Goal: Task Accomplishment & Management: Use online tool/utility

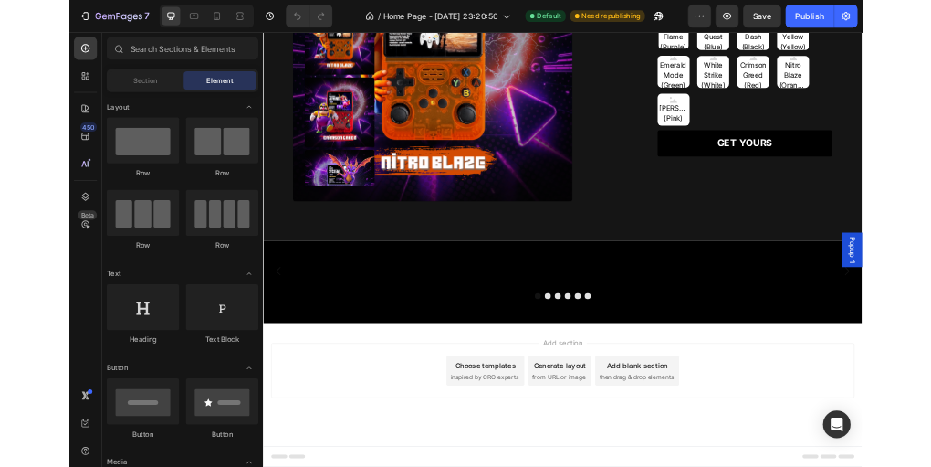
scroll to position [2121, 0]
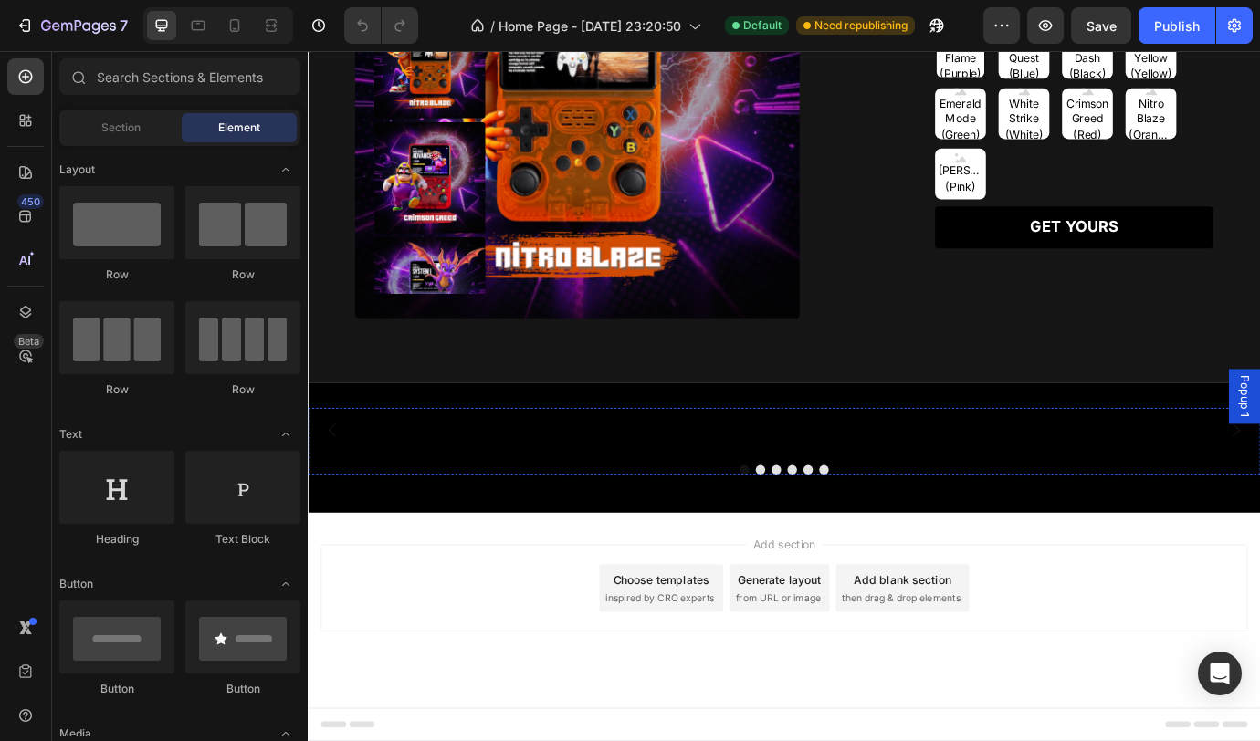
click at [569, 488] on img at bounding box center [486, 488] width 226 height 0
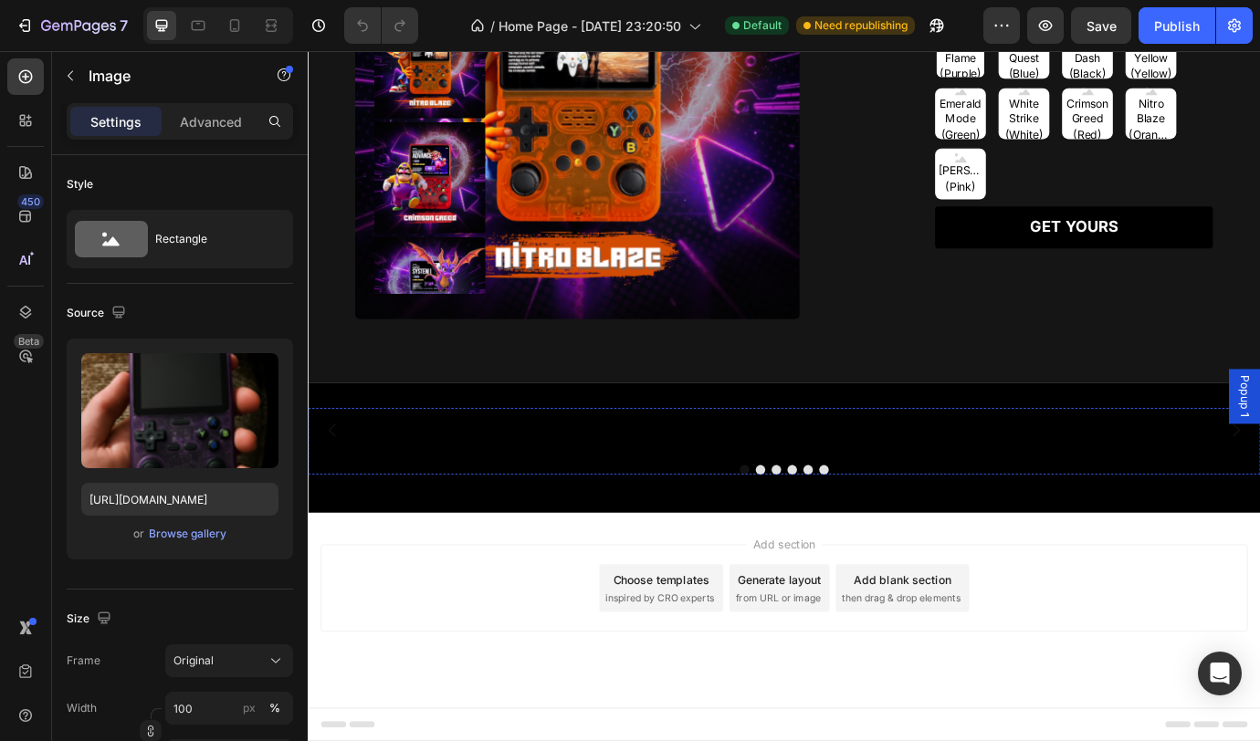
click at [897, 488] on img at bounding box center [969, 488] width 226 height 0
click at [744, 488] on img at bounding box center [727, 488] width 226 height 0
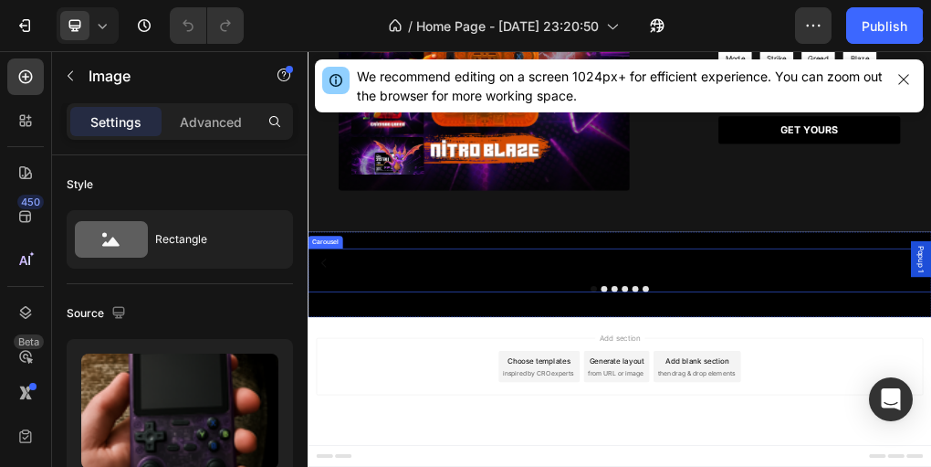
click at [605, 423] on div "Image Image 0 Image Image Image Image" at bounding box center [855, 423] width 964 height 0
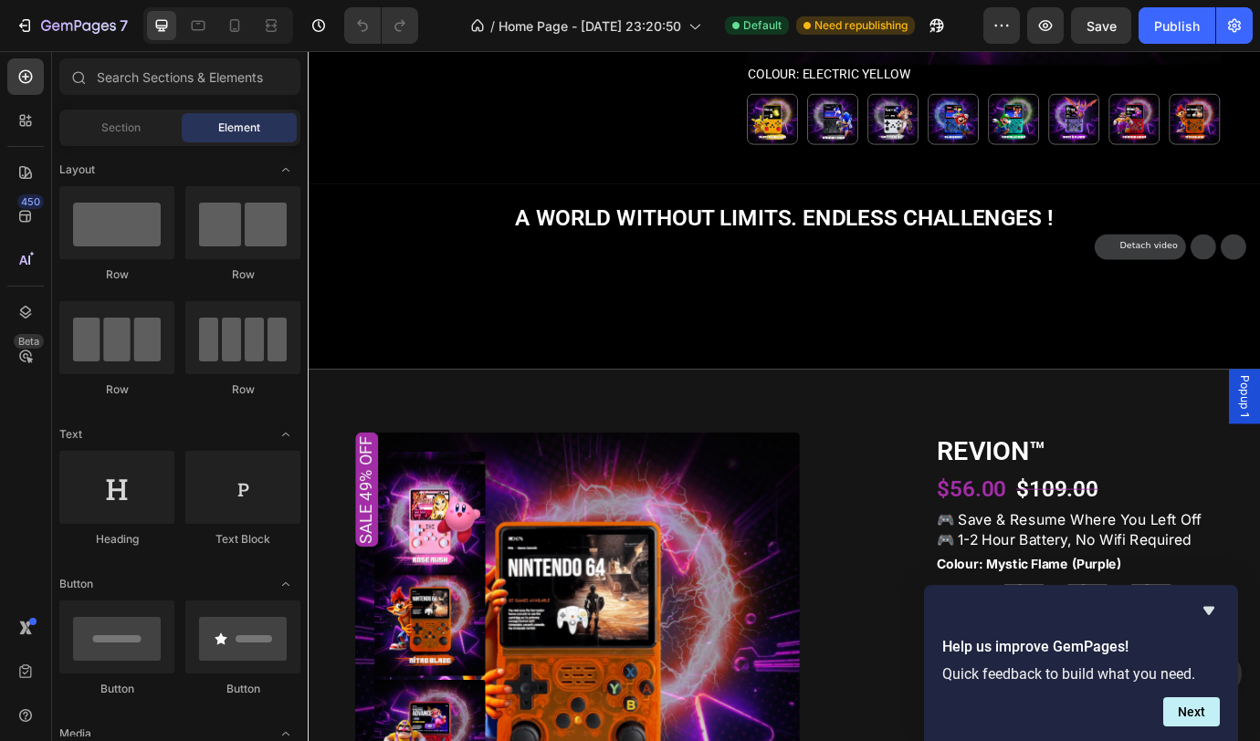
scroll to position [1143, 0]
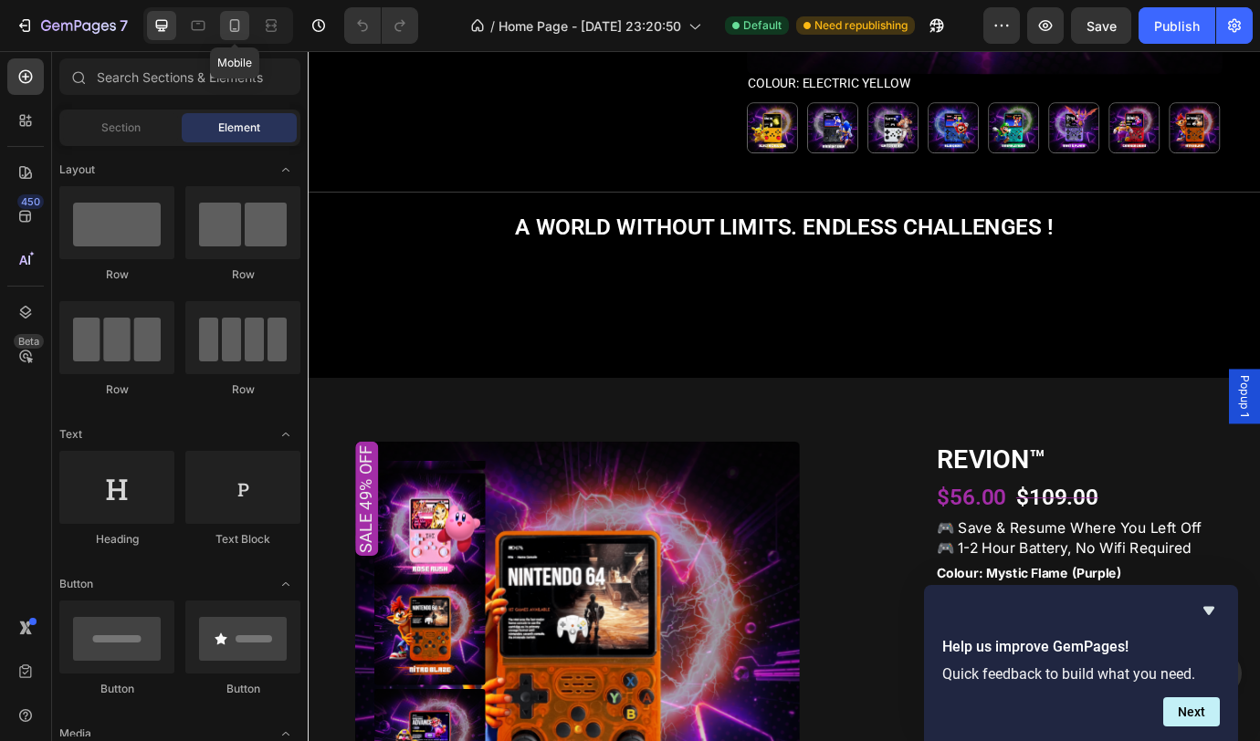
click at [233, 28] on icon at bounding box center [235, 29] width 5 height 2
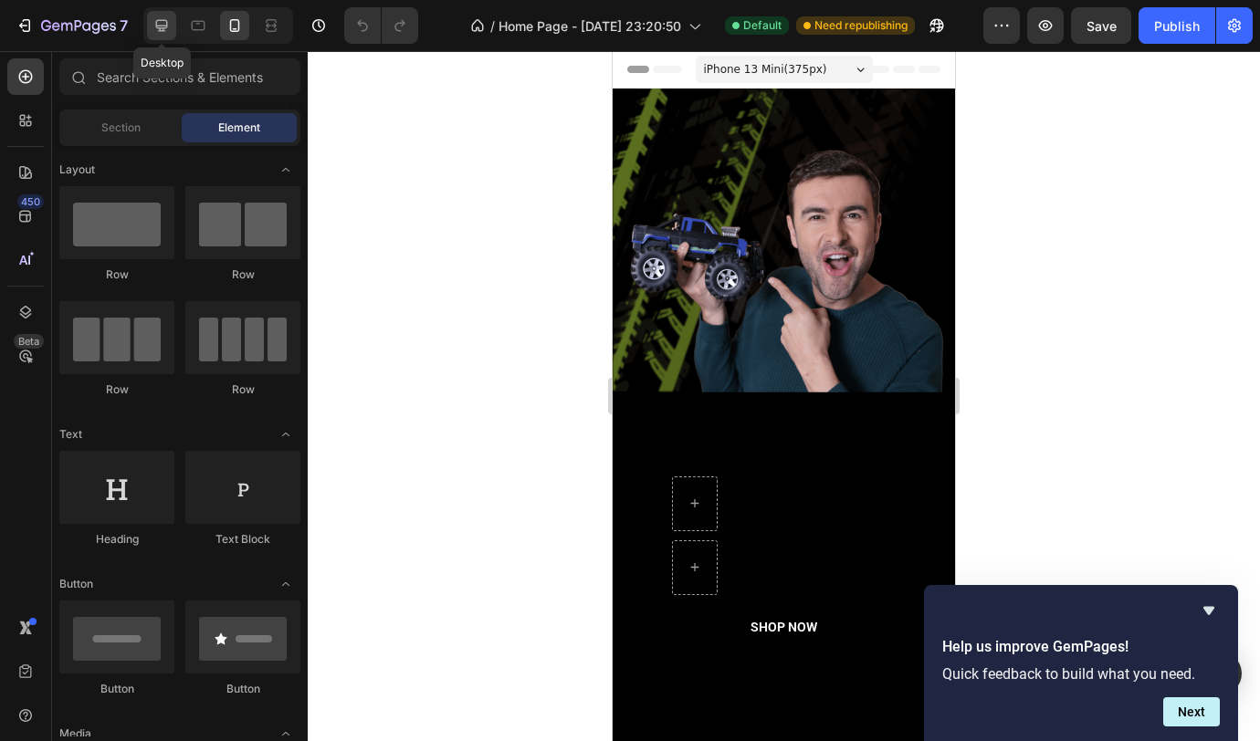
click at [161, 21] on icon at bounding box center [161, 25] width 18 height 18
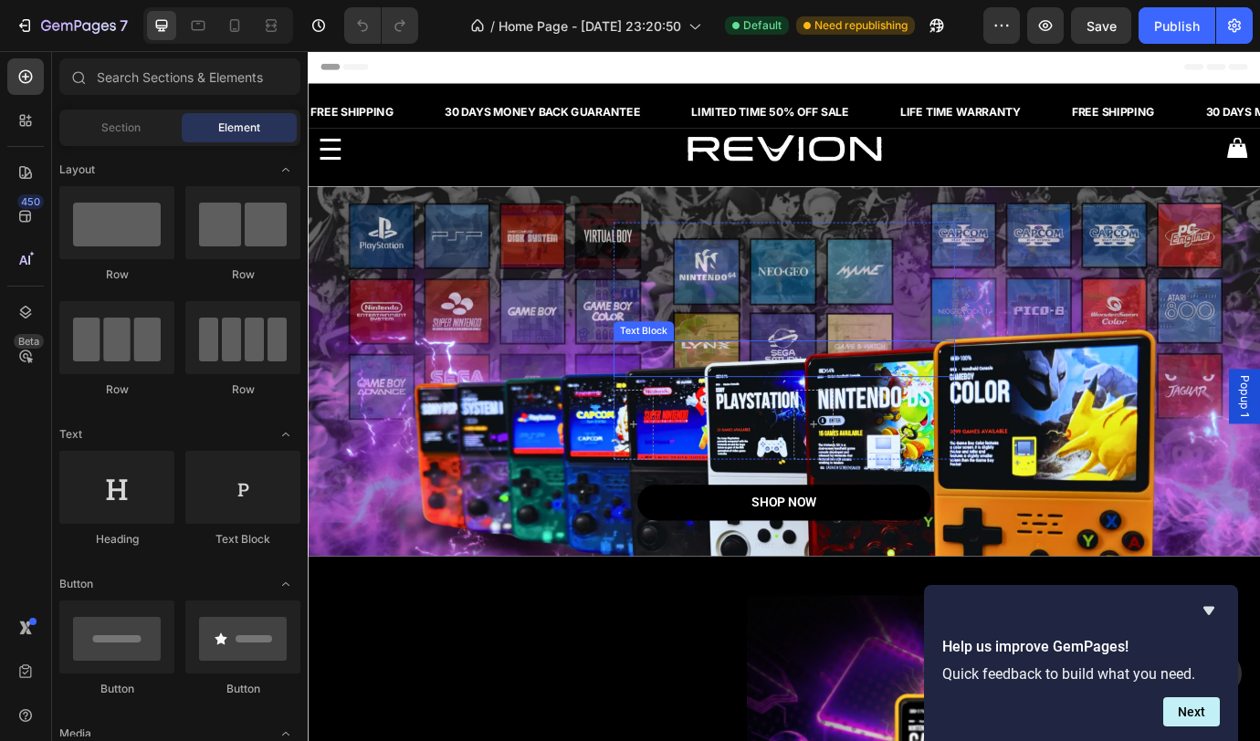
click at [1010, 399] on p "Don't miss out on this incredible opportunity to own the ultimate remote-contro…" at bounding box center [855, 405] width 389 height 38
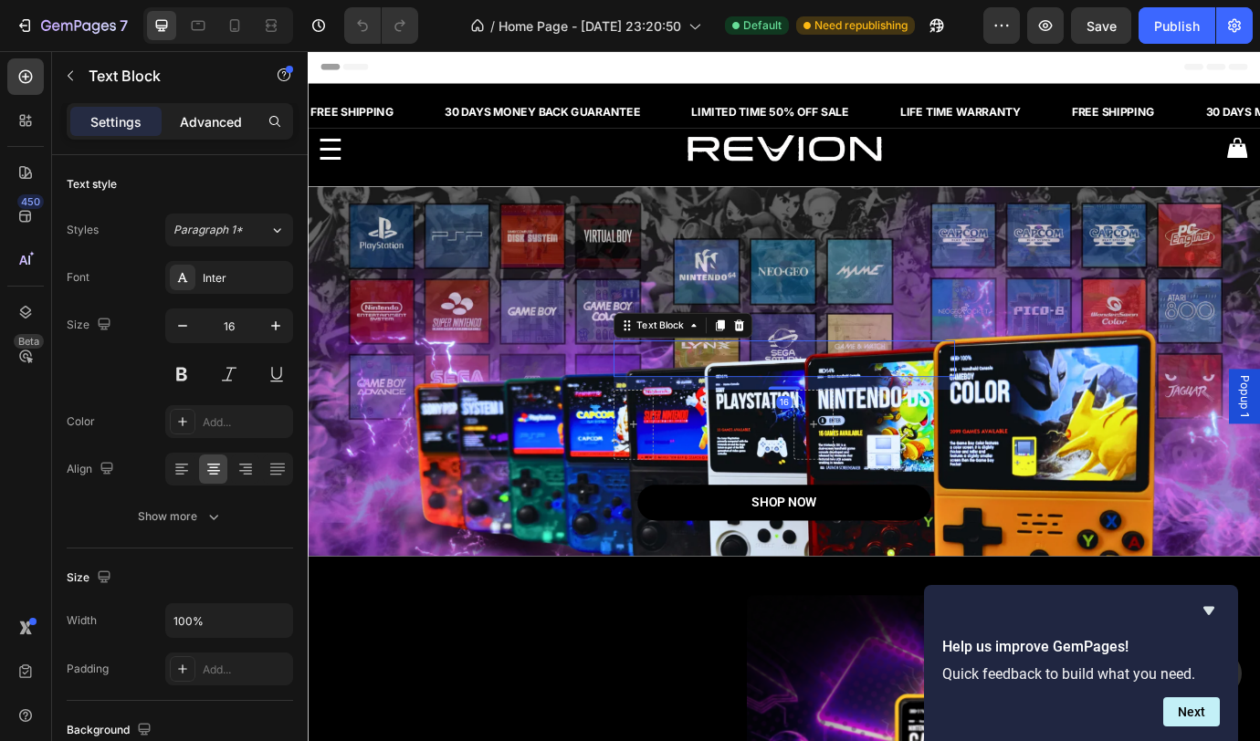
click at [222, 130] on p "Advanced" at bounding box center [211, 121] width 62 height 19
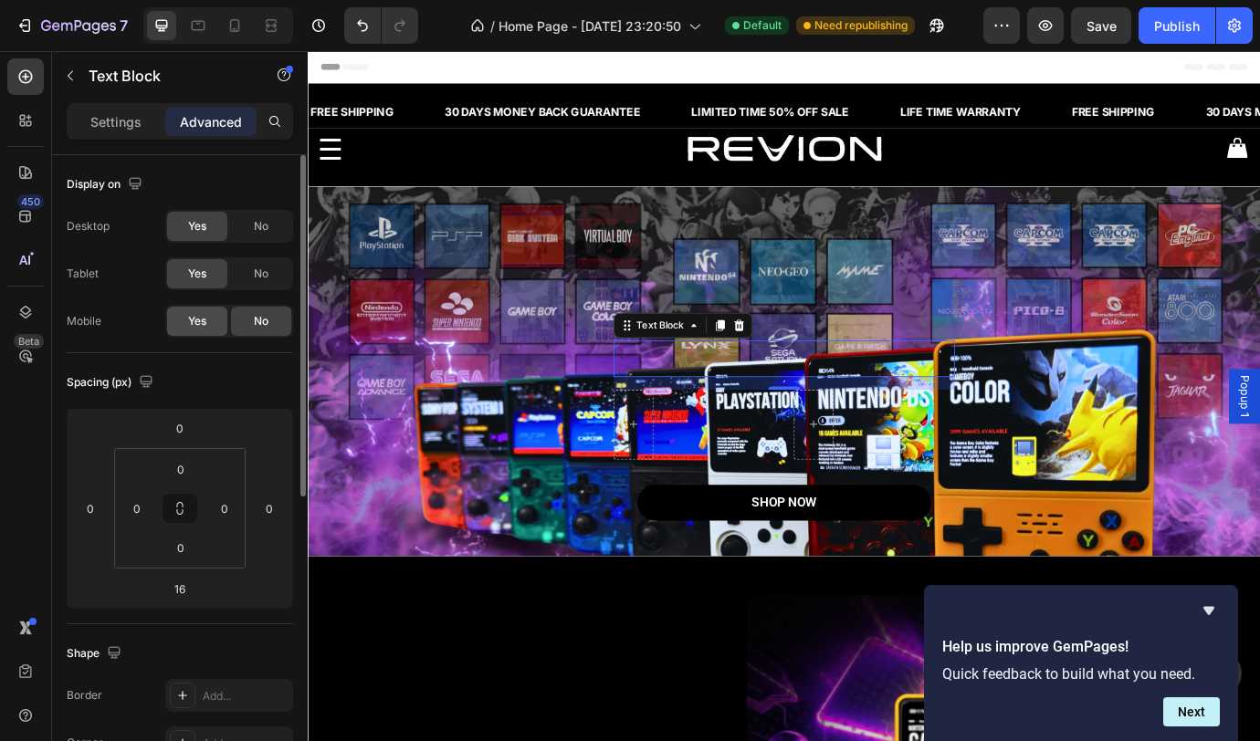
click at [215, 321] on div "Yes" at bounding box center [197, 321] width 60 height 29
click at [238, 29] on icon at bounding box center [235, 25] width 10 height 13
type input "14"
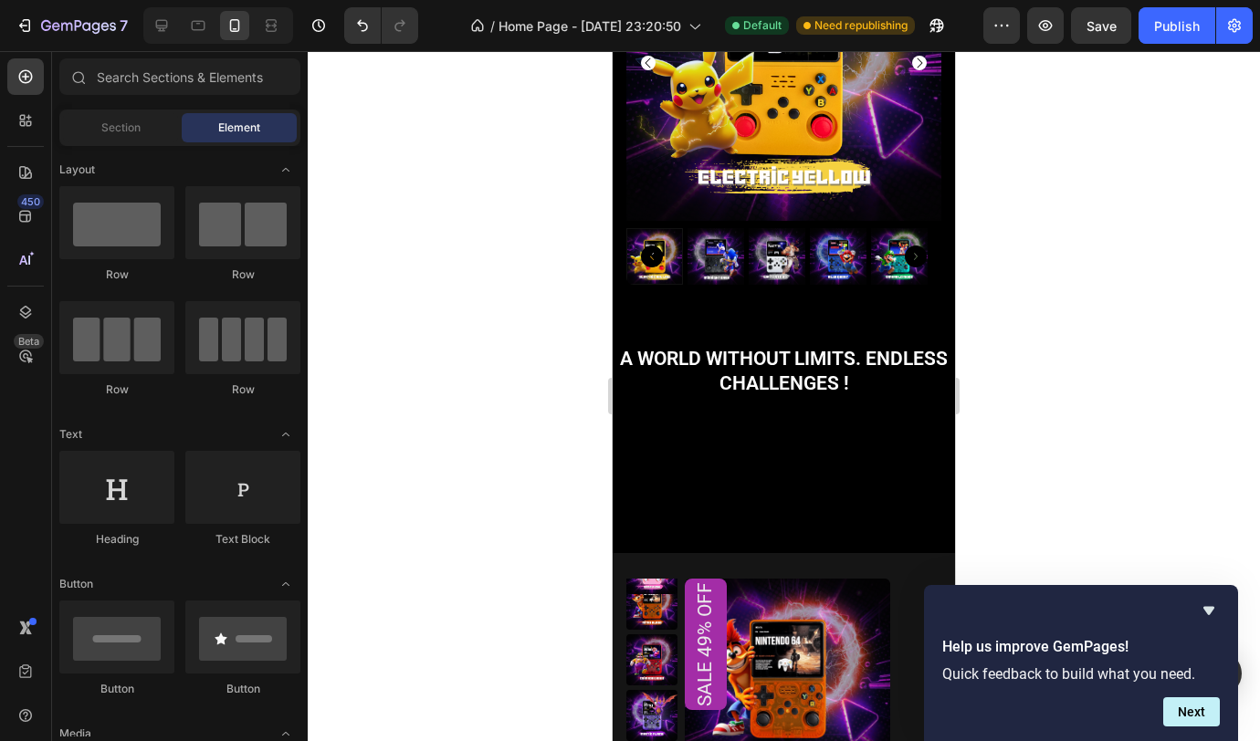
scroll to position [1442, 0]
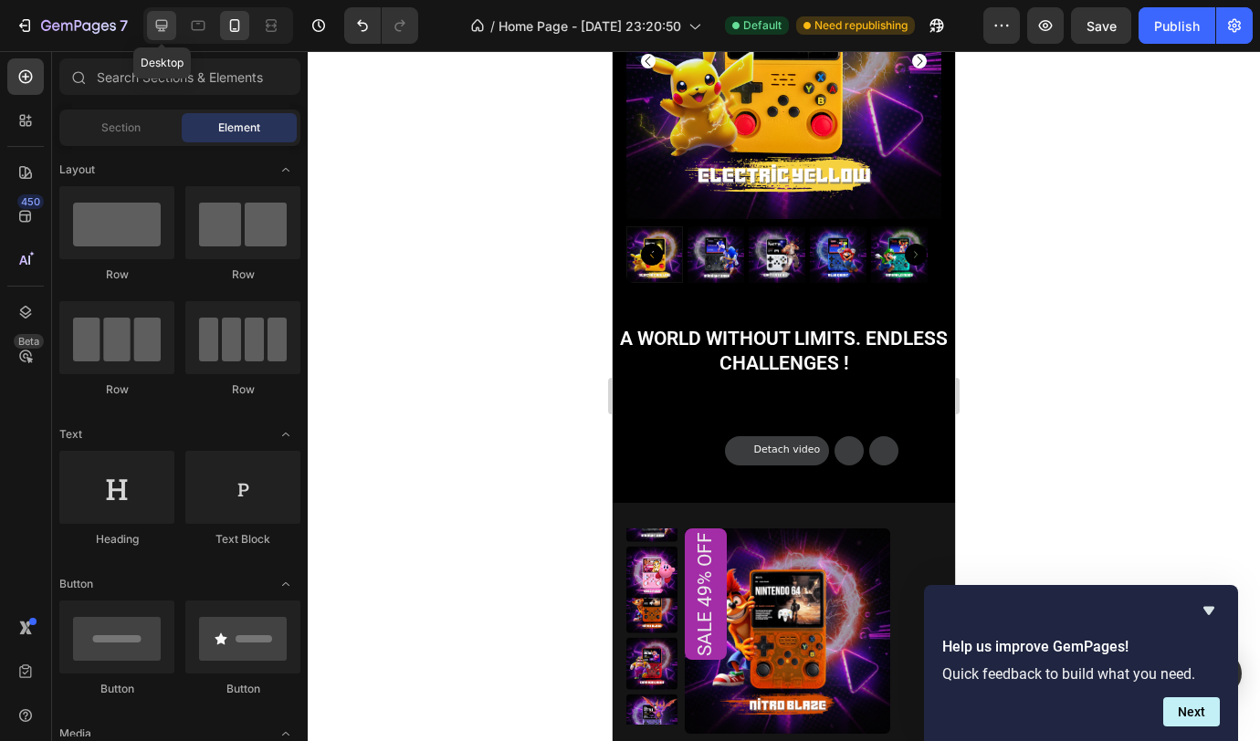
click at [170, 25] on icon at bounding box center [161, 25] width 18 height 18
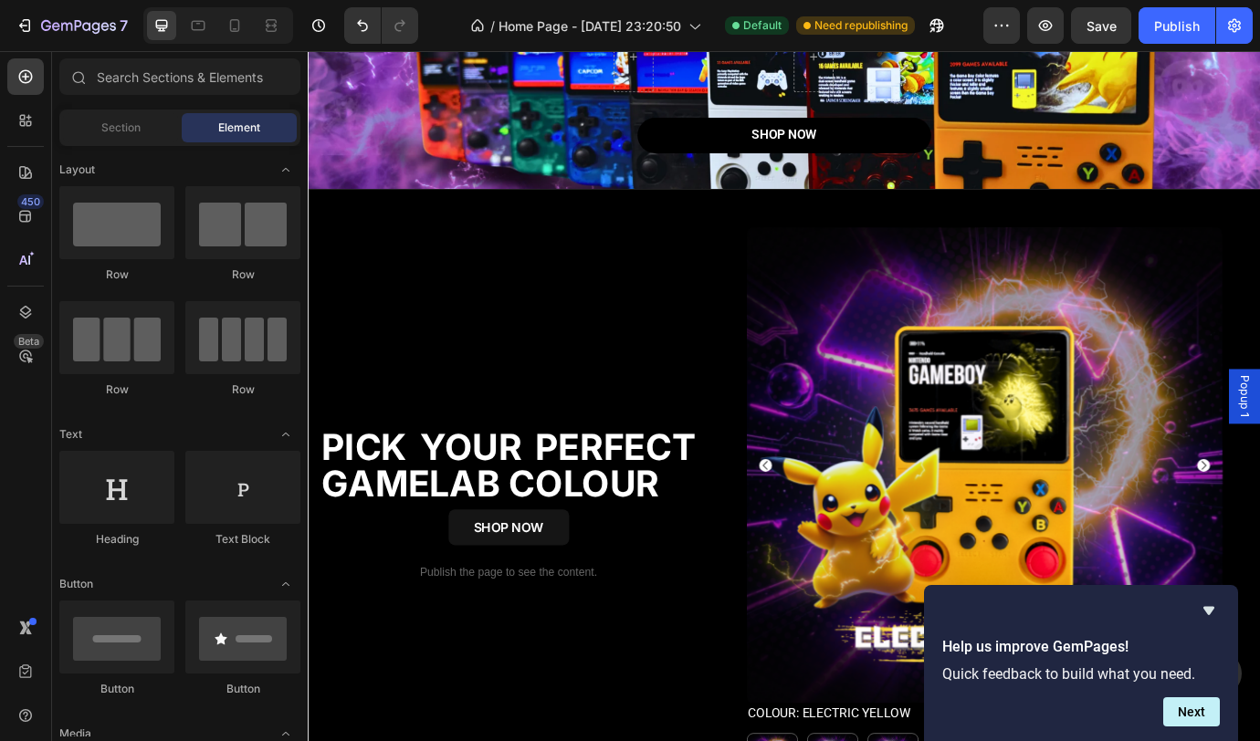
scroll to position [448, 0]
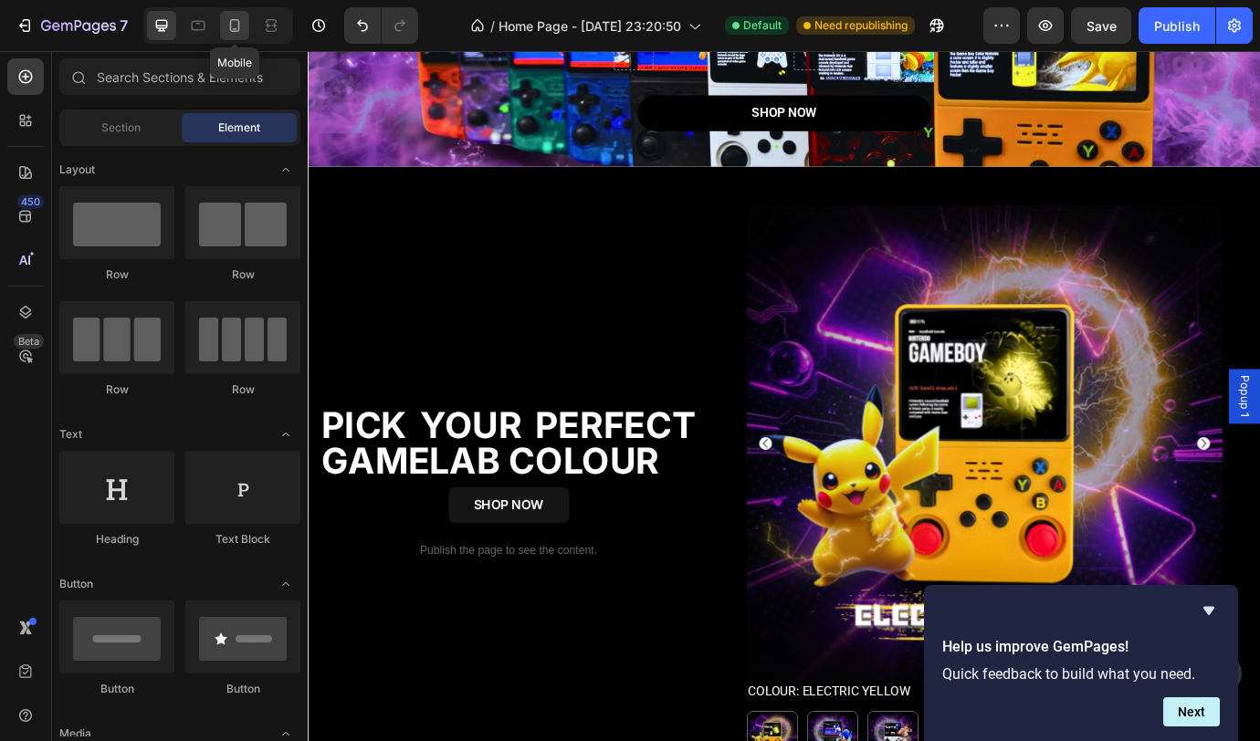
click at [227, 26] on icon at bounding box center [234, 25] width 18 height 18
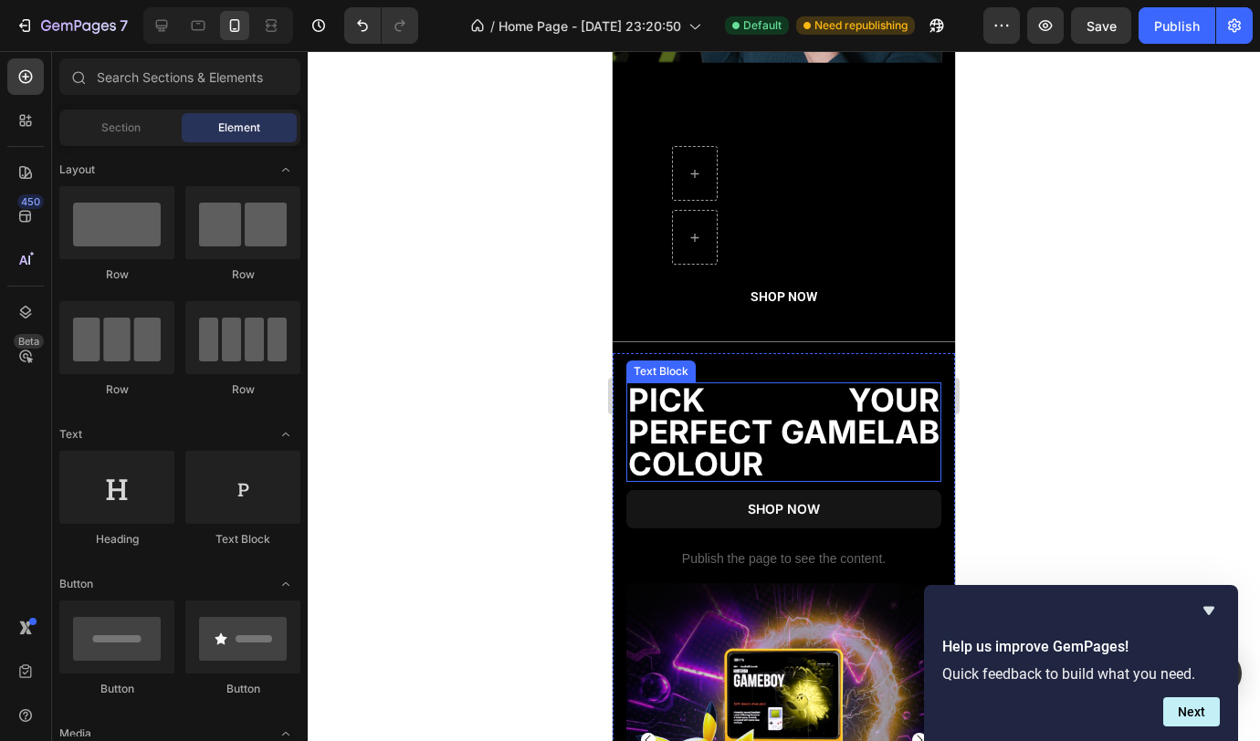
click at [826, 386] on p "PICK YOUR PERFECT GAMELAB COLOUR" at bounding box center [783, 432] width 311 height 96
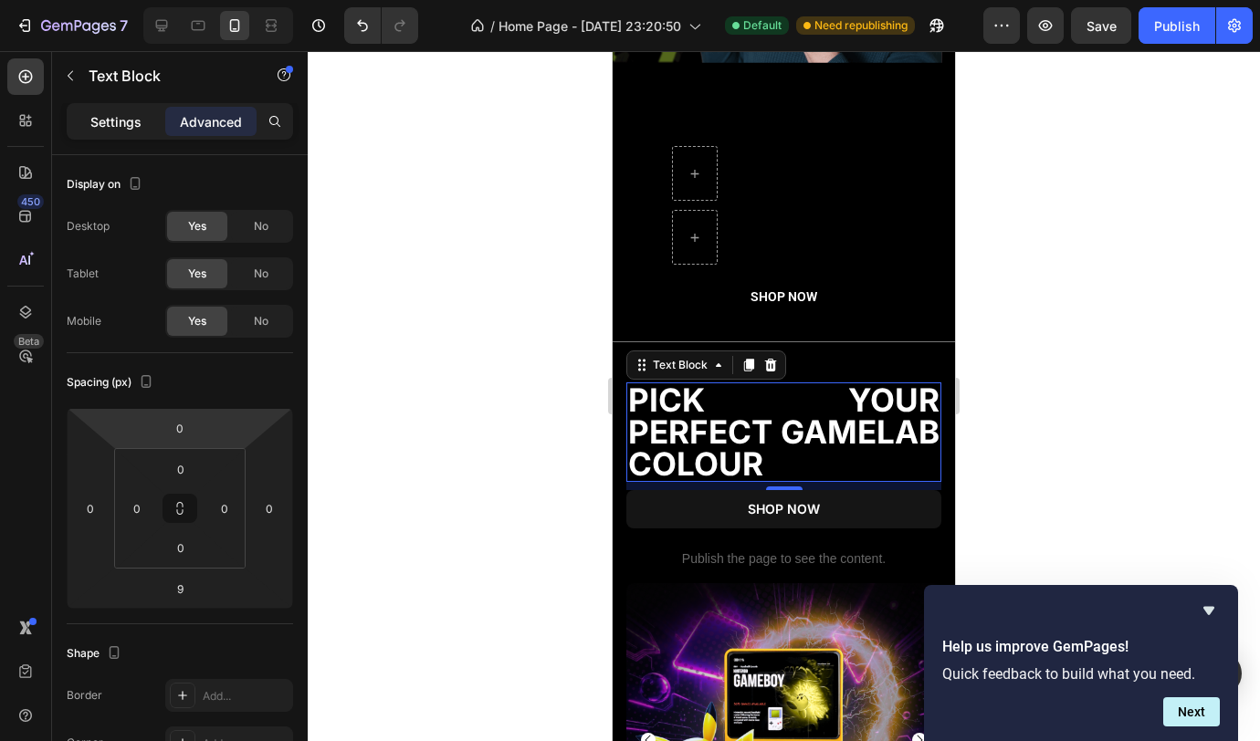
click at [116, 124] on p "Settings" at bounding box center [115, 121] width 51 height 19
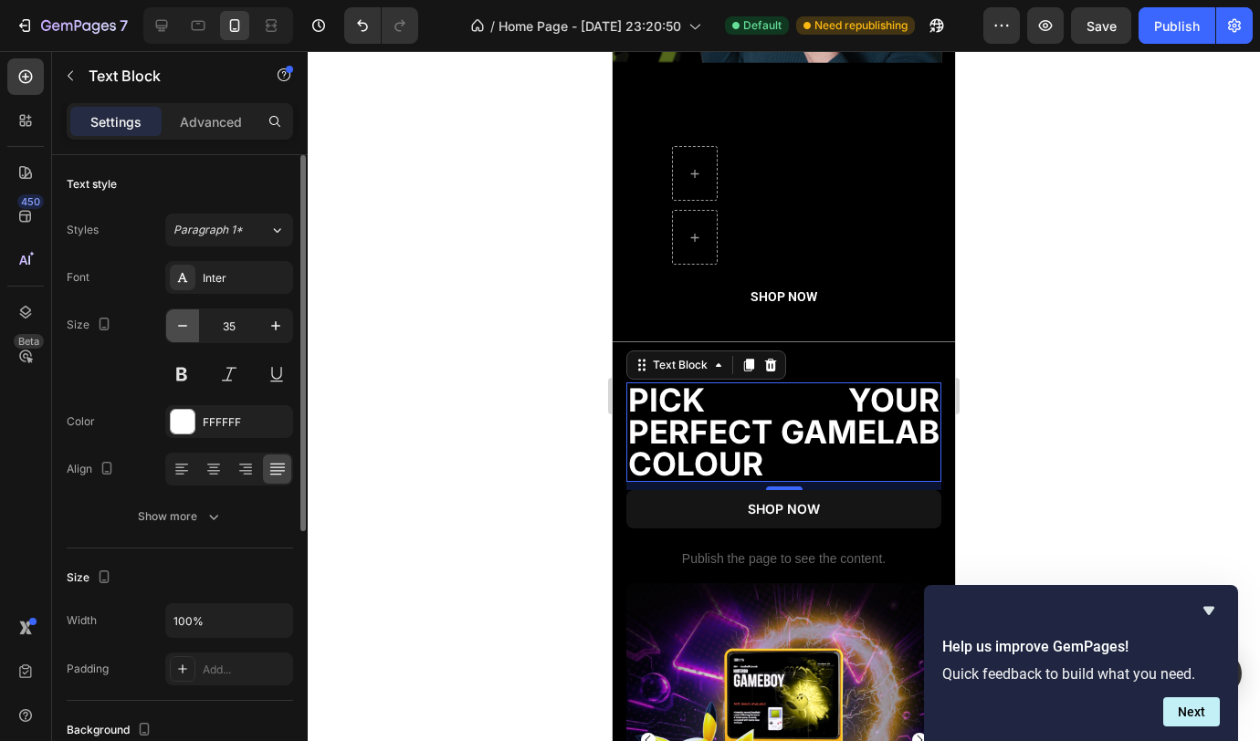
click at [185, 330] on icon "button" at bounding box center [182, 326] width 18 height 18
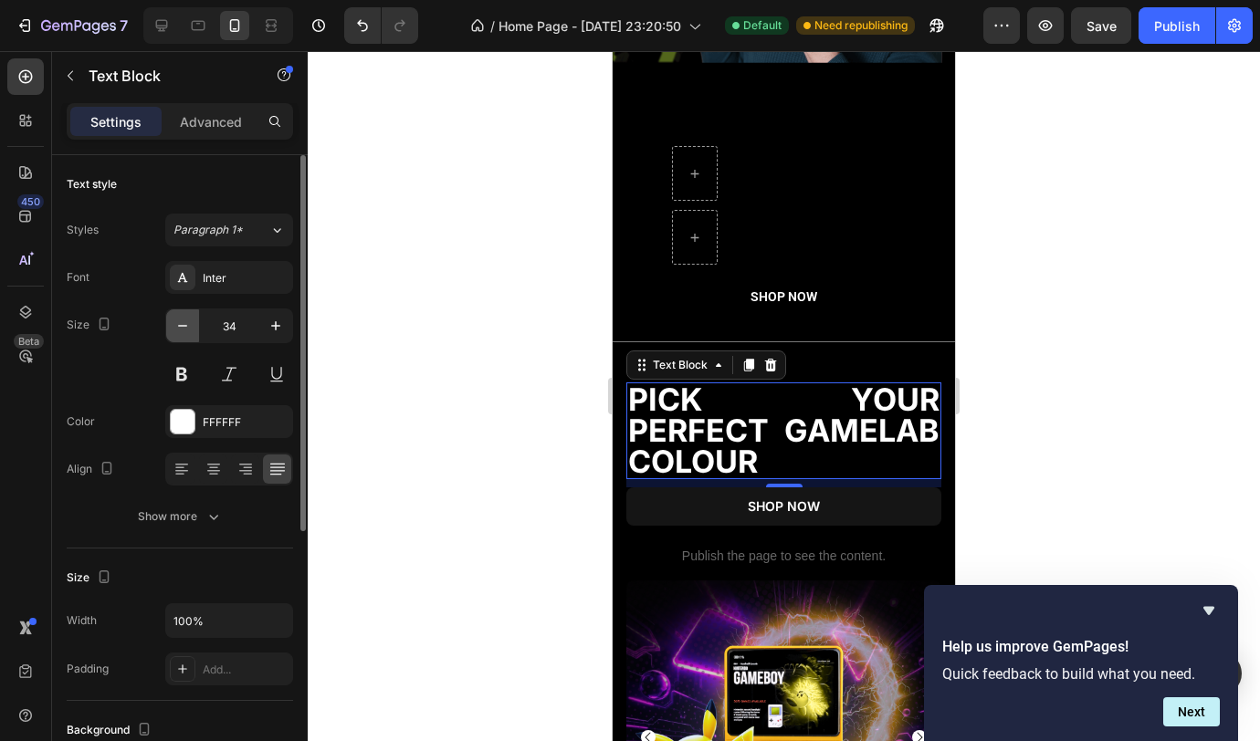
click at [185, 330] on icon "button" at bounding box center [182, 326] width 18 height 18
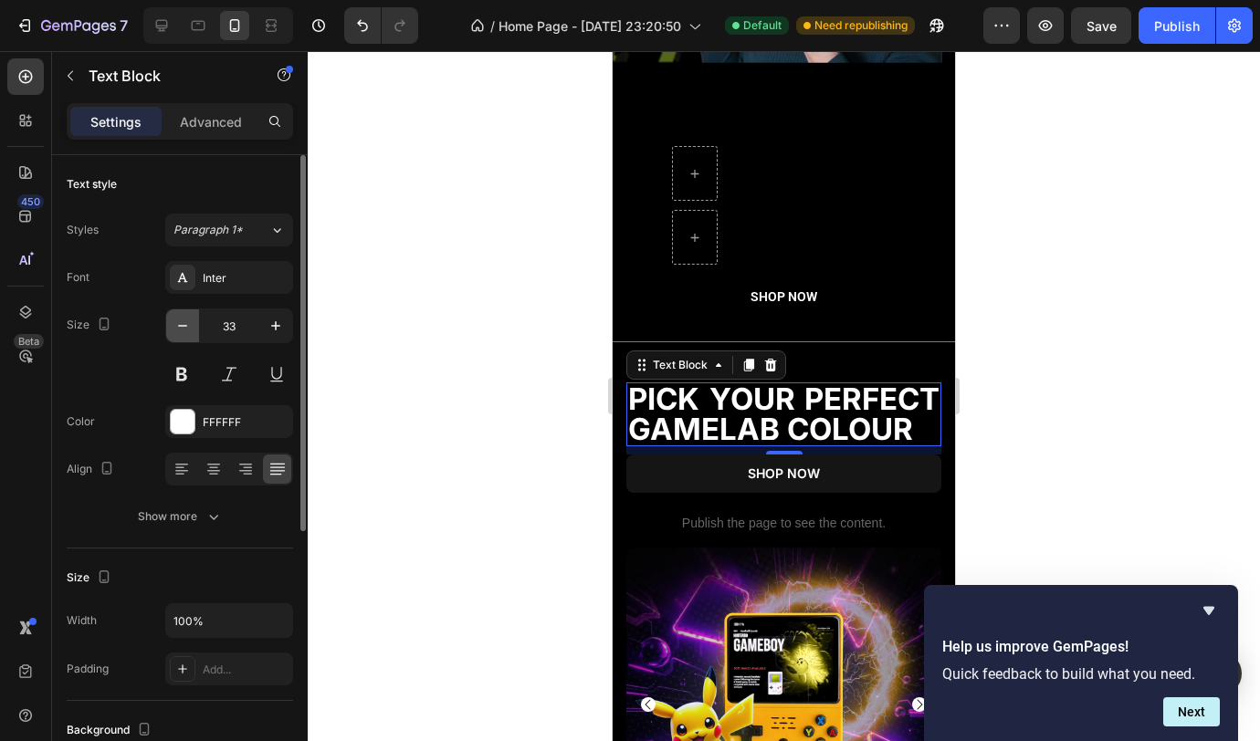
click at [185, 330] on icon "button" at bounding box center [182, 326] width 18 height 18
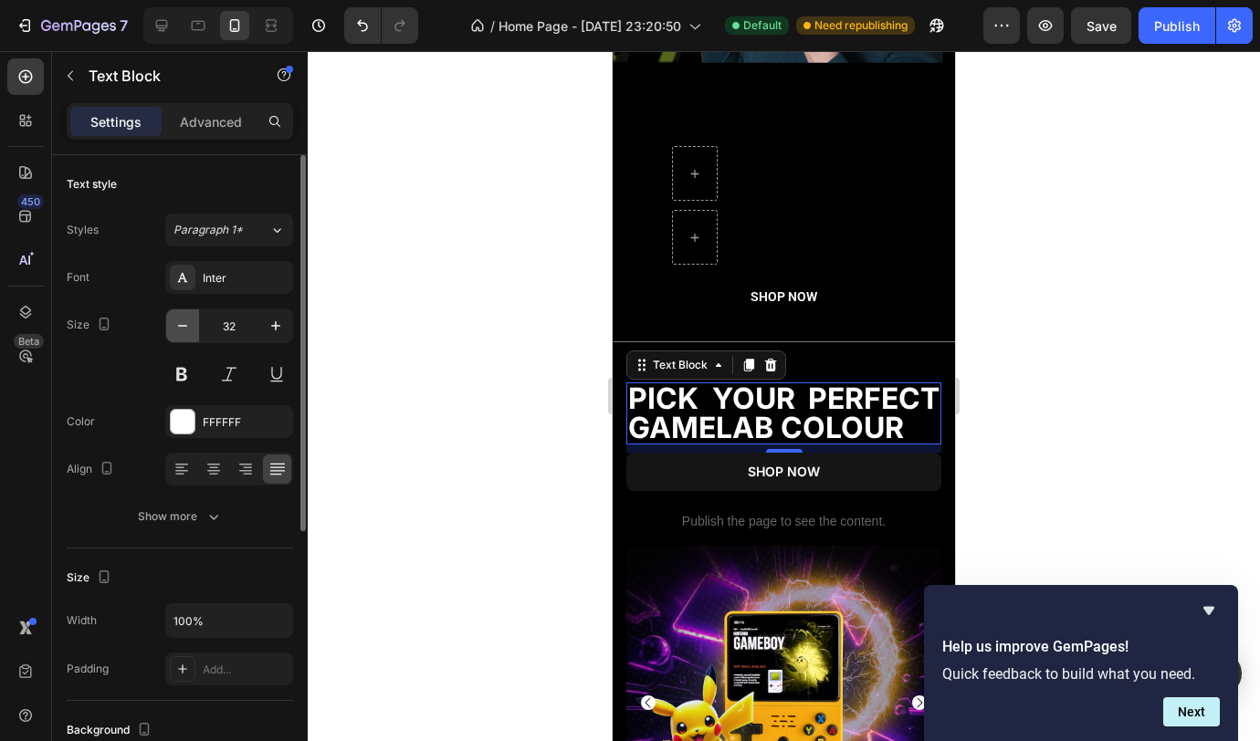
click at [185, 330] on icon "button" at bounding box center [182, 326] width 18 height 18
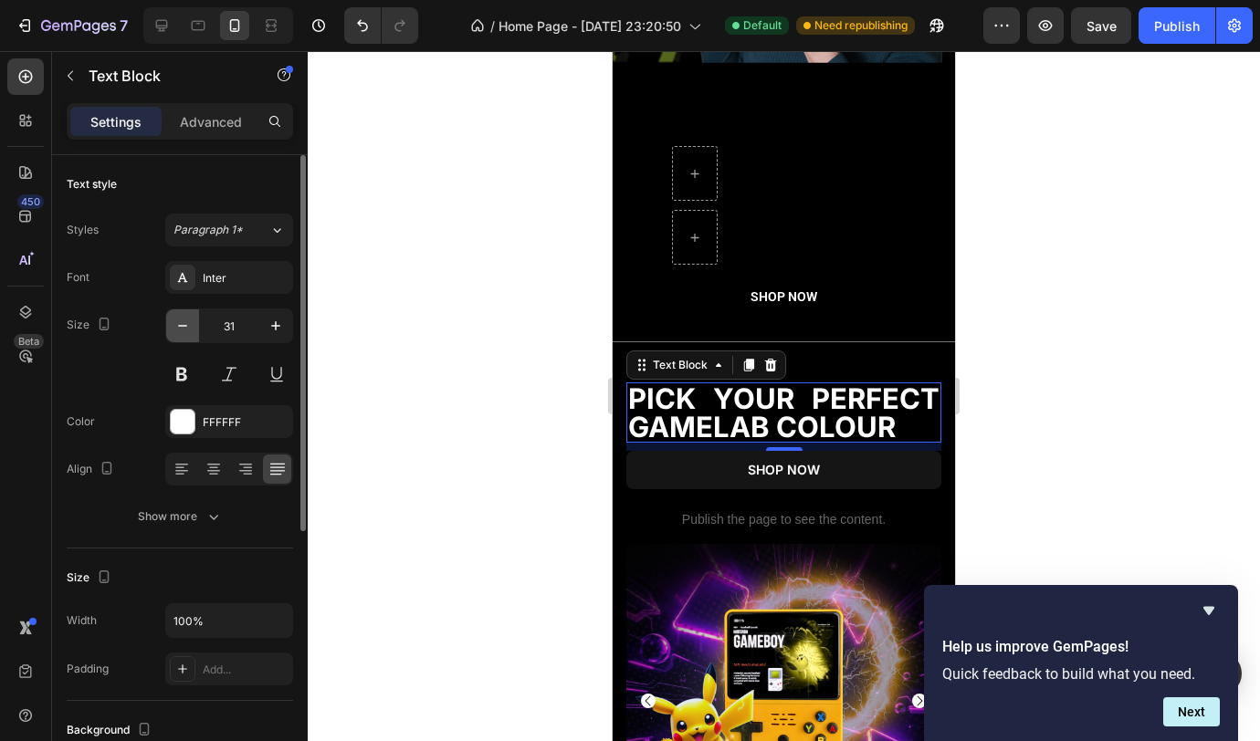
click at [185, 330] on icon "button" at bounding box center [182, 326] width 18 height 18
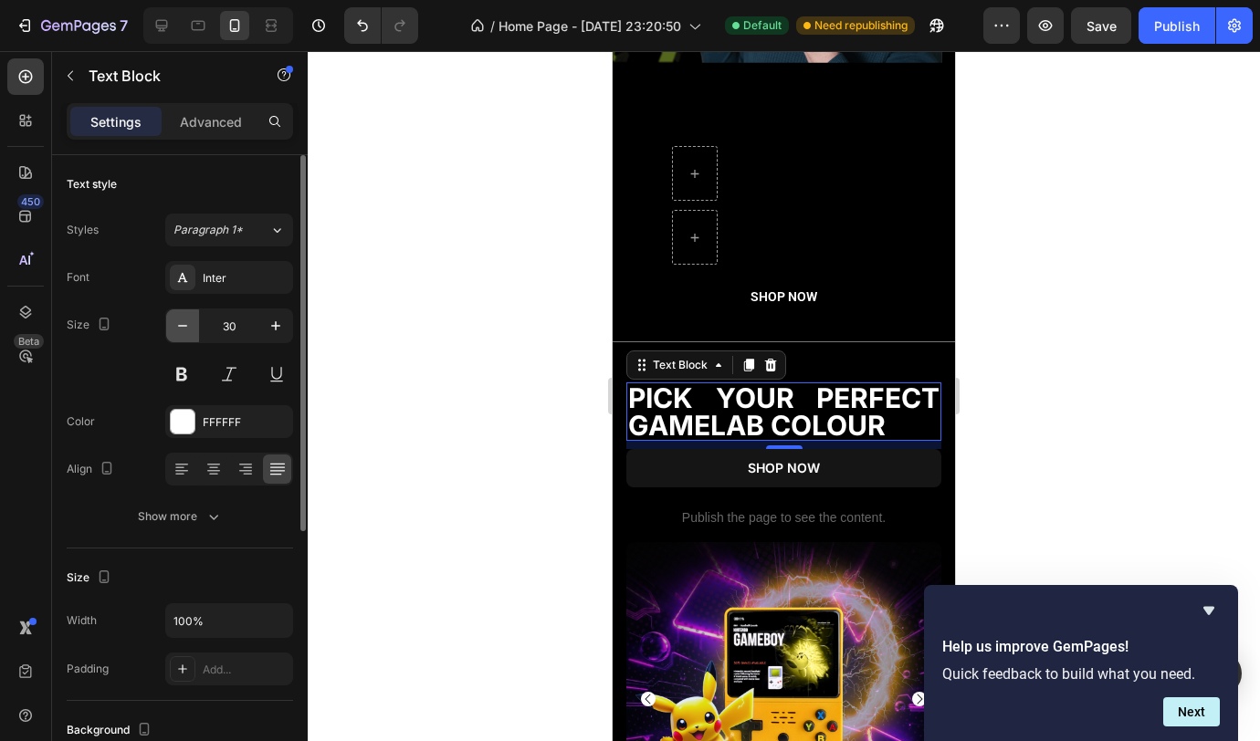
click at [185, 330] on icon "button" at bounding box center [182, 326] width 18 height 18
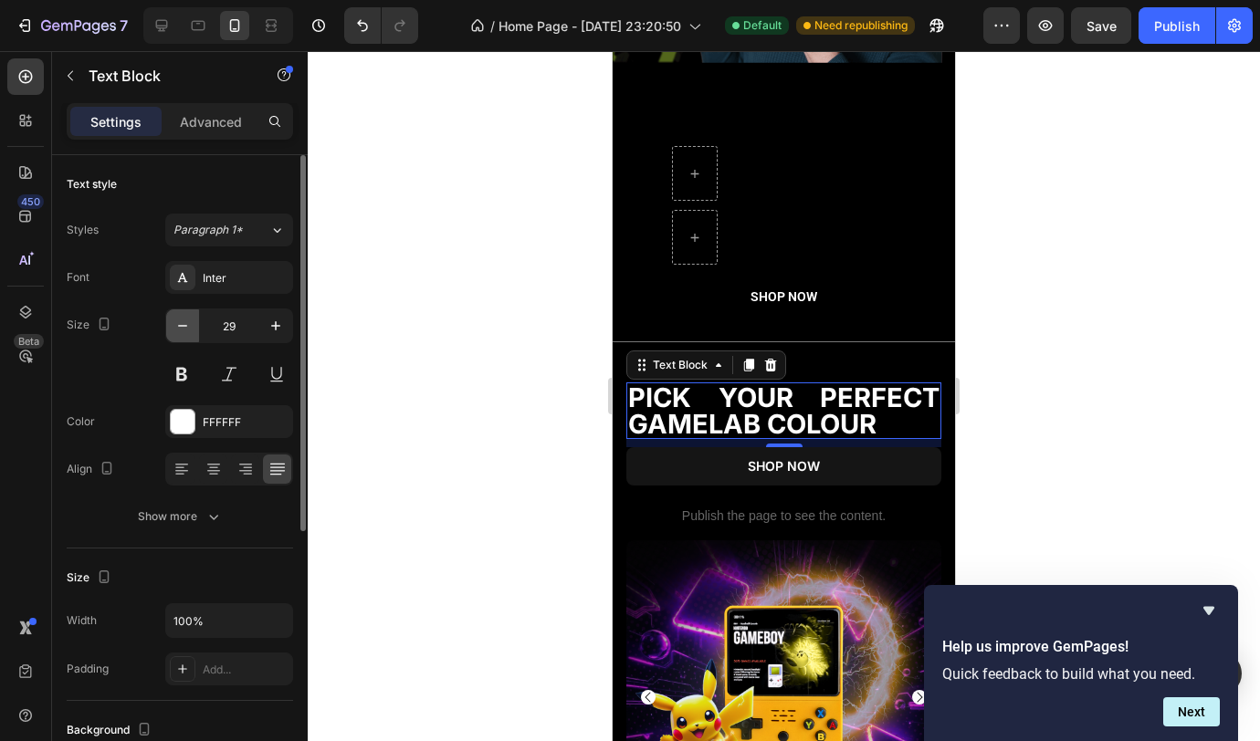
click at [185, 330] on icon "button" at bounding box center [182, 326] width 18 height 18
type input "28"
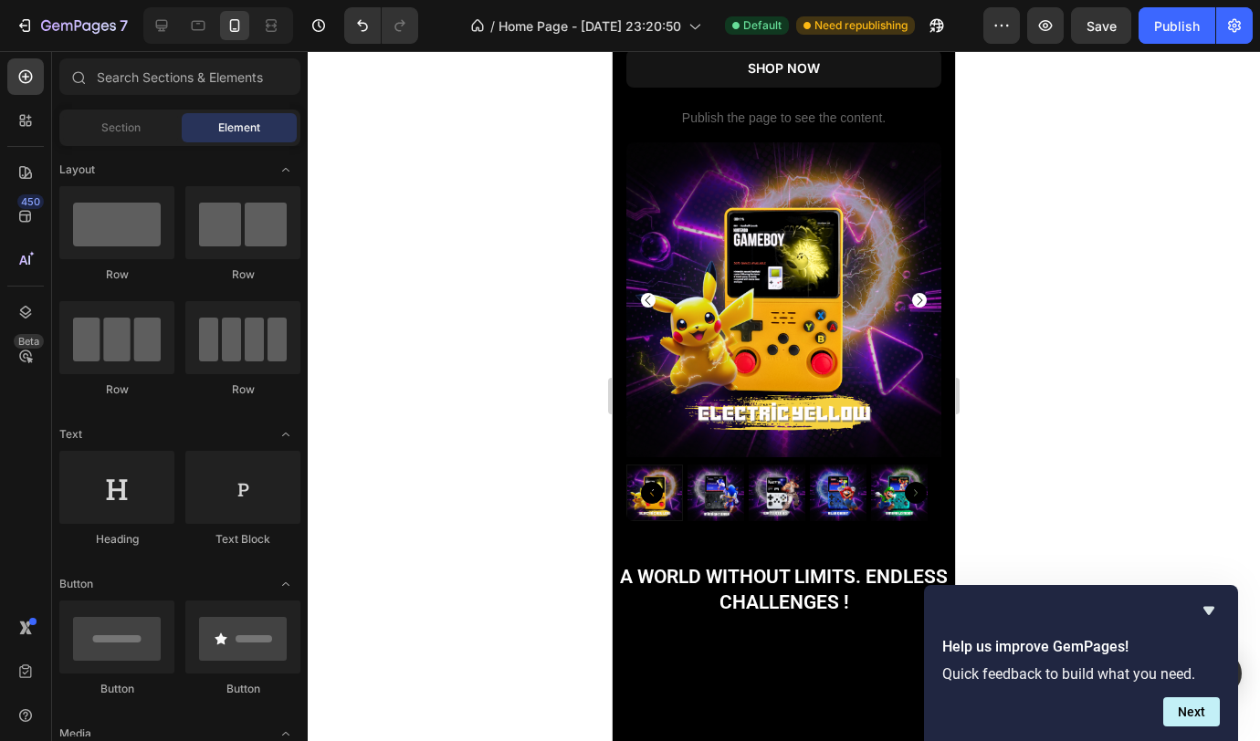
scroll to position [823, 0]
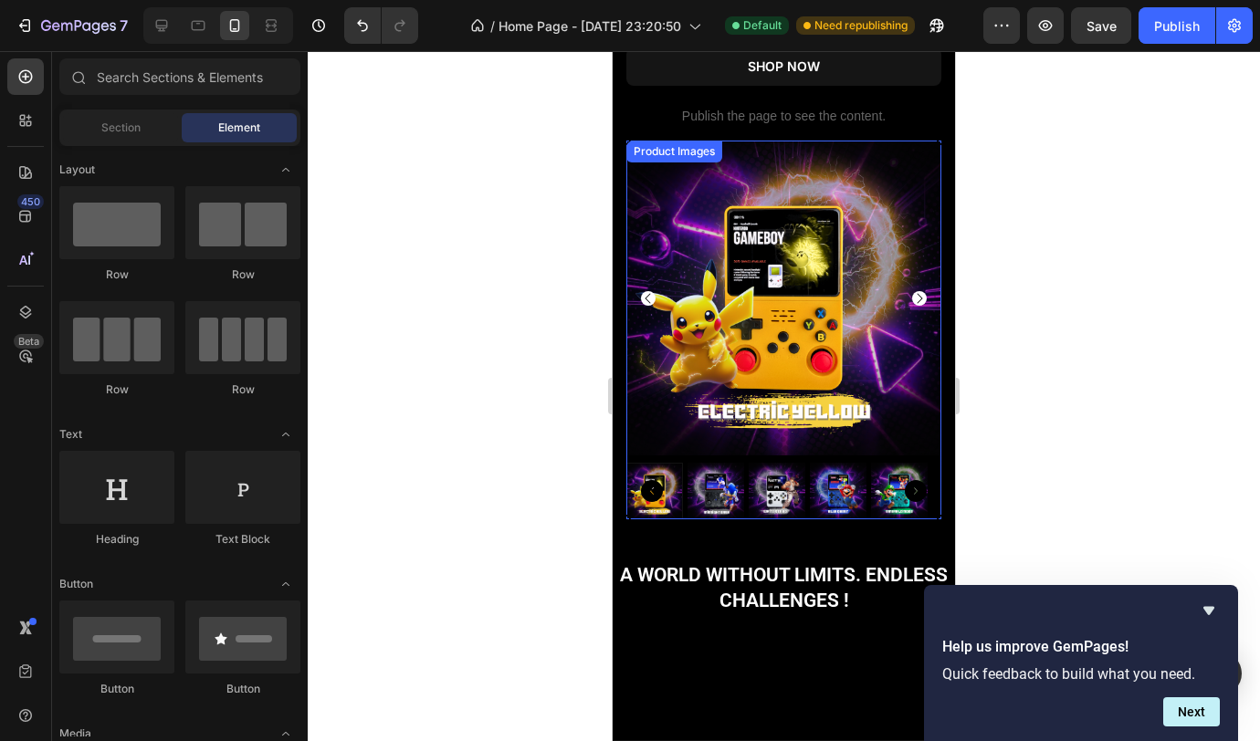
click at [917, 293] on icon "Carousel Next Arrow" at bounding box center [919, 298] width 5 height 10
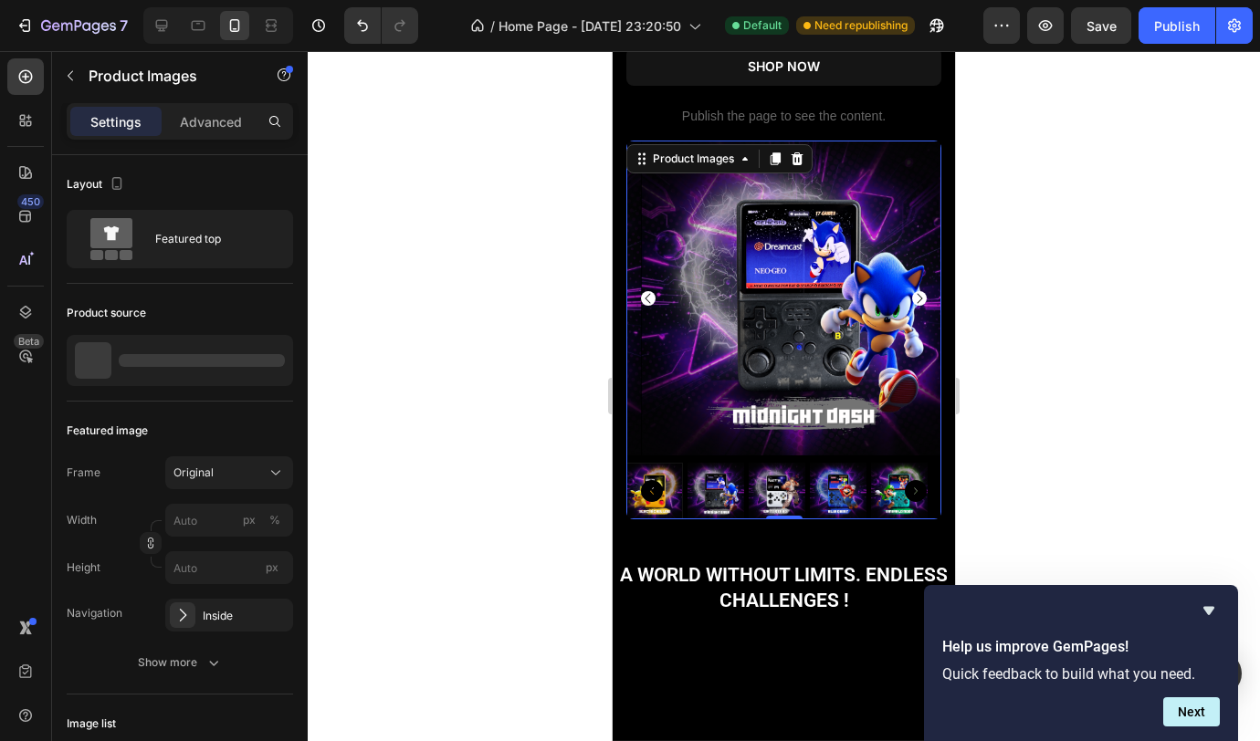
click at [917, 293] on icon "Carousel Next Arrow" at bounding box center [919, 298] width 5 height 10
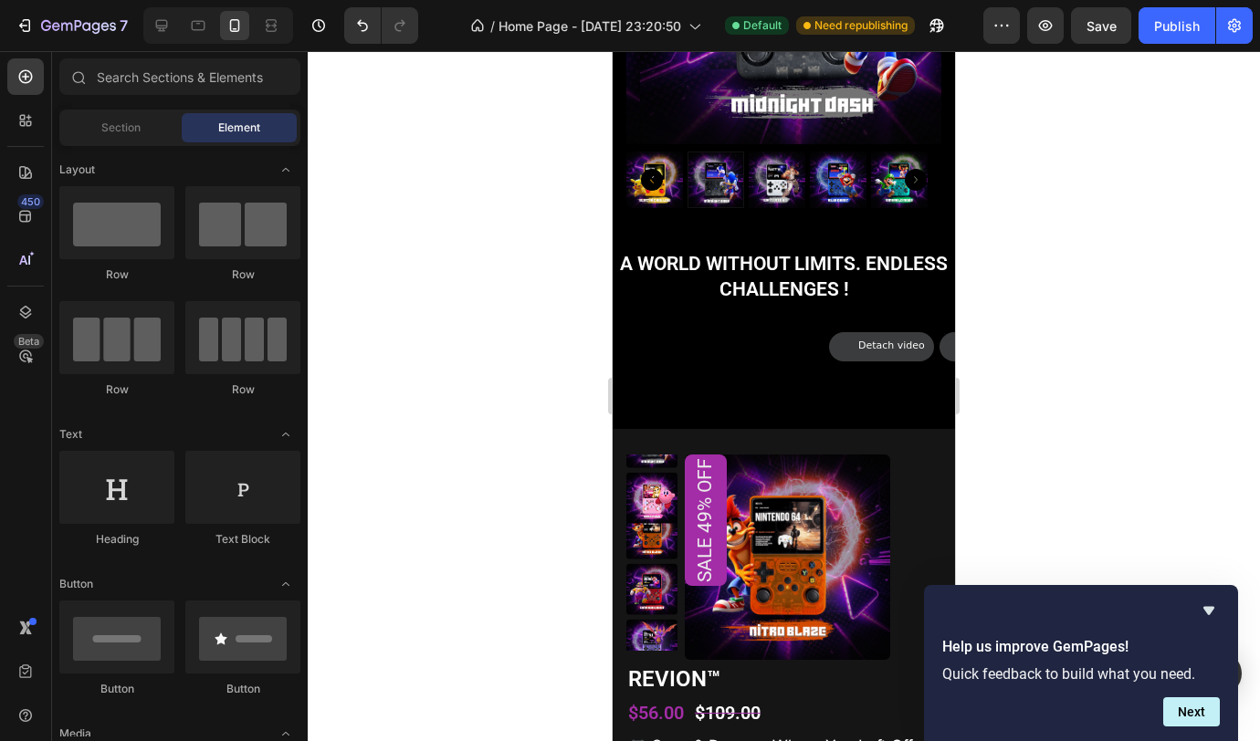
scroll to position [1144, 0]
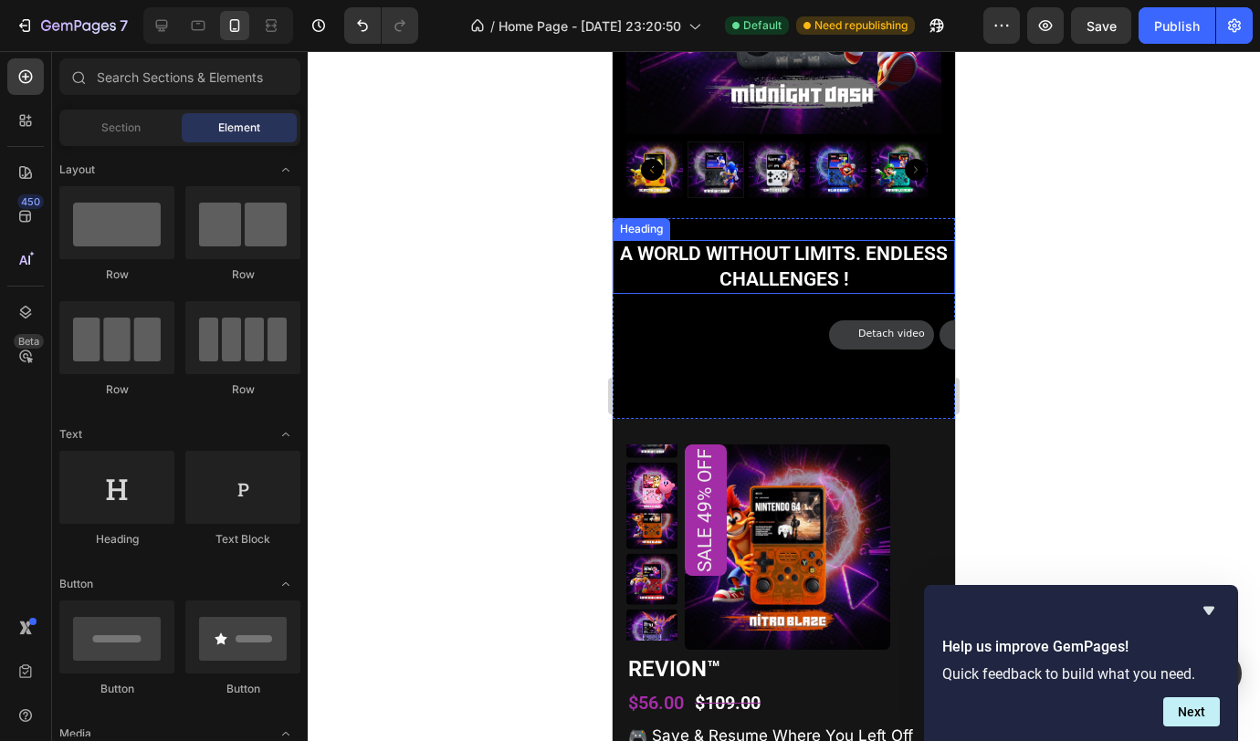
click at [853, 257] on h2 "A world without limits. Endless challenges !" at bounding box center [784, 267] width 342 height 54
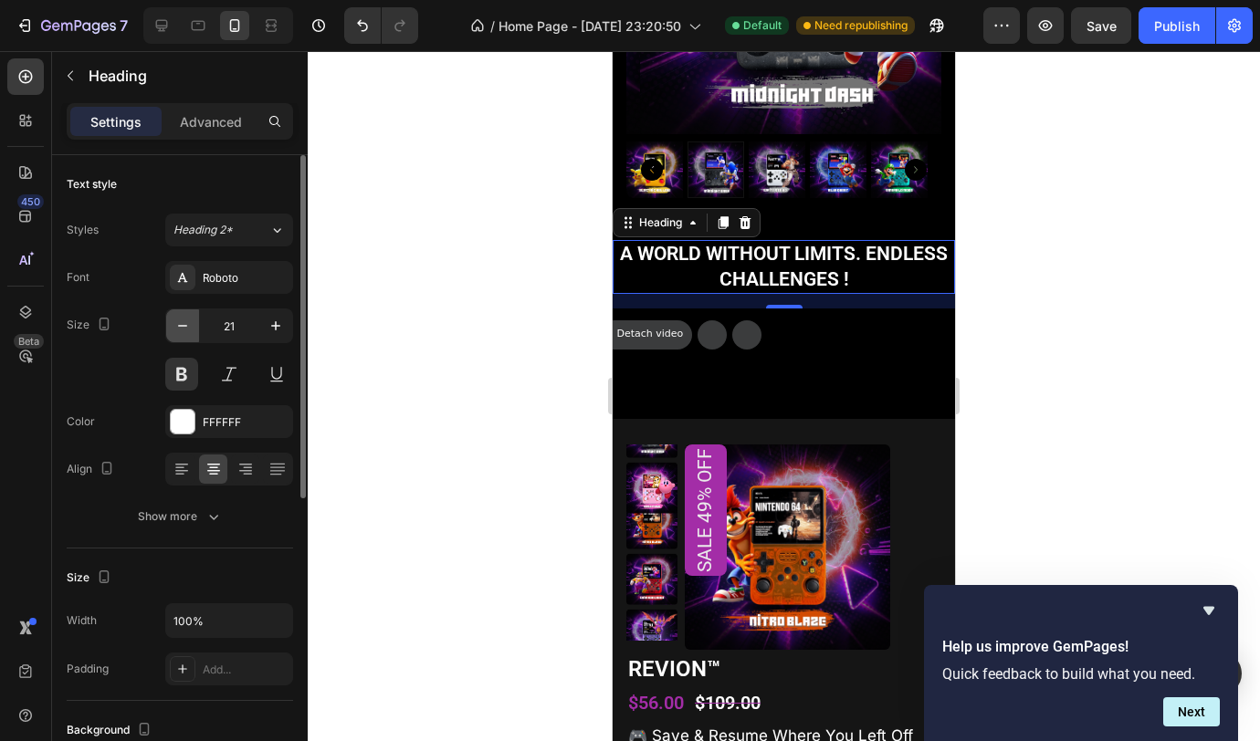
click at [184, 331] on icon "button" at bounding box center [182, 326] width 18 height 18
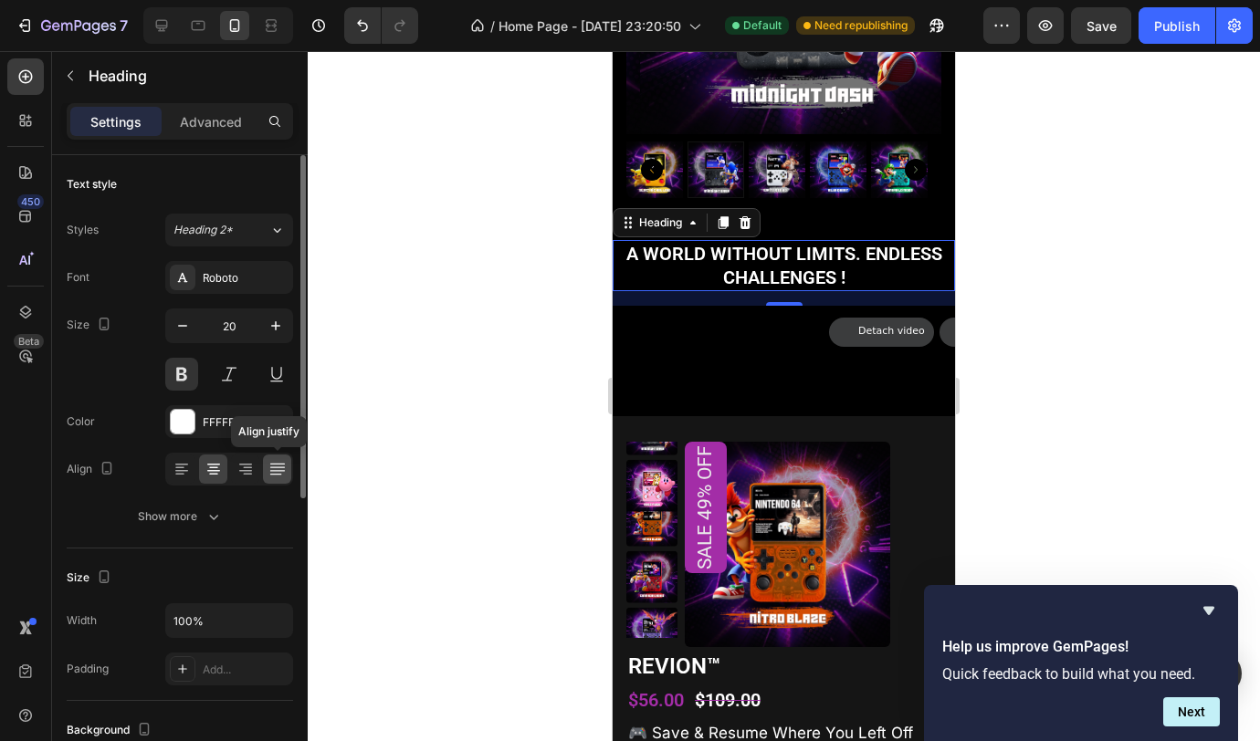
click at [276, 471] on icon at bounding box center [276, 470] width 15 height 1
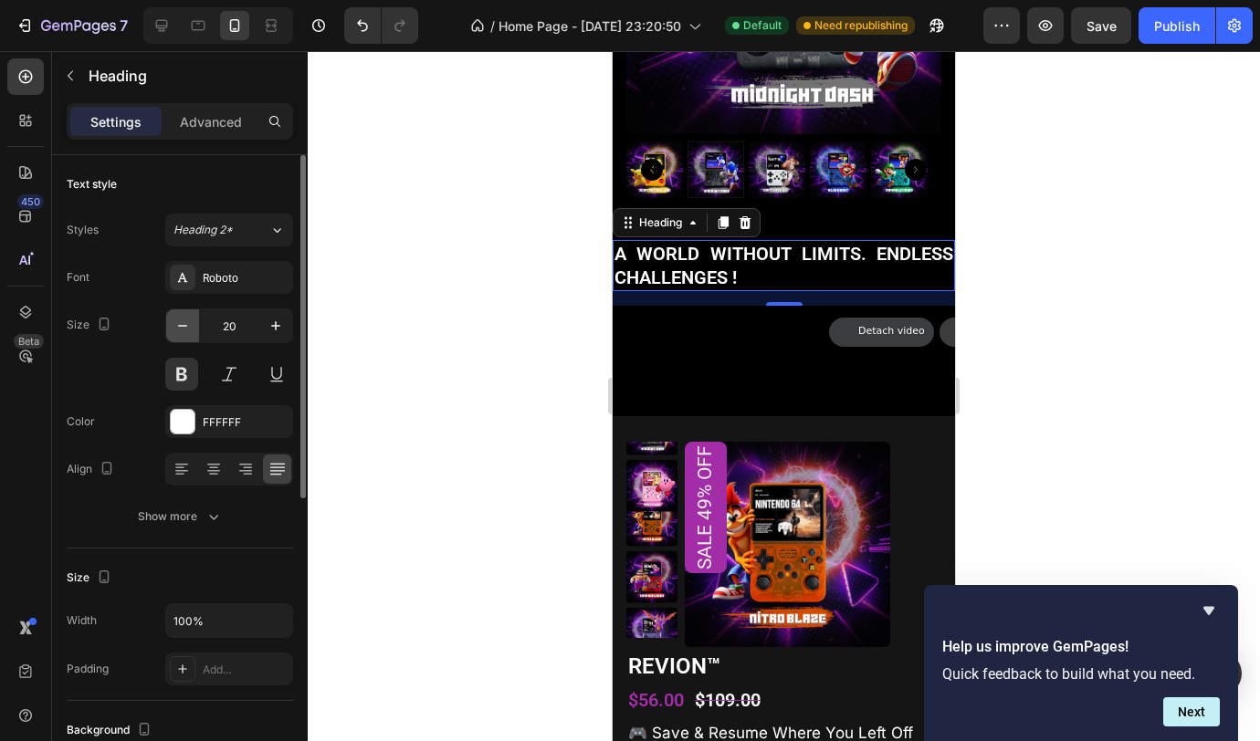
click at [196, 333] on button "button" at bounding box center [182, 325] width 33 height 33
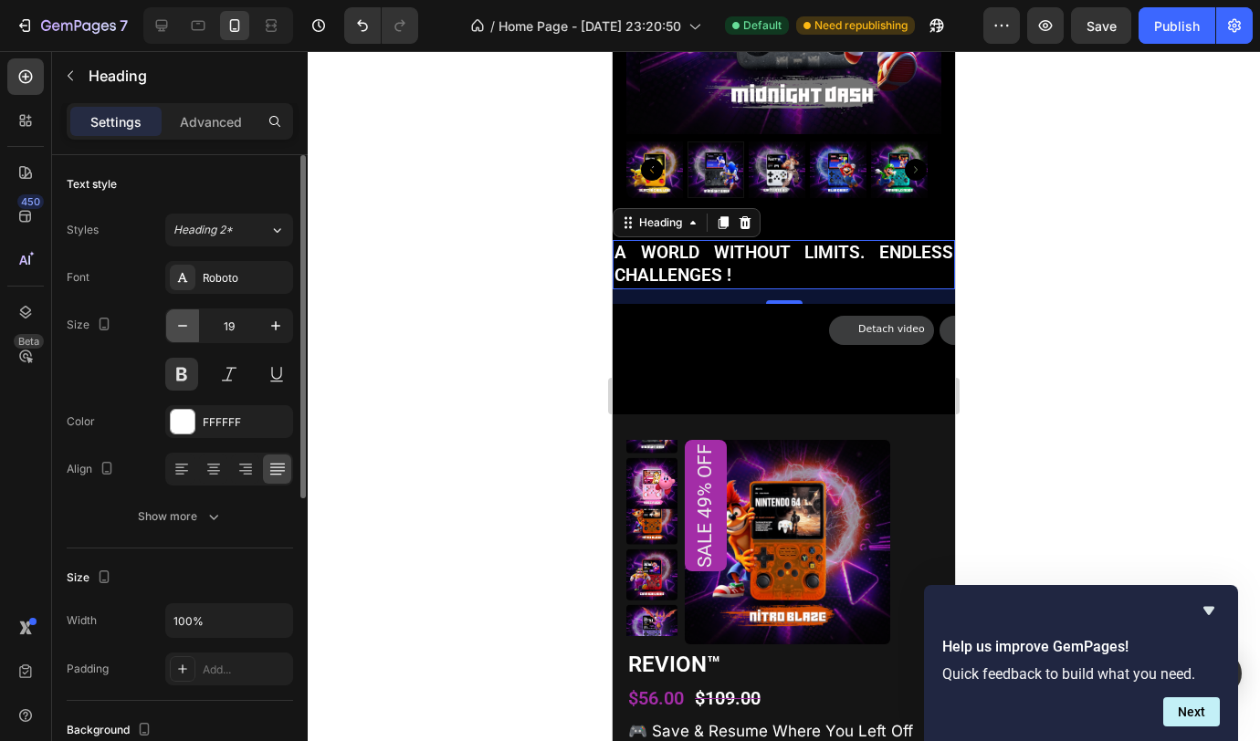
click at [194, 334] on button "button" at bounding box center [182, 325] width 33 height 33
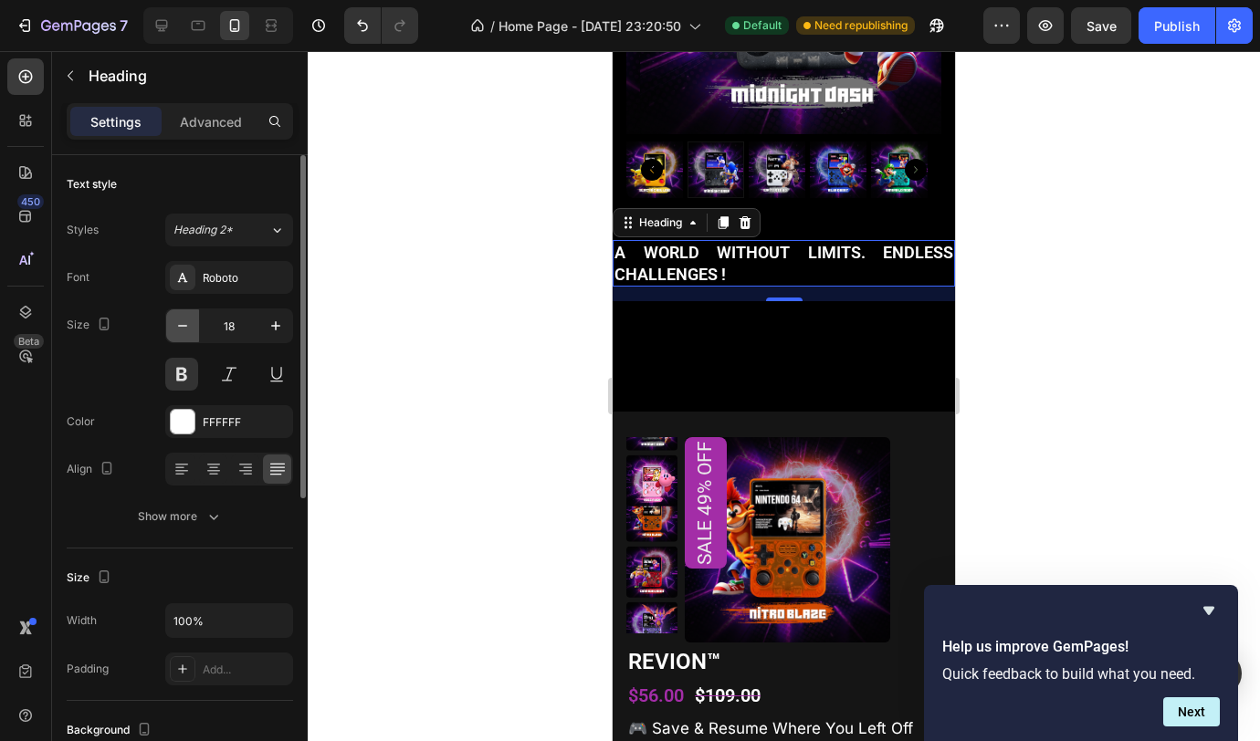
click at [194, 334] on button "button" at bounding box center [182, 325] width 33 height 33
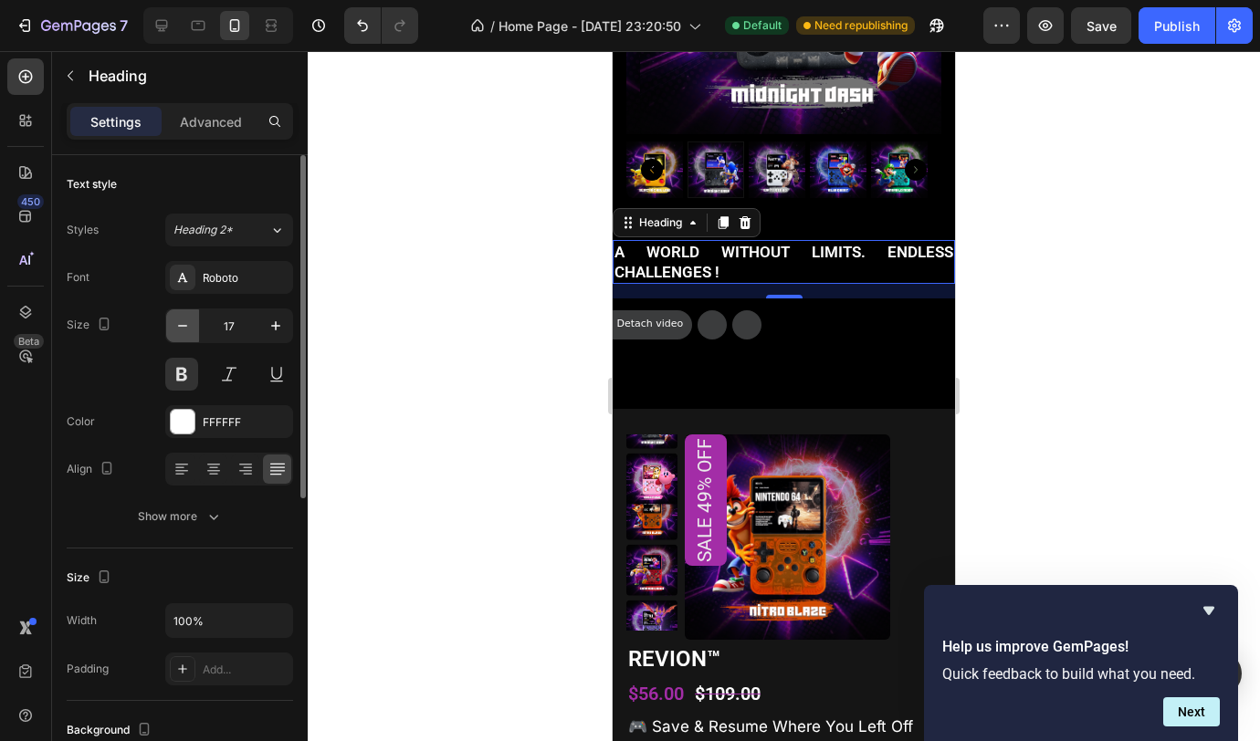
click at [184, 332] on icon "button" at bounding box center [182, 326] width 18 height 18
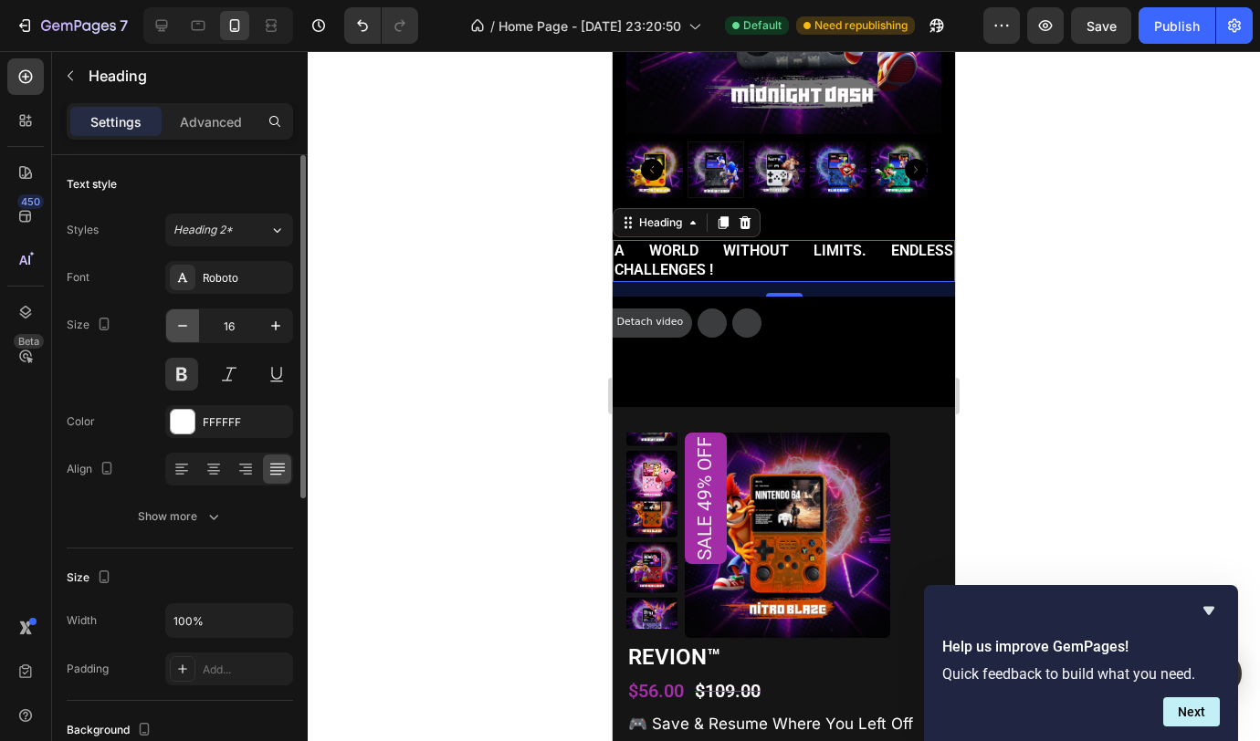
click at [184, 332] on icon "button" at bounding box center [182, 326] width 18 height 18
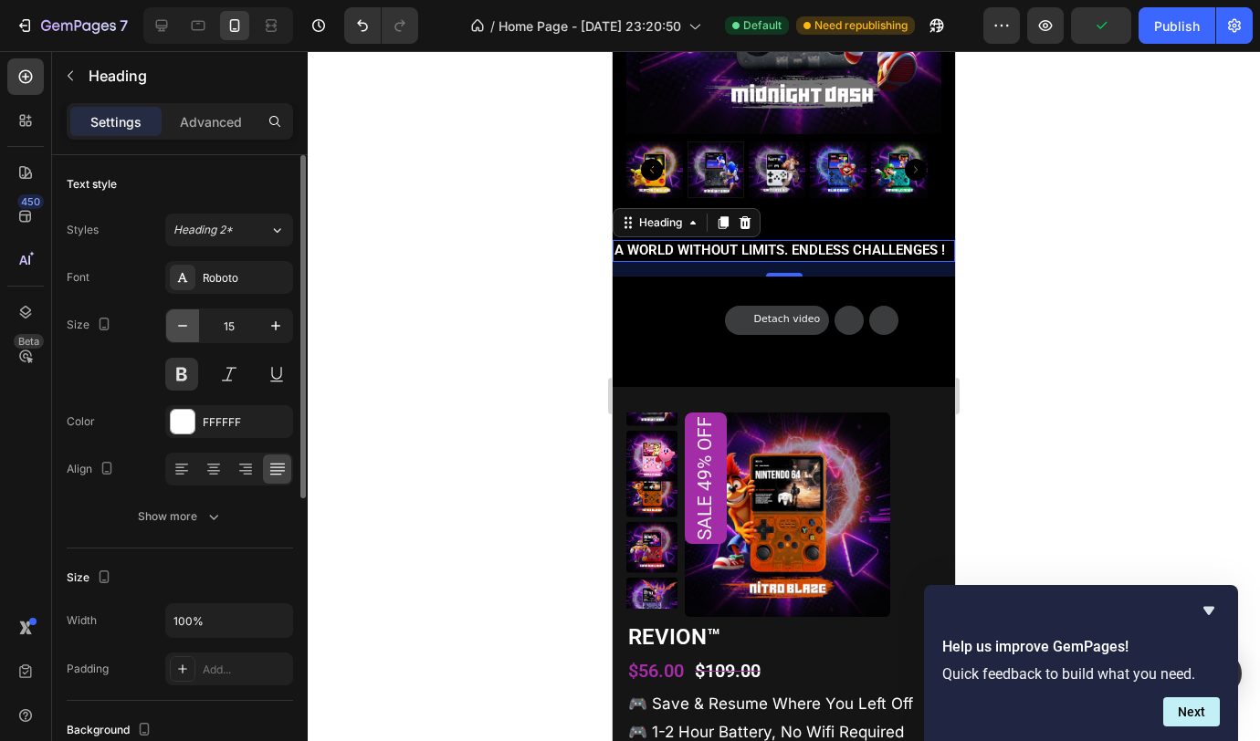
click at [184, 332] on icon "button" at bounding box center [182, 326] width 18 height 18
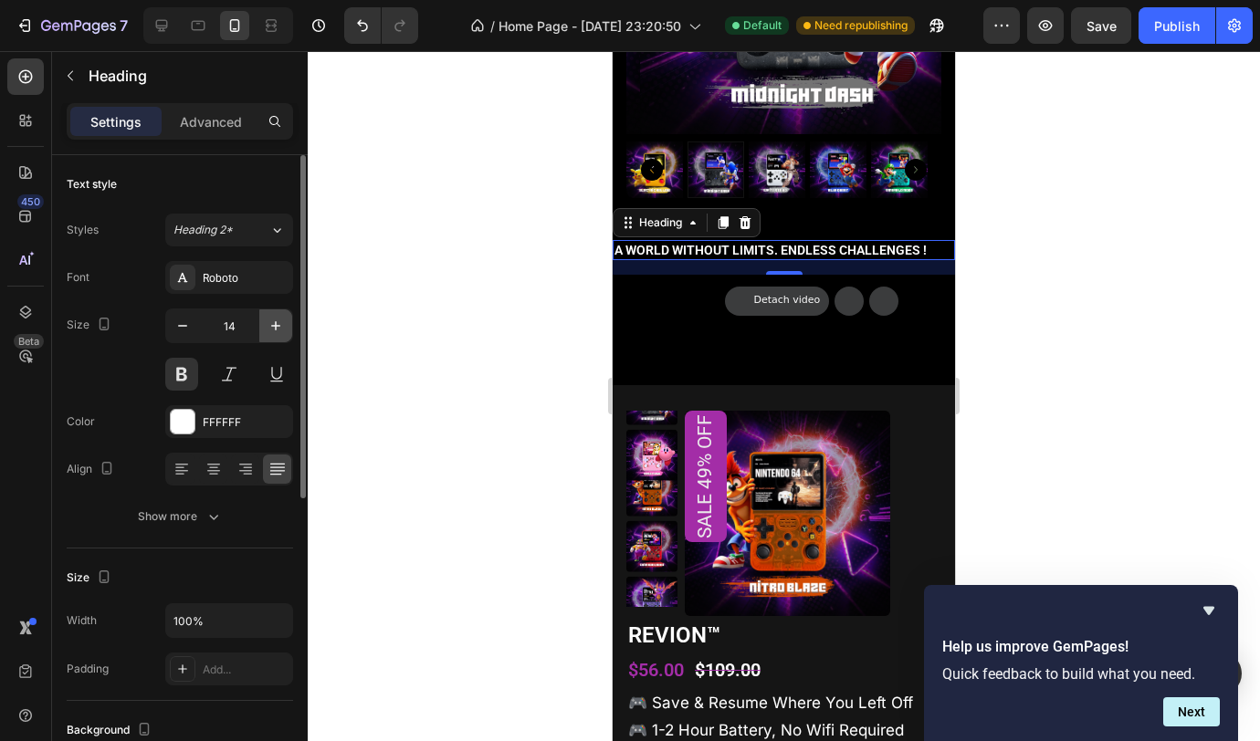
click at [277, 329] on icon "button" at bounding box center [276, 326] width 18 height 18
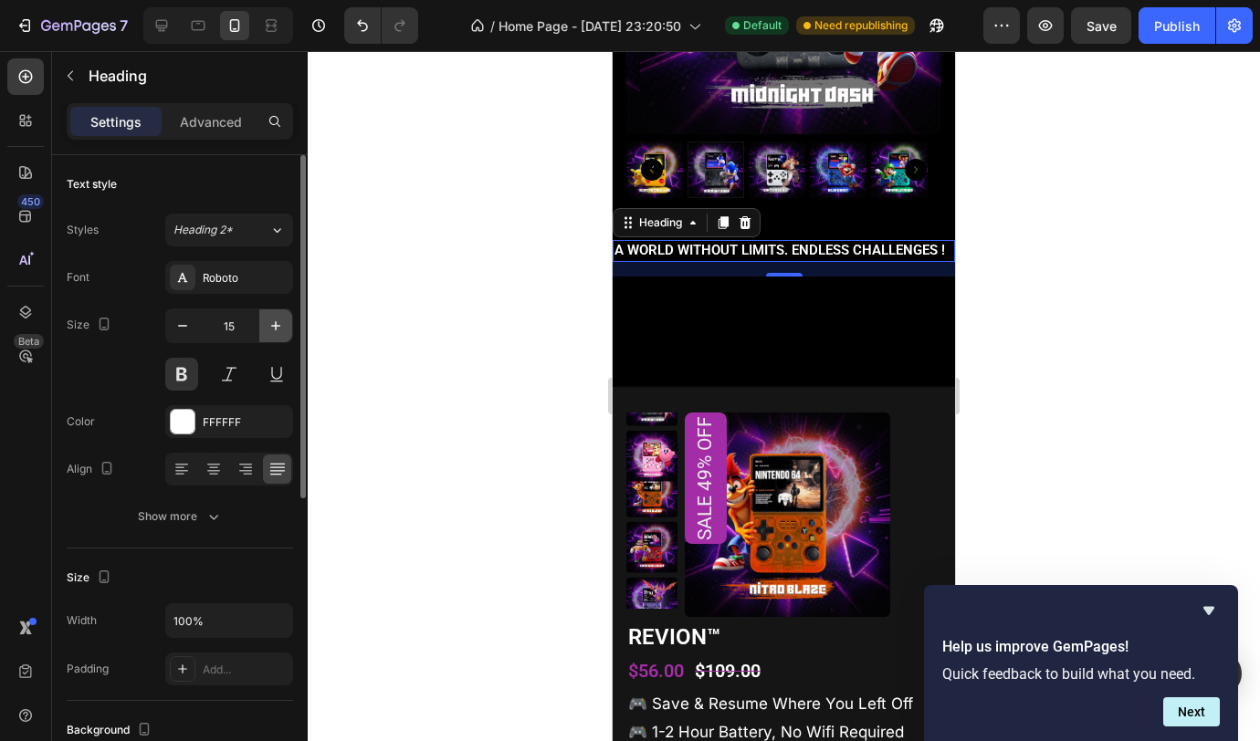
click at [276, 329] on icon "button" at bounding box center [276, 326] width 18 height 18
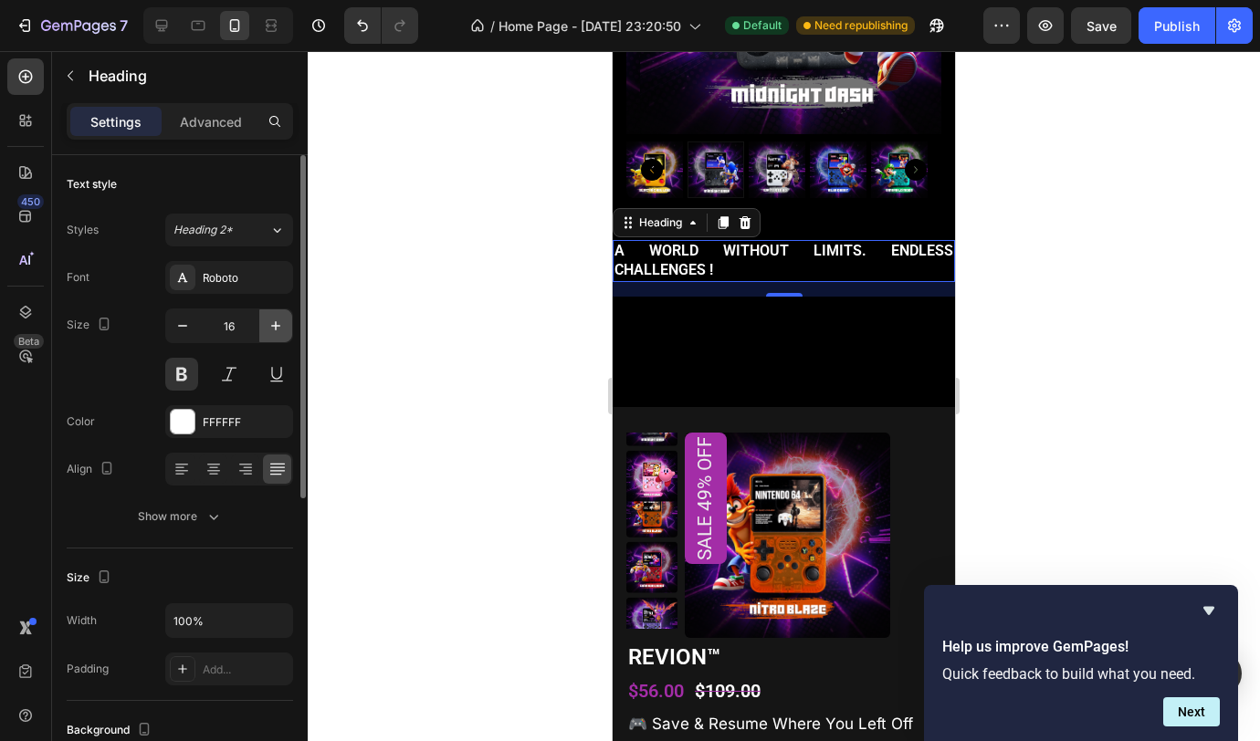
click at [276, 329] on icon "button" at bounding box center [276, 326] width 18 height 18
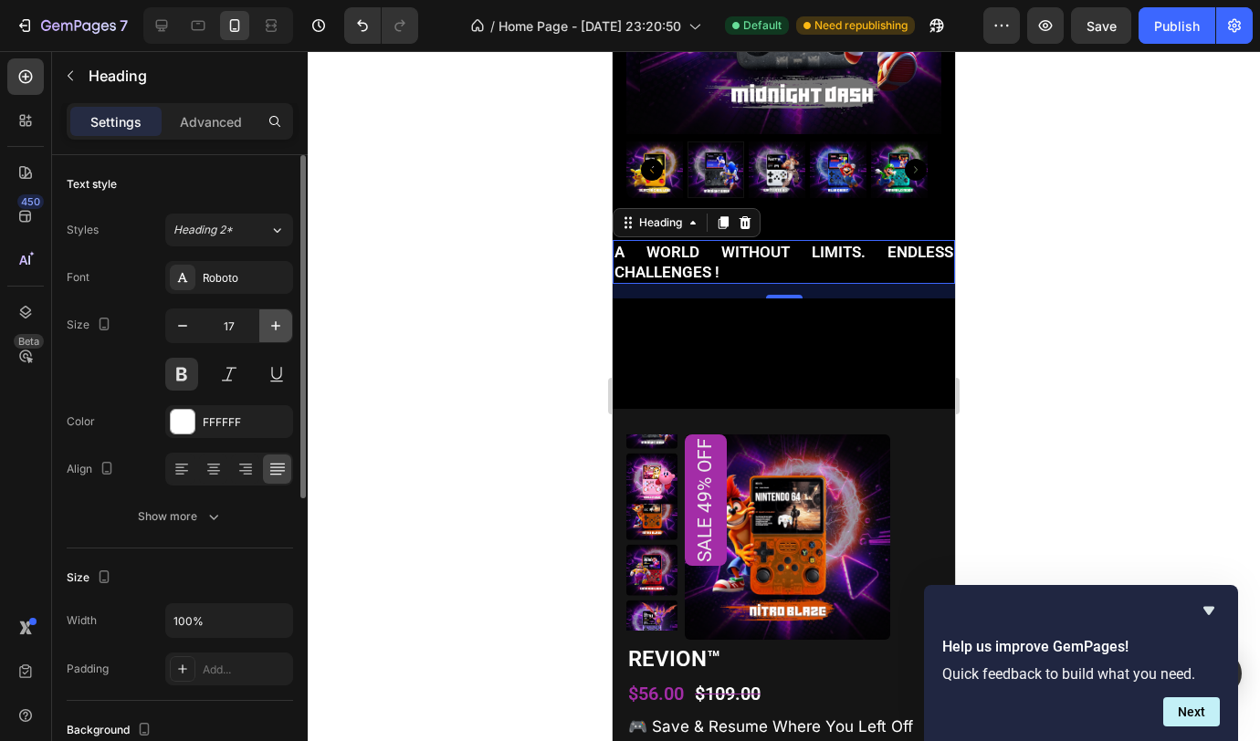
click at [276, 329] on icon "button" at bounding box center [276, 326] width 18 height 18
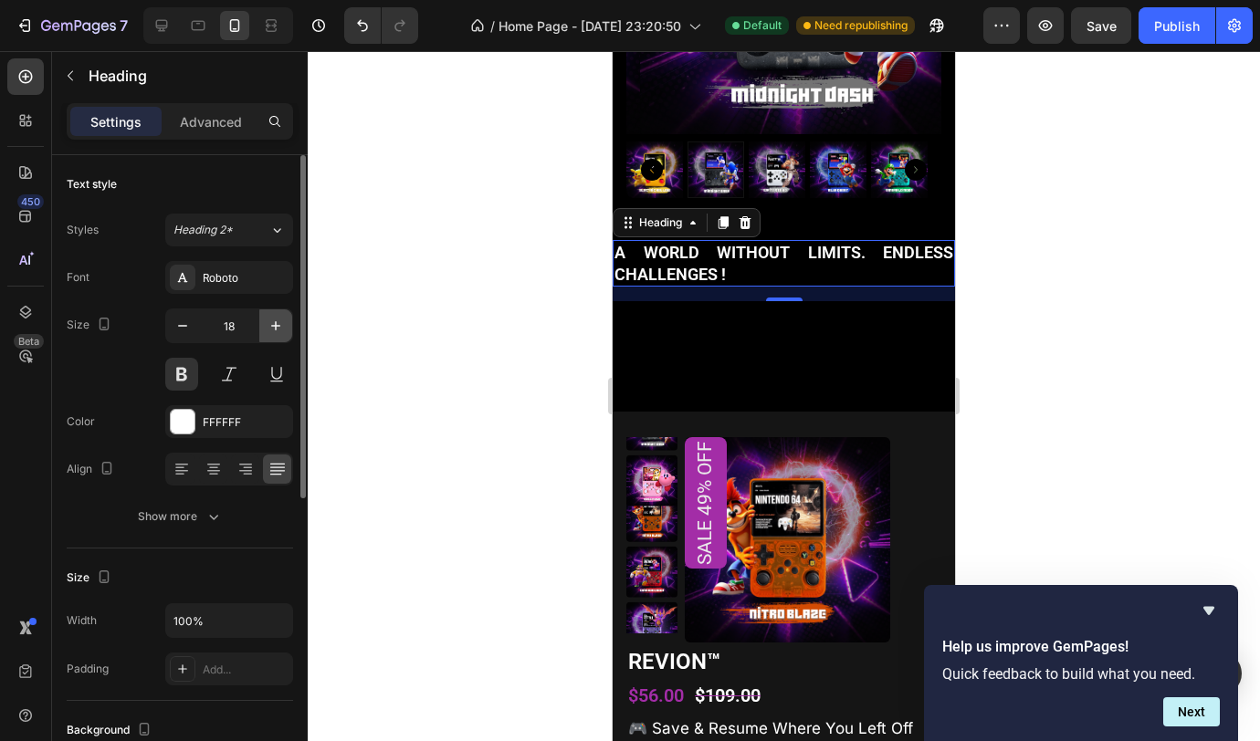
click at [276, 329] on icon "button" at bounding box center [276, 326] width 18 height 18
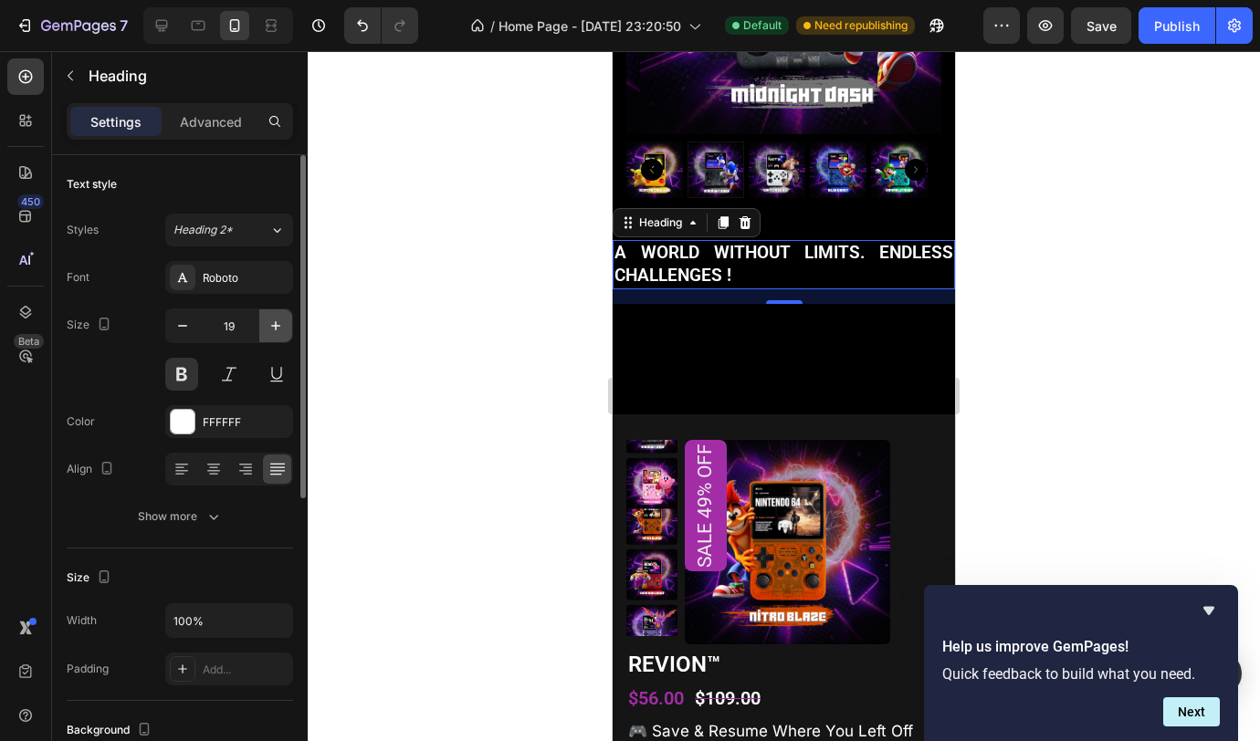
click at [276, 329] on icon "button" at bounding box center [276, 326] width 18 height 18
type input "20"
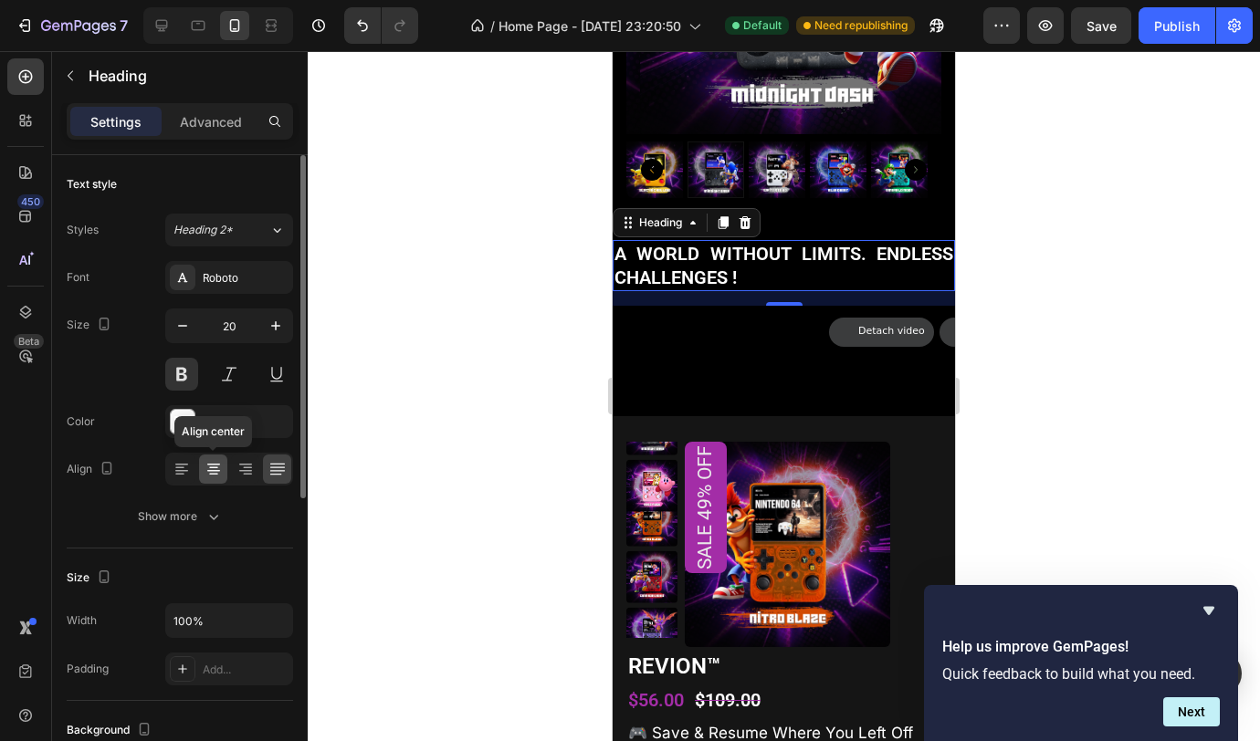
click at [216, 471] on icon at bounding box center [214, 469] width 18 height 18
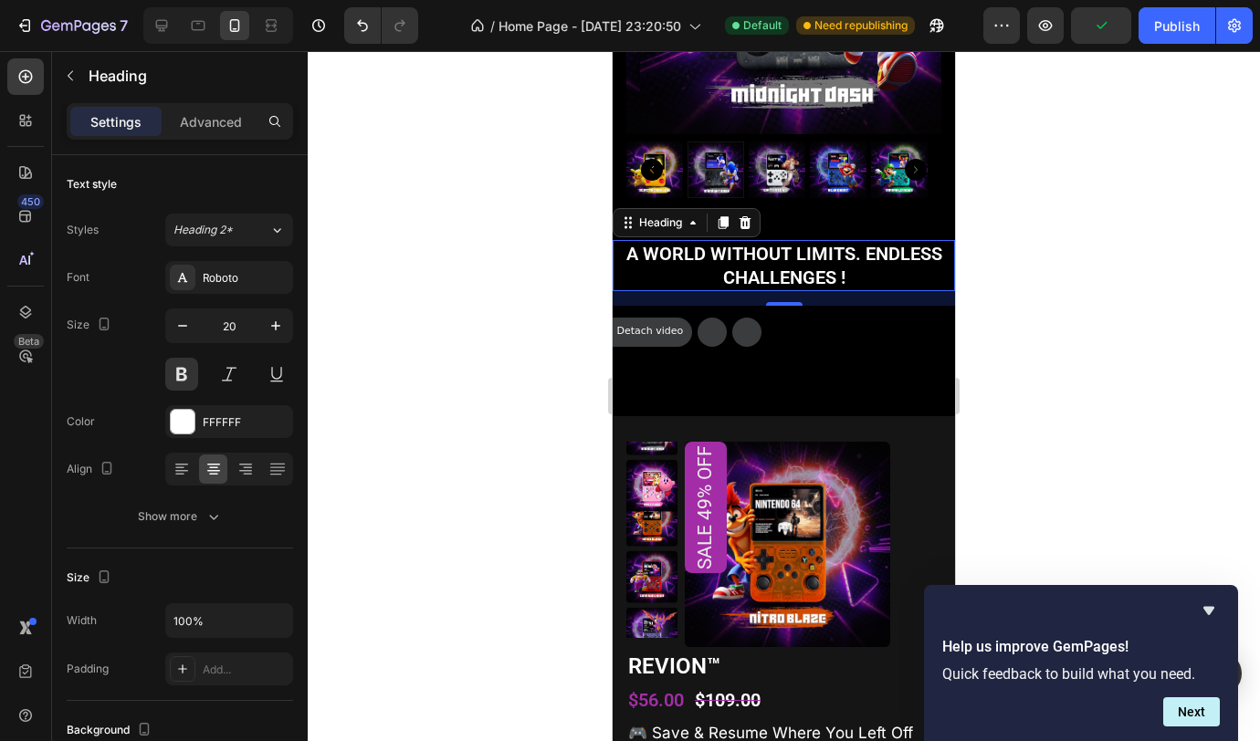
click at [1164, 295] on div at bounding box center [784, 396] width 952 height 690
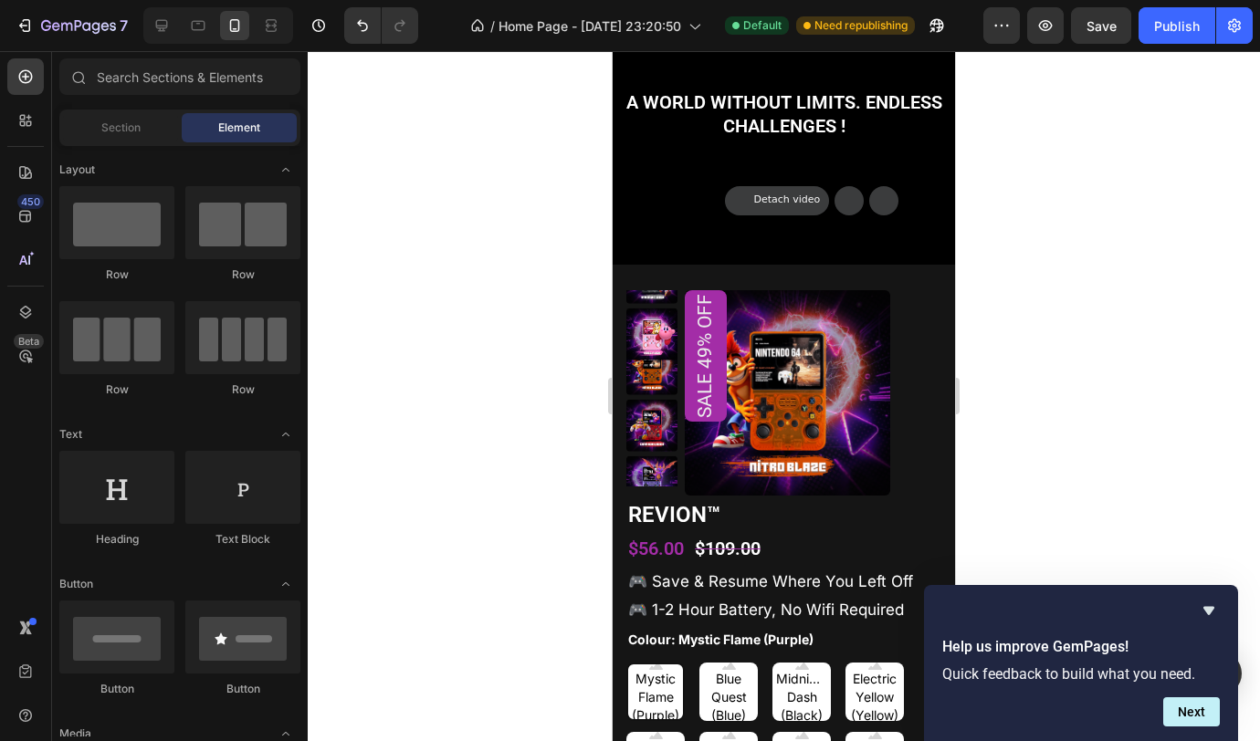
scroll to position [1316, 0]
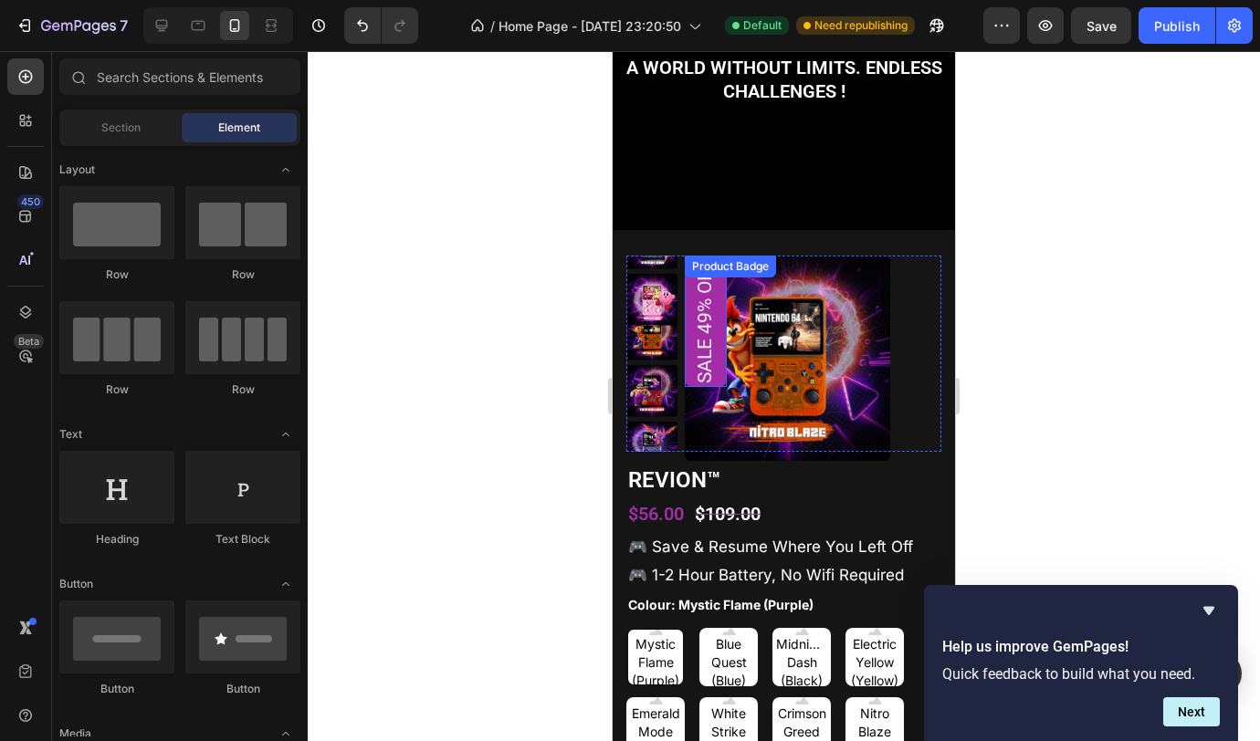
click at [719, 366] on pre "Sale 49% off" at bounding box center [706, 321] width 42 height 131
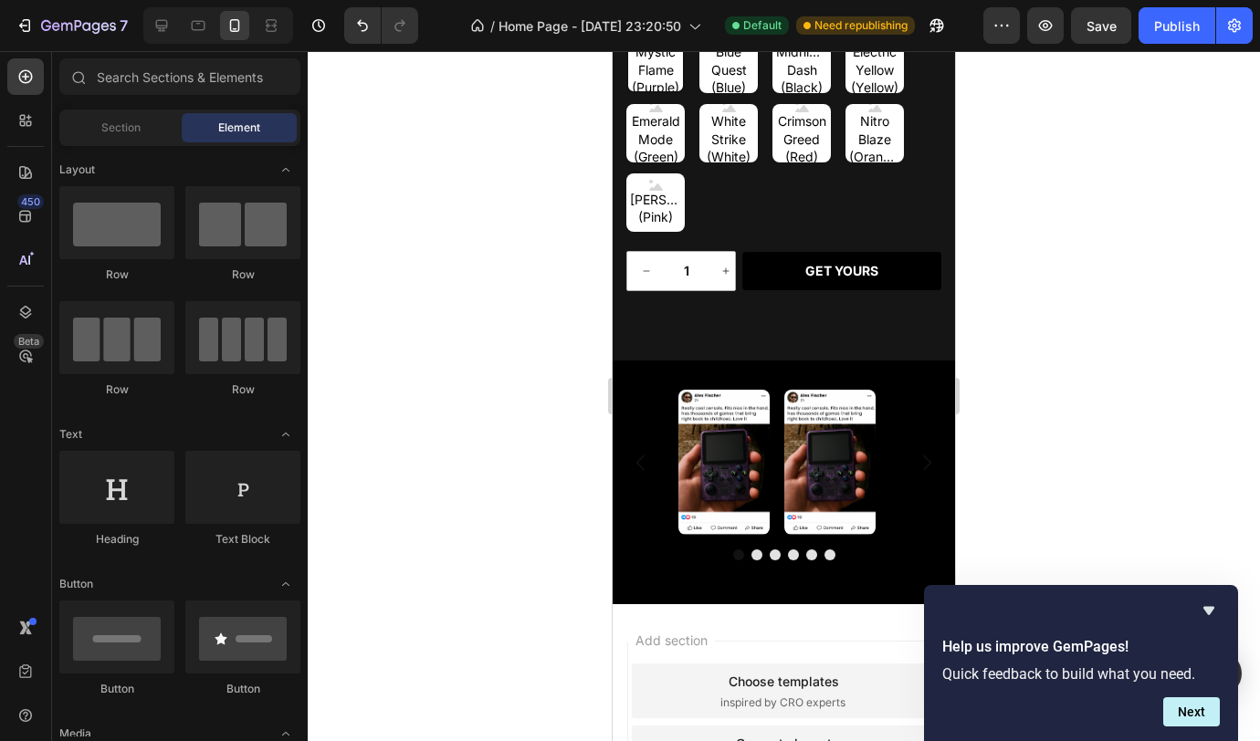
scroll to position [1941, 0]
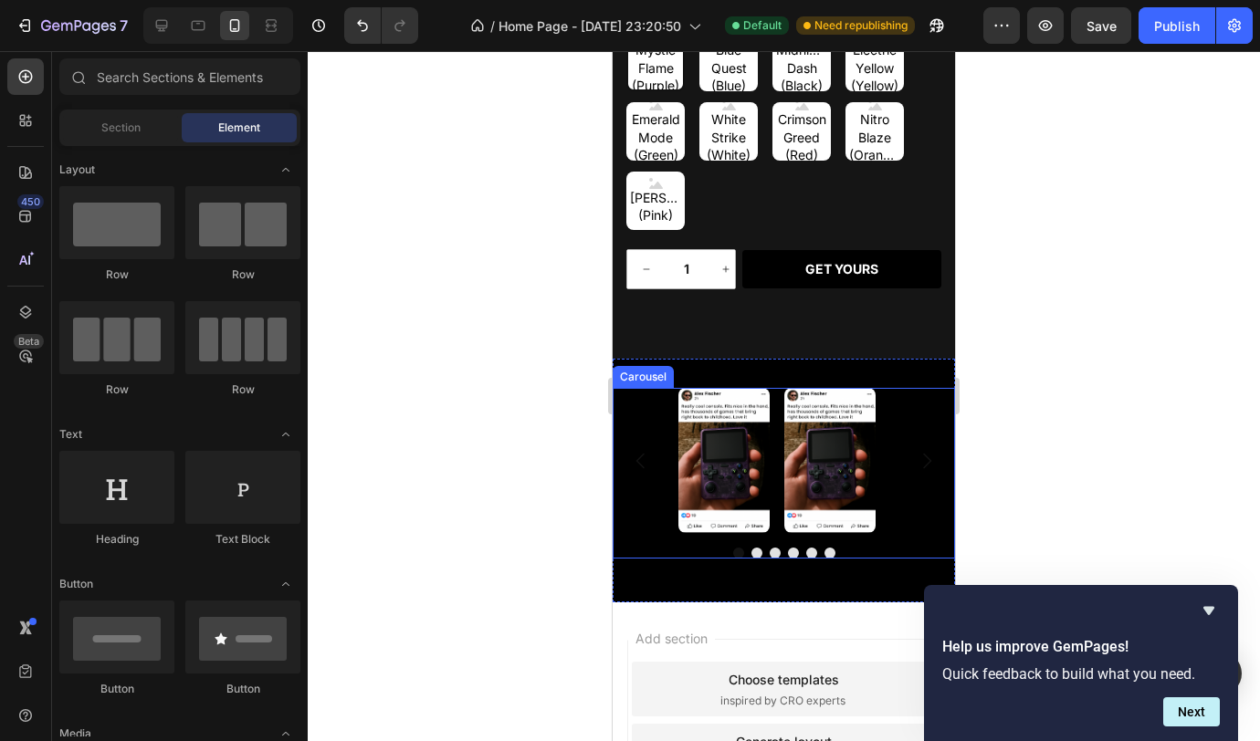
click at [888, 488] on div "Image Image Image Image Image Image" at bounding box center [784, 460] width 342 height 145
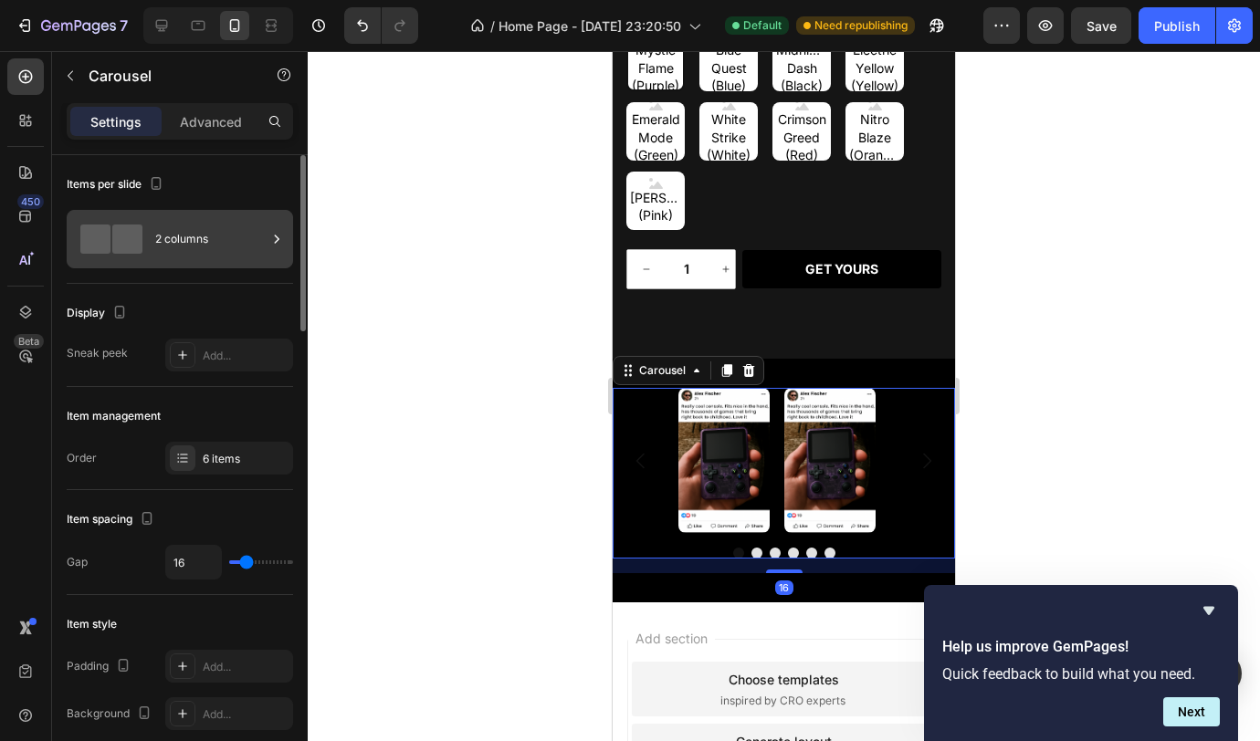
click at [184, 223] on div "2 columns" at bounding box center [210, 239] width 111 height 42
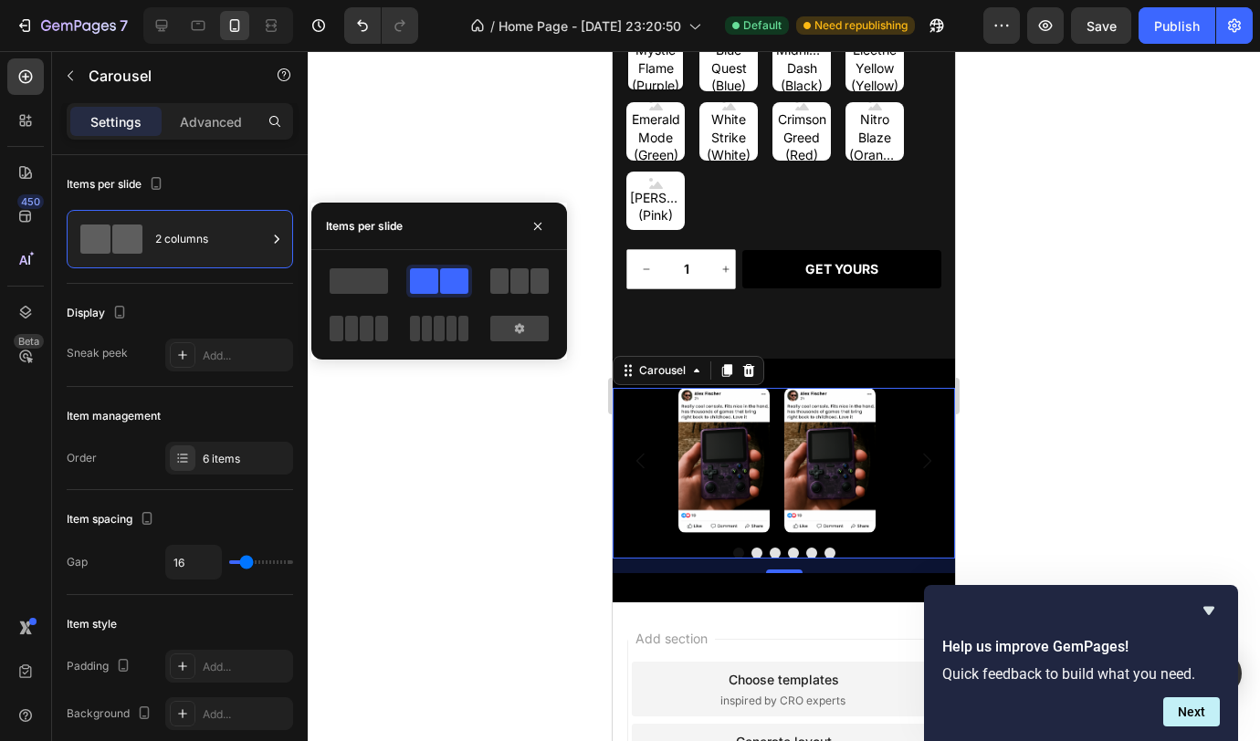
click at [526, 291] on span at bounding box center [519, 281] width 18 height 26
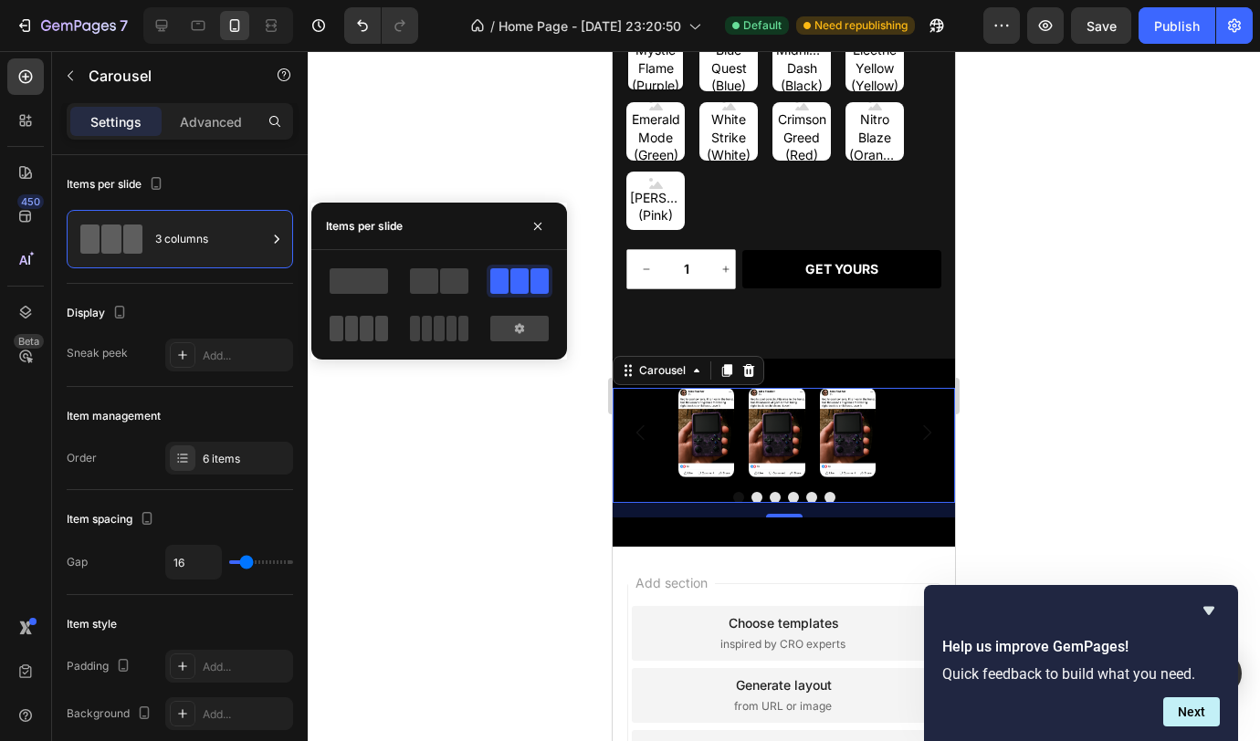
click at [347, 326] on span at bounding box center [352, 329] width 14 height 26
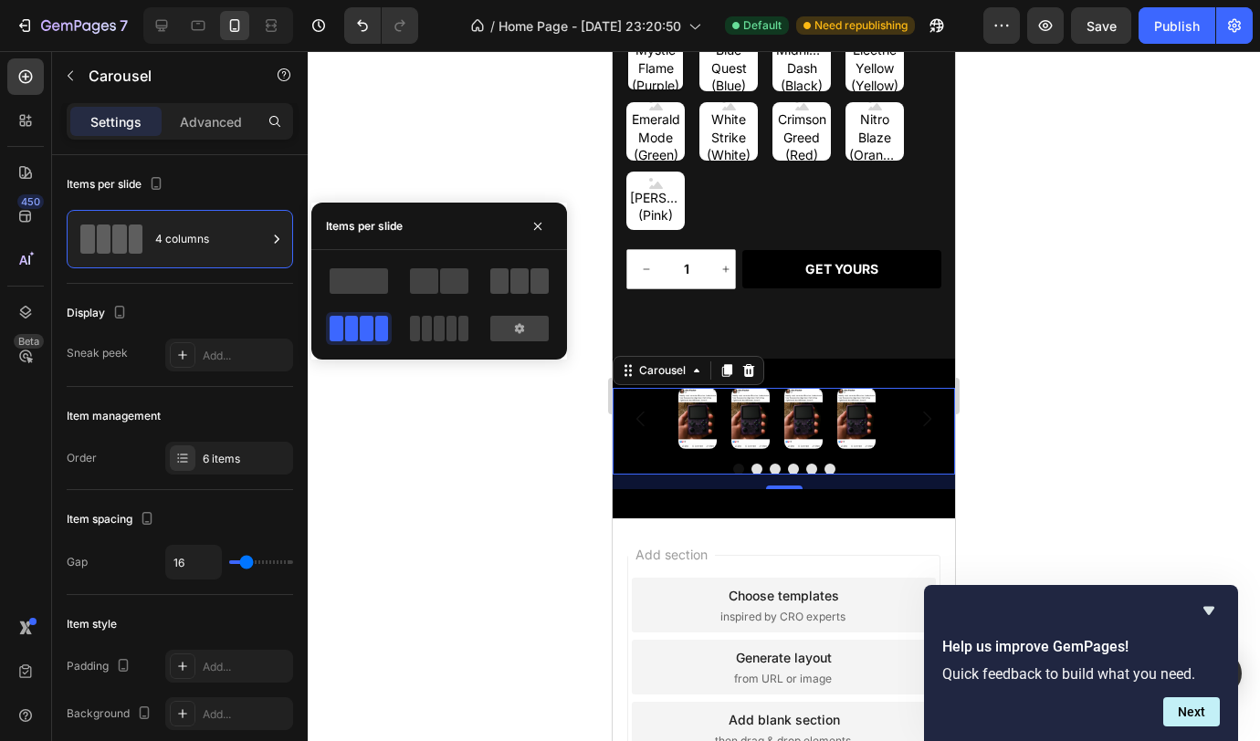
click at [526, 281] on span at bounding box center [519, 281] width 18 height 26
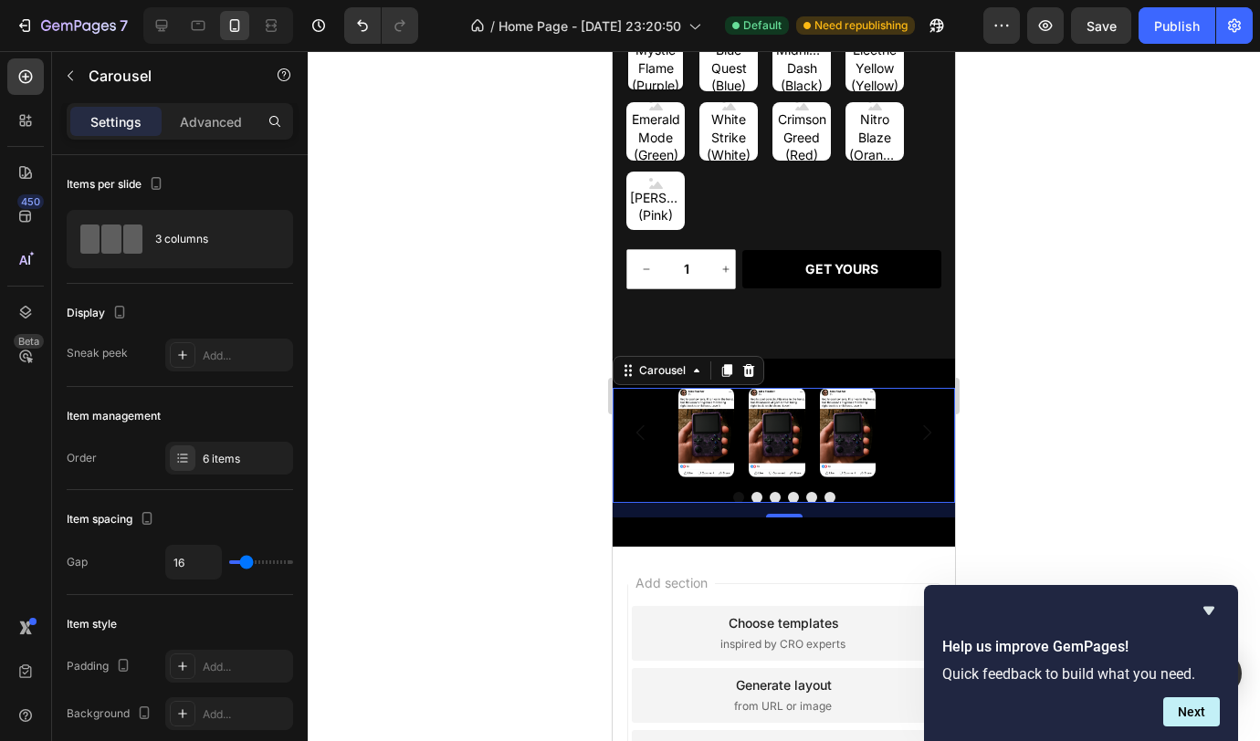
click at [1117, 386] on div at bounding box center [784, 396] width 952 height 690
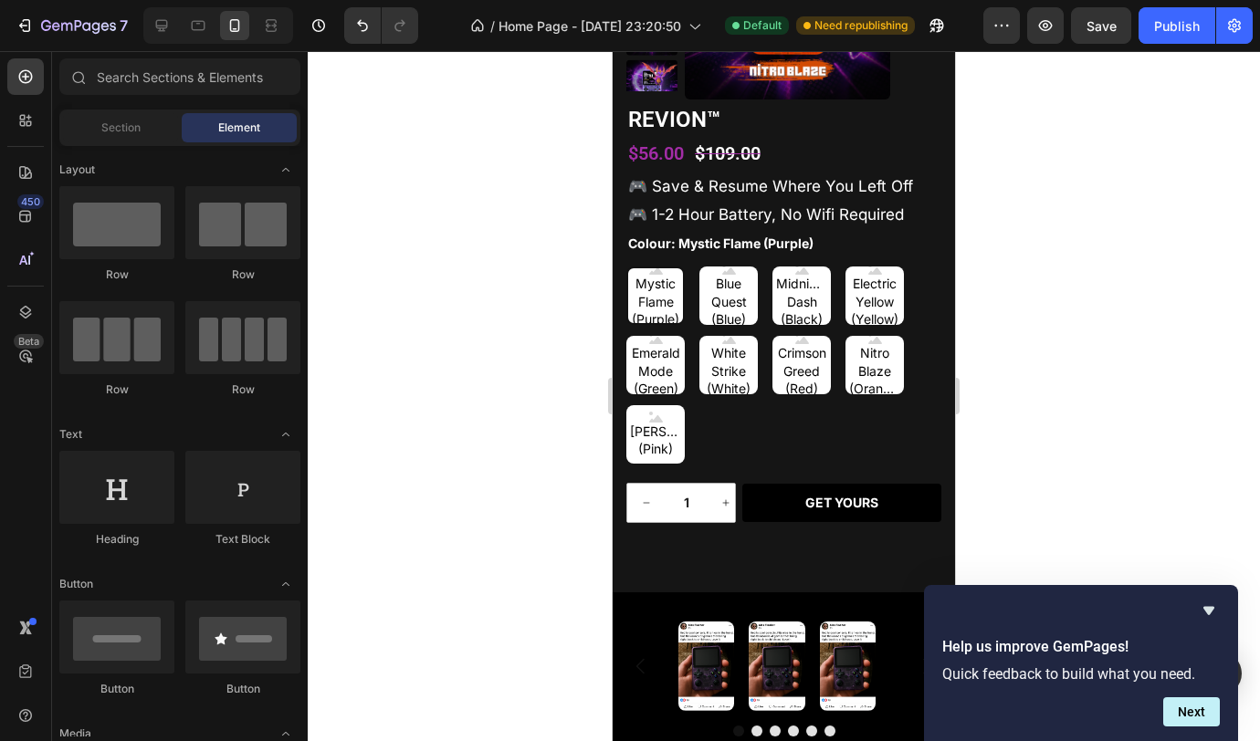
scroll to position [1689, 0]
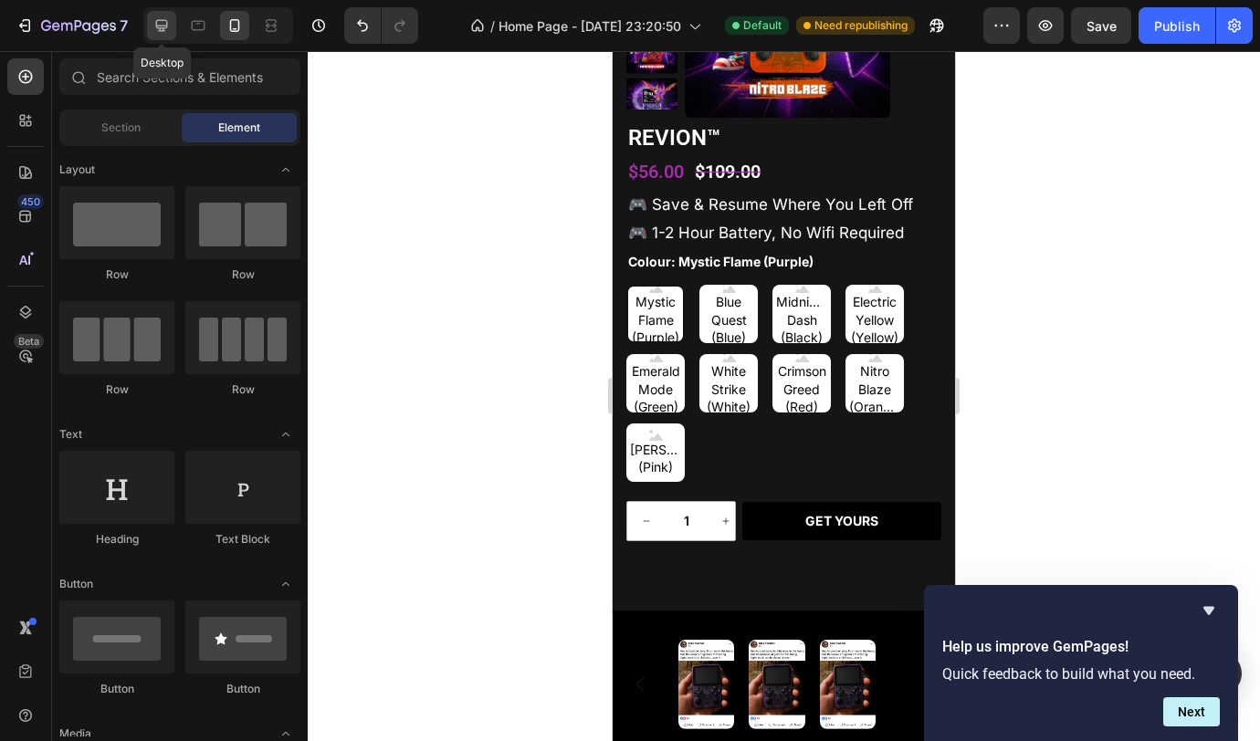
click at [169, 27] on icon at bounding box center [161, 25] width 18 height 18
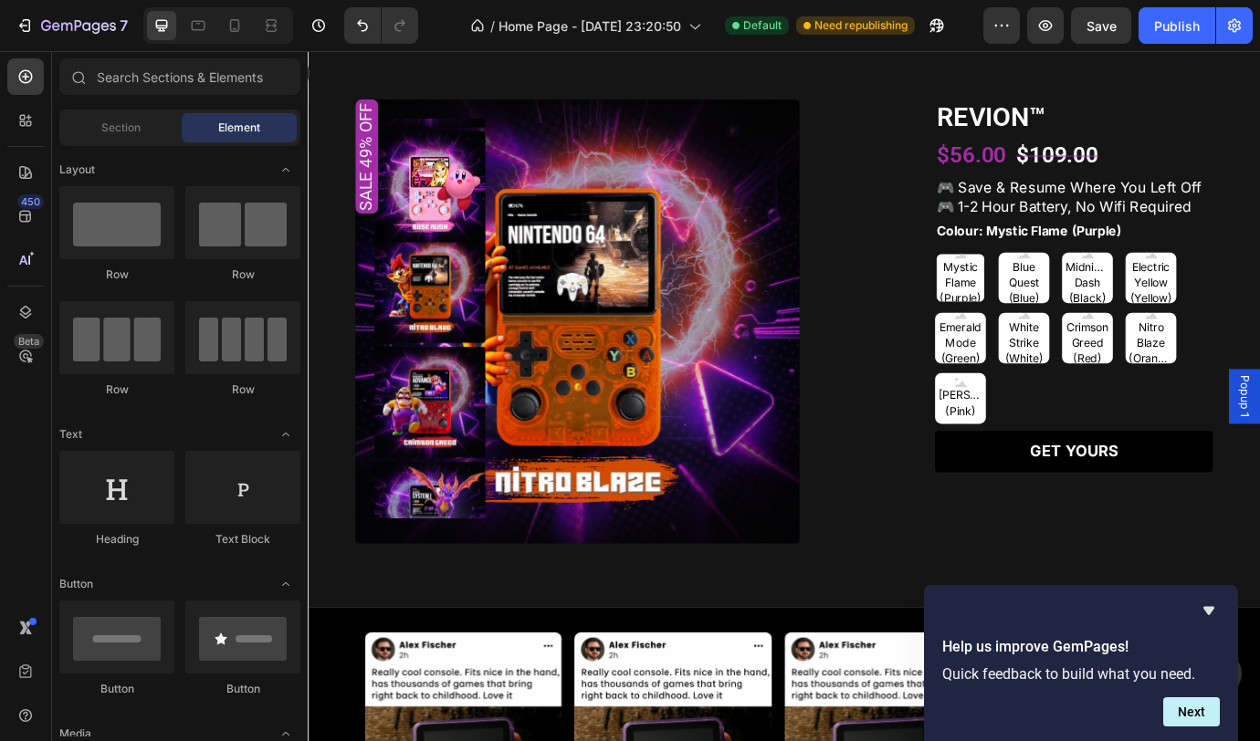
scroll to position [1574, 0]
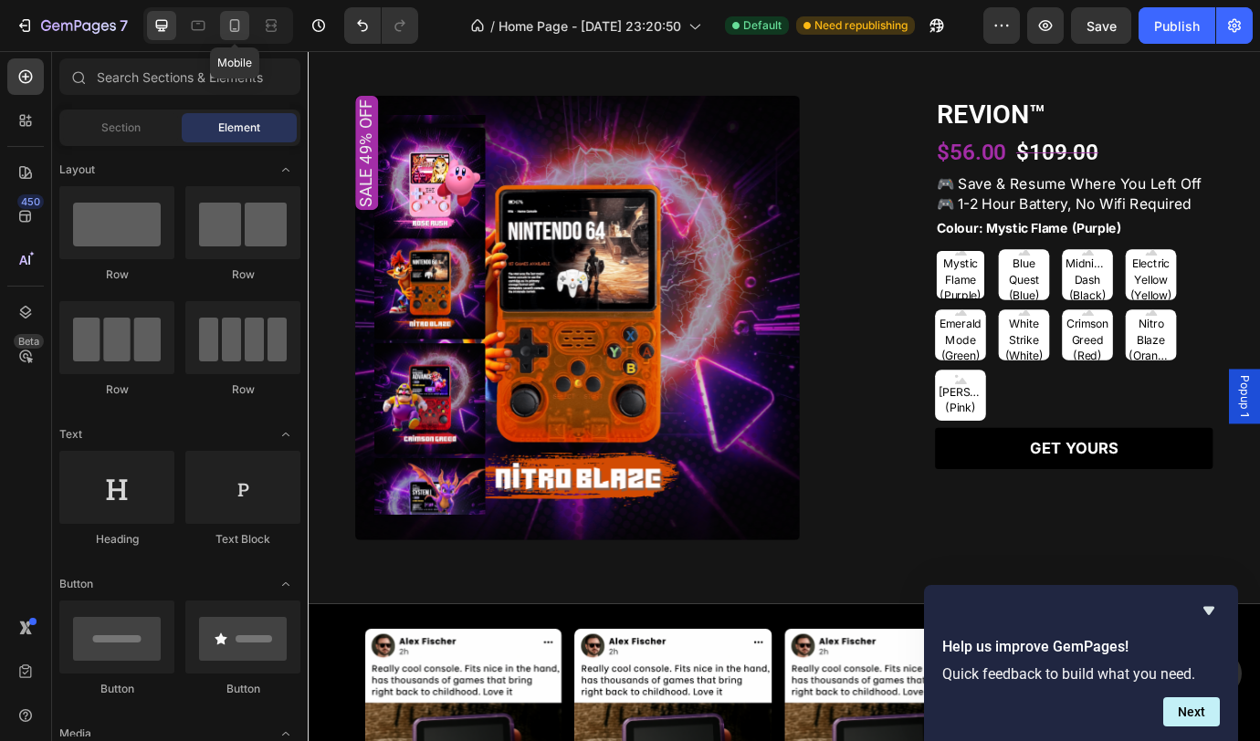
click at [238, 31] on icon at bounding box center [235, 25] width 10 height 13
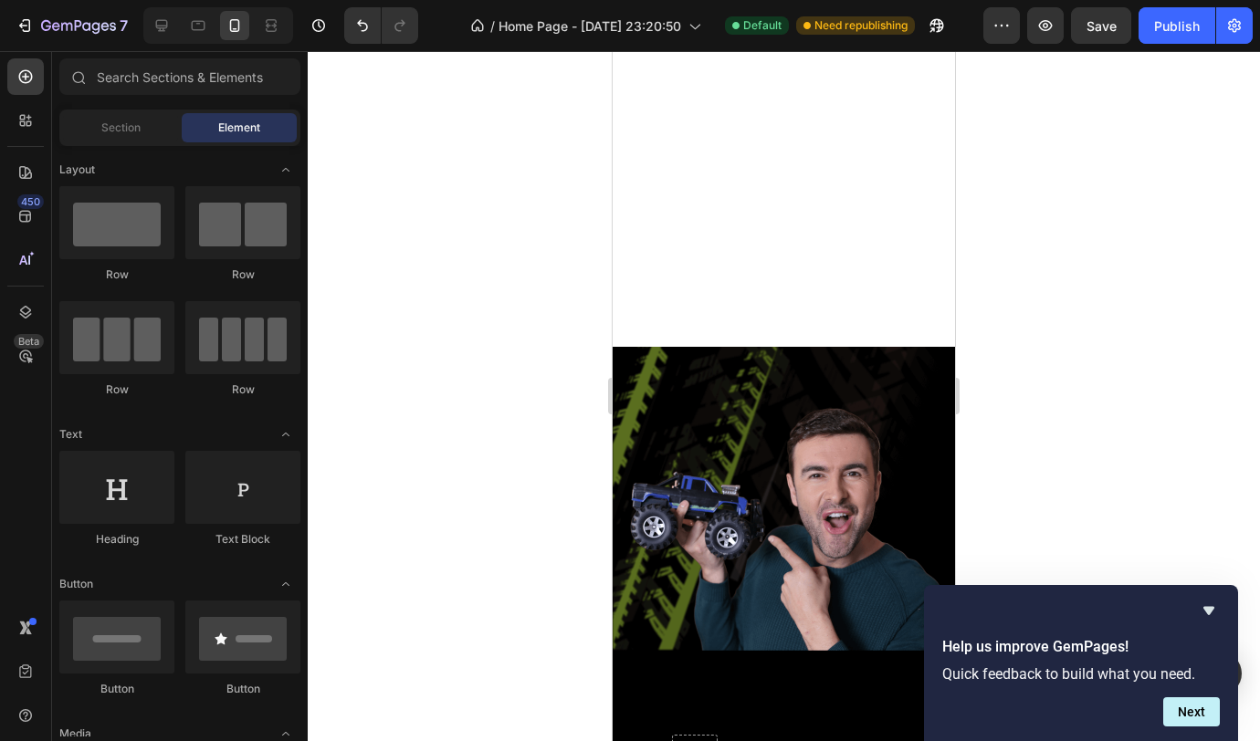
scroll to position [195, 0]
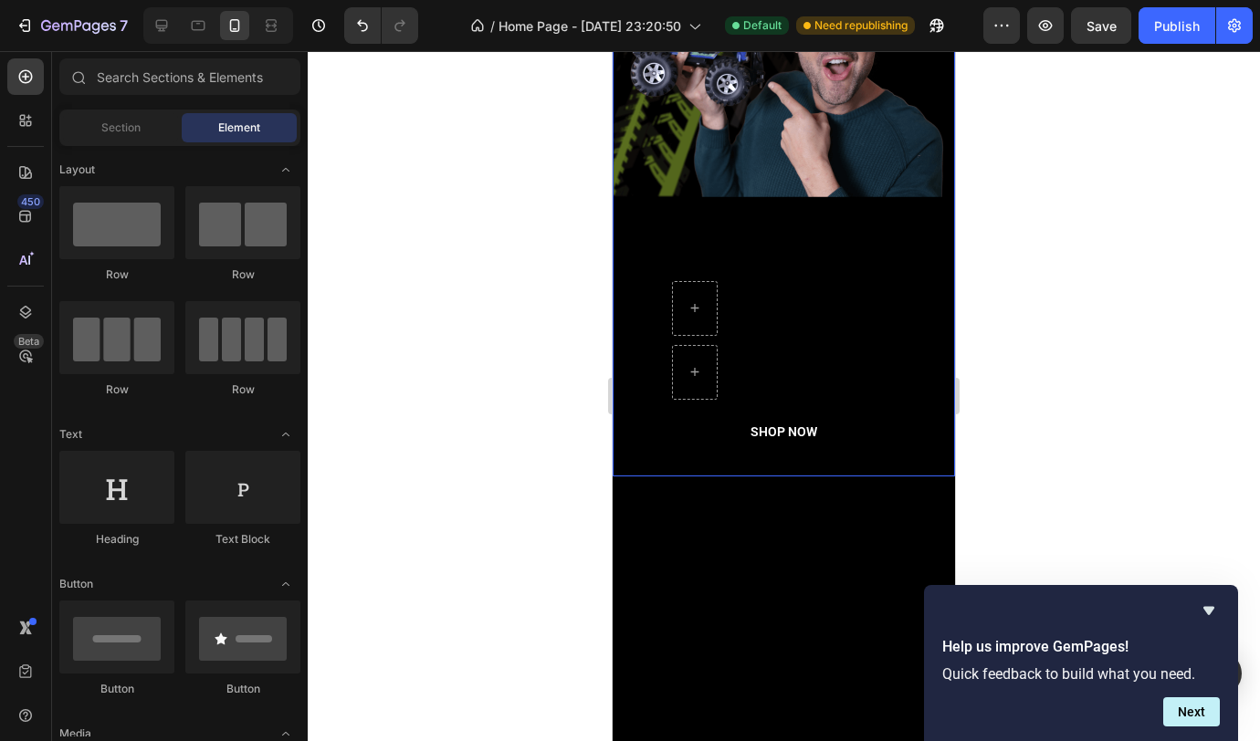
click at [915, 386] on div "Enjoy an amazing 30% off! Heading Don't miss out on this incredible opportunity…" at bounding box center [783, 291] width 291 height 320
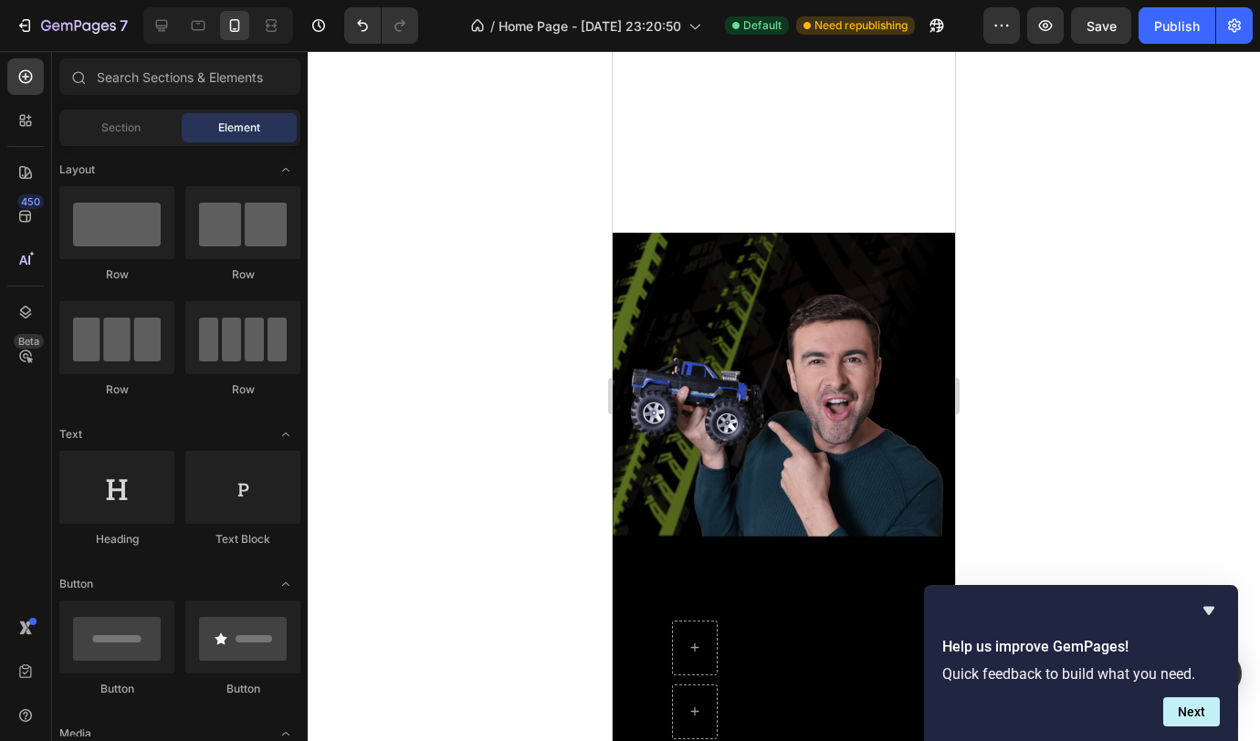
scroll to position [612, 0]
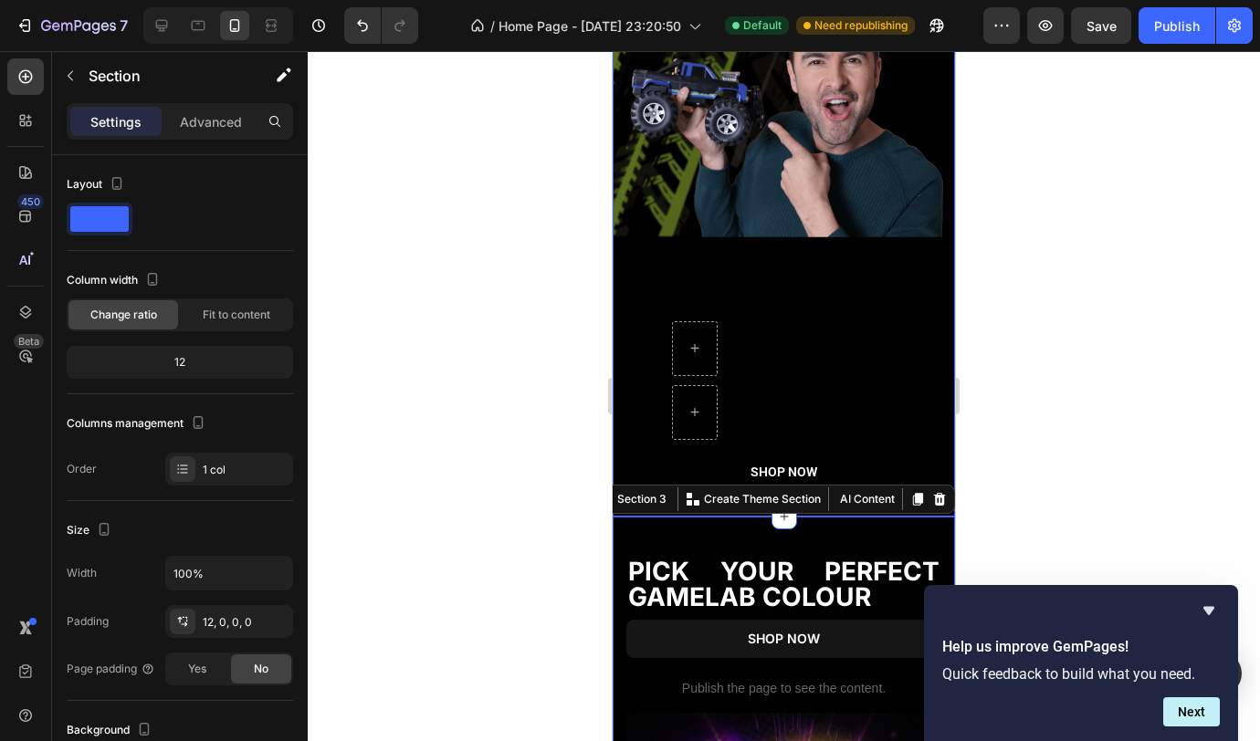
click at [623, 435] on div "Enjoy an amazing 30% off! Heading Don't miss out on this incredible opportunity…" at bounding box center [784, 331] width 342 height 371
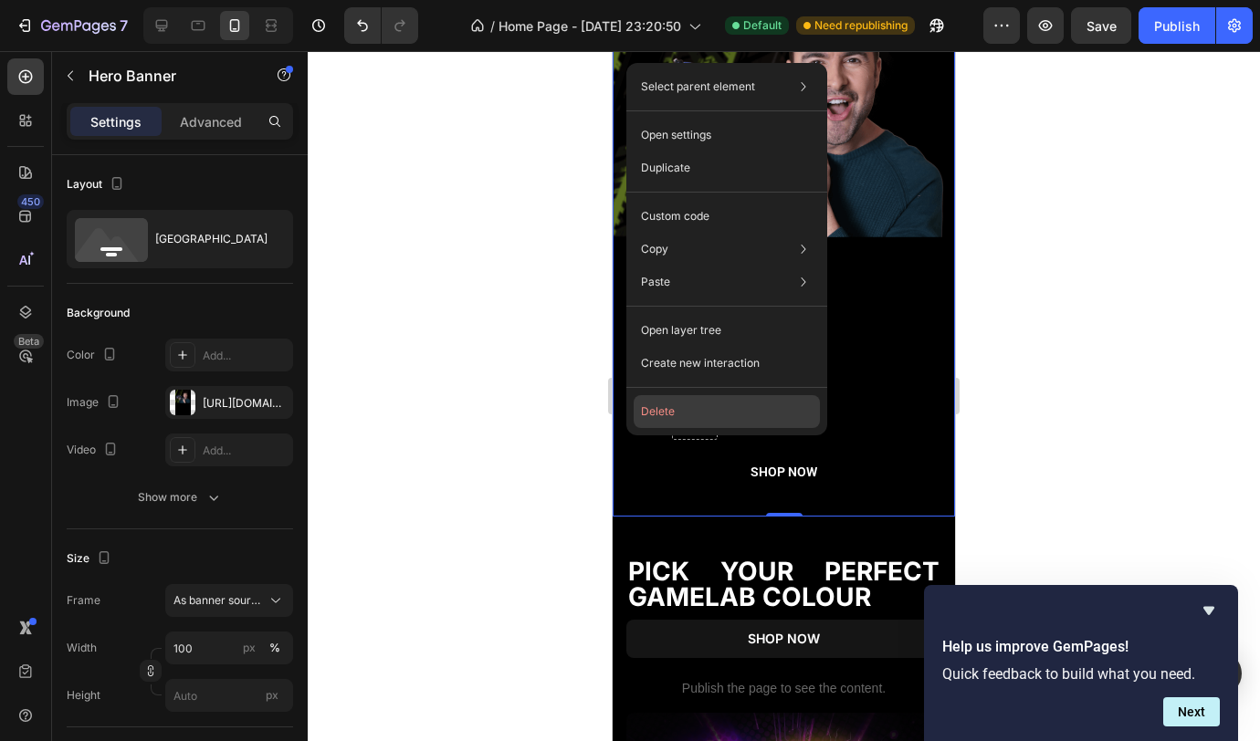
click at [660, 417] on button "Delete" at bounding box center [727, 411] width 186 height 33
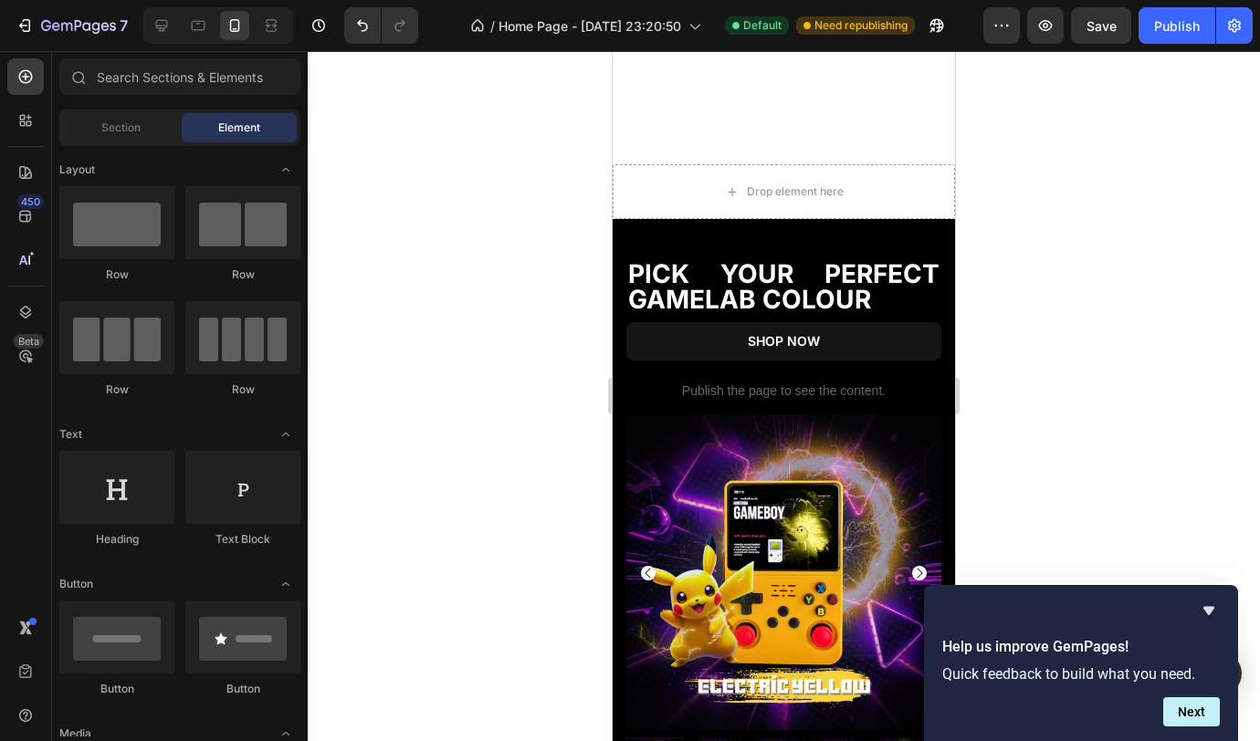
scroll to position [333, 0]
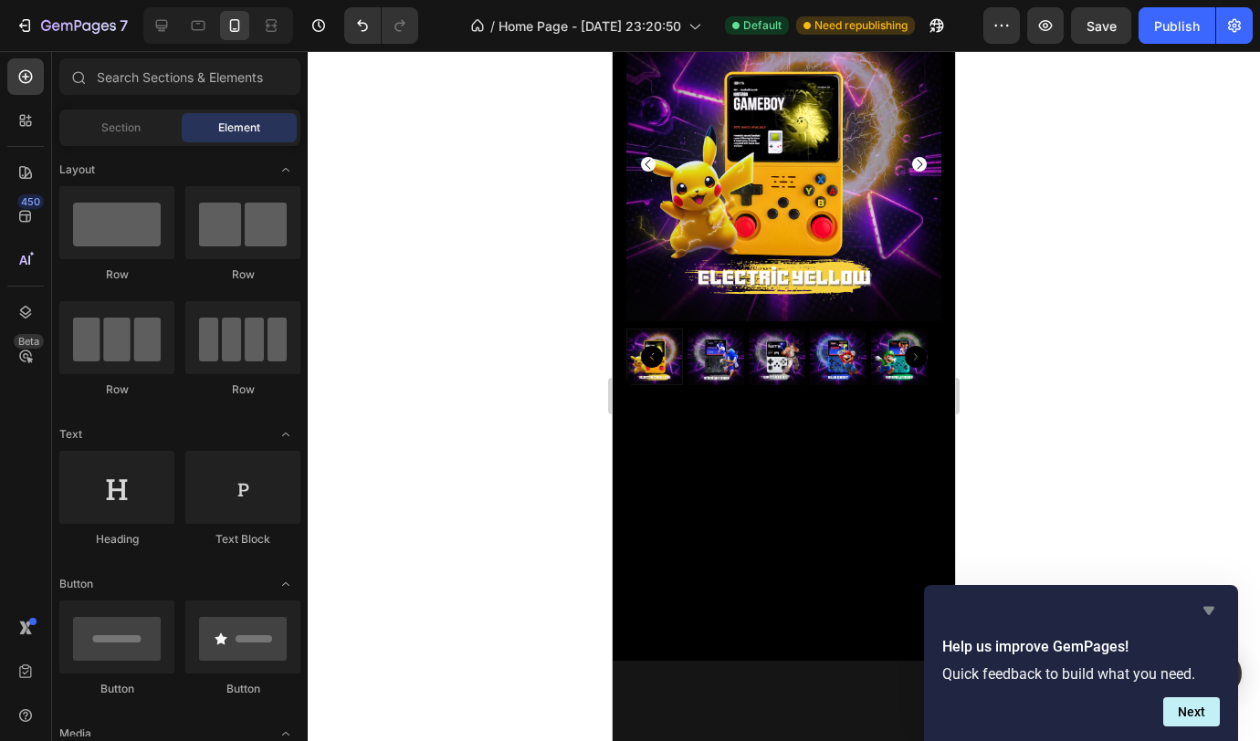
click at [1206, 608] on icon "Hide survey" at bounding box center [1208, 611] width 11 height 8
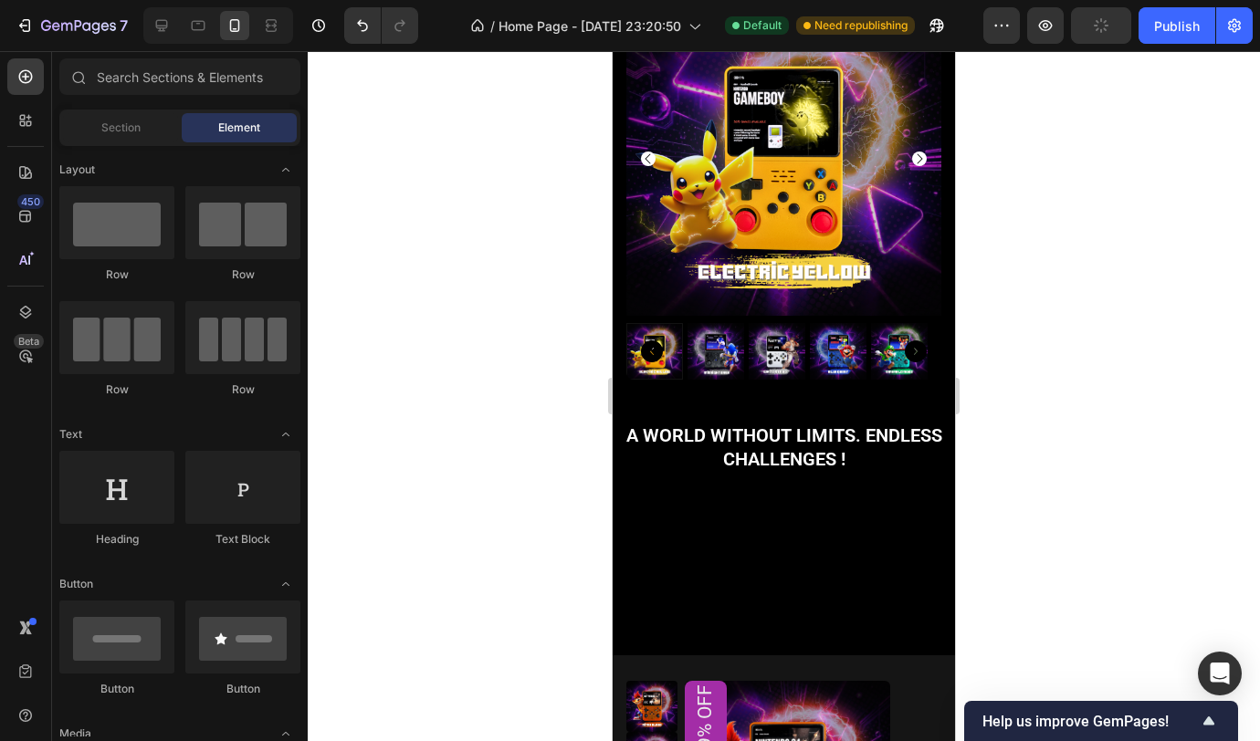
scroll to position [1064, 0]
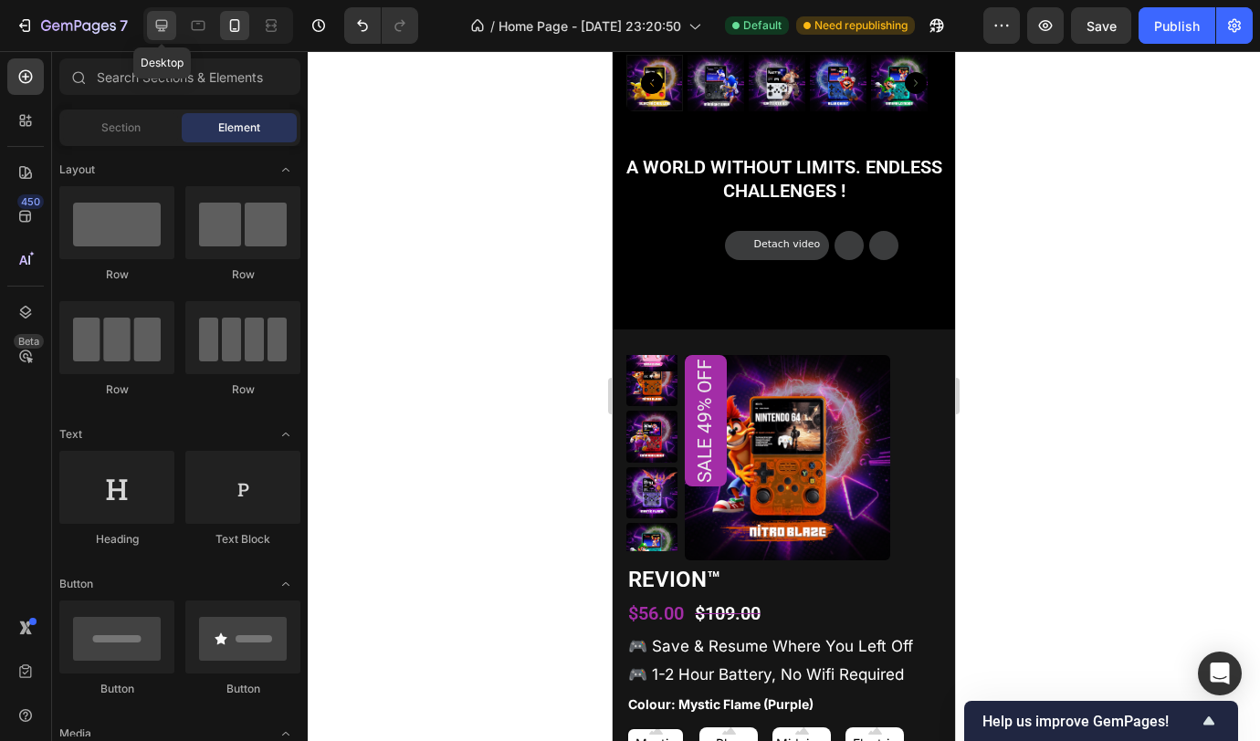
click at [166, 24] on icon at bounding box center [162, 26] width 12 height 12
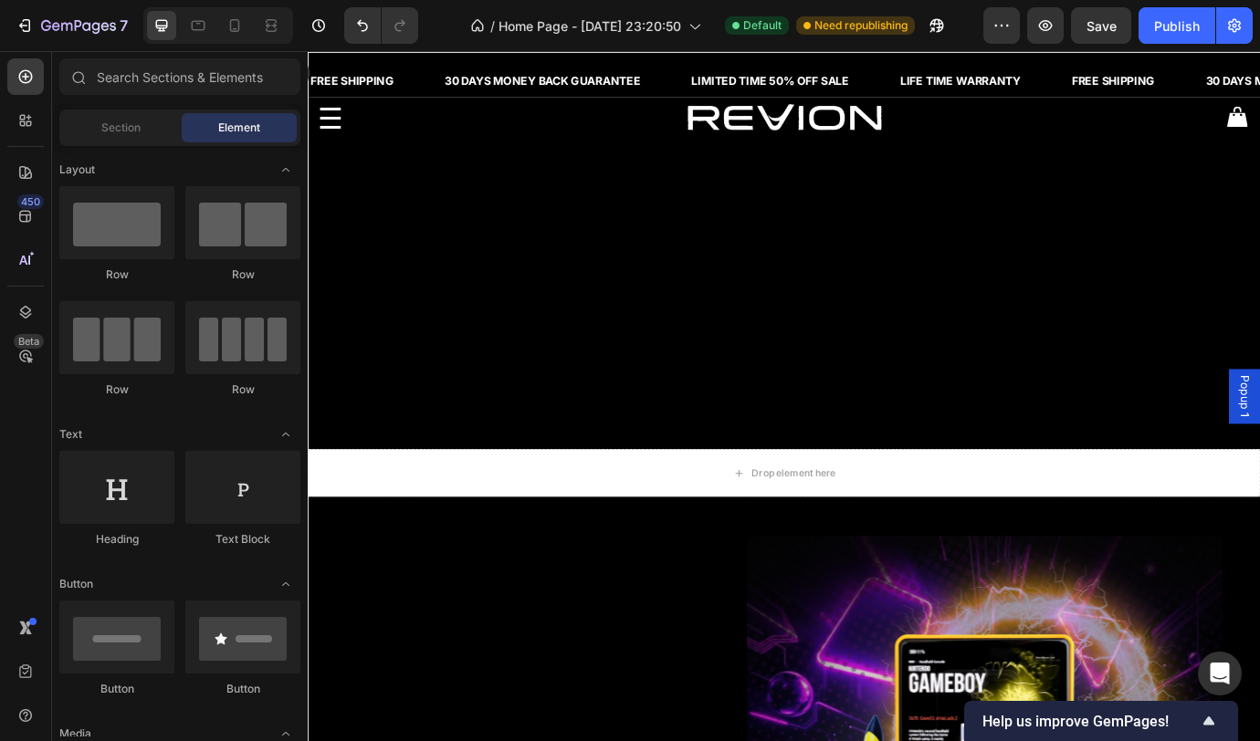
scroll to position [25, 0]
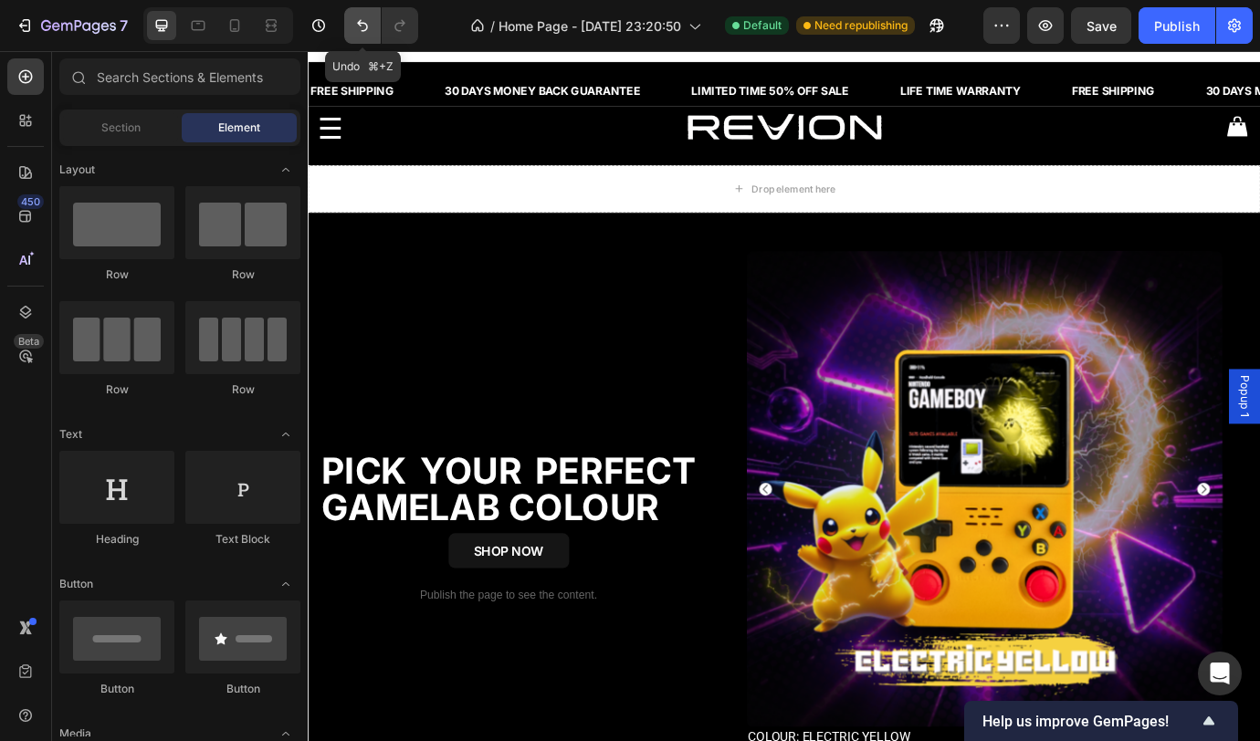
click at [368, 30] on icon "Undo/Redo" at bounding box center [362, 25] width 18 height 18
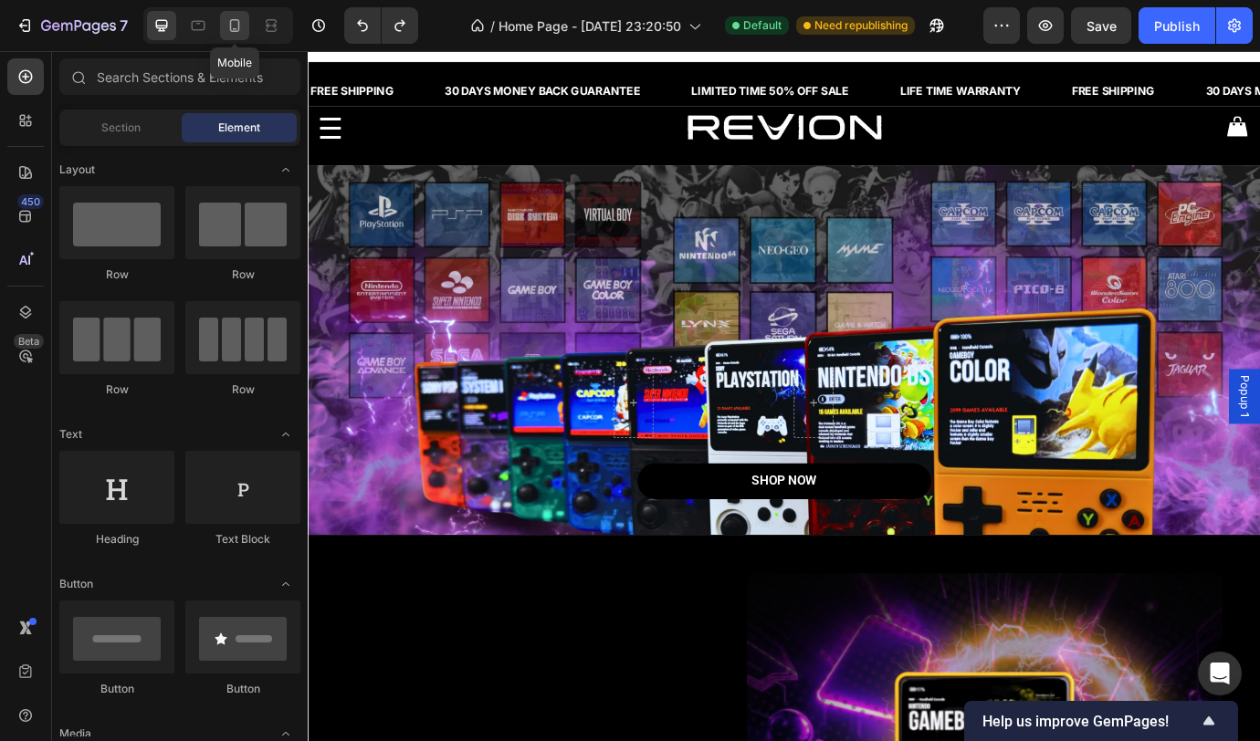
click at [242, 28] on icon at bounding box center [234, 25] width 18 height 18
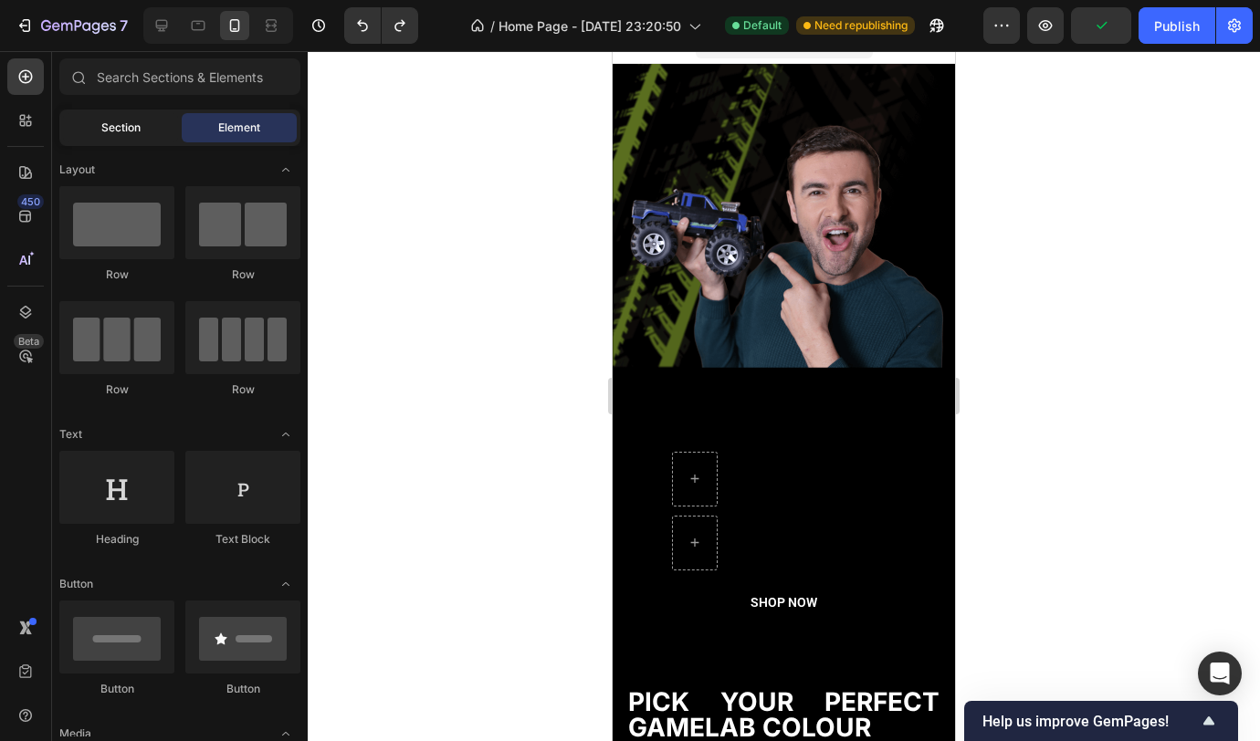
click at [141, 133] on div "Section" at bounding box center [120, 127] width 115 height 29
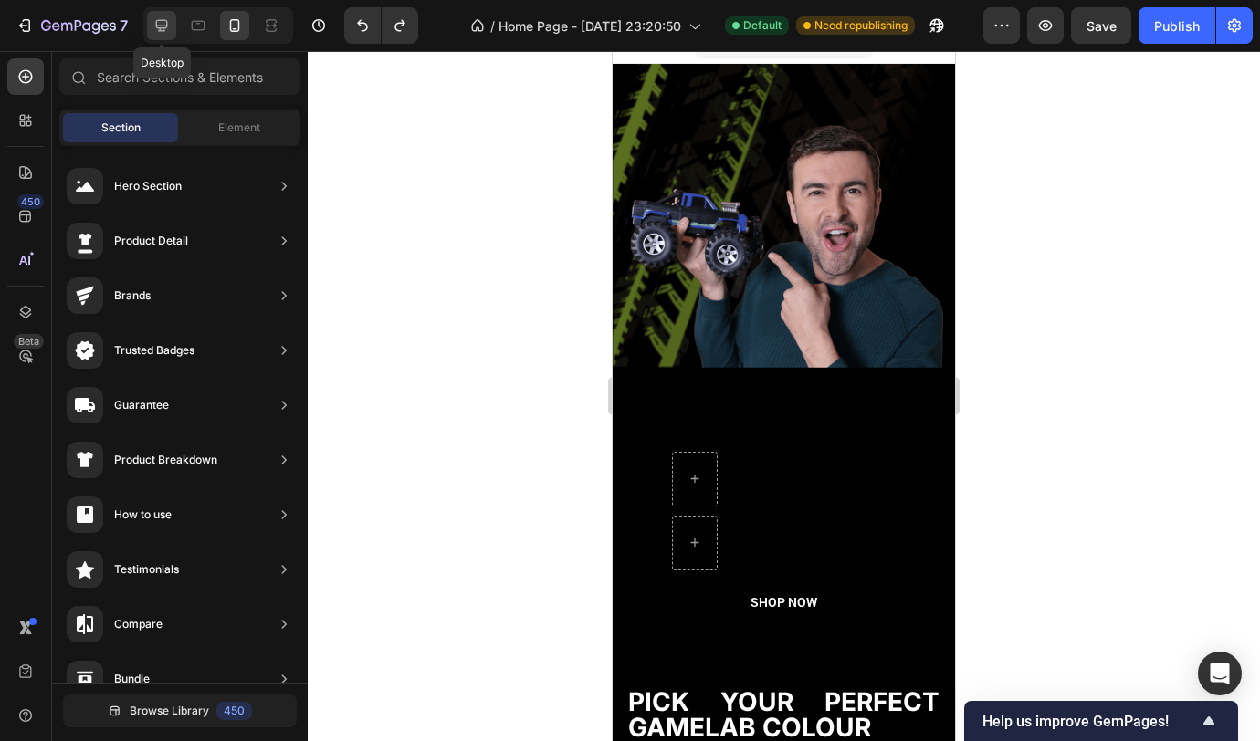
click at [165, 30] on icon at bounding box center [161, 25] width 18 height 18
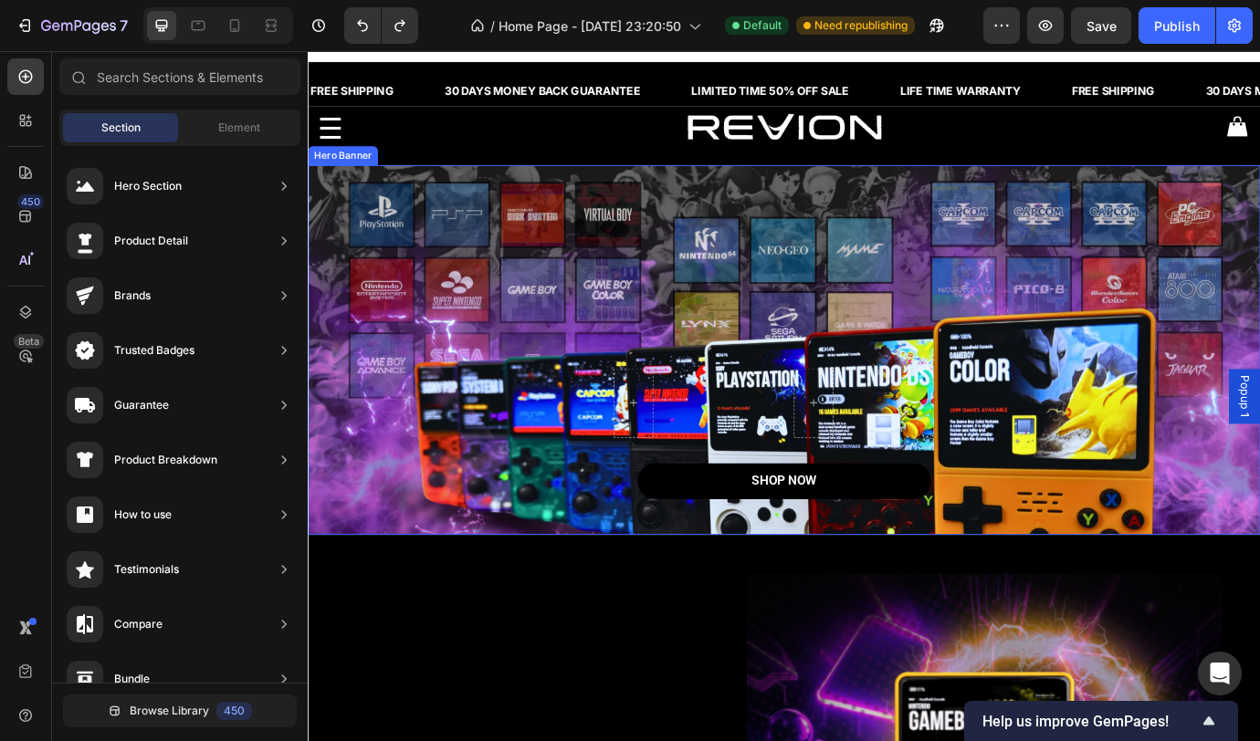
click at [533, 205] on div "Enjoy an amazing 30% off! Heading Don't miss out on this incredible opportunity…" at bounding box center [856, 395] width 1096 height 402
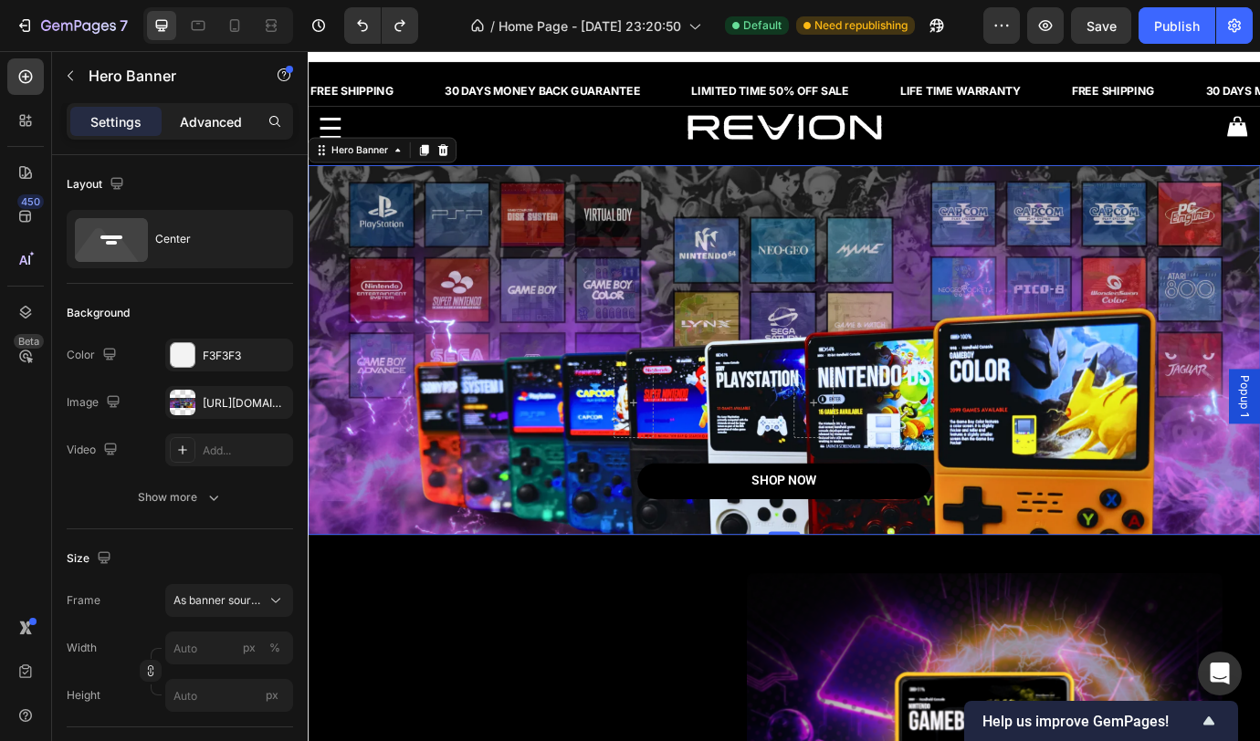
click at [210, 131] on p "Advanced" at bounding box center [211, 121] width 62 height 19
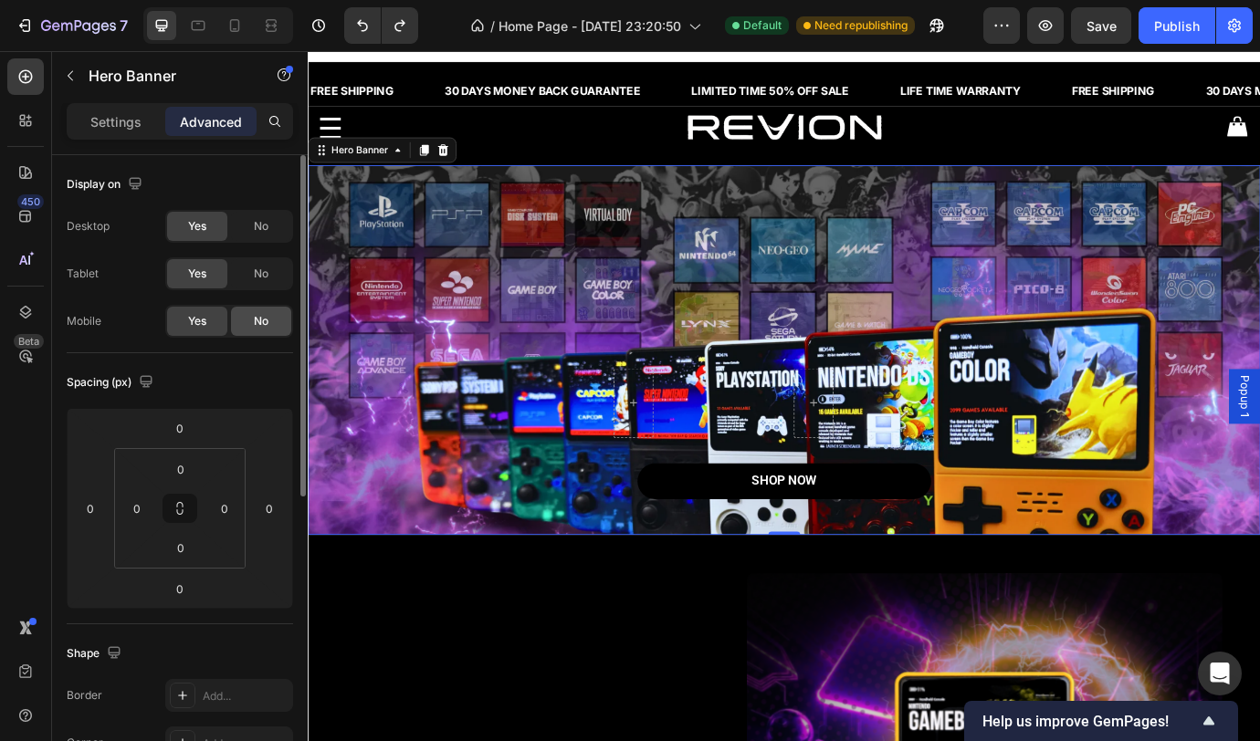
click at [277, 320] on div "No" at bounding box center [261, 321] width 60 height 29
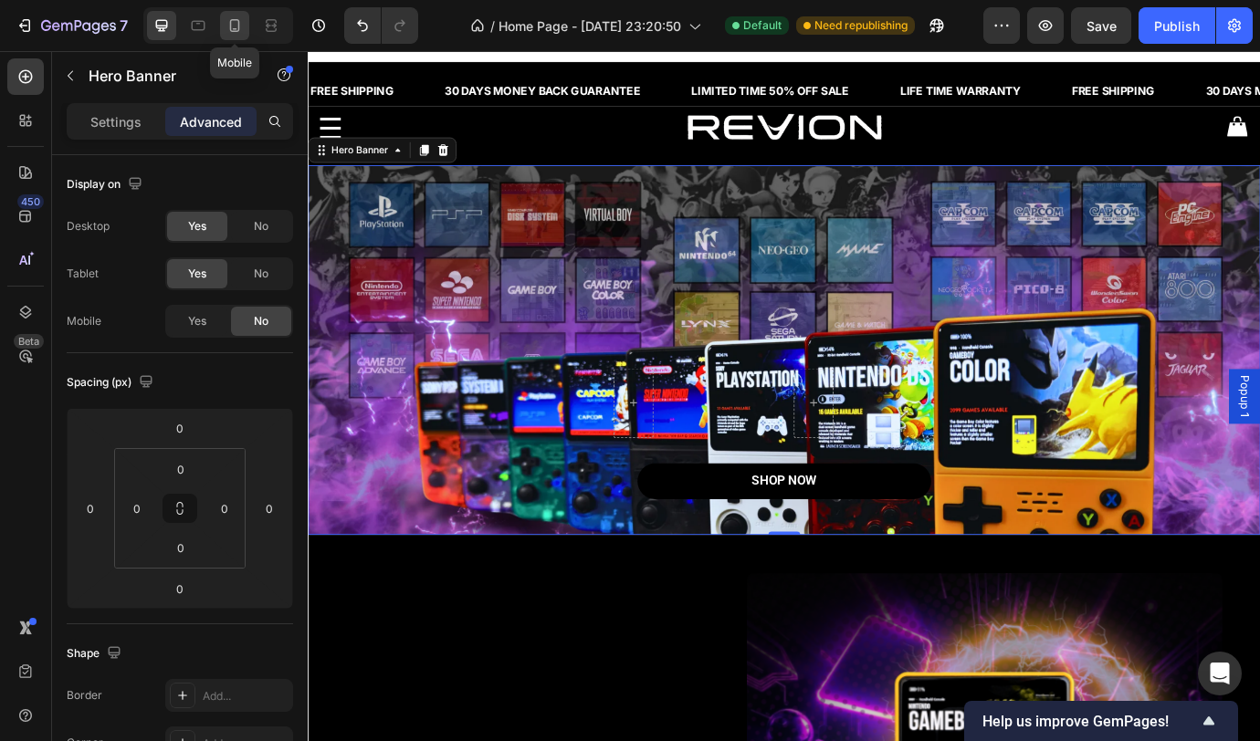
click at [234, 20] on icon at bounding box center [235, 25] width 10 height 13
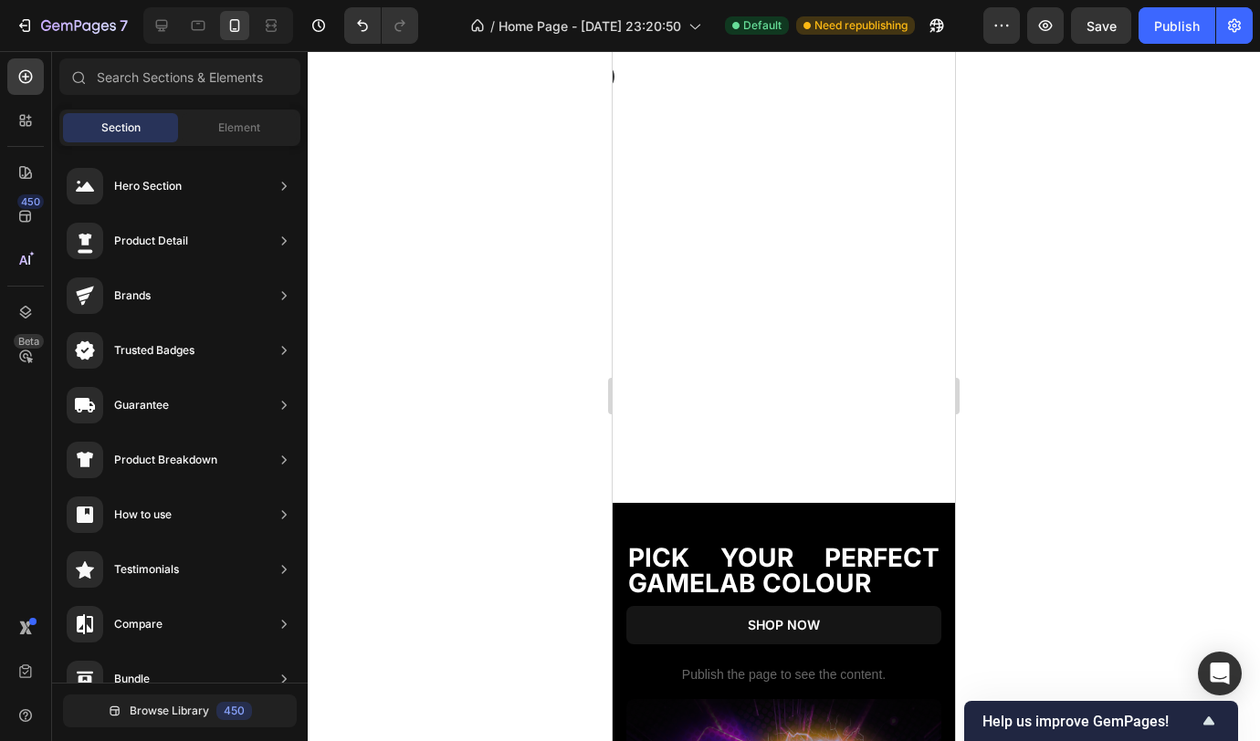
scroll to position [35, 0]
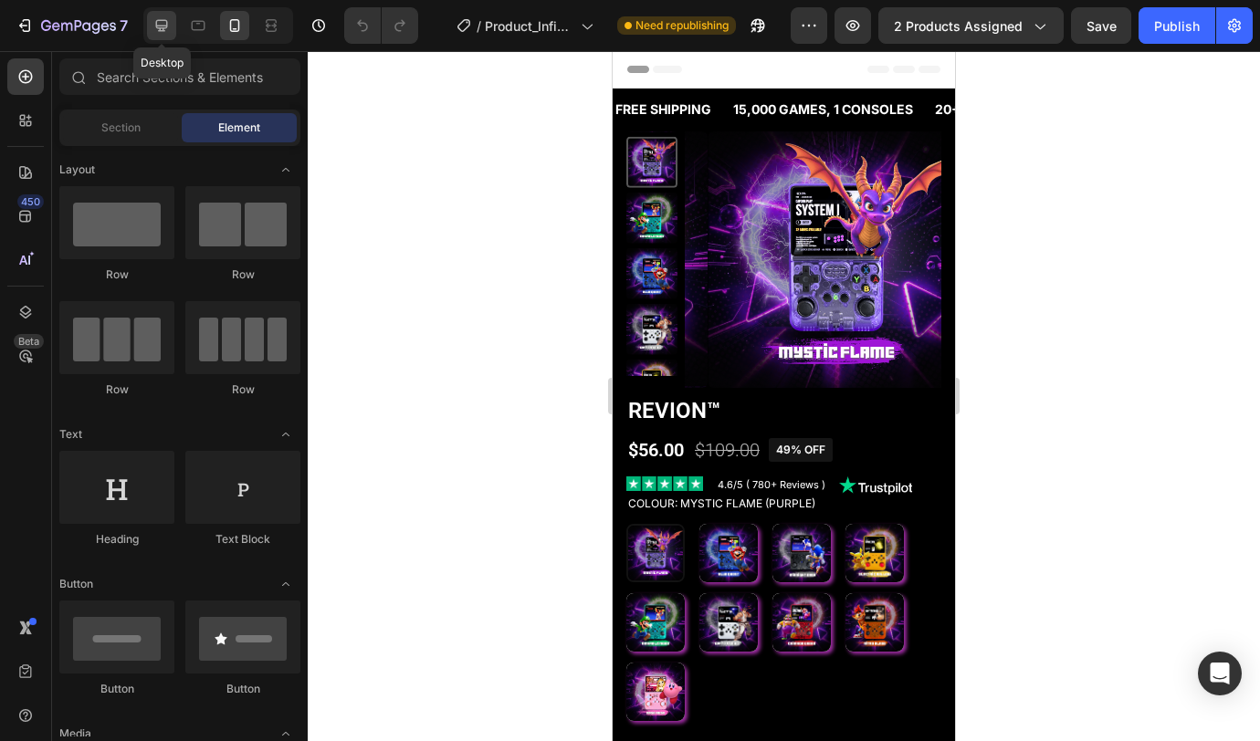
click at [155, 26] on icon at bounding box center [161, 25] width 18 height 18
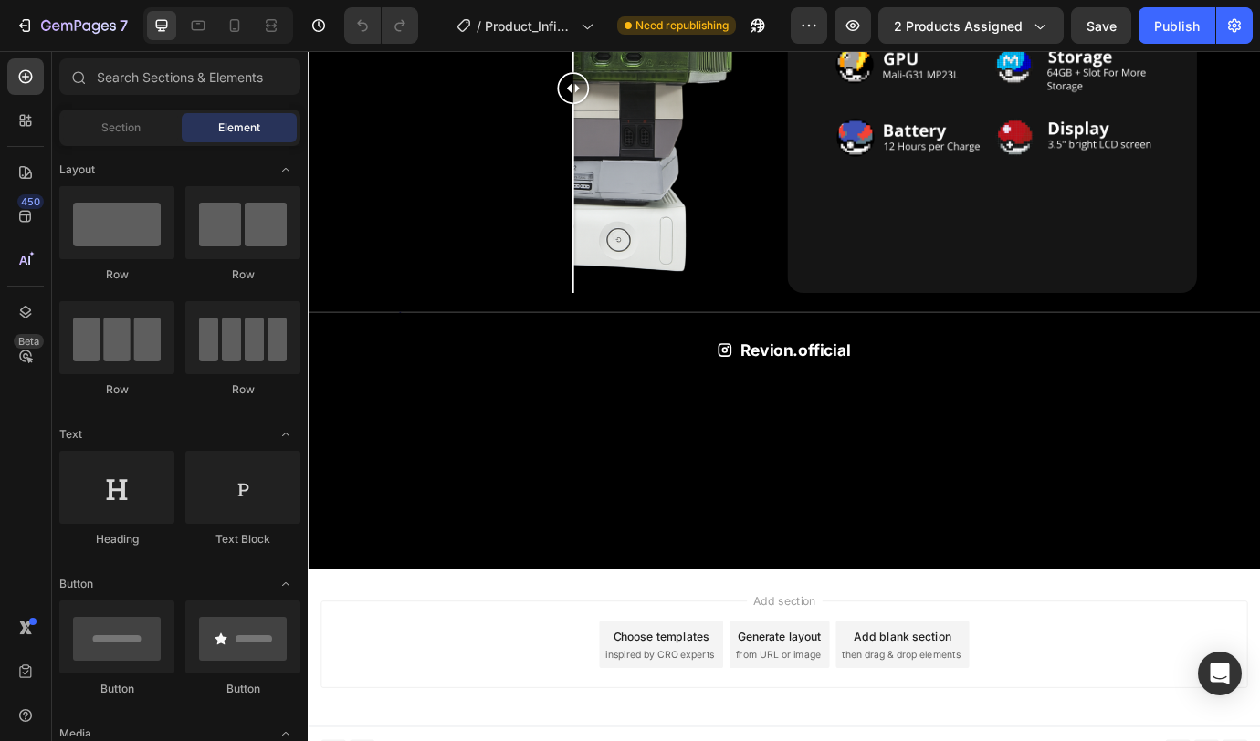
scroll to position [2072, 0]
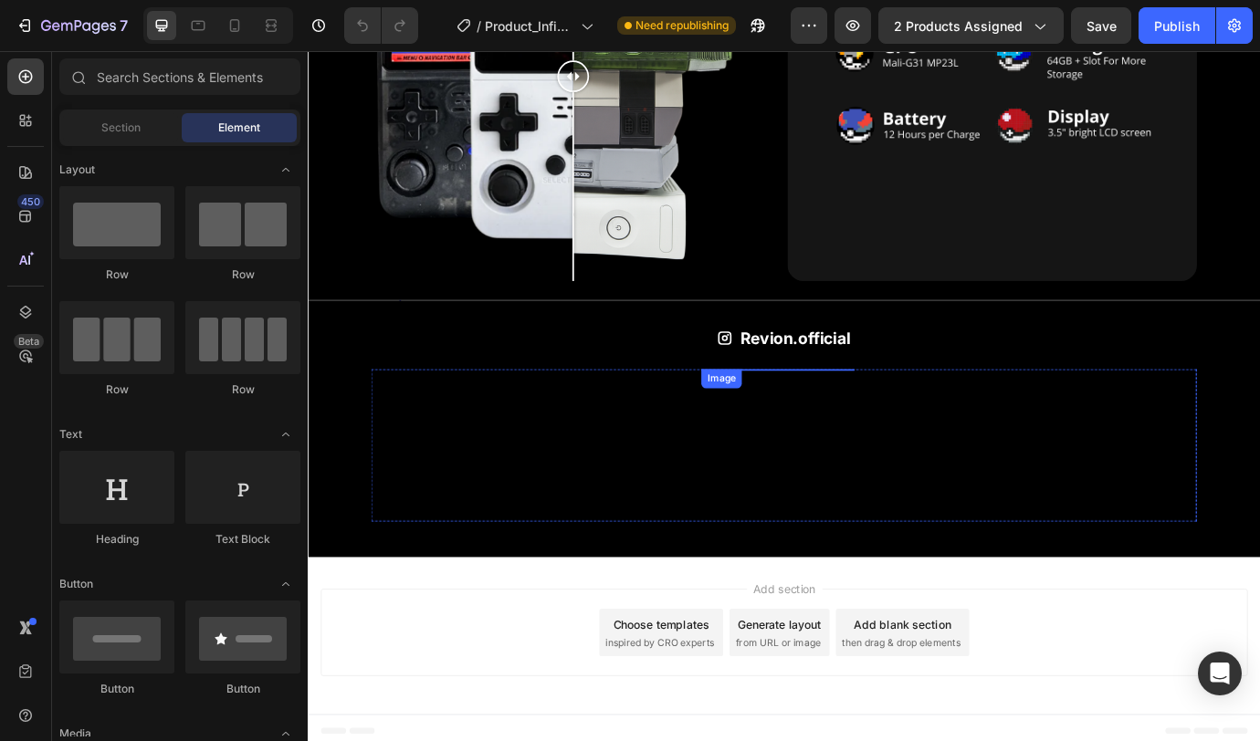
click at [761, 417] on img at bounding box center [847, 417] width 175 height 0
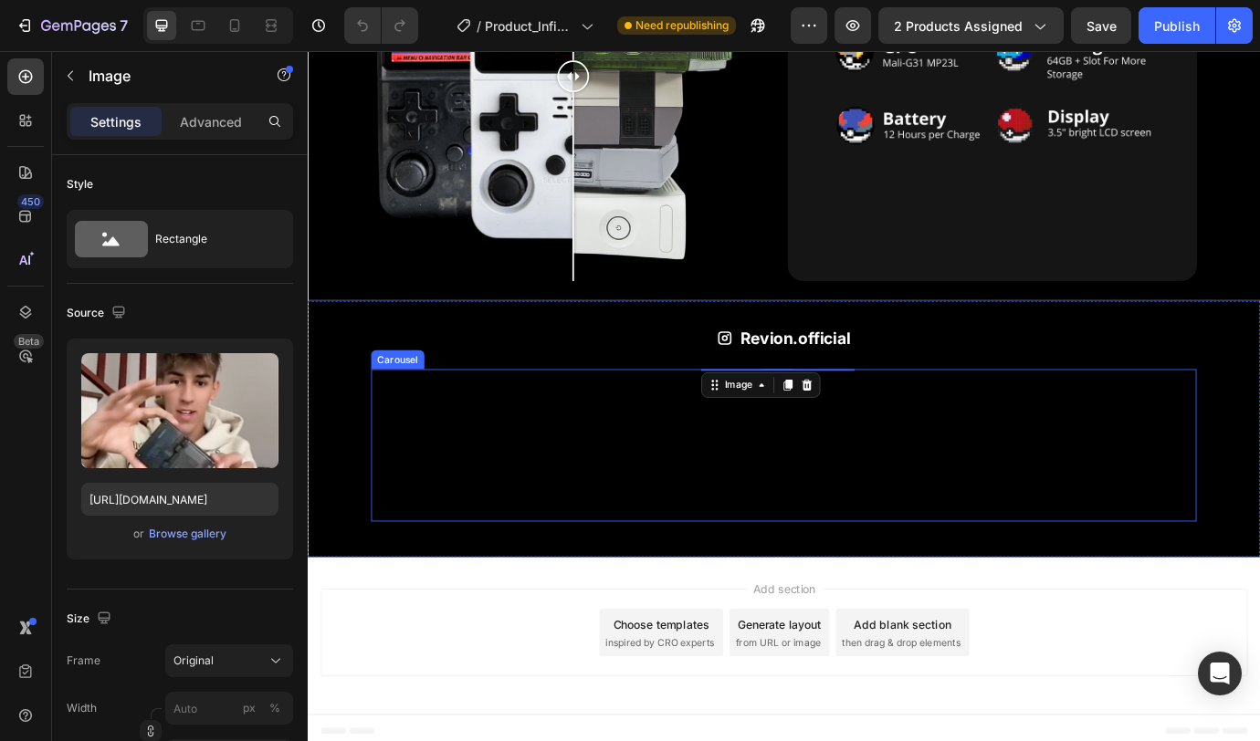
click at [755, 510] on div "Image Image Image 0 Image Image Image Image Image Image Image" at bounding box center [855, 504] width 949 height 175
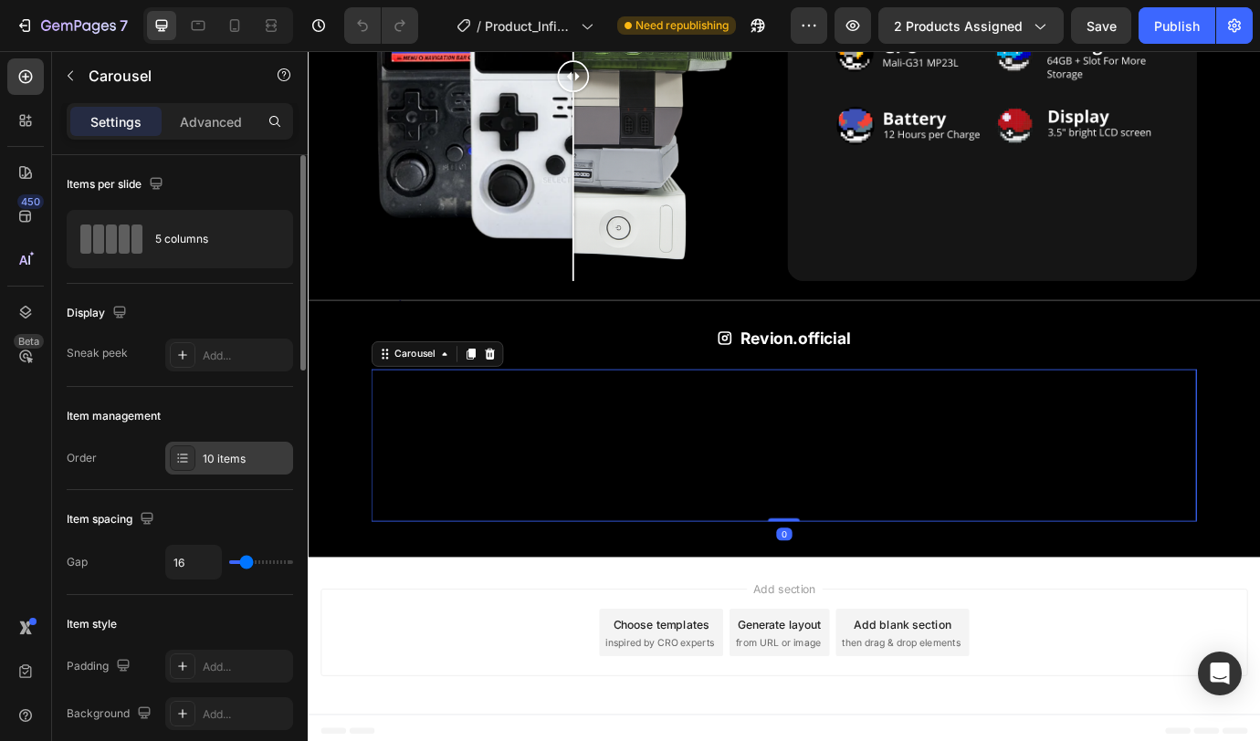
click at [232, 464] on div "10 items" at bounding box center [246, 459] width 86 height 16
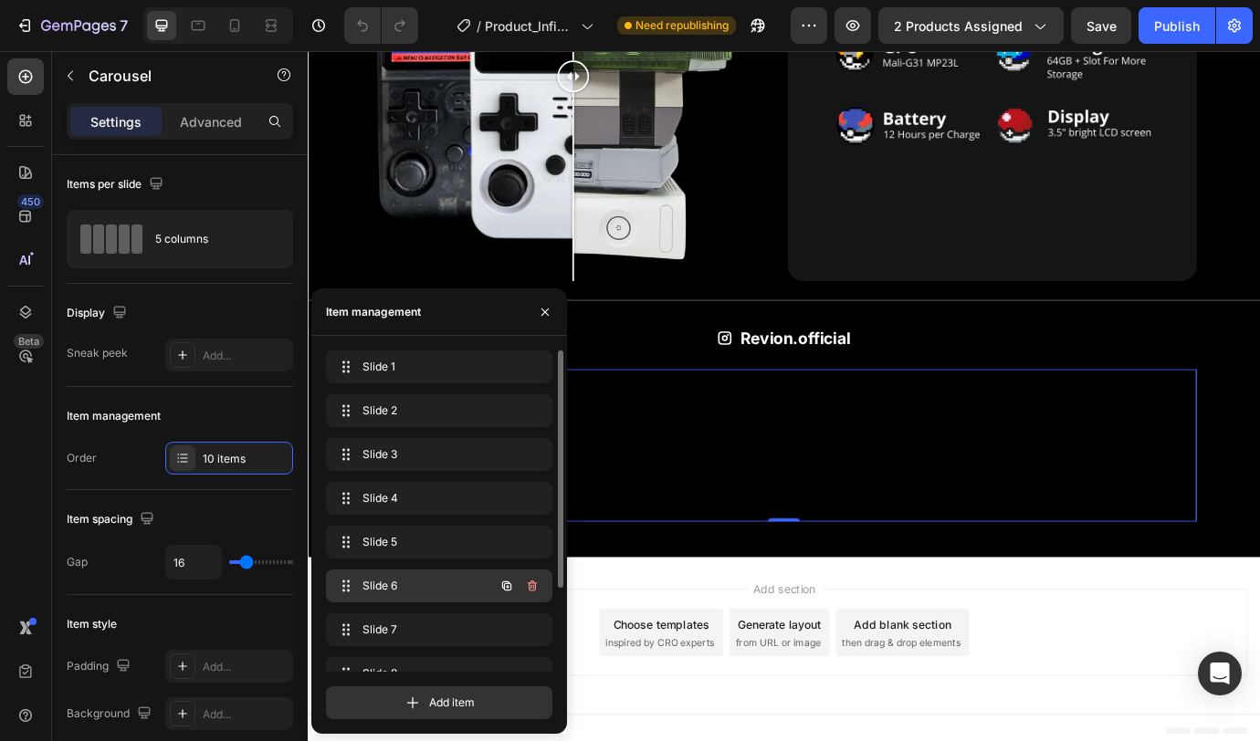
click at [400, 589] on span "Slide 6" at bounding box center [413, 586] width 103 height 16
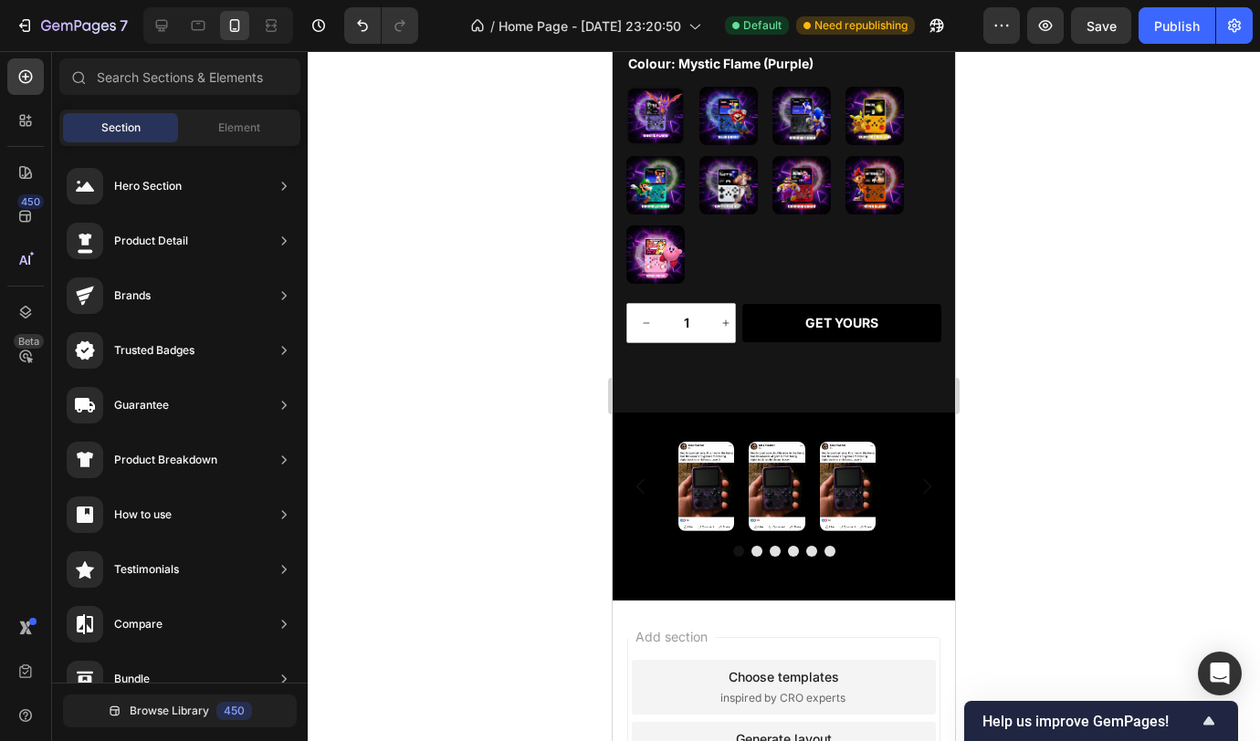
scroll to position [2119, 0]
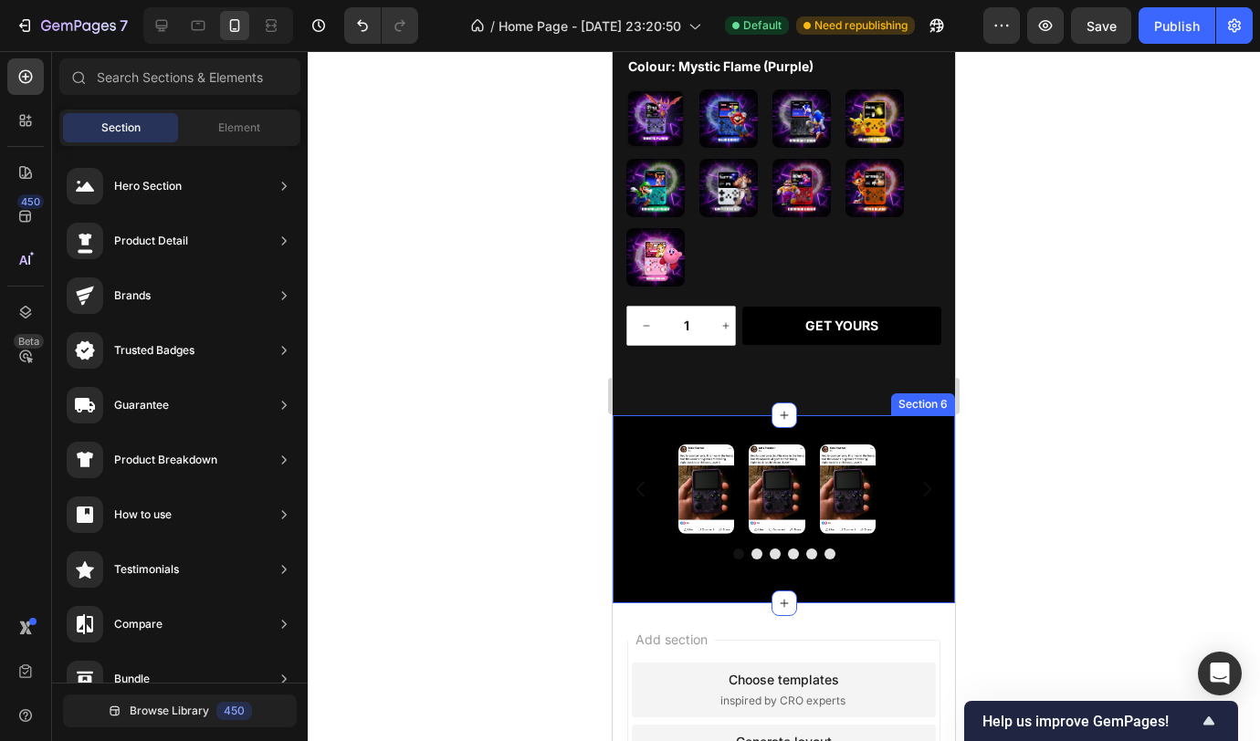
click at [894, 576] on div "Image Image Image Image Image Image Carousel Section 6" at bounding box center [784, 509] width 342 height 188
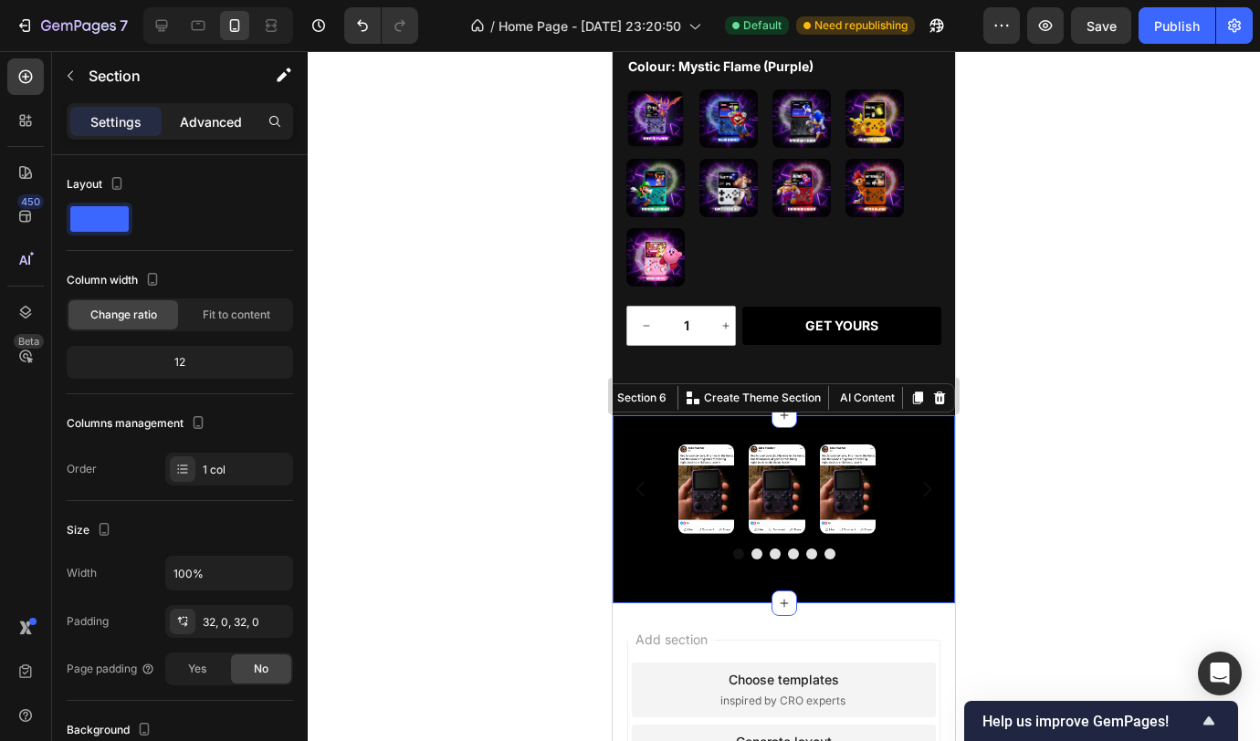
click at [213, 133] on div "Advanced" at bounding box center [210, 121] width 91 height 29
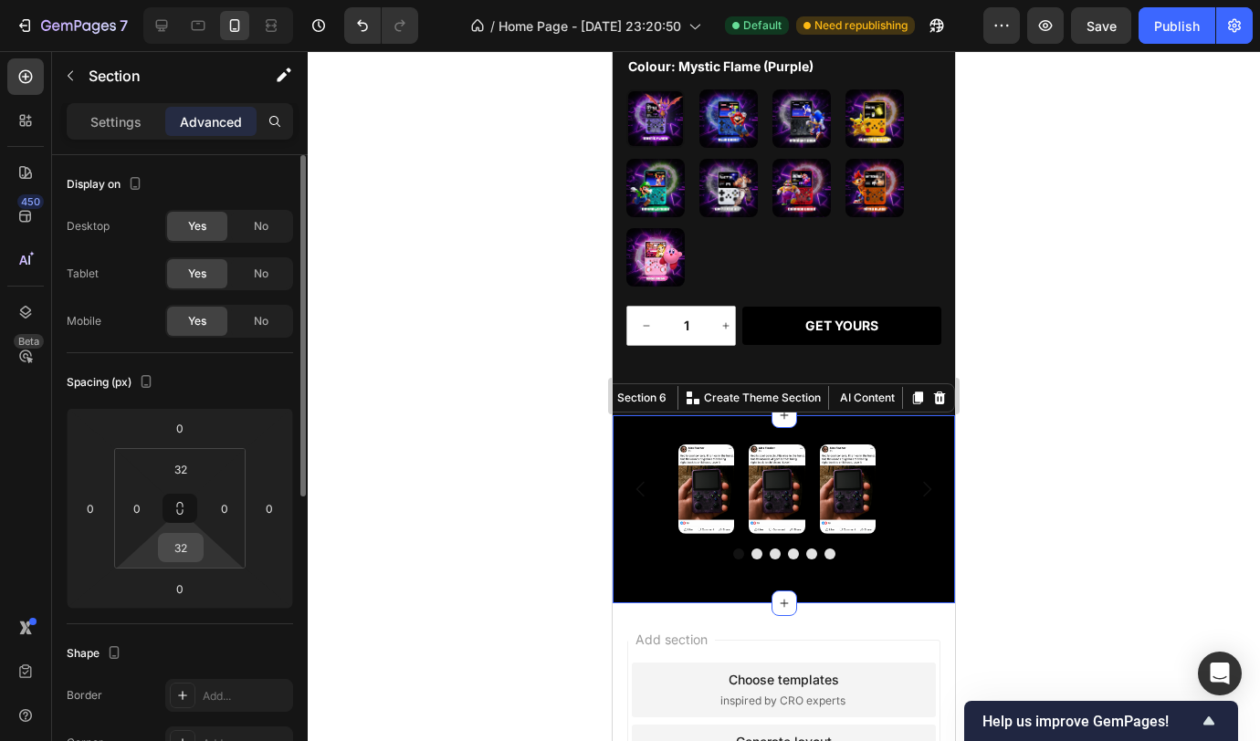
click at [192, 551] on input "32" at bounding box center [181, 547] width 37 height 27
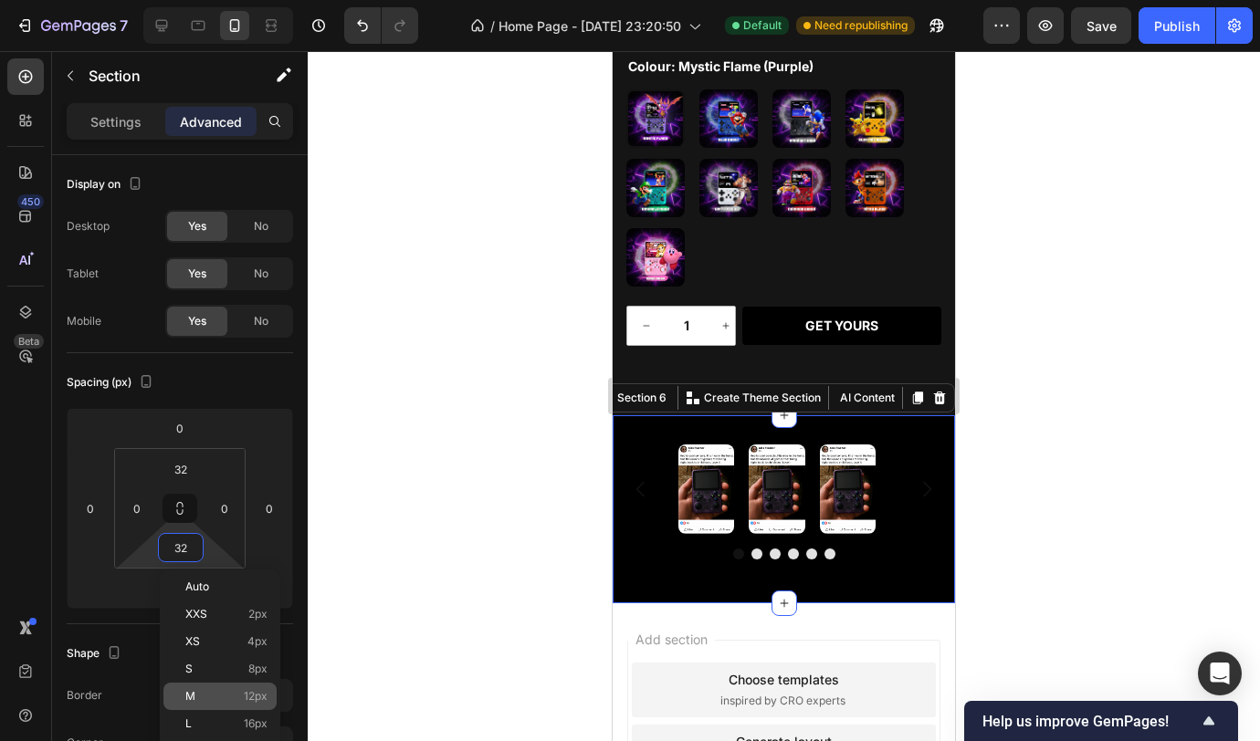
click at [215, 687] on div "M 12px" at bounding box center [219, 696] width 113 height 27
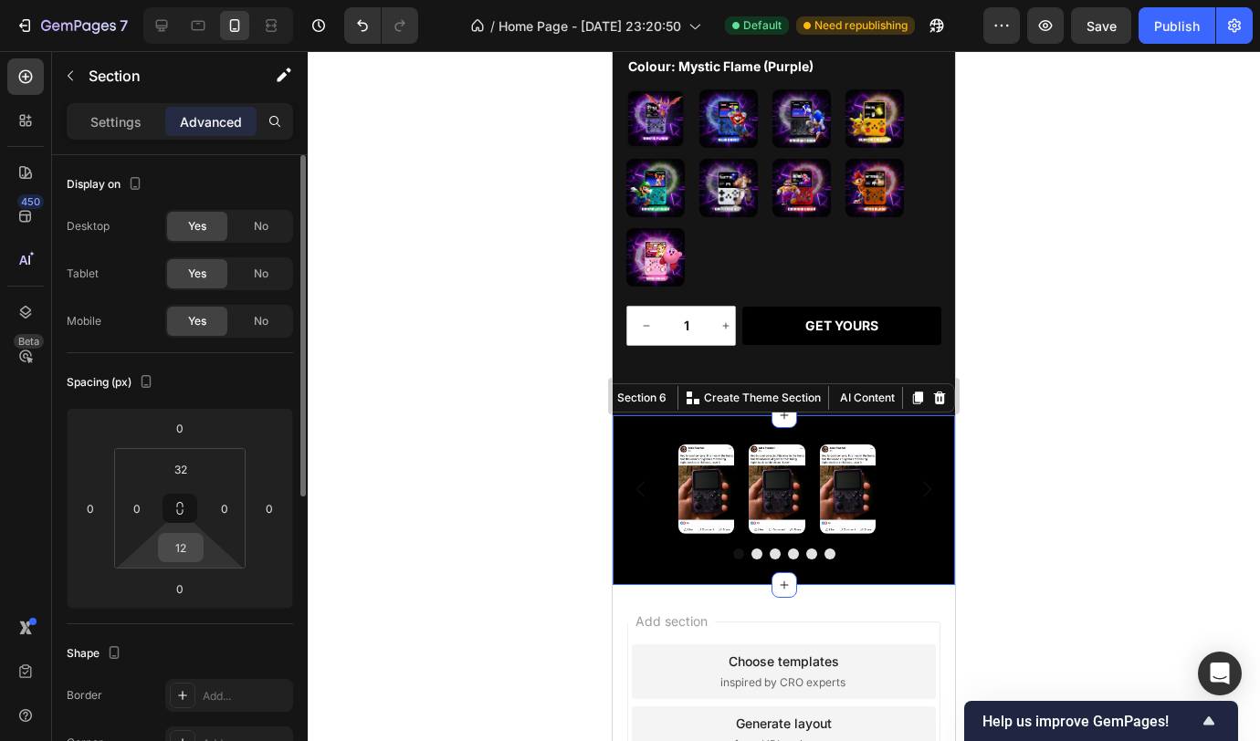
click at [180, 552] on input "12" at bounding box center [181, 547] width 37 height 27
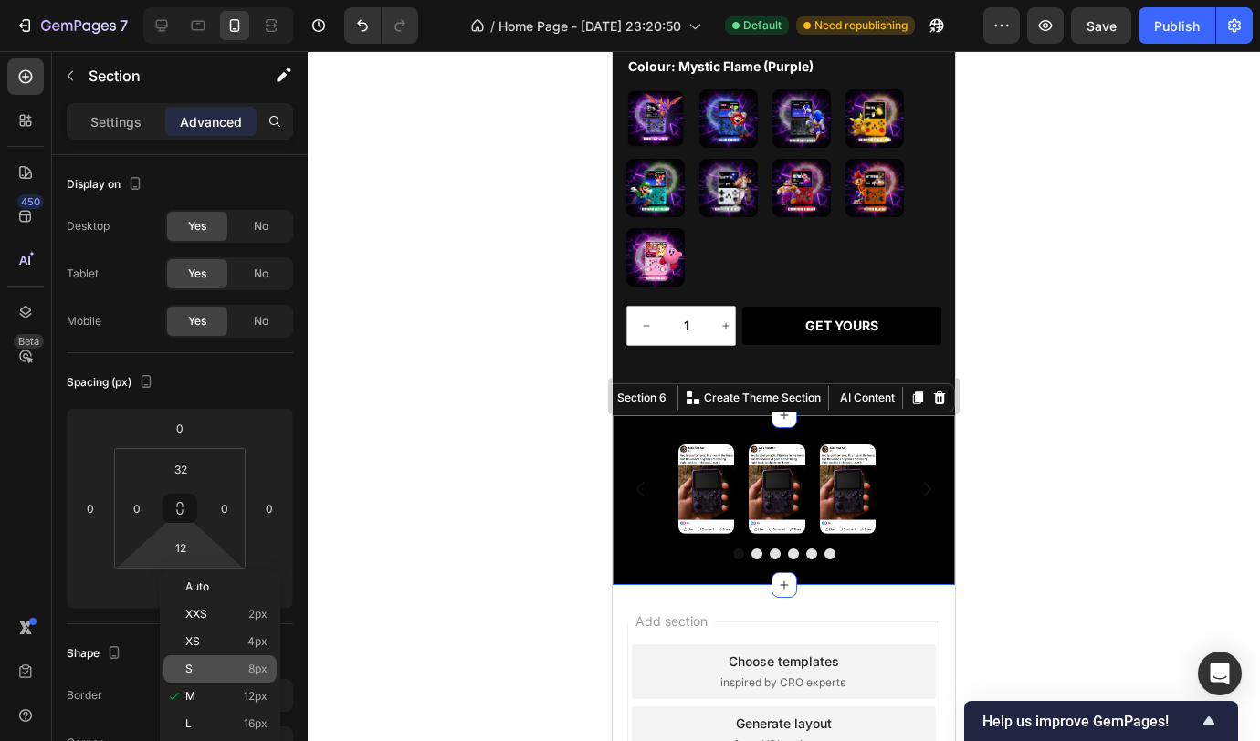
click at [212, 666] on p "S 8px" at bounding box center [226, 669] width 82 height 13
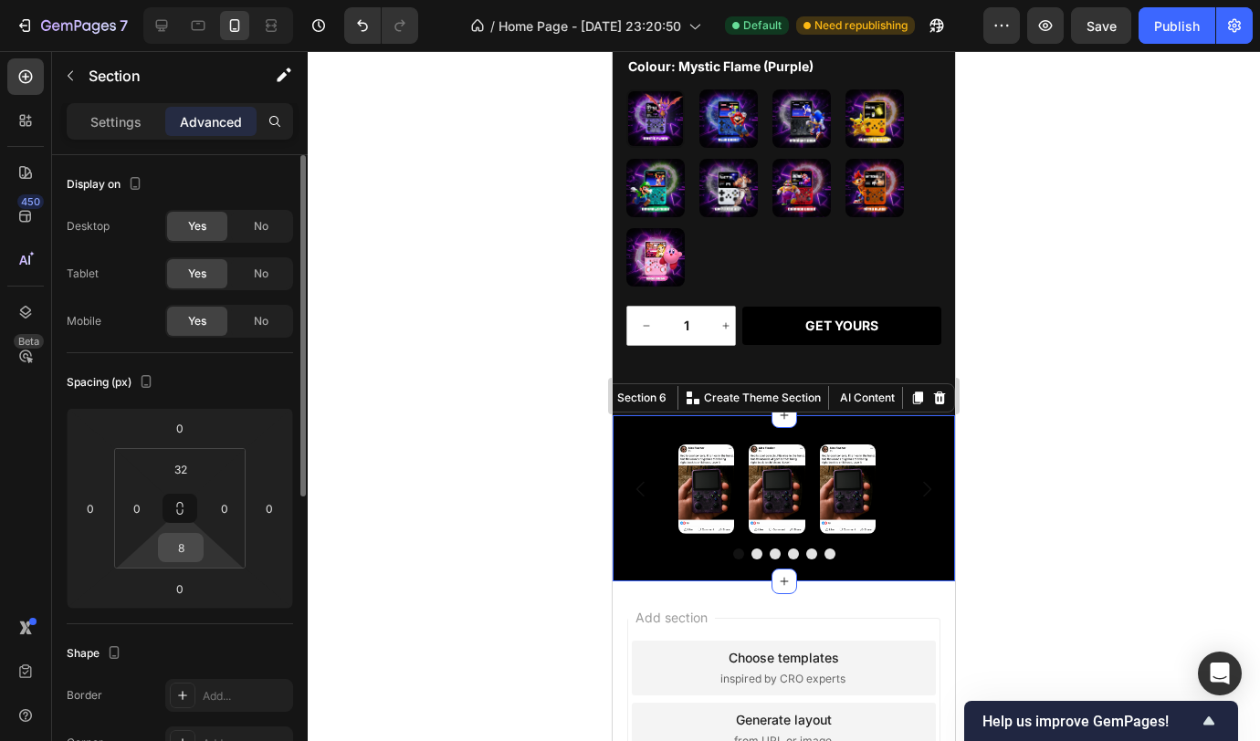
click at [185, 542] on input "8" at bounding box center [181, 547] width 37 height 27
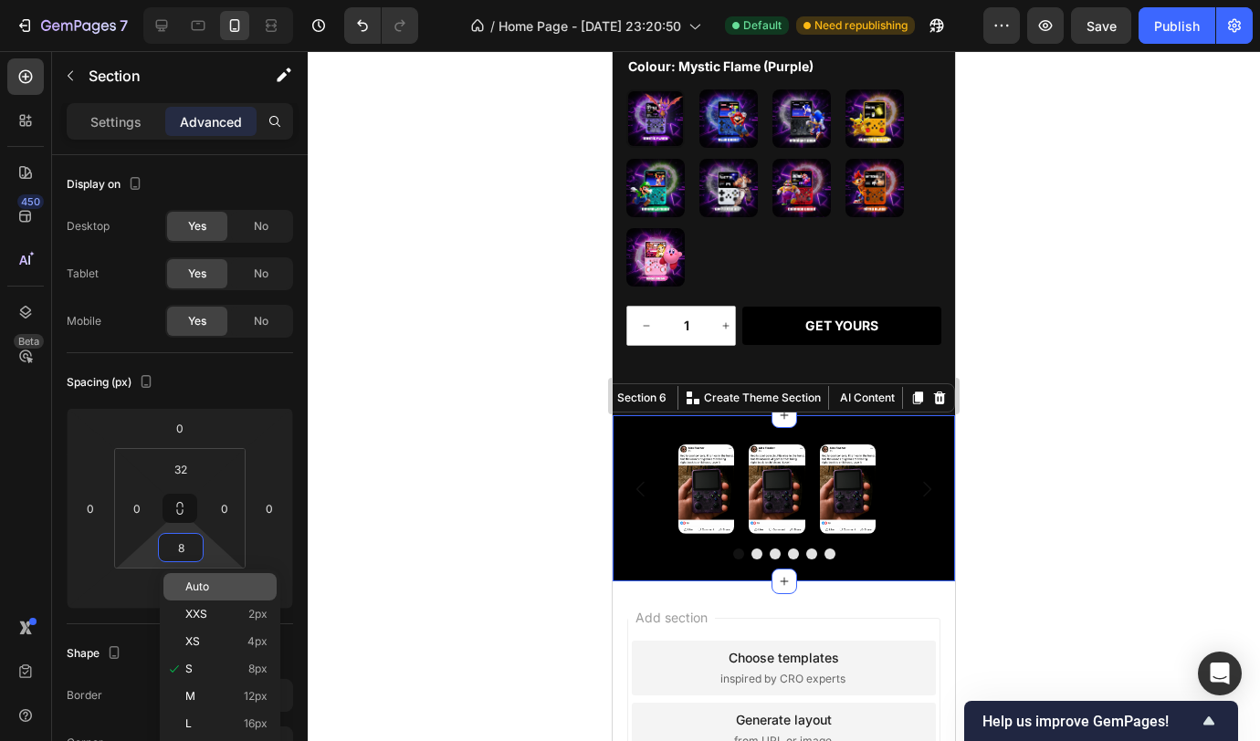
click at [201, 581] on span "Auto" at bounding box center [197, 587] width 24 height 13
type input "Auto"
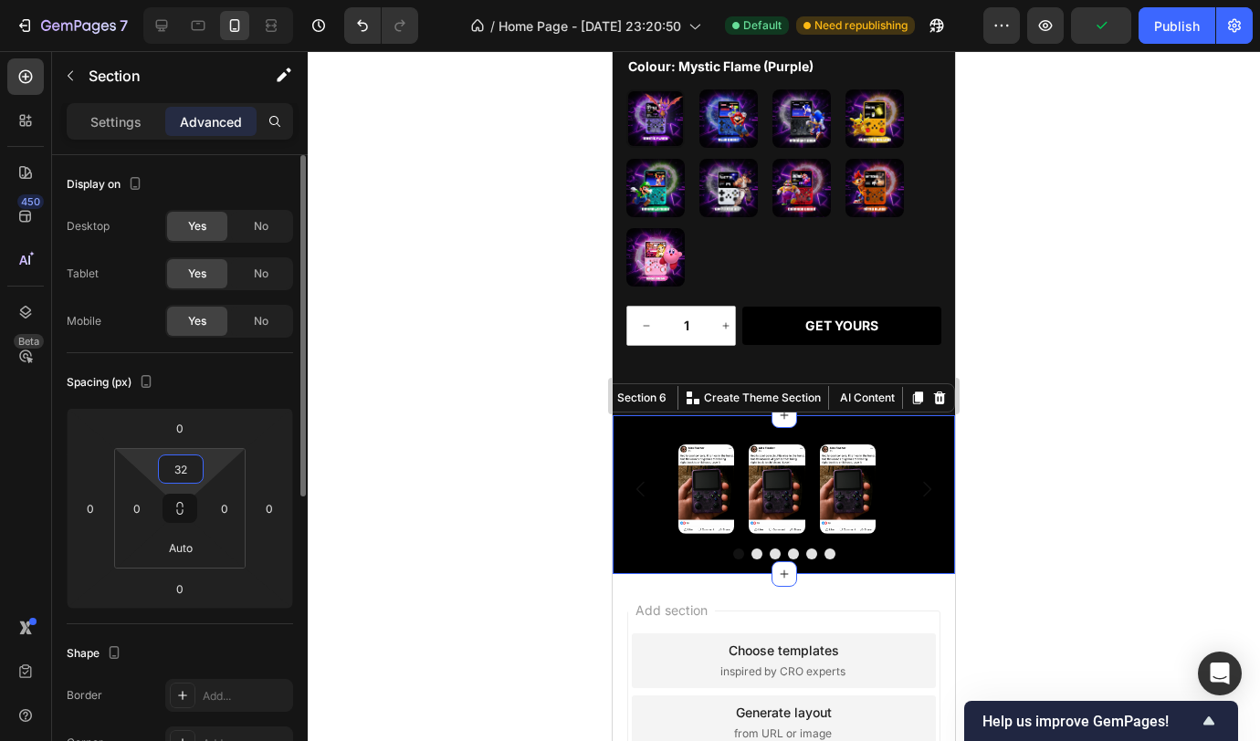
click at [178, 477] on input "32" at bounding box center [181, 469] width 37 height 27
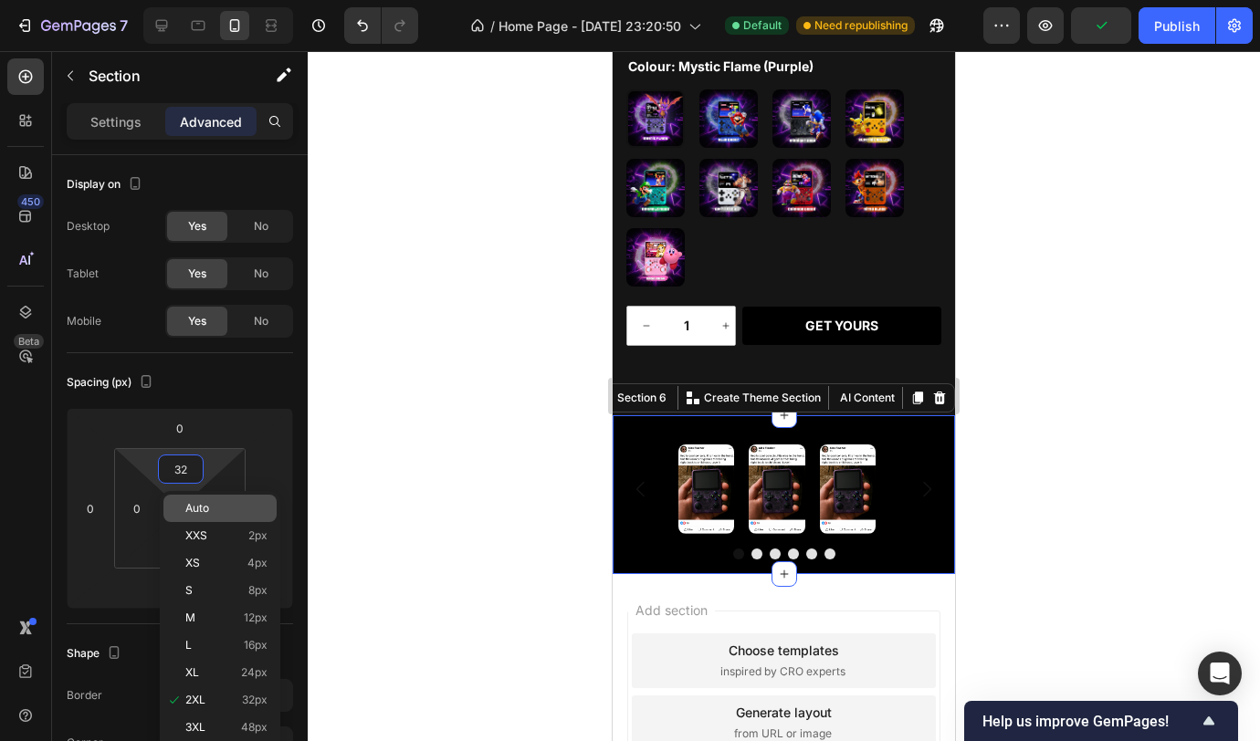
click at [198, 509] on span "Auto" at bounding box center [197, 508] width 24 height 13
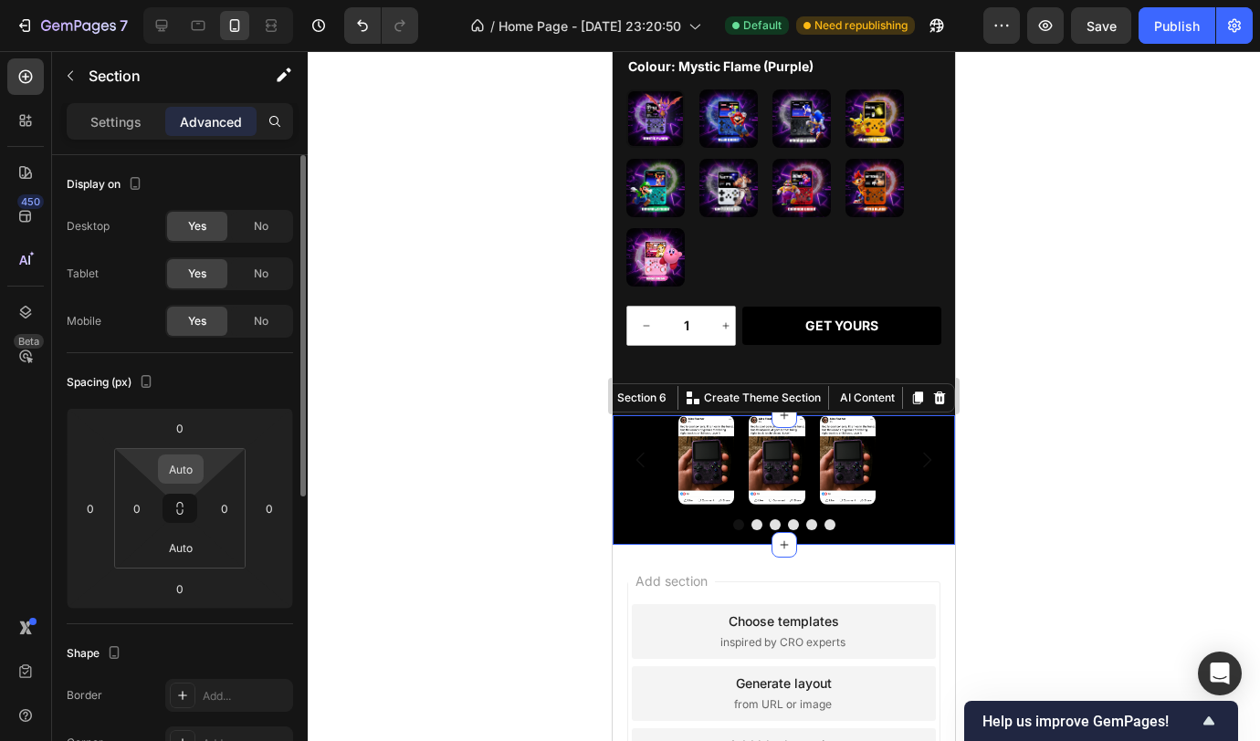
click at [195, 471] on input "Auto" at bounding box center [181, 469] width 37 height 27
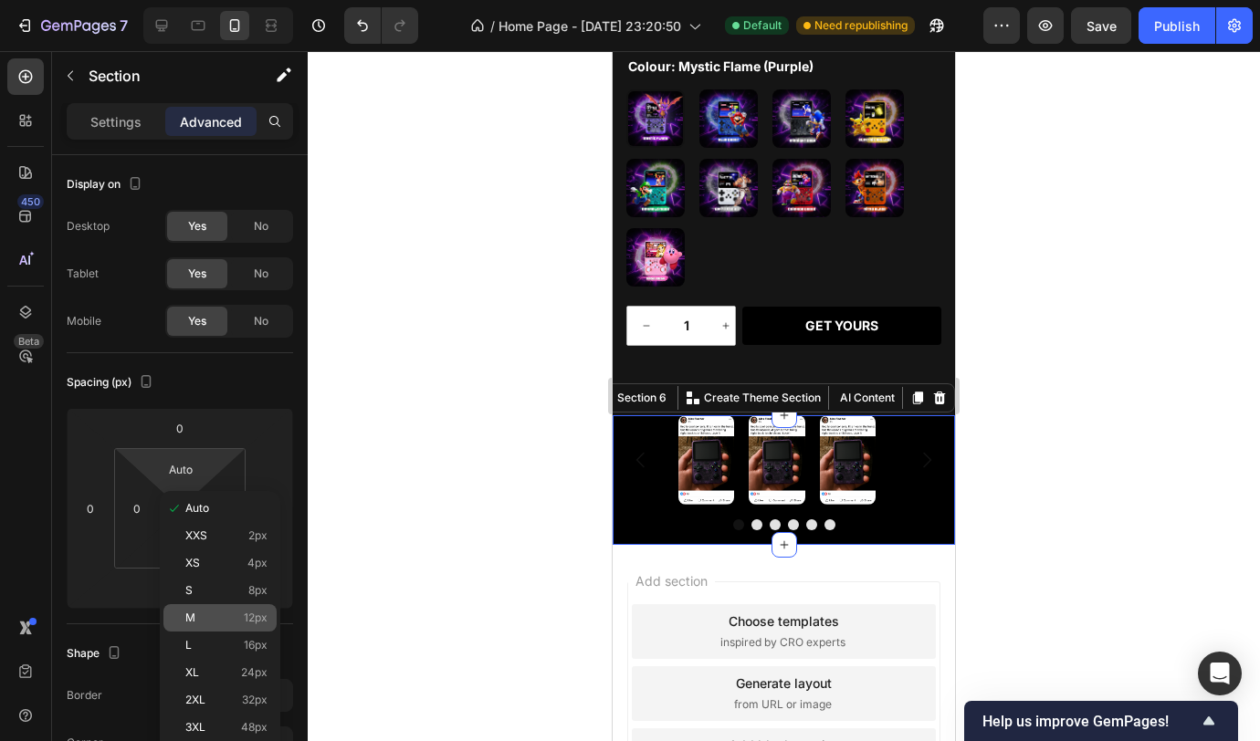
click at [208, 616] on p "M 12px" at bounding box center [226, 618] width 82 height 13
type input "12"
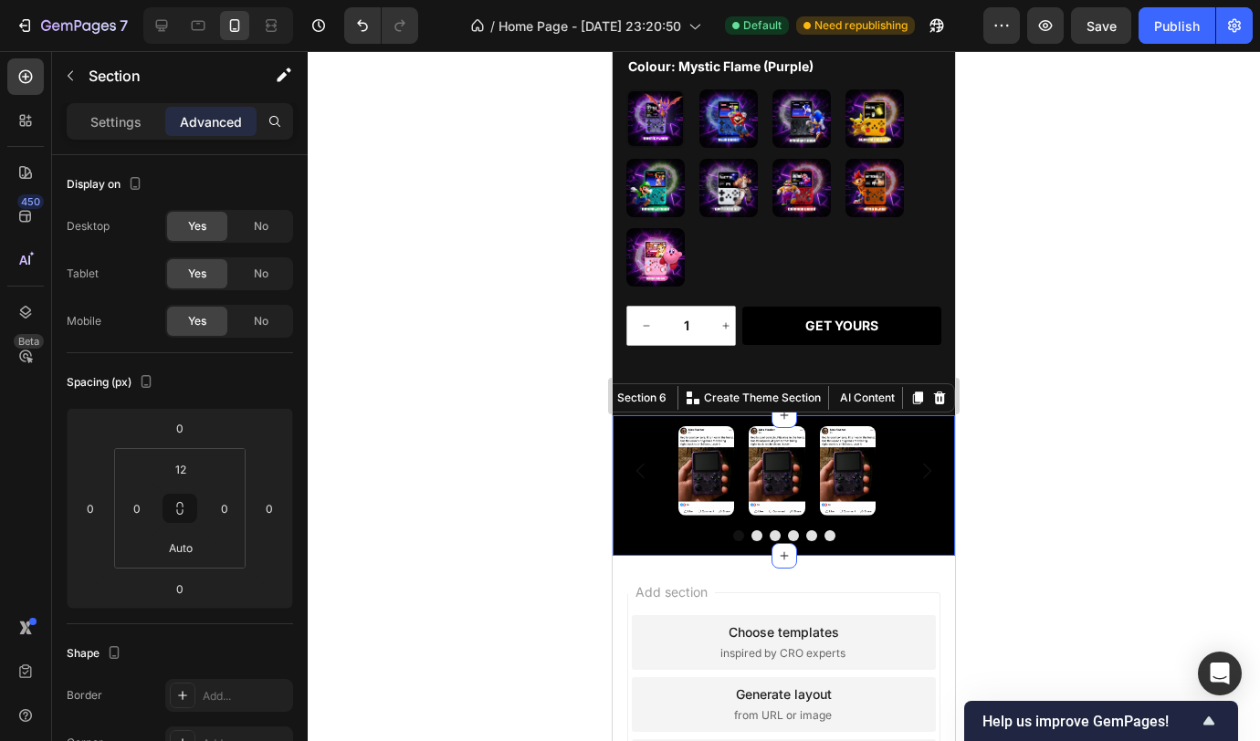
click at [527, 406] on div at bounding box center [784, 396] width 952 height 690
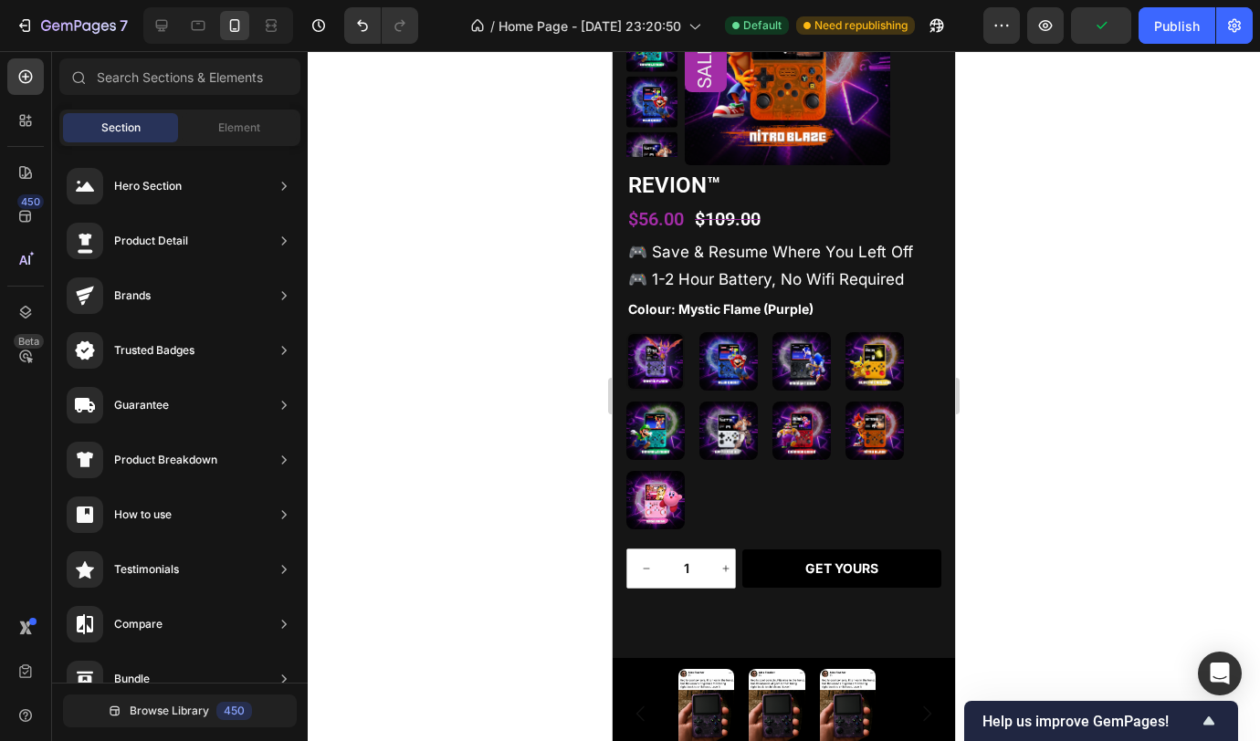
scroll to position [1860, 0]
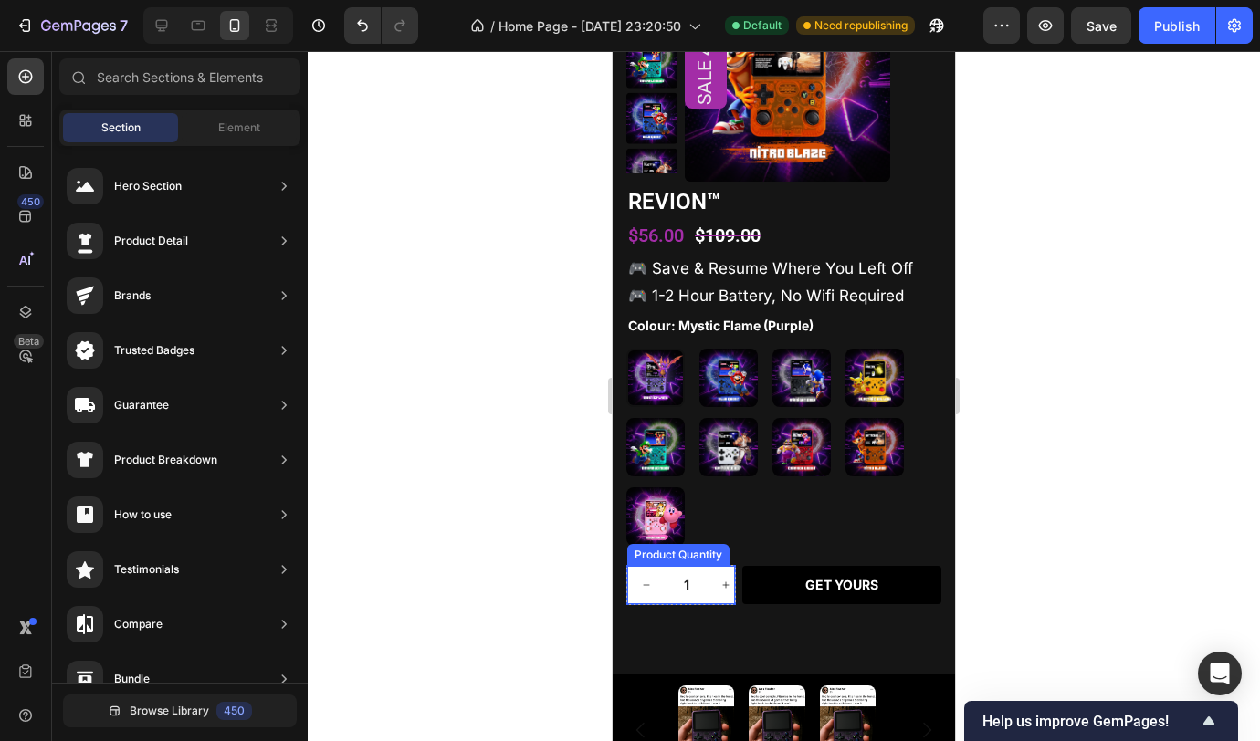
click at [720, 601] on button "increment" at bounding box center [726, 585] width 38 height 38
type input "2"
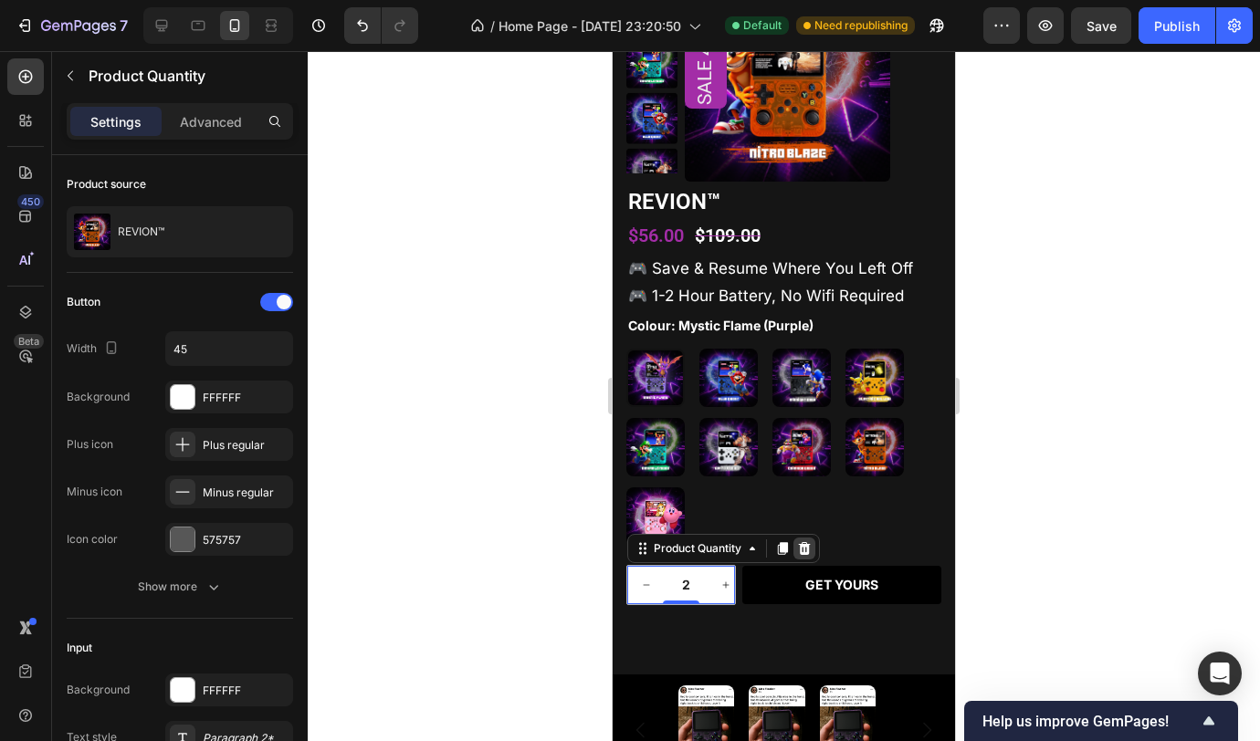
click at [803, 552] on icon at bounding box center [805, 548] width 12 height 13
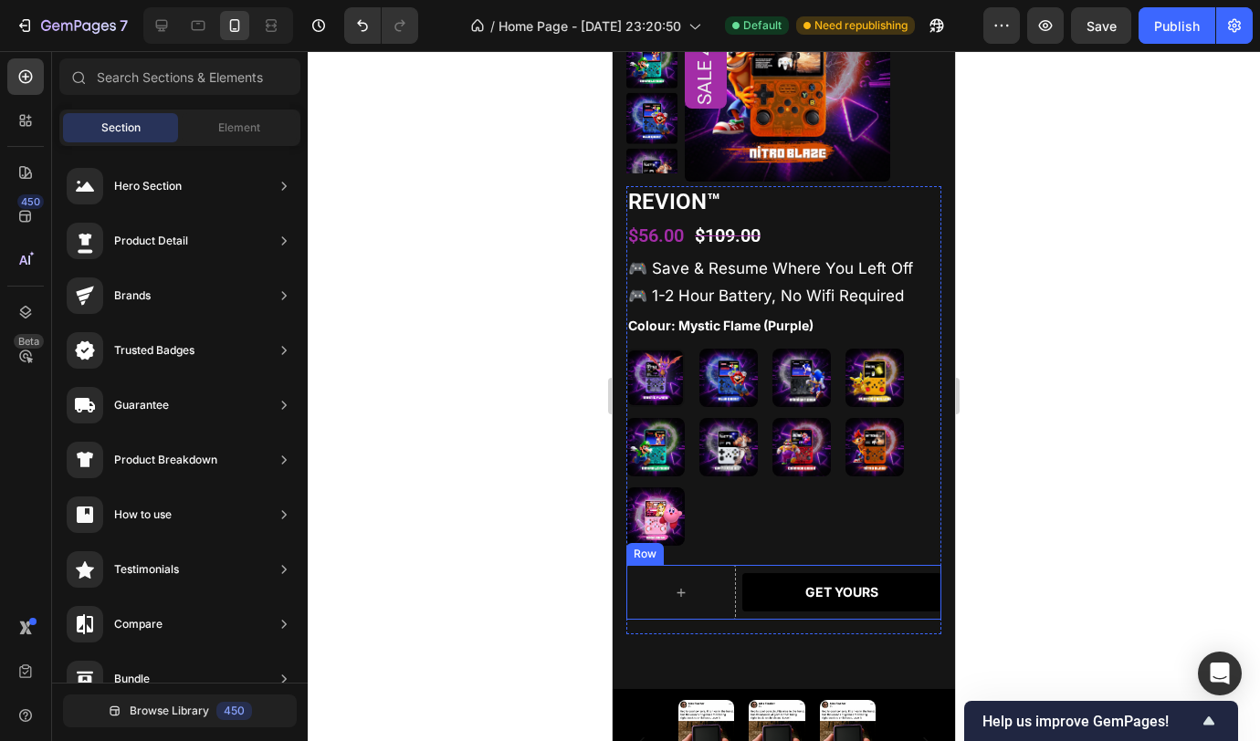
click at [742, 616] on div "GET YOURS Add to Cart" at bounding box center [841, 592] width 199 height 55
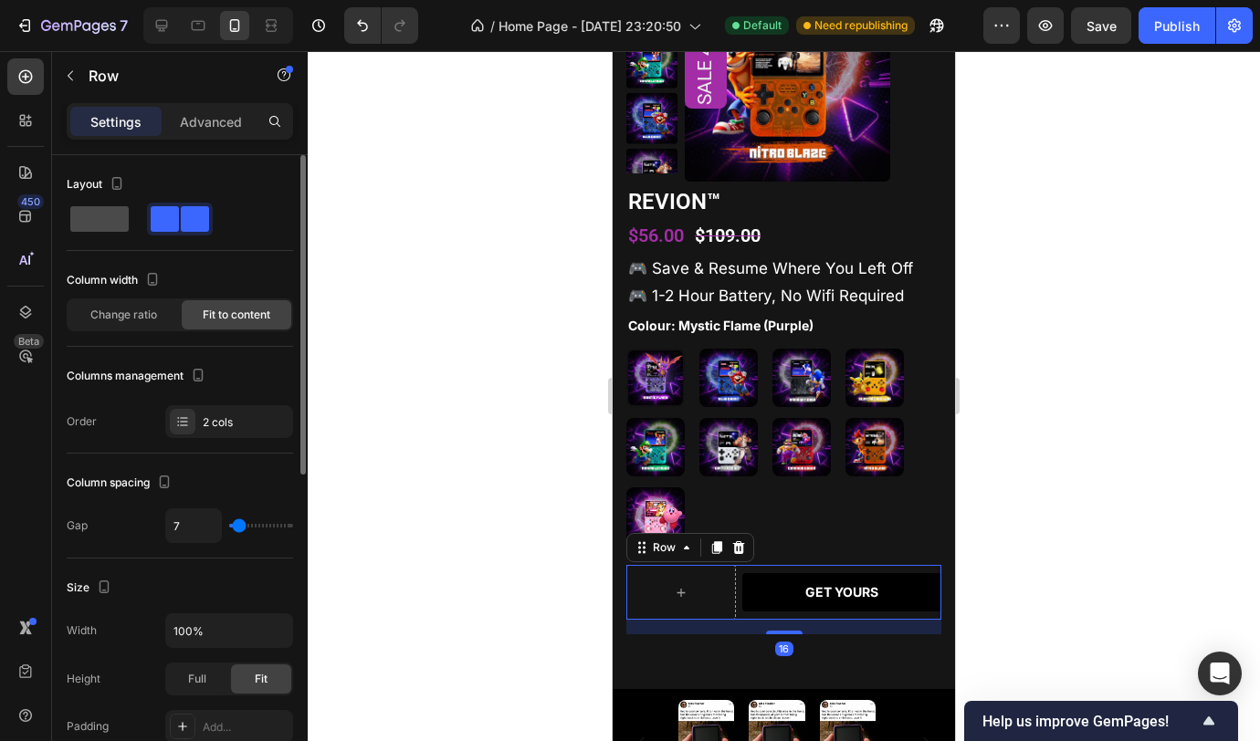
click at [106, 224] on span at bounding box center [99, 219] width 58 height 26
type input "0"
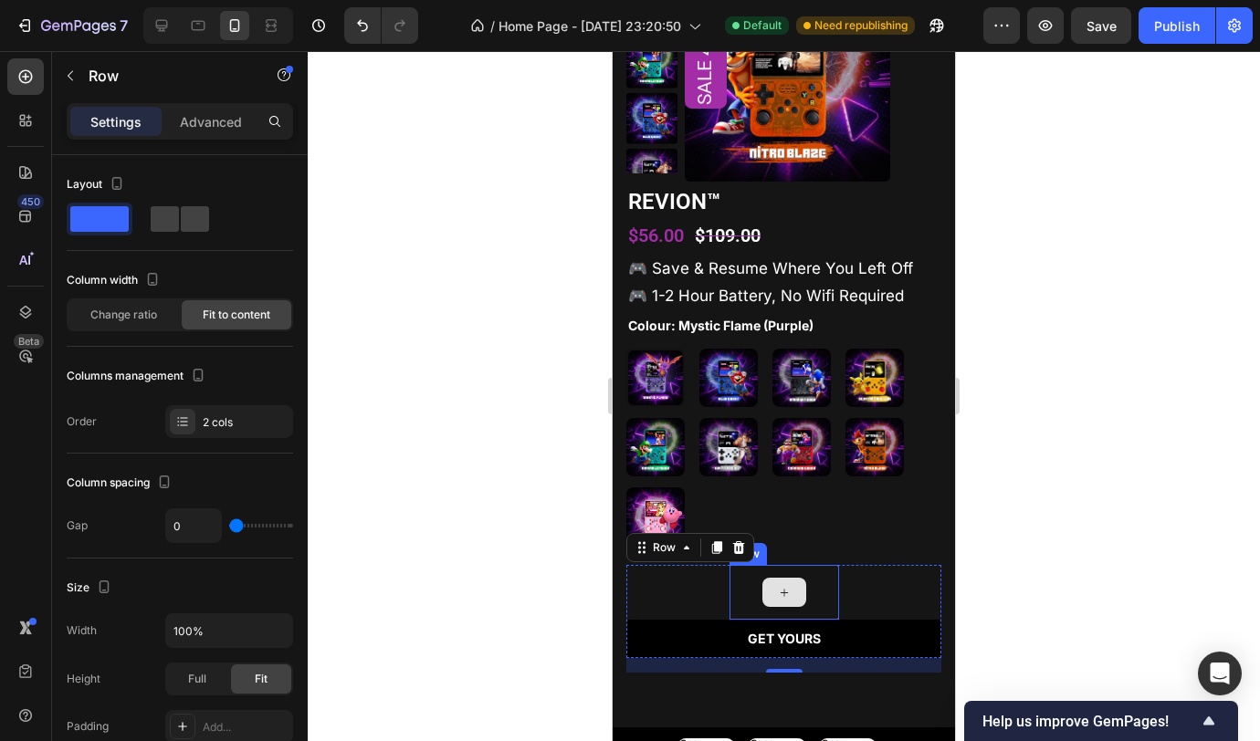
click at [815, 601] on div at bounding box center [784, 592] width 110 height 55
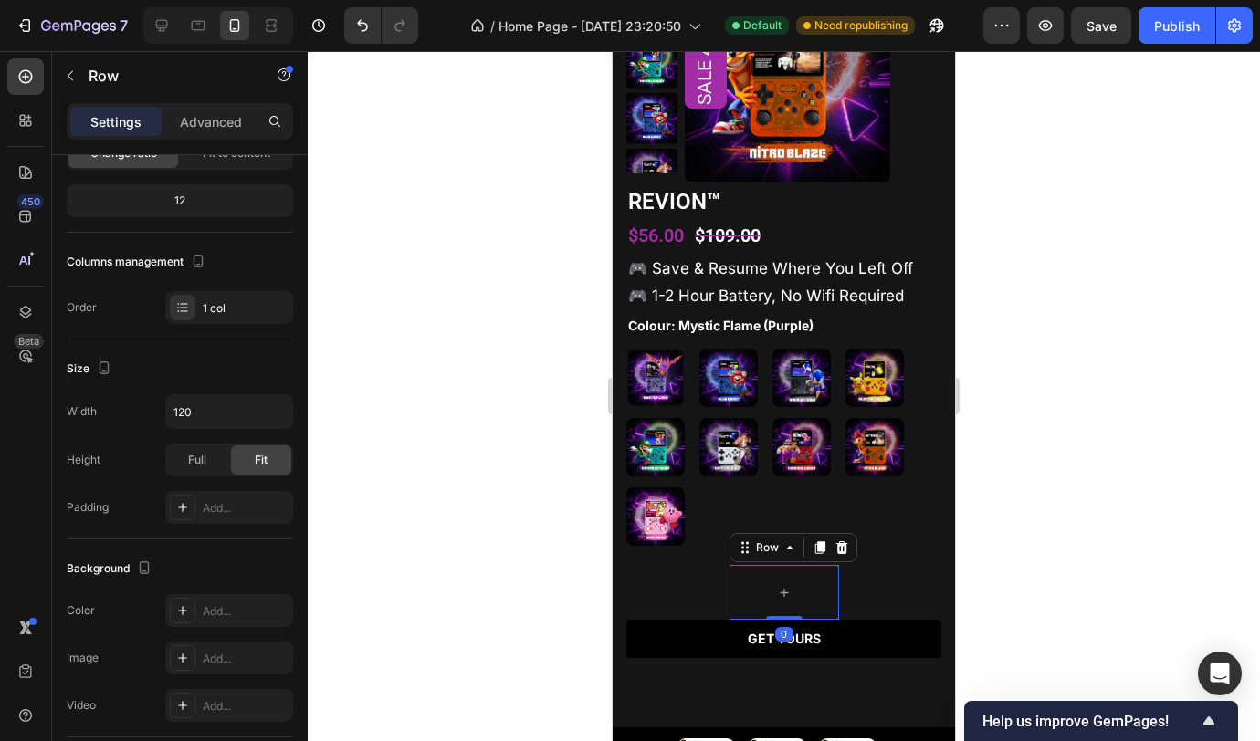
click at [835, 551] on icon at bounding box center [841, 547] width 12 height 13
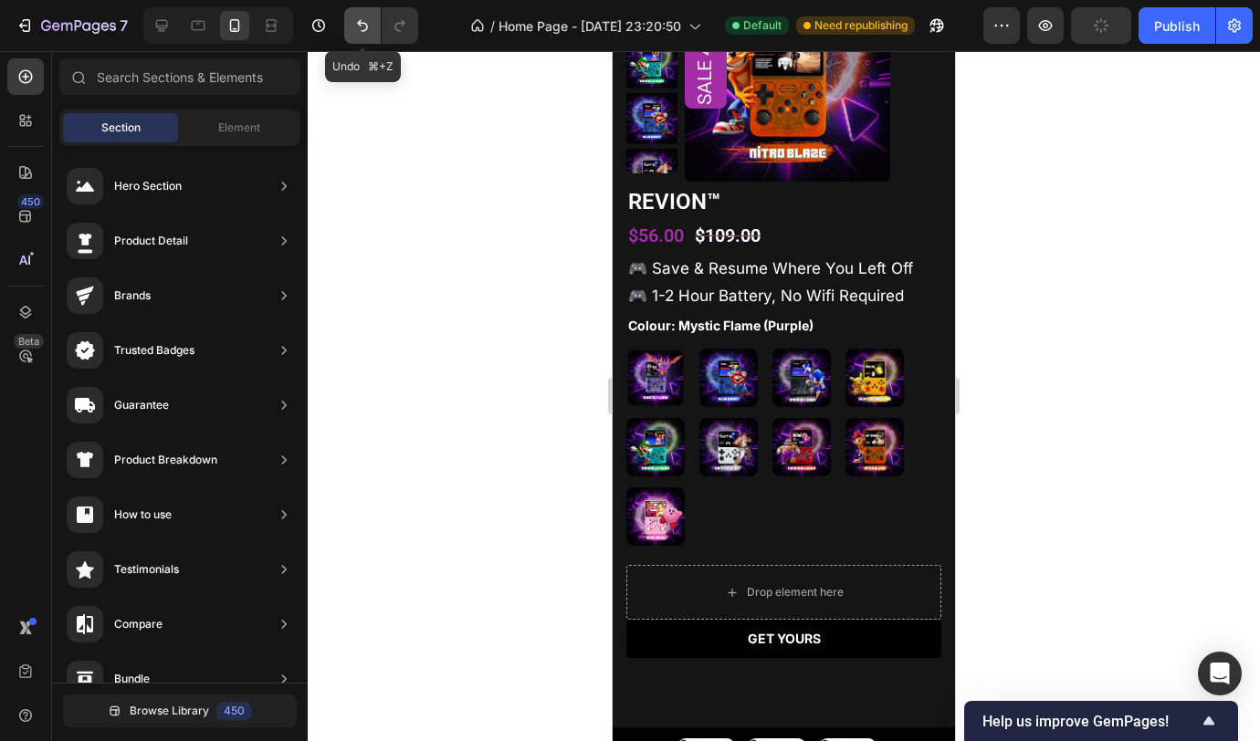
click at [359, 19] on icon "Undo/Redo" at bounding box center [362, 25] width 18 height 18
click at [365, 28] on icon "Undo/Redo" at bounding box center [362, 25] width 18 height 18
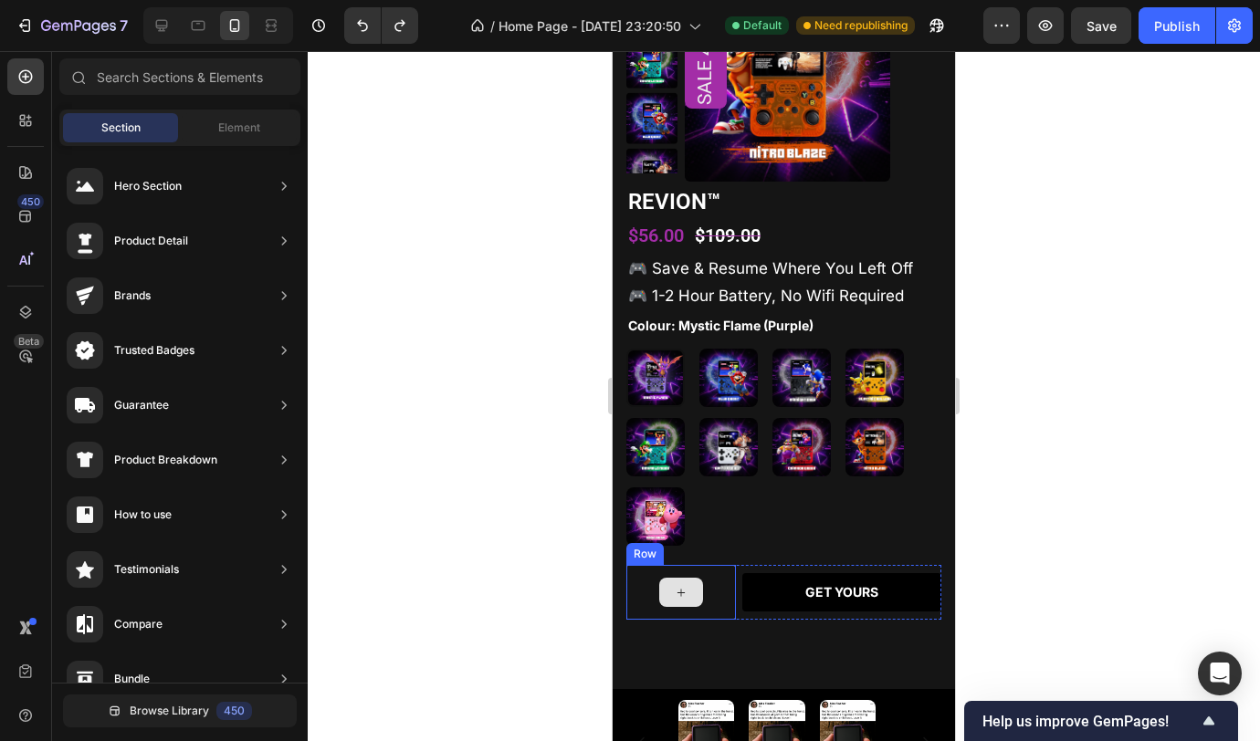
click at [726, 585] on div at bounding box center [681, 592] width 110 height 55
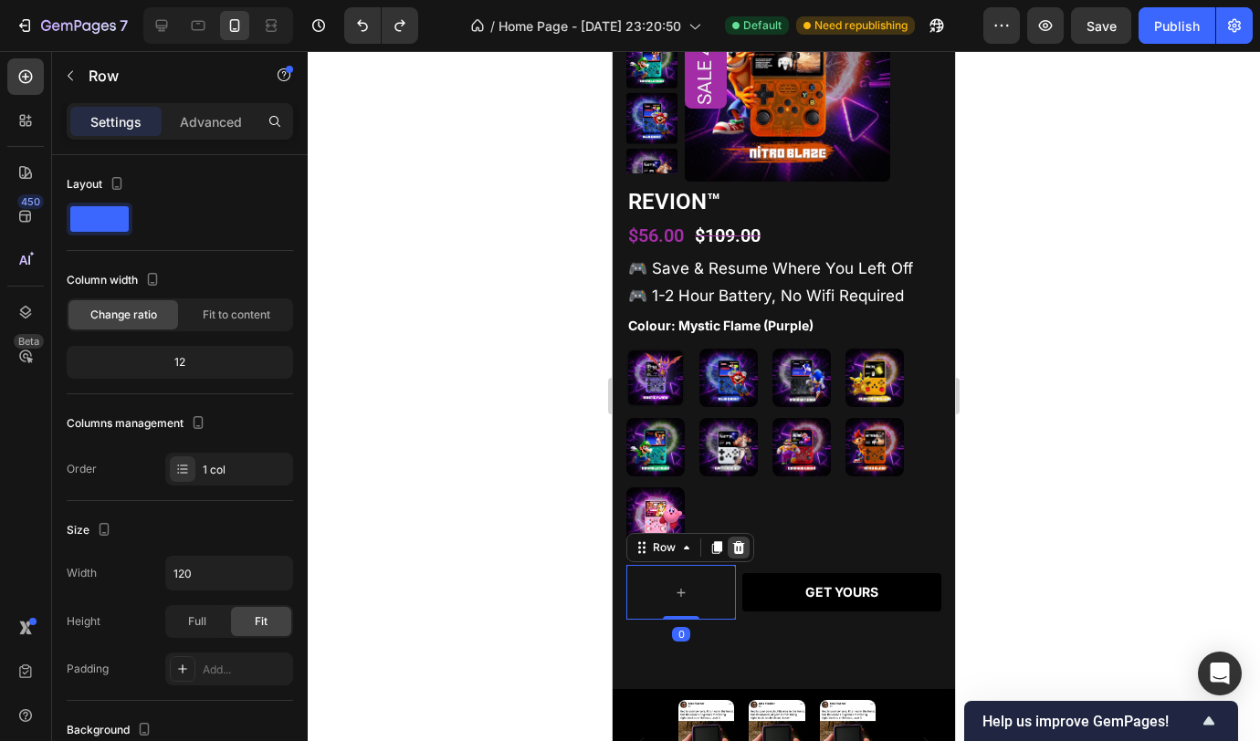
click at [738, 550] on icon at bounding box center [739, 547] width 12 height 13
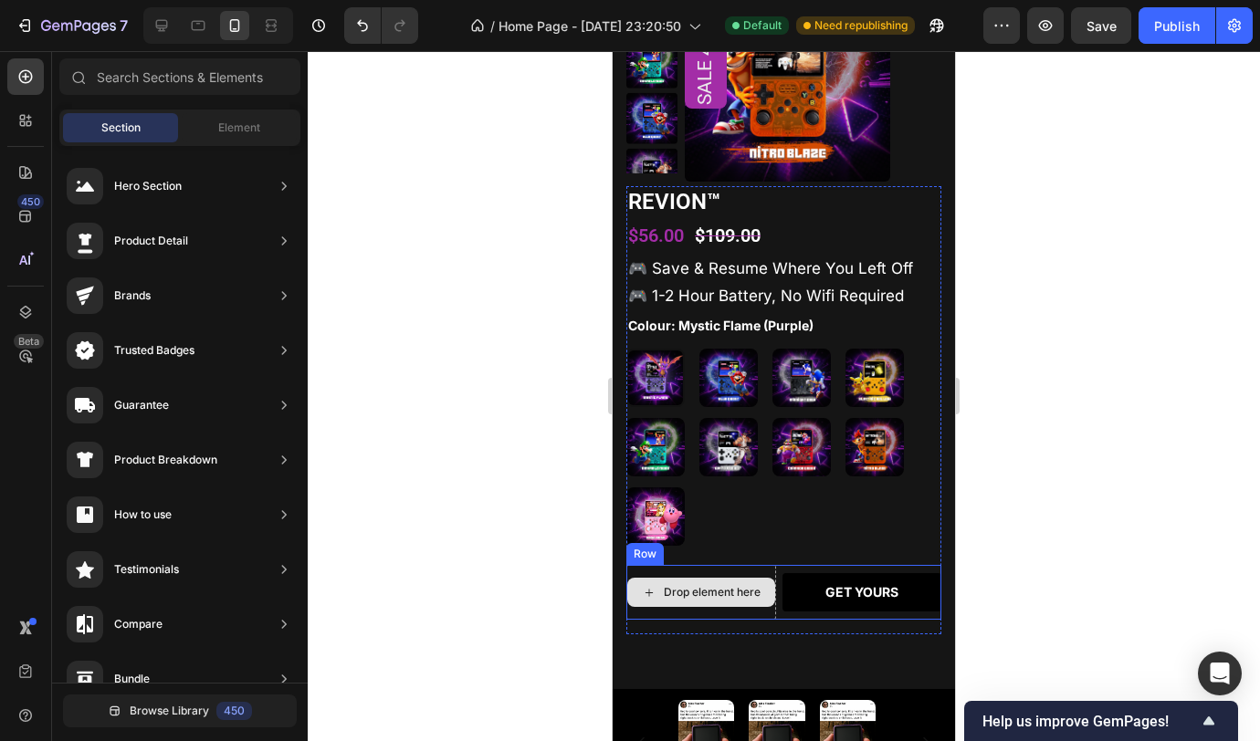
click at [753, 614] on div "Drop element here" at bounding box center [701, 592] width 150 height 55
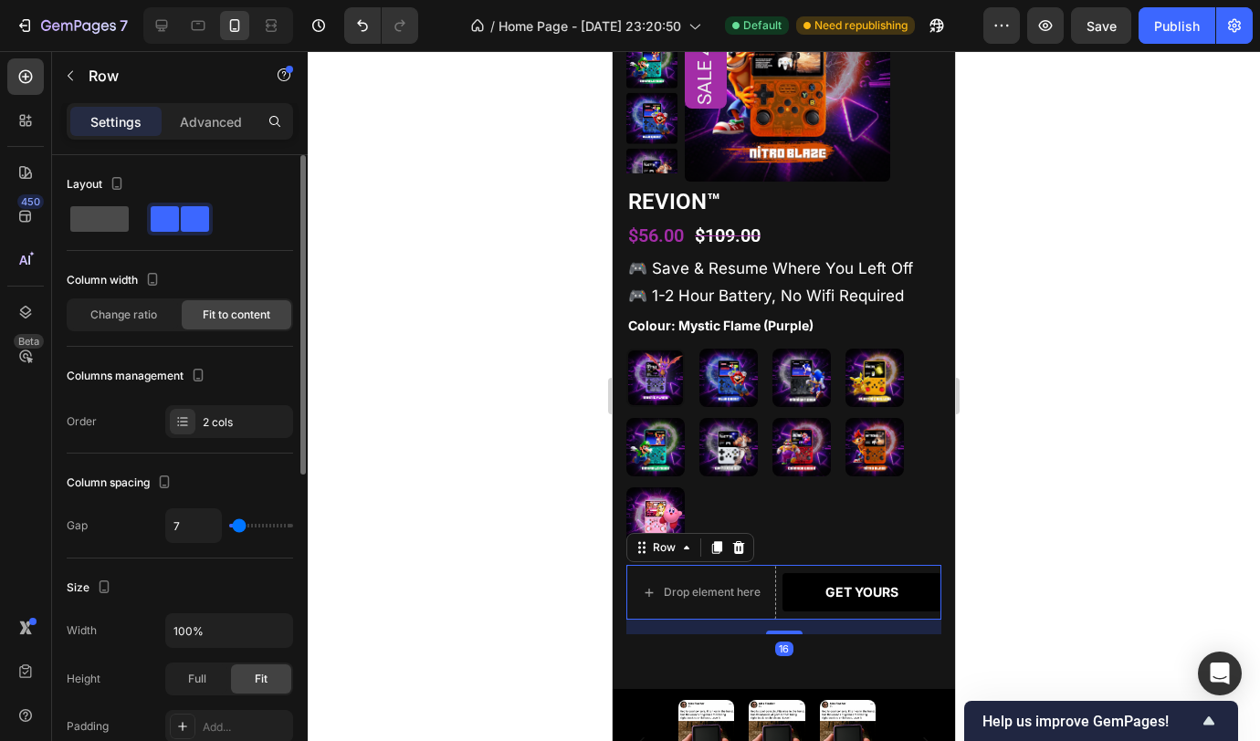
click at [106, 225] on span at bounding box center [99, 219] width 58 height 26
type input "0"
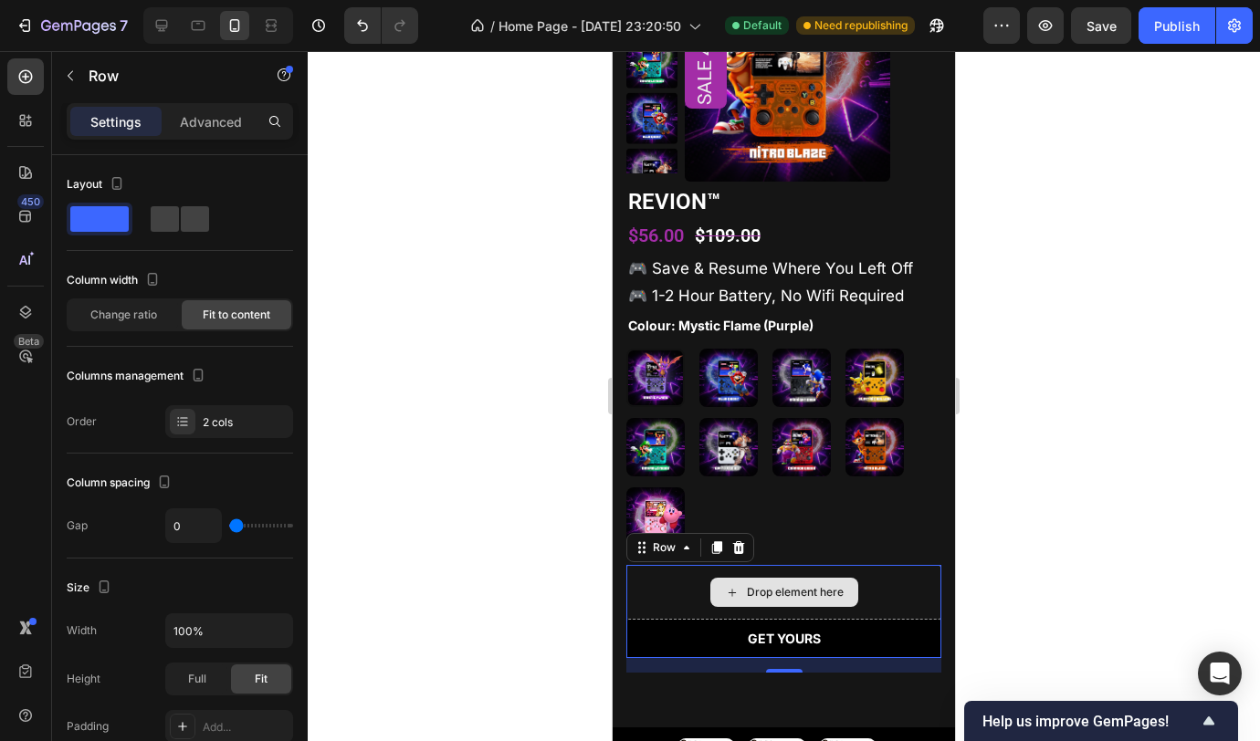
click at [922, 593] on div "Drop element here" at bounding box center [783, 592] width 315 height 55
click at [639, 583] on div "Drop element here" at bounding box center [783, 592] width 315 height 55
click at [1036, 523] on div at bounding box center [784, 396] width 952 height 690
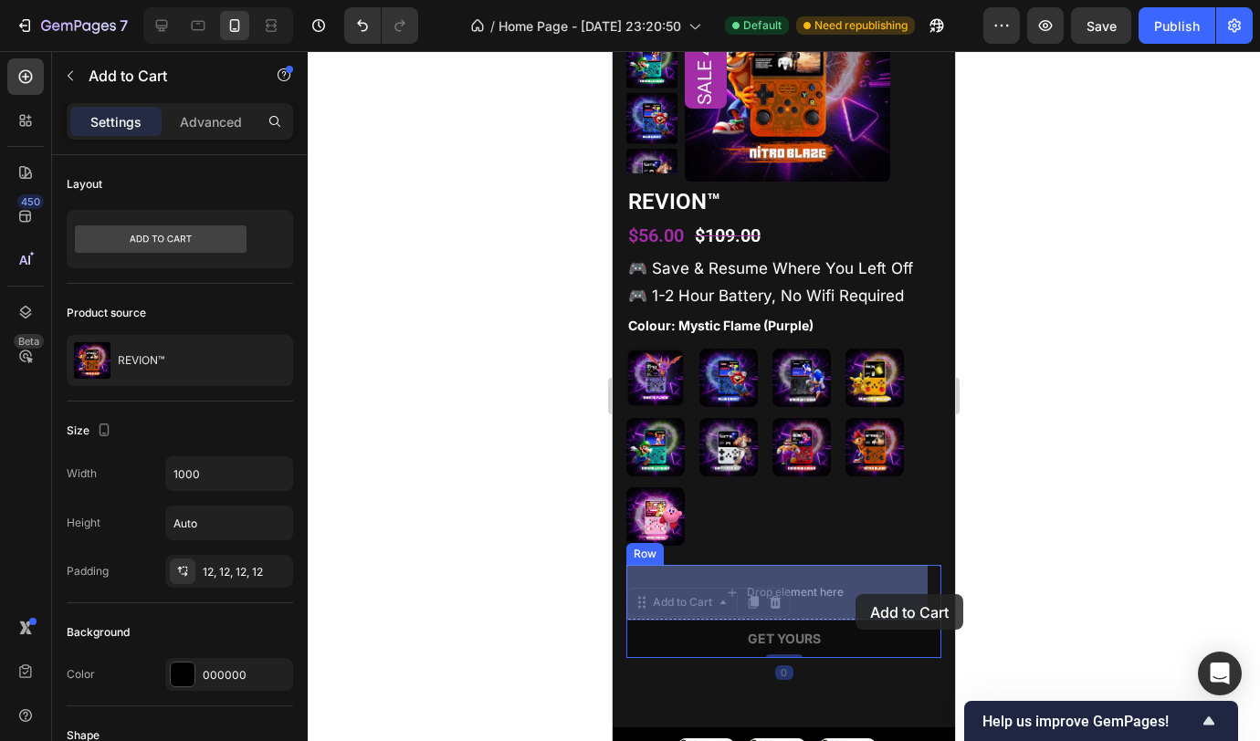
drag, startPoint x: 867, startPoint y: 641, endPoint x: 855, endPoint y: 593, distance: 49.2
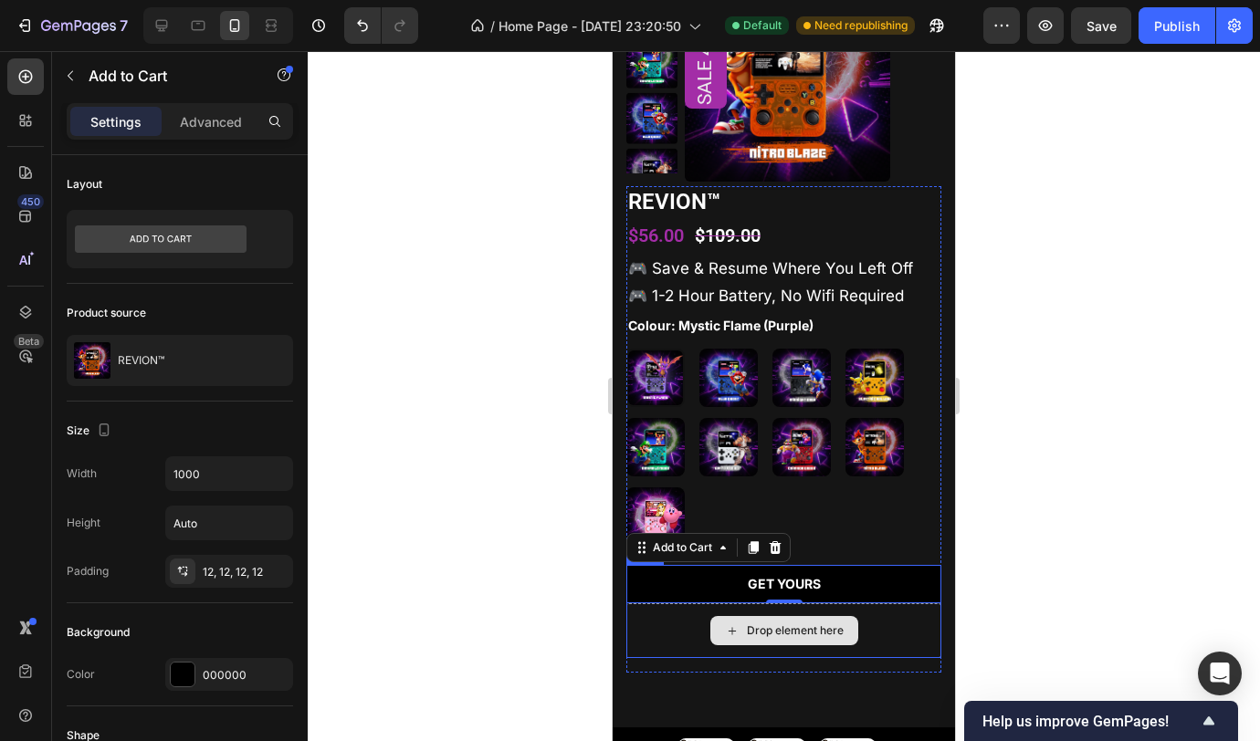
click at [895, 650] on div "Drop element here" at bounding box center [783, 630] width 315 height 55
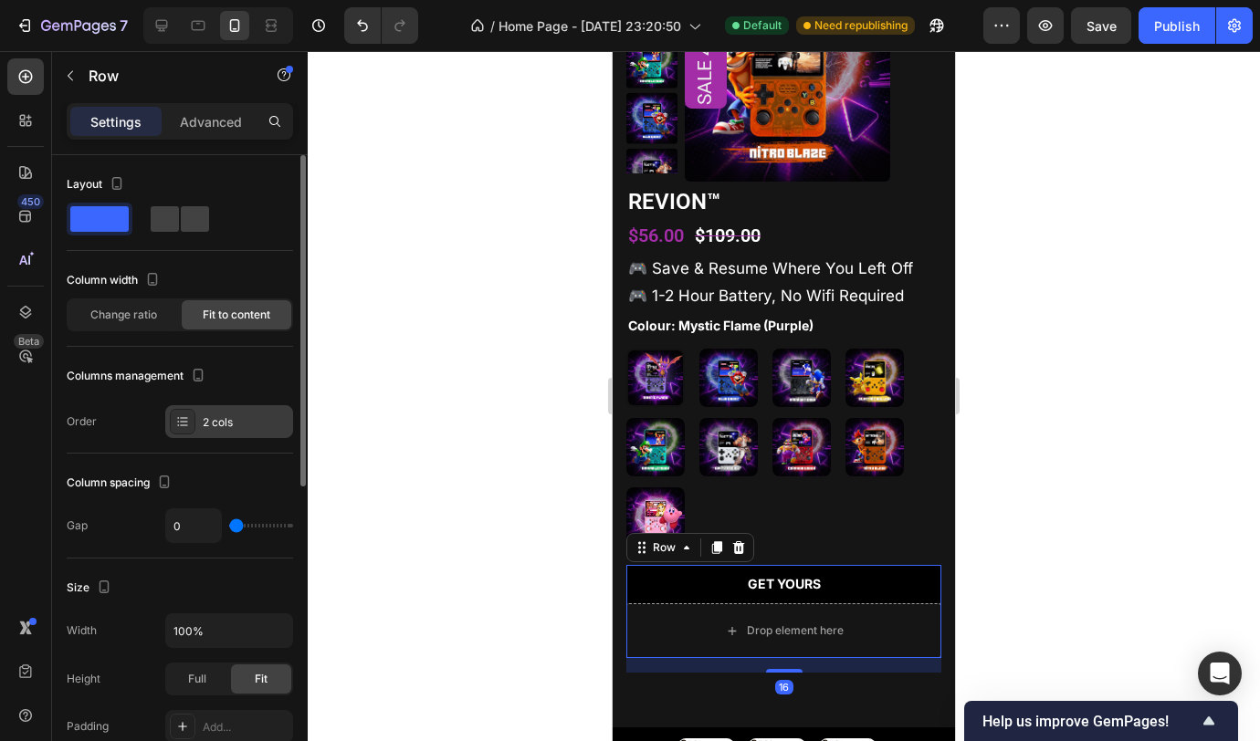
click at [218, 425] on div "2 cols" at bounding box center [246, 422] width 86 height 16
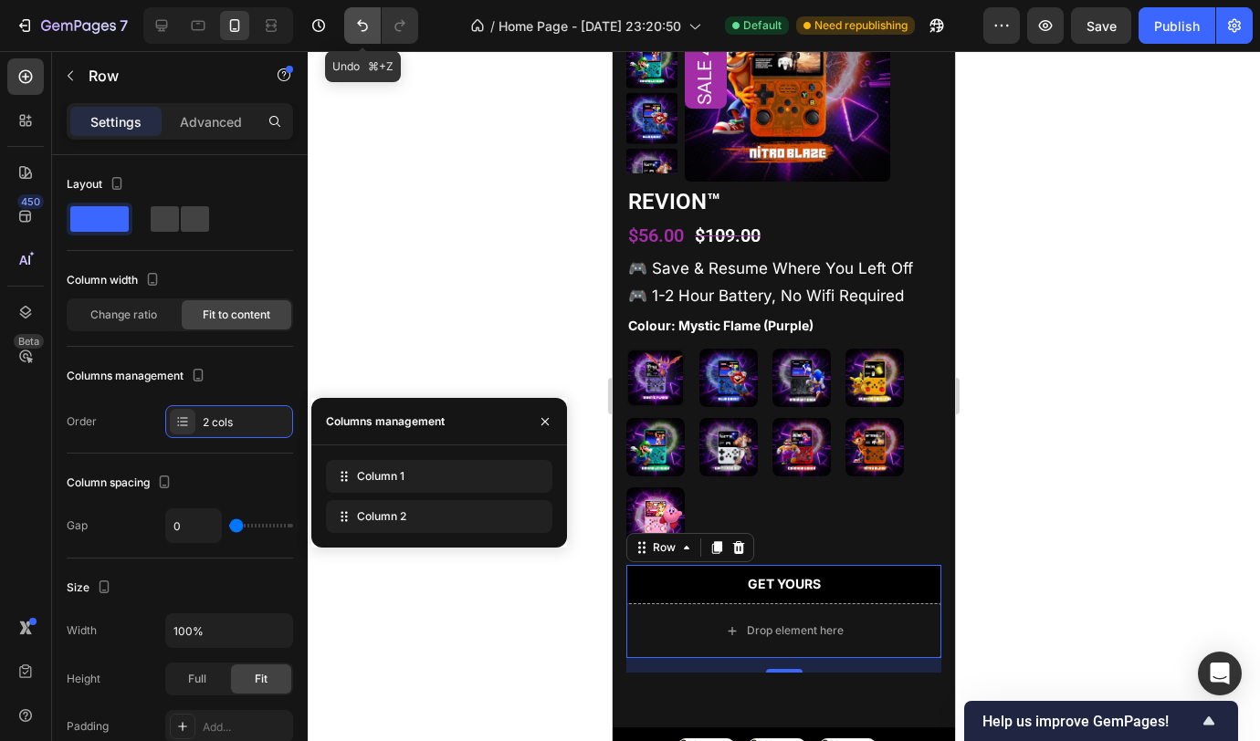
click at [359, 28] on icon "Undo/Redo" at bounding box center [362, 25] width 18 height 18
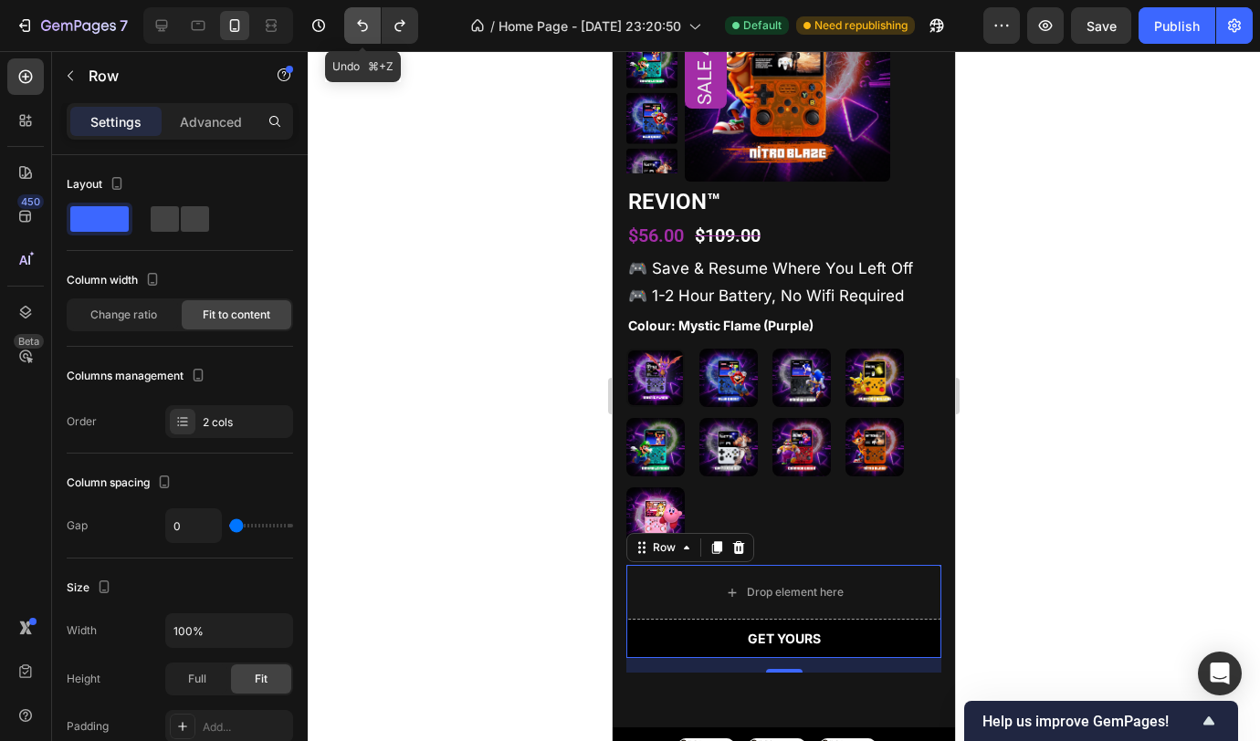
click at [358, 29] on icon "Undo/Redo" at bounding box center [362, 25] width 18 height 18
type input "7"
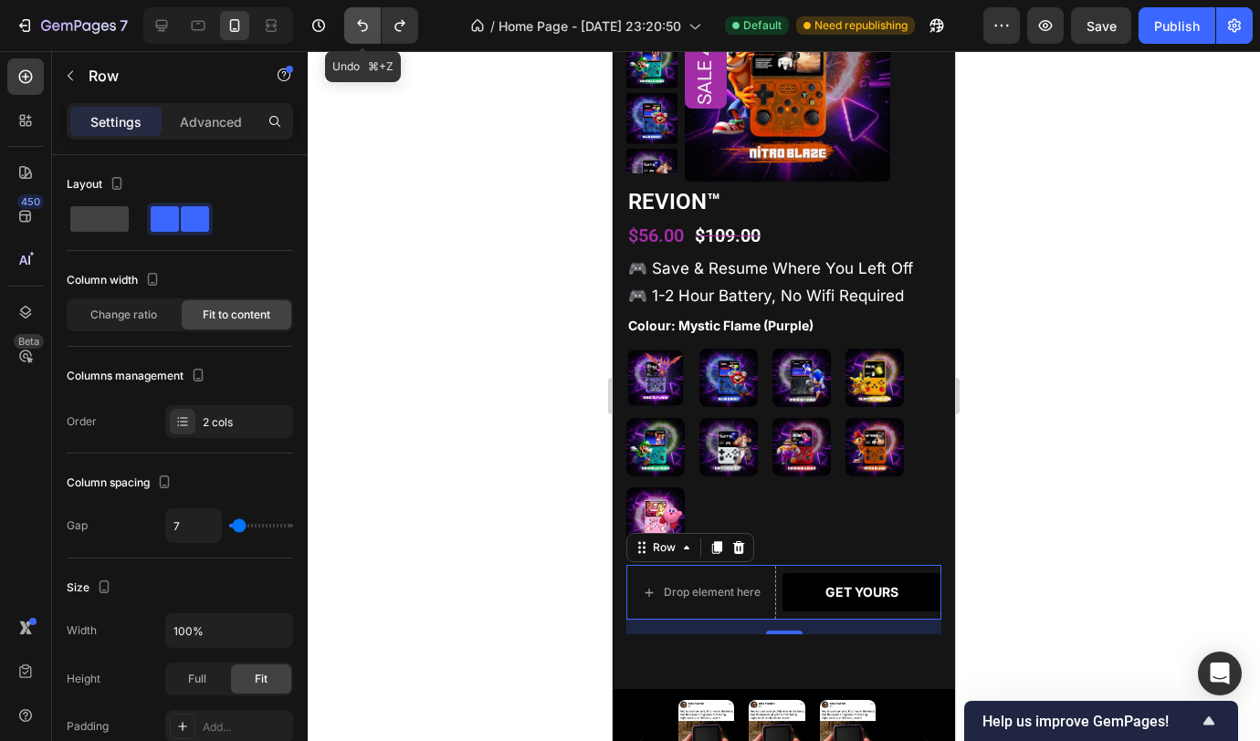
click at [359, 29] on icon "Undo/Redo" at bounding box center [362, 25] width 18 height 18
click at [360, 28] on icon "Undo/Redo" at bounding box center [362, 25] width 18 height 18
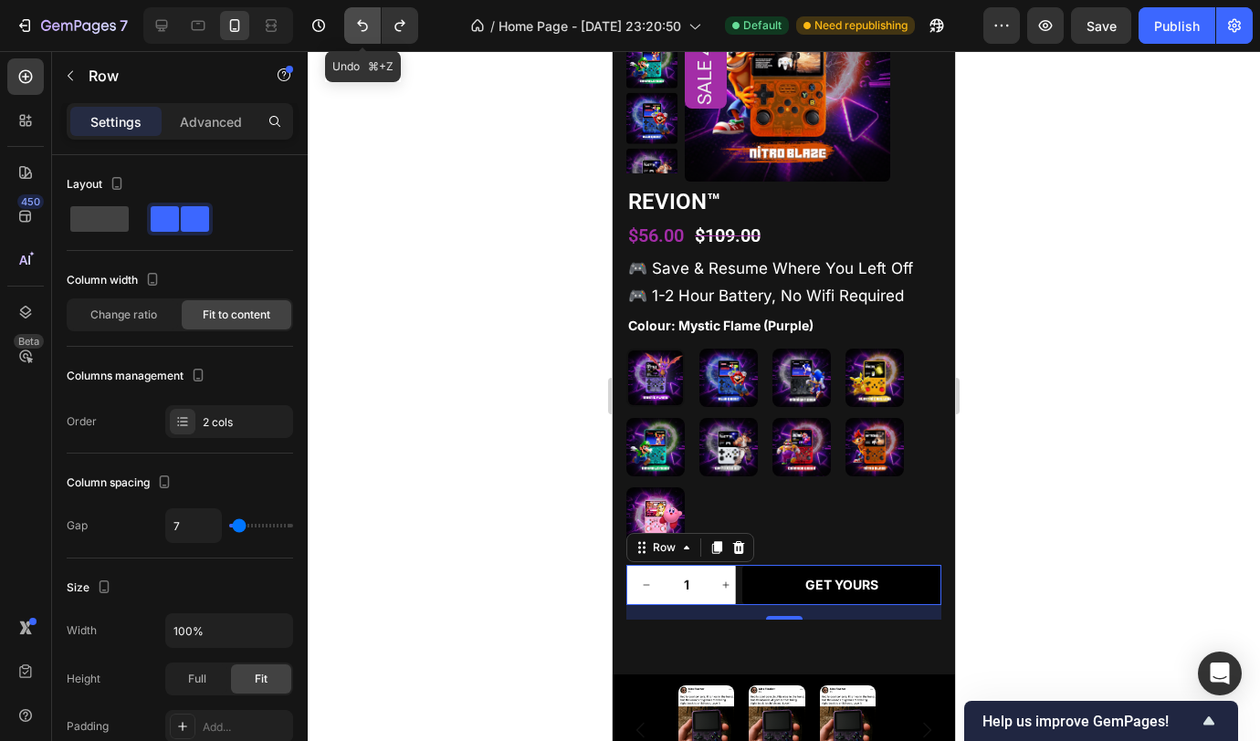
click at [362, 26] on icon "Undo/Redo" at bounding box center [362, 25] width 18 height 18
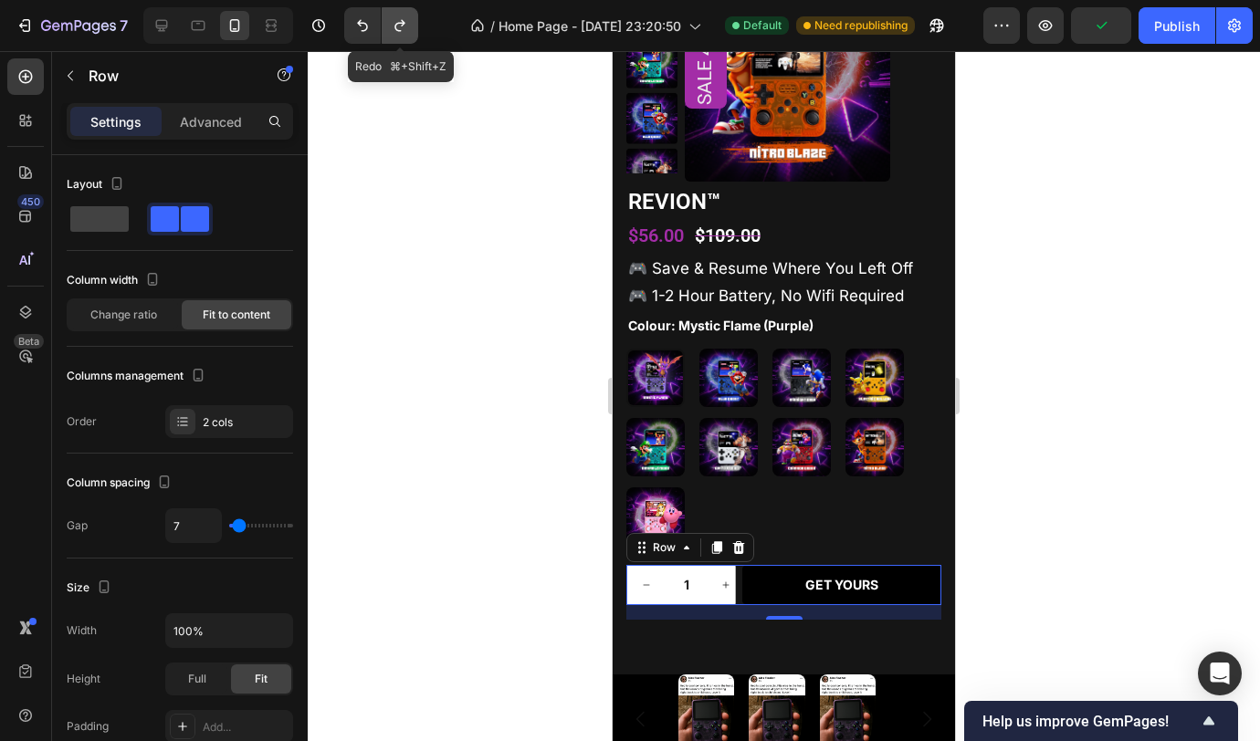
click at [394, 30] on icon "Undo/Redo" at bounding box center [400, 25] width 18 height 18
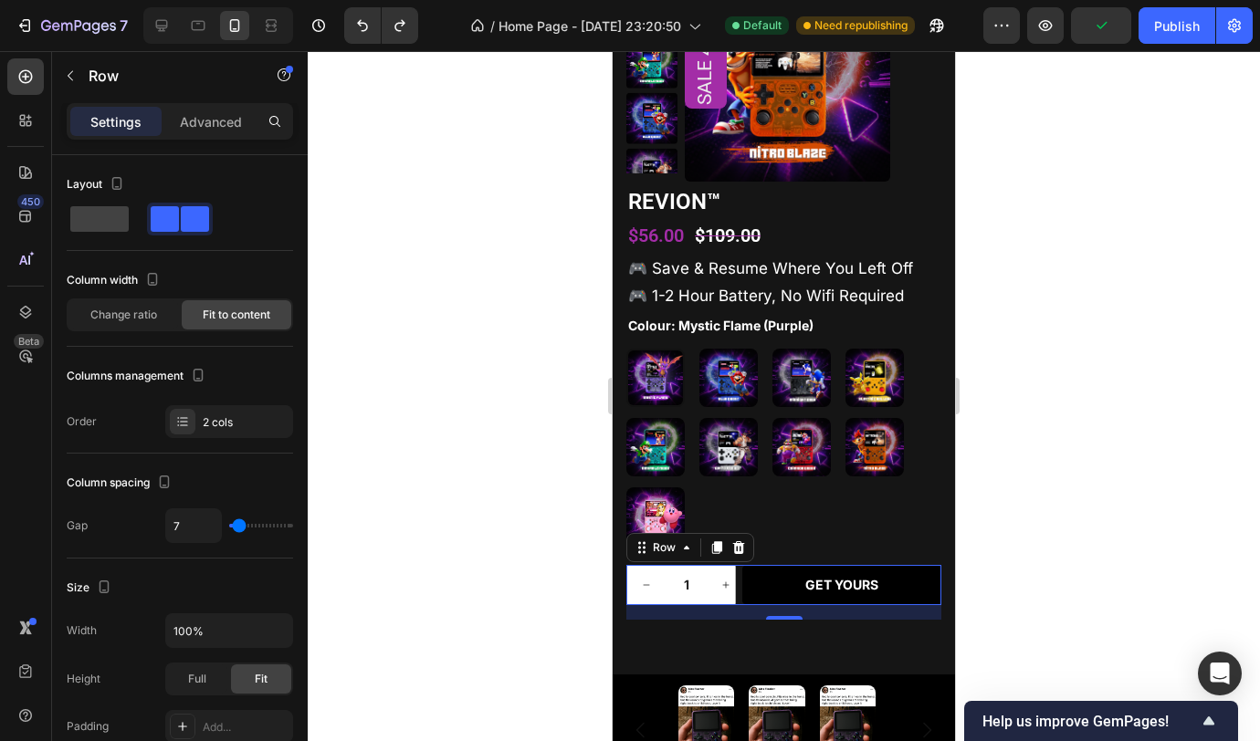
click at [488, 336] on div at bounding box center [784, 396] width 952 height 690
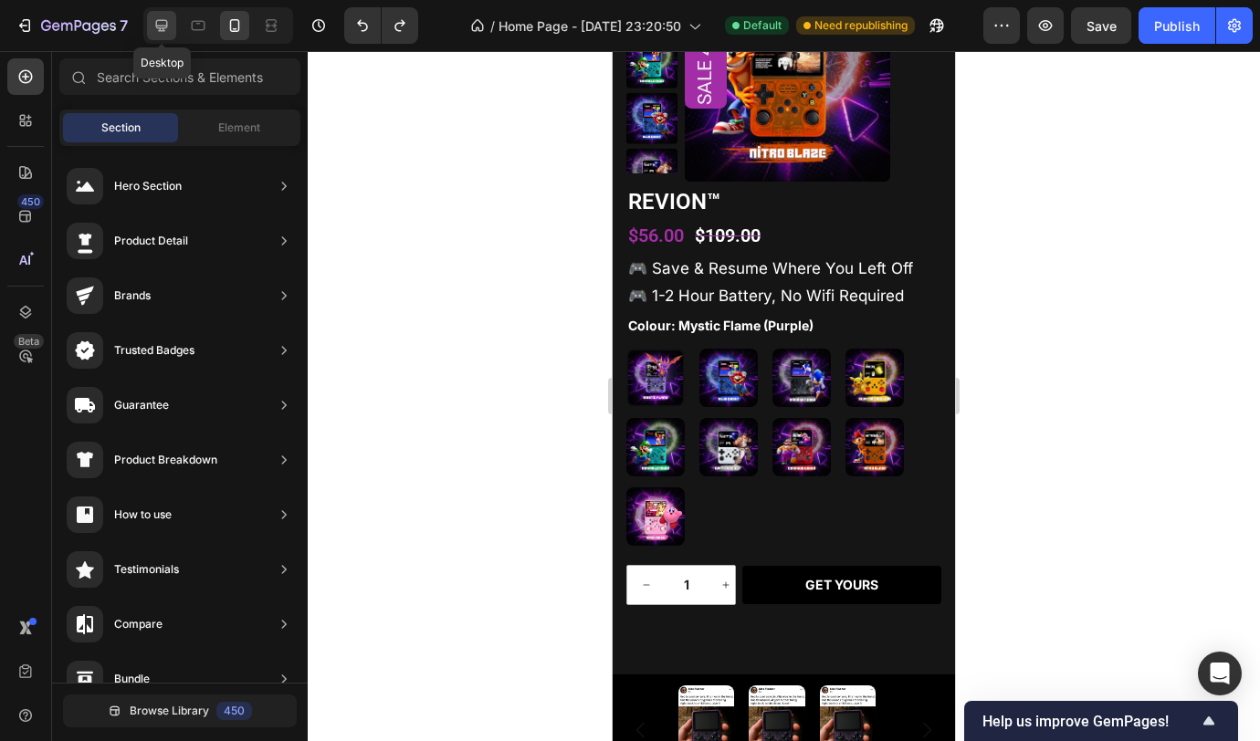
click at [163, 34] on icon at bounding box center [161, 25] width 18 height 18
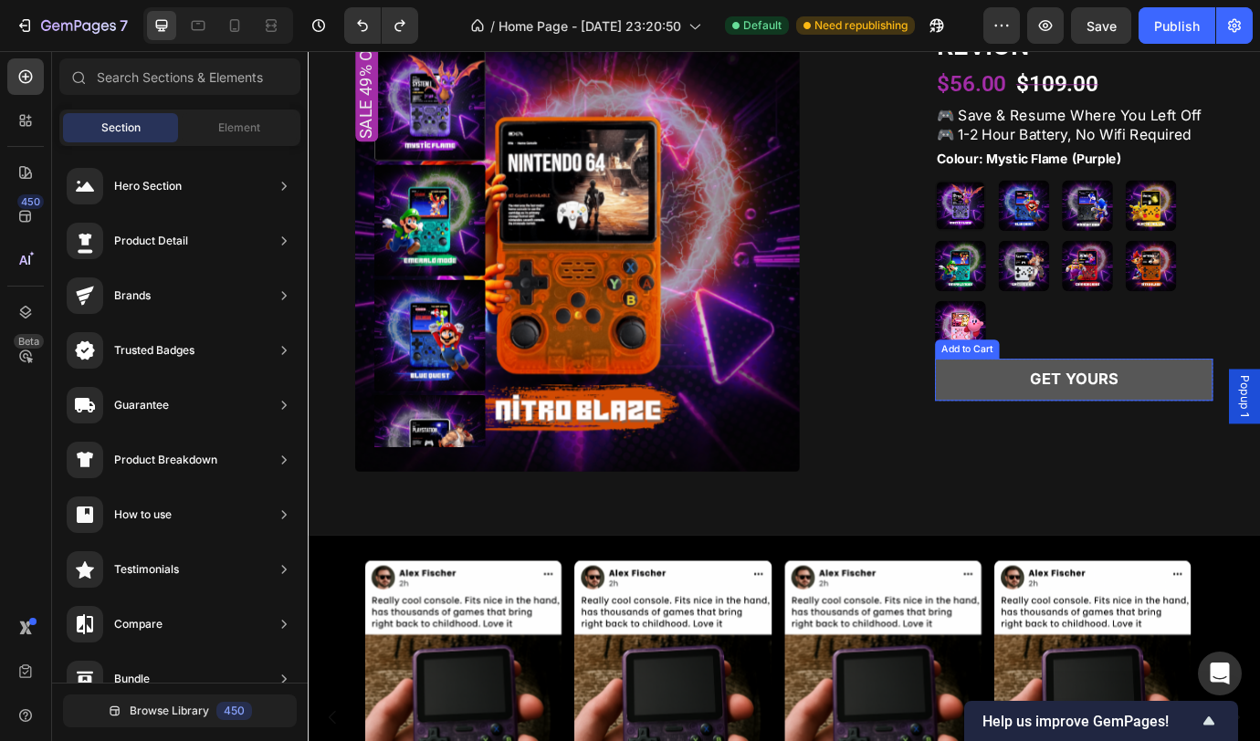
click at [1096, 446] on button "GET YOURS" at bounding box center [1189, 429] width 320 height 48
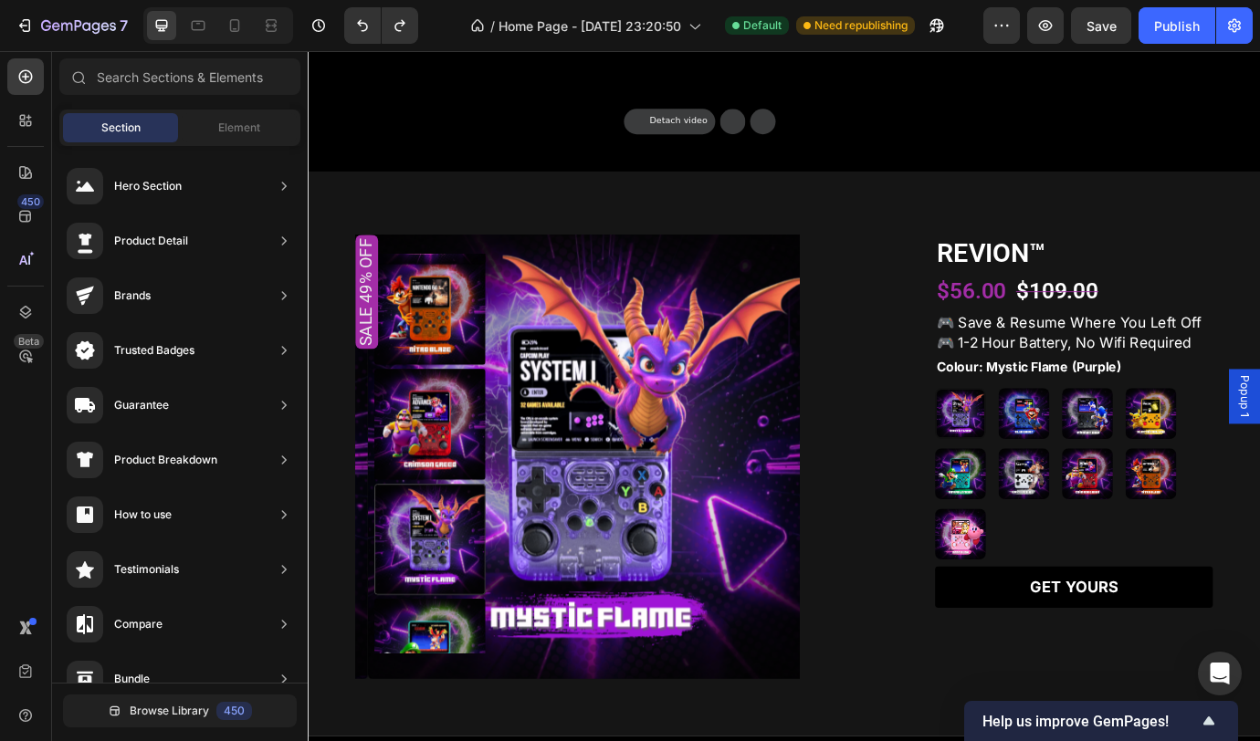
scroll to position [1848, 0]
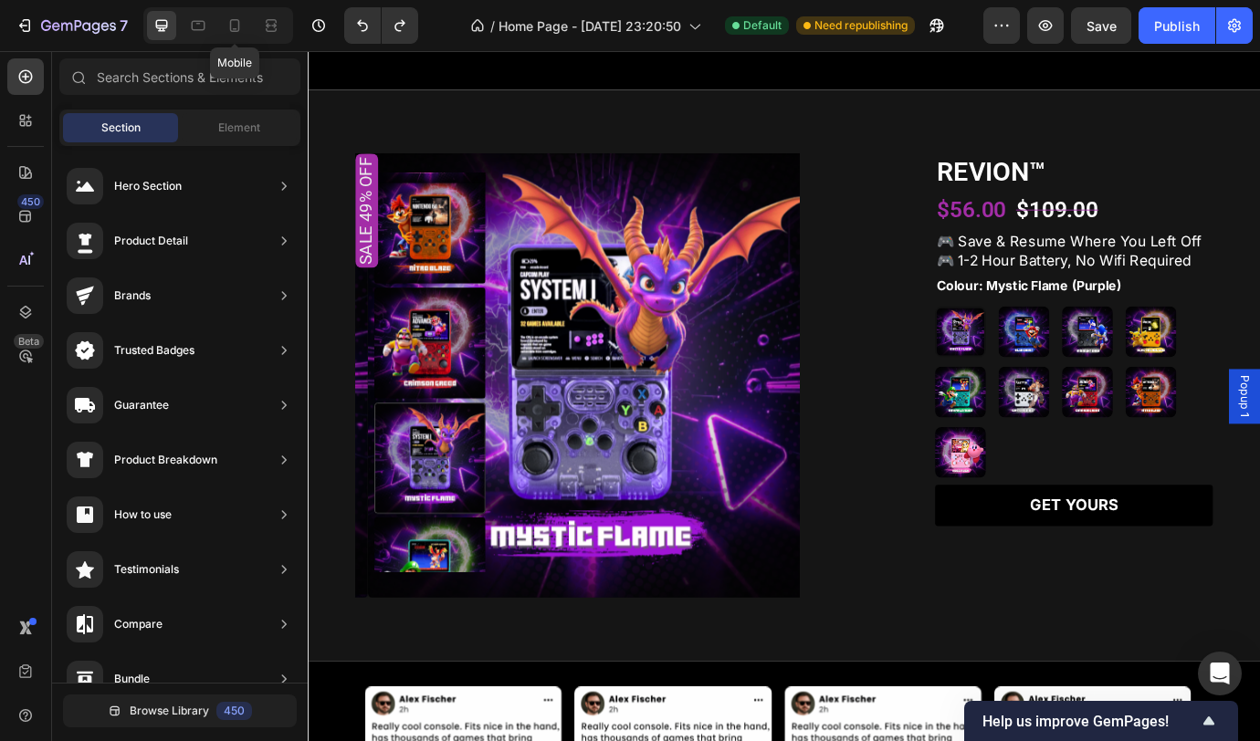
click at [246, 39] on div at bounding box center [234, 25] width 29 height 29
click at [241, 34] on icon at bounding box center [234, 25] width 18 height 18
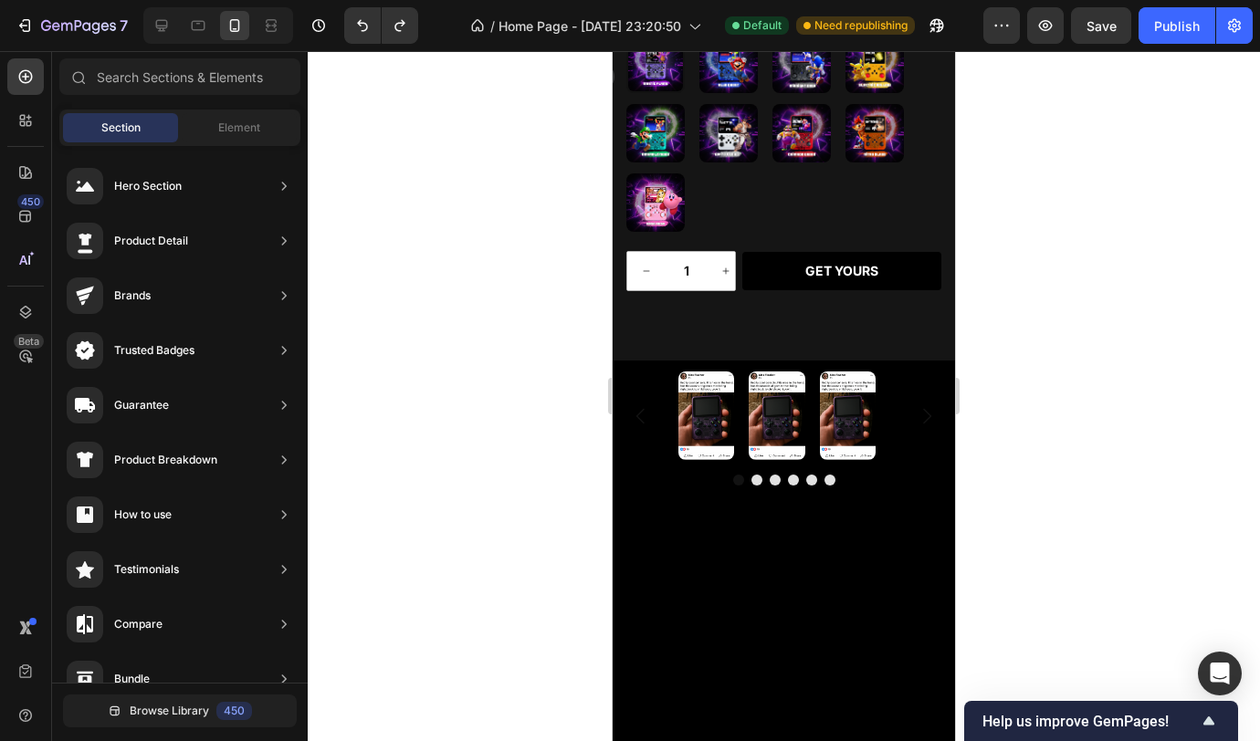
scroll to position [2326, 0]
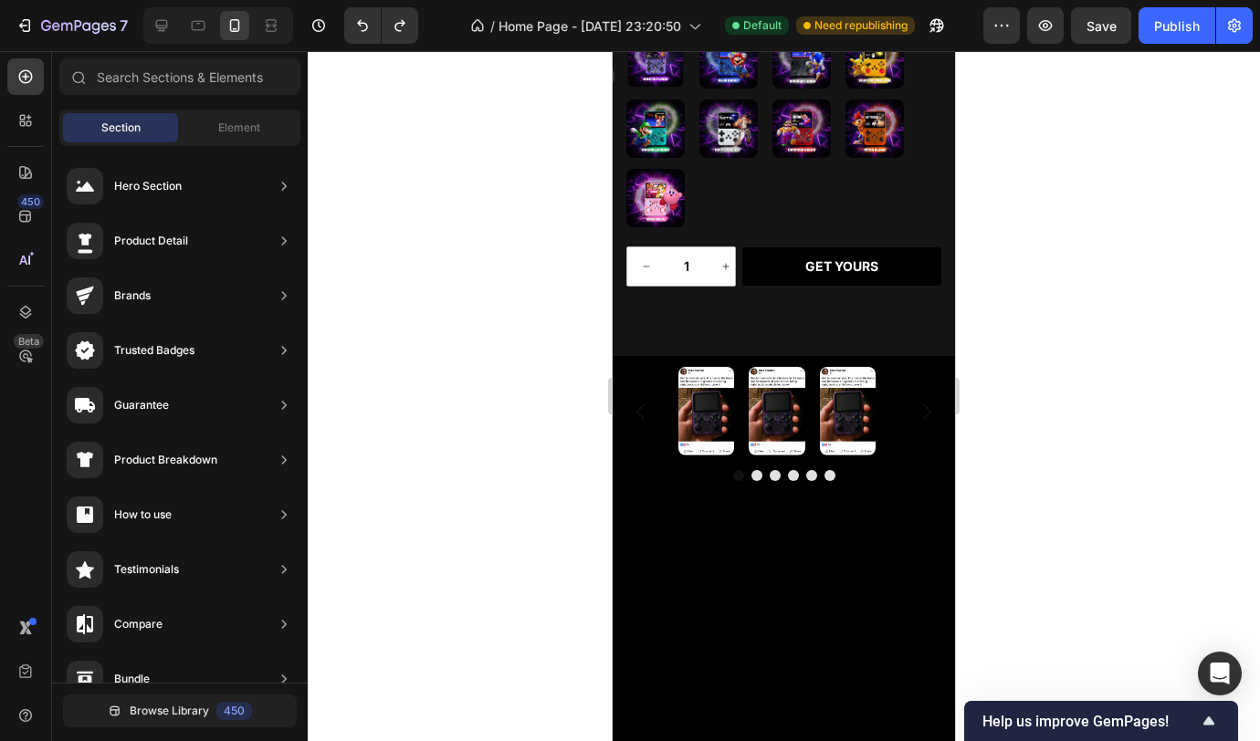
drag, startPoint x: 949, startPoint y: 438, endPoint x: 1579, endPoint y: 583, distance: 646.4
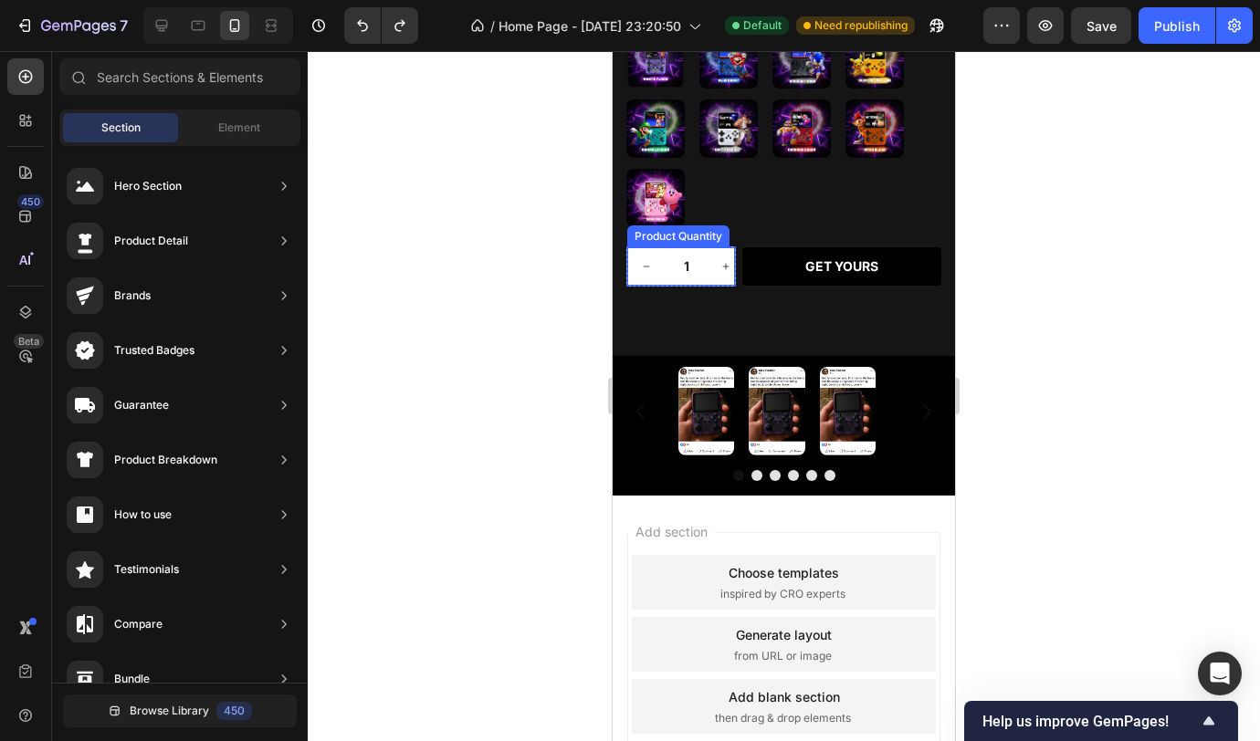
click at [723, 283] on button "increment" at bounding box center [726, 266] width 38 height 38
type input "2"
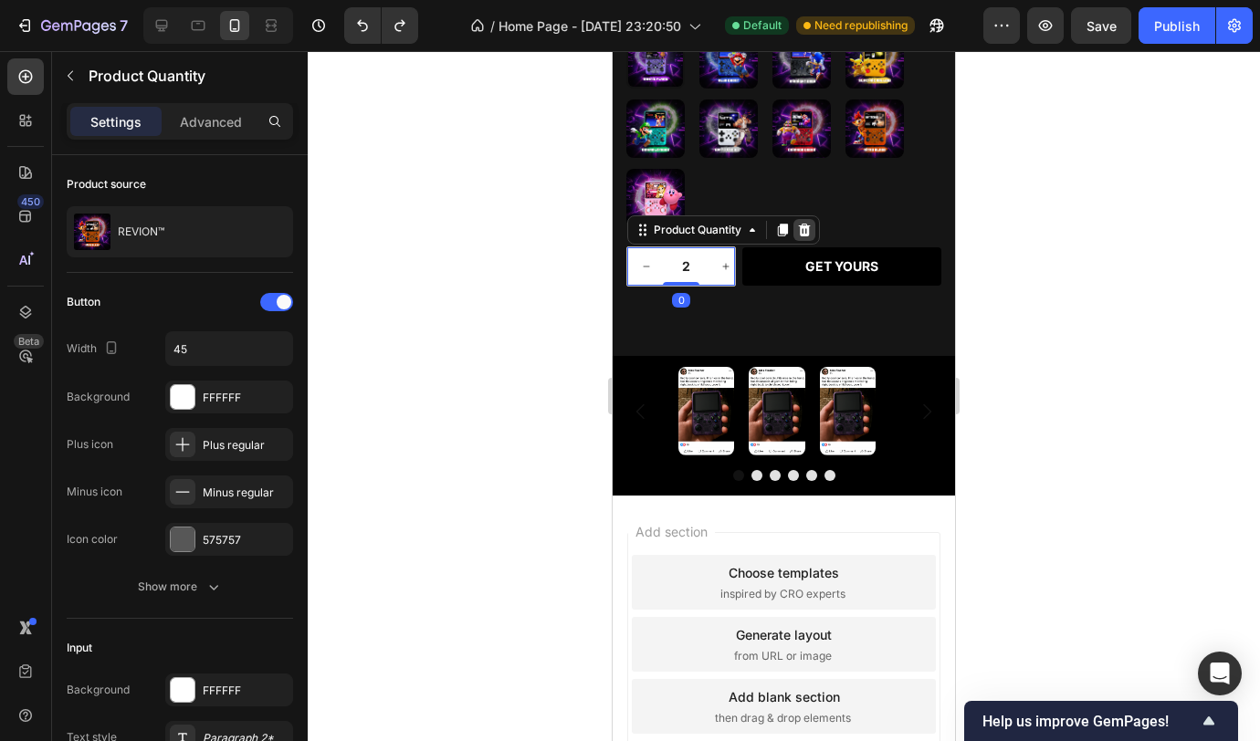
click at [806, 234] on icon at bounding box center [805, 230] width 12 height 13
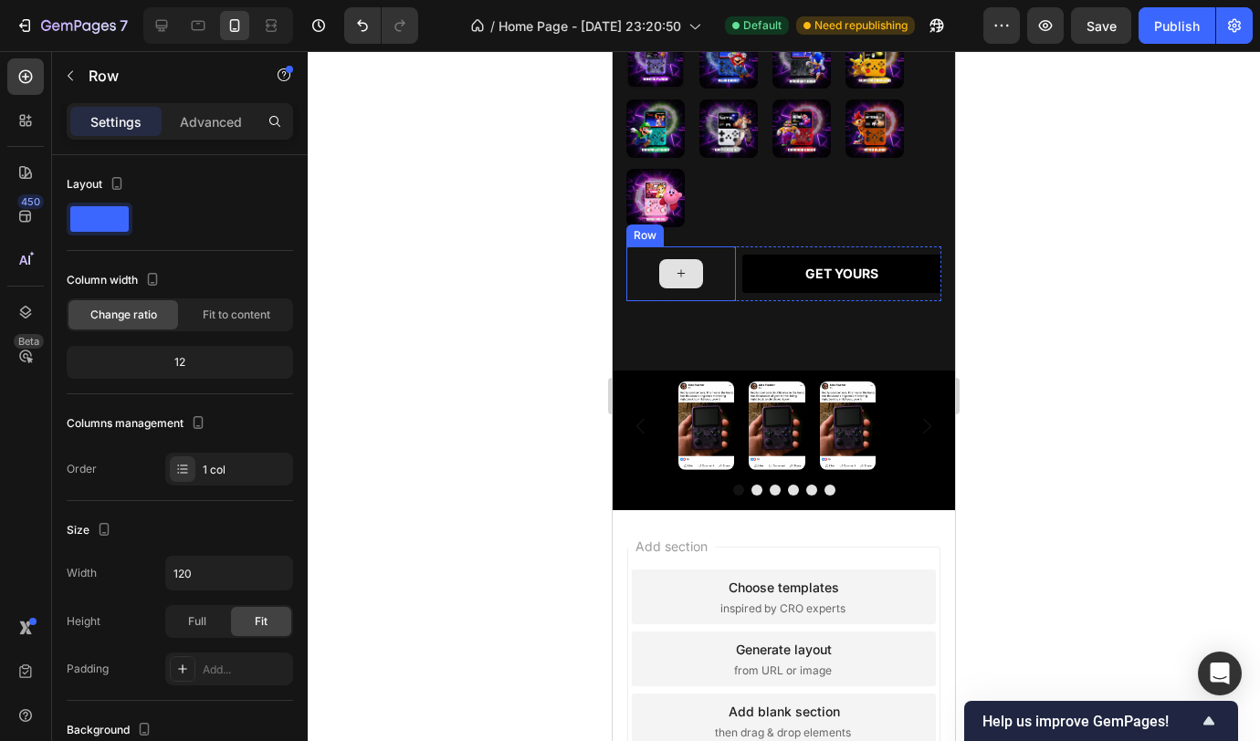
click at [728, 281] on div at bounding box center [681, 273] width 110 height 55
click at [737, 235] on icon at bounding box center [738, 229] width 15 height 15
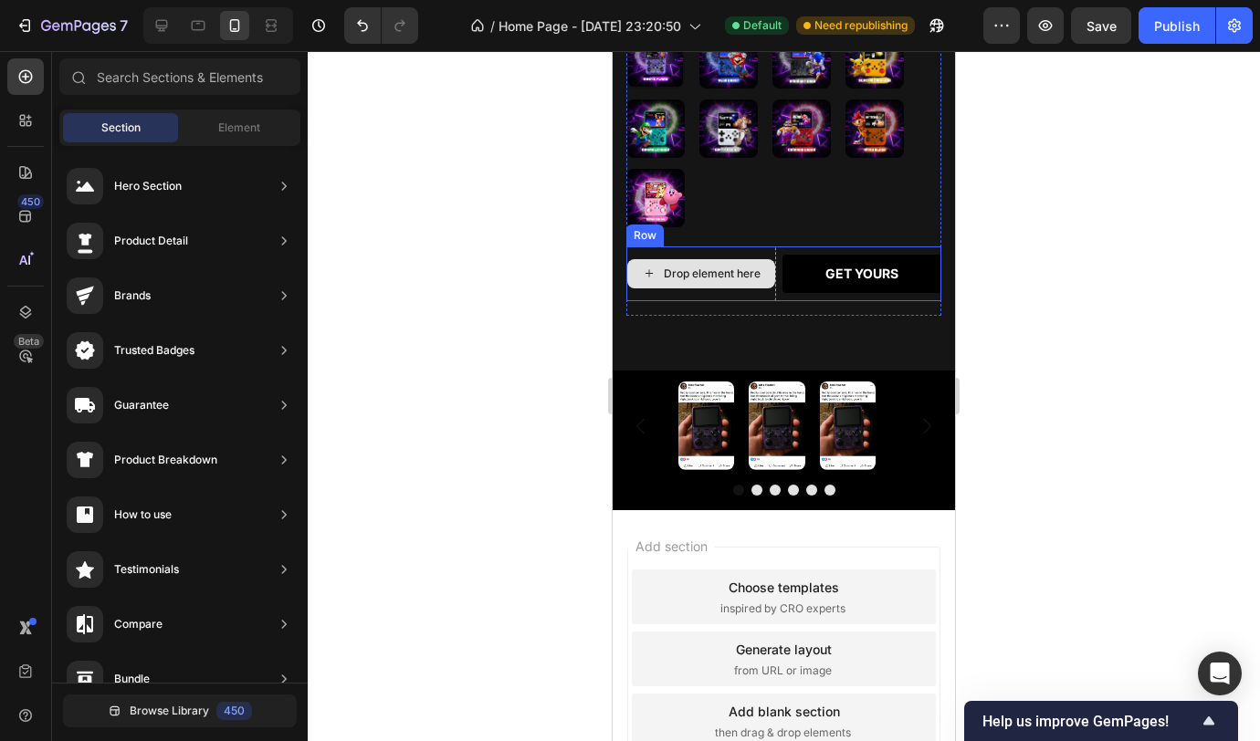
click at [761, 291] on div "Drop element here" at bounding box center [701, 273] width 150 height 55
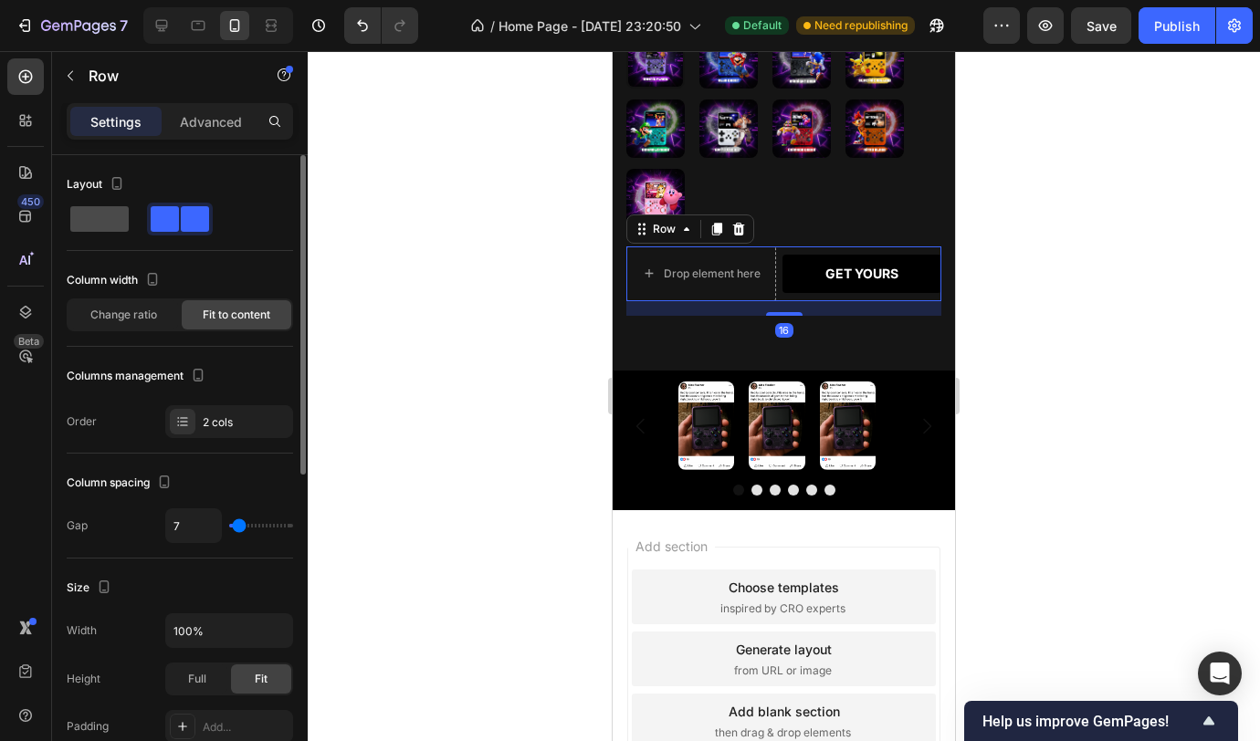
click at [89, 222] on span at bounding box center [99, 219] width 58 height 26
type input "0"
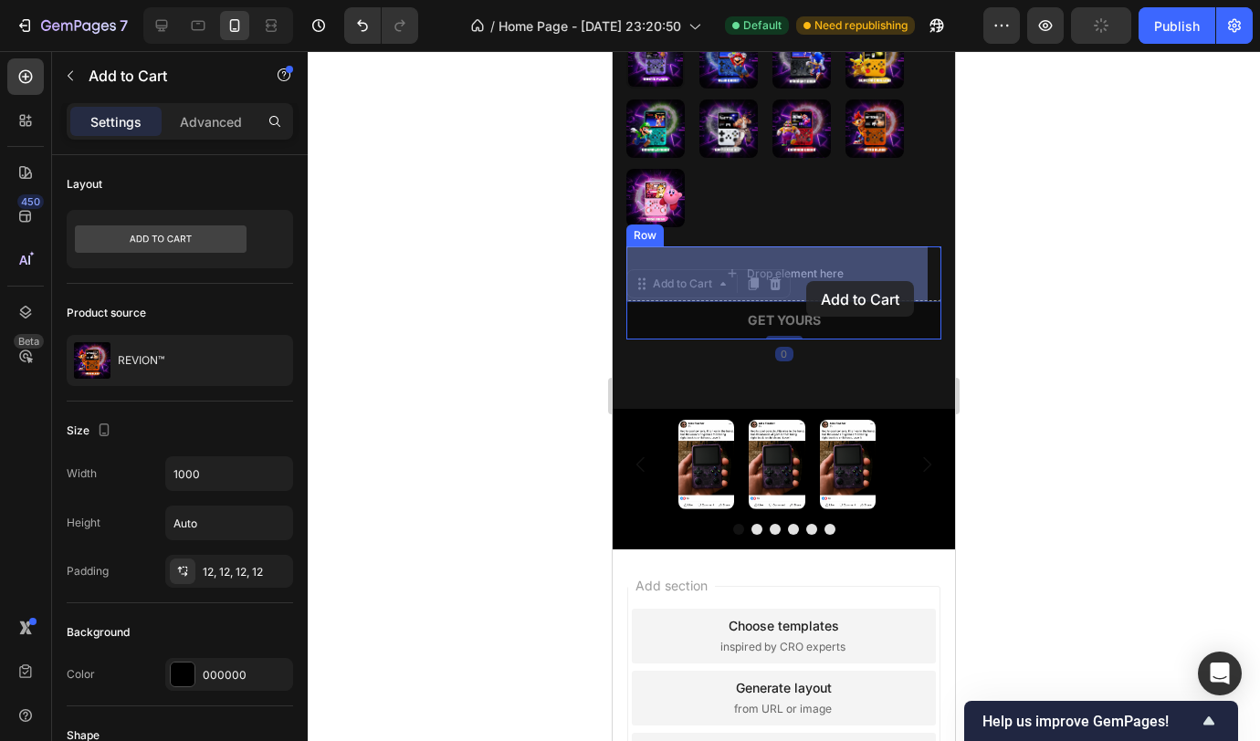
drag, startPoint x: 812, startPoint y: 322, endPoint x: 806, endPoint y: 281, distance: 41.4
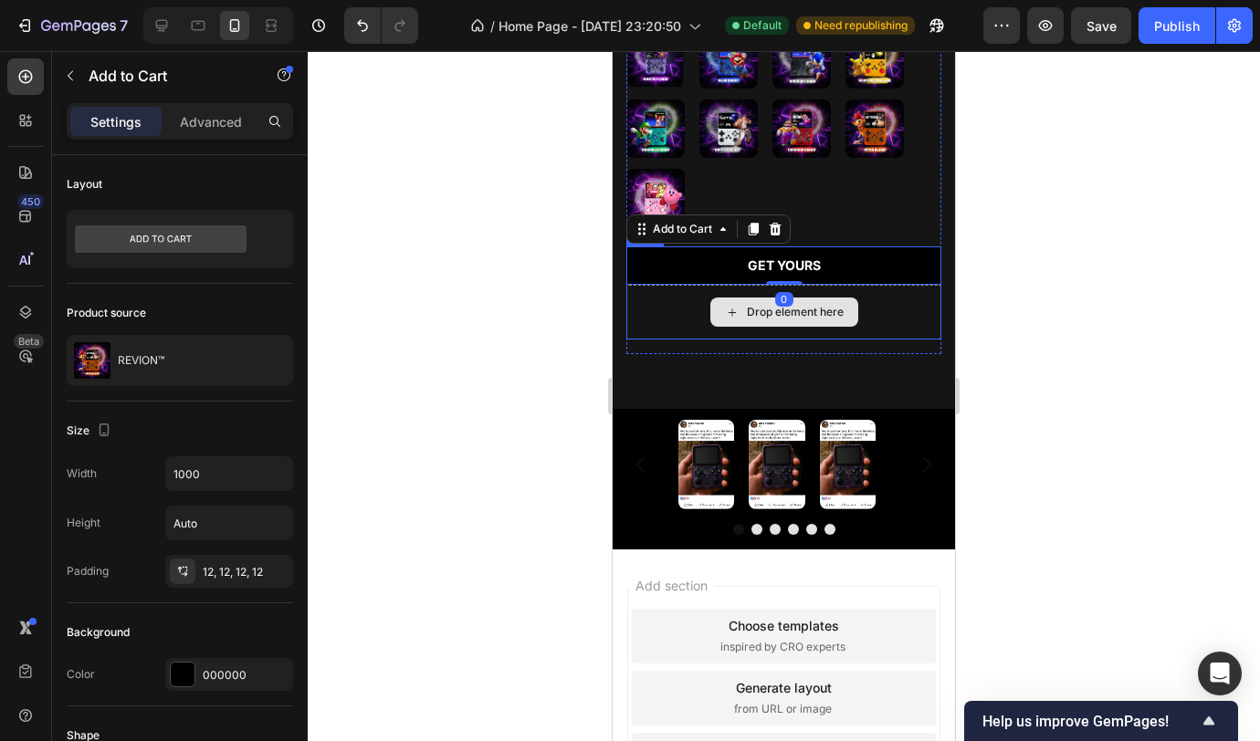
click at [895, 325] on div "Drop element here" at bounding box center [783, 312] width 315 height 55
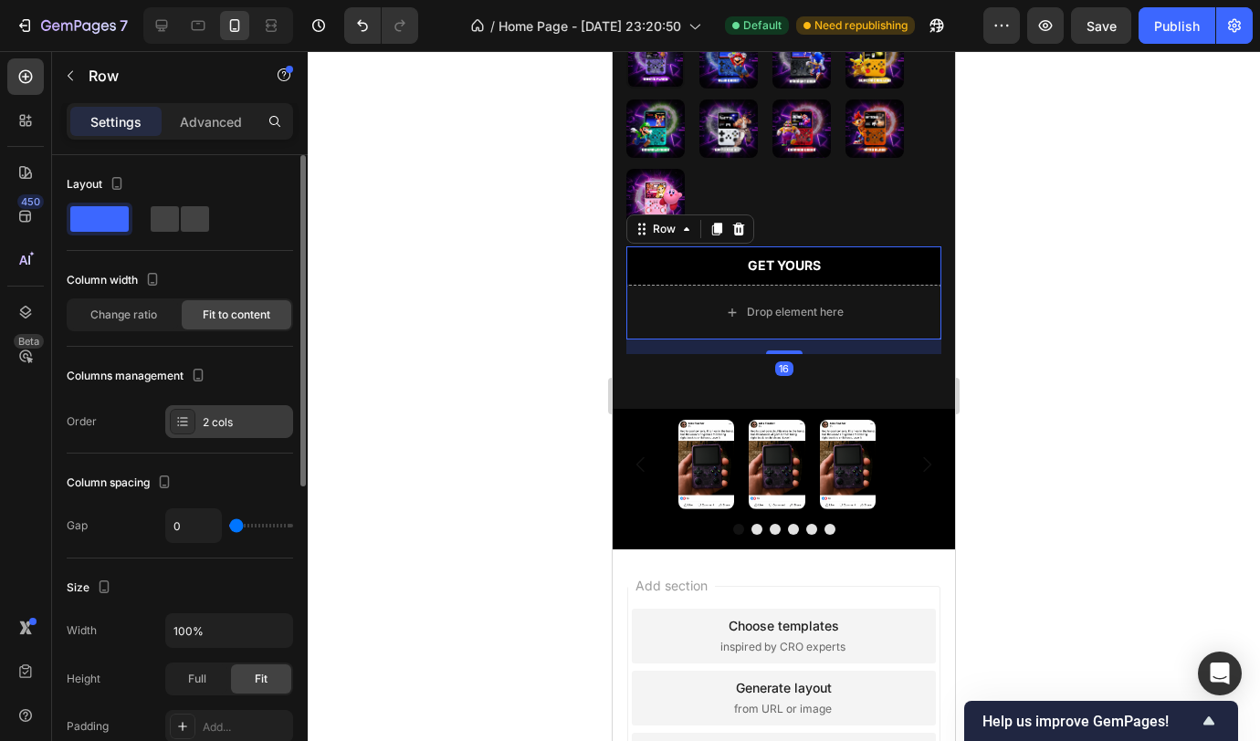
click at [239, 422] on div "2 cols" at bounding box center [246, 422] width 86 height 16
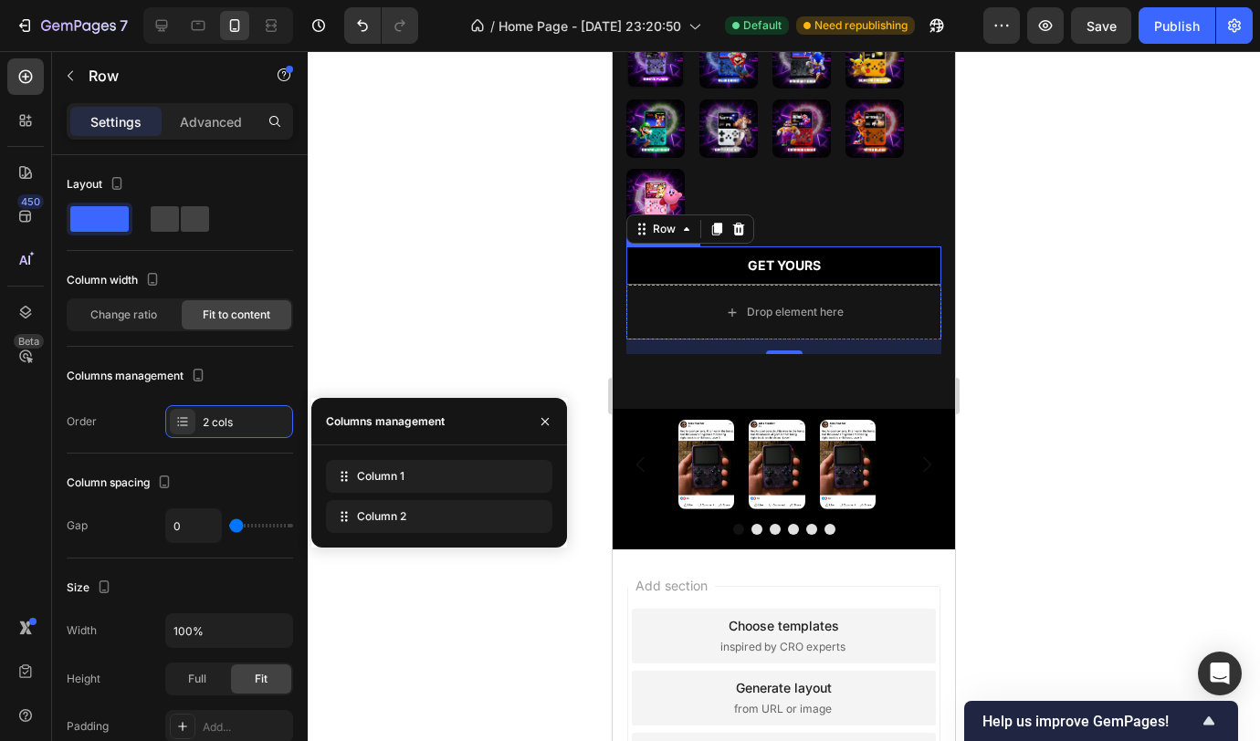
click at [1018, 267] on div at bounding box center [784, 396] width 952 height 690
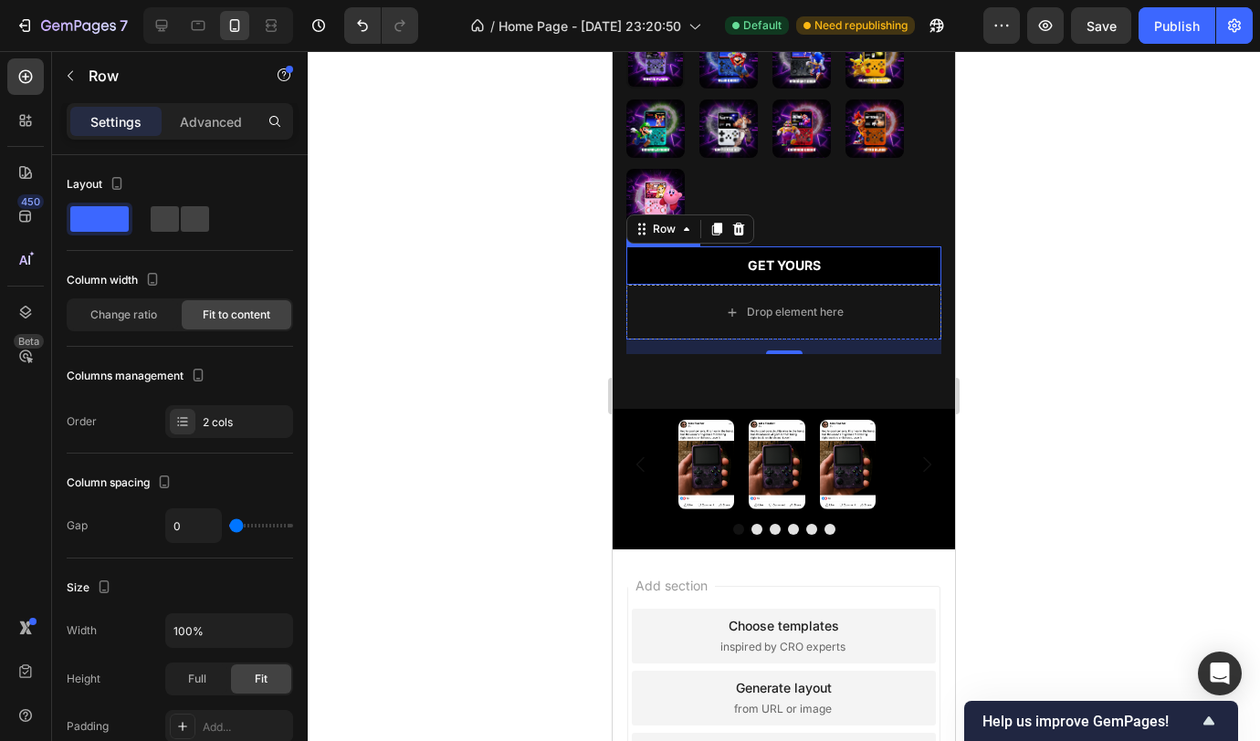
click at [1039, 264] on div at bounding box center [784, 396] width 952 height 690
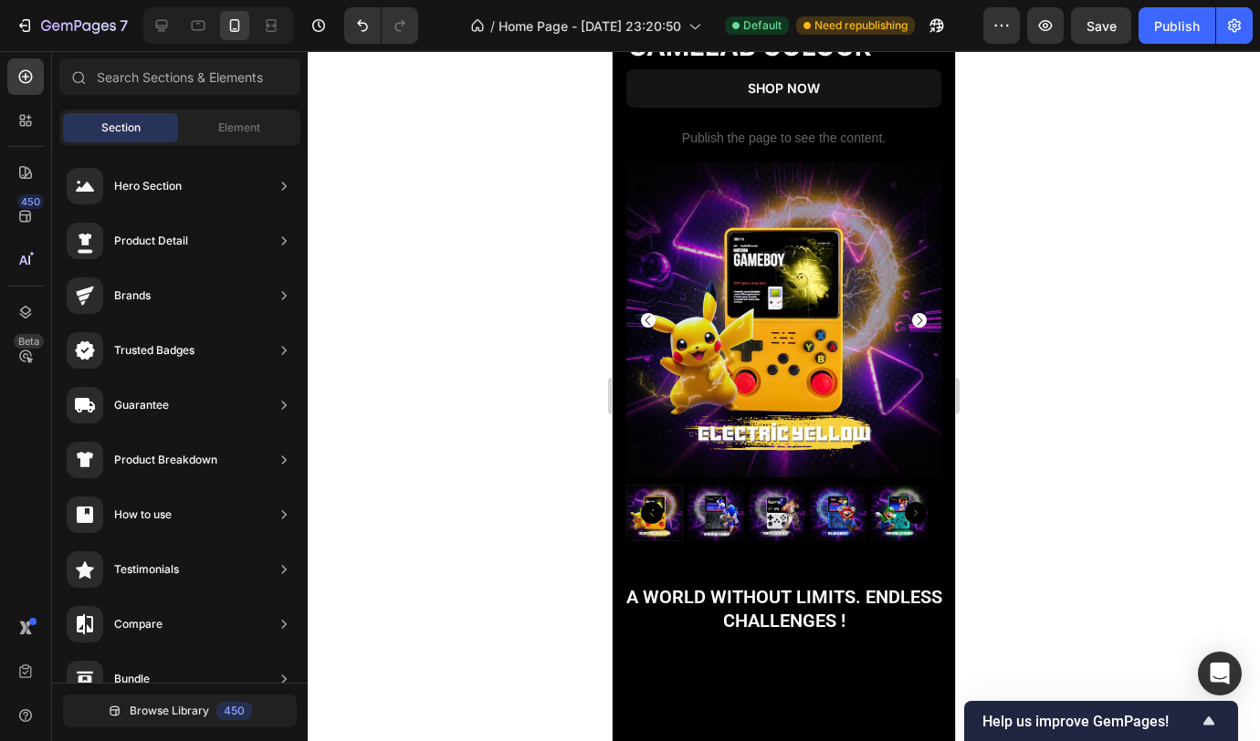
scroll to position [1011, 0]
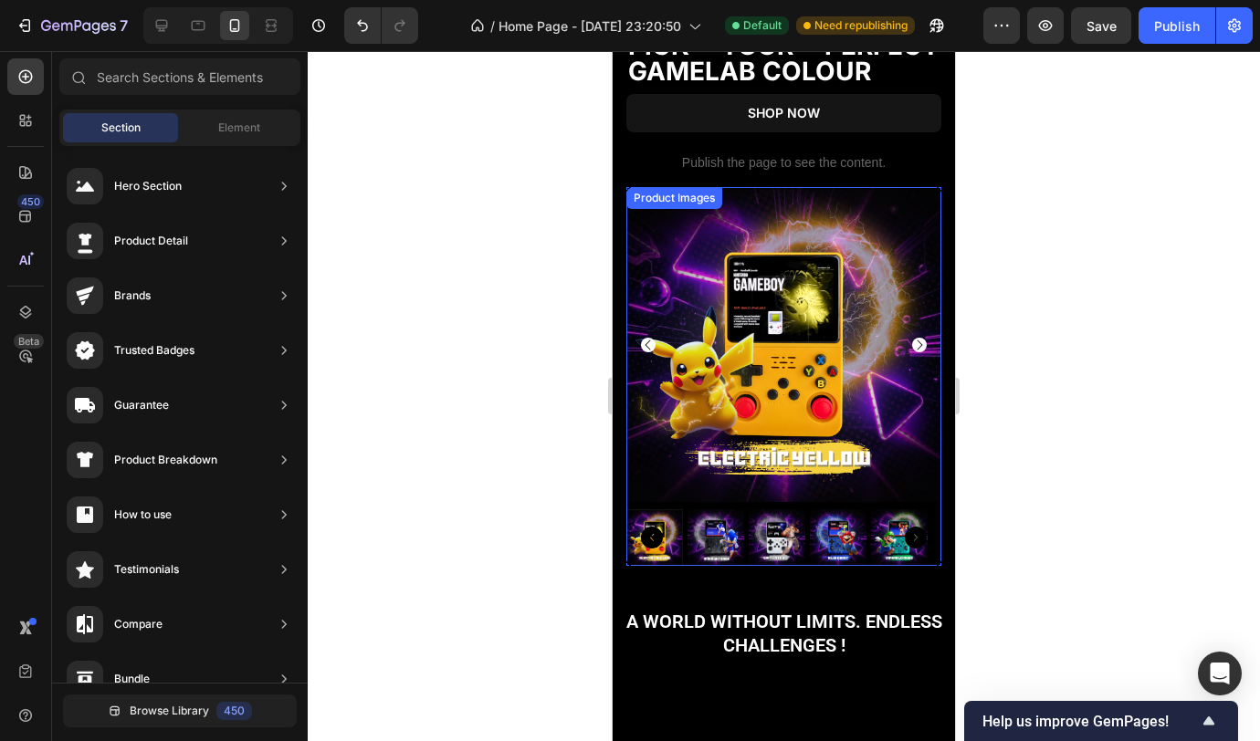
click at [881, 387] on img at bounding box center [783, 344] width 315 height 315
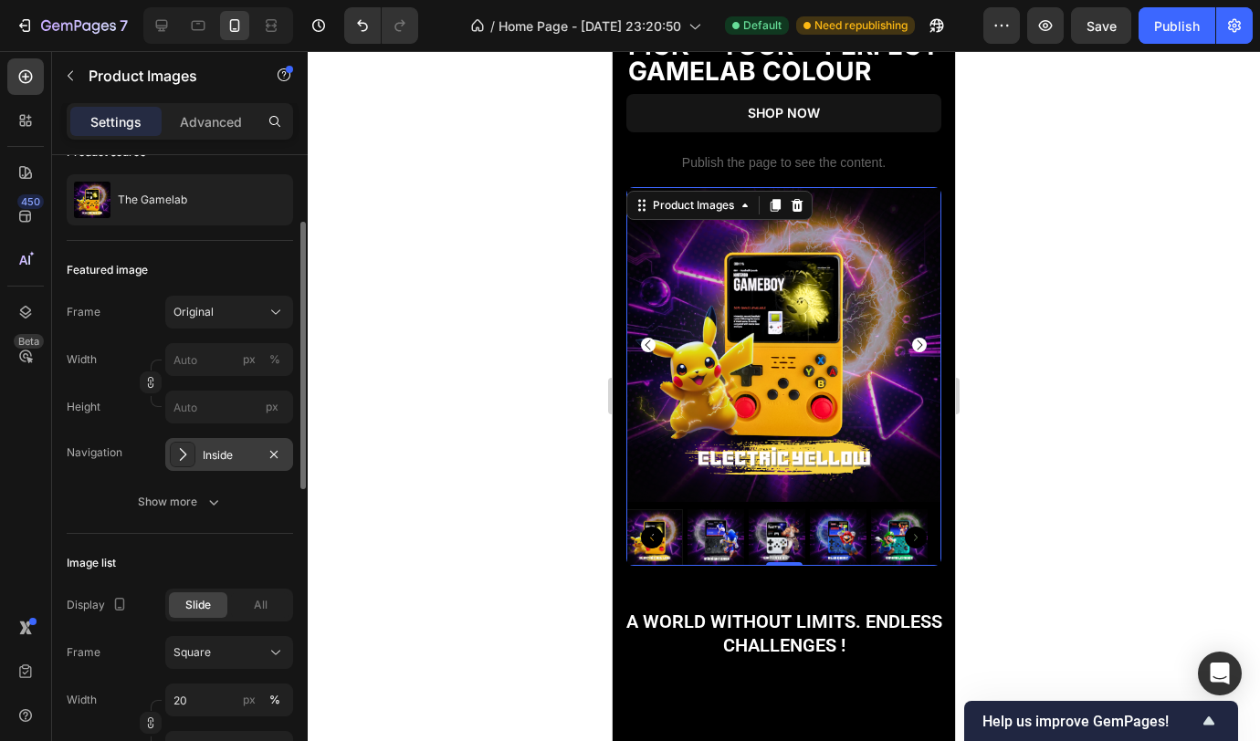
scroll to position [191, 0]
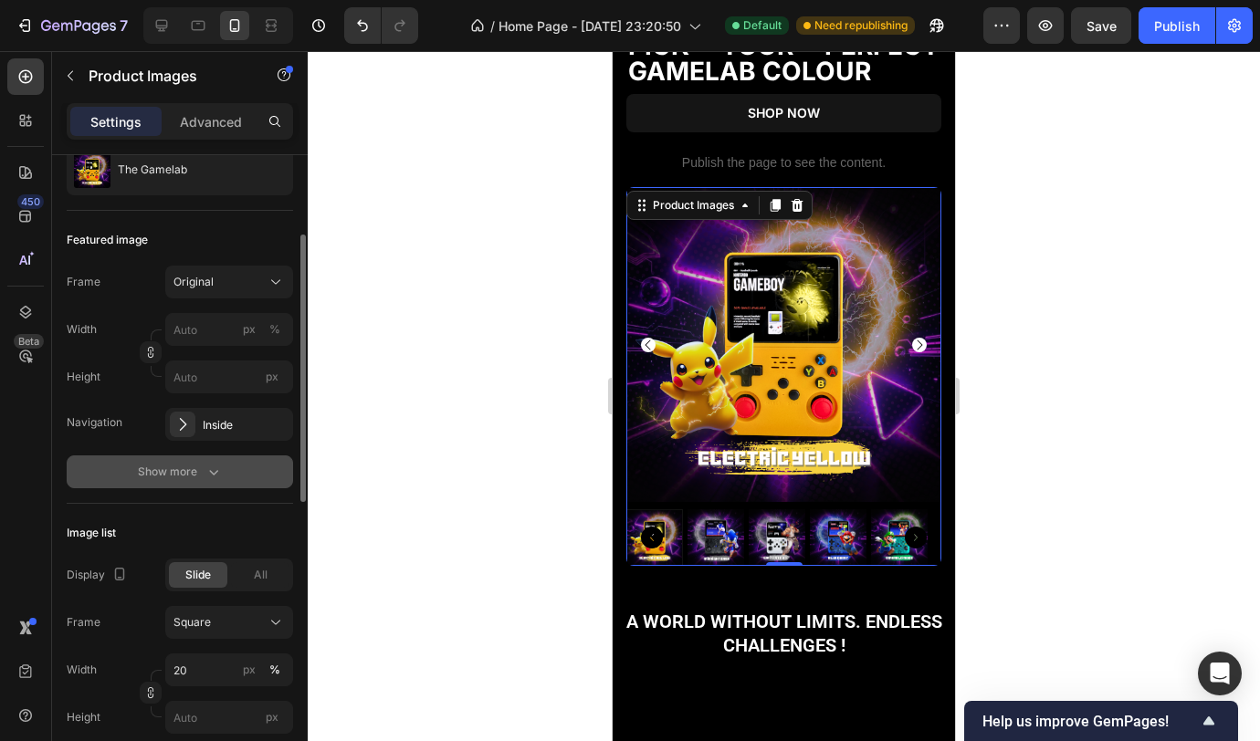
click at [195, 478] on div "Show more" at bounding box center [180, 472] width 85 height 18
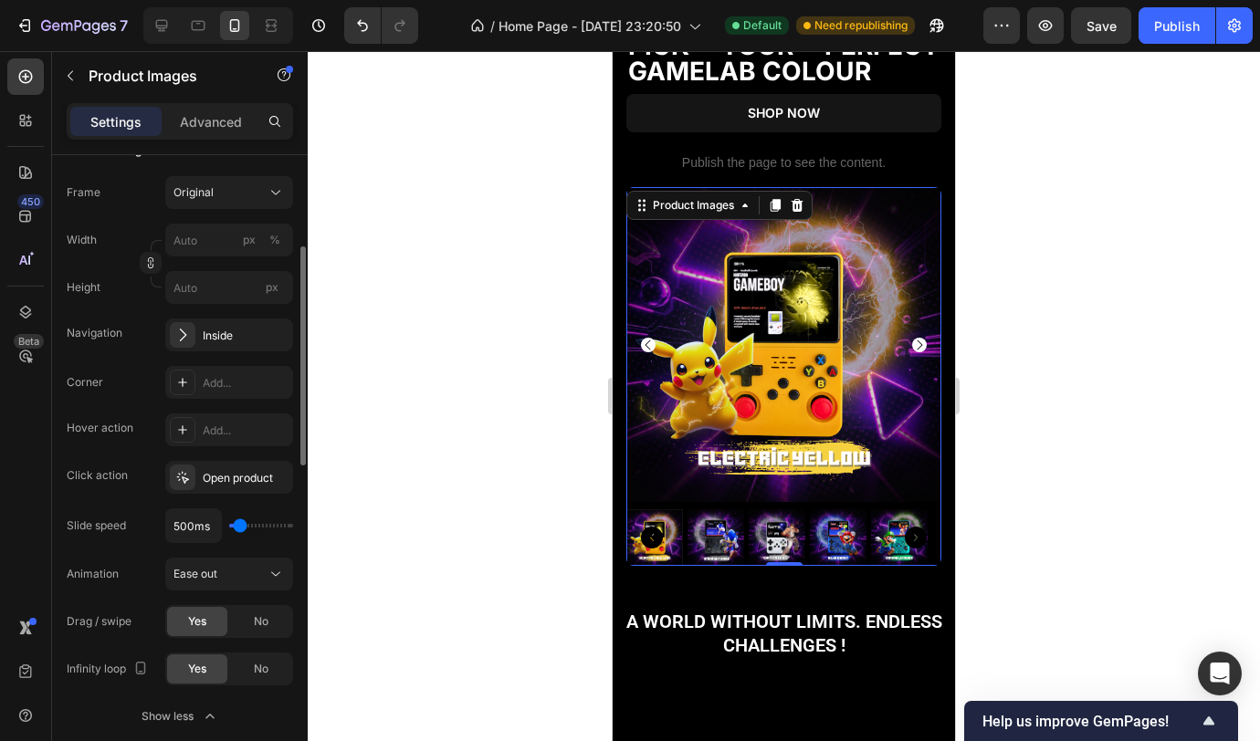
scroll to position [250, 0]
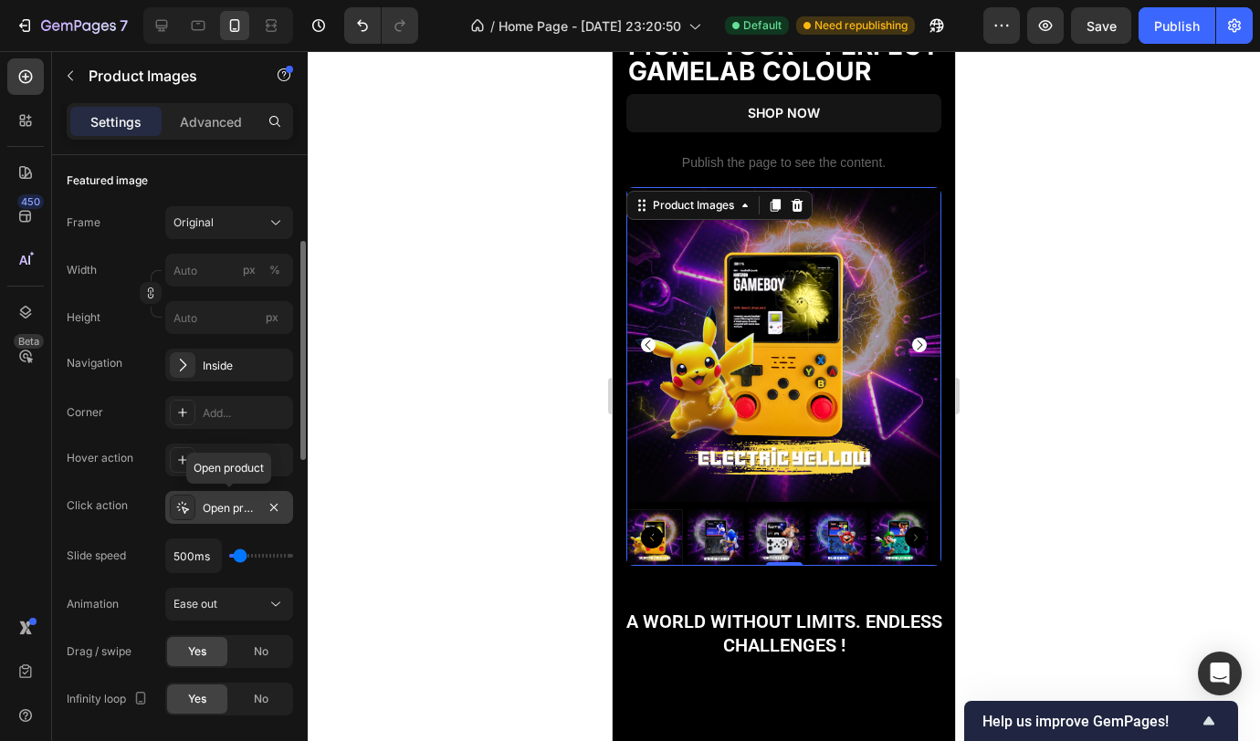
click at [225, 512] on div "Open product" at bounding box center [229, 508] width 53 height 16
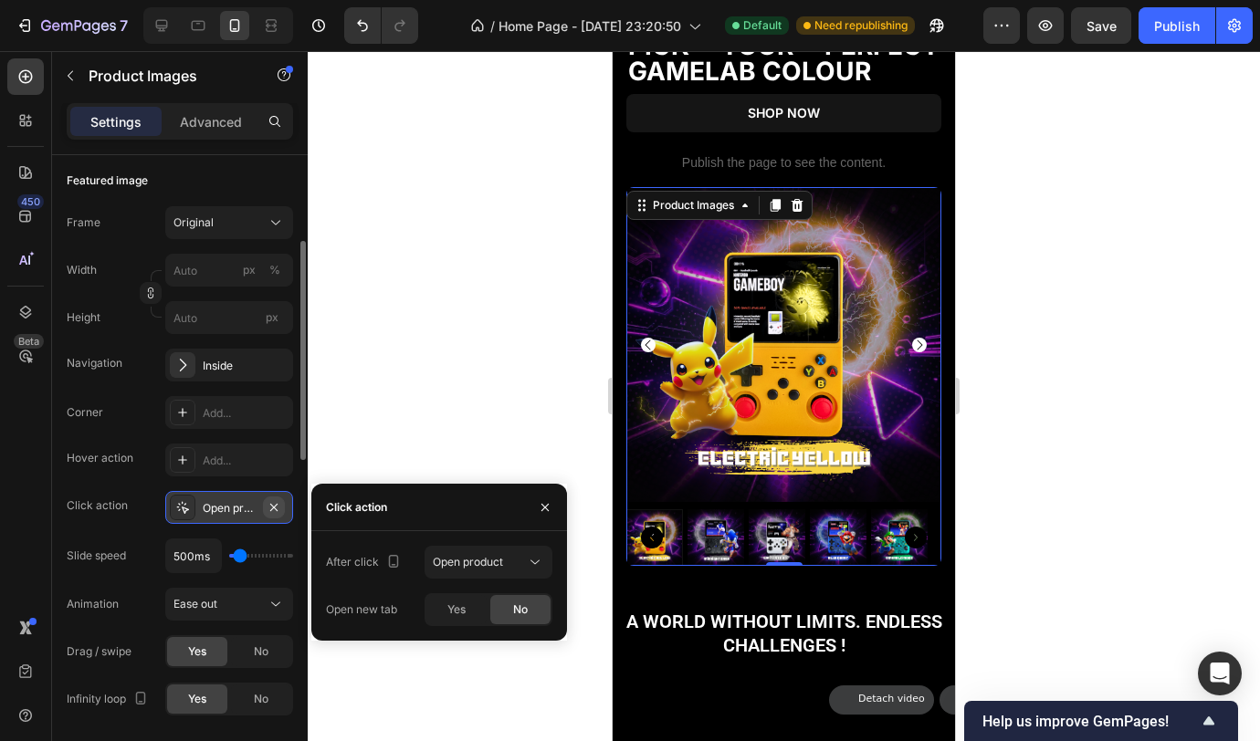
click at [278, 507] on icon "button" at bounding box center [274, 507] width 15 height 15
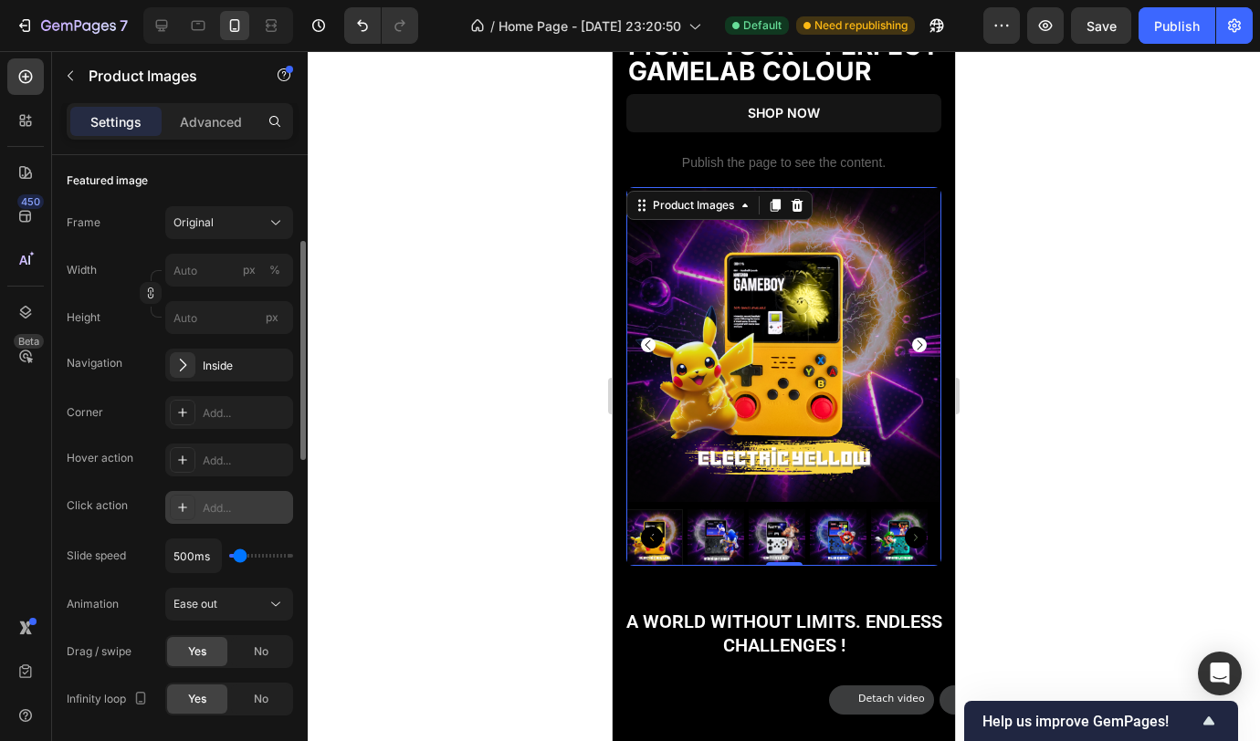
click at [565, 414] on div at bounding box center [784, 396] width 952 height 690
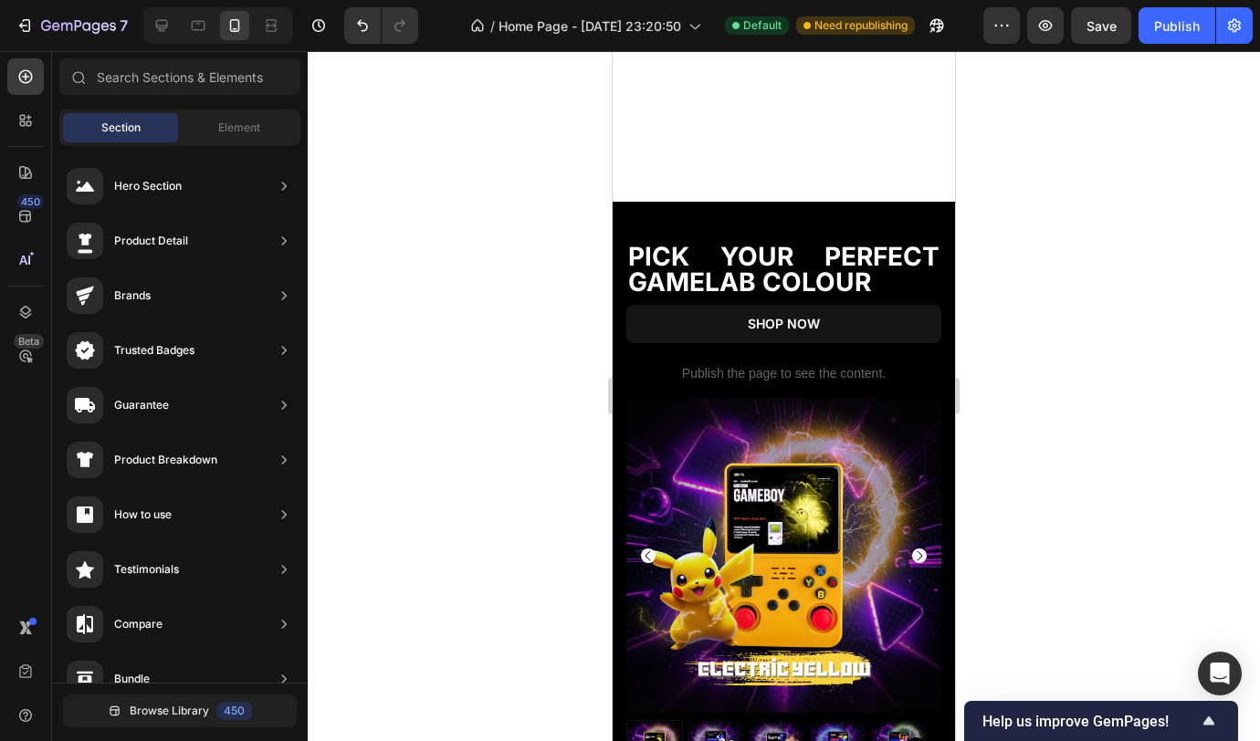
scroll to position [802, 0]
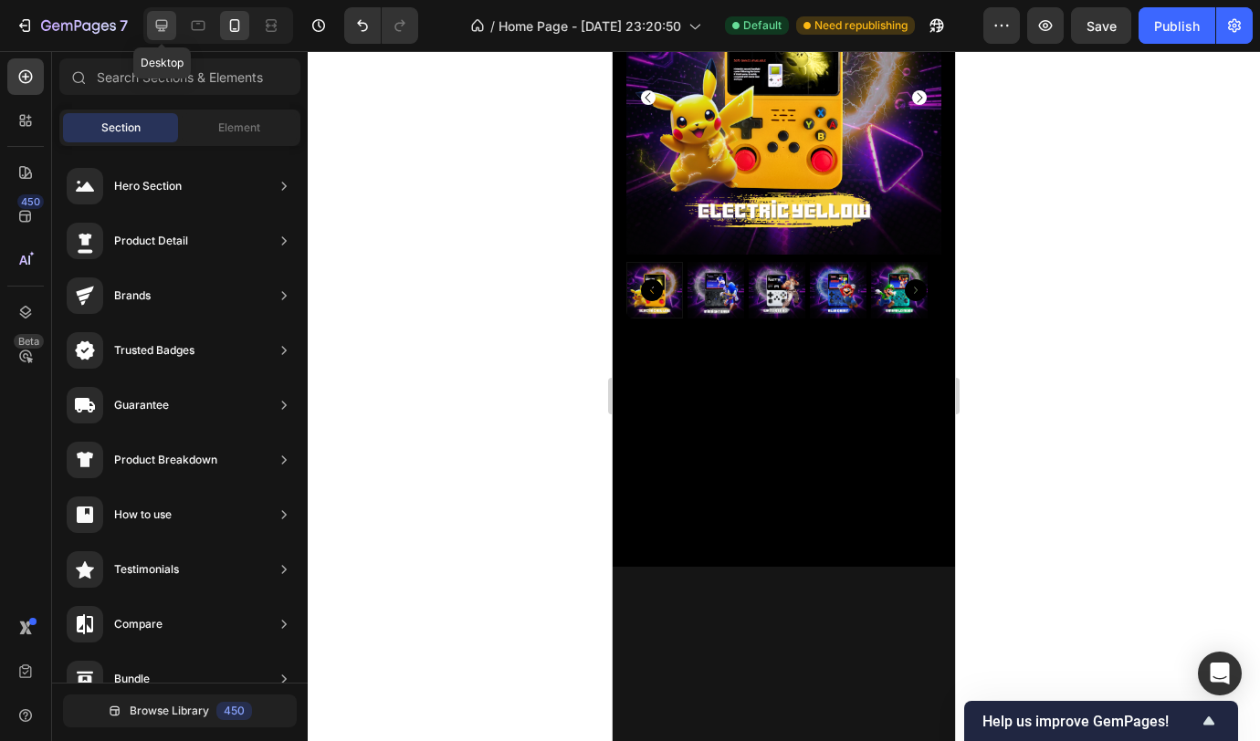
click at [164, 38] on div at bounding box center [161, 25] width 29 height 29
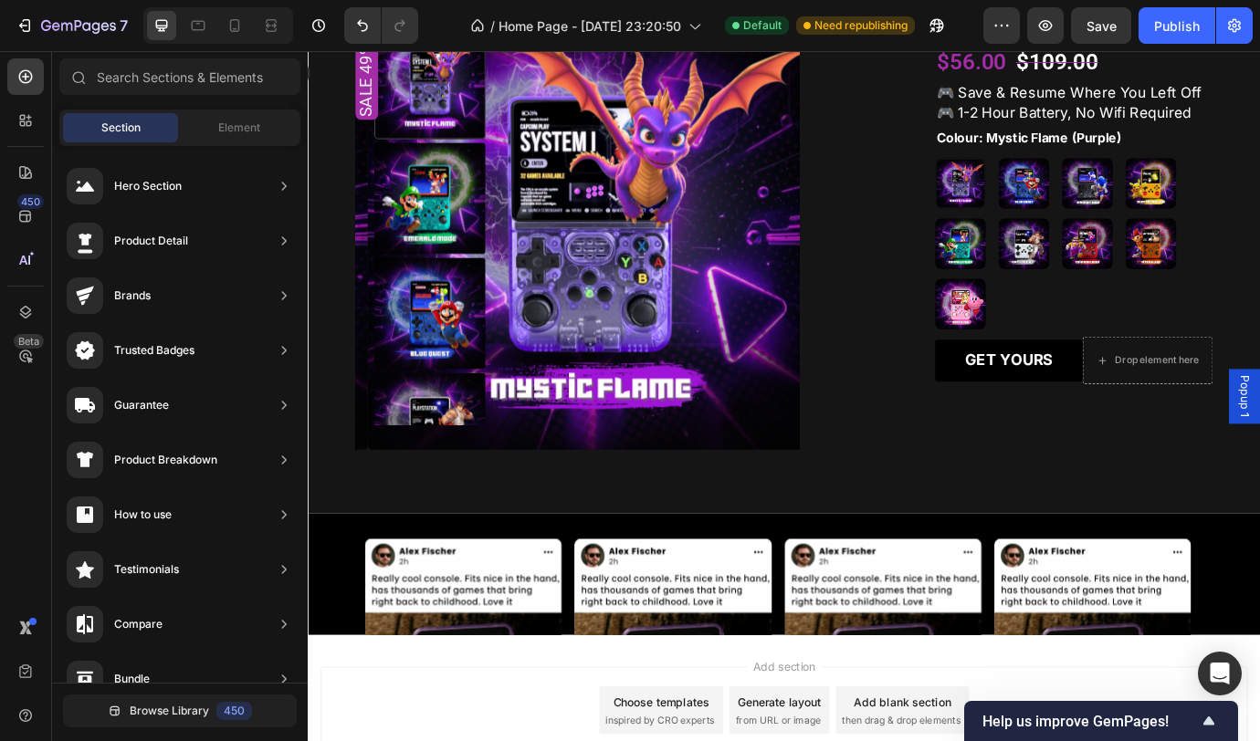
scroll to position [2023, 0]
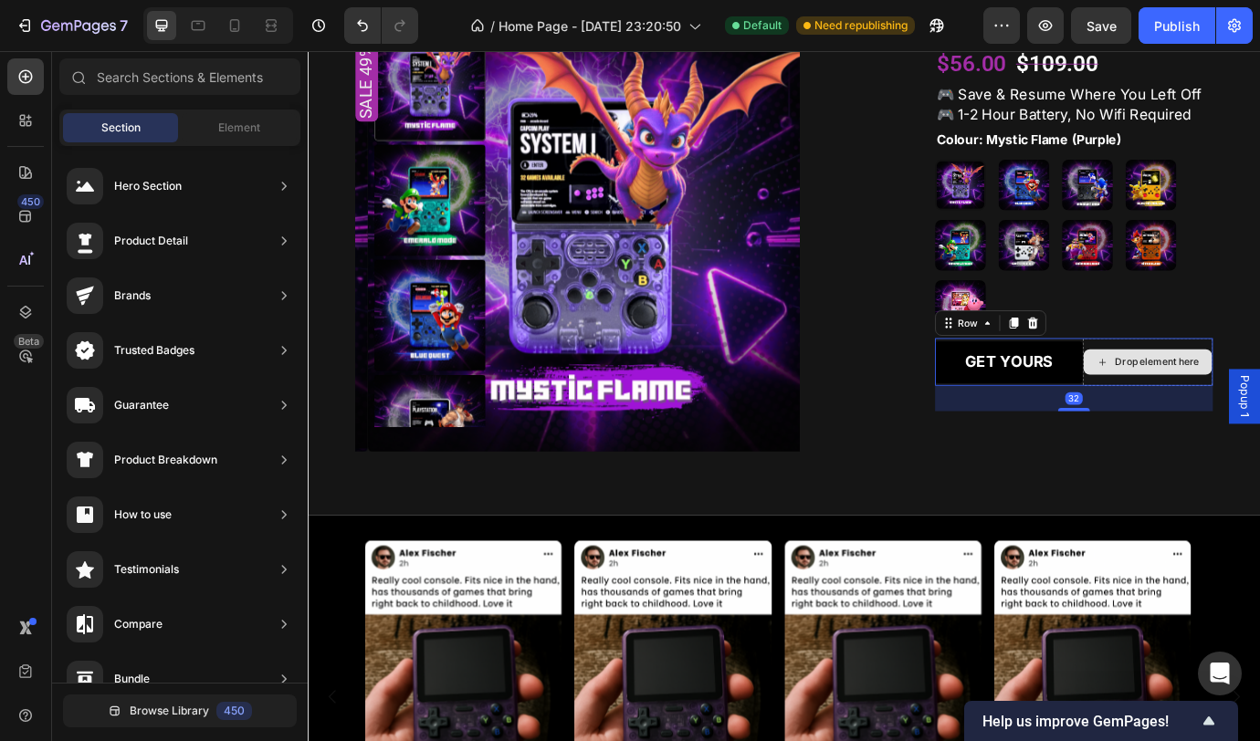
click at [1205, 434] on div "Drop element here" at bounding box center [1274, 409] width 150 height 55
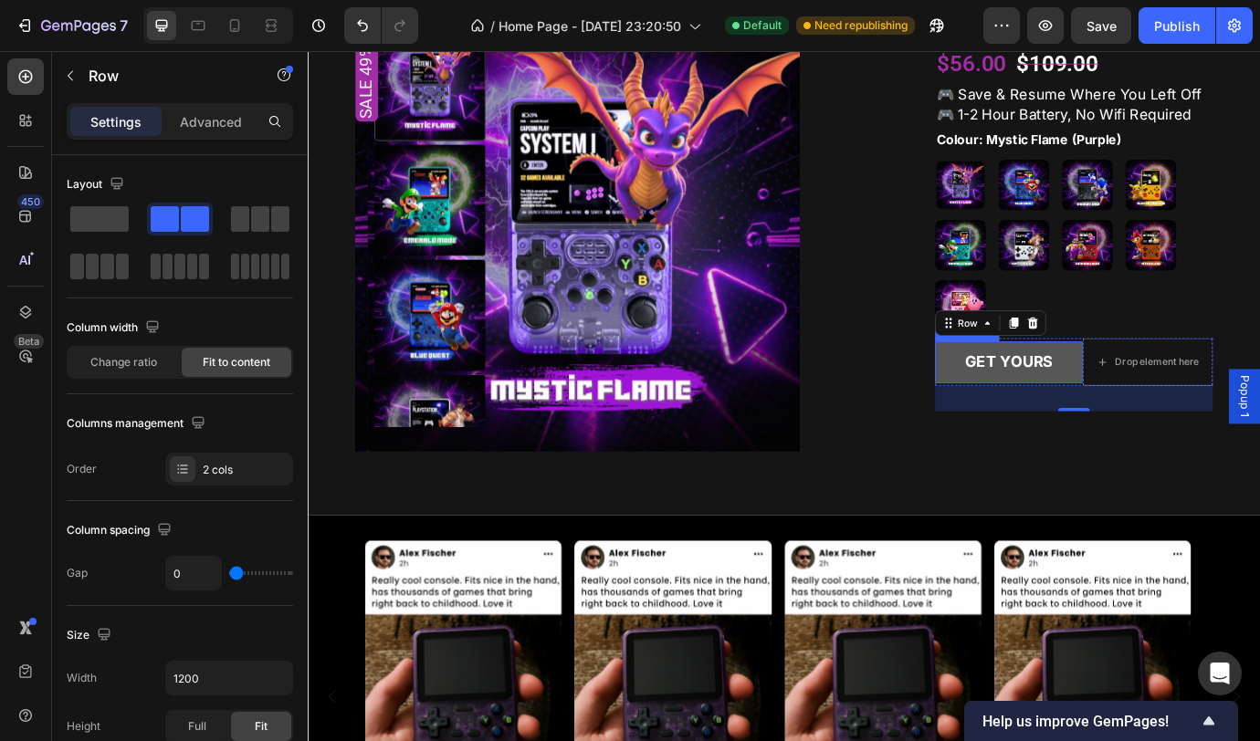
click at [1164, 413] on button "GET YOURS" at bounding box center [1114, 409] width 170 height 48
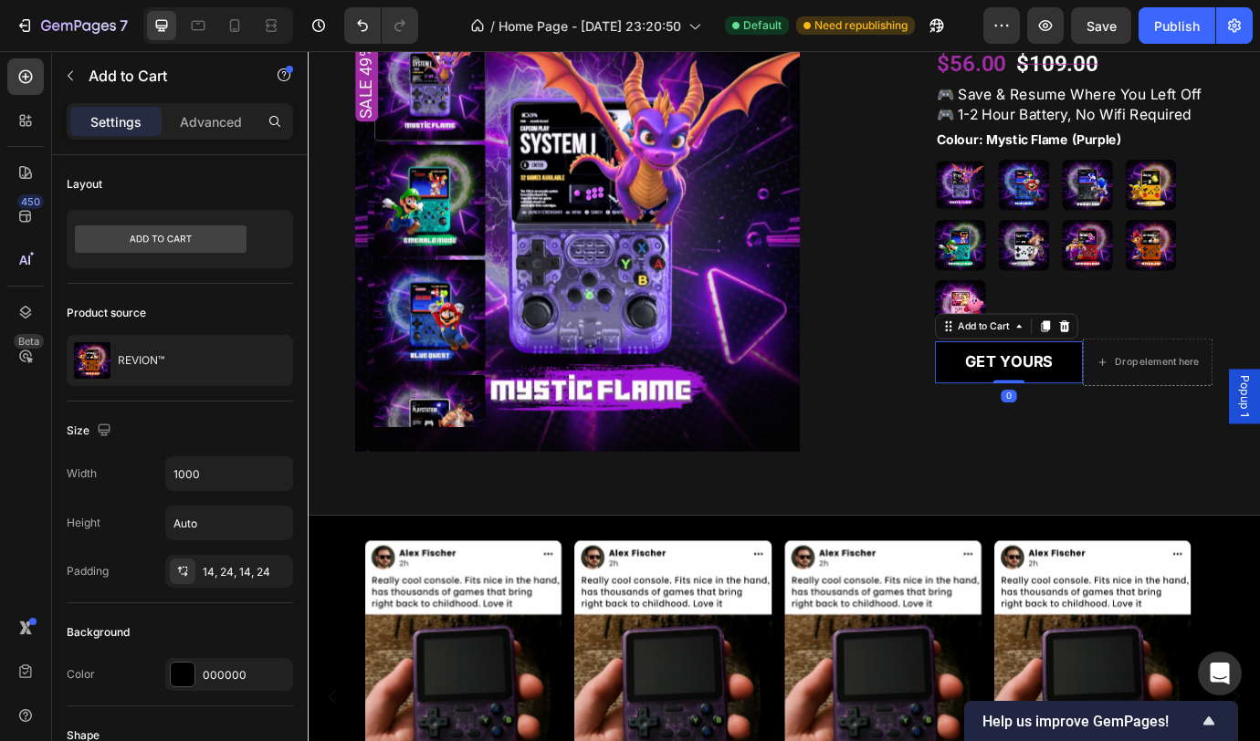
click at [1172, 372] on icon at bounding box center [1178, 368] width 12 height 13
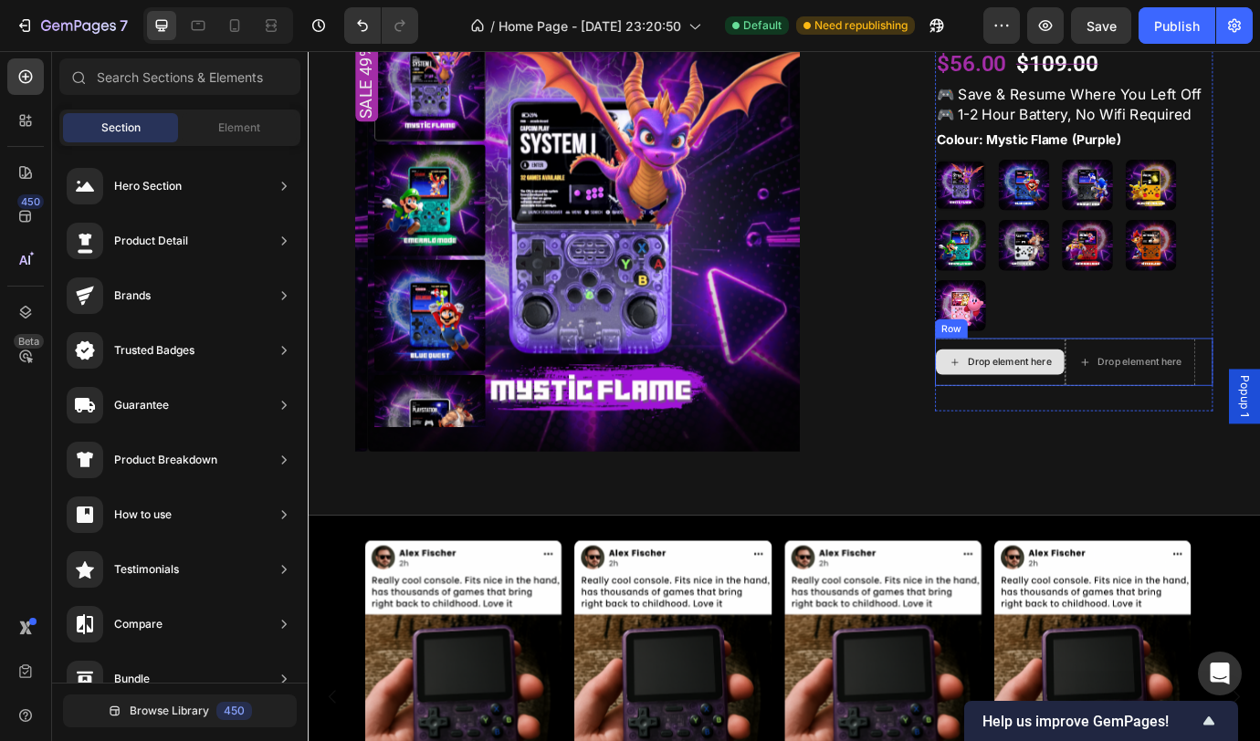
click at [1166, 429] on div "Drop element here" at bounding box center [1104, 409] width 150 height 55
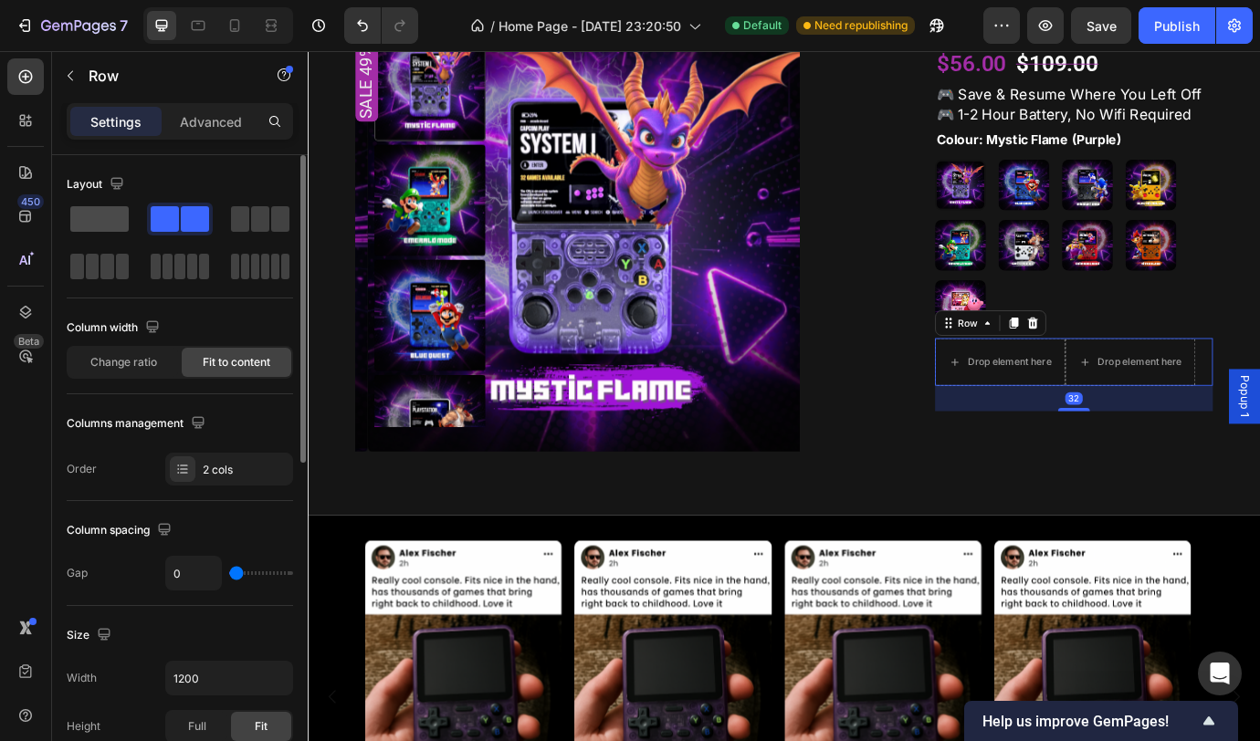
click at [104, 215] on span at bounding box center [99, 219] width 58 height 26
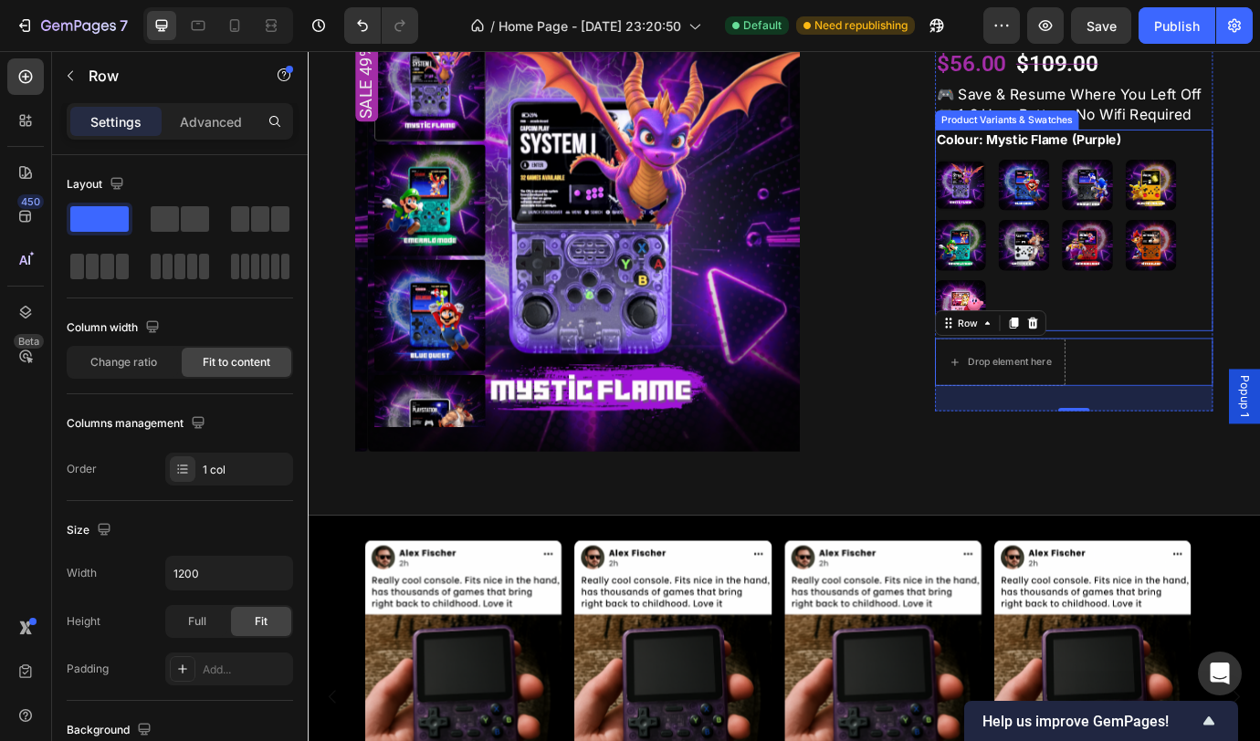
click at [1212, 356] on div "Mystic Flame (Purple) Mystic Flame (Purple) Blue Quest (Blue) Blue Quest (Blue)…" at bounding box center [1189, 274] width 320 height 197
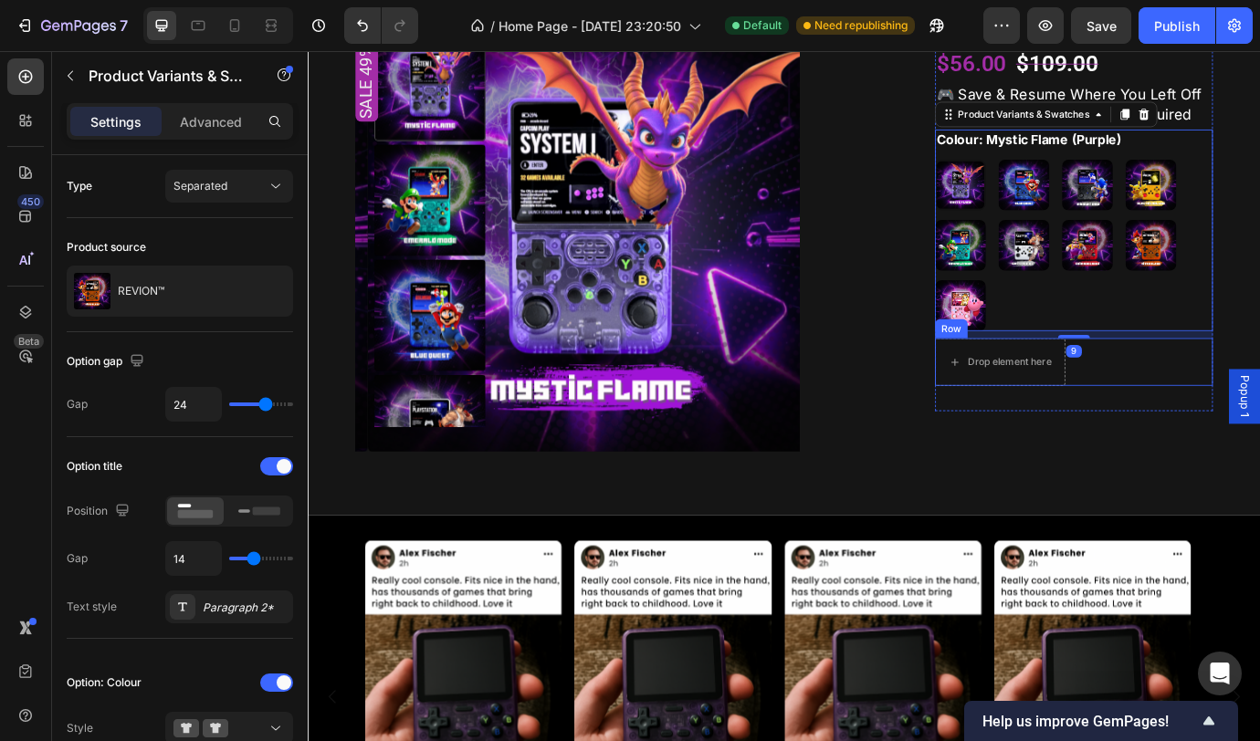
click at [1210, 428] on div "Drop element here Row" at bounding box center [1189, 409] width 320 height 55
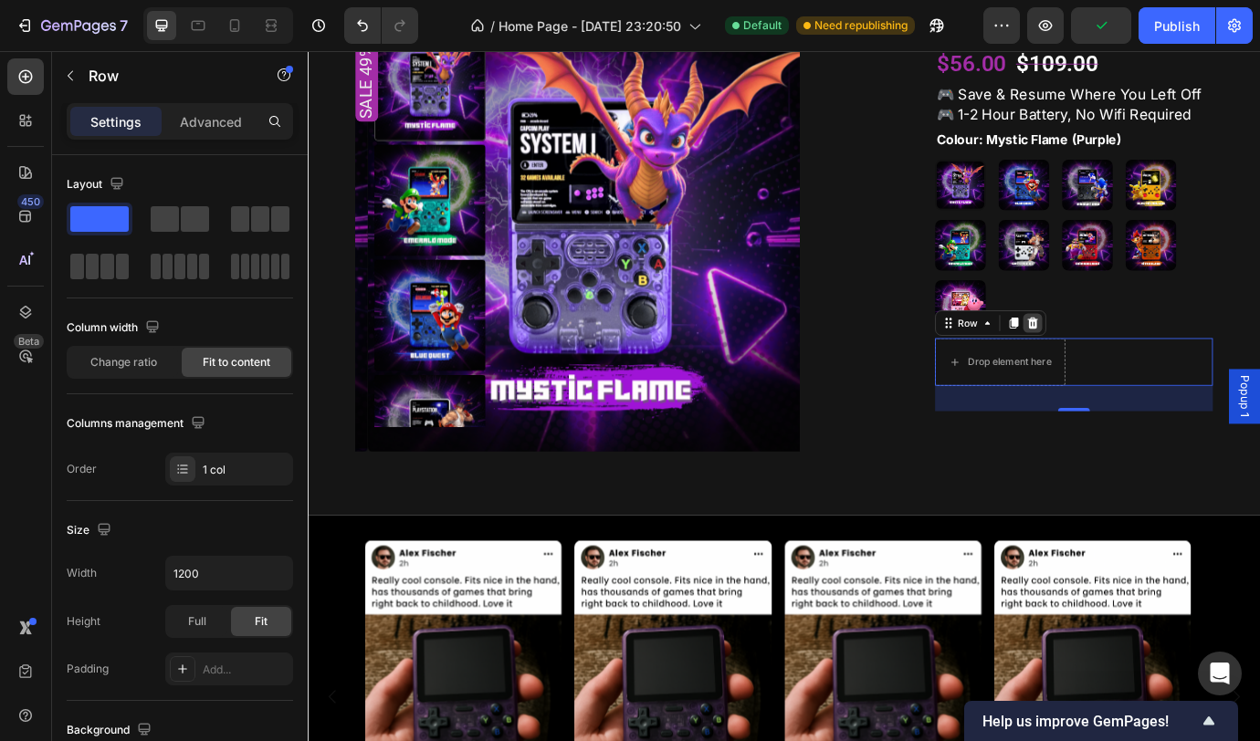
click at [1136, 366] on icon at bounding box center [1142, 364] width 12 height 13
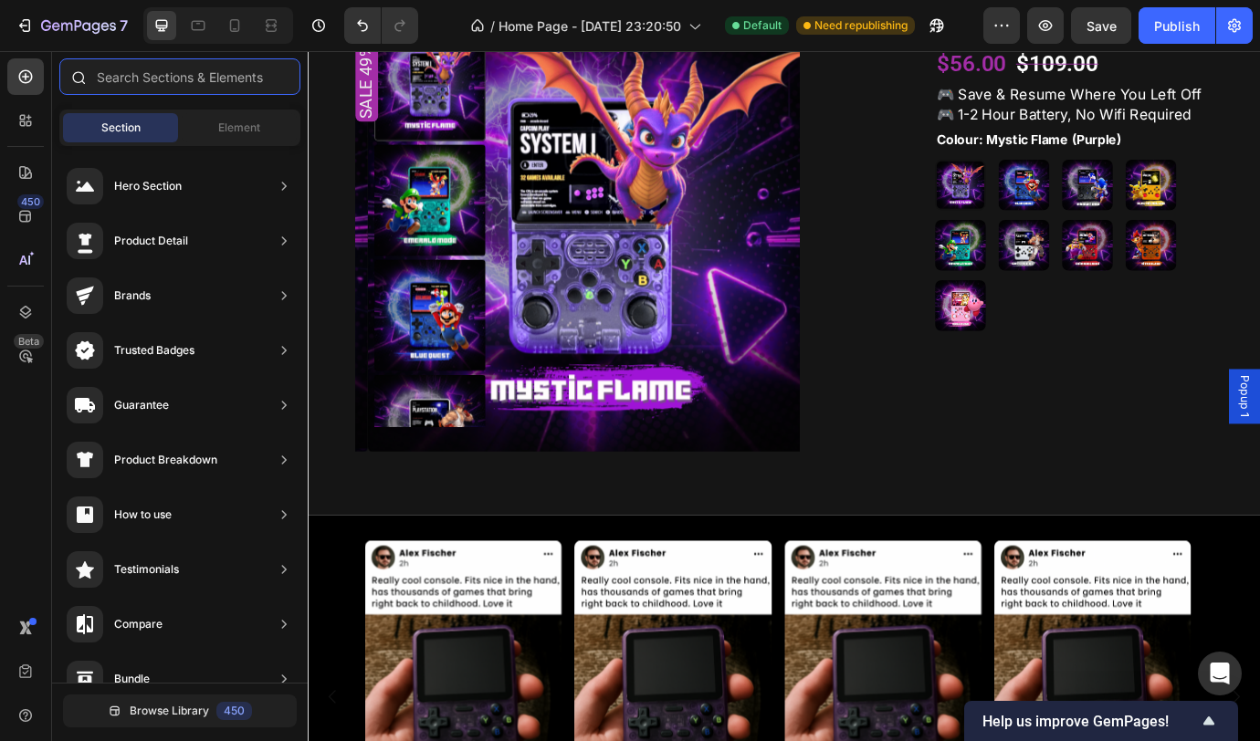
click at [171, 82] on input "text" at bounding box center [179, 76] width 241 height 37
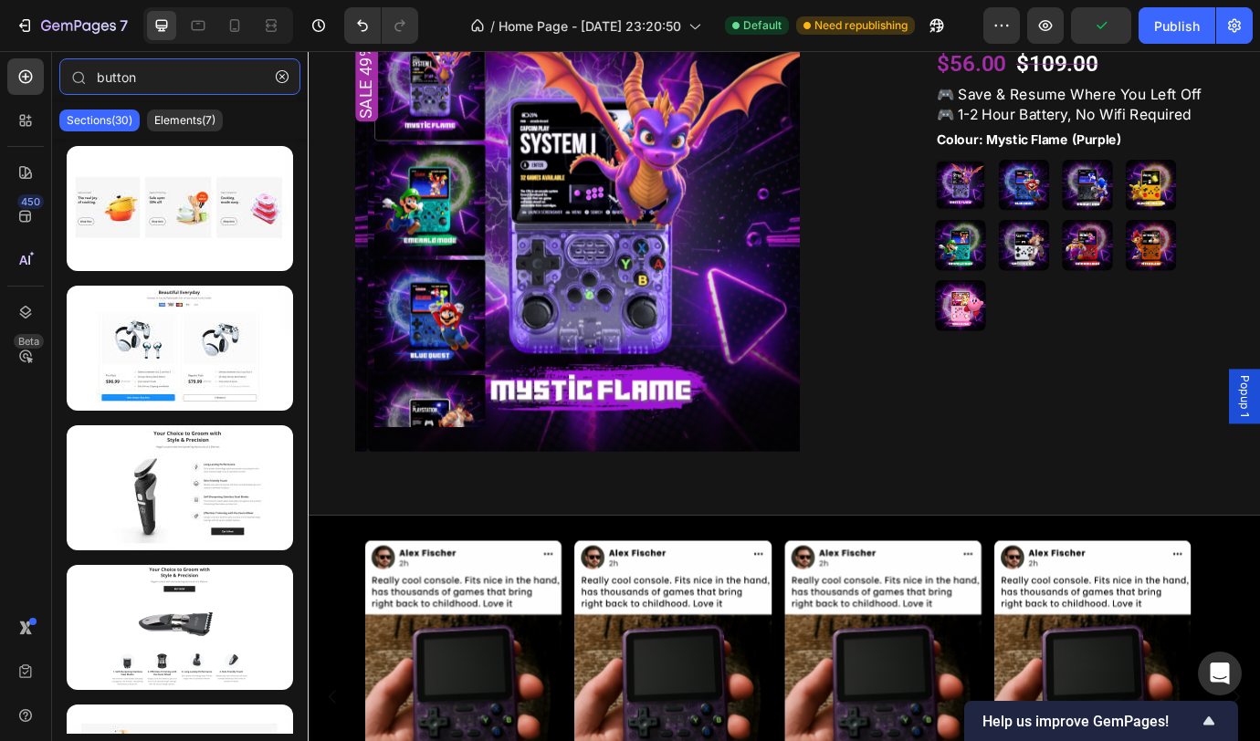
type input "button"
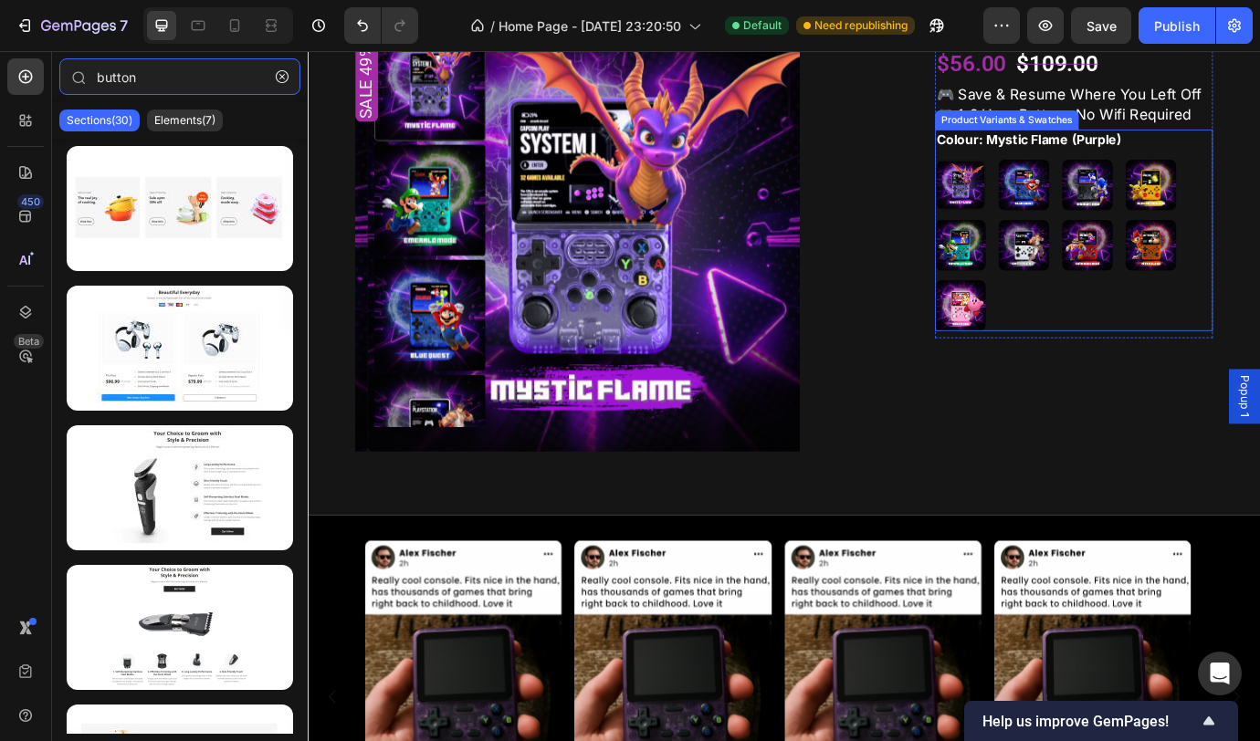
scroll to position [1781, 0]
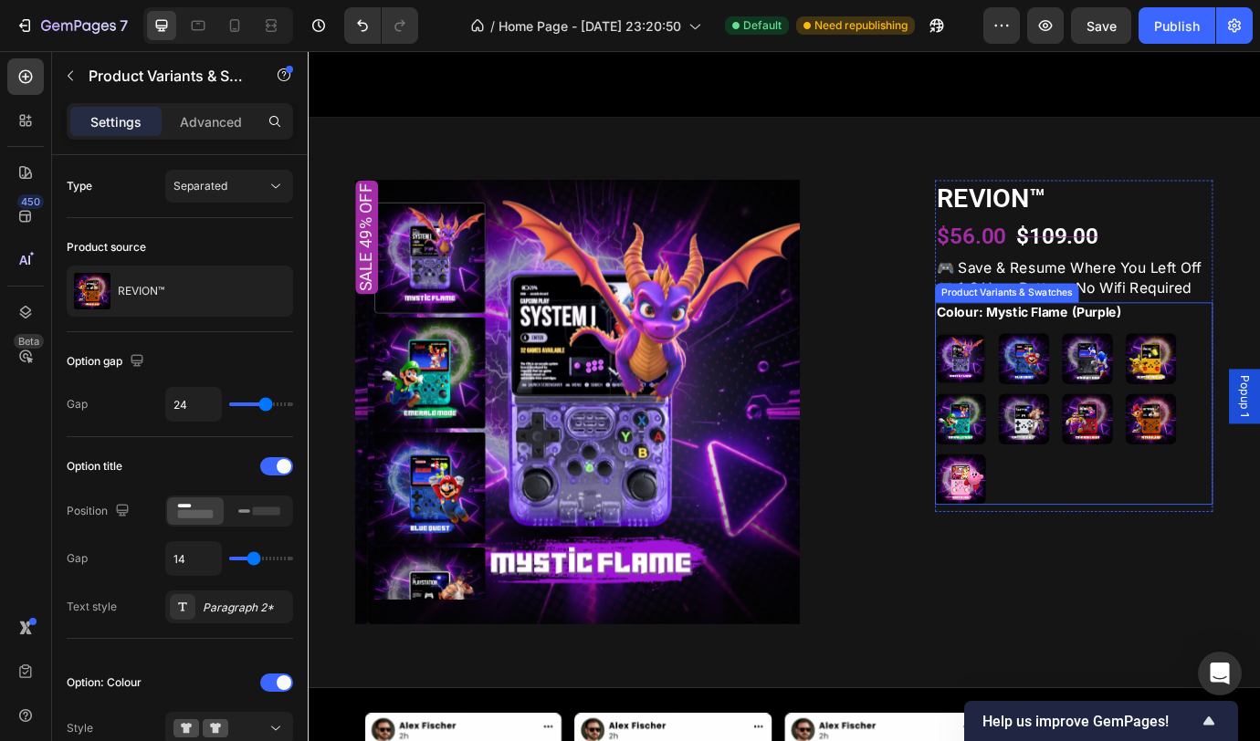
click at [1159, 572] on div "Mystic Flame (Purple) Mystic Flame (Purple) Blue Quest (Blue) Blue Quest (Blue)…" at bounding box center [1189, 474] width 320 height 197
click at [1259, 330] on icon at bounding box center [1269, 323] width 15 height 15
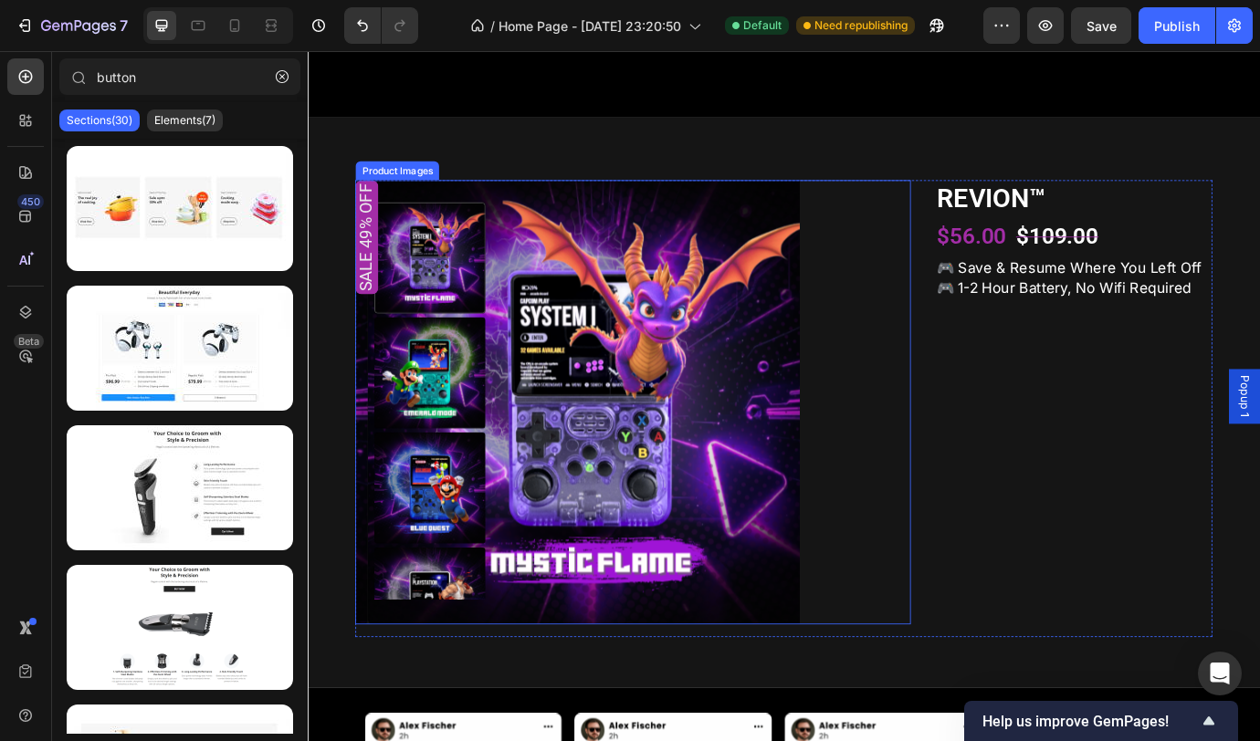
click at [727, 368] on img at bounding box center [632, 455] width 511 height 511
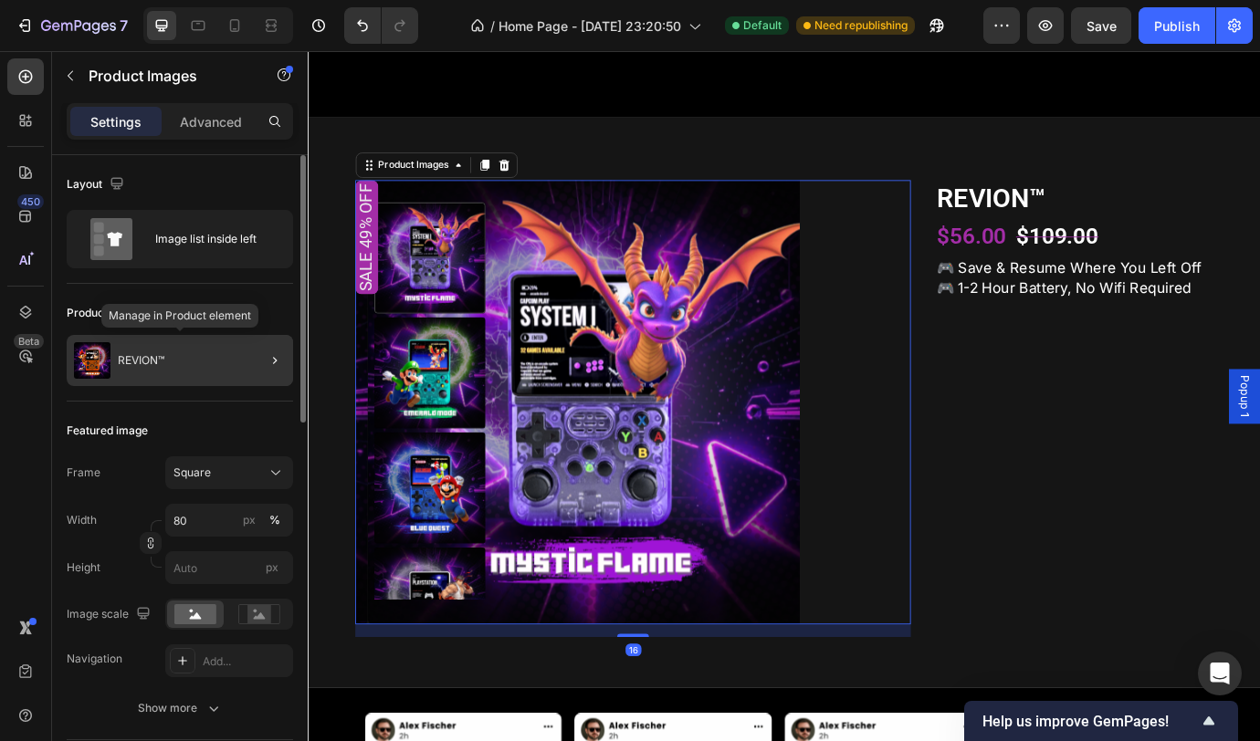
click at [187, 370] on div "REVION™" at bounding box center [180, 360] width 226 height 51
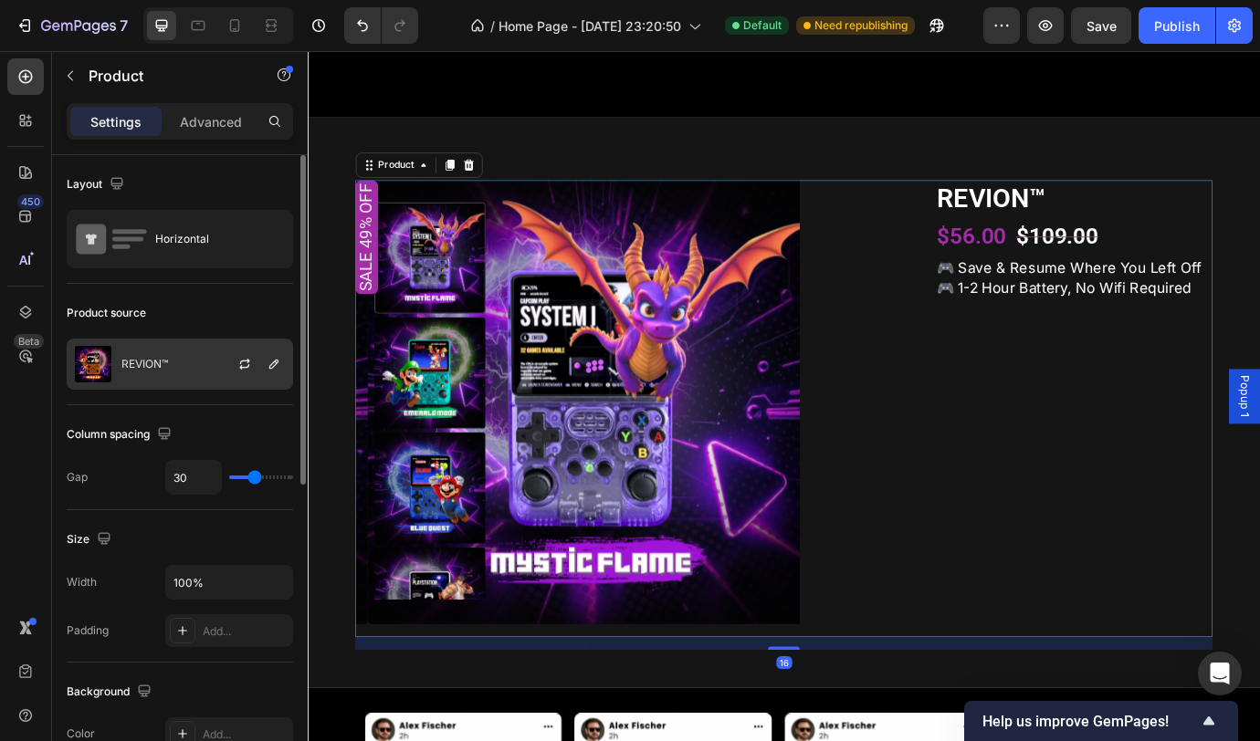
click at [176, 365] on div "REVION™" at bounding box center [180, 364] width 226 height 51
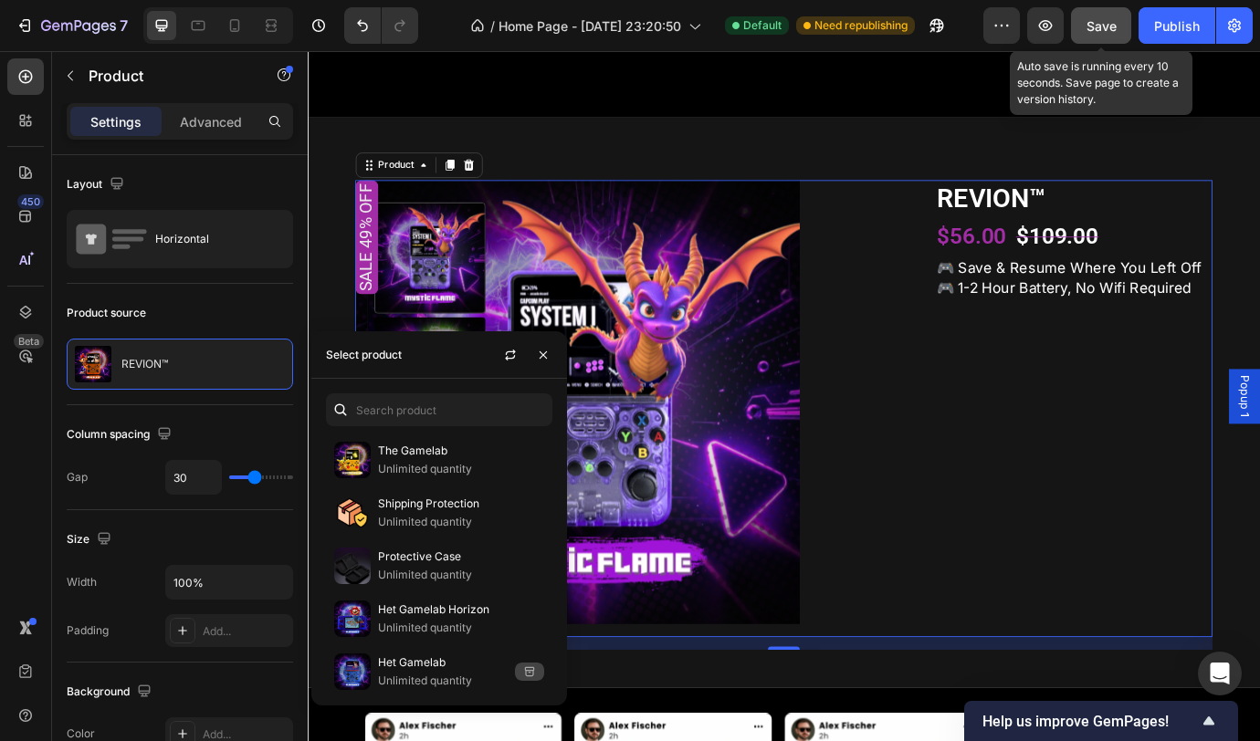
click at [1115, 23] on span "Save" at bounding box center [1101, 26] width 30 height 16
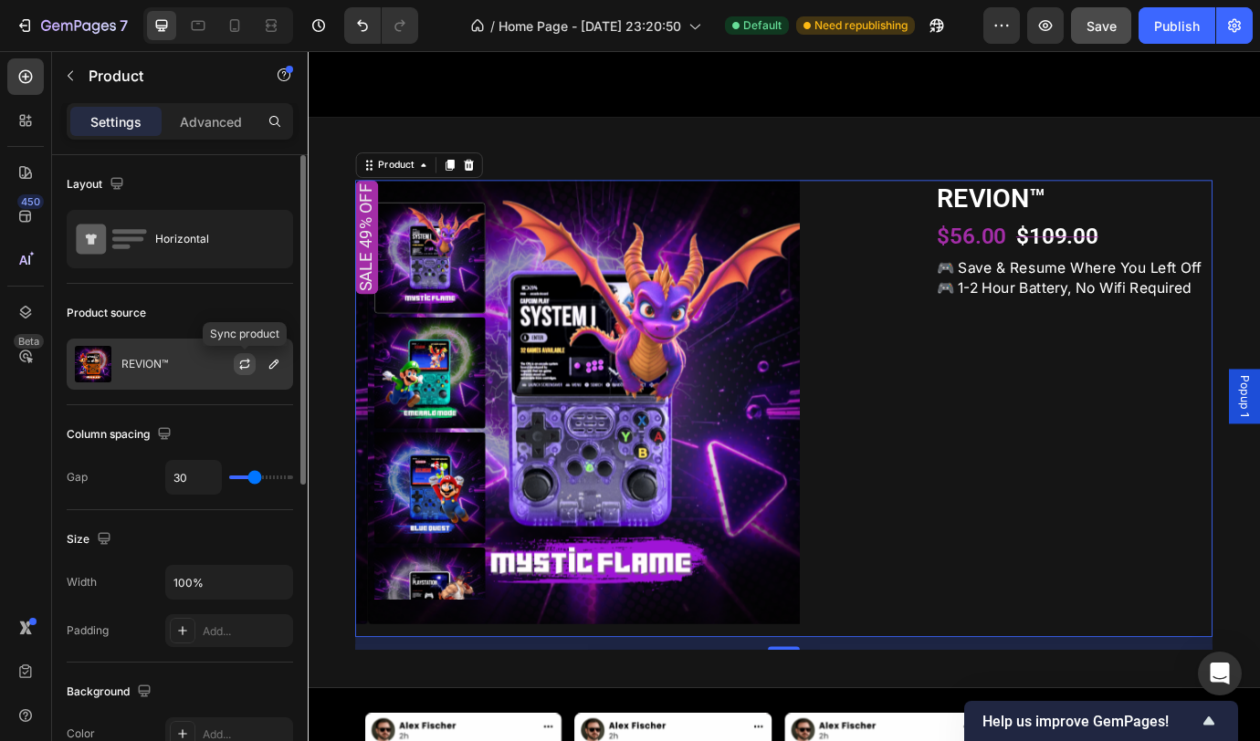
click at [242, 365] on icon "button" at bounding box center [244, 364] width 15 height 15
click at [179, 376] on div "REVION™" at bounding box center [180, 364] width 226 height 51
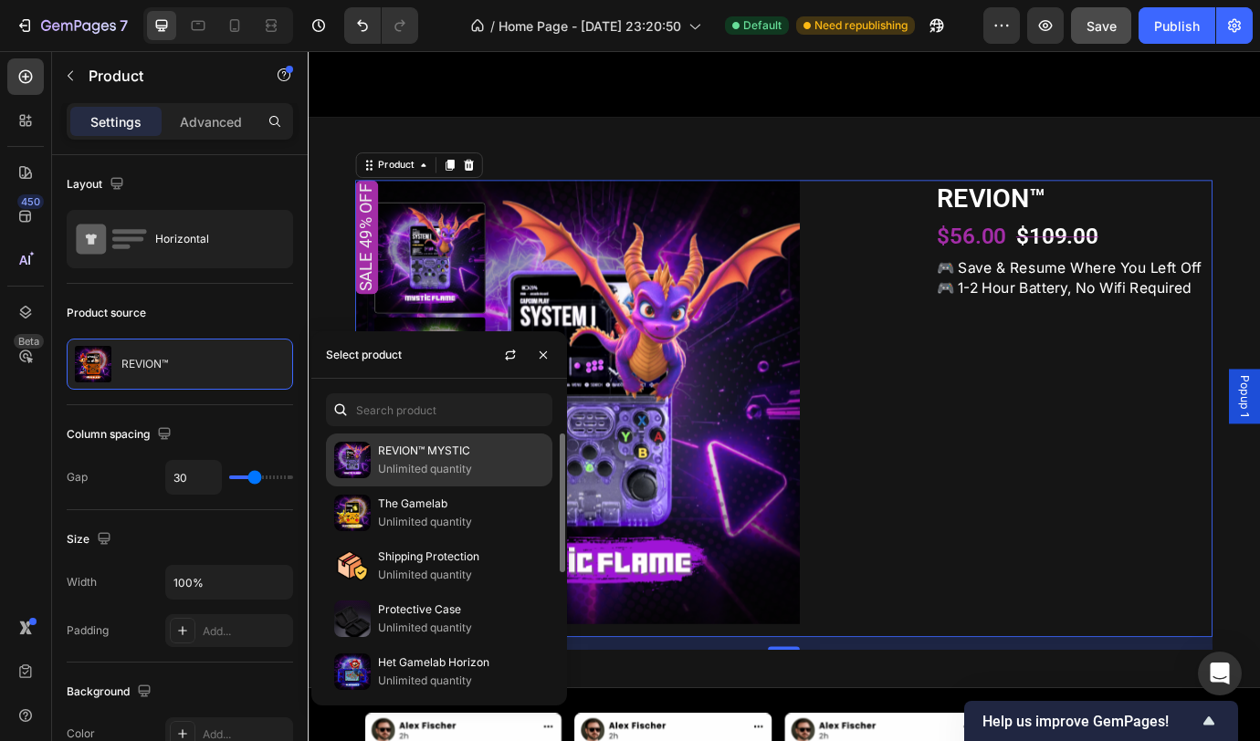
click at [442, 471] on p "Unlimited quantity" at bounding box center [461, 469] width 166 height 18
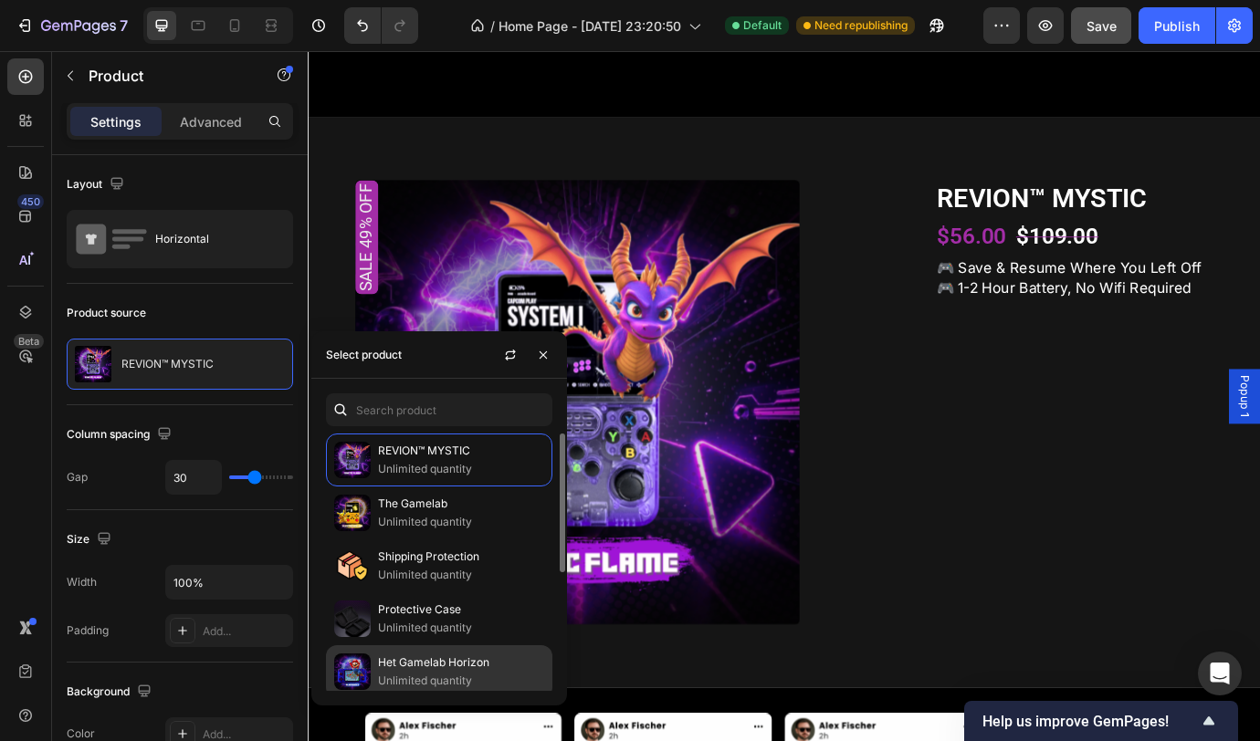
scroll to position [168, 0]
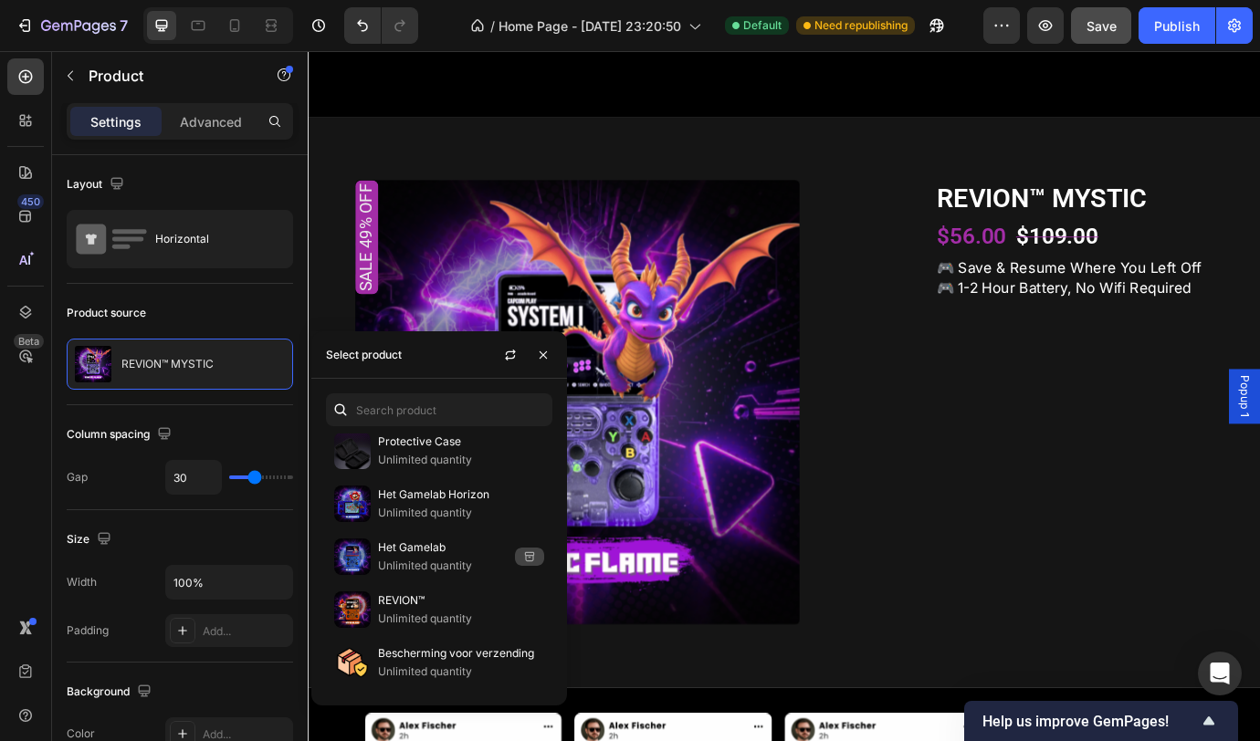
click at [1003, 524] on div "Sale 49% off Product Badge Product Images REVION™ MYSTIC Product Title $56.00 P…" at bounding box center [855, 463] width 986 height 526
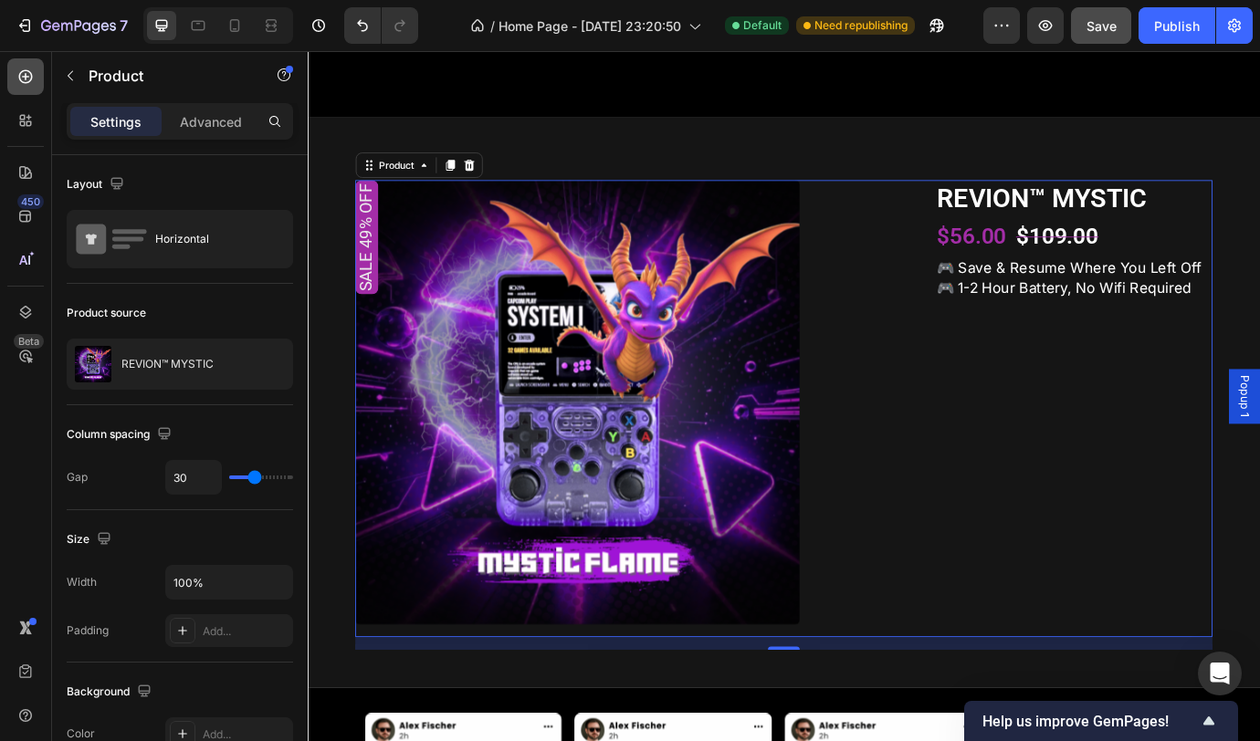
click at [34, 72] on icon at bounding box center [25, 77] width 18 height 18
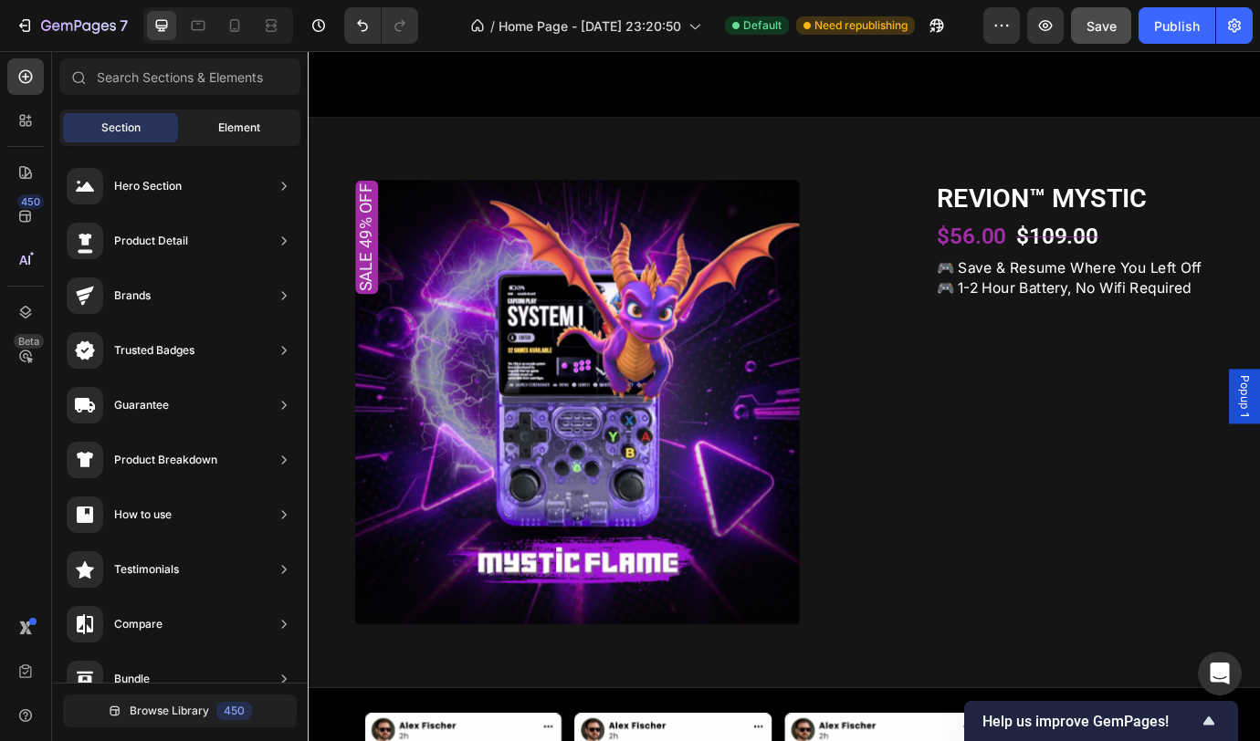
click at [241, 132] on span "Element" at bounding box center [239, 128] width 42 height 16
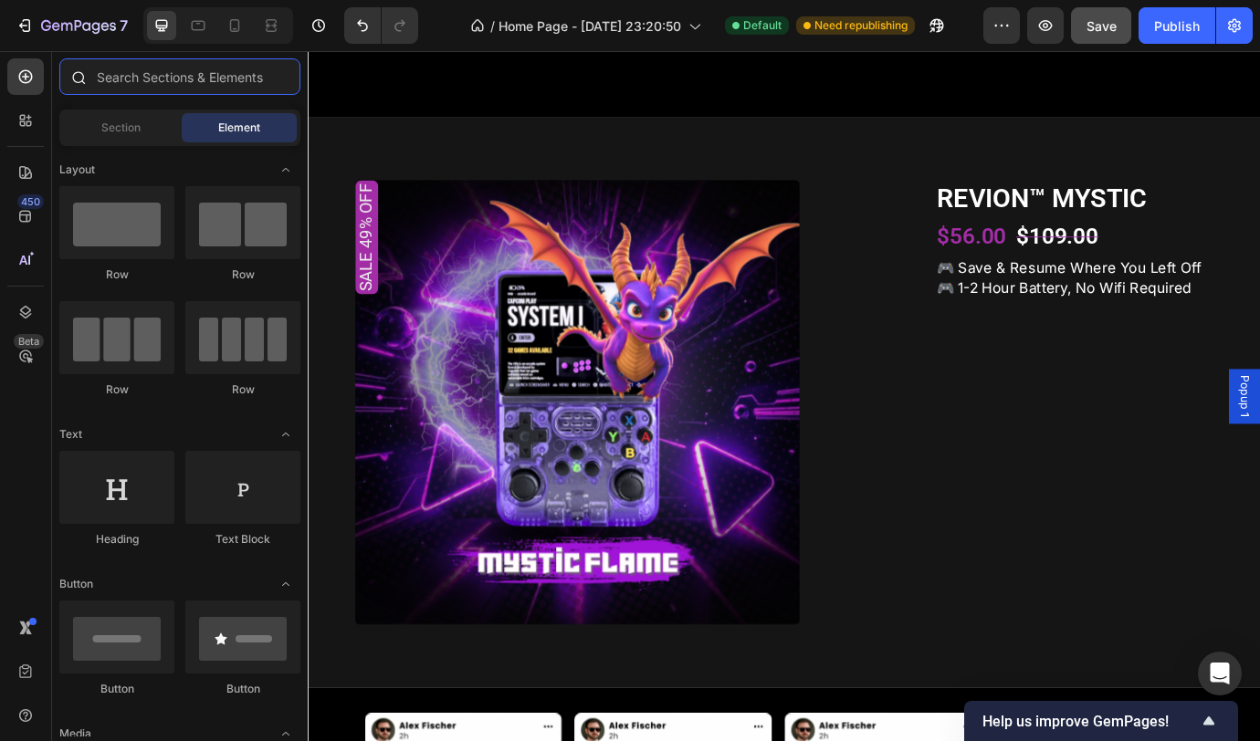
click at [193, 89] on input "text" at bounding box center [179, 76] width 241 height 37
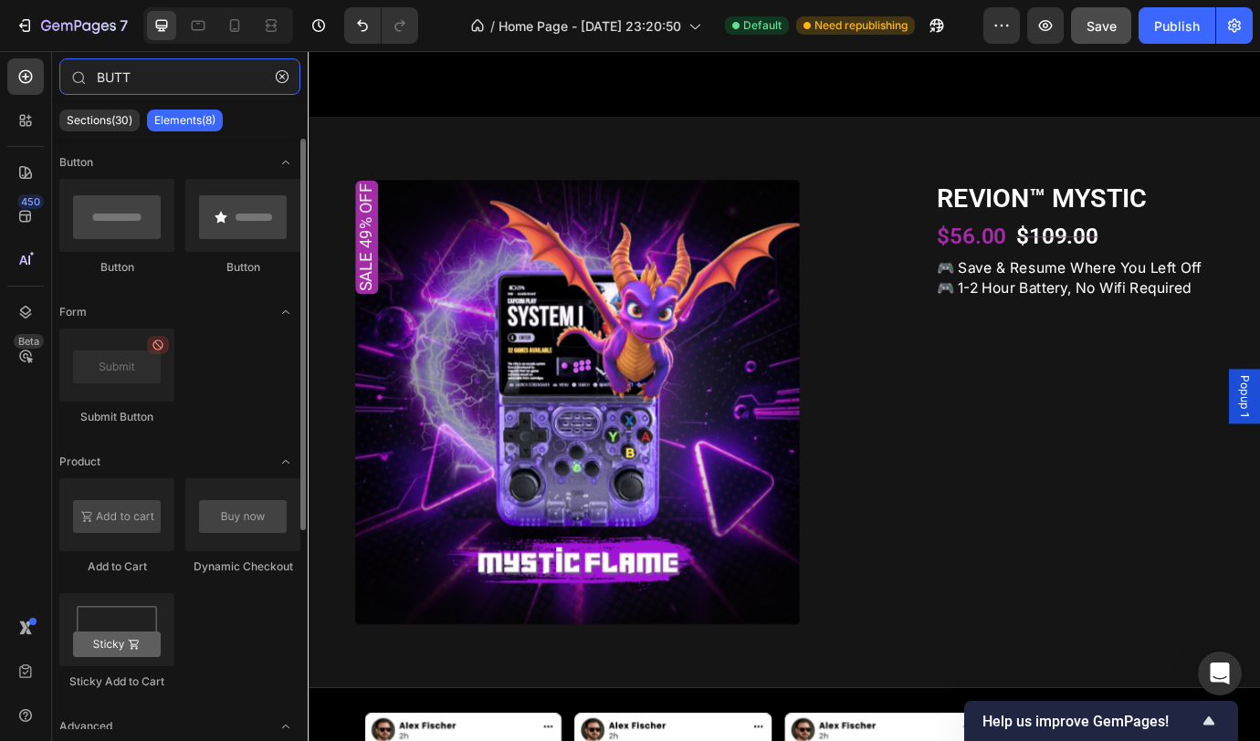
scroll to position [157, 0]
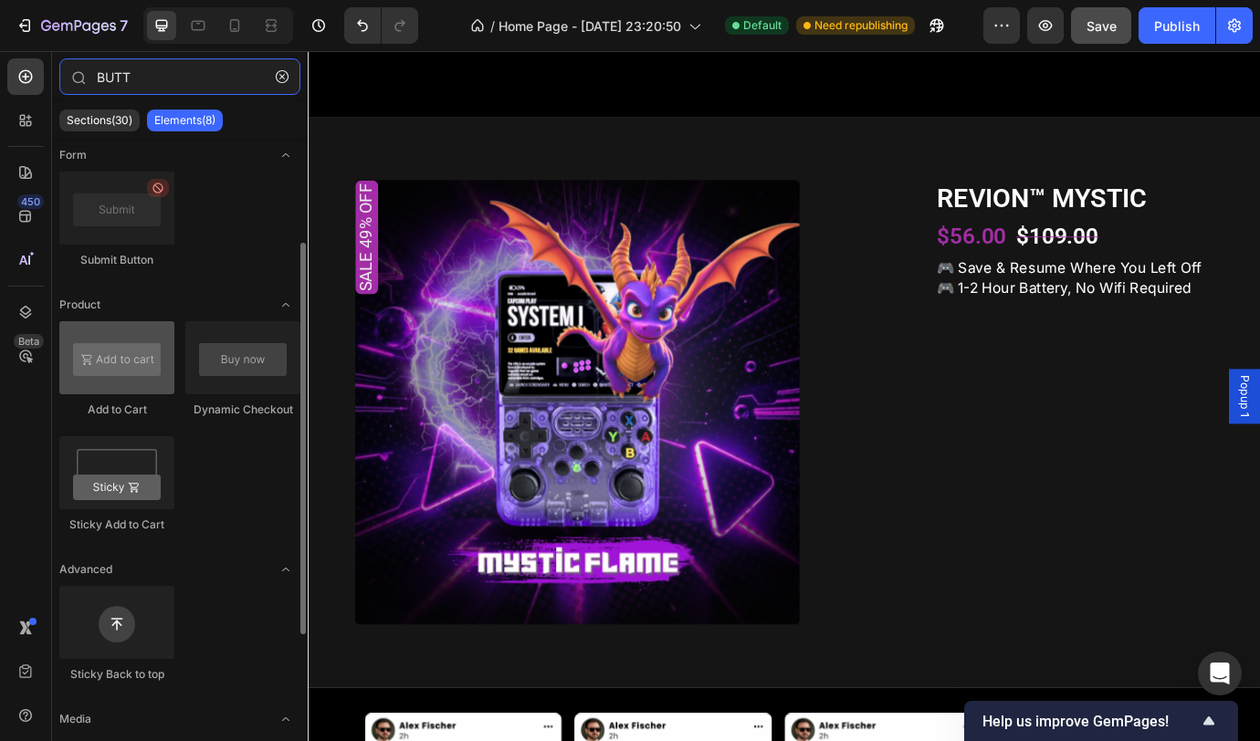
type input "BUTT"
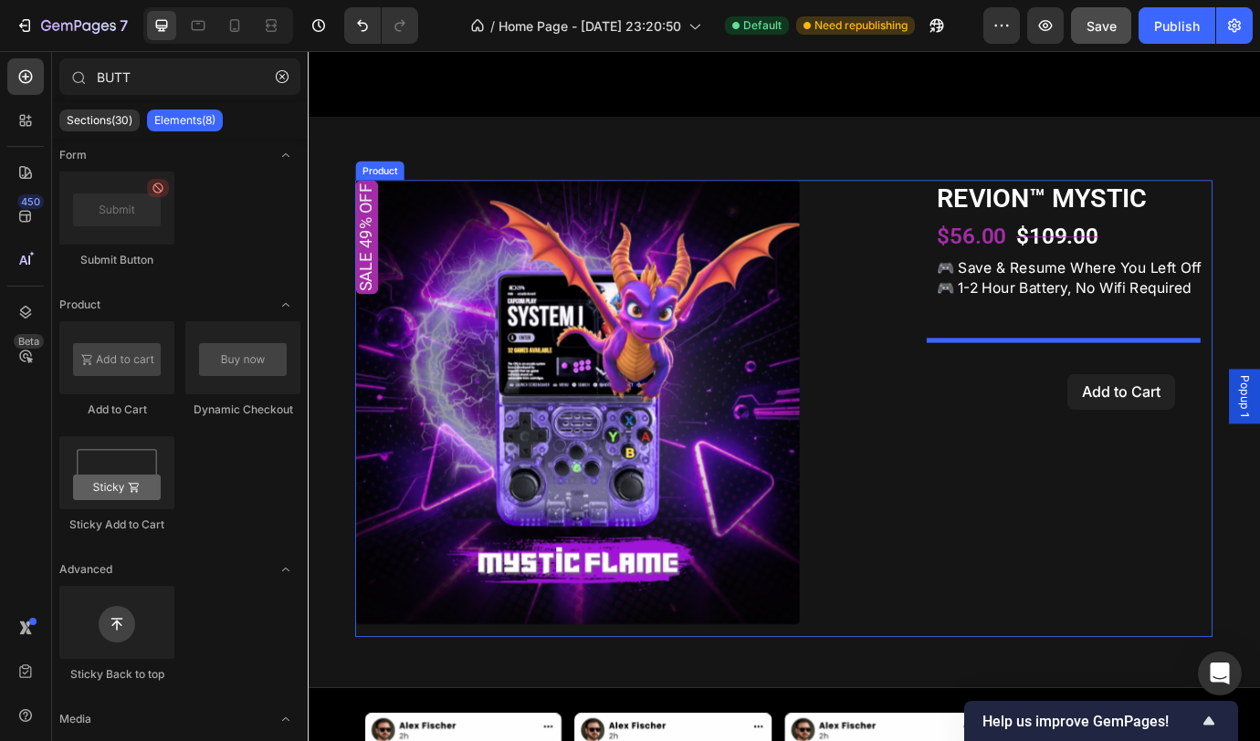
drag, startPoint x: 408, startPoint y: 435, endPoint x: 1181, endPoint y: 423, distance: 773.4
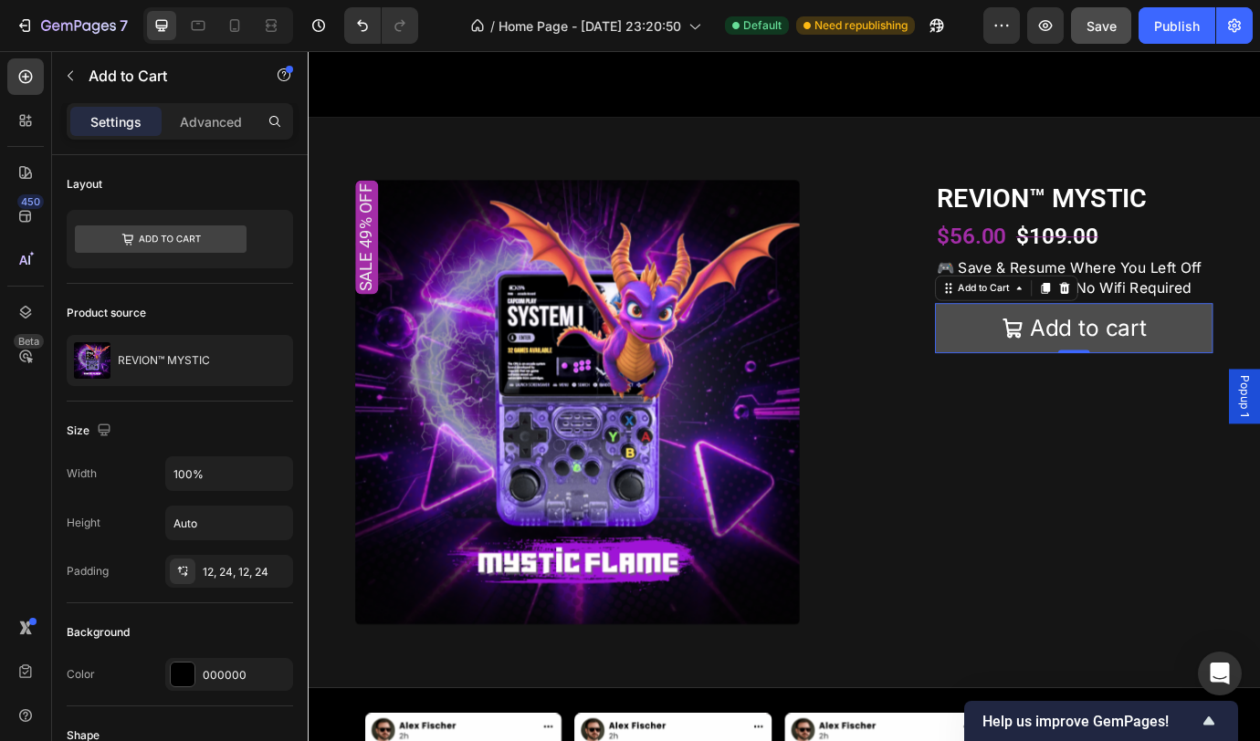
click at [1259, 399] on button "Add to cart" at bounding box center [1189, 370] width 320 height 58
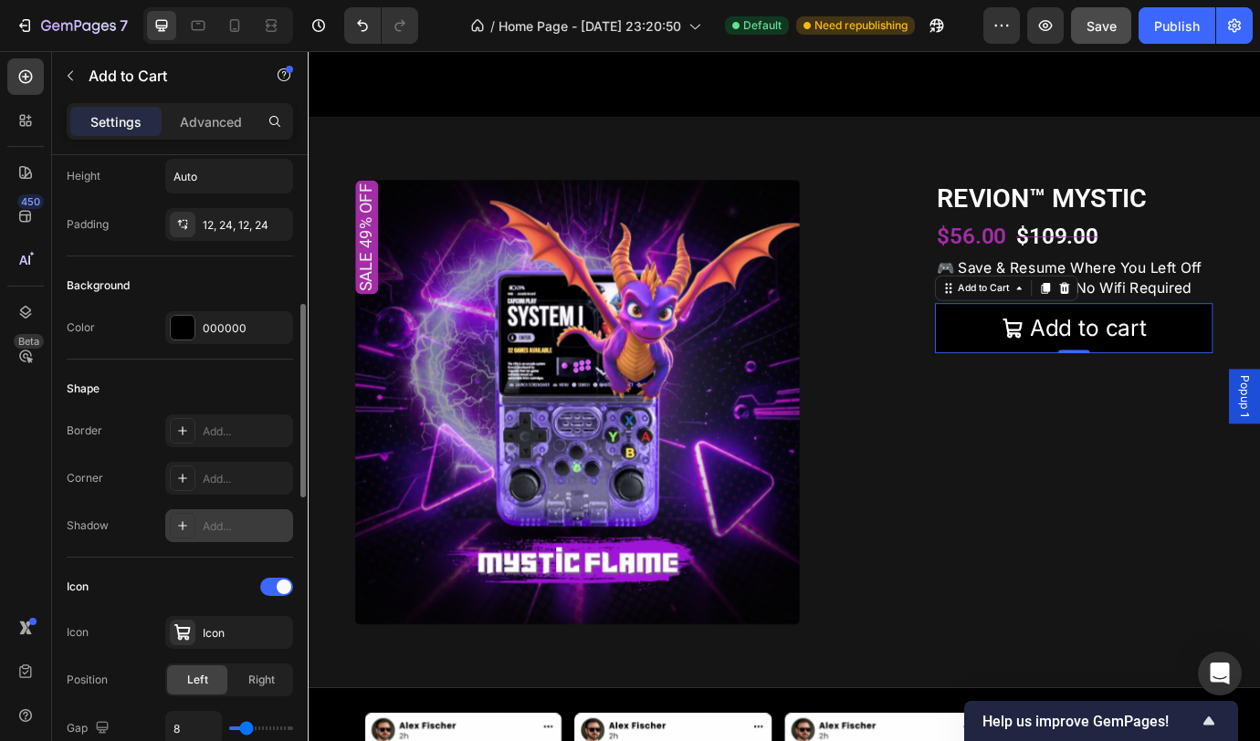
scroll to position [484, 0]
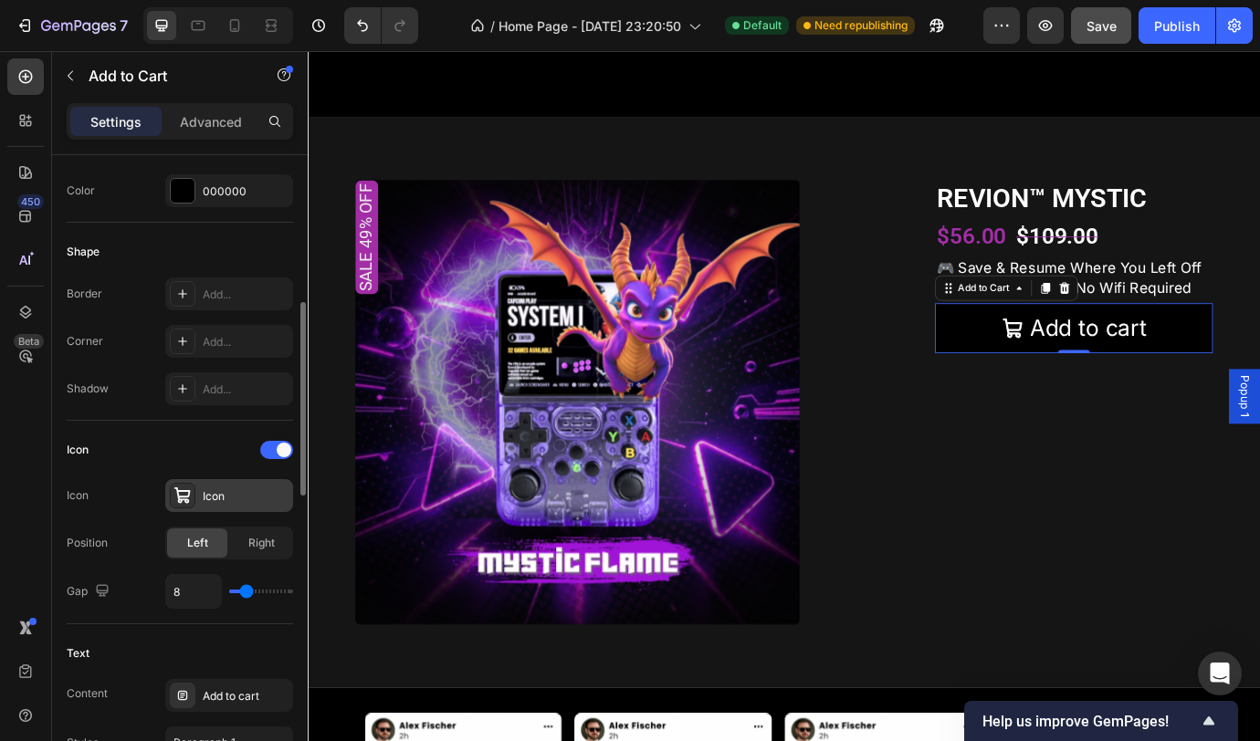
click at [235, 504] on div "Icon" at bounding box center [229, 495] width 128 height 33
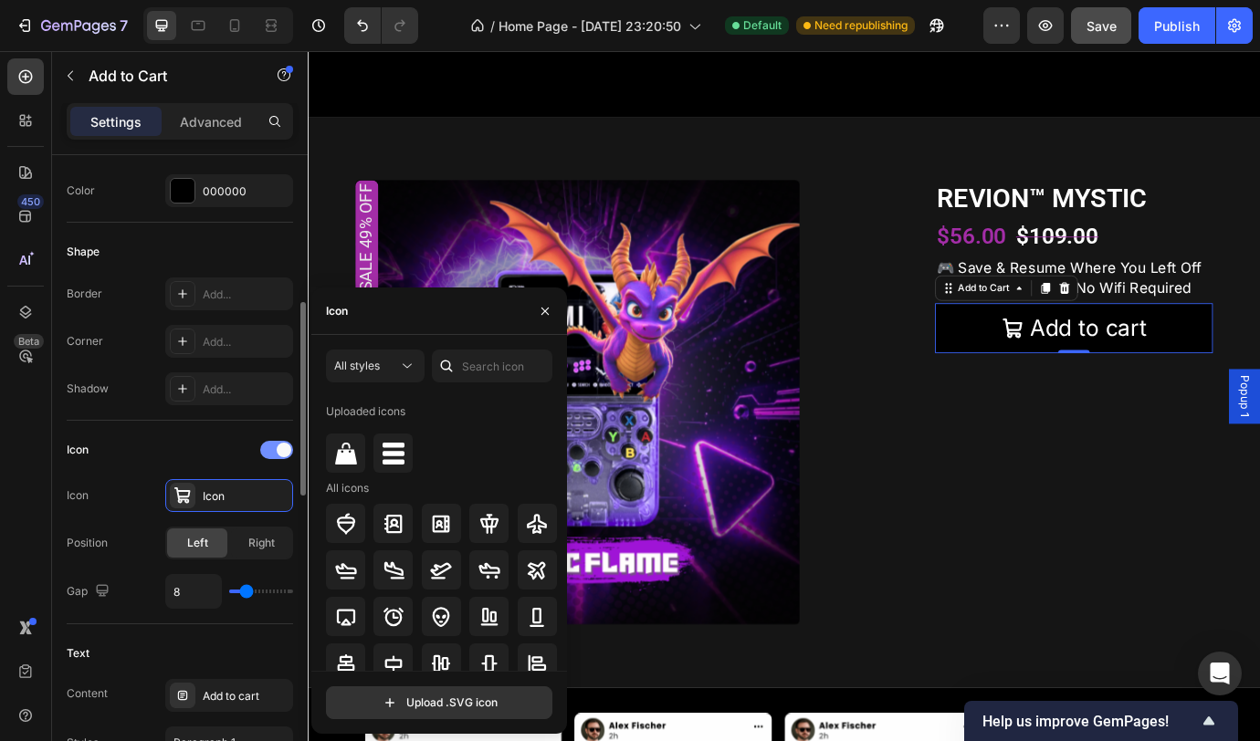
click at [273, 451] on div at bounding box center [276, 450] width 33 height 18
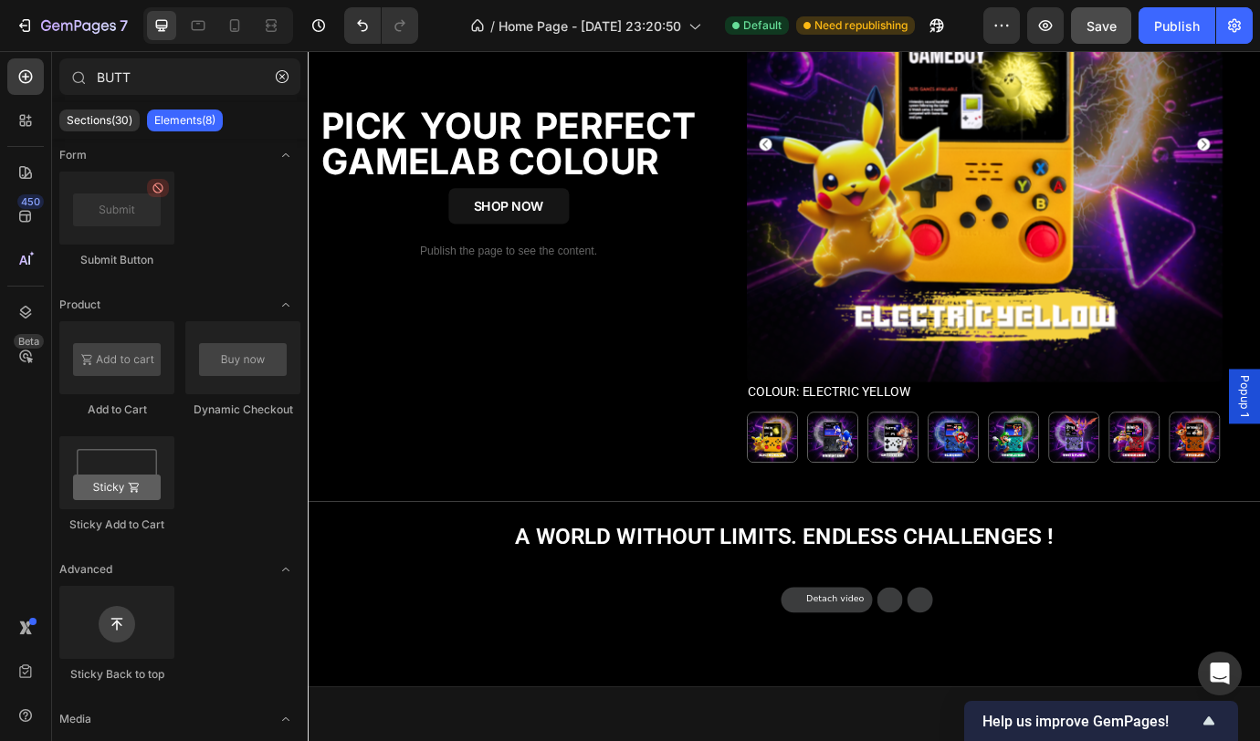
scroll to position [1097, 0]
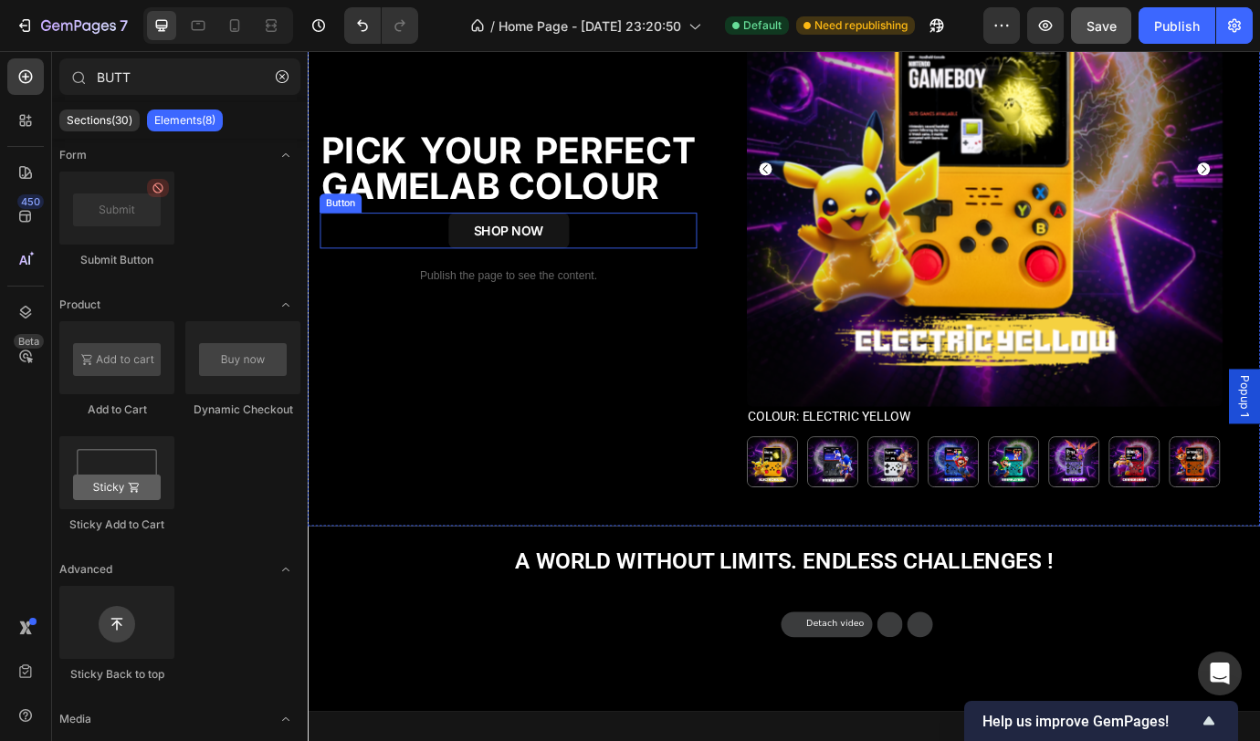
click at [655, 262] on div "SHOP NOW Button" at bounding box center [538, 257] width 434 height 41
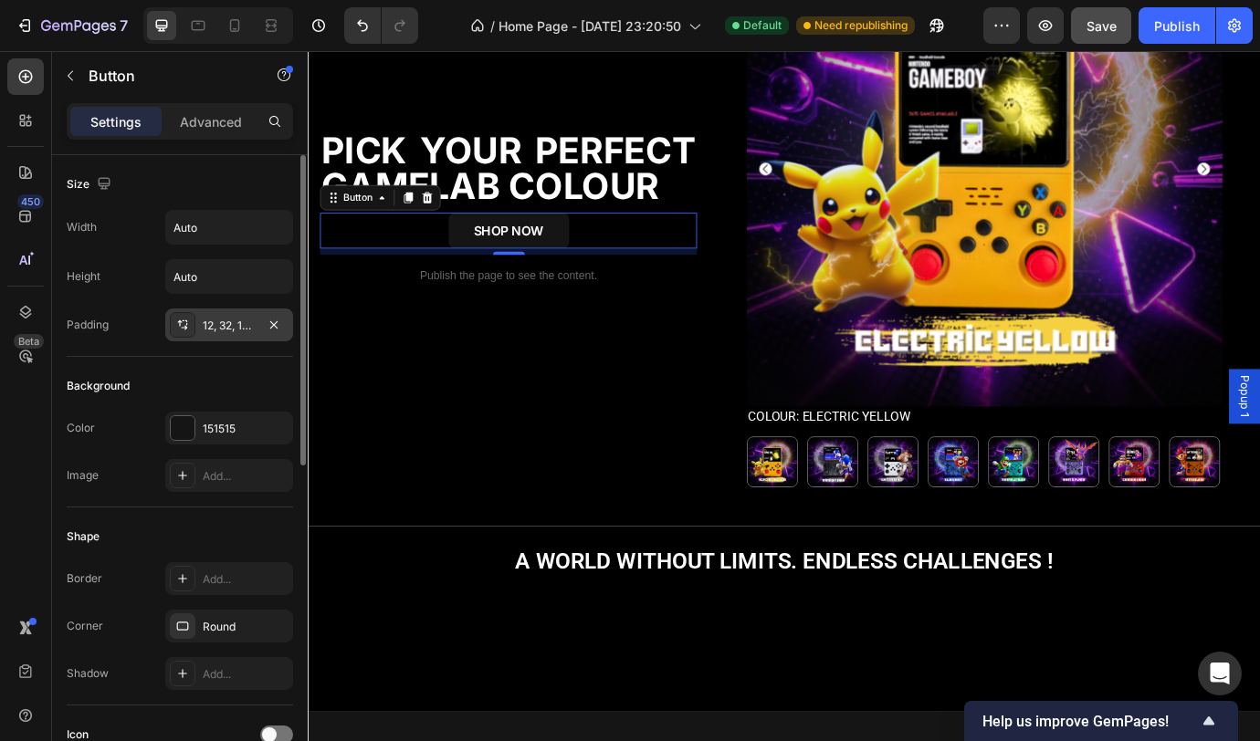
click at [232, 328] on div "12, 32, 12, 32" at bounding box center [229, 326] width 53 height 16
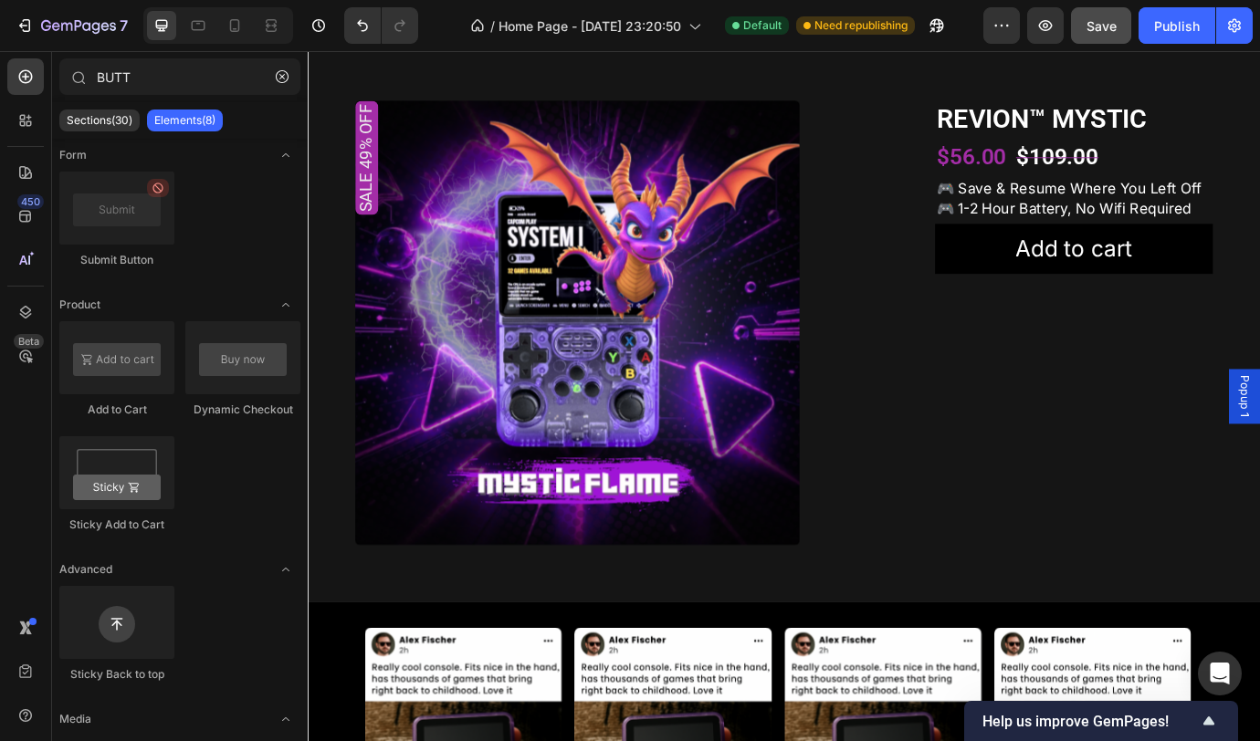
scroll to position [1871, 0]
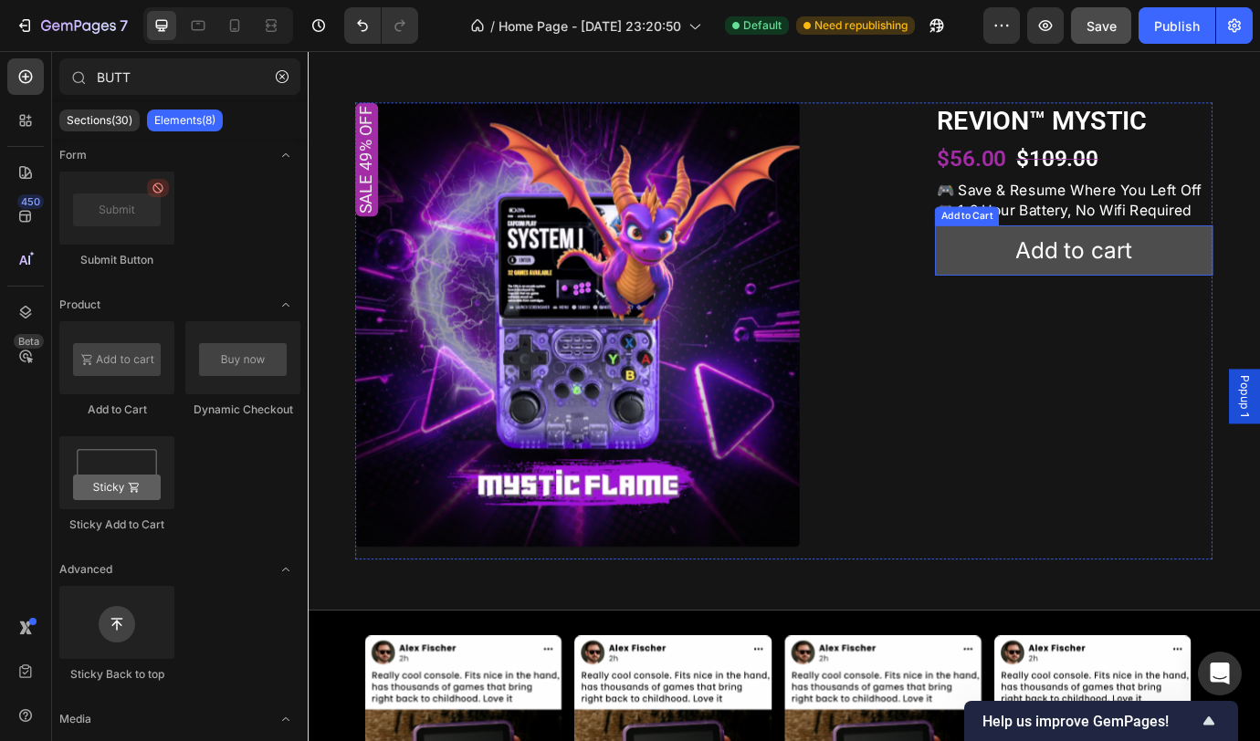
click at [1259, 309] on button "Add to cart" at bounding box center [1189, 281] width 320 height 58
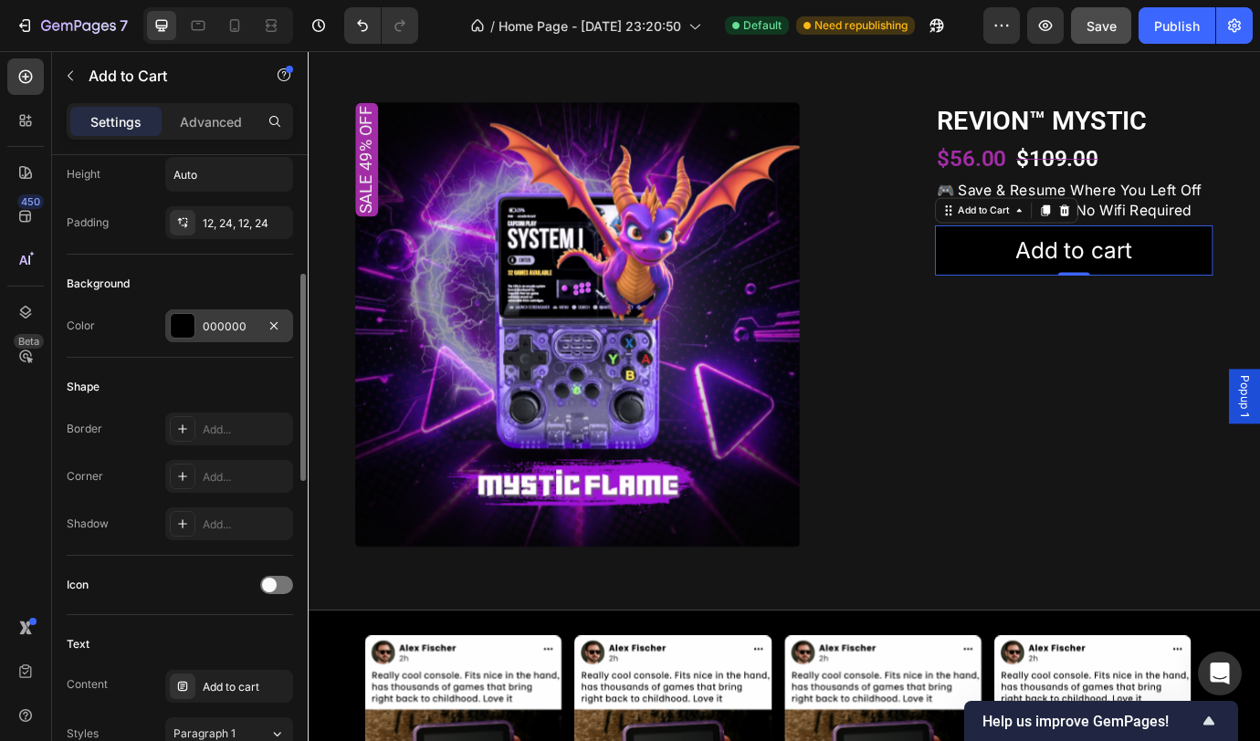
scroll to position [352, 0]
click at [211, 329] on div "000000" at bounding box center [229, 323] width 53 height 16
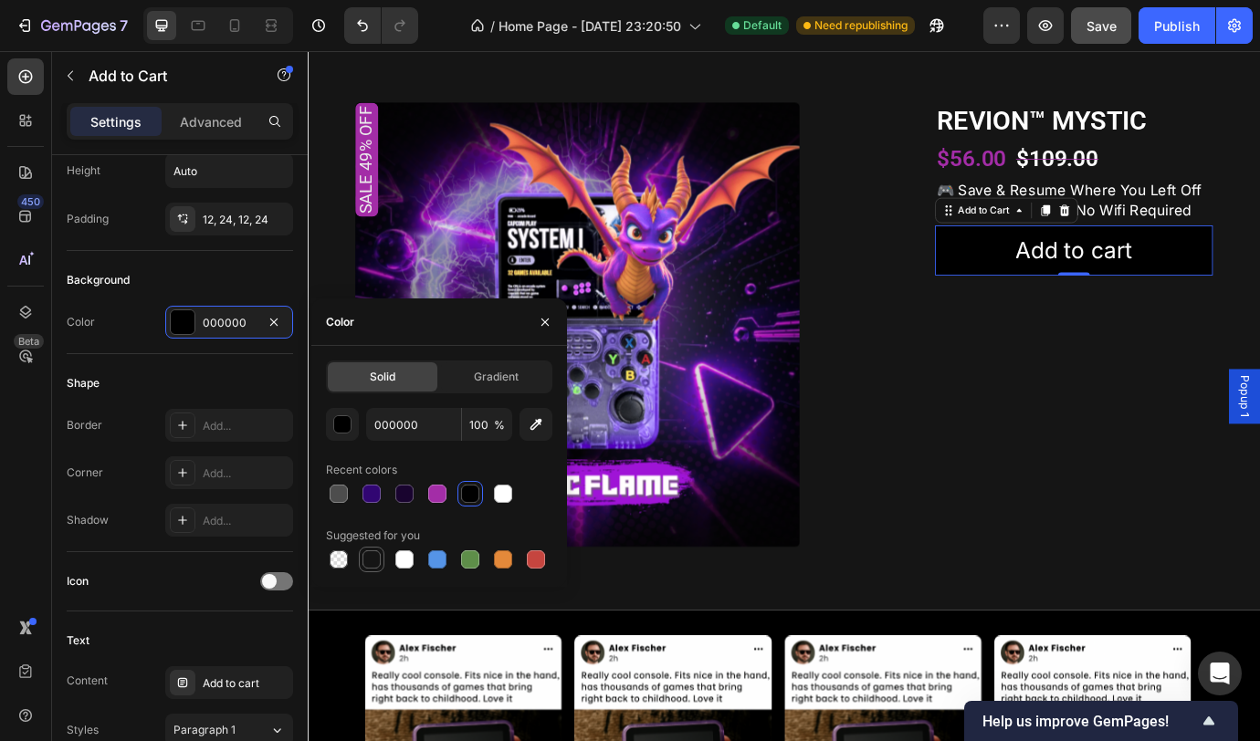
click at [374, 563] on div at bounding box center [371, 560] width 18 height 18
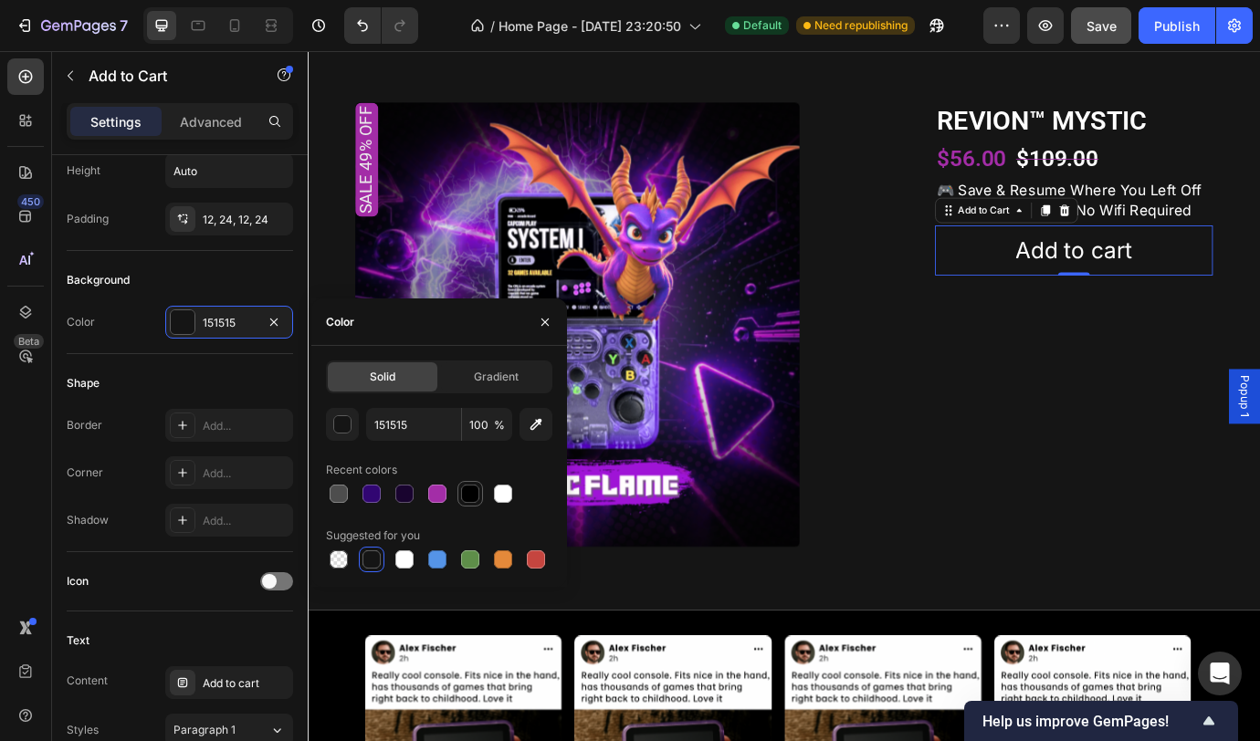
click at [463, 493] on div at bounding box center [470, 494] width 18 height 18
type input "000000"
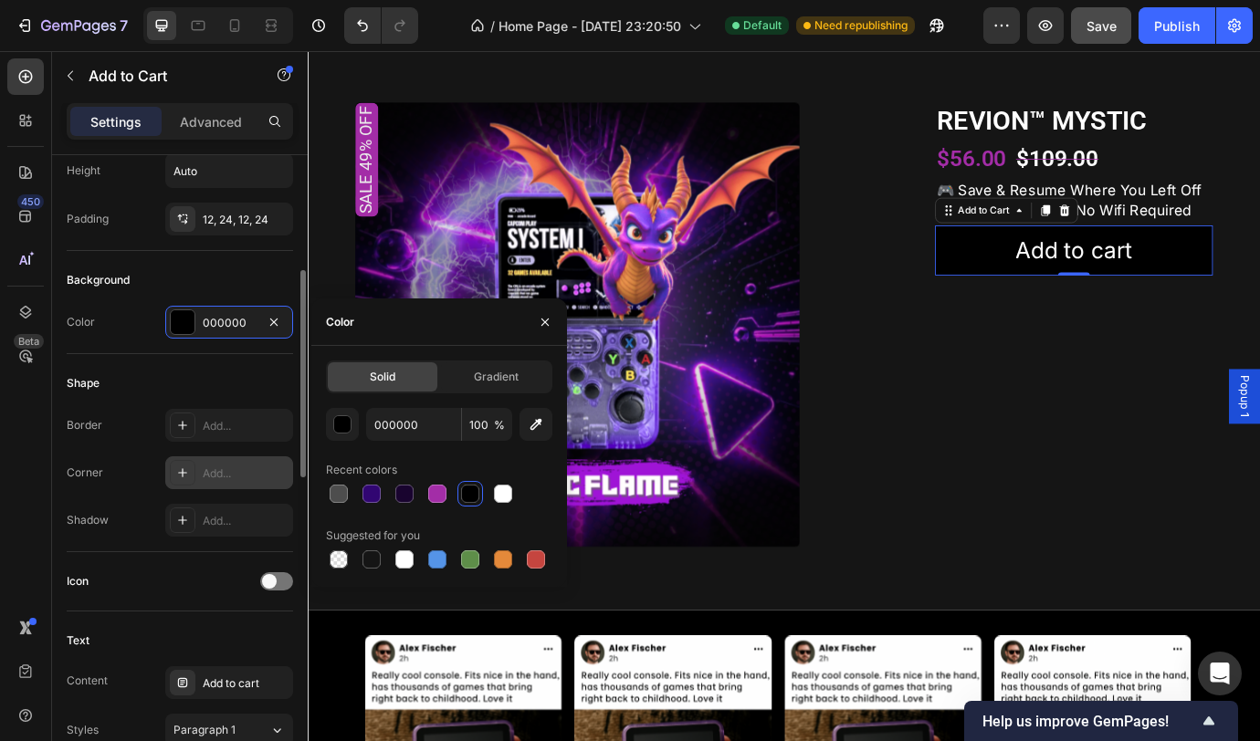
click at [225, 476] on div "Add..." at bounding box center [246, 474] width 86 height 16
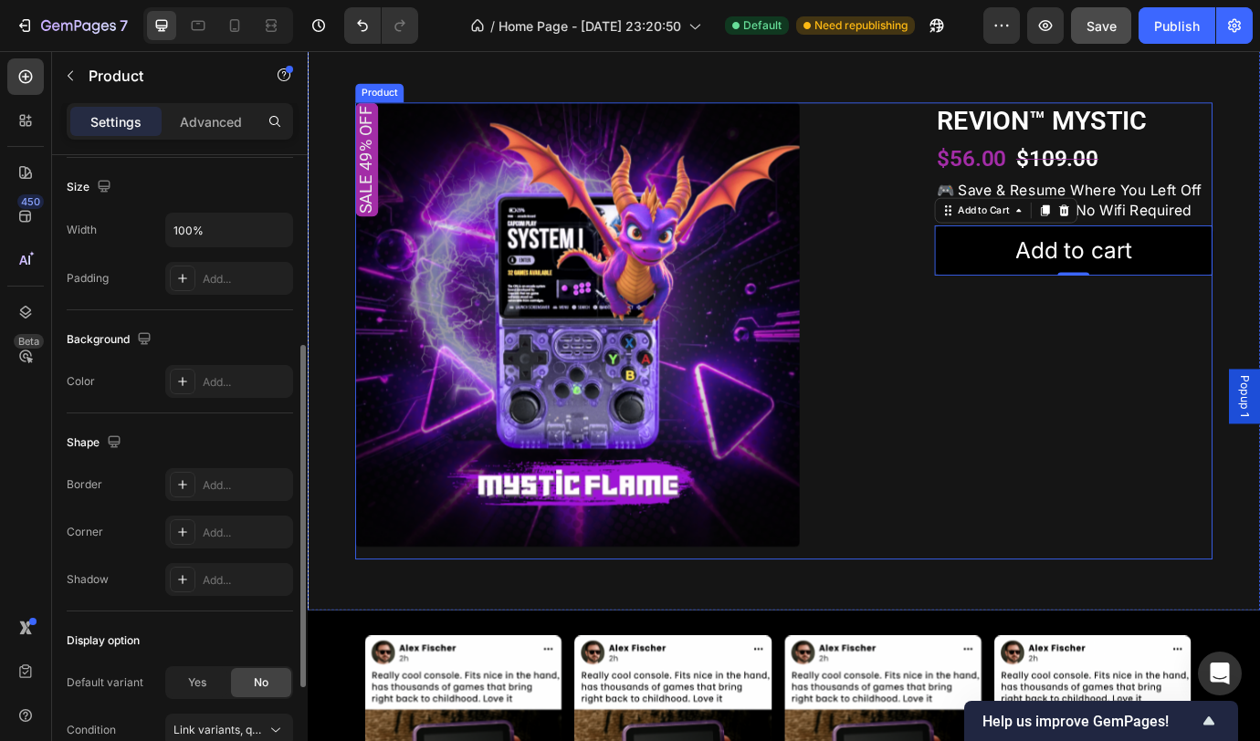
click at [1206, 506] on div "REVION™ MYSTIC Product Title $56.00 Product Price Product Price $109.00 Product…" at bounding box center [1189, 373] width 320 height 526
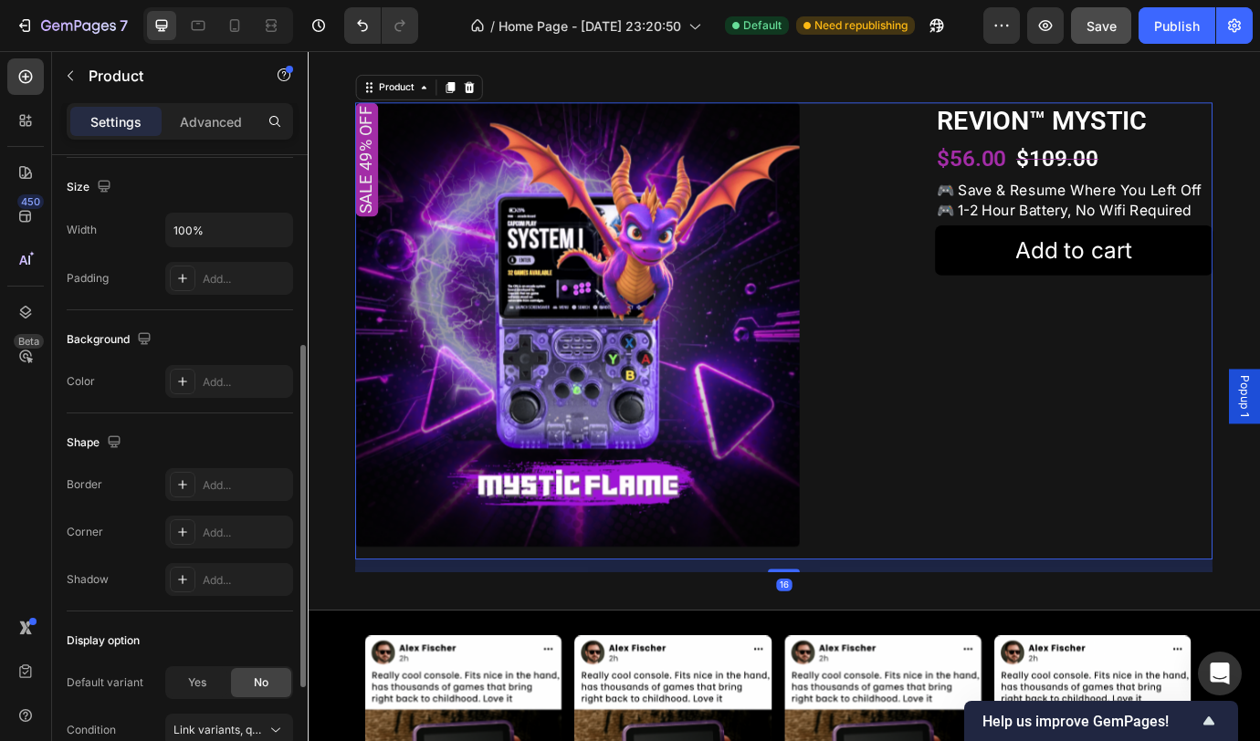
scroll to position [0, 0]
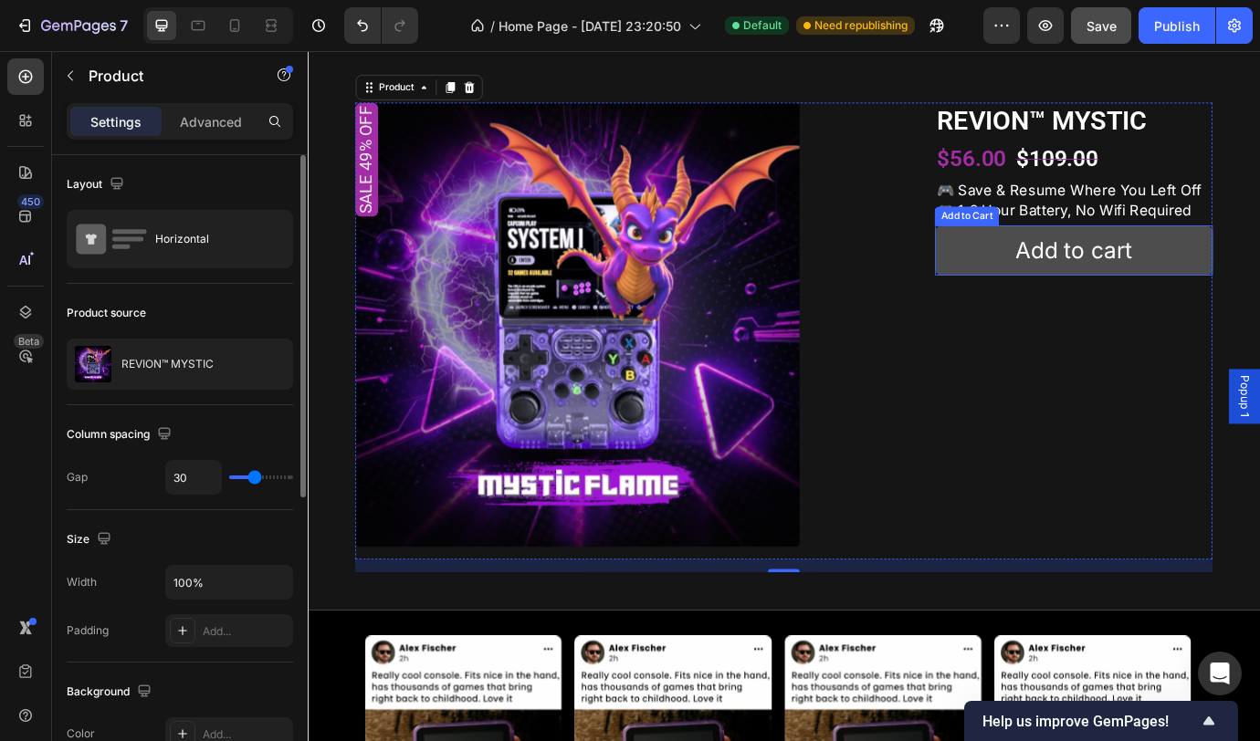
click at [1075, 309] on button "Add to cart" at bounding box center [1189, 281] width 320 height 58
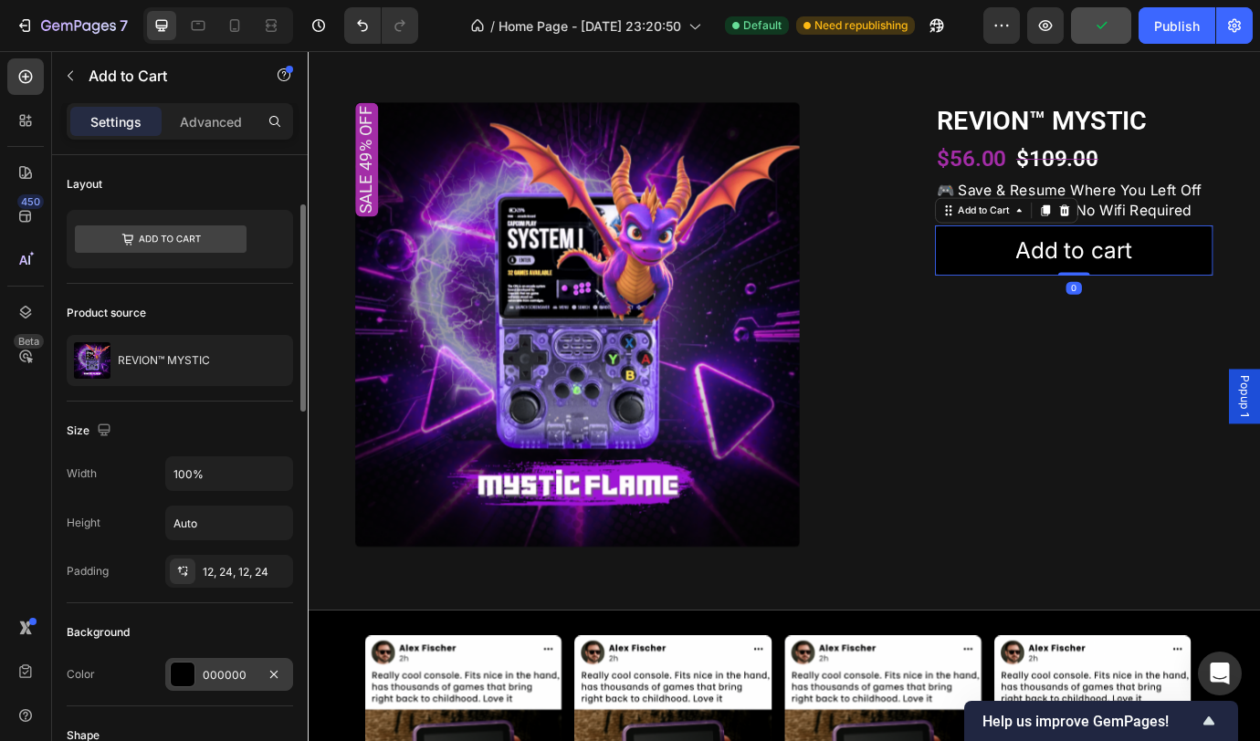
scroll to position [151, 0]
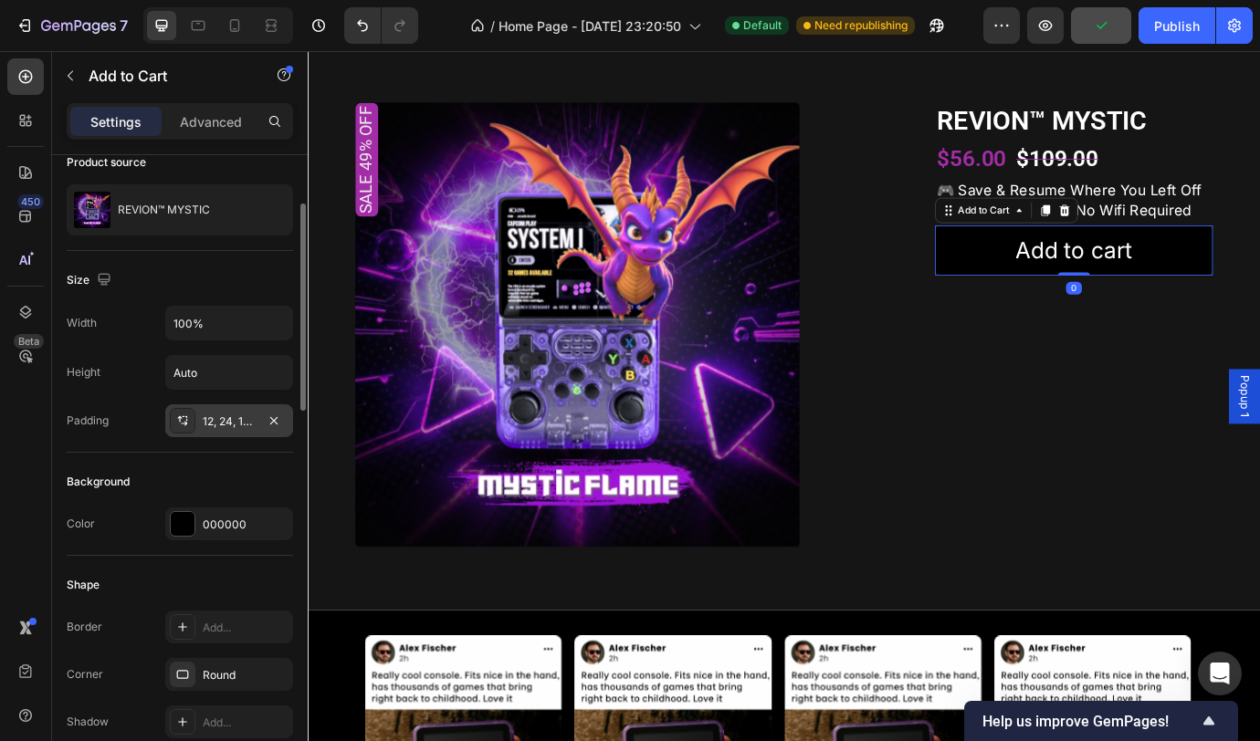
click at [225, 417] on div "12, 24, 12, 24" at bounding box center [229, 422] width 53 height 16
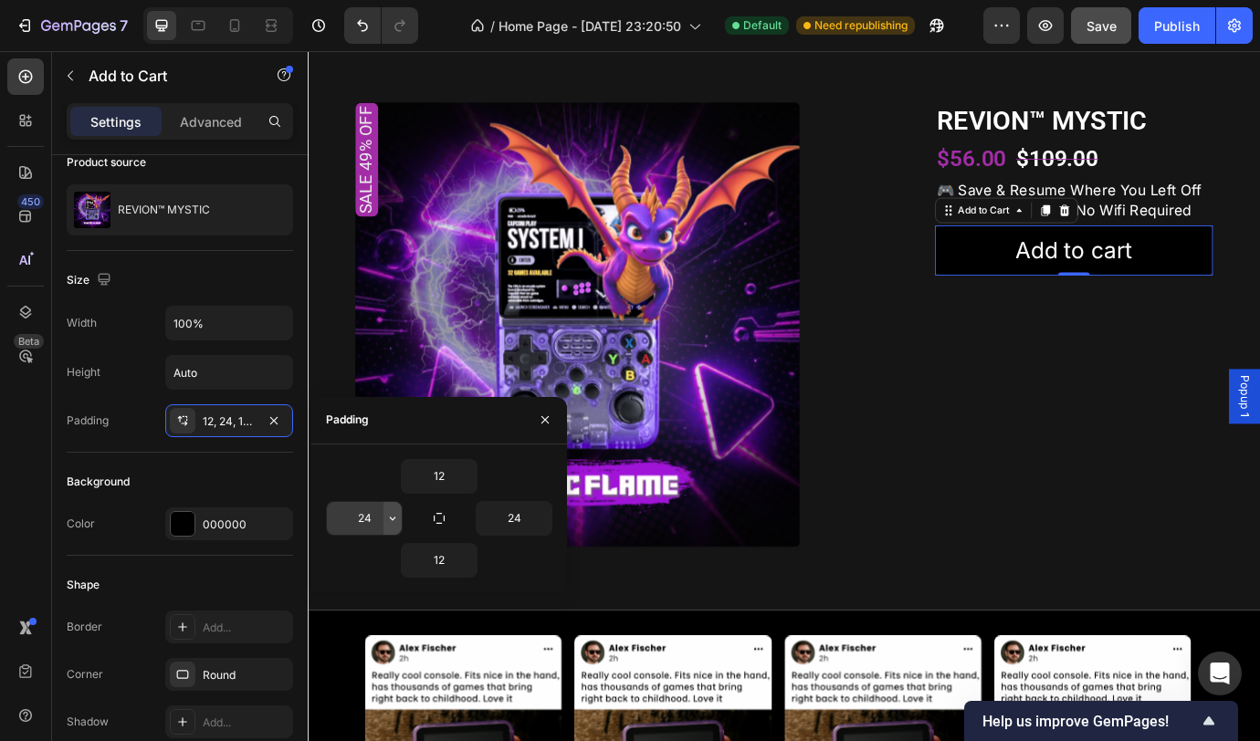
click at [387, 517] on icon "button" at bounding box center [392, 518] width 15 height 15
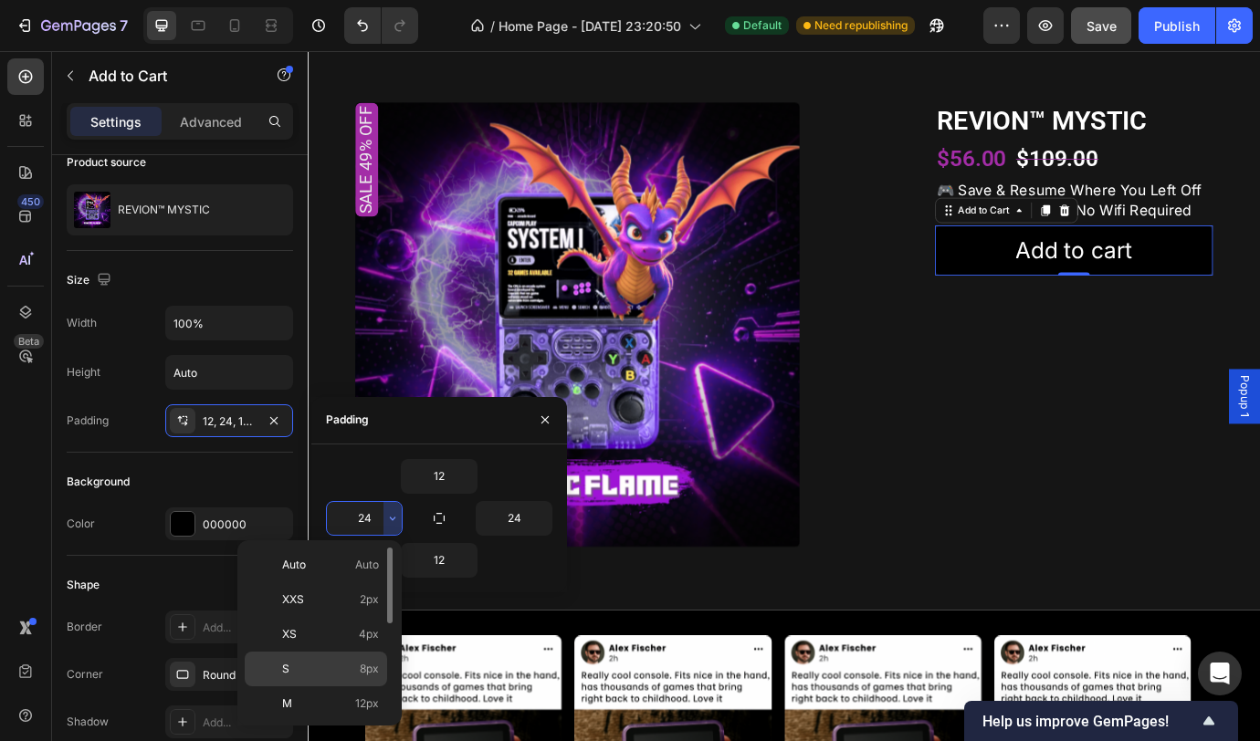
scroll to position [128, 0]
click at [336, 674] on p "2XL 32px" at bounding box center [330, 680] width 97 height 16
type input "32"
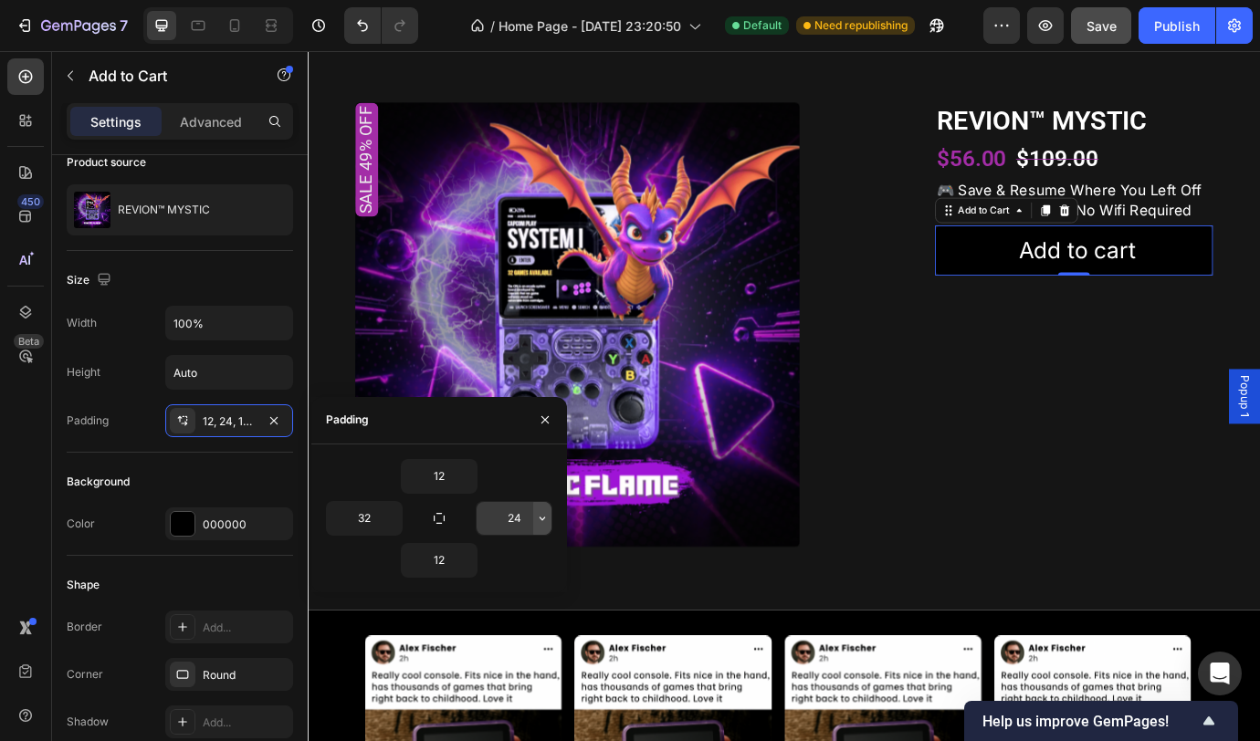
click at [539, 515] on icon "button" at bounding box center [542, 518] width 15 height 15
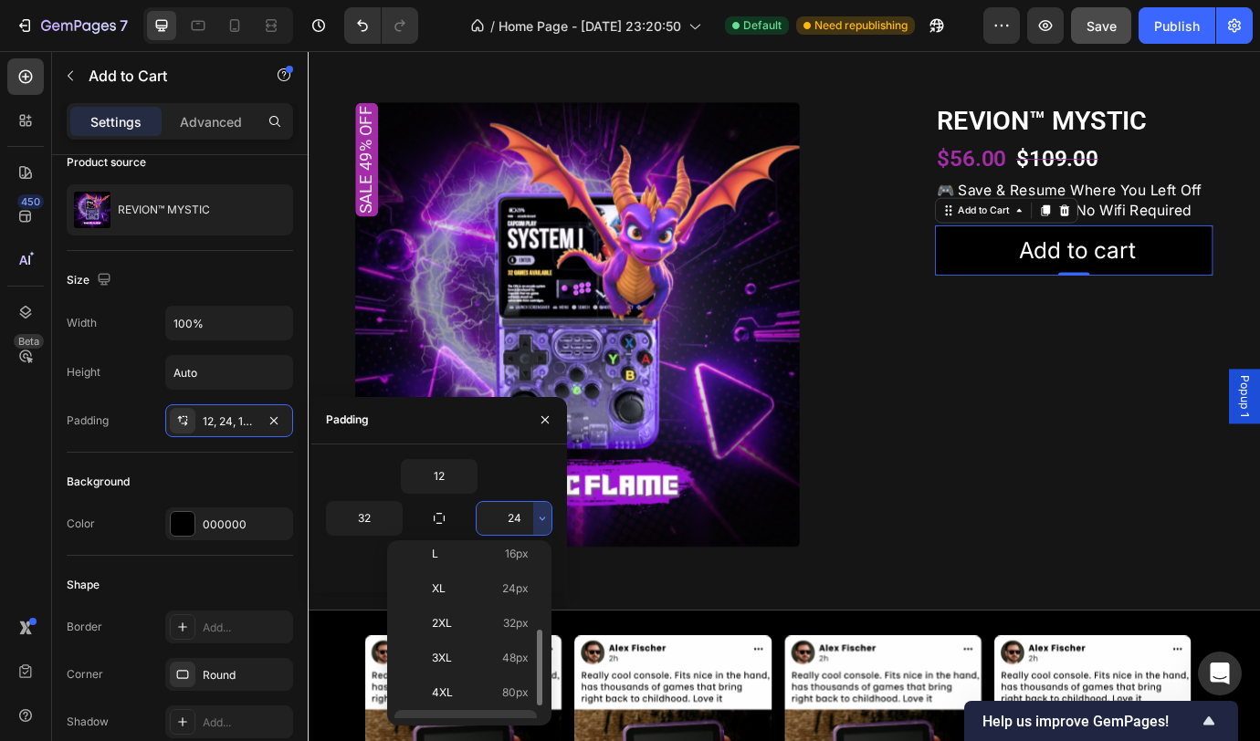
scroll to position [211, 0]
click at [484, 603] on p "2XL 32px" at bounding box center [480, 597] width 97 height 16
type input "32"
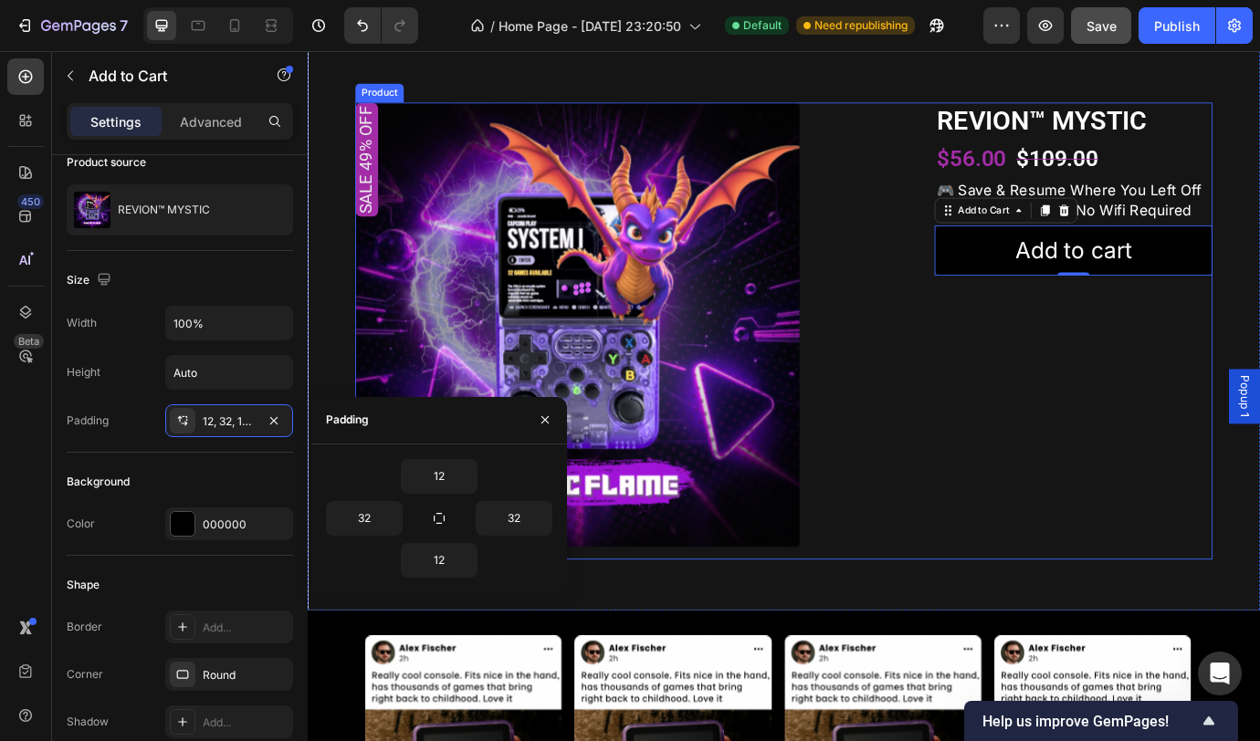
click at [1159, 574] on div "REVION™ MYSTIC Product Title $56.00 Product Price Product Price $109.00 Product…" at bounding box center [1189, 373] width 320 height 526
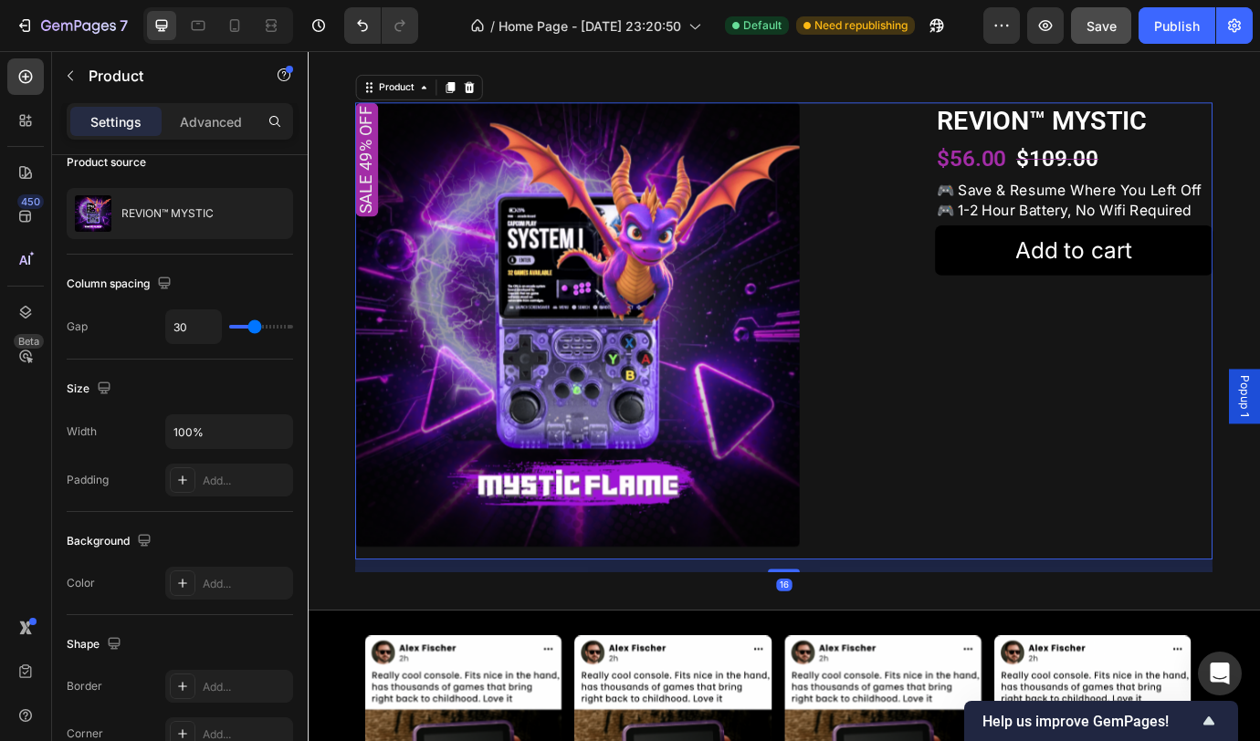
scroll to position [0, 0]
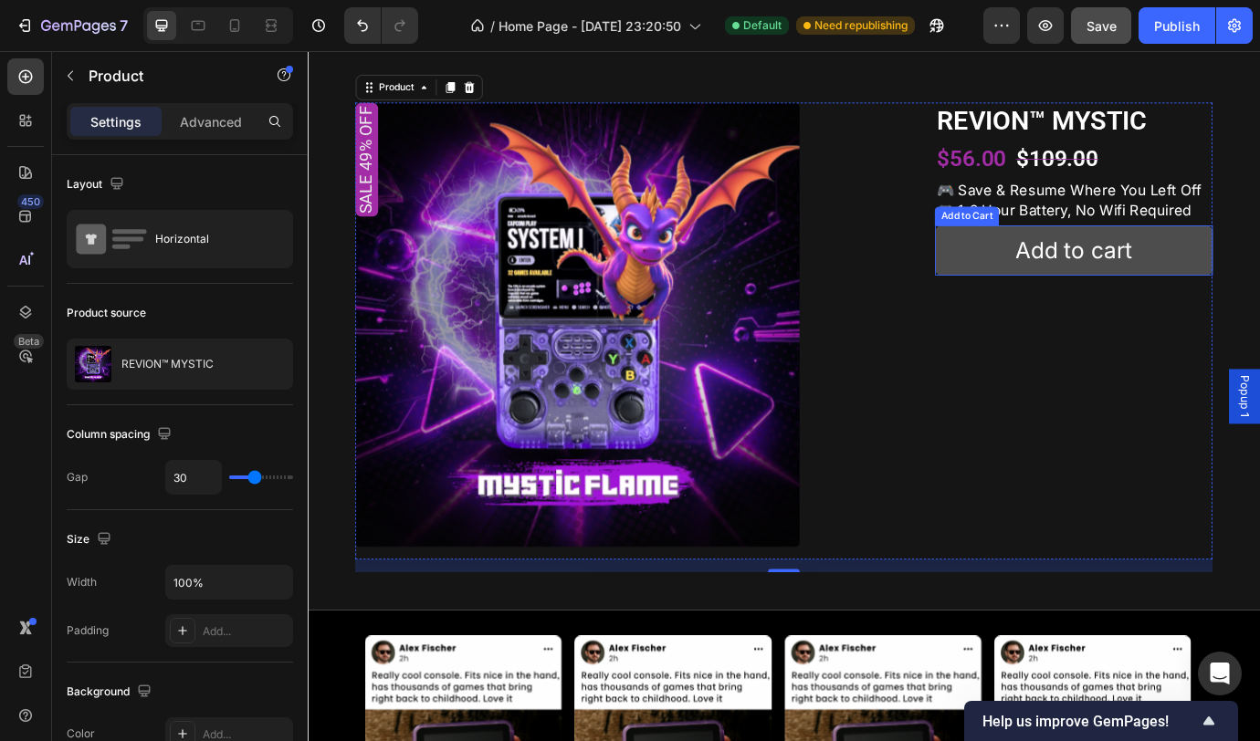
click at [1259, 309] on button "Add to cart" at bounding box center [1189, 281] width 320 height 58
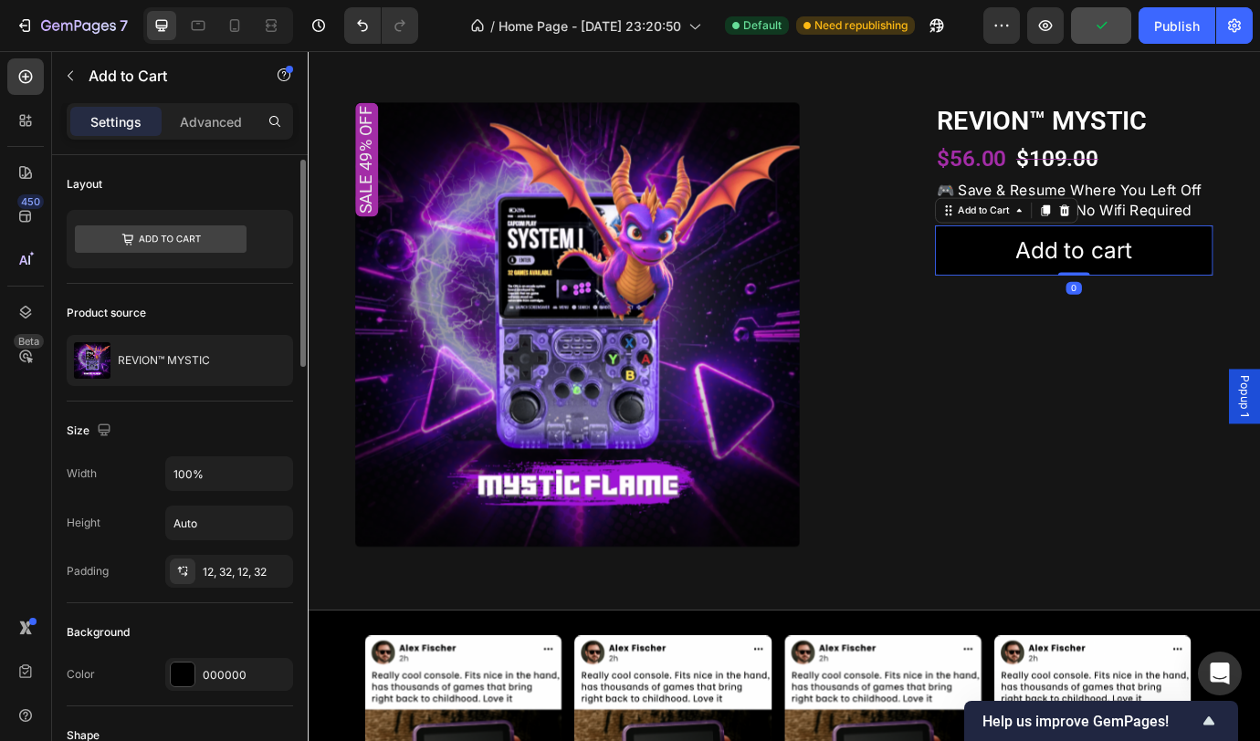
scroll to position [19, 0]
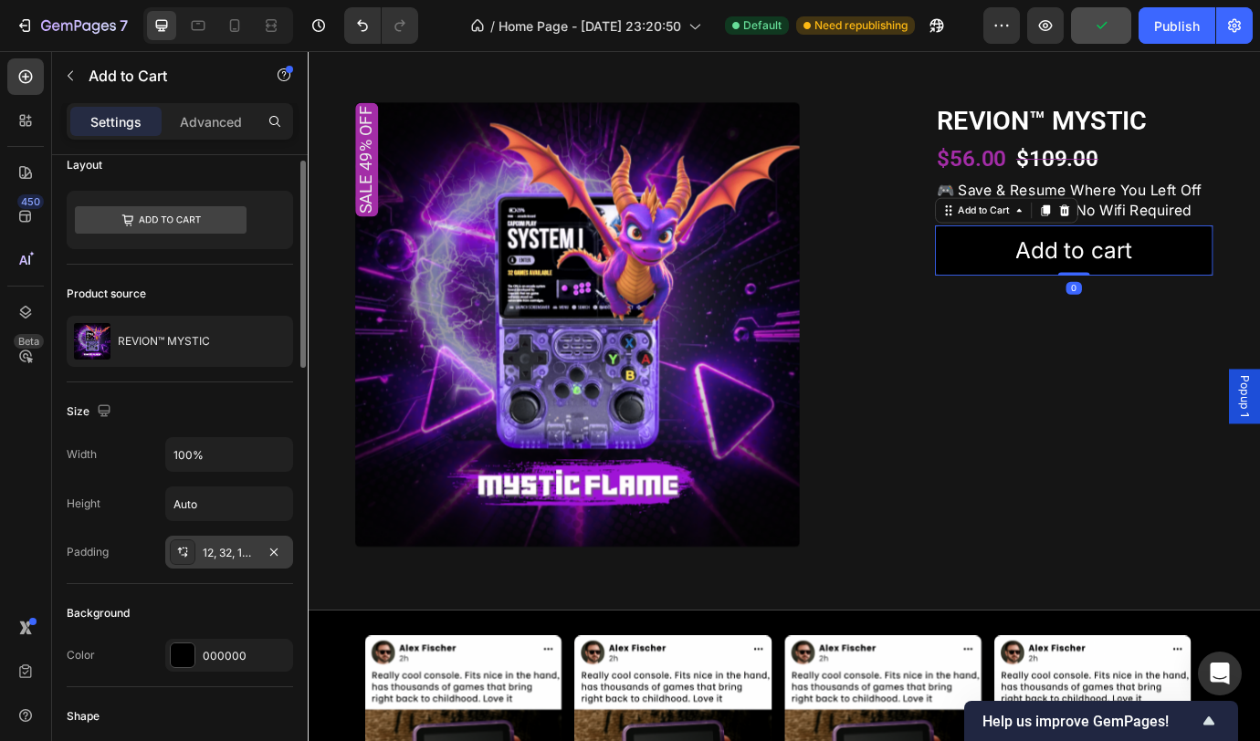
click at [221, 561] on div "12, 32, 12, 32" at bounding box center [229, 552] width 128 height 33
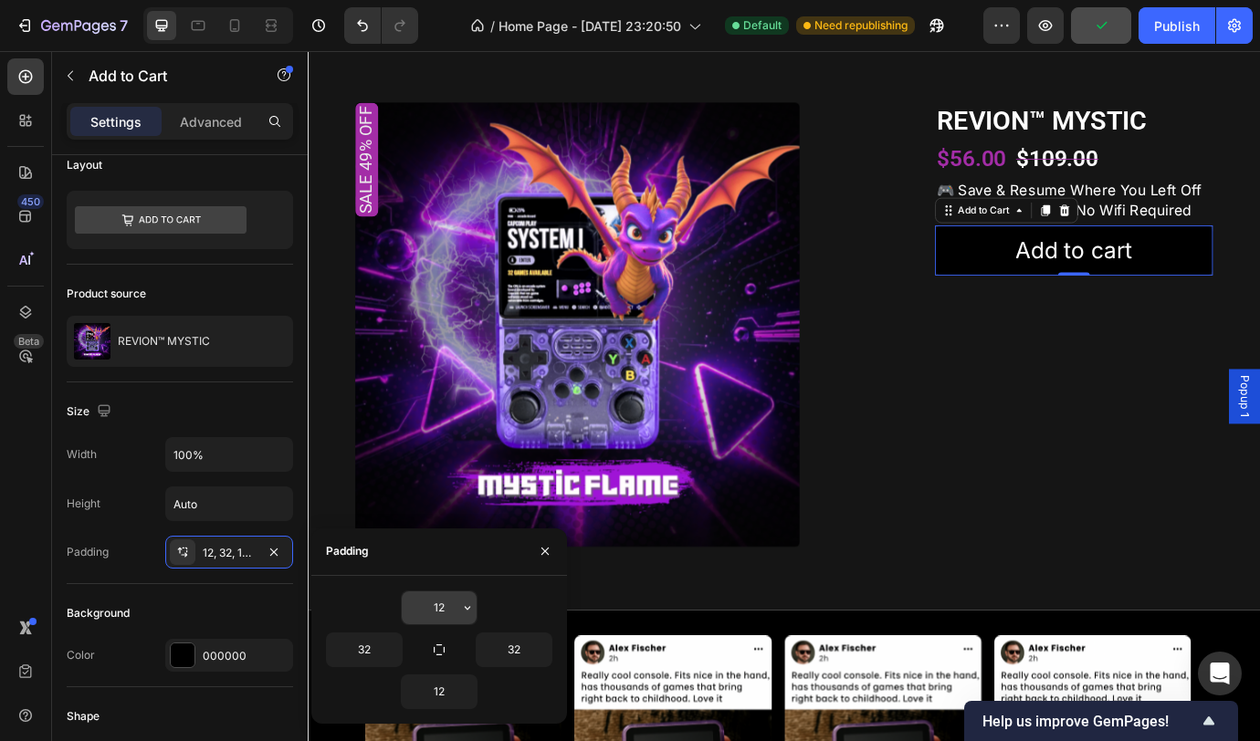
click at [457, 605] on input "12" at bounding box center [439, 608] width 75 height 33
click at [464, 606] on icon "button" at bounding box center [467, 608] width 15 height 15
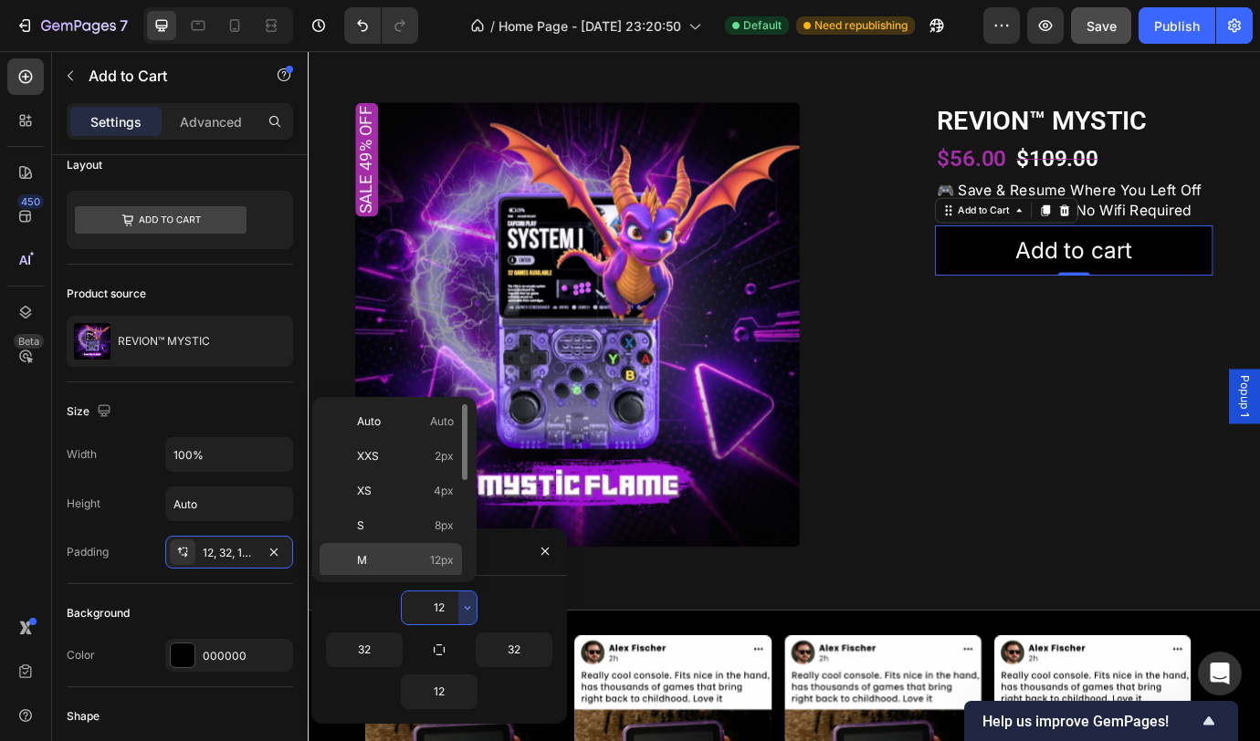
scroll to position [34, 0]
click at [404, 529] on p "M 12px" at bounding box center [405, 527] width 97 height 16
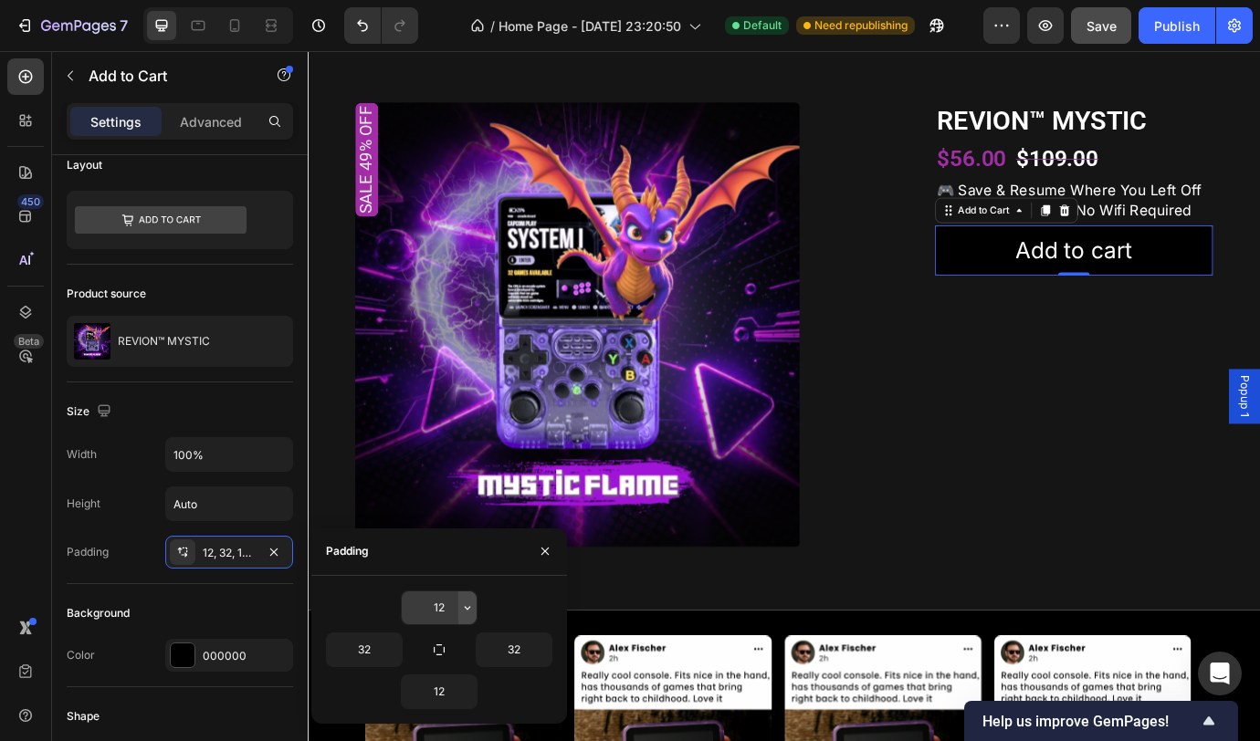
click at [466, 607] on icon "button" at bounding box center [467, 608] width 5 height 4
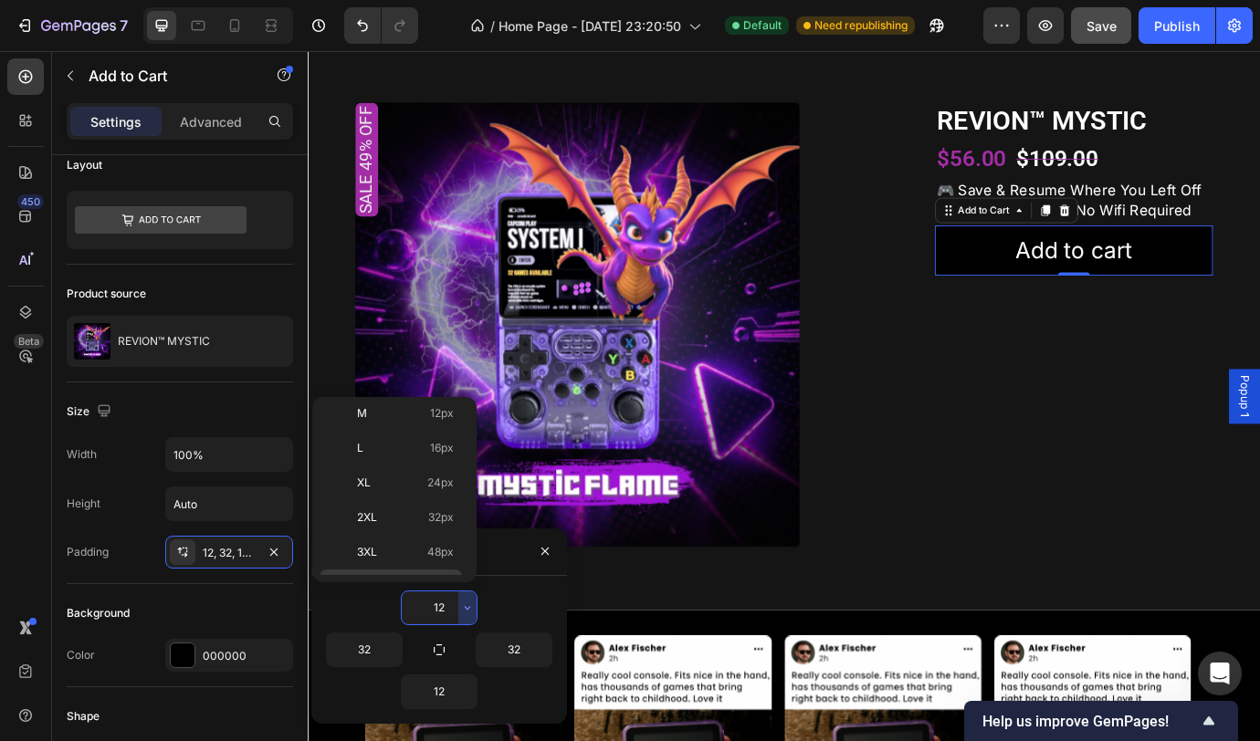
scroll to position [211, 0]
click at [414, 450] on p "2XL 32px" at bounding box center [405, 454] width 97 height 16
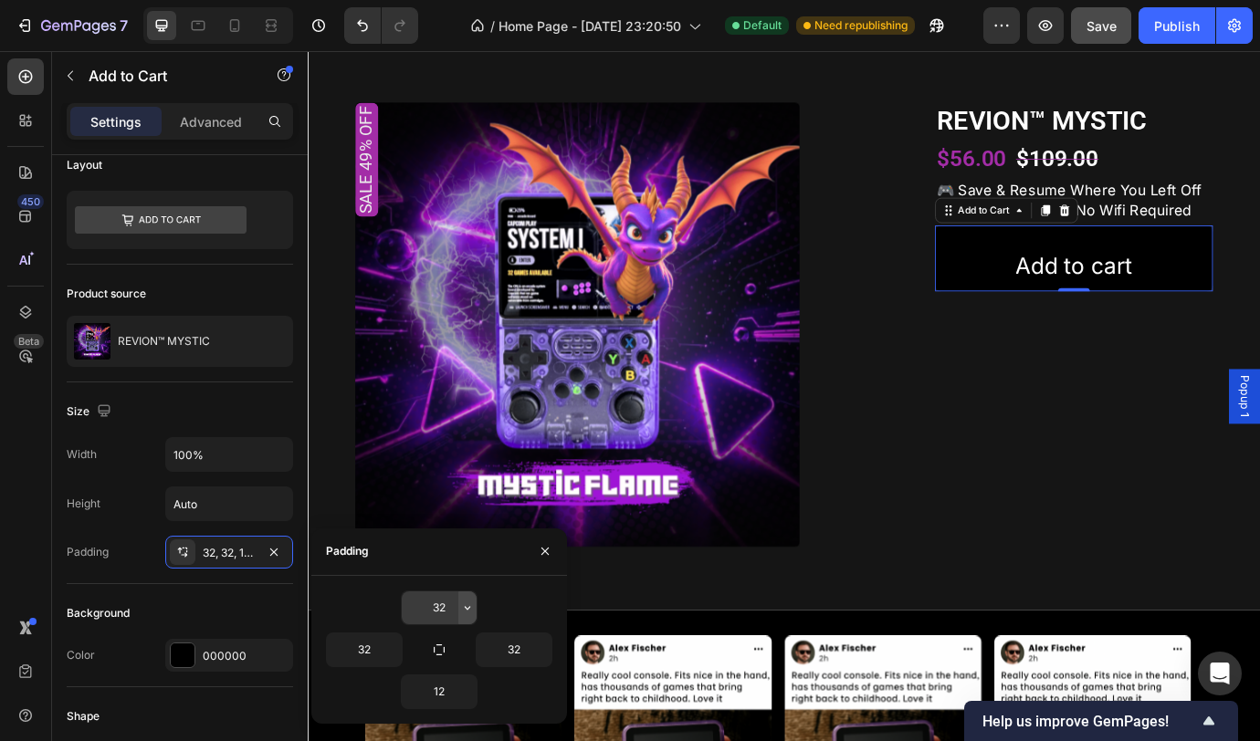
click at [463, 611] on icon "button" at bounding box center [467, 608] width 15 height 15
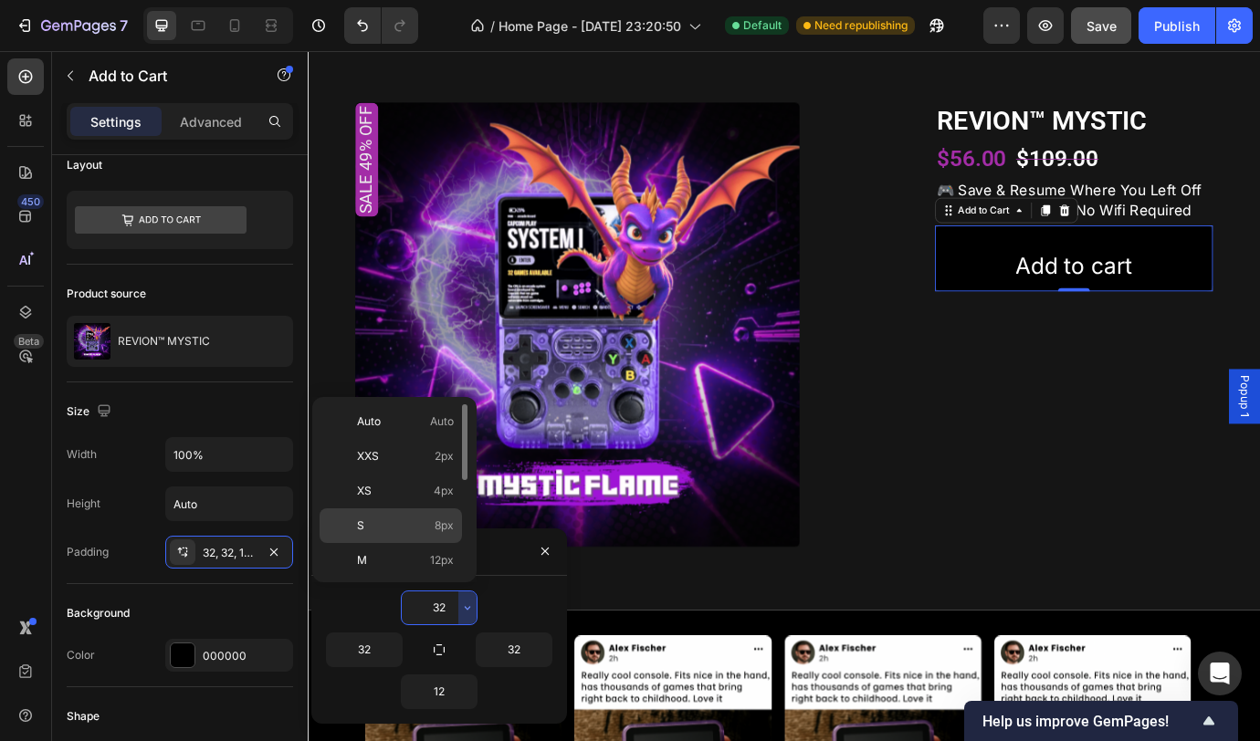
click at [409, 530] on p "S 8px" at bounding box center [405, 526] width 97 height 16
type input "8"
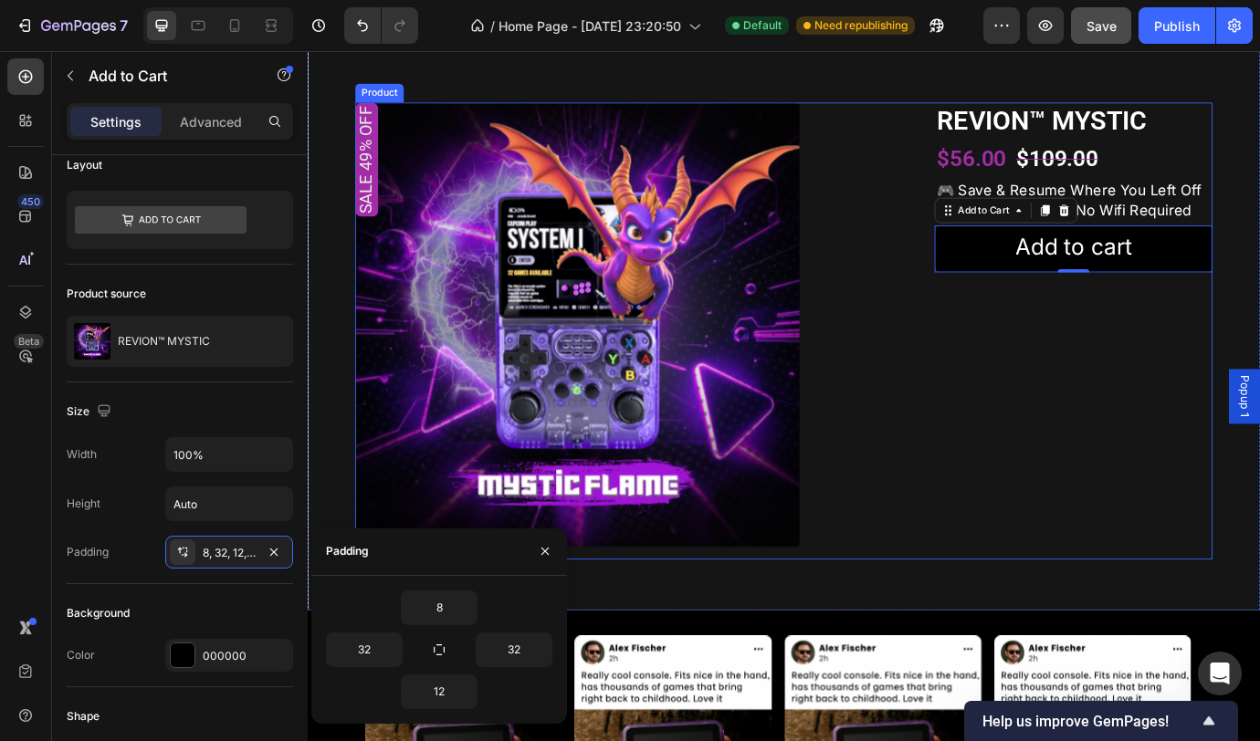
click at [1151, 511] on div "REVION™ MYSTIC Product Title $56.00 Product Price Product Price $109.00 Product…" at bounding box center [1189, 373] width 320 height 526
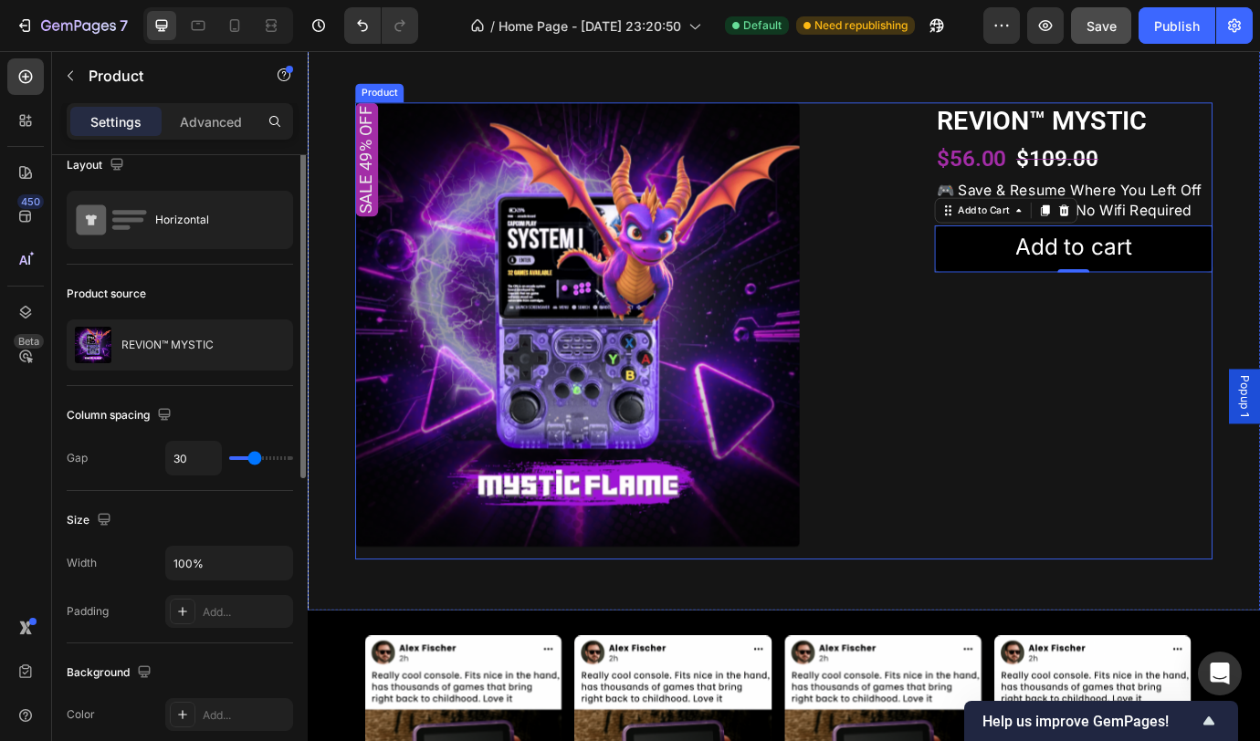
scroll to position [0, 0]
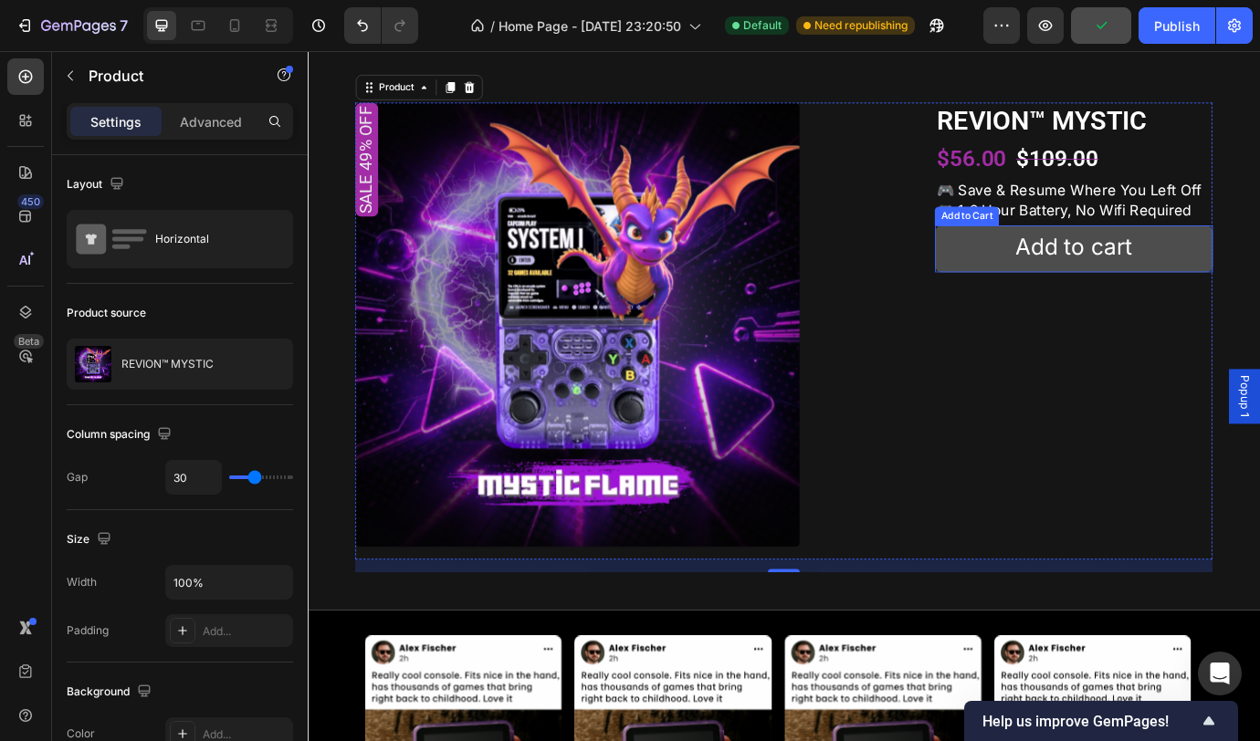
click at [1259, 306] on button "Add to cart" at bounding box center [1189, 279] width 320 height 54
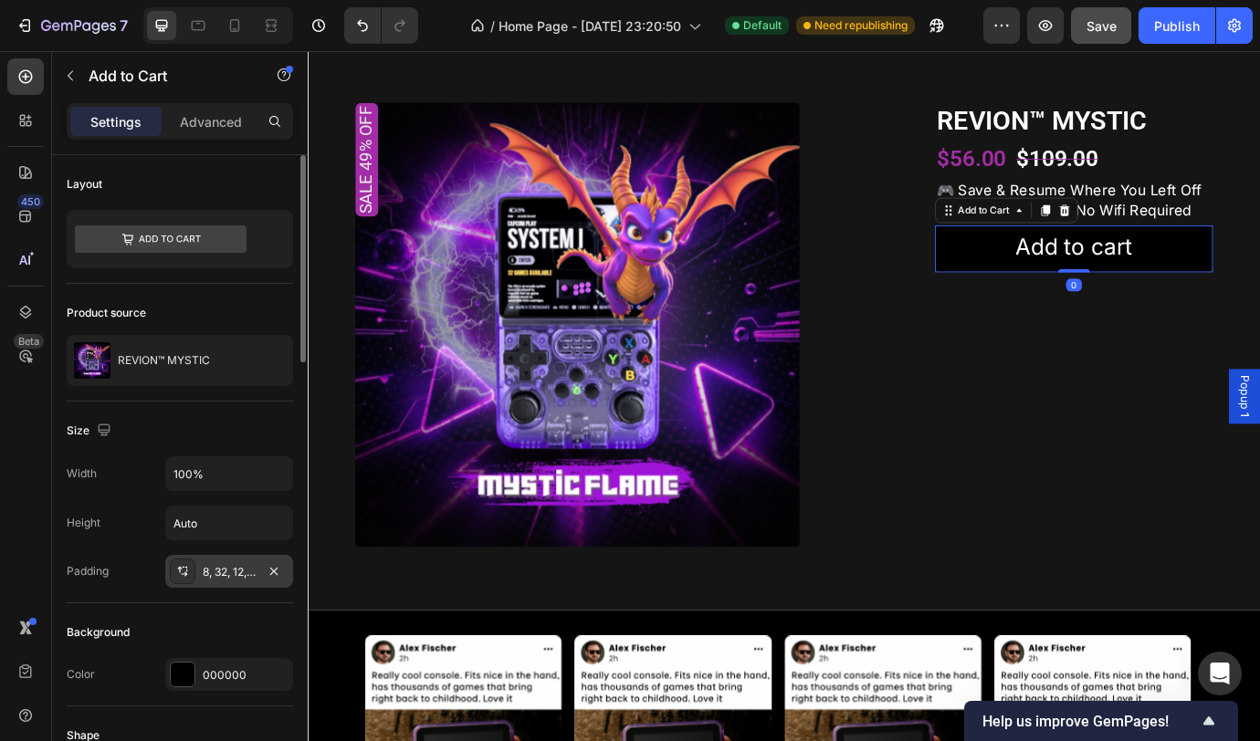
click at [215, 575] on div "8, 32, 12, 32" at bounding box center [229, 572] width 53 height 16
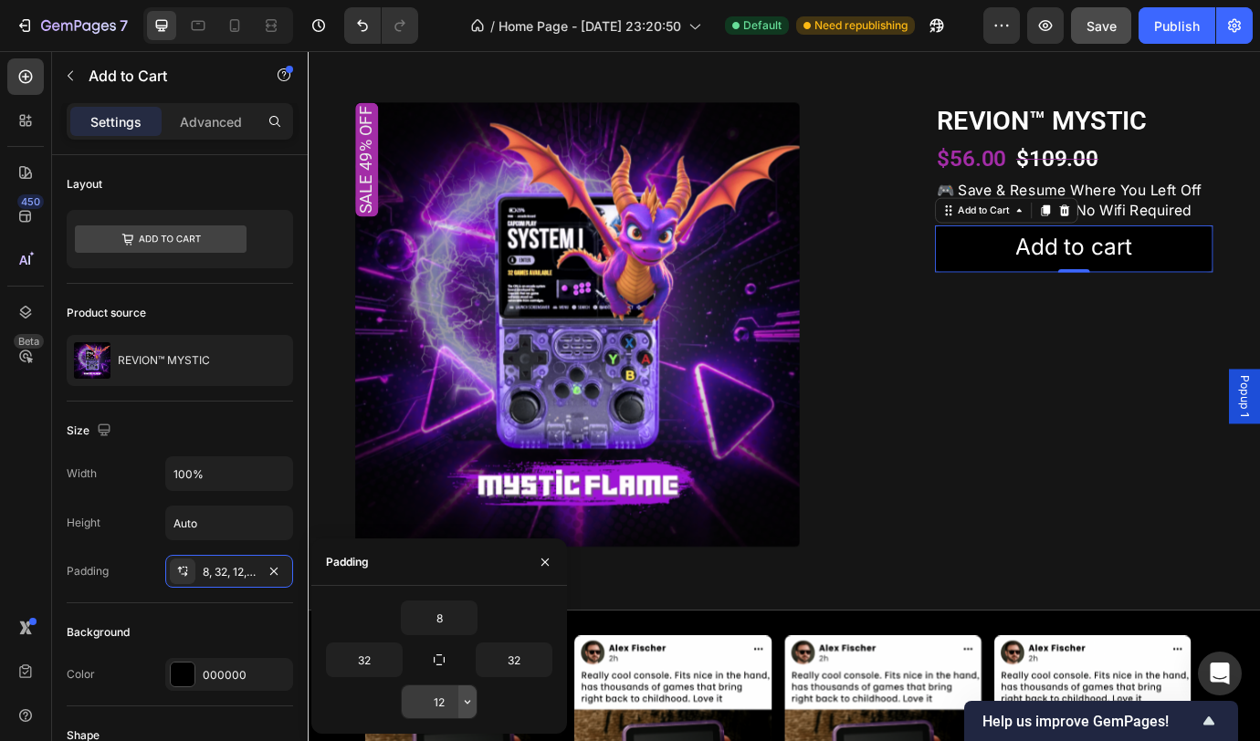
click at [467, 708] on icon "button" at bounding box center [467, 702] width 15 height 15
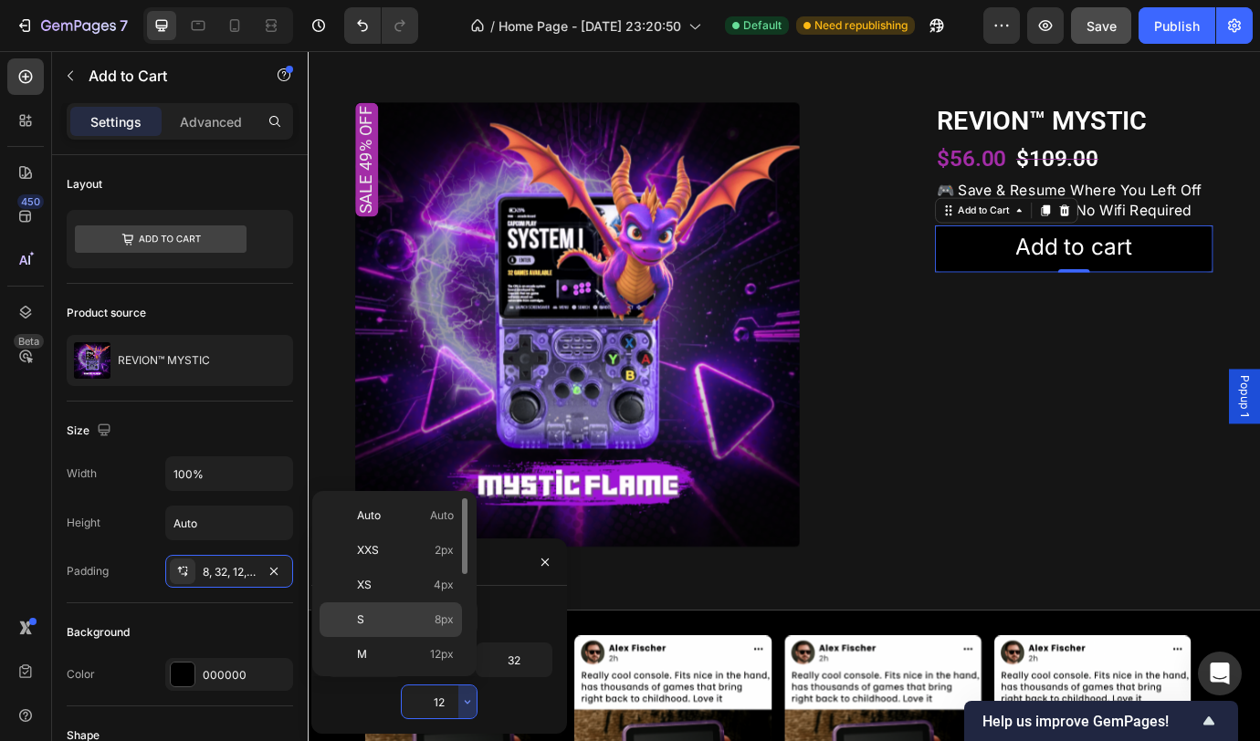
click at [427, 618] on p "S 8px" at bounding box center [405, 620] width 97 height 16
type input "8"
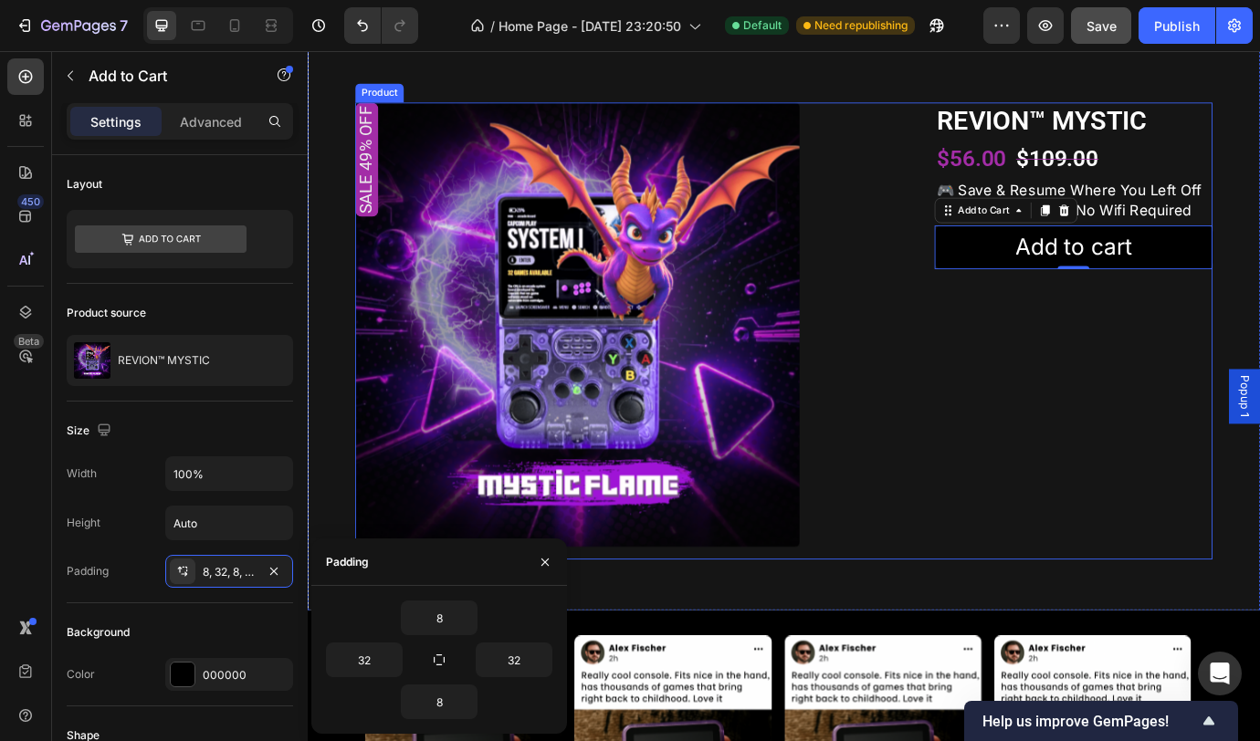
click at [1153, 512] on div "REVION™ MYSTIC Product Title $56.00 Product Price Product Price $109.00 Product…" at bounding box center [1189, 373] width 320 height 526
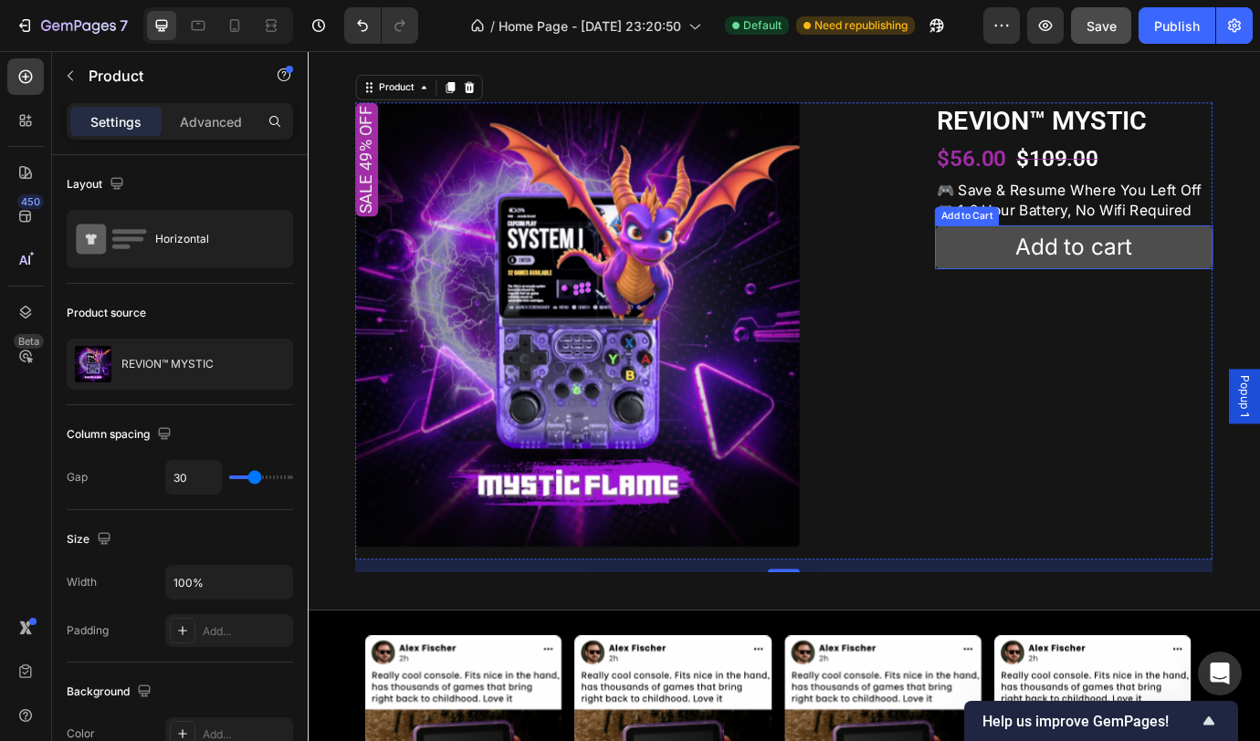
click at [1259, 302] on button "Add to cart" at bounding box center [1189, 277] width 320 height 50
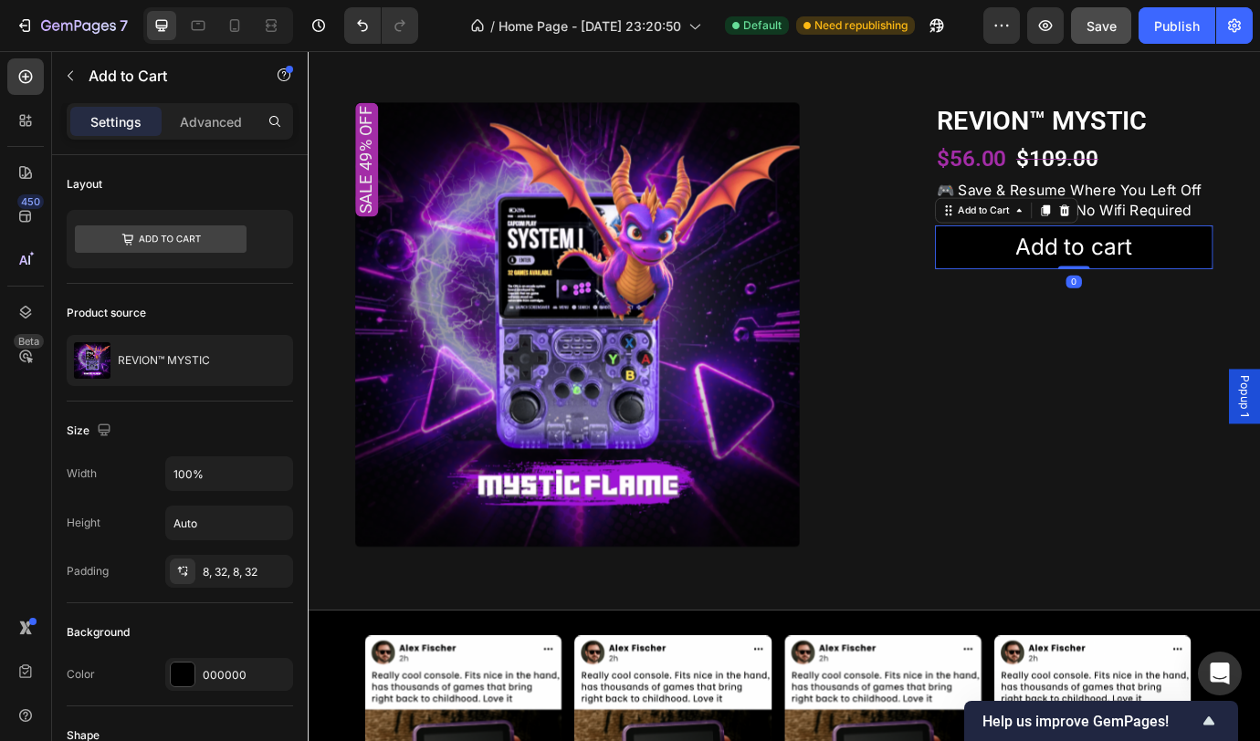
click at [202, 142] on div "Settings Advanced" at bounding box center [180, 129] width 256 height 52
click at [207, 131] on p "Advanced" at bounding box center [211, 121] width 62 height 19
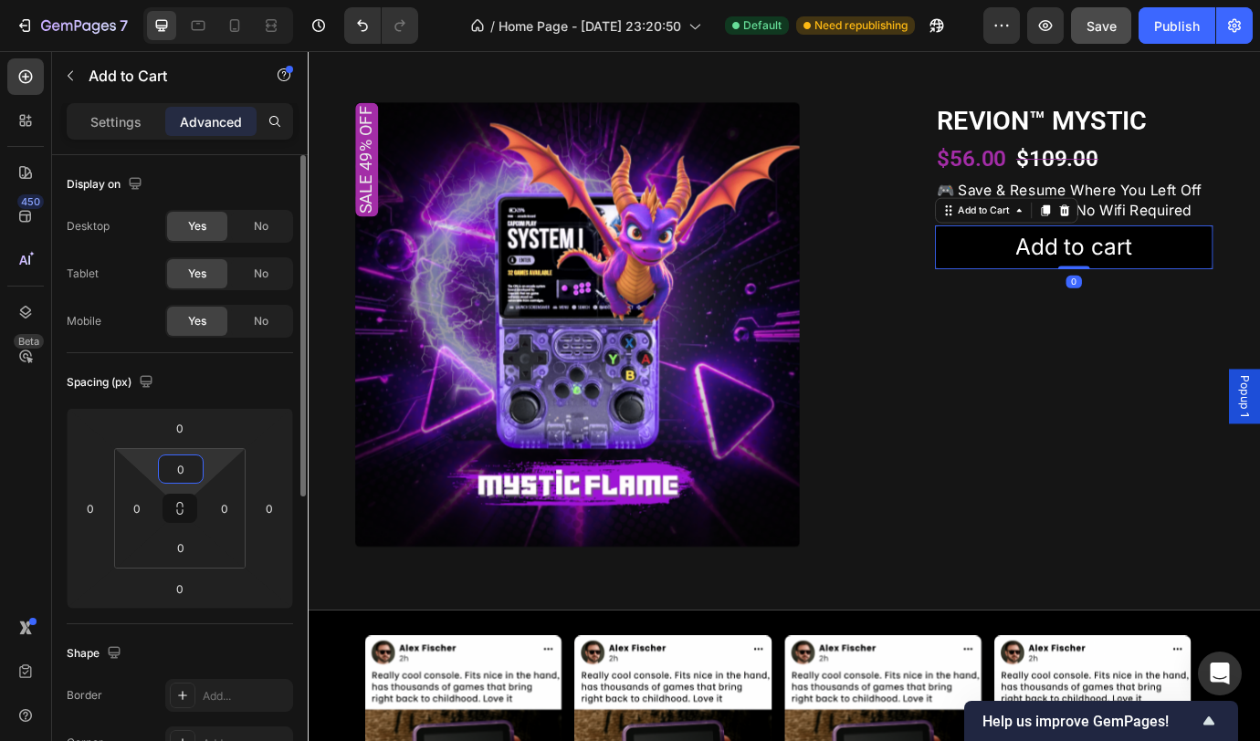
click at [181, 467] on input "0" at bounding box center [181, 469] width 37 height 27
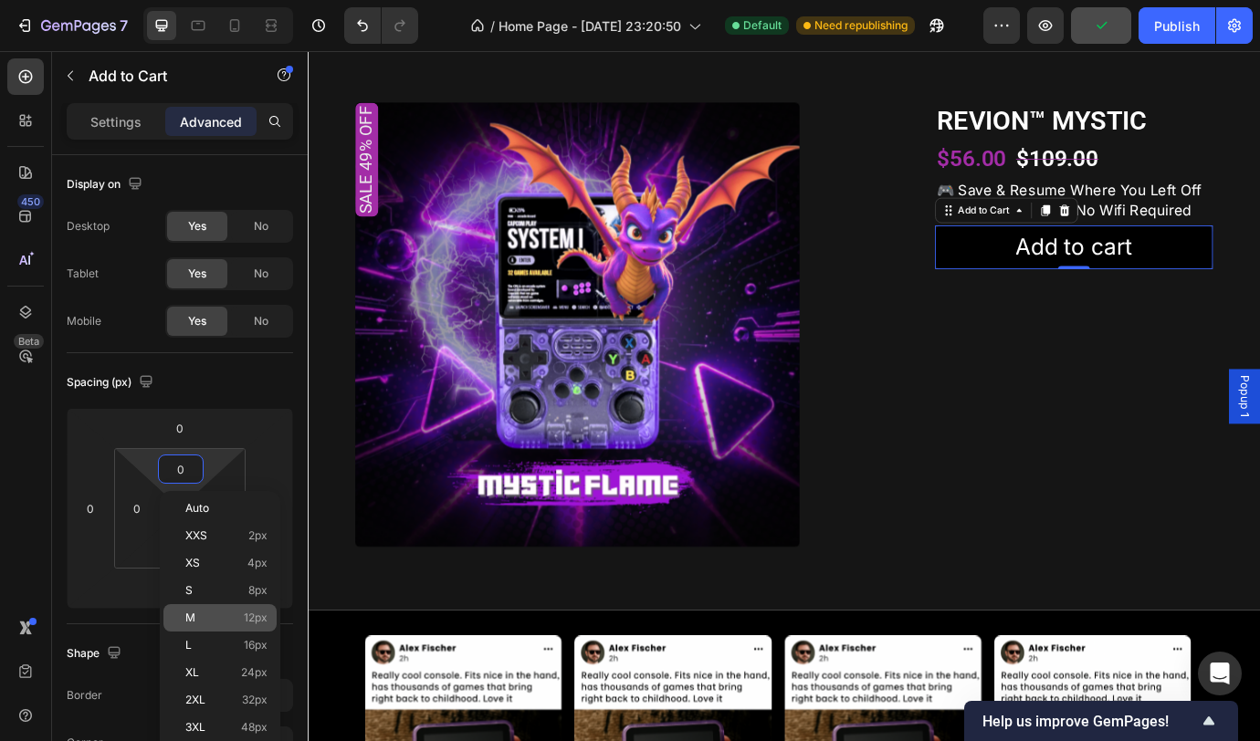
click at [203, 623] on p "M 12px" at bounding box center [226, 618] width 82 height 13
type input "12"
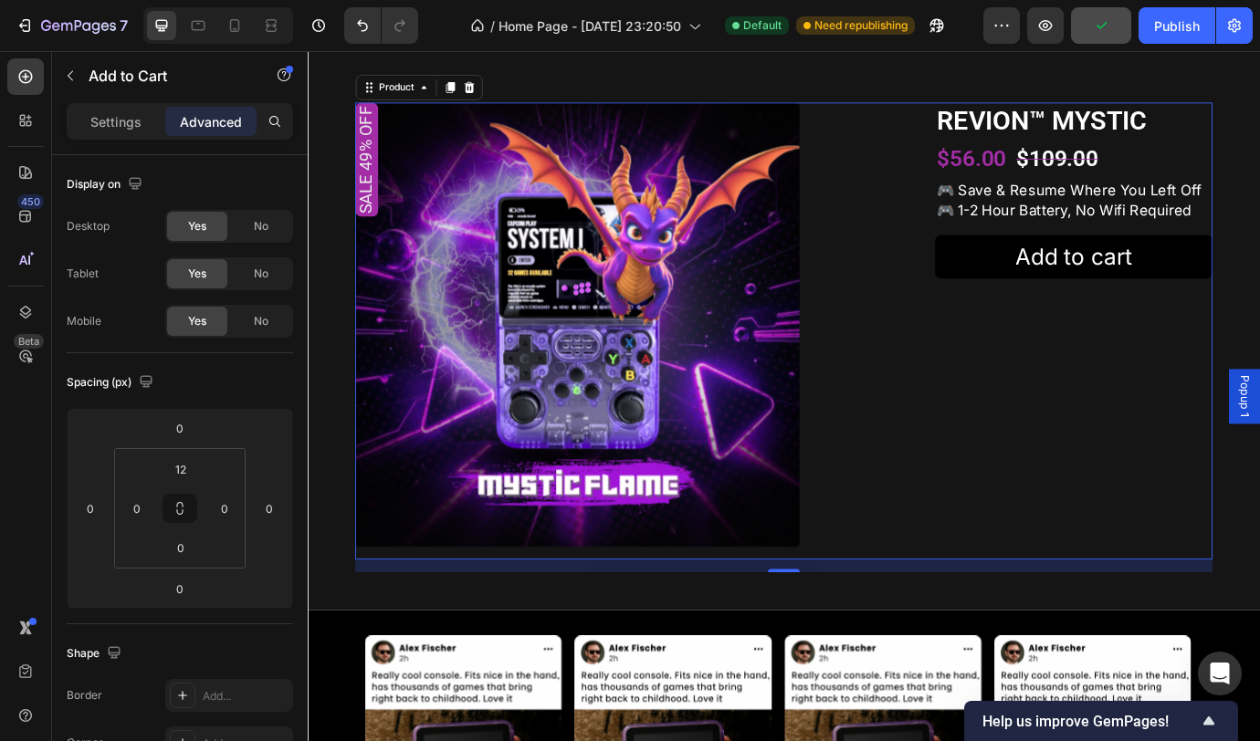
click at [1231, 603] on div "REVION™ MYSTIC Product Title $56.00 Product Price Product Price $109.00 Product…" at bounding box center [1189, 373] width 320 height 526
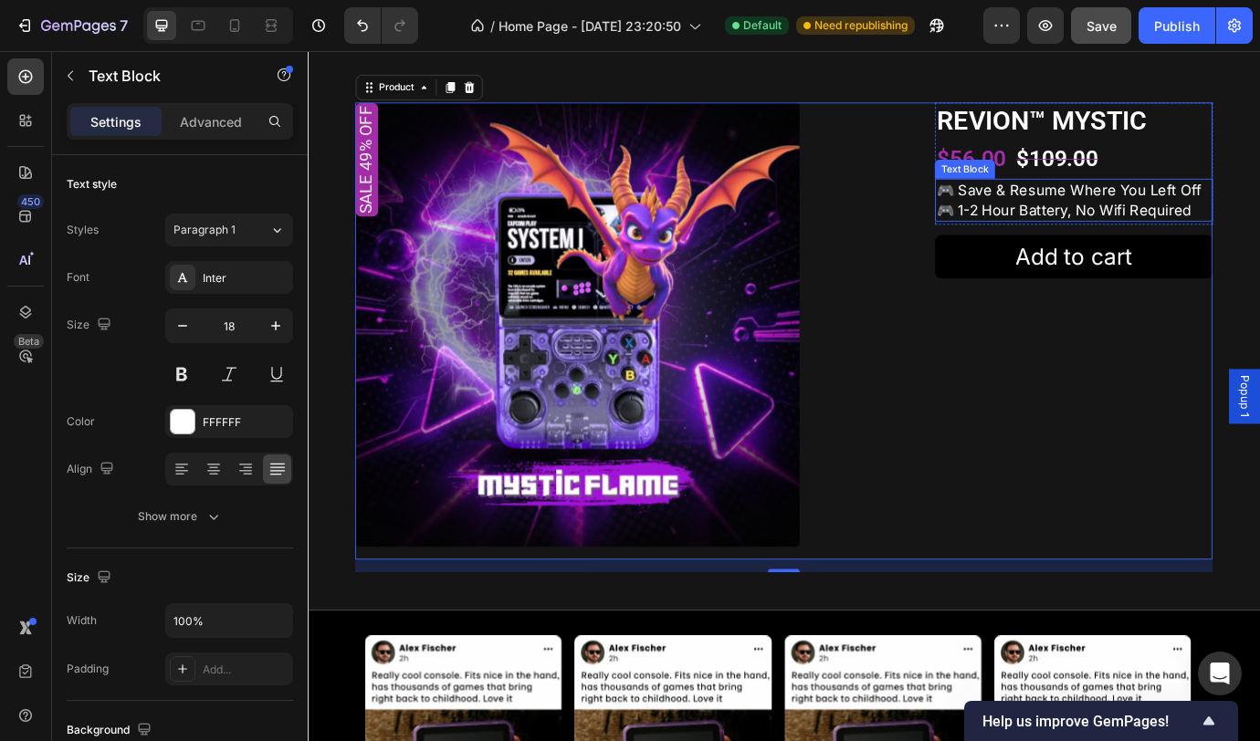
click at [1228, 246] on p "🎮 save & resume where you left off 🎮 1-2 hour battery, no wifi required" at bounding box center [1189, 223] width 316 height 46
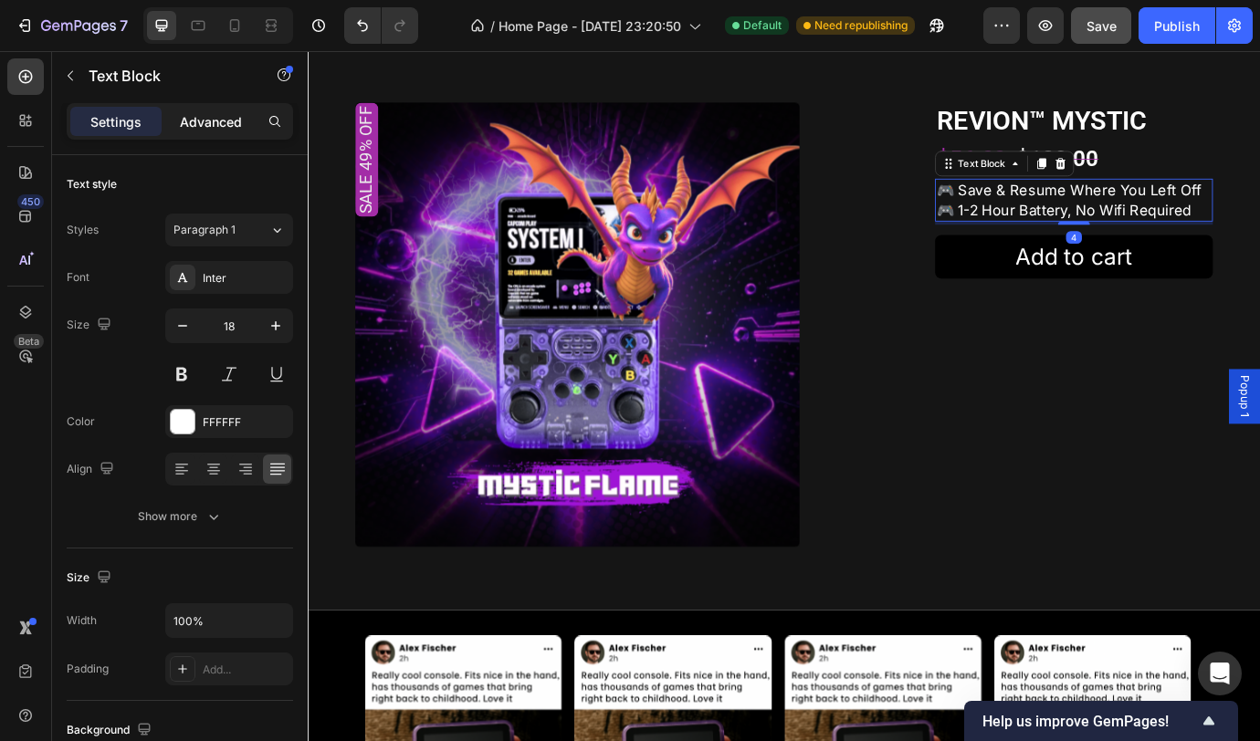
click at [225, 124] on p "Advanced" at bounding box center [211, 121] width 62 height 19
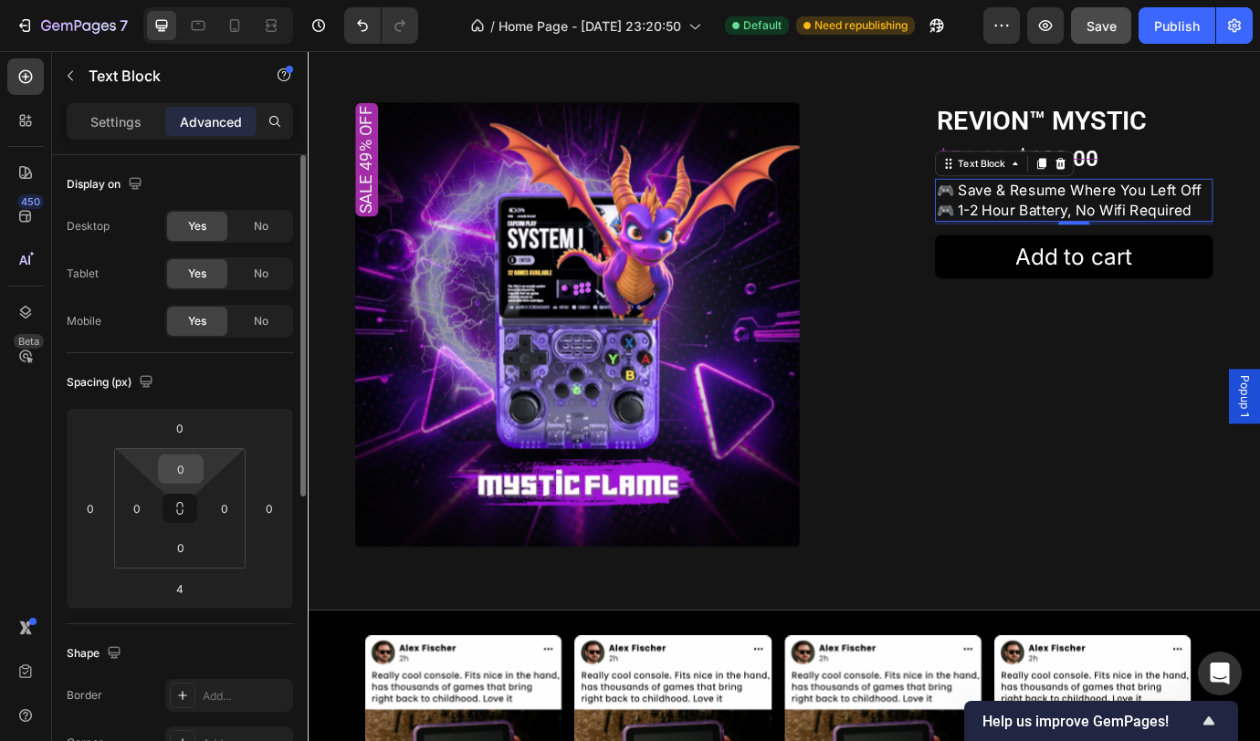
click at [192, 466] on input "0" at bounding box center [181, 469] width 37 height 27
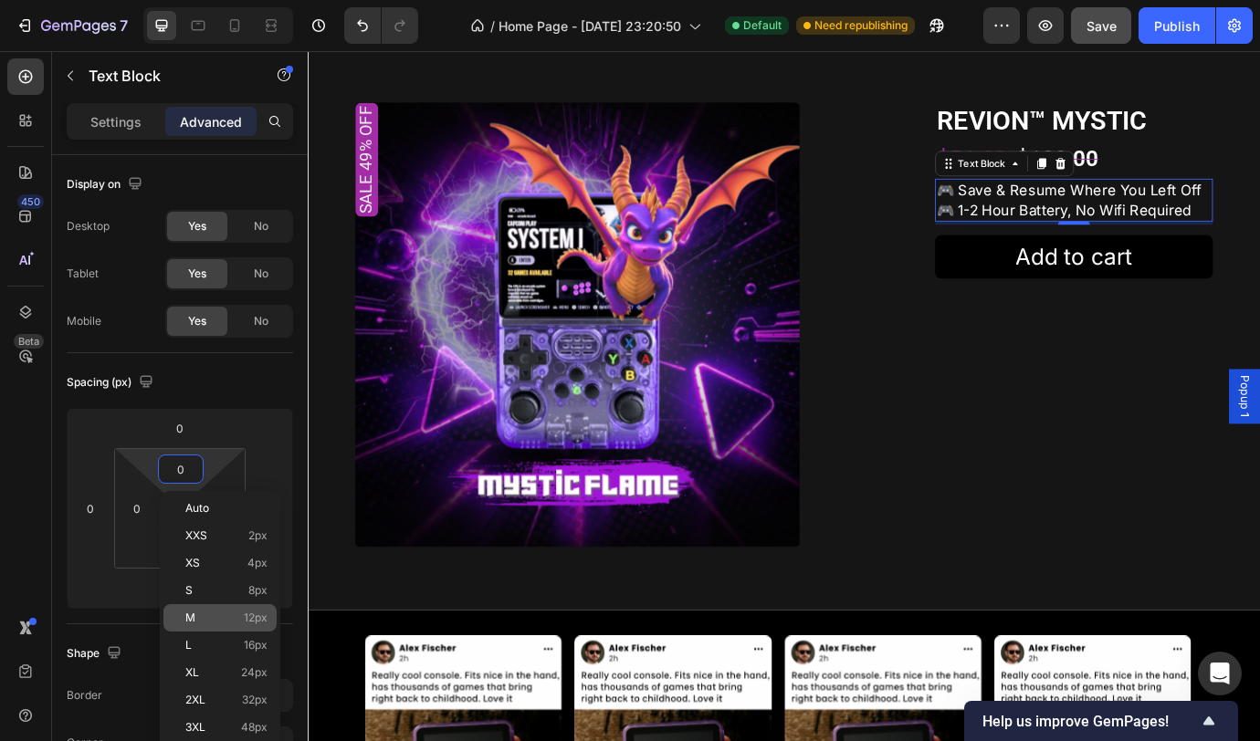
click at [209, 620] on p "M 12px" at bounding box center [226, 618] width 82 height 13
type input "12"
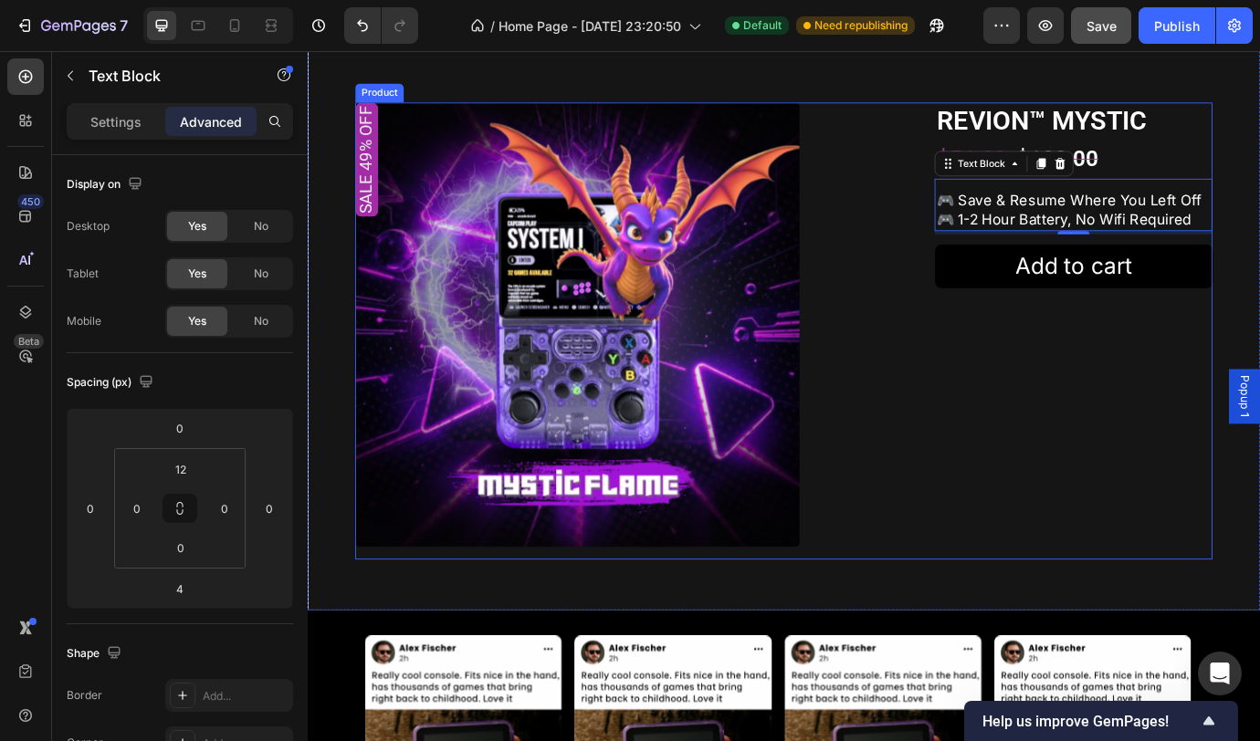
click at [1131, 569] on div "REVION™ MYSTIC Product Title $56.00 Product Price Product Price $109.00 Product…" at bounding box center [1189, 373] width 320 height 526
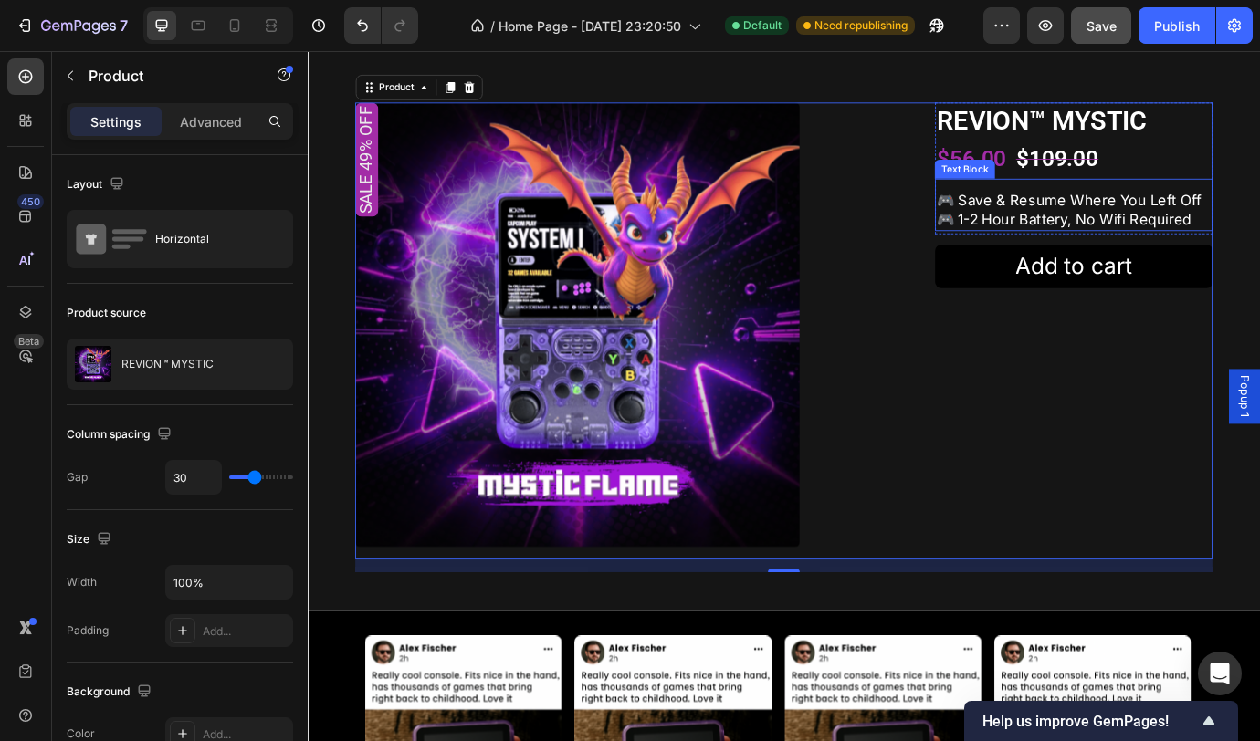
click at [1244, 257] on p "🎮 save & resume where you left off 🎮 1-2 hour battery, no wifi required" at bounding box center [1189, 234] width 316 height 46
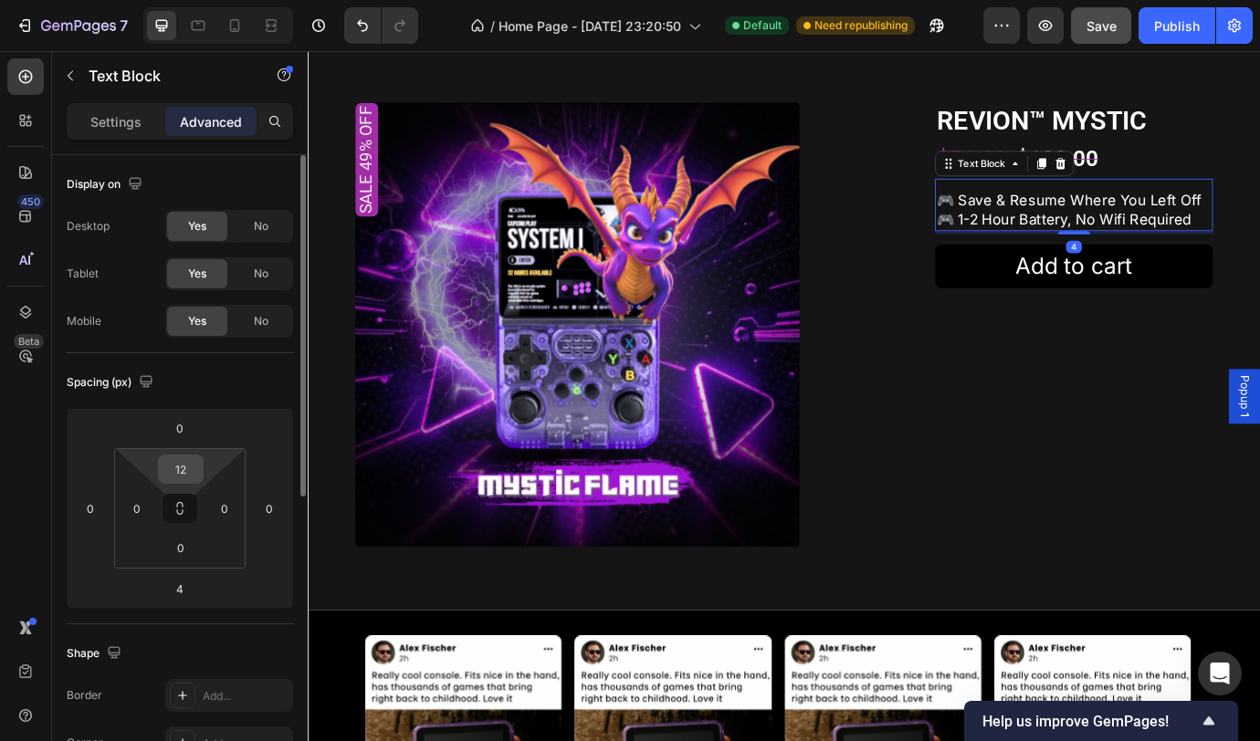
click at [180, 475] on input "12" at bounding box center [181, 469] width 37 height 27
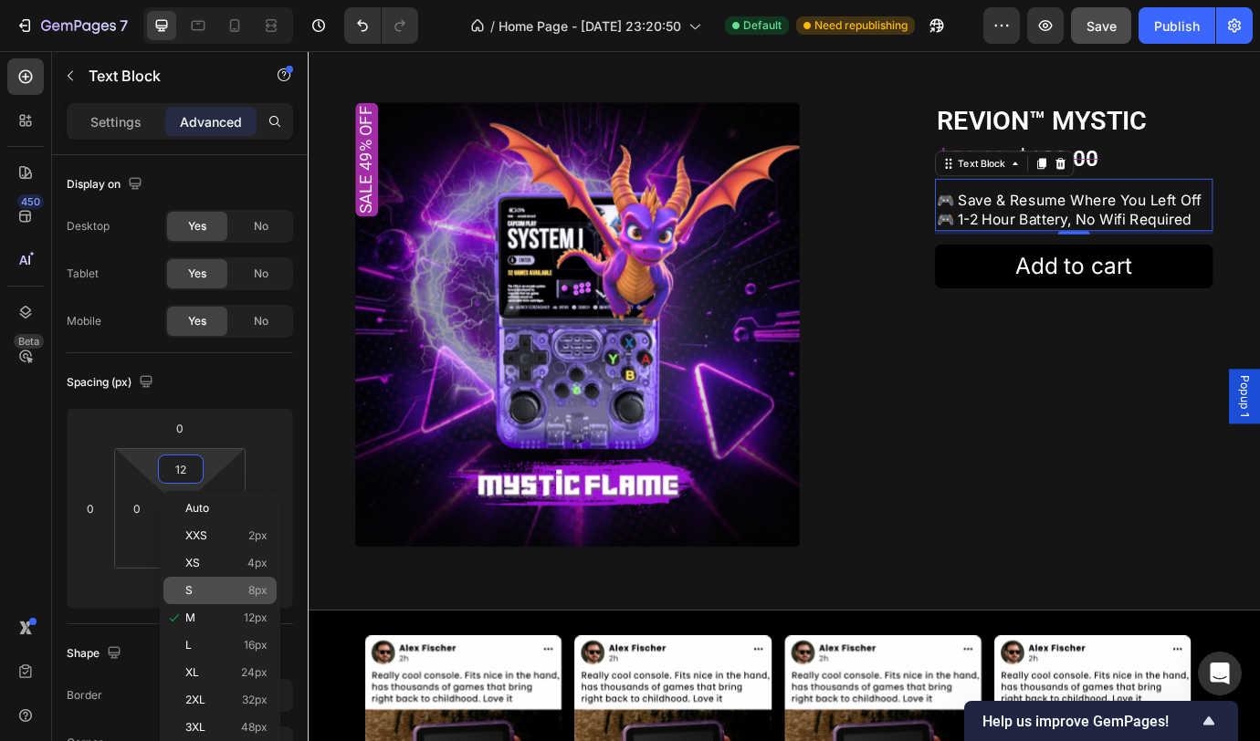
click at [225, 591] on p "S 8px" at bounding box center [226, 590] width 82 height 13
type input "8"
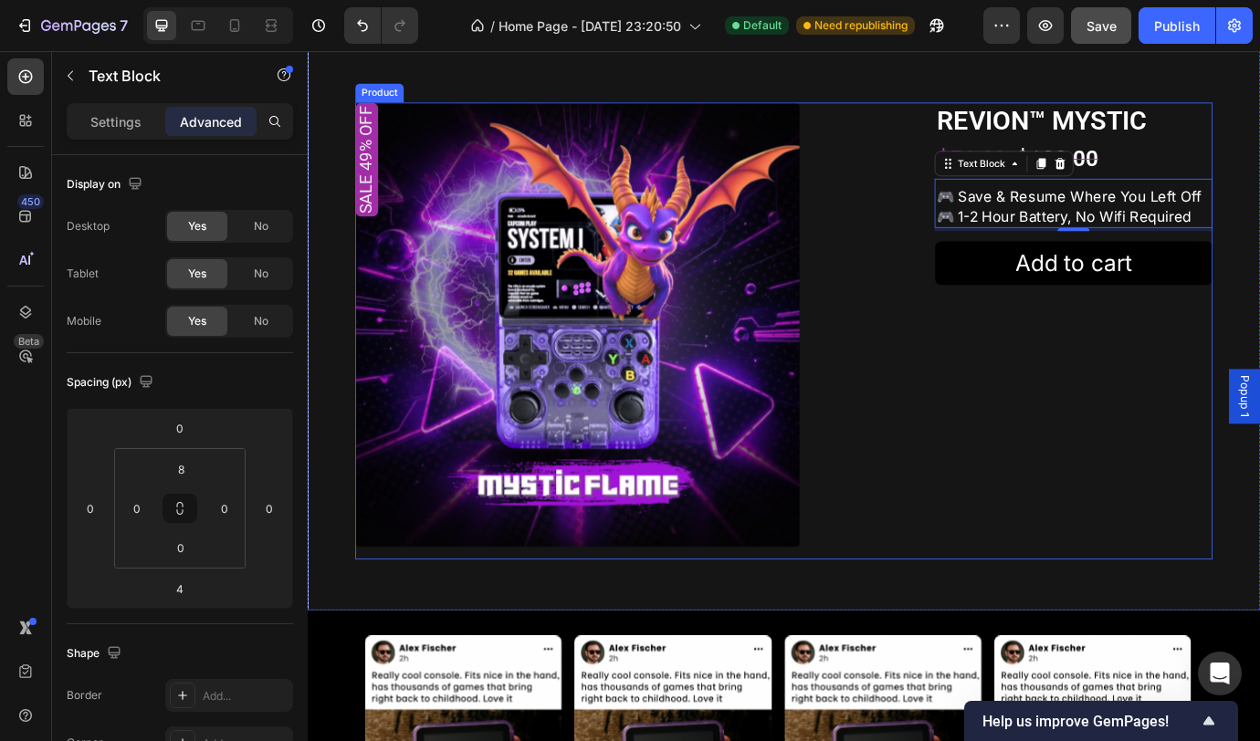
click at [1152, 498] on div "REVION™ MYSTIC Product Title $56.00 Product Price Product Price $109.00 Product…" at bounding box center [1189, 373] width 320 height 526
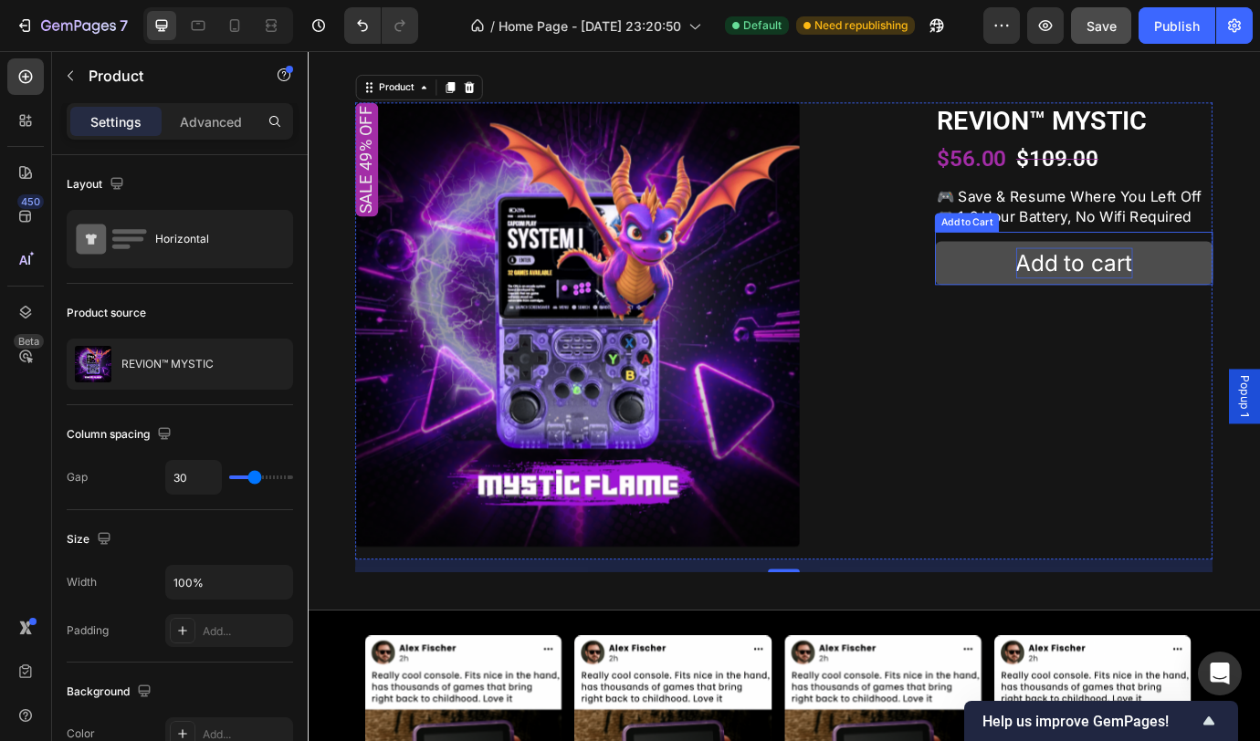
click at [1196, 313] on div "Add to cart" at bounding box center [1189, 296] width 134 height 36
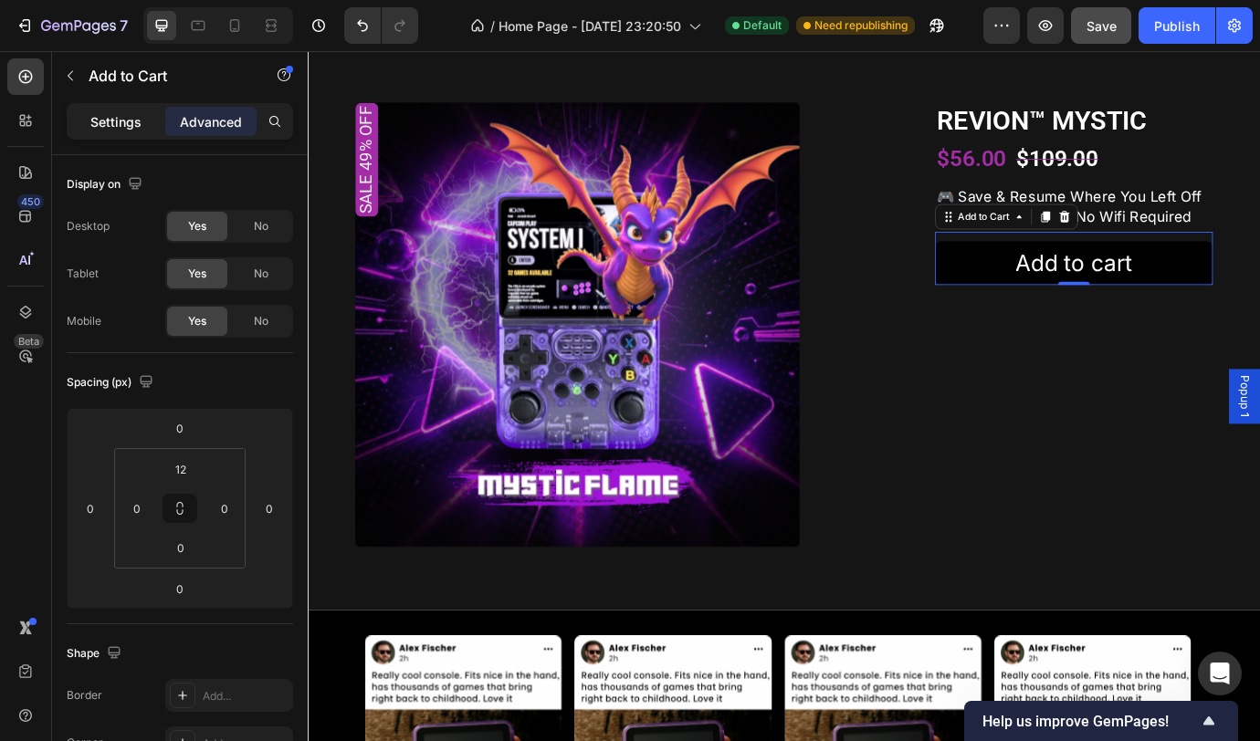
click at [96, 121] on p "Settings" at bounding box center [115, 121] width 51 height 19
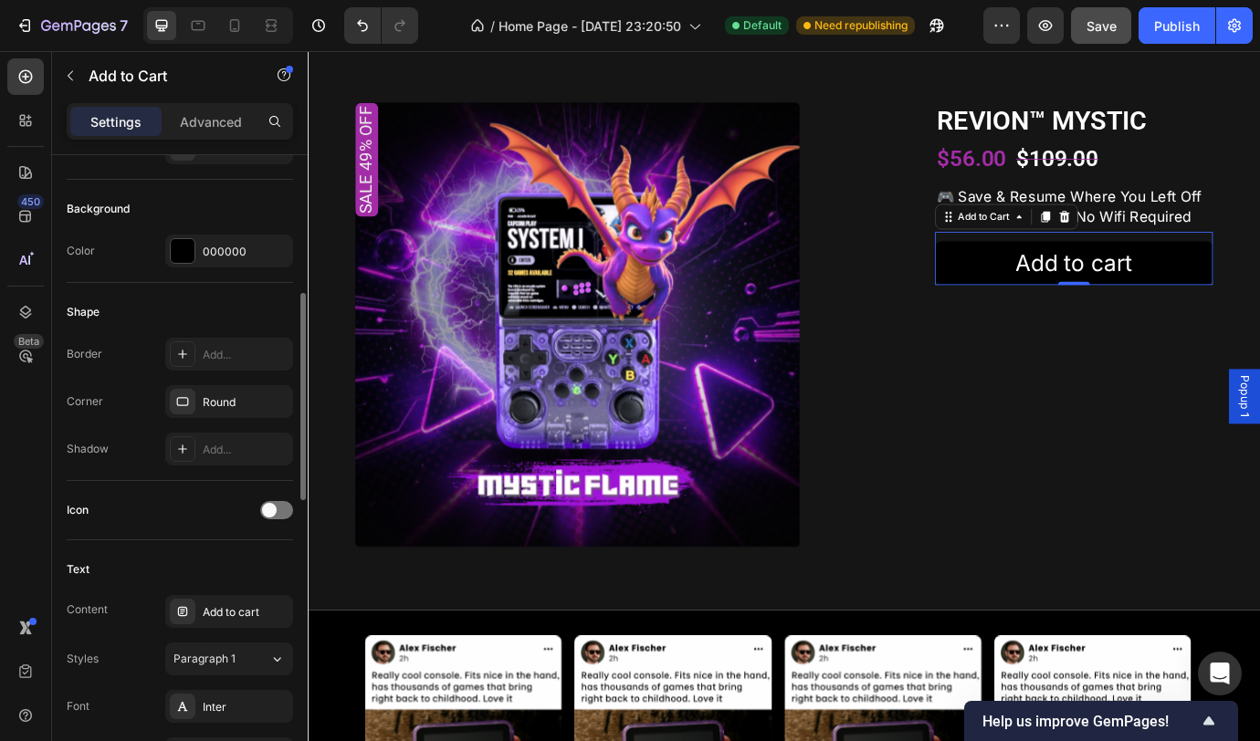
scroll to position [729, 0]
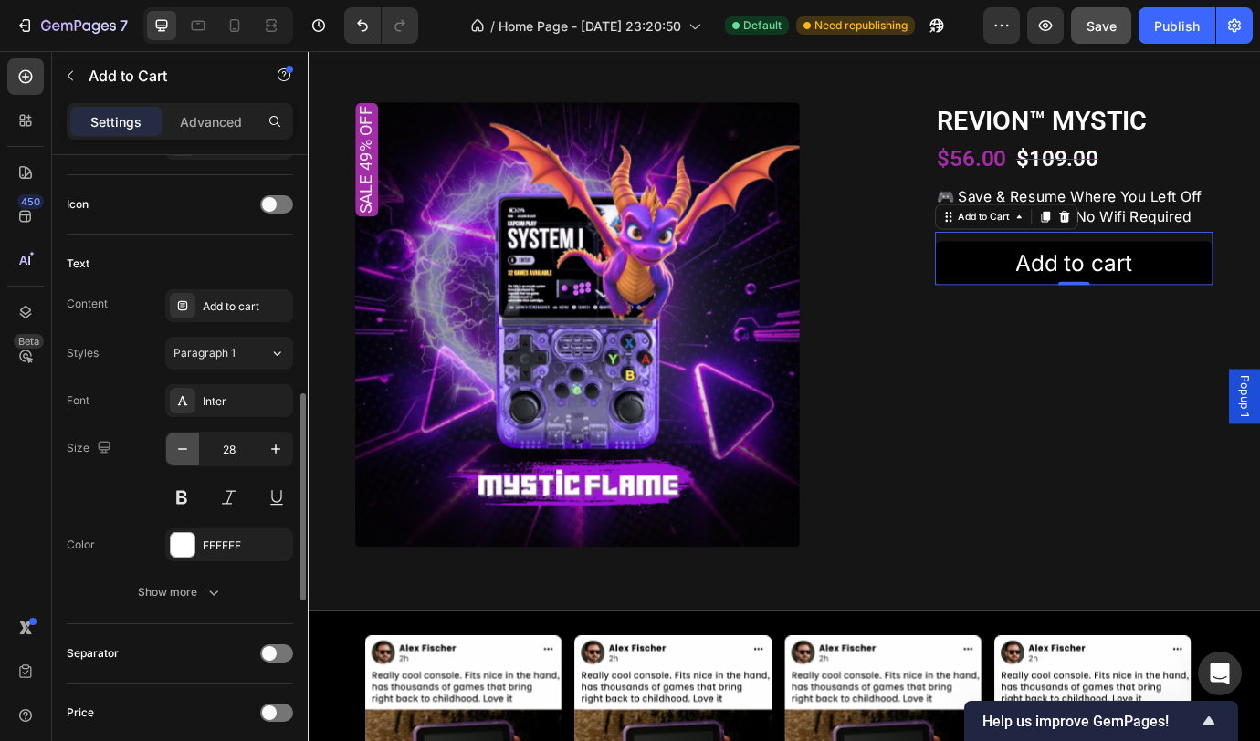
click at [193, 447] on button "button" at bounding box center [182, 449] width 33 height 33
click at [191, 446] on icon "button" at bounding box center [182, 449] width 18 height 18
click at [190, 446] on icon "button" at bounding box center [182, 449] width 18 height 18
type input "24"
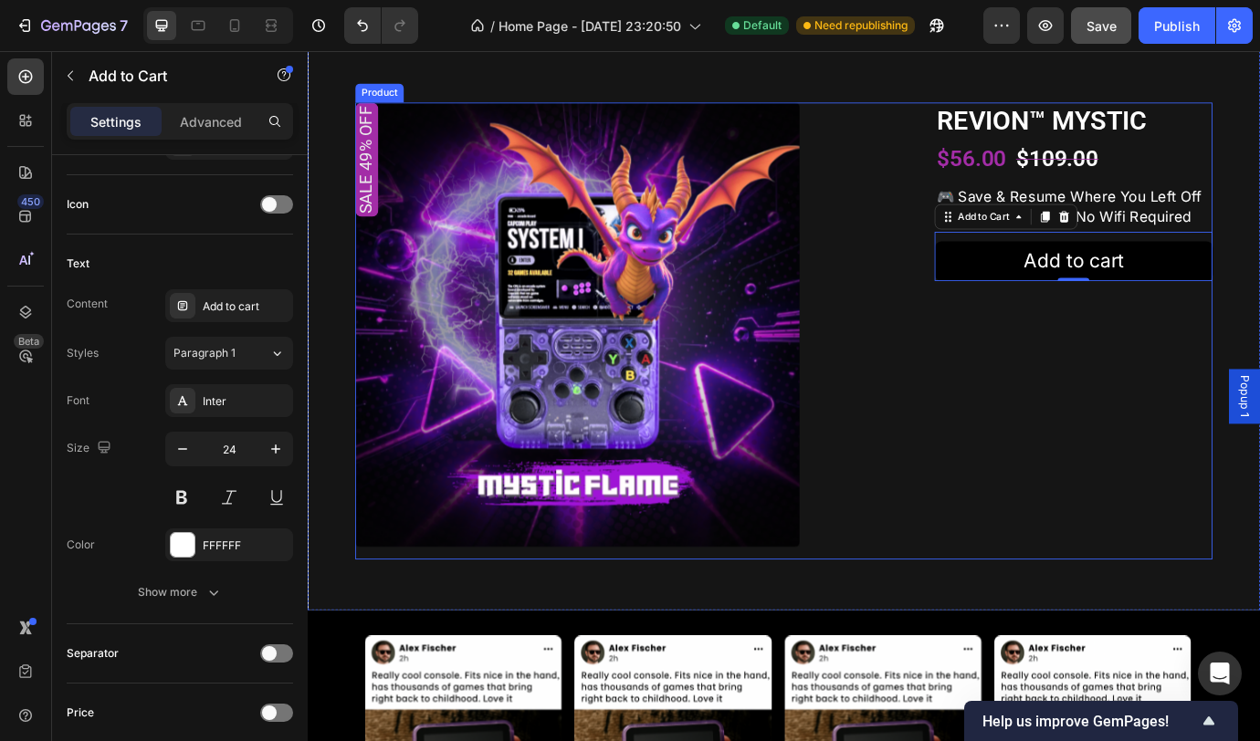
click at [1255, 500] on div "REVION™ MYSTIC Product Title $56.00 Product Price Product Price $109.00 Product…" at bounding box center [1189, 373] width 320 height 526
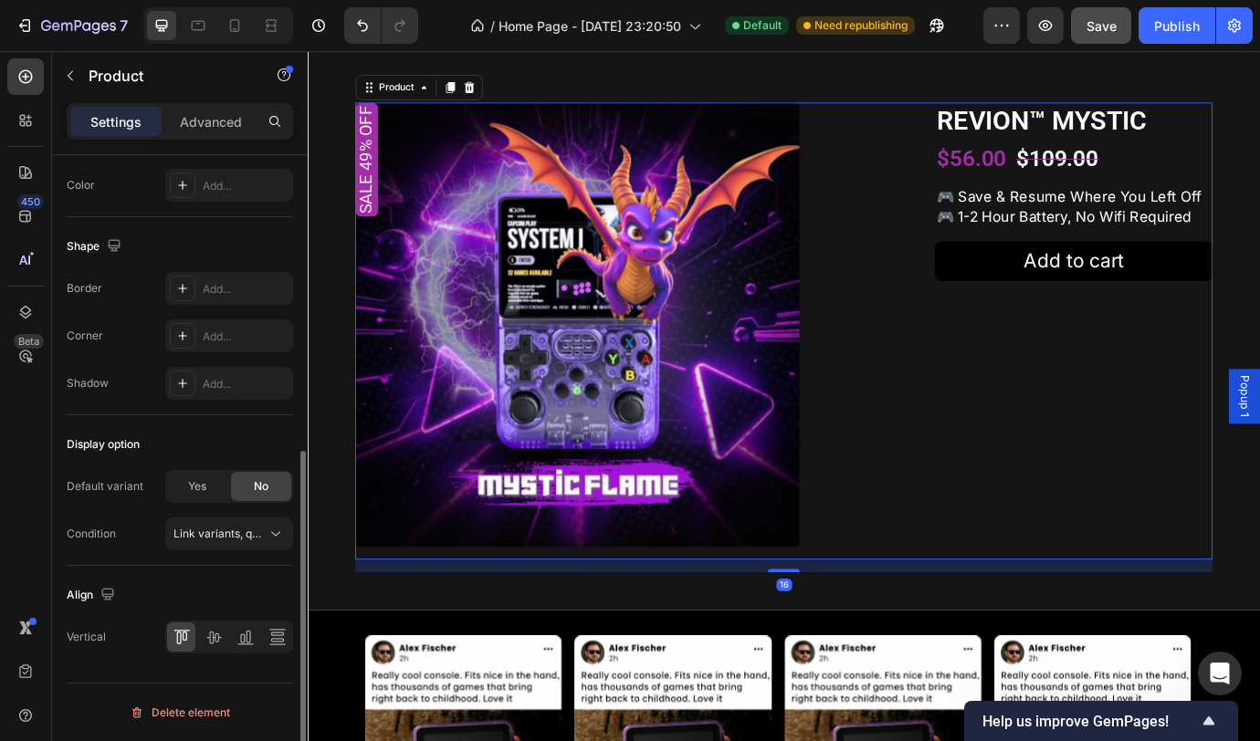
scroll to position [0, 0]
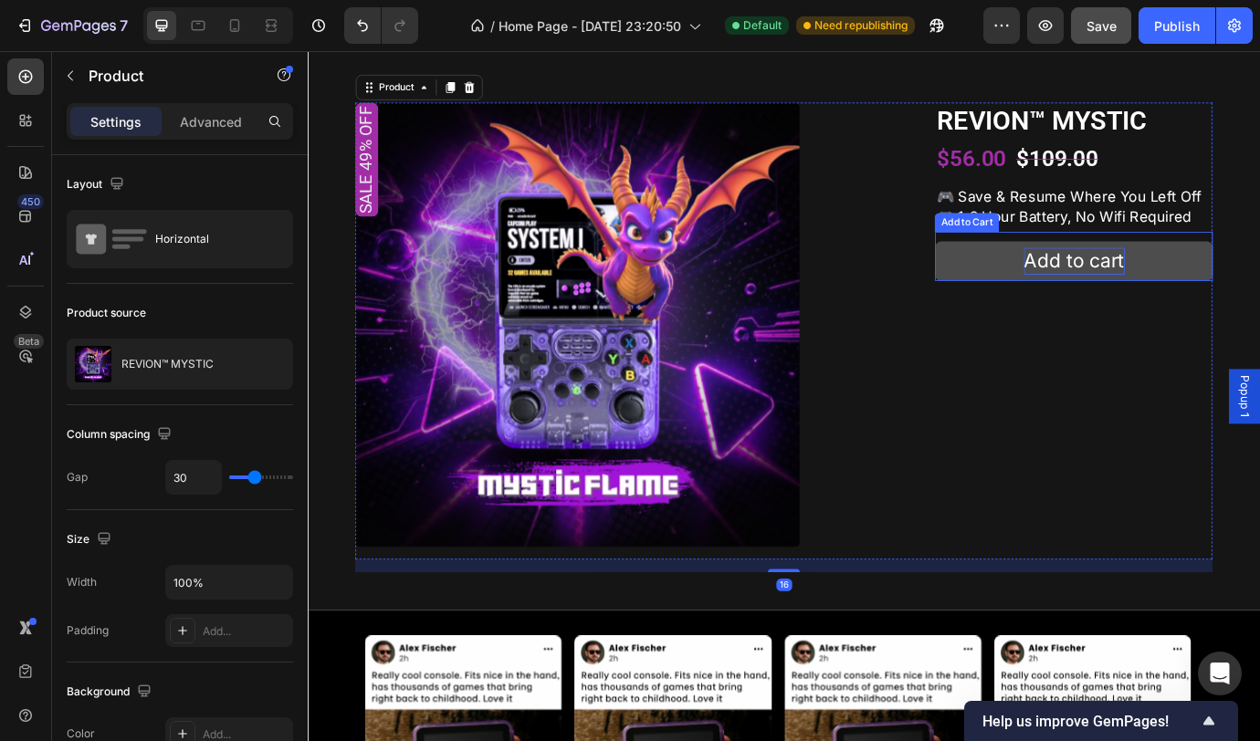
click at [1204, 309] on div "Add to cart" at bounding box center [1189, 293] width 116 height 31
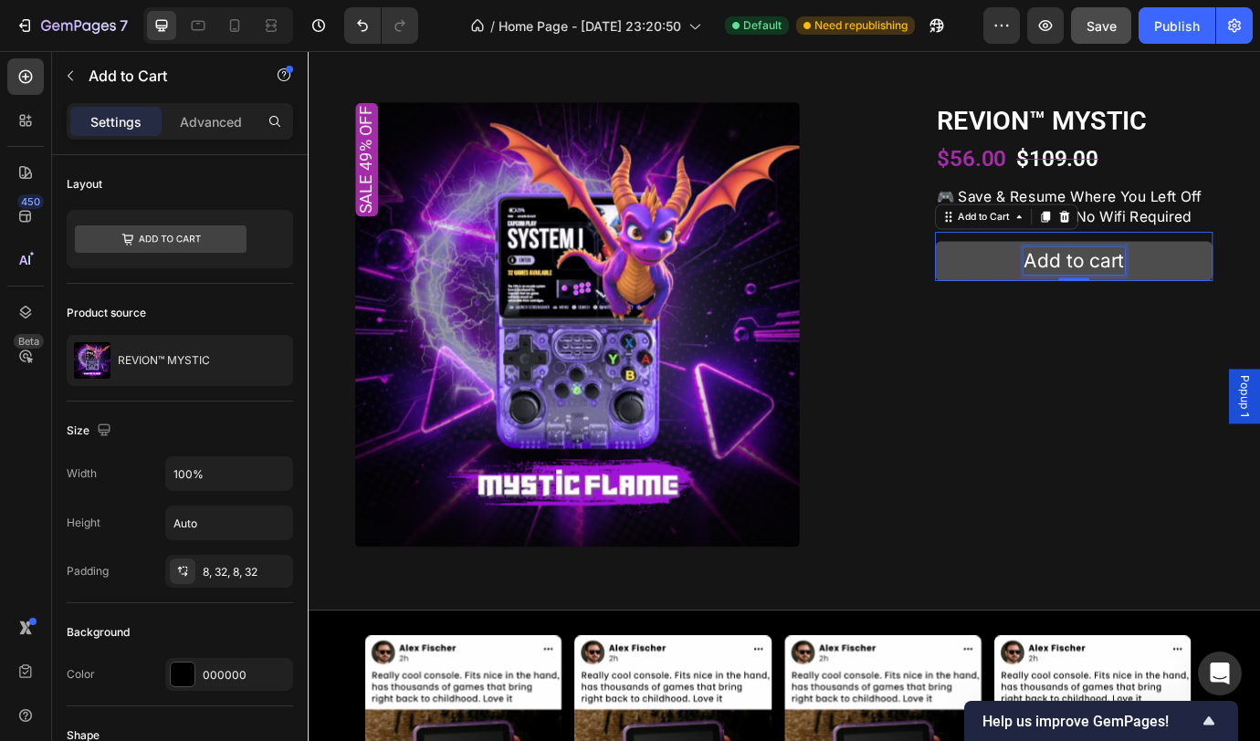
click at [1204, 309] on div "Add to cart" at bounding box center [1189, 293] width 116 height 31
click at [1204, 309] on p "Add to cart" at bounding box center [1189, 293] width 116 height 31
click at [1199, 309] on p "Add to cart" at bounding box center [1189, 293] width 116 height 31
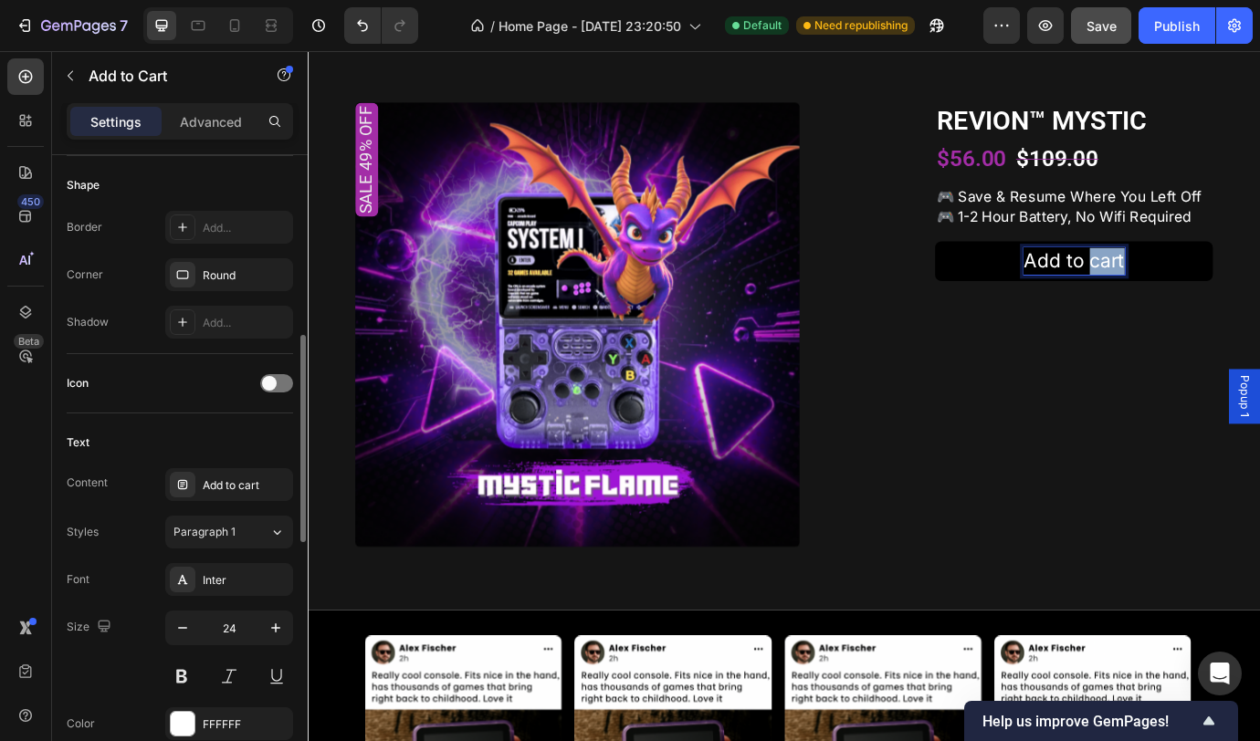
scroll to position [589, 0]
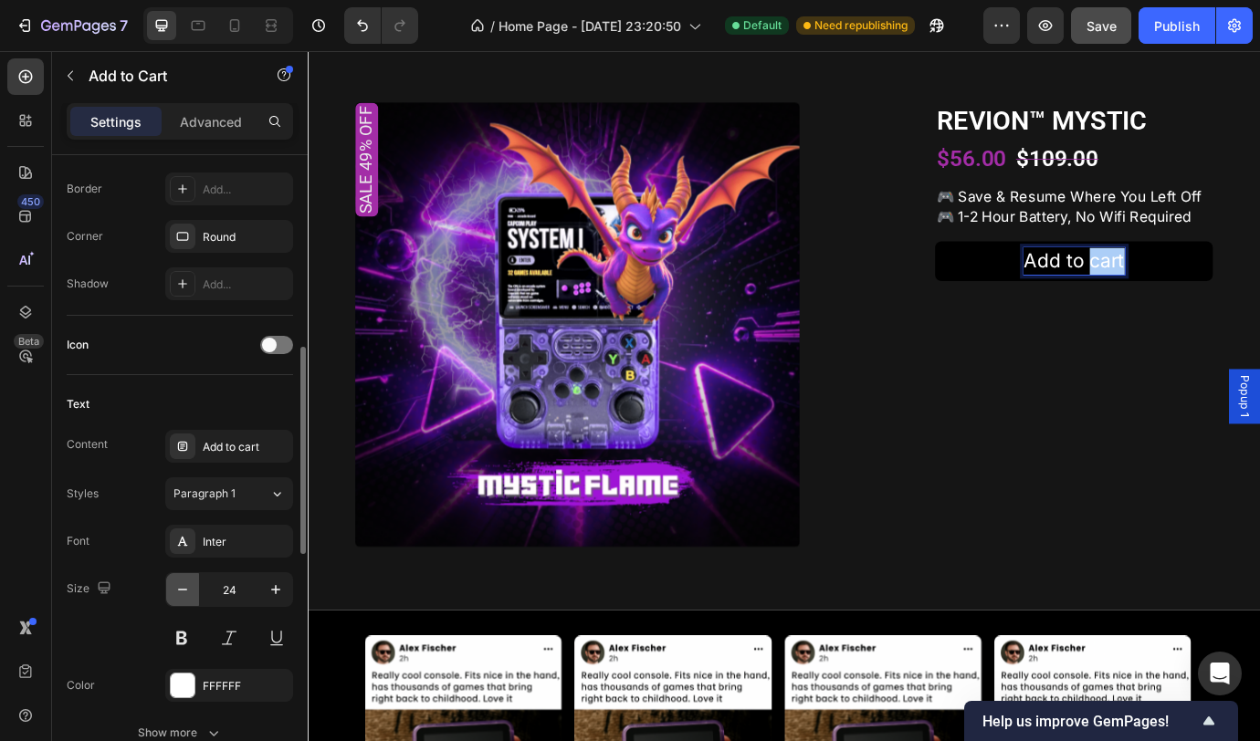
click at [194, 591] on button "button" at bounding box center [182, 589] width 33 height 33
click at [192, 590] on button "button" at bounding box center [182, 589] width 33 height 33
type input "22"
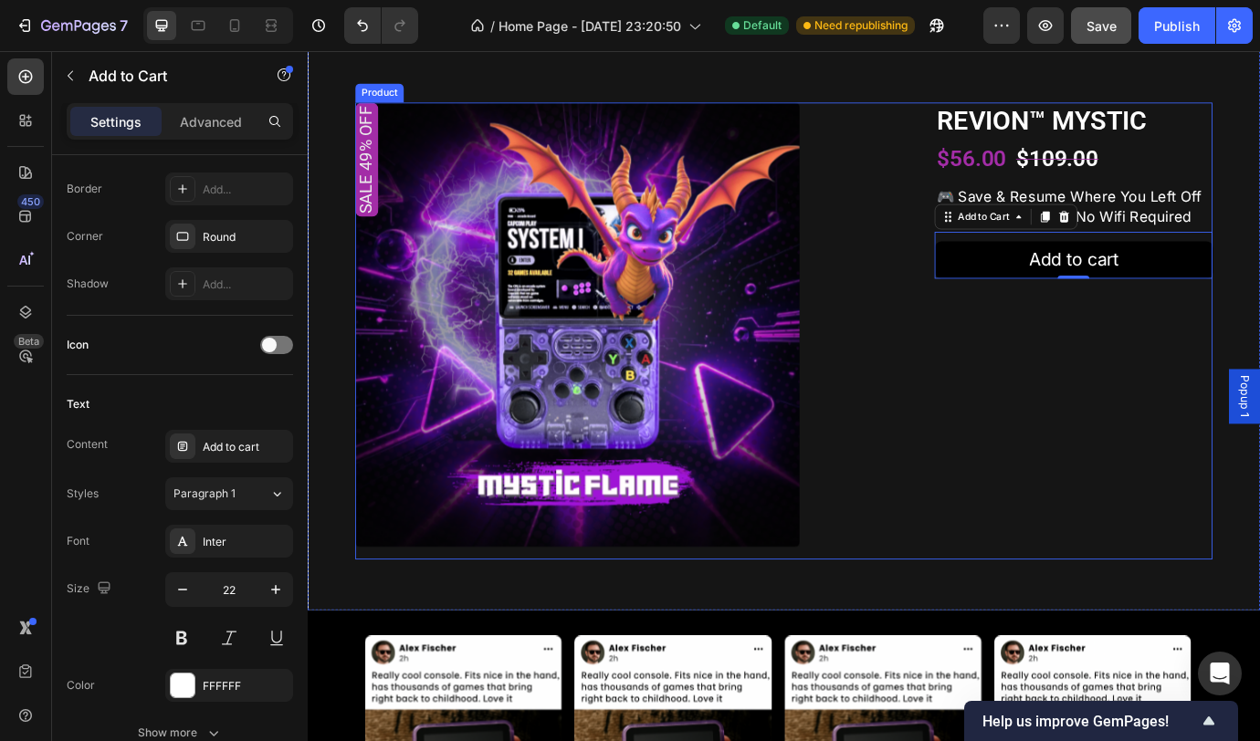
click at [1215, 620] on div "REVION™ MYSTIC Product Title $56.00 Product Price Product Price $109.00 Product…" at bounding box center [1189, 373] width 320 height 526
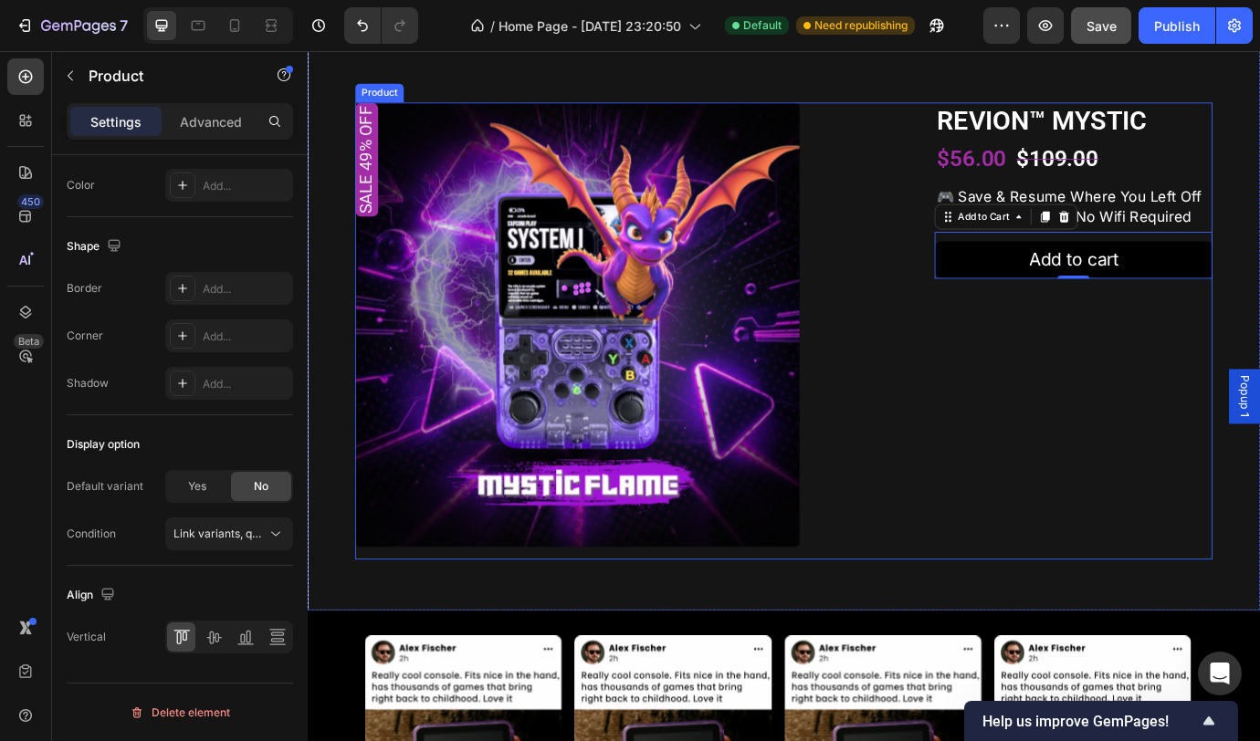
scroll to position [0, 0]
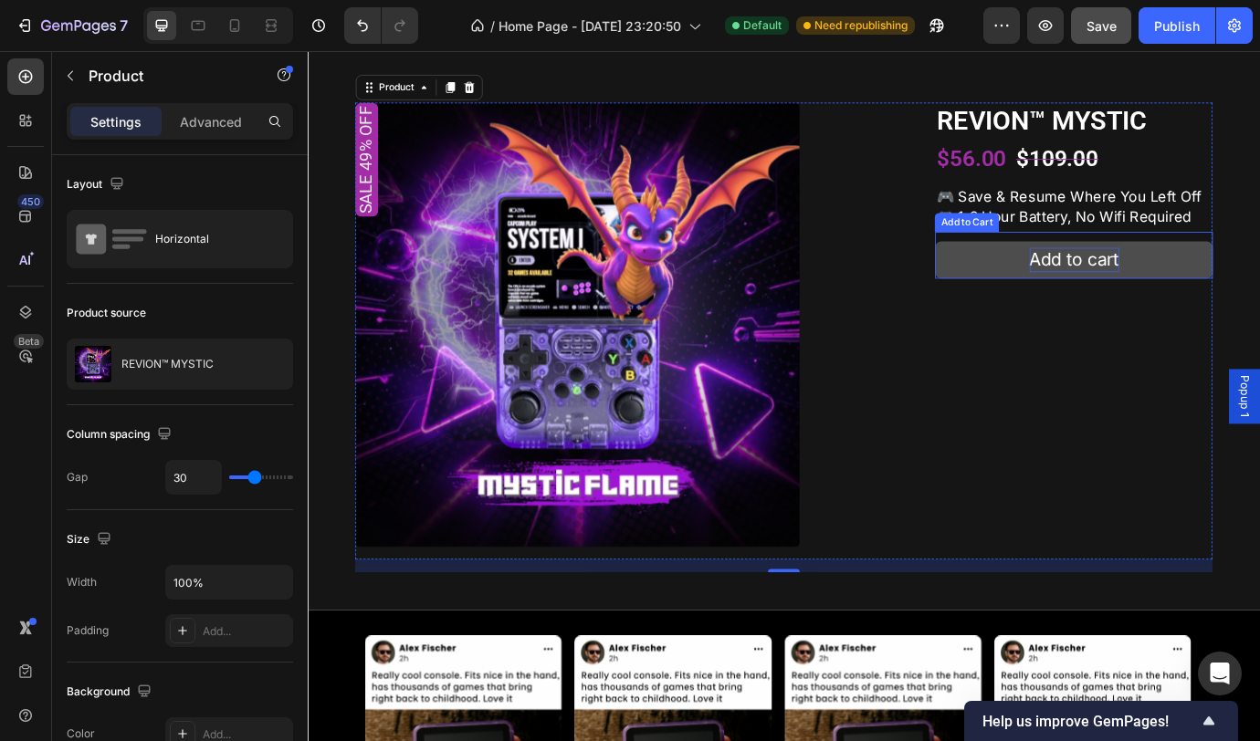
click at [1198, 306] on p "Add to cart" at bounding box center [1189, 292] width 103 height 28
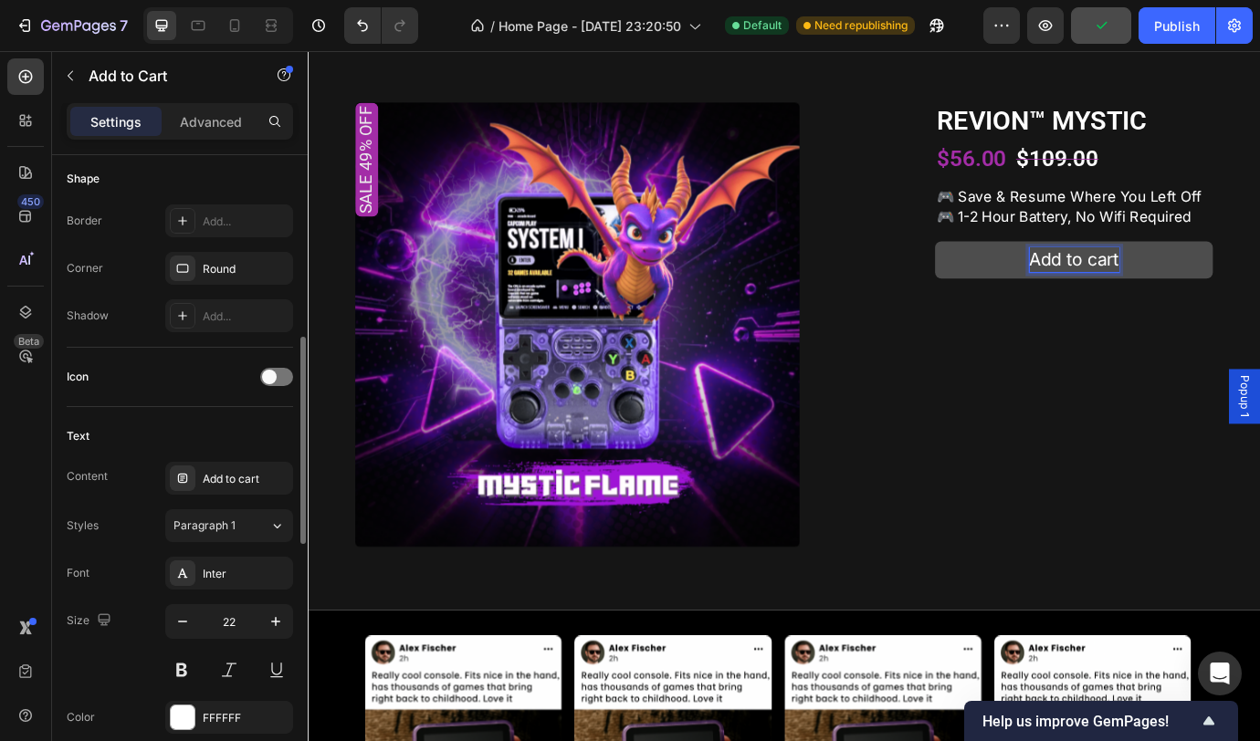
scroll to position [580, 0]
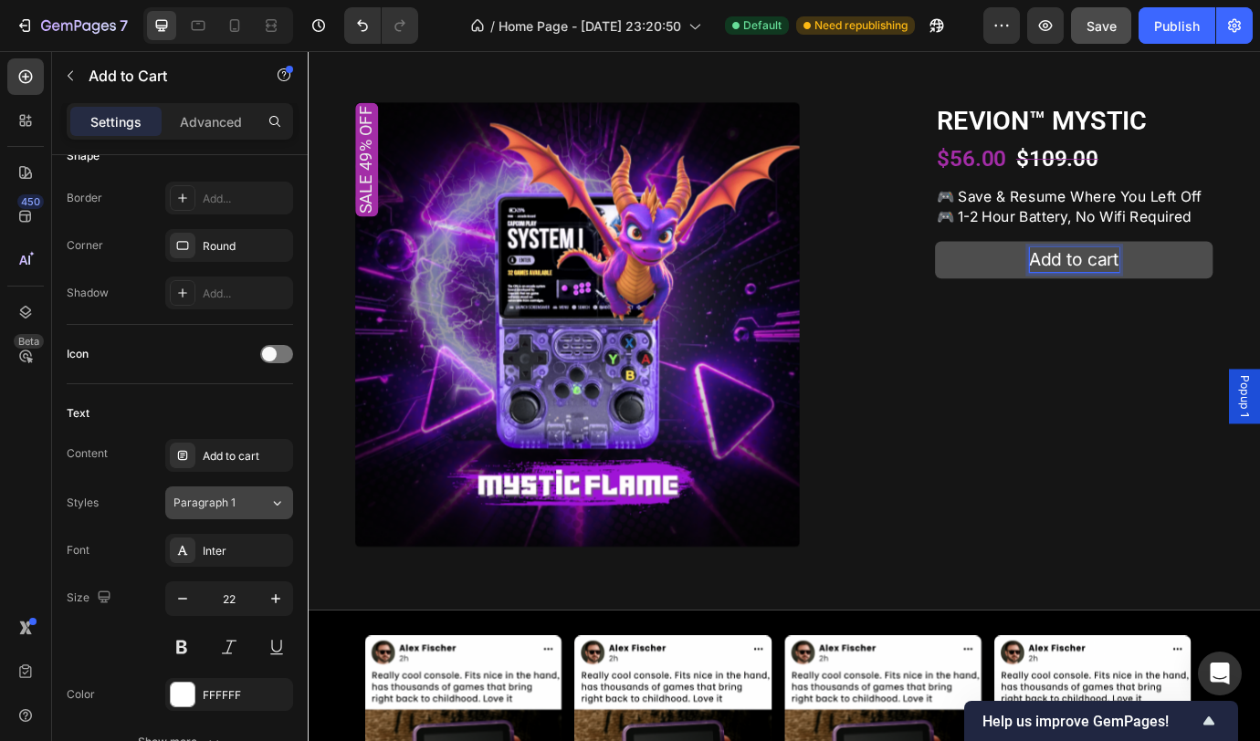
click at [269, 498] on icon at bounding box center [277, 503] width 16 height 18
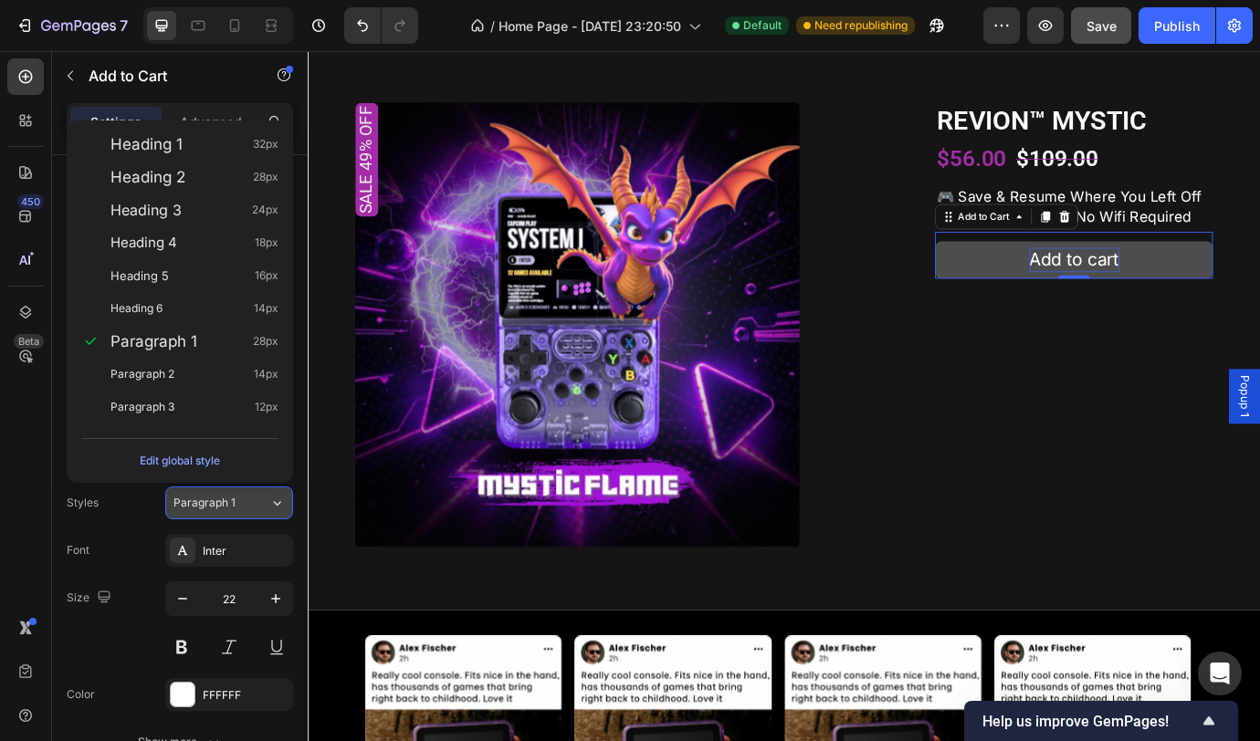
click at [269, 498] on icon at bounding box center [277, 503] width 16 height 18
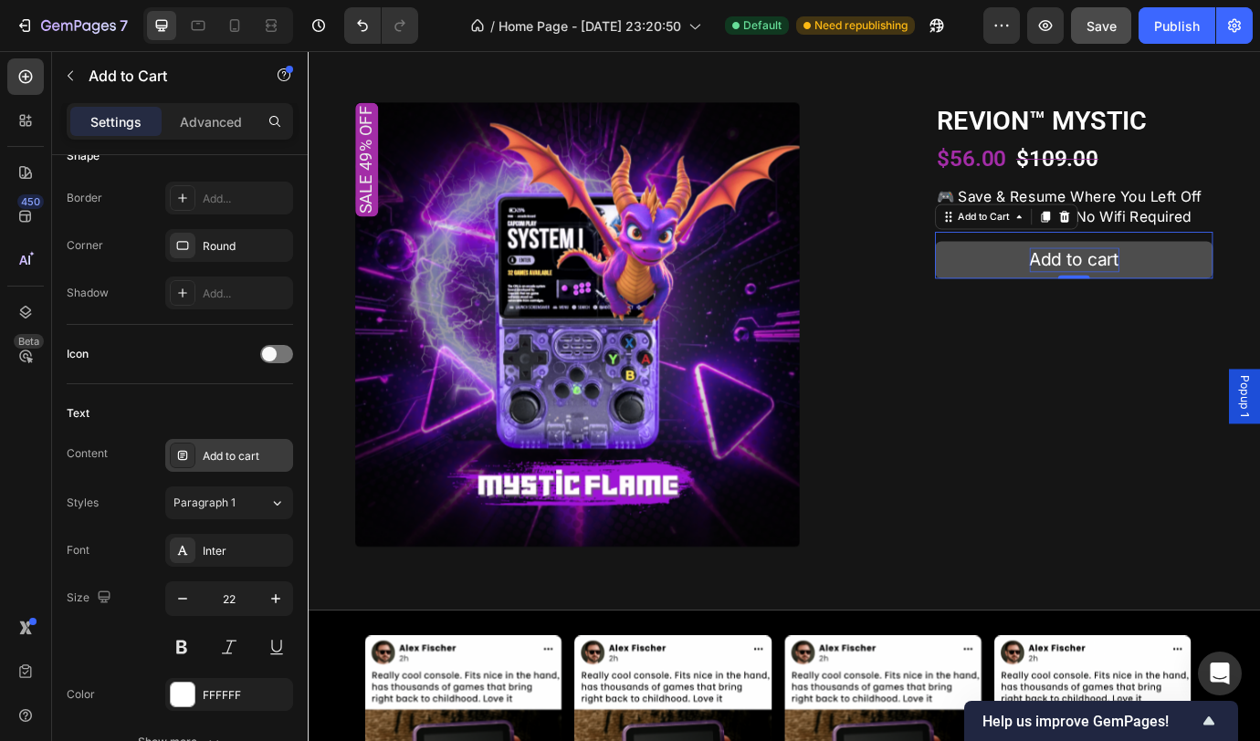
click at [226, 461] on div "Add to cart" at bounding box center [246, 456] width 86 height 16
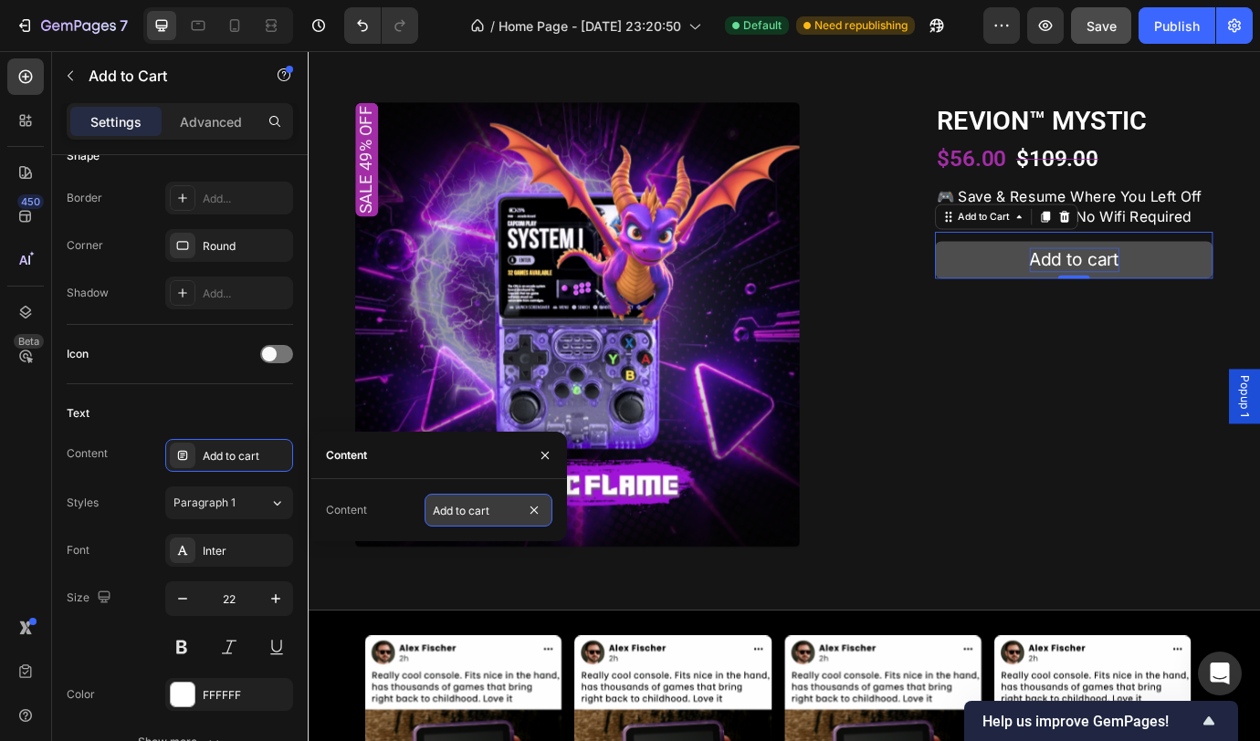
click at [499, 513] on input "Add to cart" at bounding box center [489, 510] width 128 height 33
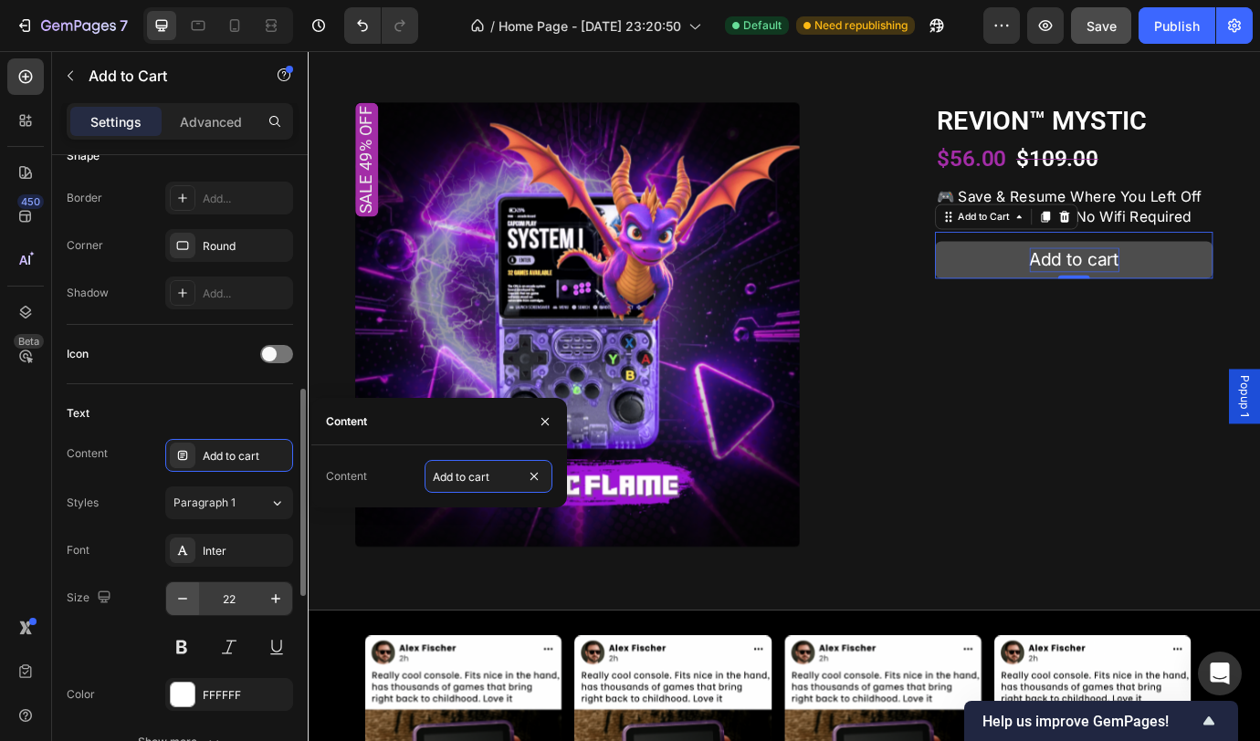
scroll to position [679, 0]
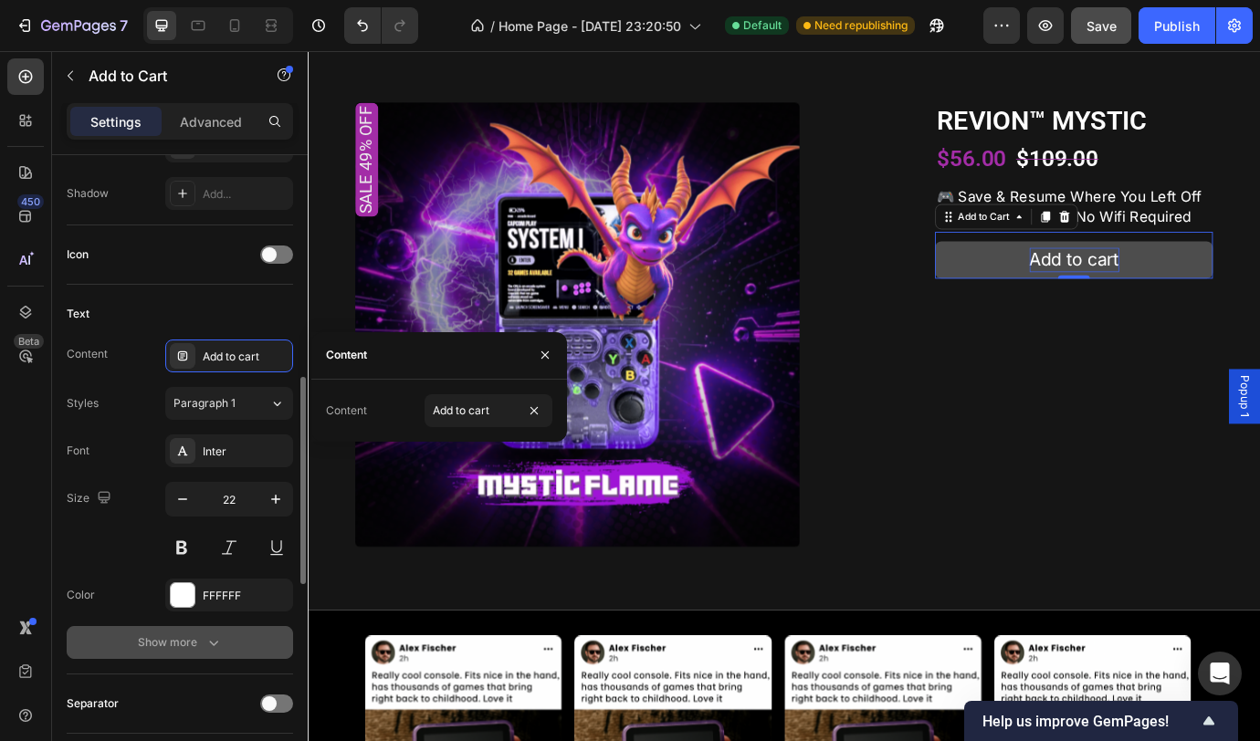
click at [190, 645] on div "Show more" at bounding box center [180, 643] width 85 height 18
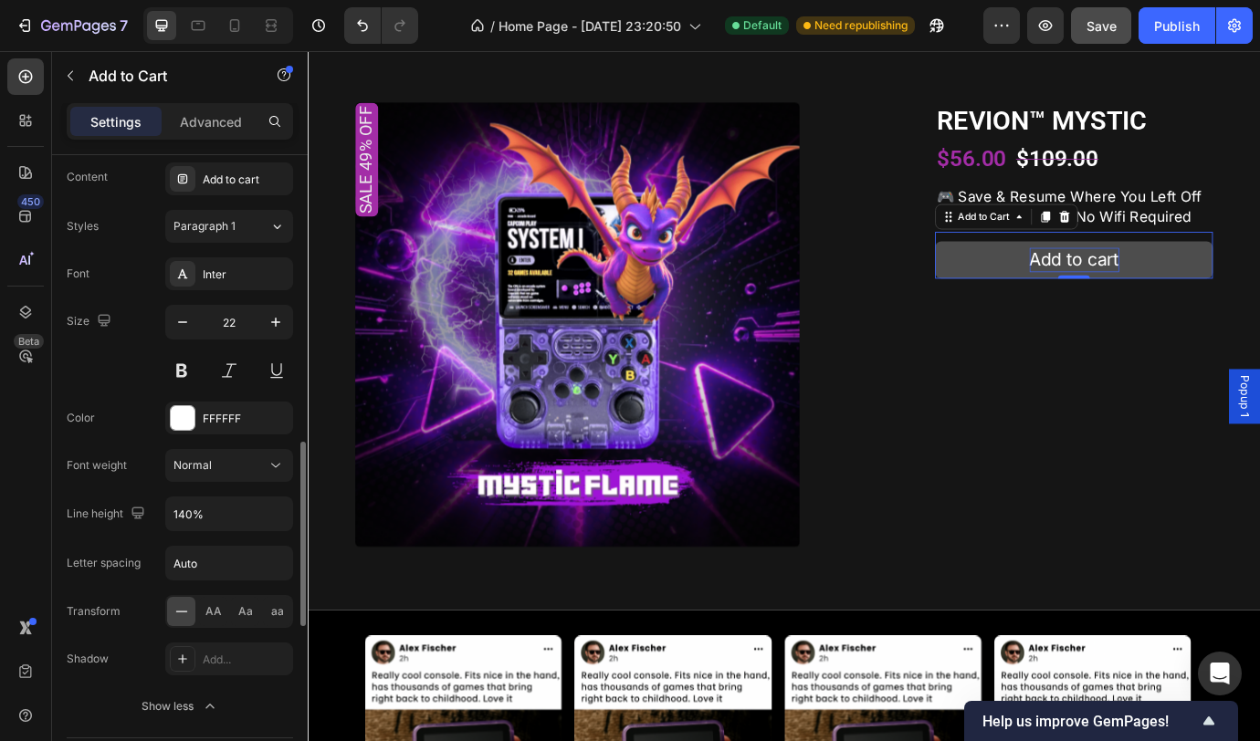
scroll to position [1120, 0]
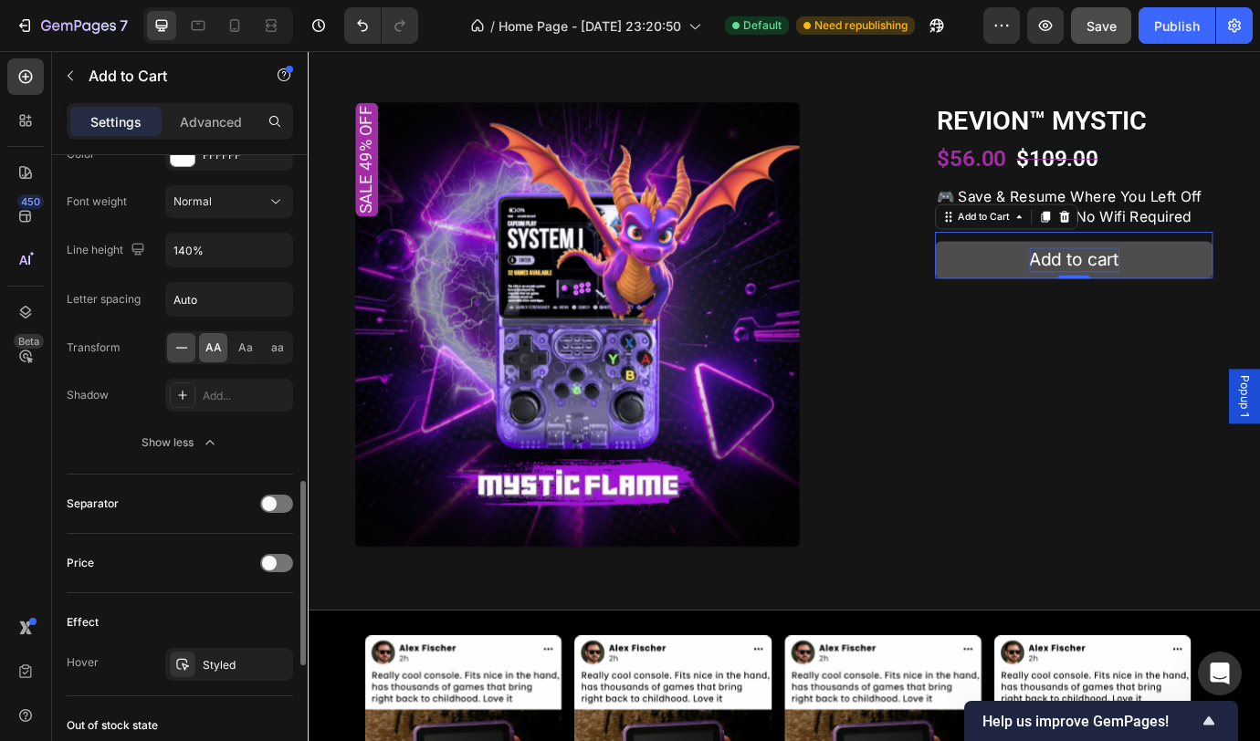
click at [224, 351] on div "AA" at bounding box center [213, 347] width 28 height 29
click at [271, 348] on span "aa" at bounding box center [277, 348] width 13 height 16
click at [236, 345] on div "Aa" at bounding box center [245, 347] width 28 height 29
click at [227, 399] on div "Add..." at bounding box center [246, 396] width 86 height 16
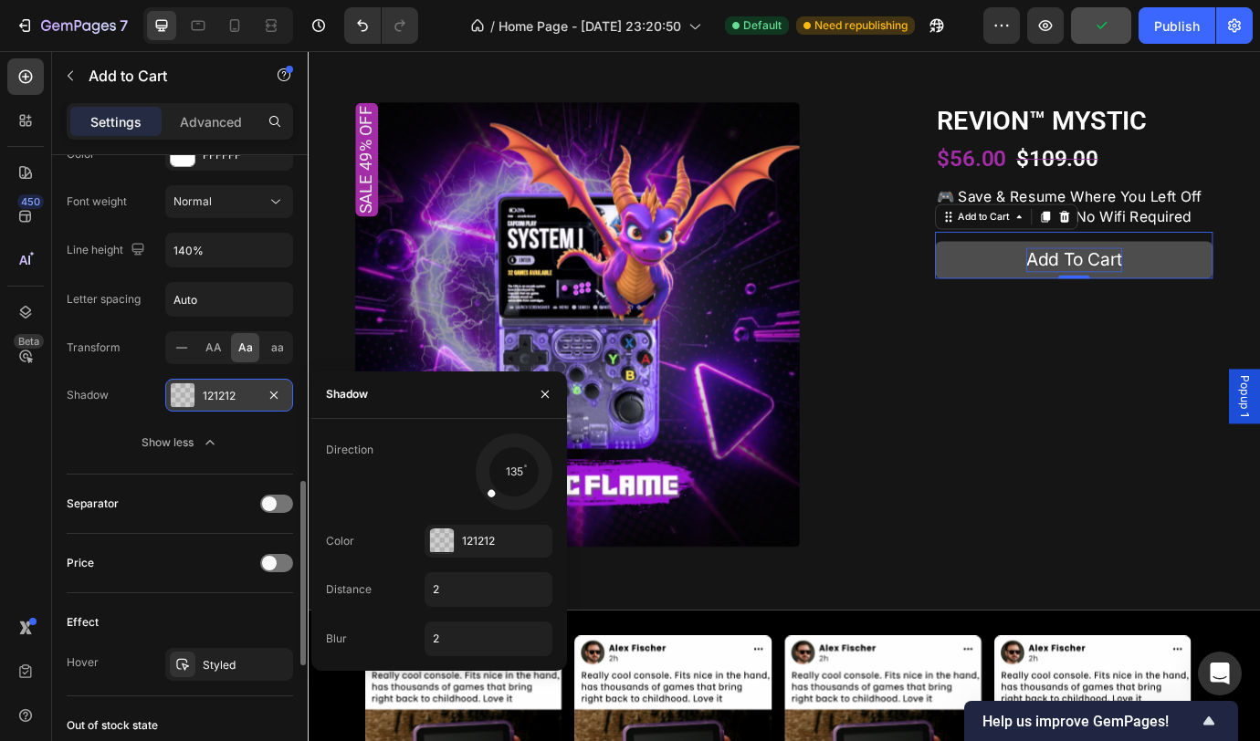
click at [191, 402] on div at bounding box center [183, 395] width 24 height 24
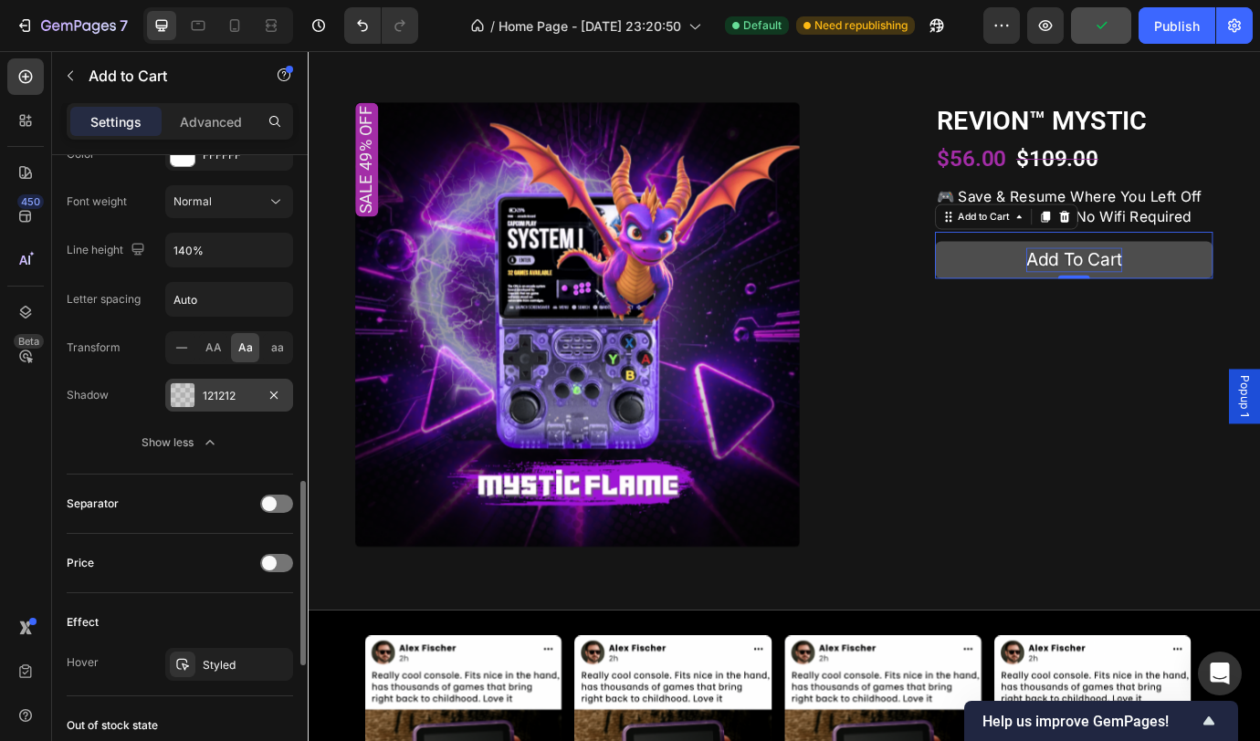
click at [184, 396] on div at bounding box center [183, 395] width 24 height 24
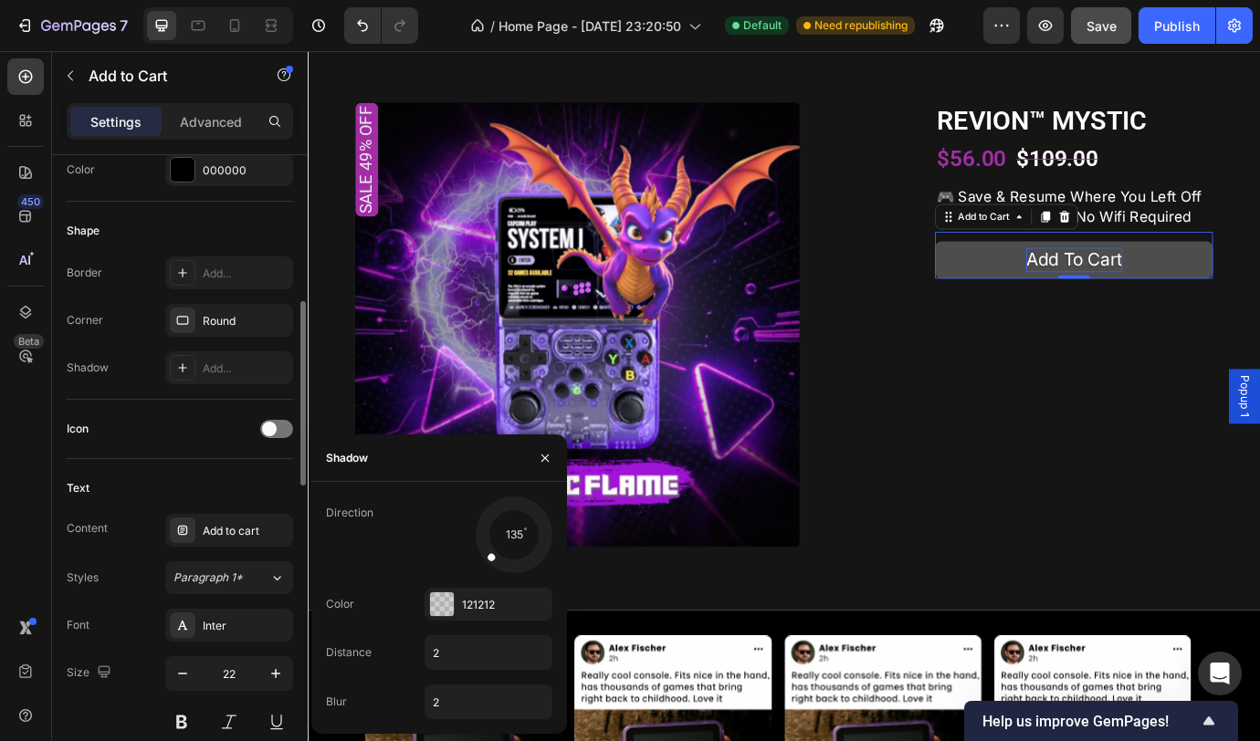
scroll to position [381, 0]
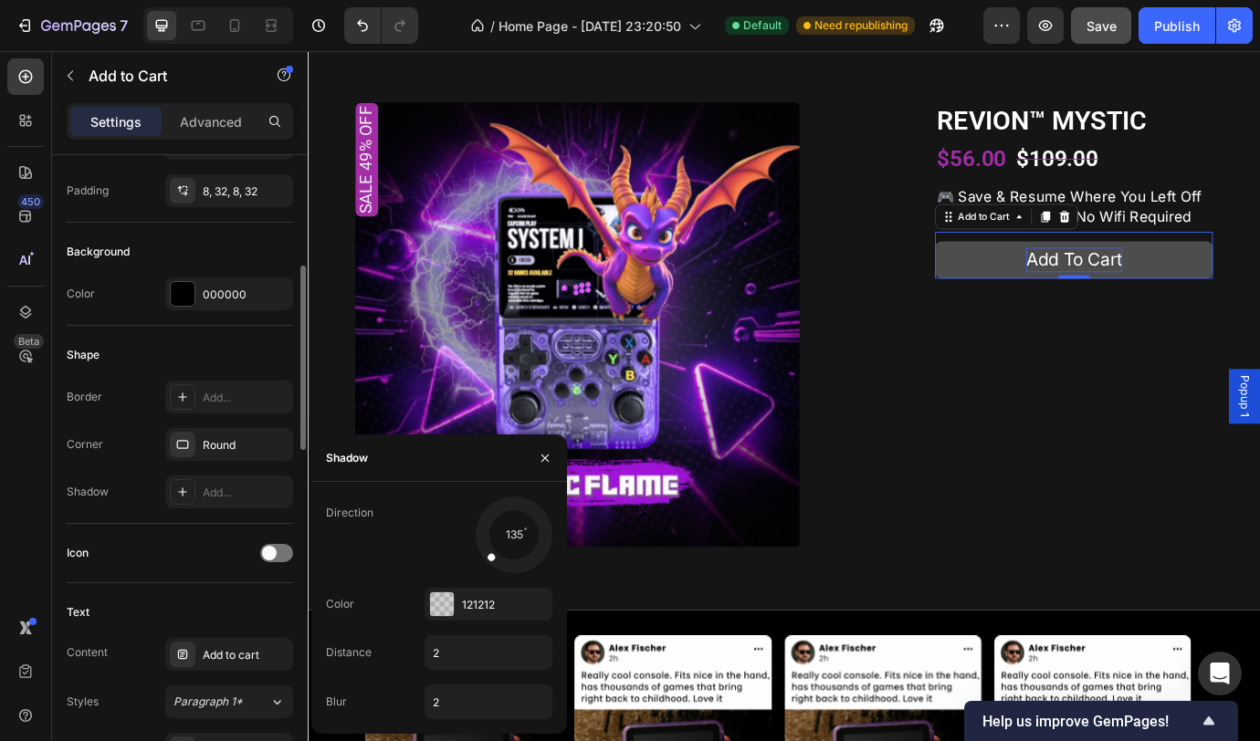
click at [139, 509] on div "Shape Border Add... Corner Round Shadow Add..." at bounding box center [180, 425] width 226 height 198
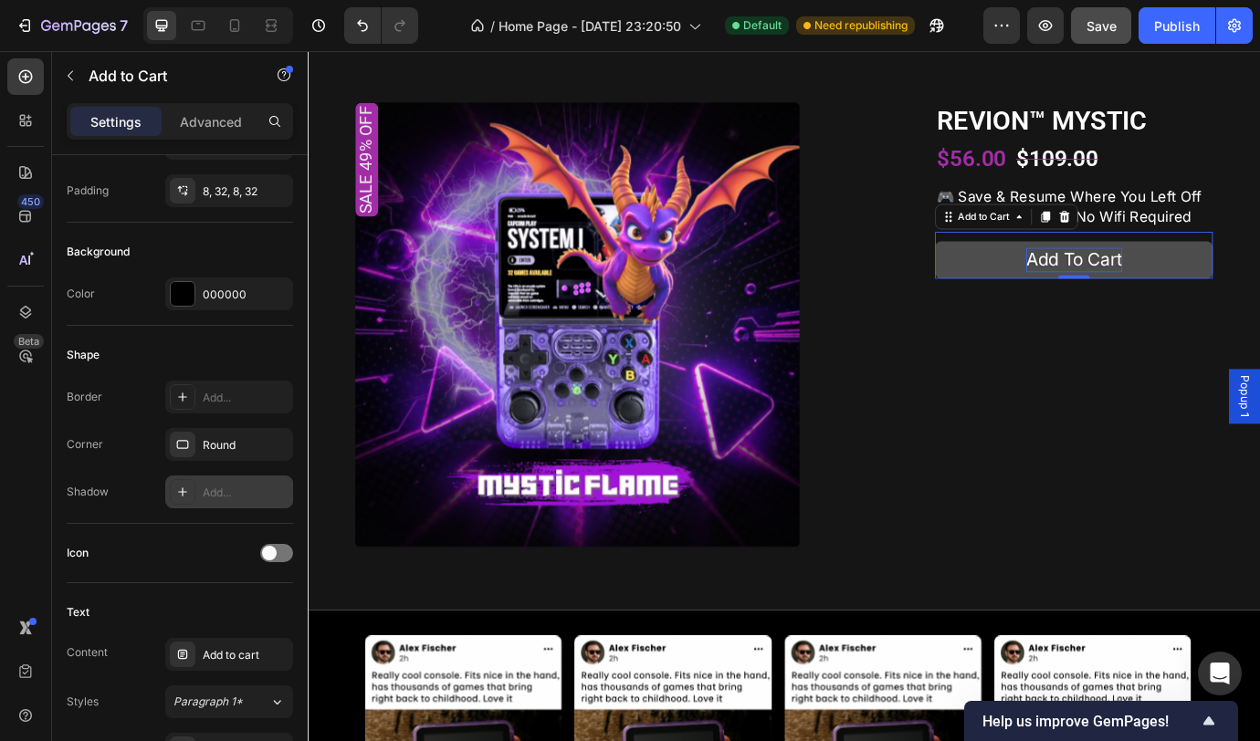
click at [198, 493] on div "Add..." at bounding box center [229, 492] width 128 height 33
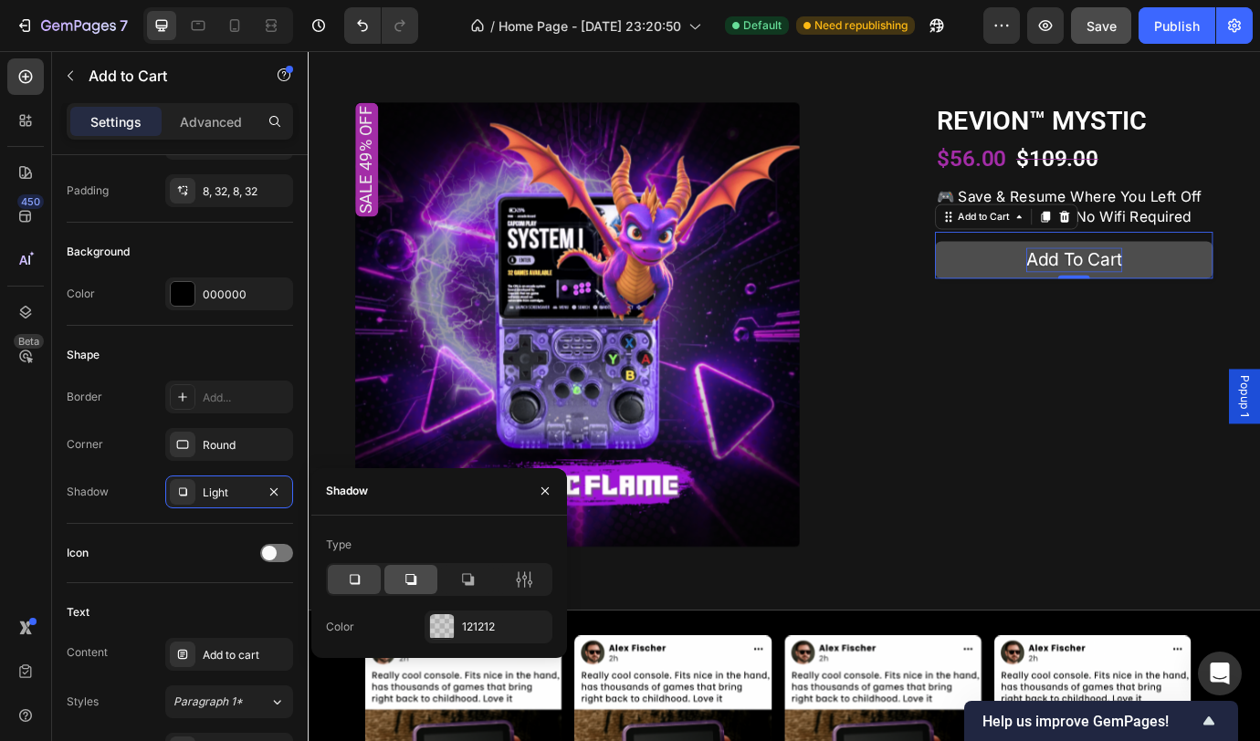
click at [411, 586] on icon at bounding box center [411, 580] width 18 height 18
click at [438, 630] on div at bounding box center [442, 627] width 24 height 24
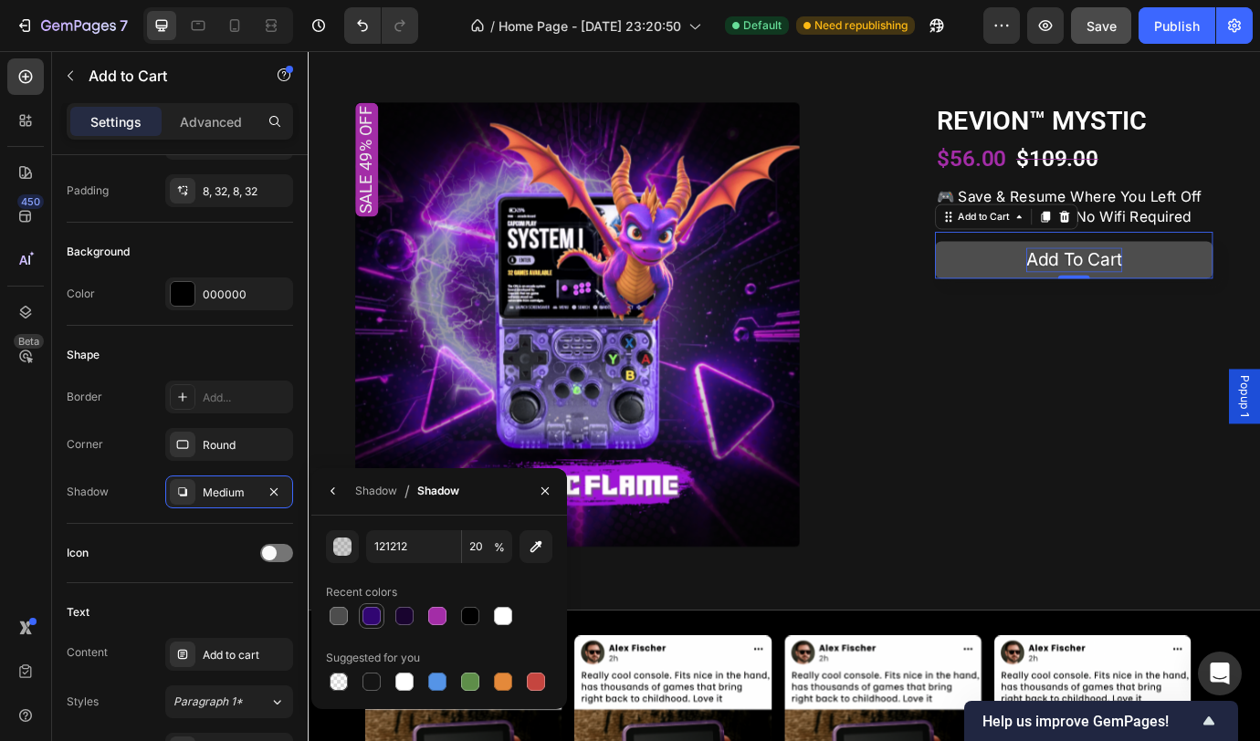
click at [378, 620] on div at bounding box center [371, 616] width 18 height 18
type input "310672"
type input "100"
click at [435, 614] on div at bounding box center [437, 616] width 18 height 18
click at [410, 622] on div at bounding box center [404, 616] width 18 height 18
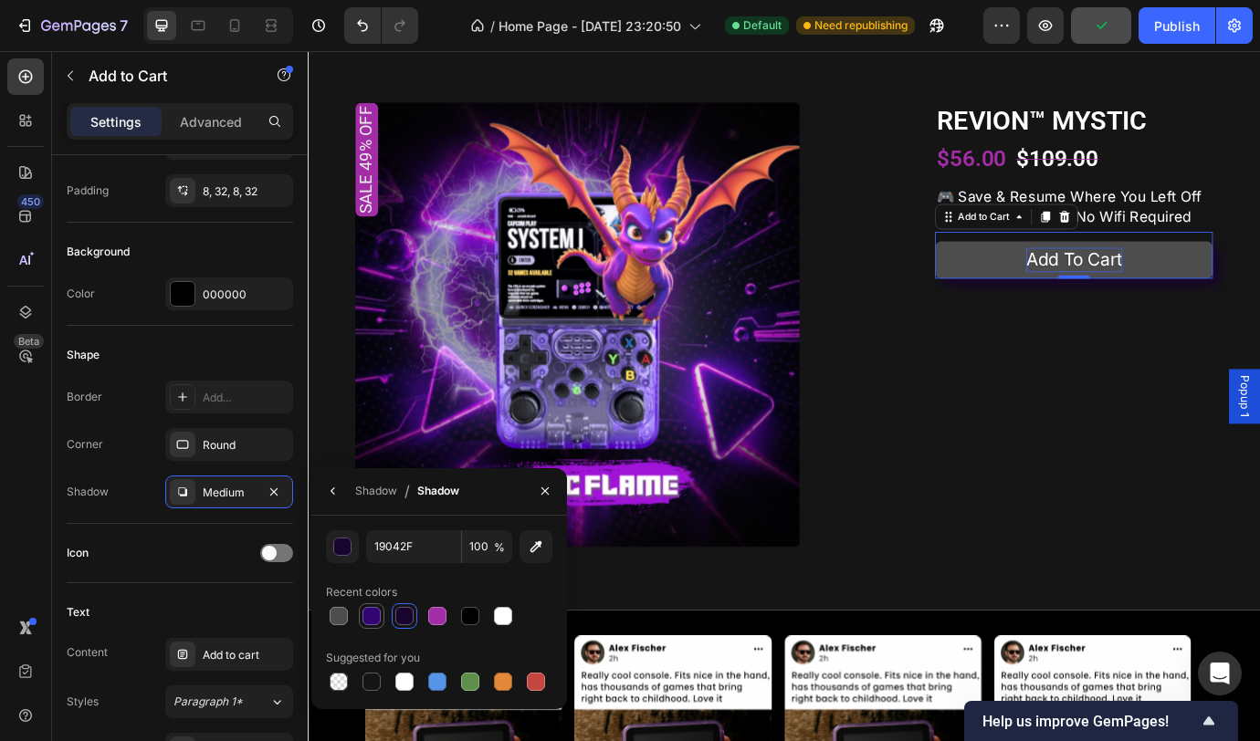
click at [380, 620] on div at bounding box center [371, 616] width 18 height 18
type input "310672"
click at [130, 490] on div "Shadow Medium" at bounding box center [180, 492] width 226 height 33
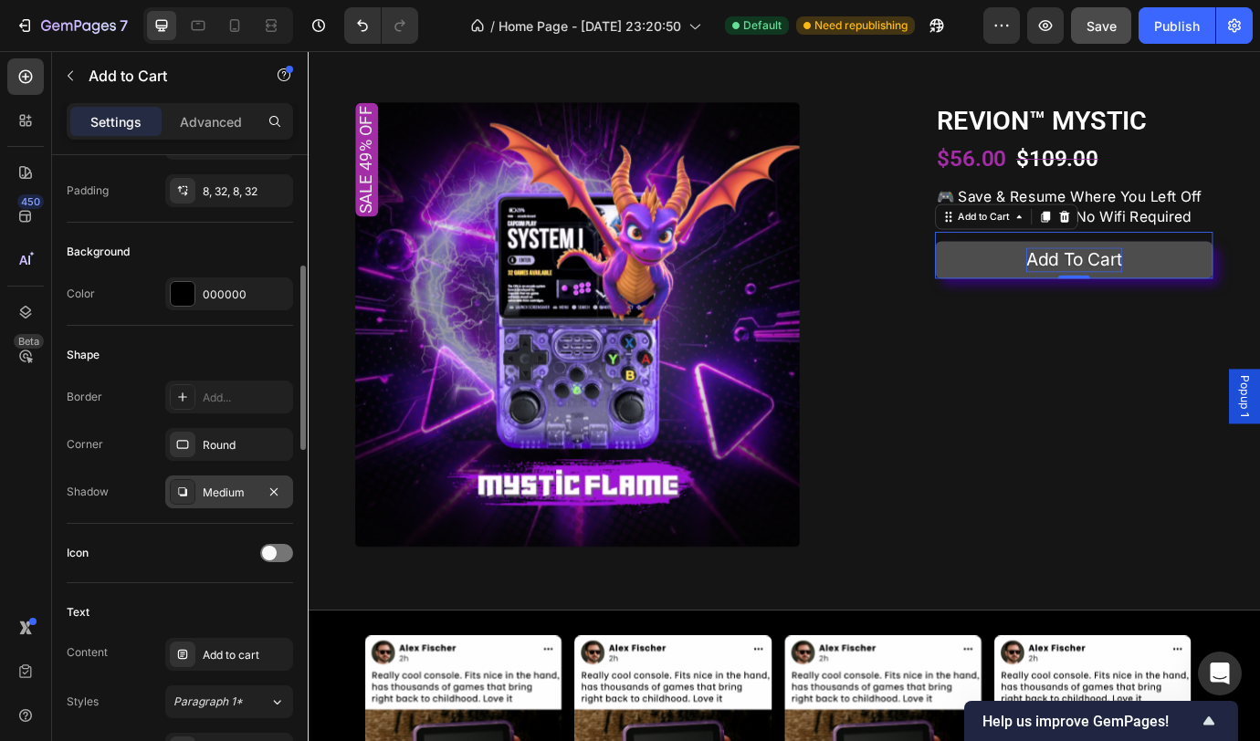
click at [205, 488] on div "Medium" at bounding box center [229, 493] width 53 height 16
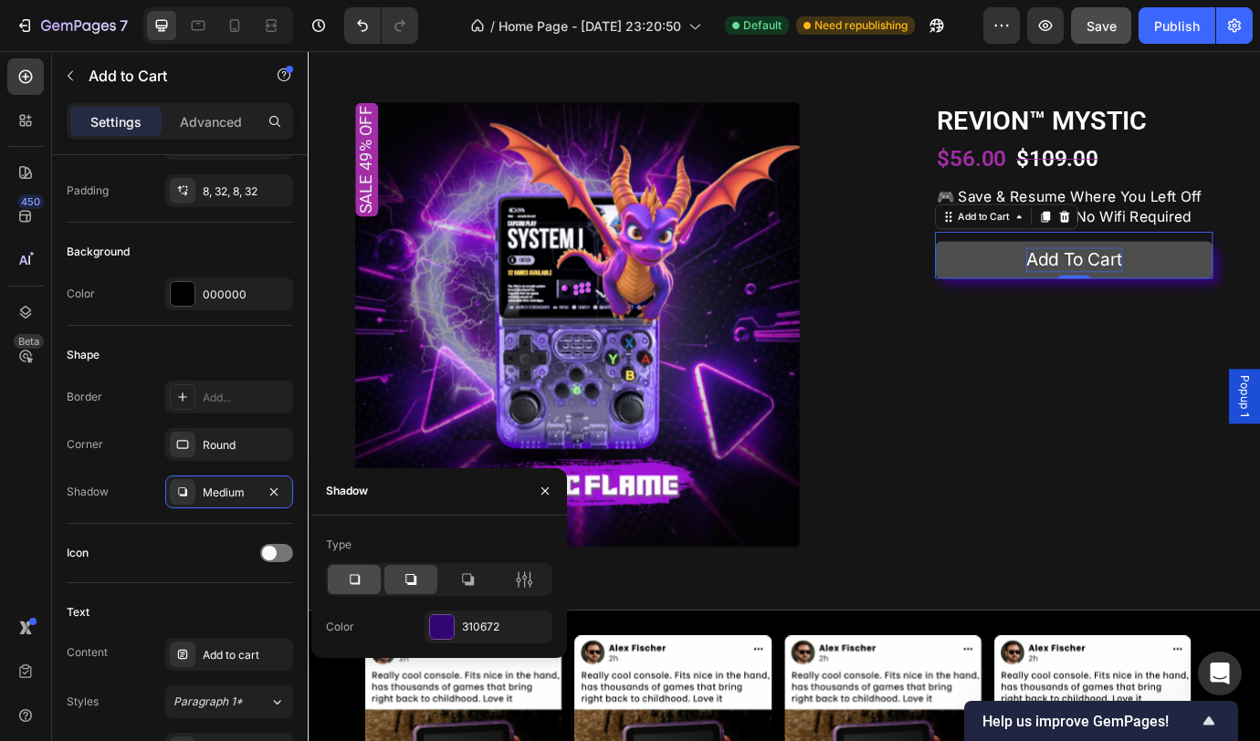
click at [346, 578] on icon at bounding box center [354, 580] width 18 height 18
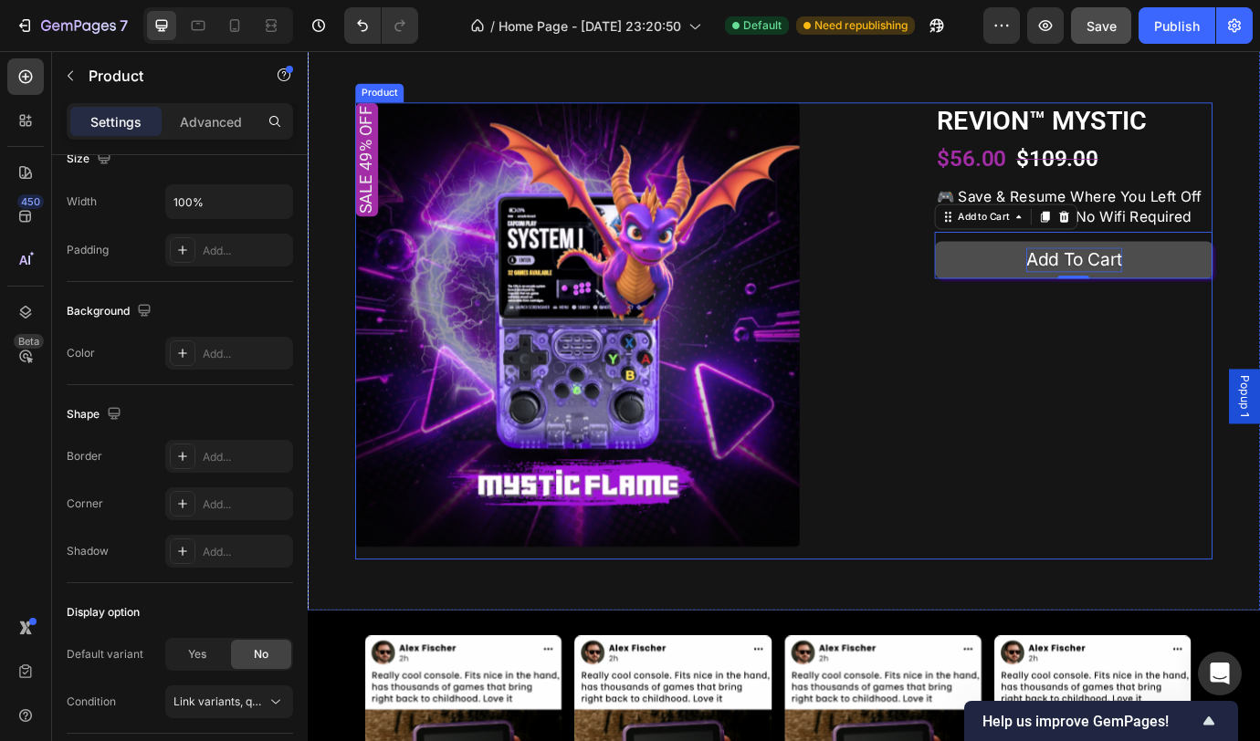
click at [1169, 478] on div "REVION™ MYSTIC Product Title $56.00 Product Price Product Price $109.00 Product…" at bounding box center [1189, 373] width 320 height 526
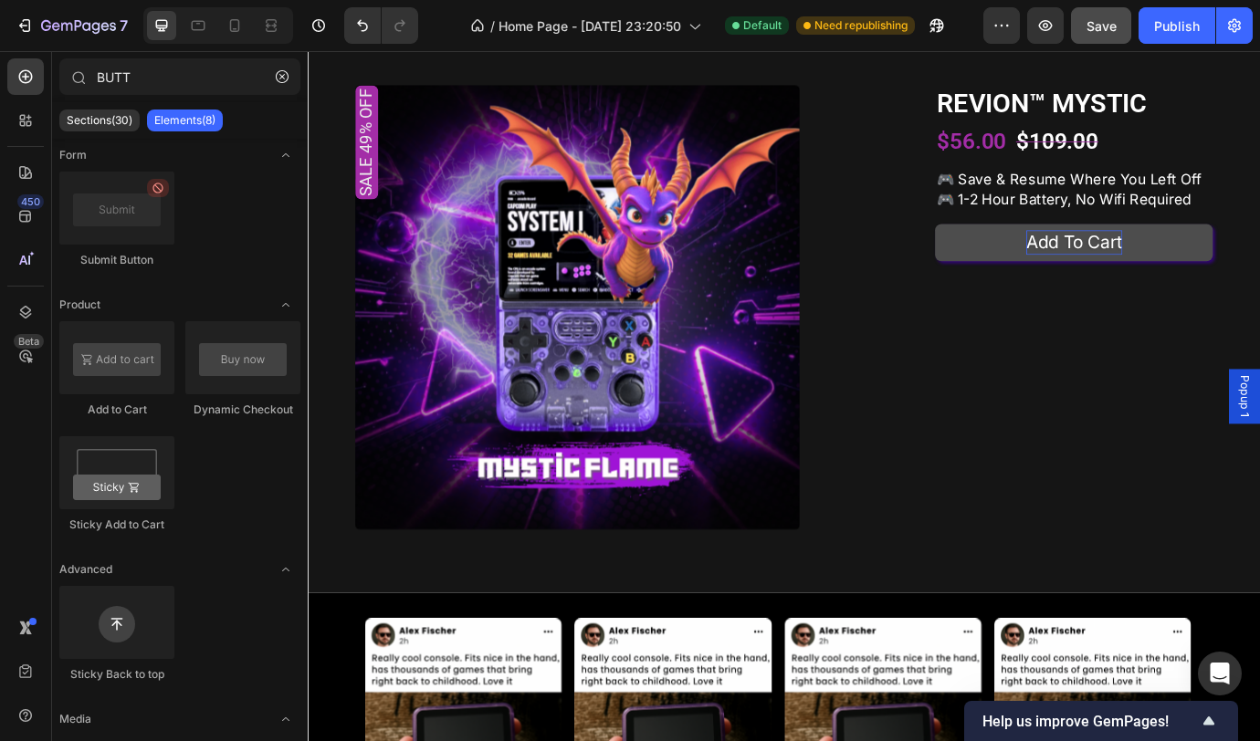
scroll to position [1893, 0]
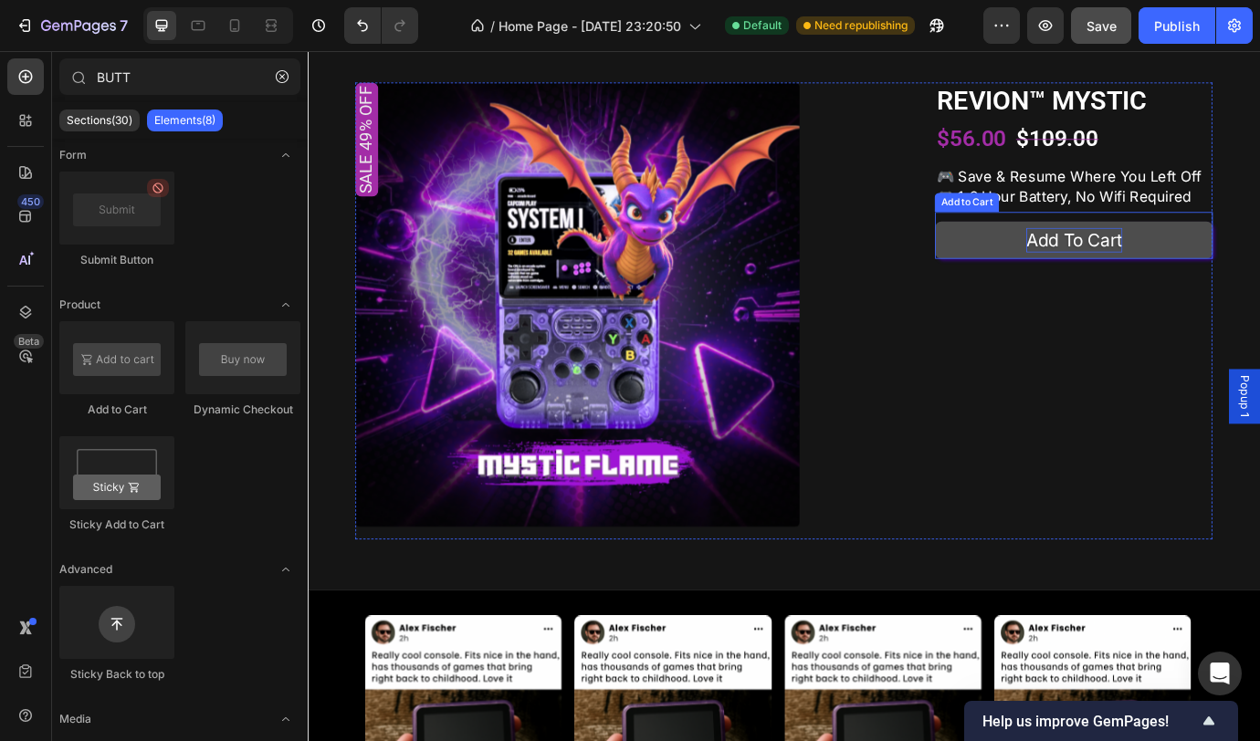
click at [1205, 290] on button "Add to cart" at bounding box center [1189, 268] width 320 height 43
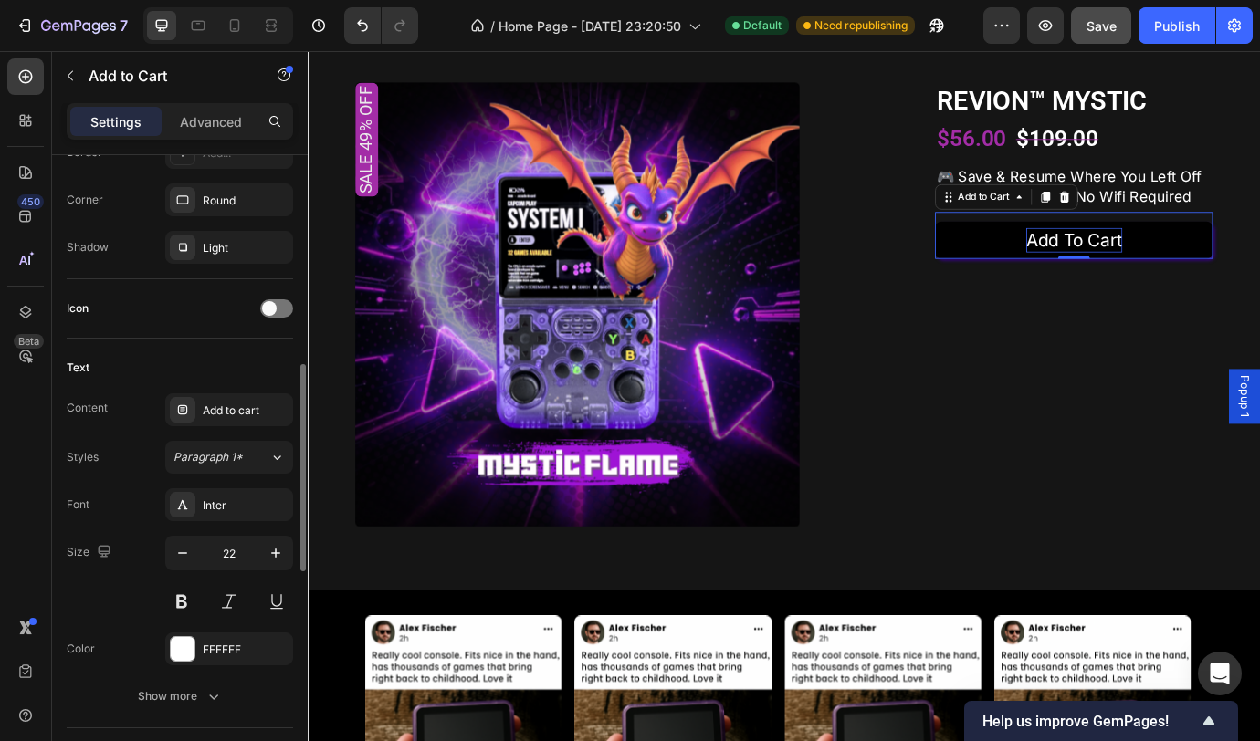
scroll to position [806, 0]
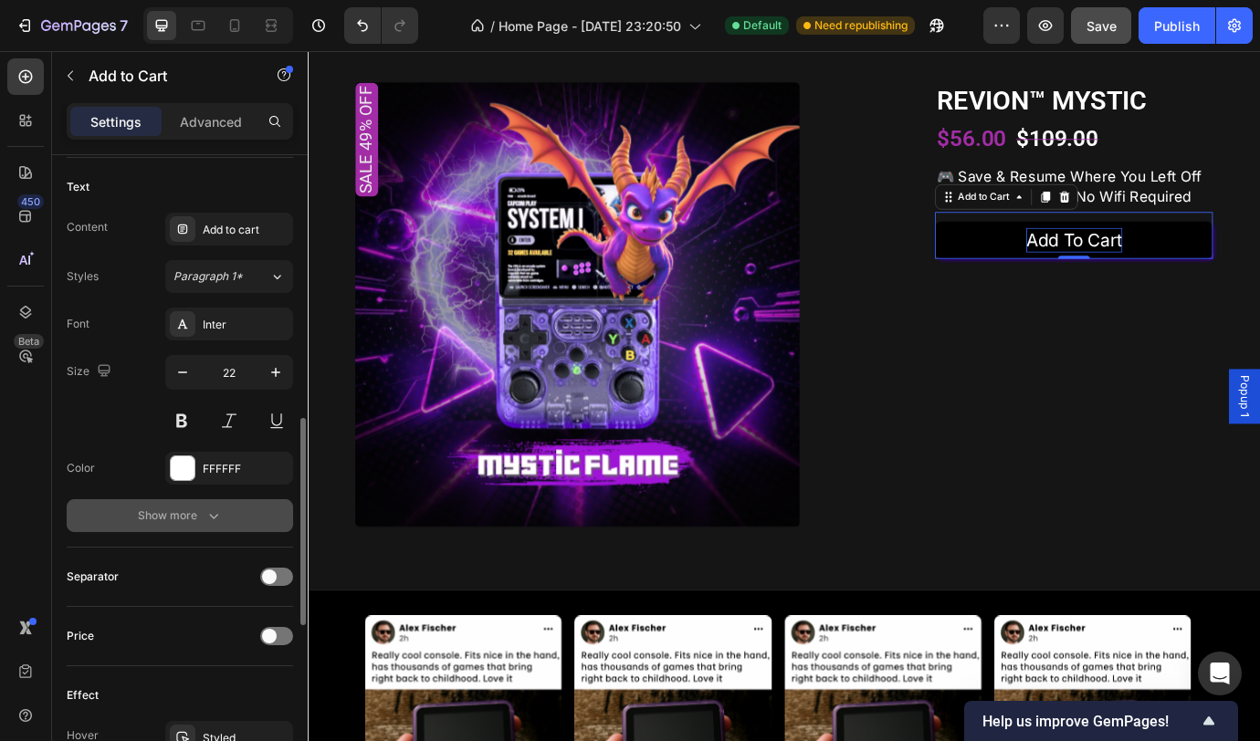
click at [164, 521] on div "Show more" at bounding box center [180, 516] width 85 height 18
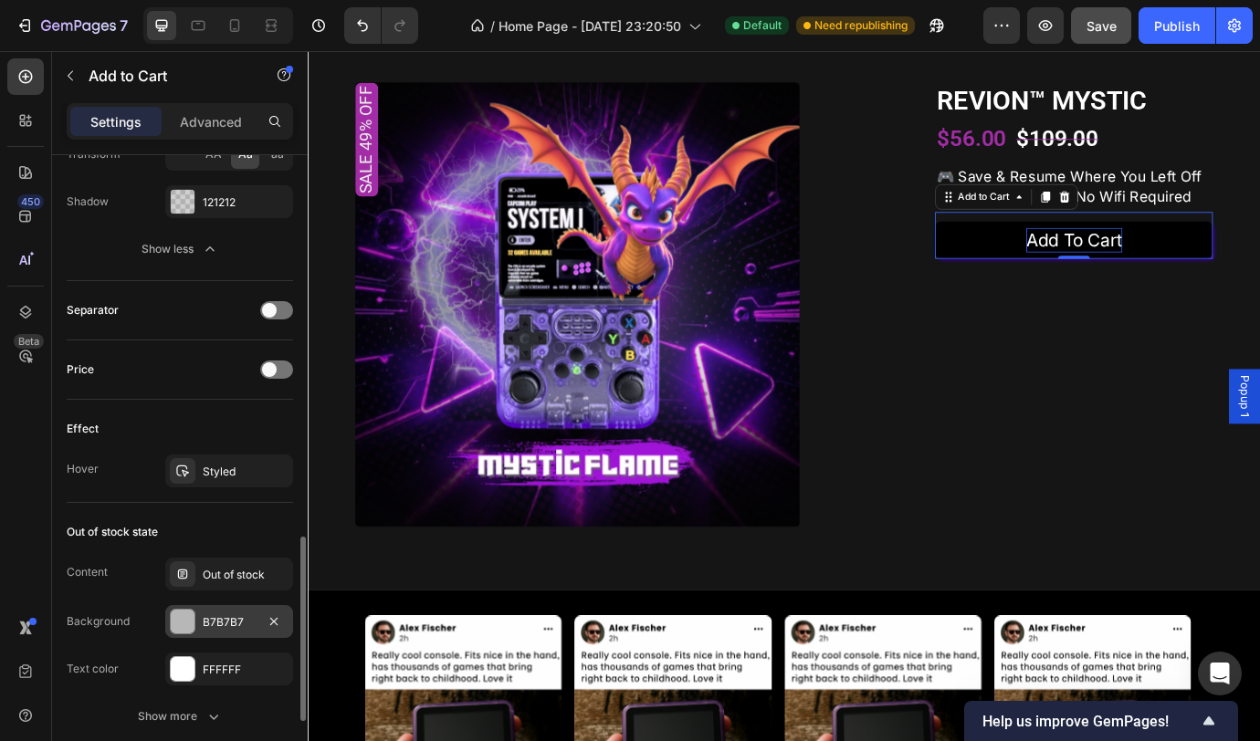
scroll to position [1442, 0]
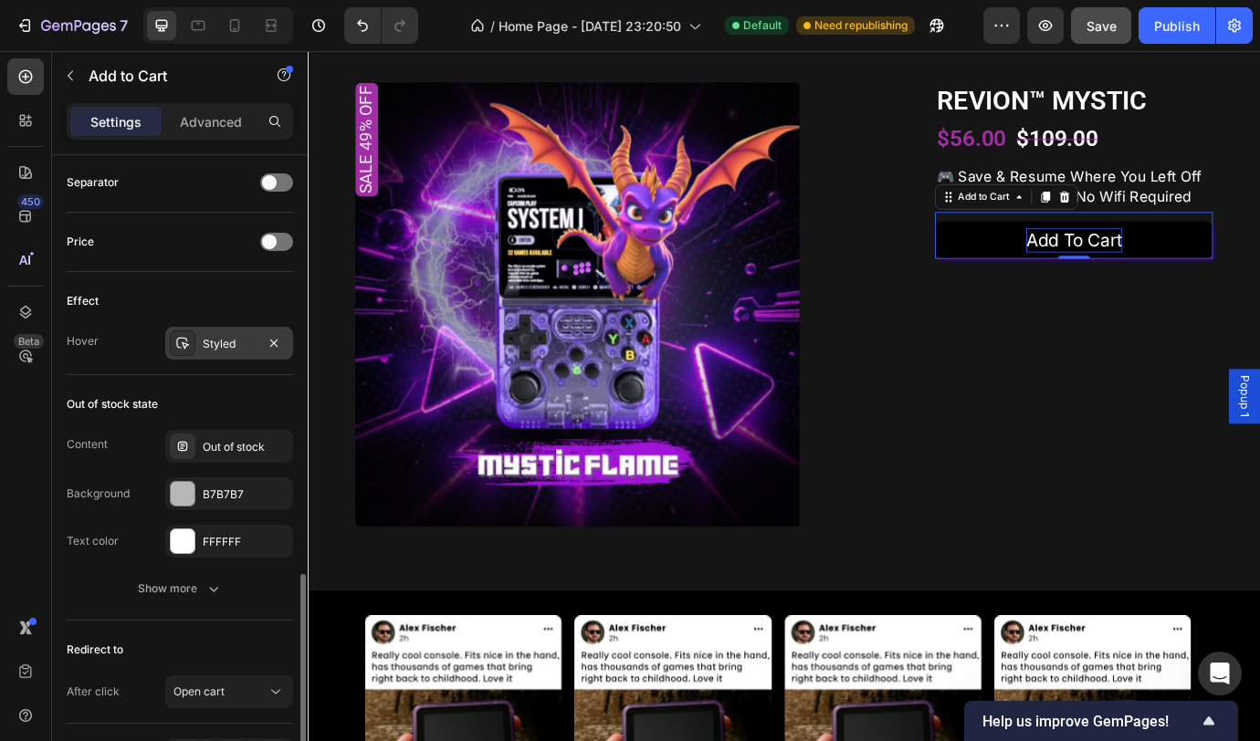
click at [208, 346] on div "Styled" at bounding box center [229, 344] width 53 height 16
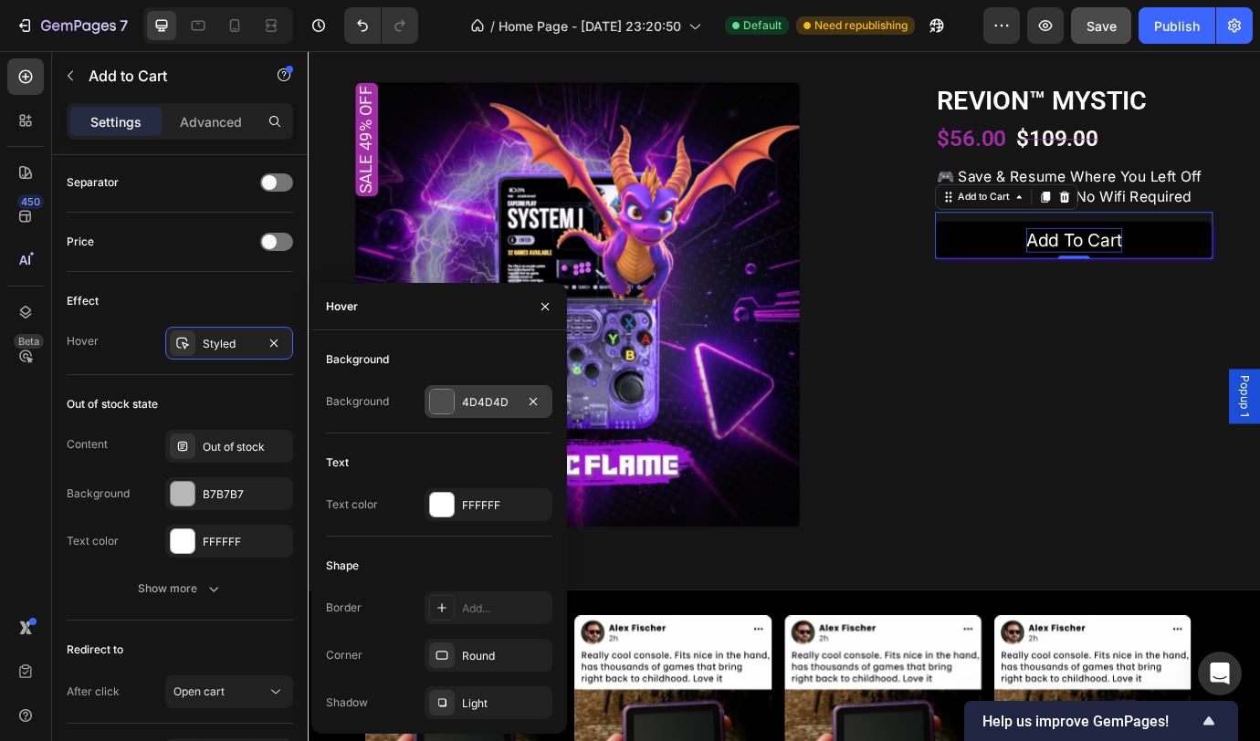
click at [474, 402] on div "4D4D4D" at bounding box center [488, 402] width 53 height 16
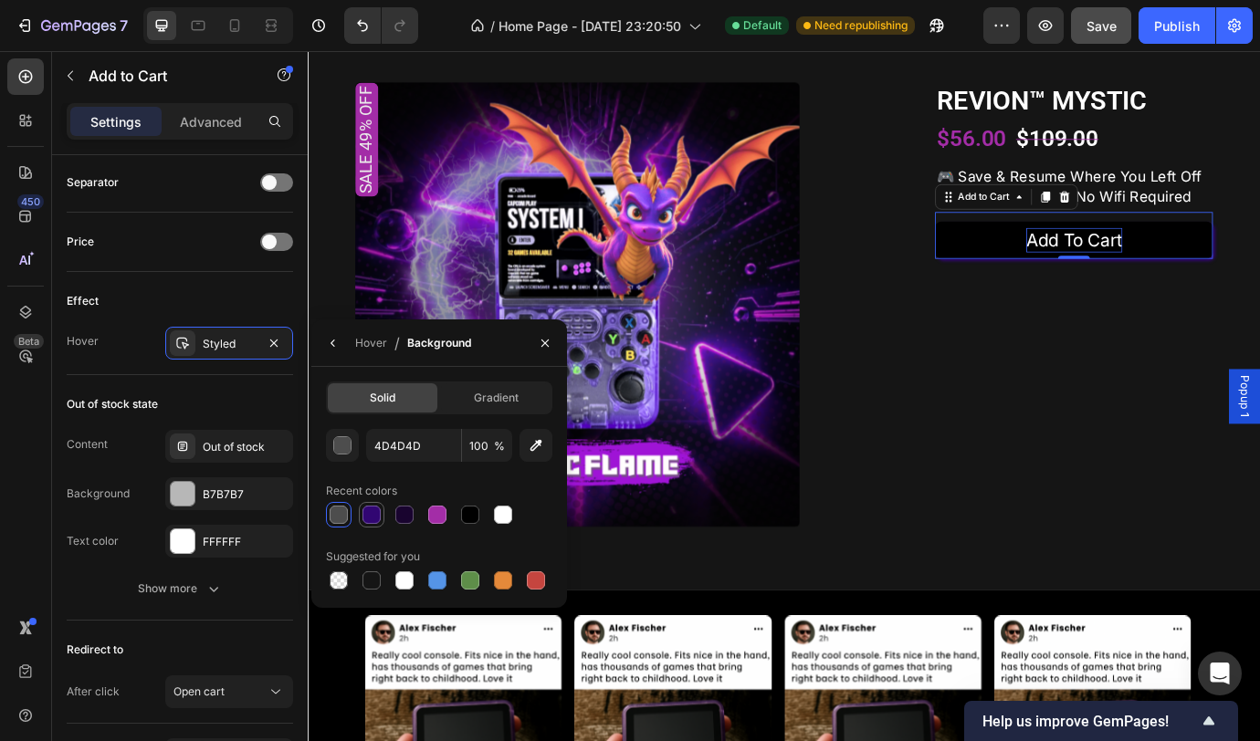
click at [378, 514] on div at bounding box center [371, 515] width 18 height 18
click at [345, 512] on div at bounding box center [339, 515] width 18 height 18
type input "4D4D4D"
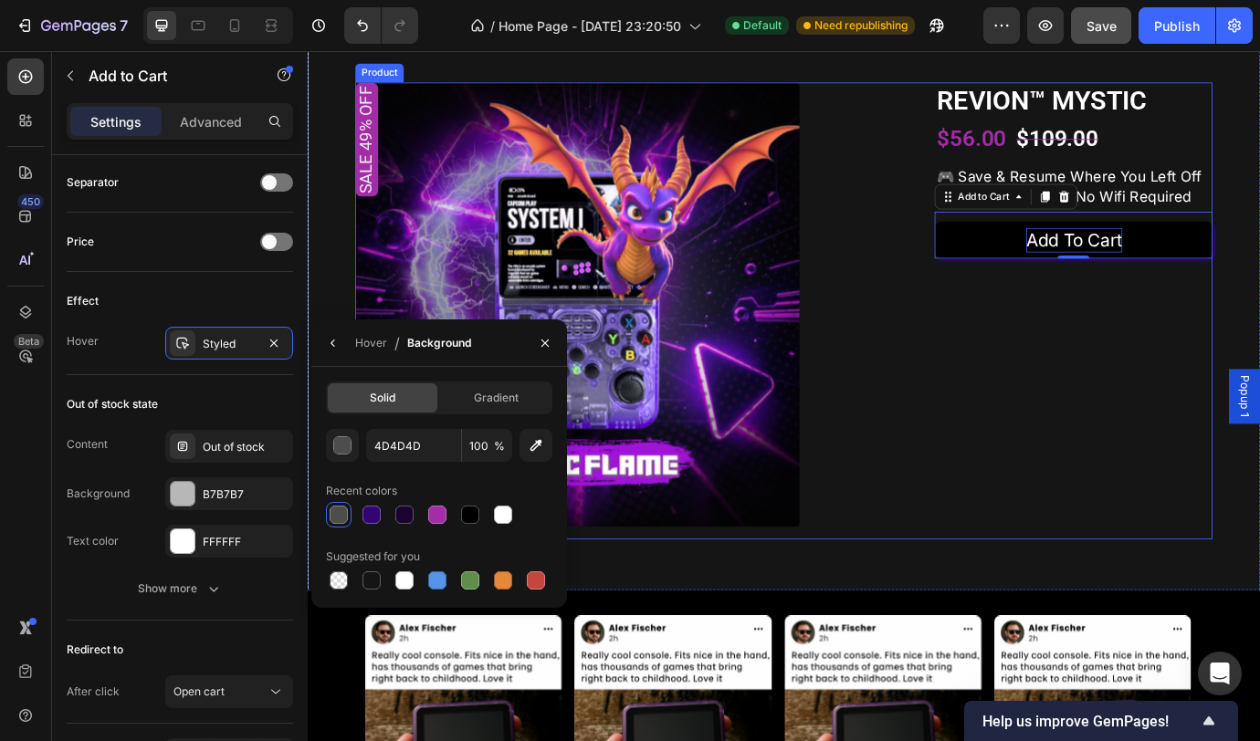
click at [1259, 394] on div "REVION™ MYSTIC Product Title $56.00 Product Price Product Price $109.00 Product…" at bounding box center [1189, 351] width 320 height 526
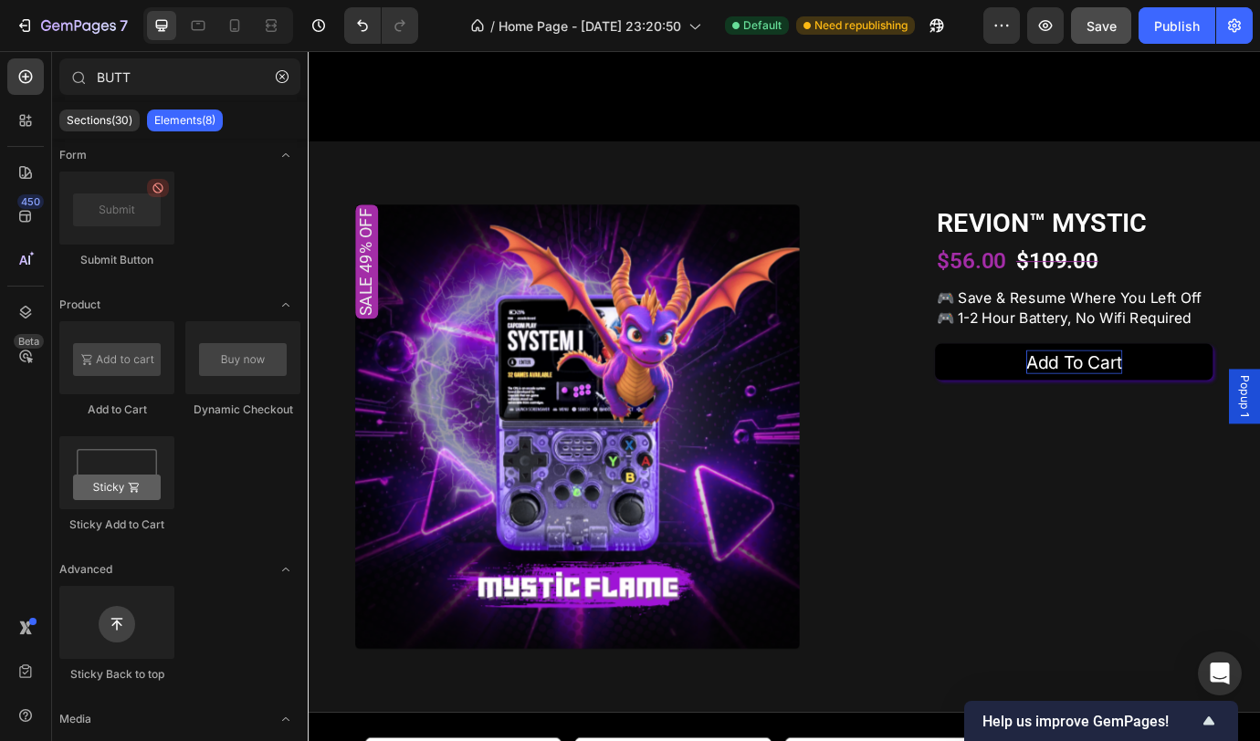
scroll to position [1791, 0]
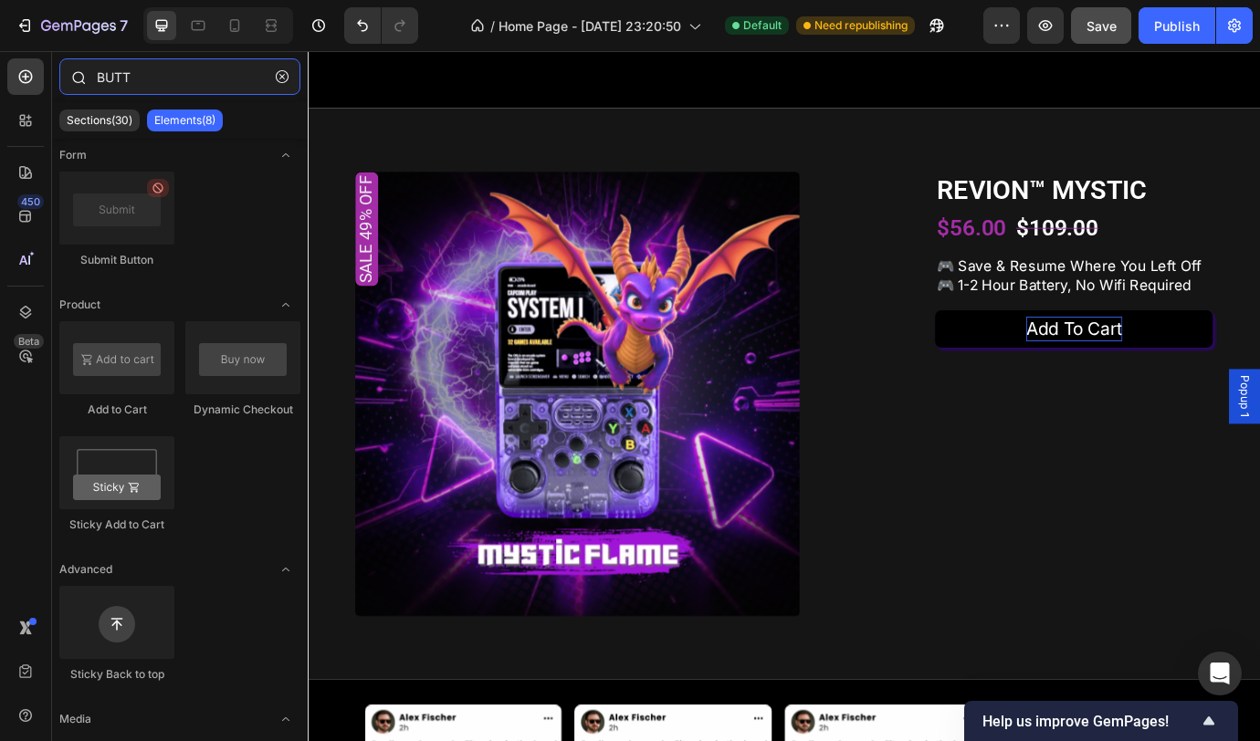
click at [246, 80] on input "BUTT" at bounding box center [179, 76] width 241 height 37
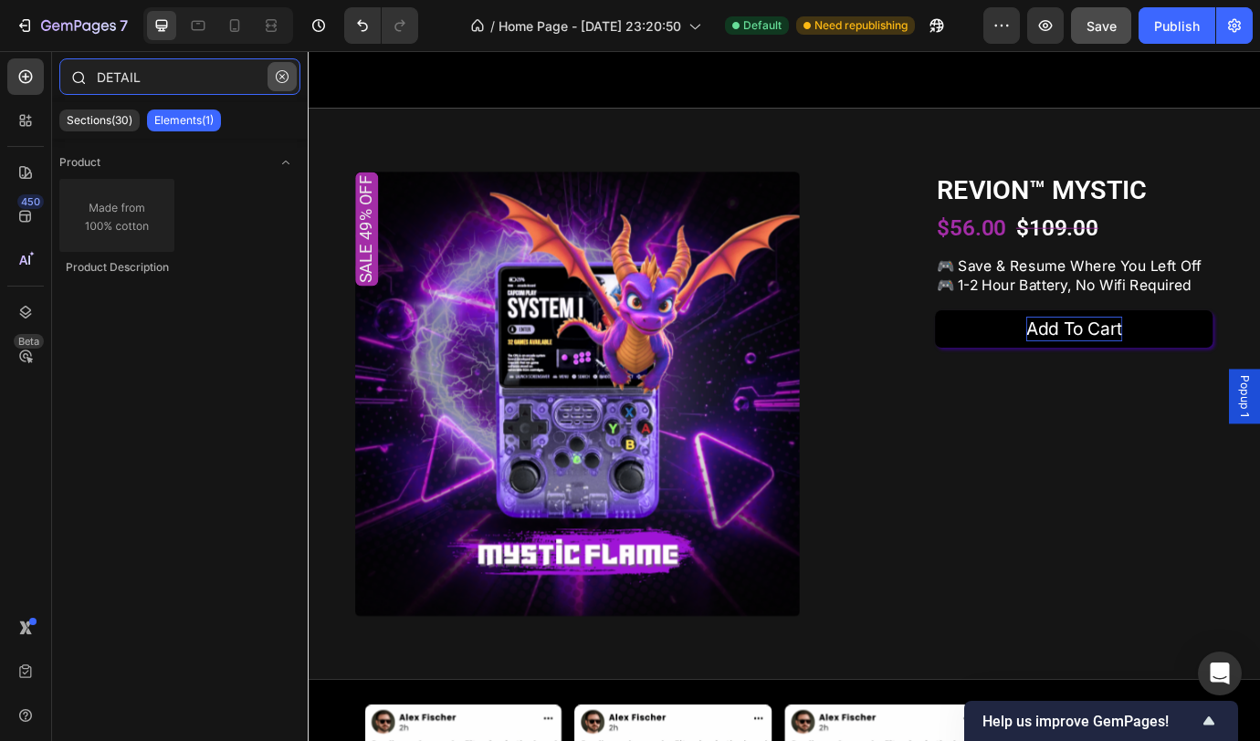
type input "DETAIL"
click at [283, 70] on icon "button" at bounding box center [282, 76] width 13 height 13
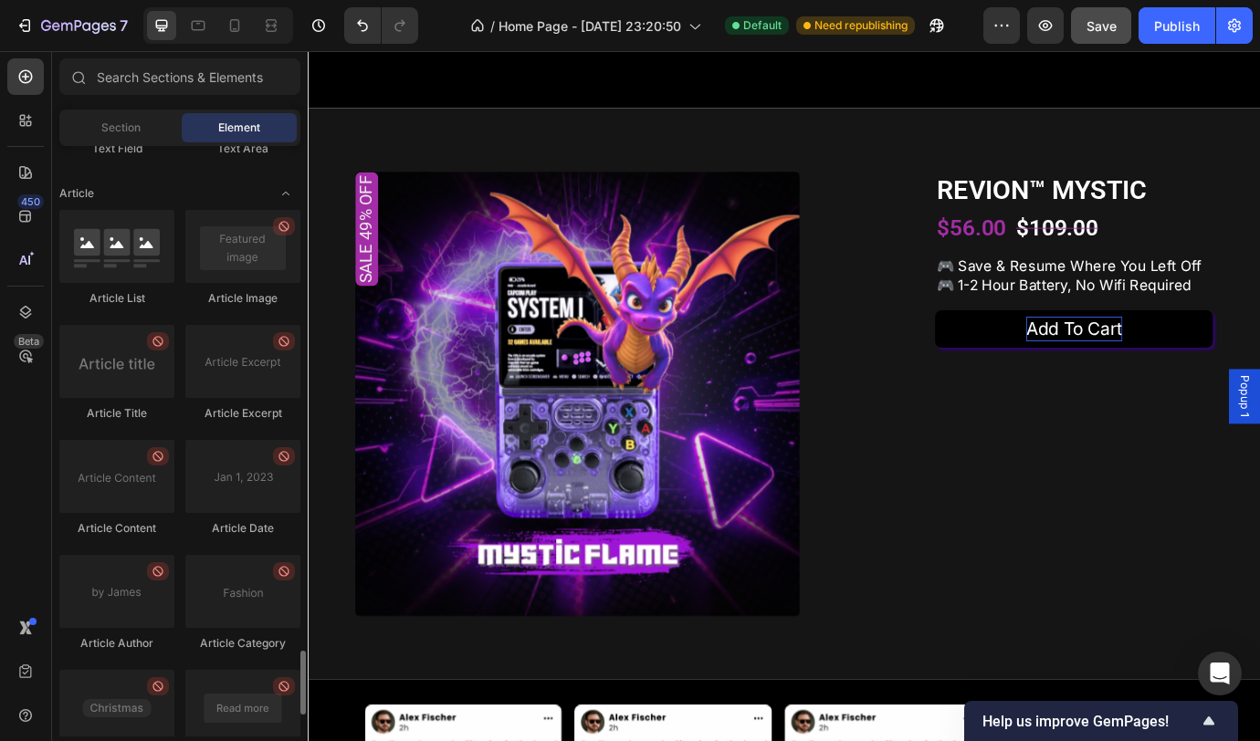
scroll to position [4820, 0]
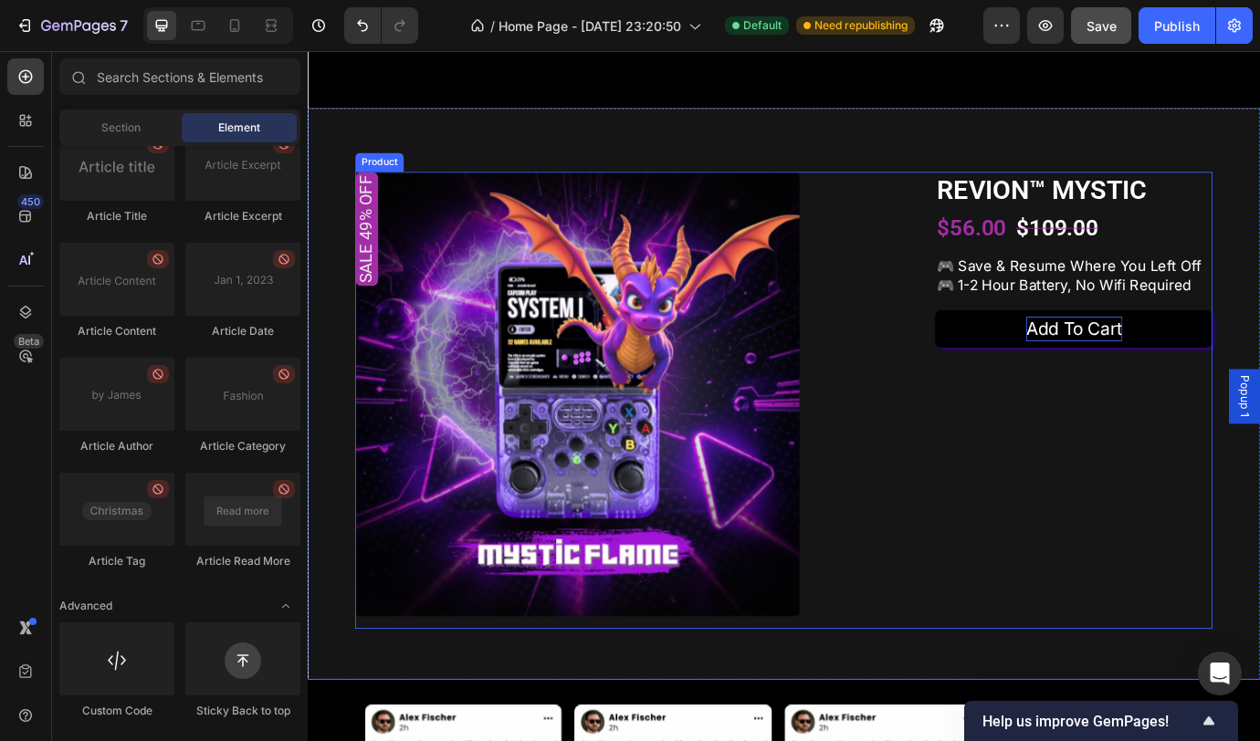
click at [1185, 585] on div "REVION™ MYSTIC Product Title $56.00 Product Price Product Price $109.00 Product…" at bounding box center [1189, 453] width 320 height 526
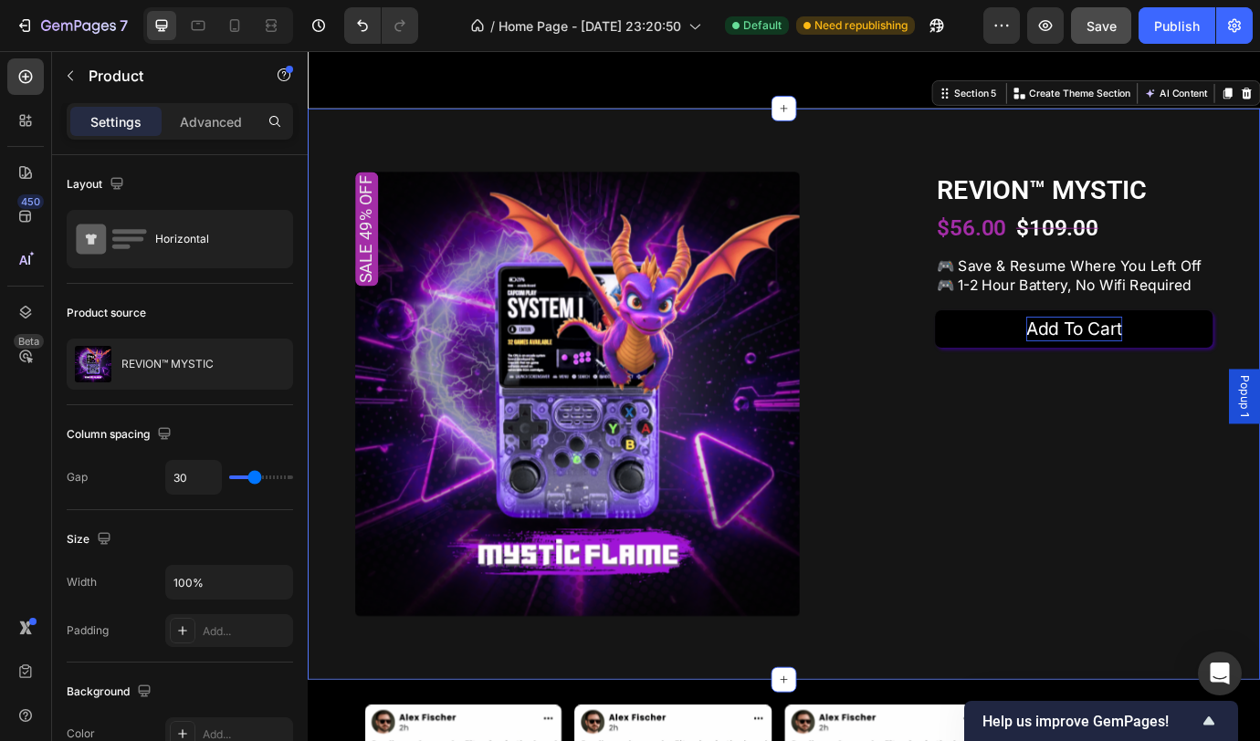
click at [1259, 267] on div "Sale 49% off Product Badge Product Images REVION™ MYSTIC Product Title $56.00 P…" at bounding box center [856, 445] width 1096 height 657
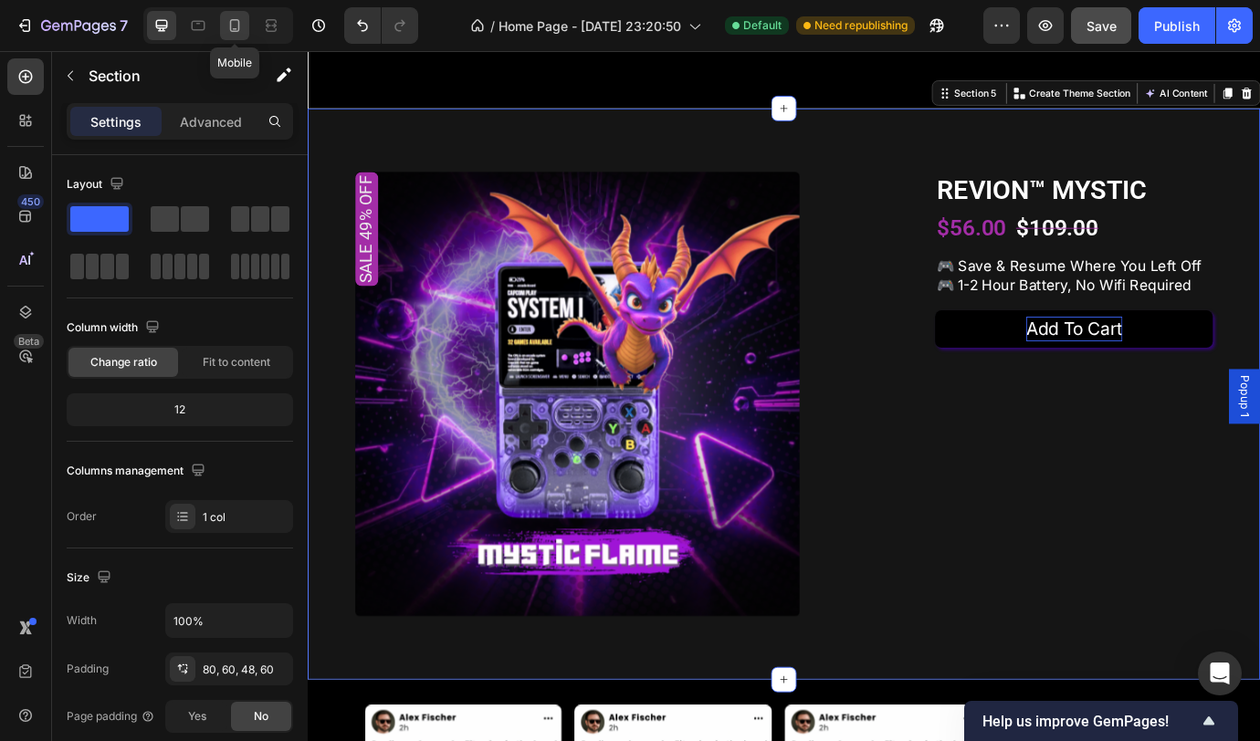
click at [235, 26] on icon at bounding box center [234, 25] width 18 height 18
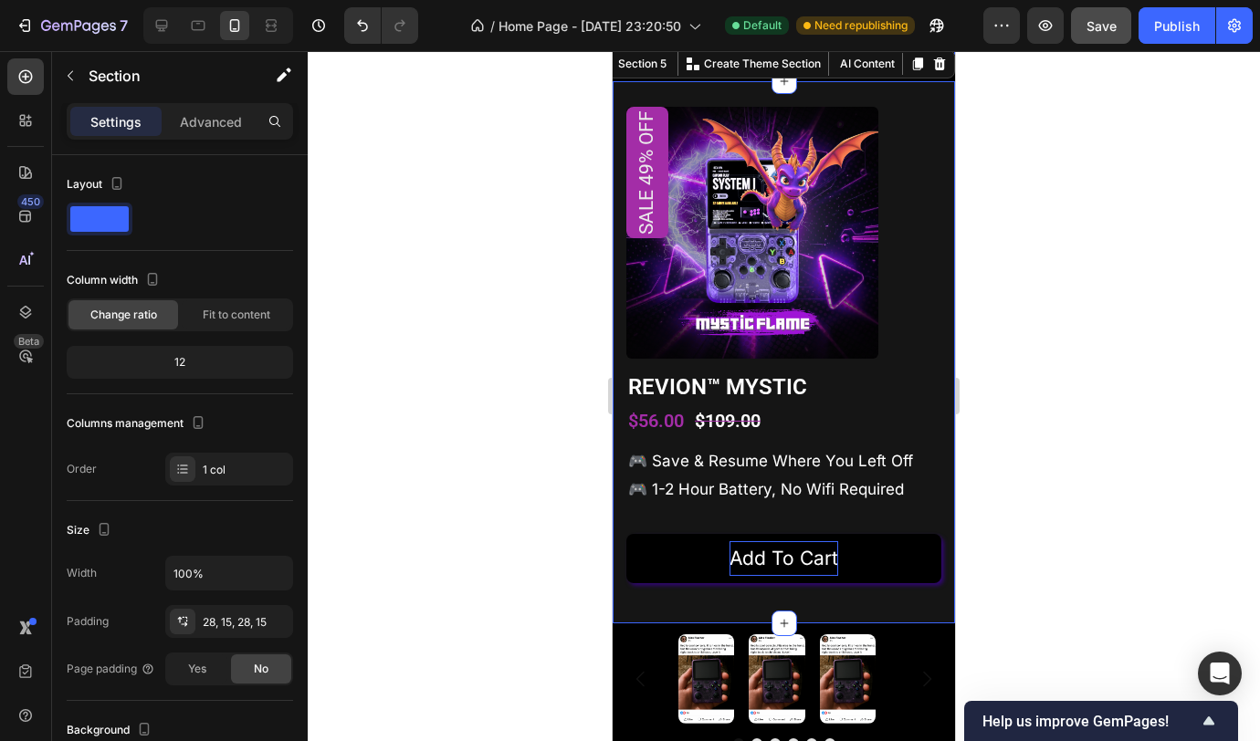
scroll to position [1808, 0]
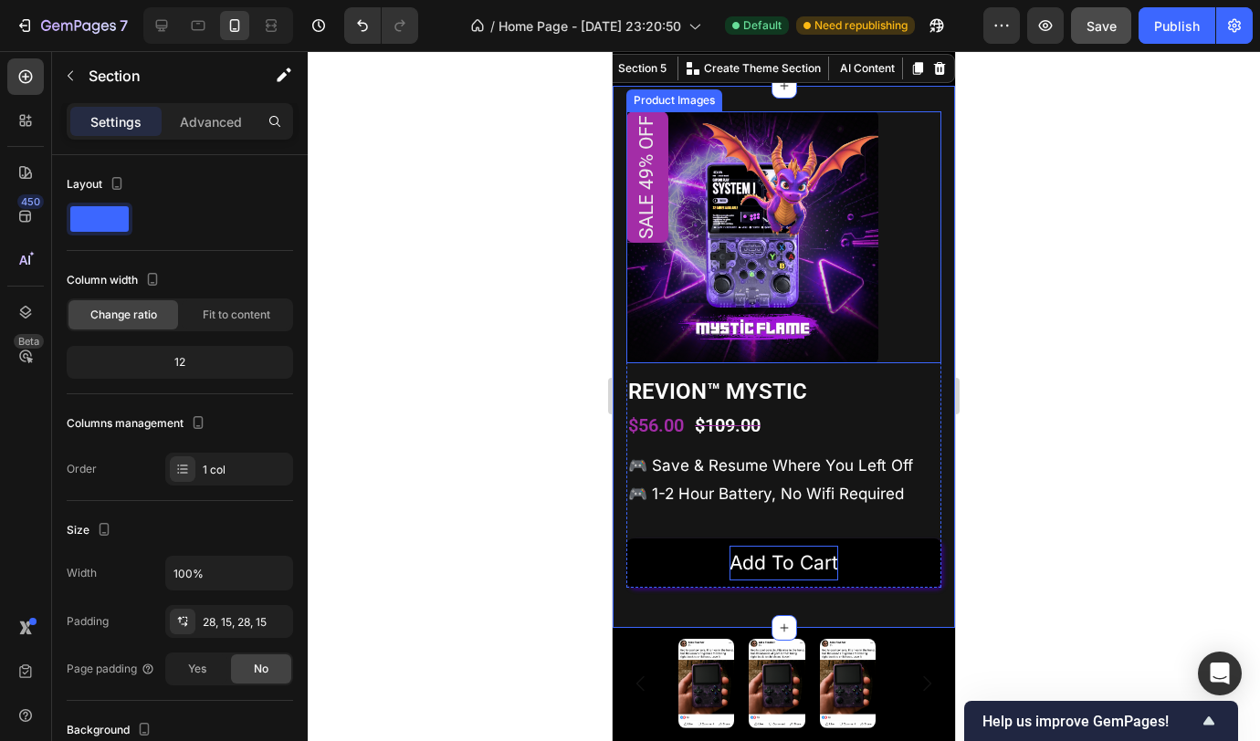
click at [894, 266] on div "Sale 49% off Product Badge" at bounding box center [783, 237] width 315 height 252
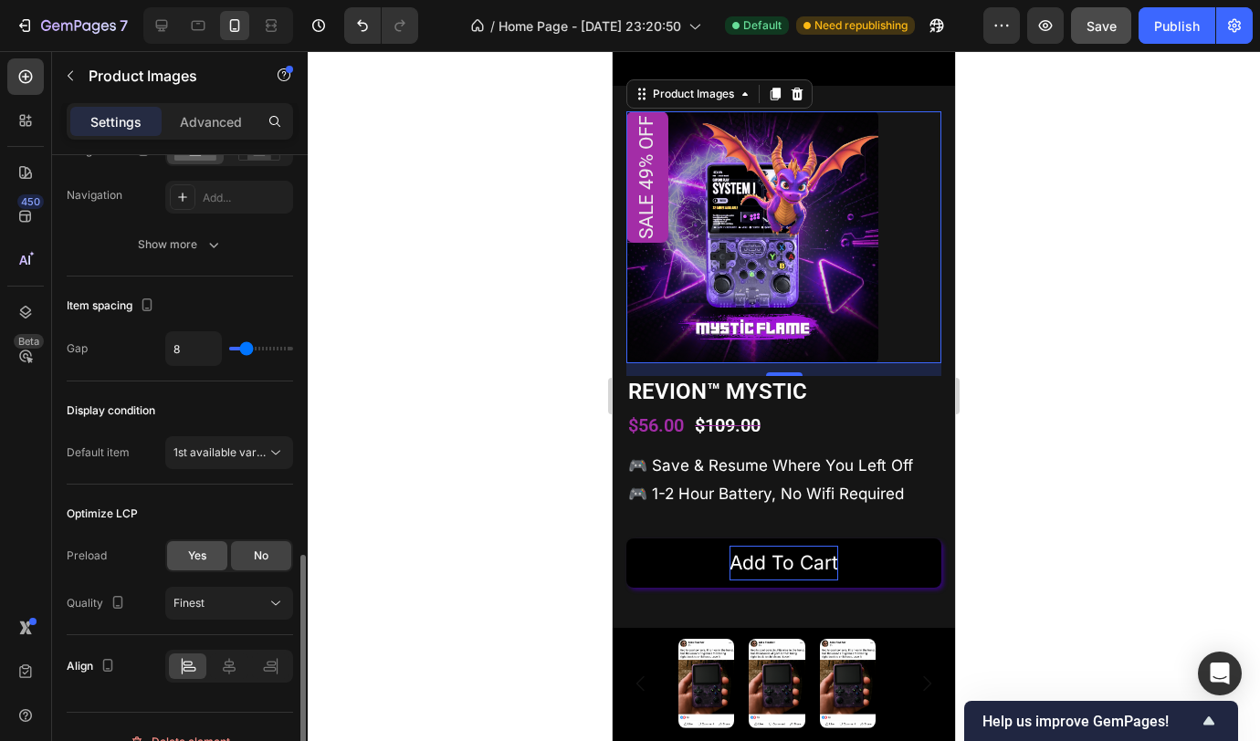
scroll to position [881, 0]
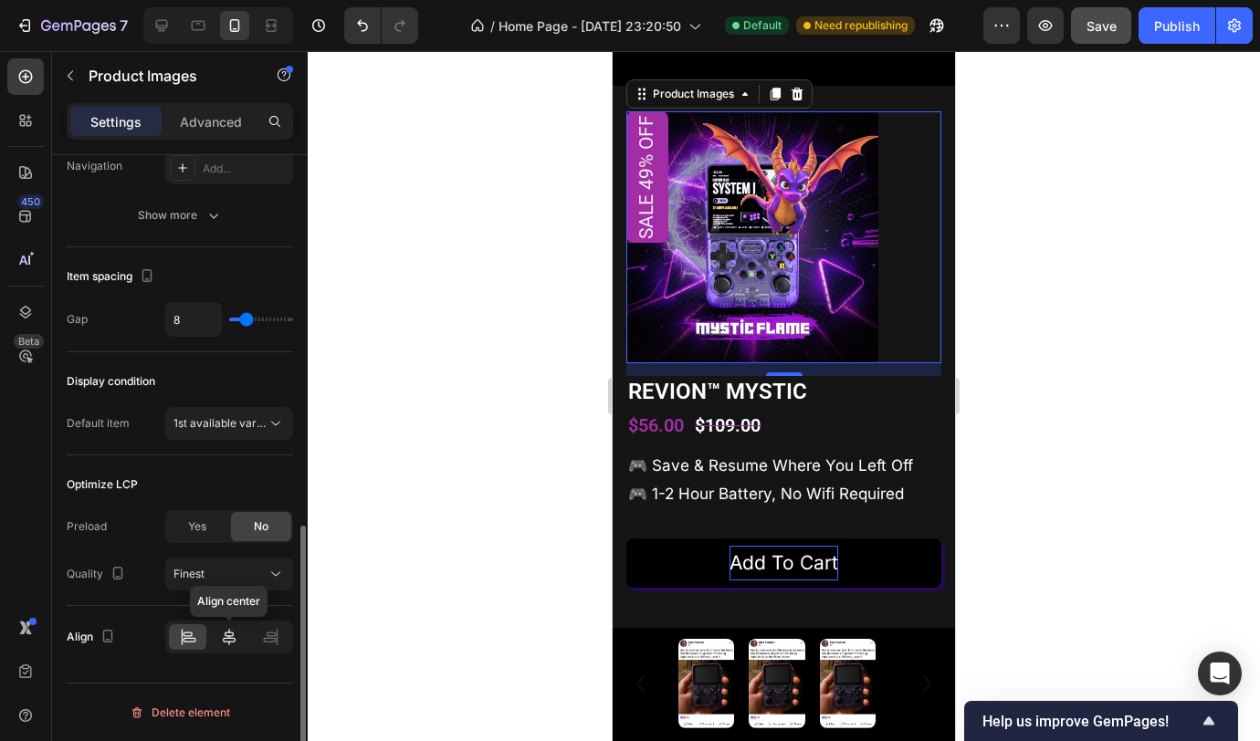
click at [235, 634] on icon at bounding box center [229, 637] width 18 height 18
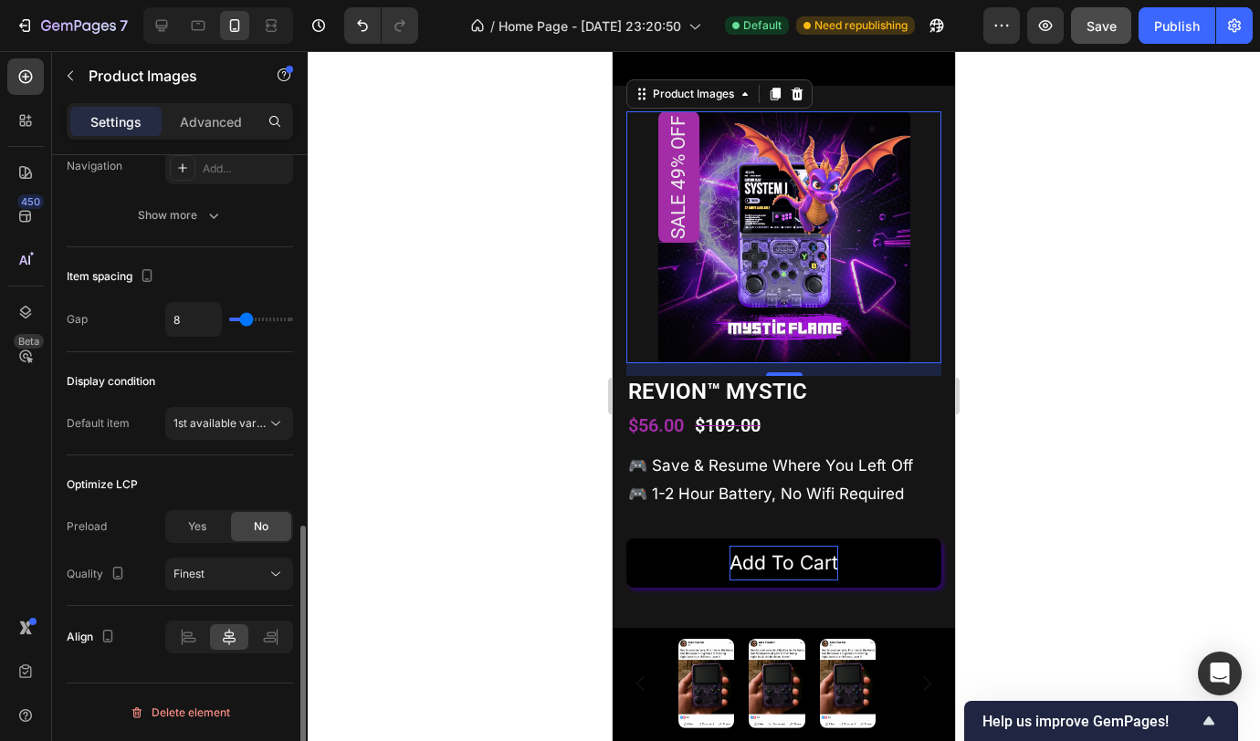
scroll to position [0, 0]
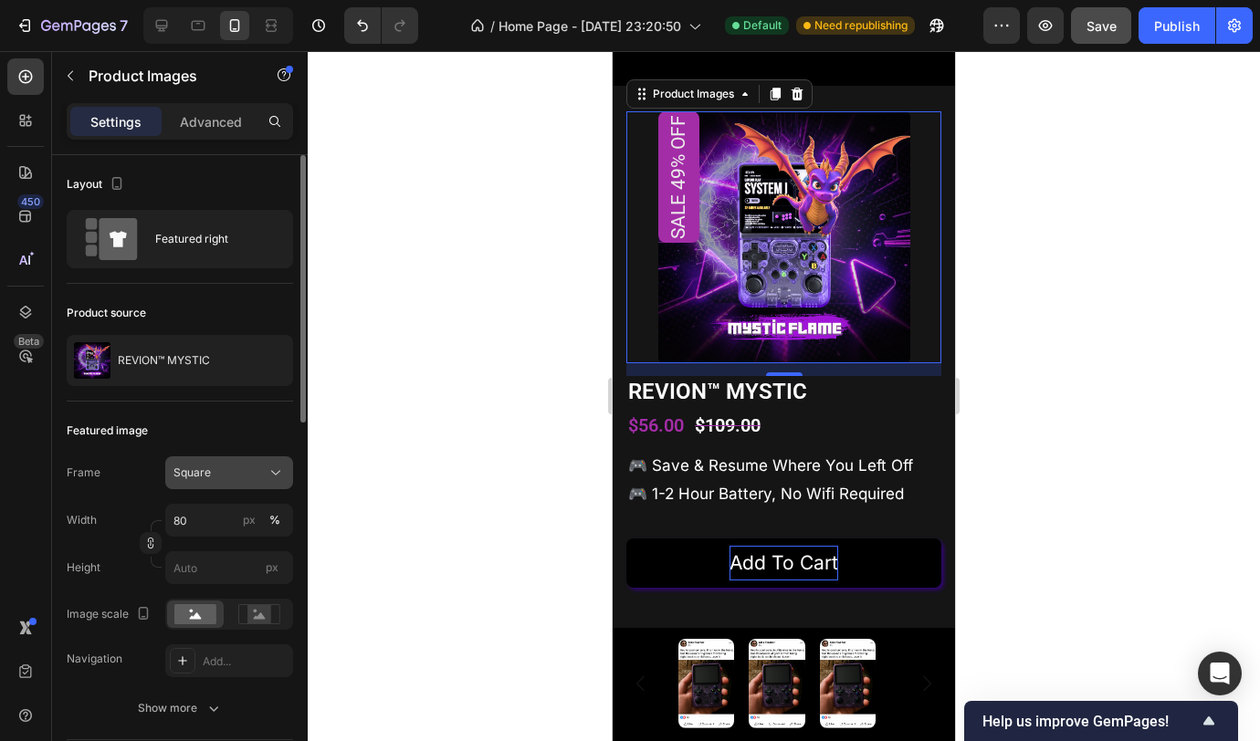
click at [260, 469] on div "Square" at bounding box center [217, 473] width 89 height 16
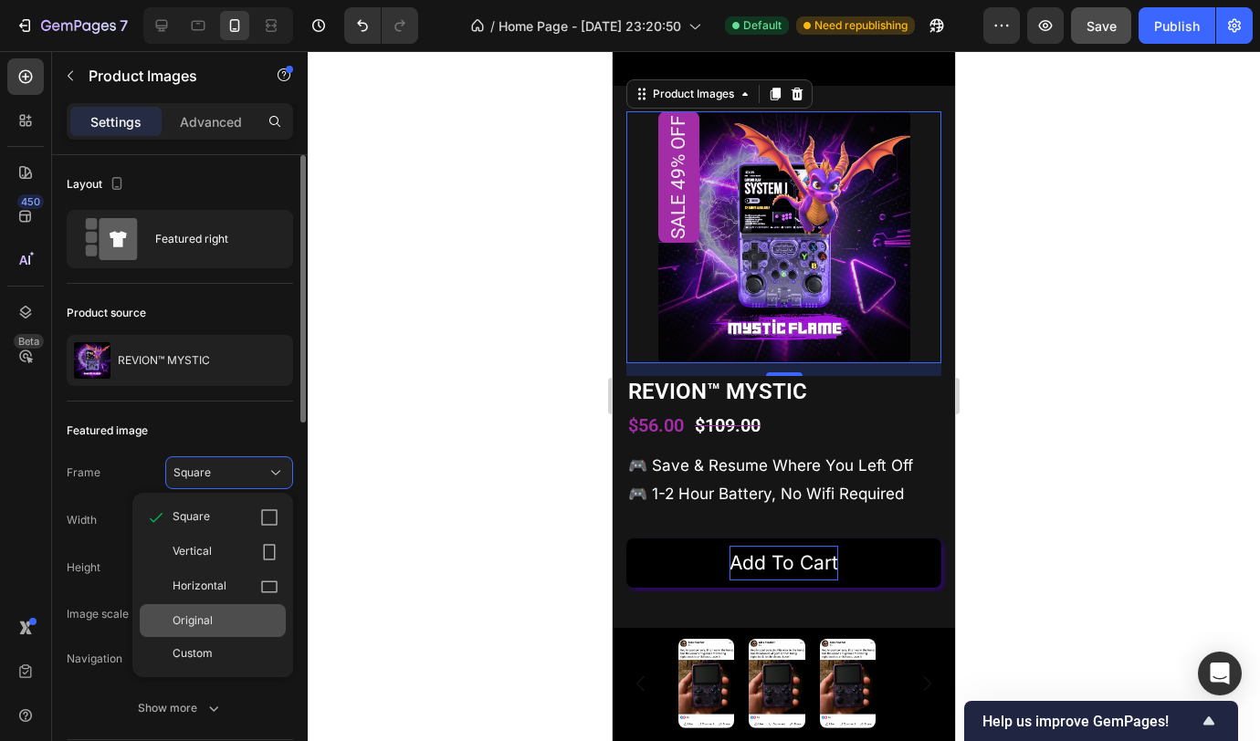
click at [224, 613] on div "Original" at bounding box center [226, 621] width 106 height 16
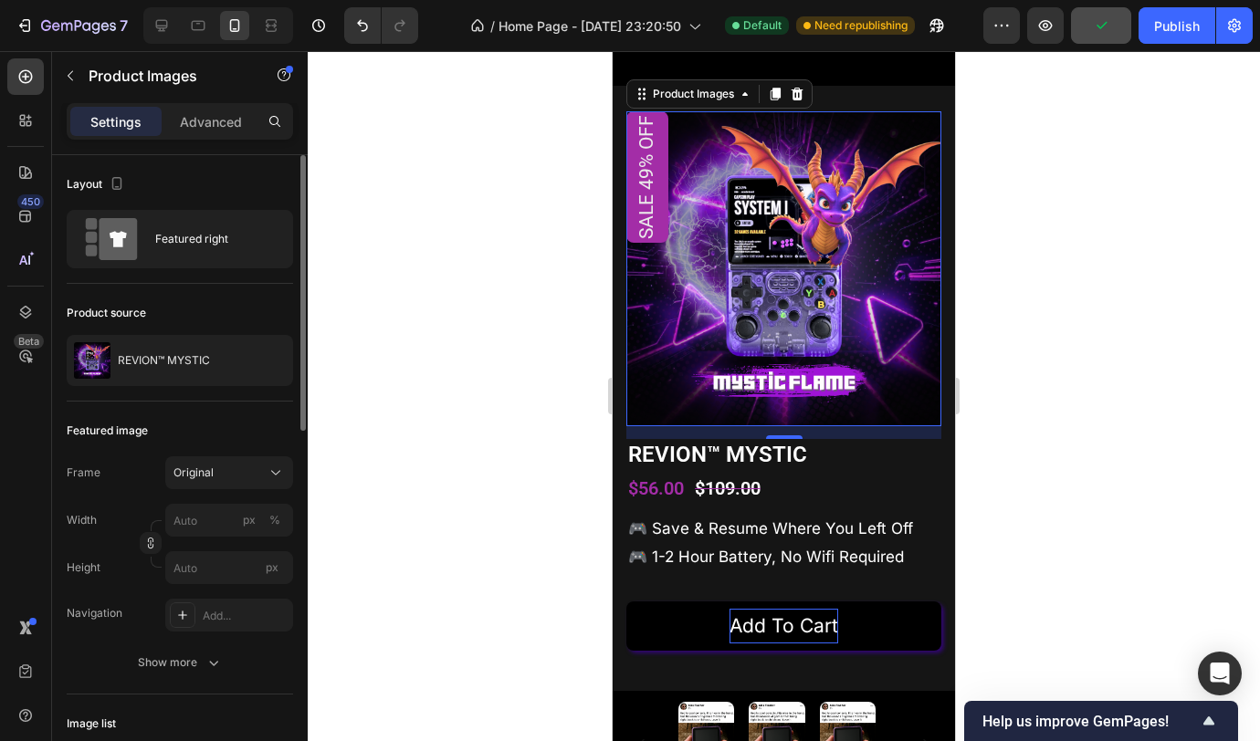
click at [537, 399] on div at bounding box center [784, 396] width 952 height 690
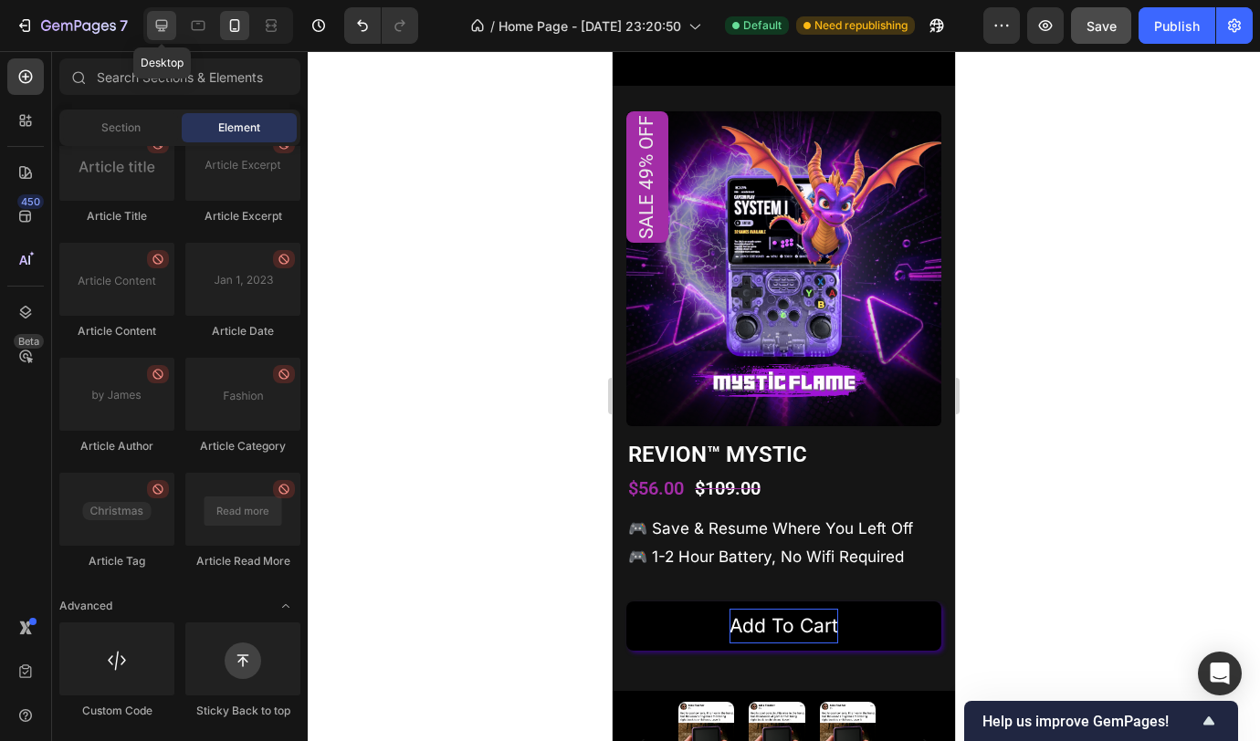
click at [171, 26] on icon at bounding box center [161, 25] width 18 height 18
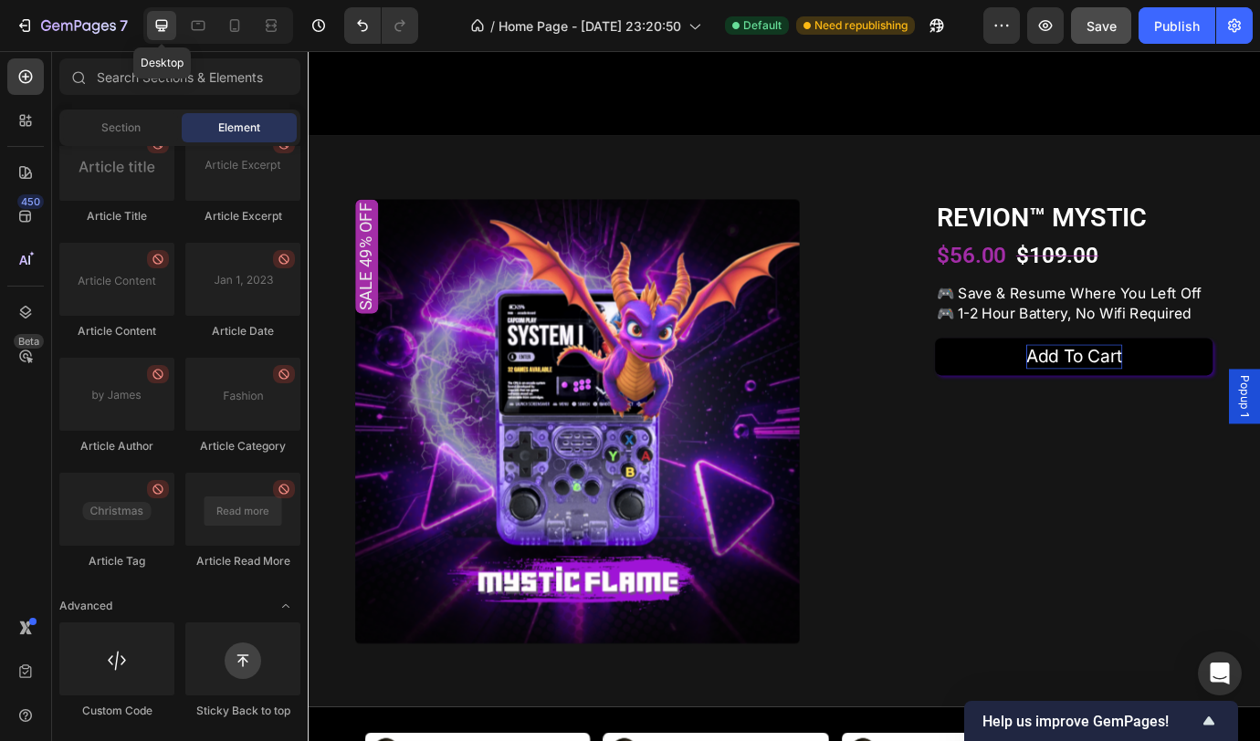
scroll to position [1784, 0]
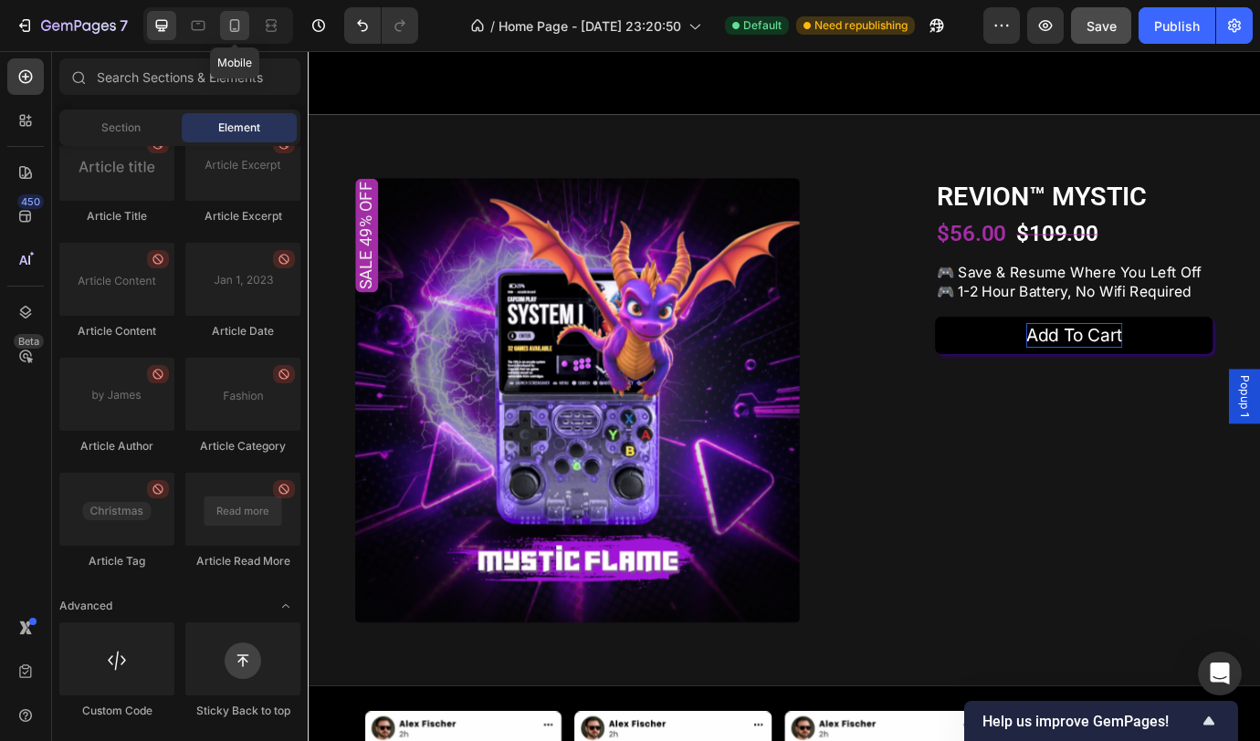
click at [226, 33] on icon at bounding box center [234, 25] width 18 height 18
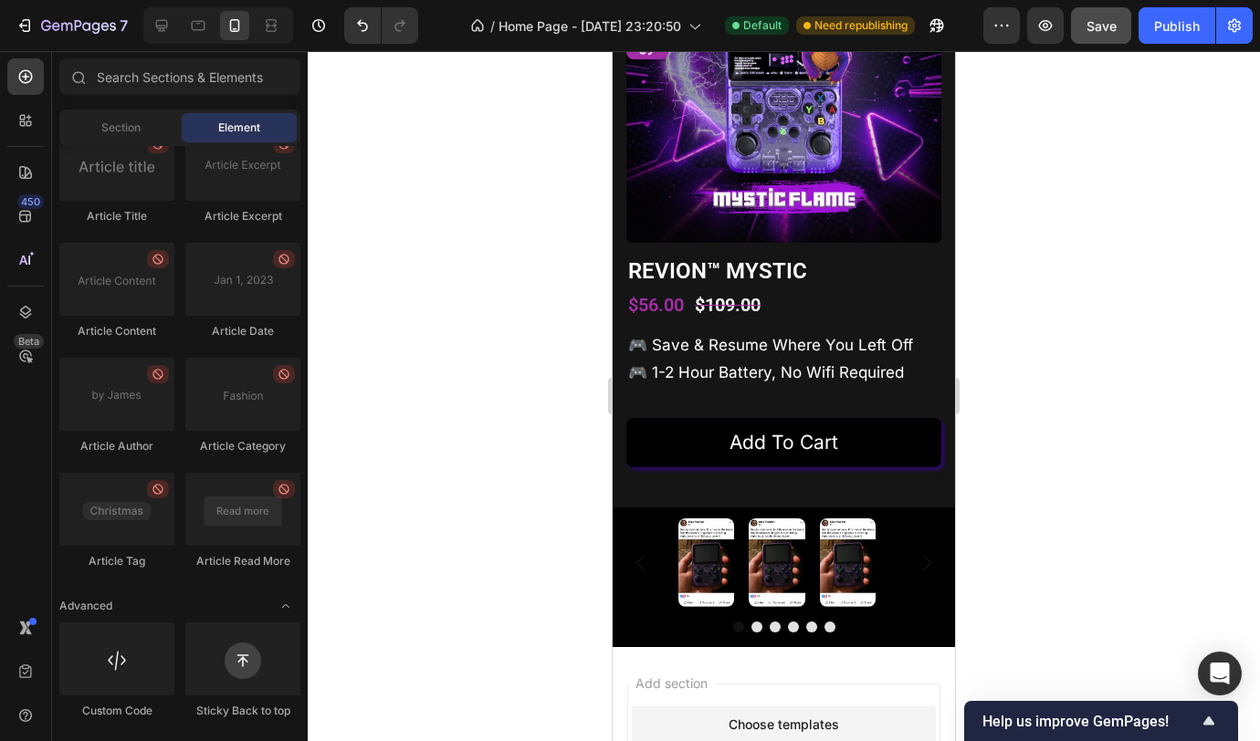
scroll to position [1875, 0]
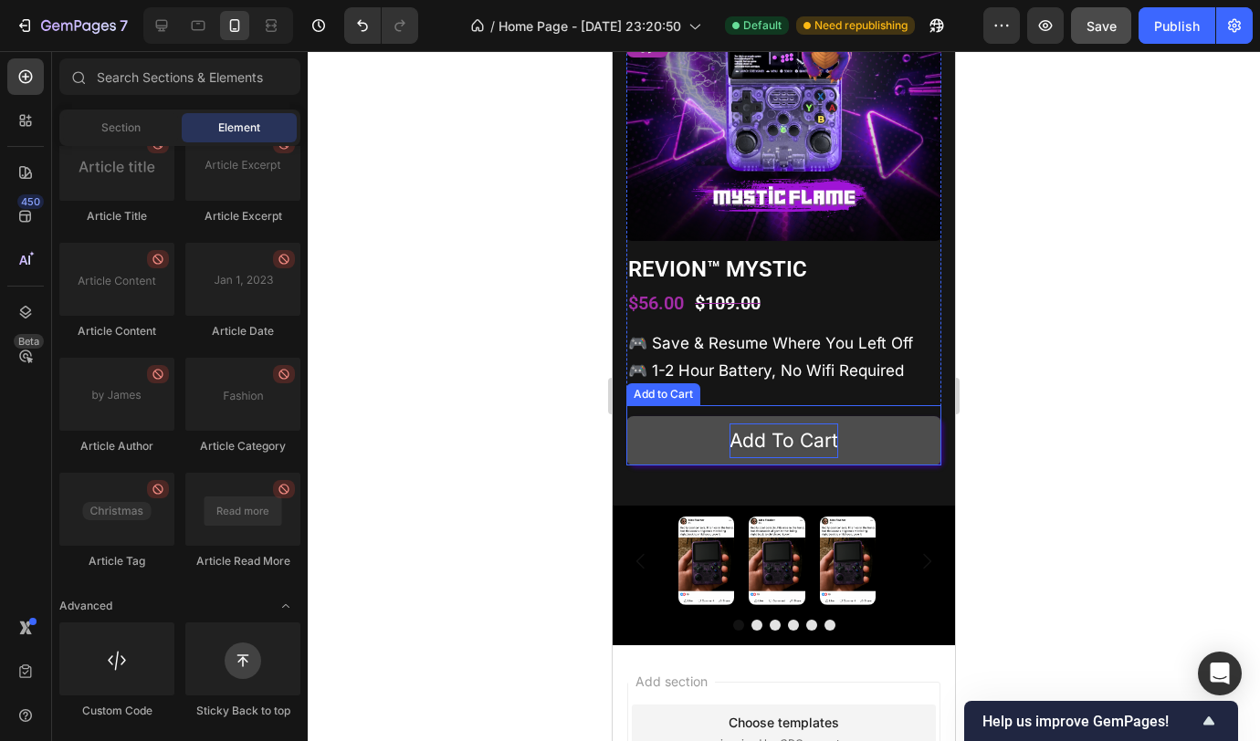
click at [809, 426] on div "Add to cart" at bounding box center [783, 441] width 109 height 35
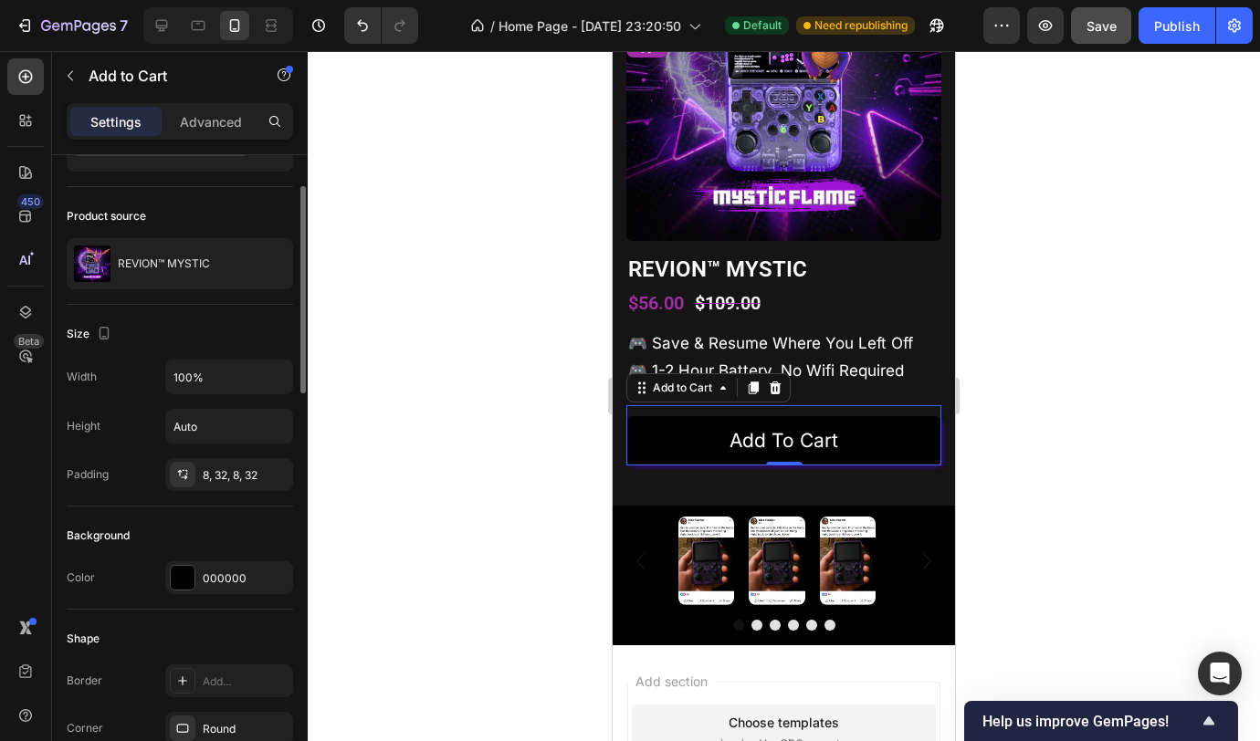
scroll to position [234, 0]
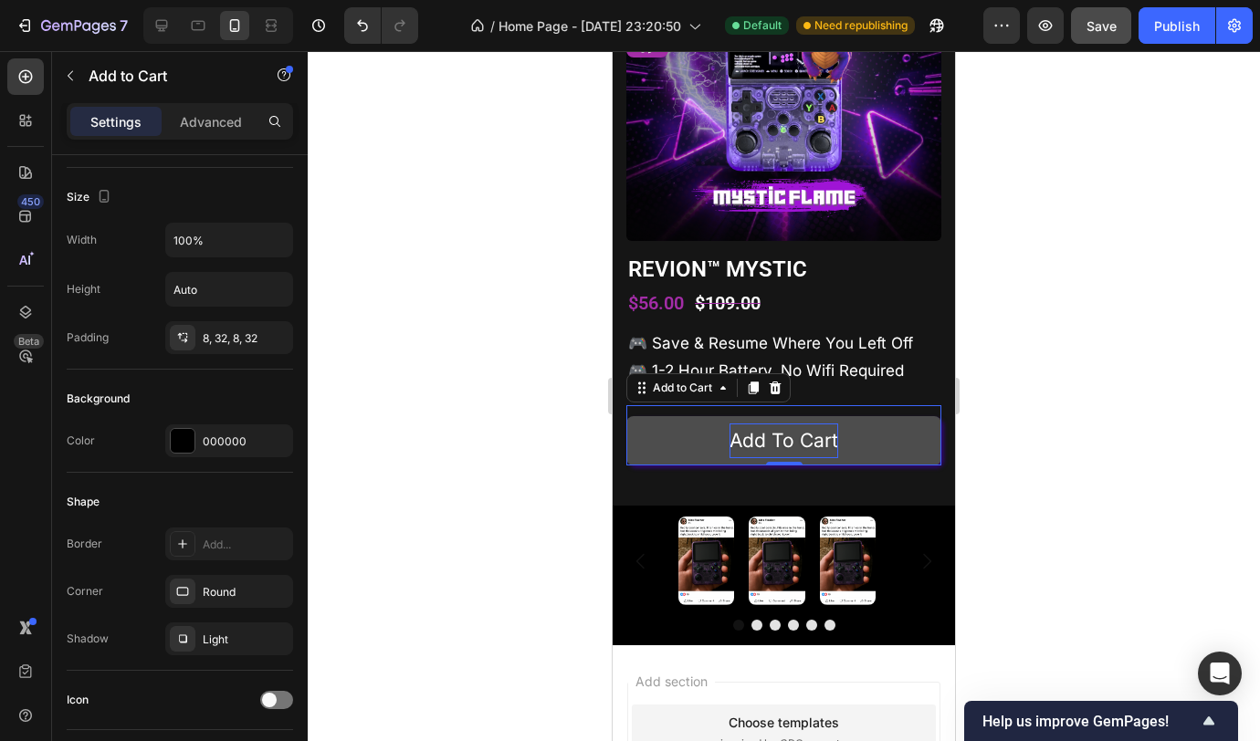
click at [781, 428] on div "Add to cart" at bounding box center [783, 441] width 109 height 35
click at [782, 428] on p "Add to cart" at bounding box center [783, 441] width 109 height 35
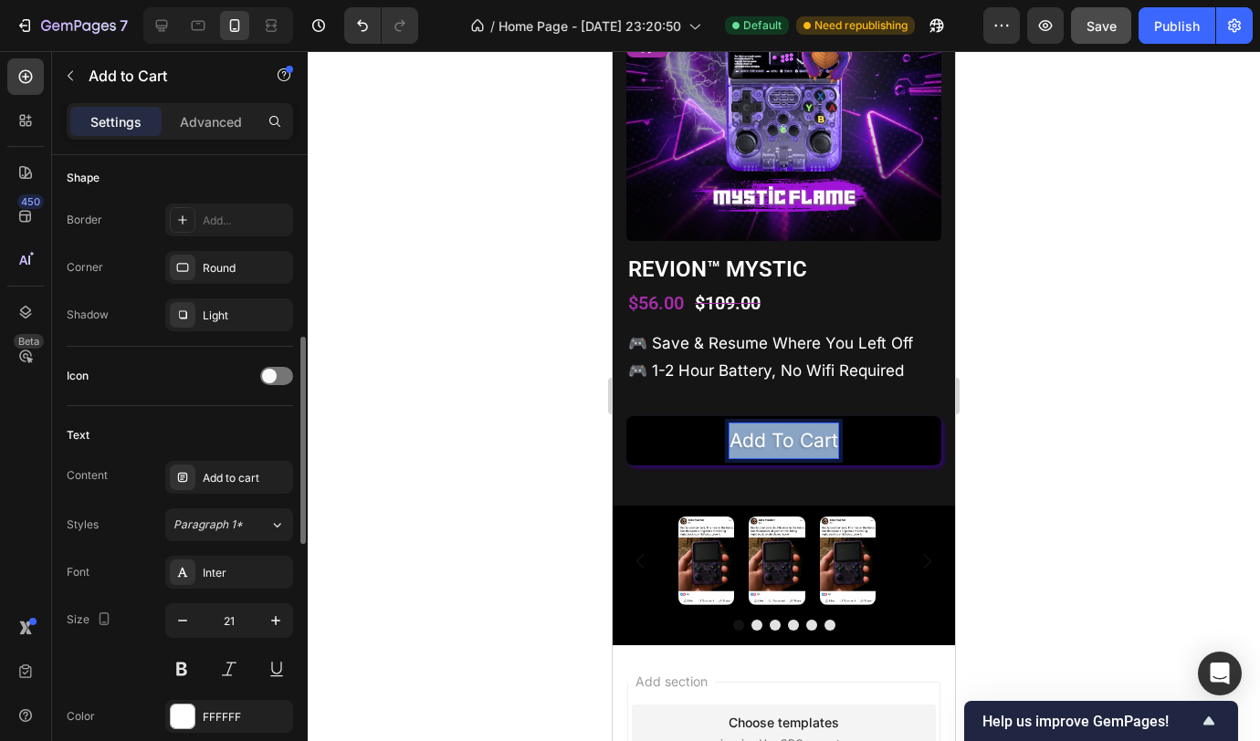
scroll to position [682, 0]
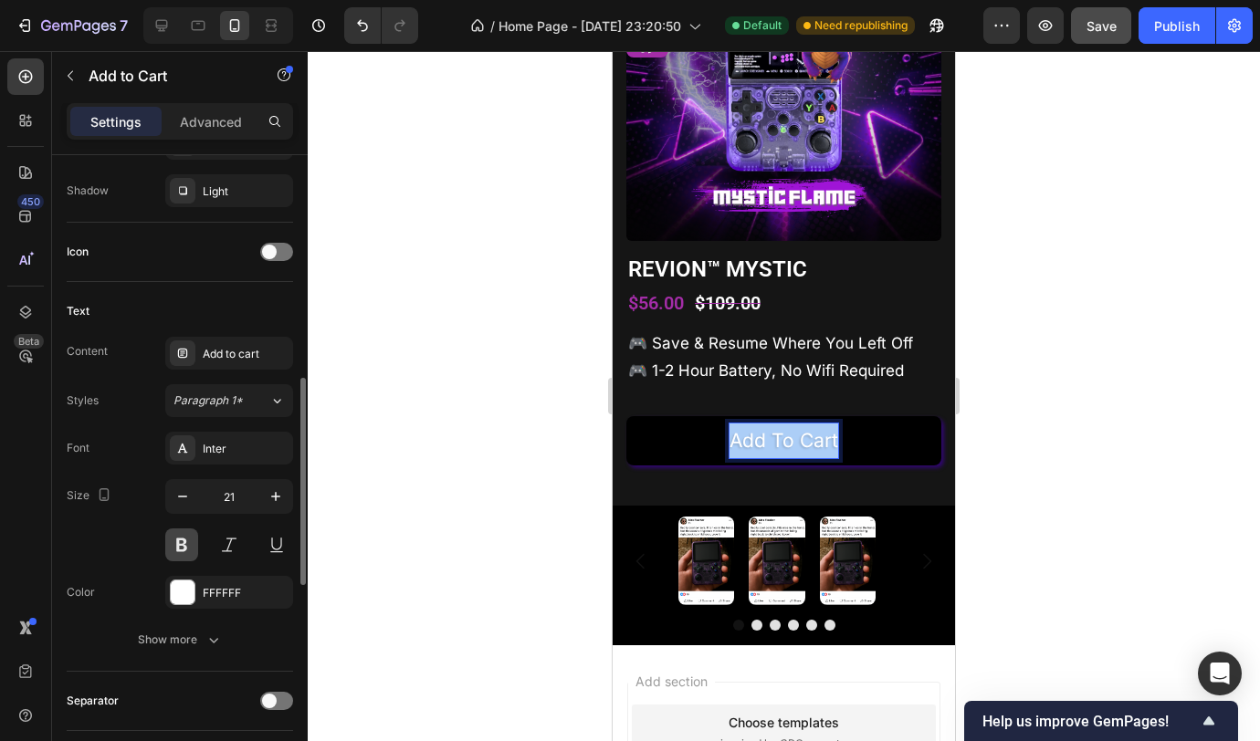
click at [187, 547] on button at bounding box center [181, 545] width 33 height 33
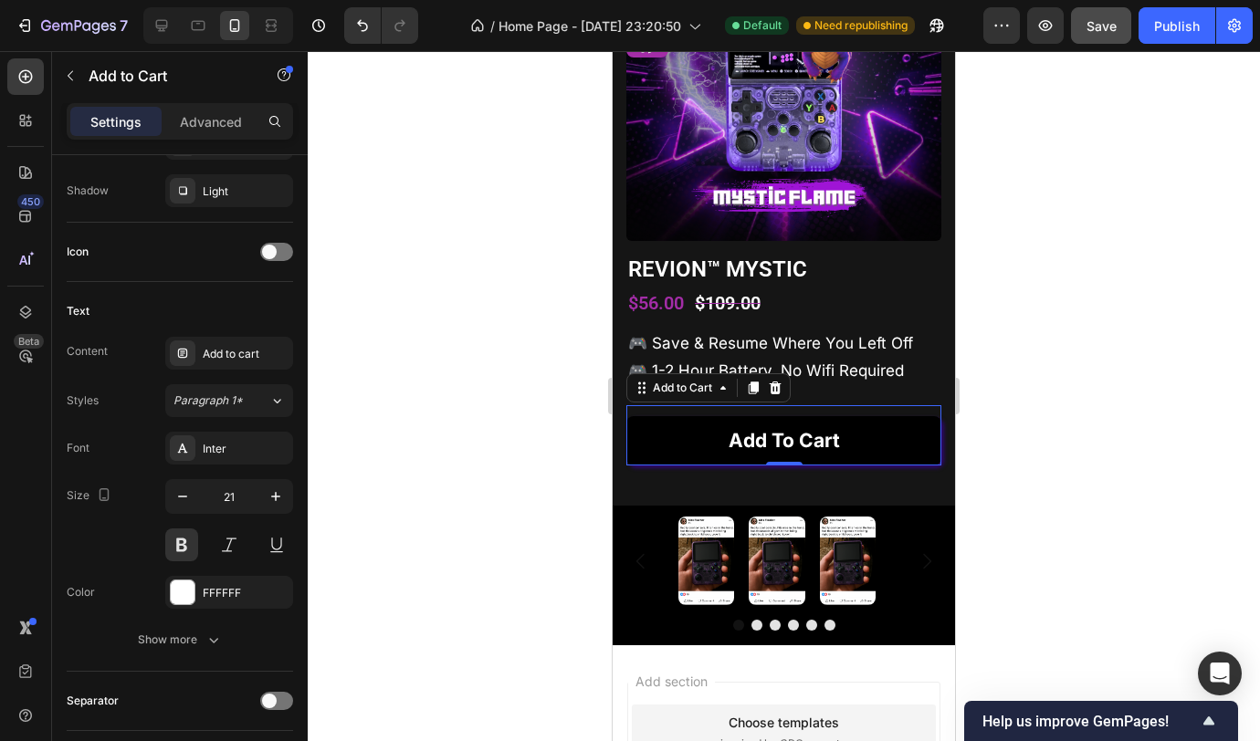
click at [558, 380] on div at bounding box center [784, 396] width 952 height 690
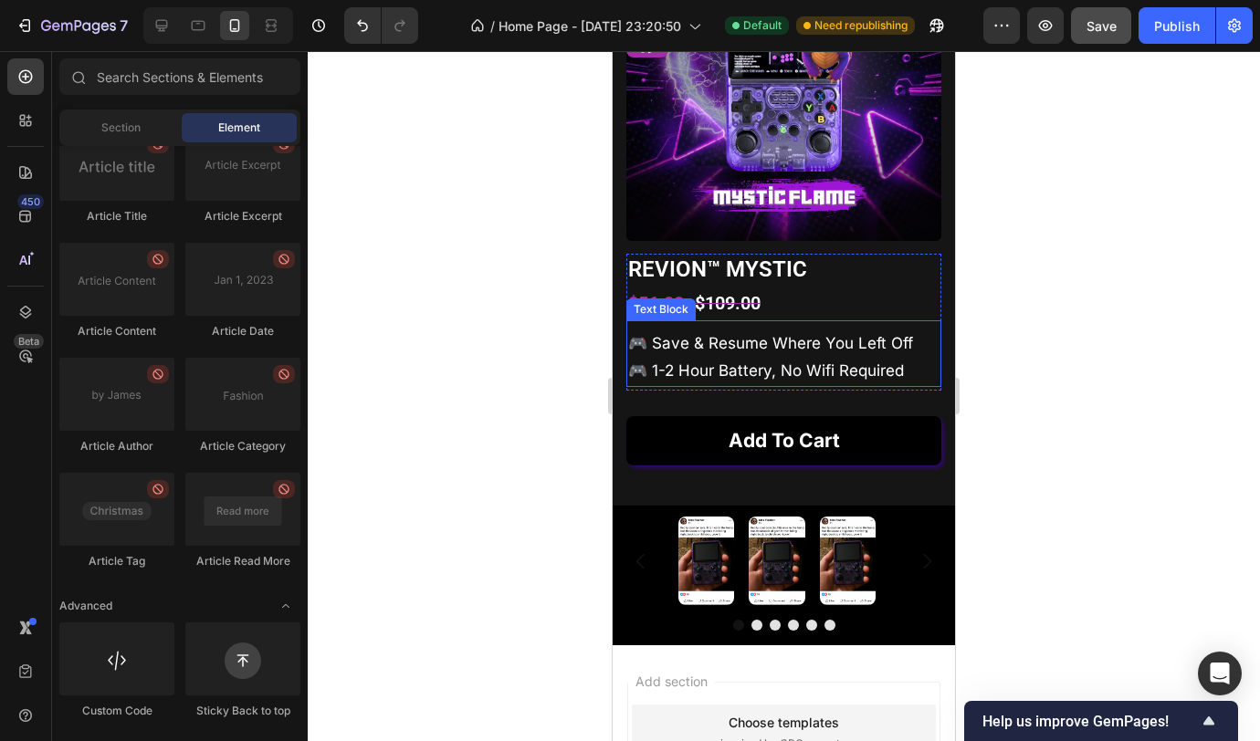
click at [871, 339] on p "🎮 save & resume where you left off 🎮 1-2 hour battery, no wifi required" at bounding box center [783, 358] width 311 height 56
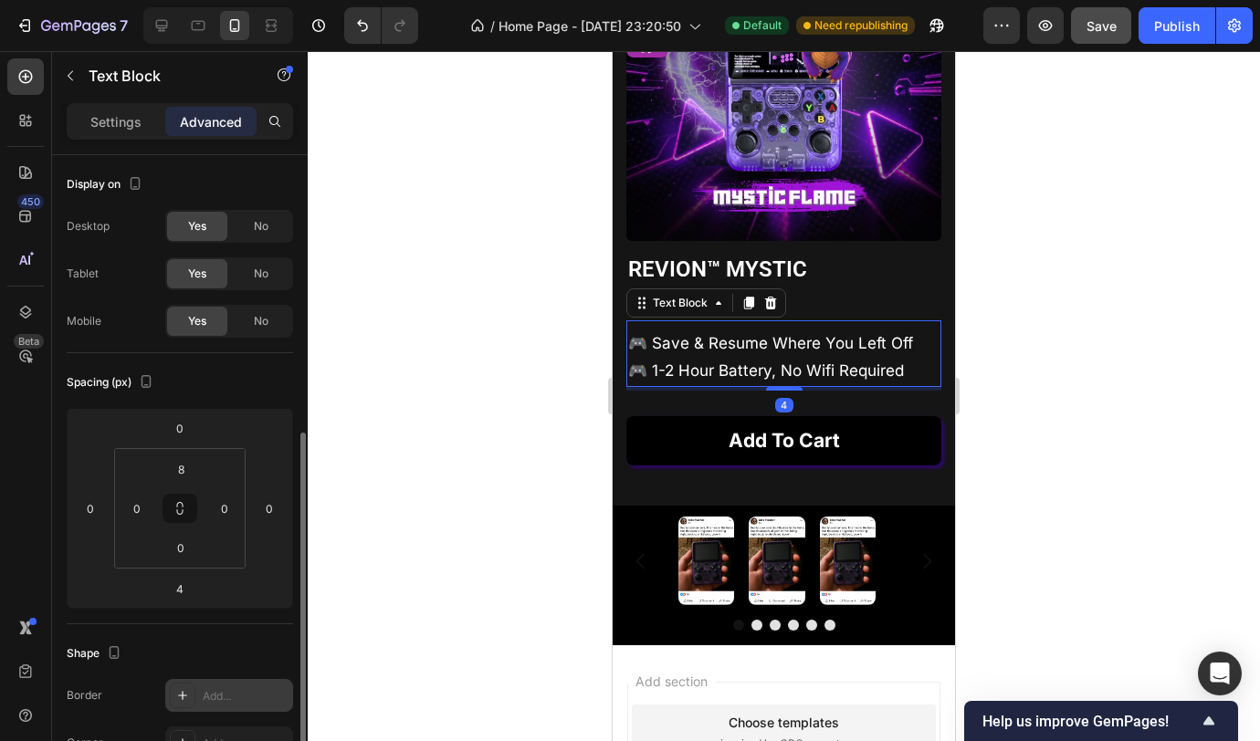
scroll to position [549, 0]
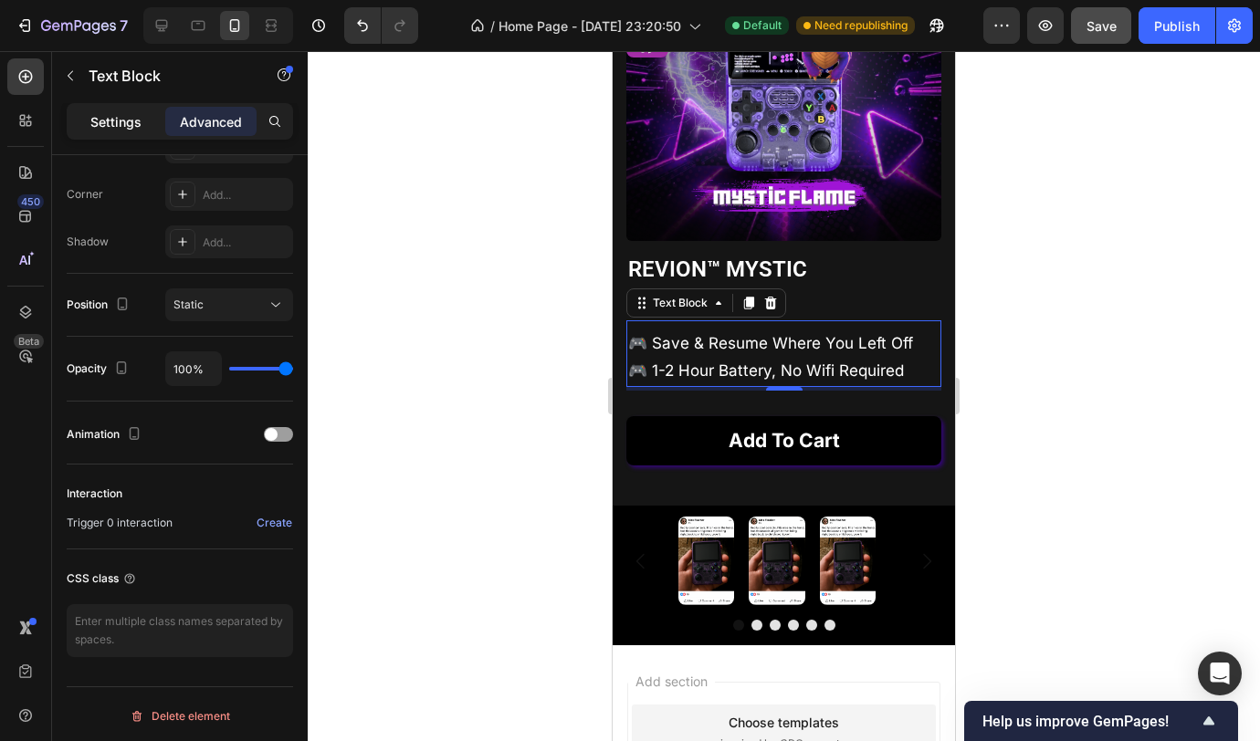
click at [121, 121] on p "Settings" at bounding box center [115, 121] width 51 height 19
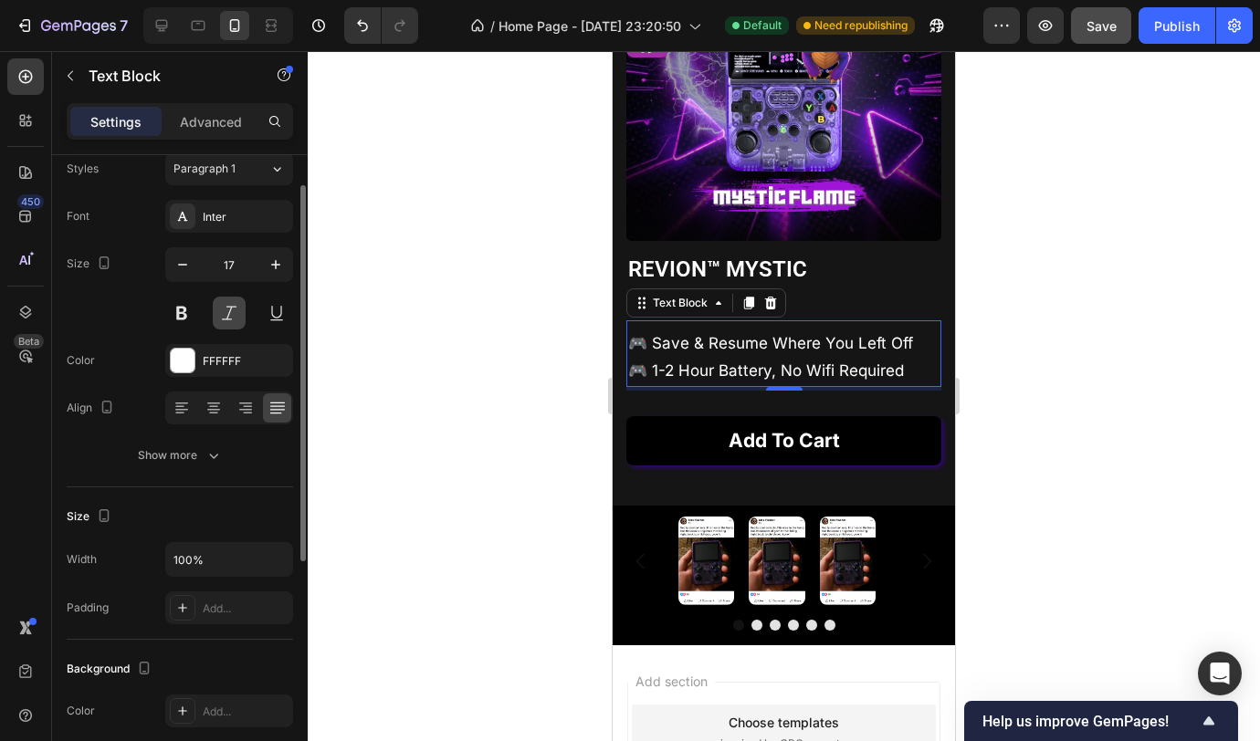
scroll to position [58, 0]
click at [277, 271] on icon "button" at bounding box center [276, 268] width 18 height 18
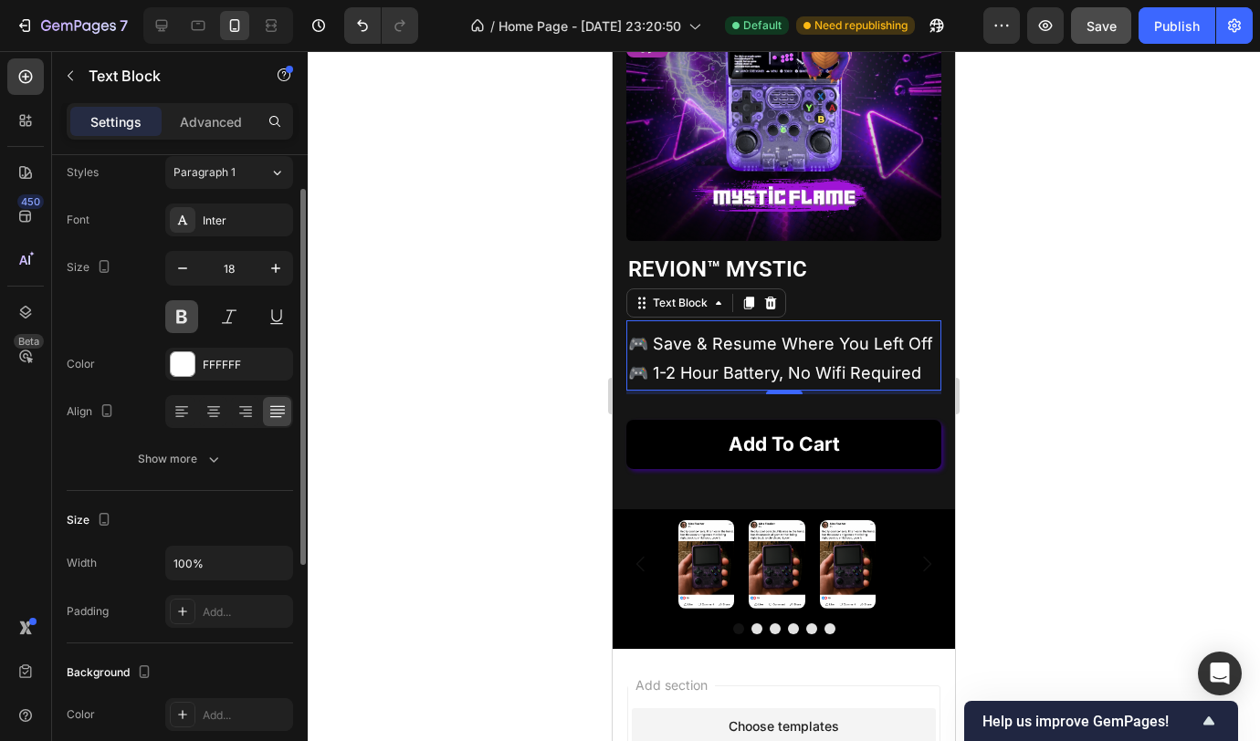
click at [182, 309] on button at bounding box center [181, 316] width 33 height 33
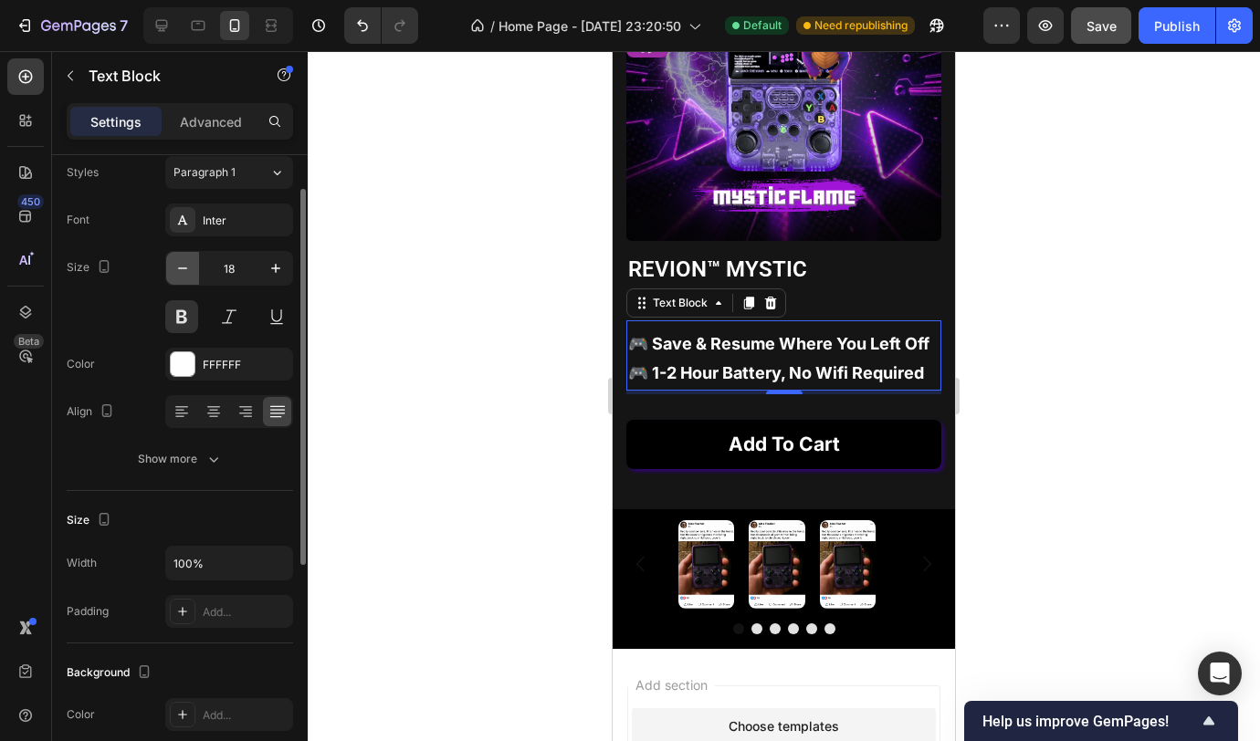
click at [181, 262] on icon "button" at bounding box center [182, 268] width 18 height 18
type input "17"
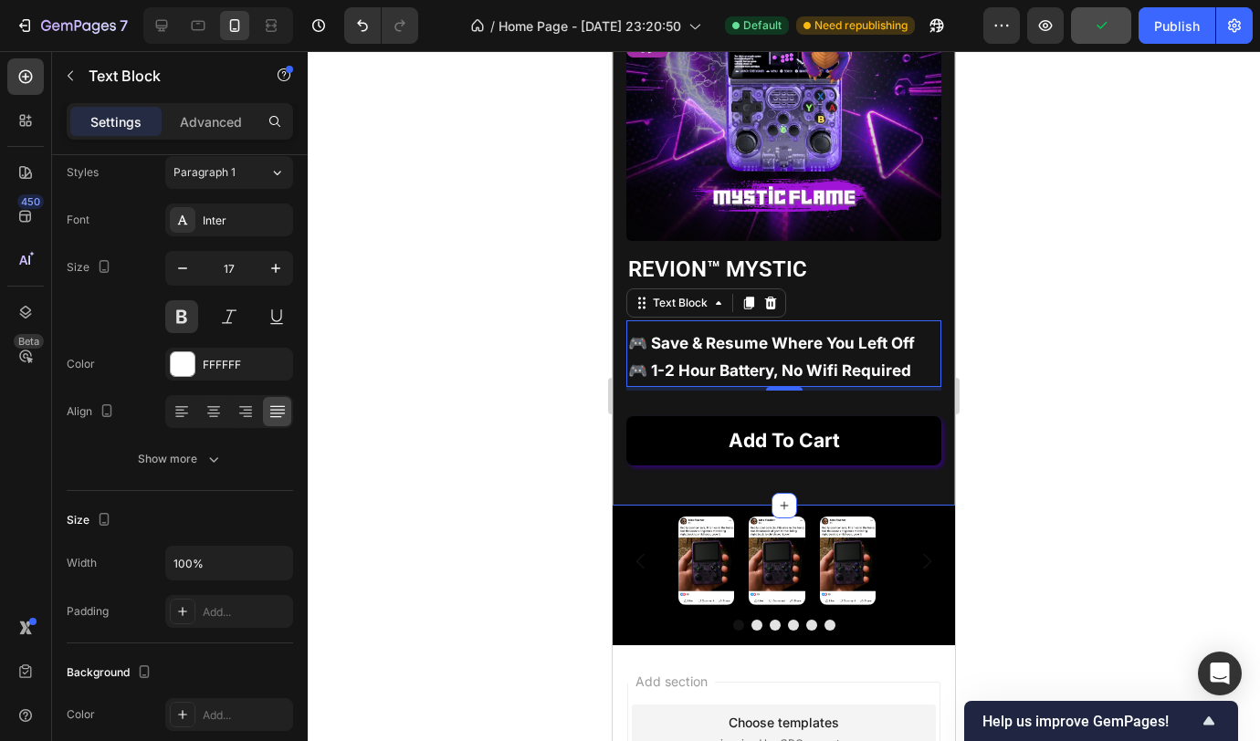
click at [566, 343] on div at bounding box center [784, 396] width 952 height 690
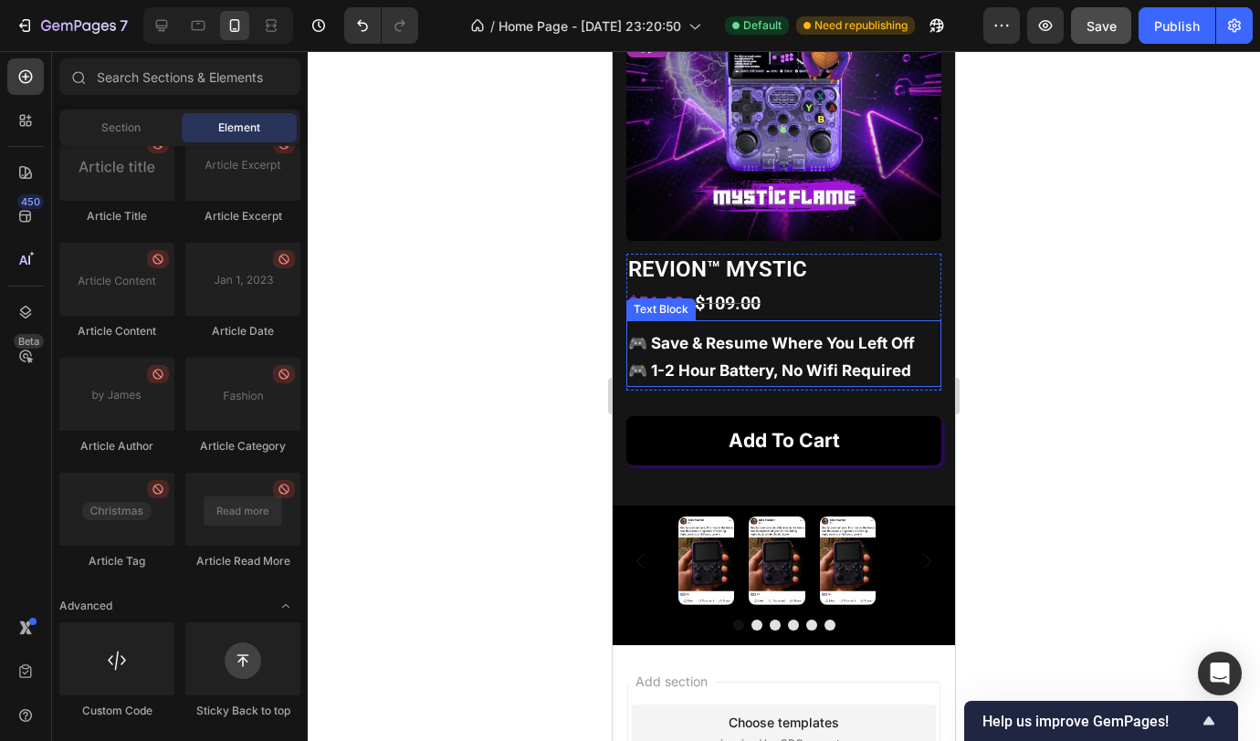
click at [654, 336] on p "🎮 save & resume where you left off 🎮 1-2 hour battery, no wifi required" at bounding box center [783, 358] width 311 height 56
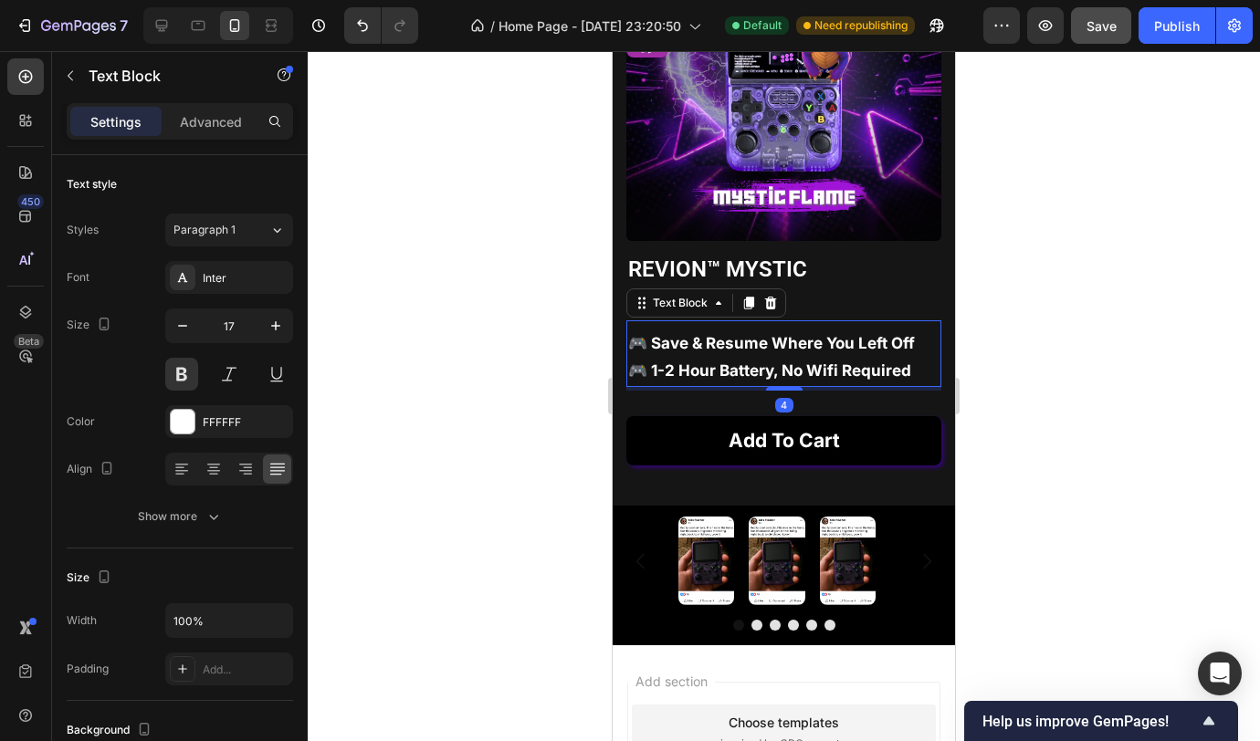
click at [648, 333] on p "🎮 save & resume where you left off 🎮 1-2 hour battery, no wifi required" at bounding box center [783, 358] width 311 height 56
click at [585, 299] on div at bounding box center [784, 396] width 952 height 690
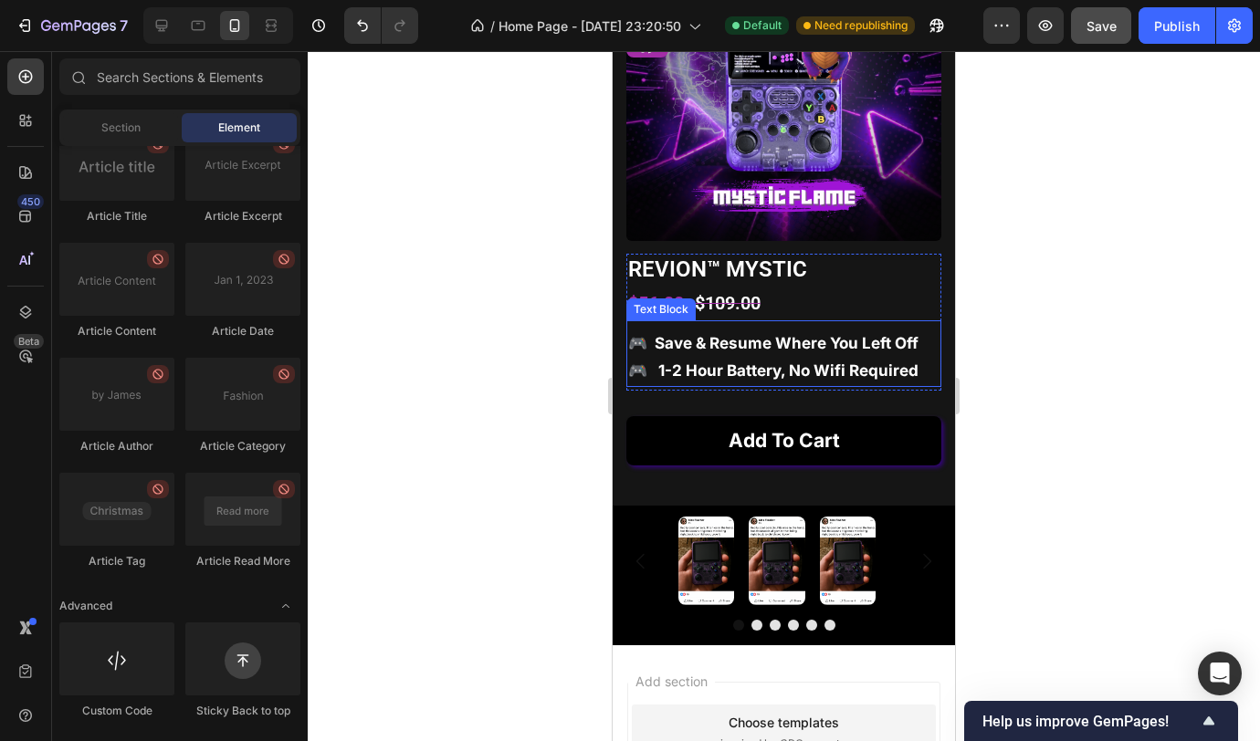
click at [658, 358] on p "🎮 save & resume where you left off 🎮 1-2 hour battery, no wifi required" at bounding box center [783, 358] width 311 height 56
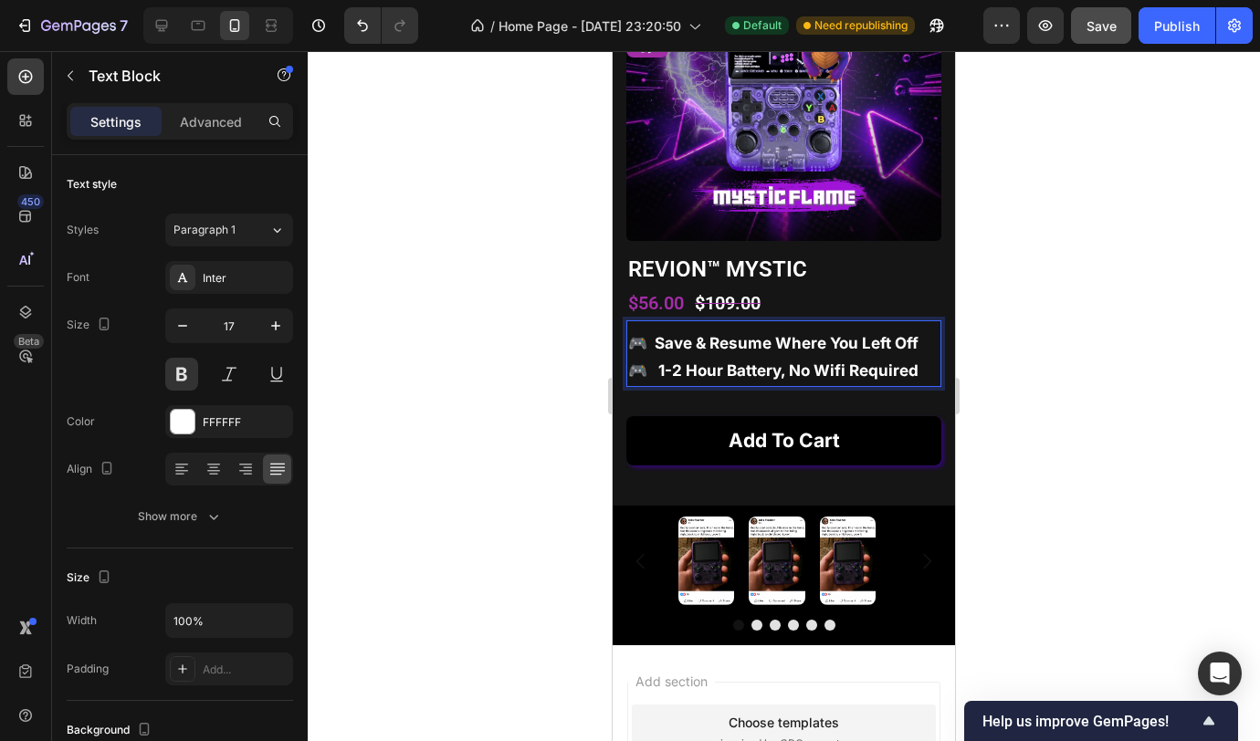
click at [653, 357] on p "🎮 save & resume where you left off 🎮 1-2 hour battery, no wifi required" at bounding box center [783, 358] width 311 height 56
click at [456, 304] on div at bounding box center [784, 396] width 952 height 690
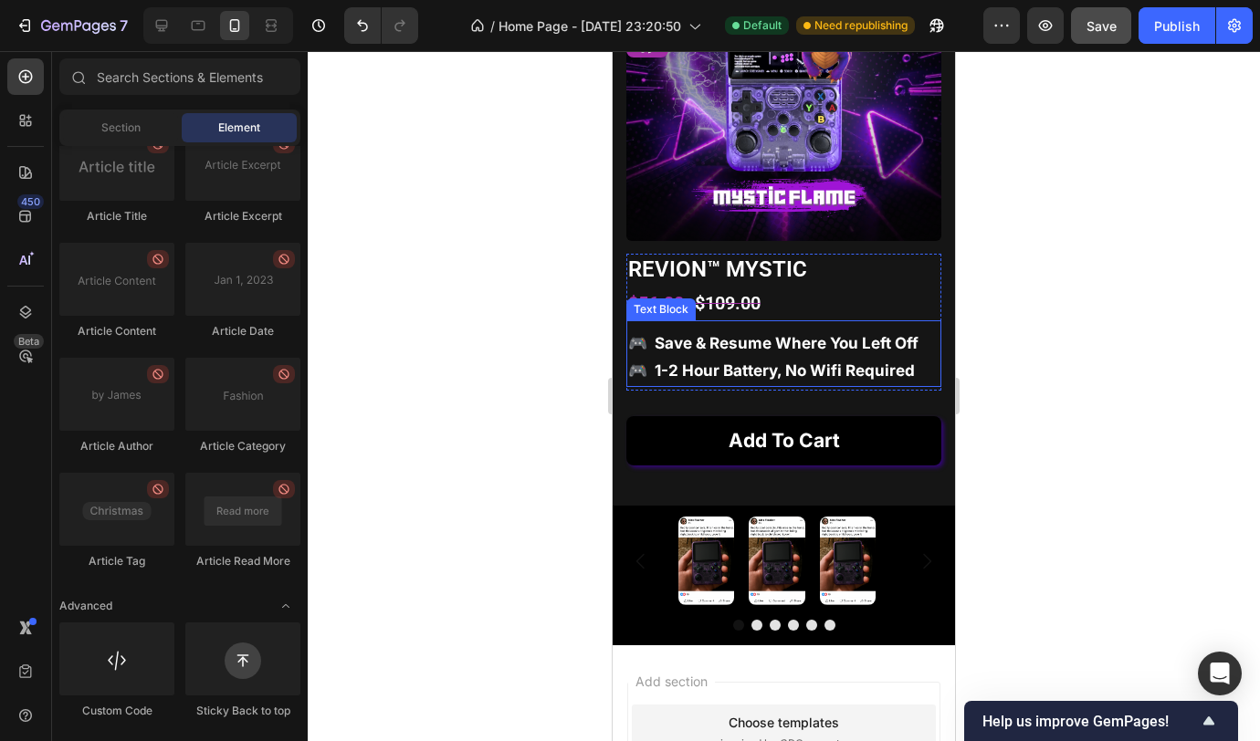
click at [768, 331] on p "🎮 save & resume where you left off 🎮 1-2 hour battery, no wifi required" at bounding box center [783, 358] width 311 height 56
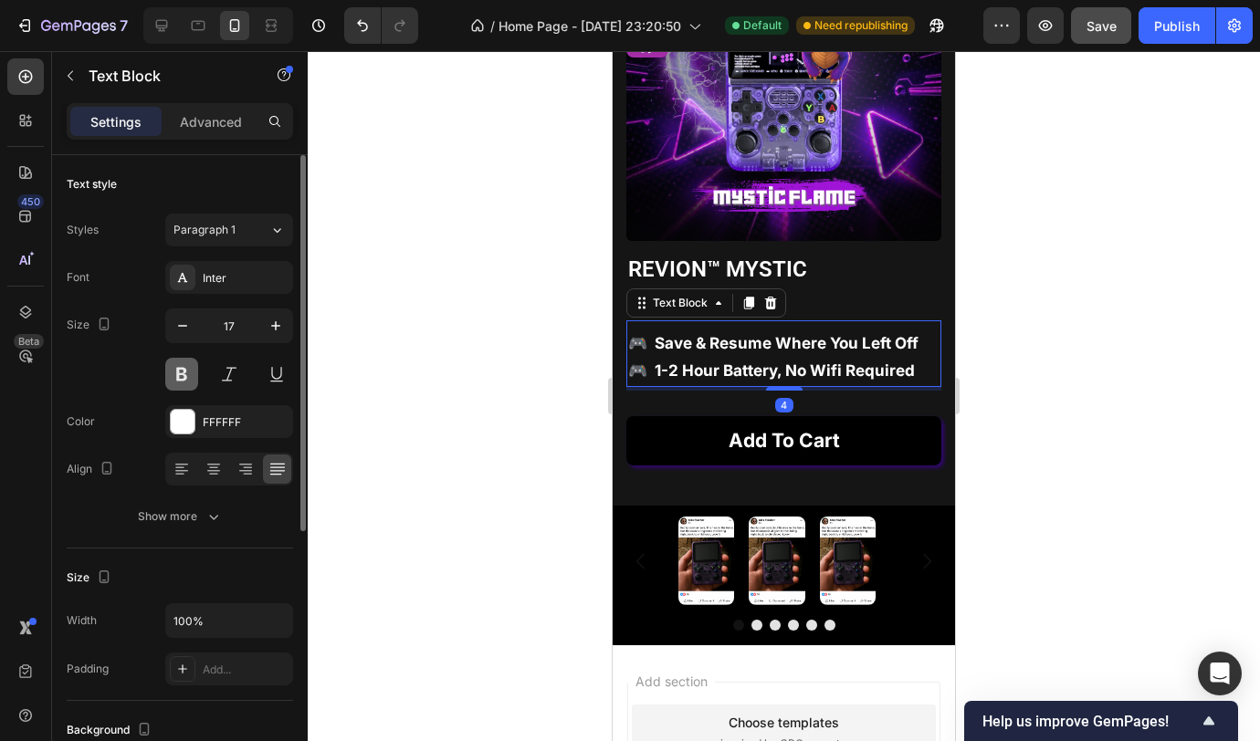
click at [180, 379] on button at bounding box center [181, 374] width 33 height 33
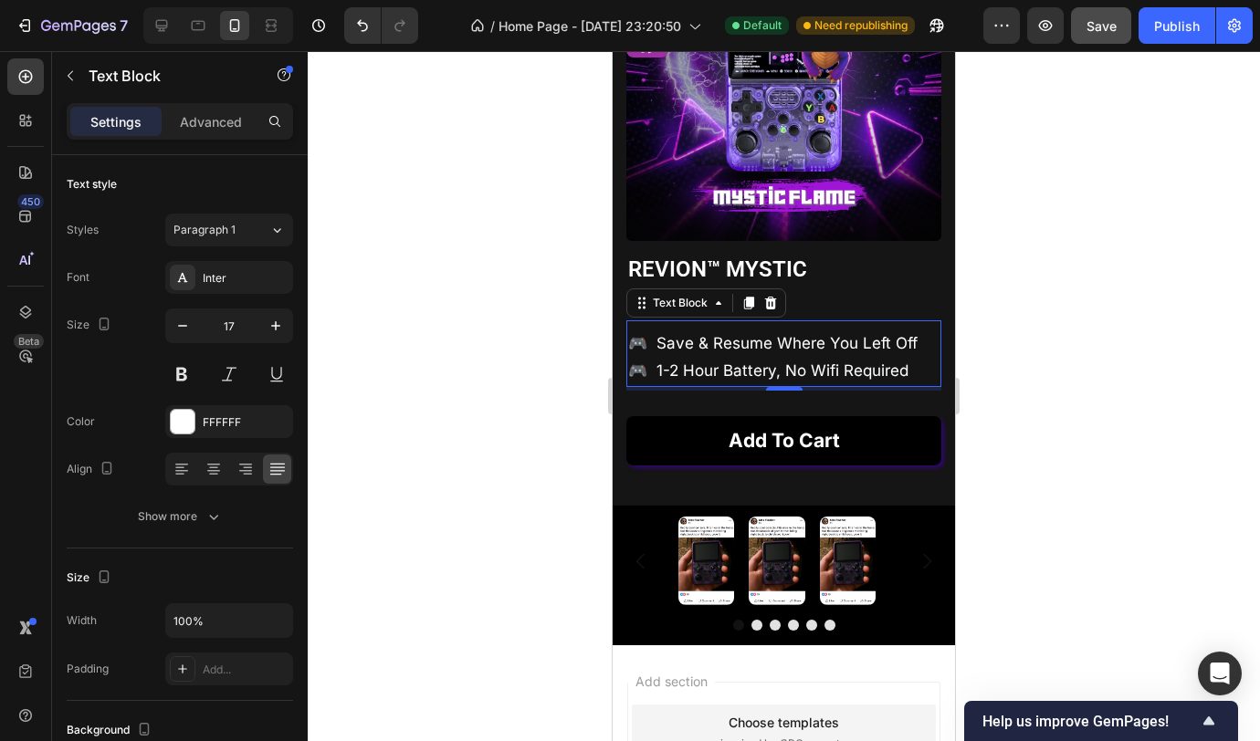
click at [524, 341] on div at bounding box center [784, 396] width 952 height 690
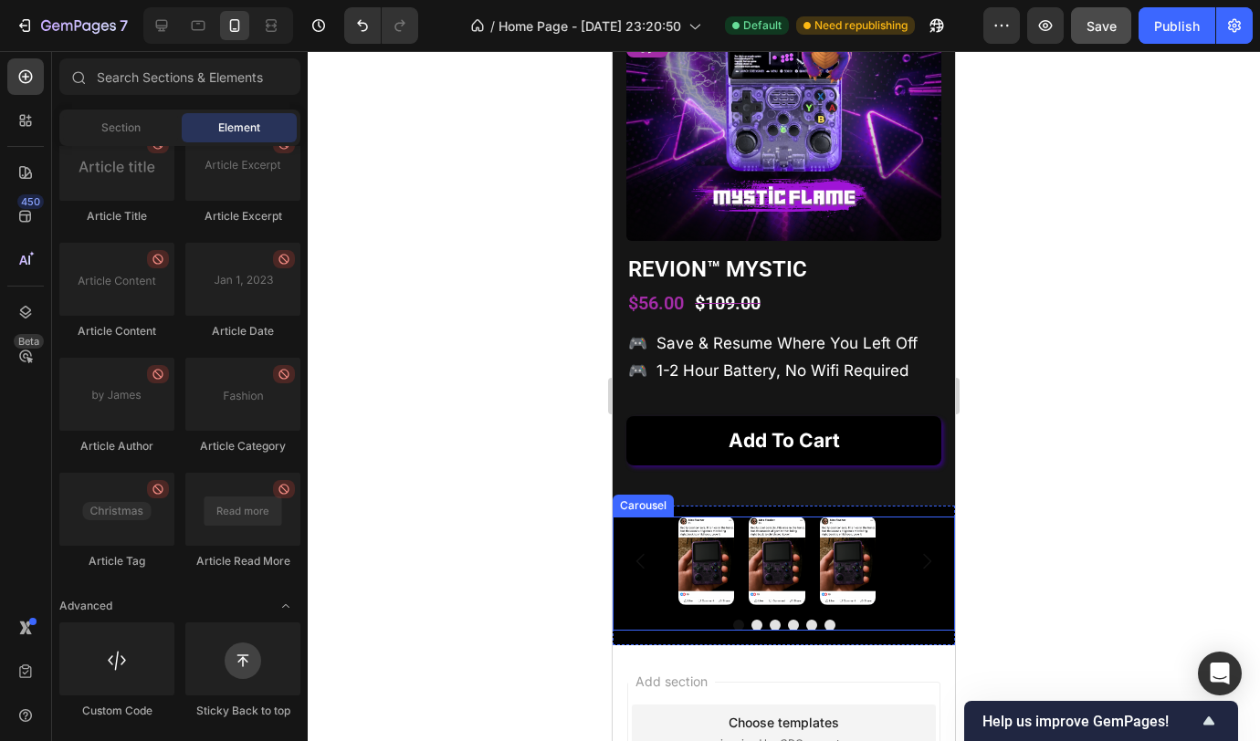
click at [901, 544] on button "Carousel Next Arrow" at bounding box center [926, 561] width 51 height 51
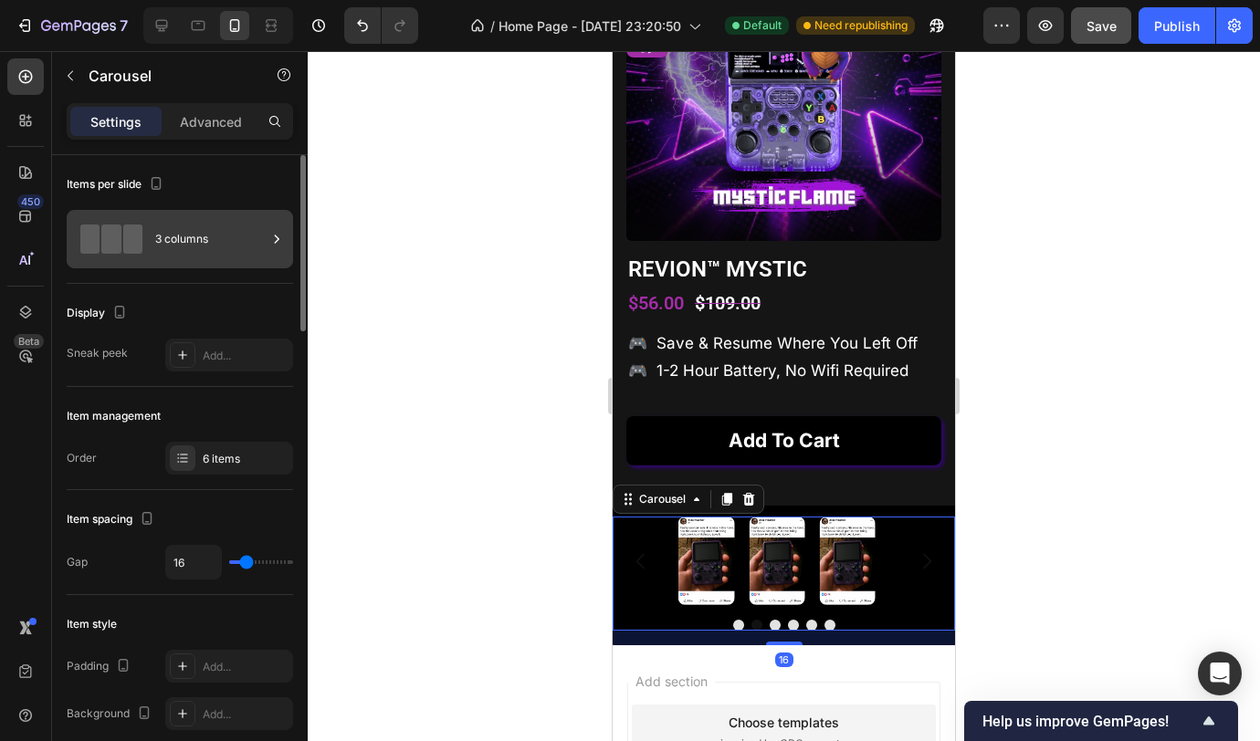
click at [170, 238] on div "3 columns" at bounding box center [210, 239] width 111 height 42
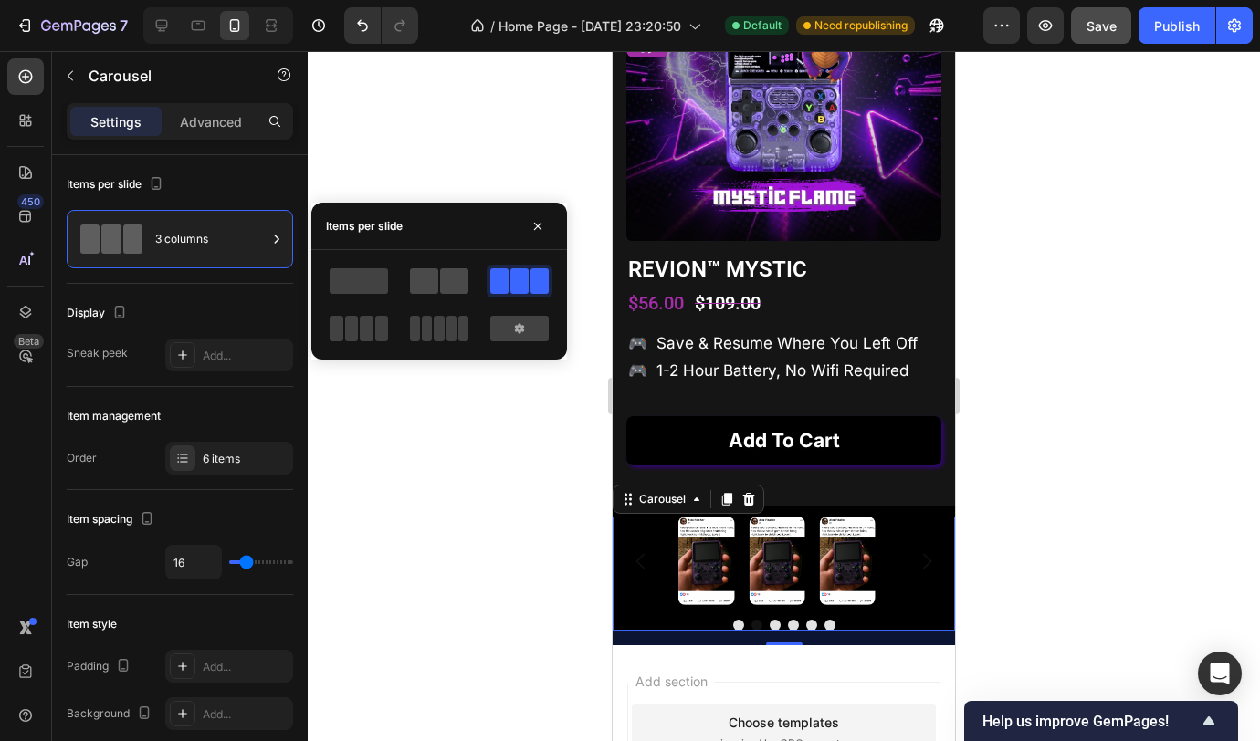
click at [452, 287] on span at bounding box center [454, 281] width 28 height 26
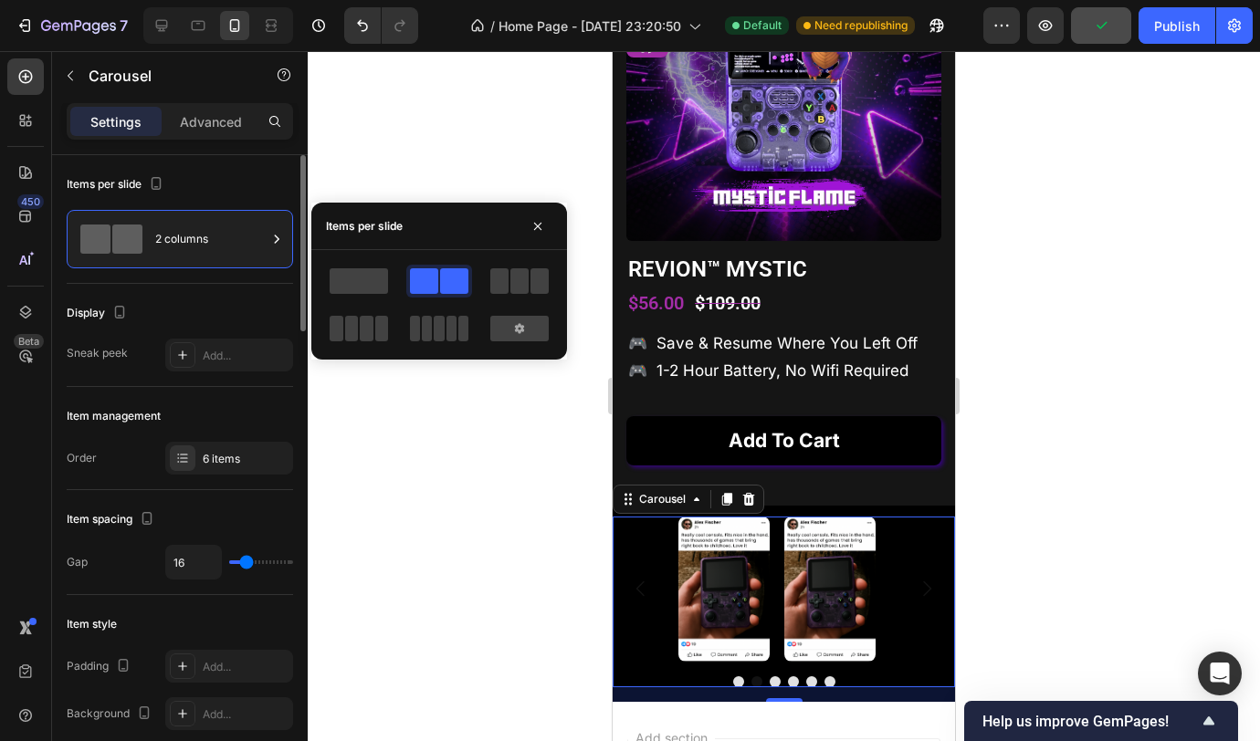
type input "13"
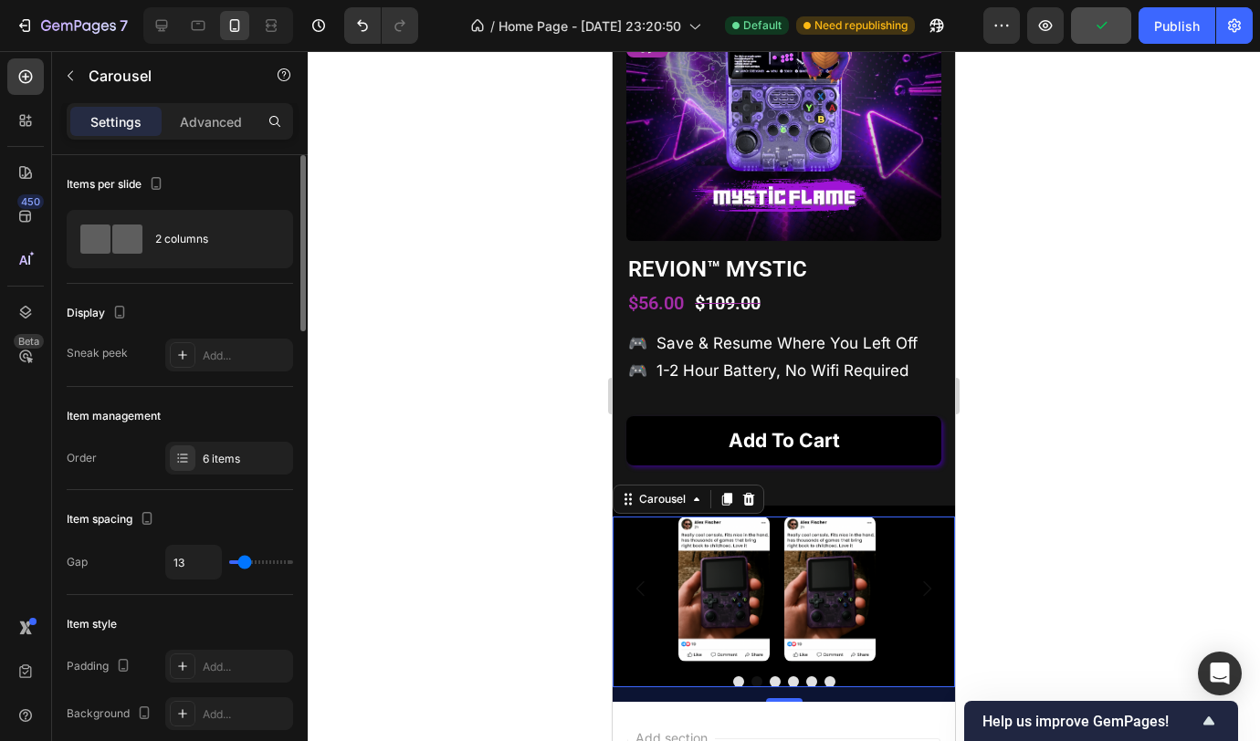
type input "11"
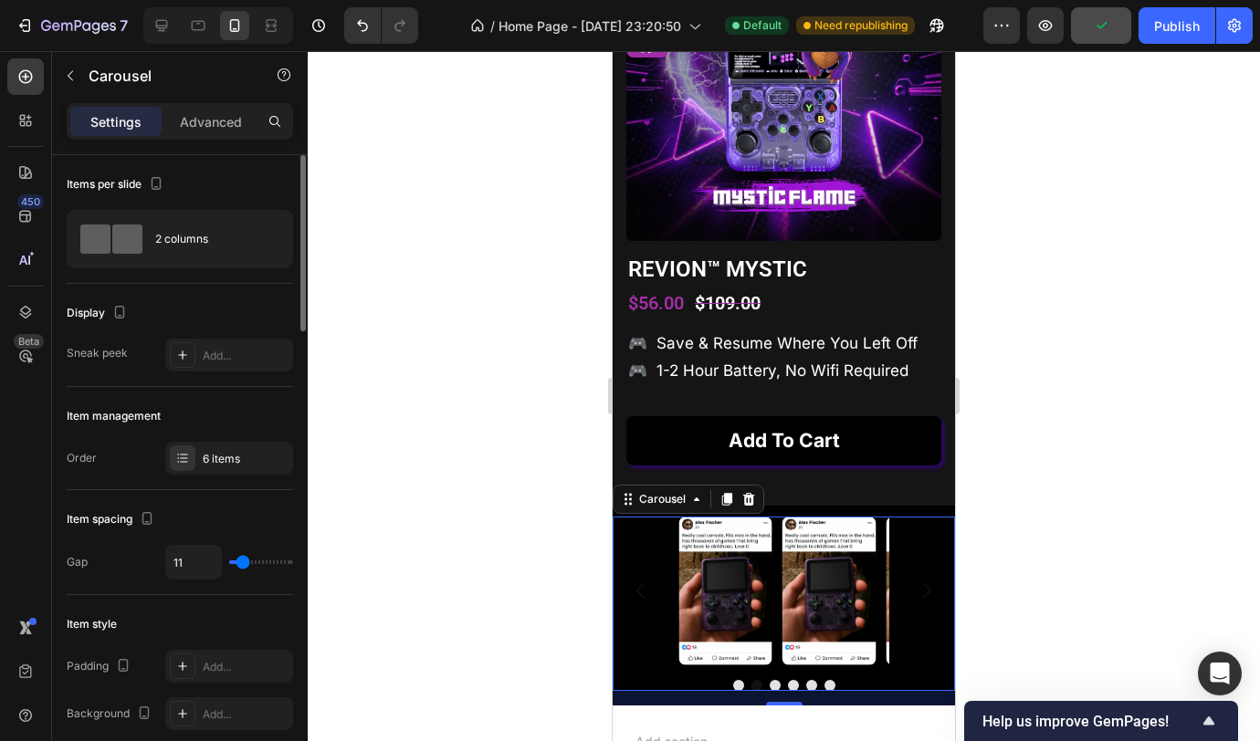
type input "10"
type input "11"
click at [243, 564] on input "range" at bounding box center [261, 563] width 64 height 4
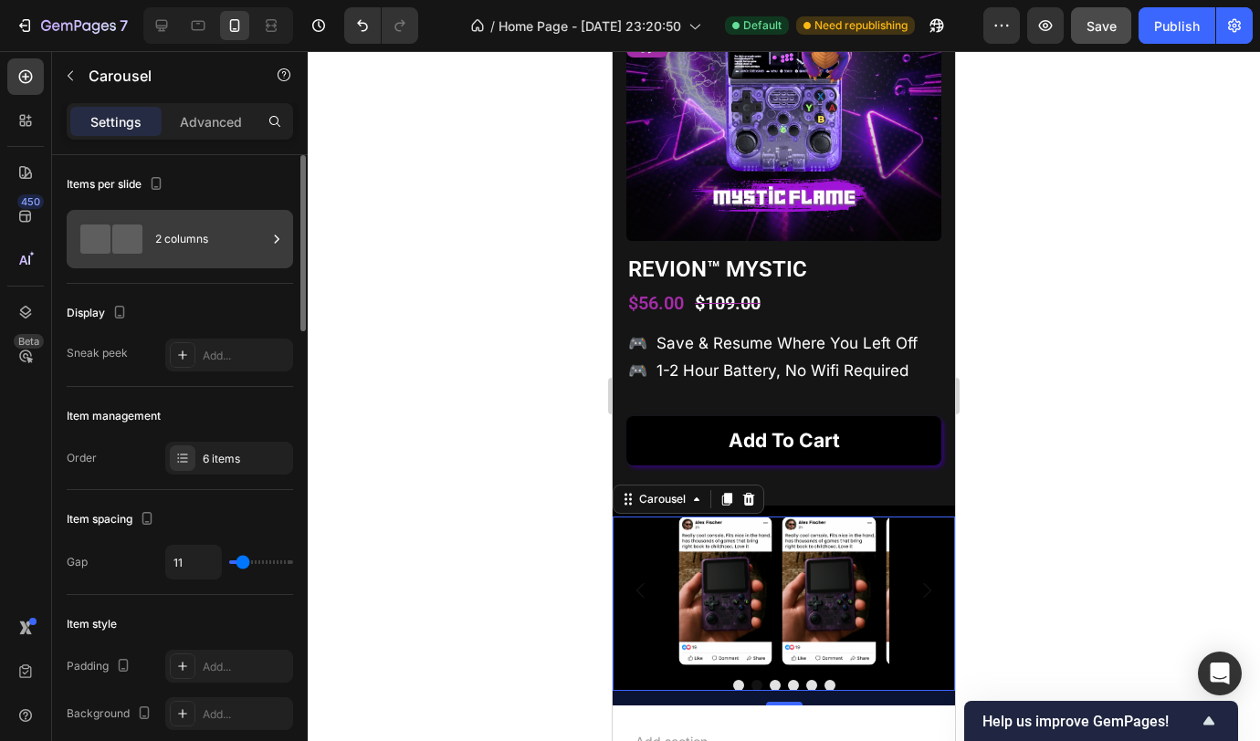
click at [162, 229] on div "2 columns" at bounding box center [210, 239] width 111 height 42
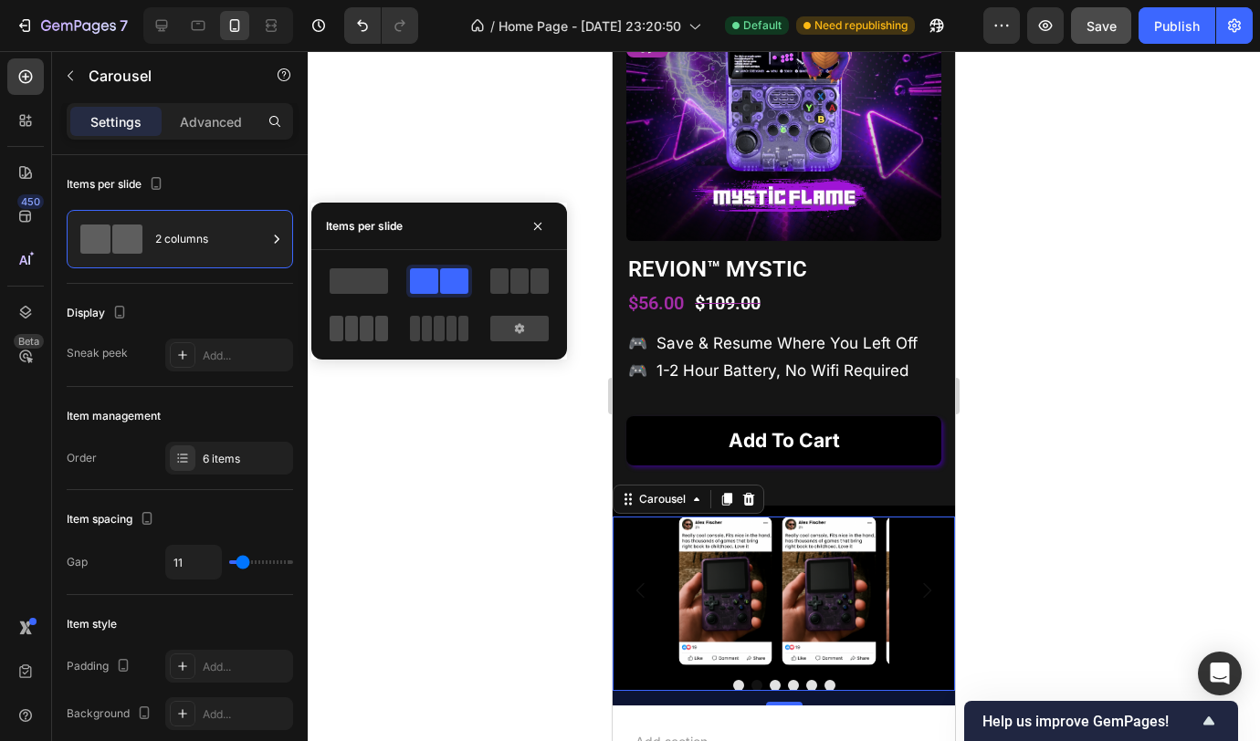
click at [377, 334] on span at bounding box center [382, 329] width 14 height 26
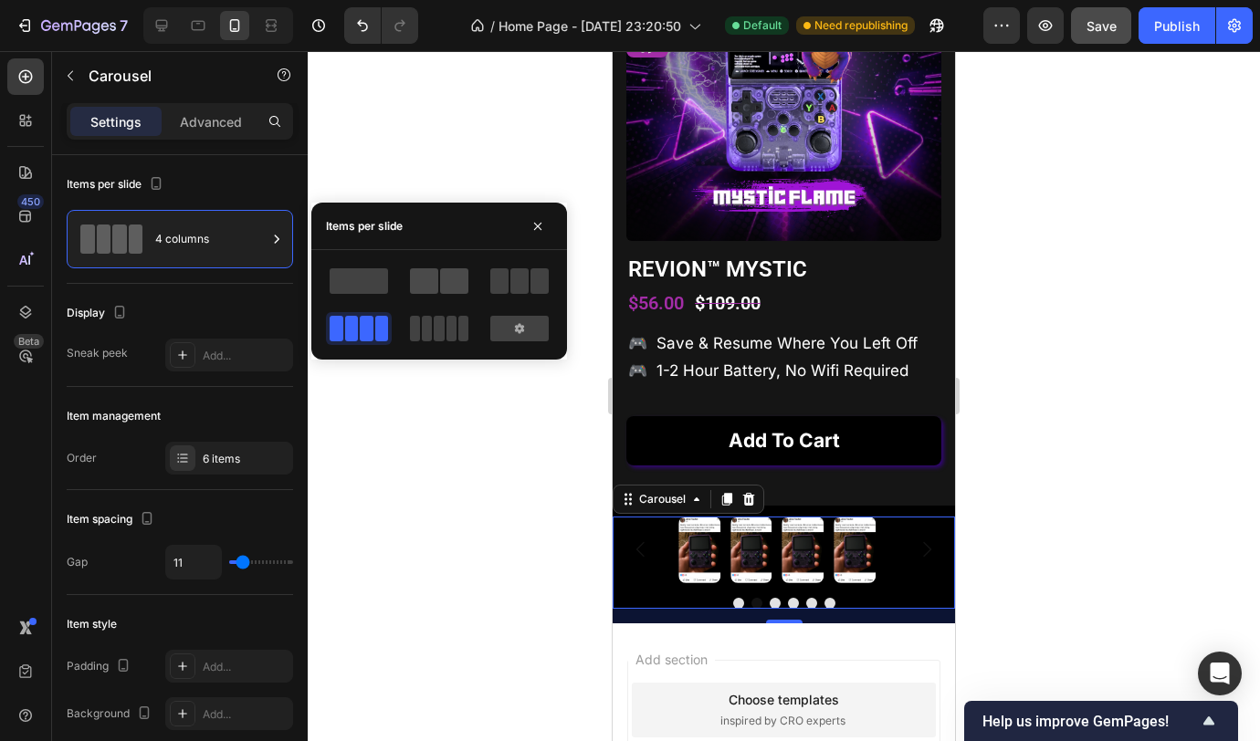
click at [446, 282] on span at bounding box center [454, 281] width 28 height 26
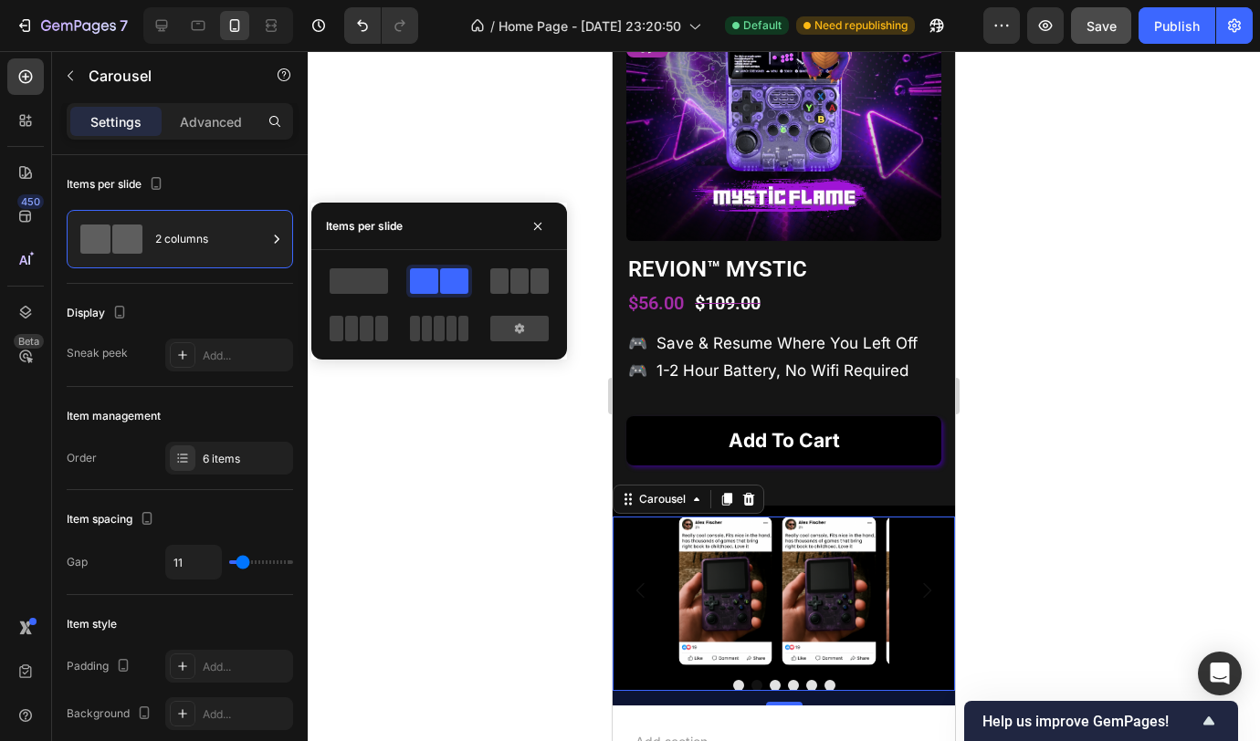
click at [525, 284] on span at bounding box center [519, 281] width 18 height 26
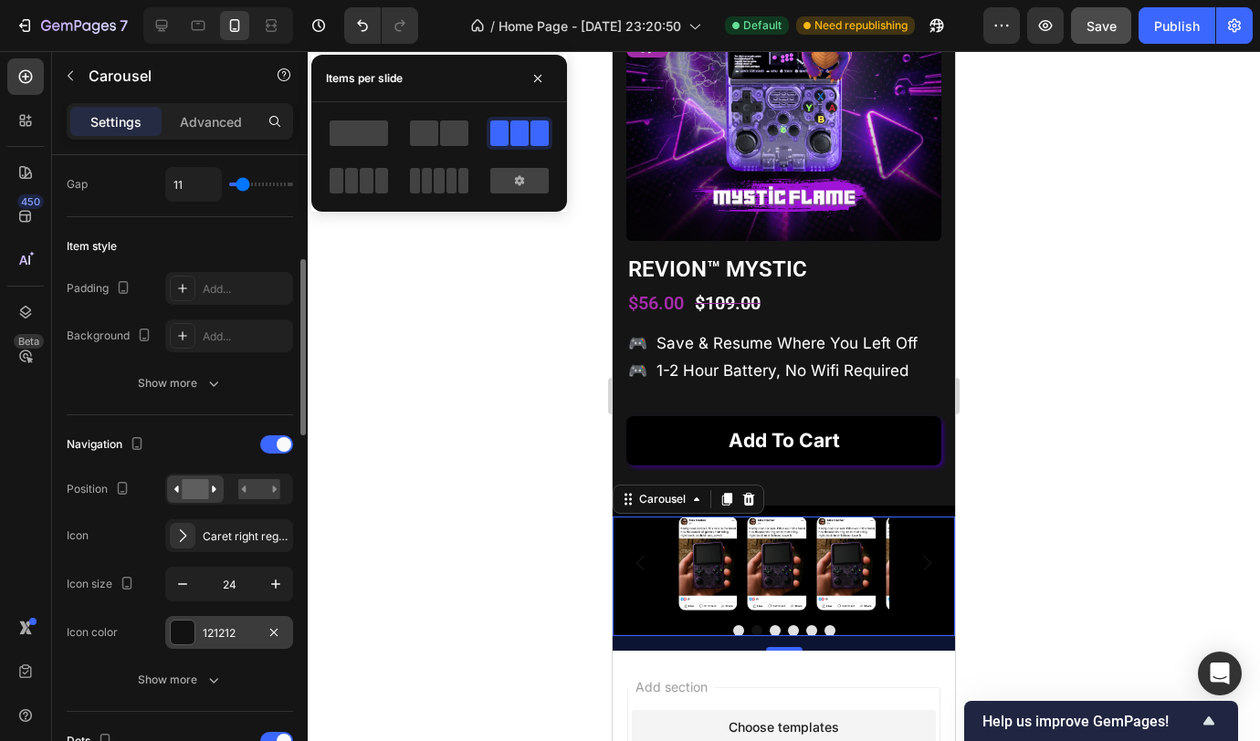
scroll to position [382, 0]
click at [230, 533] on div "Caret right regular" at bounding box center [246, 533] width 86 height 16
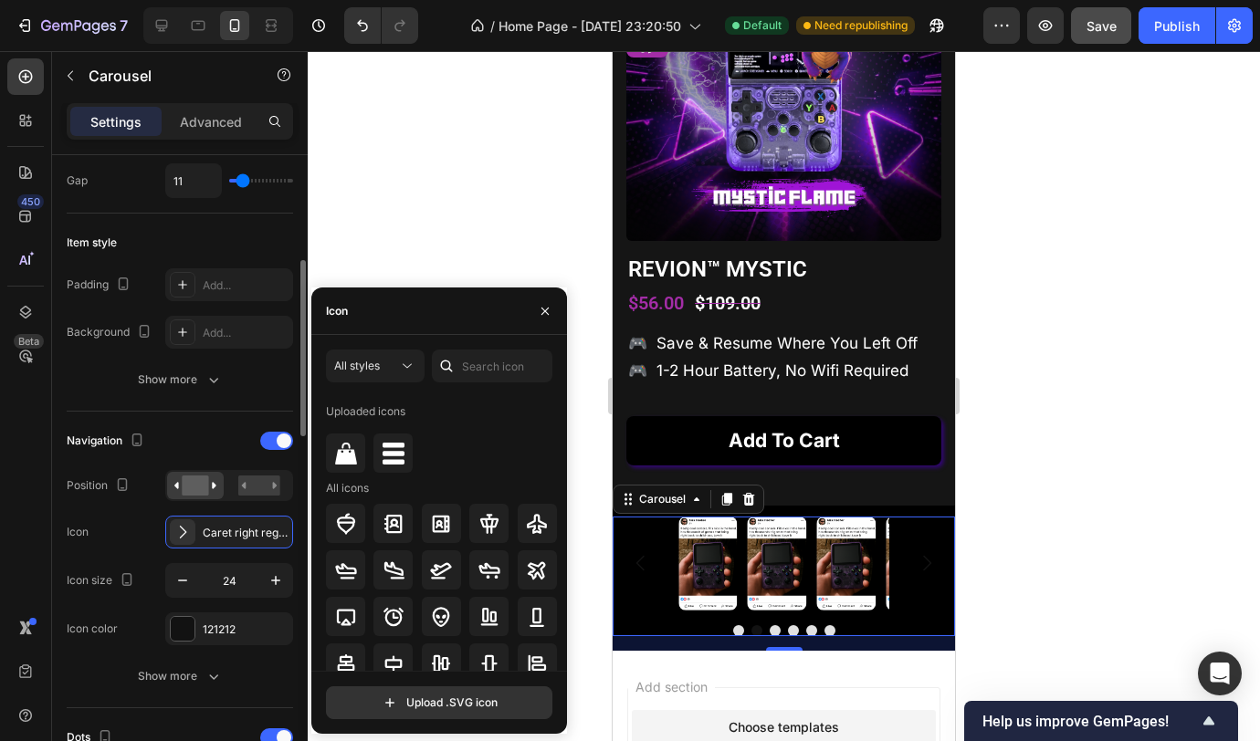
click at [183, 450] on div "Navigation" at bounding box center [180, 440] width 226 height 29
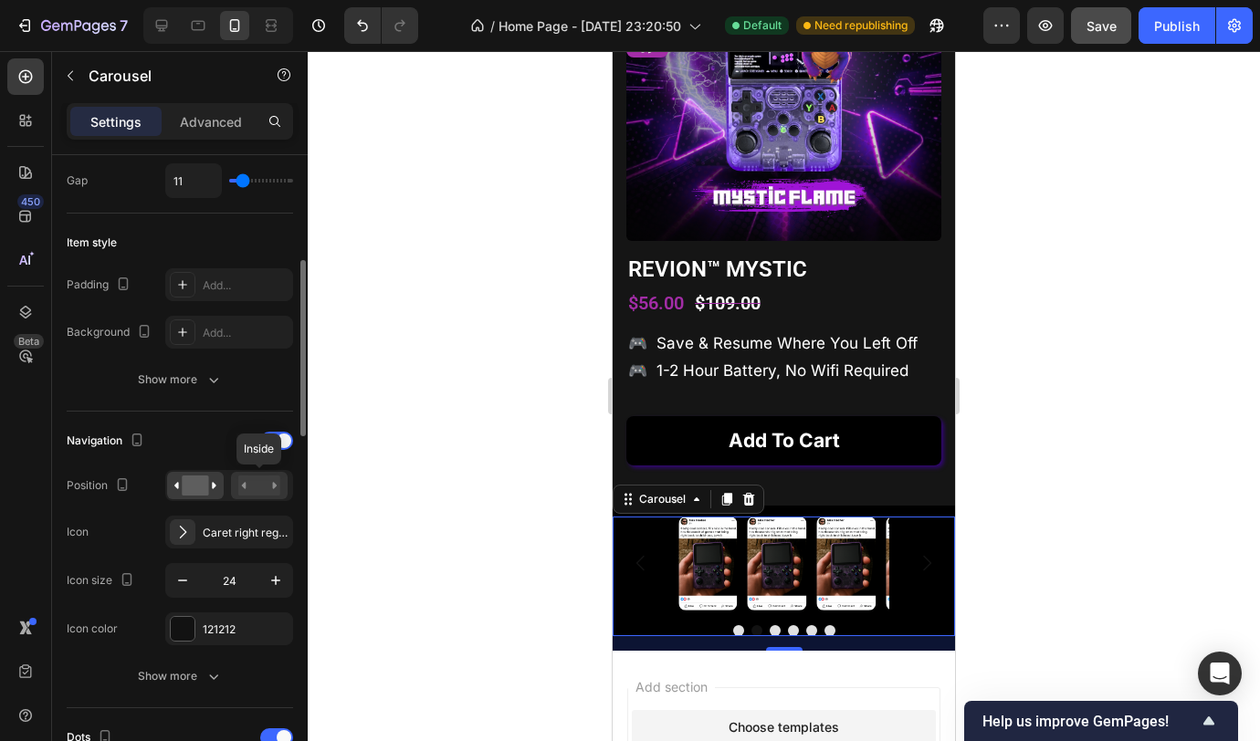
click at [252, 487] on rect at bounding box center [259, 486] width 42 height 20
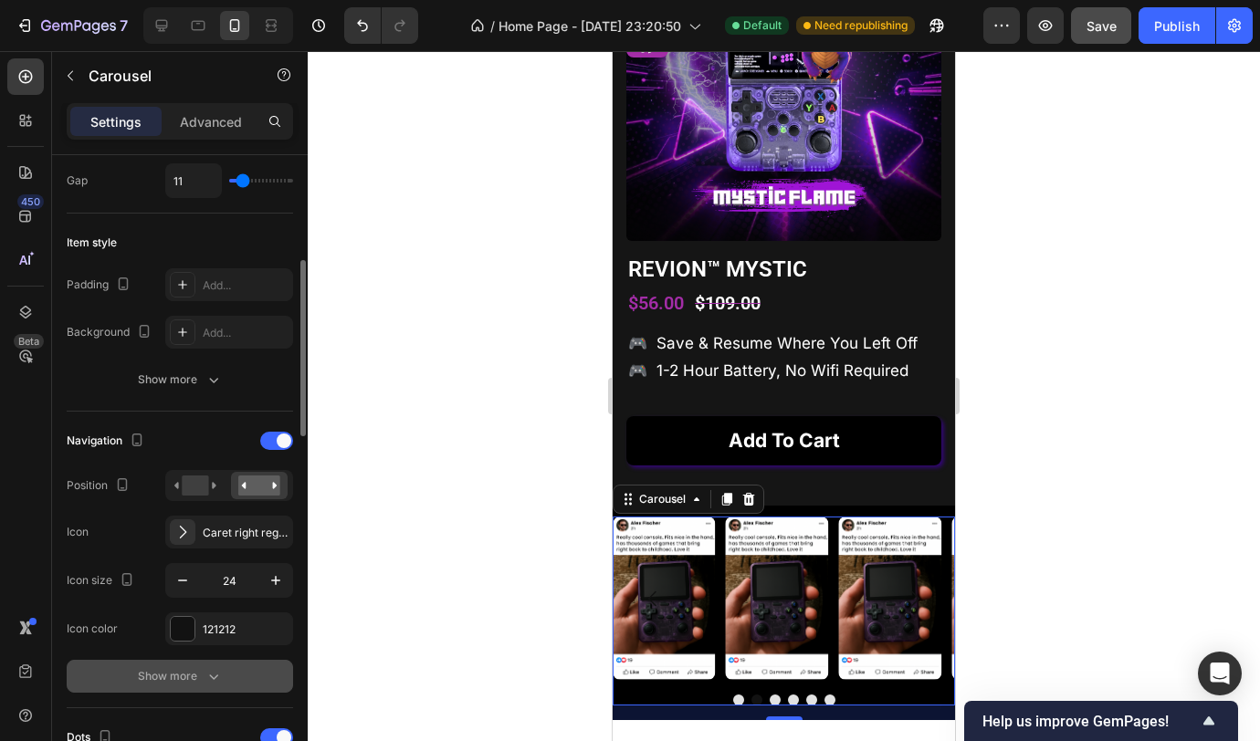
click at [190, 682] on div "Show more" at bounding box center [180, 676] width 85 height 18
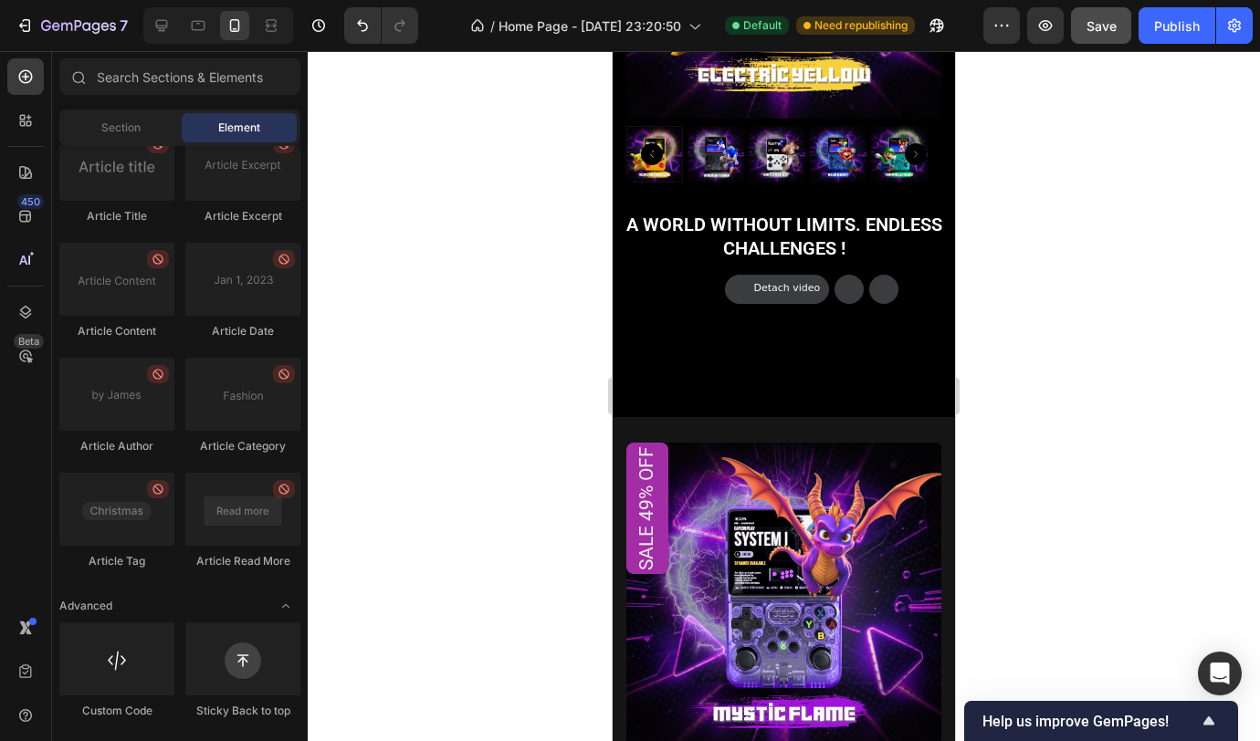
scroll to position [1341, 0]
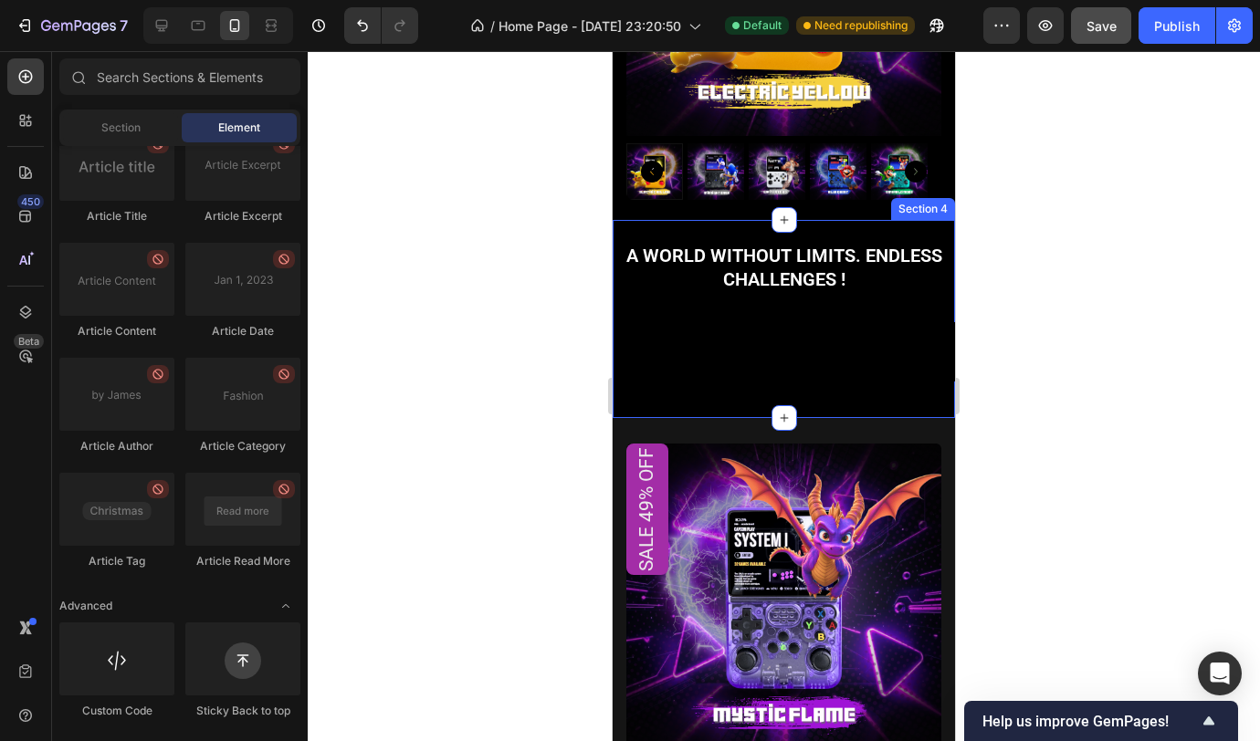
click at [794, 418] on div "A world without limits. Endless challenges ! Heading Video Video Video Video Vi…" at bounding box center [784, 319] width 342 height 198
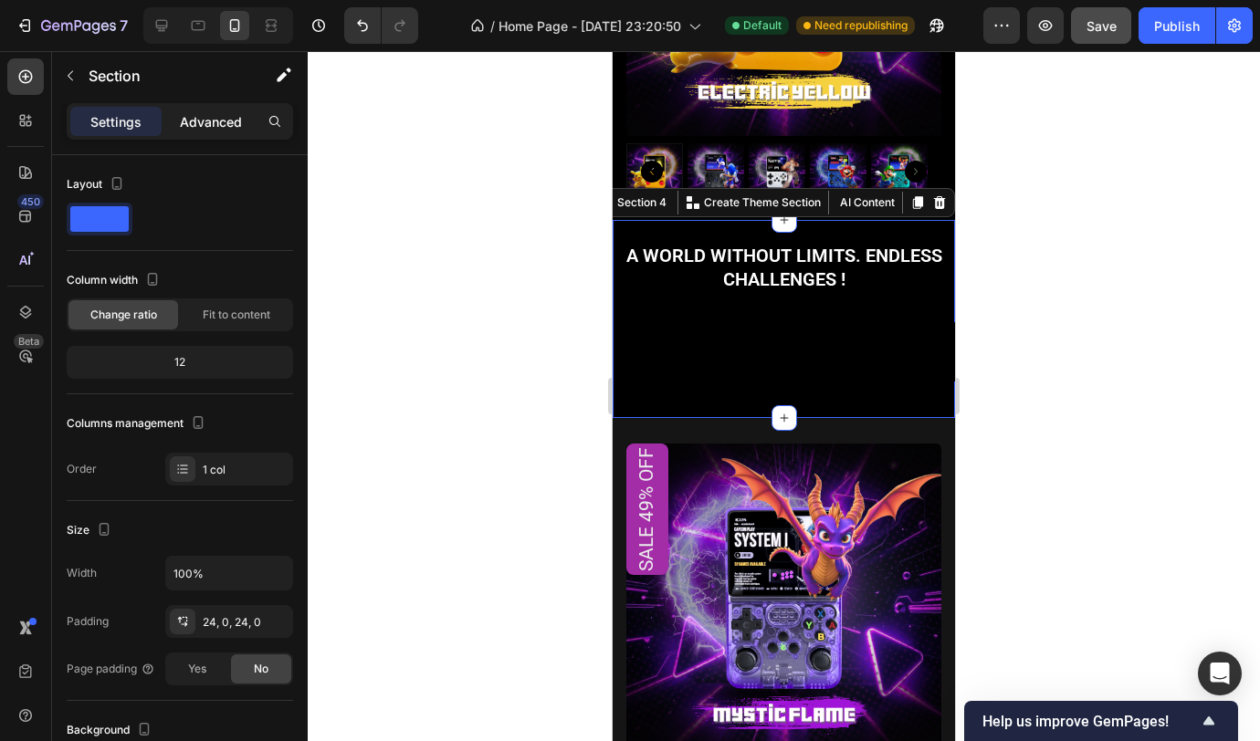
click at [211, 122] on p "Advanced" at bounding box center [211, 121] width 62 height 19
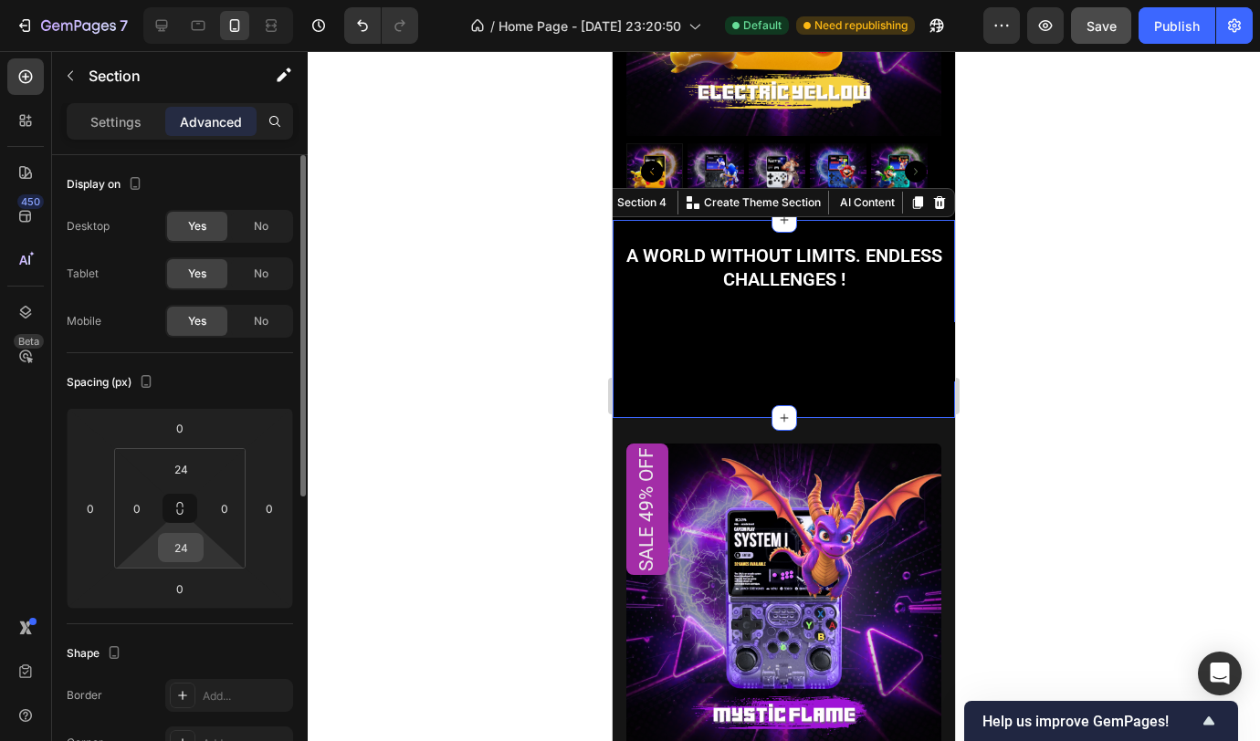
click at [185, 552] on input "24" at bounding box center [181, 547] width 37 height 27
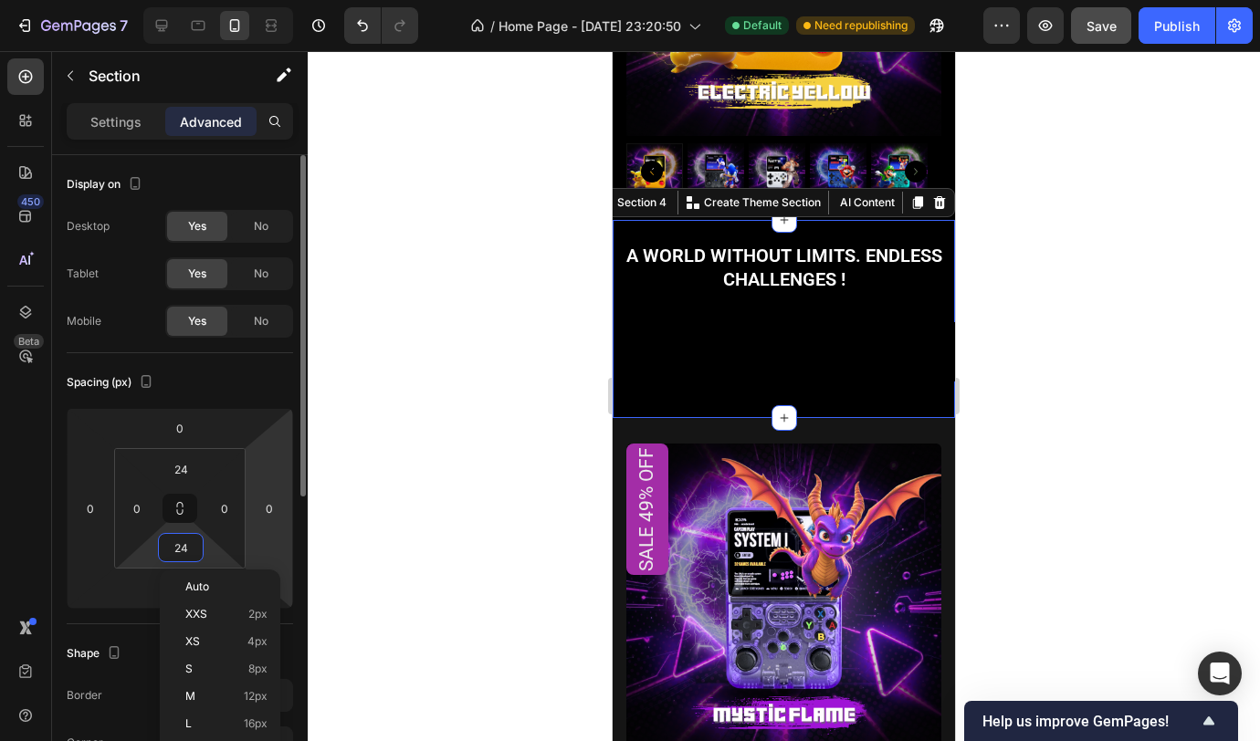
scroll to position [26, 0]
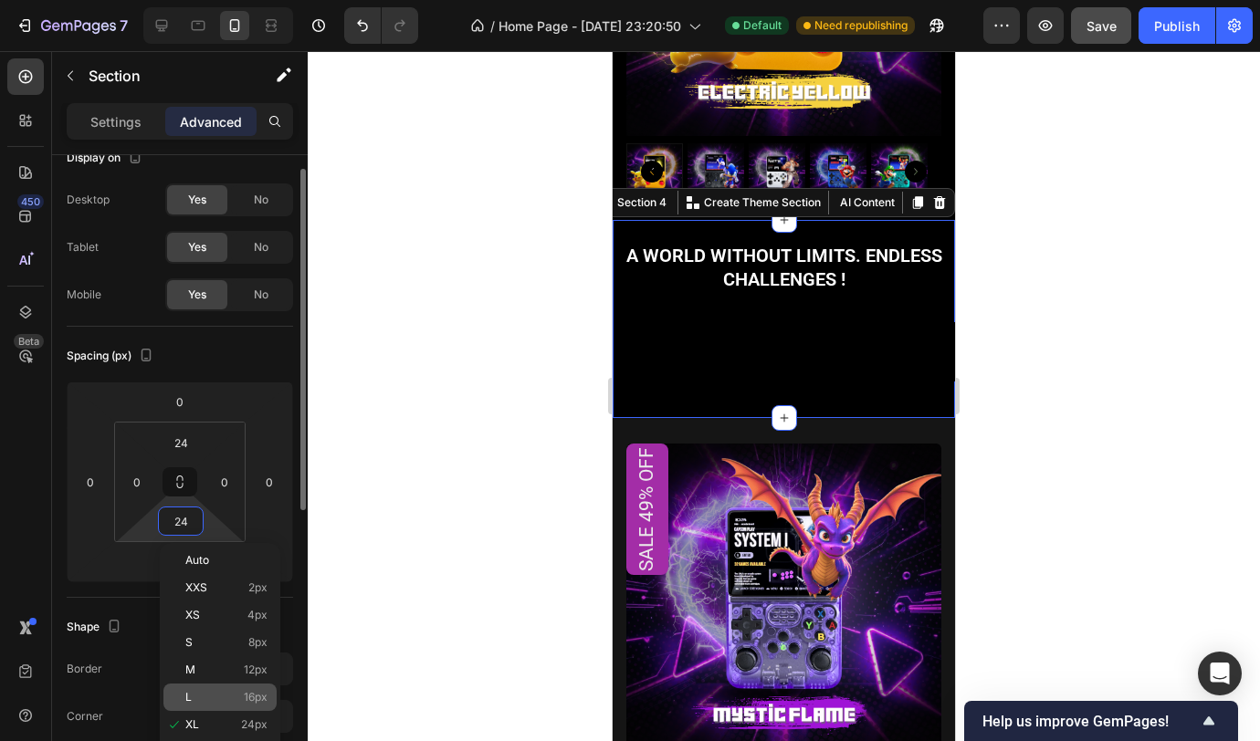
click at [235, 685] on div "L 16px" at bounding box center [219, 697] width 113 height 27
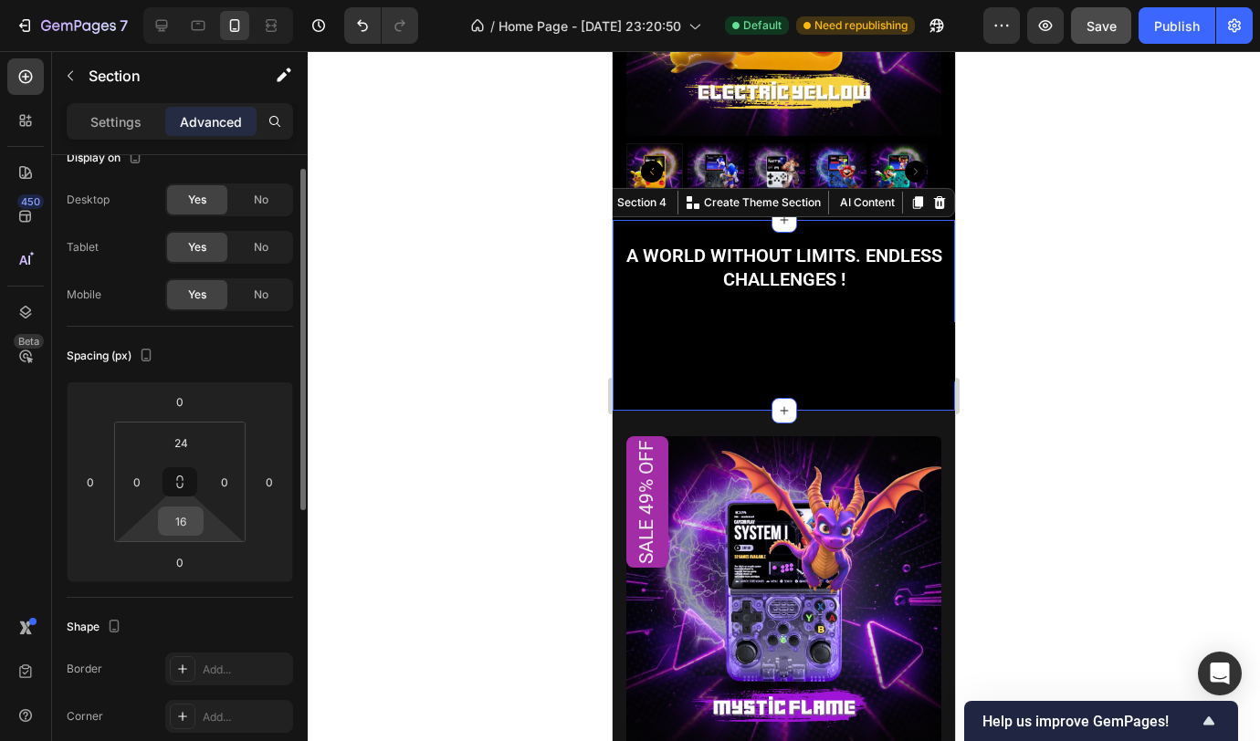
click at [185, 519] on input "16" at bounding box center [181, 521] width 37 height 27
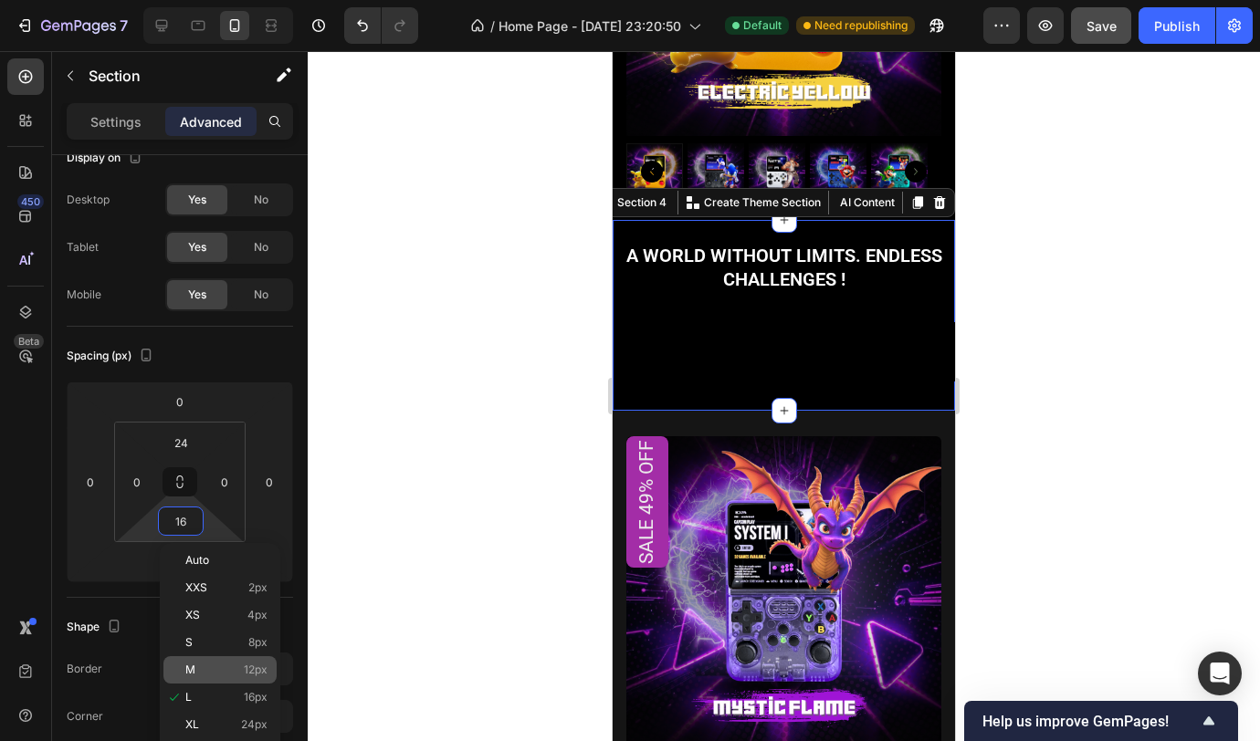
click at [241, 675] on p "M 12px" at bounding box center [226, 670] width 82 height 13
type input "12"
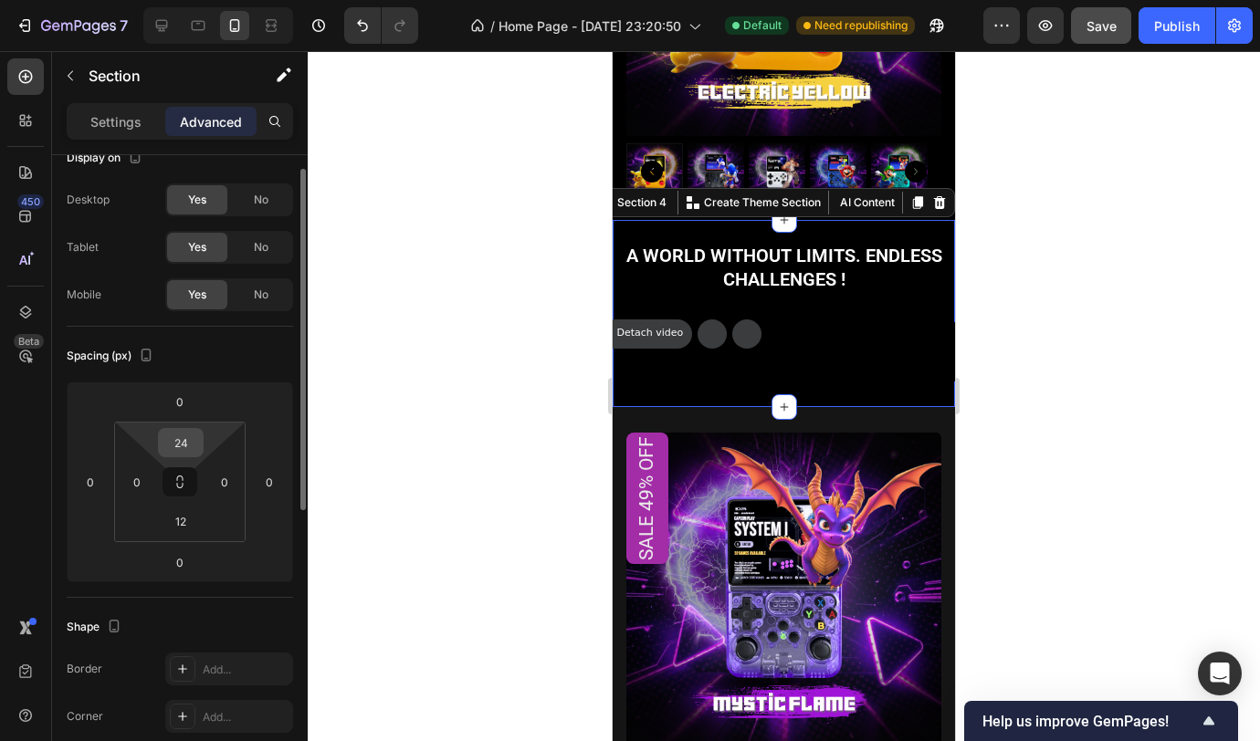
click at [189, 446] on input "24" at bounding box center [181, 442] width 37 height 27
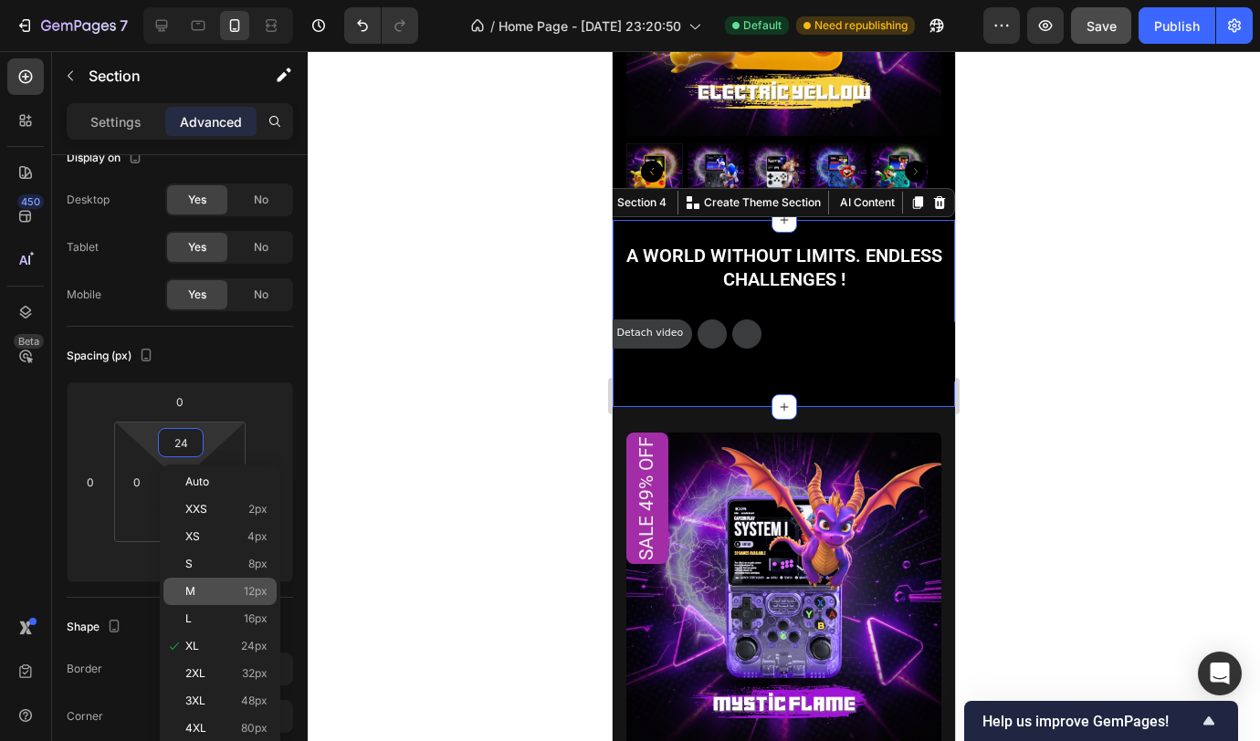
click at [208, 597] on p "M 12px" at bounding box center [226, 591] width 82 height 13
type input "12"
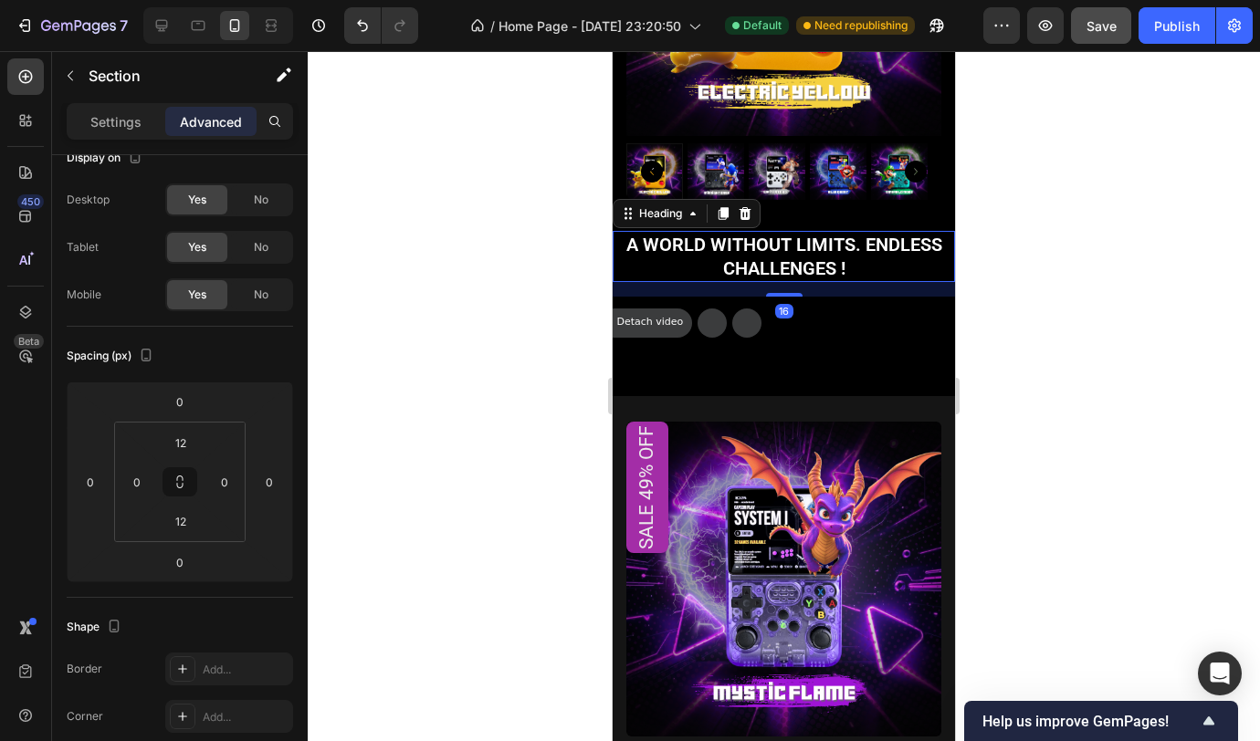
click at [844, 231] on h2 "A world without limits. Endless challenges !" at bounding box center [784, 256] width 342 height 51
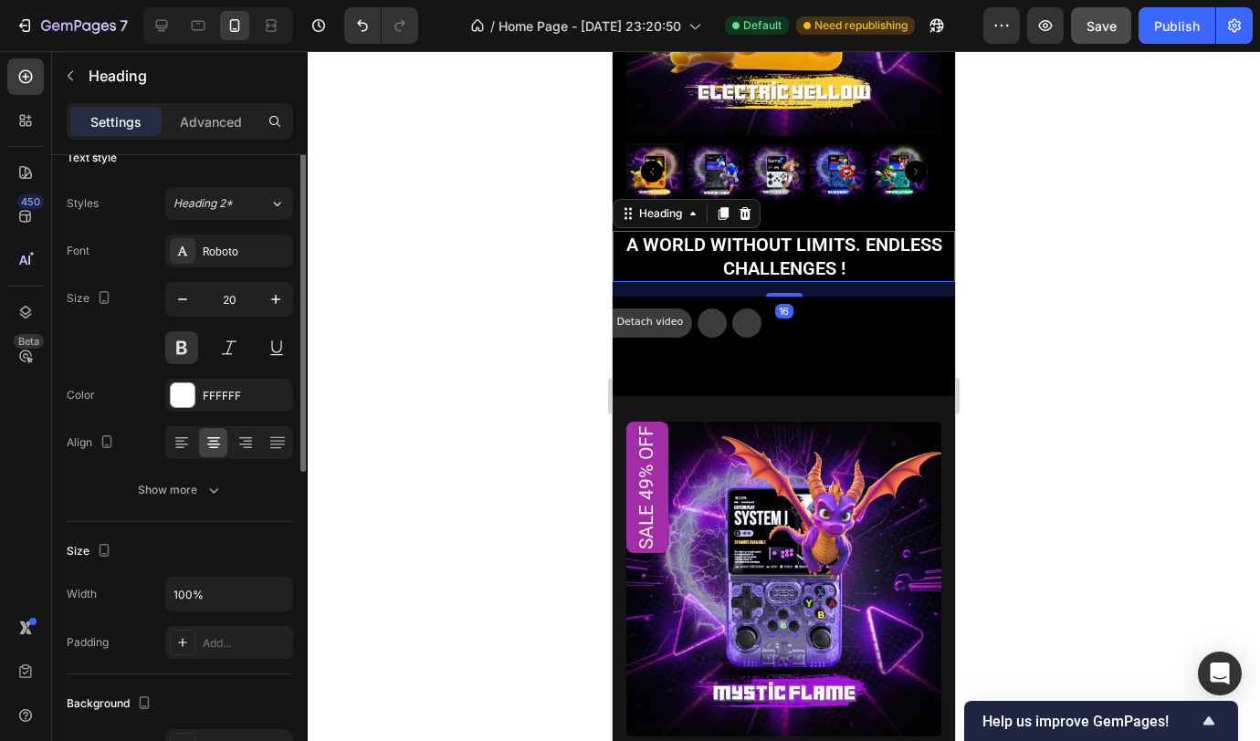
scroll to position [0, 0]
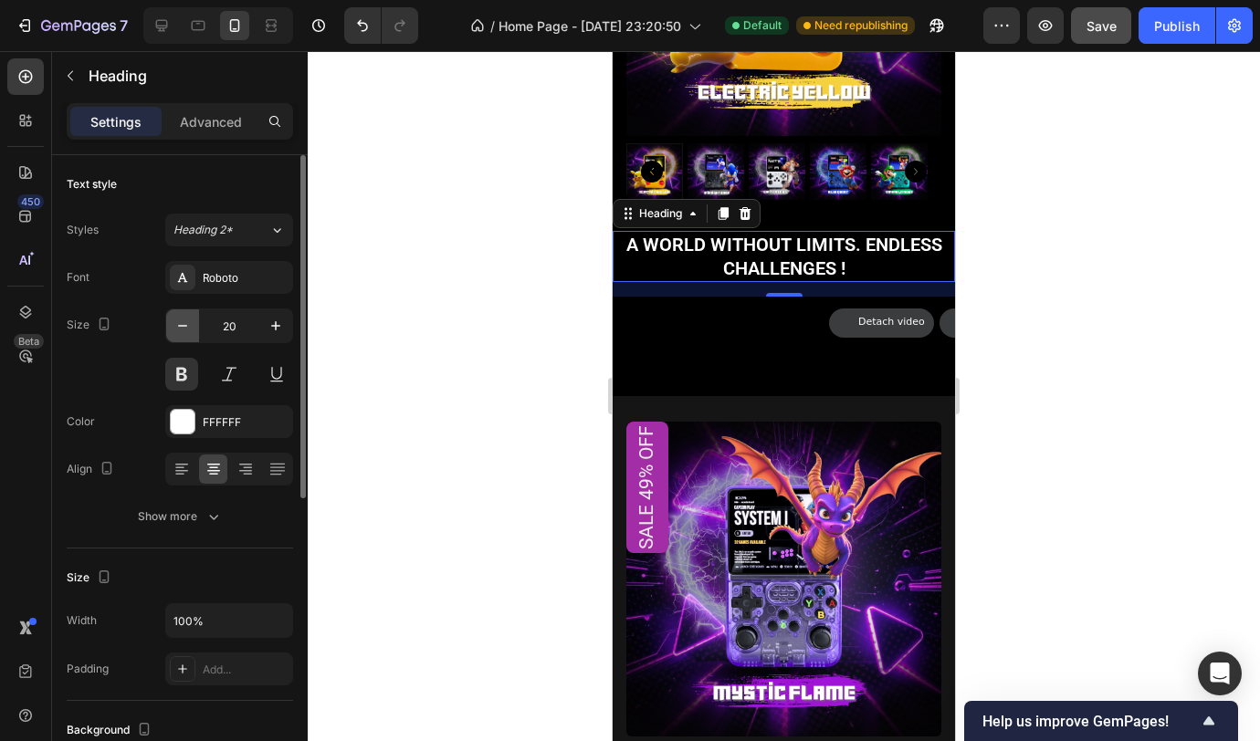
click at [185, 330] on icon "button" at bounding box center [182, 326] width 18 height 18
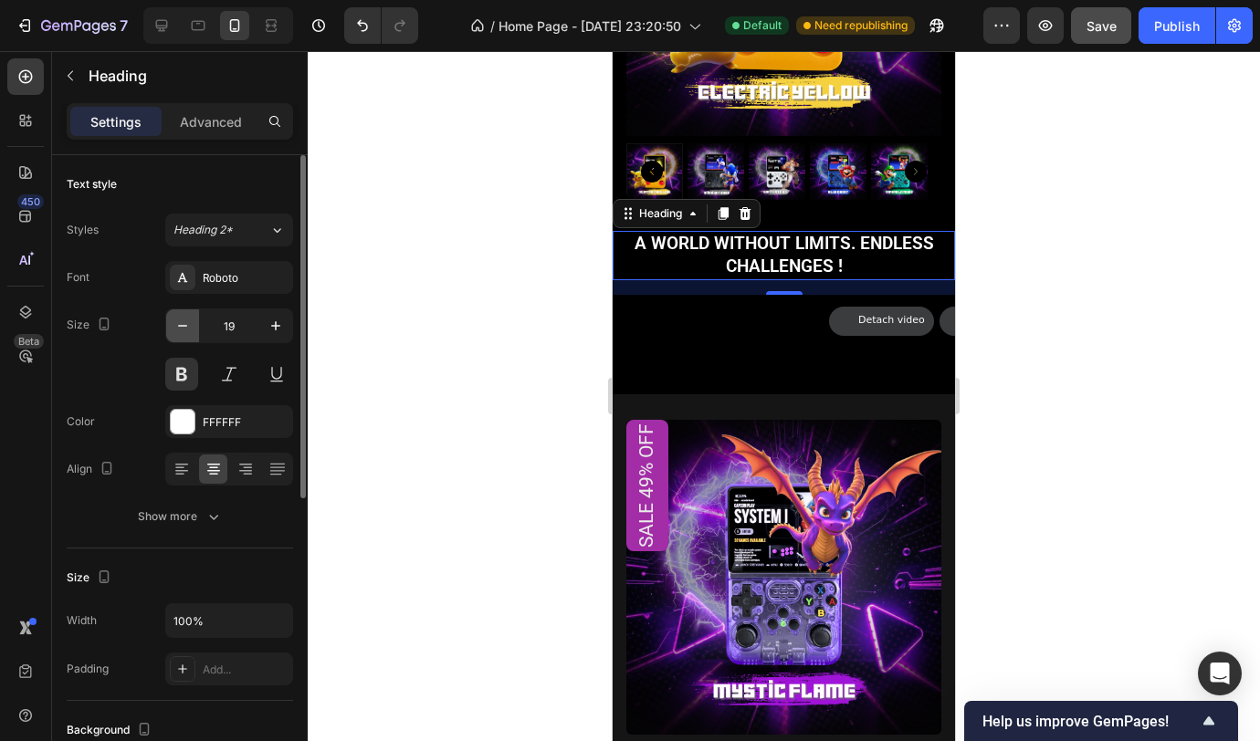
click at [185, 329] on icon "button" at bounding box center [182, 326] width 18 height 18
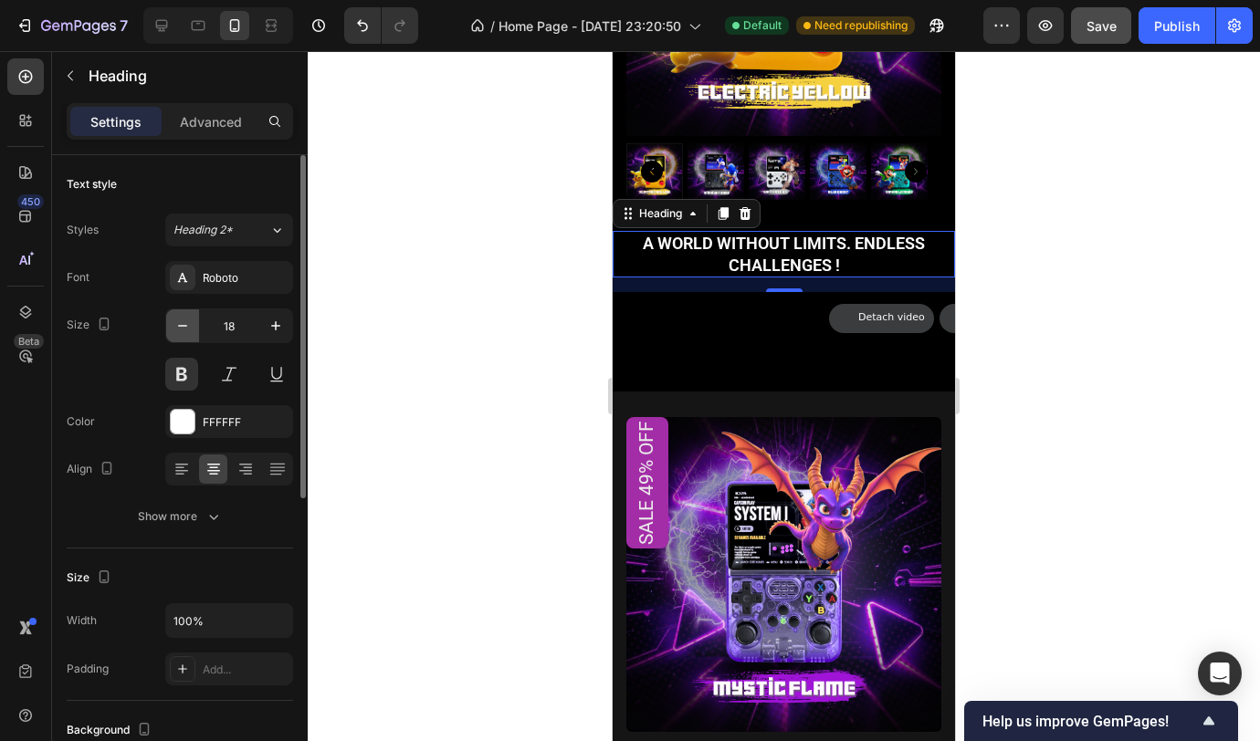
click at [185, 329] on icon "button" at bounding box center [182, 326] width 18 height 18
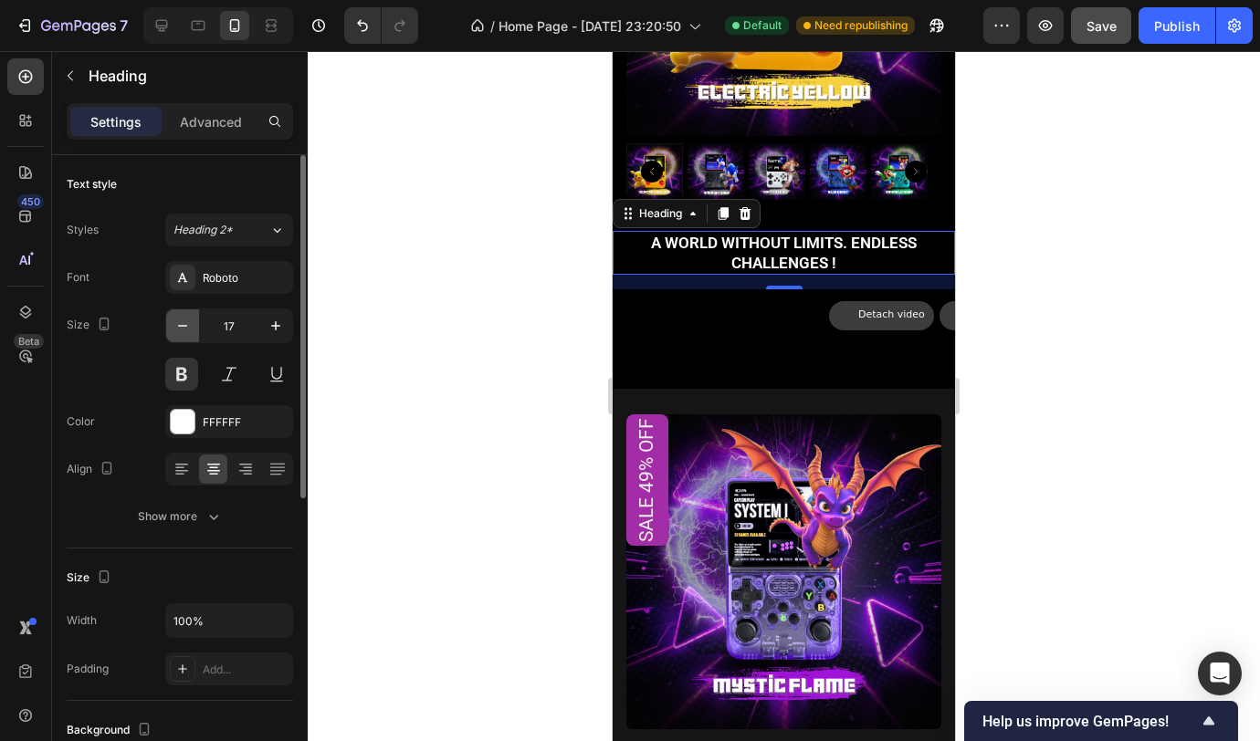
click at [185, 329] on icon "button" at bounding box center [182, 326] width 18 height 18
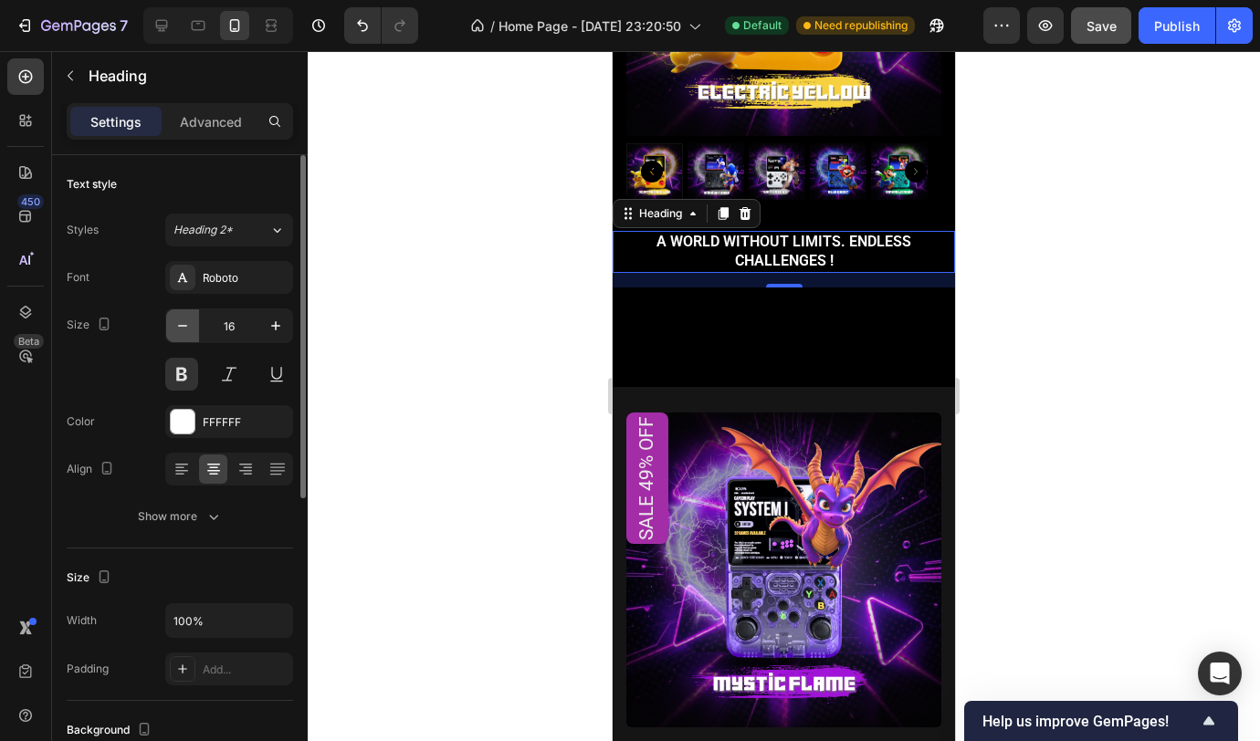
click at [185, 328] on icon "button" at bounding box center [182, 326] width 18 height 18
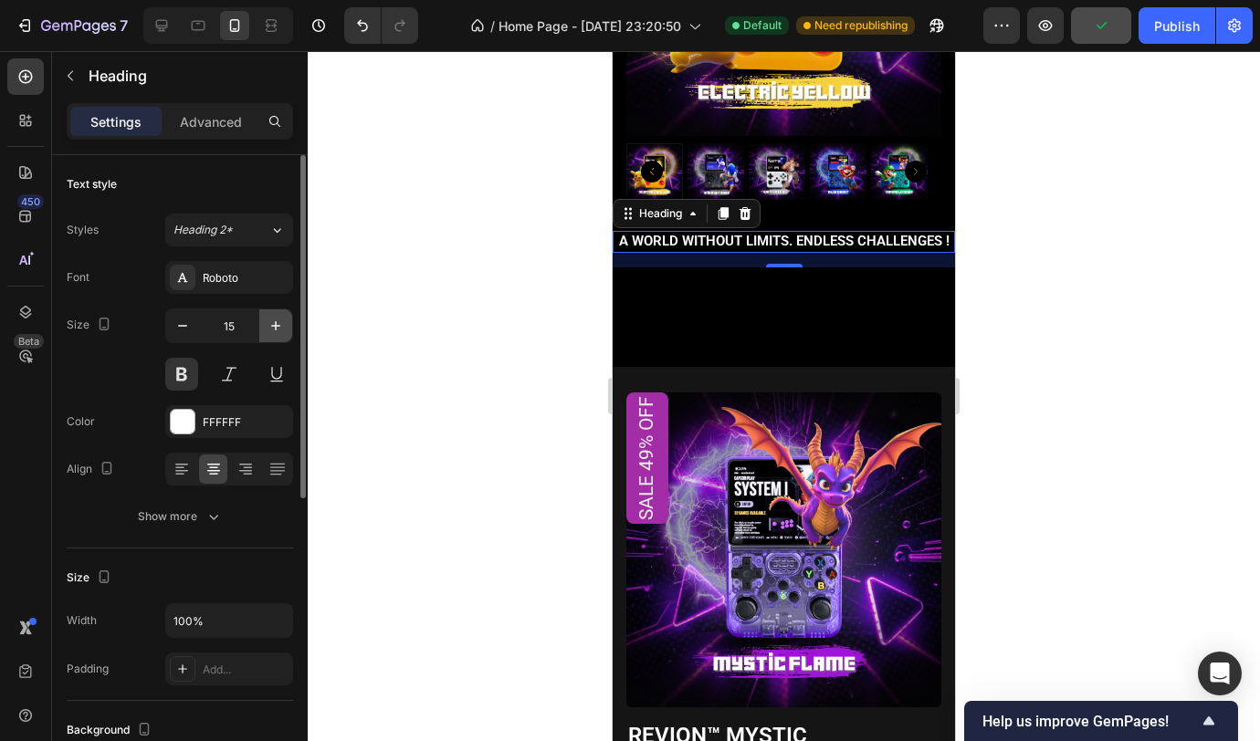
click at [268, 328] on icon "button" at bounding box center [276, 326] width 18 height 18
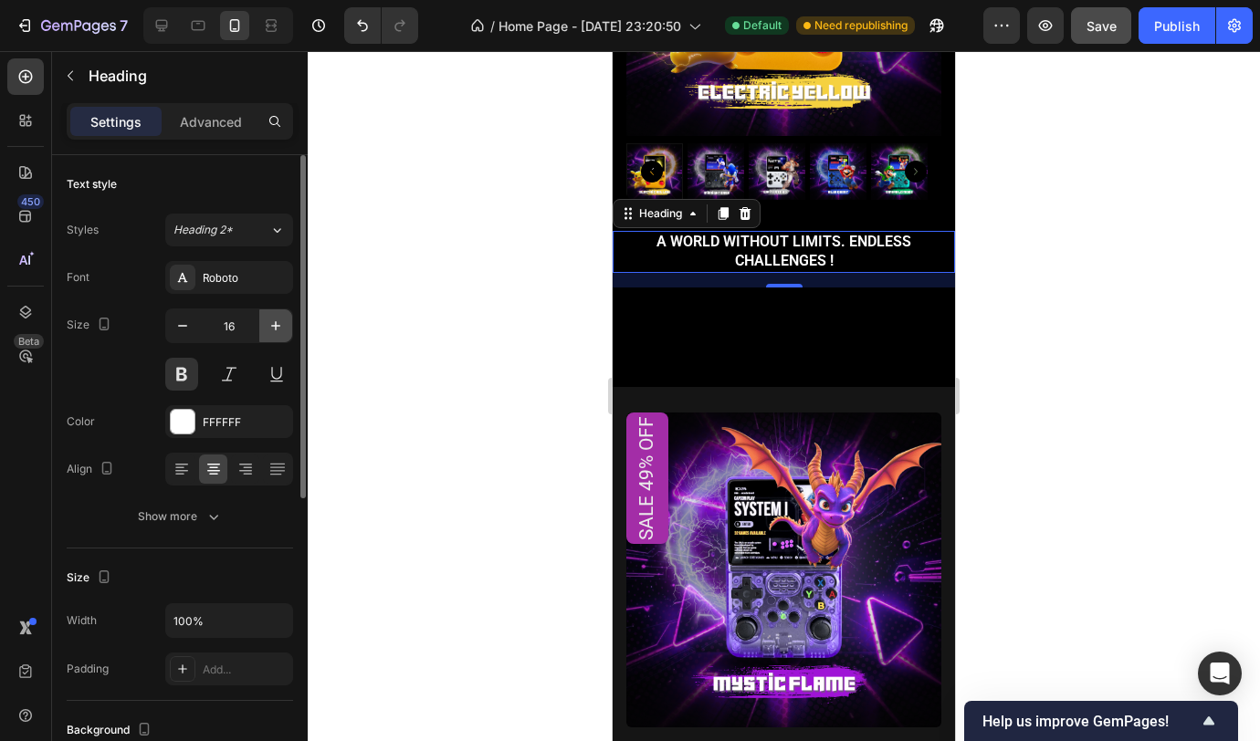
click at [268, 328] on icon "button" at bounding box center [276, 326] width 18 height 18
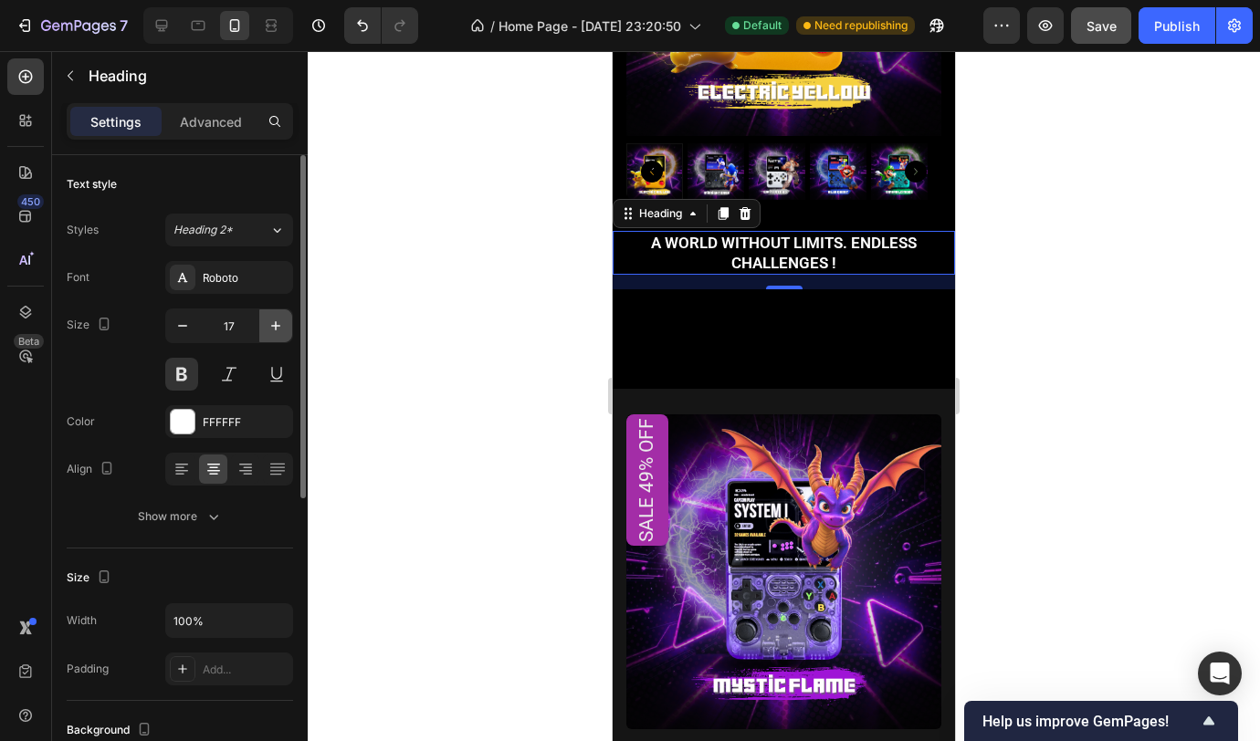
click at [268, 329] on icon "button" at bounding box center [276, 326] width 18 height 18
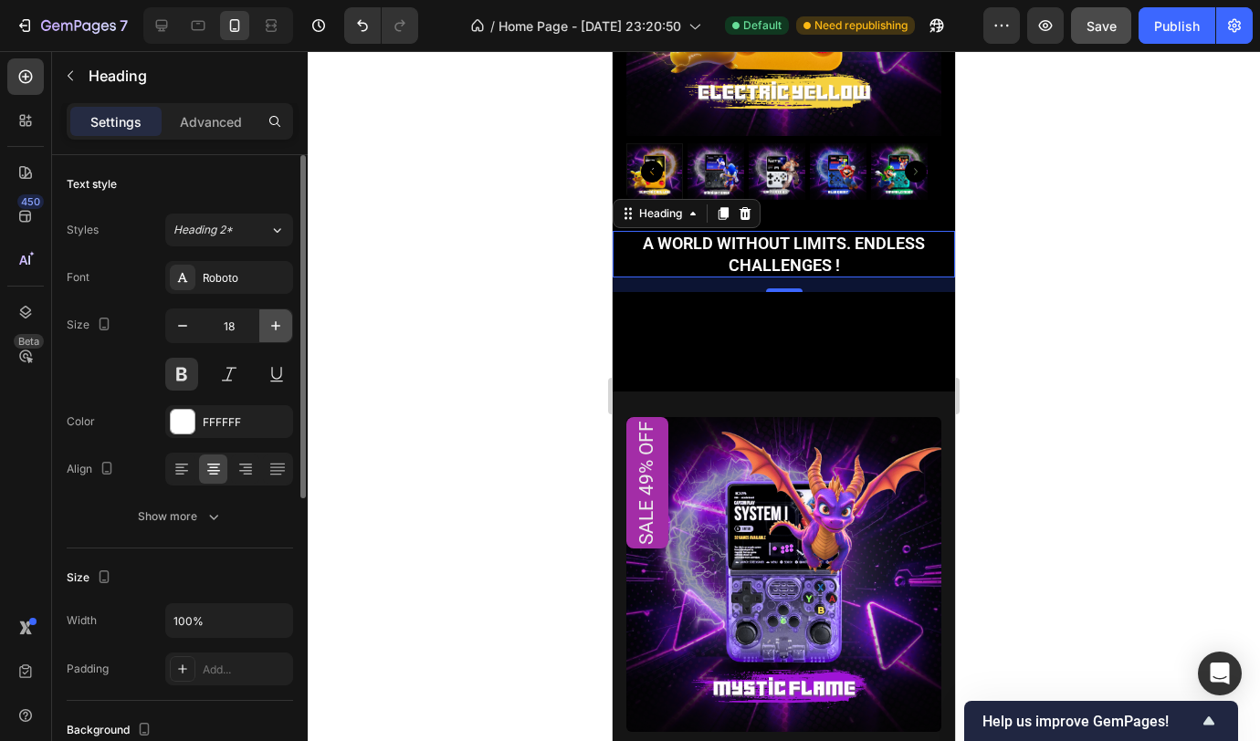
click at [268, 329] on icon "button" at bounding box center [276, 326] width 18 height 18
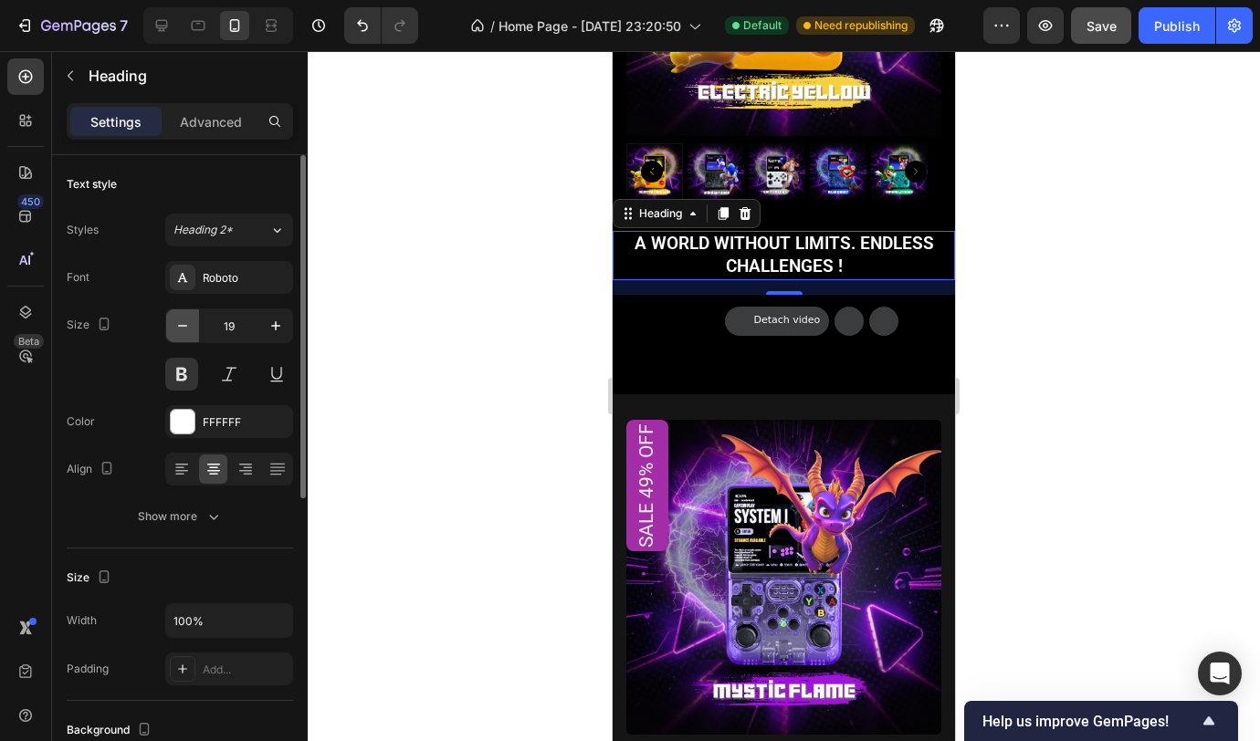
click at [187, 331] on icon "button" at bounding box center [182, 326] width 18 height 18
type input "18"
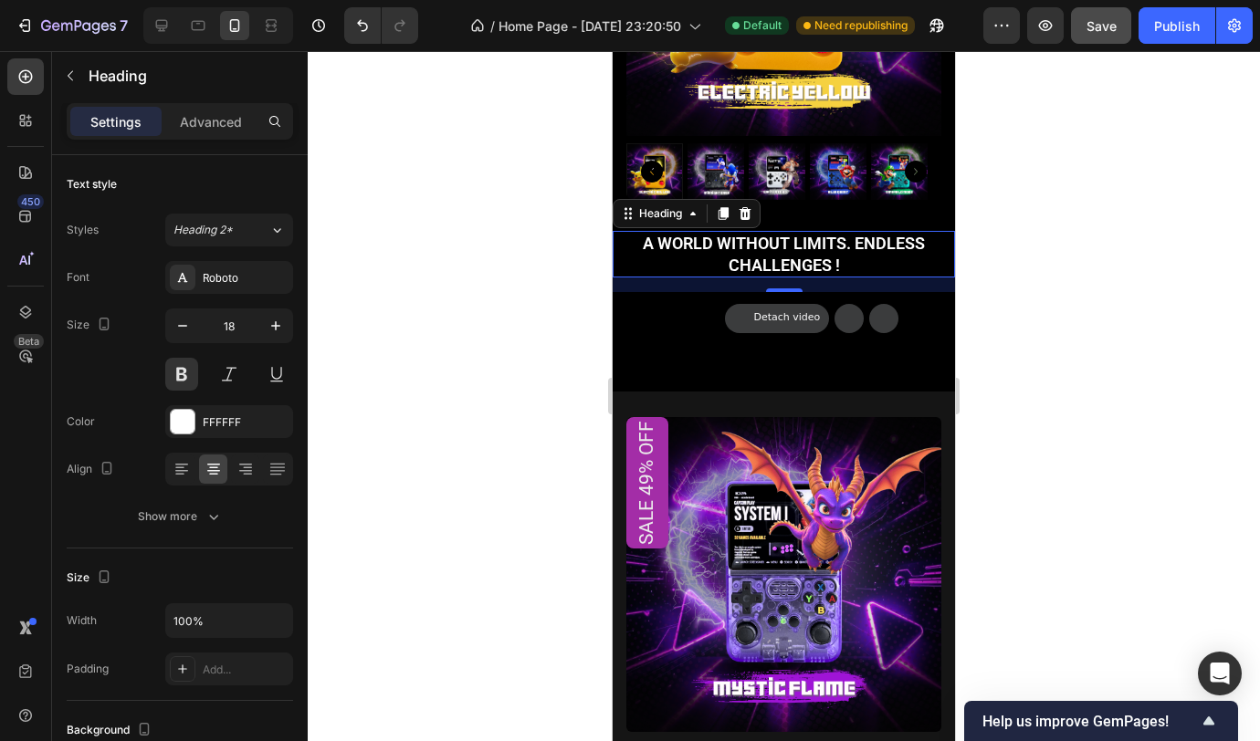
click at [481, 320] on div at bounding box center [784, 396] width 952 height 690
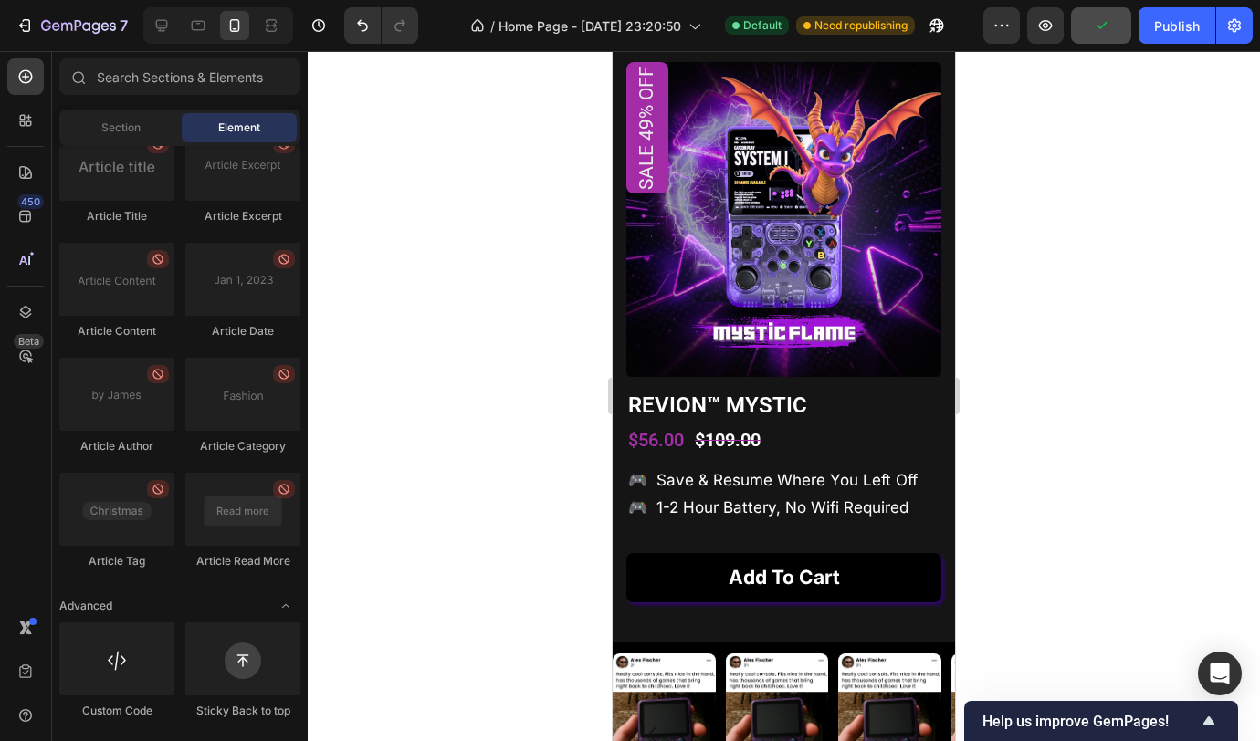
scroll to position [1714, 0]
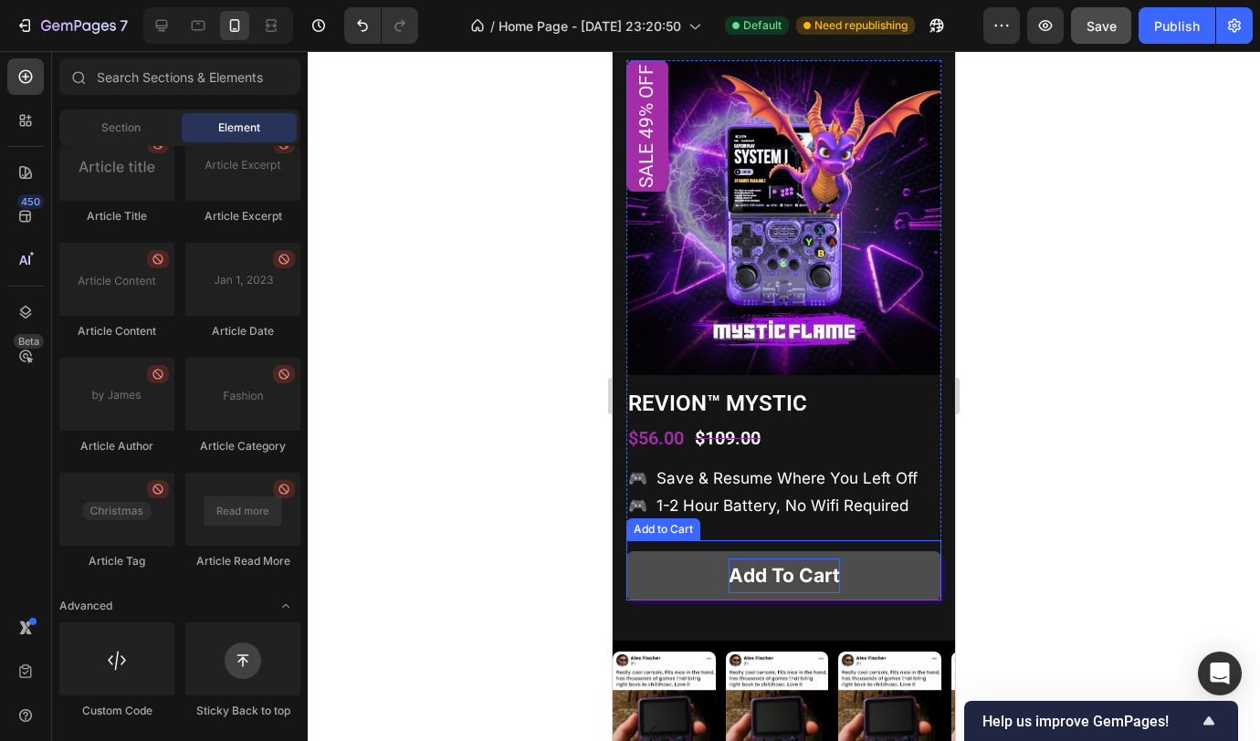
click at [813, 559] on p "Add to cart" at bounding box center [784, 576] width 111 height 35
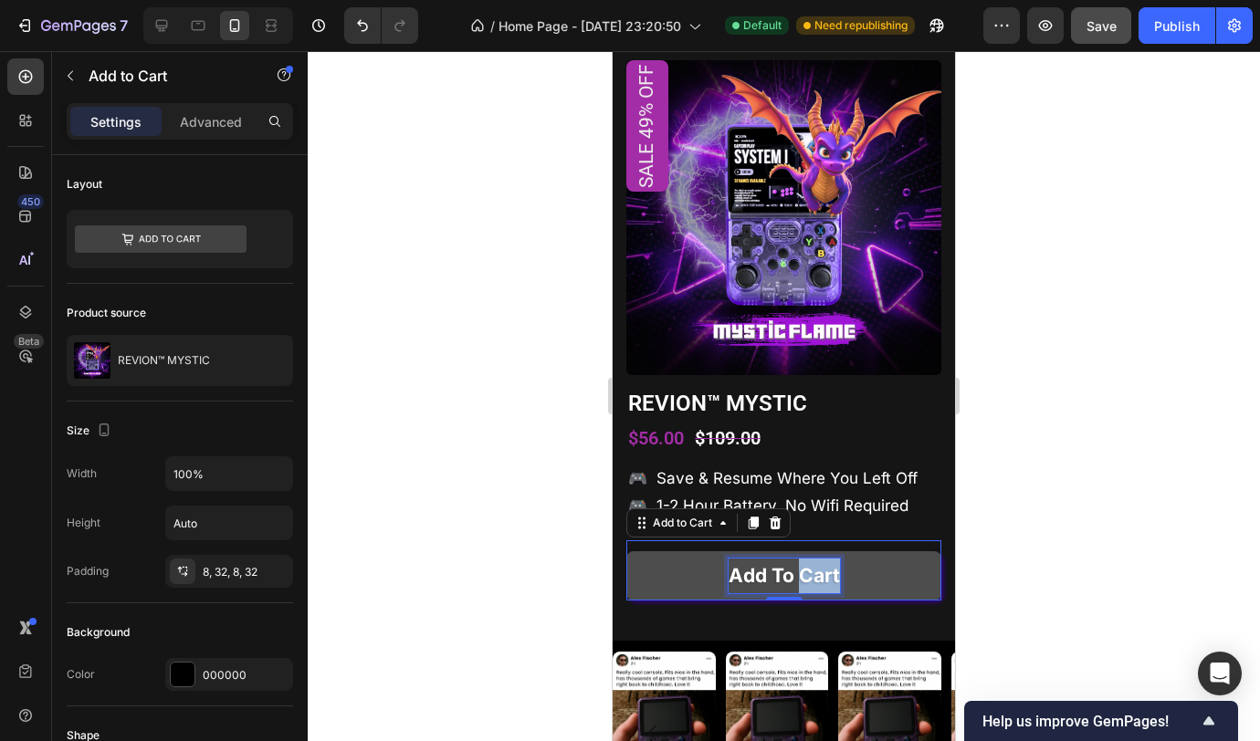
click at [809, 559] on p "Add to cart" at bounding box center [784, 576] width 111 height 35
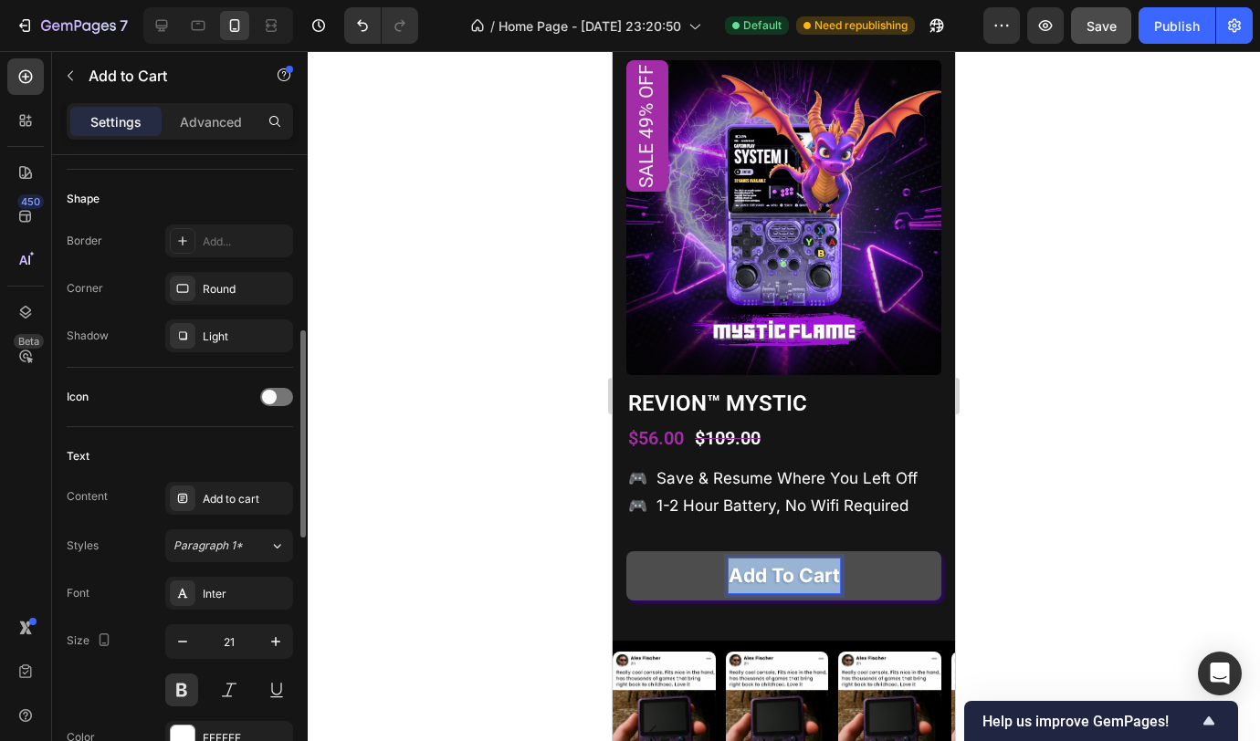
scroll to position [575, 0]
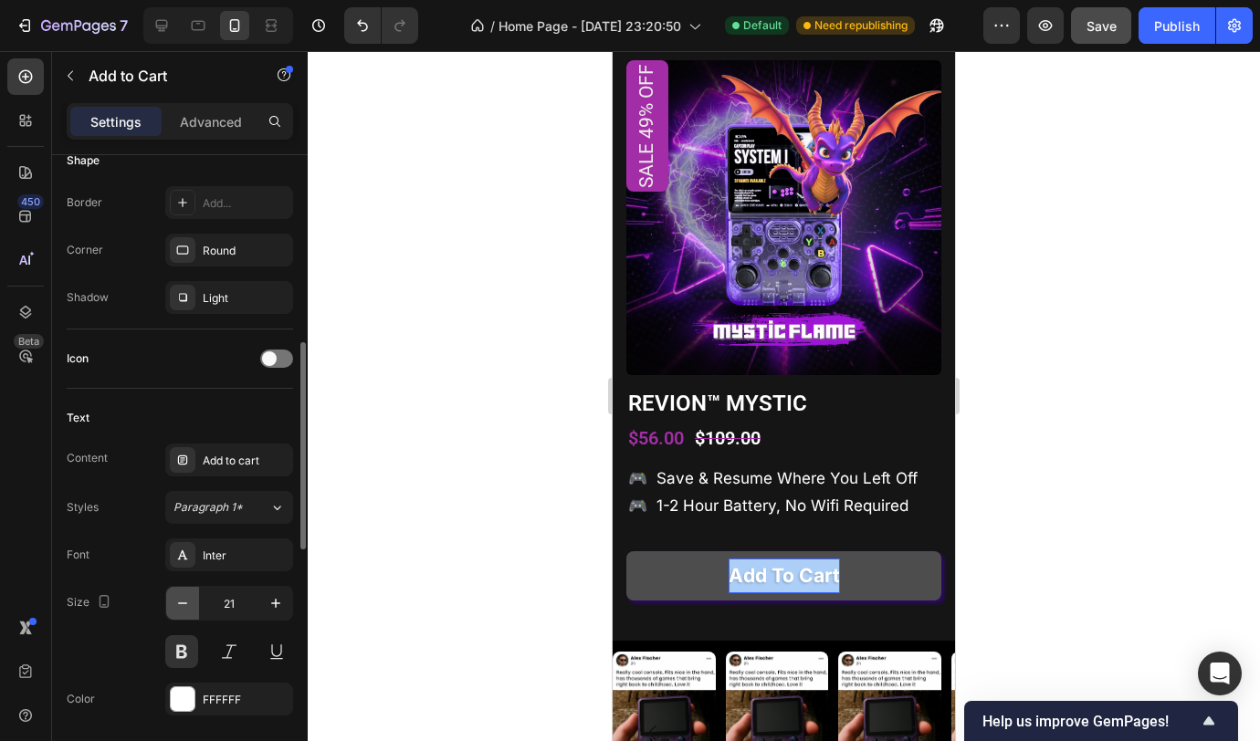
click at [184, 604] on icon "button" at bounding box center [182, 603] width 18 height 18
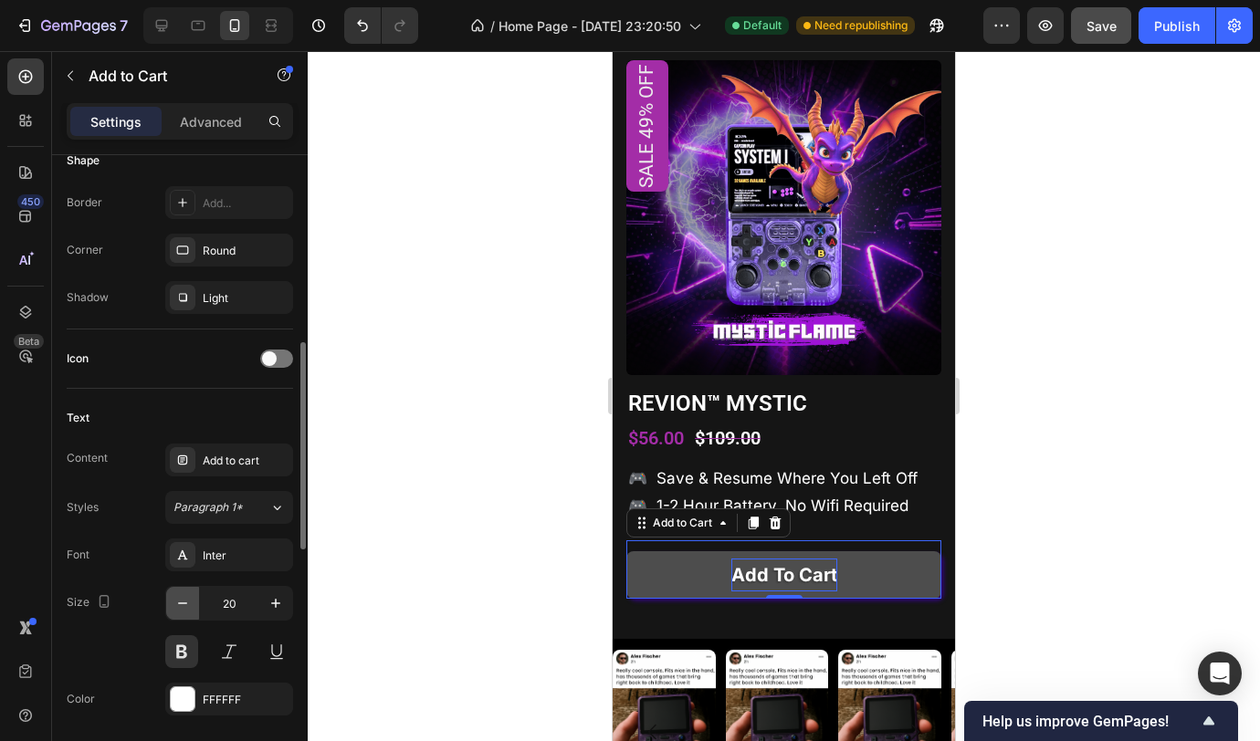
click at [184, 603] on icon "button" at bounding box center [182, 603] width 18 height 18
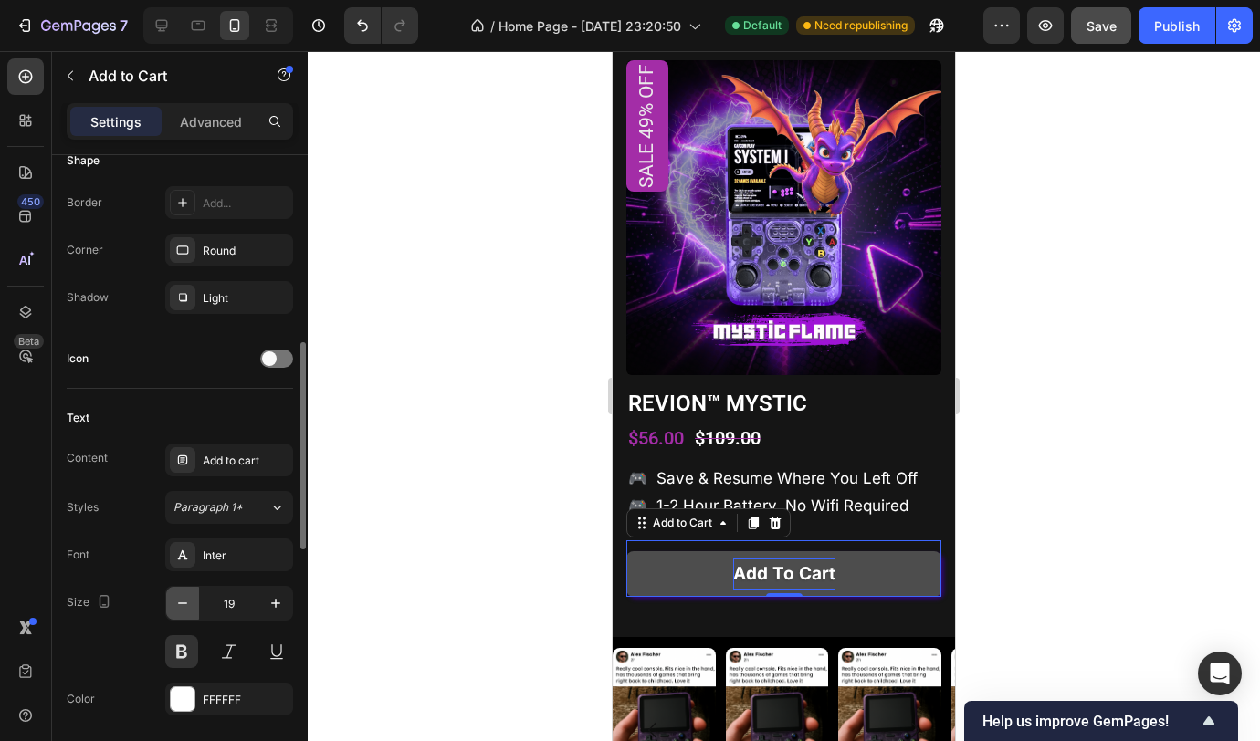
click at [184, 603] on icon "button" at bounding box center [182, 603] width 18 height 18
type input "18"
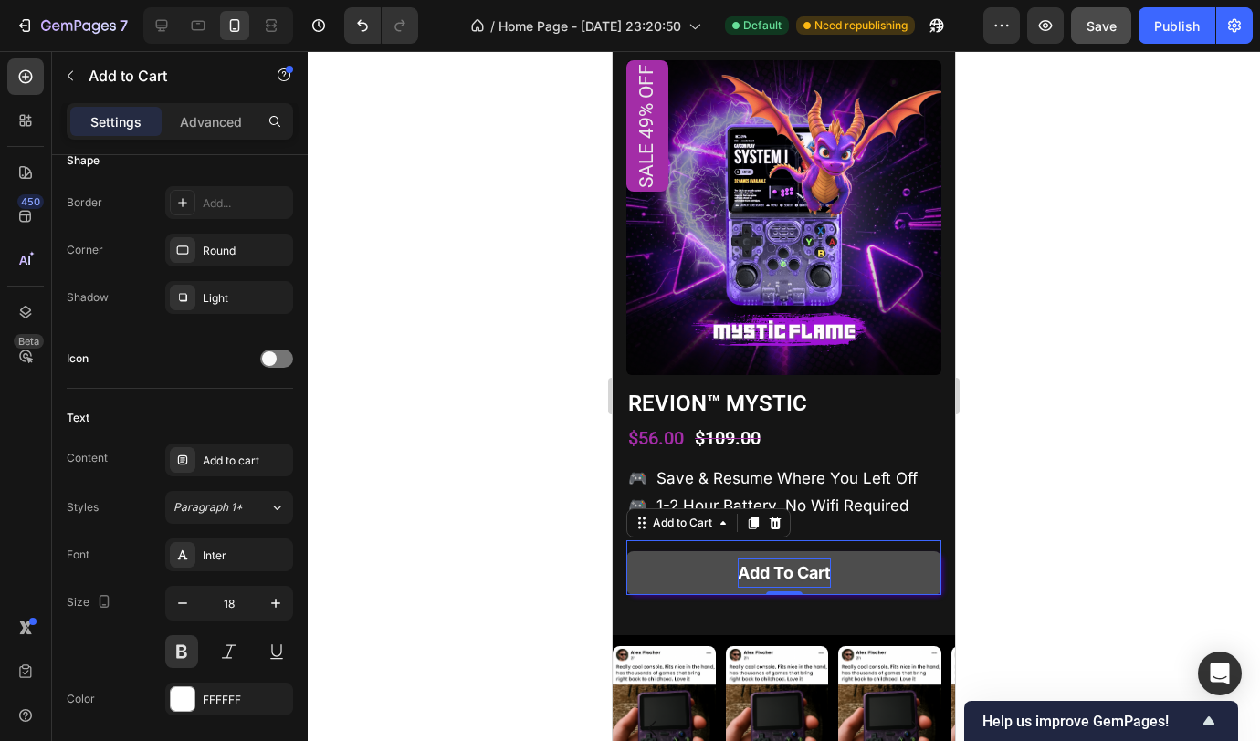
click at [388, 500] on div at bounding box center [784, 396] width 952 height 690
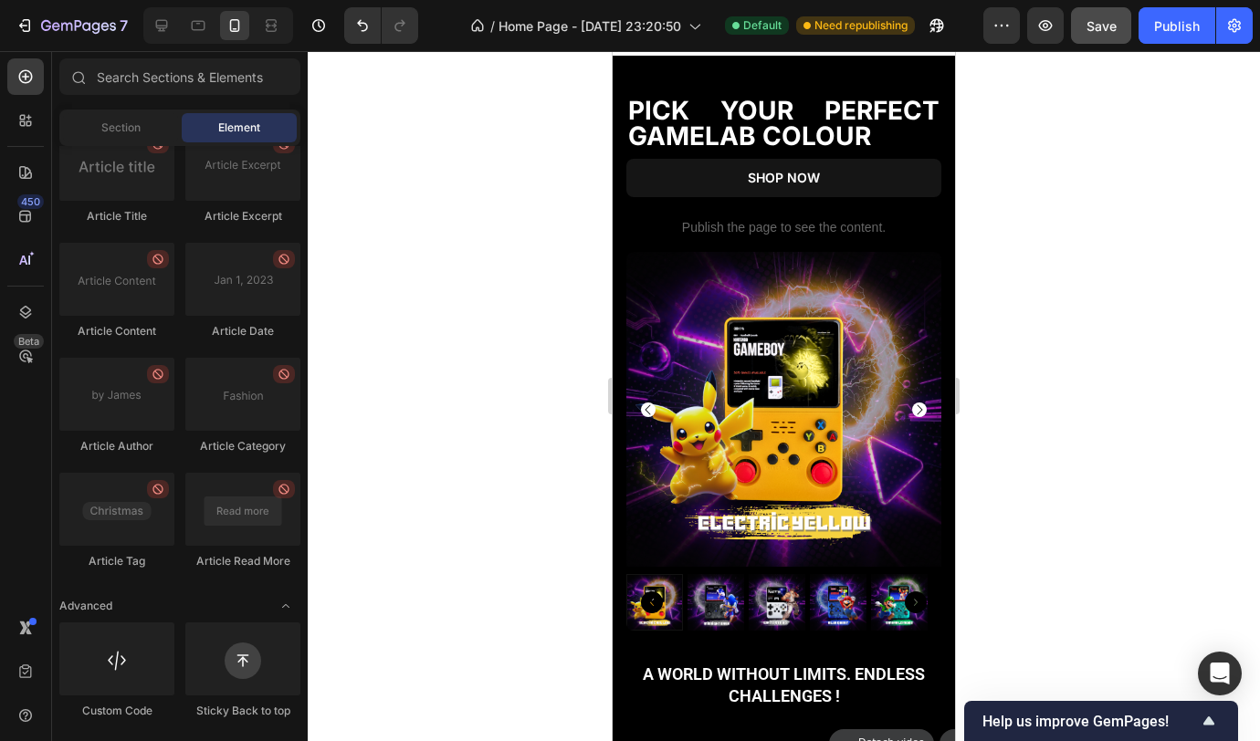
scroll to position [916, 0]
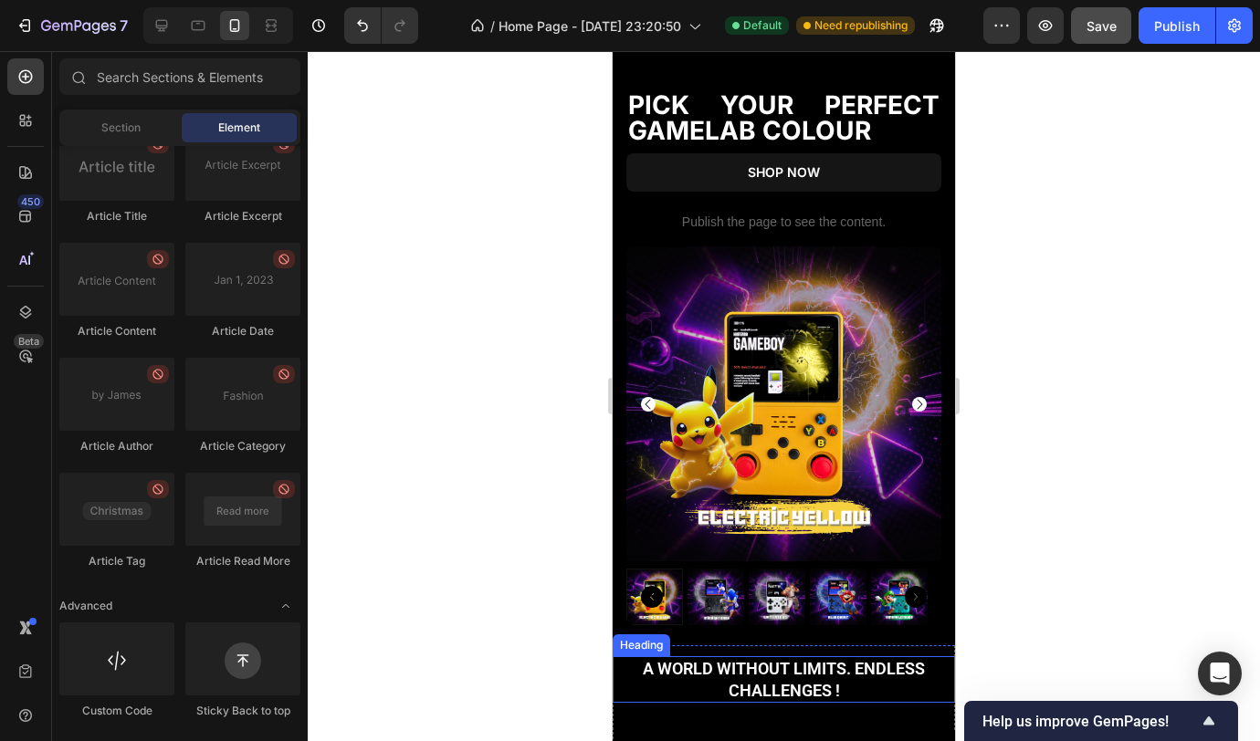
click at [819, 656] on h2 "A world without limits. Endless challenges !" at bounding box center [784, 679] width 342 height 47
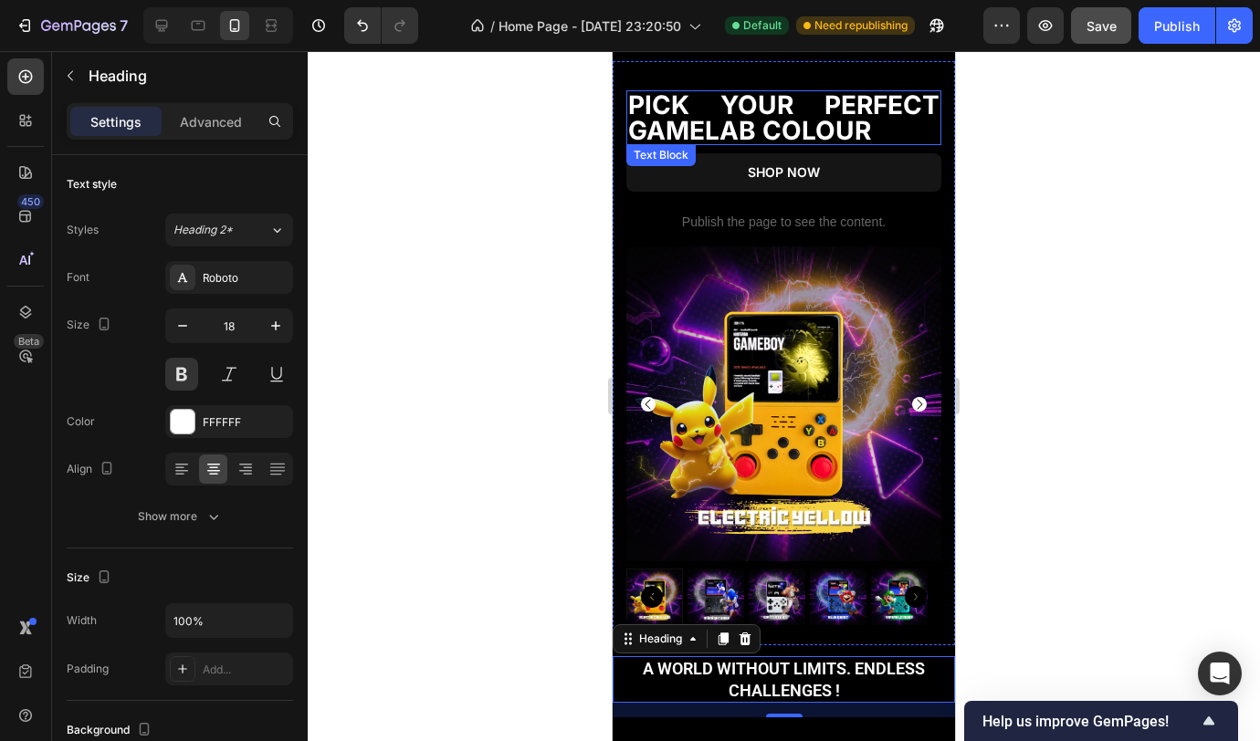
click at [852, 100] on p "PICK YOUR PERFECT GAMELAB COLOUR" at bounding box center [783, 117] width 311 height 51
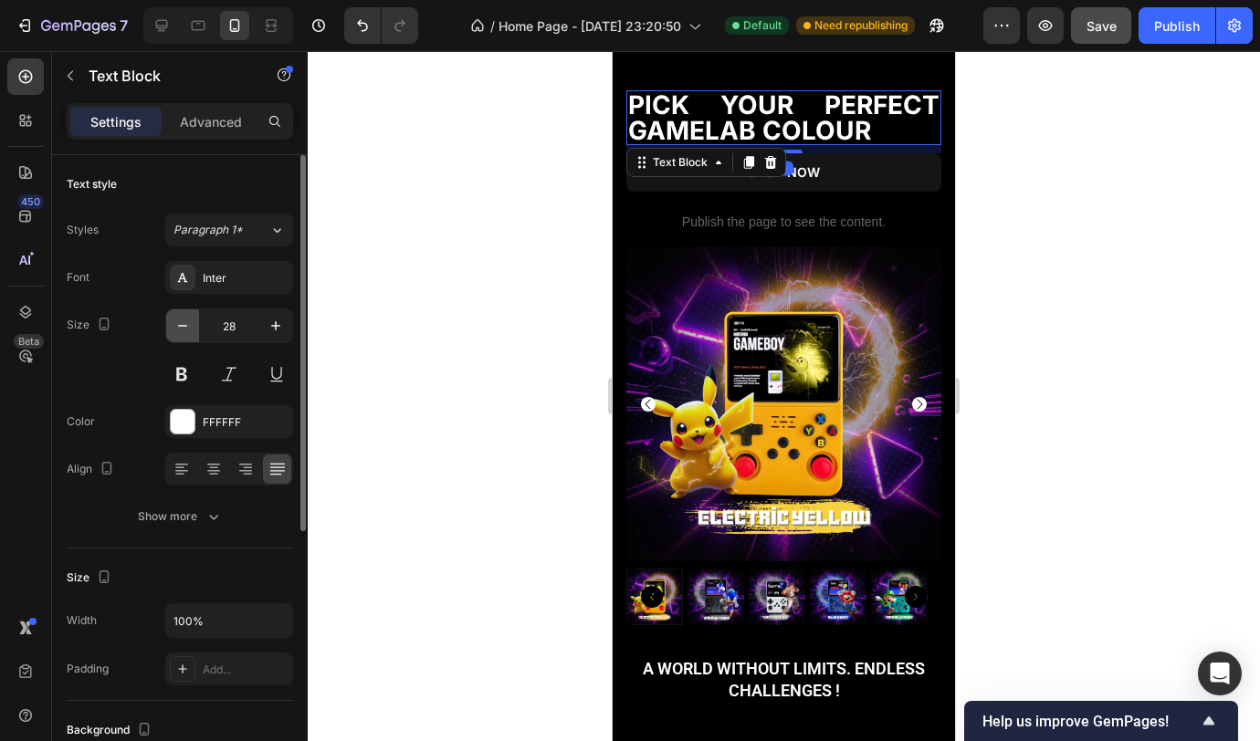
click at [173, 325] on icon "button" at bounding box center [182, 326] width 18 height 18
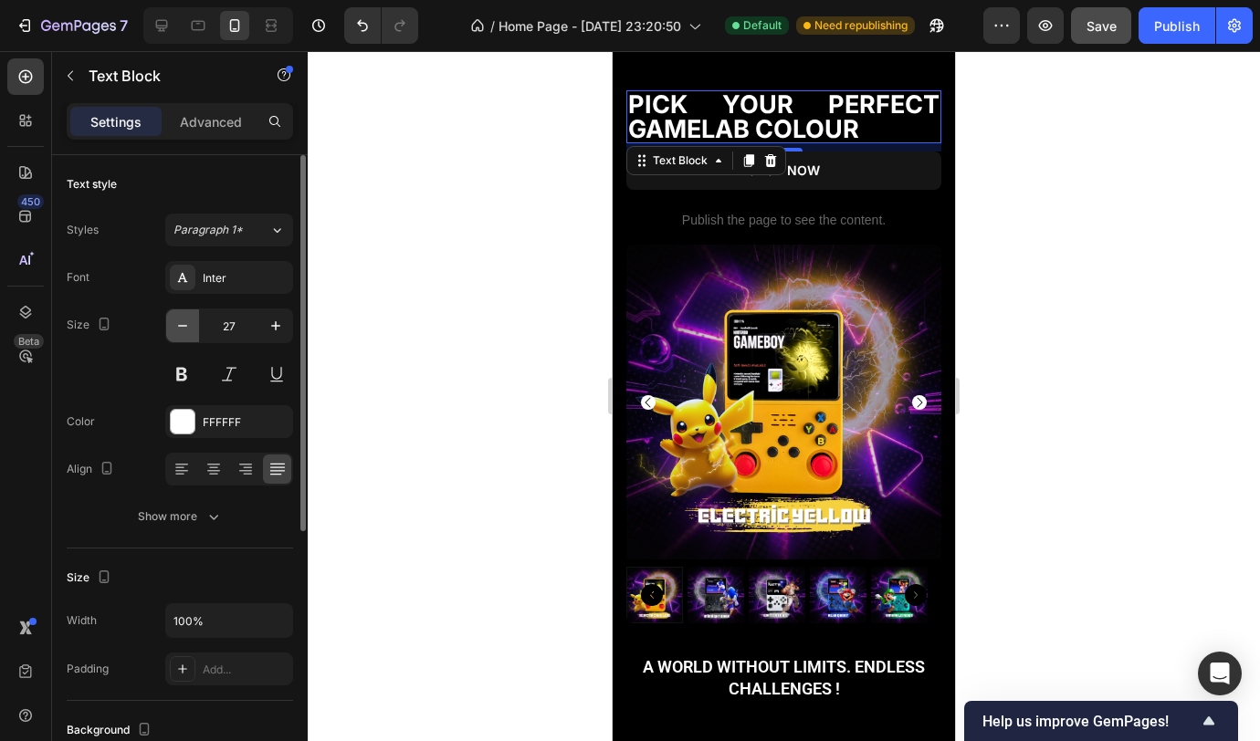
click at [178, 324] on icon "button" at bounding box center [182, 326] width 18 height 18
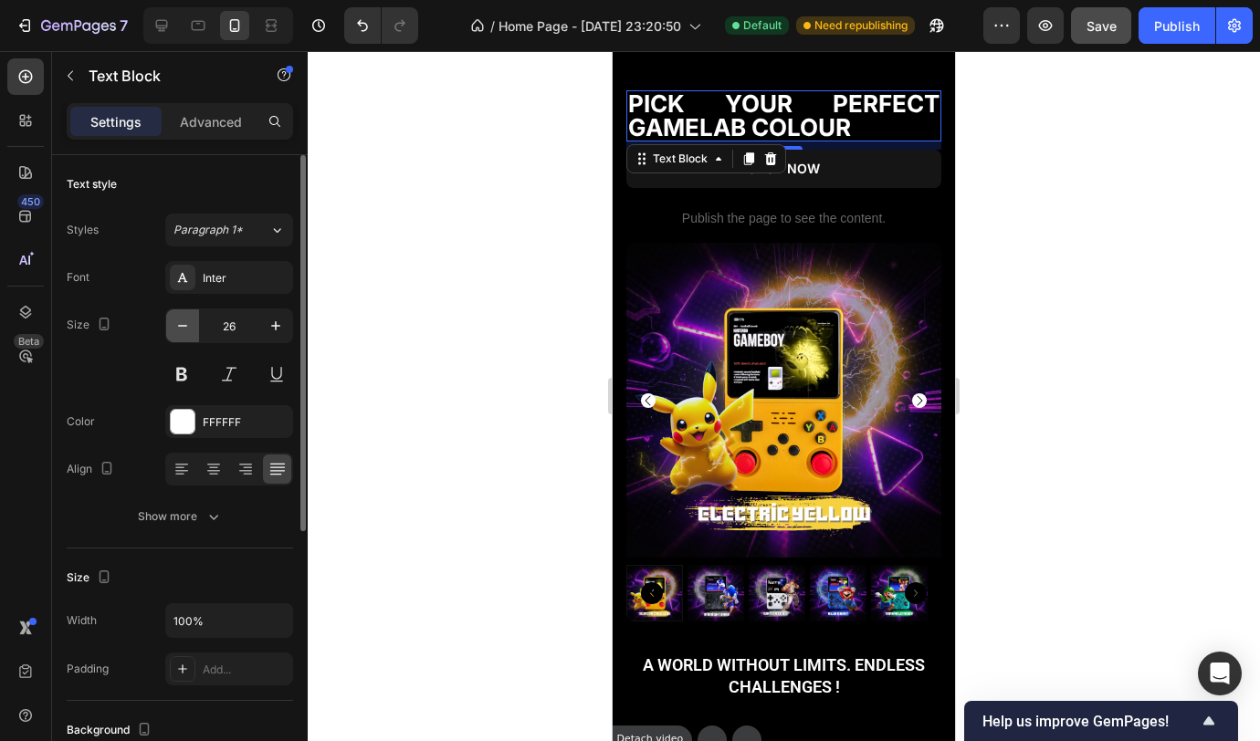
click at [179, 324] on icon "button" at bounding box center [182, 326] width 18 height 18
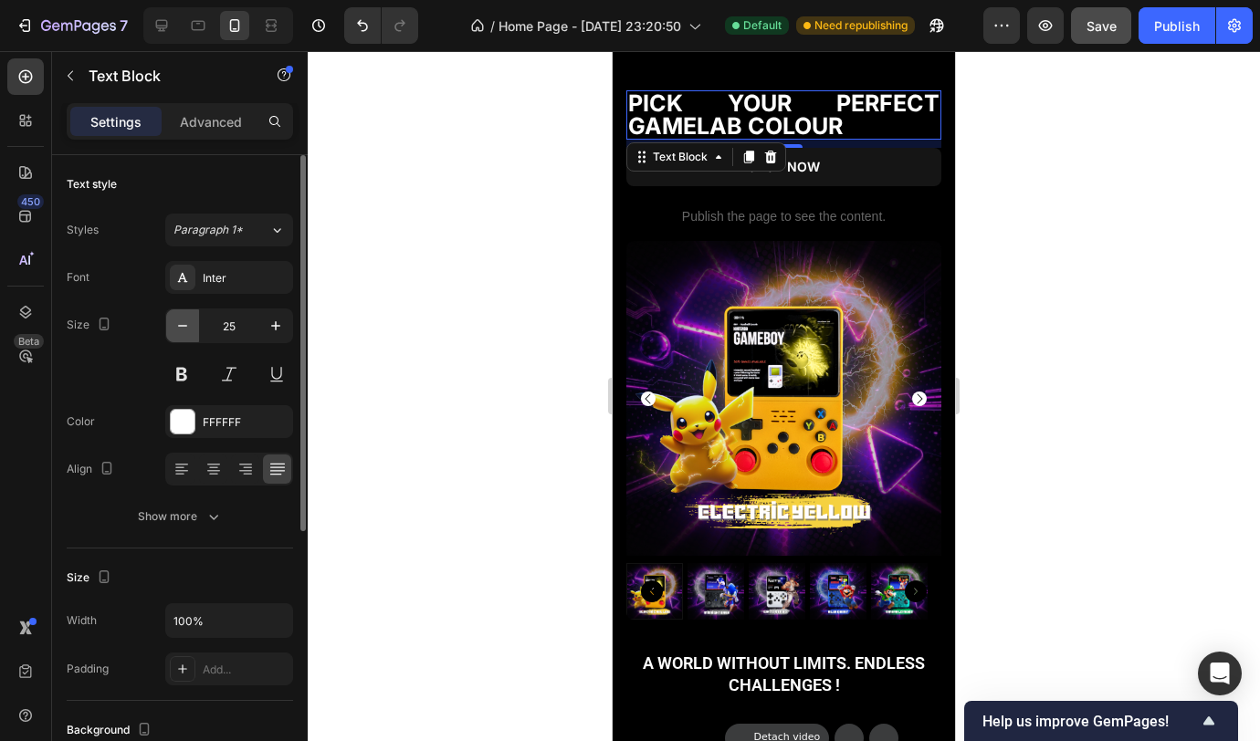
click at [179, 324] on icon "button" at bounding box center [182, 326] width 18 height 18
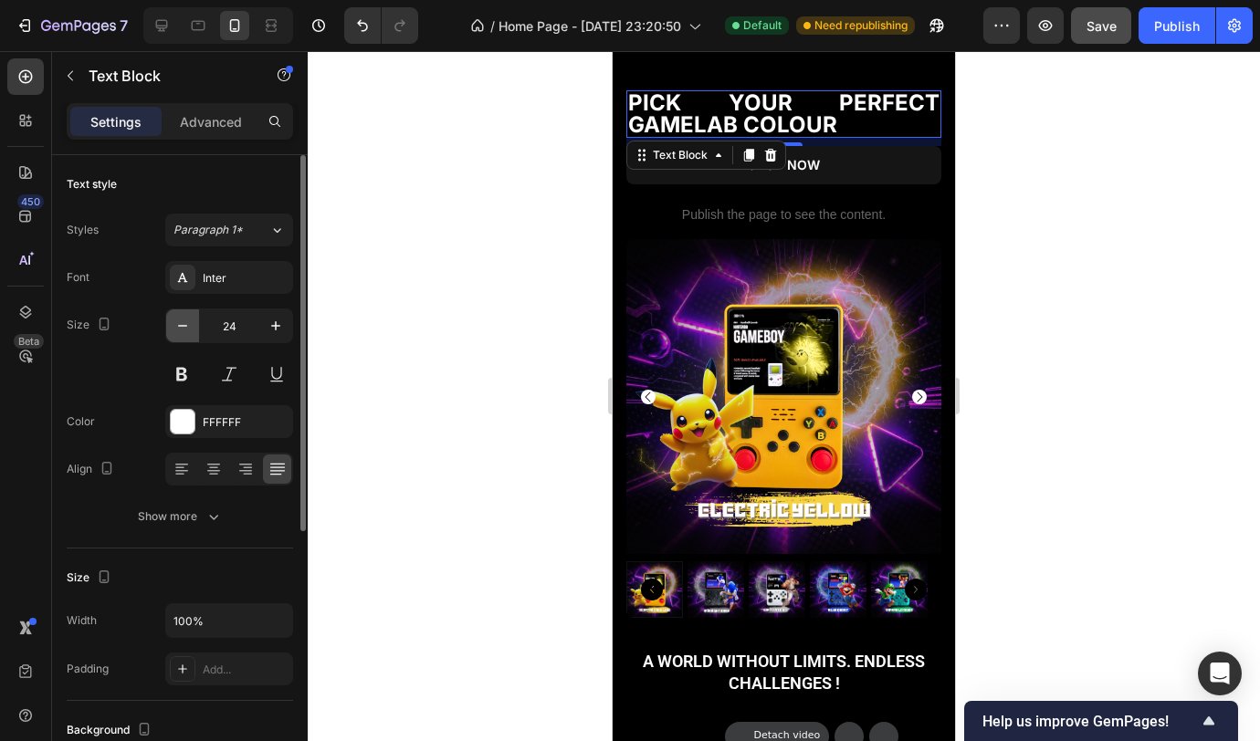
click at [179, 324] on icon "button" at bounding box center [182, 326] width 18 height 18
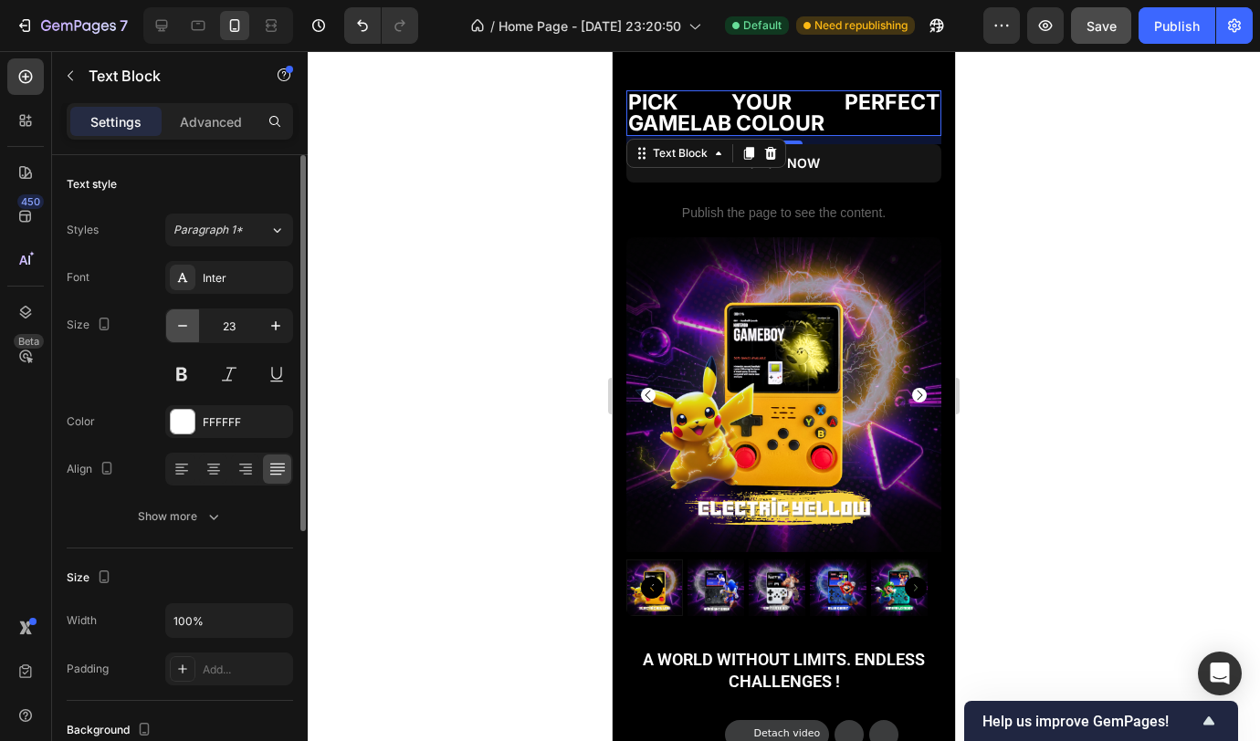
click at [179, 324] on icon "button" at bounding box center [182, 326] width 18 height 18
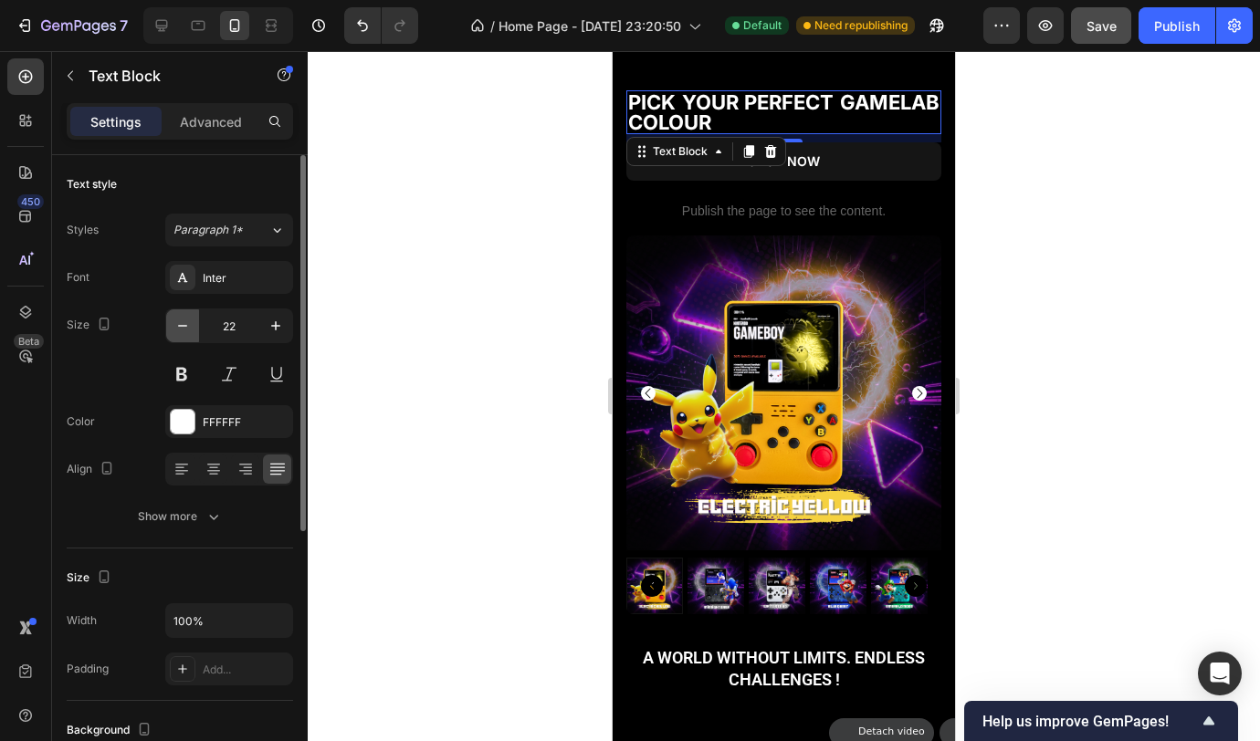
click at [179, 324] on icon "button" at bounding box center [182, 326] width 18 height 18
type input "21"
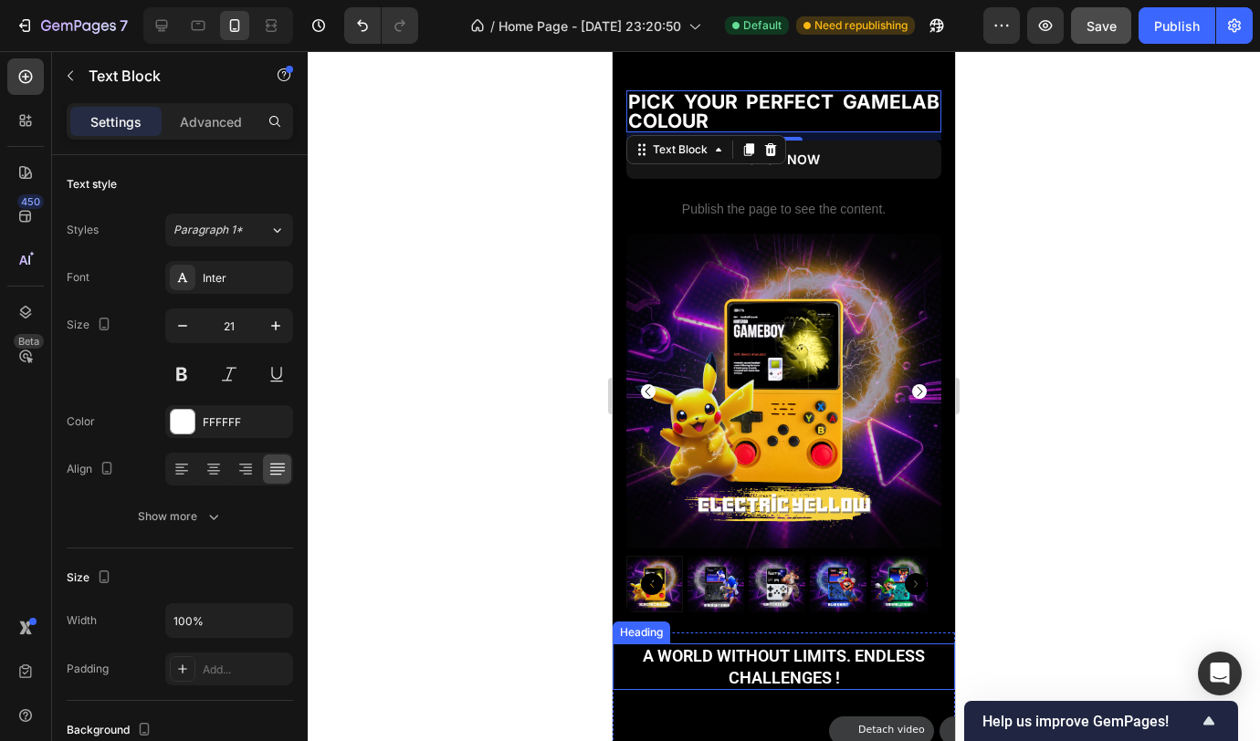
click at [767, 655] on h2 "A world without limits. Endless challenges !" at bounding box center [784, 667] width 342 height 47
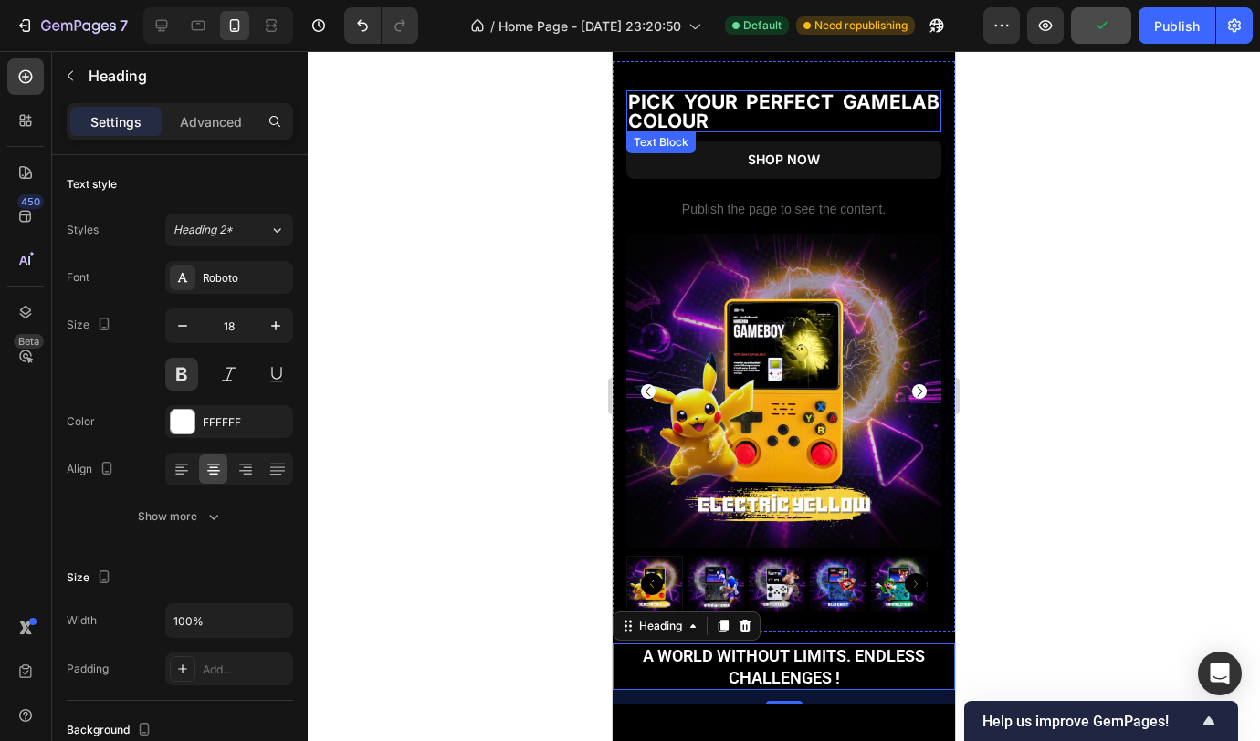
click at [760, 104] on p "PICK YOUR PERFECT GAMELAB COLOUR" at bounding box center [783, 111] width 311 height 38
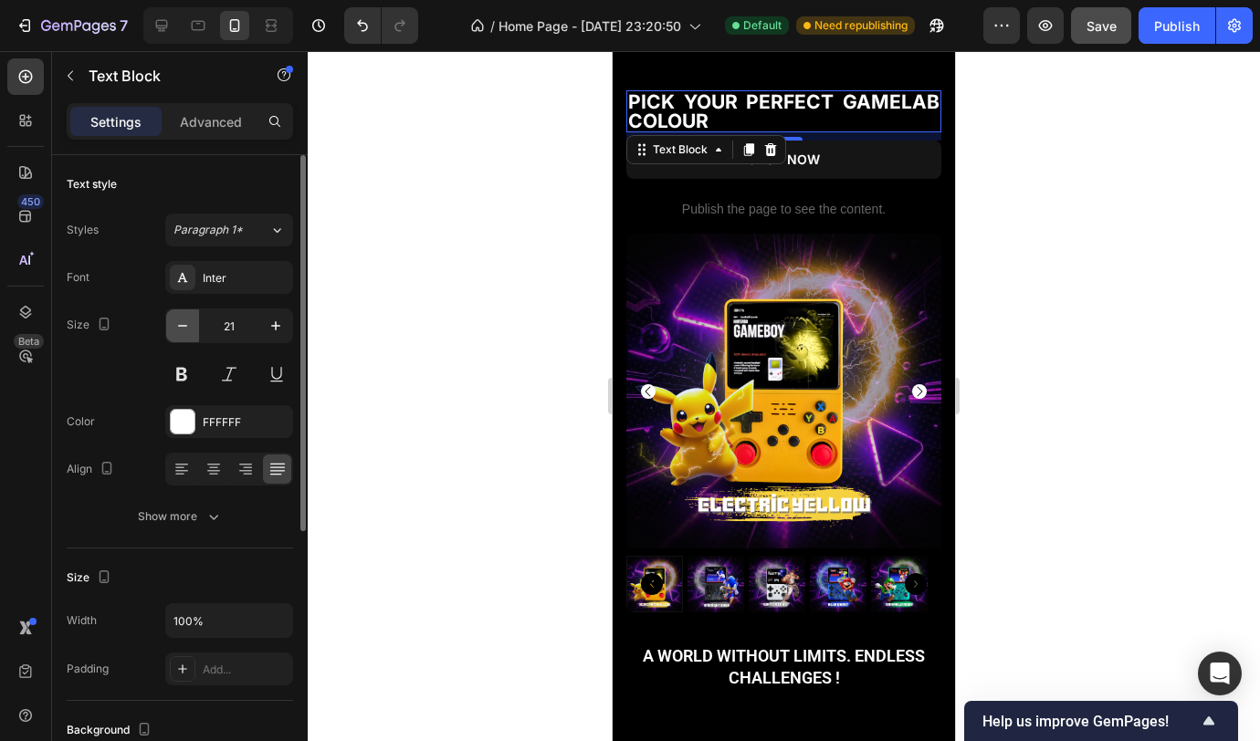
click at [190, 335] on button "button" at bounding box center [182, 325] width 33 height 33
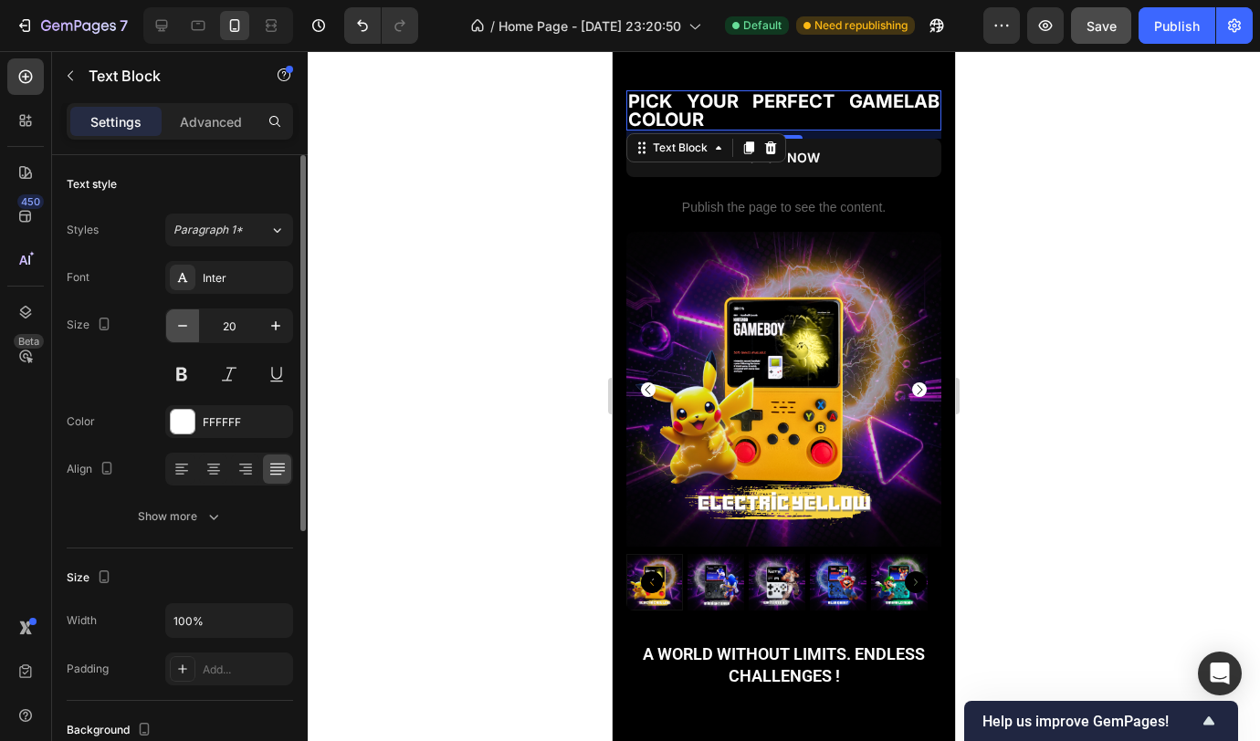
click at [189, 334] on icon "button" at bounding box center [182, 326] width 18 height 18
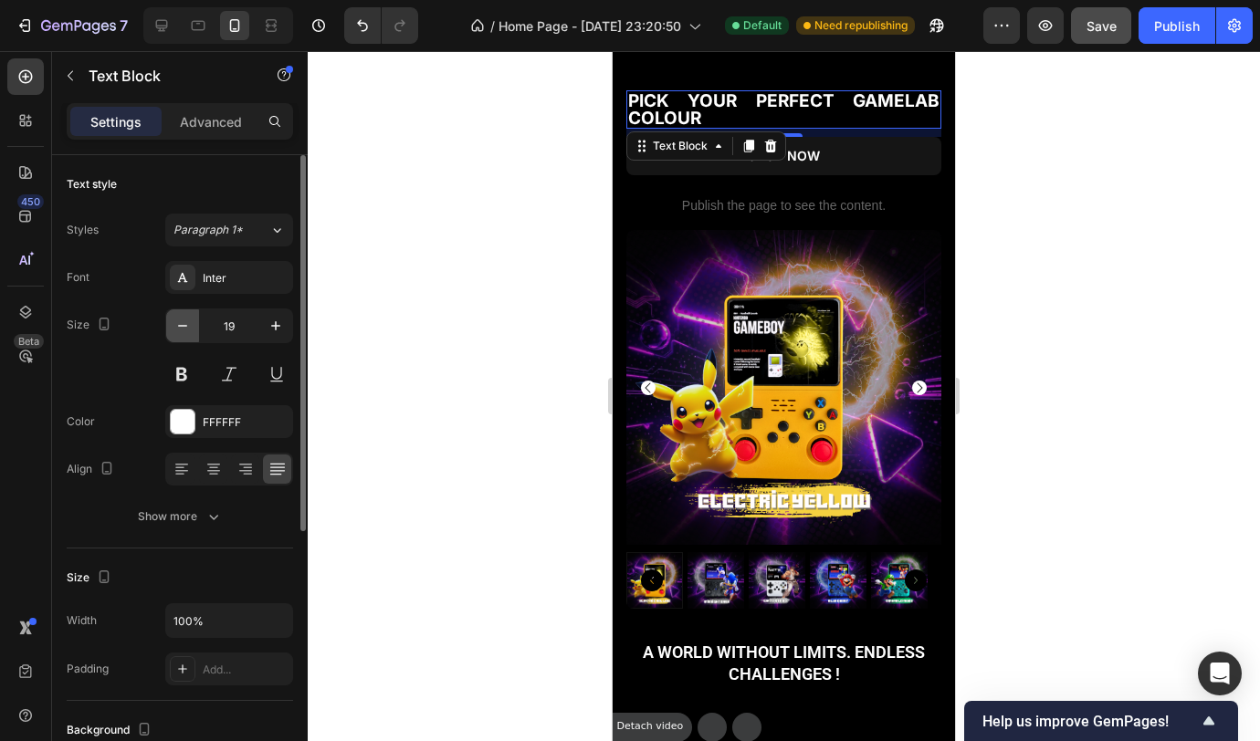
click at [189, 334] on icon "button" at bounding box center [182, 326] width 18 height 18
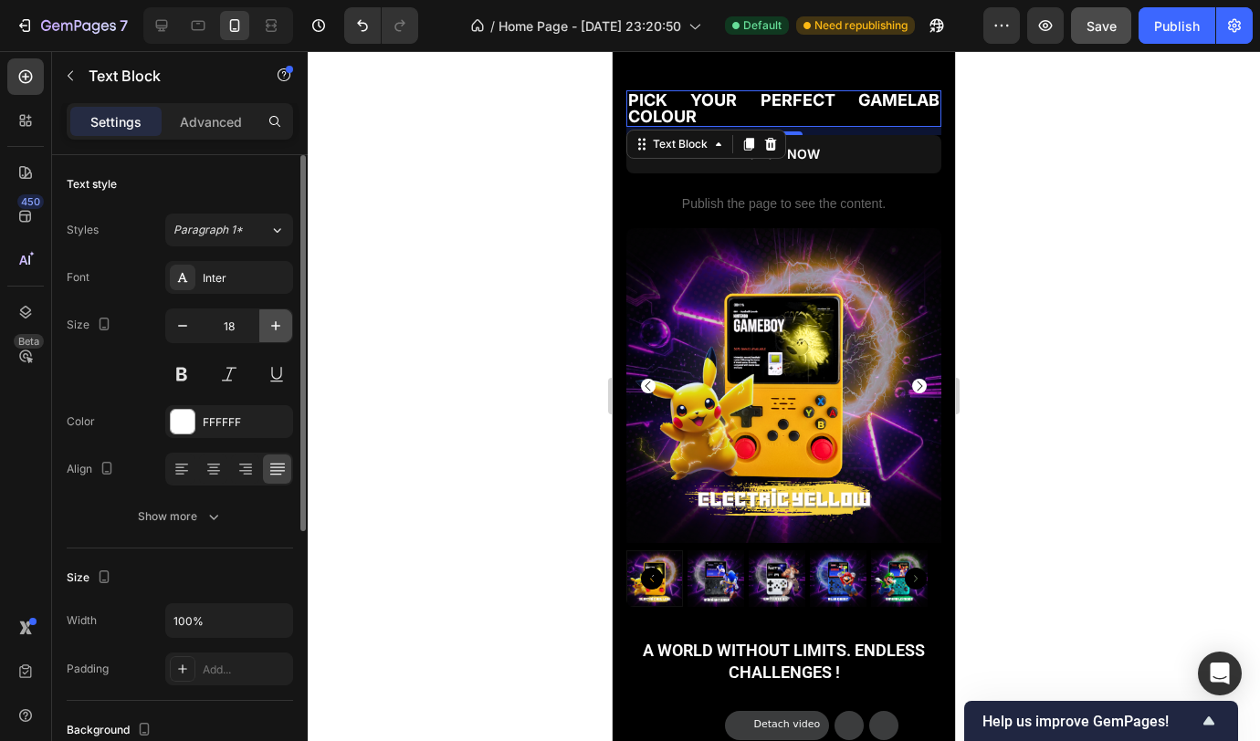
click at [267, 332] on icon "button" at bounding box center [276, 326] width 18 height 18
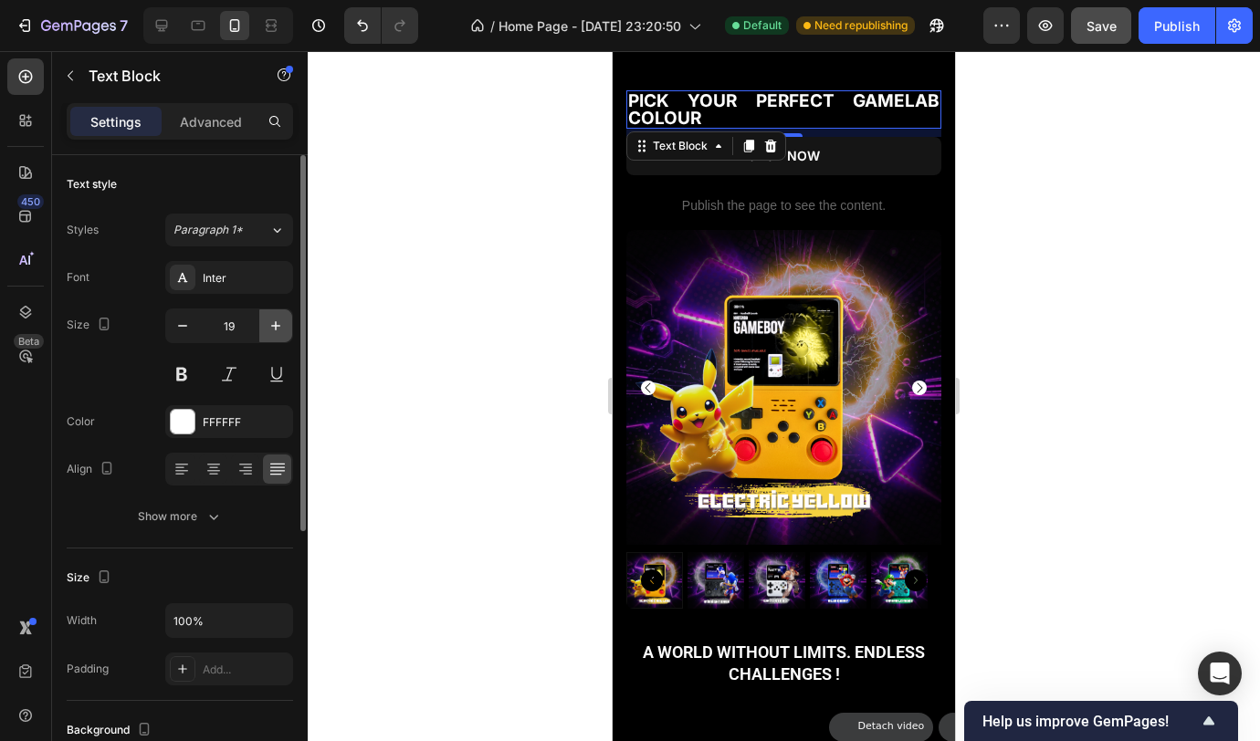
click at [267, 332] on icon "button" at bounding box center [276, 326] width 18 height 18
type input "20"
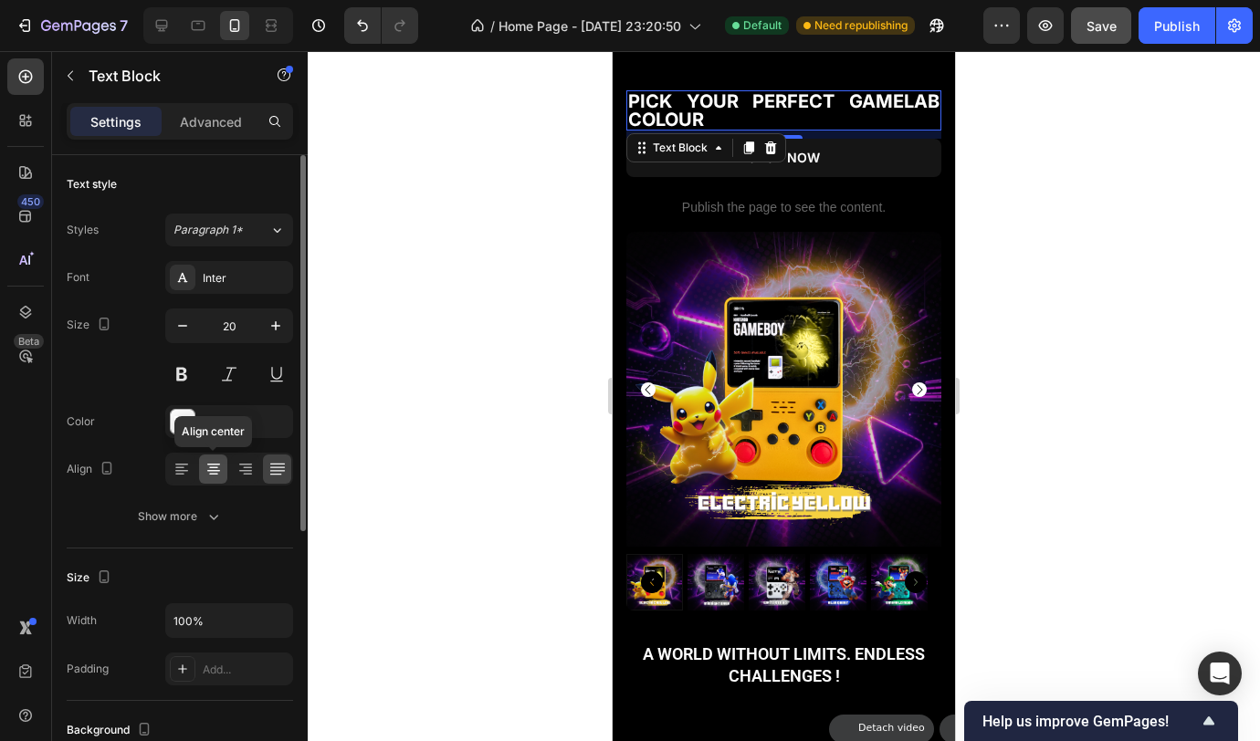
click at [211, 467] on icon at bounding box center [213, 468] width 9 height 2
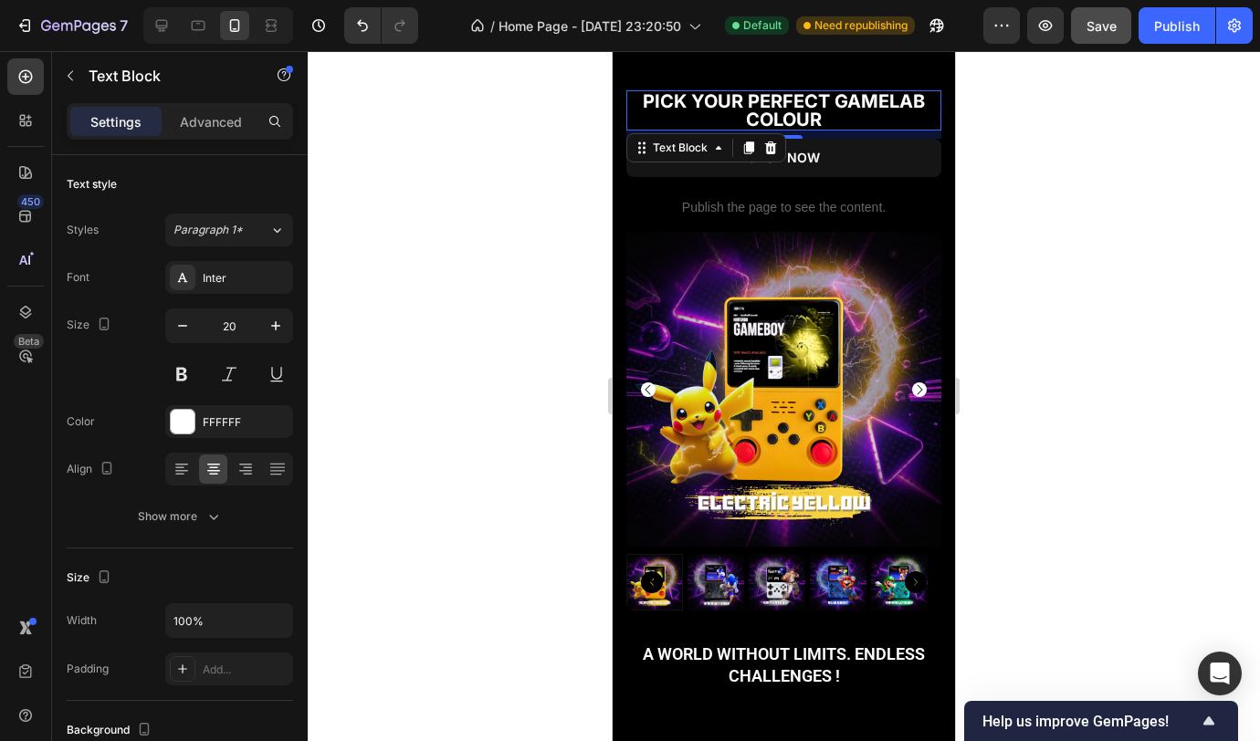
click at [503, 233] on div at bounding box center [784, 396] width 952 height 690
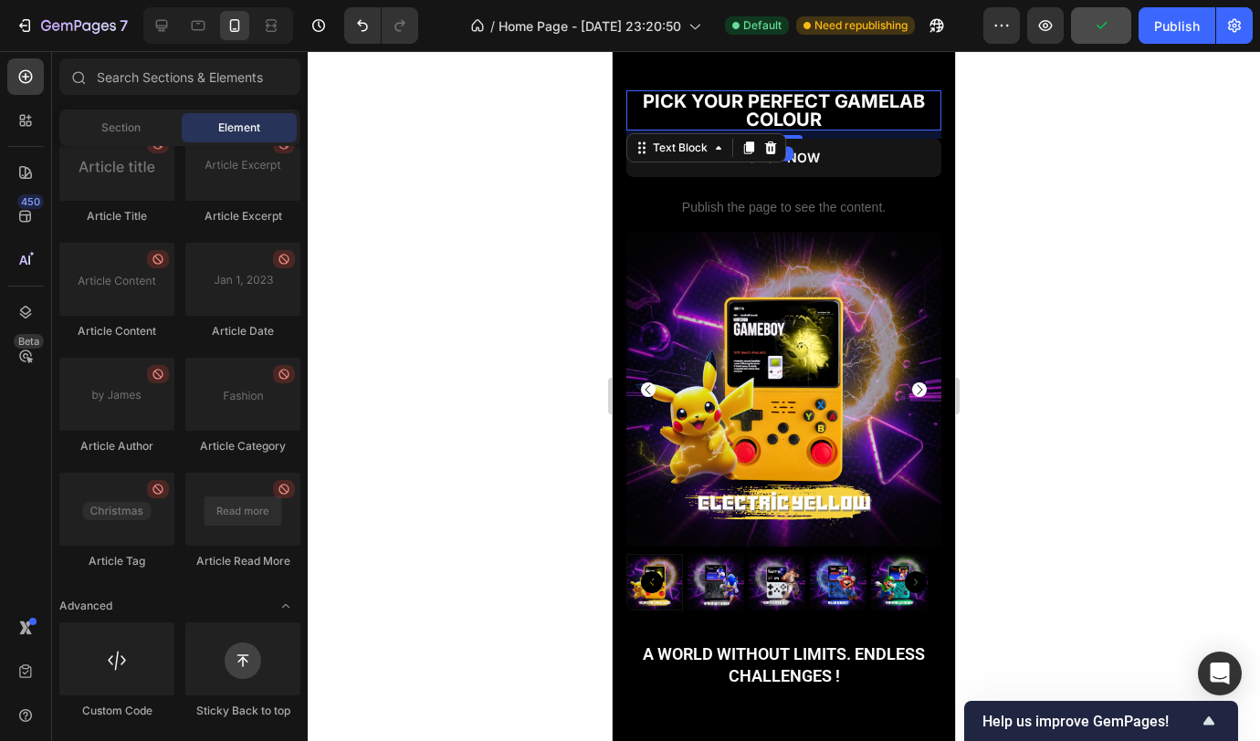
click at [835, 123] on p "PICK YOUR PERFECT GAMELAB COLOUR" at bounding box center [783, 110] width 311 height 37
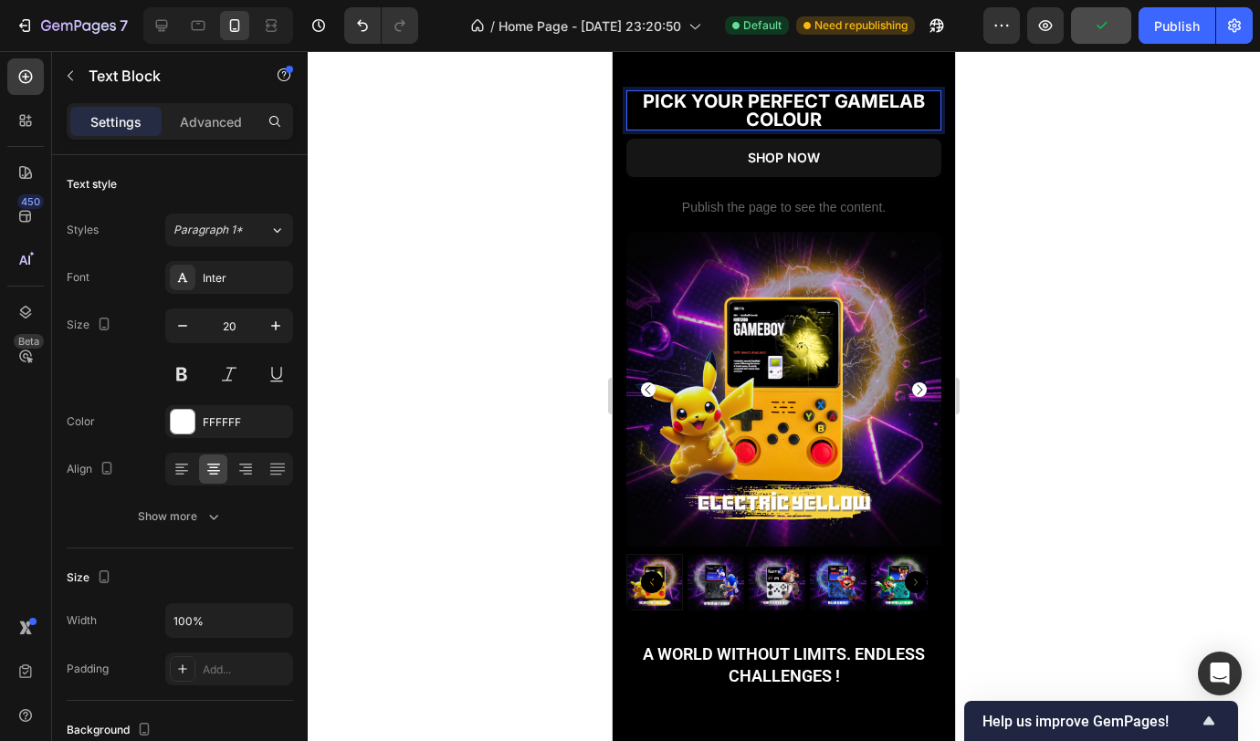
click at [835, 123] on p "PICK YOUR PERFECT GAMELAB COLOUR" at bounding box center [783, 110] width 311 height 37
click at [166, 30] on icon at bounding box center [161, 25] width 18 height 18
type input "45"
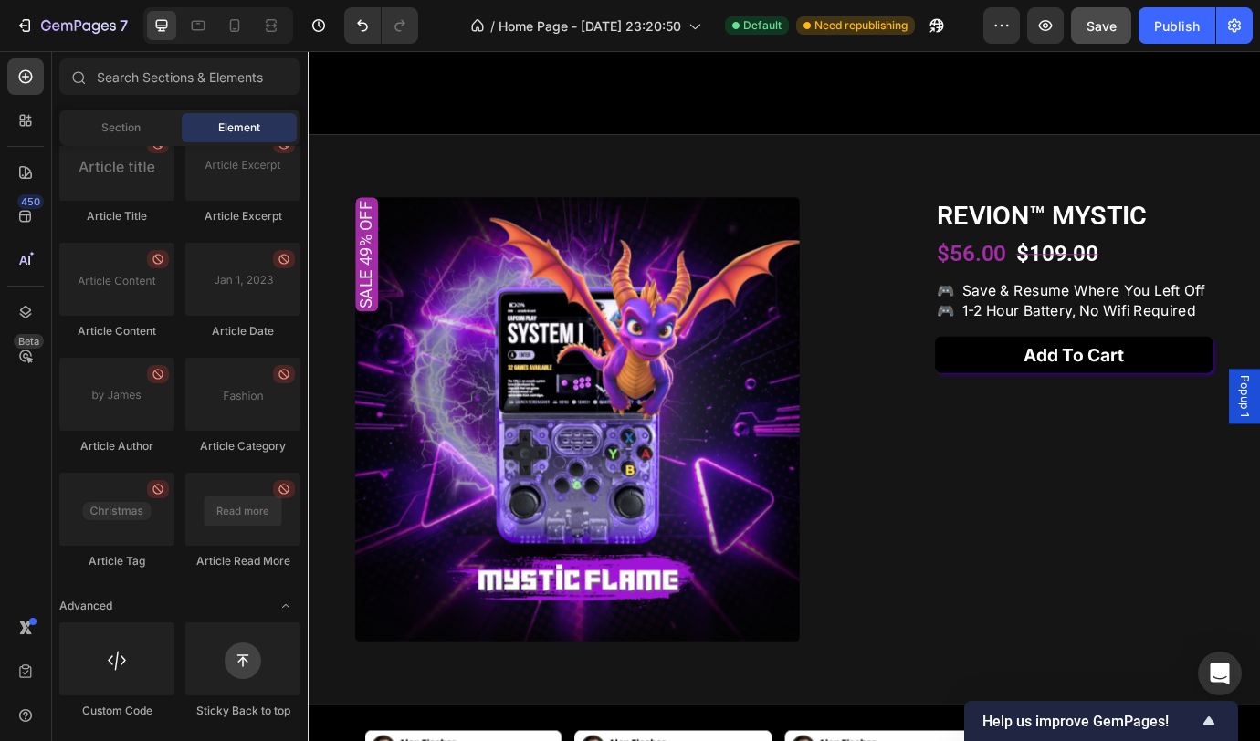
scroll to position [1801, 0]
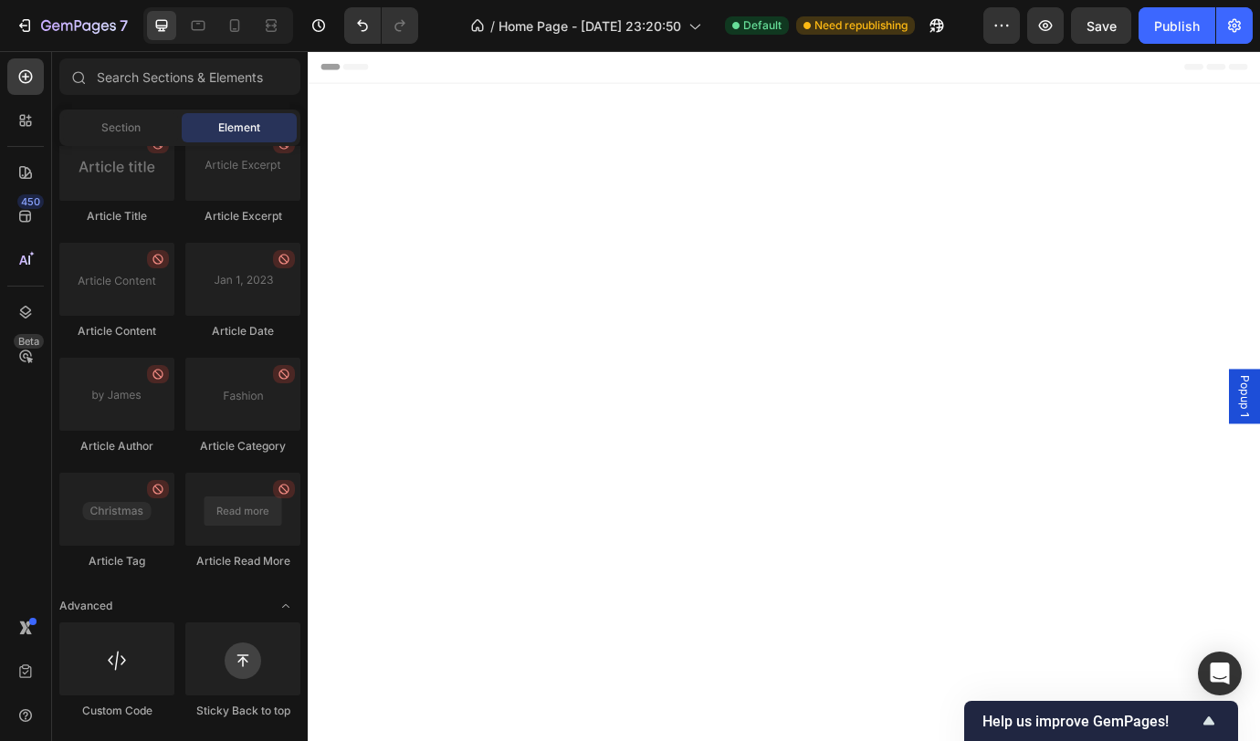
scroll to position [1801, 0]
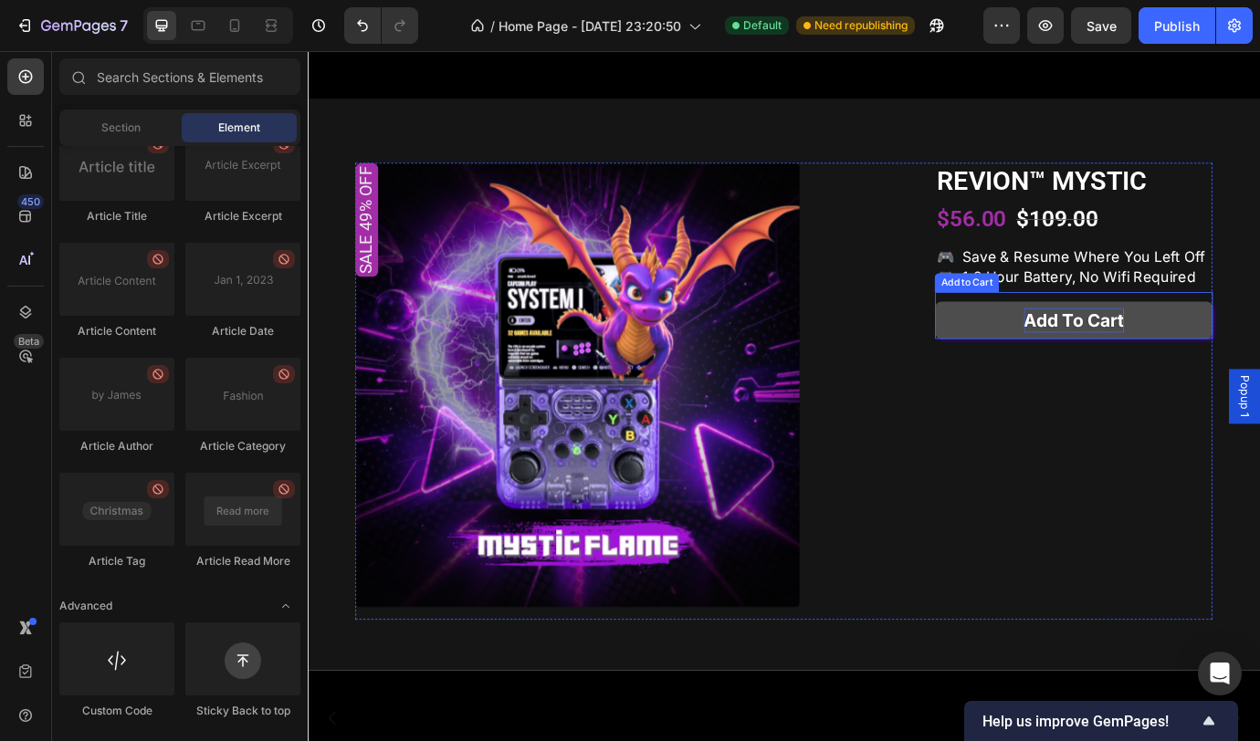
click at [1211, 375] on div "Add to cart" at bounding box center [1188, 361] width 115 height 28
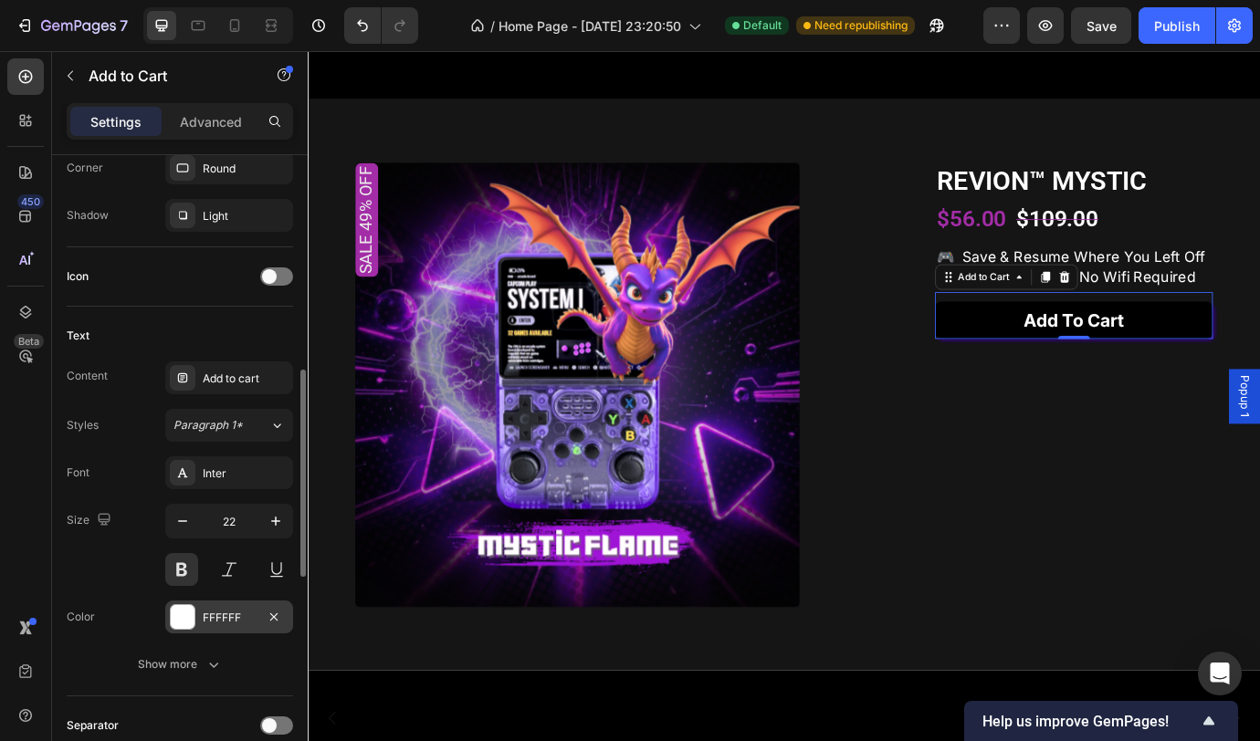
scroll to position [673, 0]
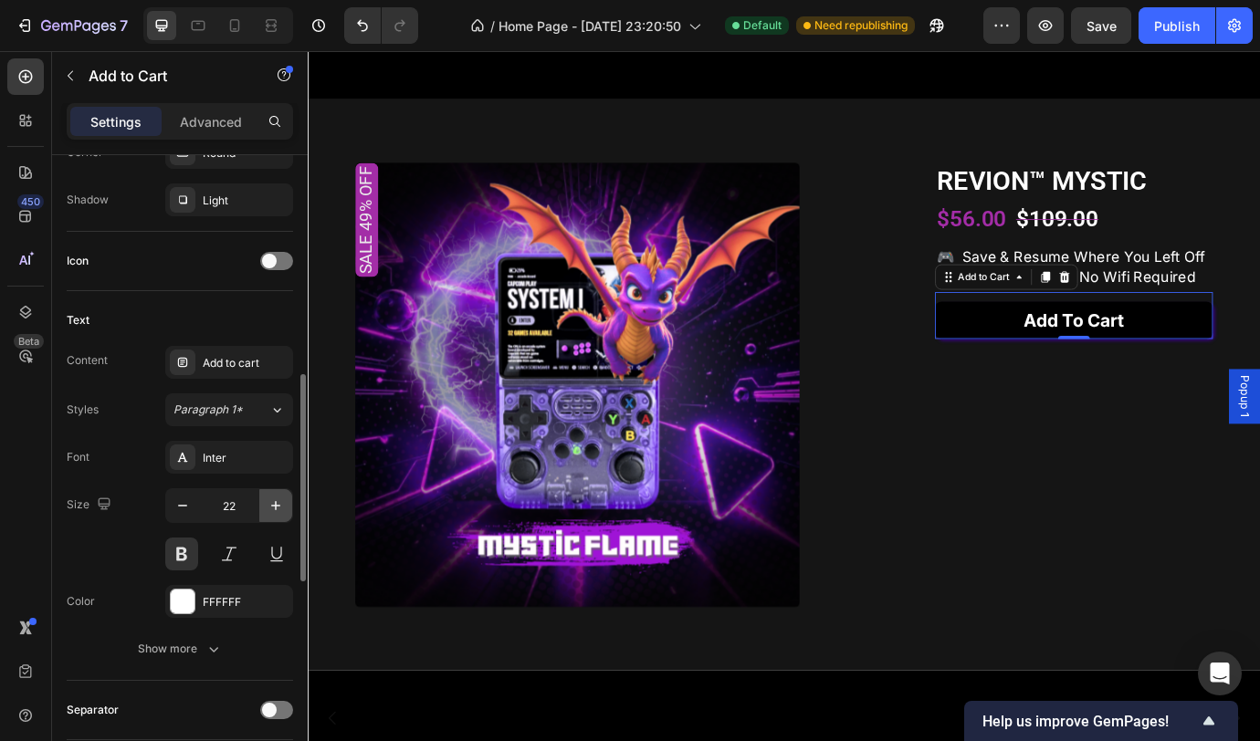
click at [274, 508] on icon "button" at bounding box center [276, 506] width 18 height 18
click at [274, 507] on icon "button" at bounding box center [276, 506] width 18 height 18
click at [276, 507] on icon "button" at bounding box center [275, 505] width 9 height 9
type input "26"
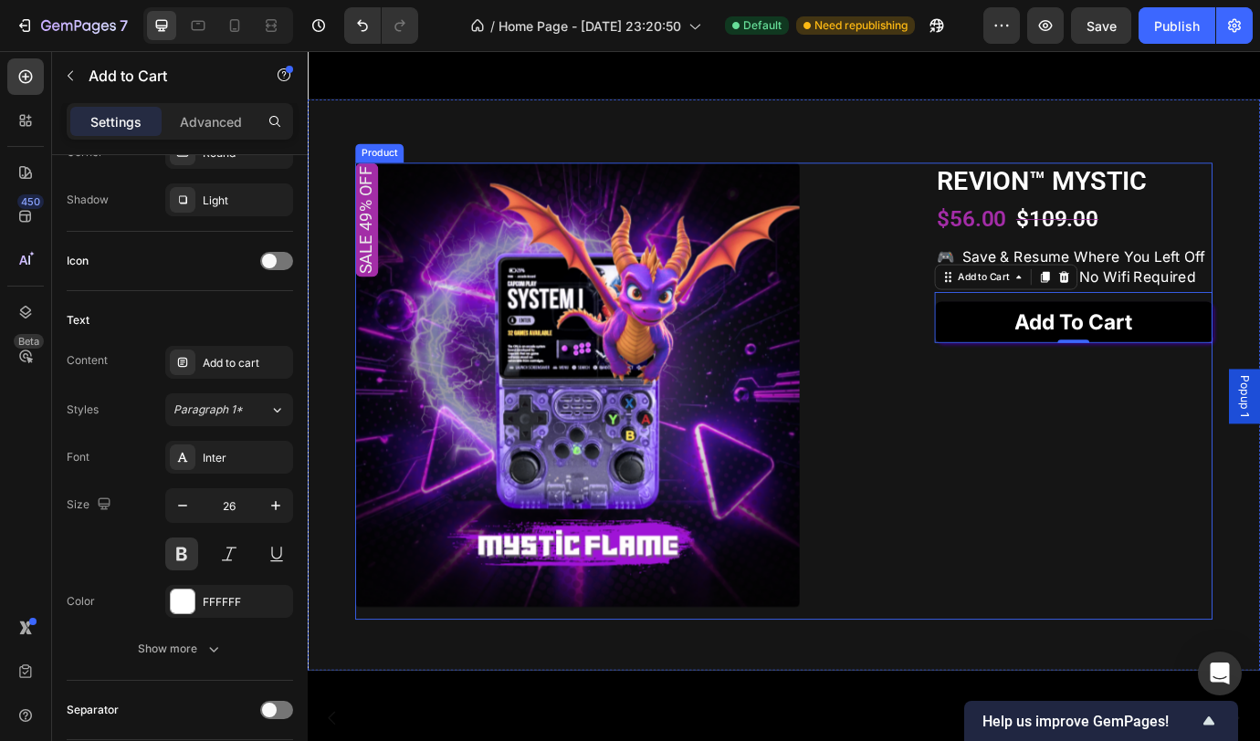
click at [1011, 593] on div "Sale 49% off Product Badge Product Images REVION™ MYSTIC Product Title $56.00 P…" at bounding box center [855, 443] width 986 height 526
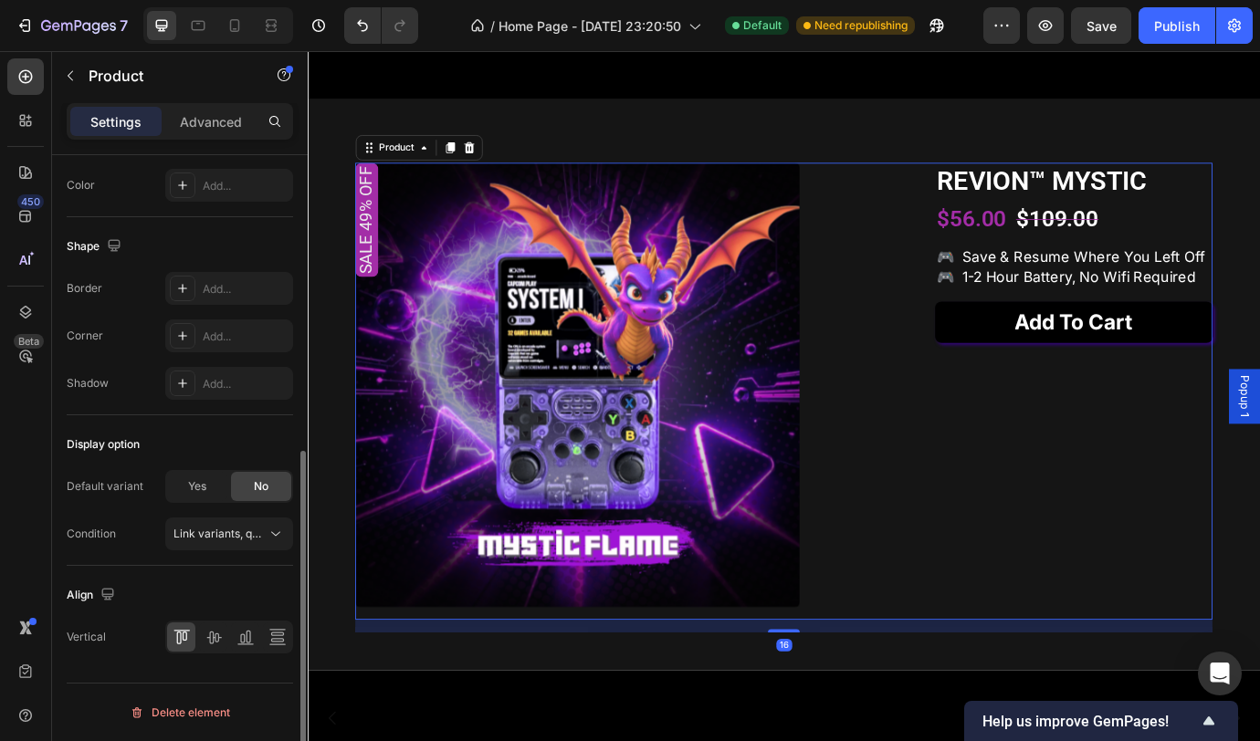
scroll to position [0, 0]
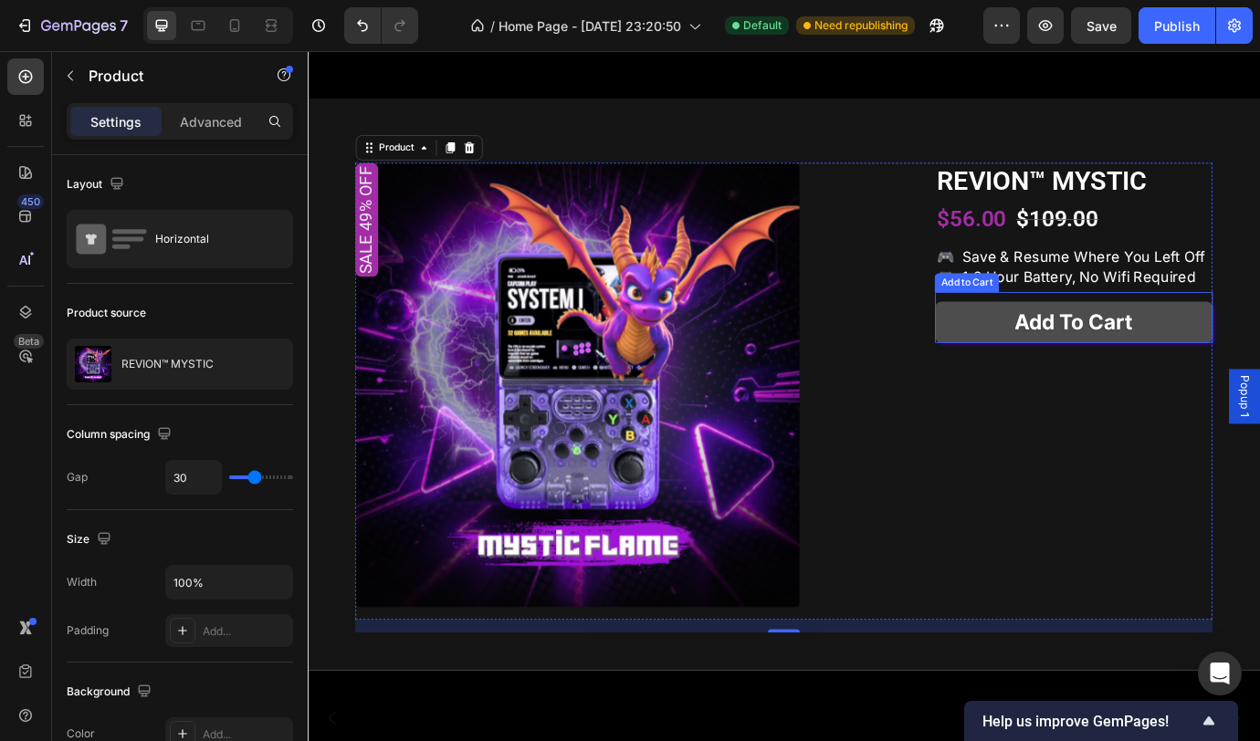
click at [1064, 387] on button "Add to cart" at bounding box center [1189, 363] width 320 height 47
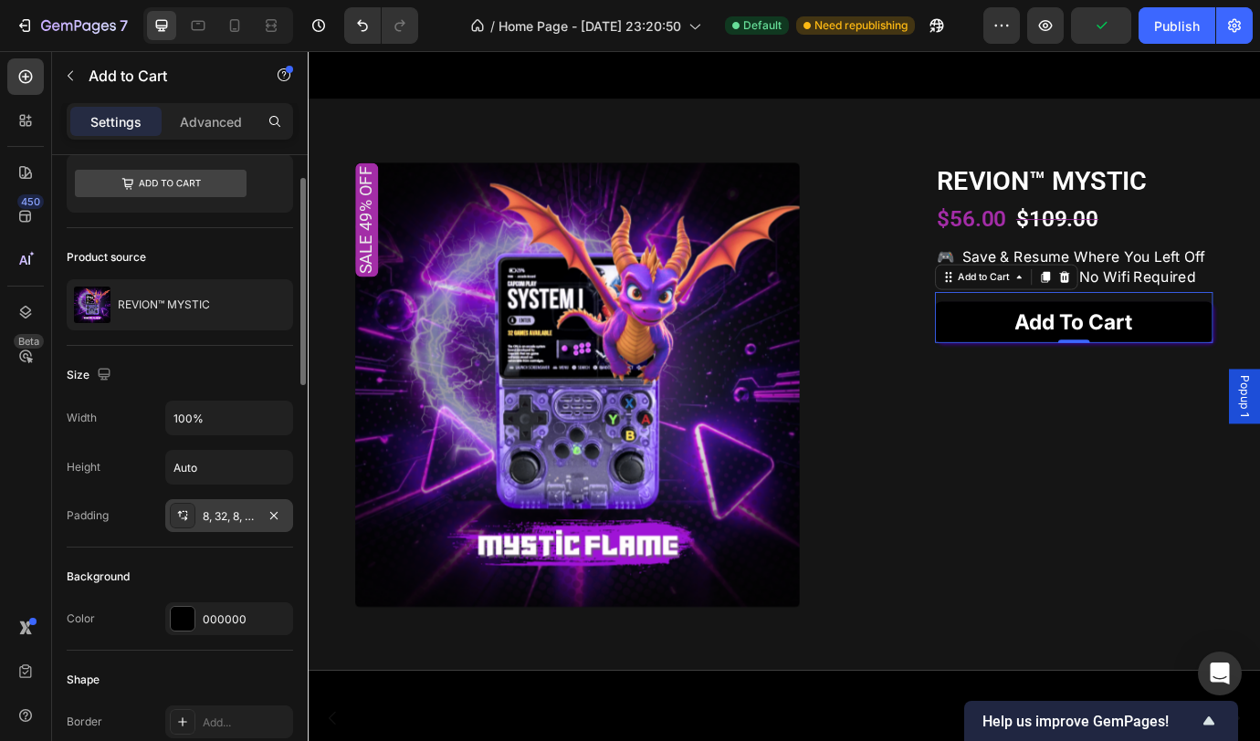
scroll to position [59, 0]
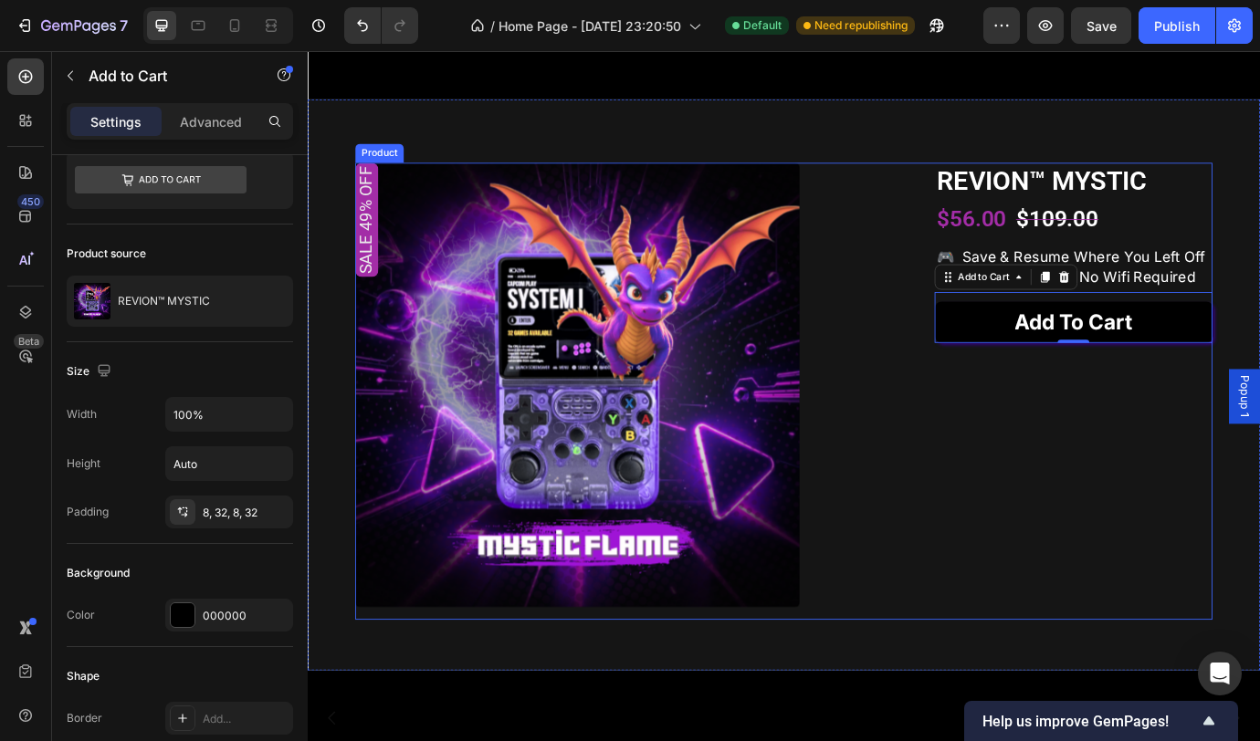
click at [1145, 548] on div "REVION™ MYSTIC Product Title $56.00 Product Price Product Price $109.00 Product…" at bounding box center [1189, 443] width 320 height 526
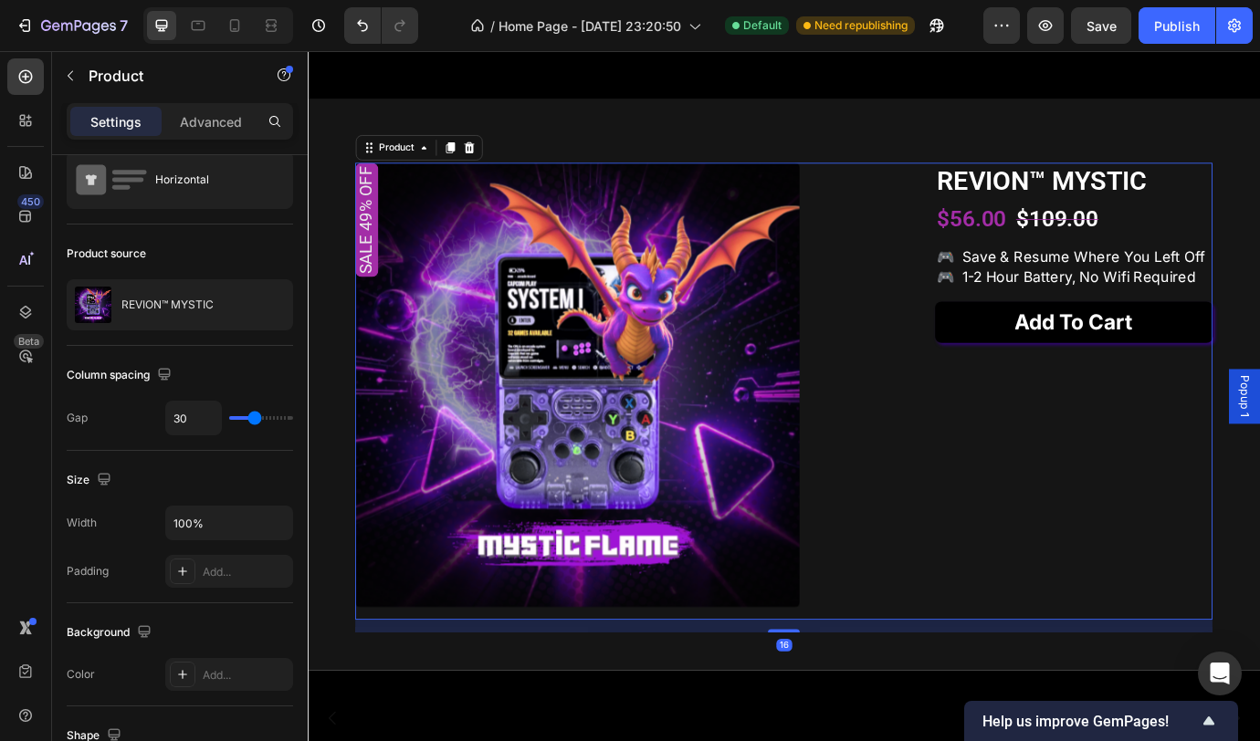
scroll to position [0, 0]
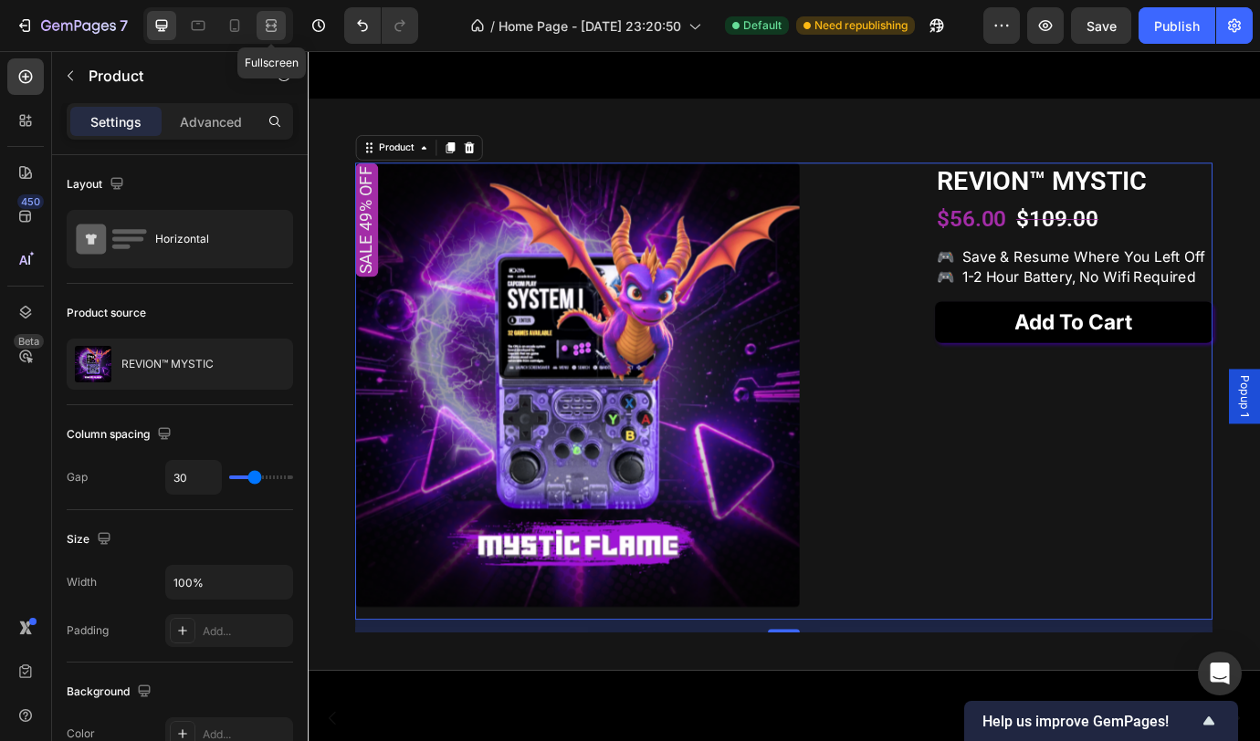
click at [261, 23] on div at bounding box center [271, 25] width 29 height 29
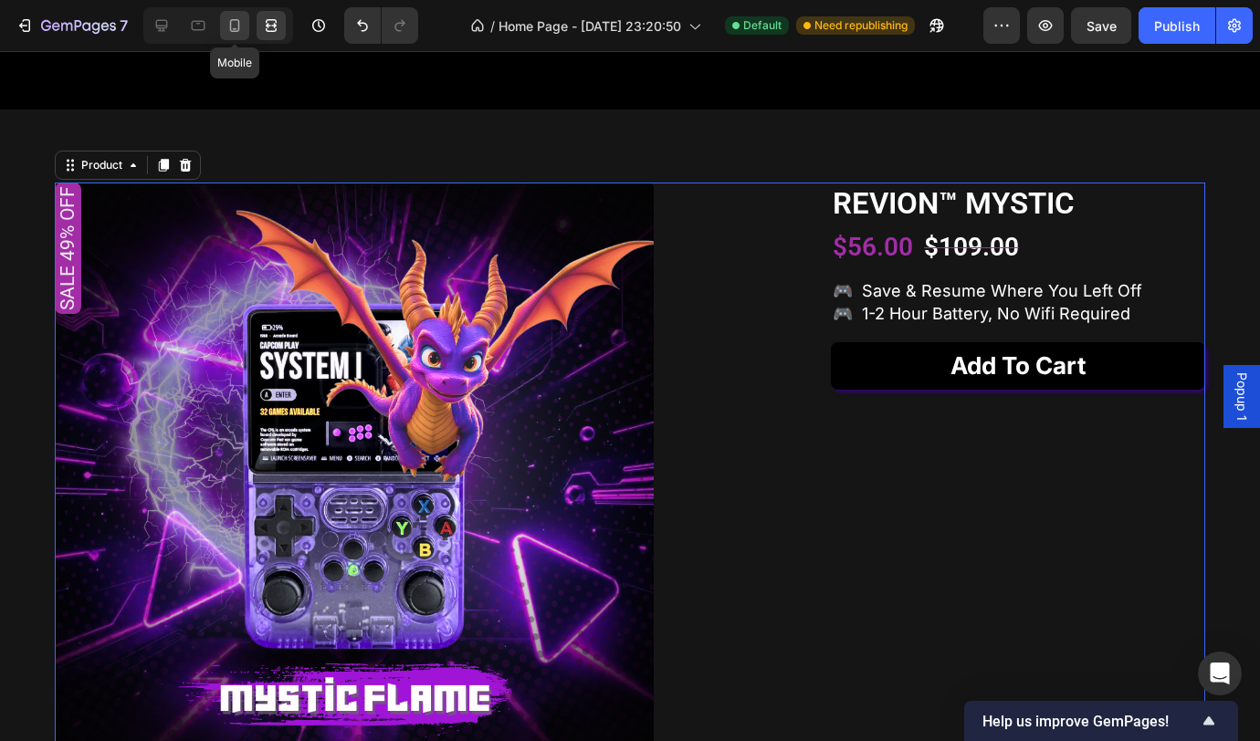
click at [225, 26] on div at bounding box center [234, 25] width 29 height 29
type input "0"
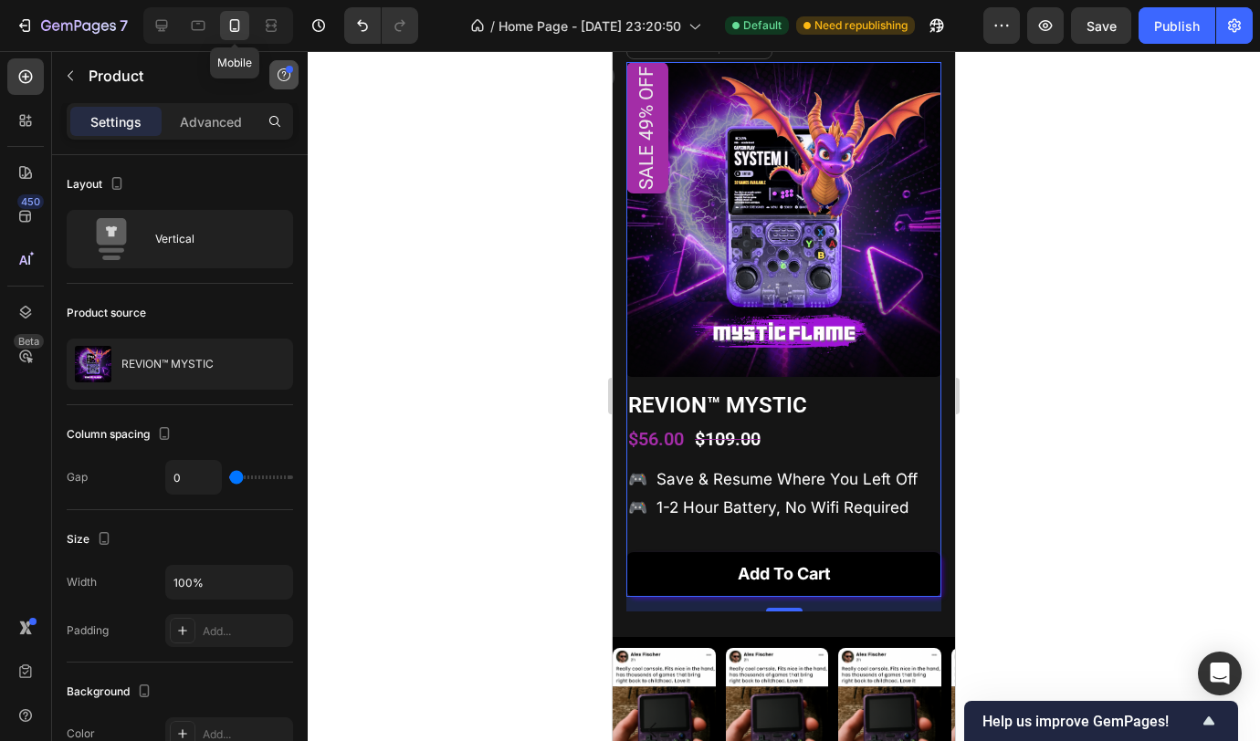
scroll to position [1755, 0]
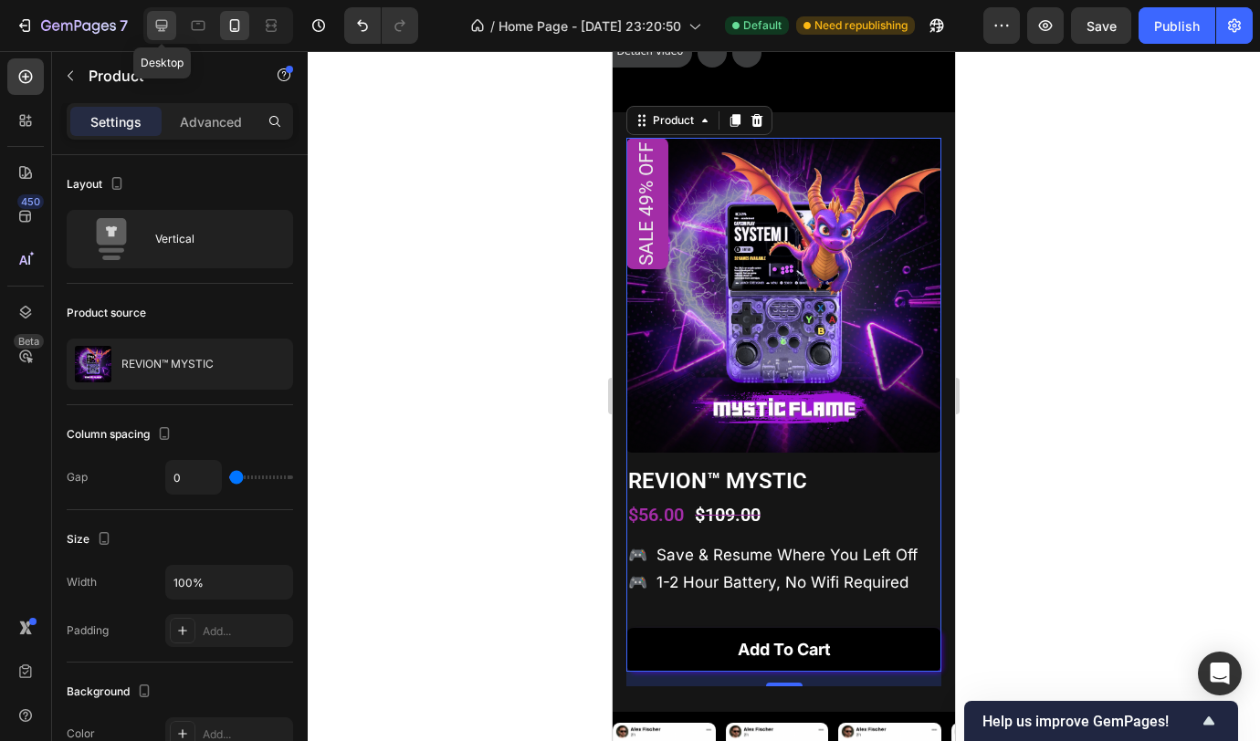
click at [155, 26] on icon at bounding box center [161, 25] width 18 height 18
type input "30"
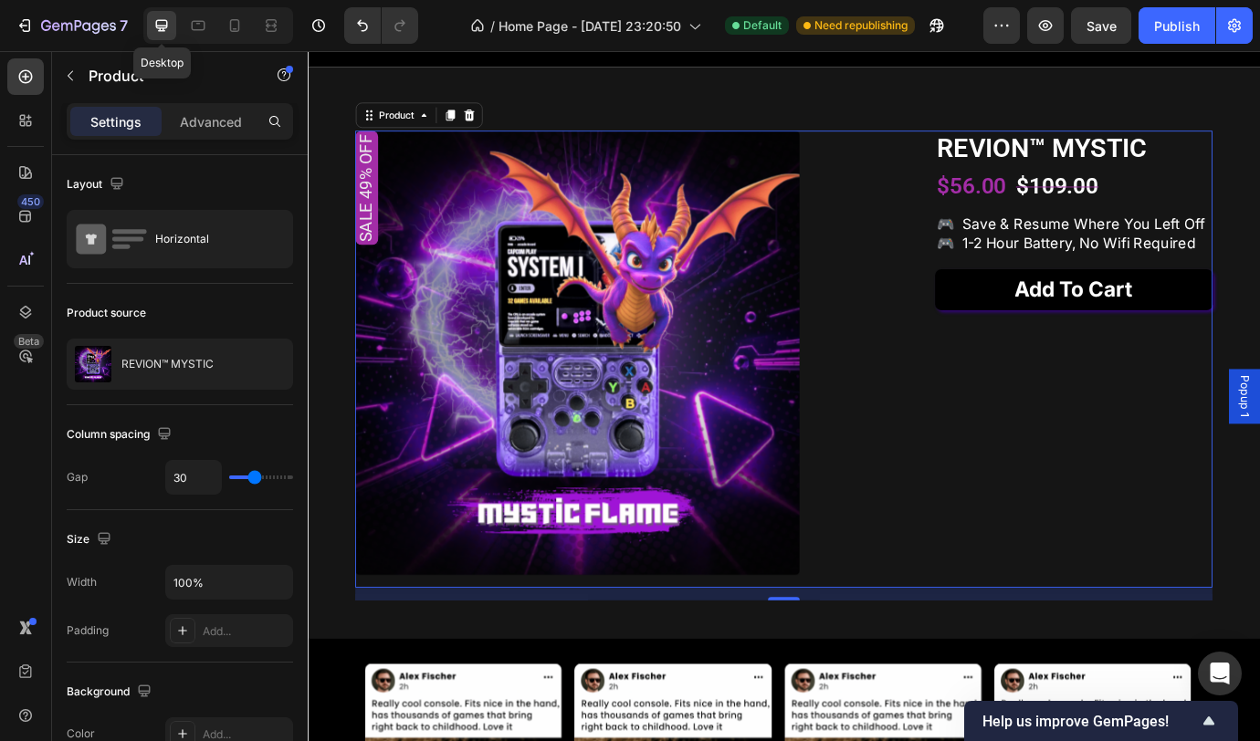
scroll to position [1909, 0]
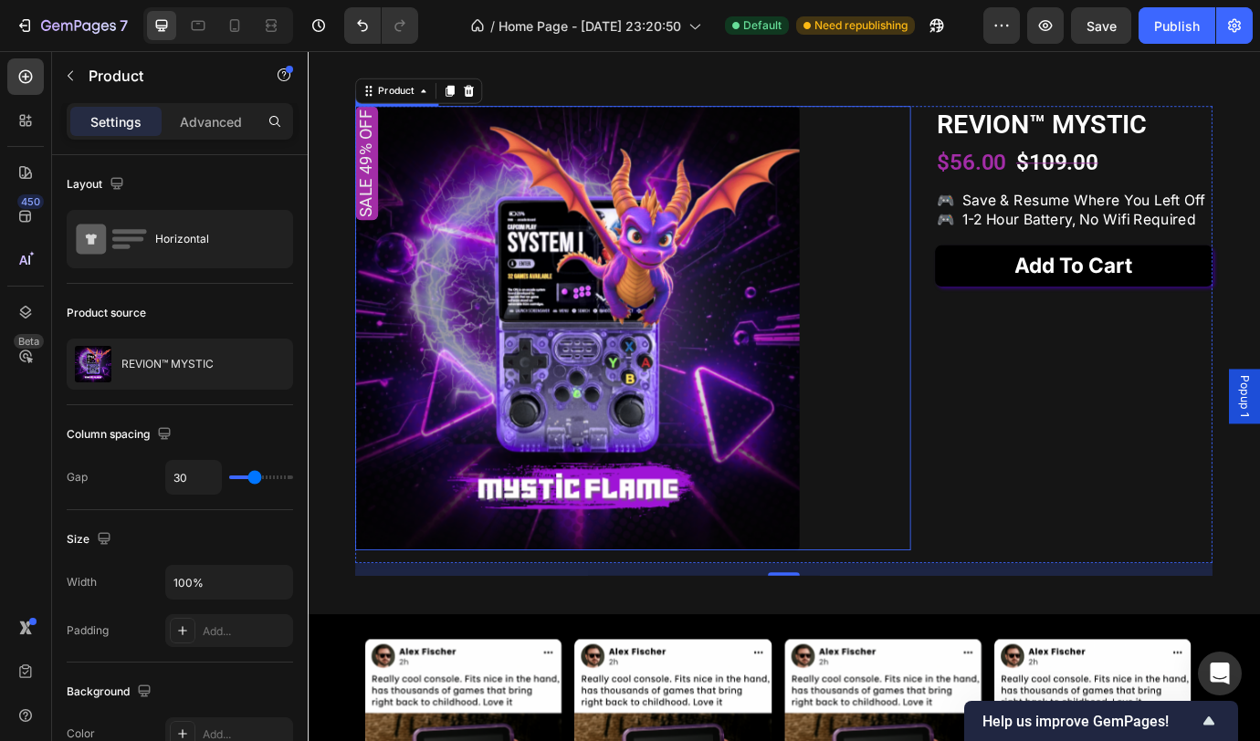
click at [783, 313] on img at bounding box center [617, 370] width 511 height 511
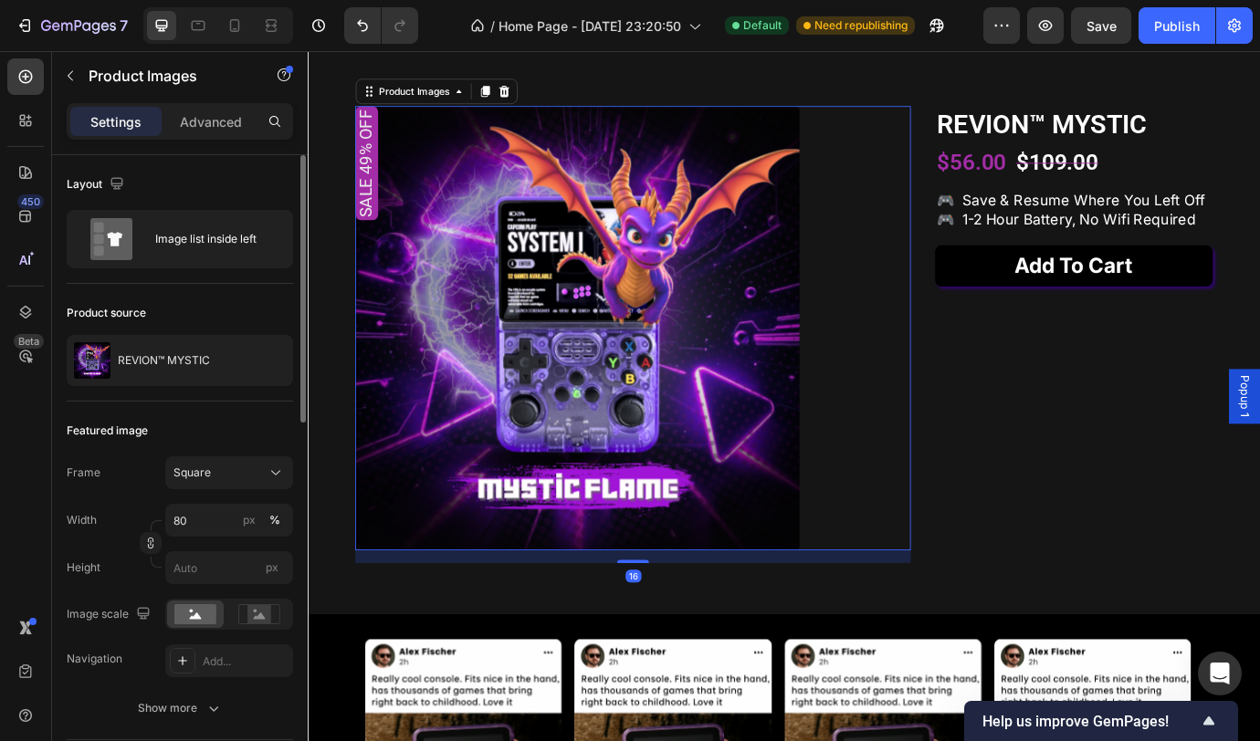
scroll to position [161, 0]
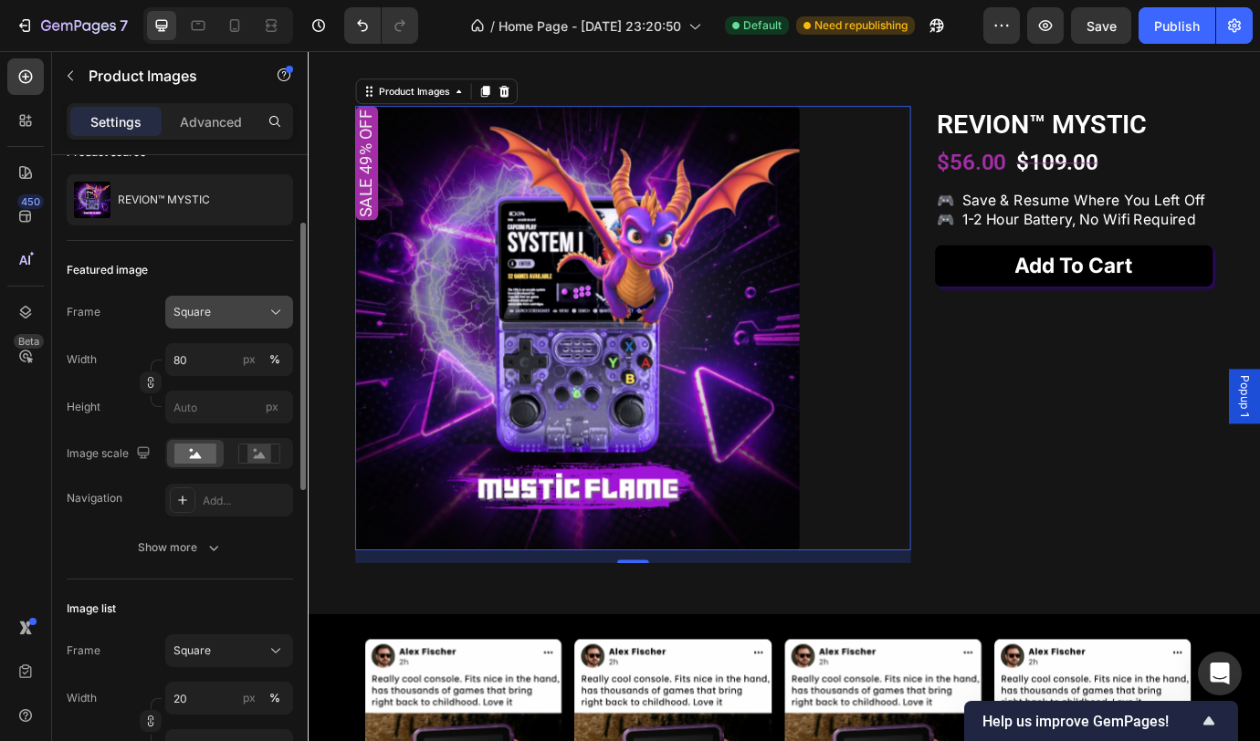
click at [242, 309] on div "Square" at bounding box center [217, 312] width 89 height 16
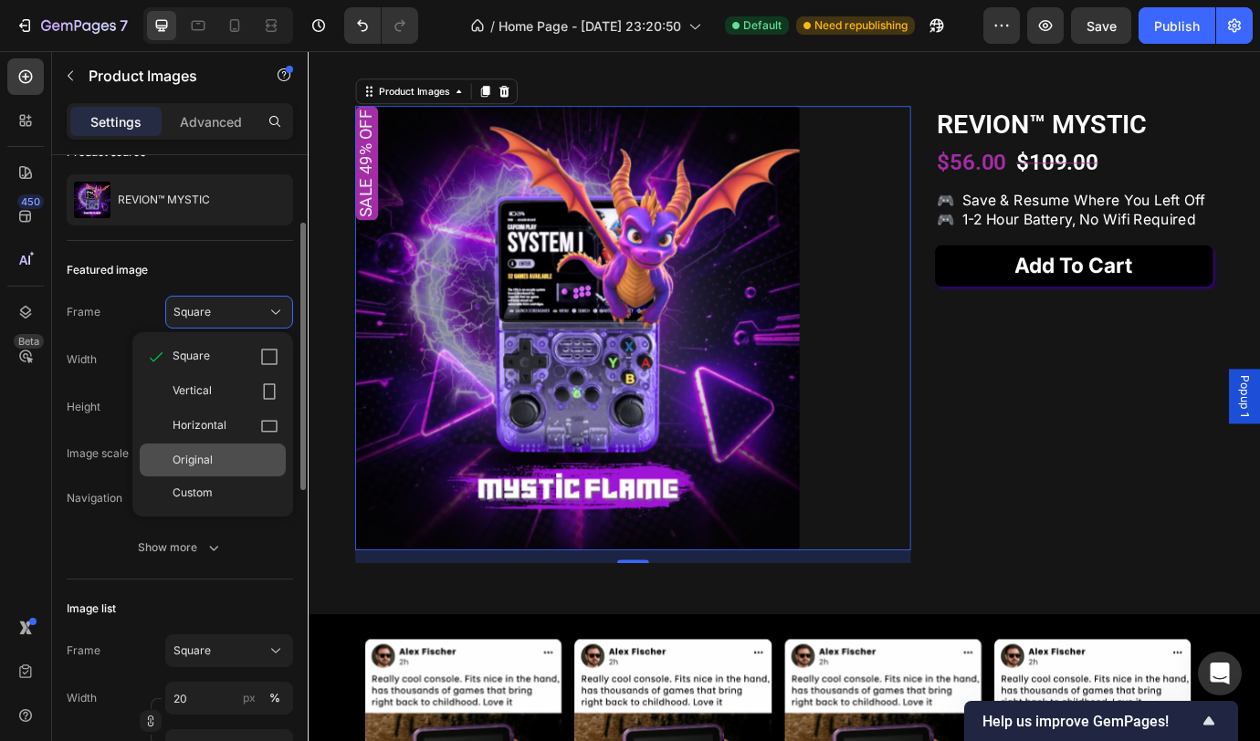
click at [227, 454] on div "Original" at bounding box center [226, 460] width 106 height 16
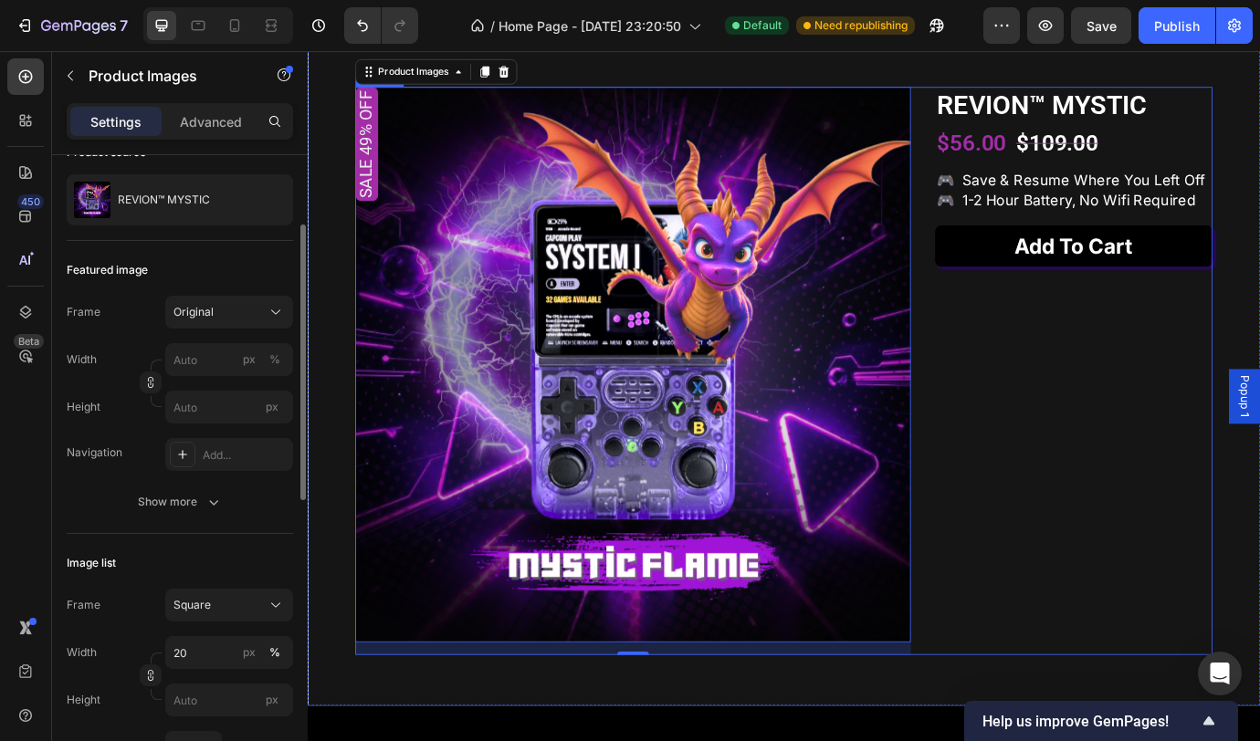
scroll to position [1861, 0]
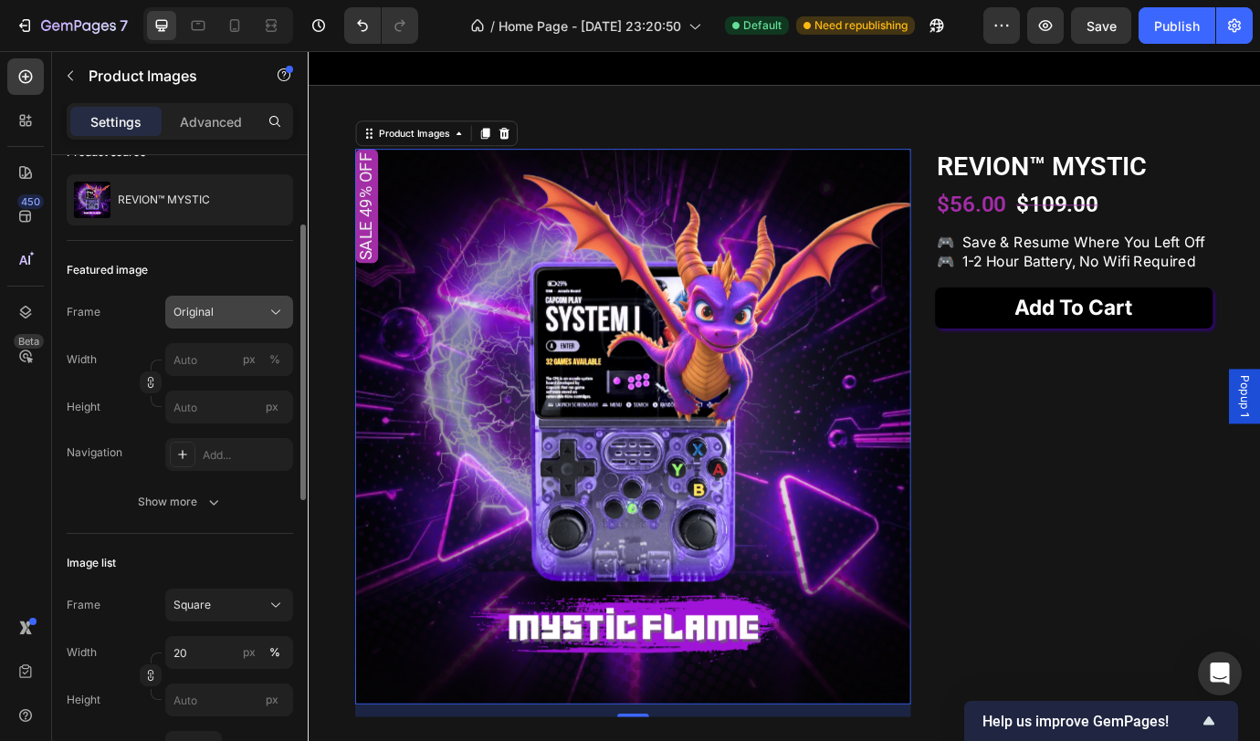
click at [223, 320] on div "Original" at bounding box center [228, 312] width 111 height 18
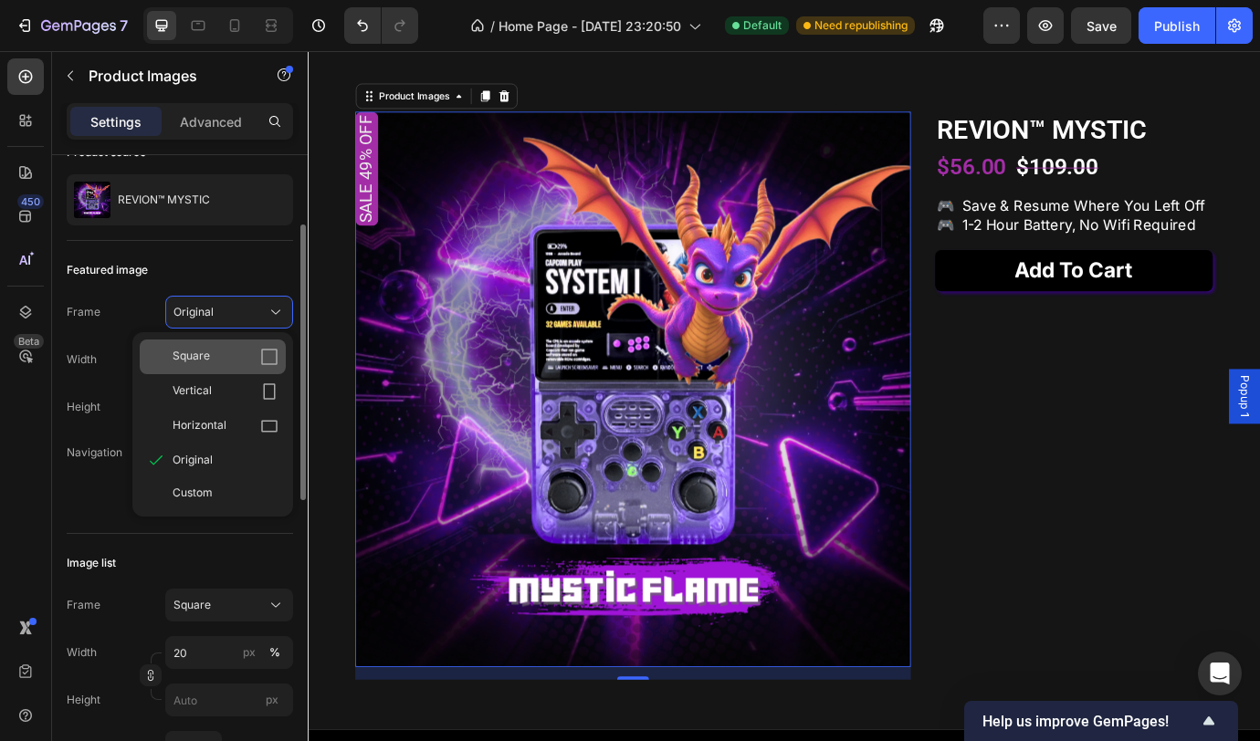
click at [220, 348] on div "Square" at bounding box center [226, 357] width 106 height 18
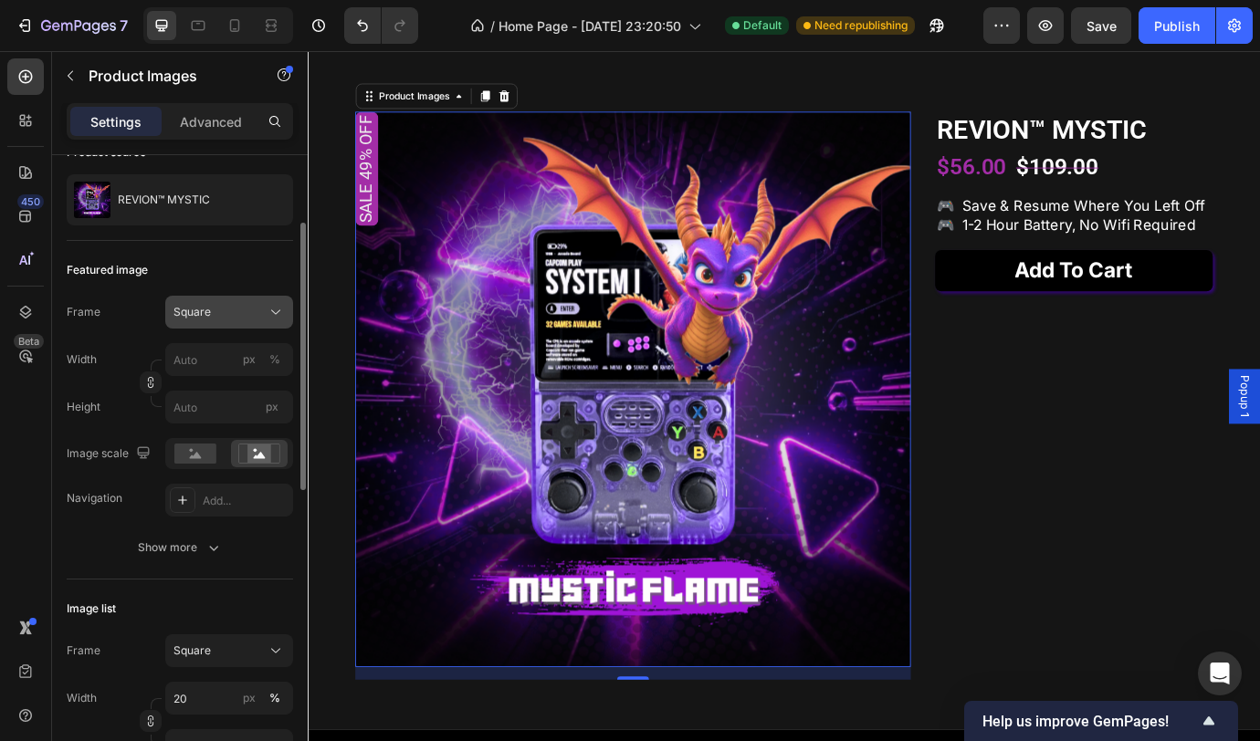
click at [238, 316] on div "Square" at bounding box center [217, 312] width 89 height 16
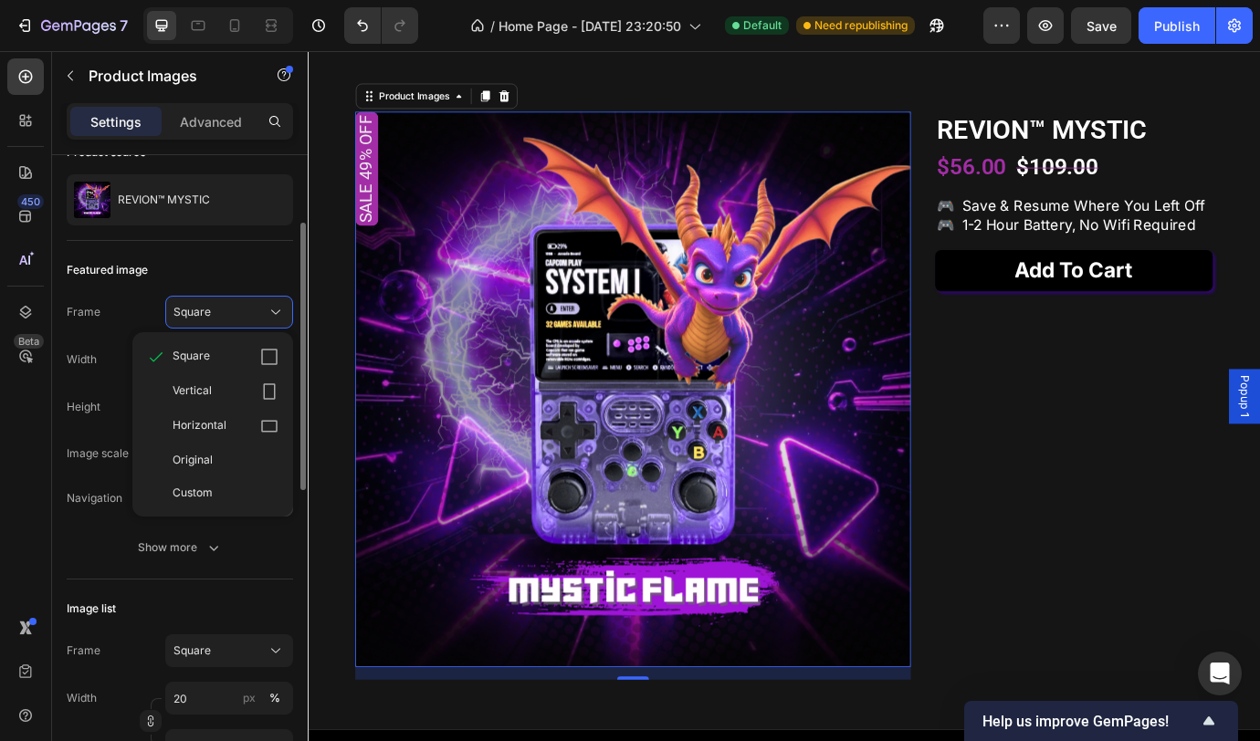
click at [207, 489] on span "Custom" at bounding box center [193, 493] width 40 height 16
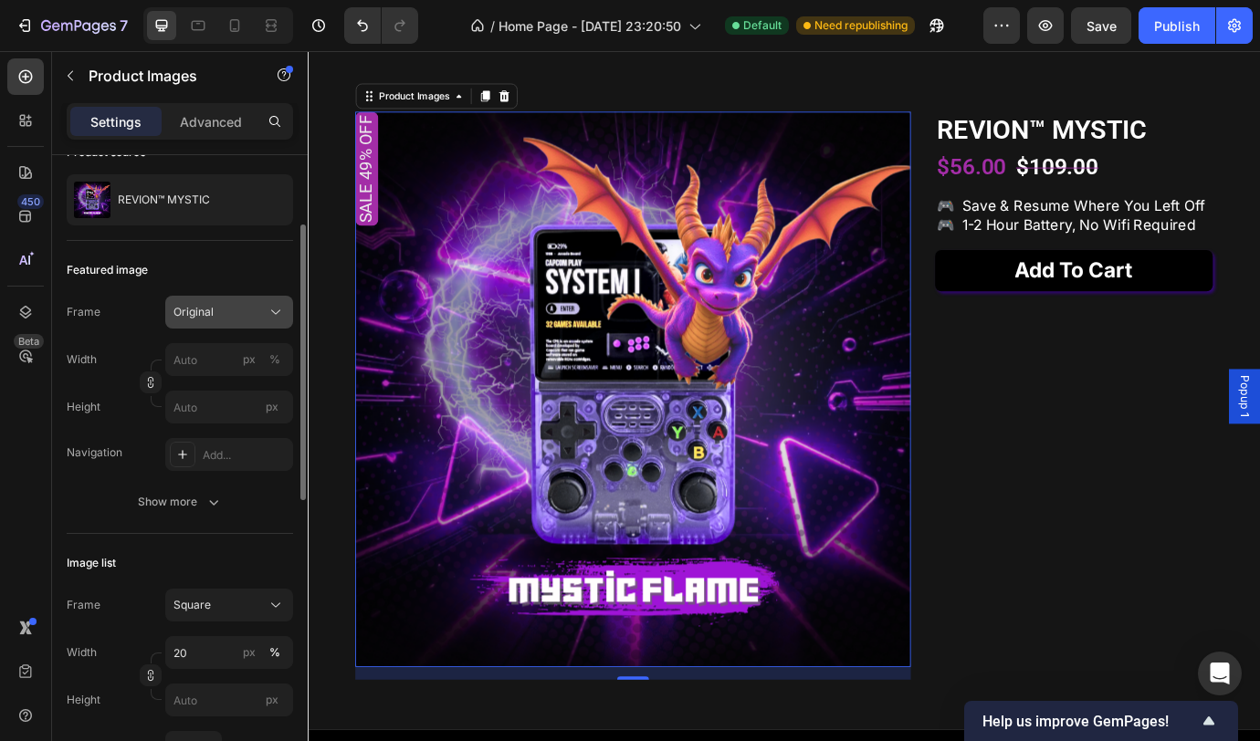
click at [249, 309] on div "Original" at bounding box center [217, 312] width 89 height 16
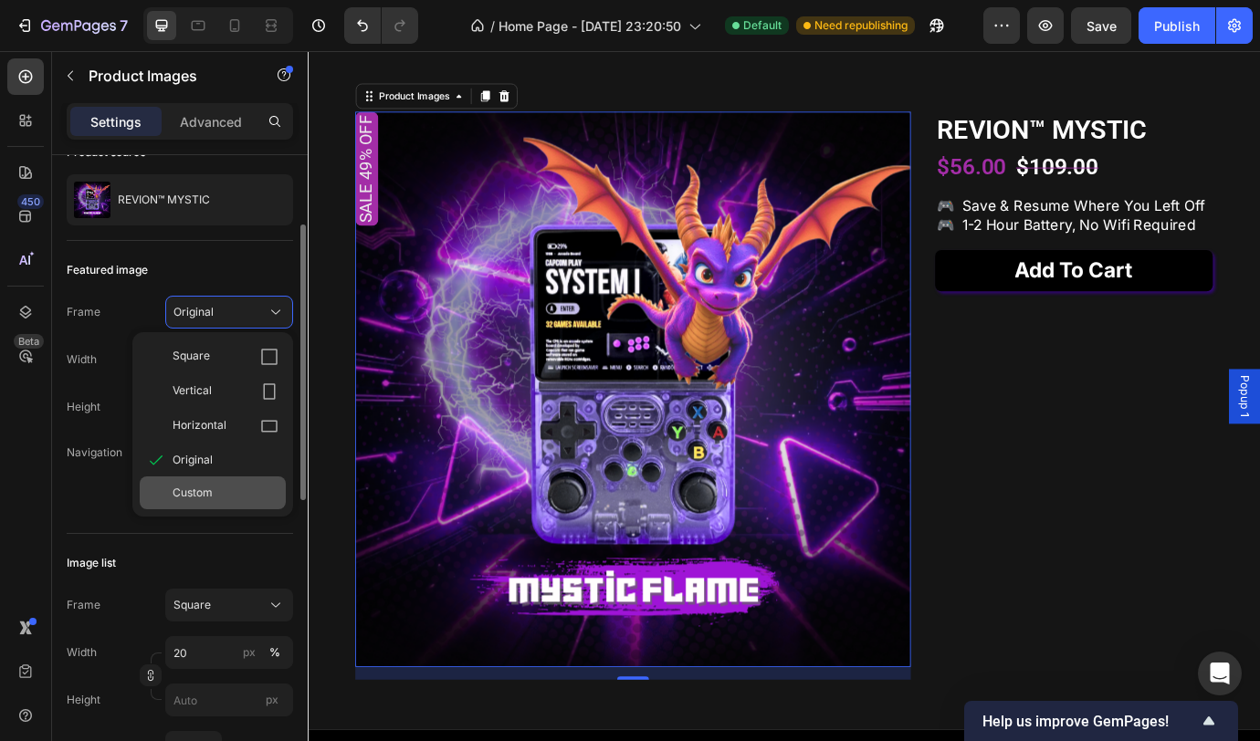
click at [197, 493] on span "Custom" at bounding box center [193, 493] width 40 height 16
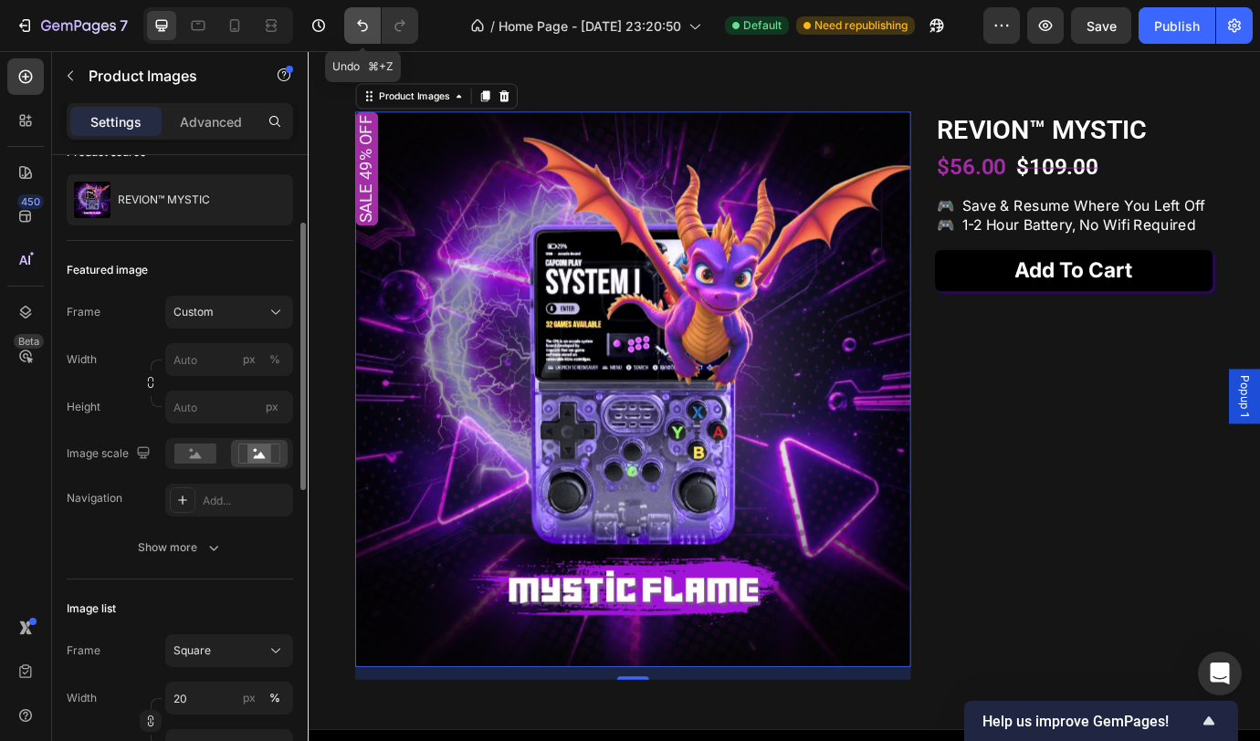
click at [367, 35] on button "Undo/Redo" at bounding box center [362, 25] width 37 height 37
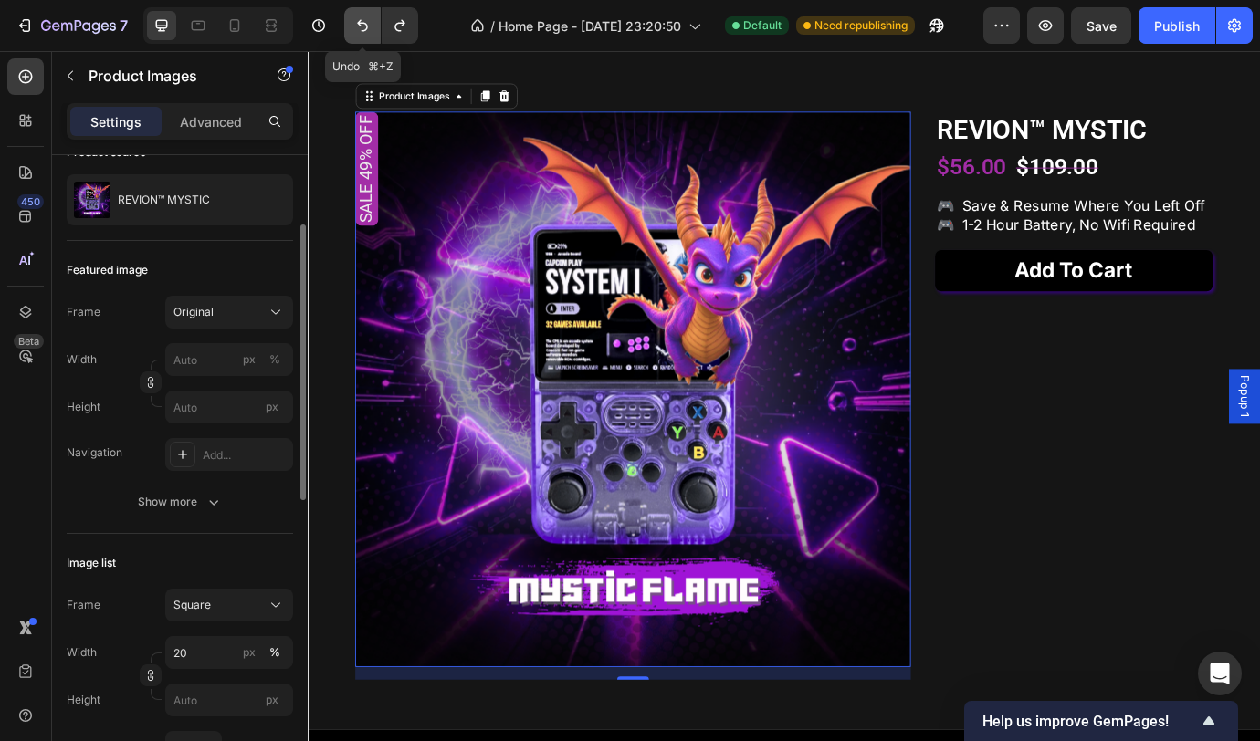
click at [367, 35] on button "Undo/Redo" at bounding box center [362, 25] width 37 height 37
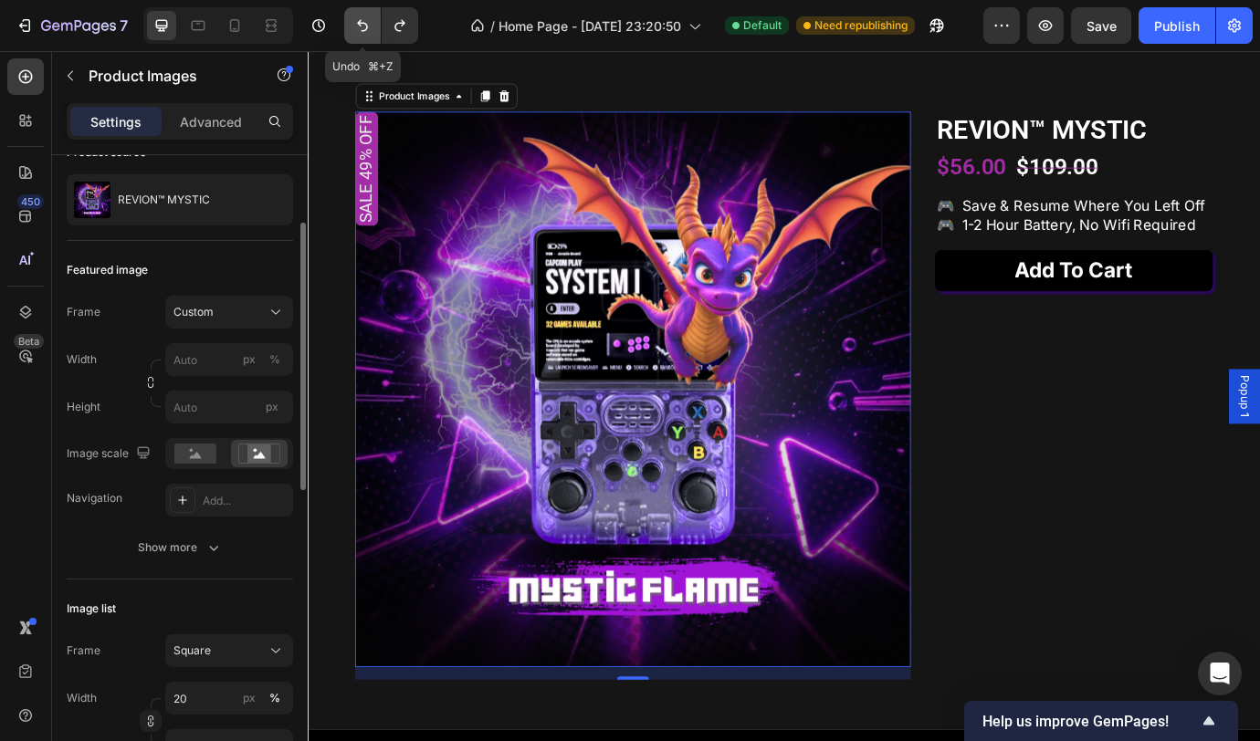
click at [359, 28] on icon "Undo/Redo" at bounding box center [362, 25] width 18 height 18
click at [373, 30] on button "Undo/Redo" at bounding box center [362, 25] width 37 height 37
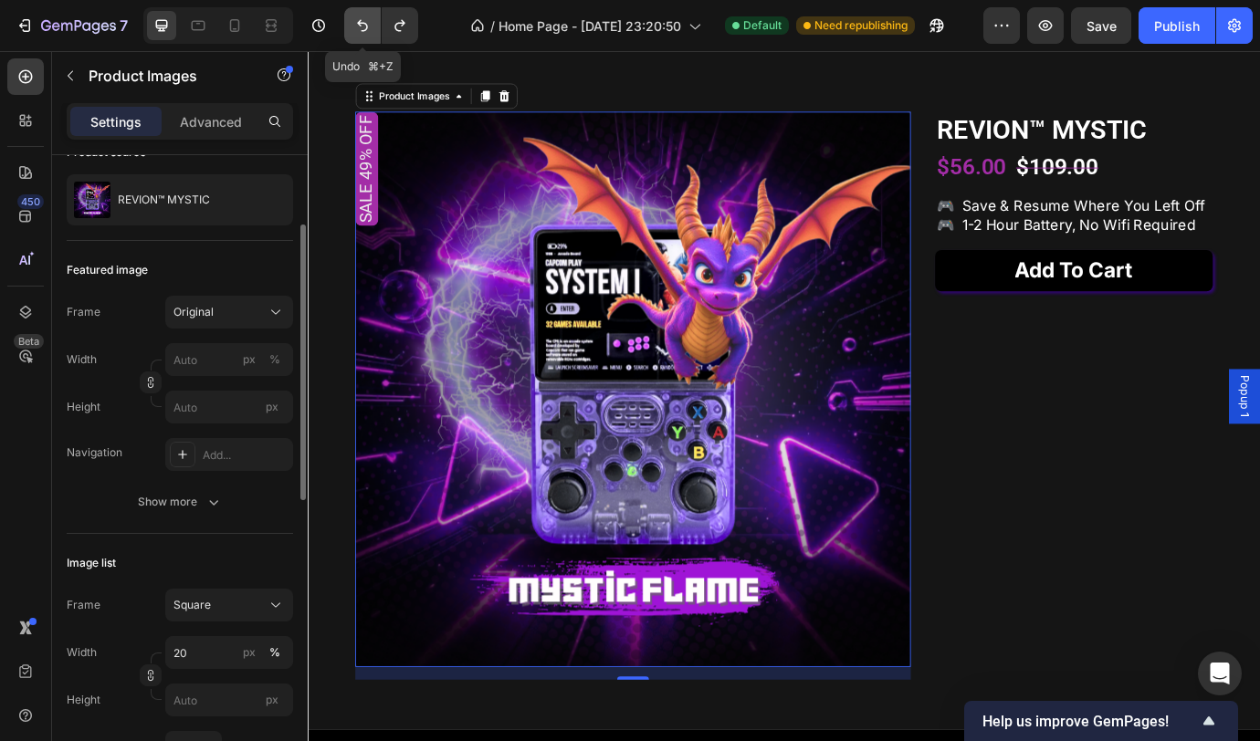
click at [373, 25] on button "Undo/Redo" at bounding box center [362, 25] width 37 height 37
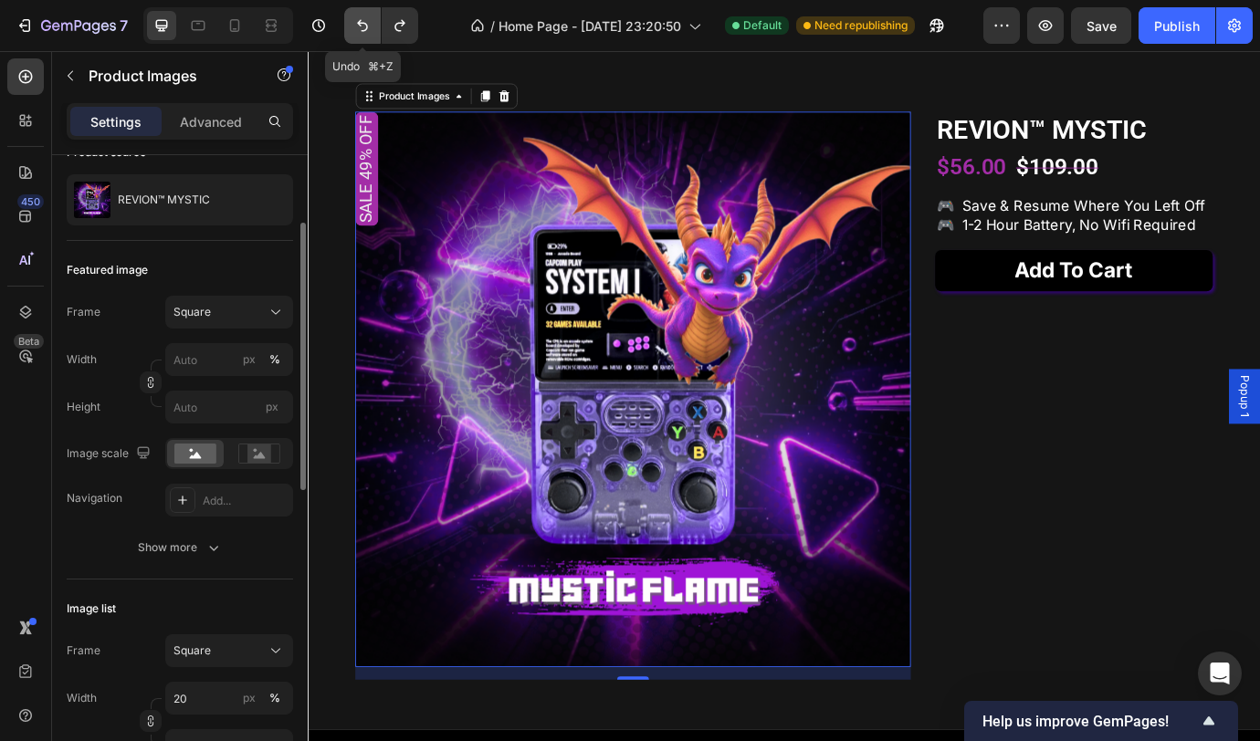
type input "80"
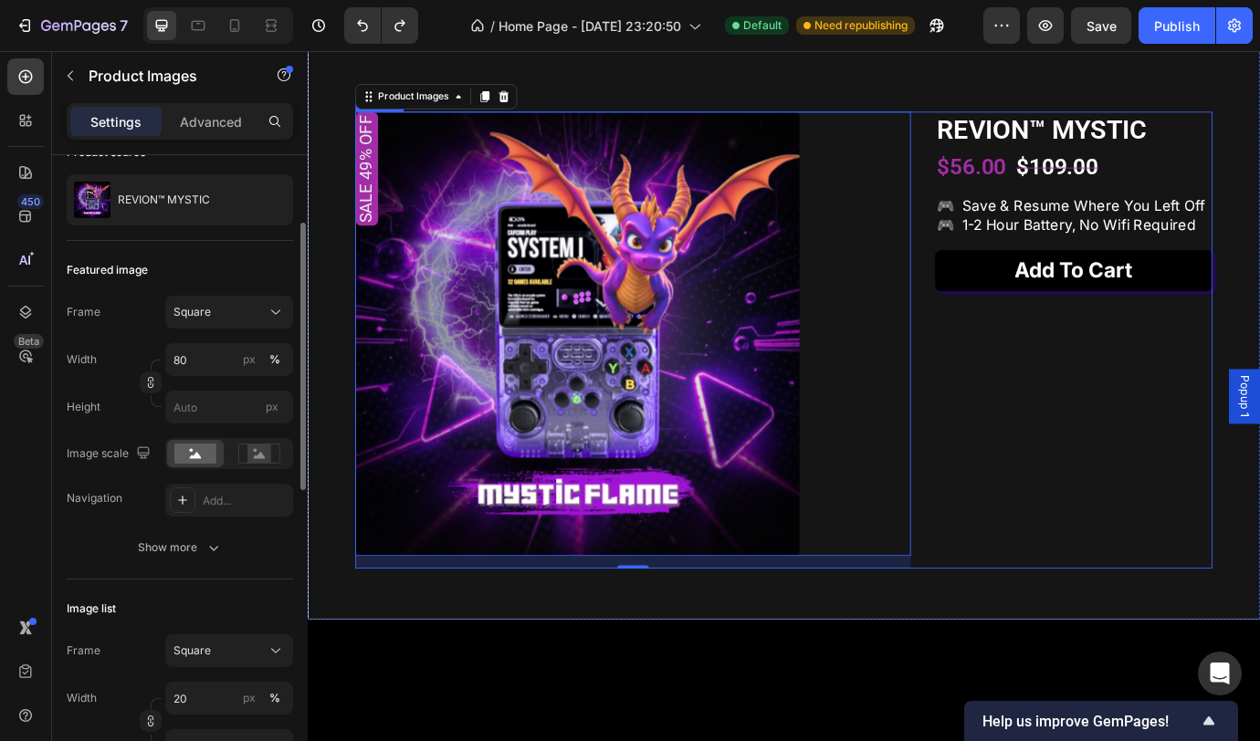
click at [1185, 482] on div "REVION™ MYSTIC Product Title $56.00 Product Price Product Price $109.00 Product…" at bounding box center [1189, 384] width 320 height 526
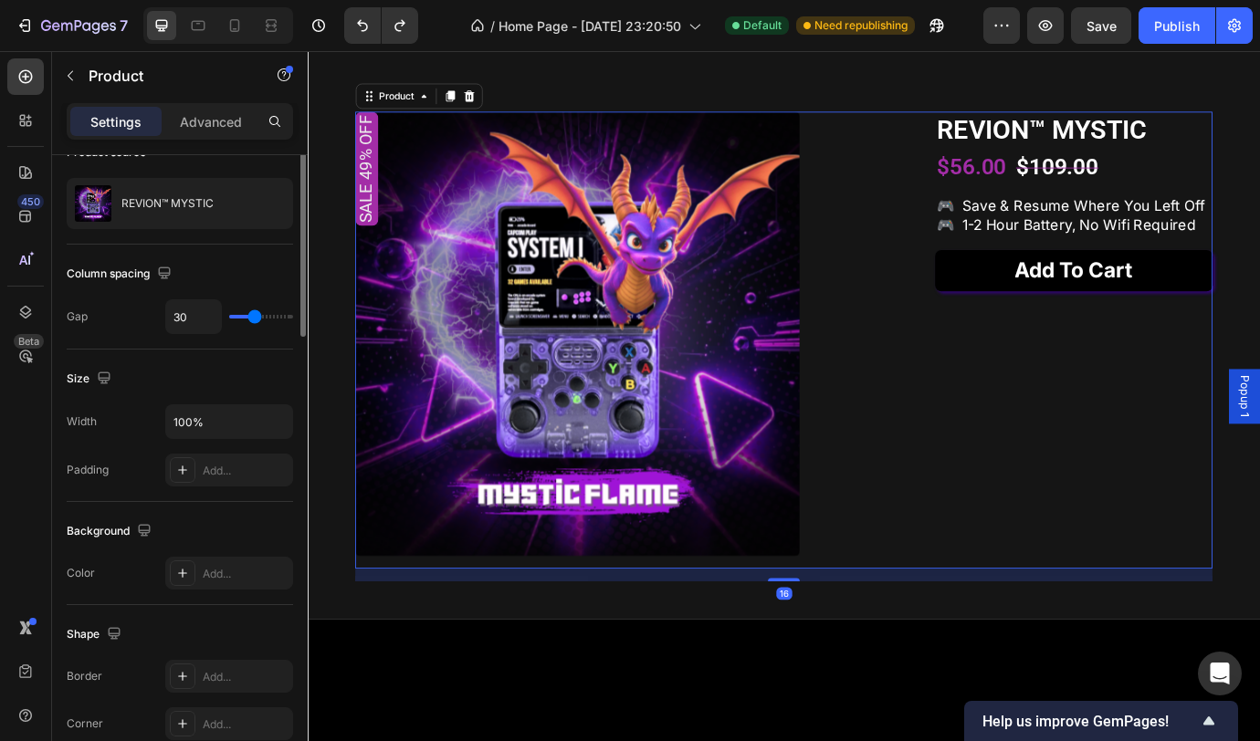
scroll to position [0, 0]
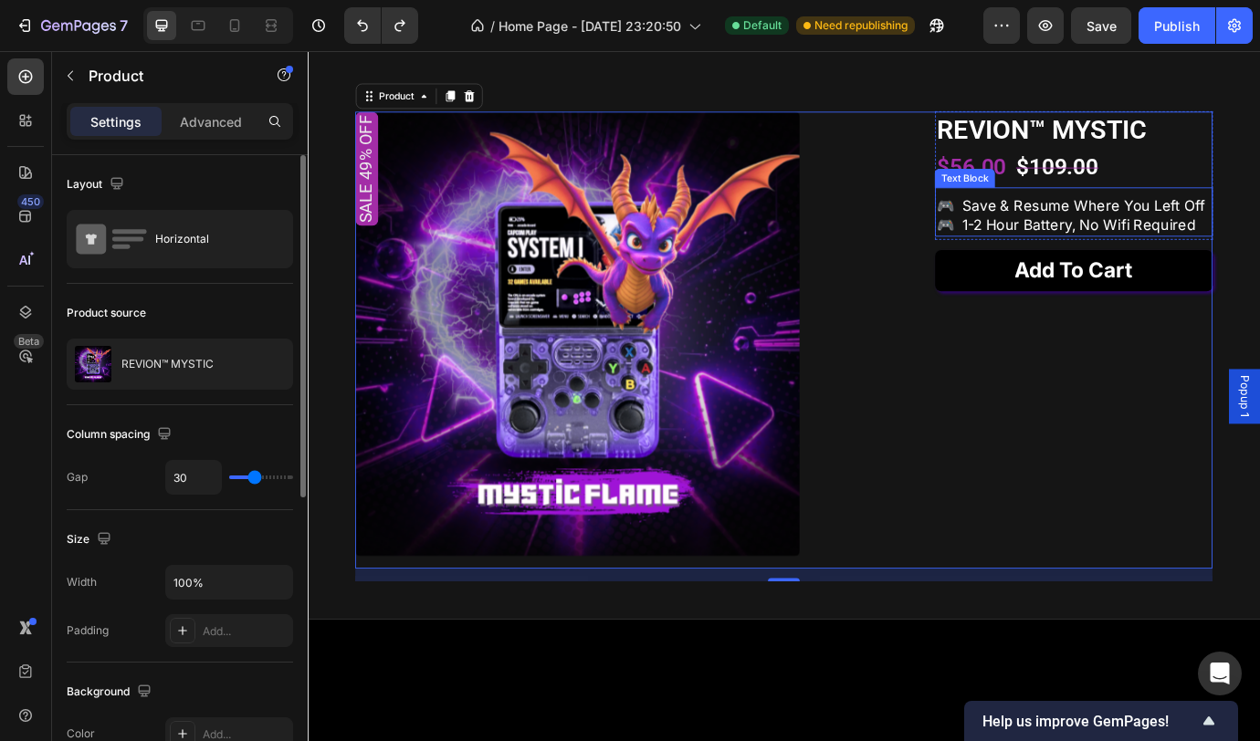
click at [1259, 263] on p "🎮 save & resume where you left off 🎮 1-2 hour battery, no wifi required" at bounding box center [1189, 240] width 316 height 46
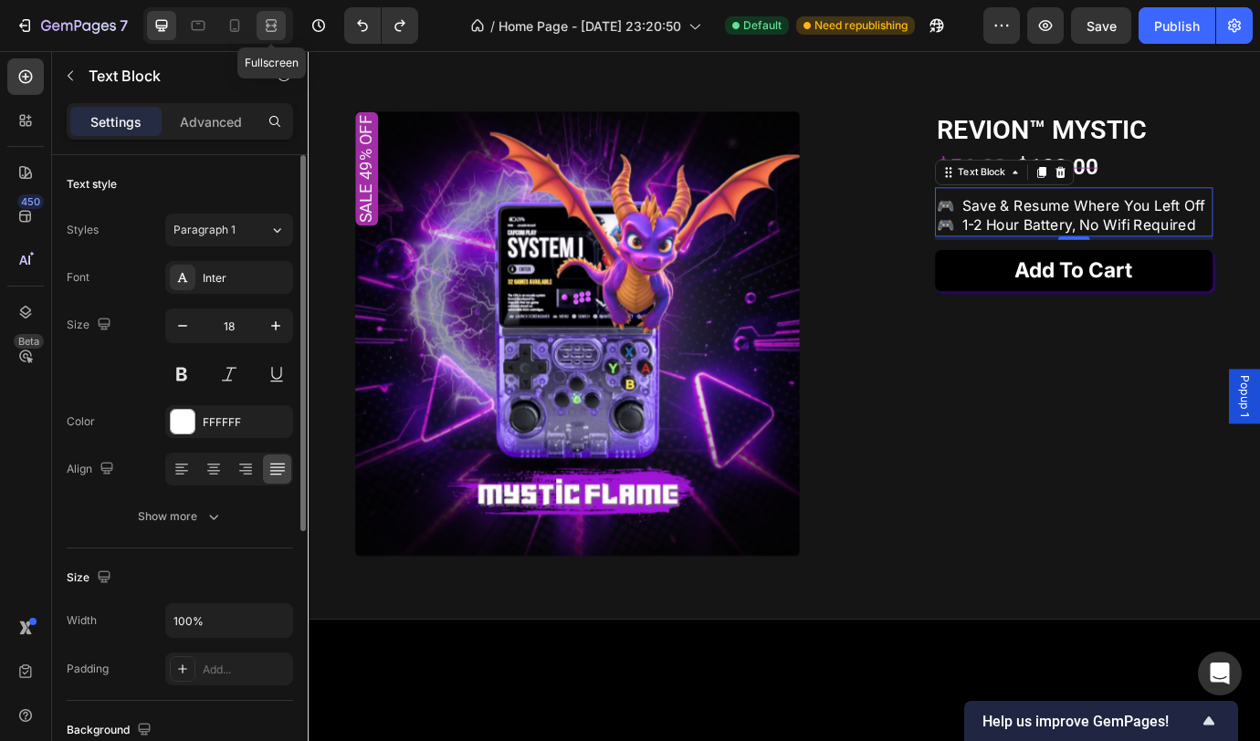
click at [269, 27] on icon at bounding box center [271, 25] width 18 height 18
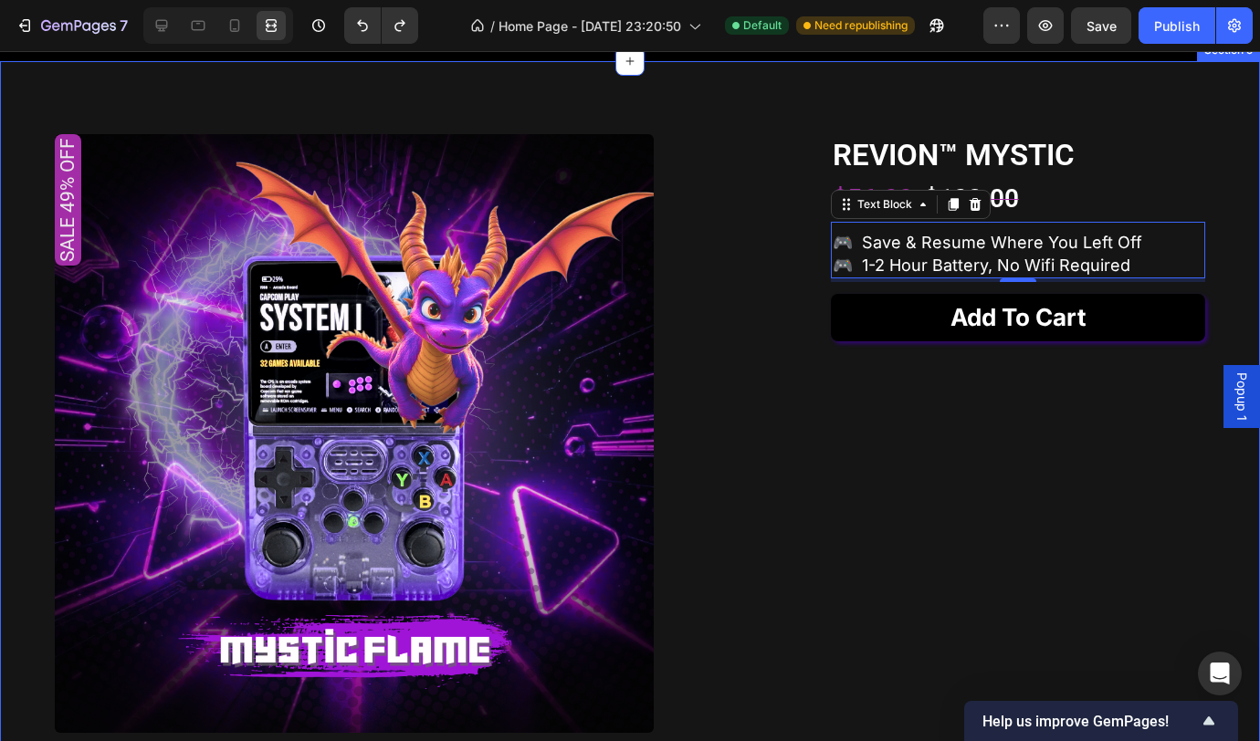
click at [1196, 234] on div "Sale 49% off Product Badge Product Images REVION™ MYSTIC Product Title $56.00 P…" at bounding box center [630, 433] width 1260 height 745
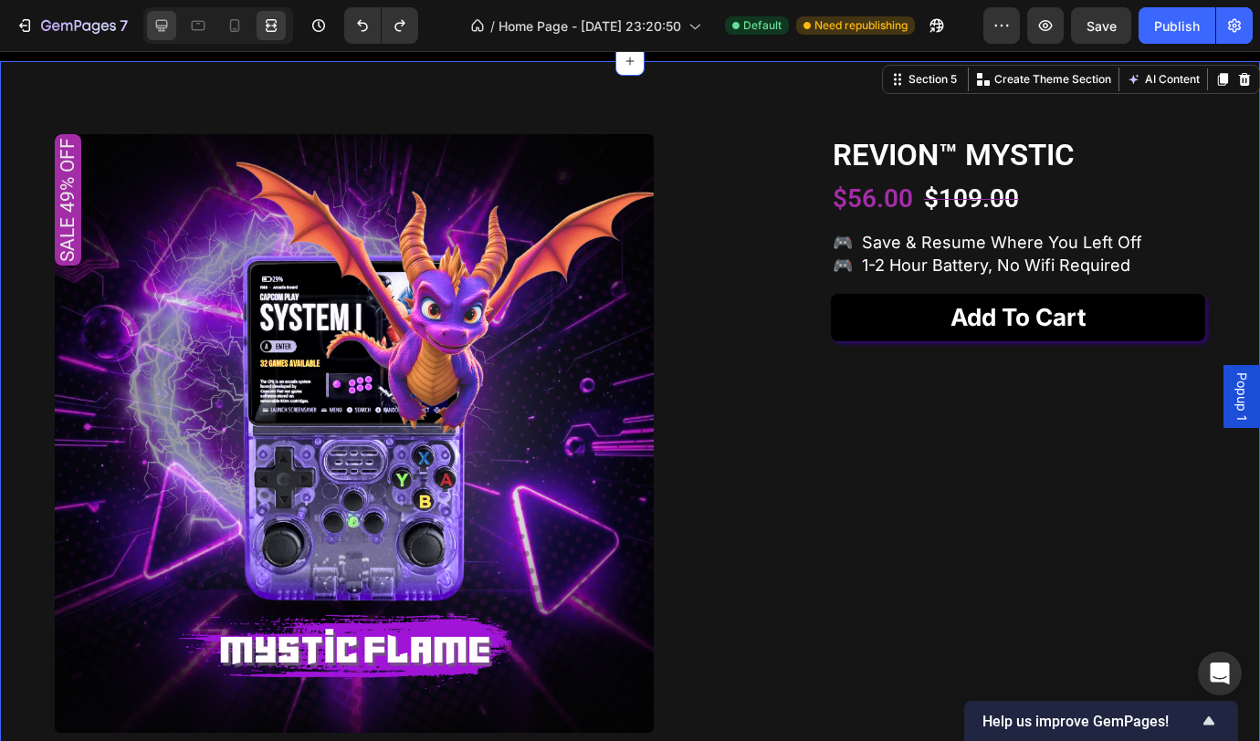
click at [166, 32] on icon at bounding box center [161, 25] width 18 height 18
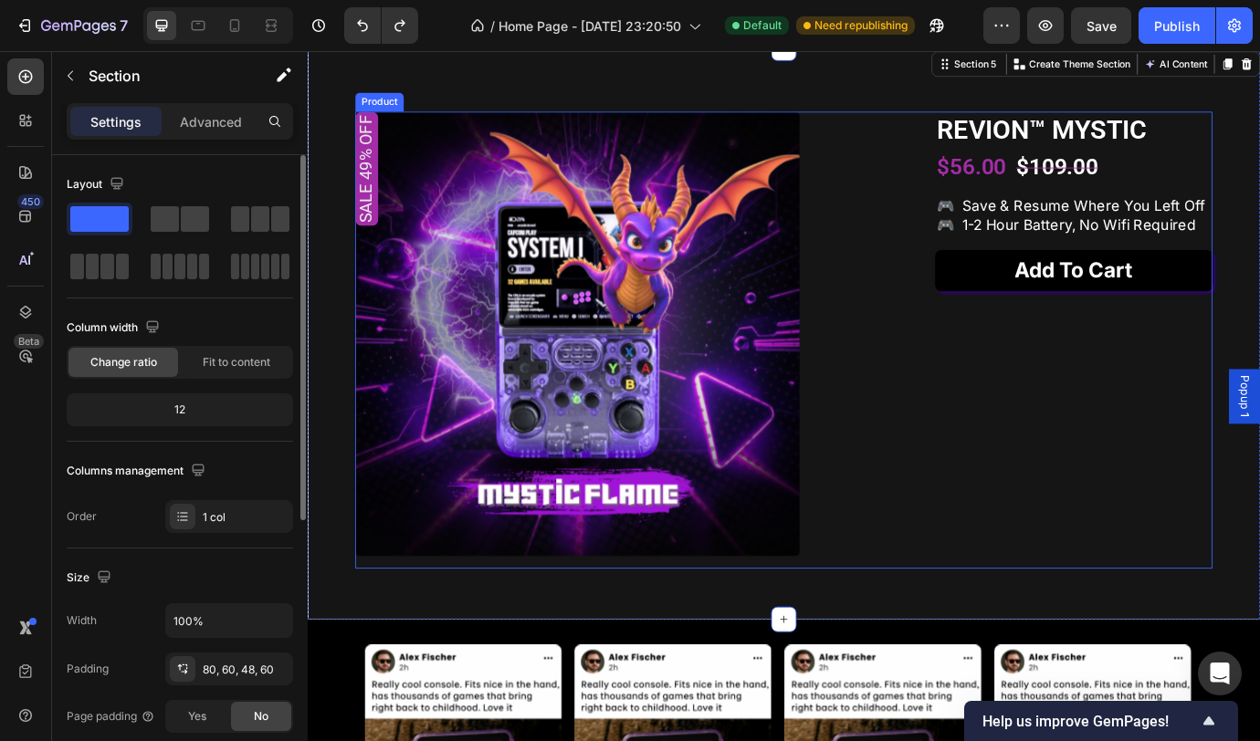
click at [1210, 433] on div "REVION™ MYSTIC Product Title $56.00 Product Price Product Price $109.00 Product…" at bounding box center [1189, 384] width 320 height 526
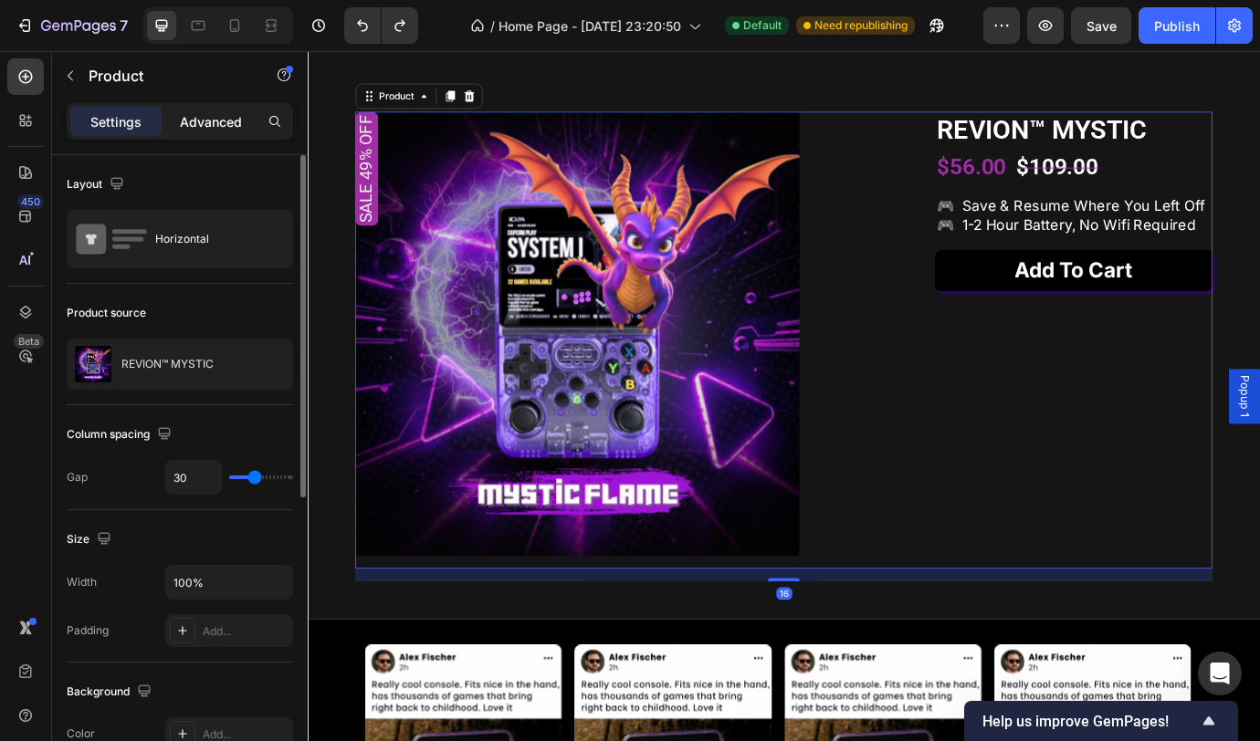
click at [194, 116] on p "Advanced" at bounding box center [211, 121] width 62 height 19
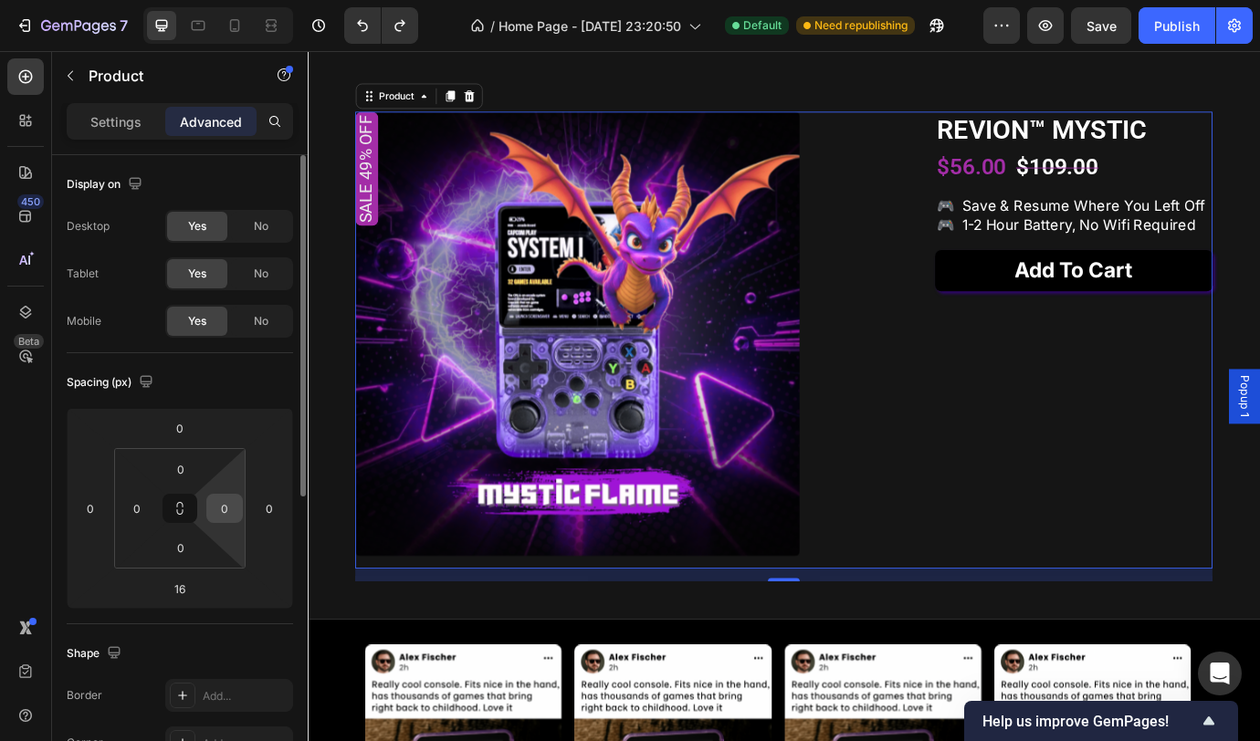
click at [225, 513] on input "0" at bounding box center [224, 508] width 27 height 27
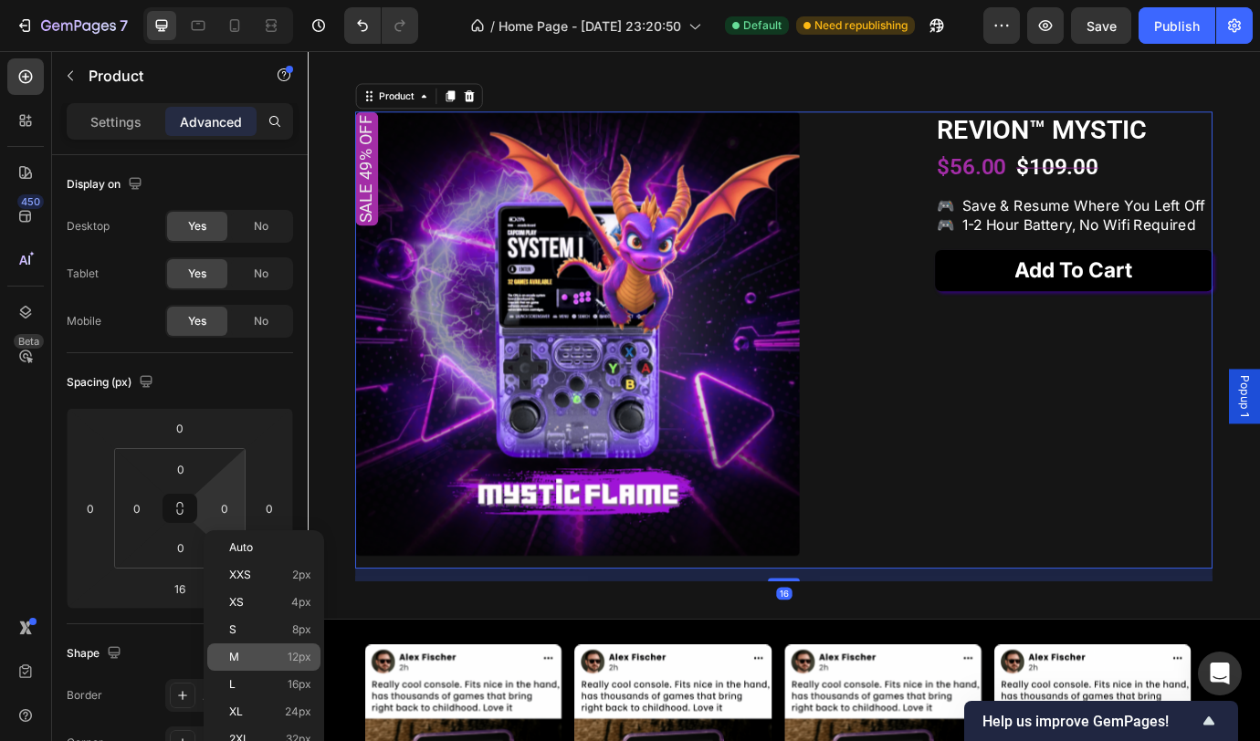
click at [258, 655] on p "M 12px" at bounding box center [270, 657] width 82 height 13
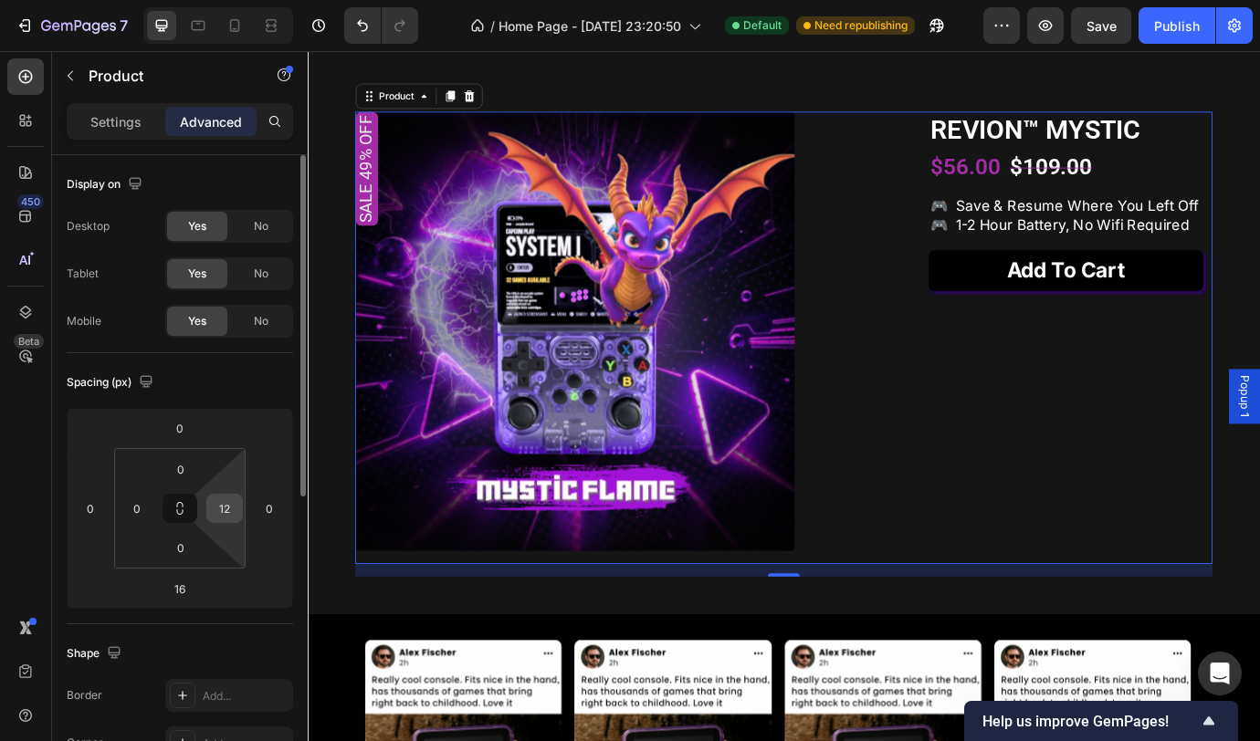
click at [242, 510] on div "12" at bounding box center [224, 508] width 37 height 29
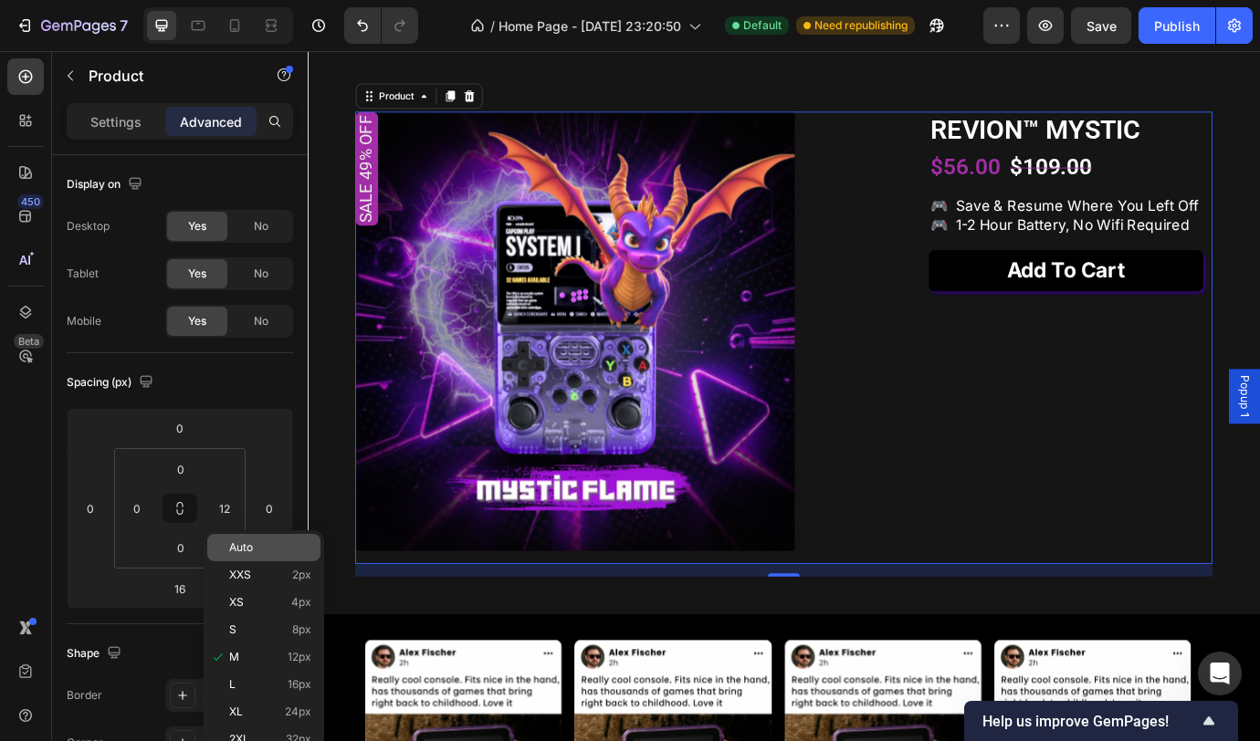
click at [260, 550] on p "Auto" at bounding box center [270, 547] width 82 height 13
type input "Auto"
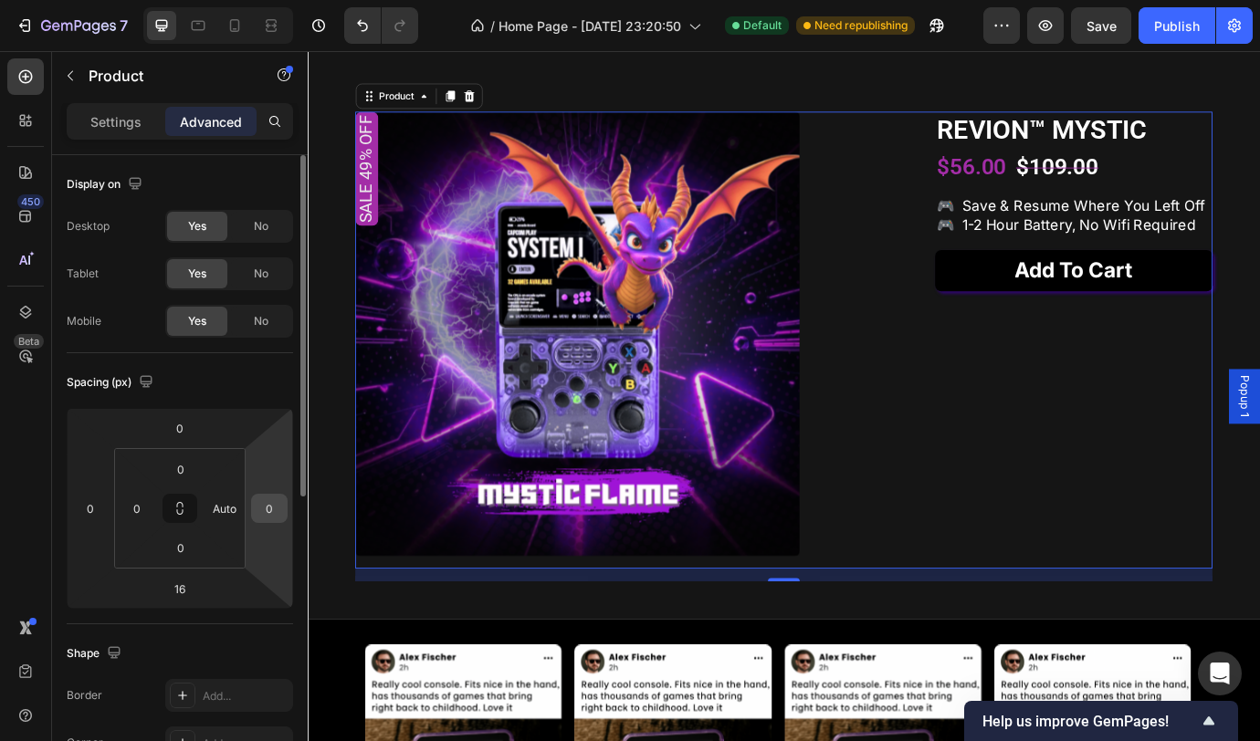
click at [267, 510] on input "0" at bounding box center [269, 508] width 27 height 27
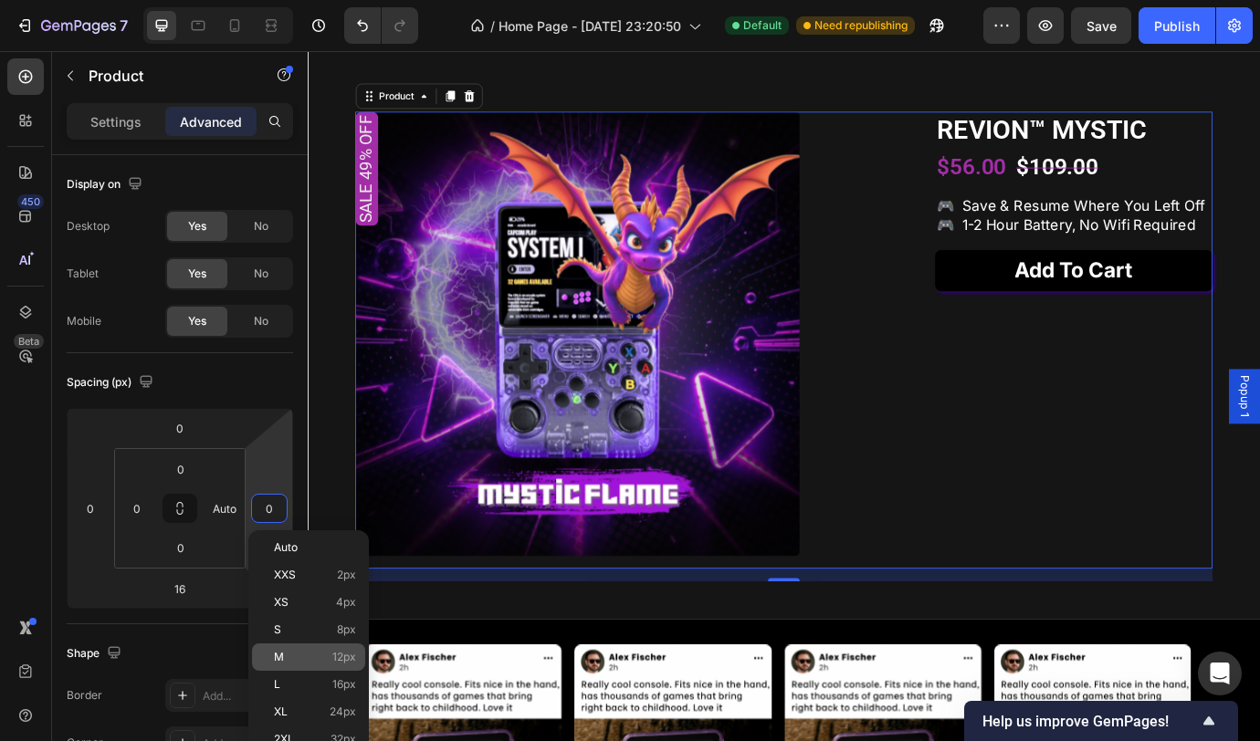
click at [280, 655] on span "M" at bounding box center [279, 657] width 10 height 13
type input "12"
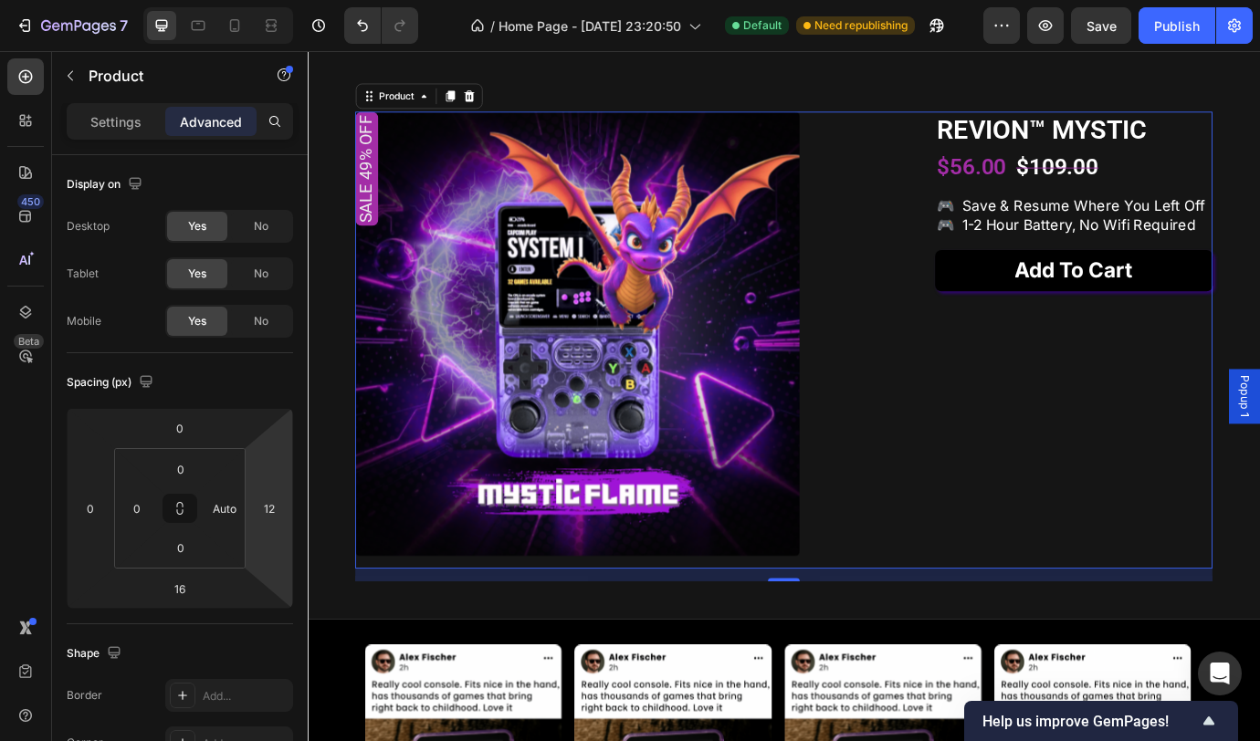
click at [288, 0] on html "7 Version history / Home Page - Sep 23, 23:20:50 Default Need republishing Prev…" at bounding box center [630, 0] width 1260 height 0
click at [277, 509] on input "12" at bounding box center [269, 508] width 27 height 27
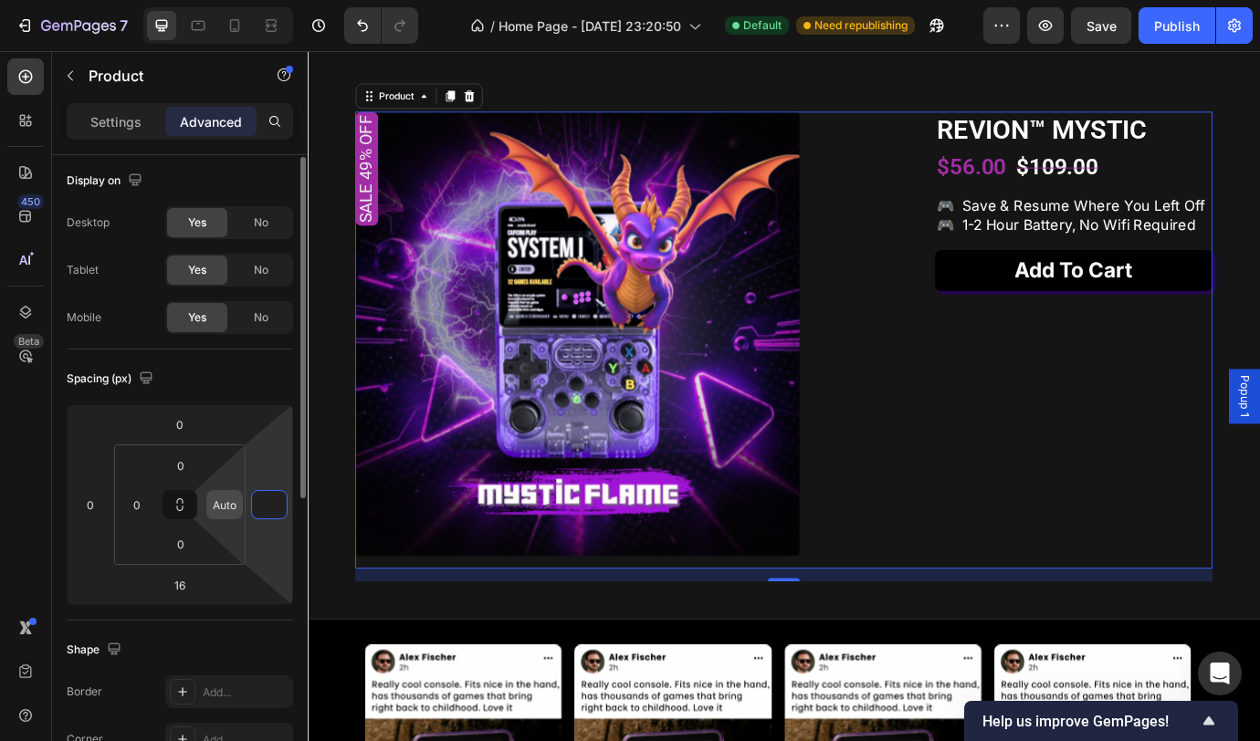
type input "0"
click at [227, 506] on input "Auto" at bounding box center [224, 504] width 27 height 27
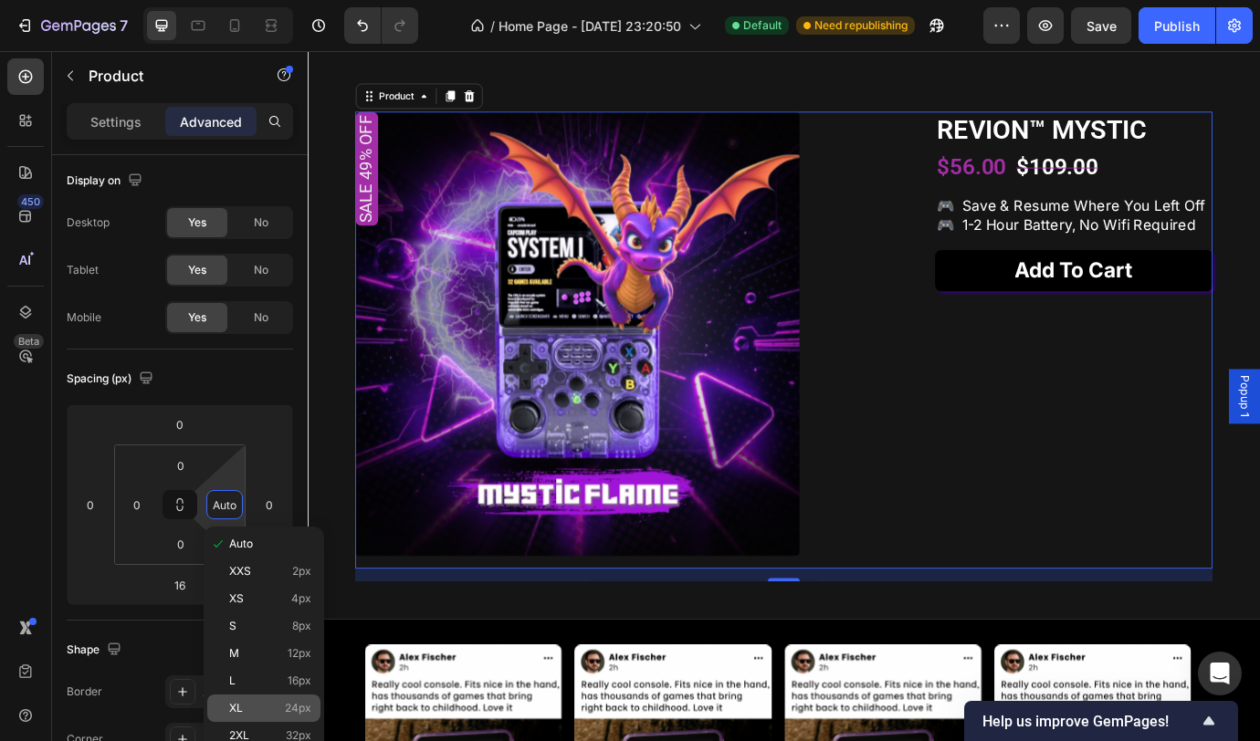
click at [251, 698] on div "XL 24px" at bounding box center [263, 708] width 113 height 27
type input "24"
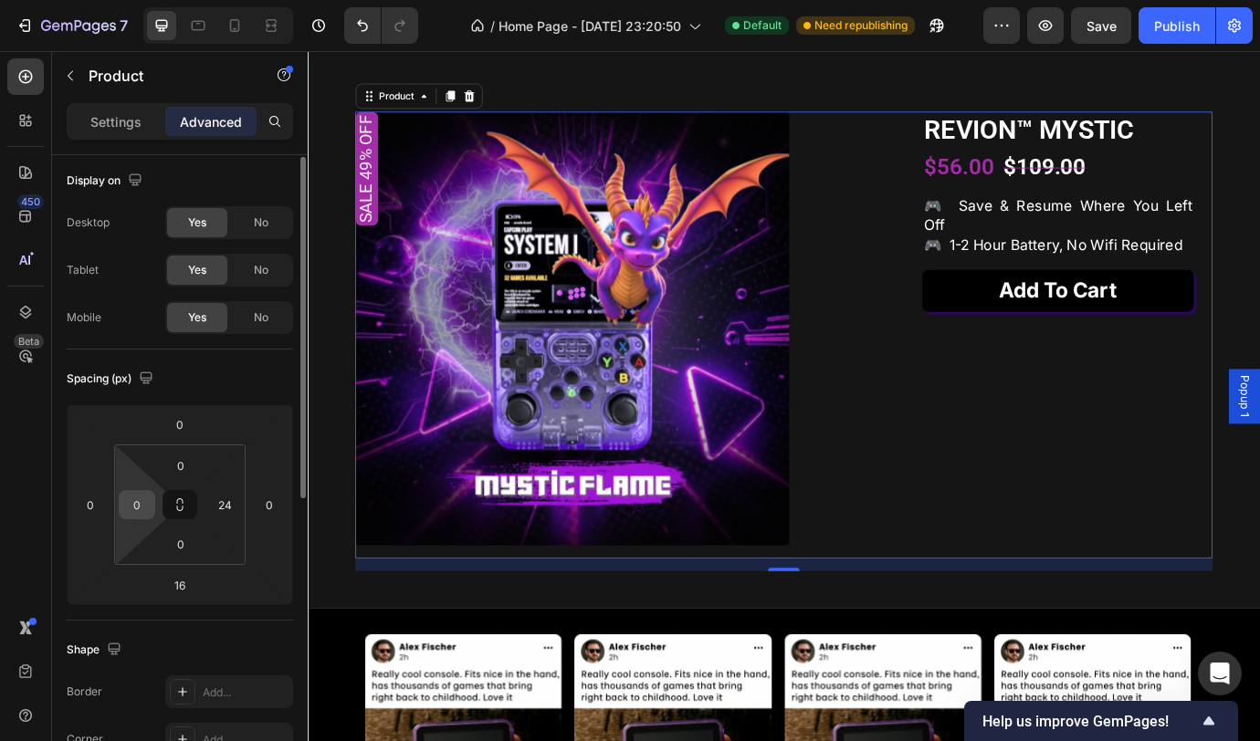
click at [137, 500] on input "0" at bounding box center [136, 504] width 27 height 27
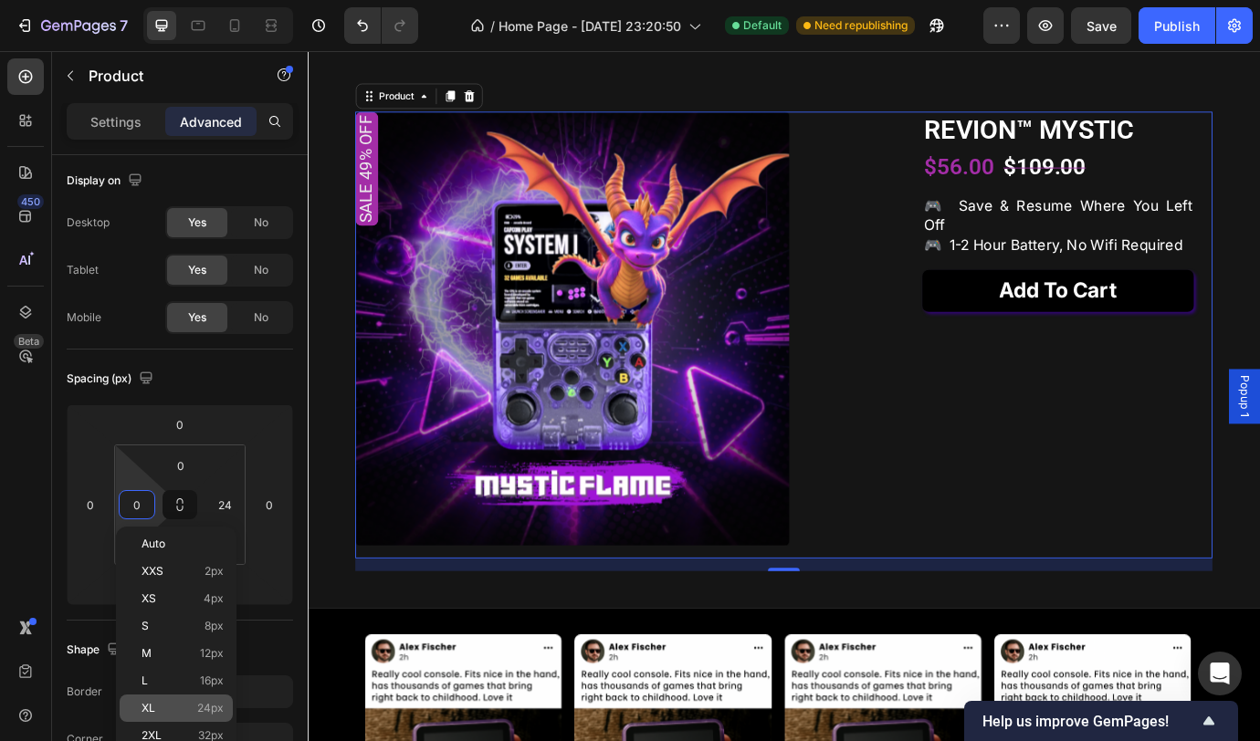
click at [170, 702] on p "XL 24px" at bounding box center [183, 708] width 82 height 13
type input "24"
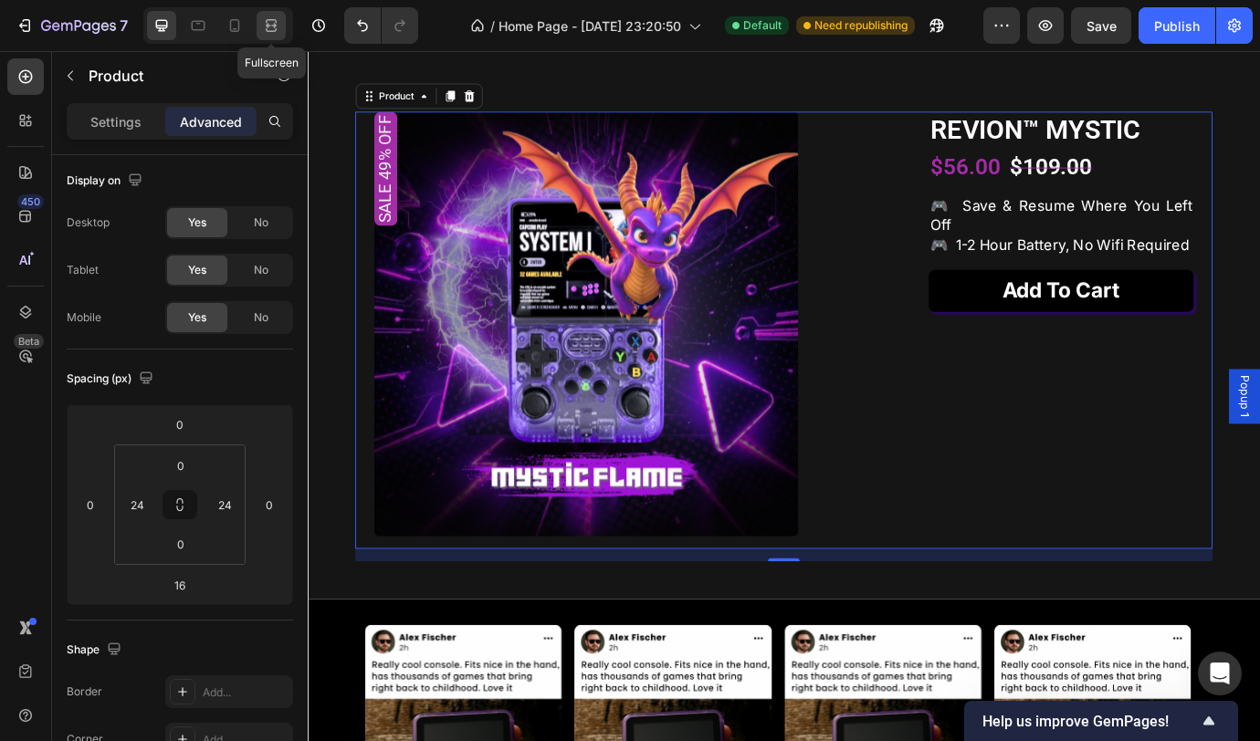
click at [268, 30] on icon at bounding box center [271, 25] width 18 height 18
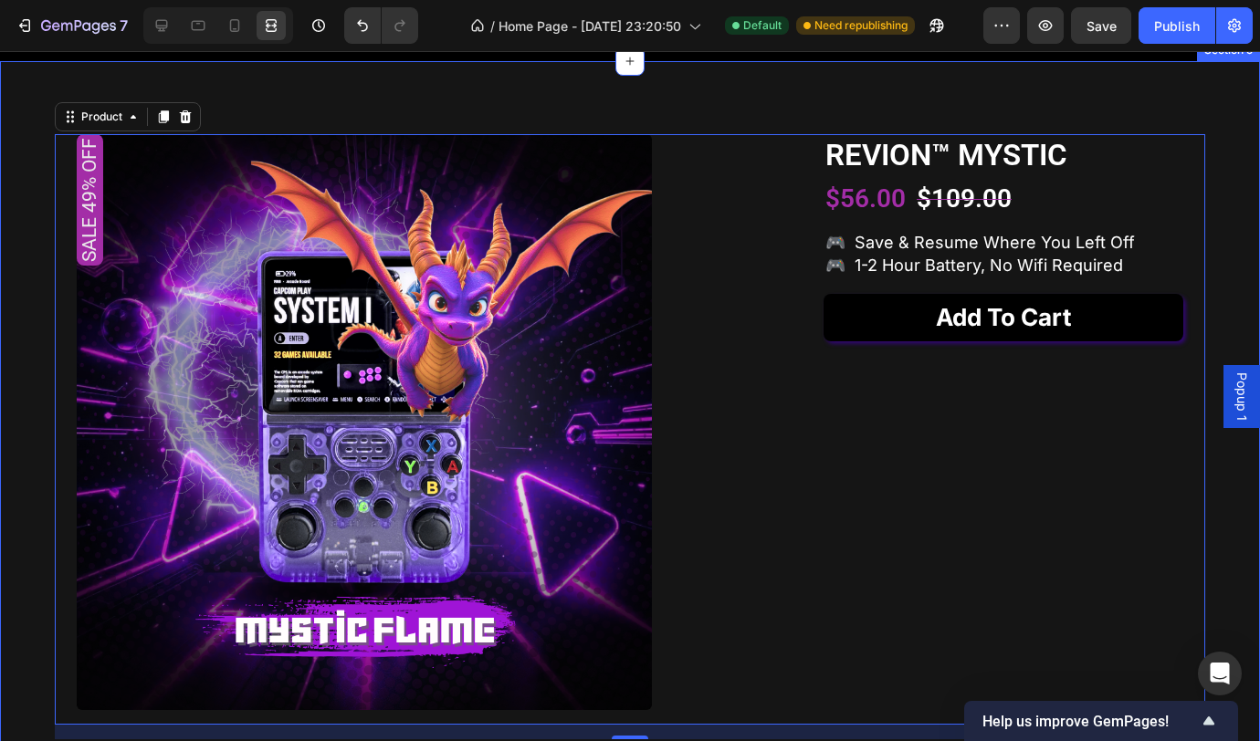
click at [925, 147] on div "Sale 49% off Product Badge Product Images REVION™ MYSTIC Product Title $56.00 P…" at bounding box center [630, 421] width 1260 height 721
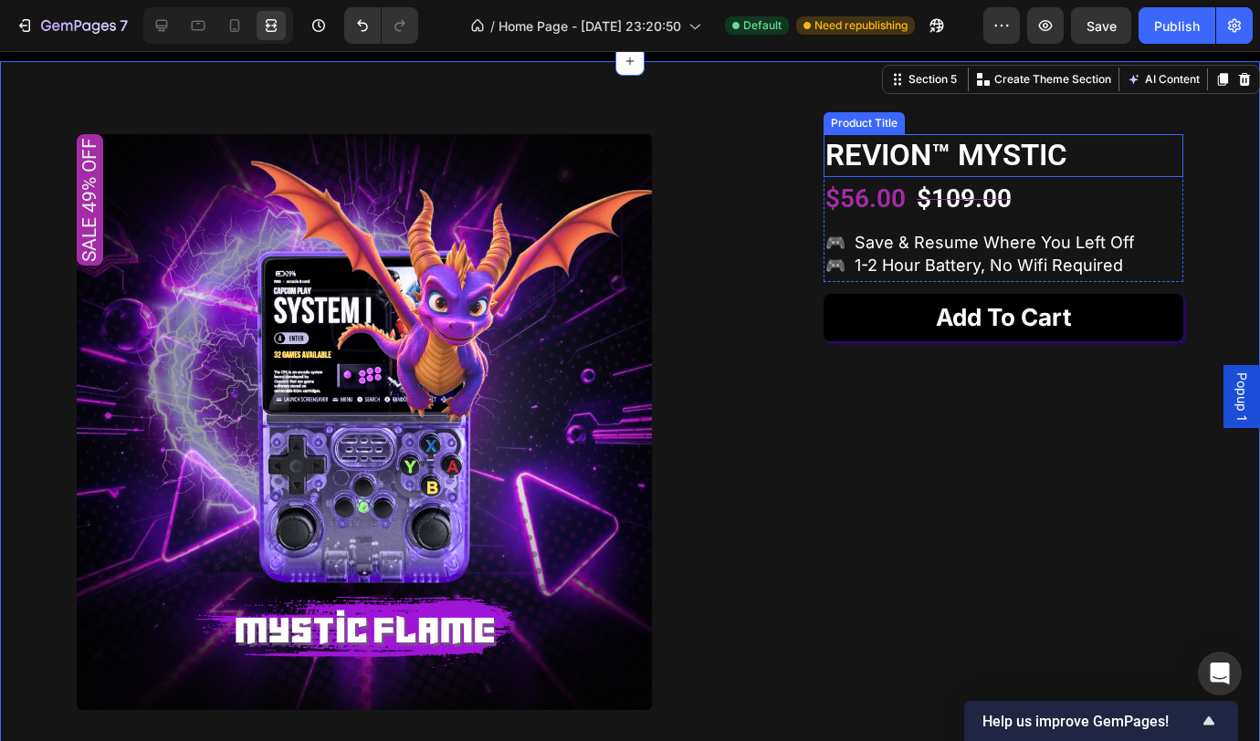
click at [1011, 177] on h1 "REVION™ MYSTIC" at bounding box center [1003, 155] width 360 height 43
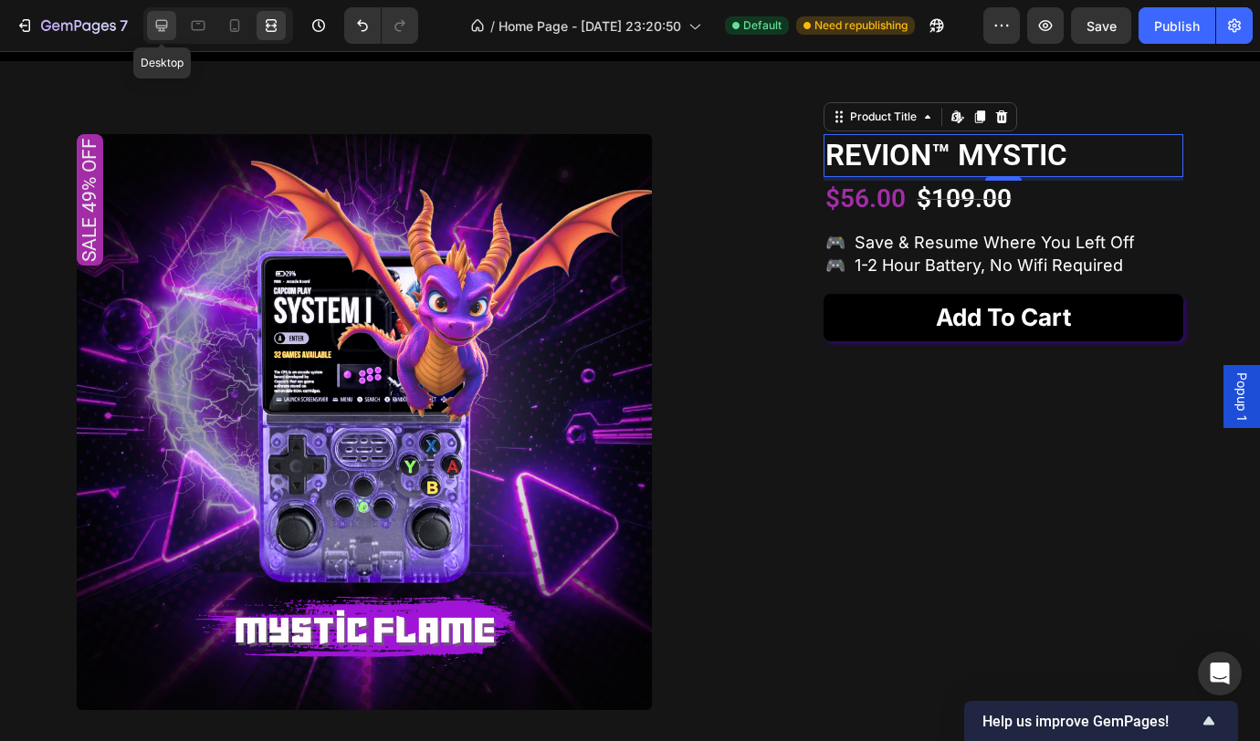
click at [166, 26] on icon at bounding box center [162, 26] width 12 height 12
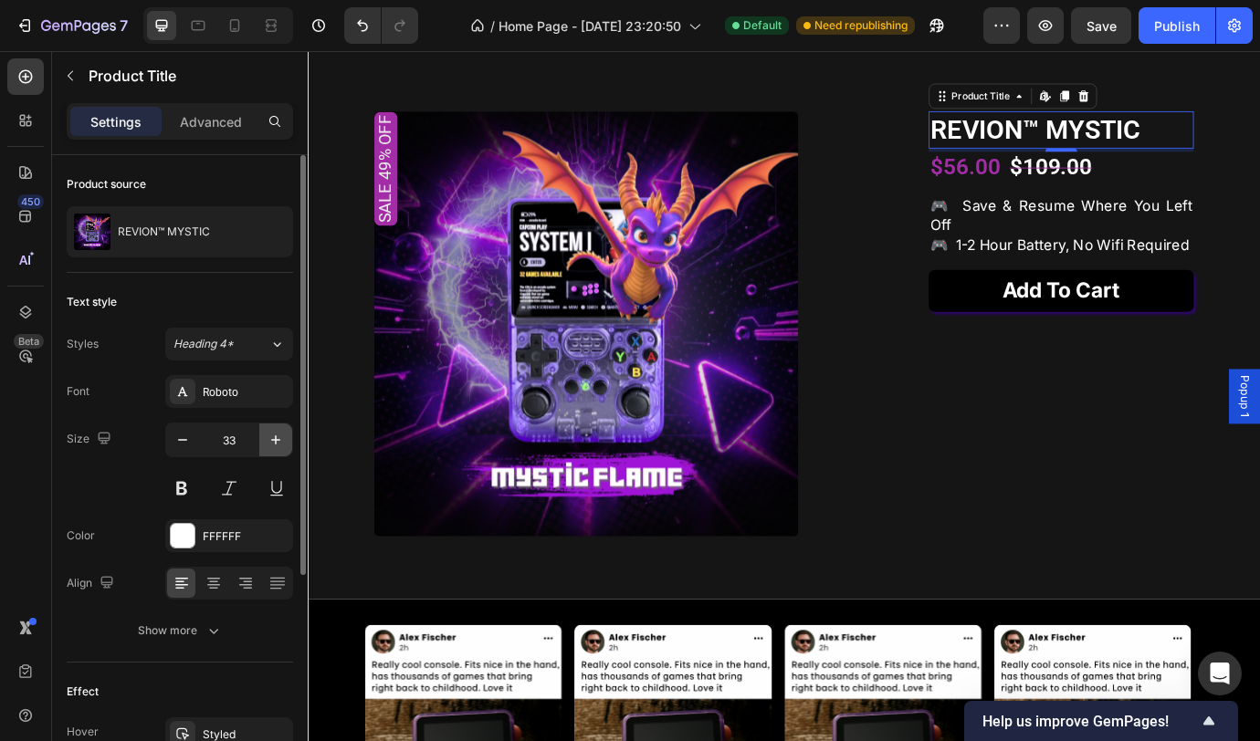
click at [273, 440] on icon "button" at bounding box center [275, 439] width 9 height 9
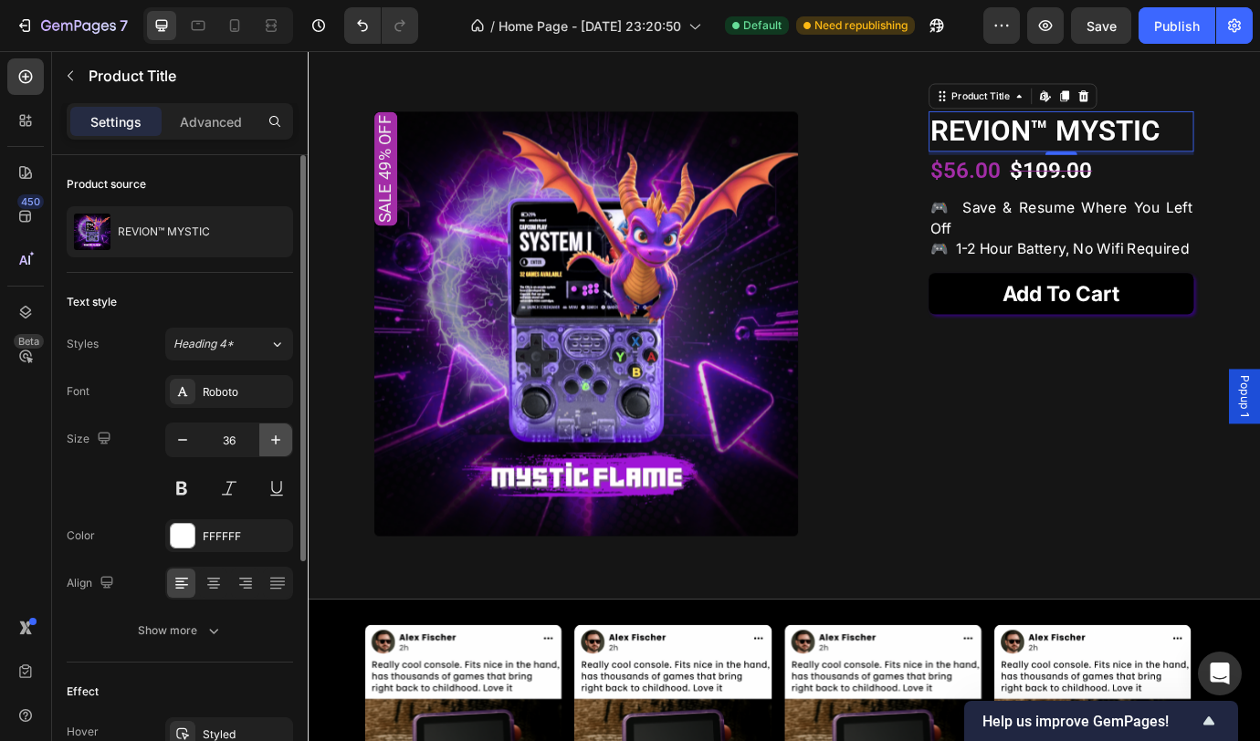
click at [273, 440] on icon "button" at bounding box center [275, 439] width 9 height 9
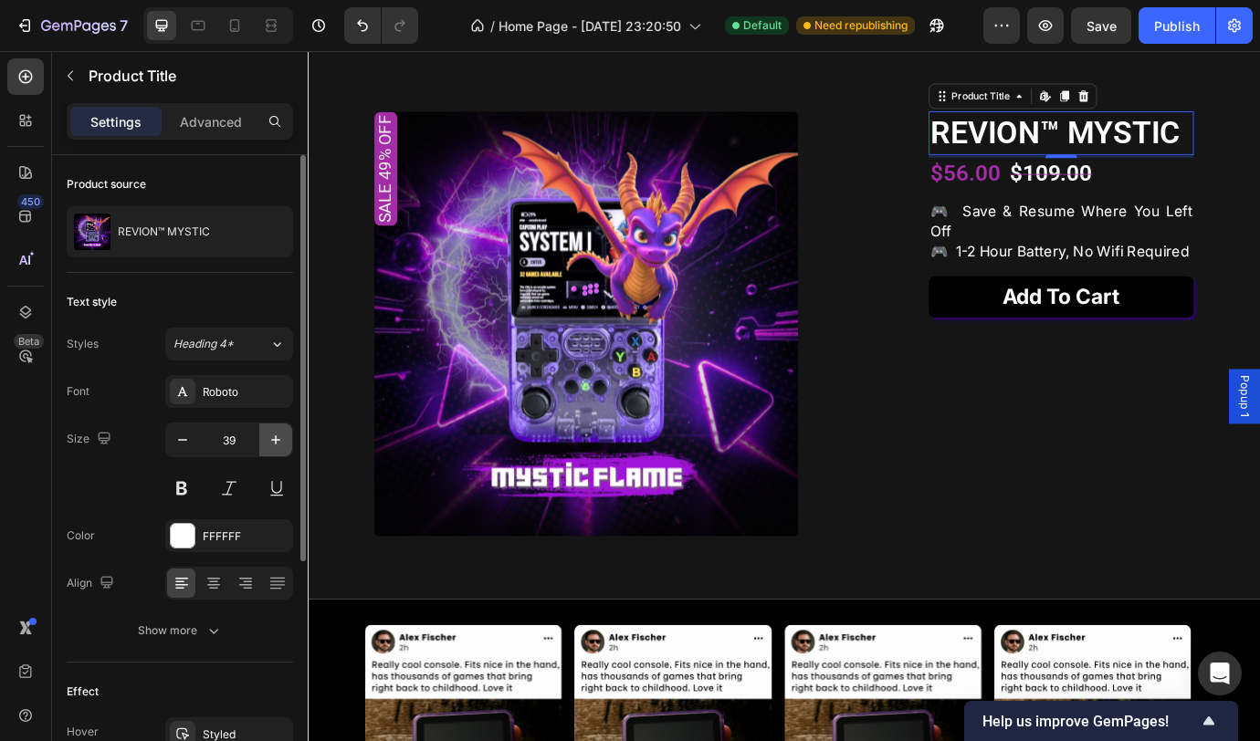
click at [273, 440] on icon "button" at bounding box center [275, 439] width 9 height 9
type input "40"
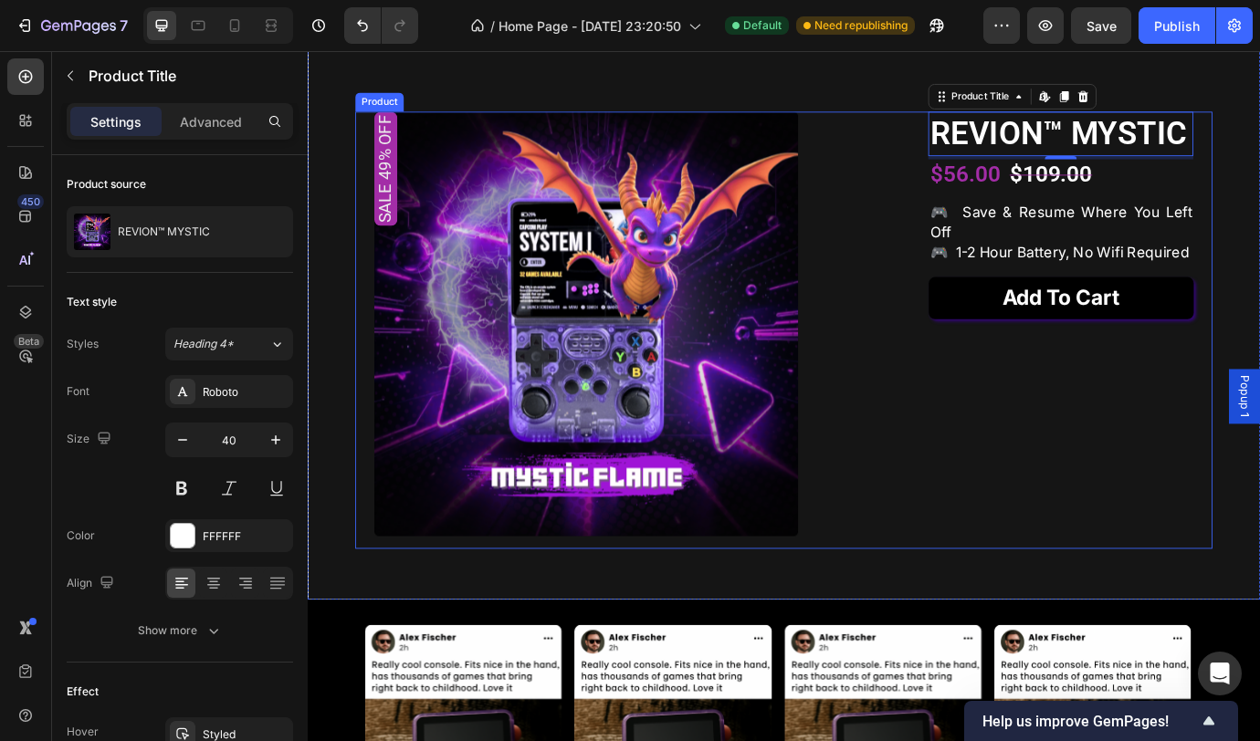
click at [1128, 519] on div "REVION™ MYSTIC Product Title Edit content in Shopify 4 $56.00 Product Price Pro…" at bounding box center [1174, 372] width 305 height 502
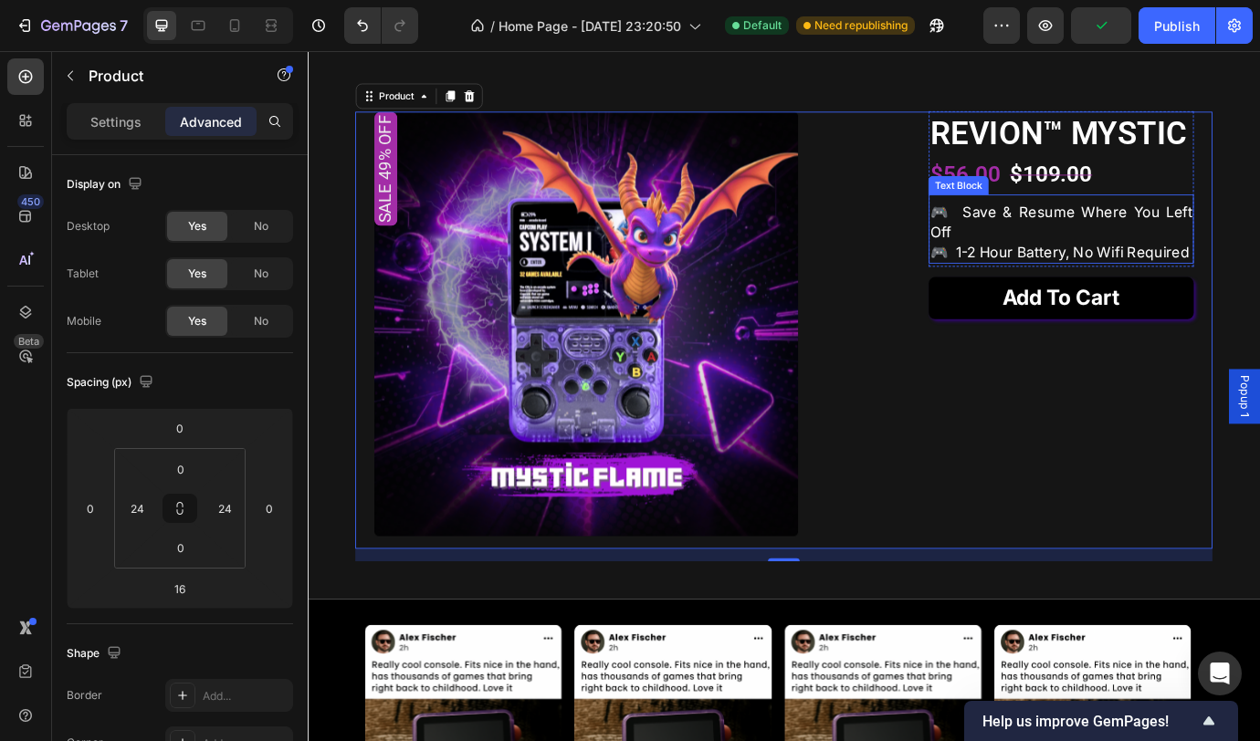
click at [1156, 285] on p "🎮 save & resume where you left off 🎮 1-2 hour battery, no wifi required" at bounding box center [1173, 259] width 301 height 69
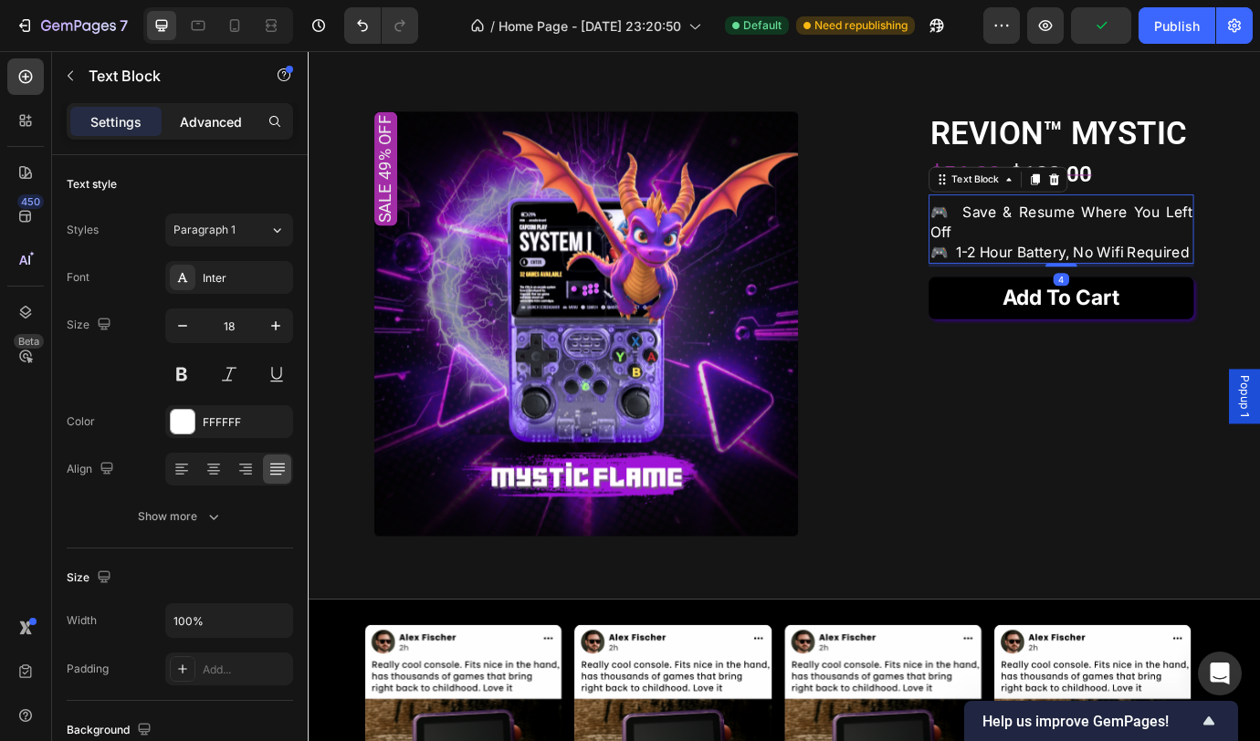
click at [206, 118] on p "Advanced" at bounding box center [211, 121] width 62 height 19
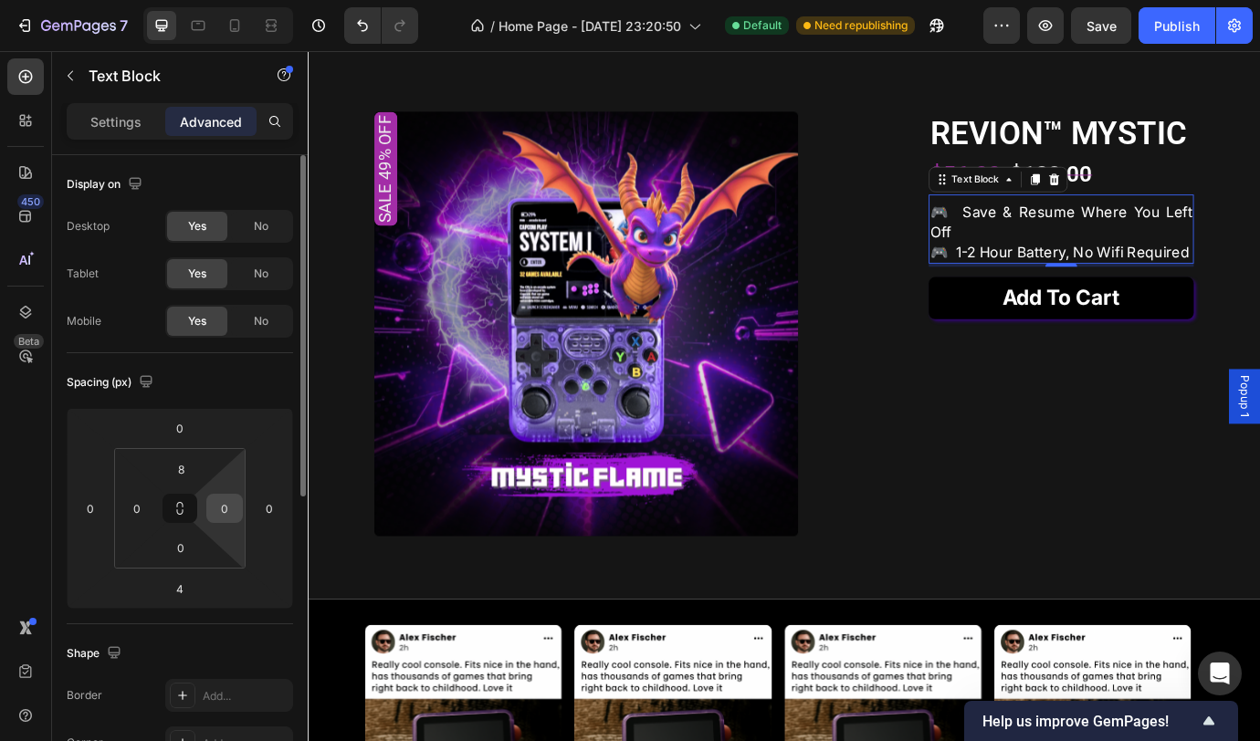
click at [233, 499] on input "0" at bounding box center [224, 508] width 27 height 27
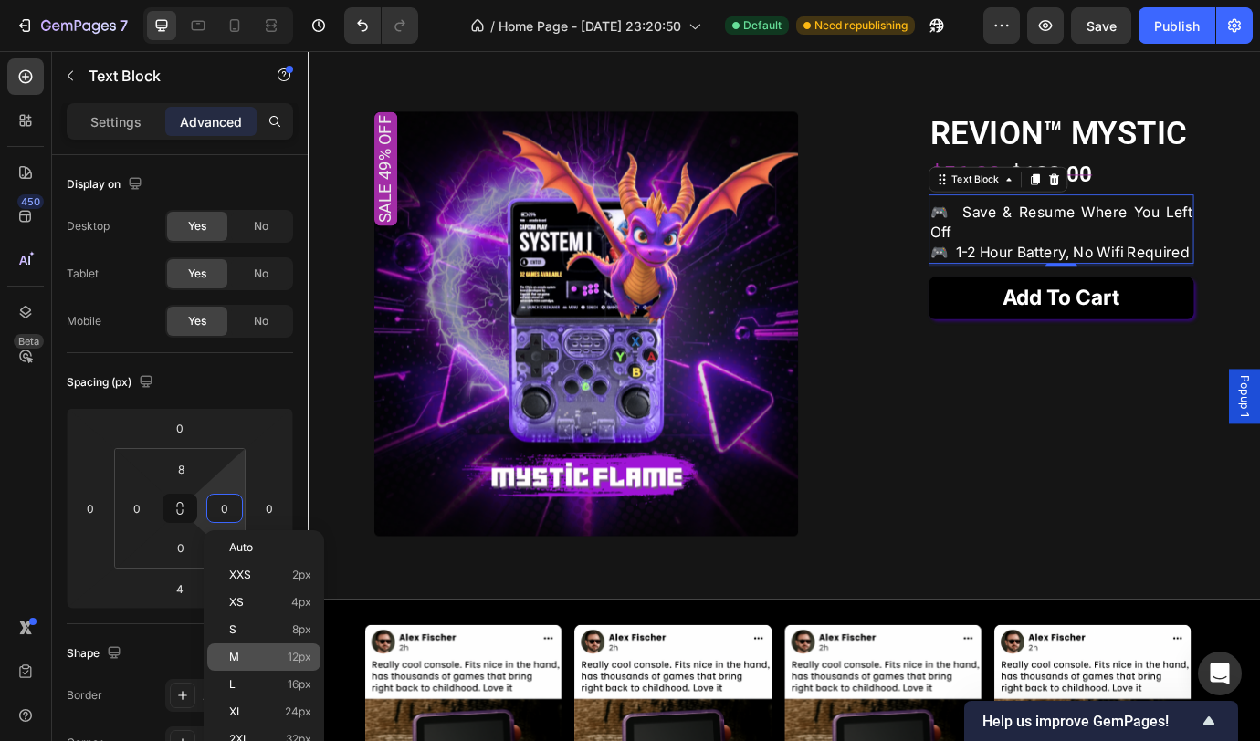
click at [270, 659] on p "M 12px" at bounding box center [270, 657] width 82 height 13
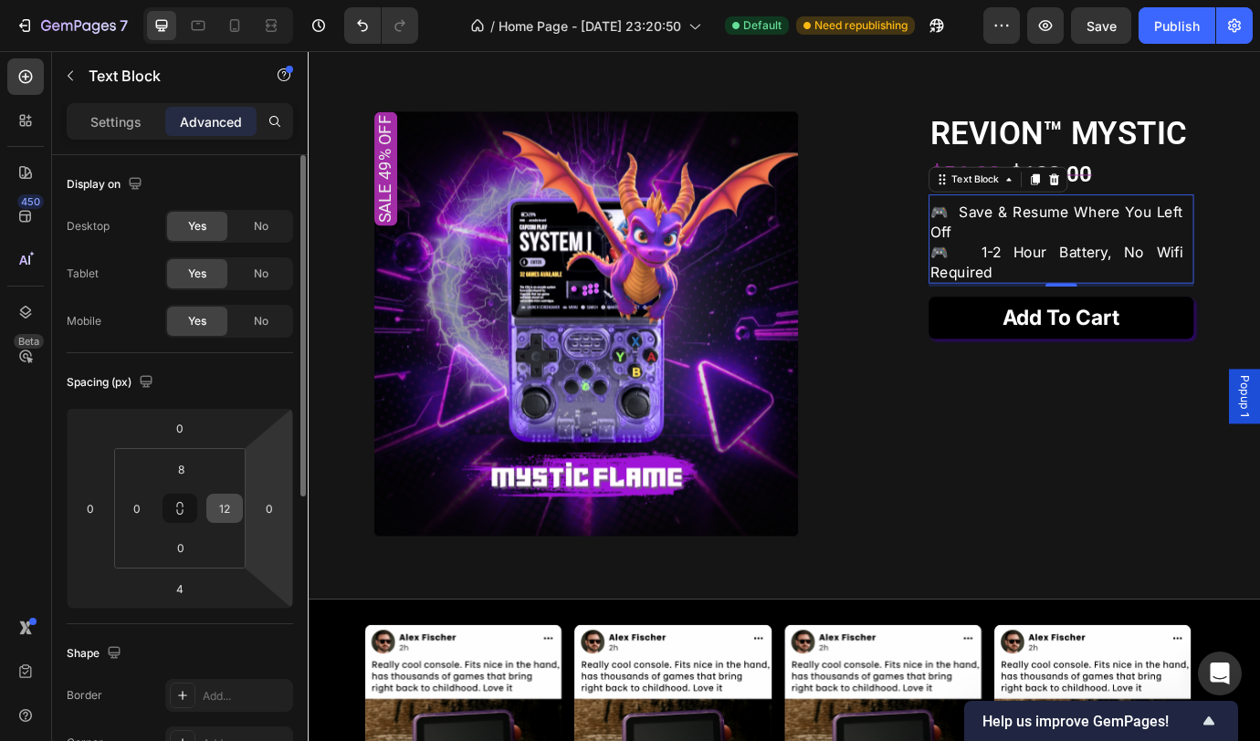
click at [238, 508] on div "12" at bounding box center [224, 508] width 37 height 29
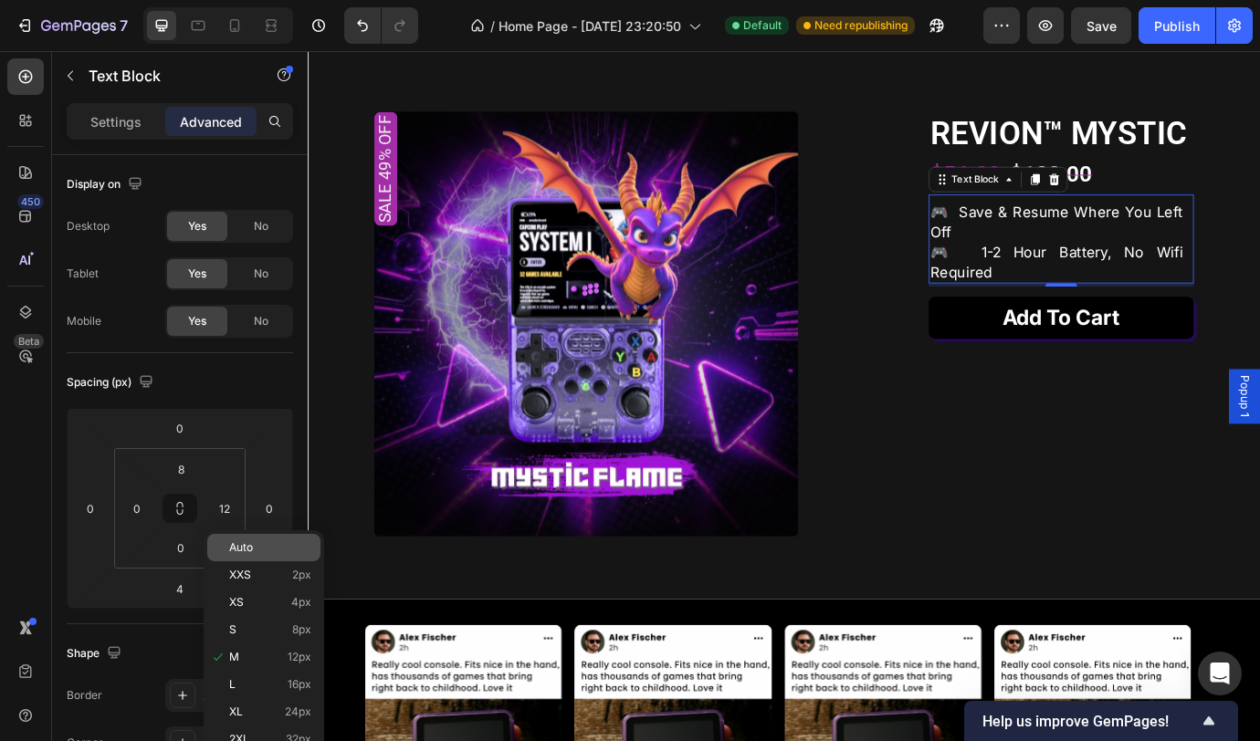
click at [241, 551] on span "Auto" at bounding box center [241, 547] width 24 height 13
type input "Auto"
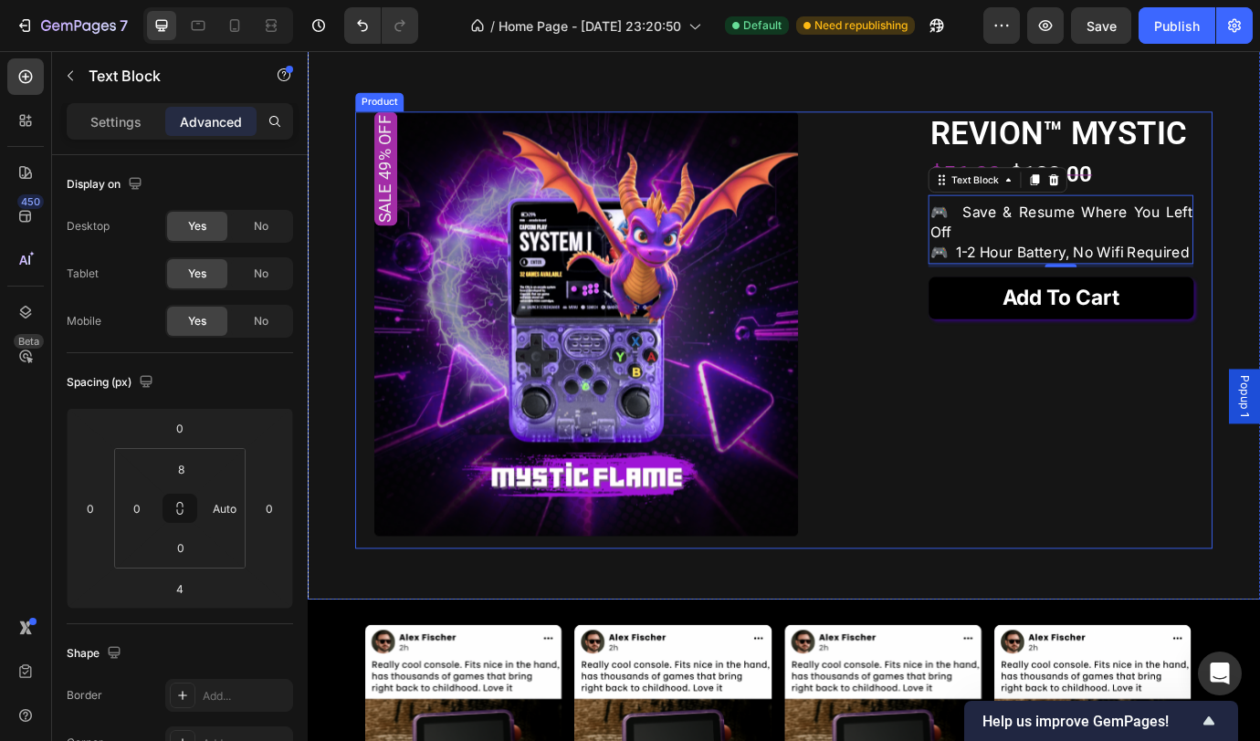
click at [1088, 587] on div "REVION™ MYSTIC Product Title $56.00 Product Price Product Price $109.00 Product…" at bounding box center [1174, 372] width 305 height 502
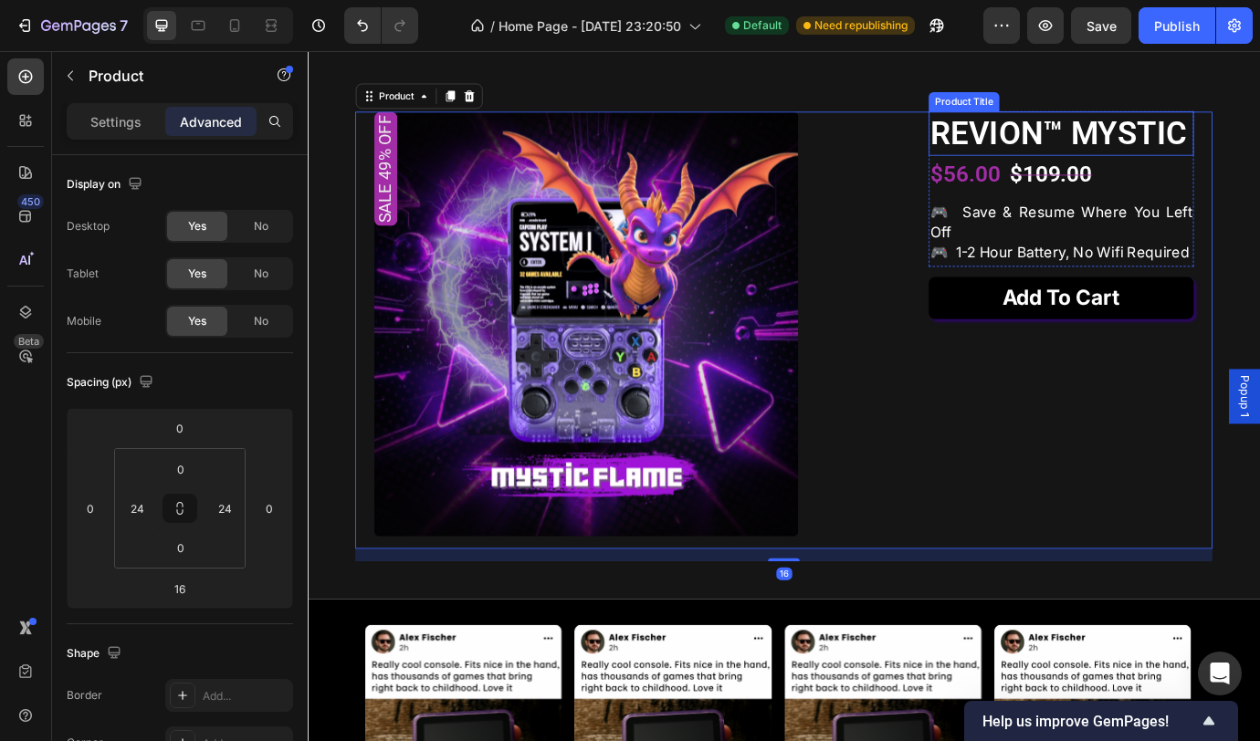
click at [1136, 172] on h1 "REVION™ MYSTIC" at bounding box center [1174, 146] width 305 height 51
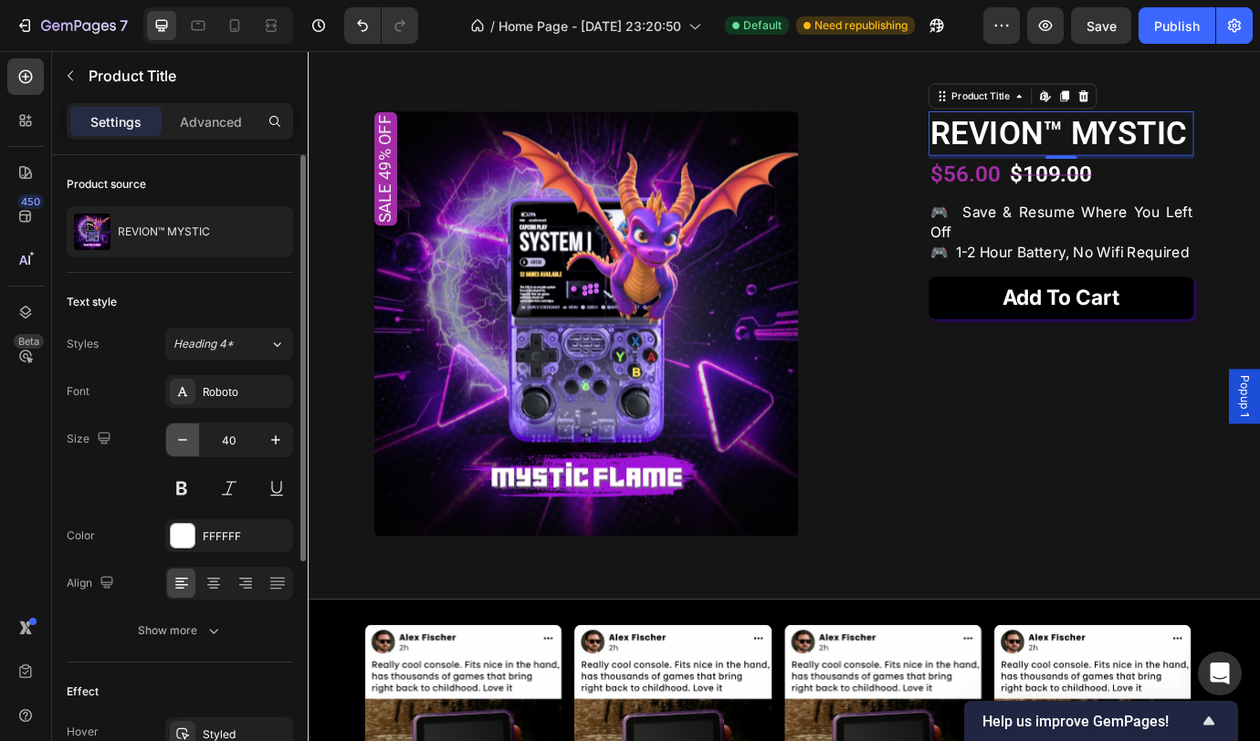
click at [179, 439] on icon "button" at bounding box center [182, 440] width 9 height 2
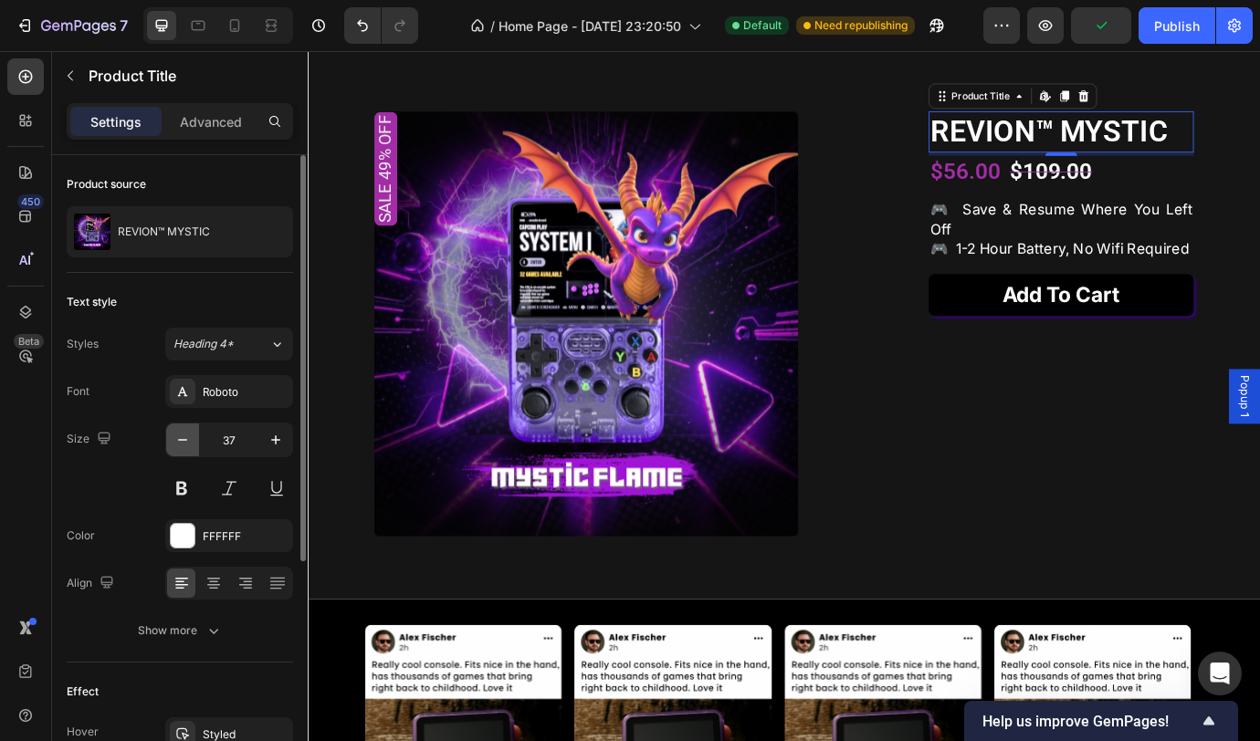
click at [179, 439] on icon "button" at bounding box center [182, 440] width 9 height 2
click at [179, 440] on icon "button" at bounding box center [182, 440] width 9 height 2
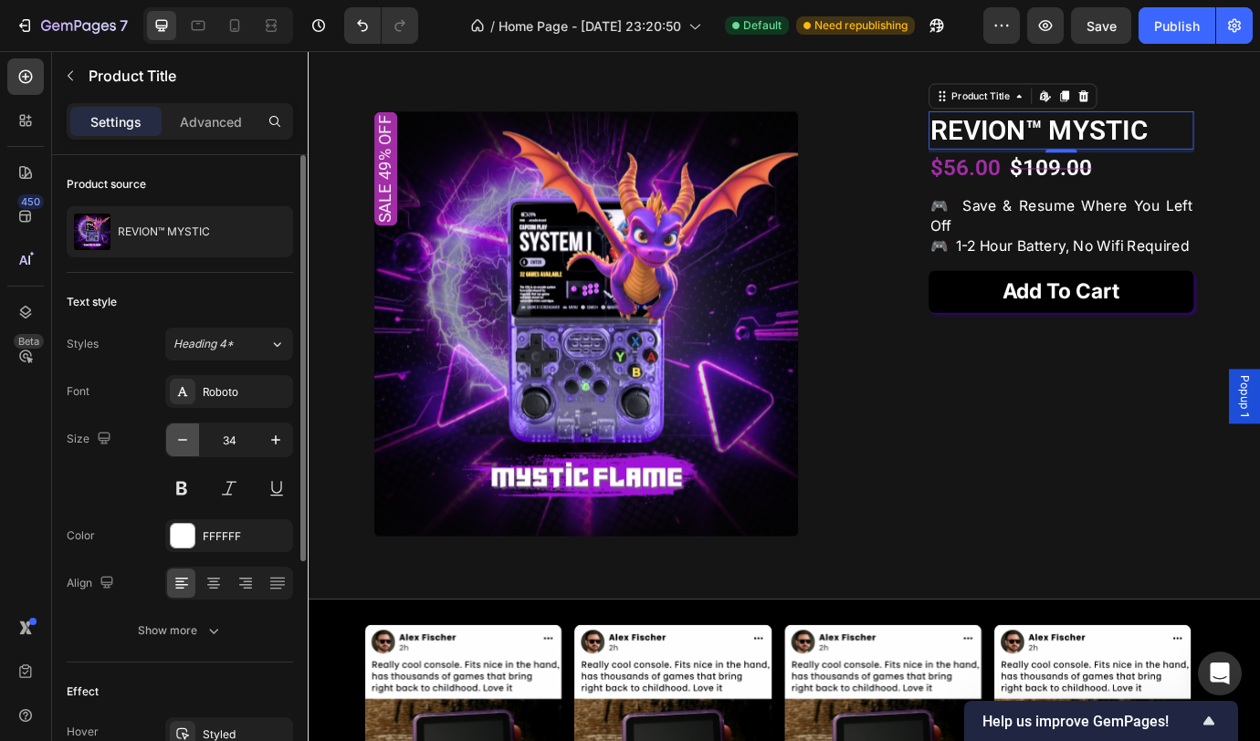
click at [179, 440] on icon "button" at bounding box center [182, 440] width 18 height 18
click at [179, 441] on icon "button" at bounding box center [182, 440] width 18 height 18
click at [180, 441] on icon "button" at bounding box center [182, 440] width 18 height 18
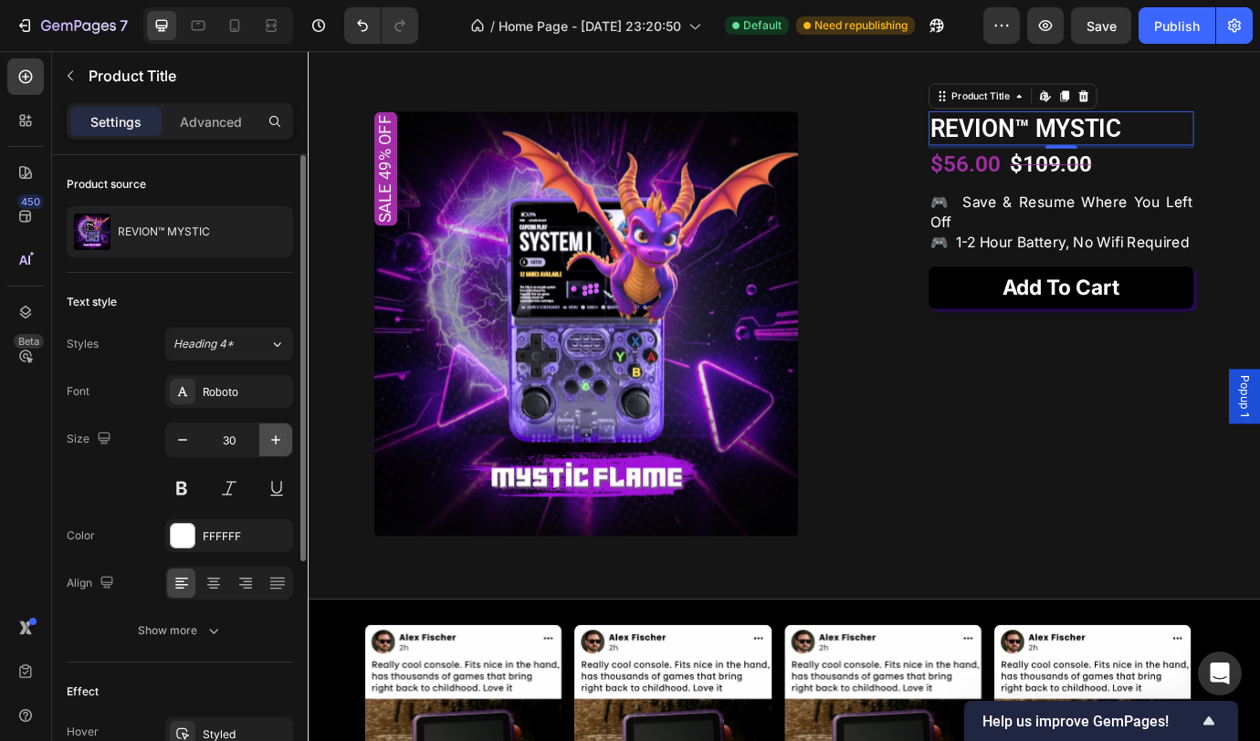
click at [284, 448] on icon "button" at bounding box center [276, 440] width 18 height 18
click at [283, 448] on icon "button" at bounding box center [276, 440] width 18 height 18
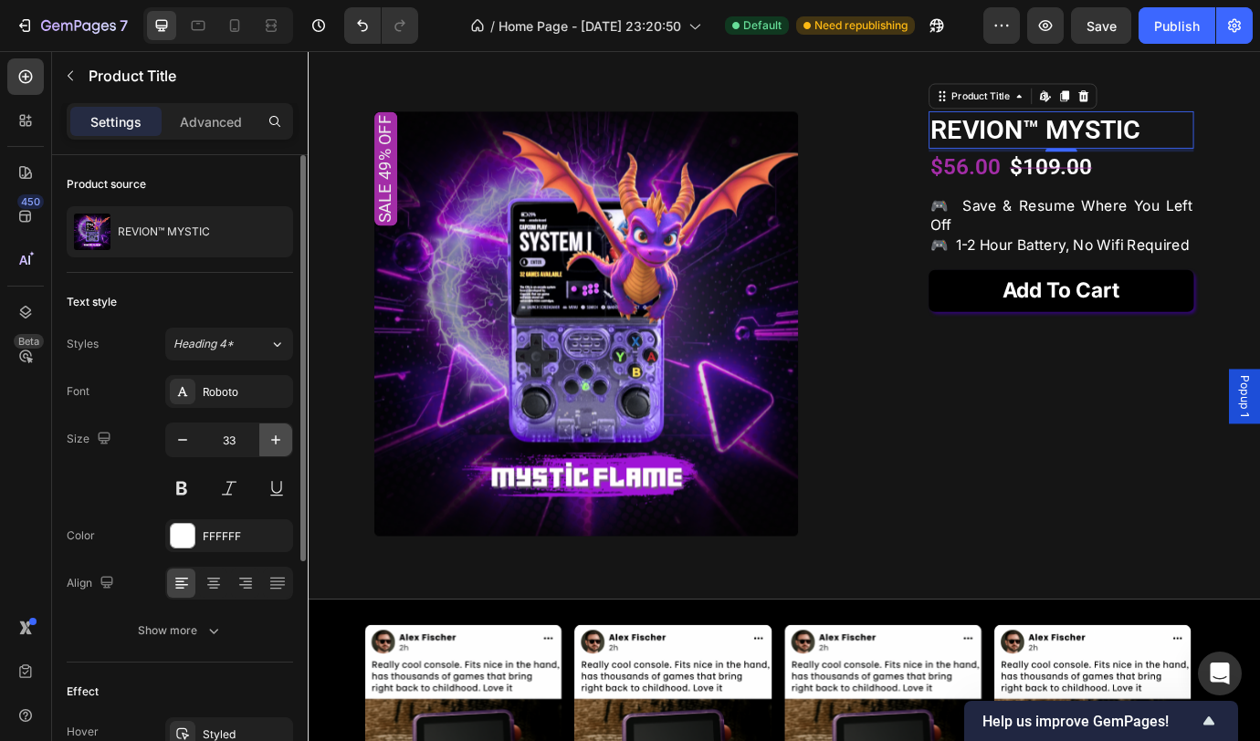
click at [285, 449] on button "button" at bounding box center [275, 440] width 33 height 33
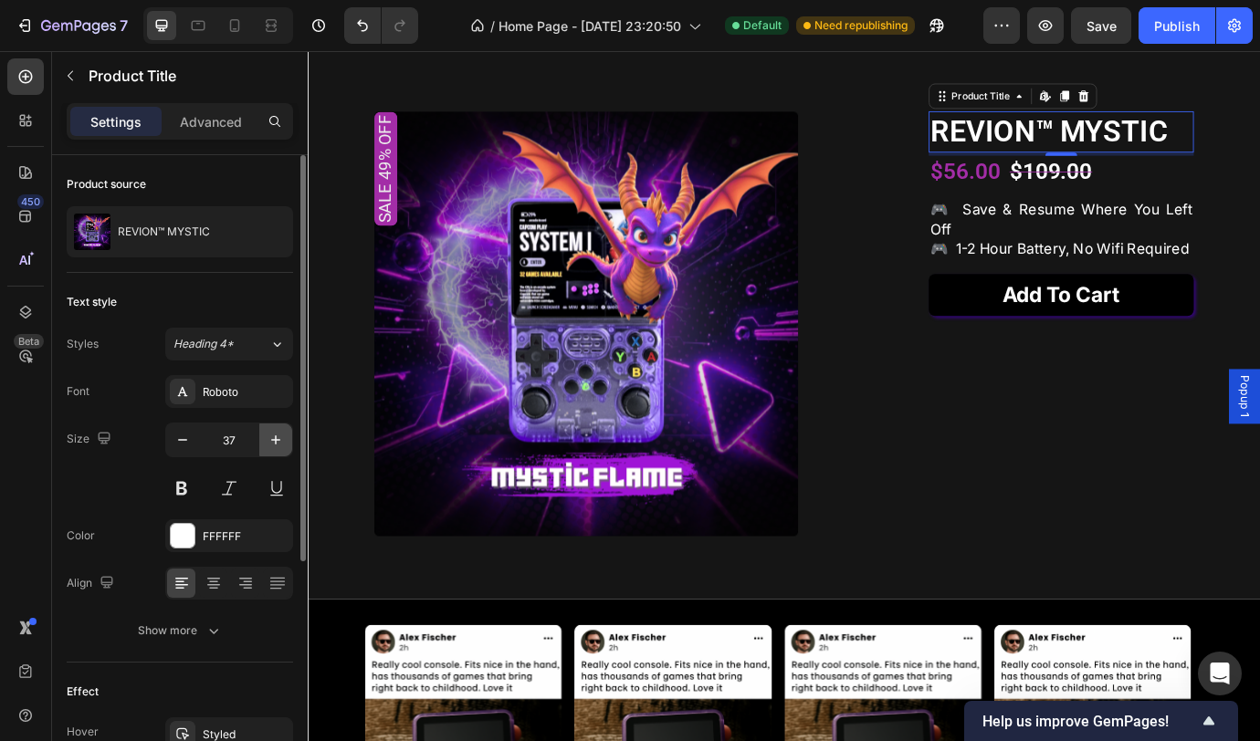
click at [285, 449] on button "button" at bounding box center [275, 440] width 33 height 33
type input "39"
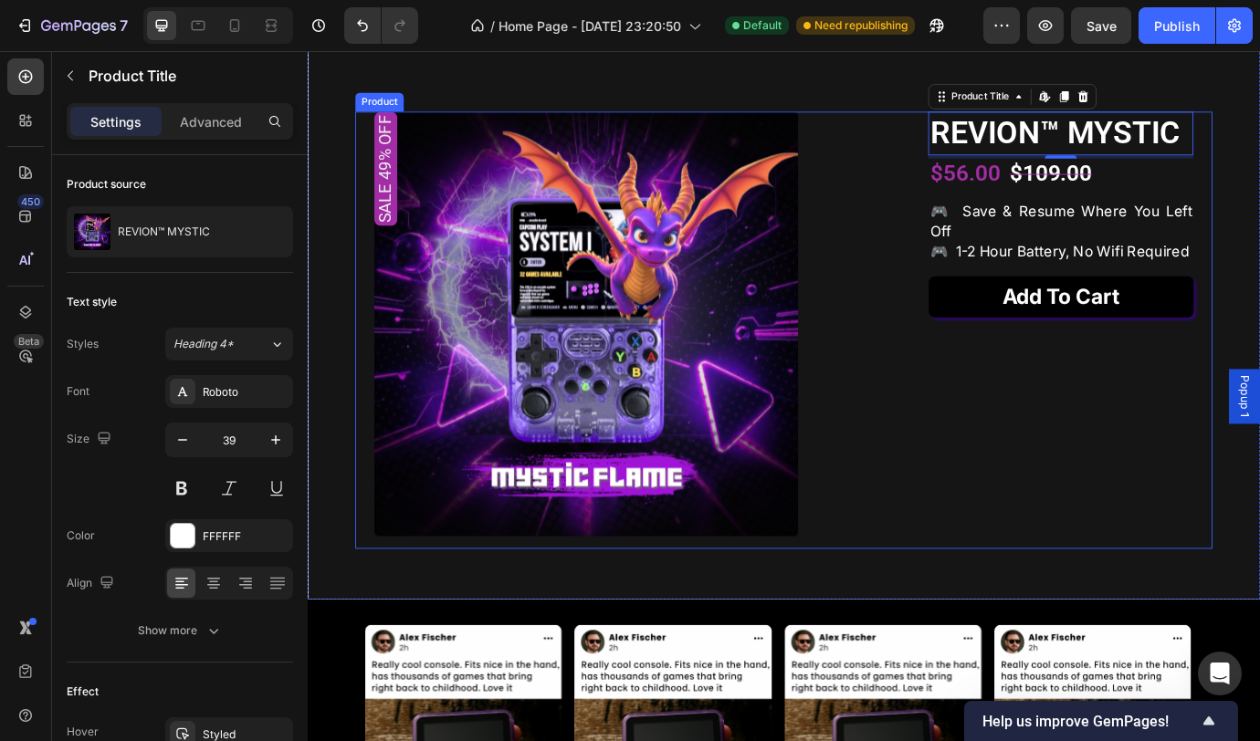
click at [1249, 519] on div "REVION™ MYSTIC Product Title Edit content in Shopify 4 $56.00 Product Price Pro…" at bounding box center [1174, 372] width 305 height 502
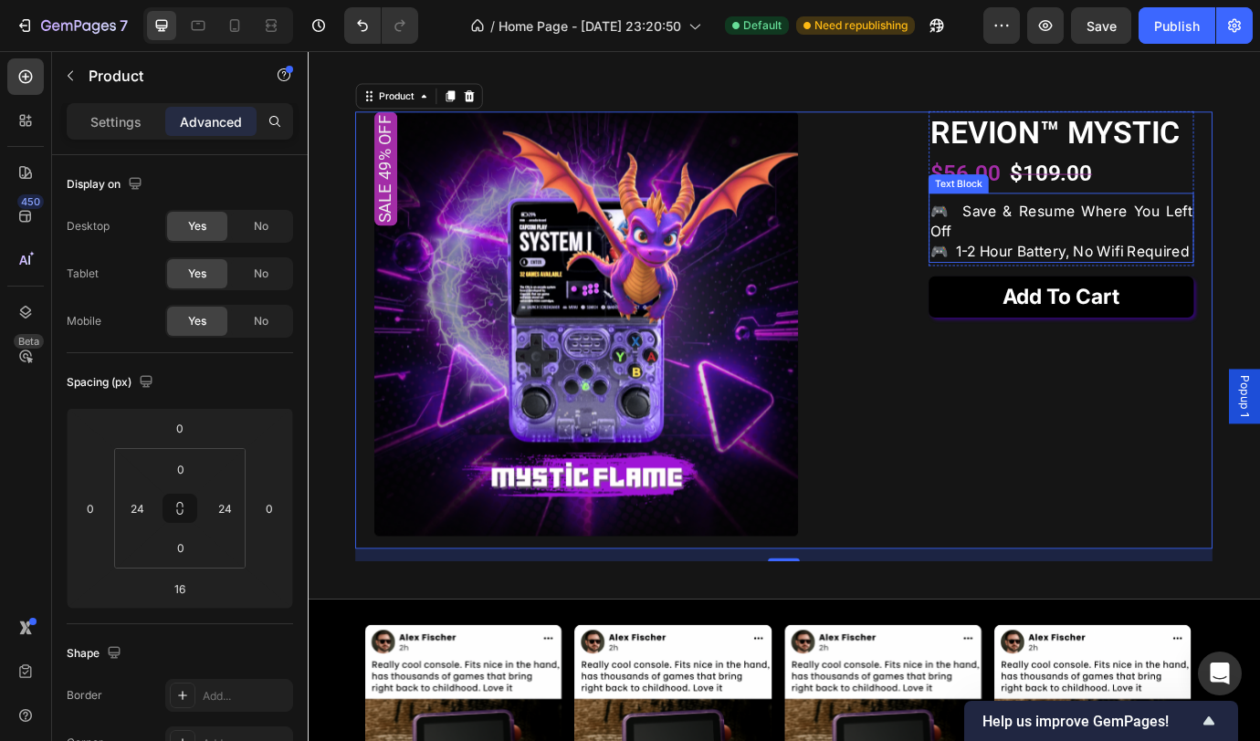
click at [1162, 293] on p "🎮 save & resume where you left off 🎮 1-2 hour battery, no wifi required" at bounding box center [1173, 258] width 301 height 69
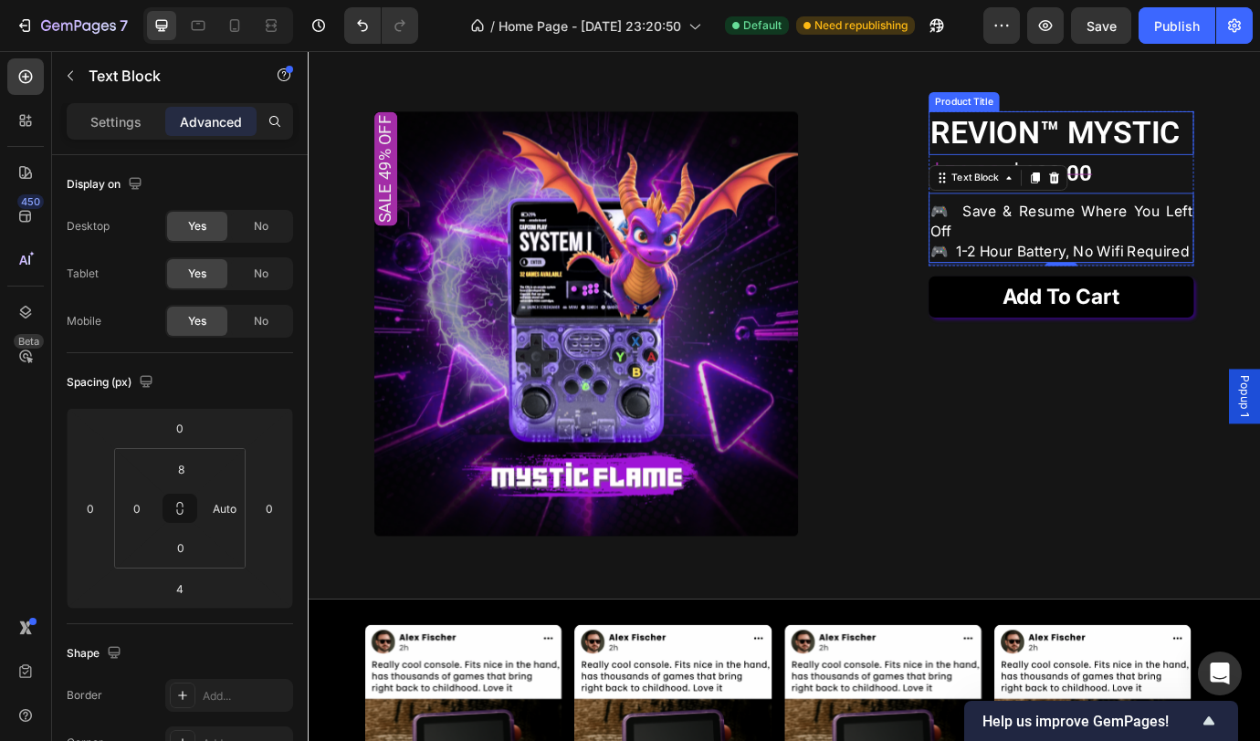
click at [1259, 171] on h1 "REVION™ MYSTIC" at bounding box center [1174, 146] width 305 height 50
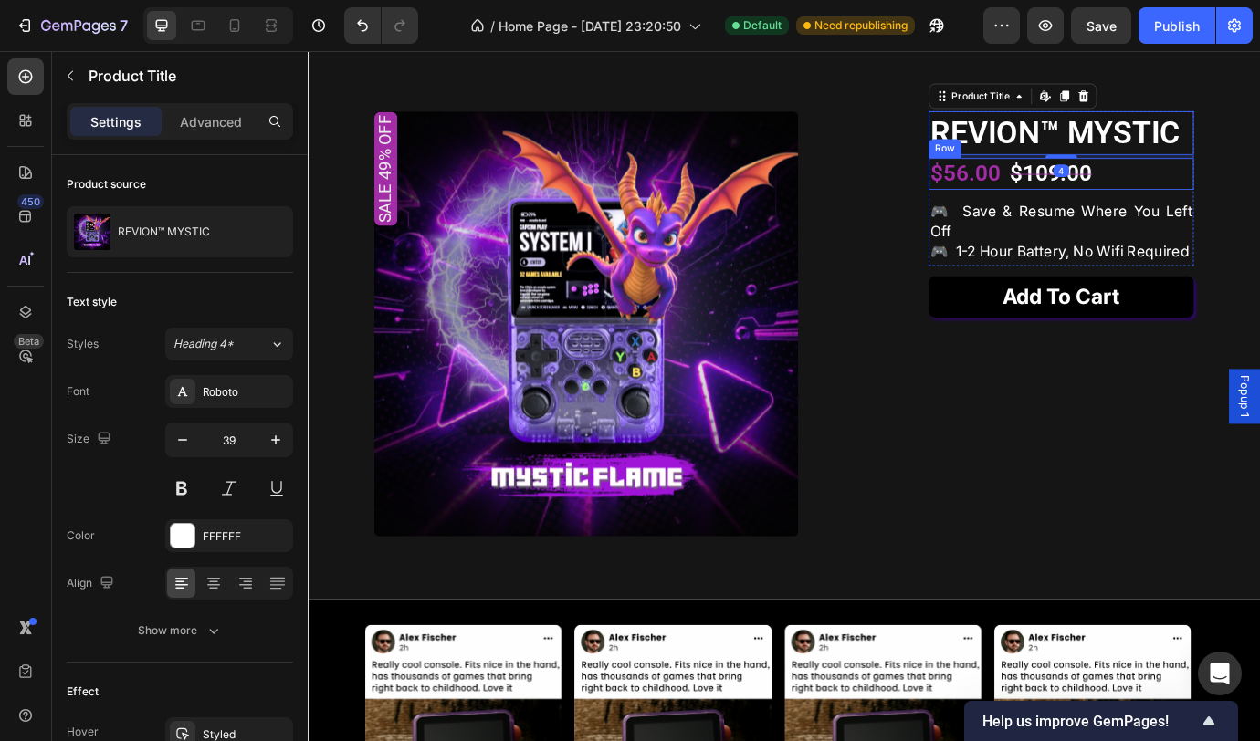
click at [1259, 211] on div "$56.00 Product Price Product Price $109.00 Product Price Product Price Row" at bounding box center [1174, 192] width 305 height 37
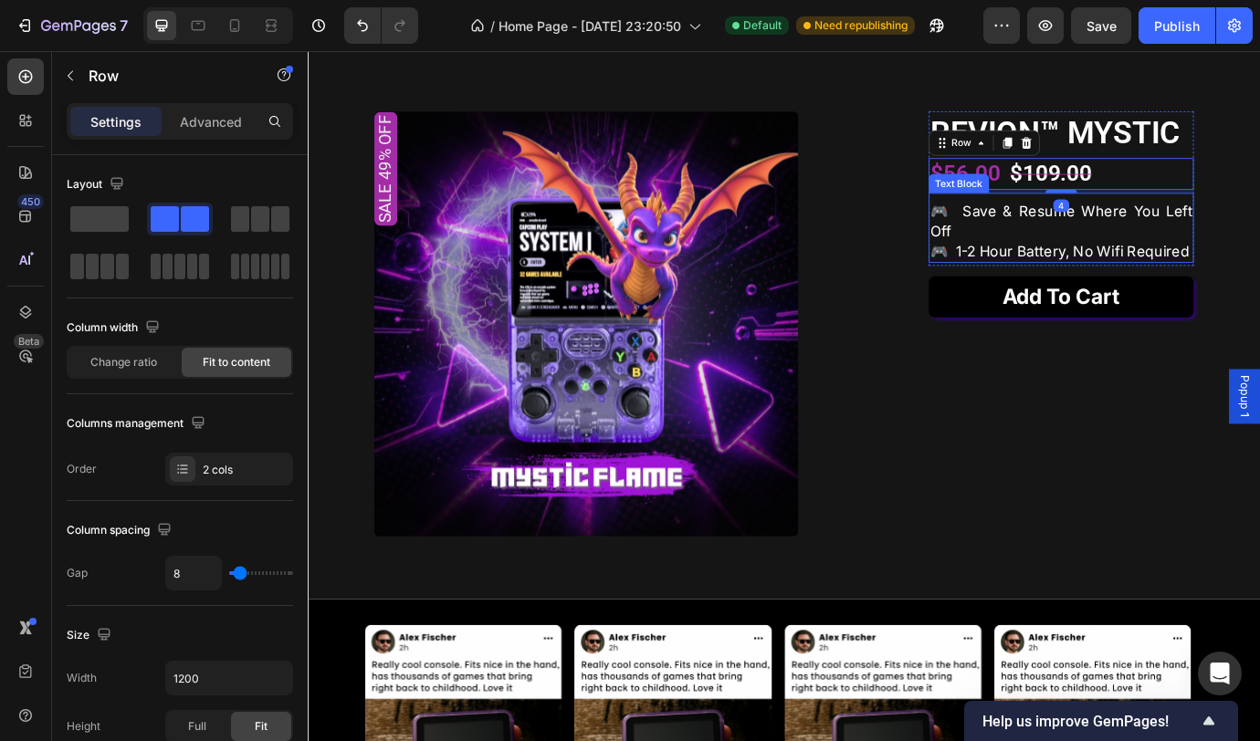
click at [1259, 295] on div "🎮 save & resume where you left off 🎮 1-2 hour battery, no wifi required" at bounding box center [1174, 258] width 305 height 73
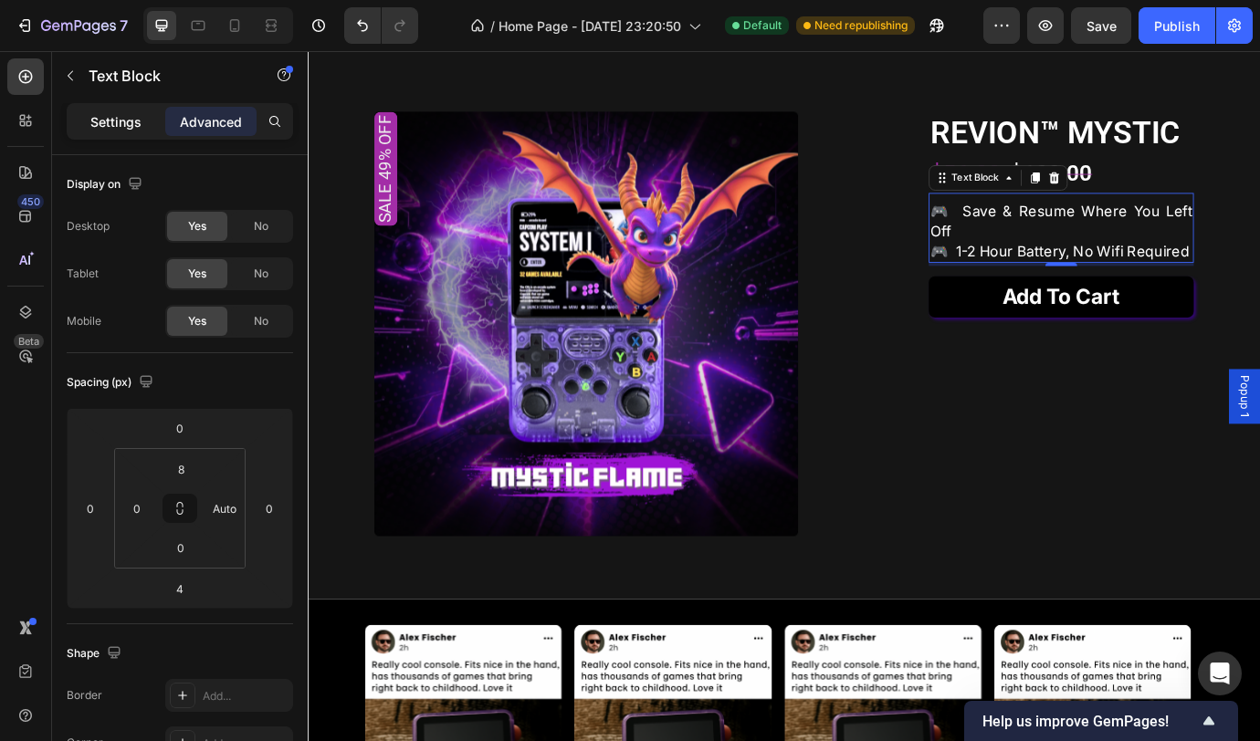
click at [136, 121] on p "Settings" at bounding box center [115, 121] width 51 height 19
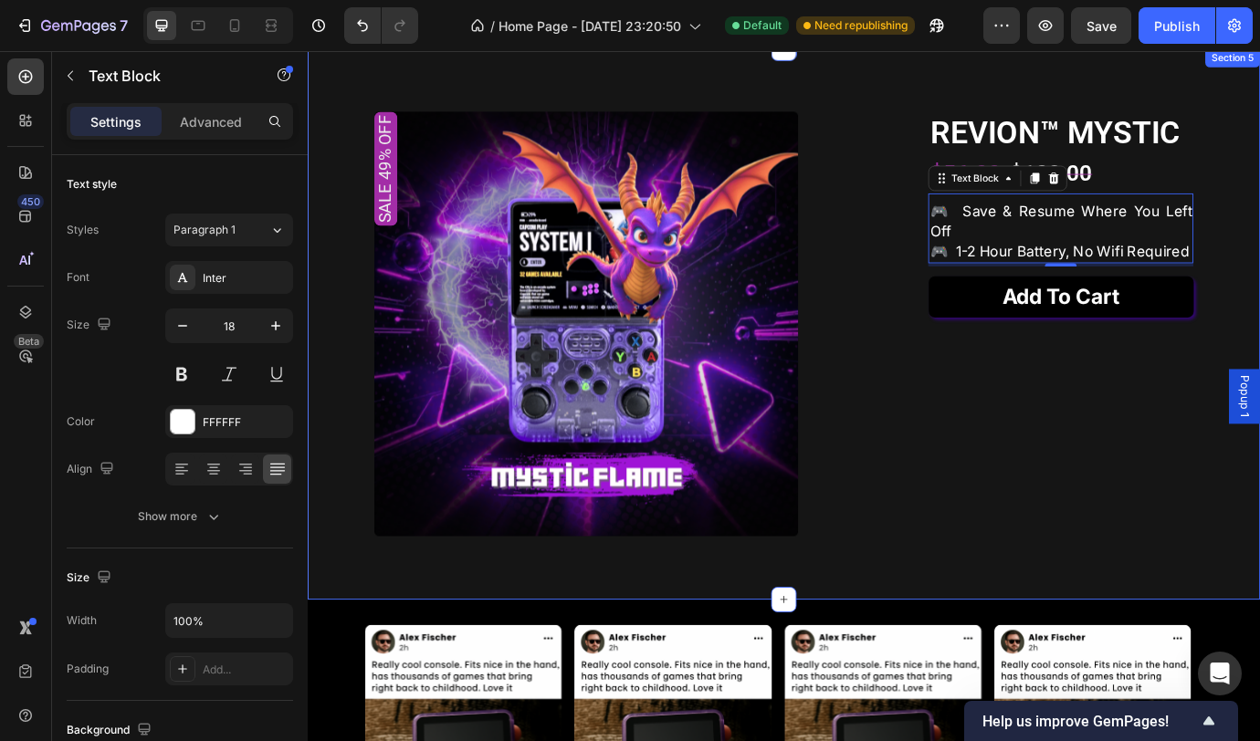
click at [1259, 592] on div "Sale 49% off Product Badge Product Images REVION™ MYSTIC Product Title $56.00 P…" at bounding box center [856, 364] width 1096 height 634
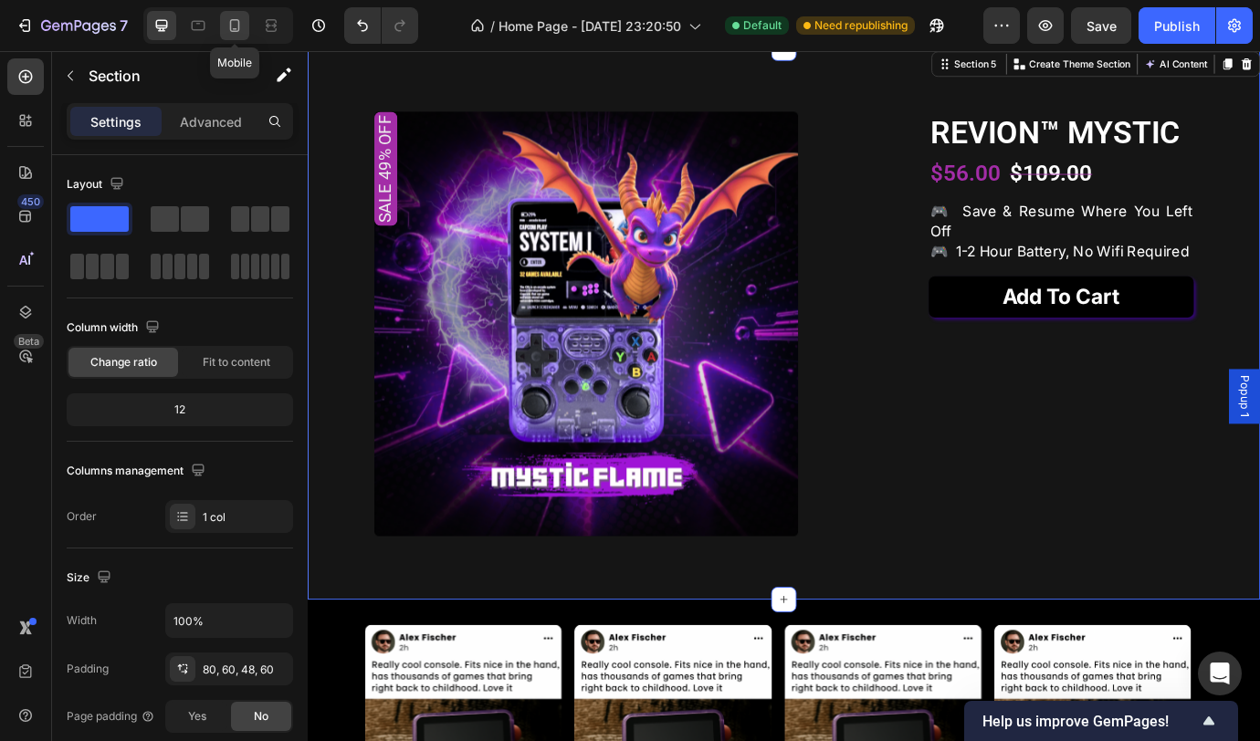
click at [233, 24] on icon at bounding box center [234, 25] width 18 height 18
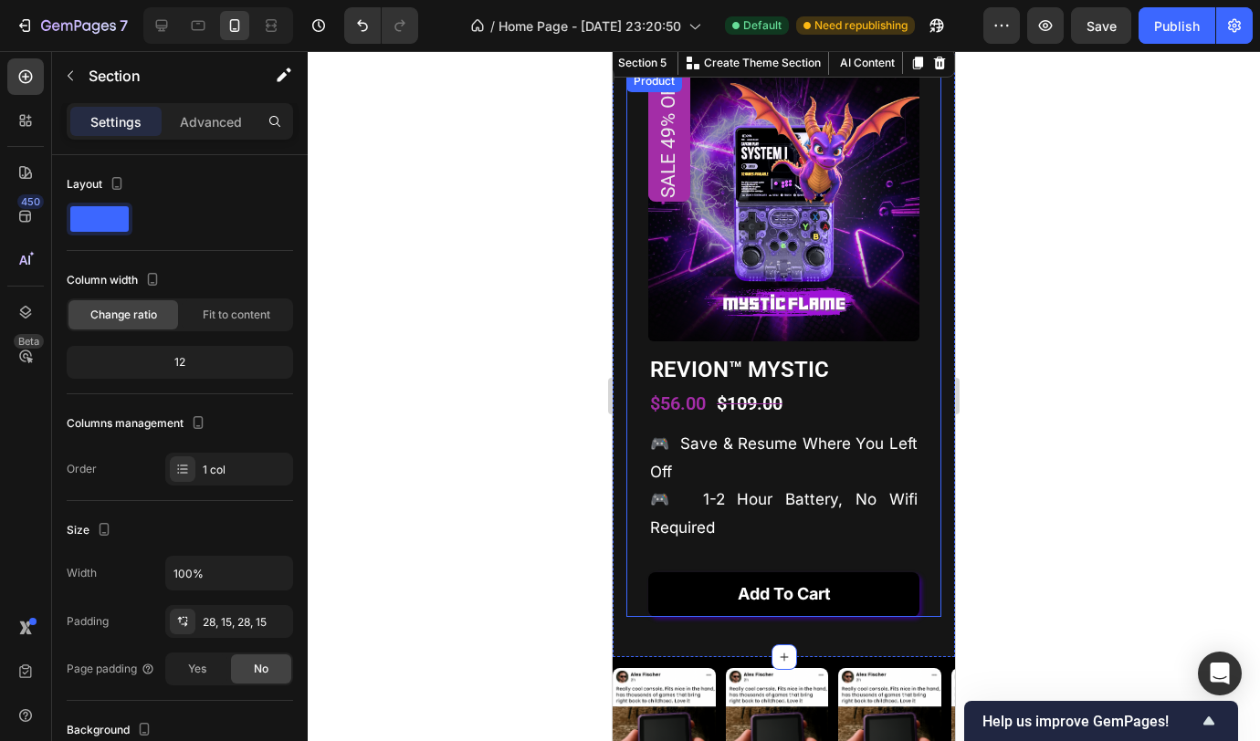
scroll to position [1790, 0]
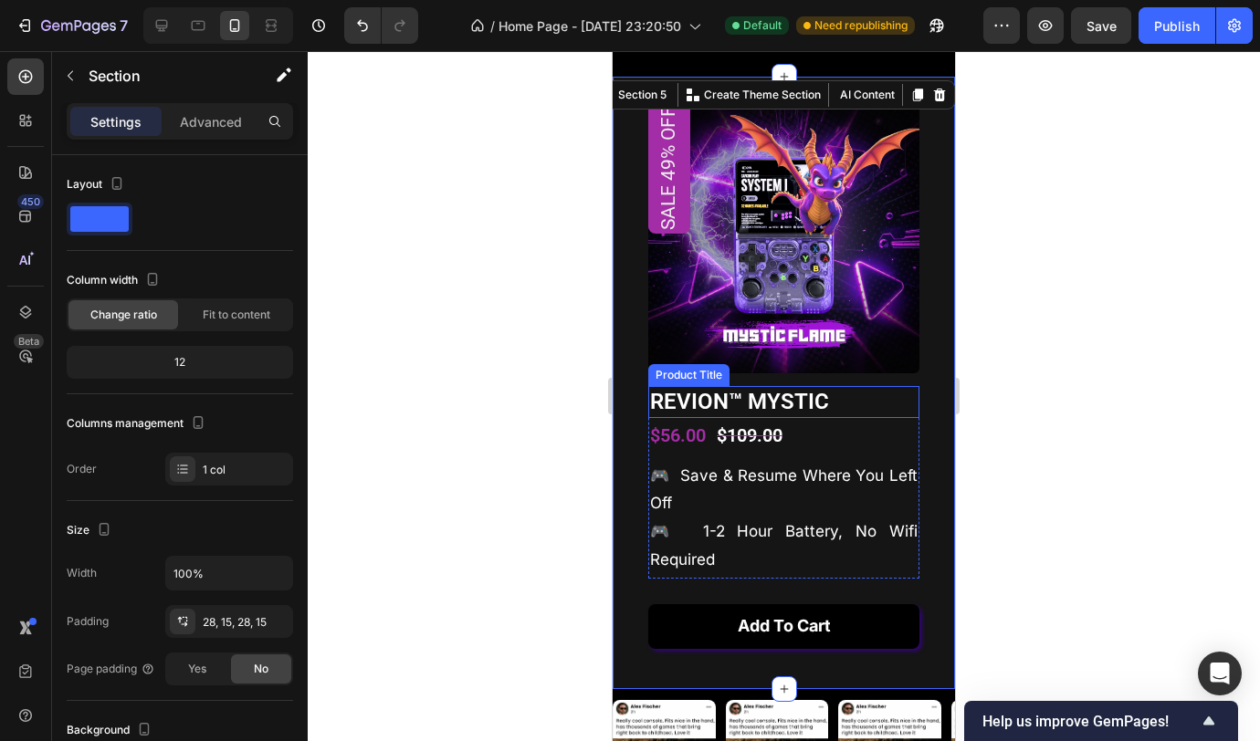
click at [832, 414] on h1 "REVION™ MYSTIC" at bounding box center [783, 402] width 271 height 32
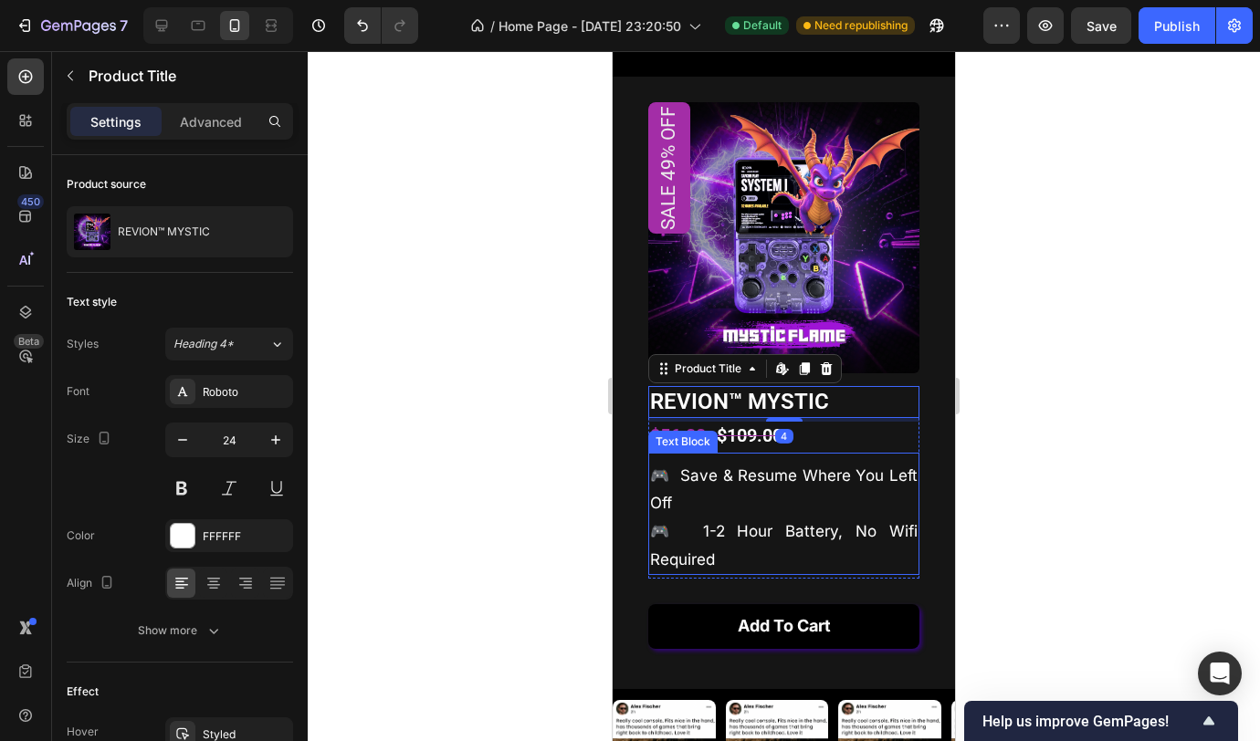
click at [813, 518] on p "🎮 save & resume where you left off 🎮 1-2 hour battery, no wifi required" at bounding box center [783, 517] width 267 height 111
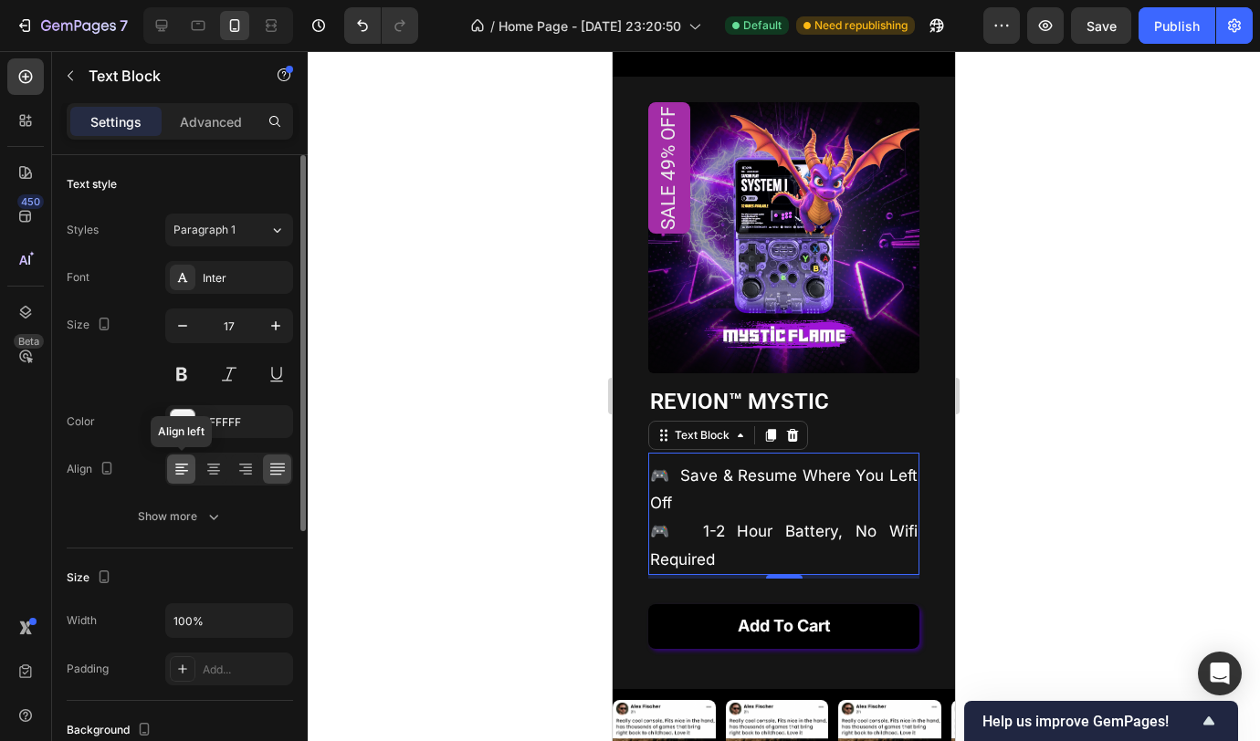
click at [183, 475] on icon at bounding box center [182, 469] width 18 height 18
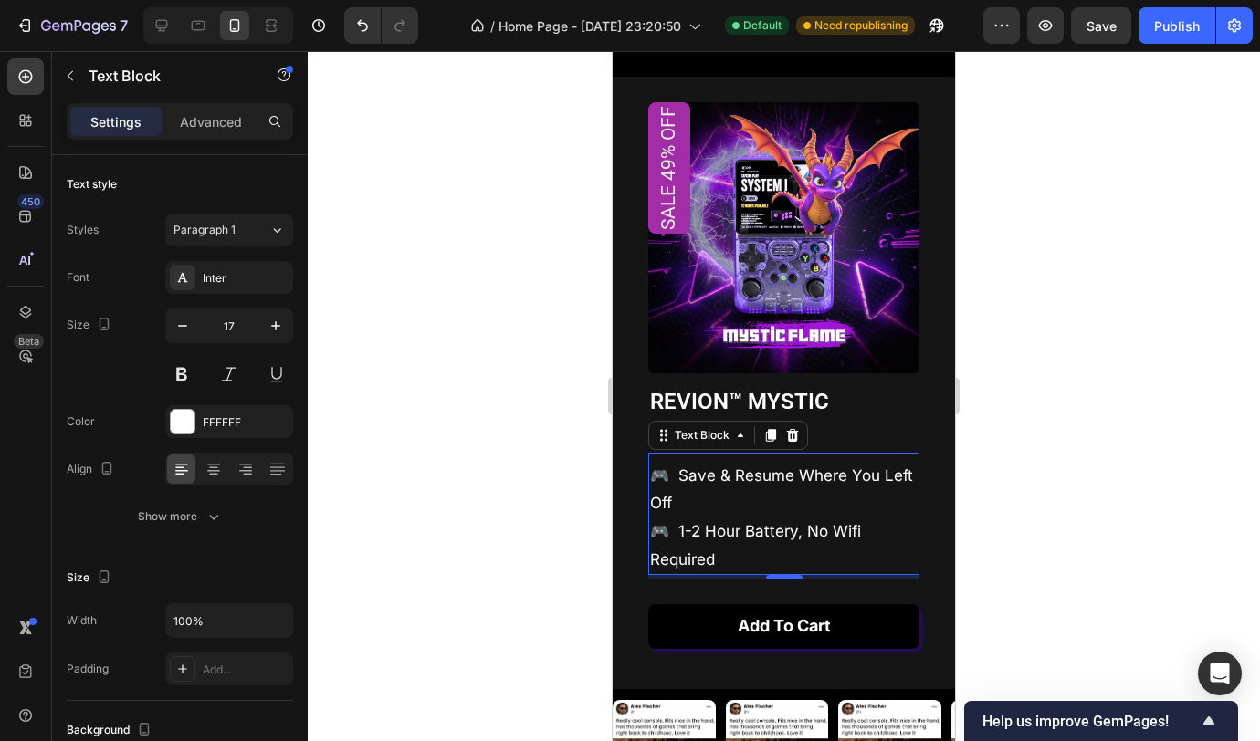
click at [1038, 531] on div at bounding box center [784, 396] width 952 height 690
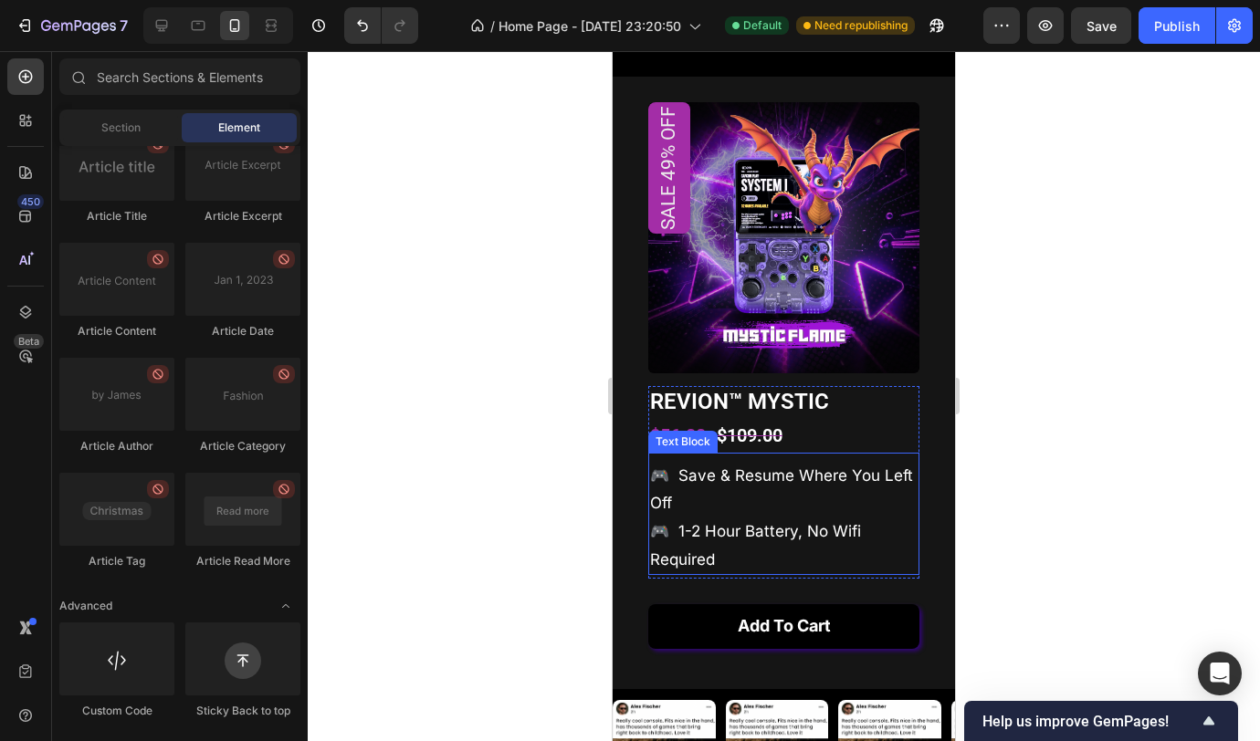
click at [803, 511] on p "🎮 save & resume where you left off 🎮 1-2 hour battery, no wifi required" at bounding box center [783, 517] width 267 height 111
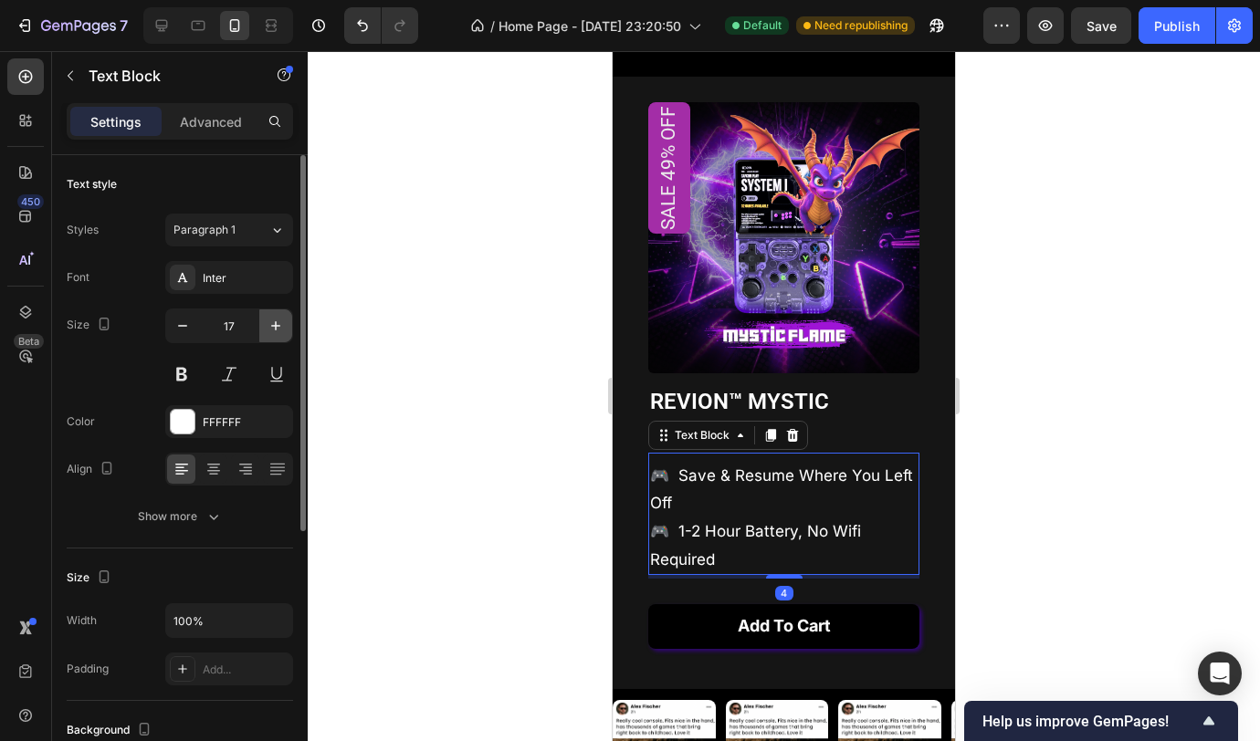
click at [278, 333] on icon "button" at bounding box center [276, 326] width 18 height 18
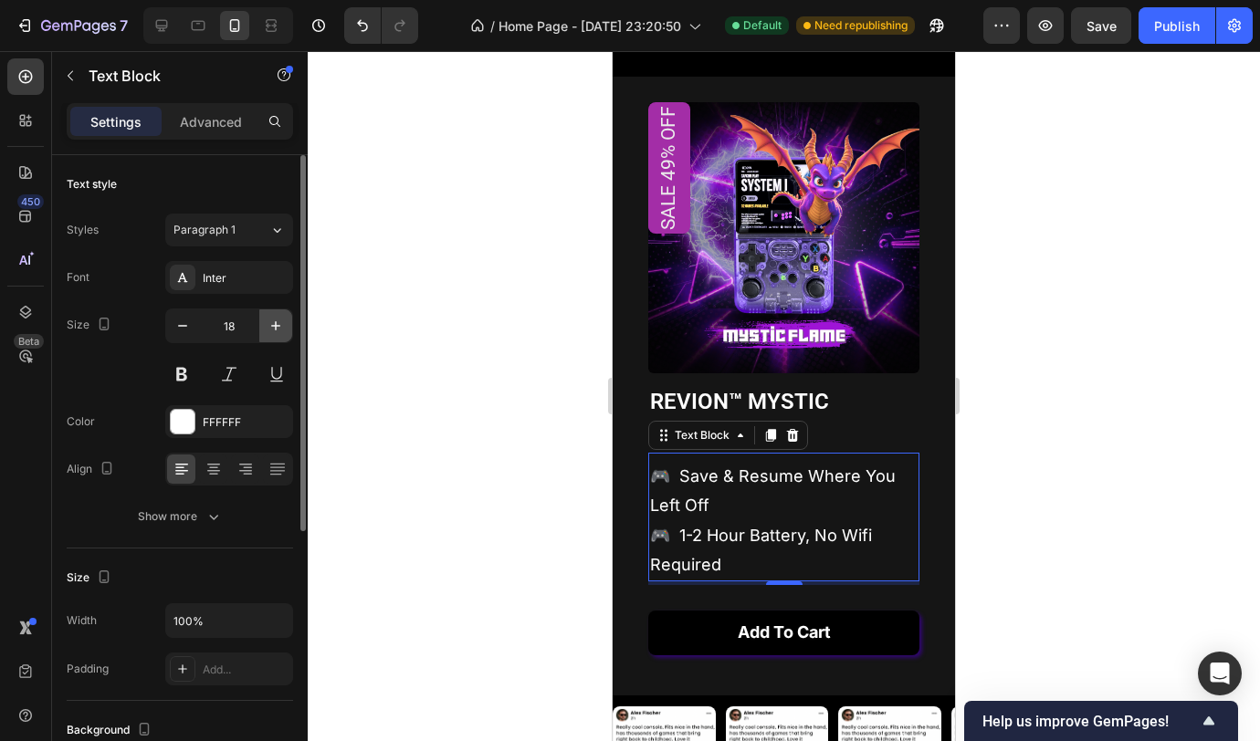
click at [278, 332] on icon "button" at bounding box center [276, 326] width 18 height 18
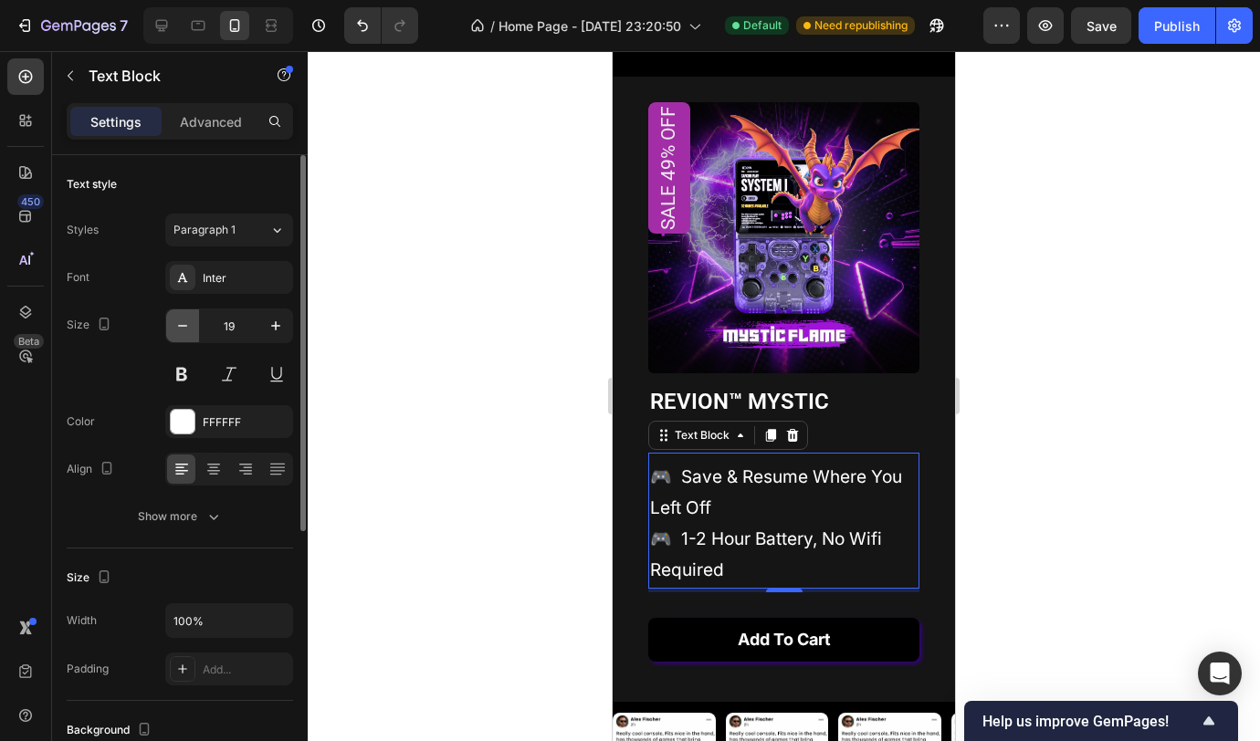
click at [194, 337] on button "button" at bounding box center [182, 325] width 33 height 33
type input "18"
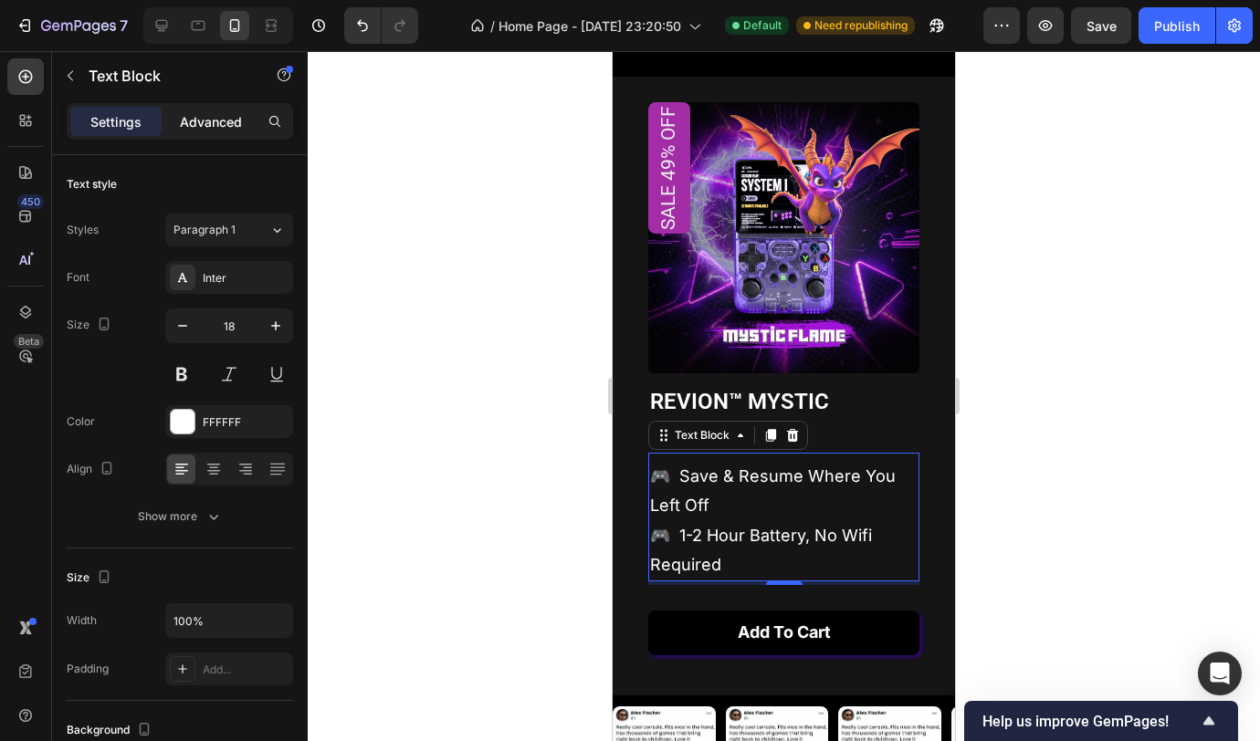
click at [193, 126] on p "Advanced" at bounding box center [211, 121] width 62 height 19
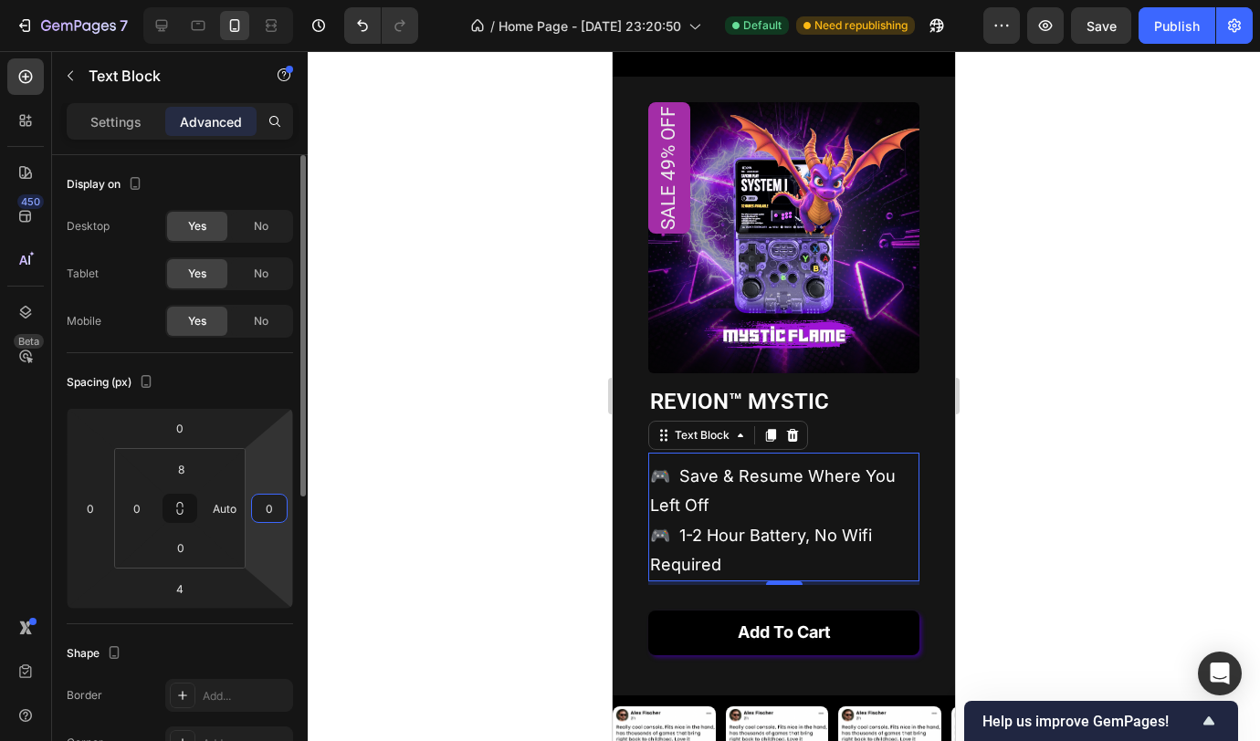
click at [262, 505] on input "0" at bounding box center [269, 508] width 27 height 27
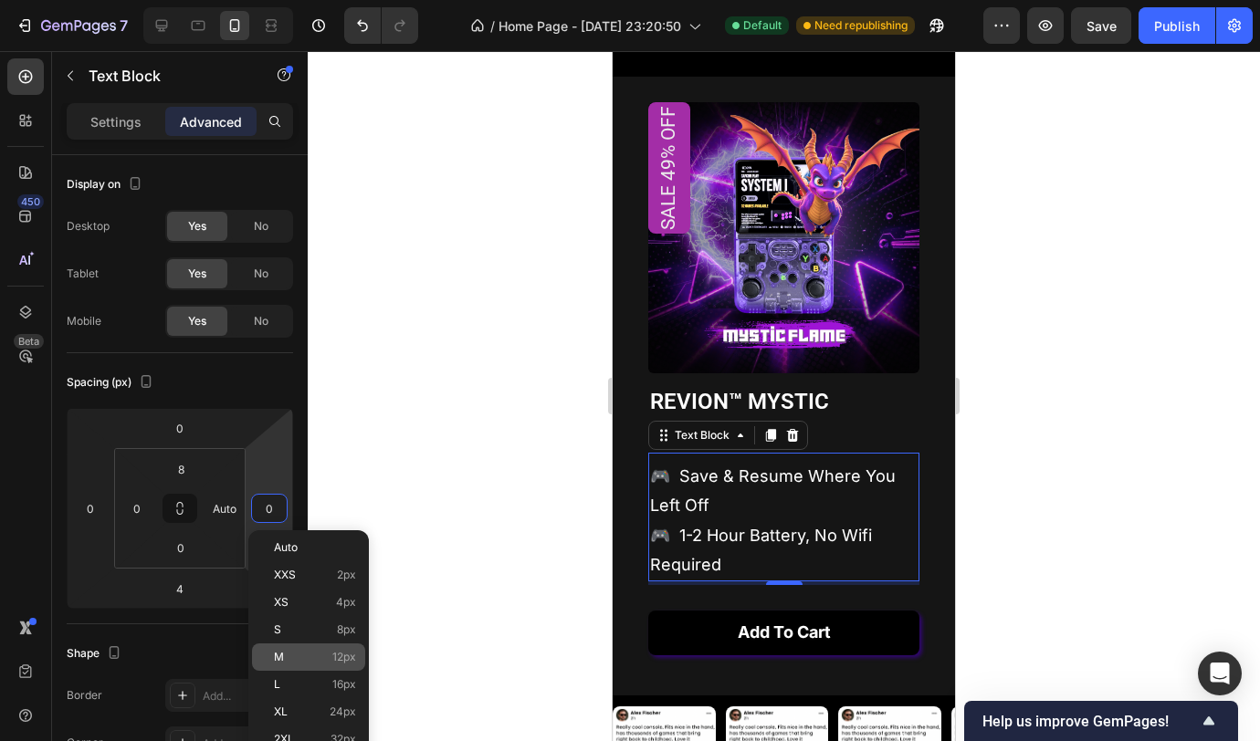
click at [304, 664] on div "M 12px" at bounding box center [308, 657] width 113 height 27
type input "12"
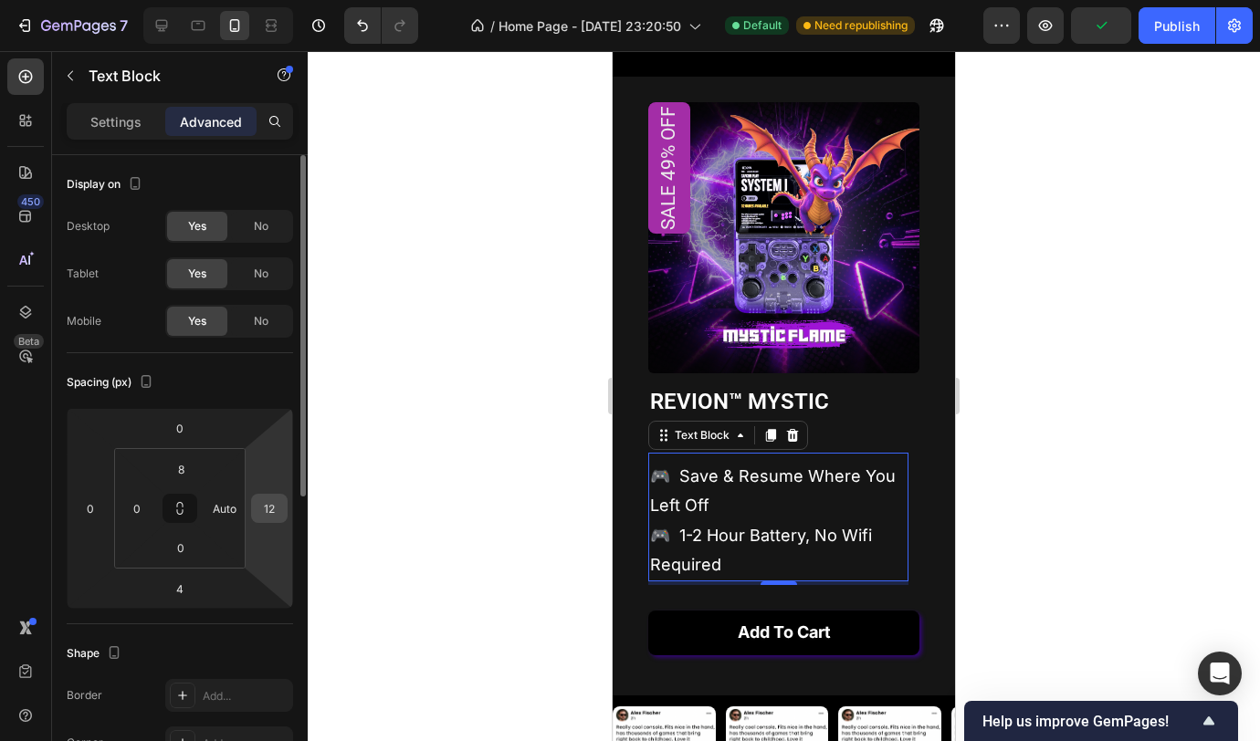
click at [274, 498] on input "12" at bounding box center [269, 508] width 27 height 27
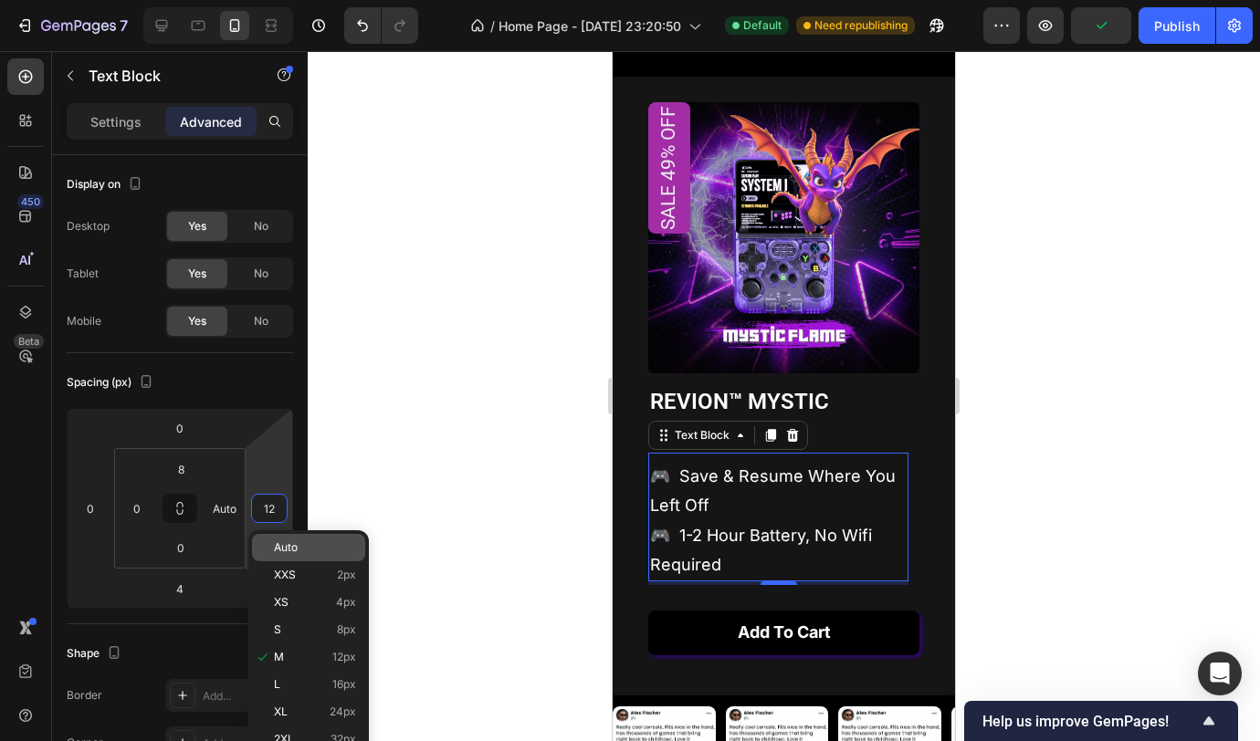
click at [294, 545] on span "Auto" at bounding box center [286, 547] width 24 height 13
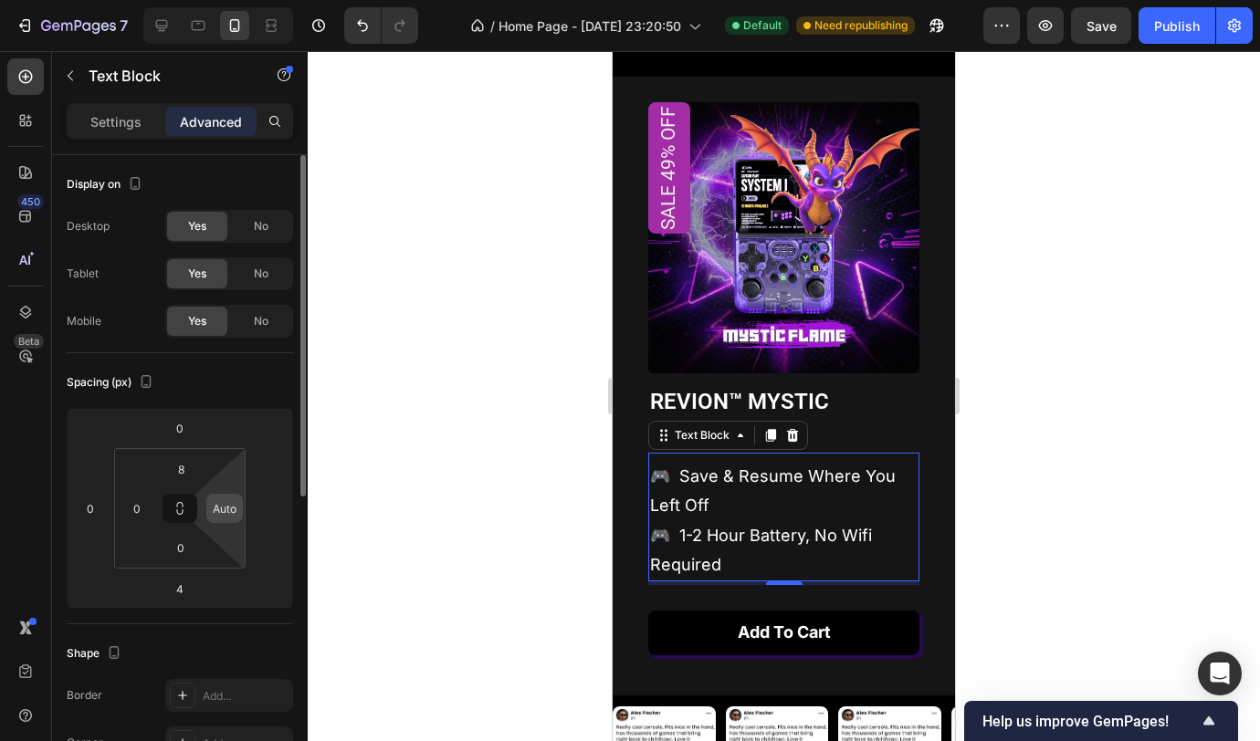
click at [227, 509] on input "Auto" at bounding box center [224, 508] width 27 height 27
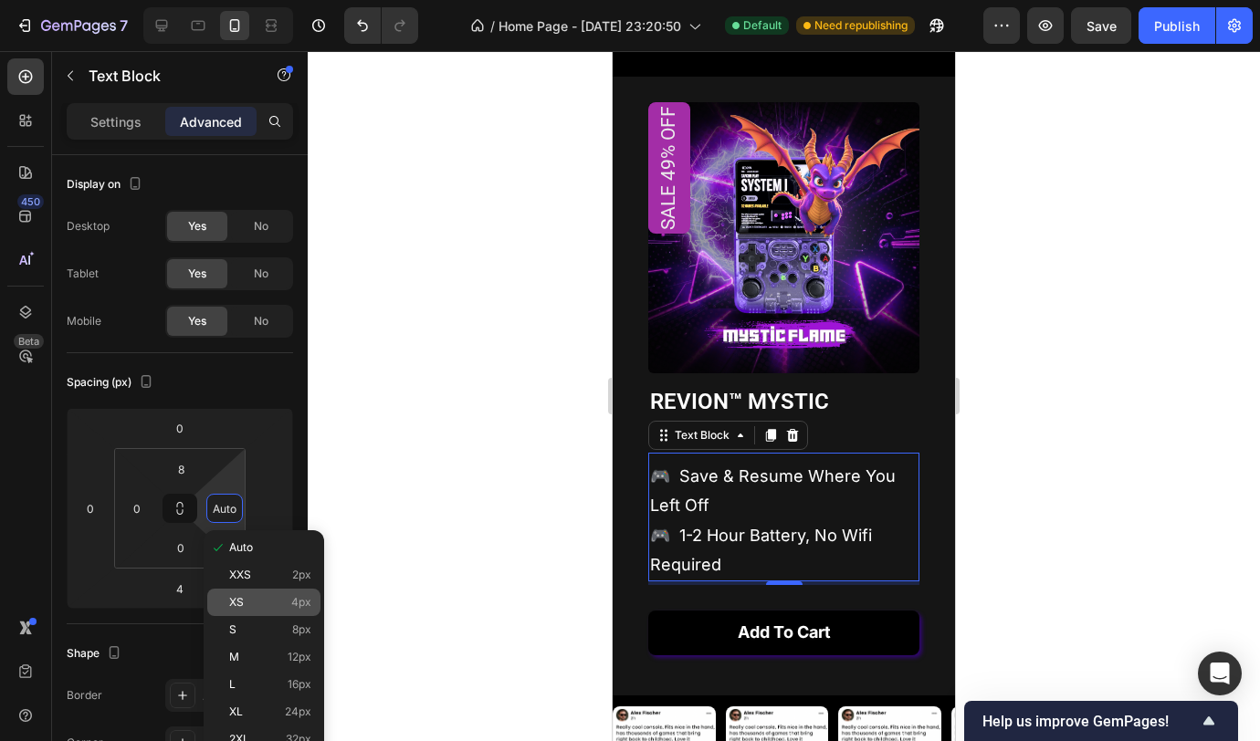
click at [263, 608] on p "XS 4px" at bounding box center [270, 602] width 82 height 13
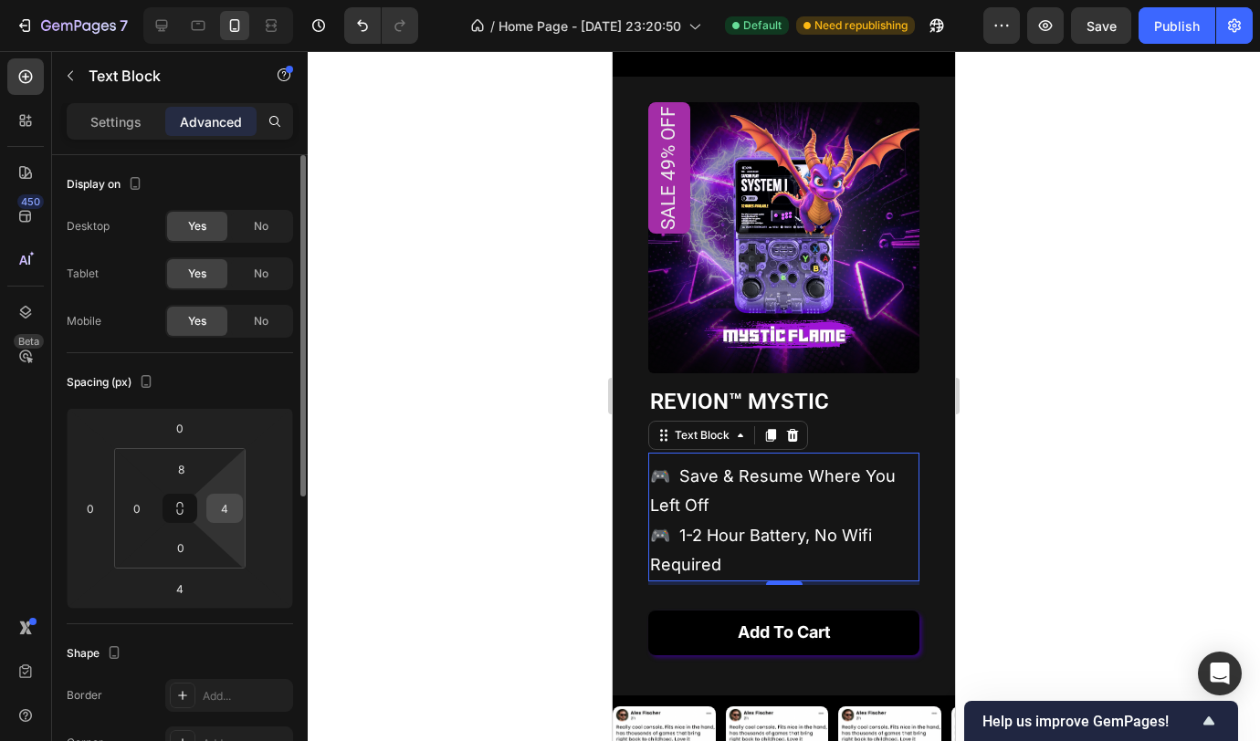
click at [228, 510] on input "4" at bounding box center [224, 508] width 27 height 27
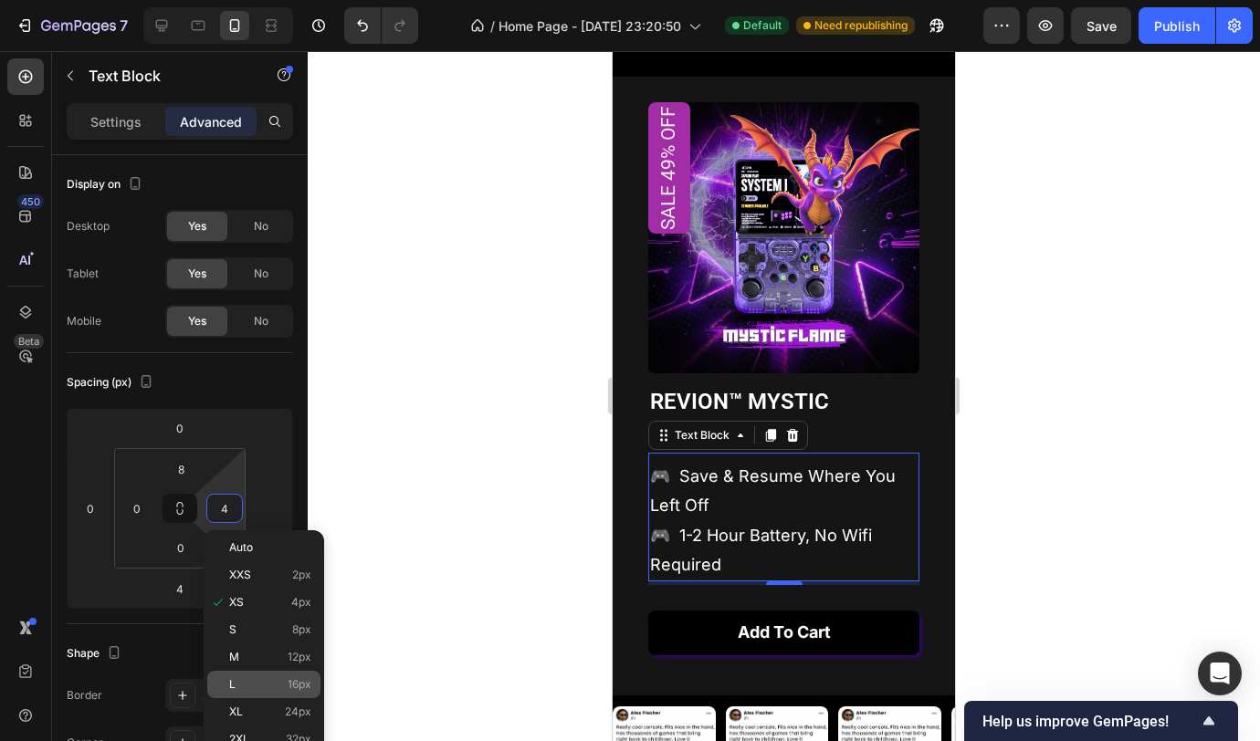
click at [250, 673] on div "L 16px" at bounding box center [263, 684] width 113 height 27
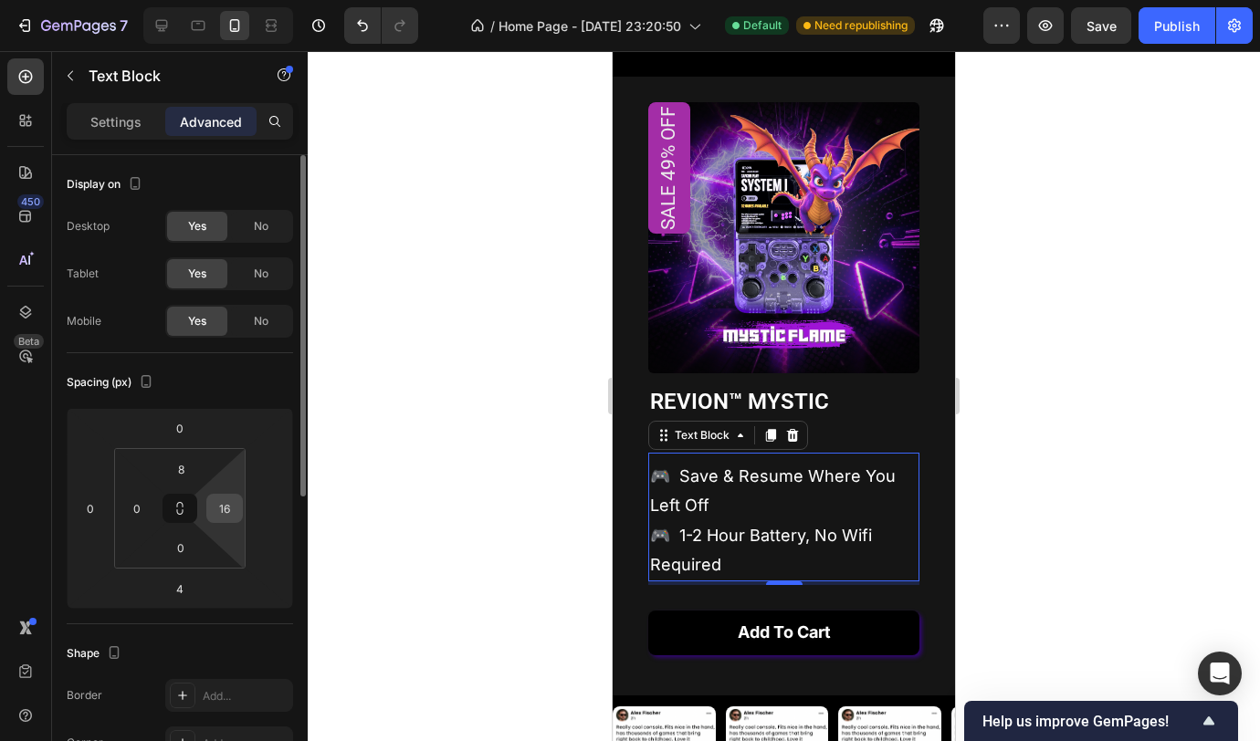
click at [223, 509] on input "16" at bounding box center [224, 508] width 27 height 27
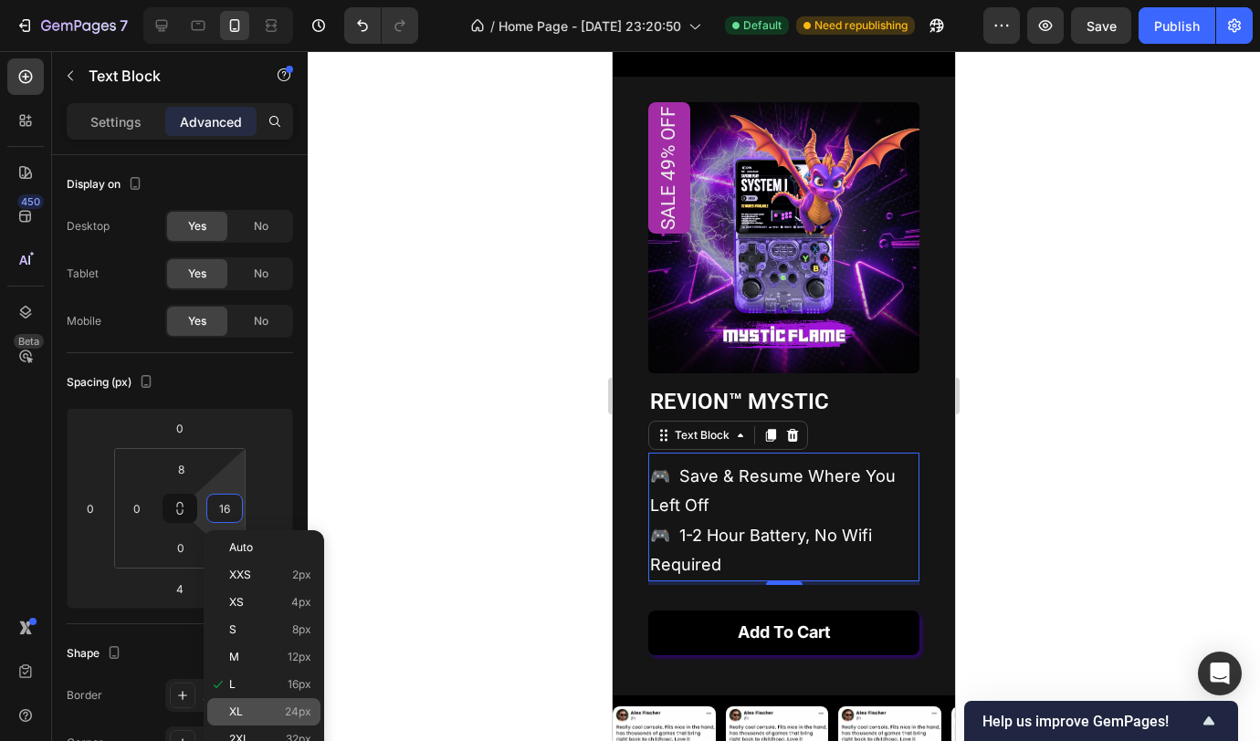
click at [249, 716] on p "XL 24px" at bounding box center [270, 712] width 82 height 13
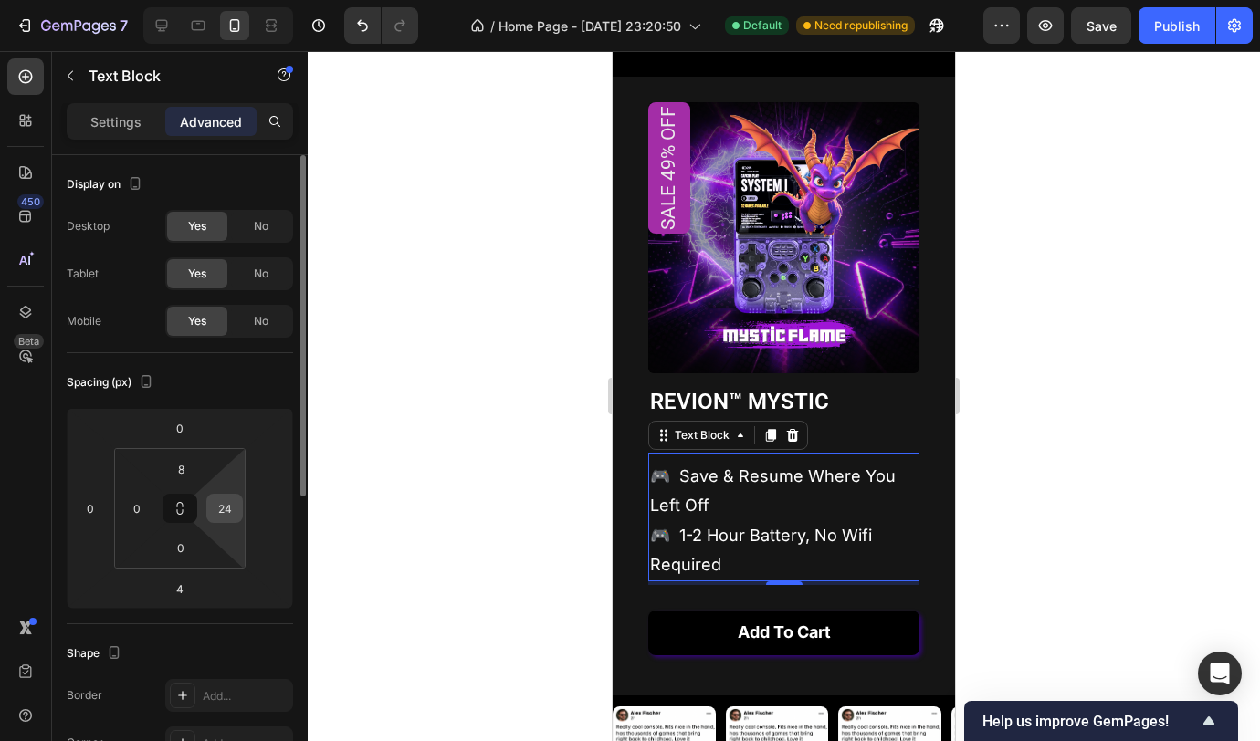
click at [231, 509] on input "24" at bounding box center [224, 508] width 27 height 27
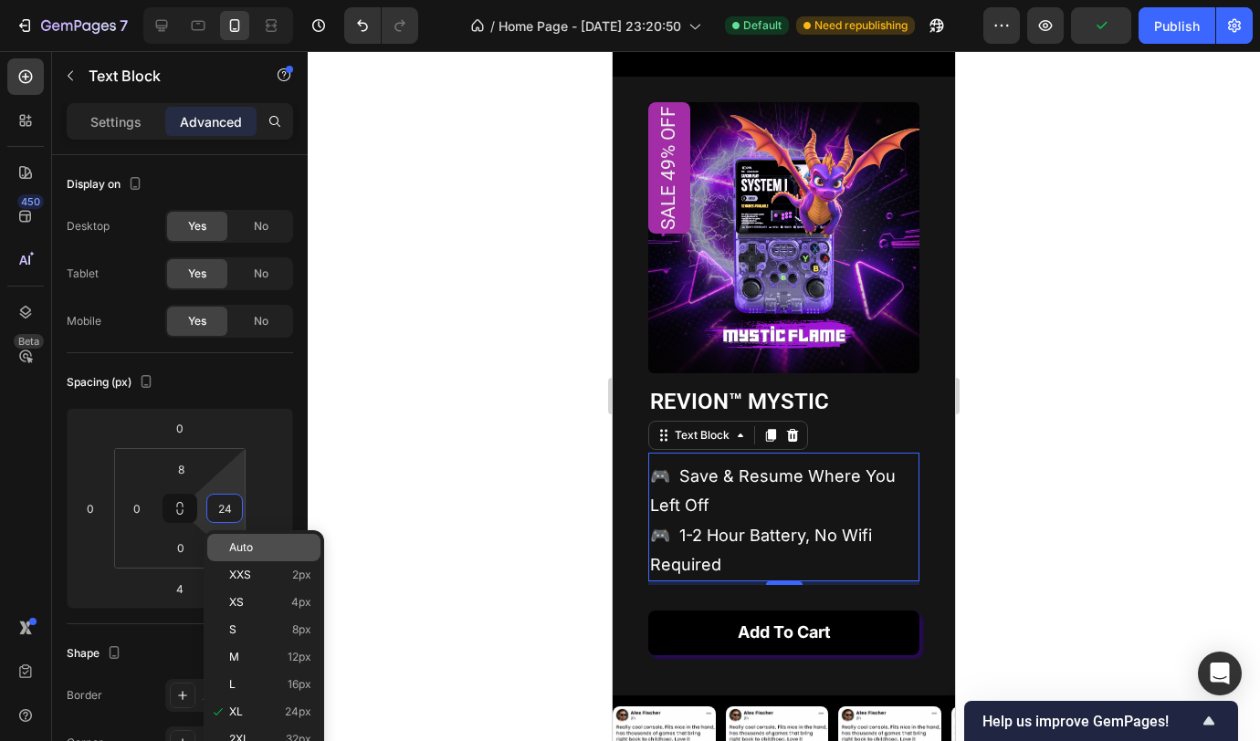
click at [251, 547] on span "Auto" at bounding box center [241, 547] width 24 height 13
type input "Auto"
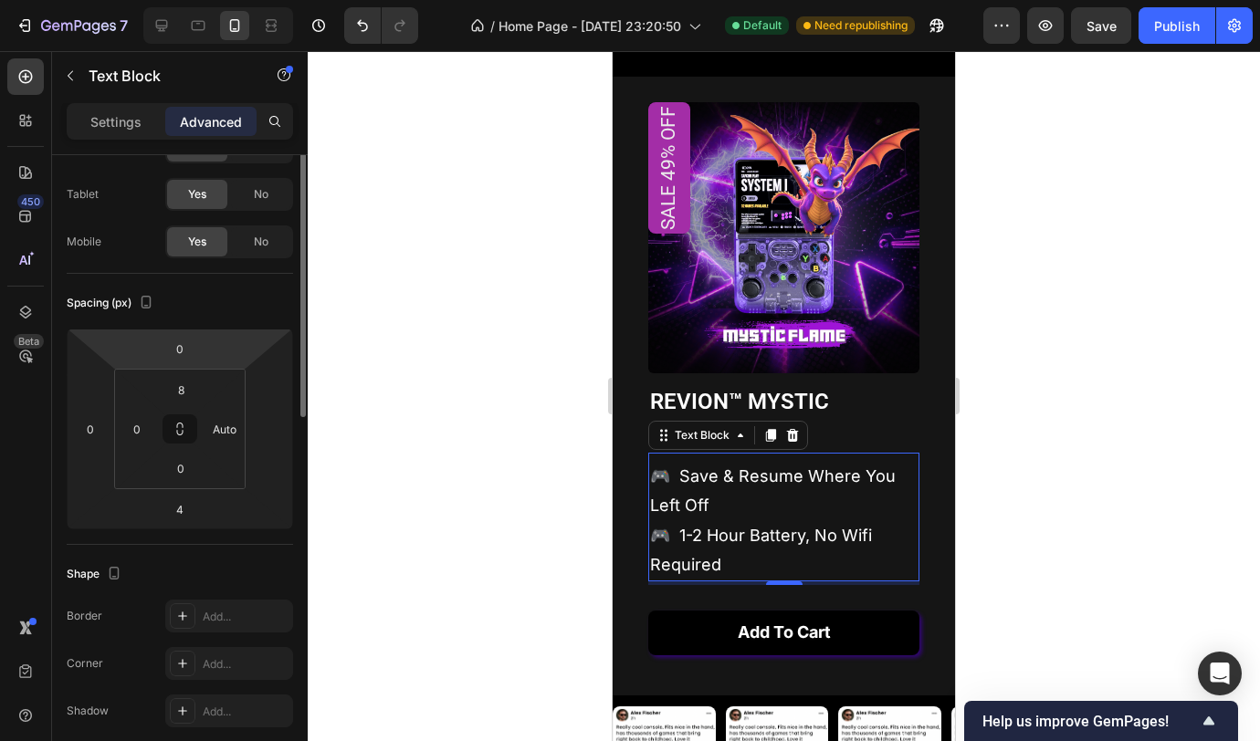
scroll to position [0, 0]
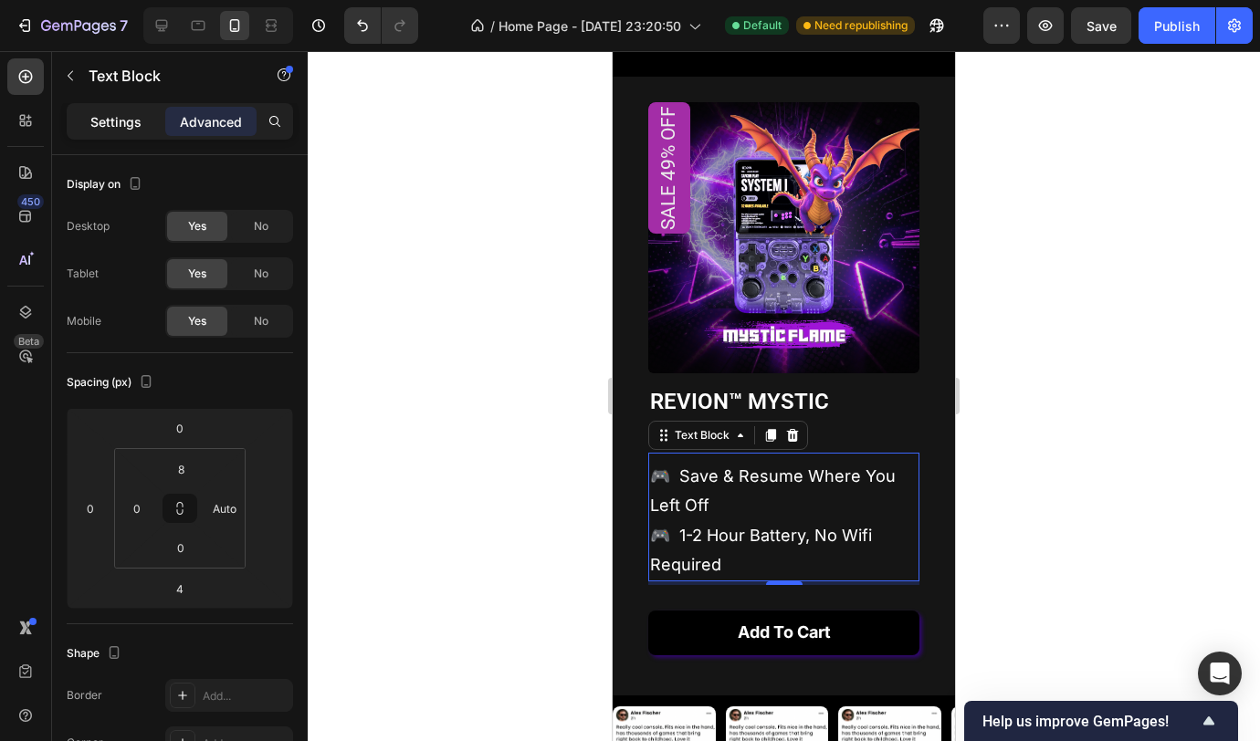
click at [129, 127] on p "Settings" at bounding box center [115, 121] width 51 height 19
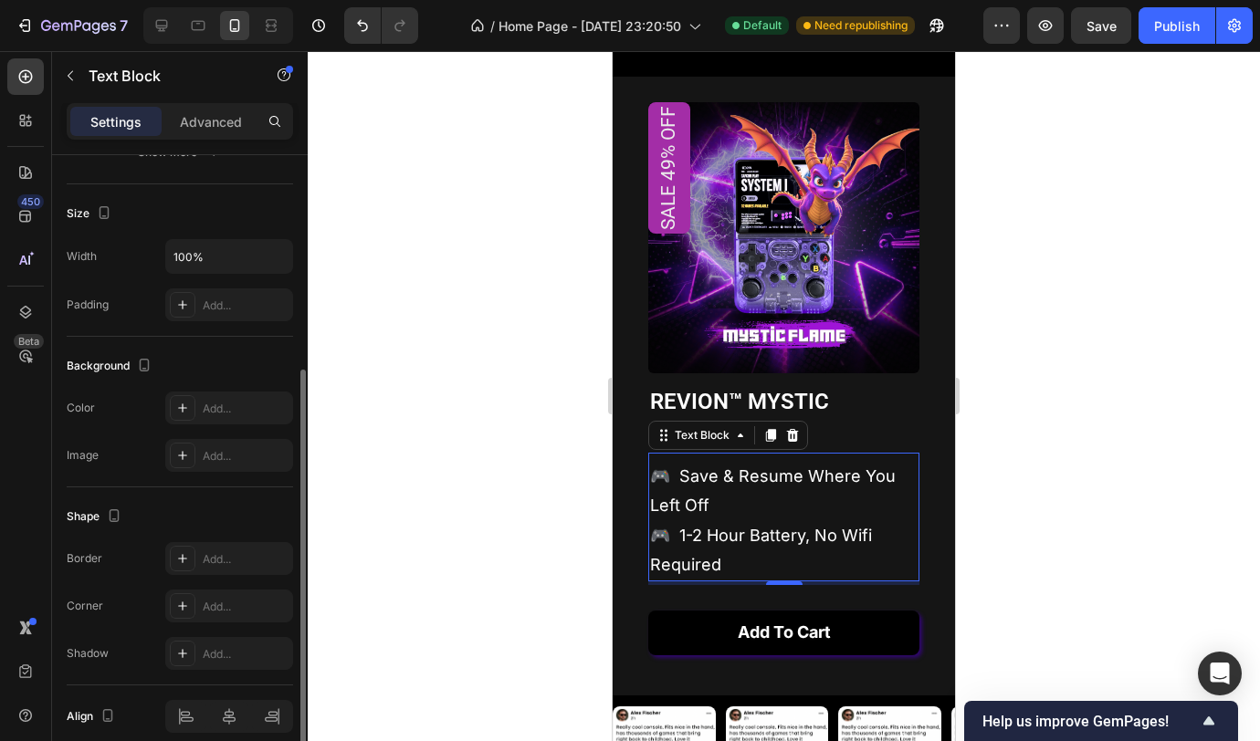
scroll to position [444, 0]
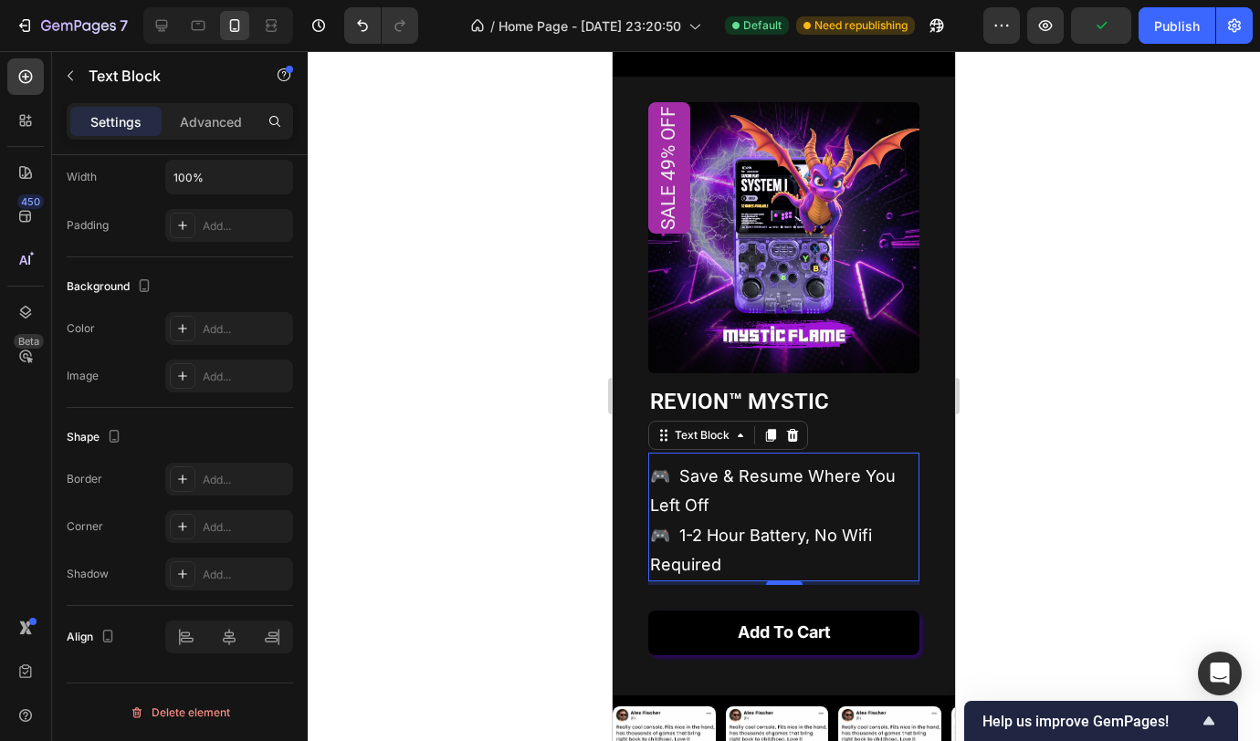
click at [1132, 460] on div at bounding box center [784, 396] width 952 height 690
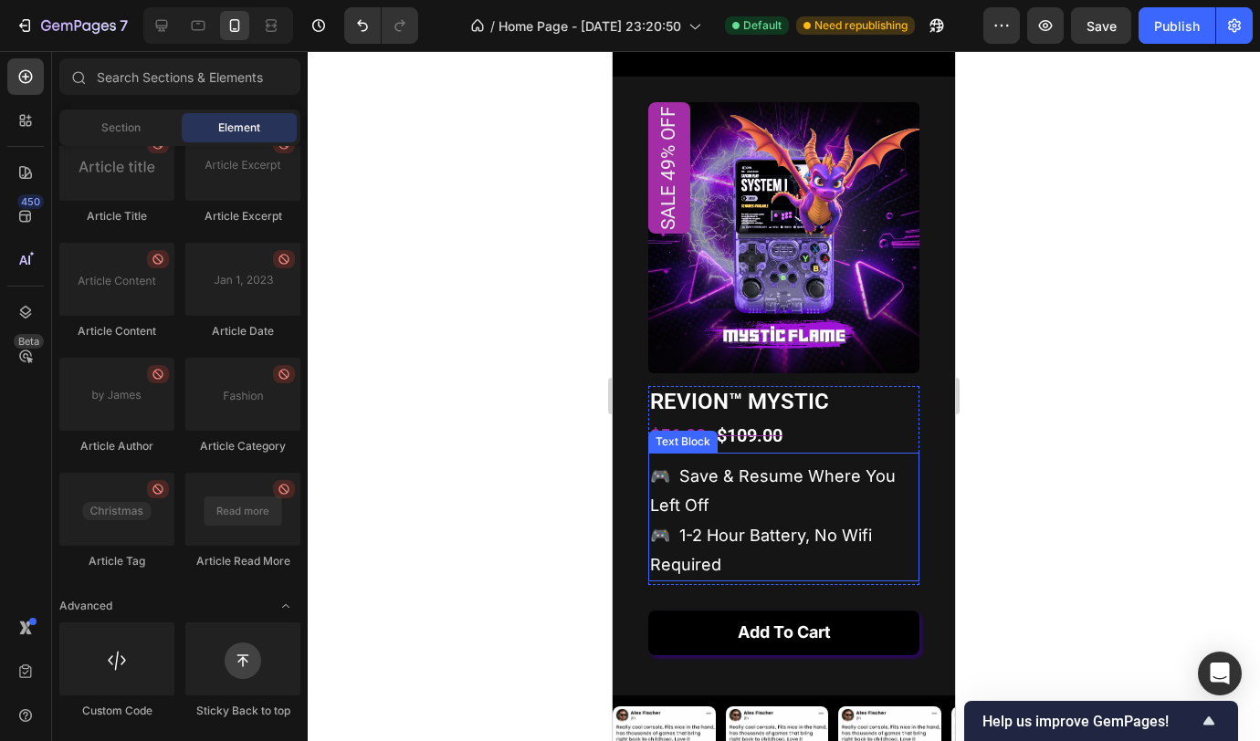
click at [863, 520] on p "🎮 save & resume where you left off 🎮 1-2 hour battery, no wifi required" at bounding box center [783, 521] width 267 height 119
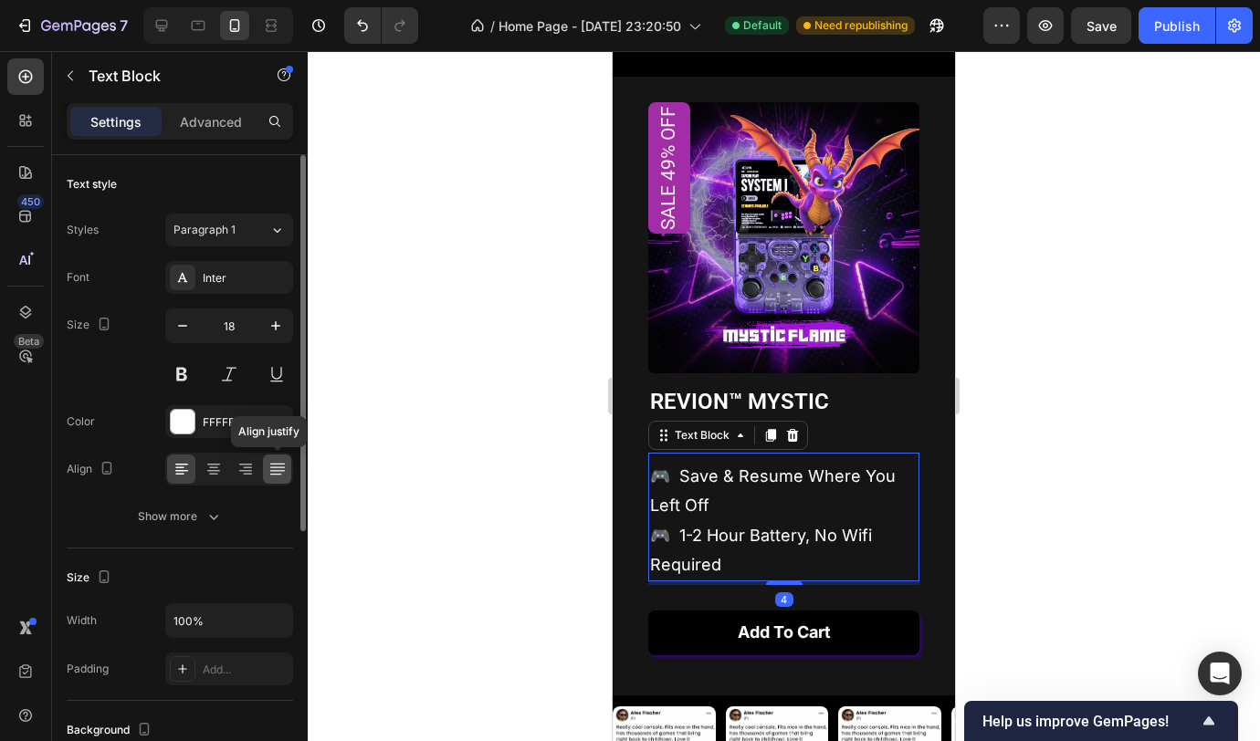
click at [287, 464] on div at bounding box center [277, 469] width 28 height 29
click at [223, 288] on div "Inter" at bounding box center [229, 277] width 128 height 33
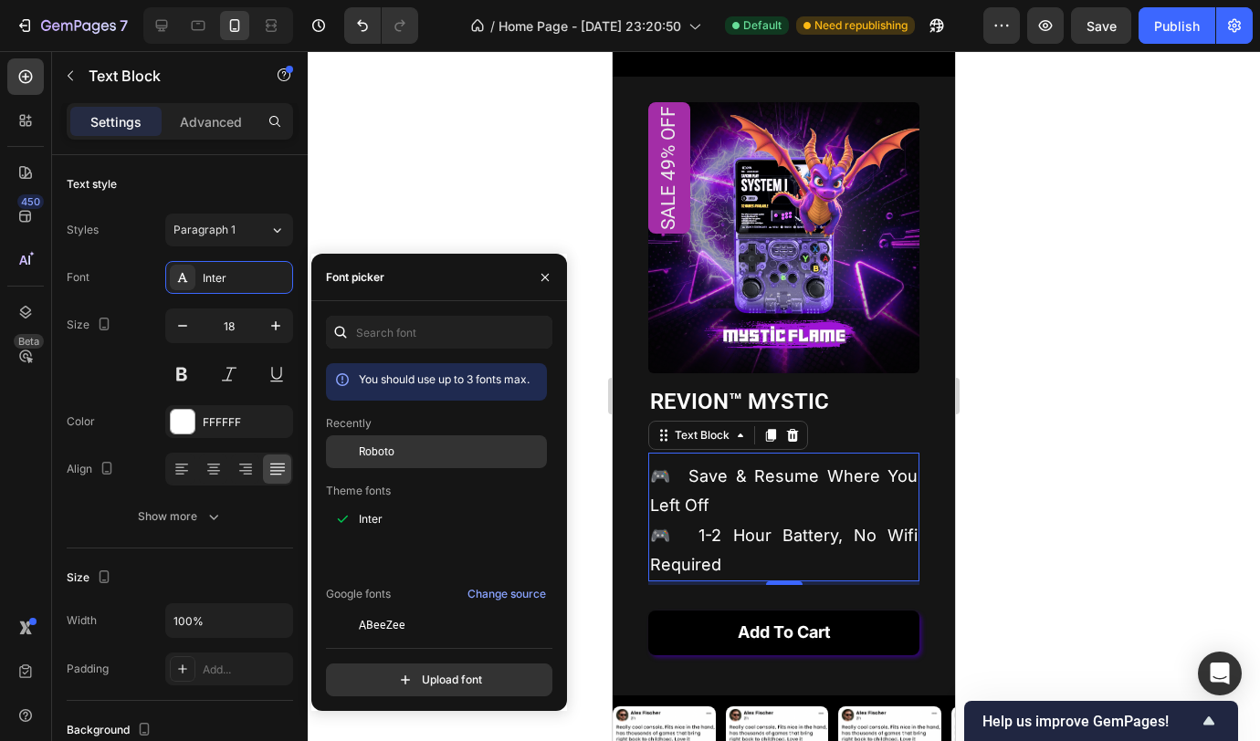
click at [399, 450] on div "Roboto" at bounding box center [451, 452] width 184 height 16
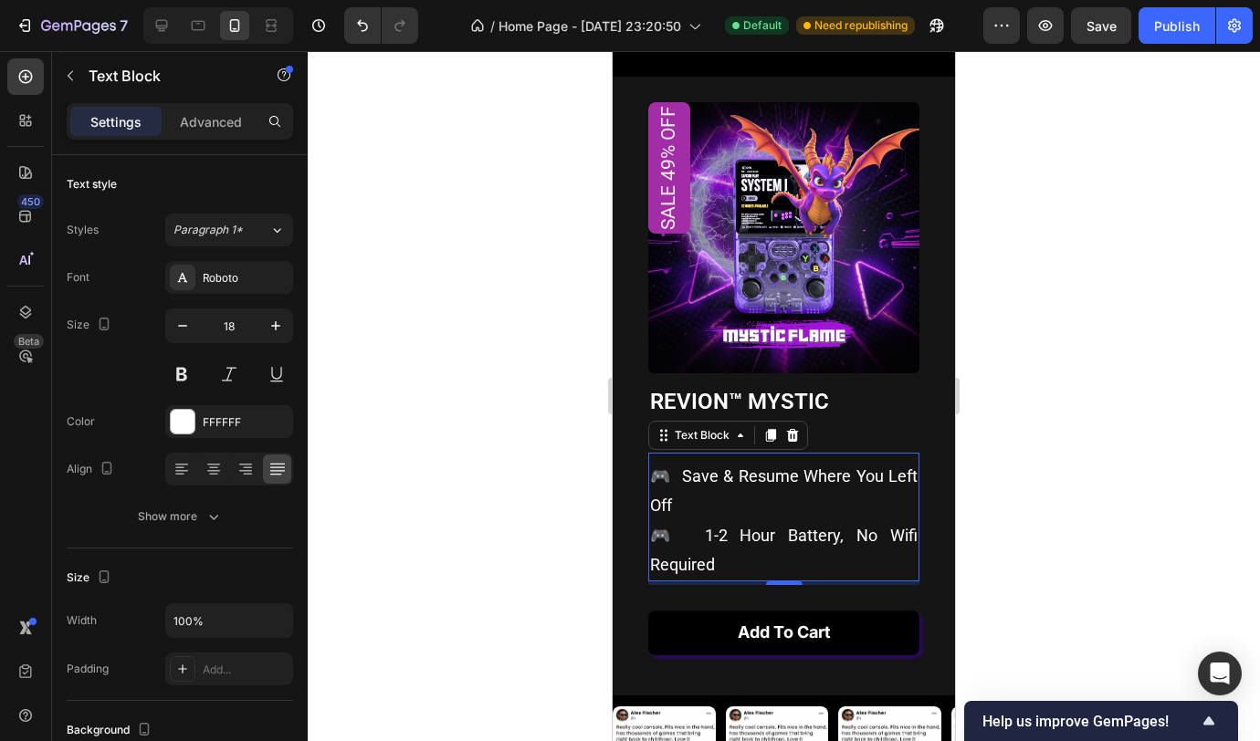
click at [698, 559] on p "🎮 save & resume where you left off 🎮 1-2 hour battery, no wifi required" at bounding box center [783, 521] width 267 height 119
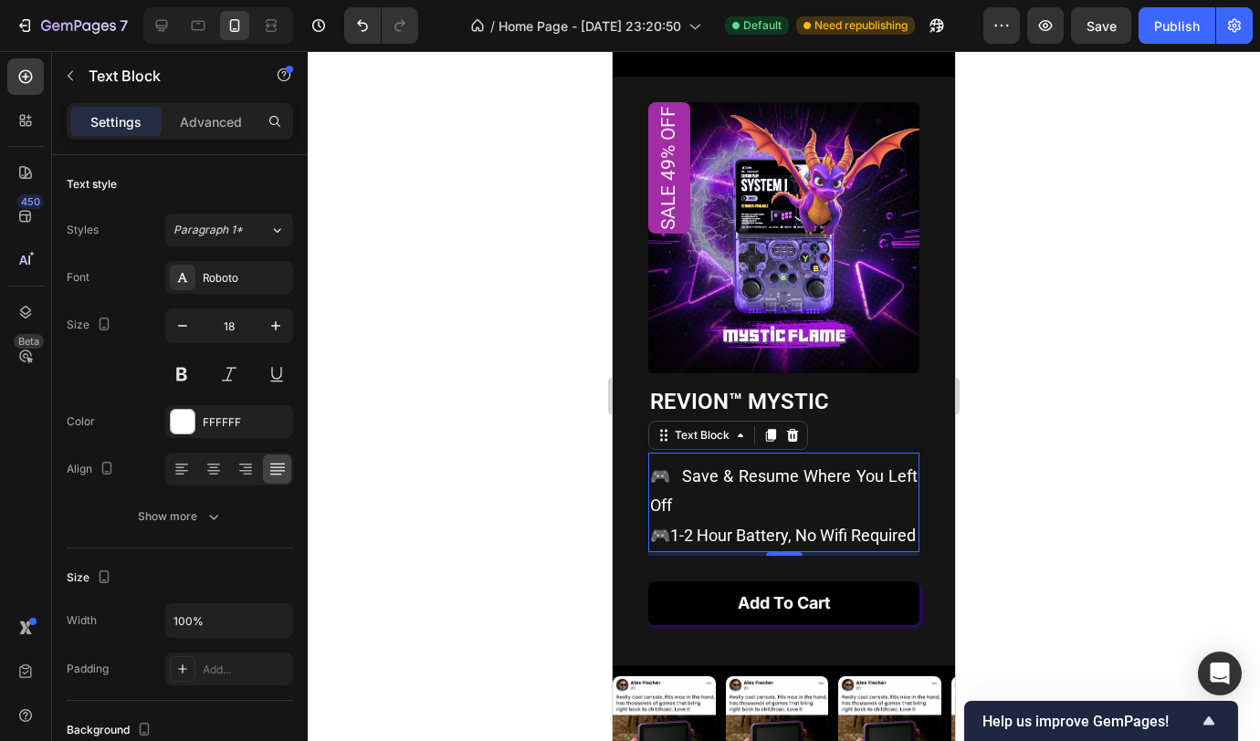
click at [1190, 354] on div at bounding box center [784, 396] width 952 height 690
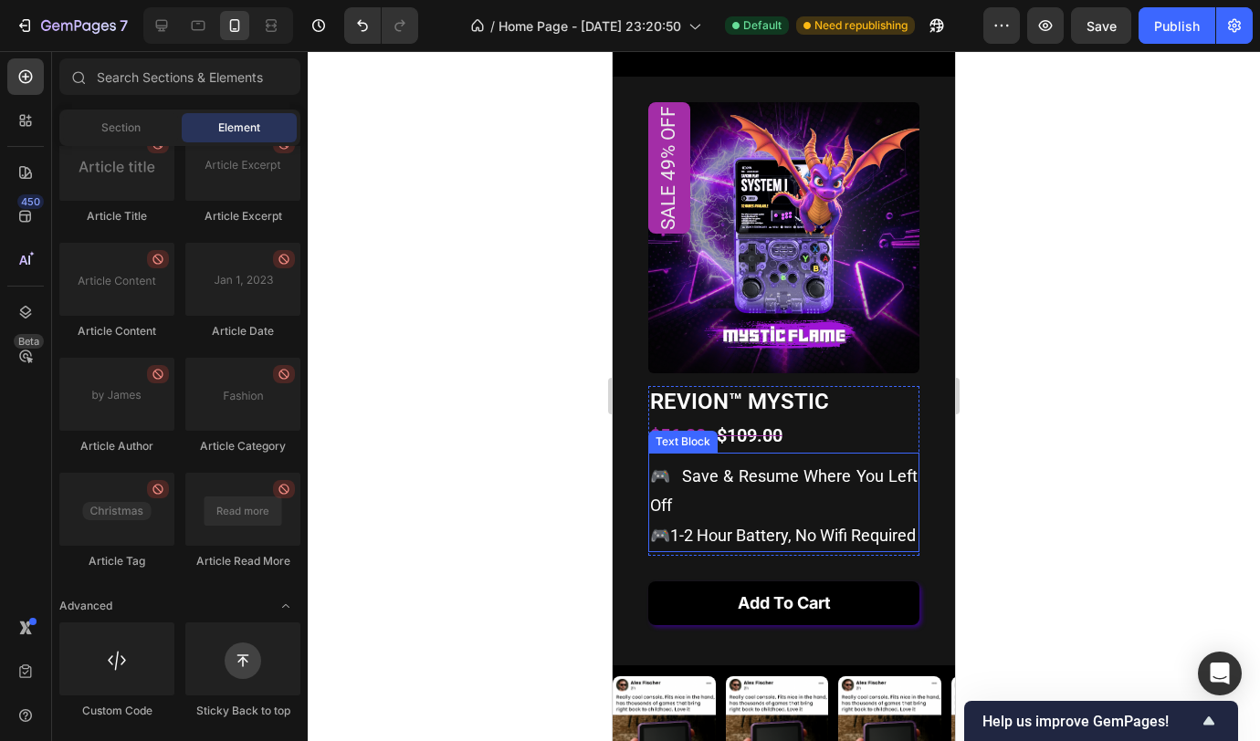
click at [764, 541] on p "🎮 save & resume where you left off 🎮1-2 hour battery, no wifi required" at bounding box center [783, 506] width 267 height 89
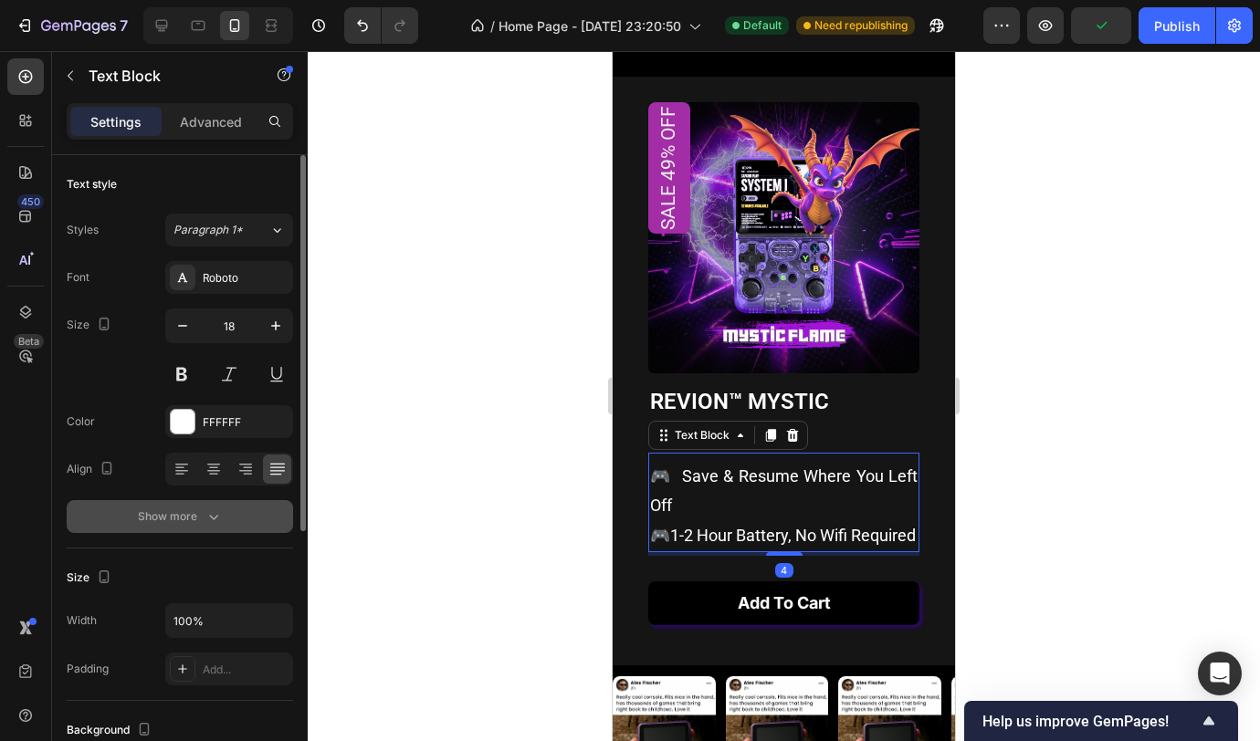
click at [206, 534] on div "Text style Styles Paragraph 1* Font Roboto Size 18 Color FFFFFF Align Show more" at bounding box center [180, 351] width 226 height 393
click at [205, 520] on icon "button" at bounding box center [214, 517] width 18 height 18
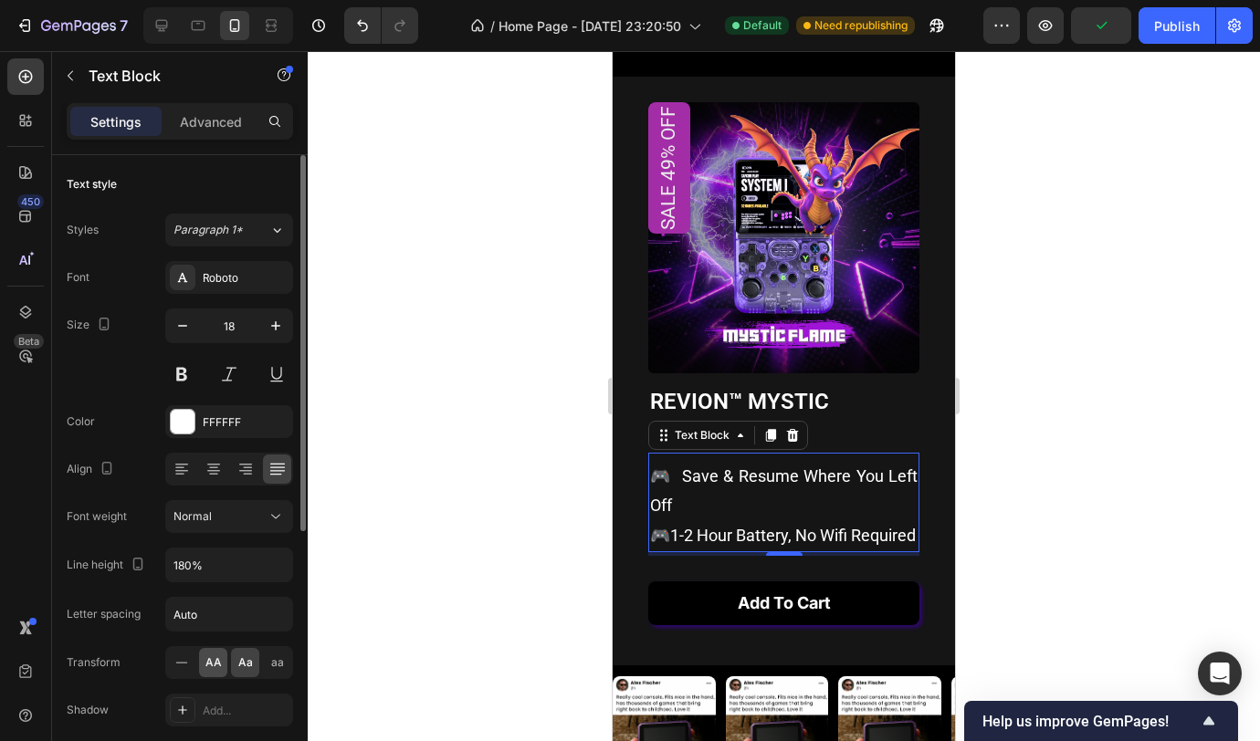
click at [209, 663] on span "AA" at bounding box center [213, 663] width 16 height 16
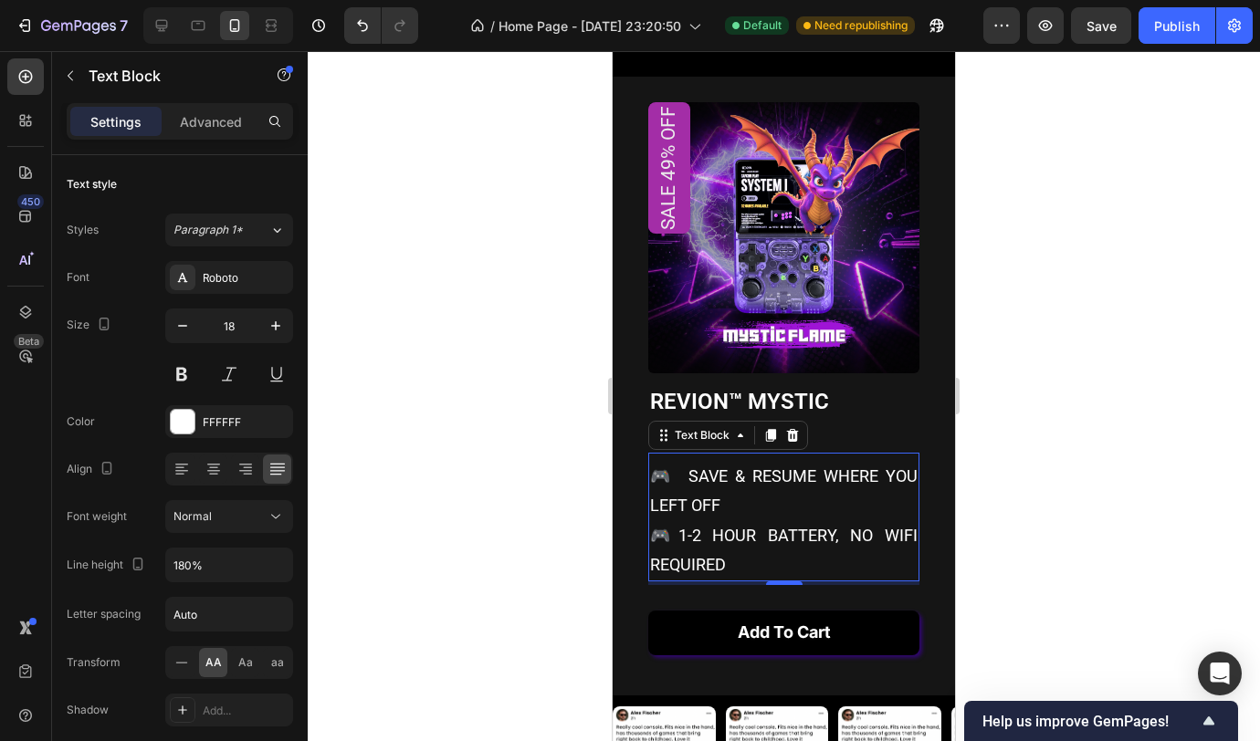
click at [1079, 456] on div at bounding box center [784, 396] width 952 height 690
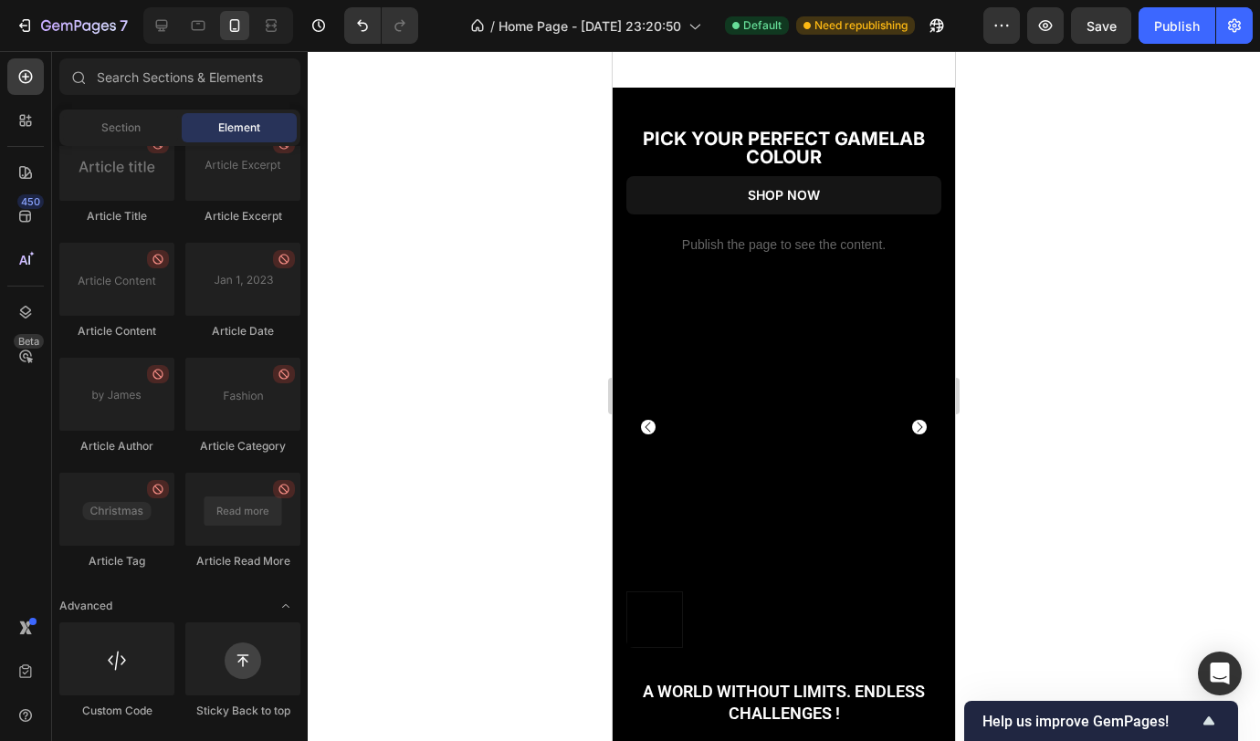
scroll to position [882, 0]
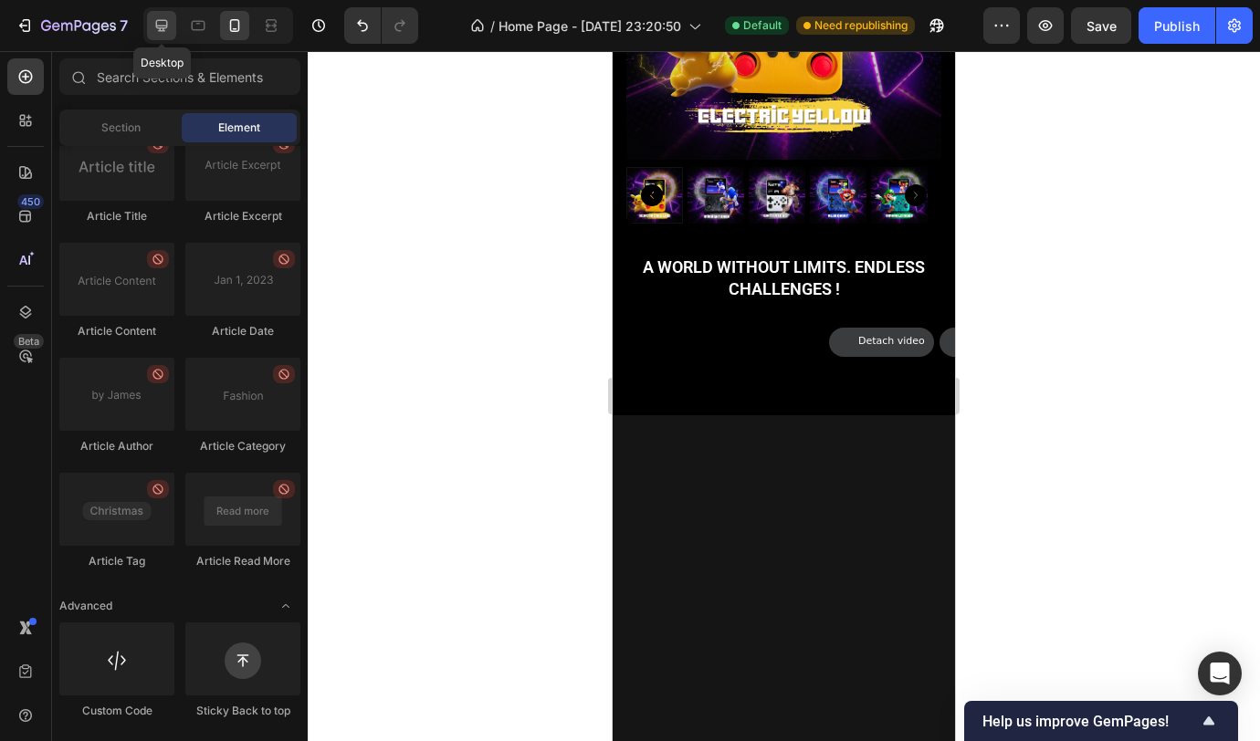
click at [171, 30] on div at bounding box center [161, 25] width 29 height 29
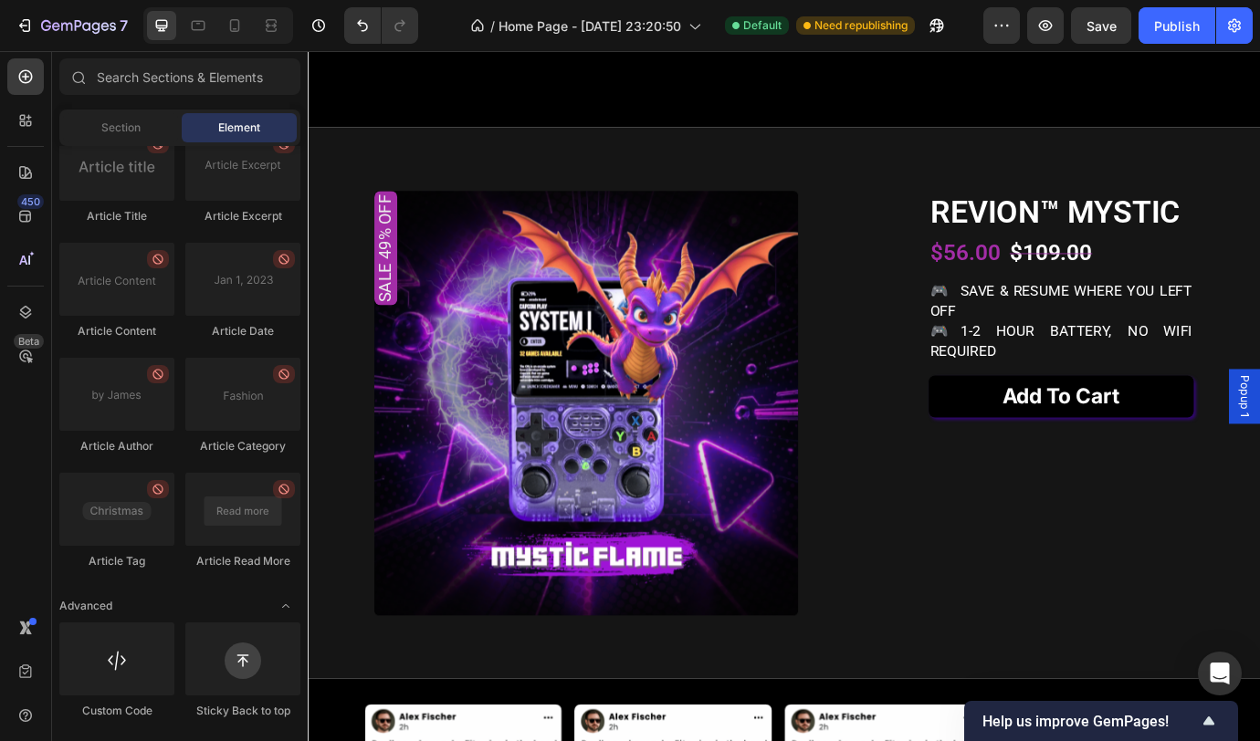
scroll to position [1796, 0]
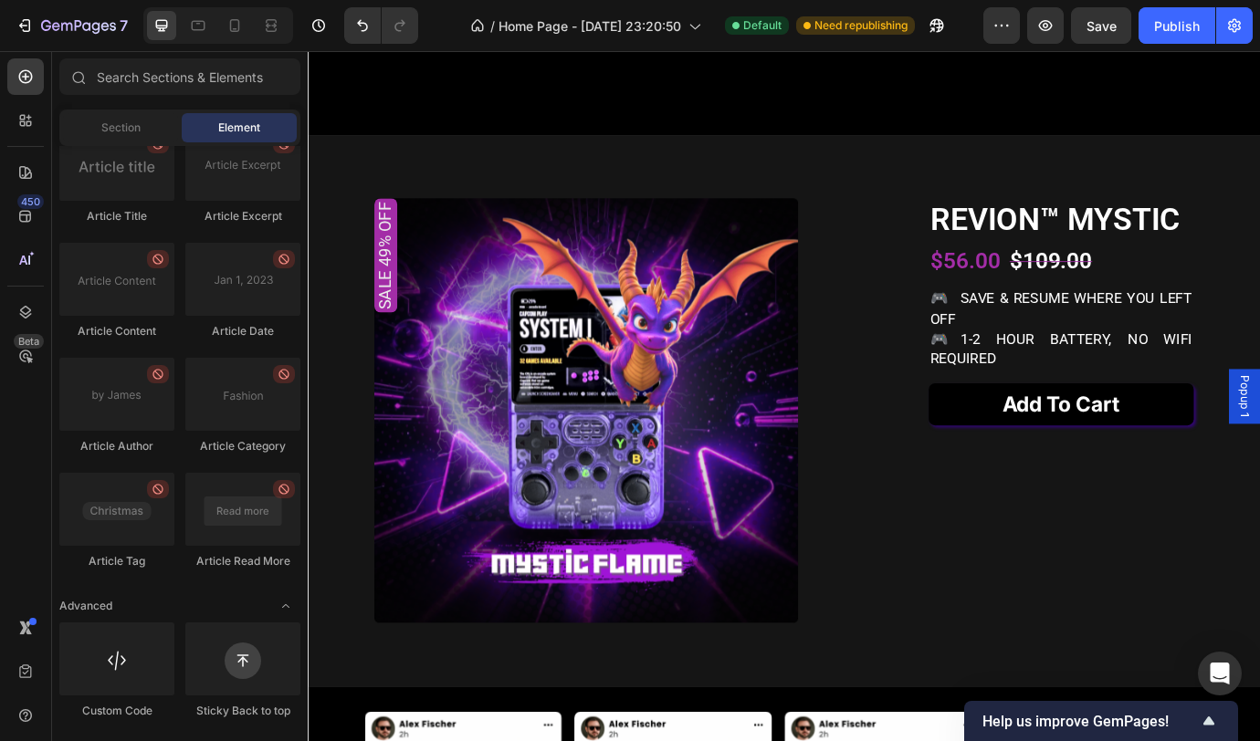
drag, startPoint x: 1402, startPoint y: 425, endPoint x: 1402, endPoint y: 674, distance: 249.2
click at [275, 22] on icon at bounding box center [271, 21] width 11 height 4
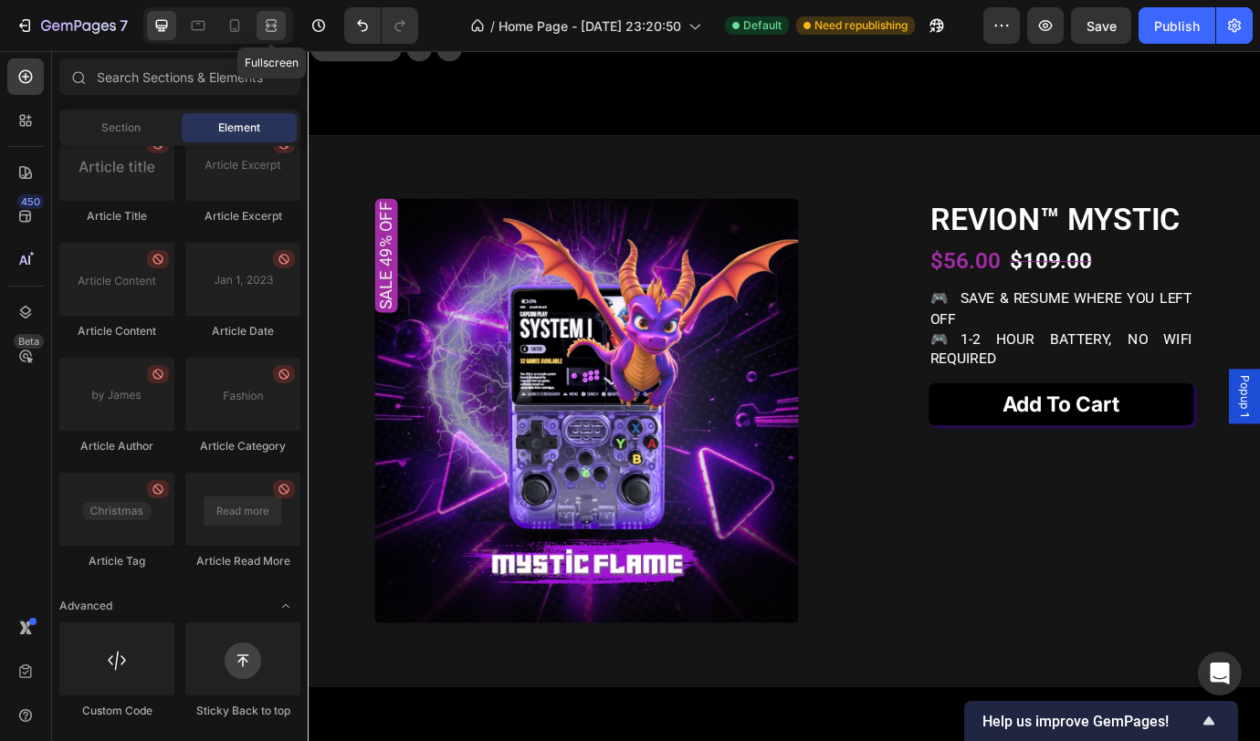
scroll to position [1807, 0]
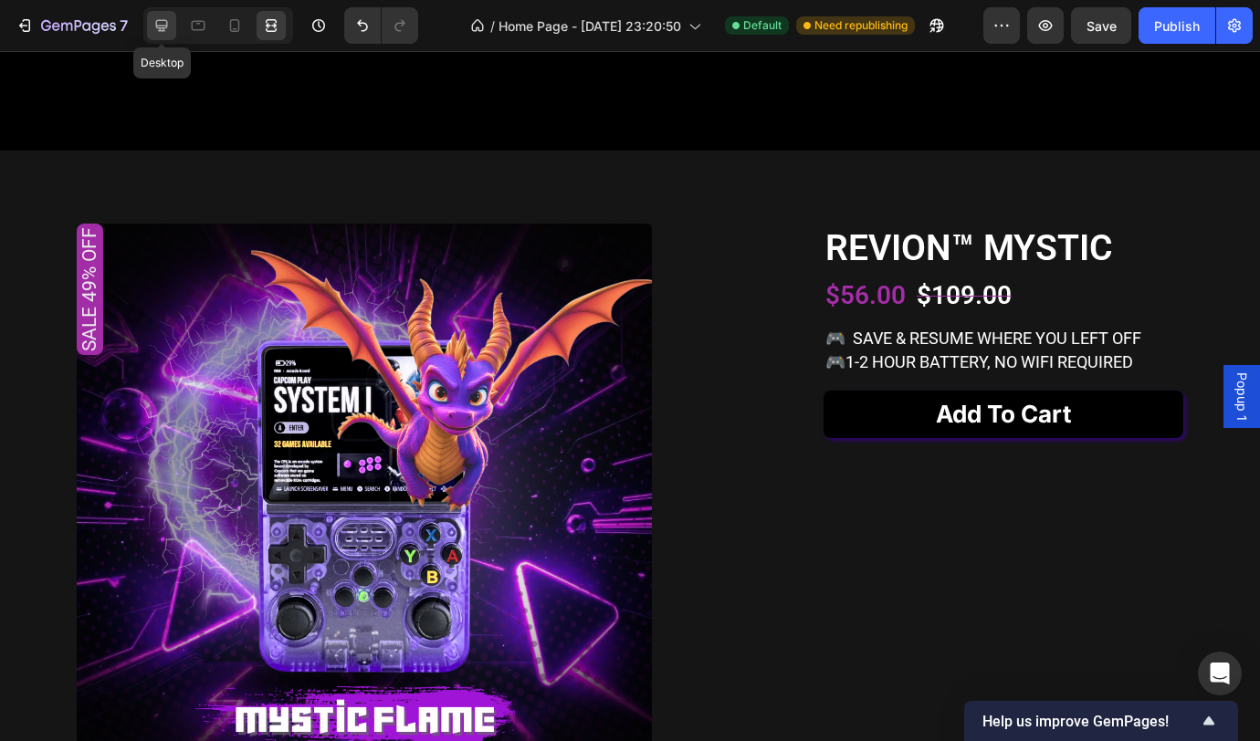
click at [169, 24] on icon at bounding box center [161, 25] width 18 height 18
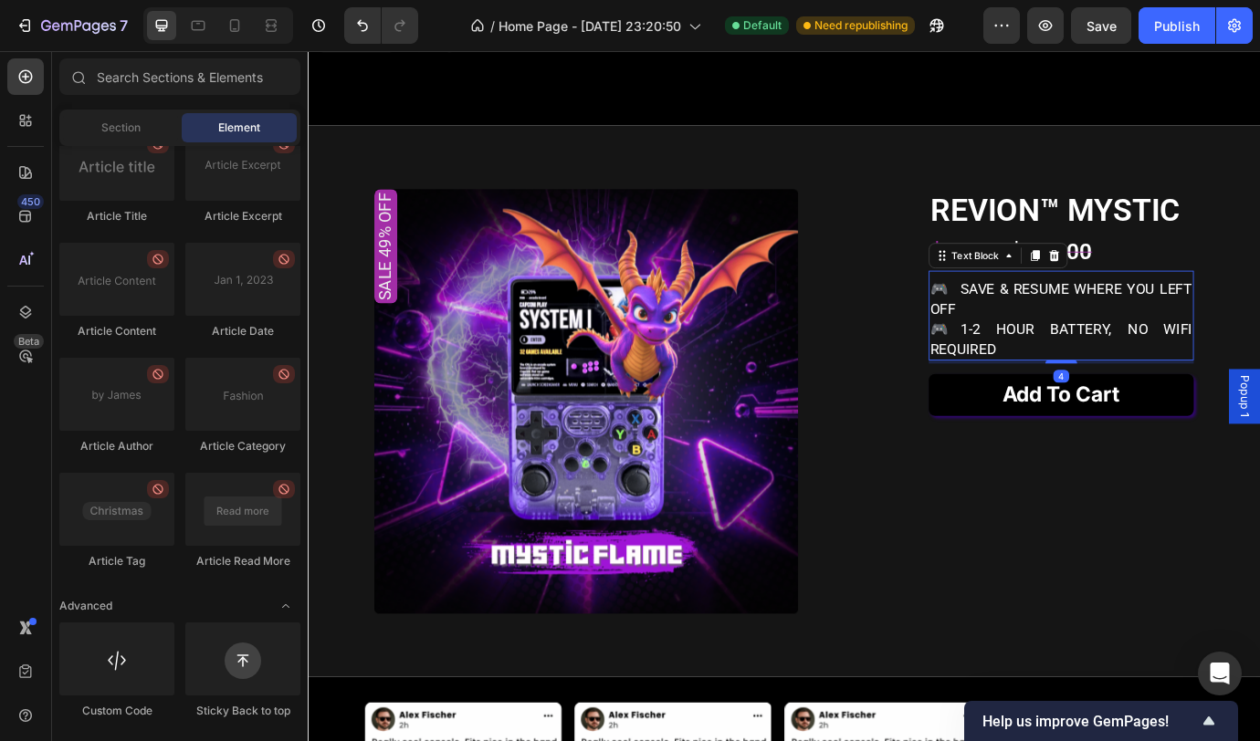
click at [1054, 405] on p "🎮 save & resume where you left off 🎮1-2 hour battery, no wifi required" at bounding box center [1173, 359] width 301 height 92
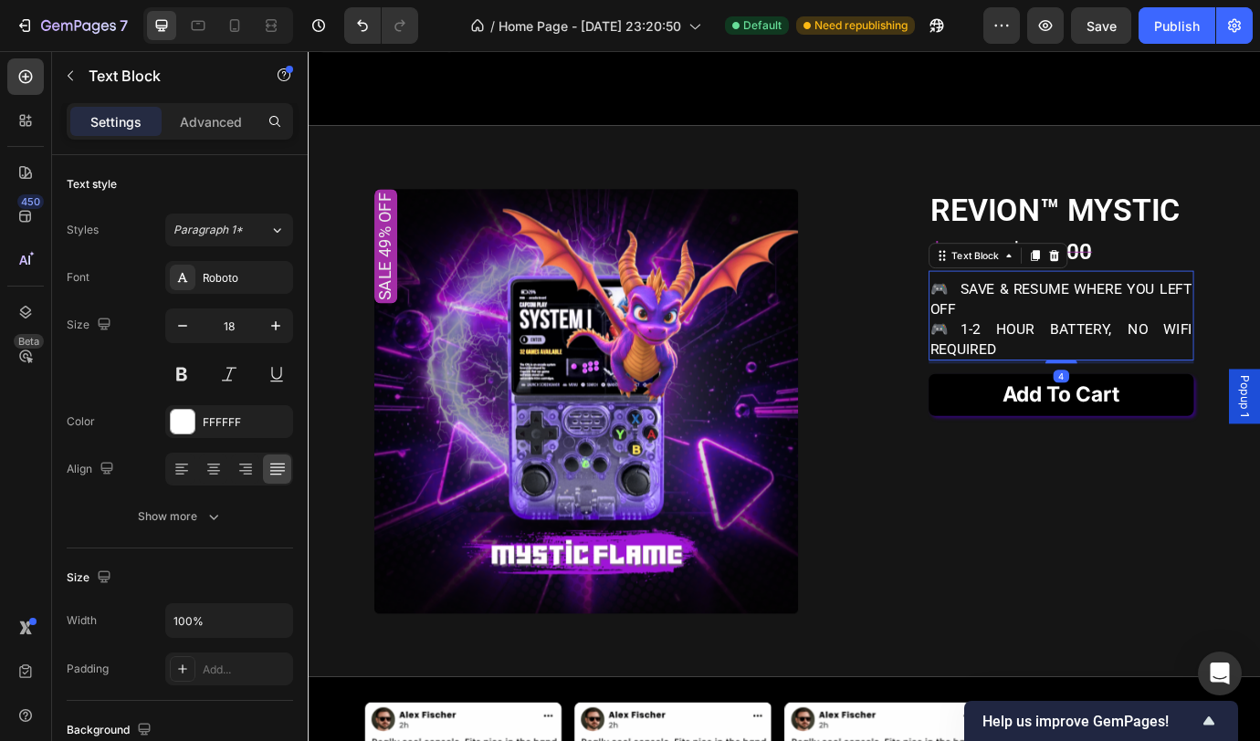
click at [1047, 405] on p "🎮 save & resume where you left off 🎮1-2 hour battery, no wifi required" at bounding box center [1173, 359] width 301 height 92
click at [272, 28] on icon at bounding box center [271, 25] width 18 height 18
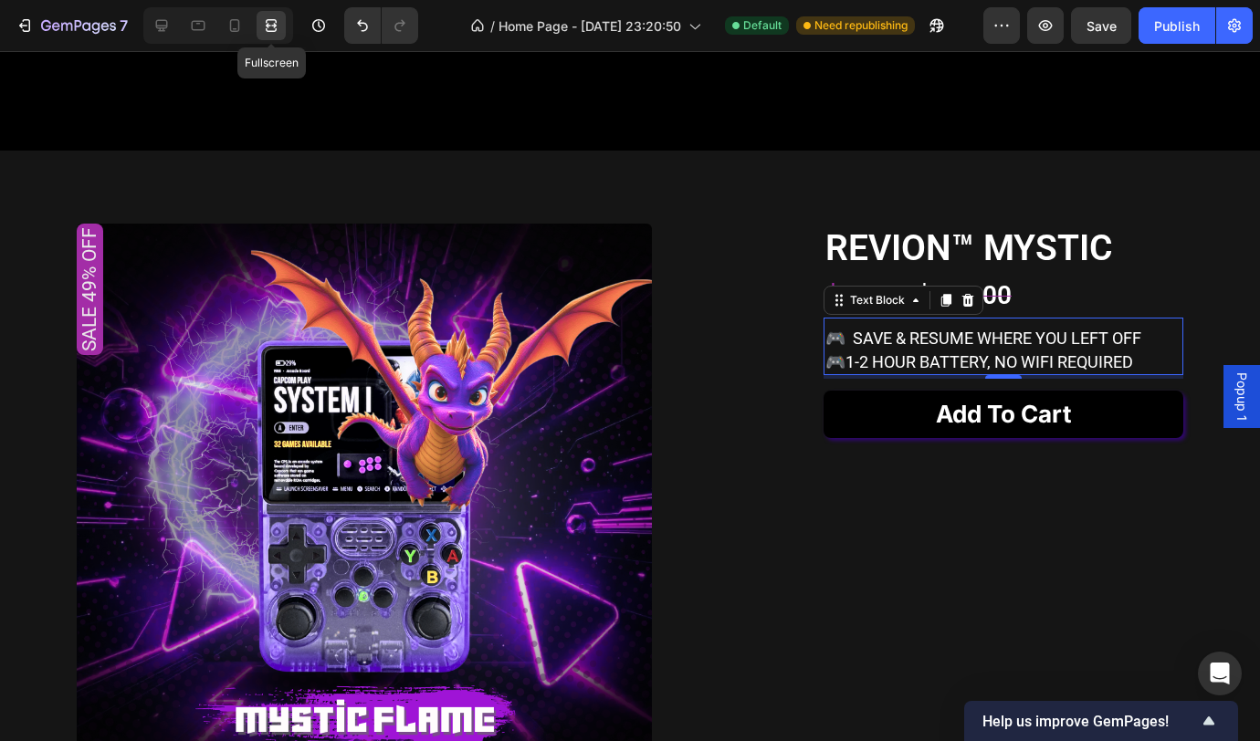
scroll to position [1817, 0]
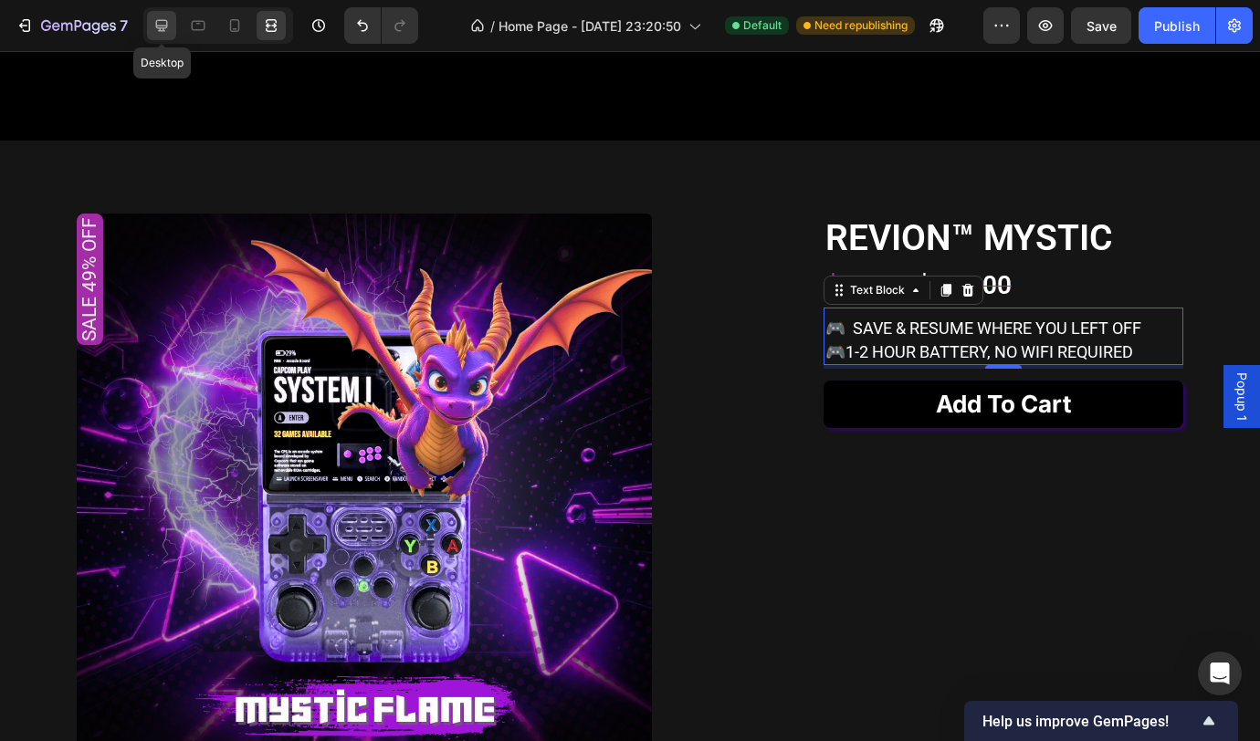
click at [173, 26] on div at bounding box center [161, 25] width 29 height 29
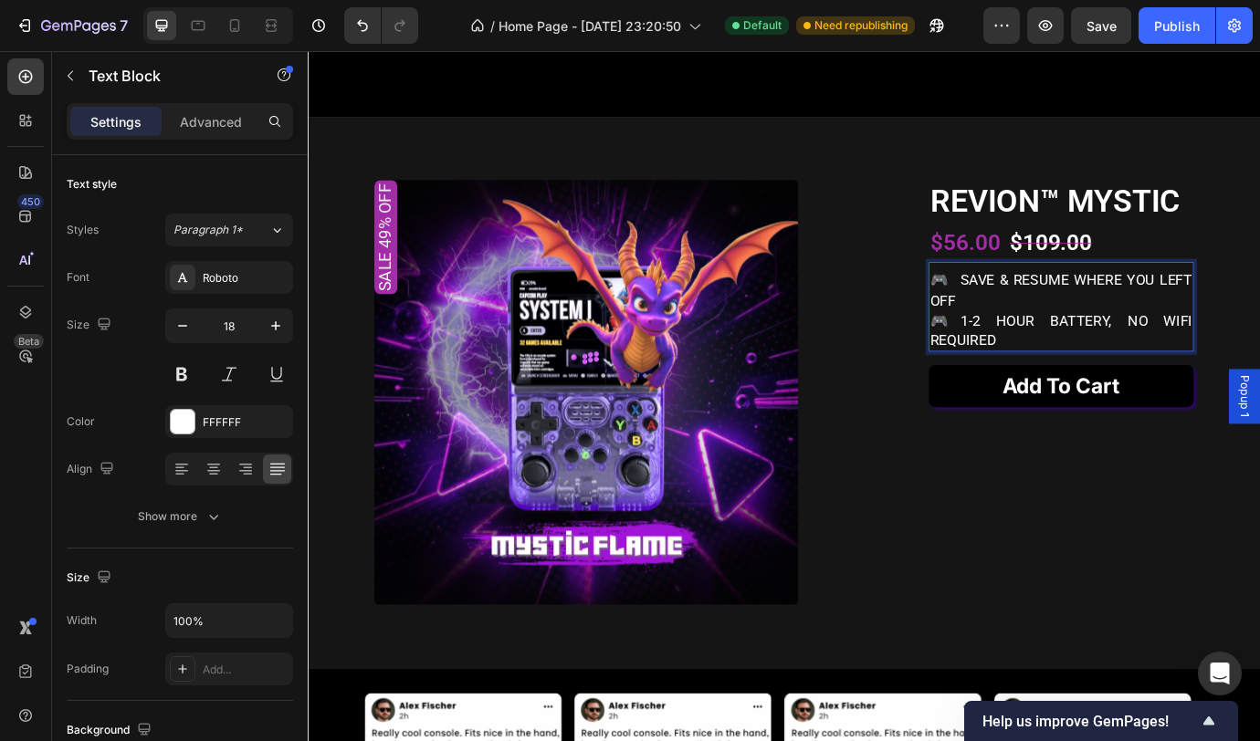
click at [1045, 395] on p "🎮 save & resume where you left off 🎮1-2 hour battery, no wifi required" at bounding box center [1173, 349] width 301 height 92
click at [270, 14] on div at bounding box center [271, 25] width 29 height 29
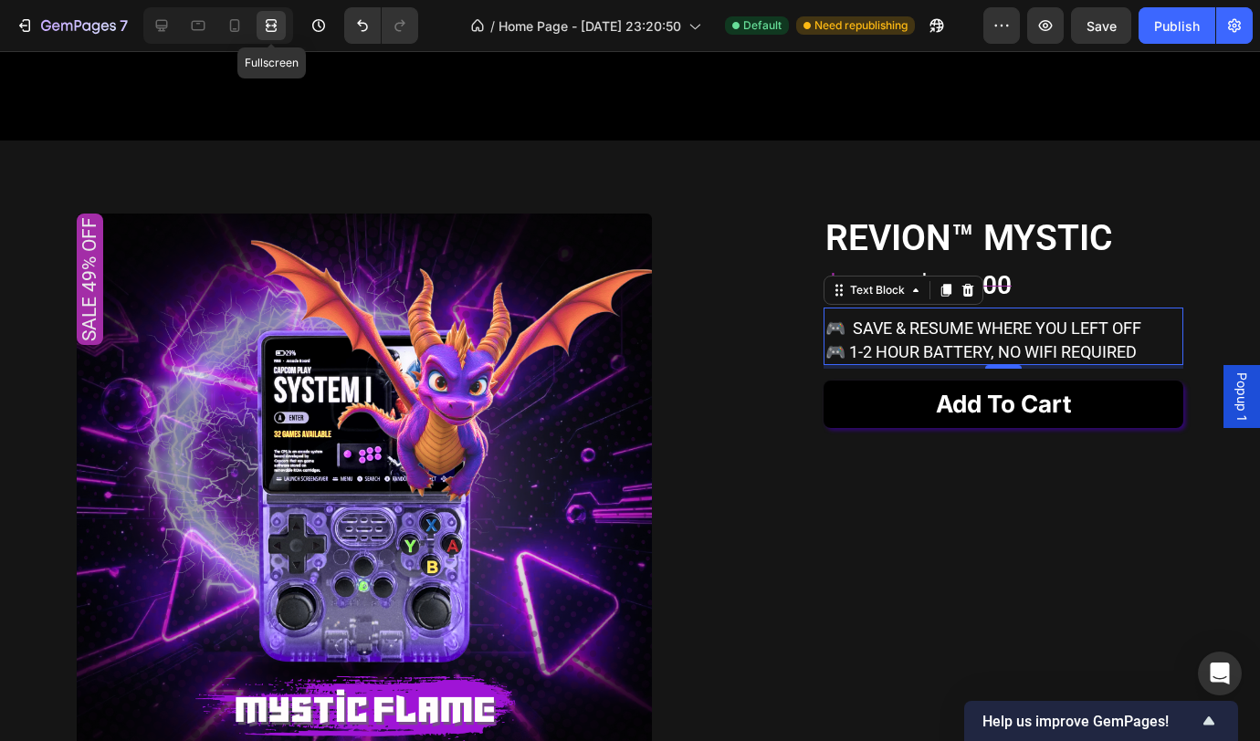
scroll to position [1828, 0]
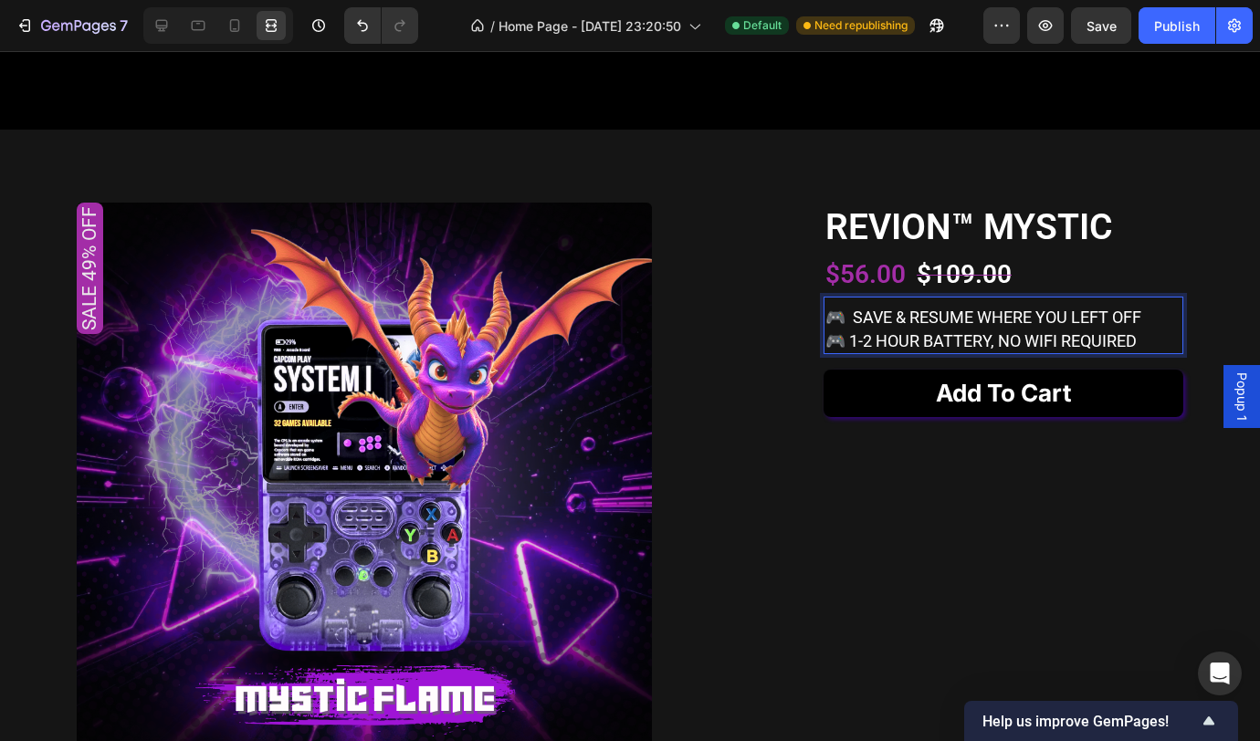
click at [837, 351] on p "🎮 save & resume where you left off 🎮 1-2 hour battery, no wifi required" at bounding box center [1003, 329] width 356 height 46
click at [162, 28] on icon at bounding box center [161, 25] width 18 height 18
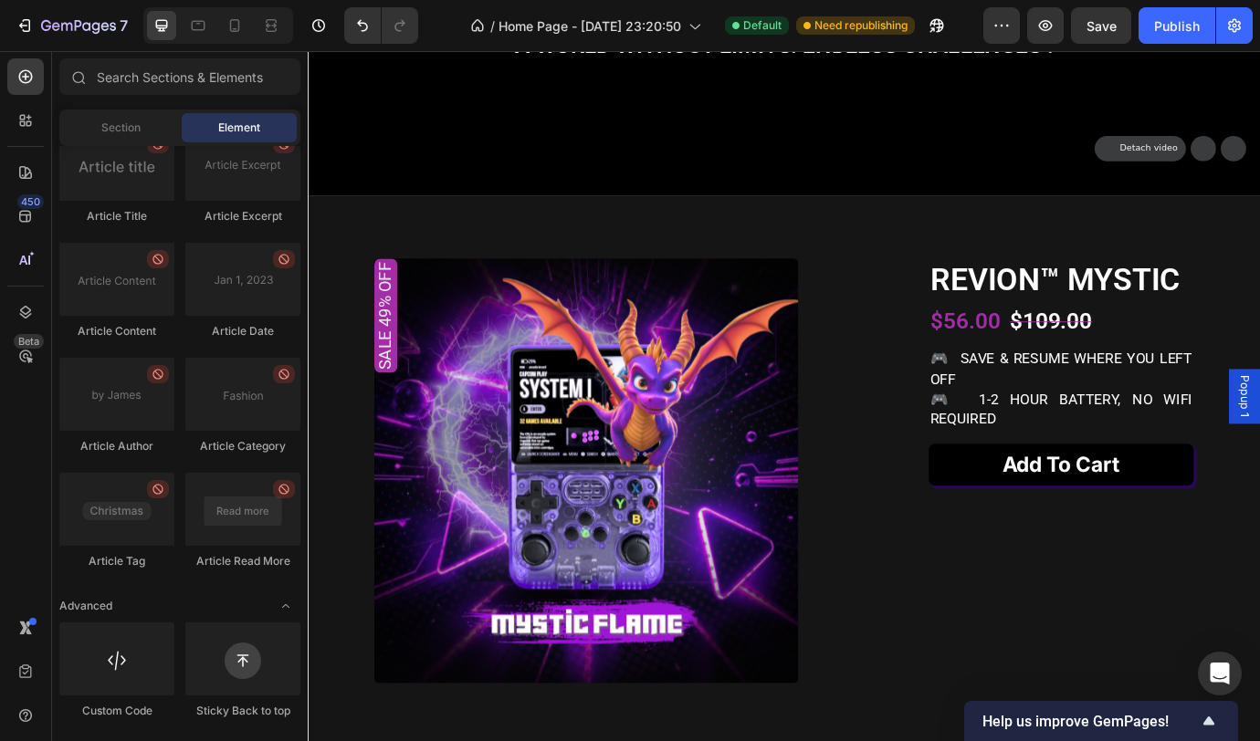
scroll to position [1668, 0]
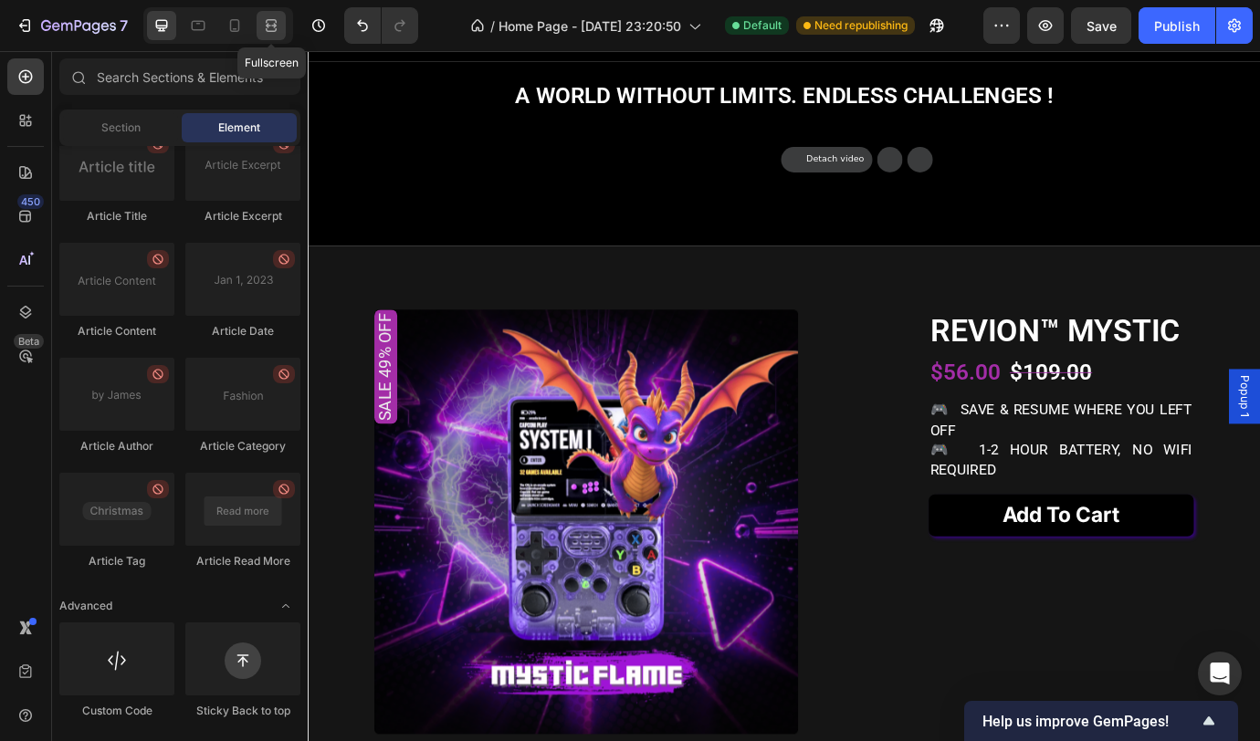
click at [278, 25] on icon at bounding box center [271, 25] width 18 height 18
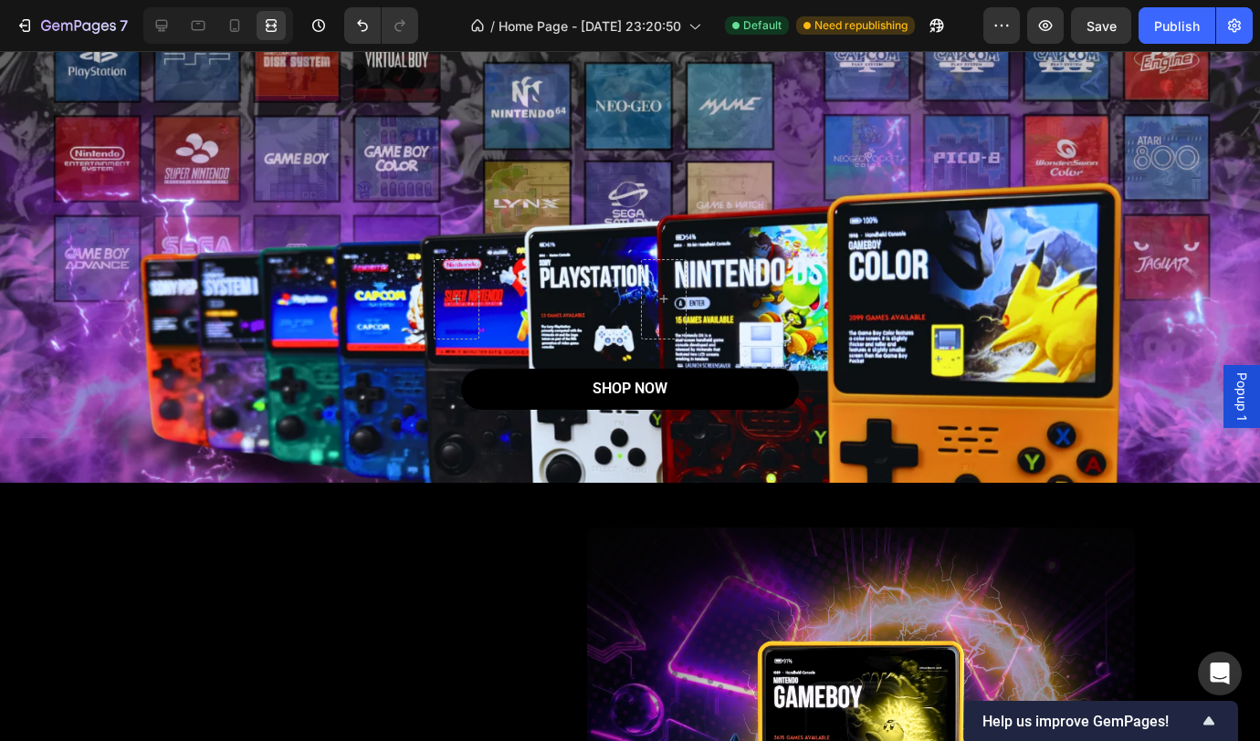
drag, startPoint x: 1259, startPoint y: 412, endPoint x: 1249, endPoint y: 114, distance: 297.8
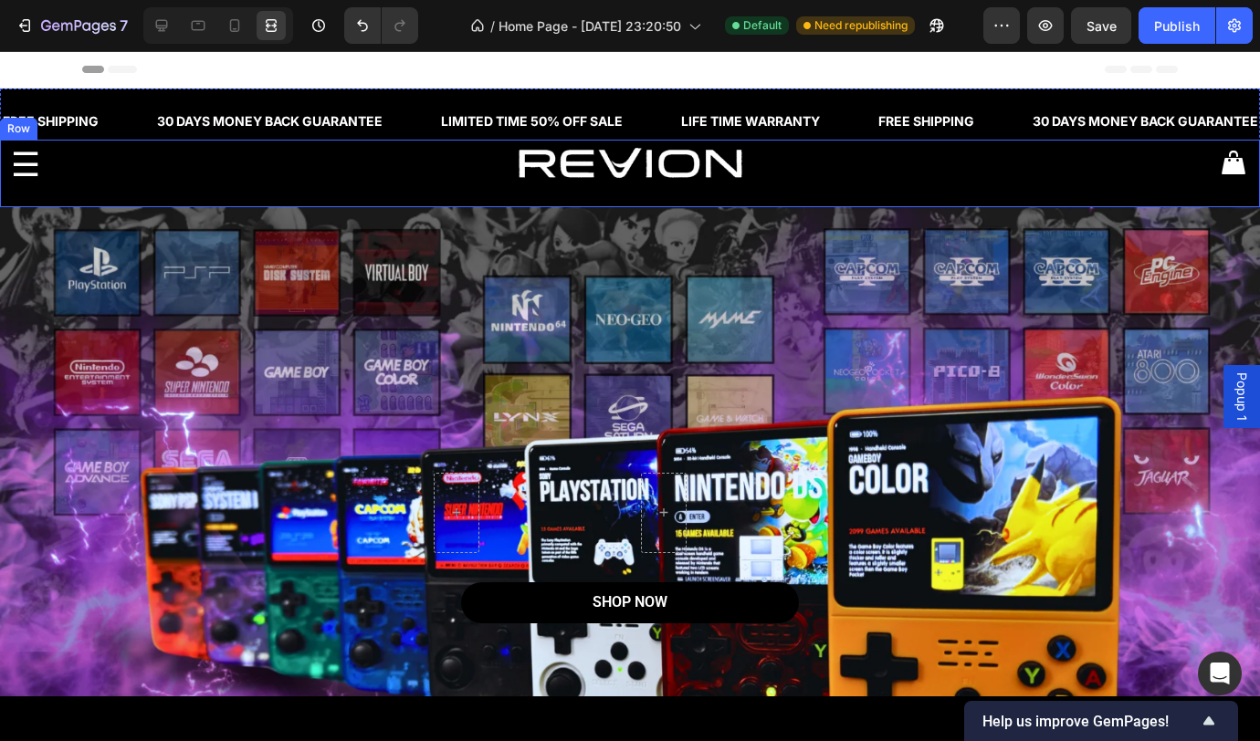
click at [173, 203] on div "☰ Custom Code Image Icon Row" at bounding box center [630, 174] width 1260 height 68
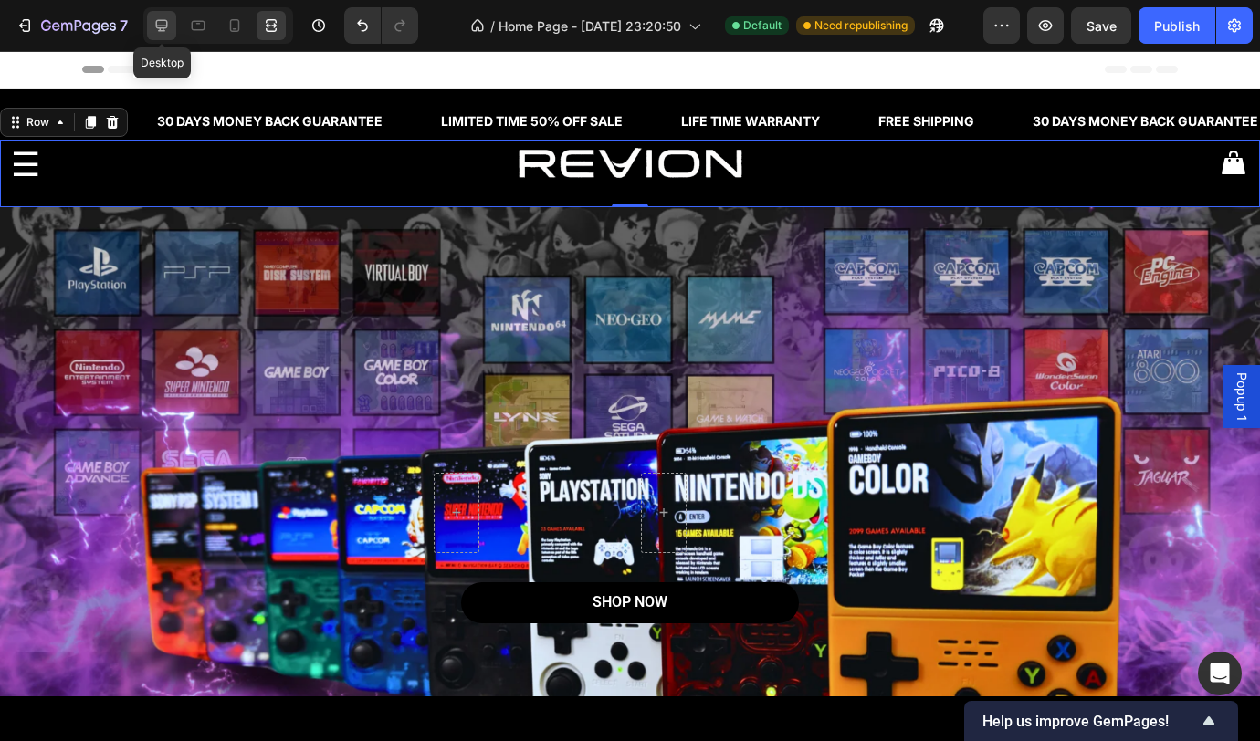
click at [167, 30] on icon at bounding box center [161, 25] width 18 height 18
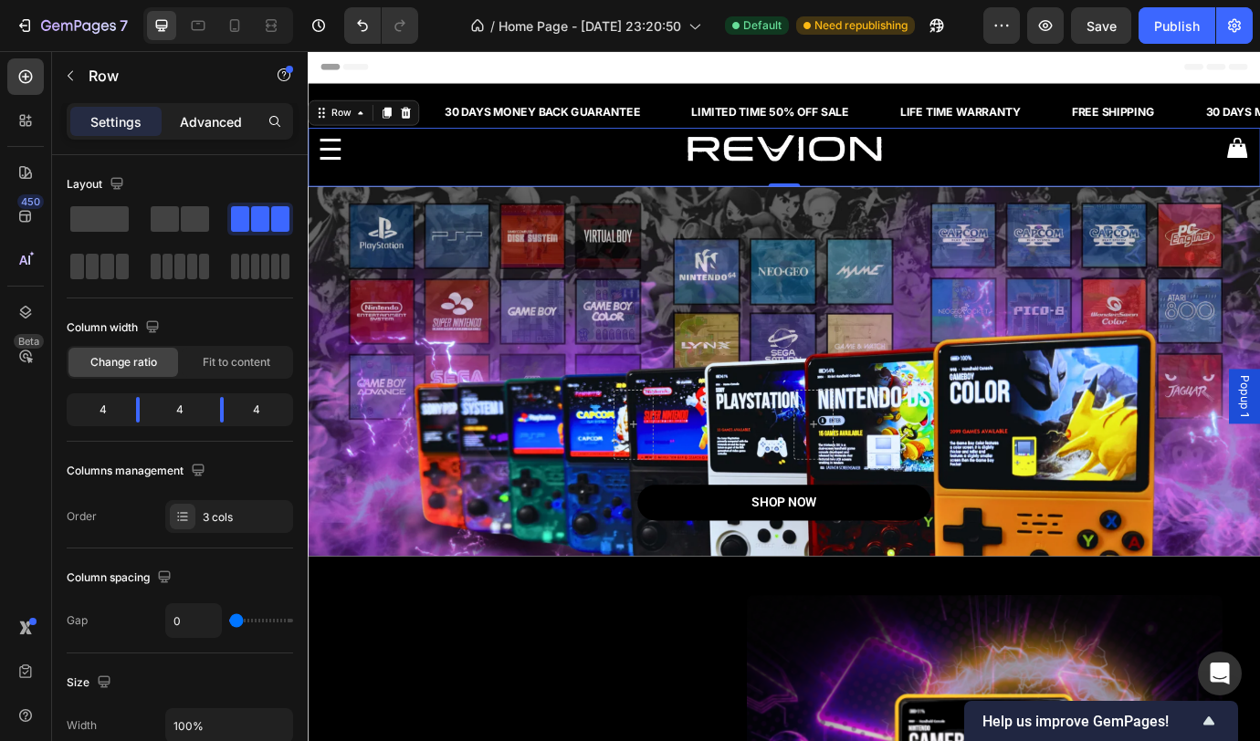
click at [204, 127] on p "Advanced" at bounding box center [211, 121] width 62 height 19
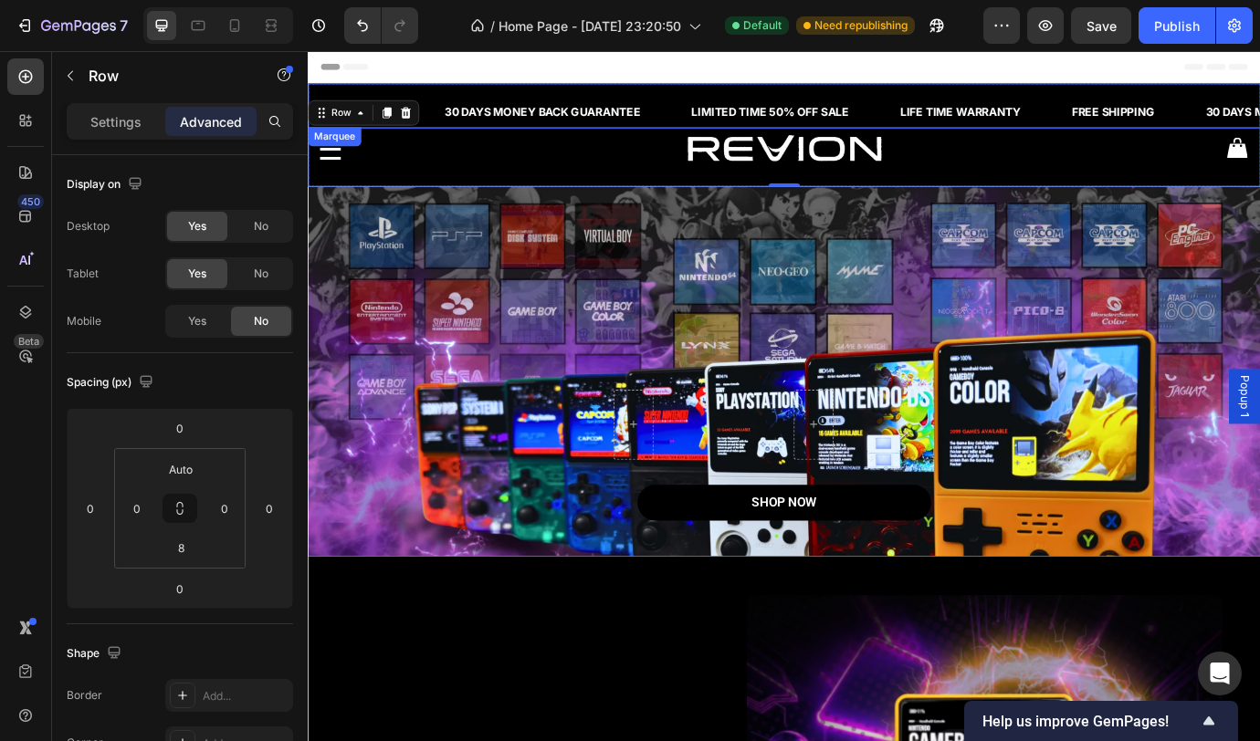
click at [715, 116] on div "30 DAYS MONEY BACK GUARANTEE Text Block" at bounding box center [605, 121] width 284 height 37
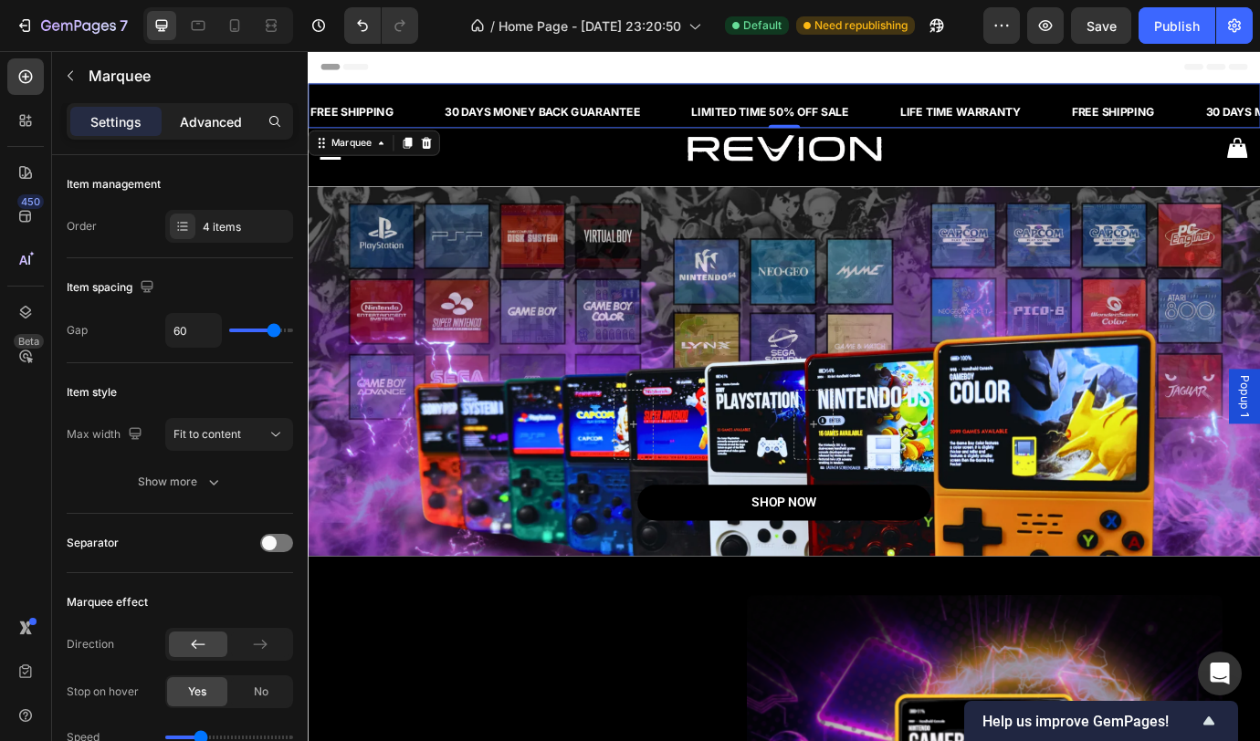
click at [212, 116] on p "Advanced" at bounding box center [211, 121] width 62 height 19
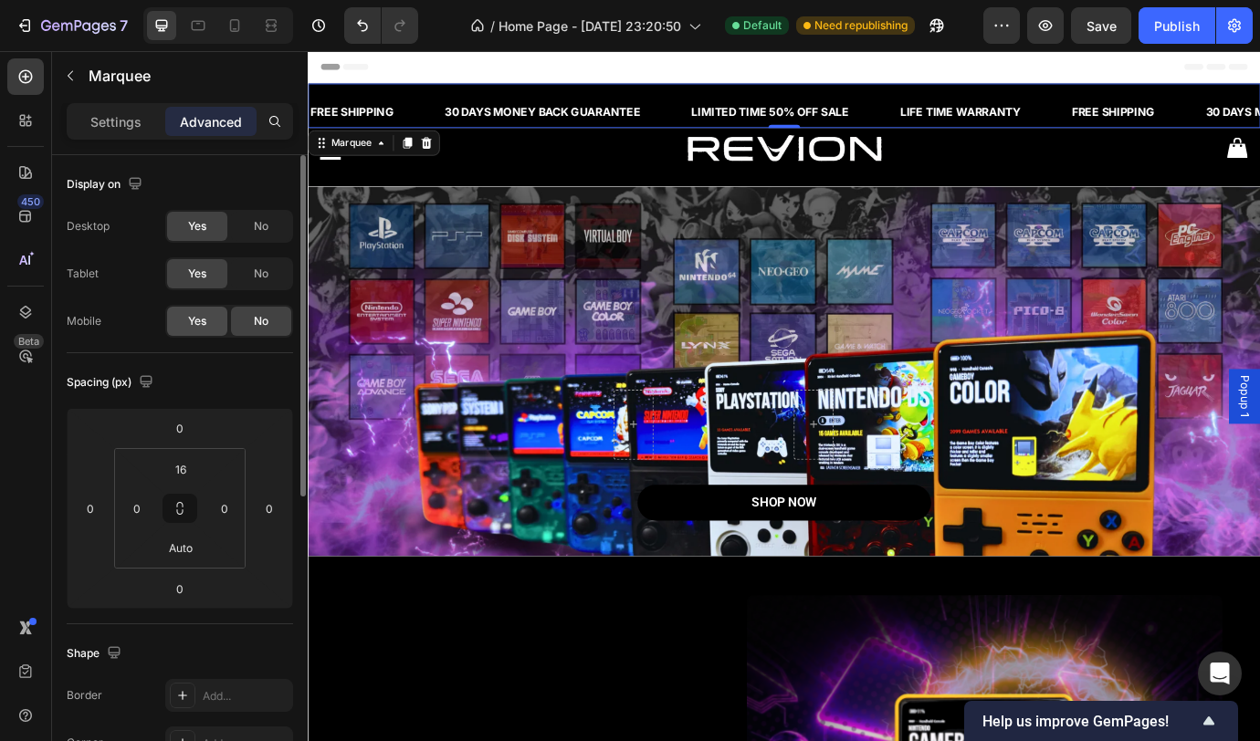
click at [206, 309] on div "Yes" at bounding box center [197, 321] width 60 height 29
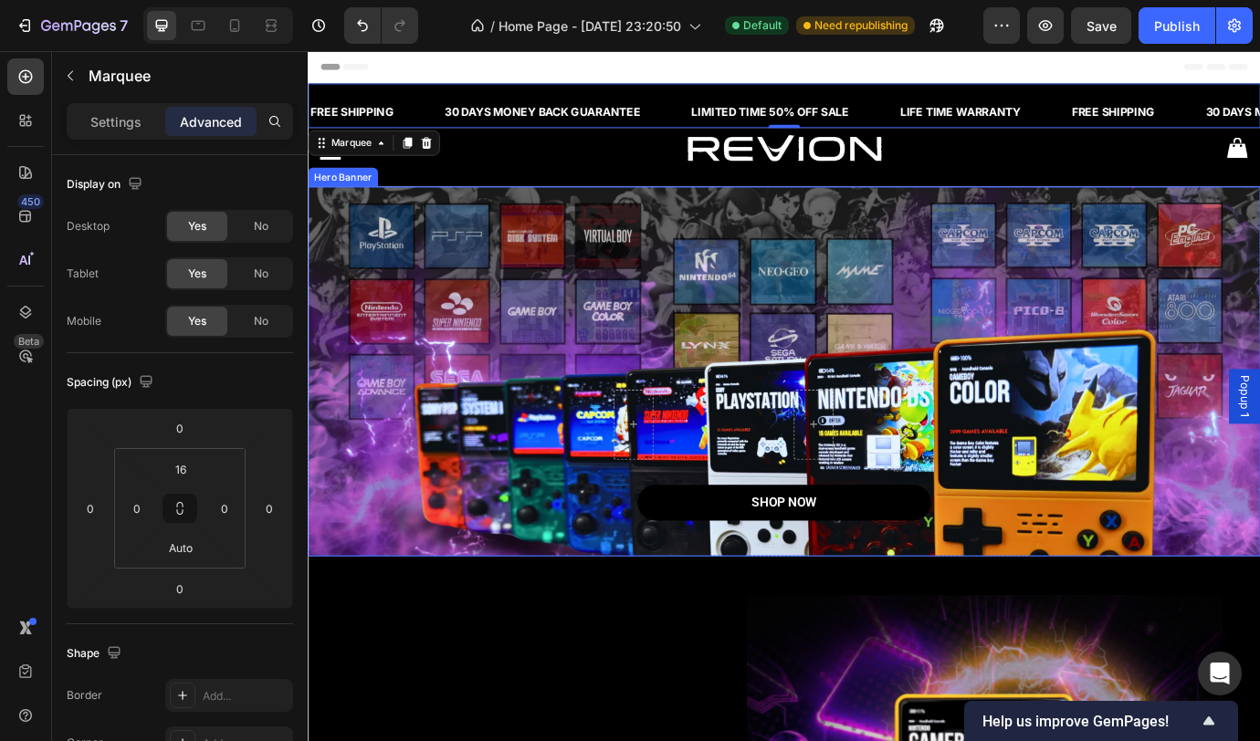
click at [526, 354] on div "Enjoy an amazing 30% off! Heading Don't miss out on this incredible opportunity…" at bounding box center [855, 419] width 1037 height 343
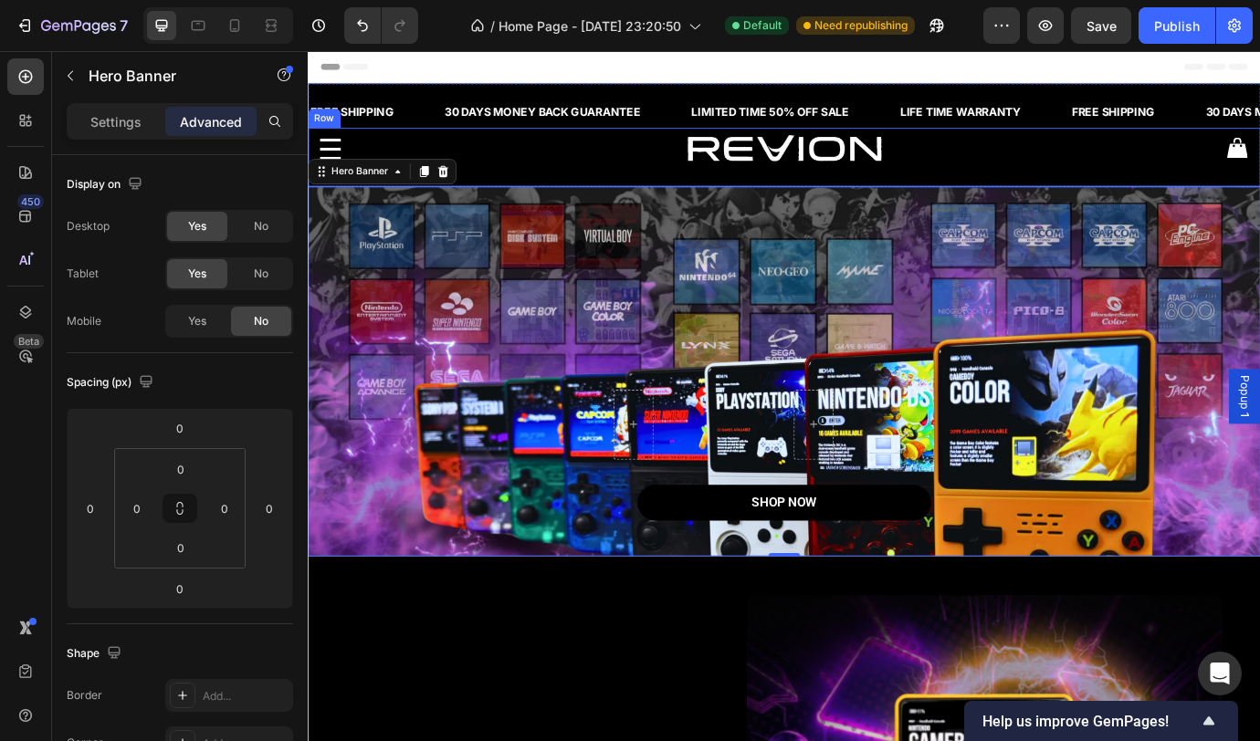
click at [677, 198] on div "Image" at bounding box center [855, 170] width 365 height 60
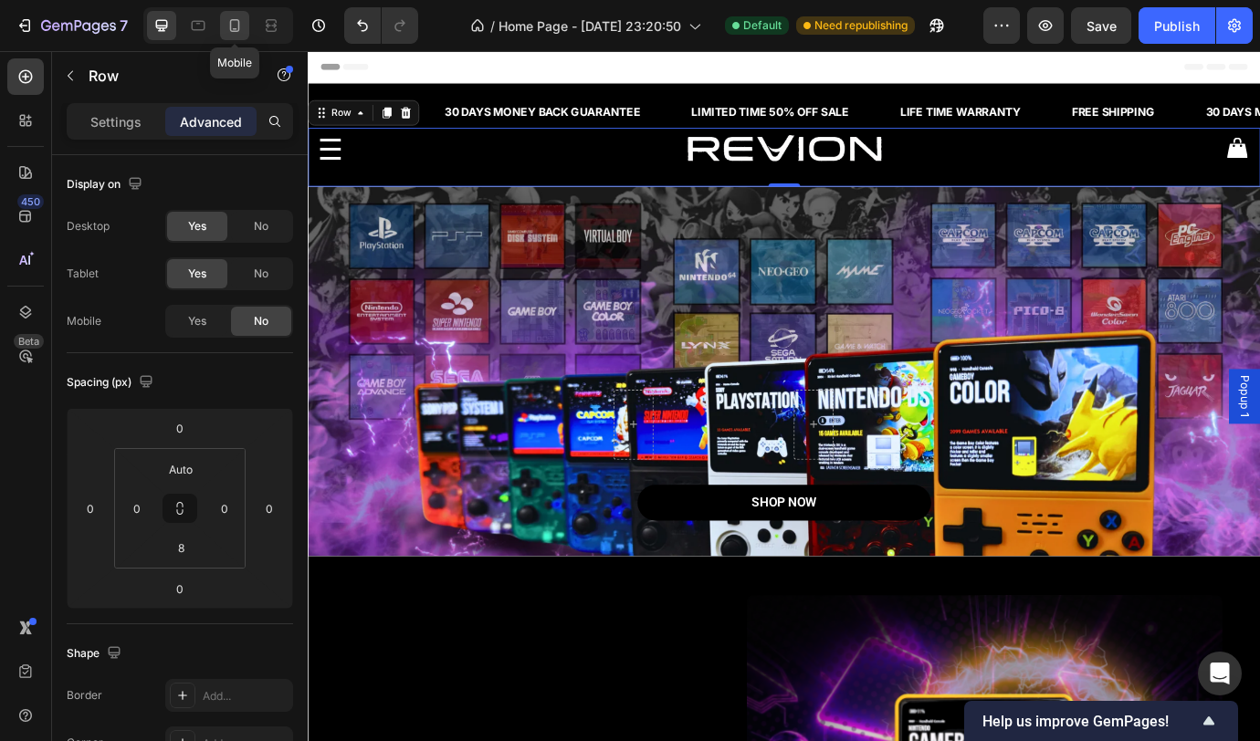
click at [242, 28] on icon at bounding box center [234, 25] width 18 height 18
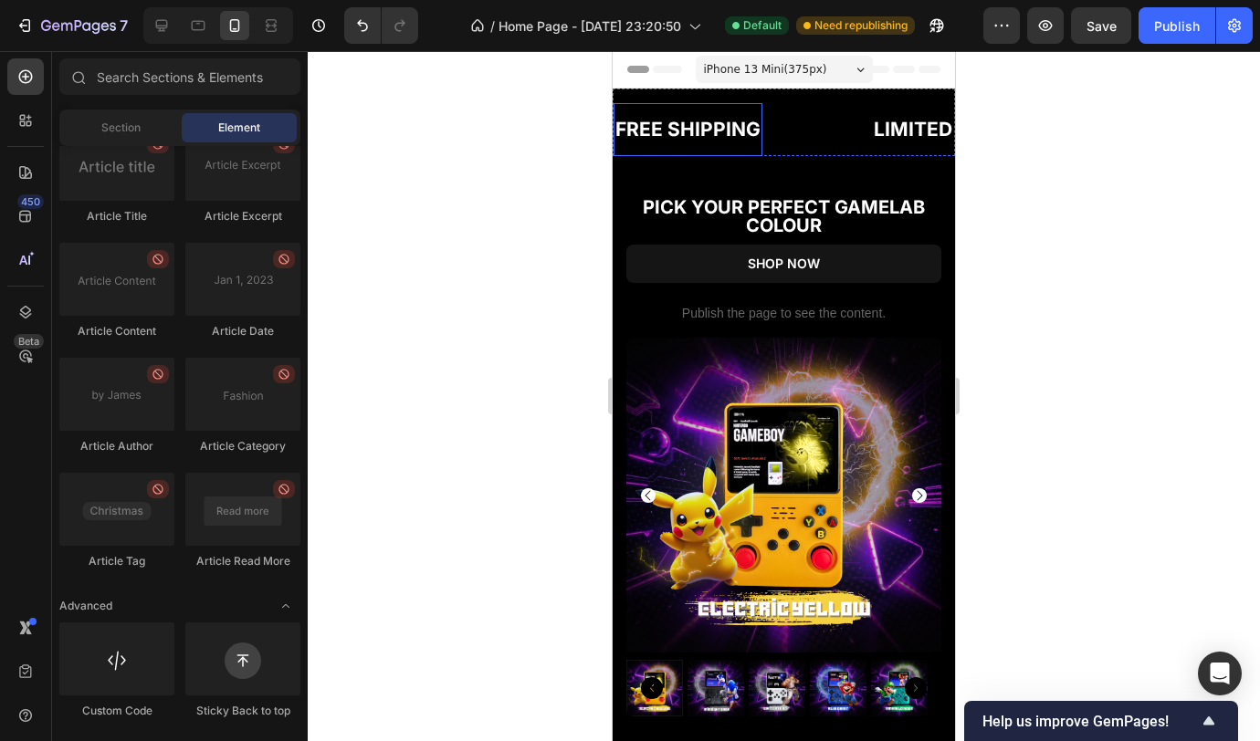
click at [754, 128] on div "FREE SHIPPING" at bounding box center [688, 129] width 149 height 38
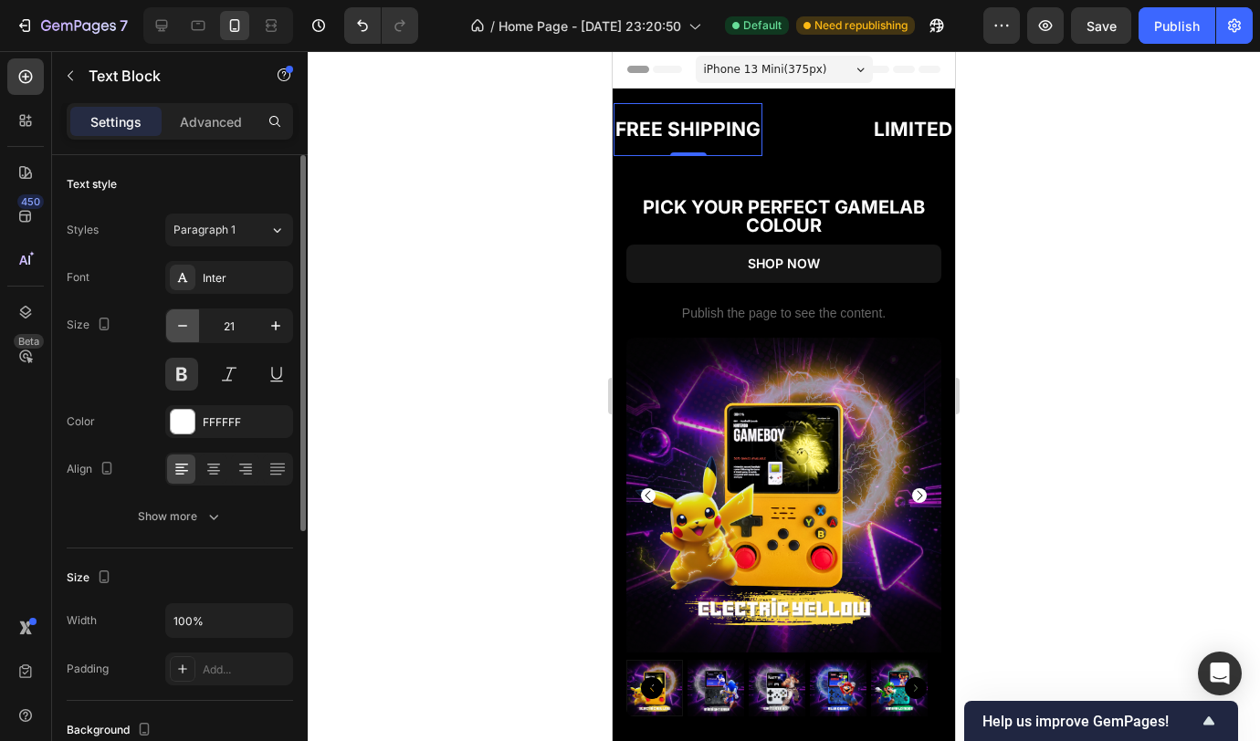
click at [187, 329] on icon "button" at bounding box center [182, 326] width 18 height 18
click at [186, 333] on icon "button" at bounding box center [182, 326] width 18 height 18
click at [186, 334] on icon "button" at bounding box center [182, 326] width 18 height 18
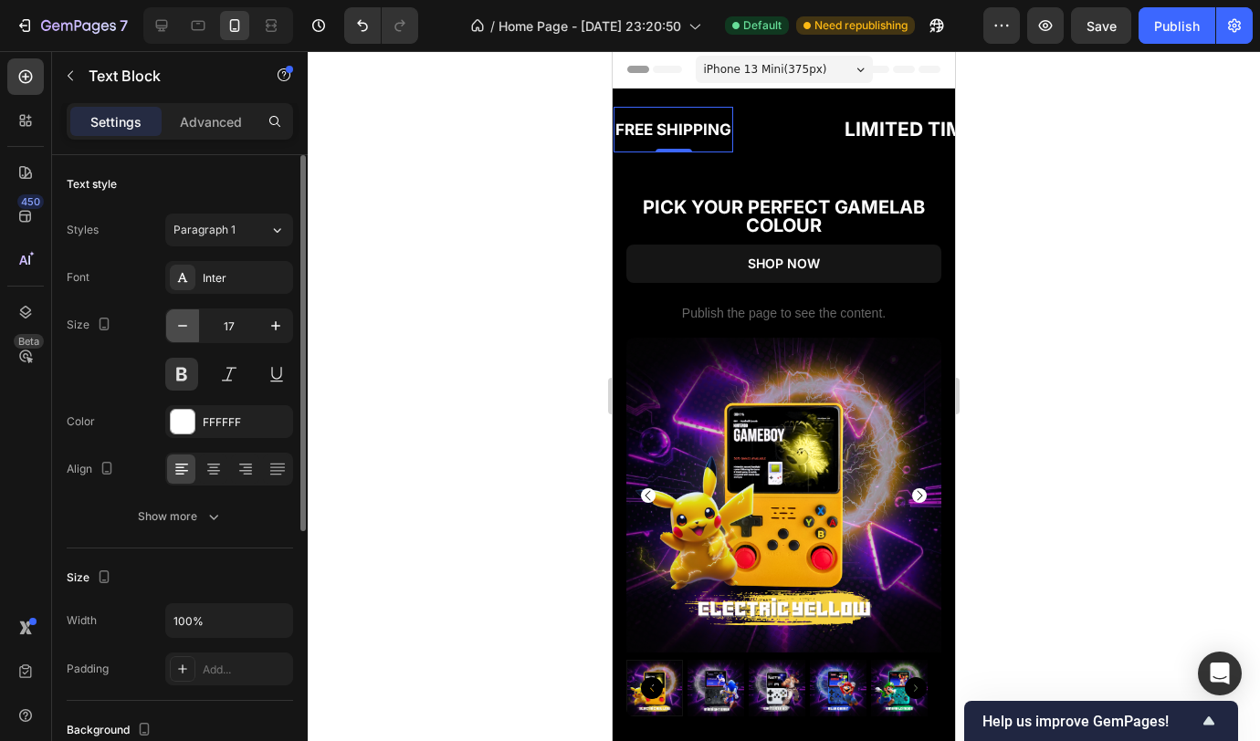
type input "16"
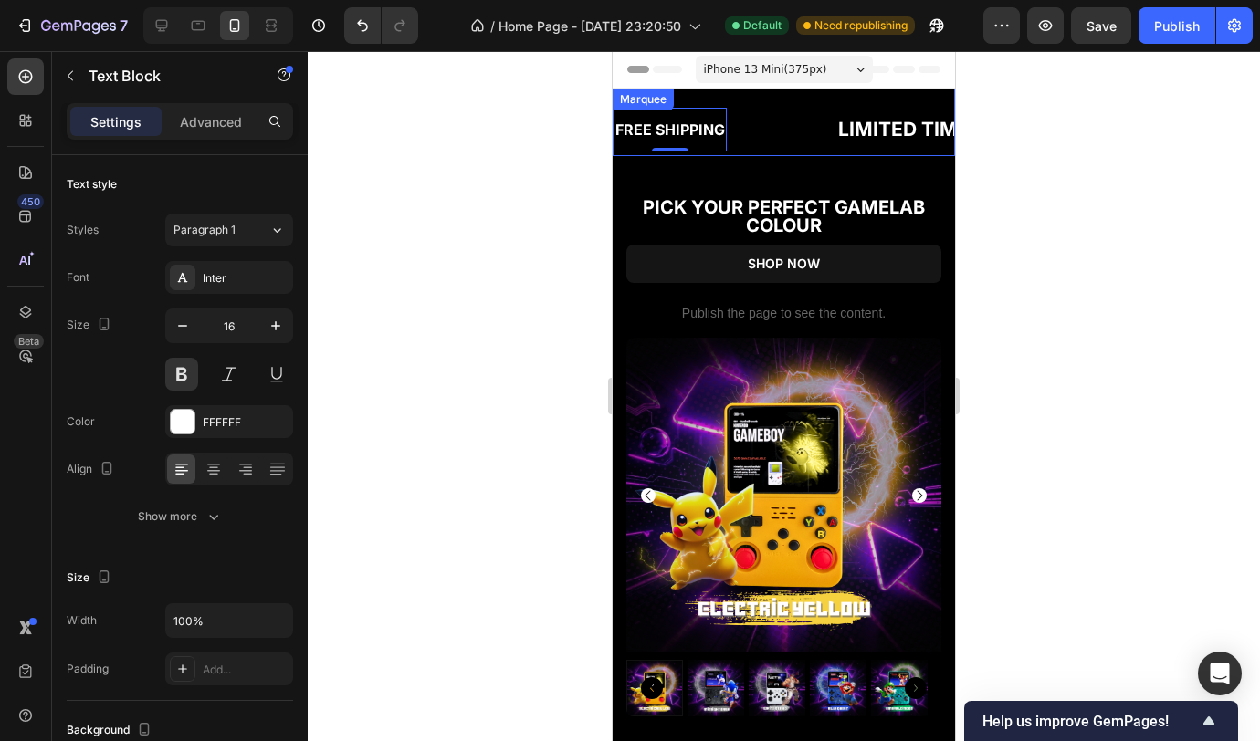
click at [817, 105] on div "FREE SHIPPING Text Block 0 30 DAYS MONEY BACK GUARANTEE Text Block LIMITED TIME…" at bounding box center [1027, 129] width 826 height 53
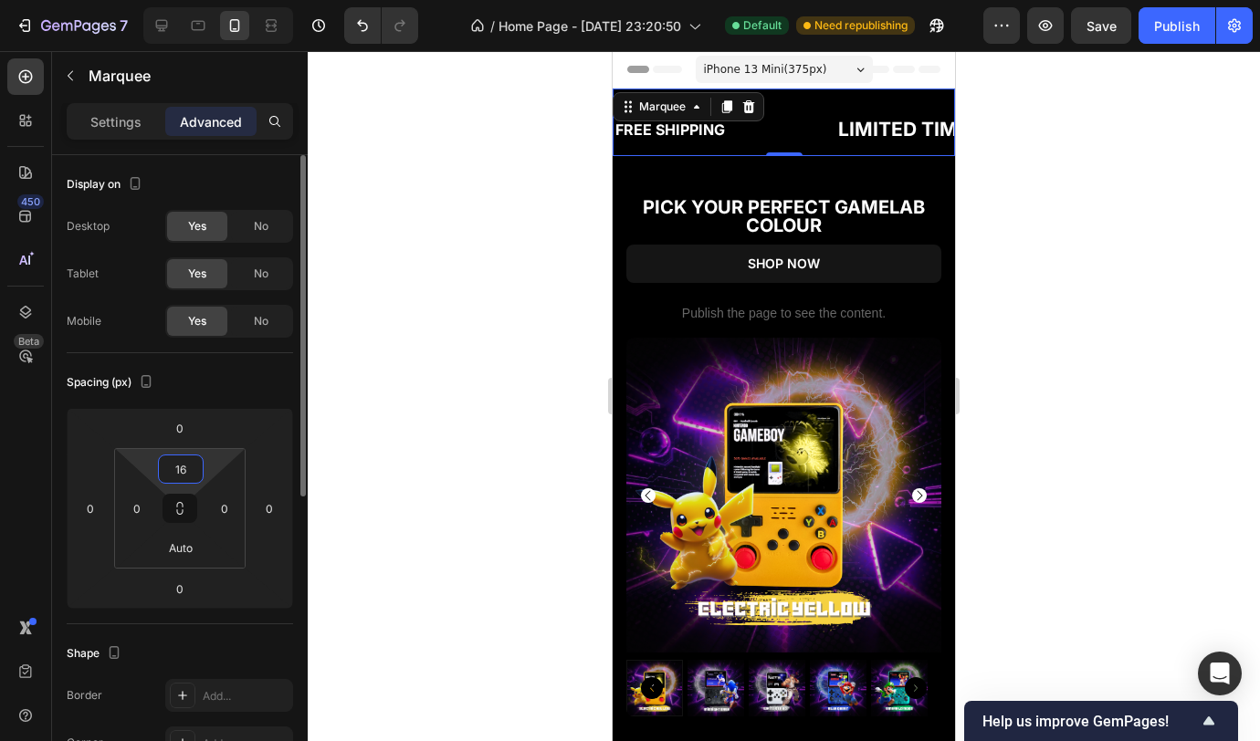
click at [184, 472] on input "16" at bounding box center [181, 469] width 37 height 27
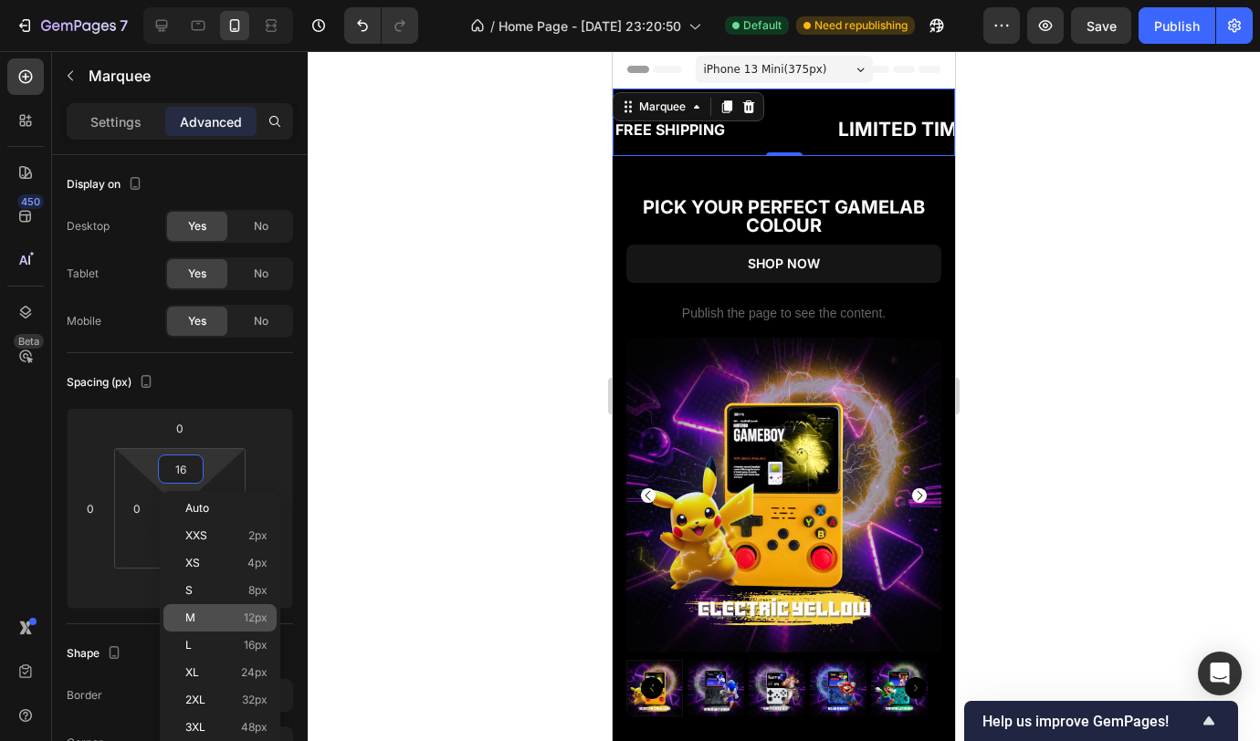
click at [212, 626] on div "M 12px" at bounding box center [219, 617] width 113 height 27
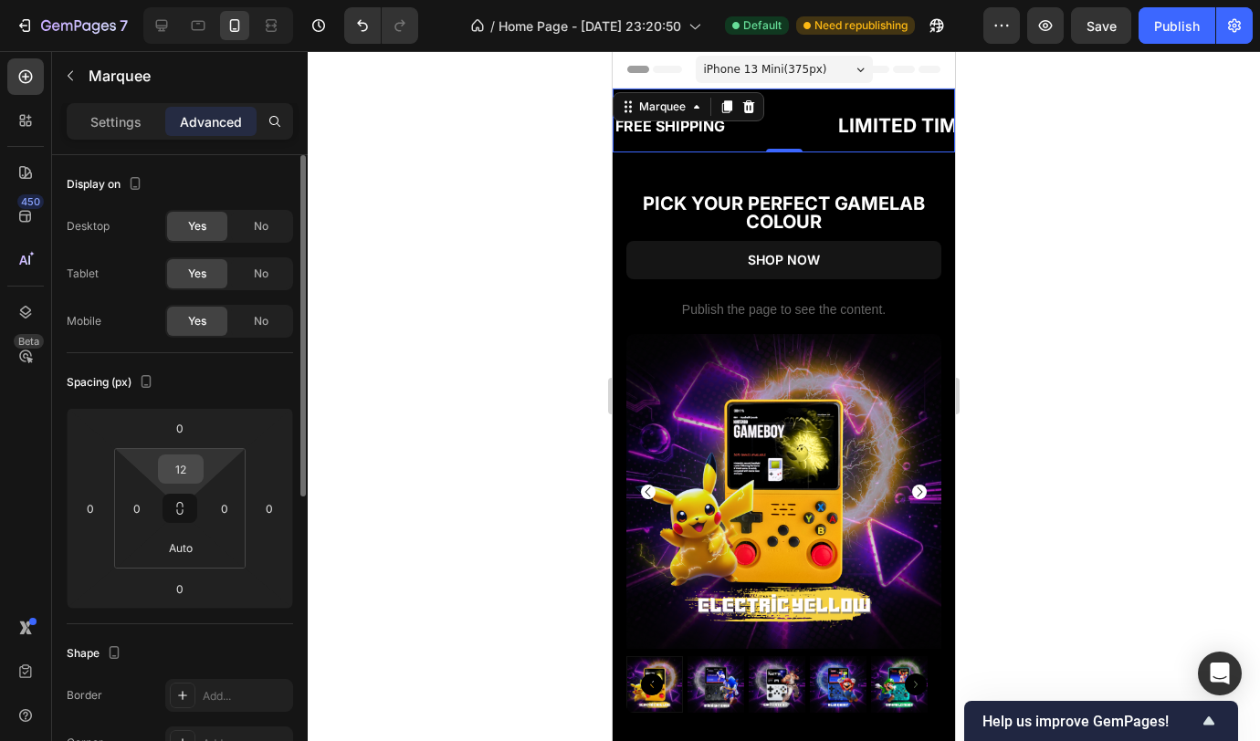
click at [184, 473] on input "12" at bounding box center [181, 469] width 37 height 27
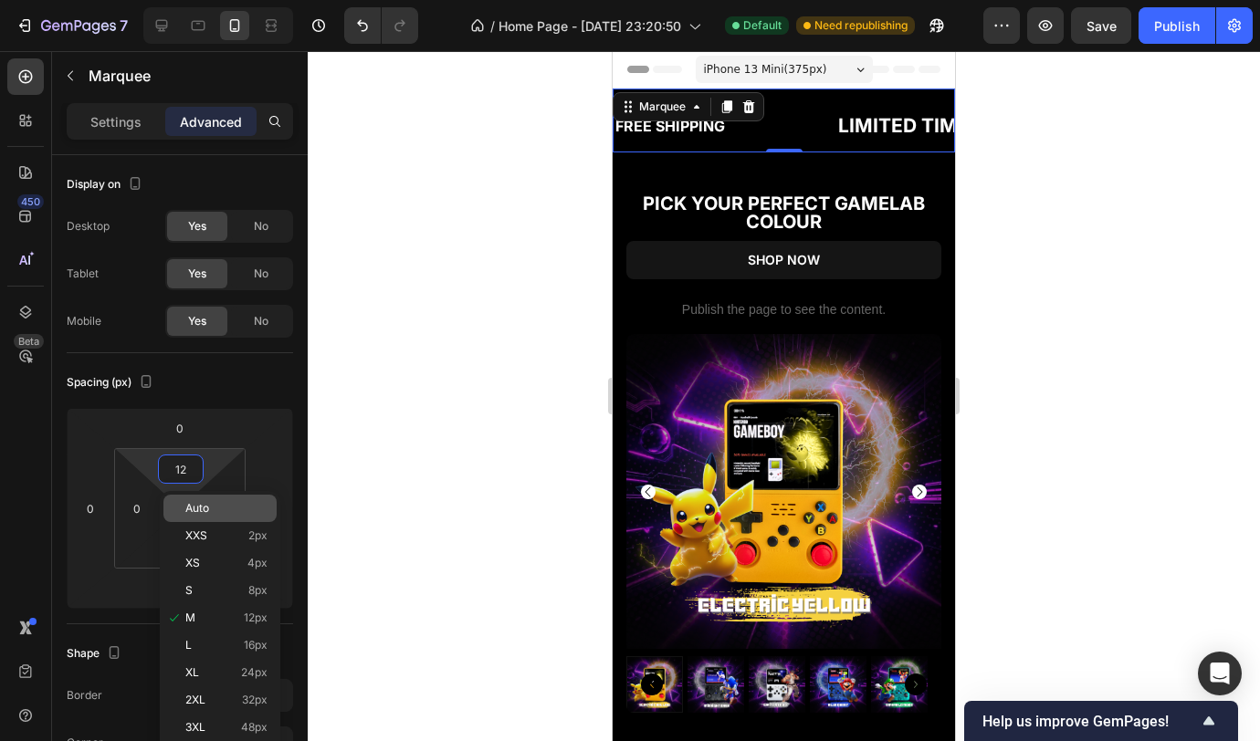
click at [205, 502] on span "Auto" at bounding box center [197, 508] width 24 height 13
type input "Auto"
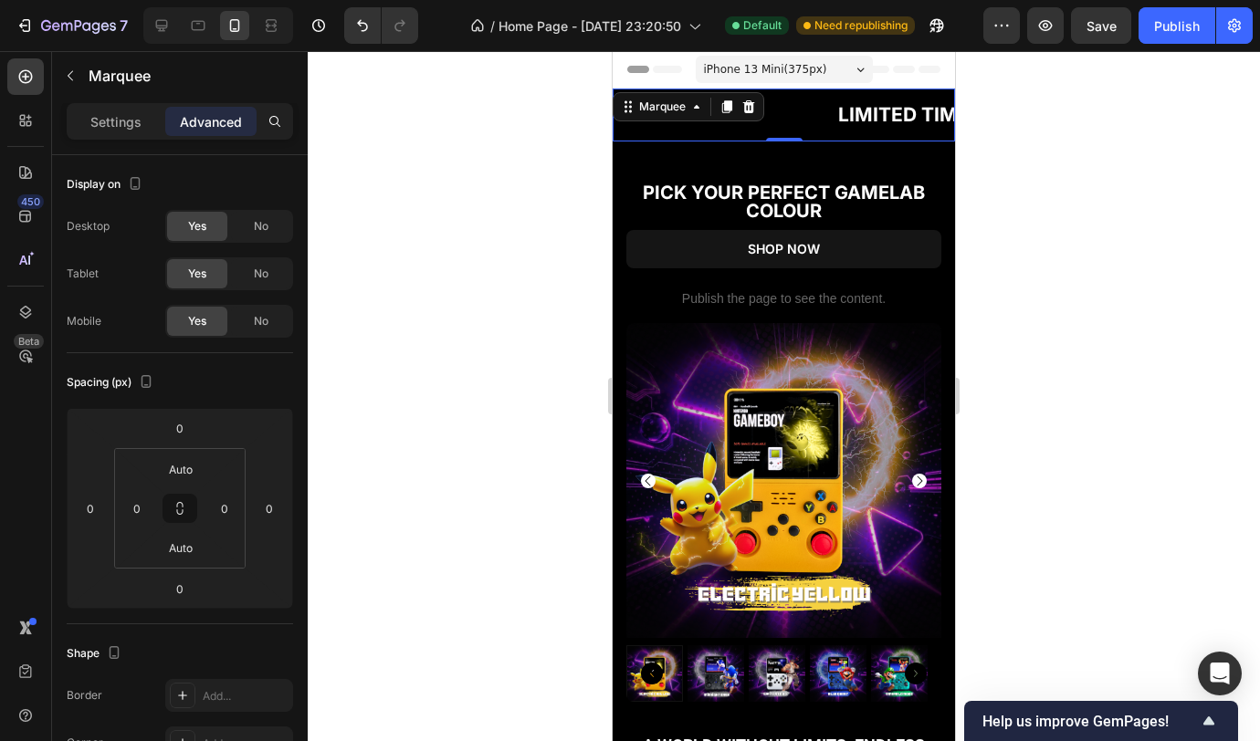
click at [453, 398] on div at bounding box center [784, 396] width 952 height 690
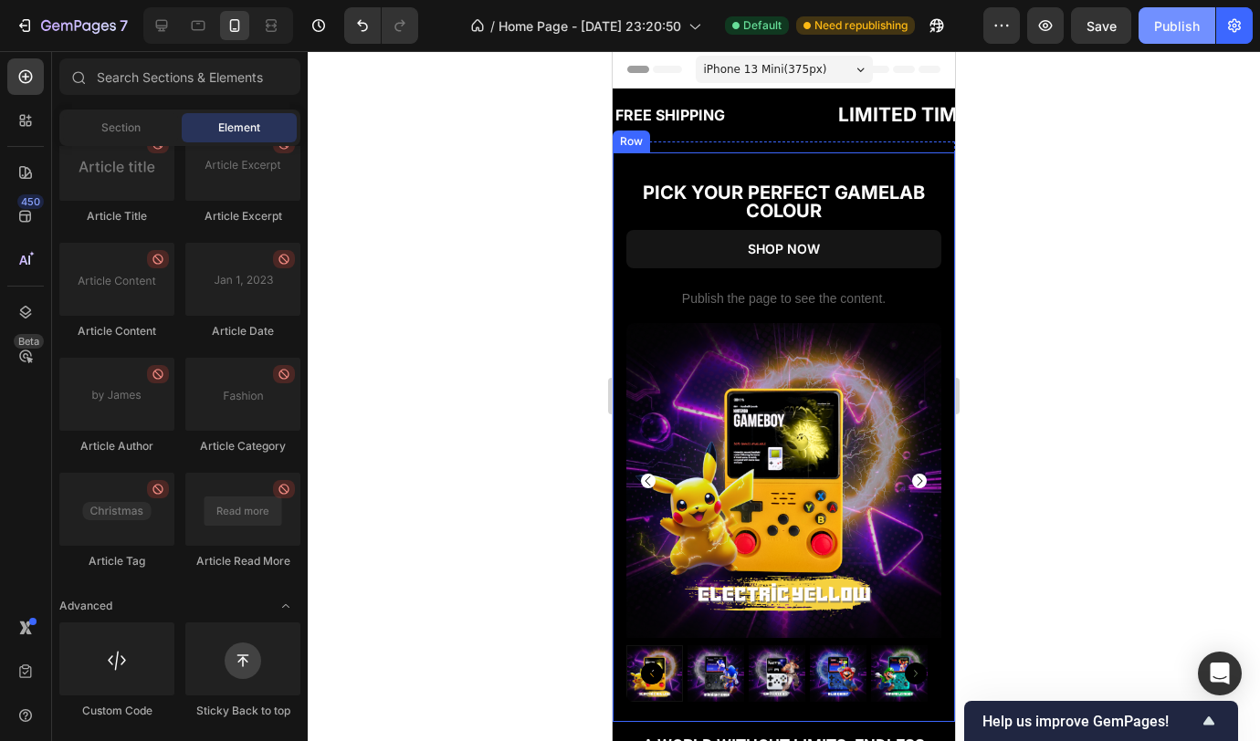
click at [1191, 29] on div "Publish" at bounding box center [1177, 25] width 46 height 19
click at [768, 169] on div "PICK YOUR PERFECT GAMELAB COLOUR Text Block SHOP NOW Button Publish the page to…" at bounding box center [784, 437] width 342 height 570
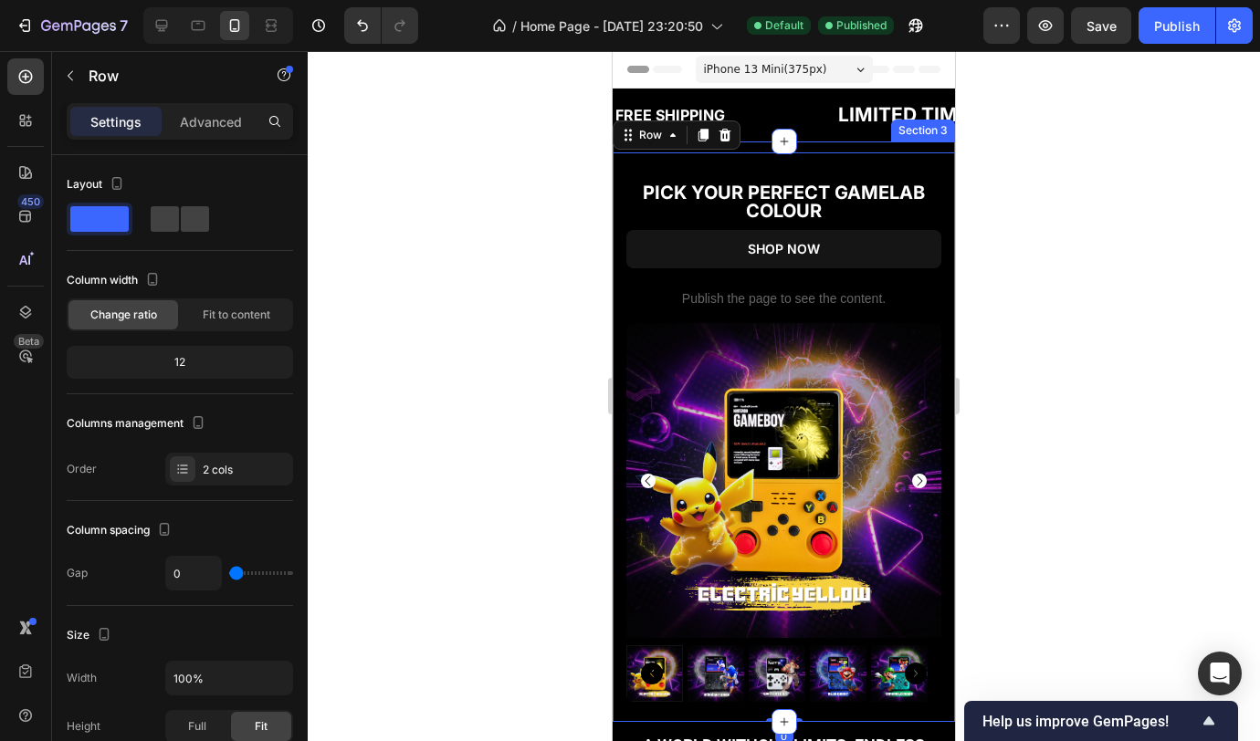
click at [800, 149] on div "PICK YOUR PERFECT GAMELAB COLOUR Text Block SHOP NOW Button Publish the page to…" at bounding box center [784, 432] width 342 height 581
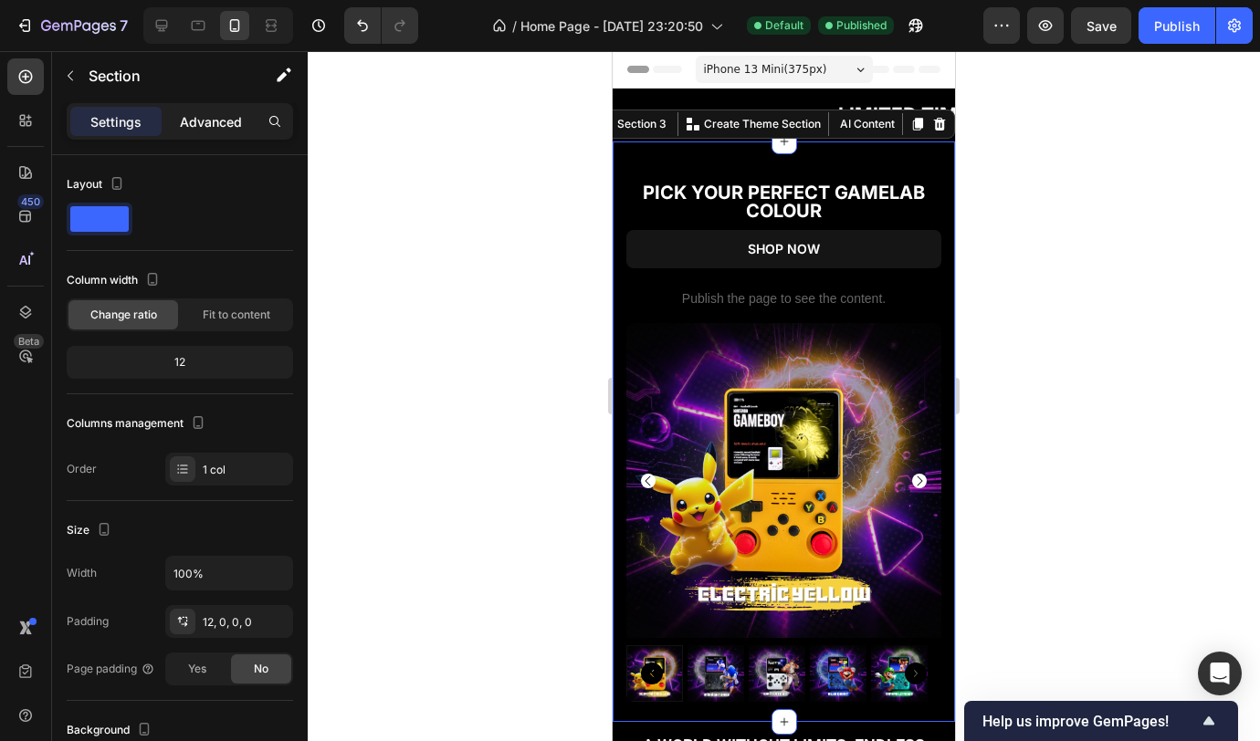
click at [227, 125] on p "Advanced" at bounding box center [211, 121] width 62 height 19
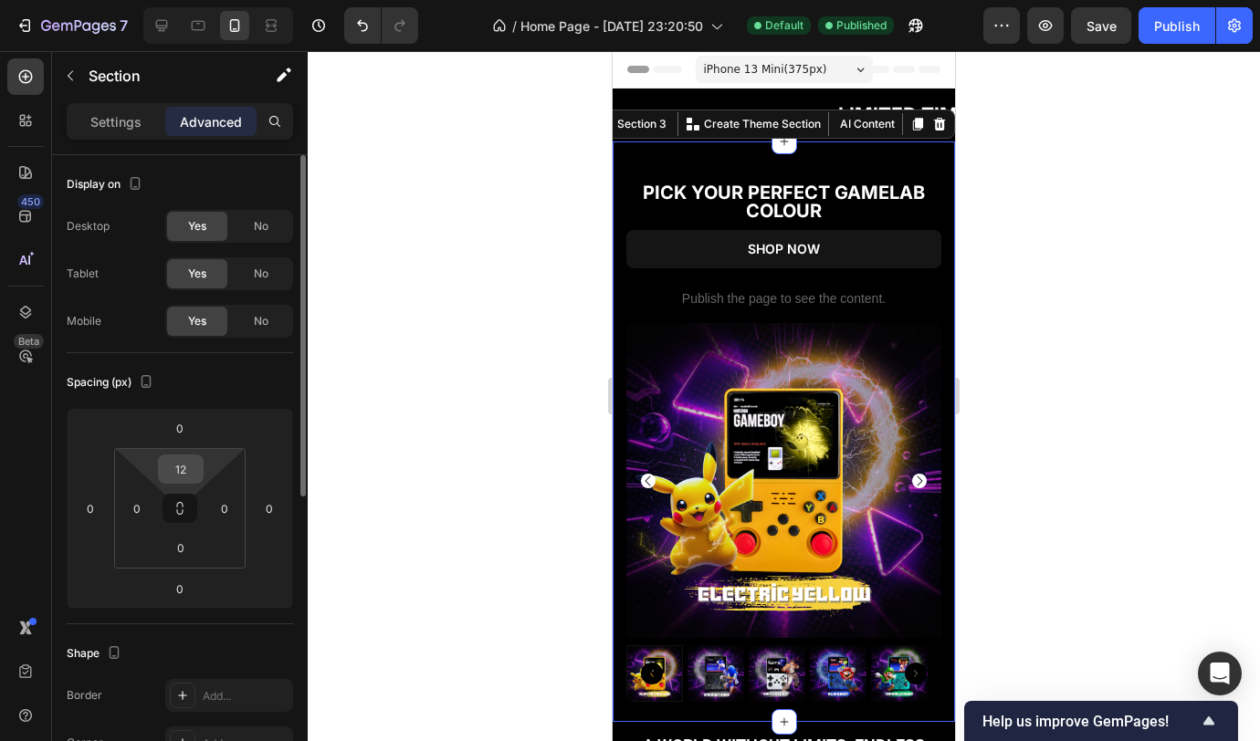
click at [176, 466] on input "12" at bounding box center [181, 469] width 37 height 27
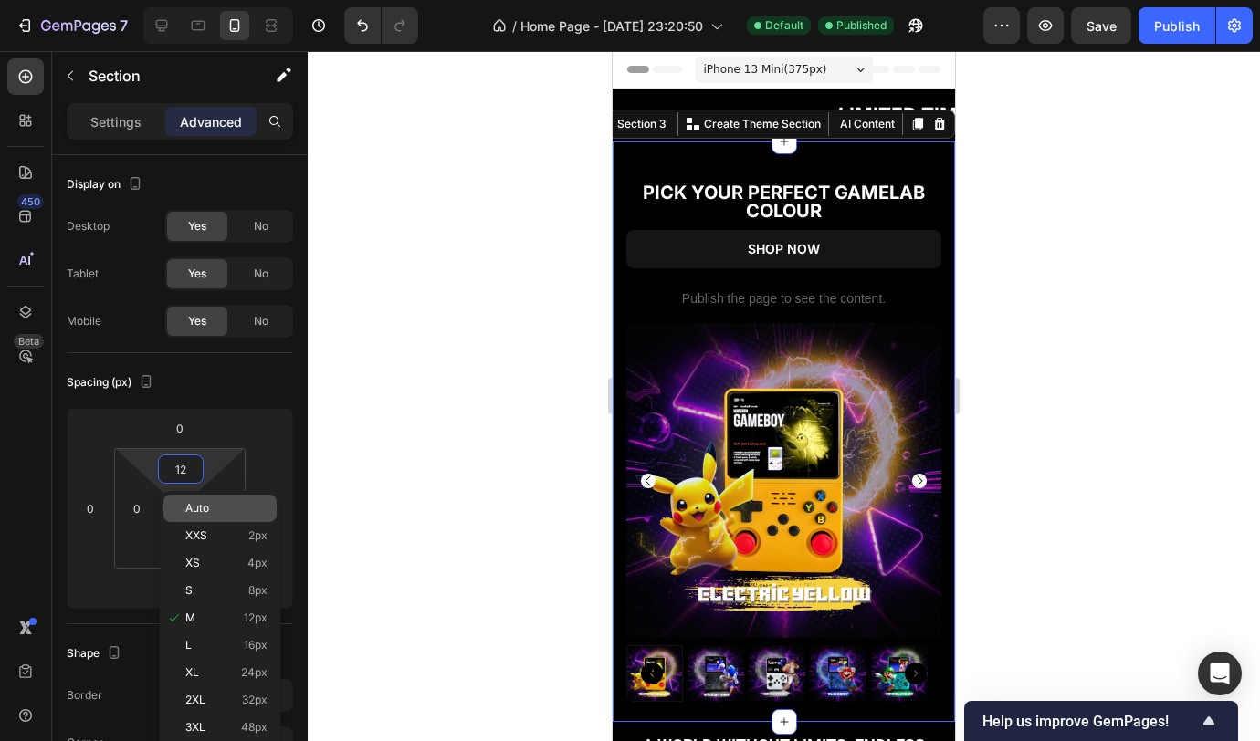
click at [200, 505] on span "Auto" at bounding box center [197, 508] width 24 height 13
type input "Auto"
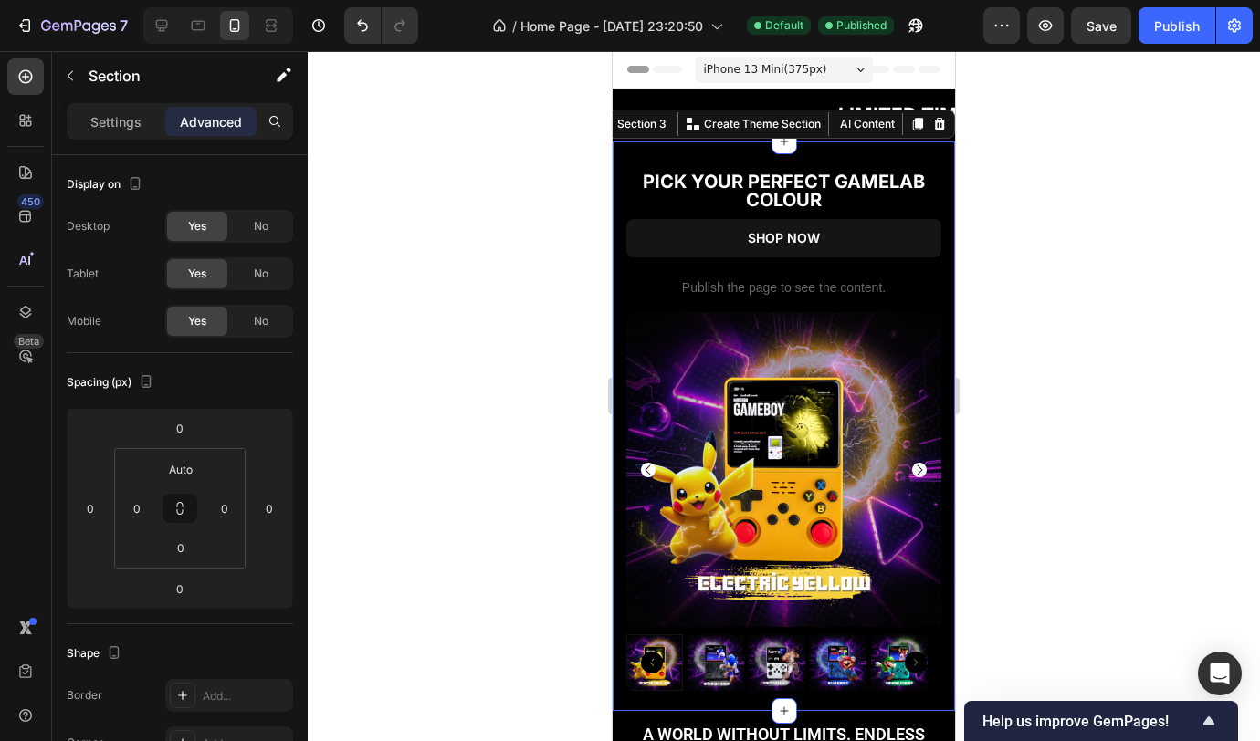
click at [545, 176] on div at bounding box center [784, 396] width 952 height 690
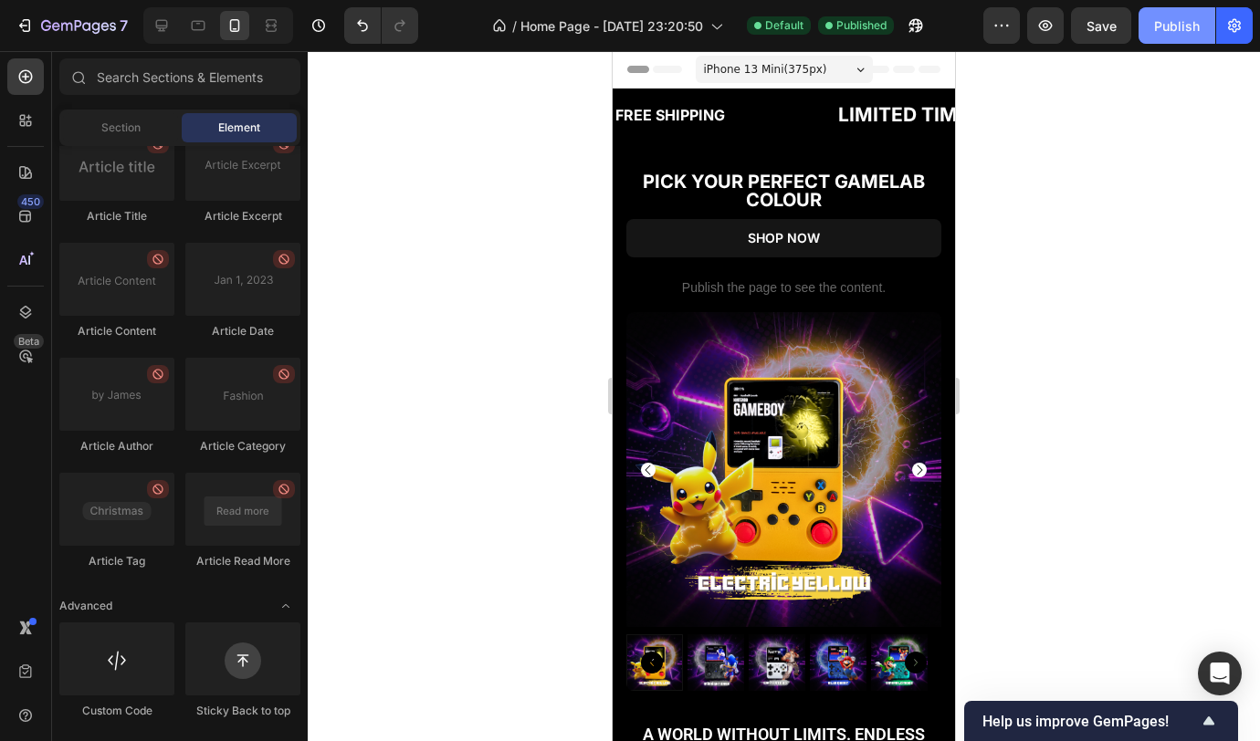
click at [1191, 36] on button "Publish" at bounding box center [1176, 25] width 77 height 37
click at [165, 28] on icon at bounding box center [162, 26] width 12 height 12
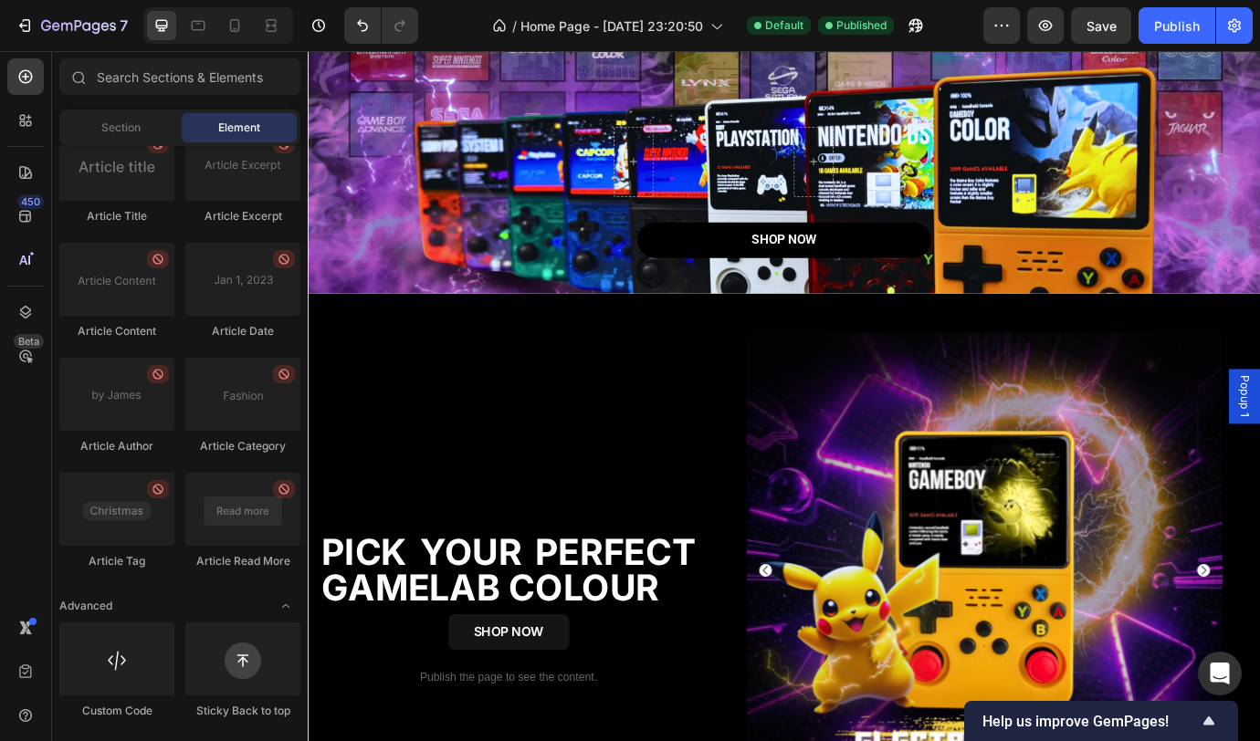
scroll to position [539, 0]
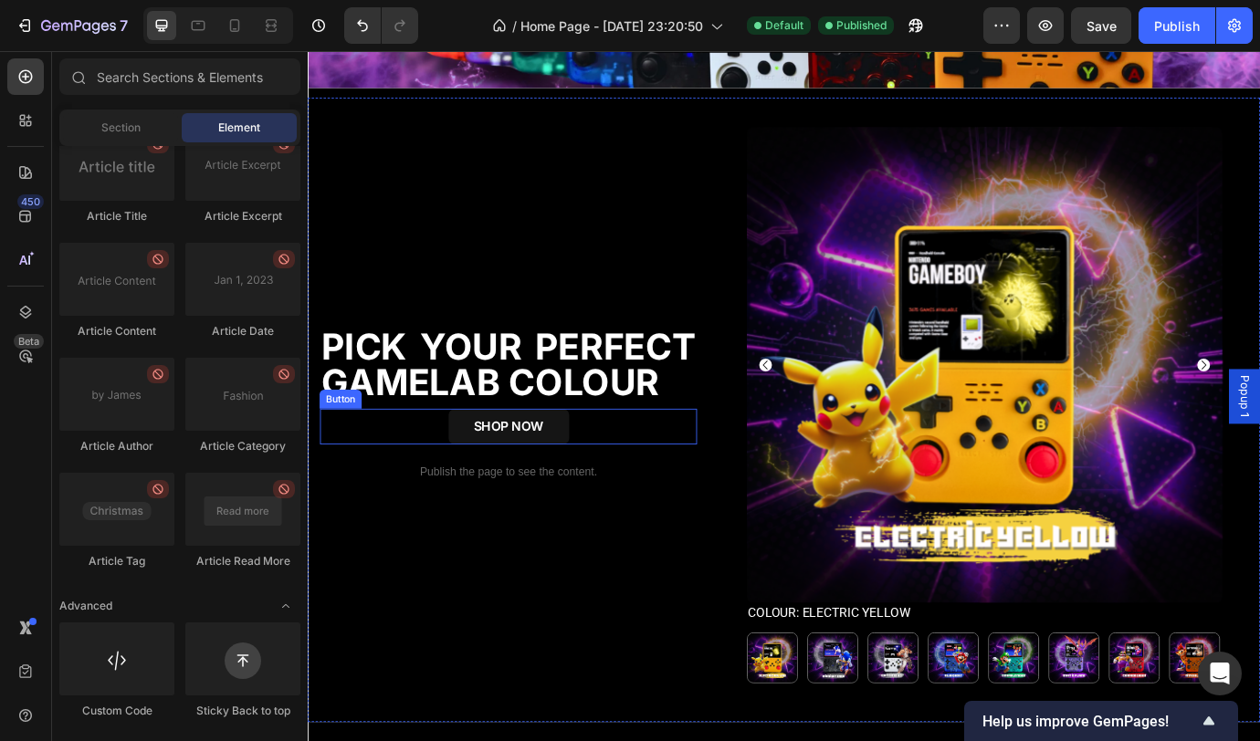
click at [689, 487] on div "SHOP NOW Button" at bounding box center [538, 483] width 434 height 41
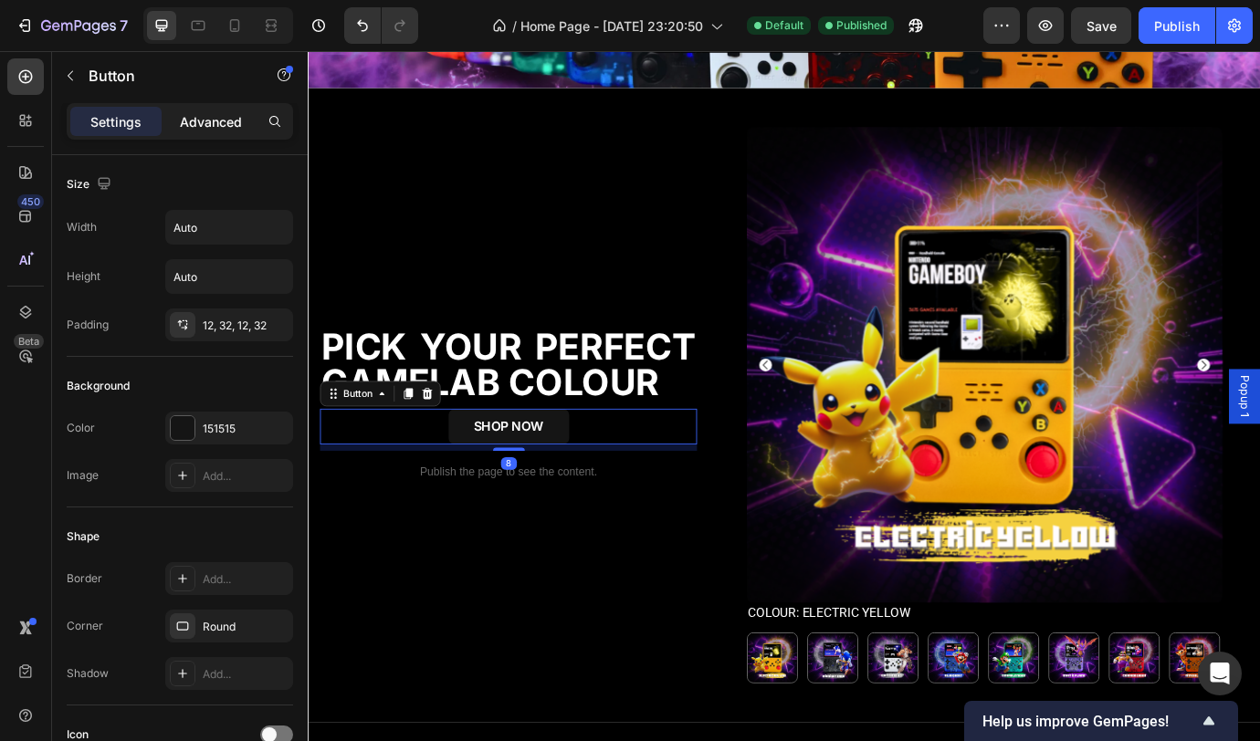
click at [214, 123] on p "Advanced" at bounding box center [211, 121] width 62 height 19
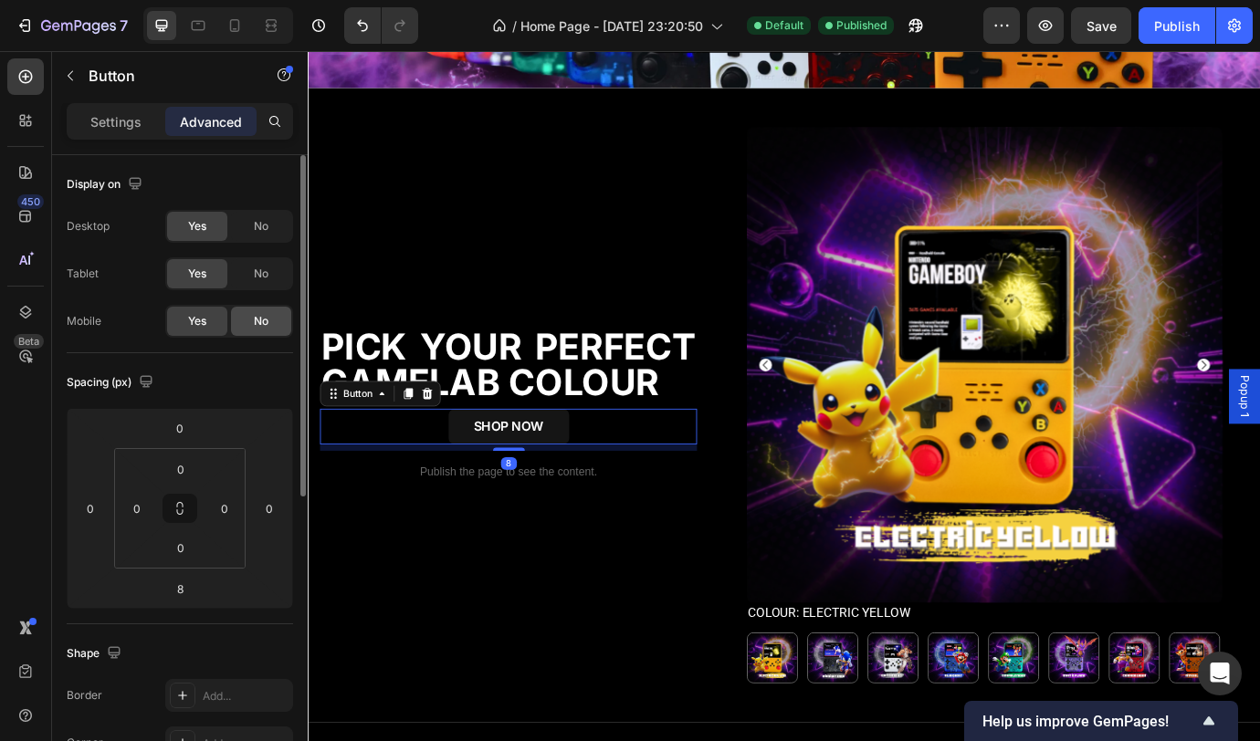
click at [248, 321] on div "No" at bounding box center [261, 321] width 60 height 29
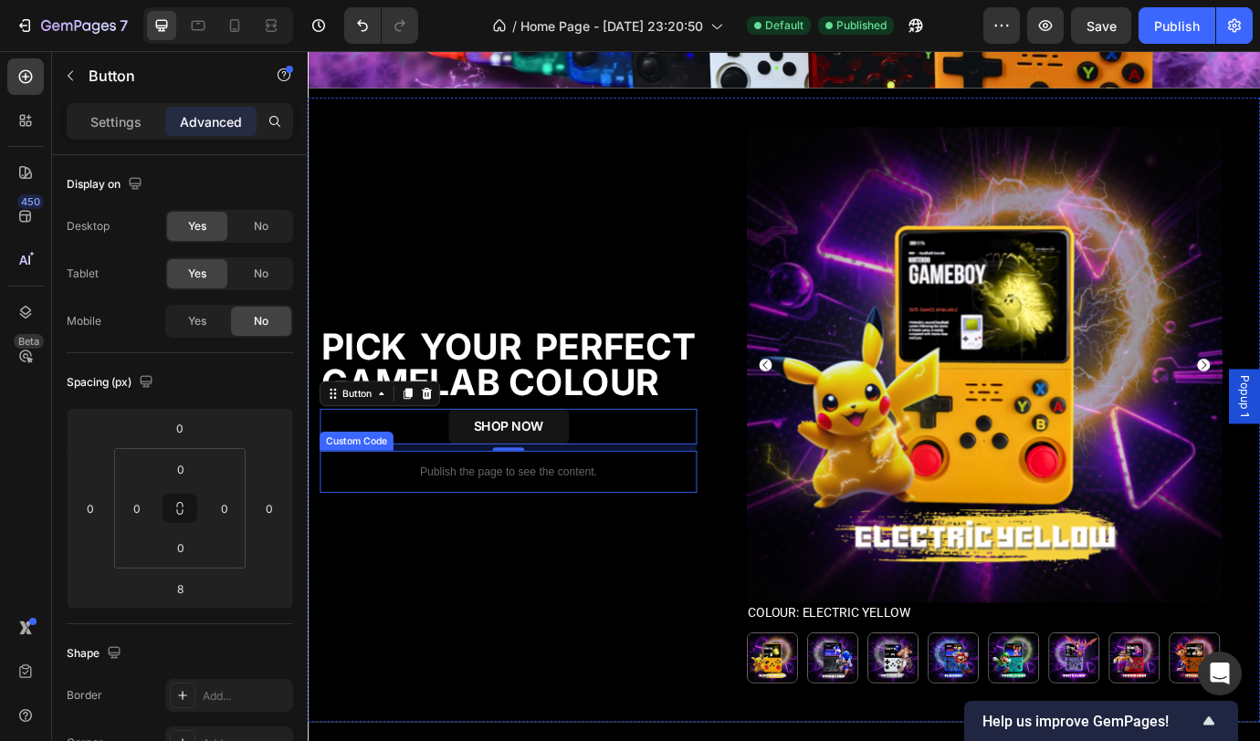
click at [680, 531] on p "Publish the page to see the content." at bounding box center [538, 535] width 434 height 19
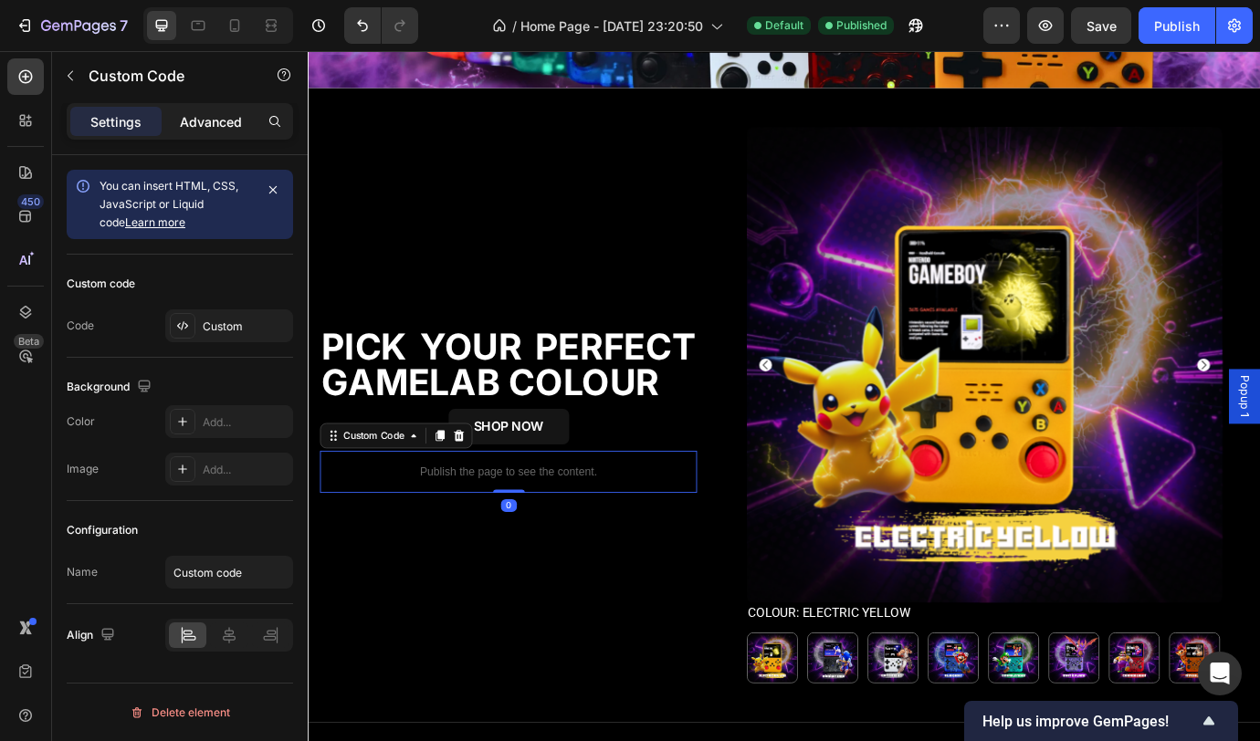
click at [216, 124] on p "Advanced" at bounding box center [211, 121] width 62 height 19
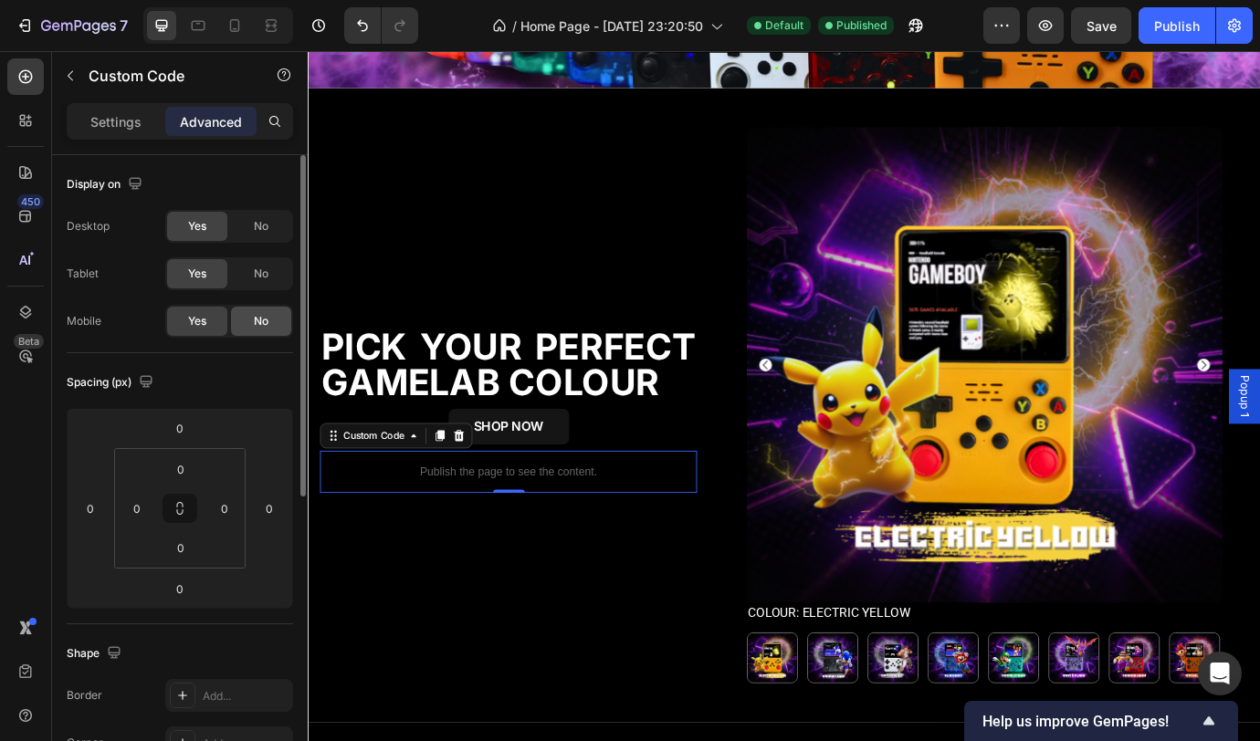
click at [276, 314] on div "No" at bounding box center [261, 321] width 60 height 29
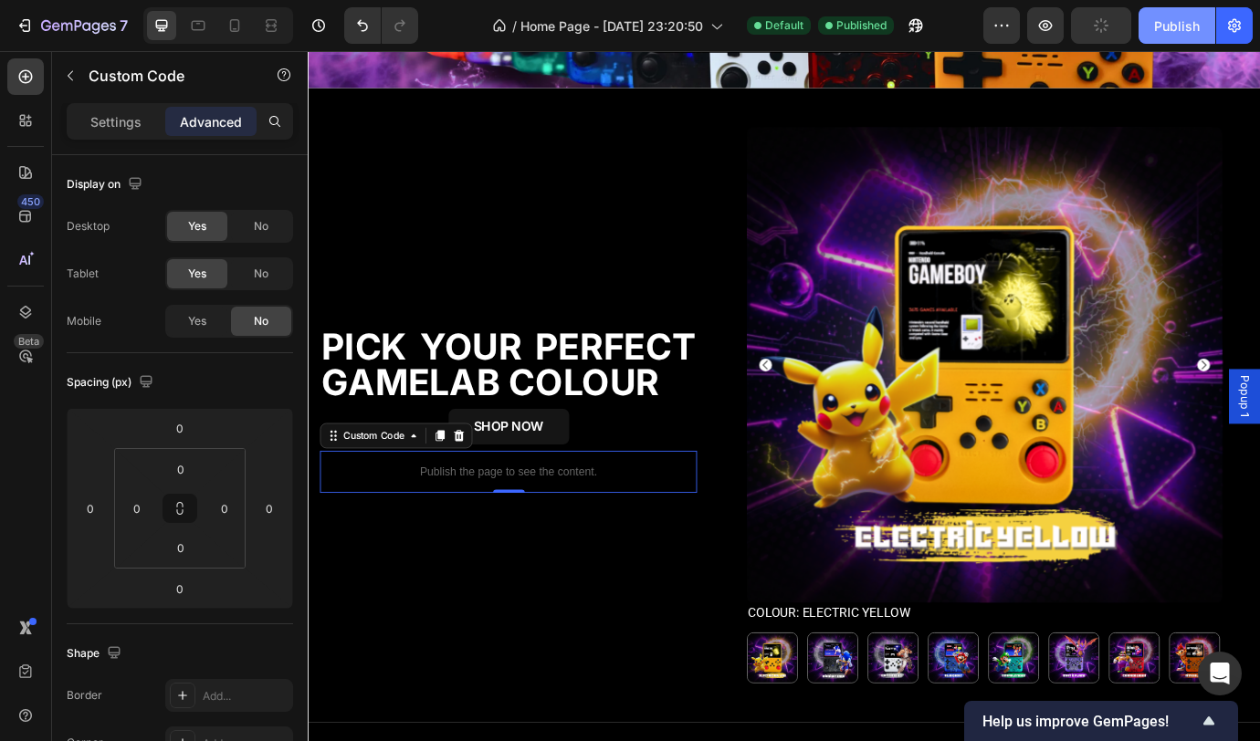
click at [1175, 31] on div "Publish" at bounding box center [1177, 25] width 46 height 19
click at [228, 29] on icon at bounding box center [234, 25] width 18 height 18
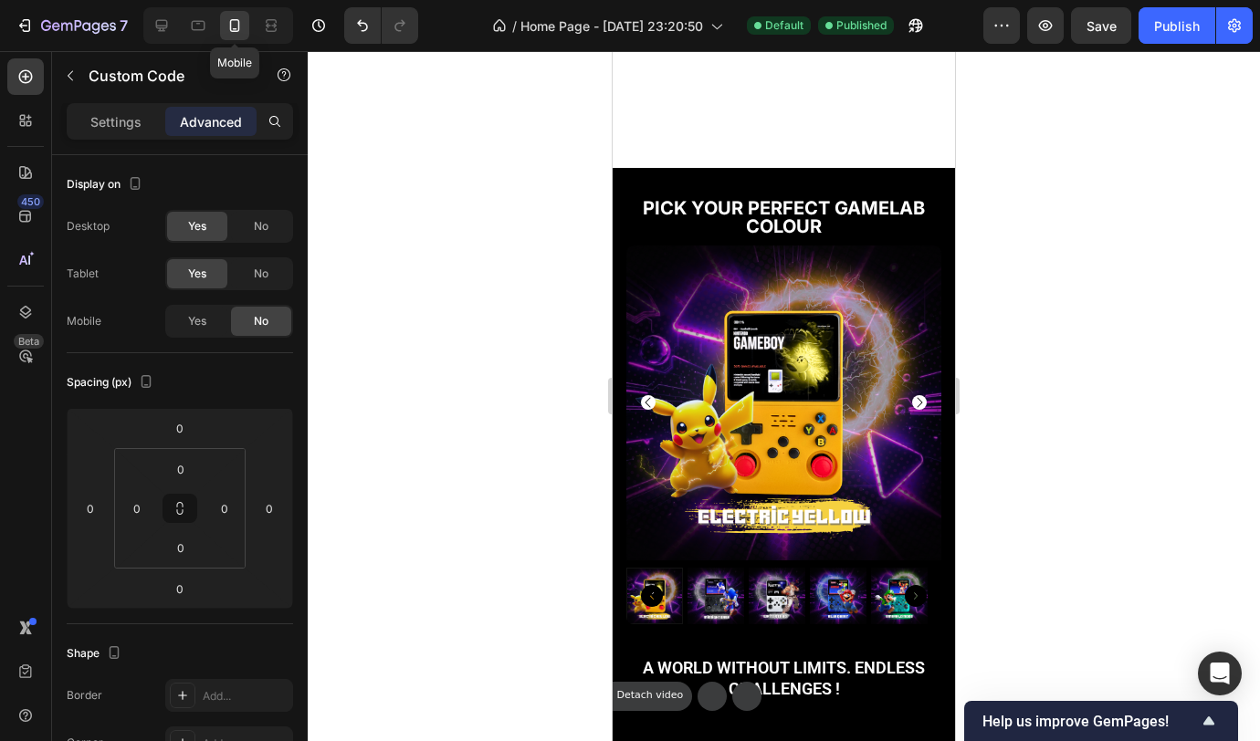
scroll to position [475, 0]
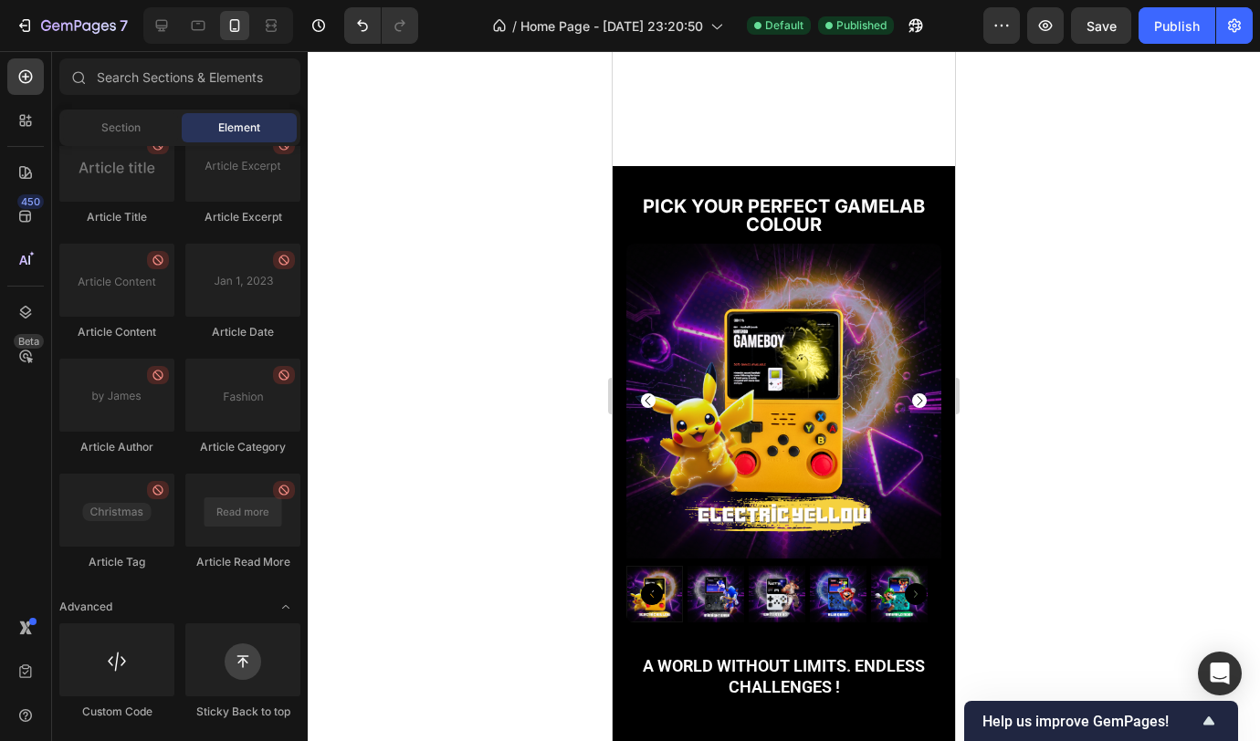
drag, startPoint x: 947, startPoint y: 248, endPoint x: 1571, endPoint y: 190, distance: 627.2
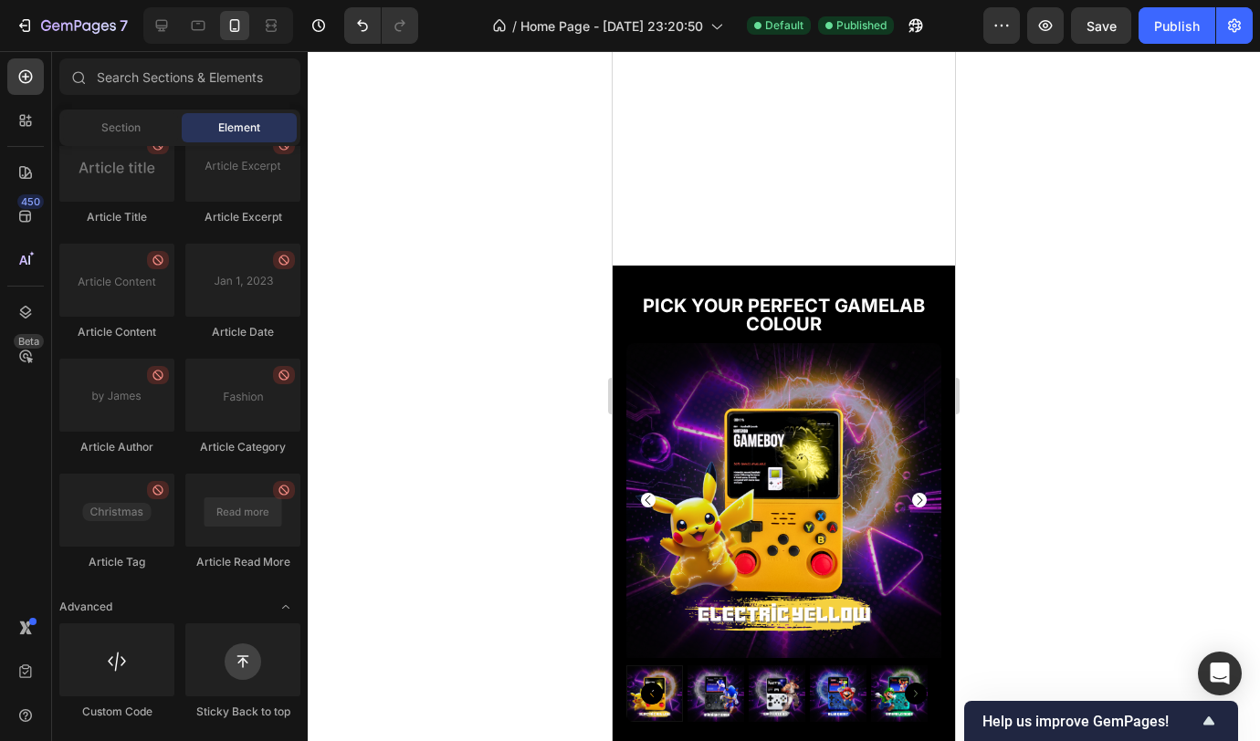
scroll to position [380, 0]
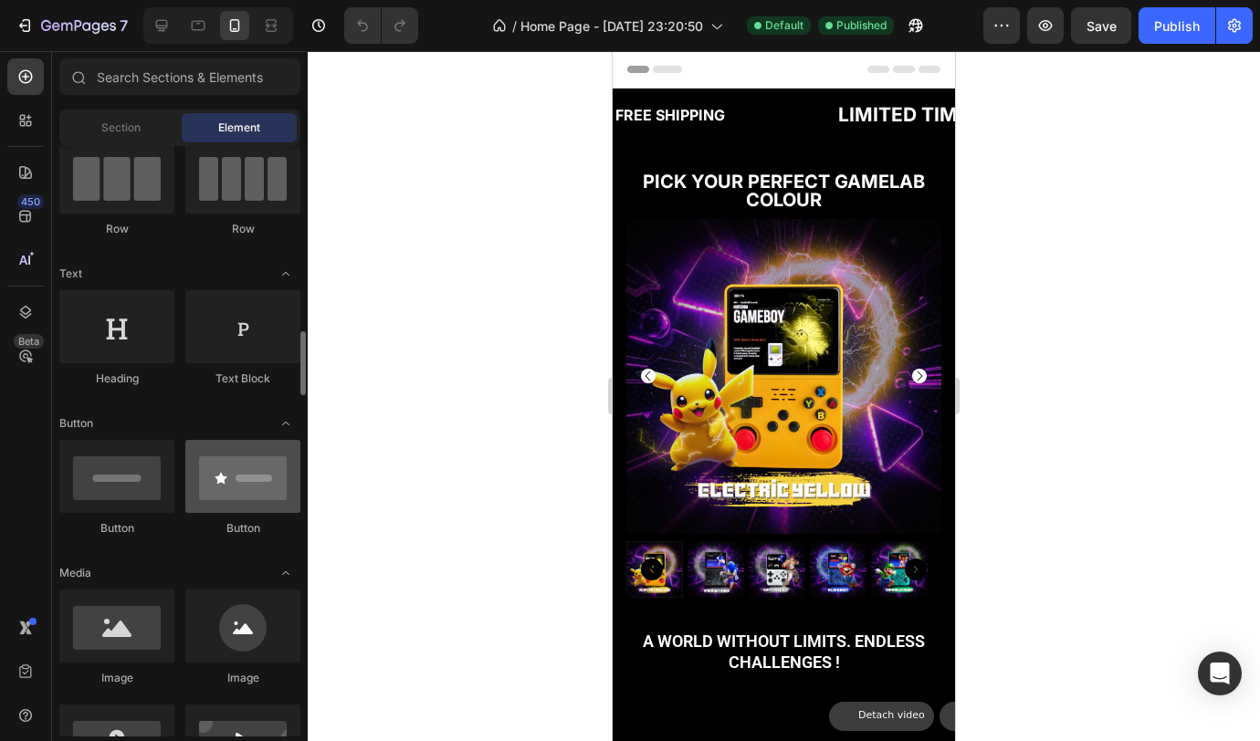
scroll to position [312, 0]
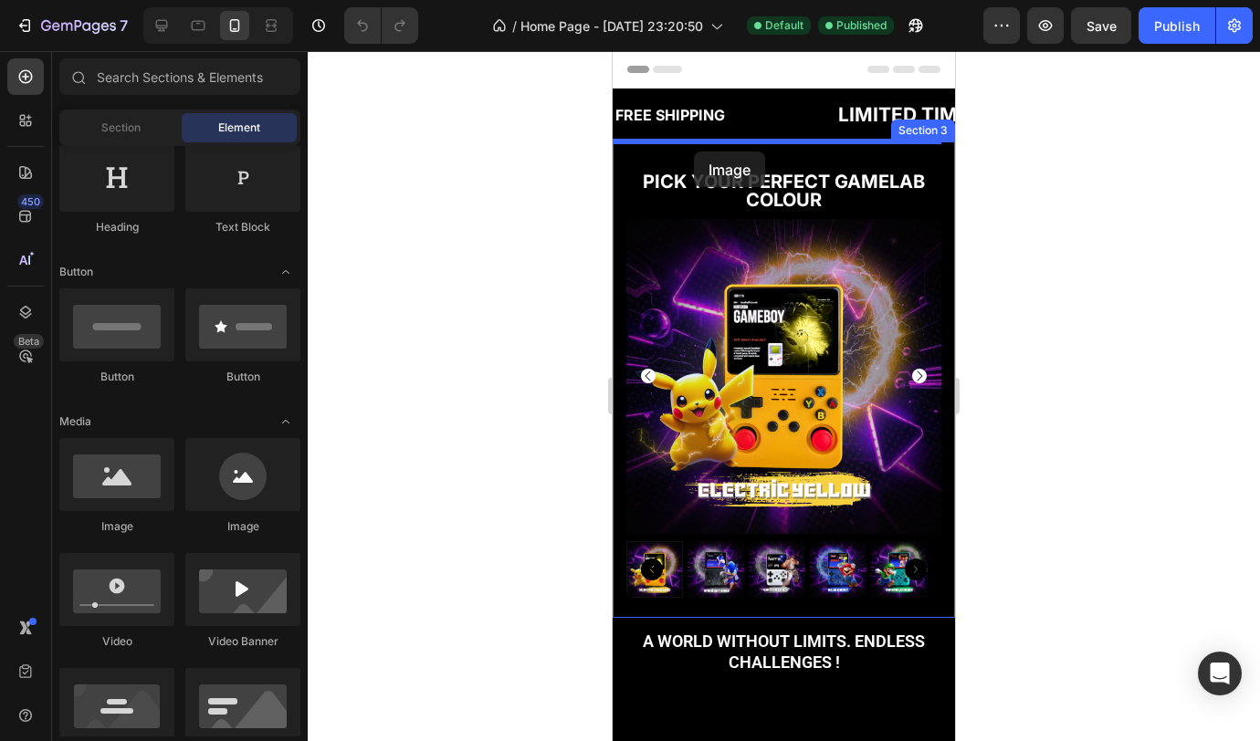
drag, startPoint x: 723, startPoint y: 548, endPoint x: 694, endPoint y: 152, distance: 397.3
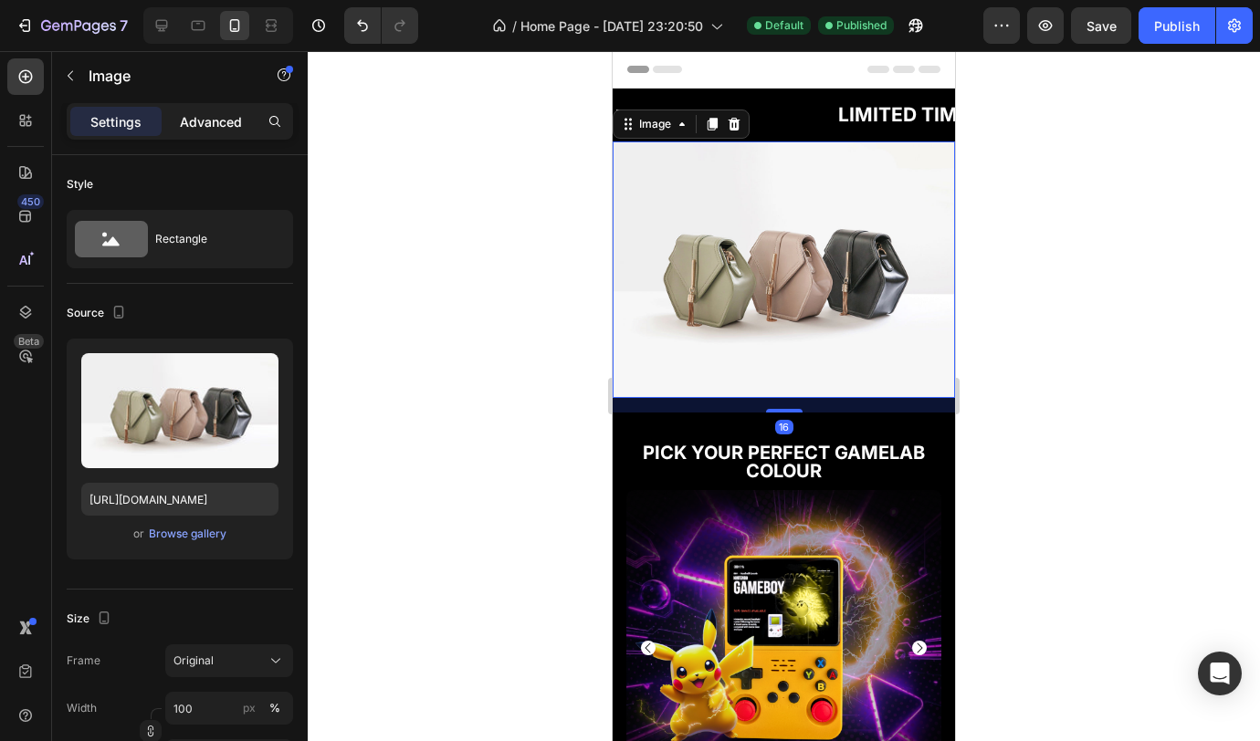
click at [178, 131] on div "Advanced" at bounding box center [210, 121] width 91 height 29
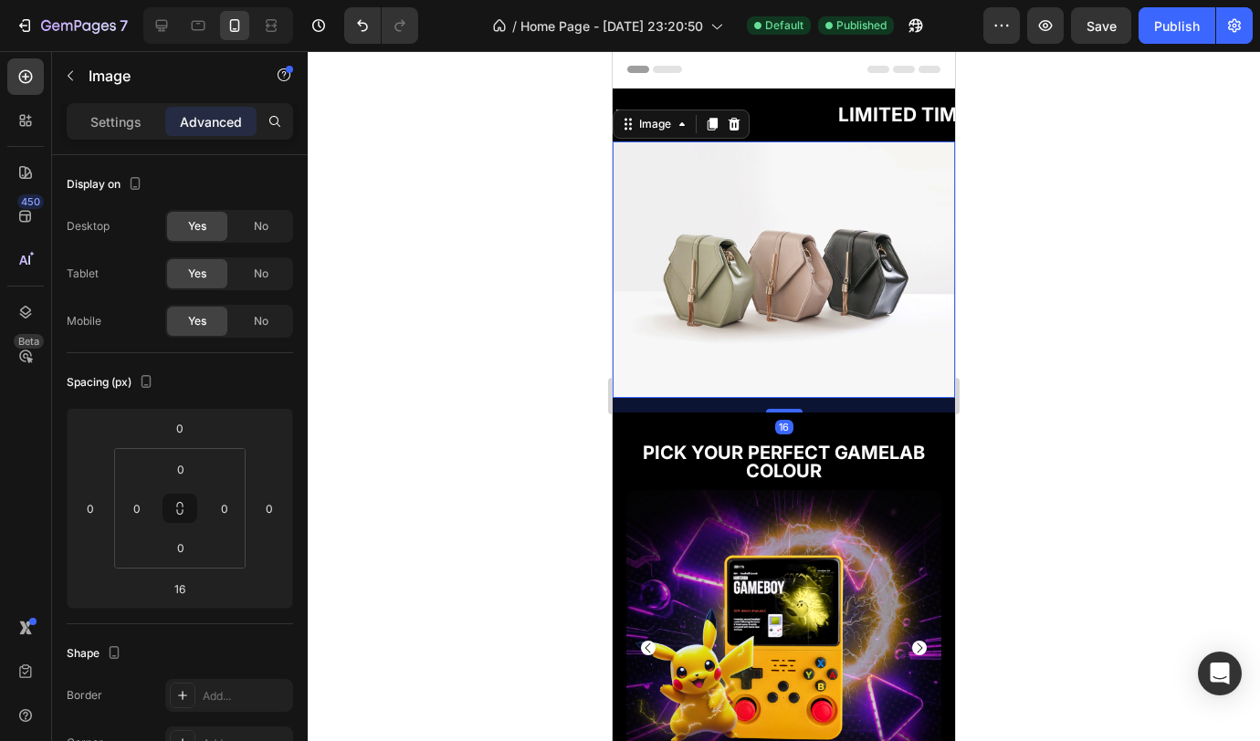
click at [204, 121] on p "Advanced" at bounding box center [211, 121] width 62 height 19
click at [257, 326] on span "No" at bounding box center [261, 321] width 15 height 16
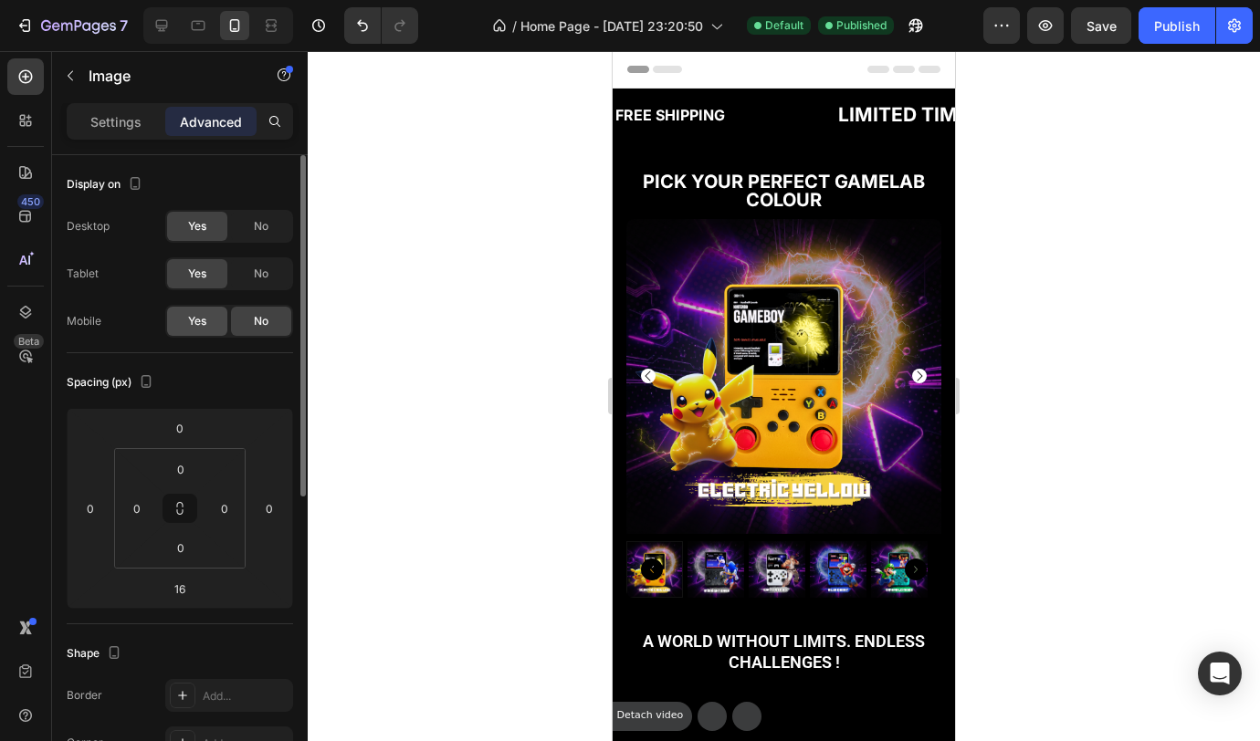
click at [199, 322] on span "Yes" at bounding box center [197, 321] width 18 height 16
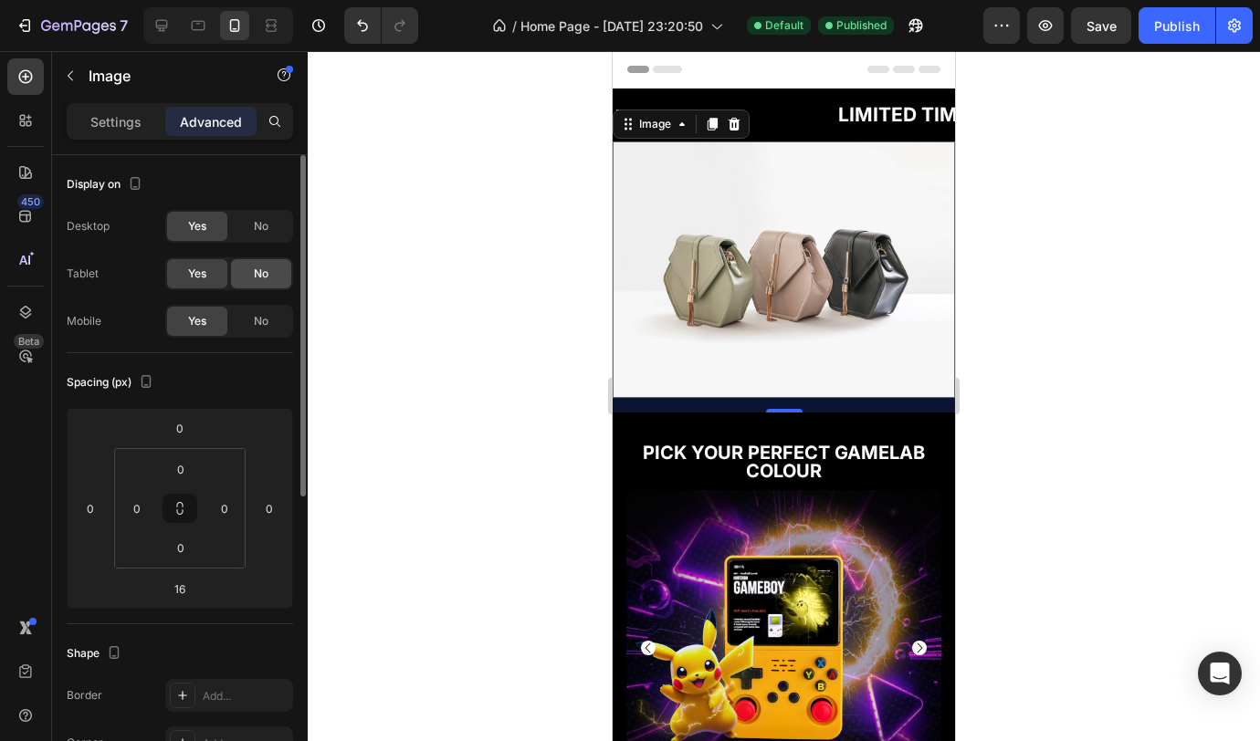
click at [266, 279] on span "No" at bounding box center [261, 274] width 15 height 16
click at [263, 232] on span "No" at bounding box center [261, 226] width 15 height 16
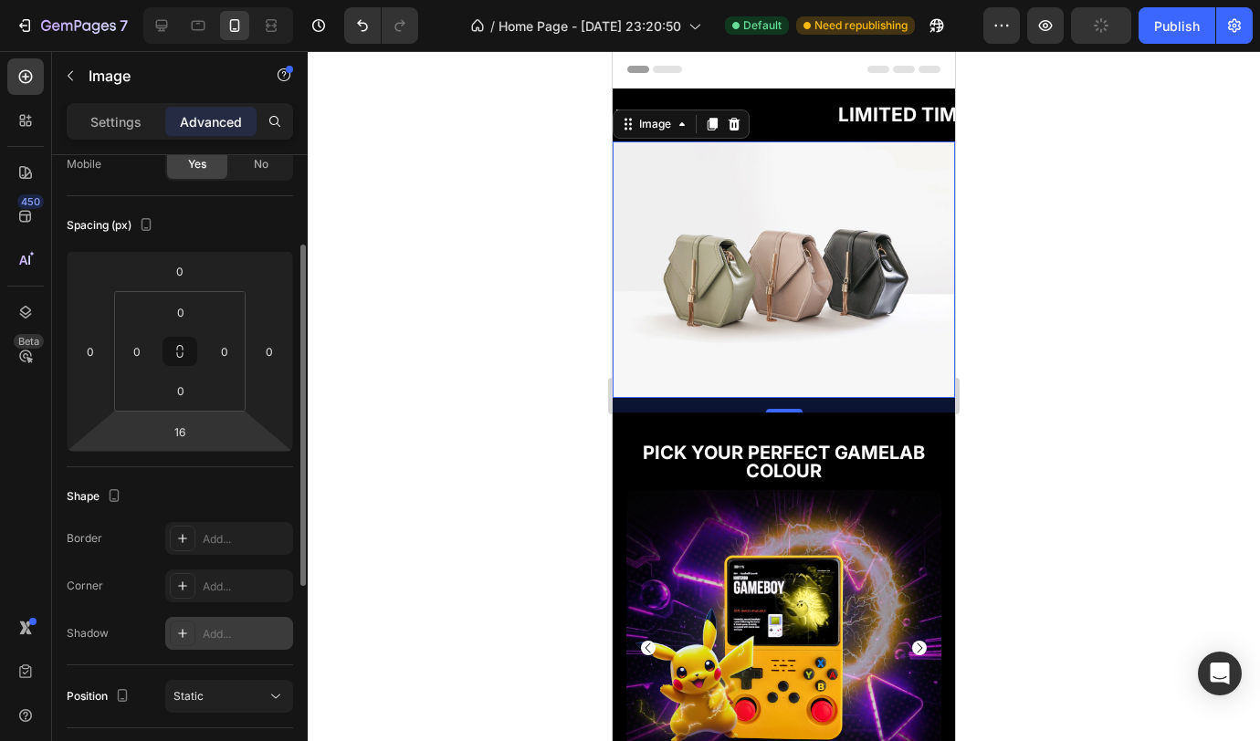
scroll to position [372, 0]
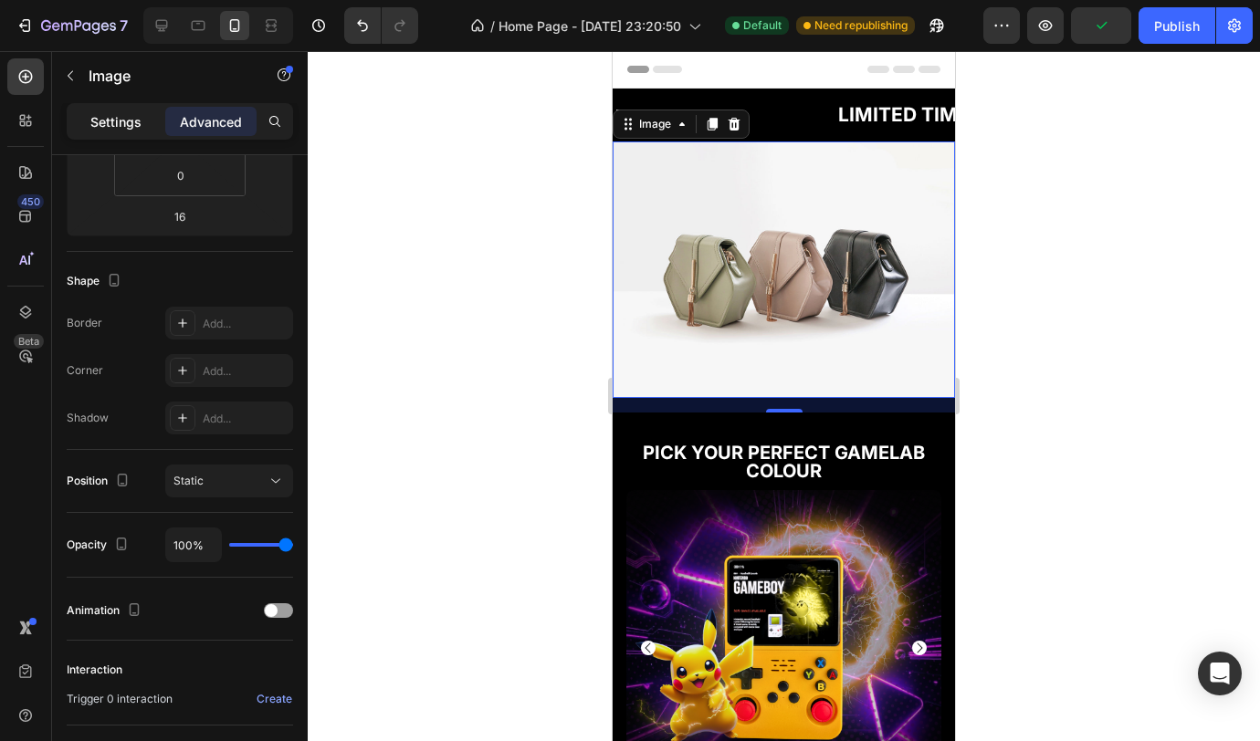
click at [140, 132] on div "Settings" at bounding box center [115, 121] width 91 height 29
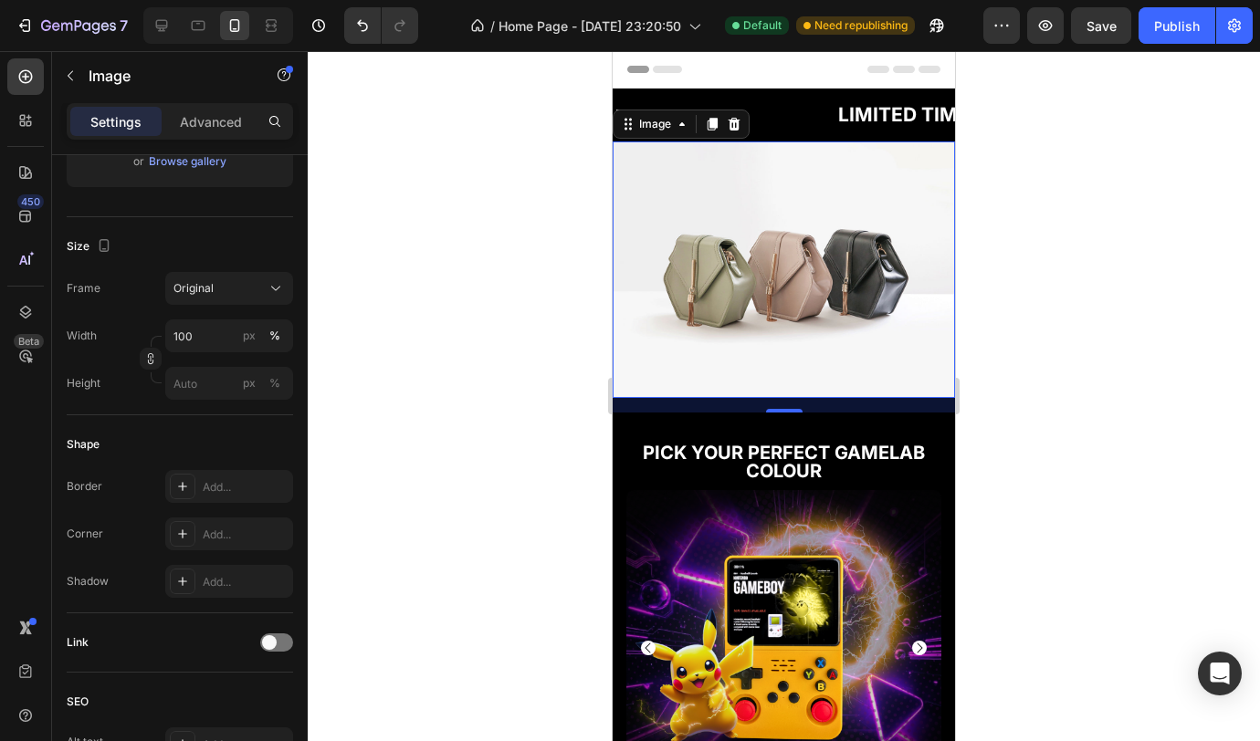
scroll to position [0, 0]
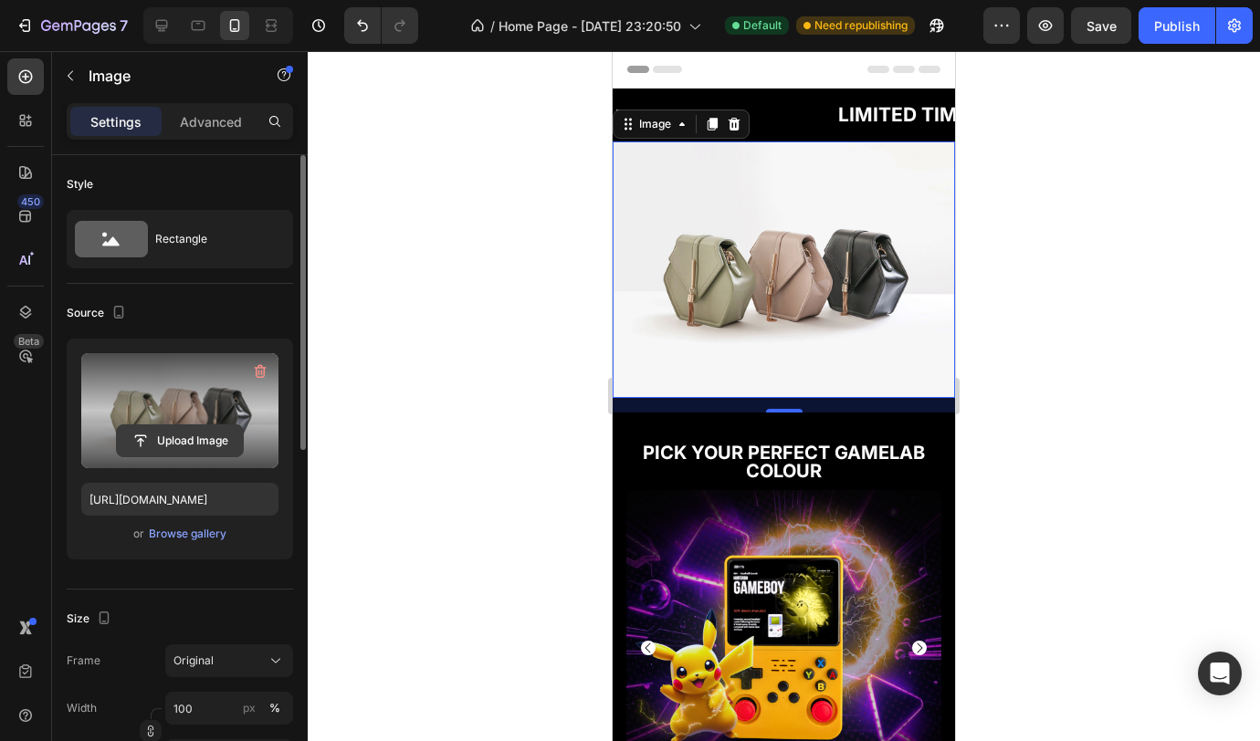
click at [184, 437] on input "file" at bounding box center [180, 440] width 126 height 31
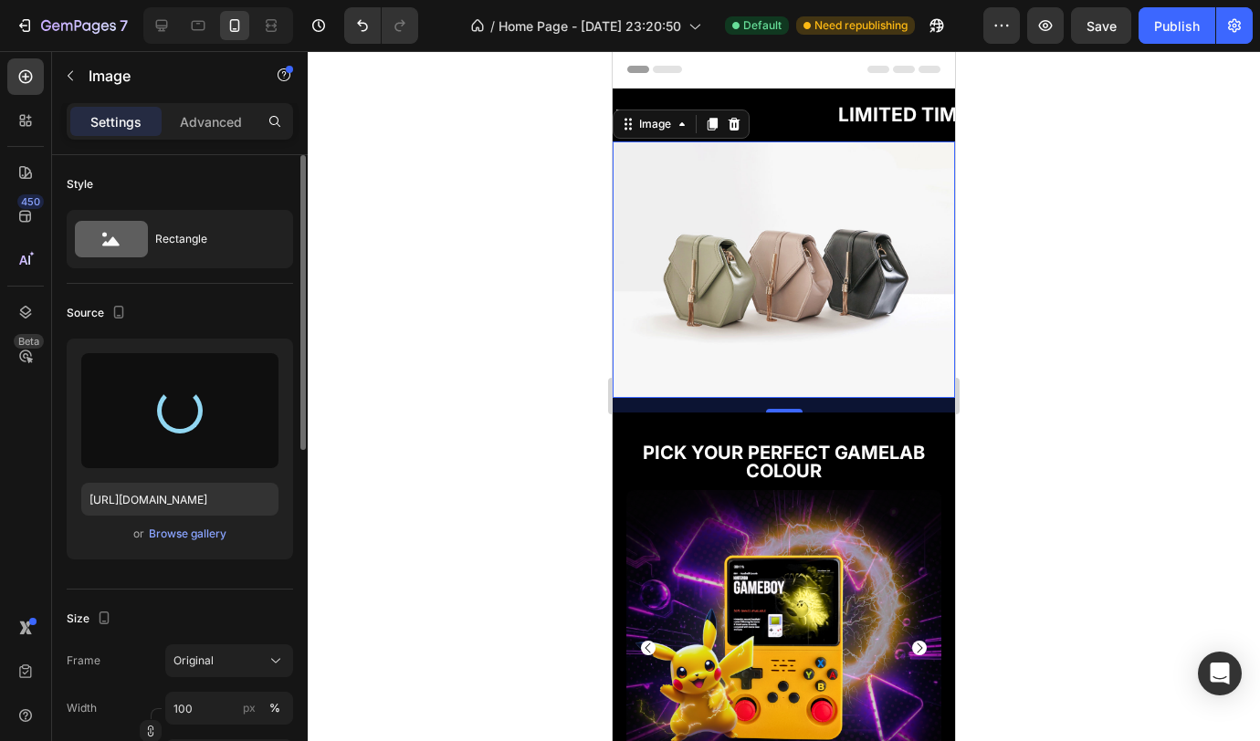
type input "[URL][DOMAIN_NAME]"
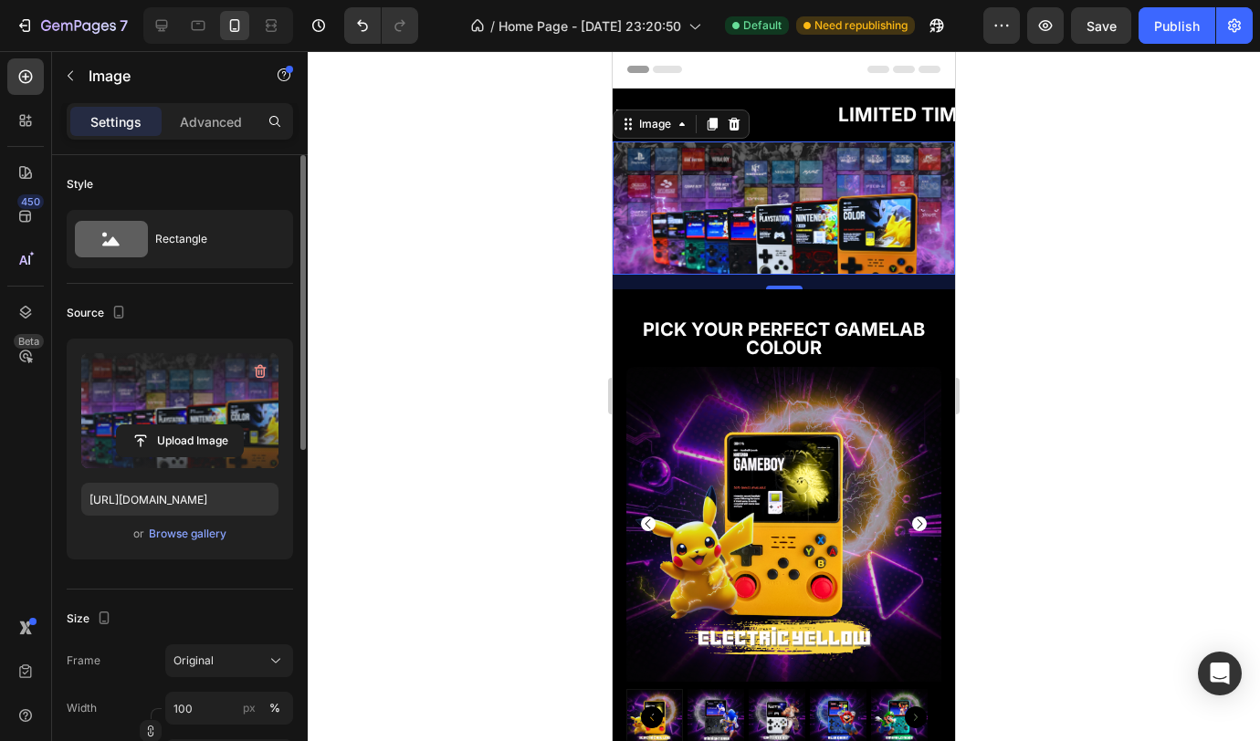
click at [999, 327] on div at bounding box center [784, 396] width 952 height 690
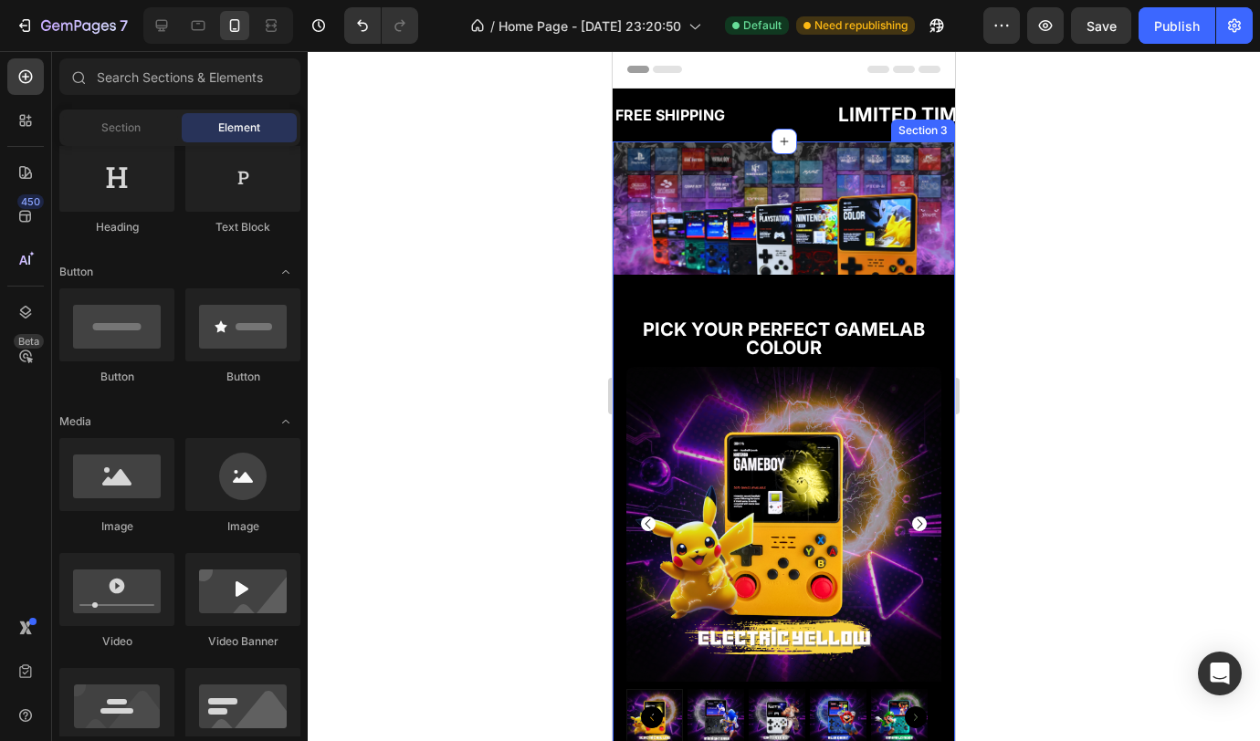
click at [812, 274] on div "Image PICK YOUR PERFECT GAMELAB COLOUR Text Block SHOP NOW Button Publish the p…" at bounding box center [784, 454] width 342 height 624
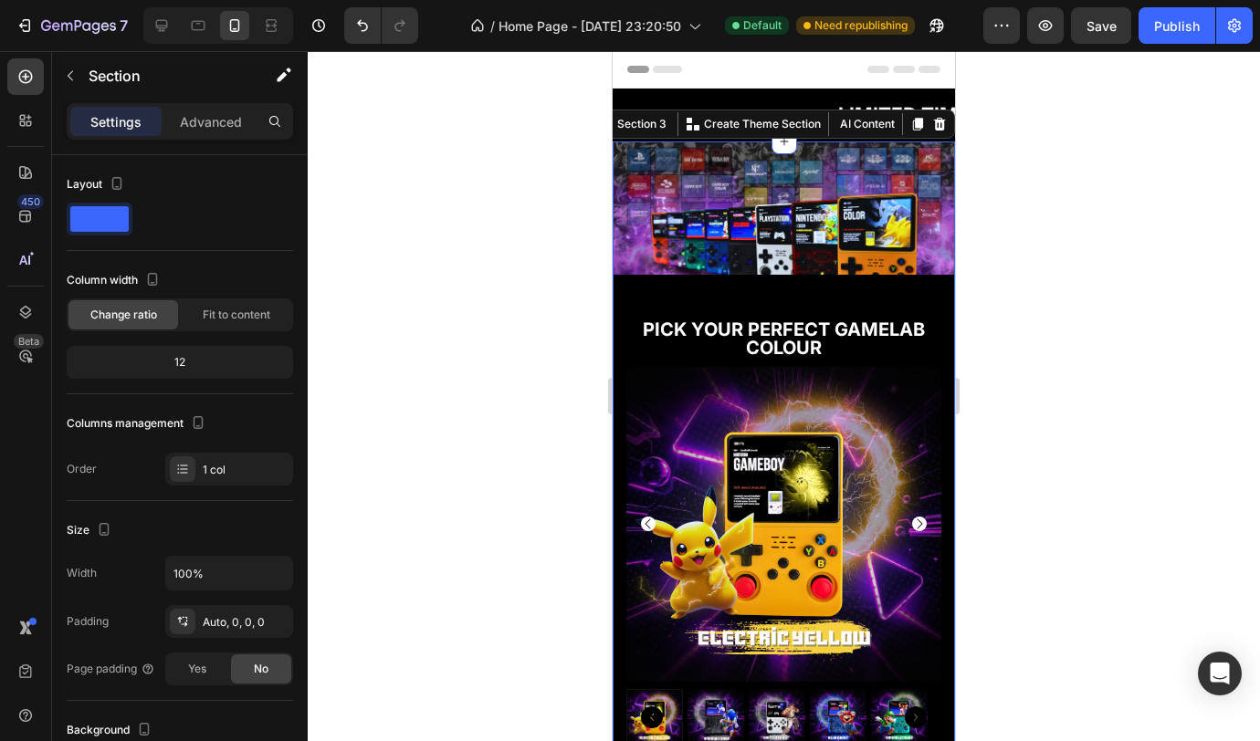
click at [765, 279] on div "Image PICK YOUR PERFECT GAMELAB COLOUR Text Block SHOP NOW Button Publish the p…" at bounding box center [784, 454] width 342 height 624
click at [758, 276] on div "Image PICK YOUR PERFECT GAMELAB COLOUR Text Block SHOP NOW Button Publish the p…" at bounding box center [784, 454] width 342 height 624
click at [774, 296] on div "PICK YOUR PERFECT GAMELAB COLOUR Text Block SHOP NOW Button Publish the page to…" at bounding box center [784, 527] width 342 height 477
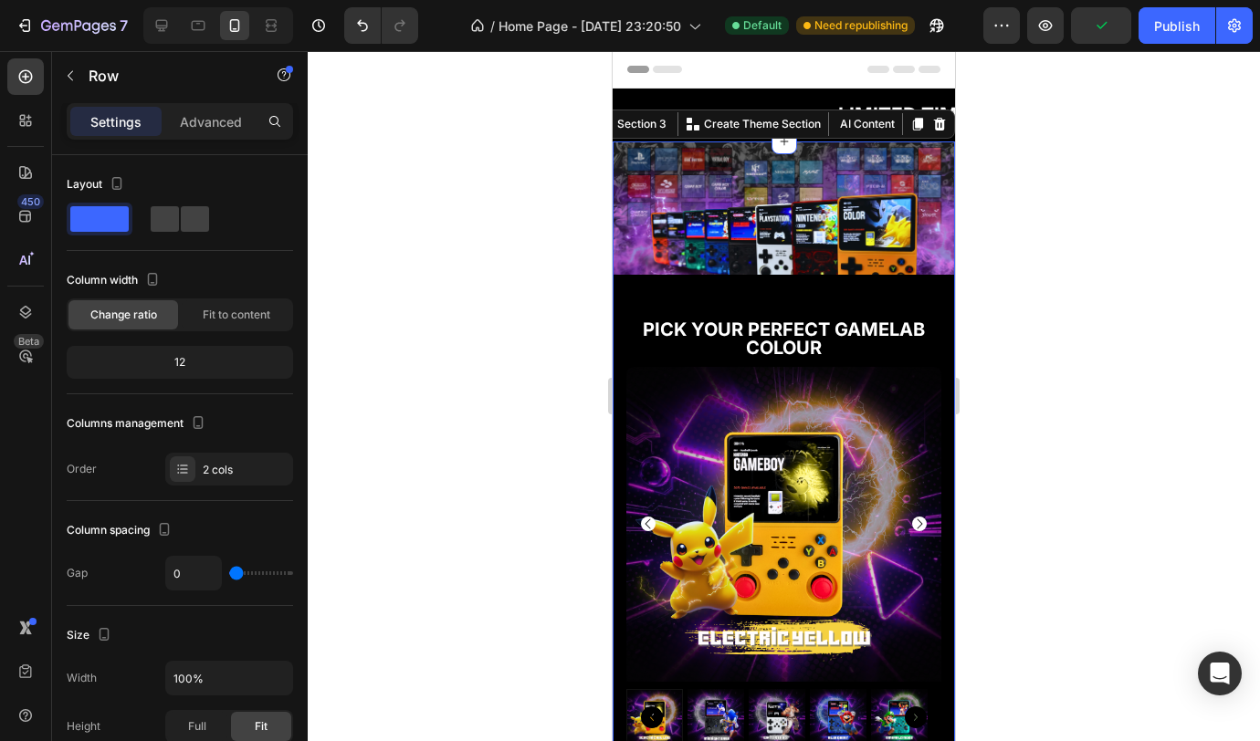
click at [774, 279] on div "Image PICK YOUR PERFECT GAMELAB COLOUR Text Block SHOP NOW Button Publish the p…" at bounding box center [784, 454] width 342 height 624
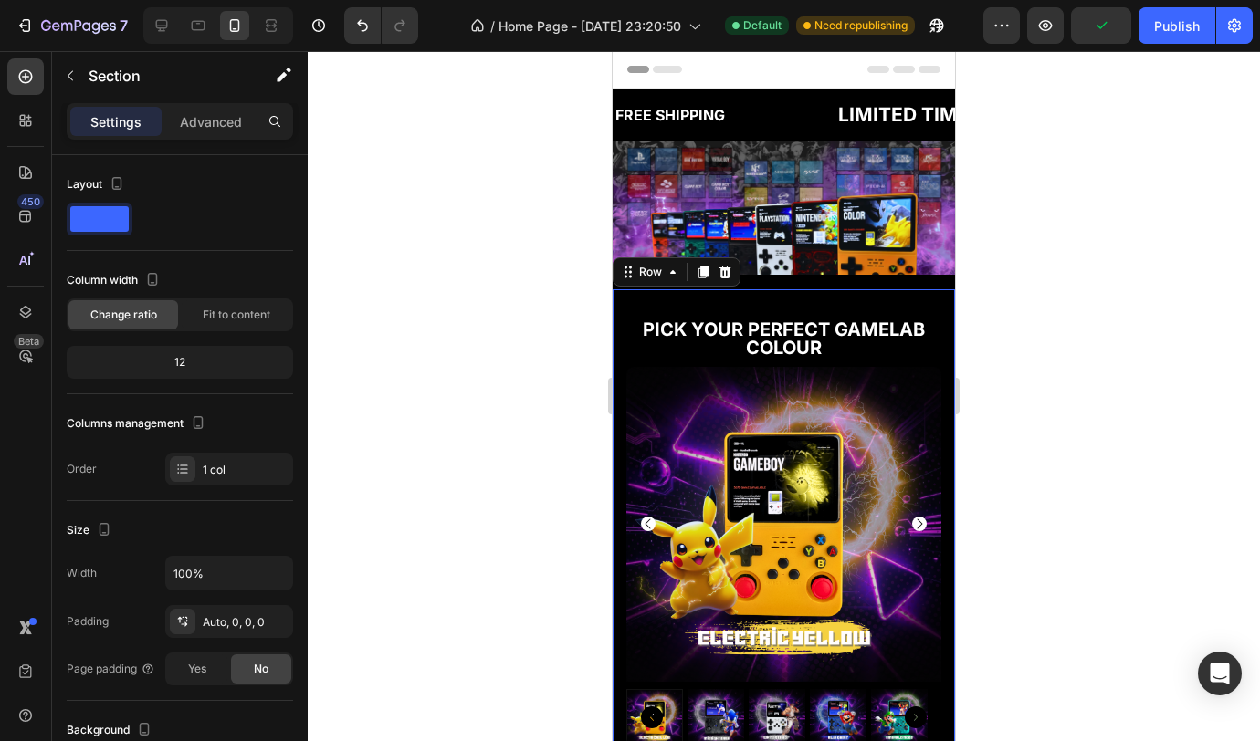
click at [780, 296] on div "PICK YOUR PERFECT GAMELAB COLOUR Text Block SHOP NOW Button Publish the page to…" at bounding box center [784, 527] width 342 height 477
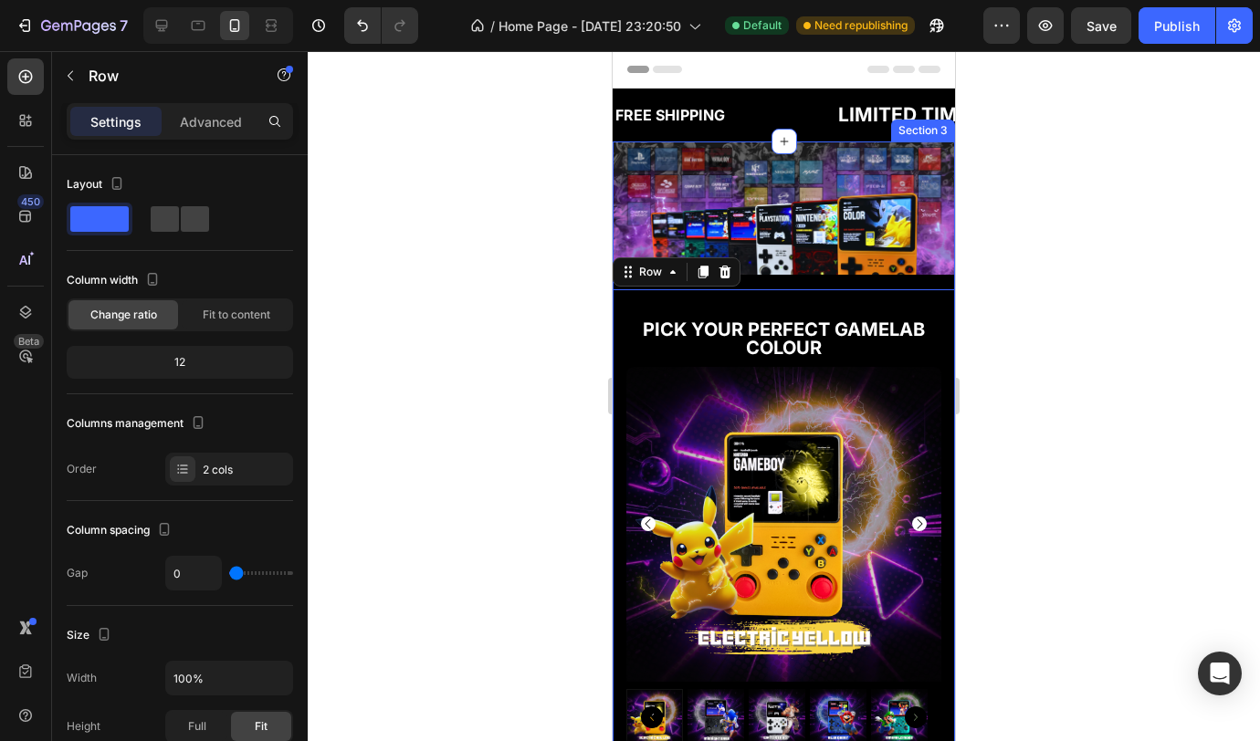
click at [824, 279] on div "Image PICK YOUR PERFECT GAMELAB COLOUR Text Block SHOP NOW Button Publish the p…" at bounding box center [784, 454] width 342 height 624
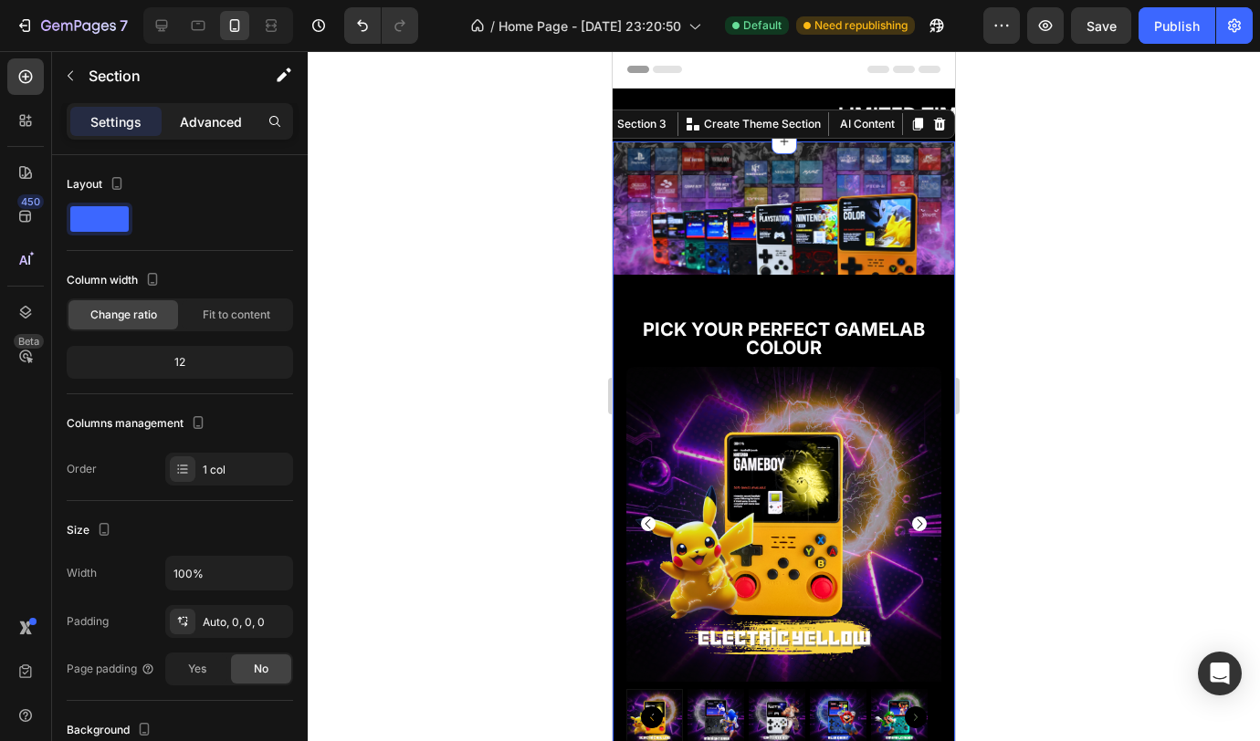
click at [206, 116] on p "Advanced" at bounding box center [211, 121] width 62 height 19
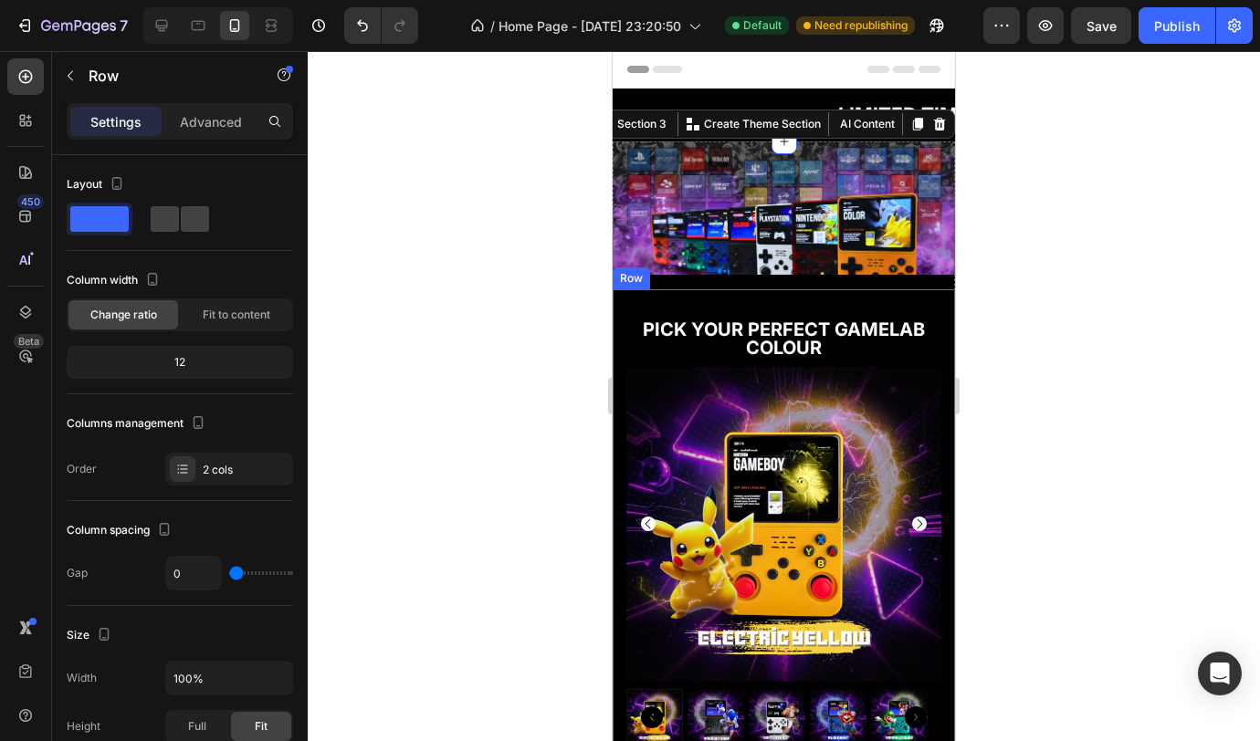
click at [810, 291] on div "PICK YOUR PERFECT GAMELAB COLOUR Text Block SHOP NOW Button Publish the page to…" at bounding box center [784, 527] width 342 height 477
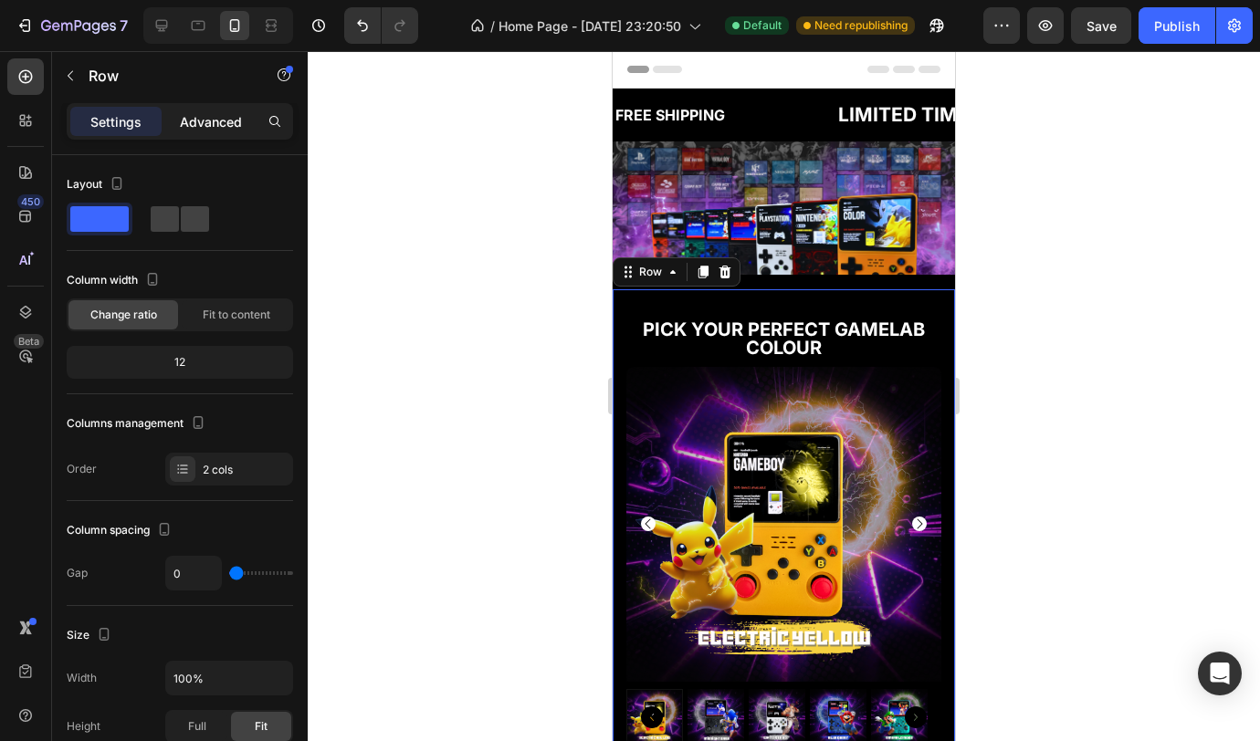
click at [209, 108] on div "Advanced" at bounding box center [210, 121] width 91 height 29
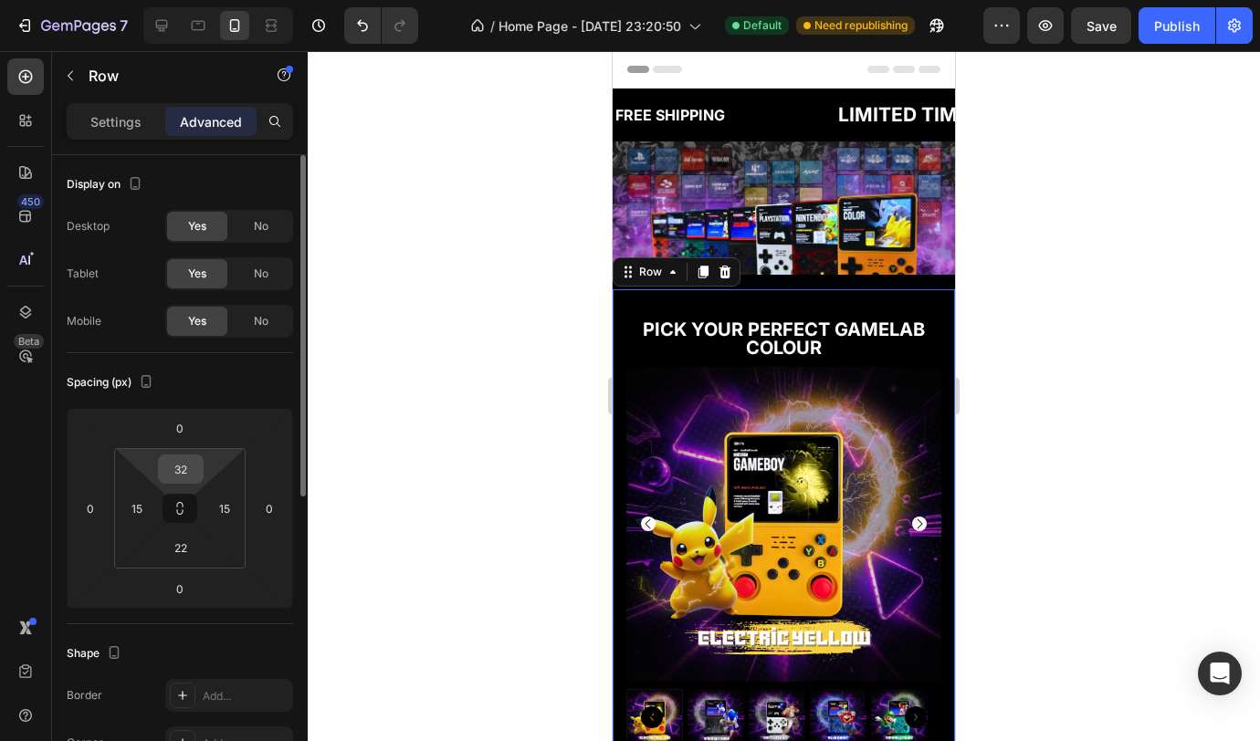
click at [189, 466] on input "32" at bounding box center [181, 469] width 37 height 27
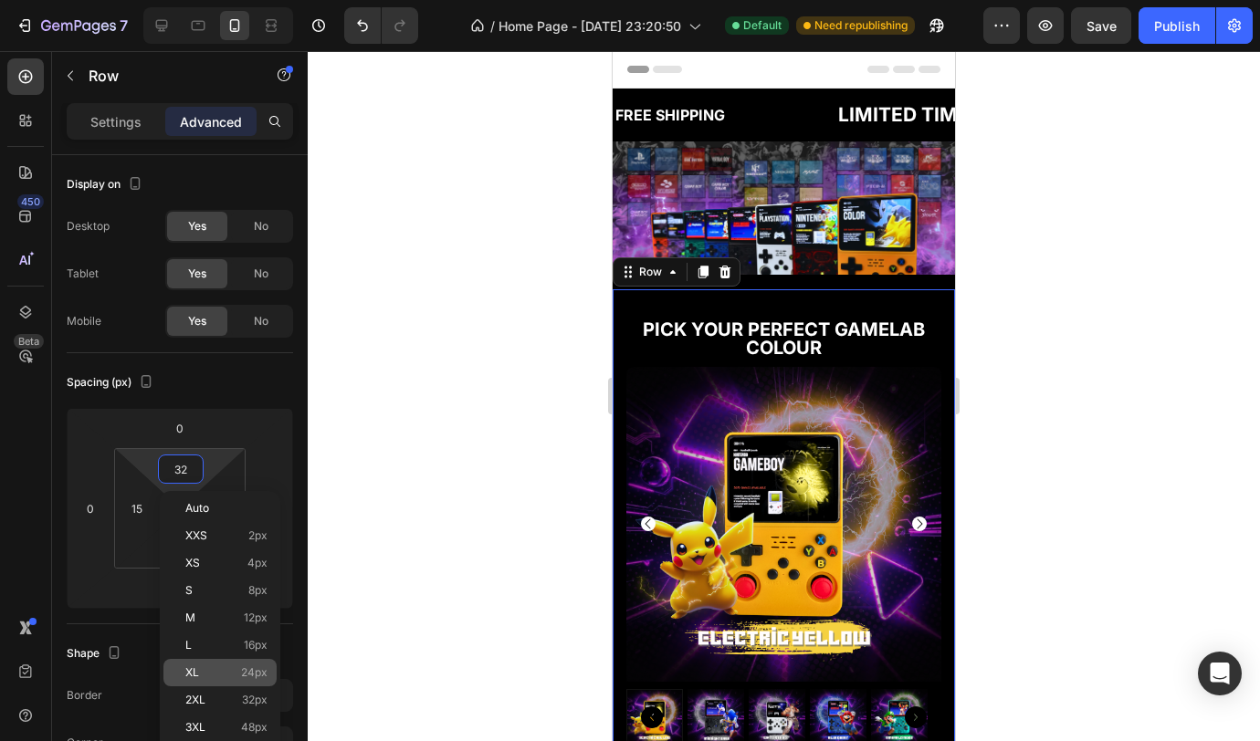
click at [229, 668] on p "XL 24px" at bounding box center [226, 672] width 82 height 13
type input "24"
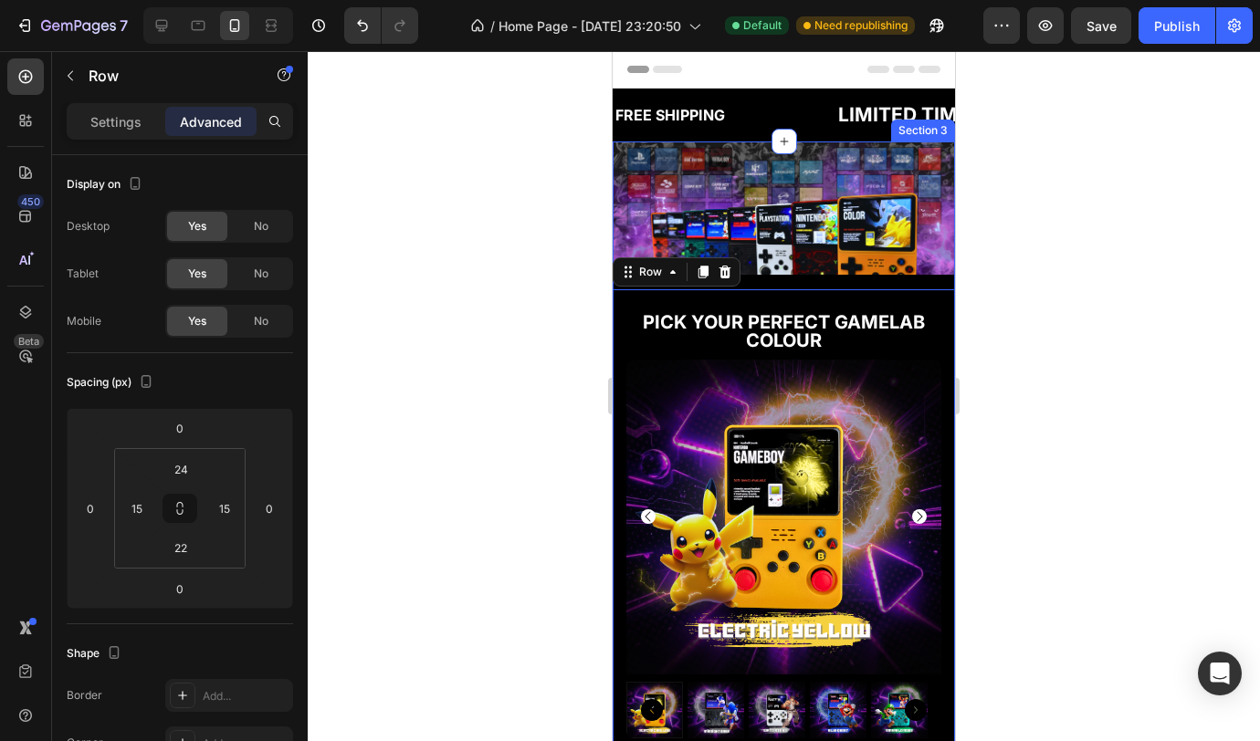
click at [807, 274] on div "Image PICK YOUR PERFECT GAMELAB COLOUR Text Block SHOP NOW Button Publish the p…" at bounding box center [784, 450] width 342 height 617
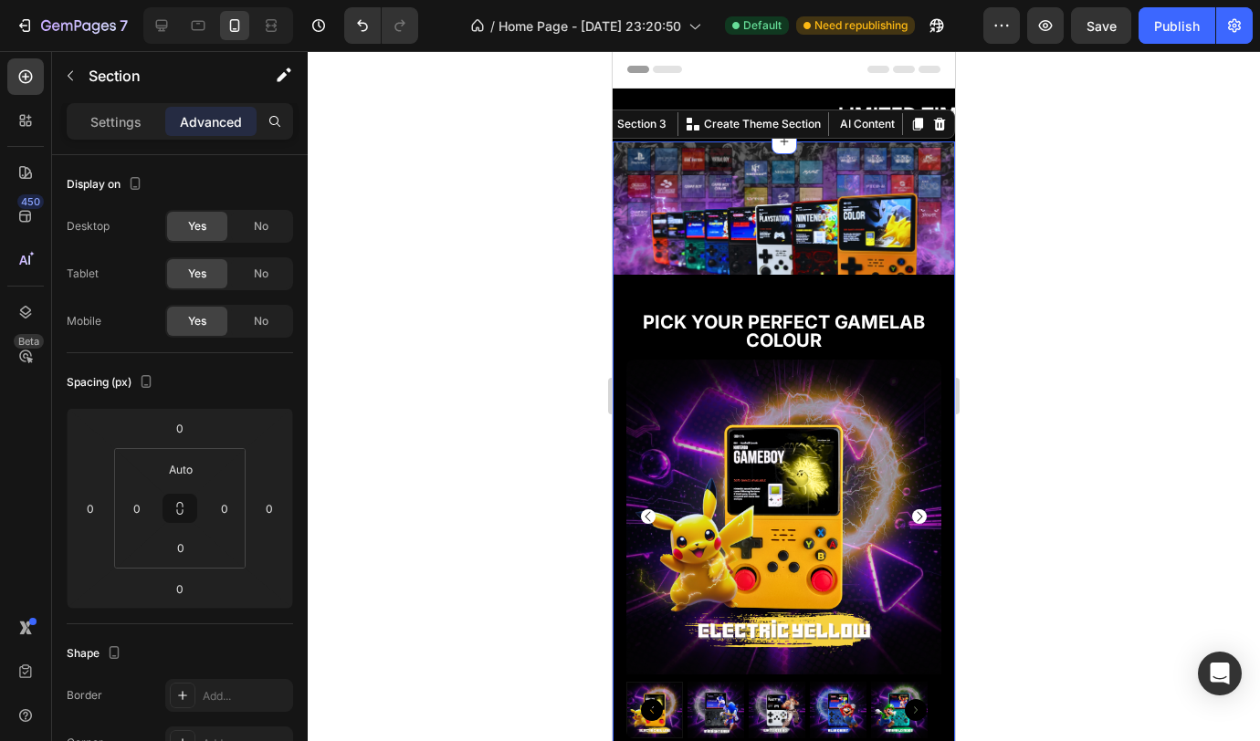
click at [1063, 211] on div at bounding box center [784, 396] width 952 height 690
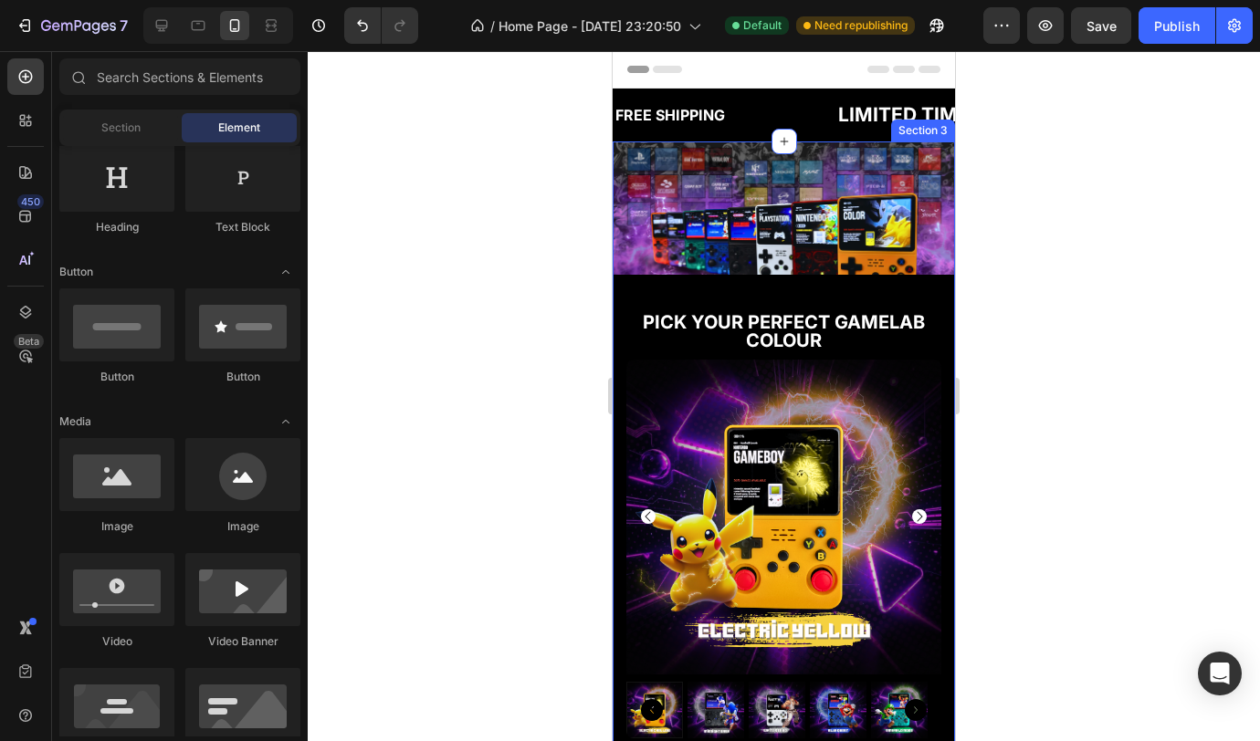
click at [672, 275] on div "Image PICK YOUR PERFECT GAMELAB COLOUR Text Block SHOP NOW Button Publish the p…" at bounding box center [784, 450] width 342 height 617
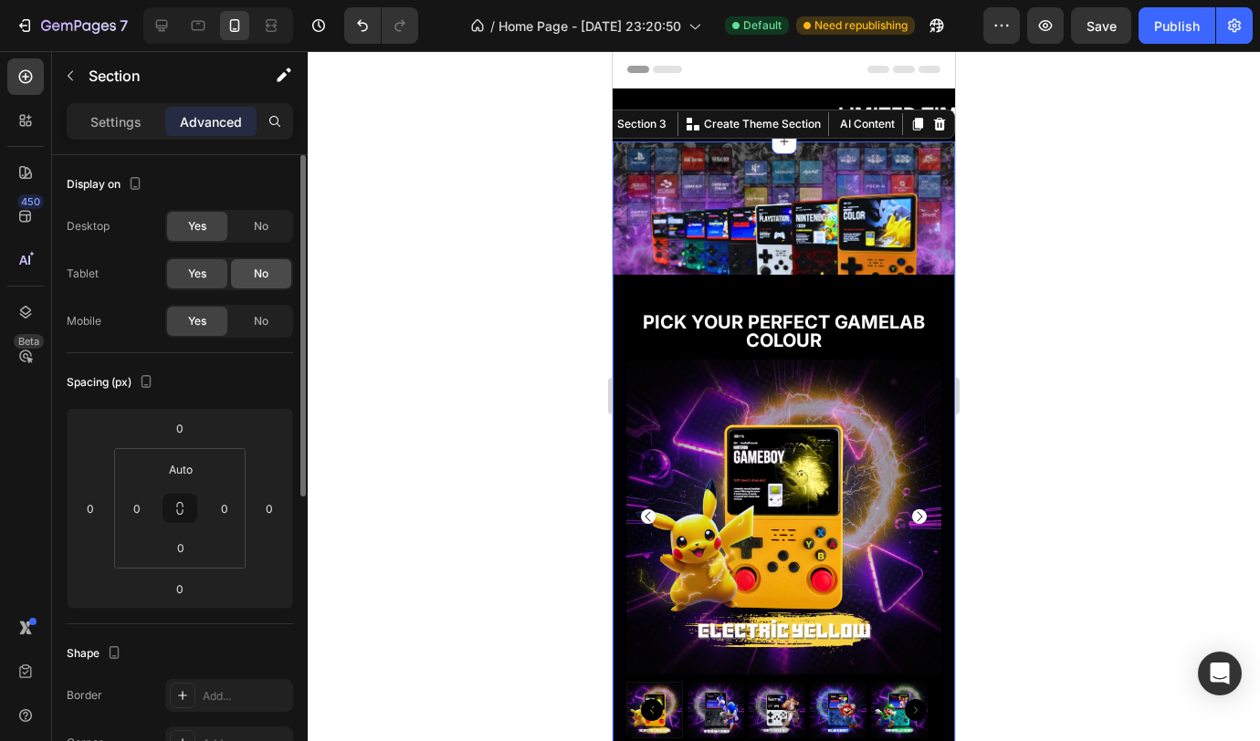
click at [275, 276] on div "No" at bounding box center [261, 273] width 60 height 29
click at [269, 227] on div "No" at bounding box center [261, 226] width 60 height 29
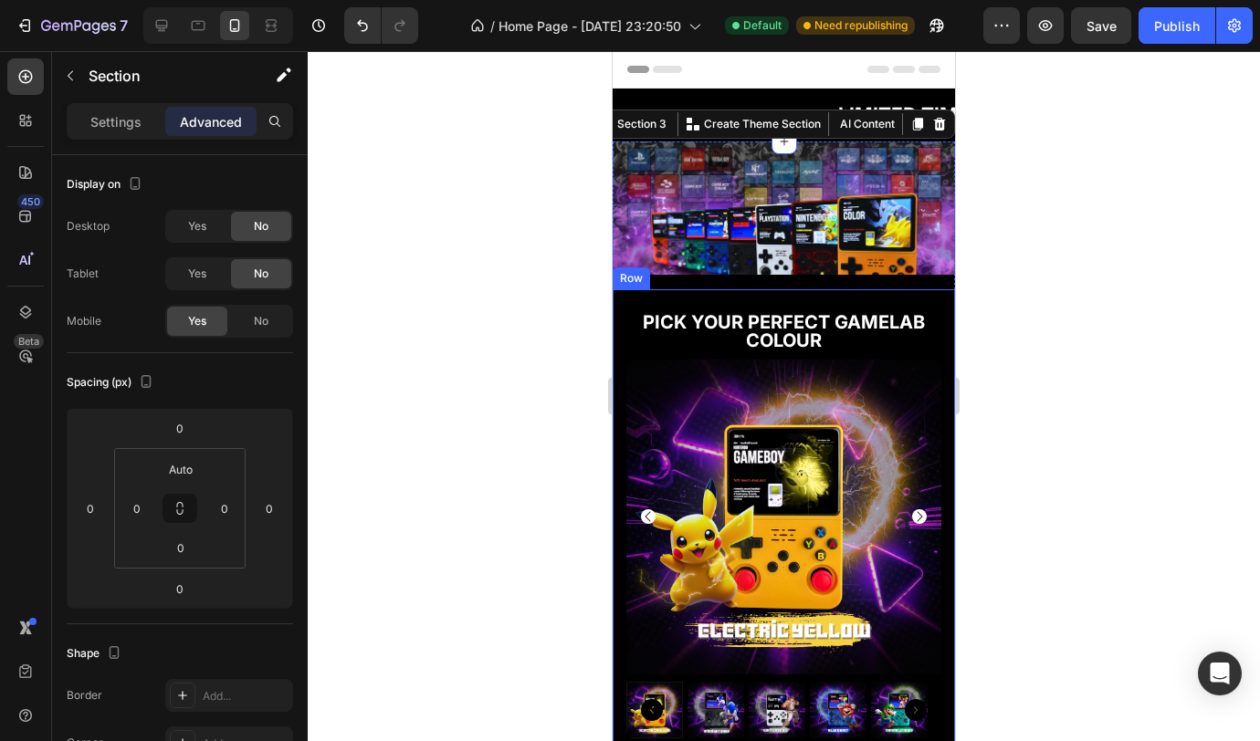
click at [717, 289] on div "PICK YOUR PERFECT GAMELAB COLOUR Text Block SHOP NOW Button Publish the page to…" at bounding box center [784, 523] width 342 height 469
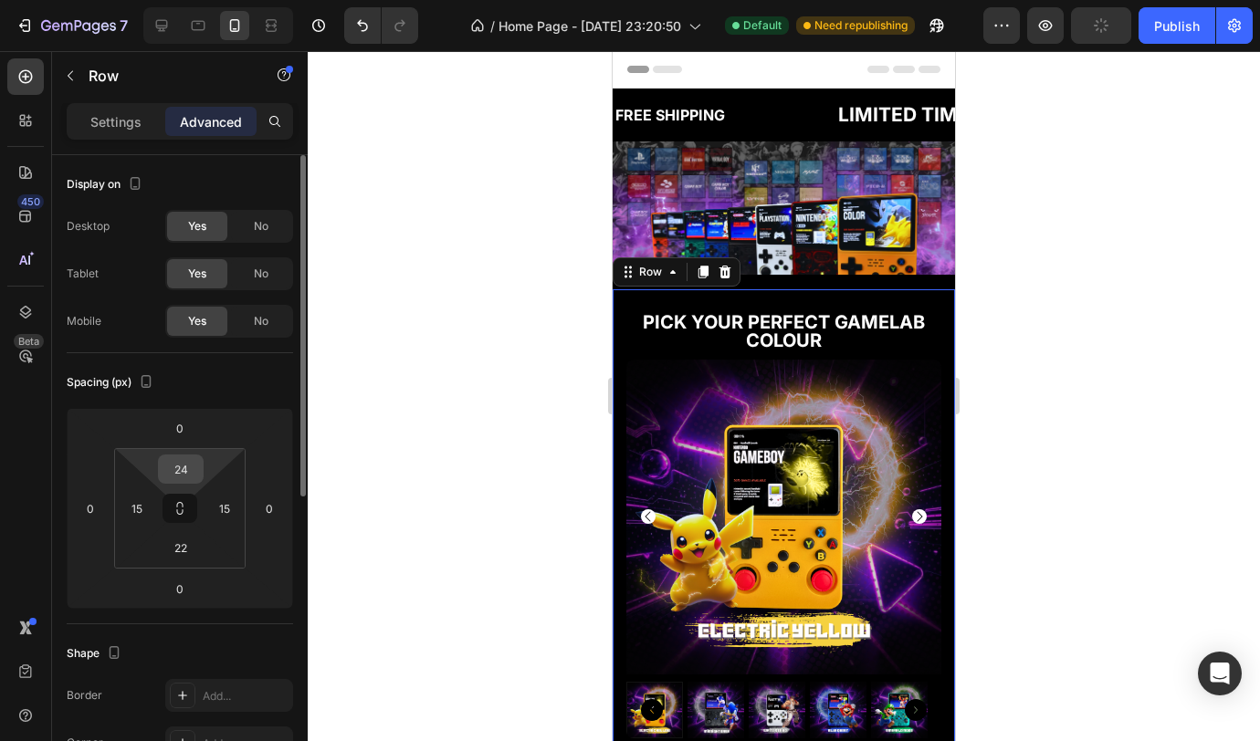
click at [186, 467] on input "24" at bounding box center [181, 469] width 37 height 27
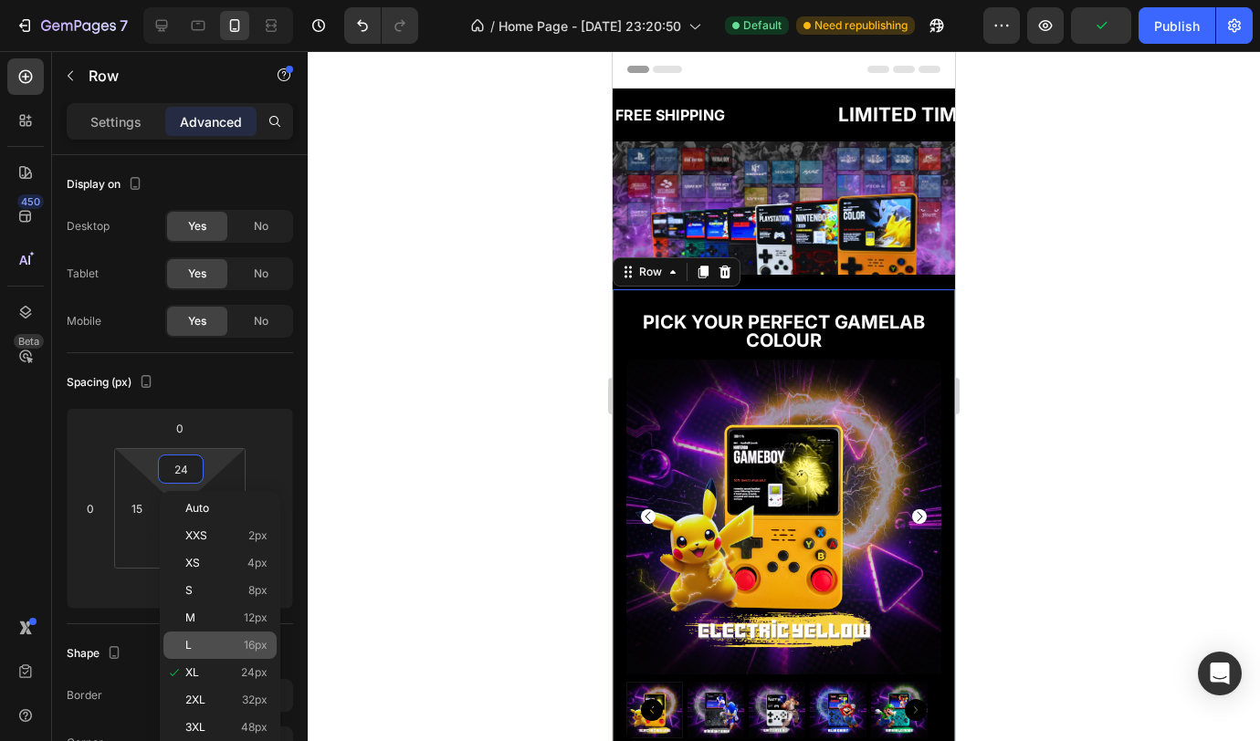
click at [210, 641] on p "L 16px" at bounding box center [226, 645] width 82 height 13
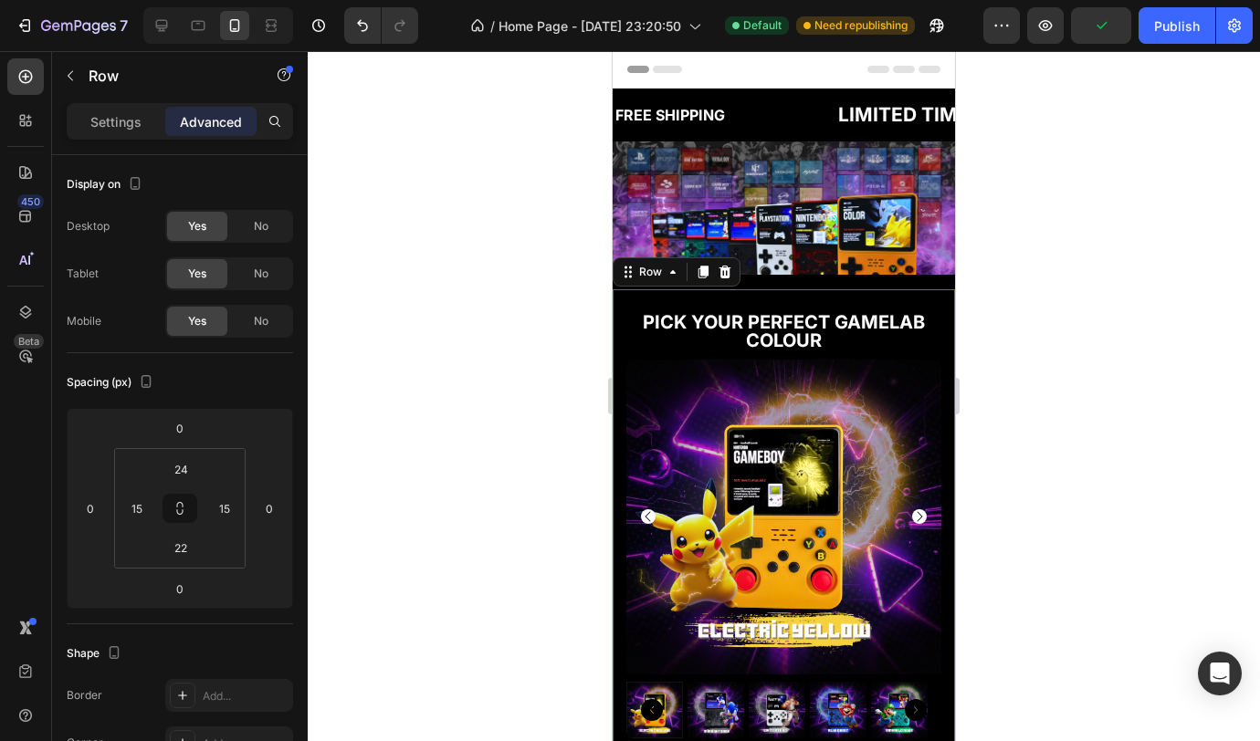
type input "16"
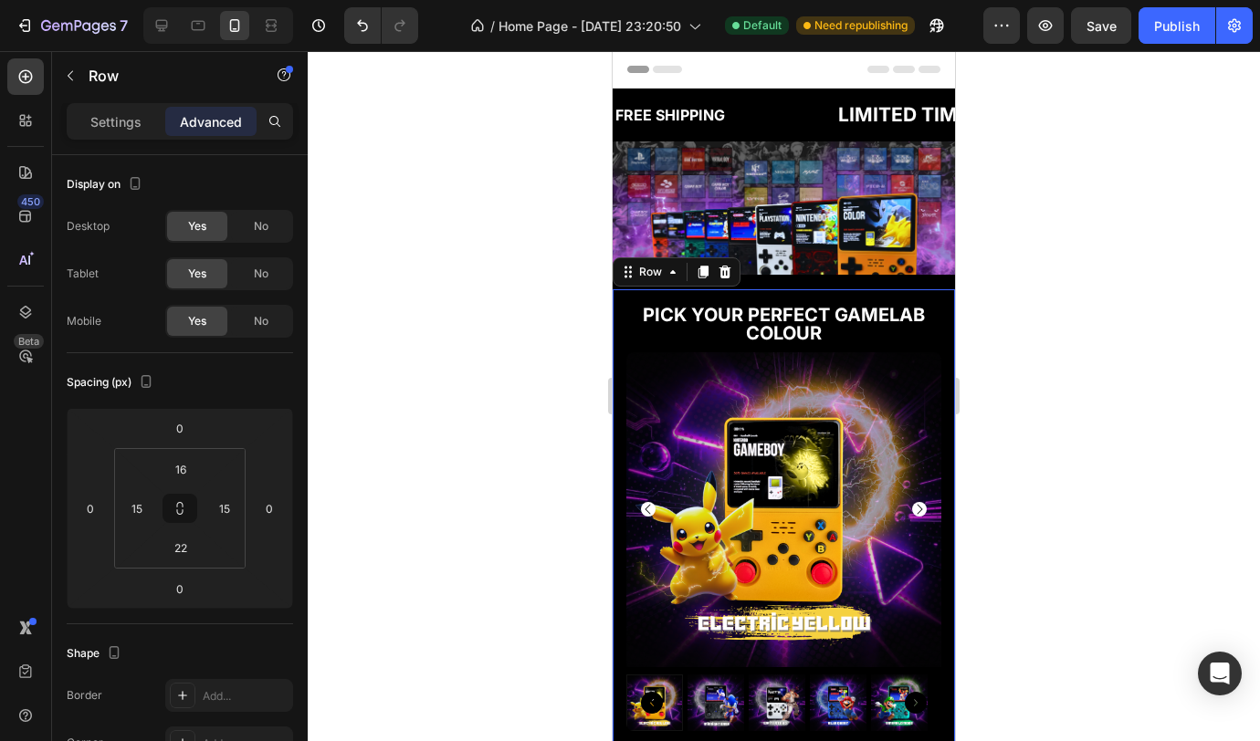
click at [562, 353] on div at bounding box center [784, 396] width 952 height 690
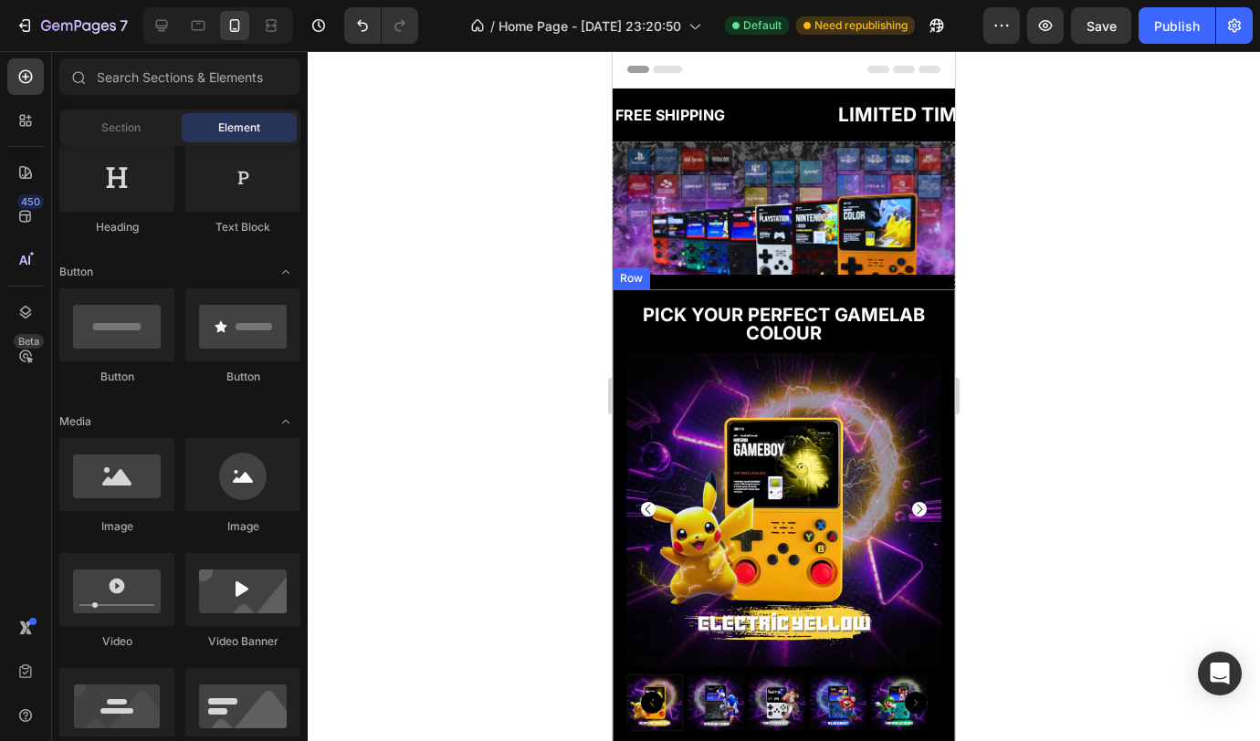
click at [865, 289] on div "PICK YOUR PERFECT GAMELAB COLOUR Text Block SHOP NOW Button Publish the page to…" at bounding box center [784, 520] width 342 height 462
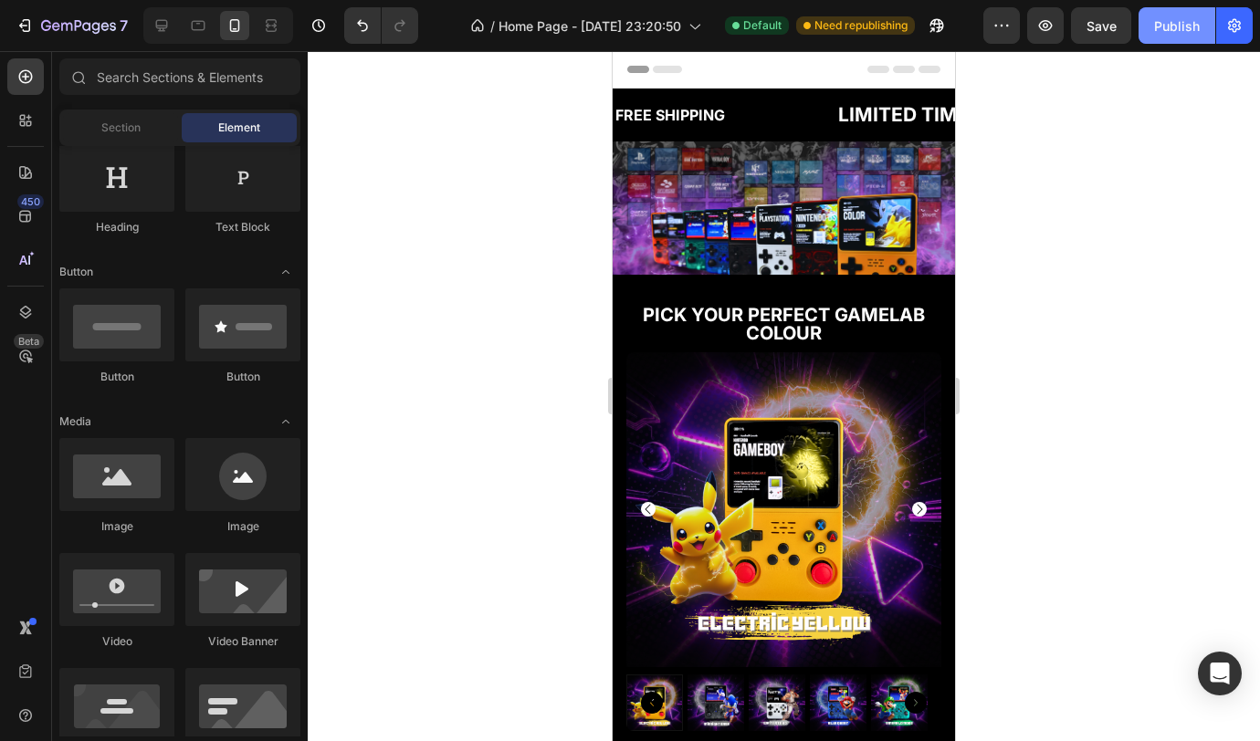
click at [1180, 33] on div "Publish" at bounding box center [1177, 25] width 46 height 19
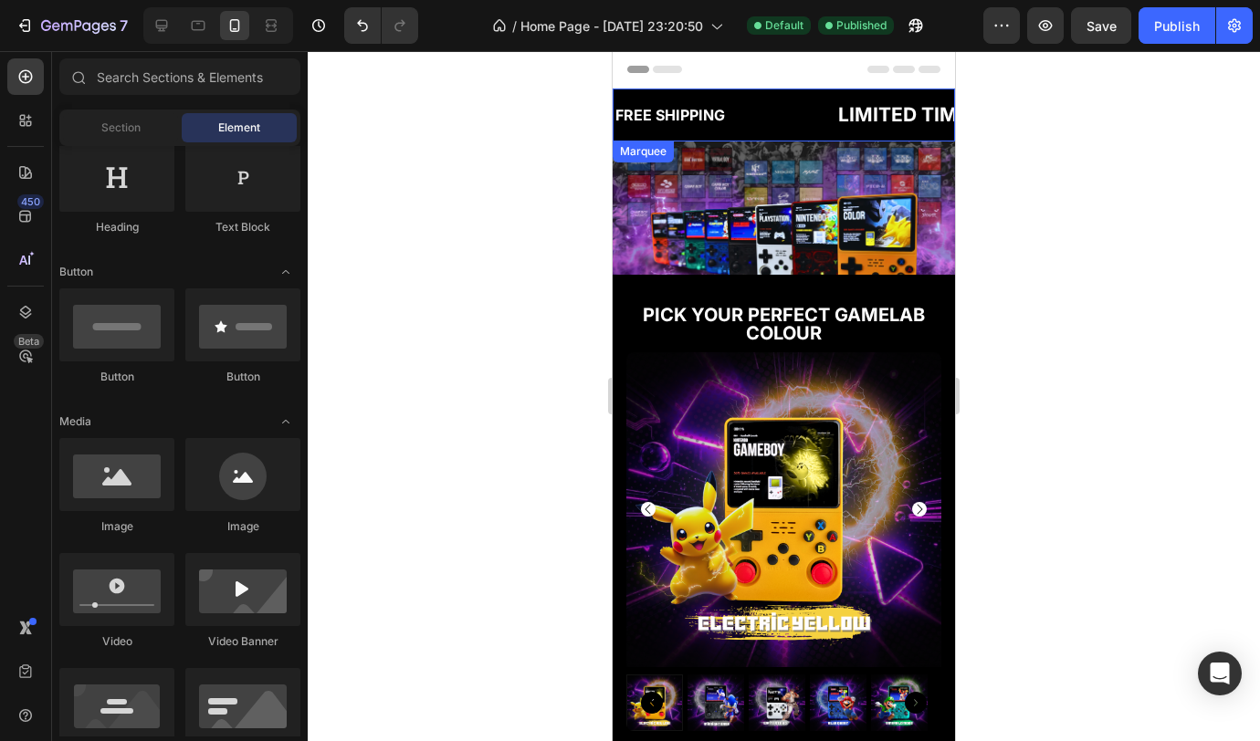
click at [829, 121] on div "FREE SHIPPING Text Block 30 DAYS MONEY BACK GUARANTEE Text Block LIMITED TIME 5…" at bounding box center [1027, 115] width 826 height 53
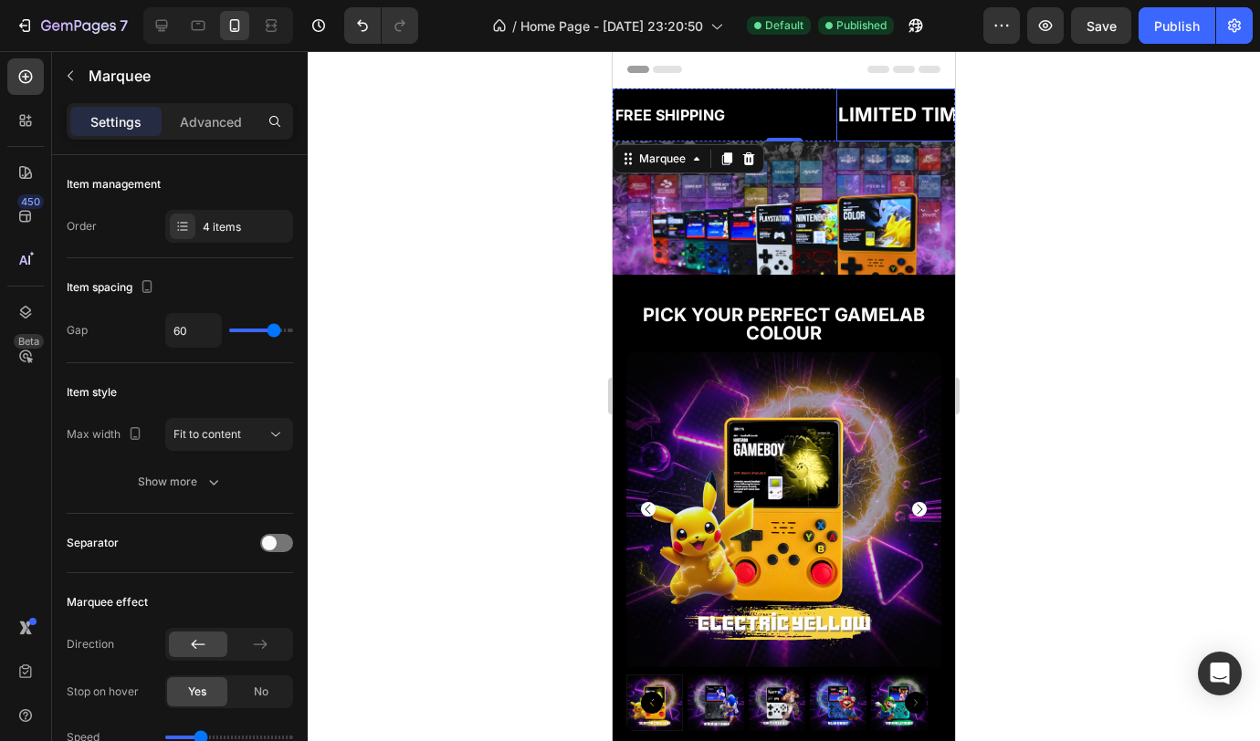
click at [876, 114] on div "LIMITED TIME 50% OFF SALE" at bounding box center [975, 115] width 279 height 38
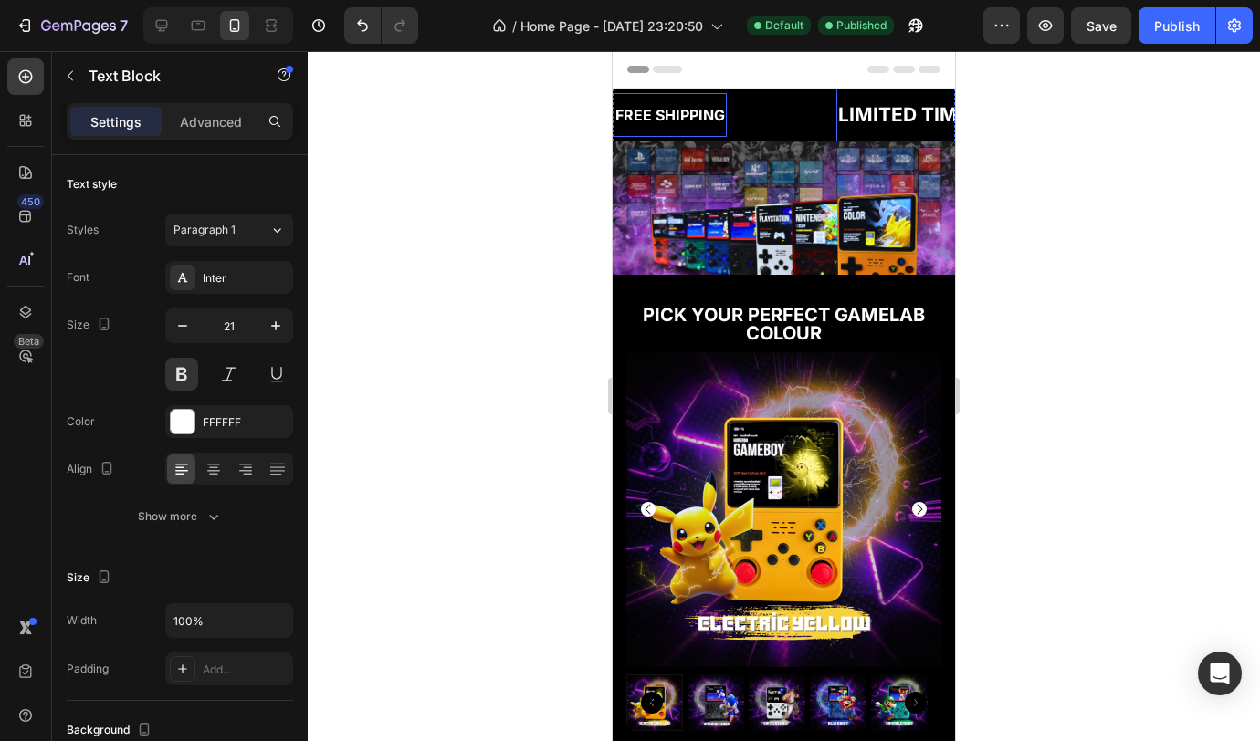
click at [704, 121] on div "FREE SHIPPING" at bounding box center [670, 115] width 113 height 30
click at [907, 119] on div "LIMITED TIME 50% OFF SALE" at bounding box center [975, 115] width 279 height 38
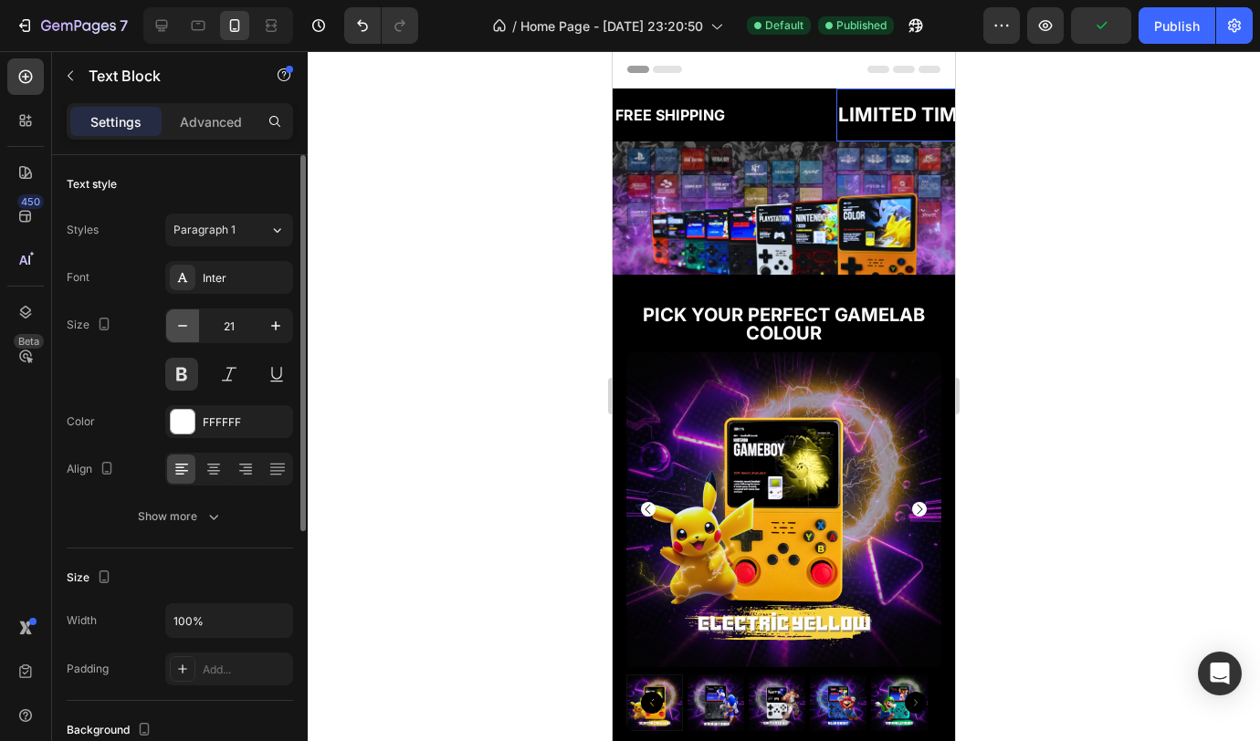
click at [191, 328] on icon "button" at bounding box center [182, 326] width 18 height 18
click at [187, 329] on icon "button" at bounding box center [182, 326] width 18 height 18
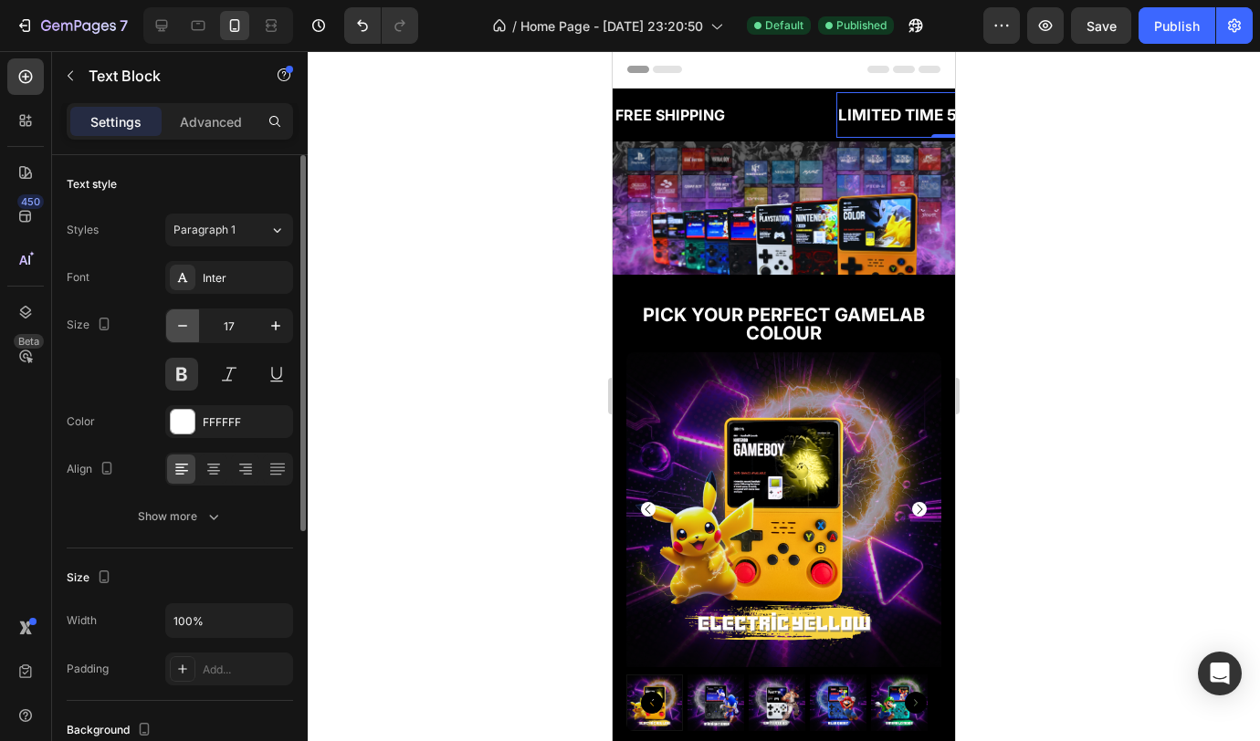
type input "16"
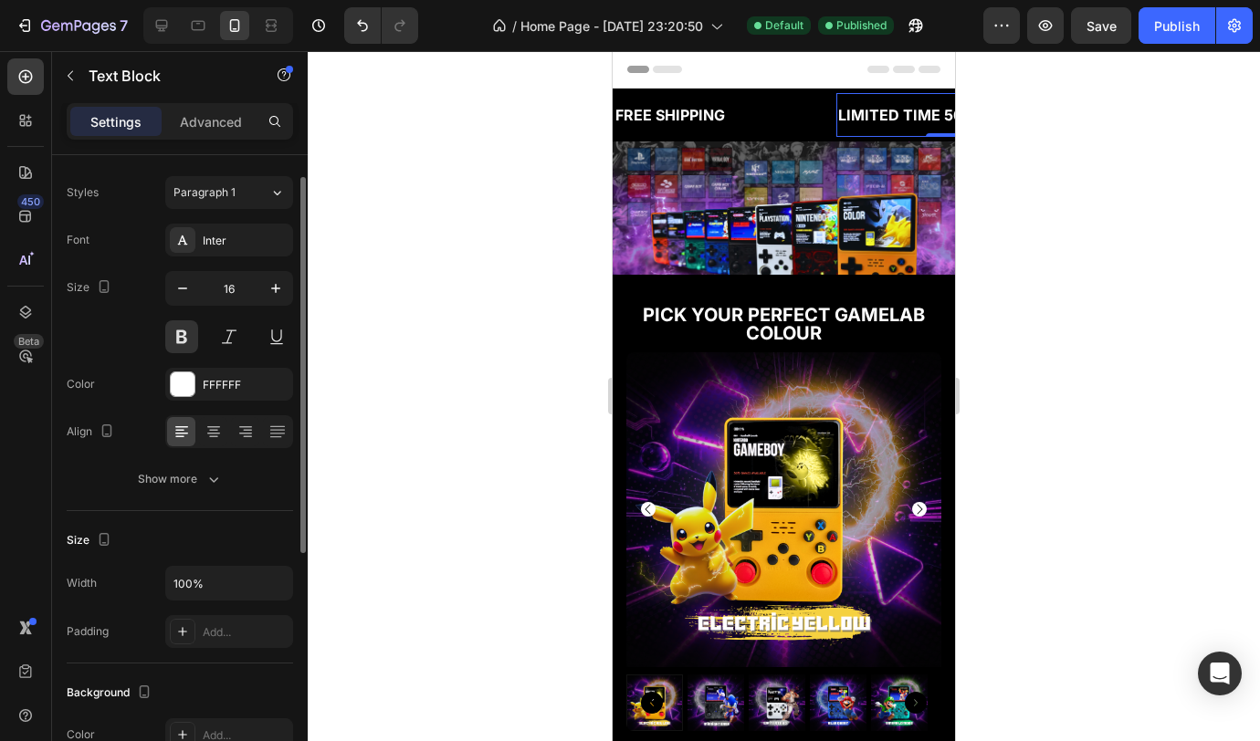
scroll to position [407, 0]
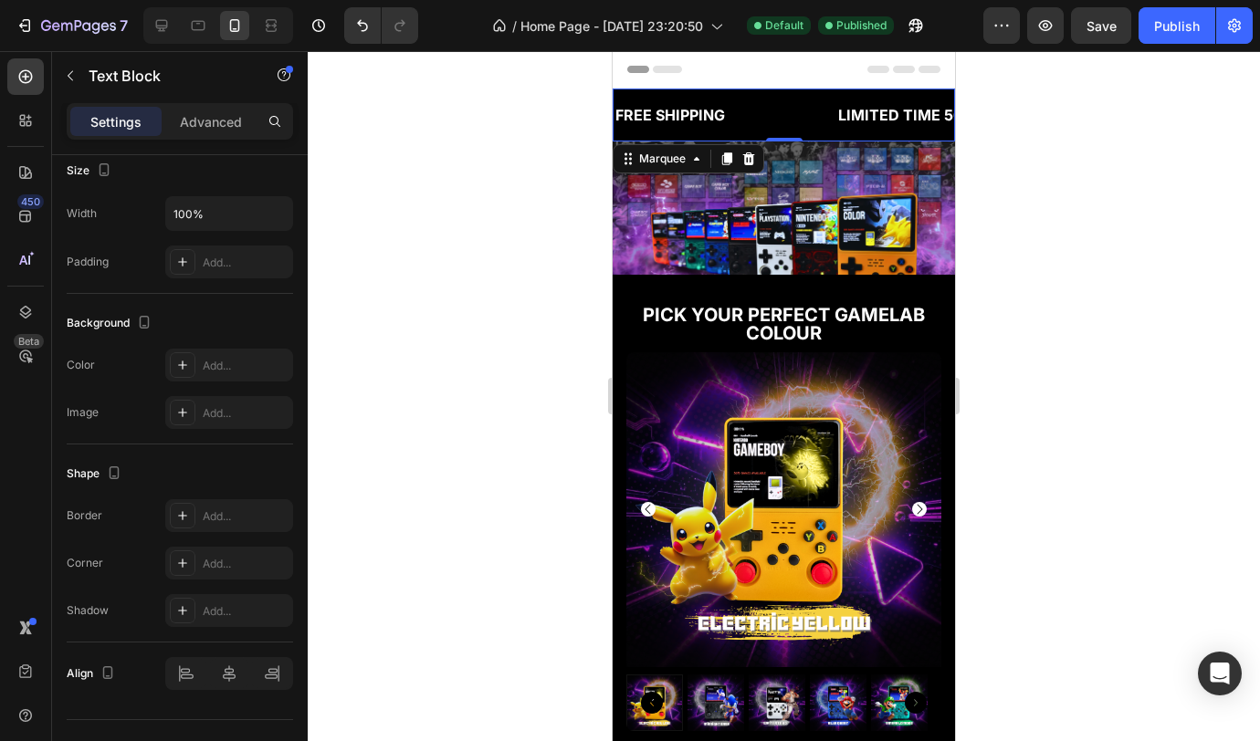
click at [817, 126] on div "FREE SHIPPING Text Block 30 DAYS MONEY BACK GUARANTEE Text Block LIMITED TIME 5…" at bounding box center [995, 115] width 762 height 53
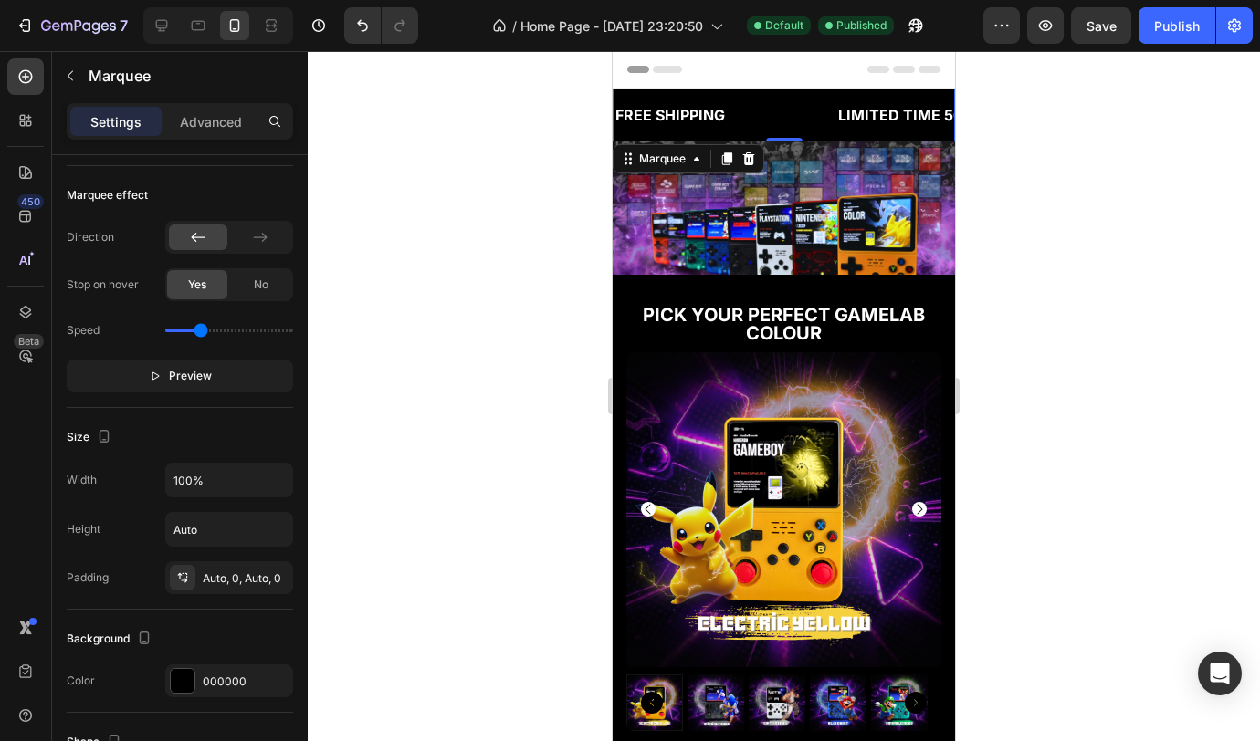
scroll to position [0, 0]
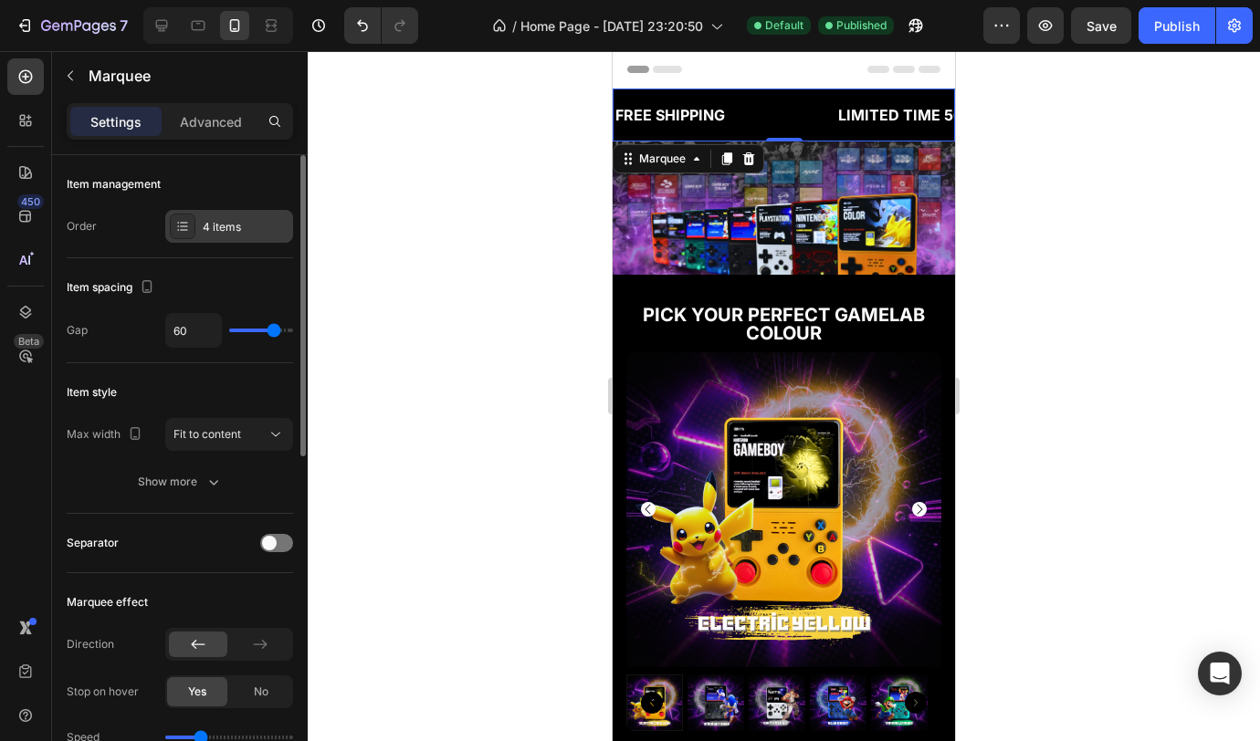
click at [224, 229] on div "4 items" at bounding box center [246, 227] width 86 height 16
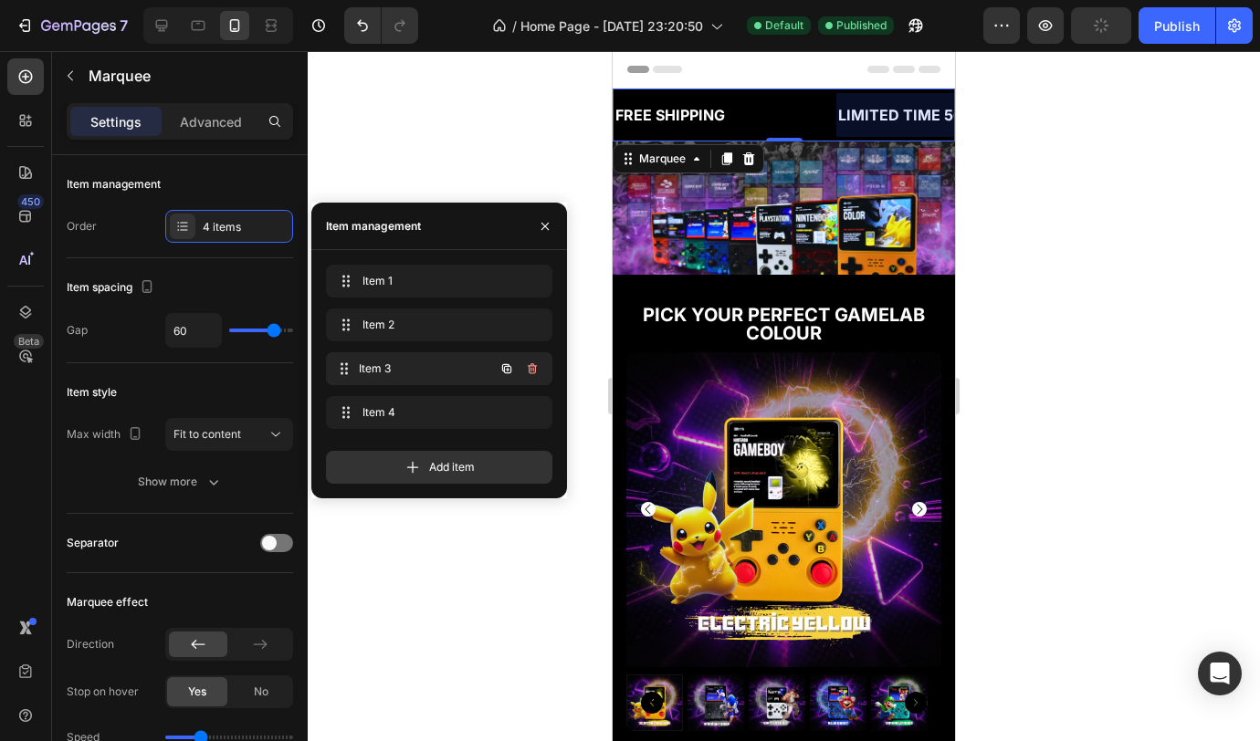
click at [387, 363] on span "Item 3" at bounding box center [426, 369] width 135 height 16
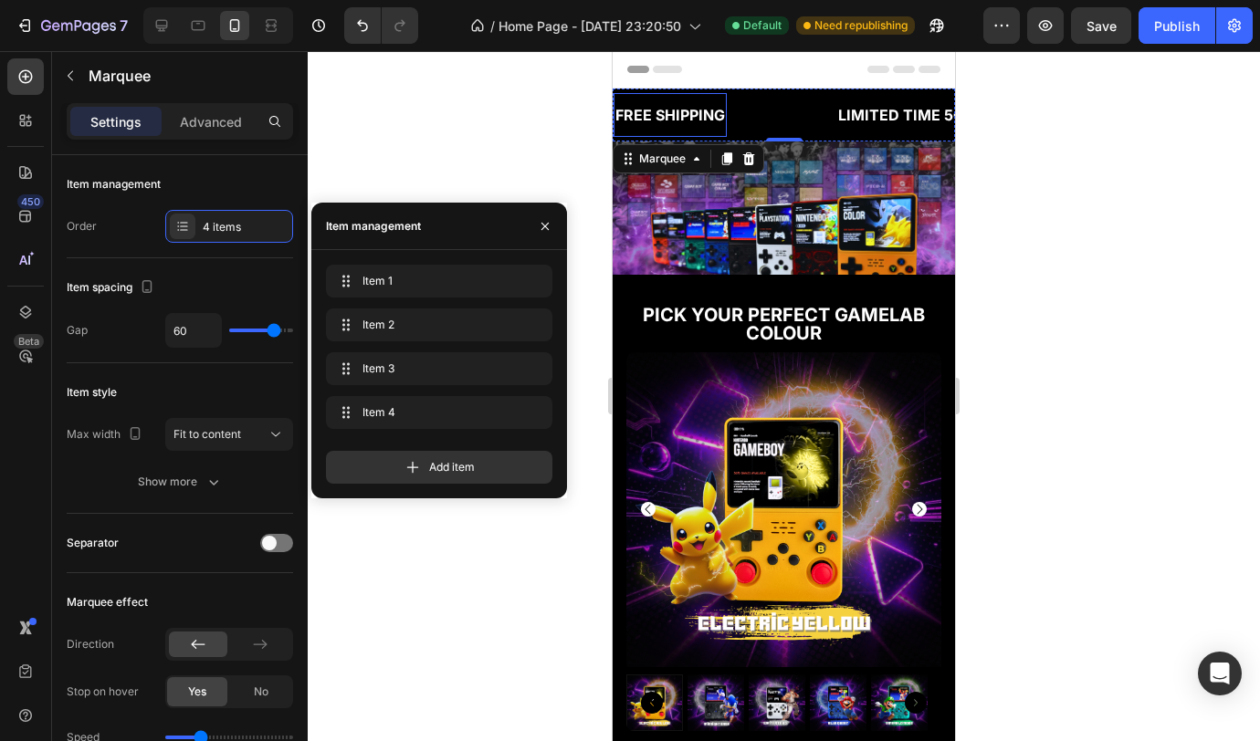
click at [708, 114] on div "FREE SHIPPING" at bounding box center [670, 115] width 113 height 30
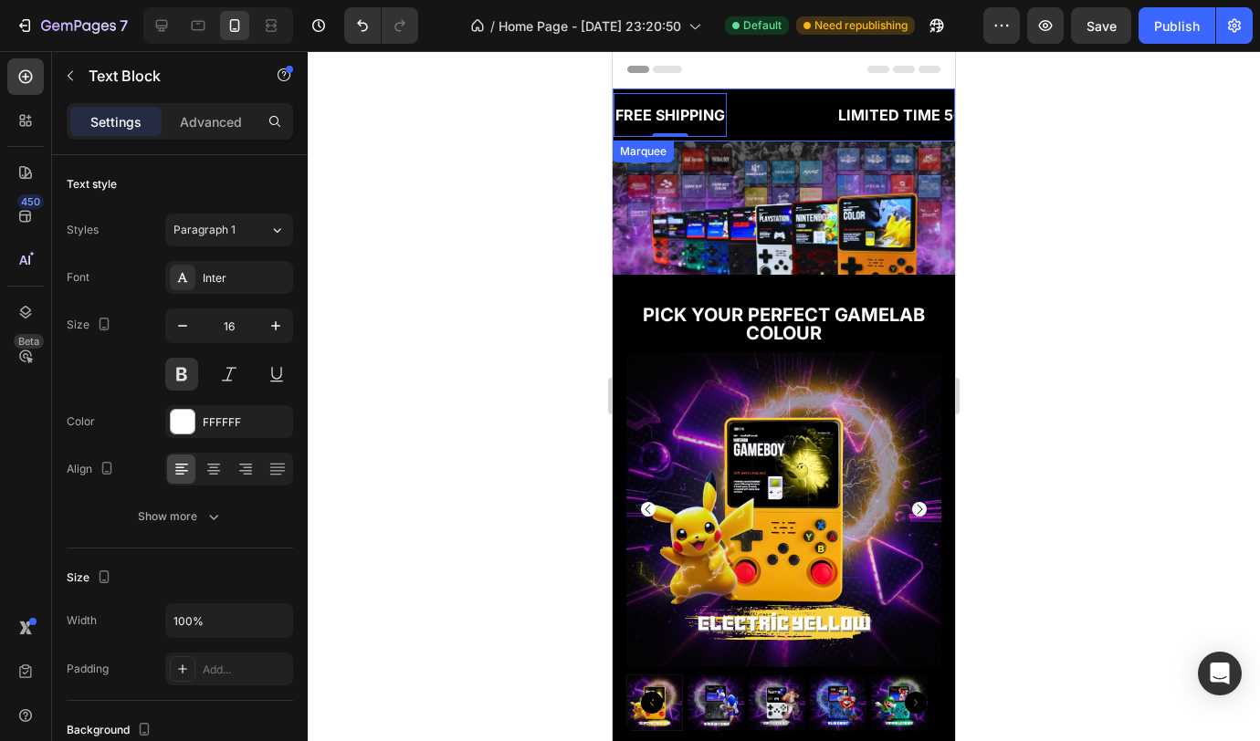
click at [760, 133] on div "FREE SHIPPING Text Block 0" at bounding box center [698, 115] width 168 height 45
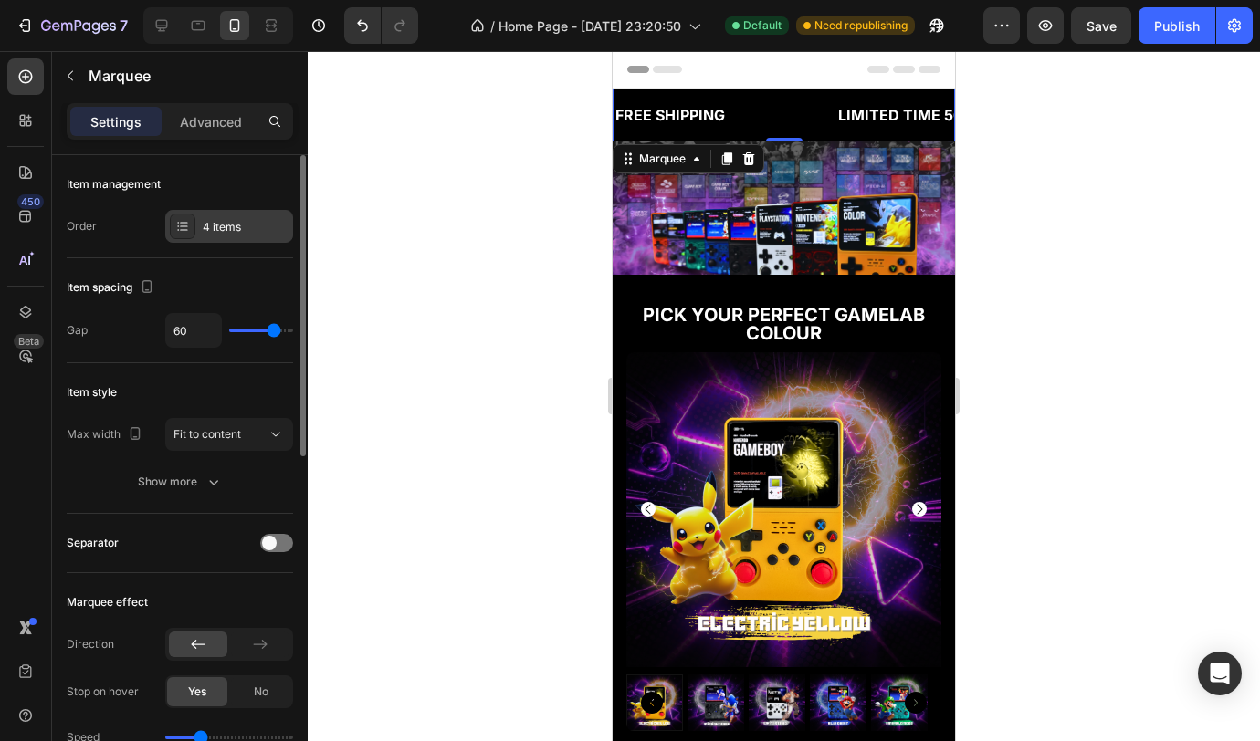
click at [215, 229] on div "4 items" at bounding box center [246, 227] width 86 height 16
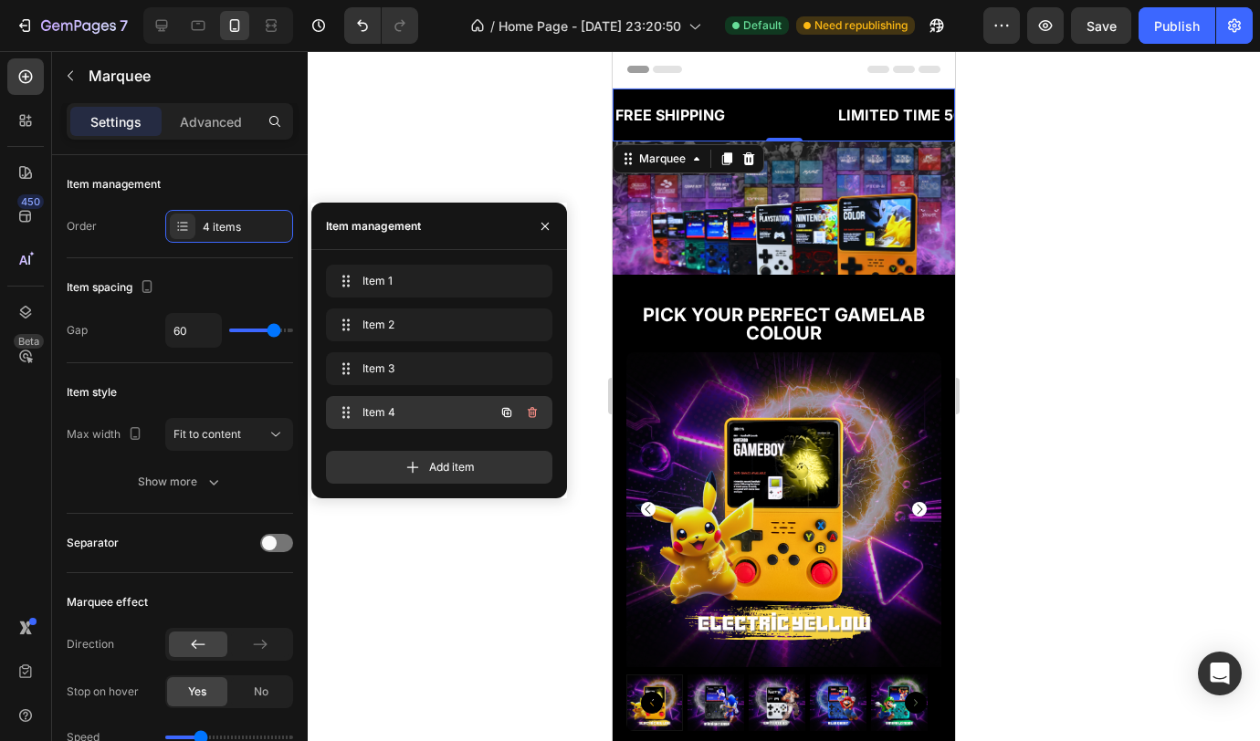
click at [378, 412] on span "Item 4" at bounding box center [413, 412] width 103 height 16
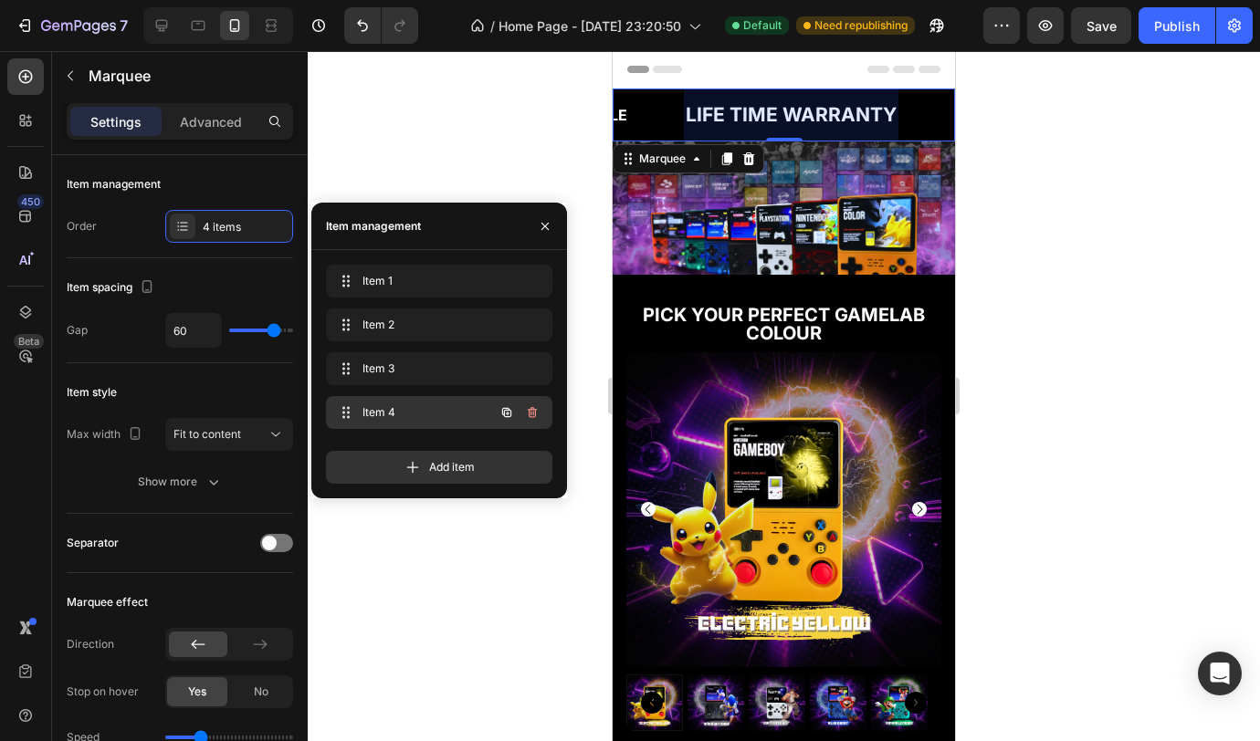
scroll to position [0, 433]
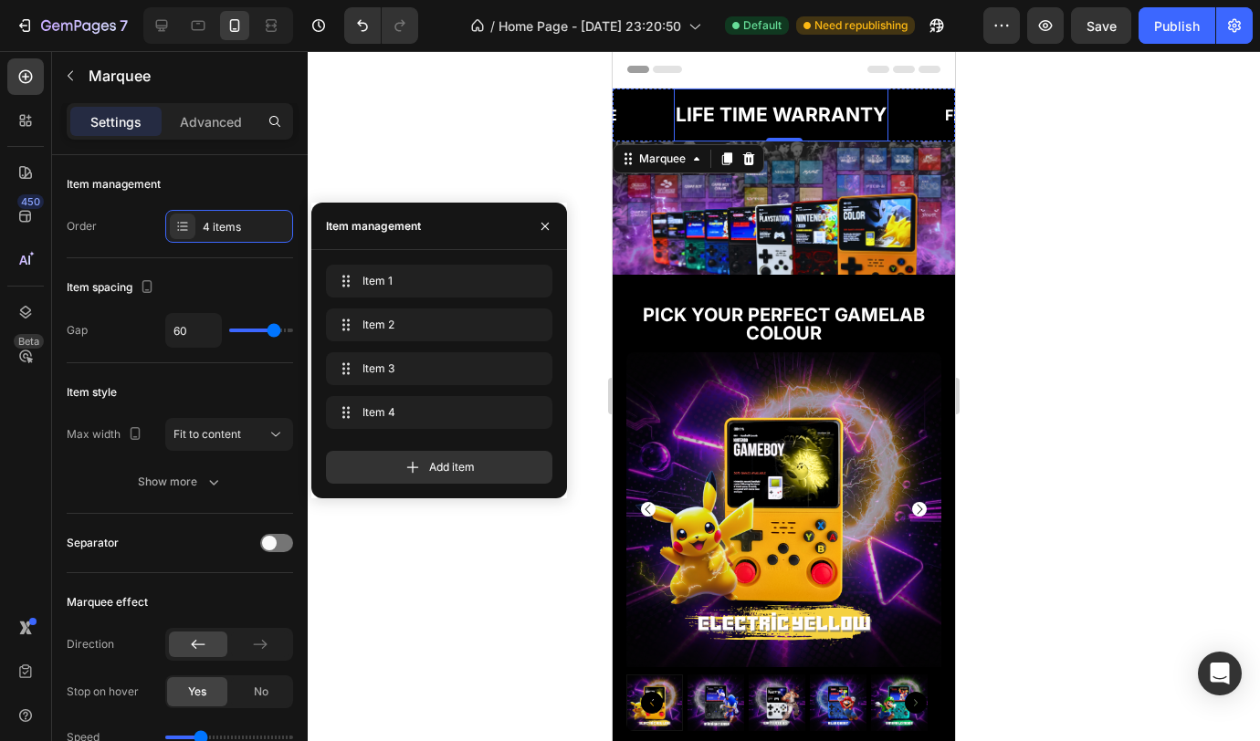
click at [791, 121] on div "LIFE TIME WARRANTY" at bounding box center [781, 115] width 215 height 38
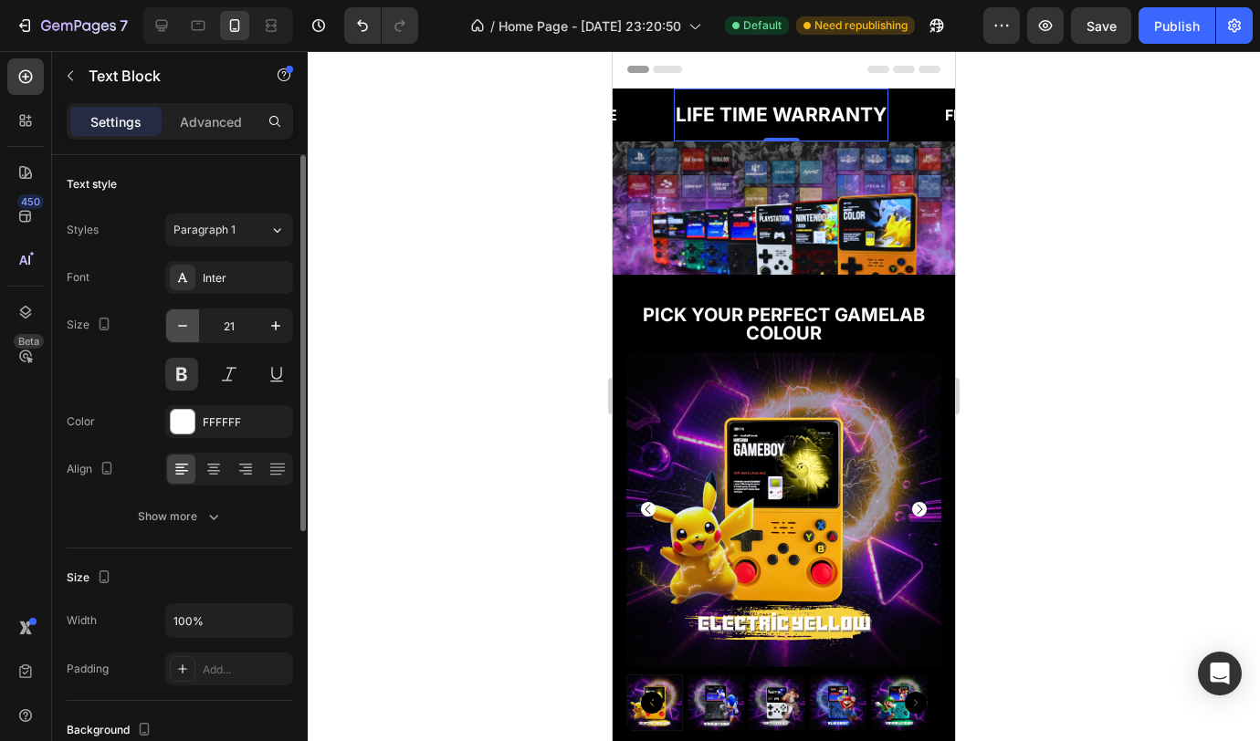
click at [193, 324] on button "button" at bounding box center [182, 325] width 33 height 33
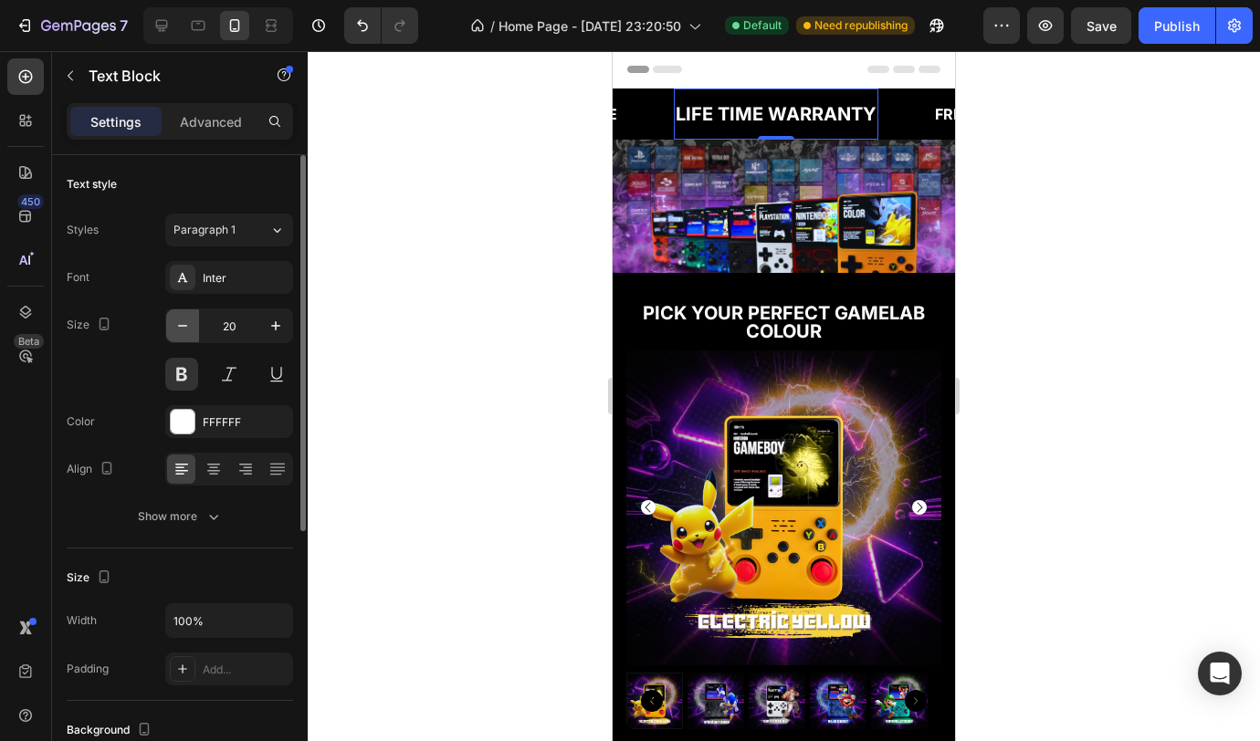
click at [184, 324] on icon "button" at bounding box center [182, 326] width 18 height 18
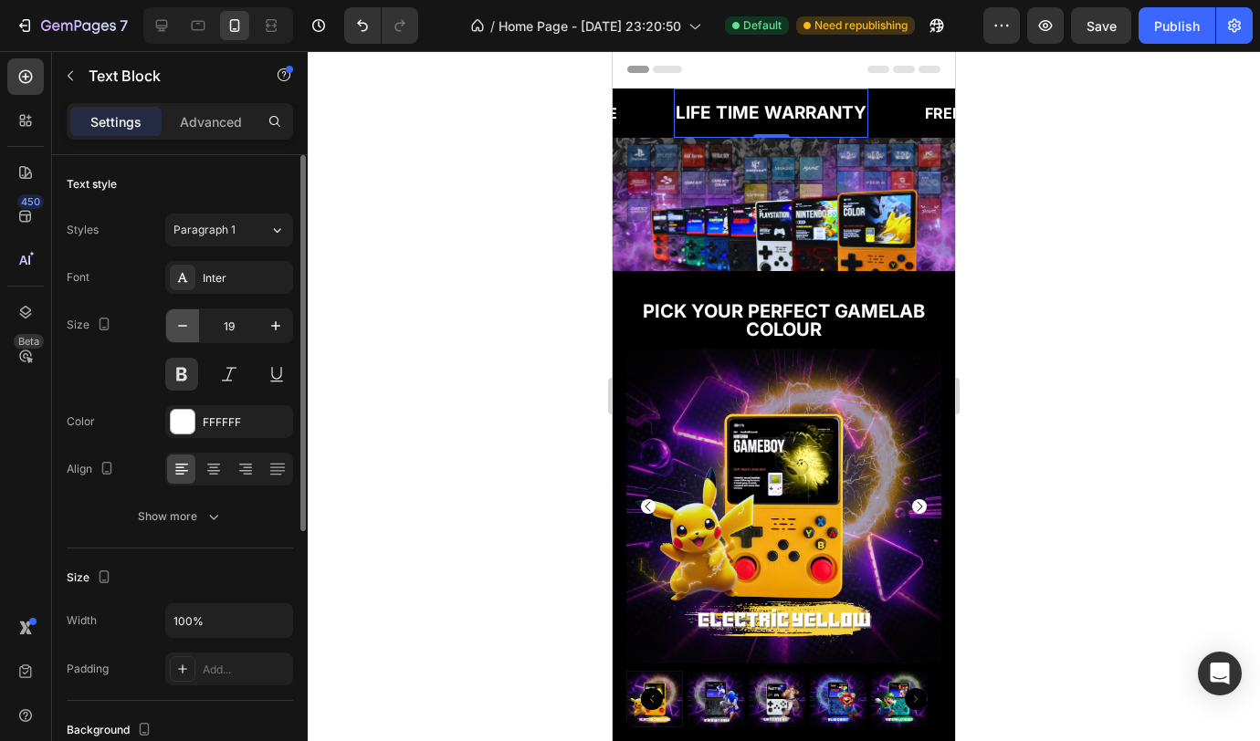
click at [184, 325] on icon "button" at bounding box center [182, 326] width 18 height 18
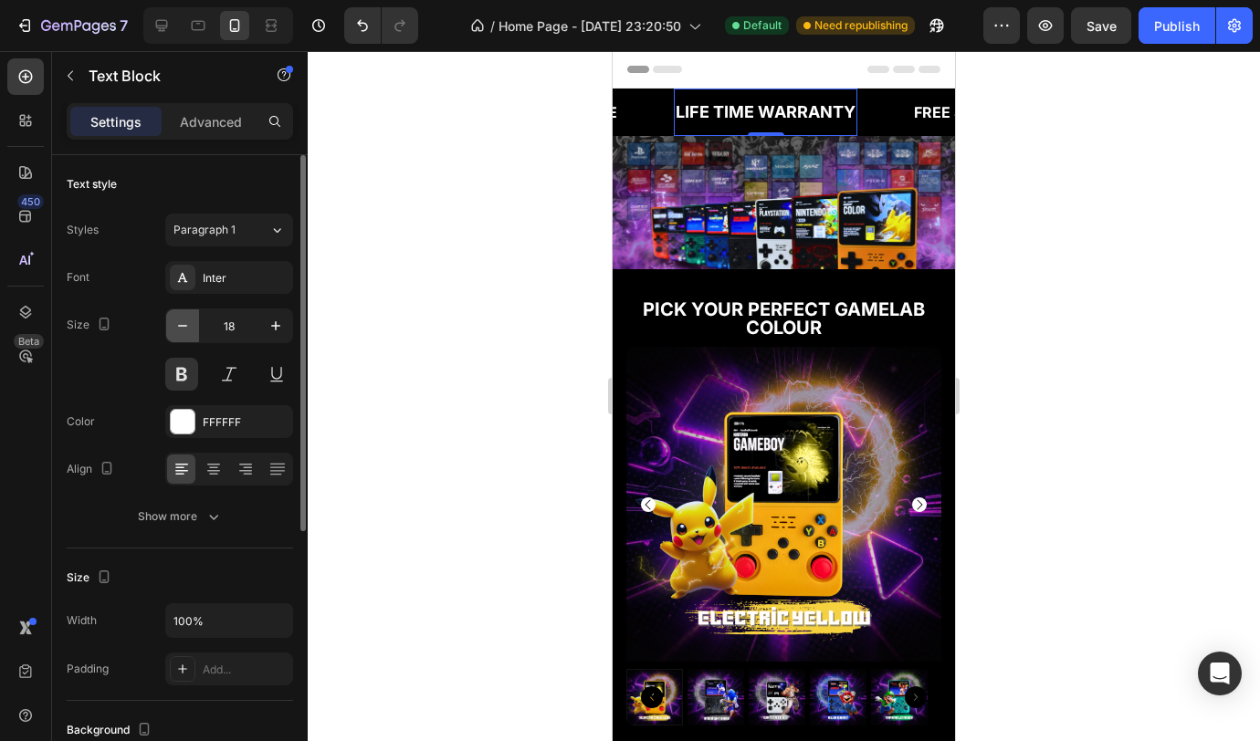
click at [184, 325] on icon "button" at bounding box center [182, 326] width 9 height 2
click at [183, 327] on icon "button" at bounding box center [182, 326] width 18 height 18
type input "16"
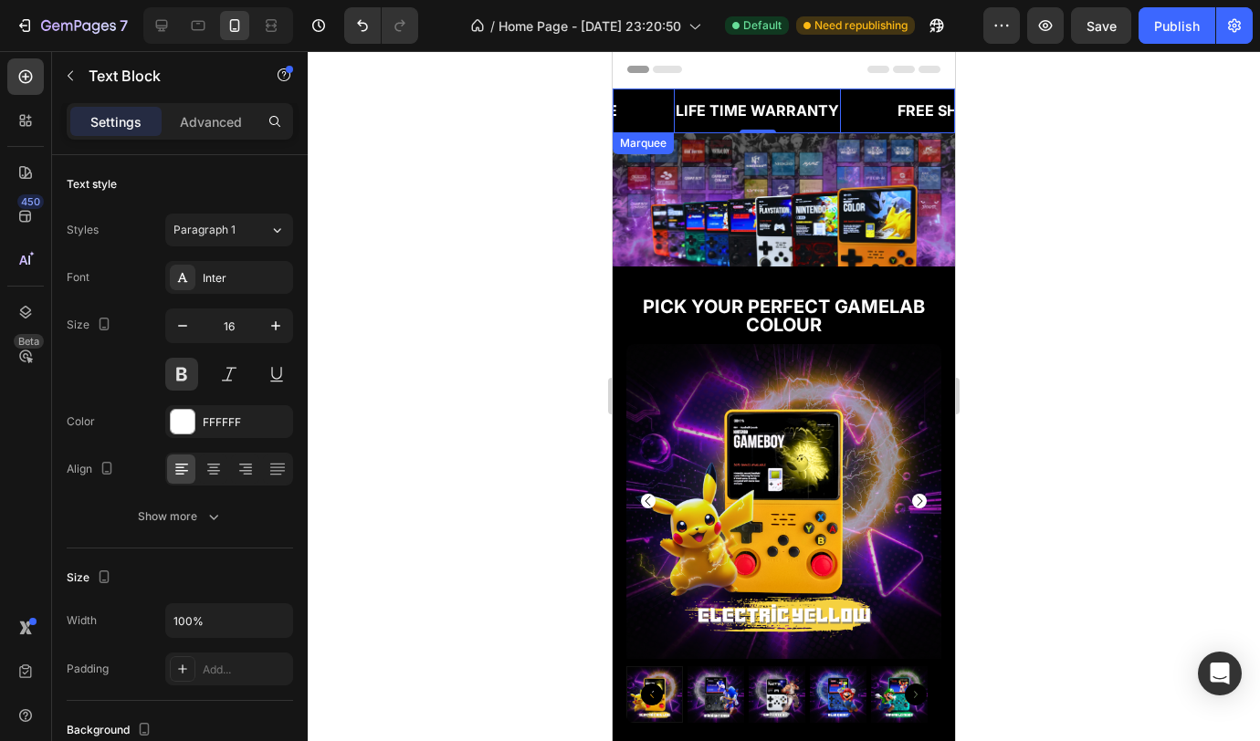
click at [853, 119] on div "LIFE TIME WARRANTY Text Block 0" at bounding box center [785, 111] width 222 height 45
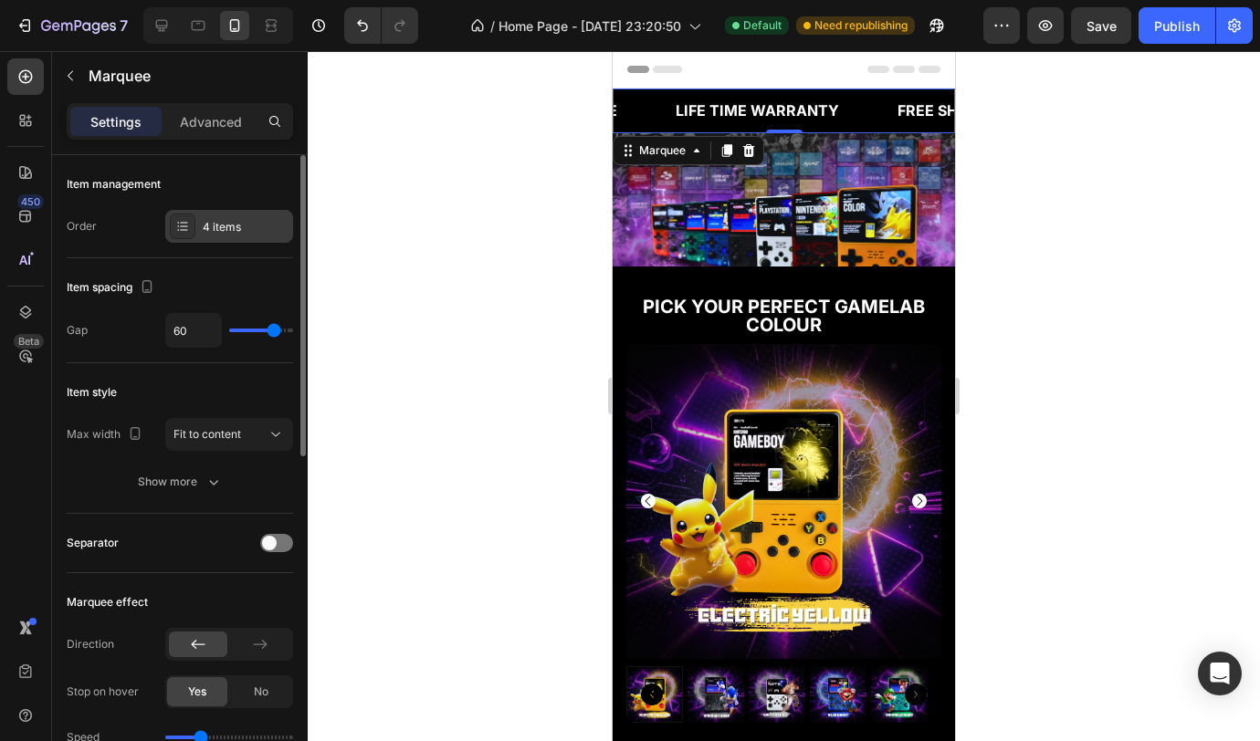
click at [191, 230] on div at bounding box center [183, 227] width 26 height 26
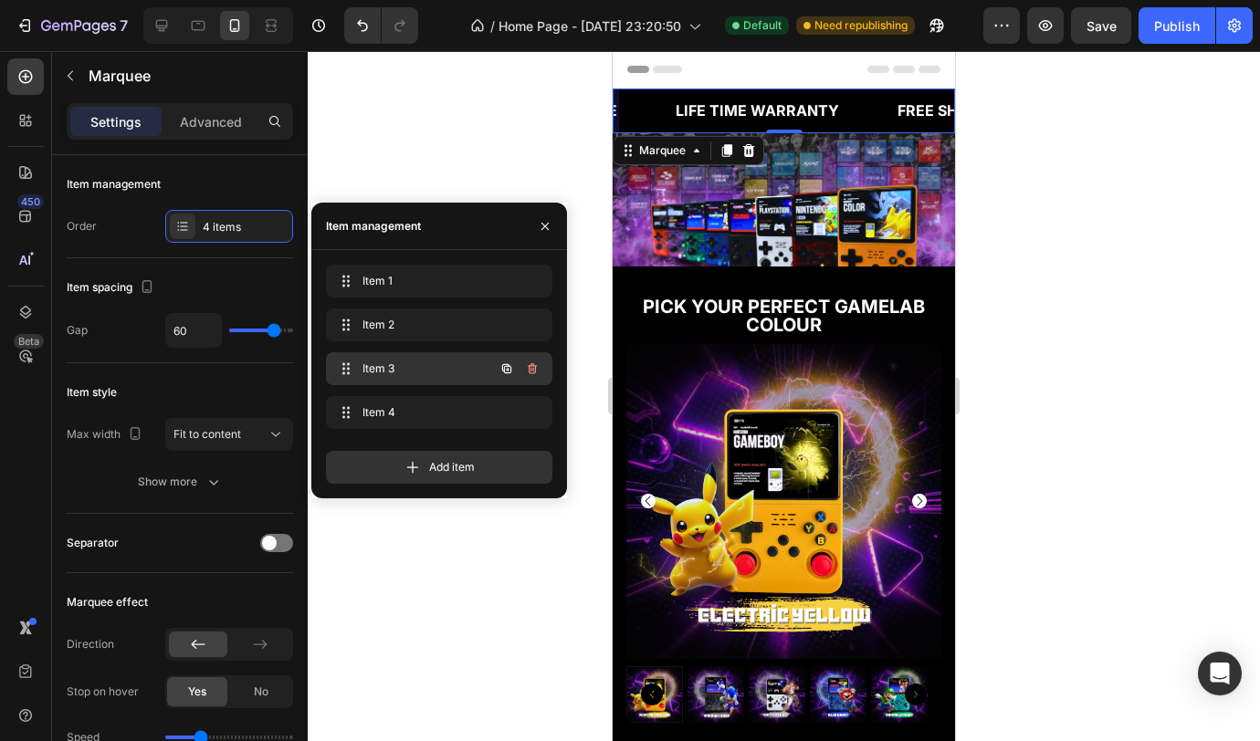
click at [383, 364] on span "Item 3" at bounding box center [413, 369] width 103 height 16
click at [786, 108] on div "LIMITED TIME 50% OFF SALE" at bounding box center [778, 111] width 215 height 30
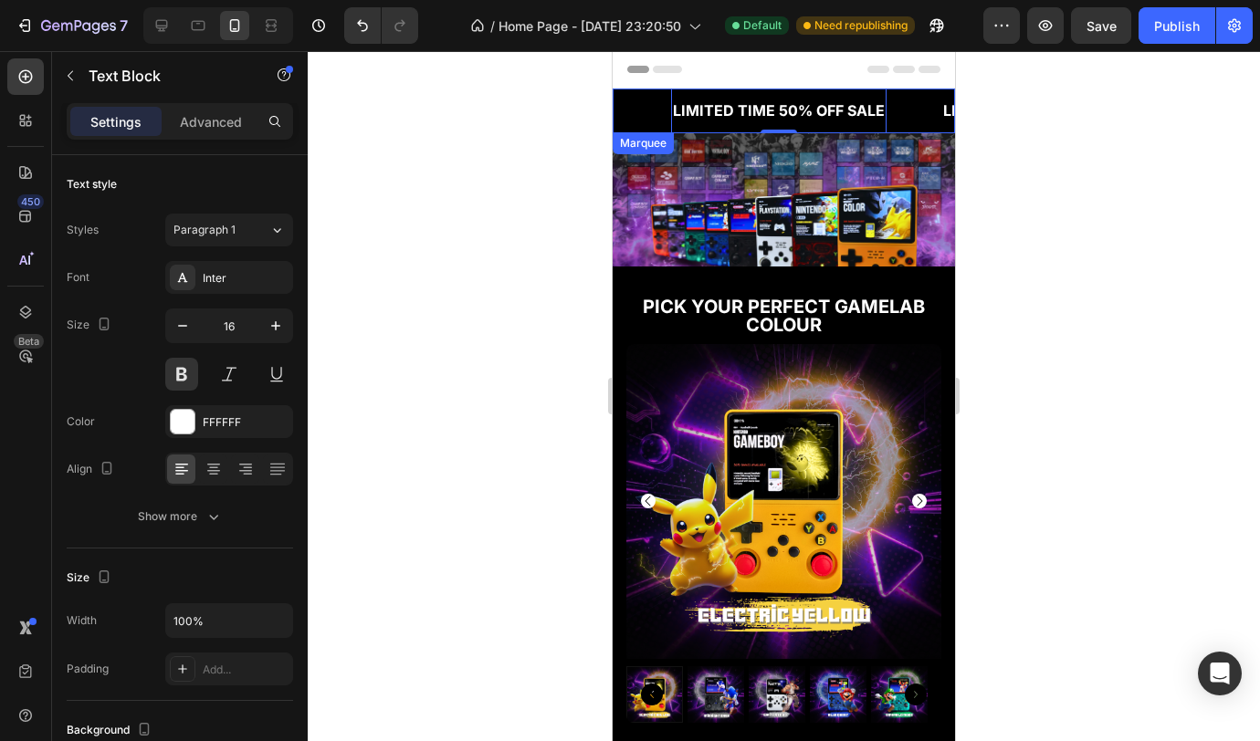
click at [905, 130] on div "LIMITED TIME 50% OFF SALE Text Block 0" at bounding box center [806, 111] width 270 height 45
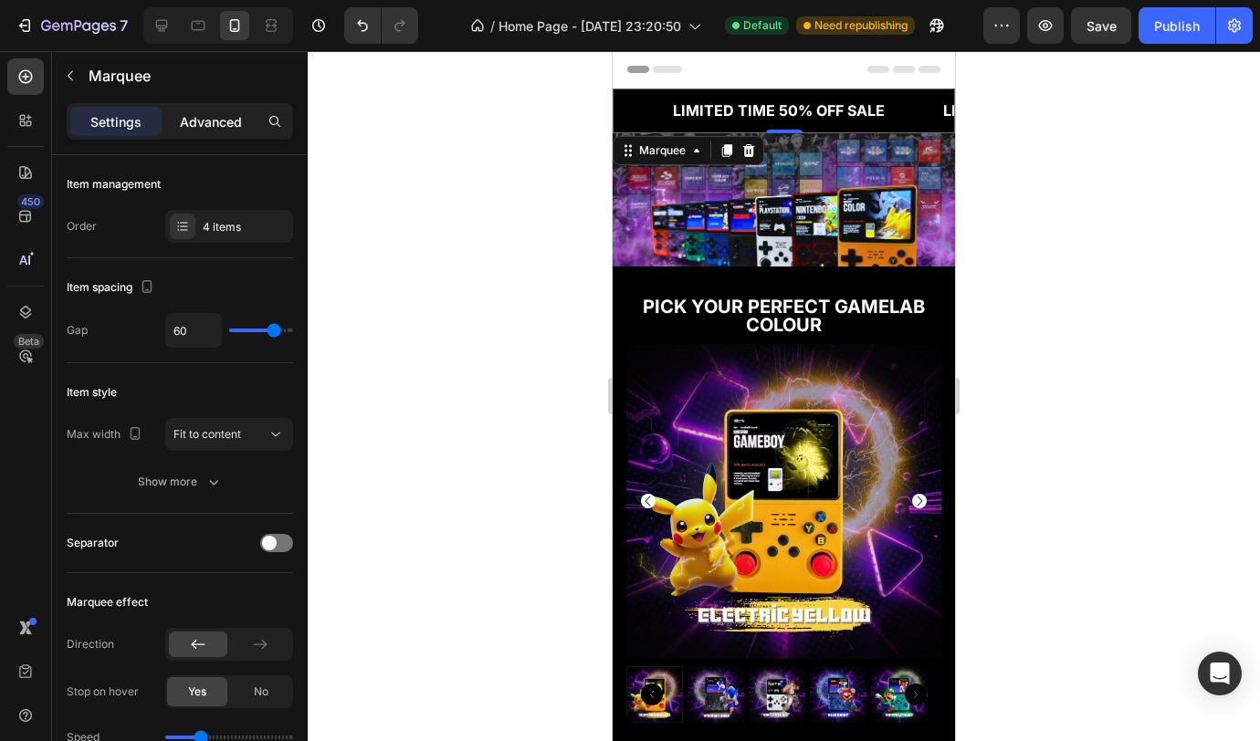
click at [206, 126] on p "Advanced" at bounding box center [211, 121] width 62 height 19
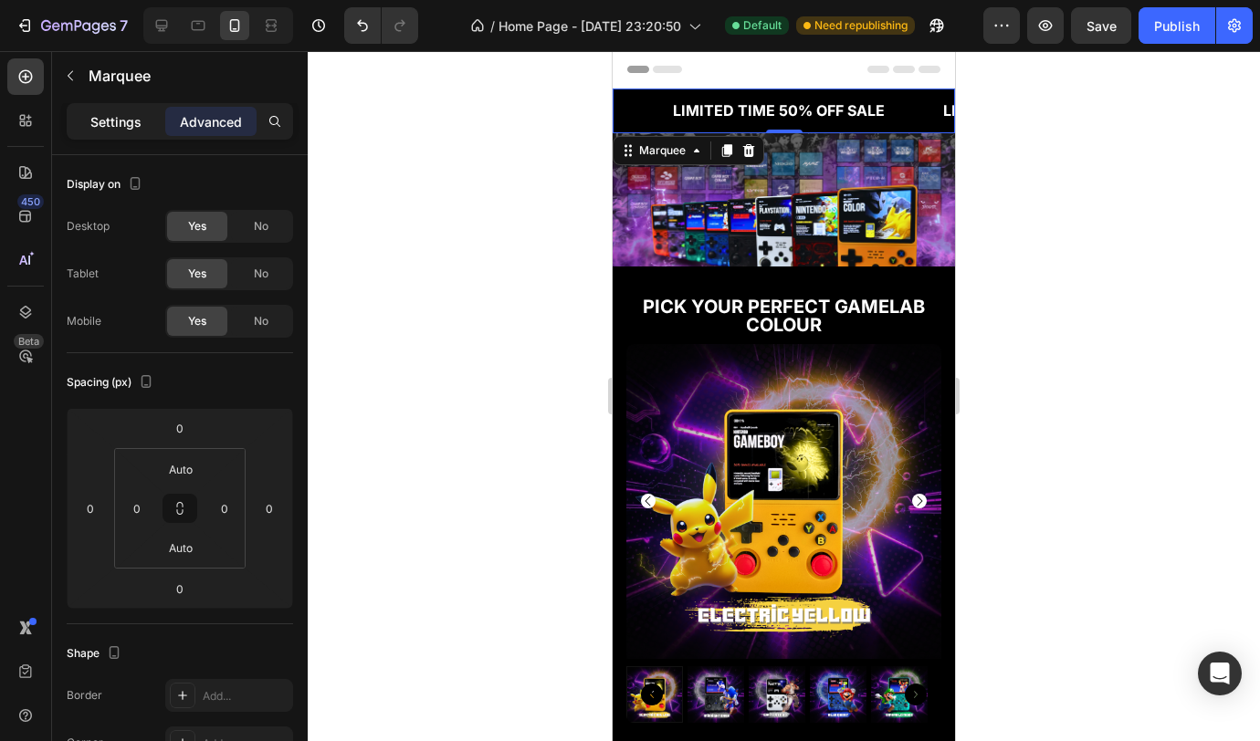
click at [117, 120] on p "Settings" at bounding box center [115, 121] width 51 height 19
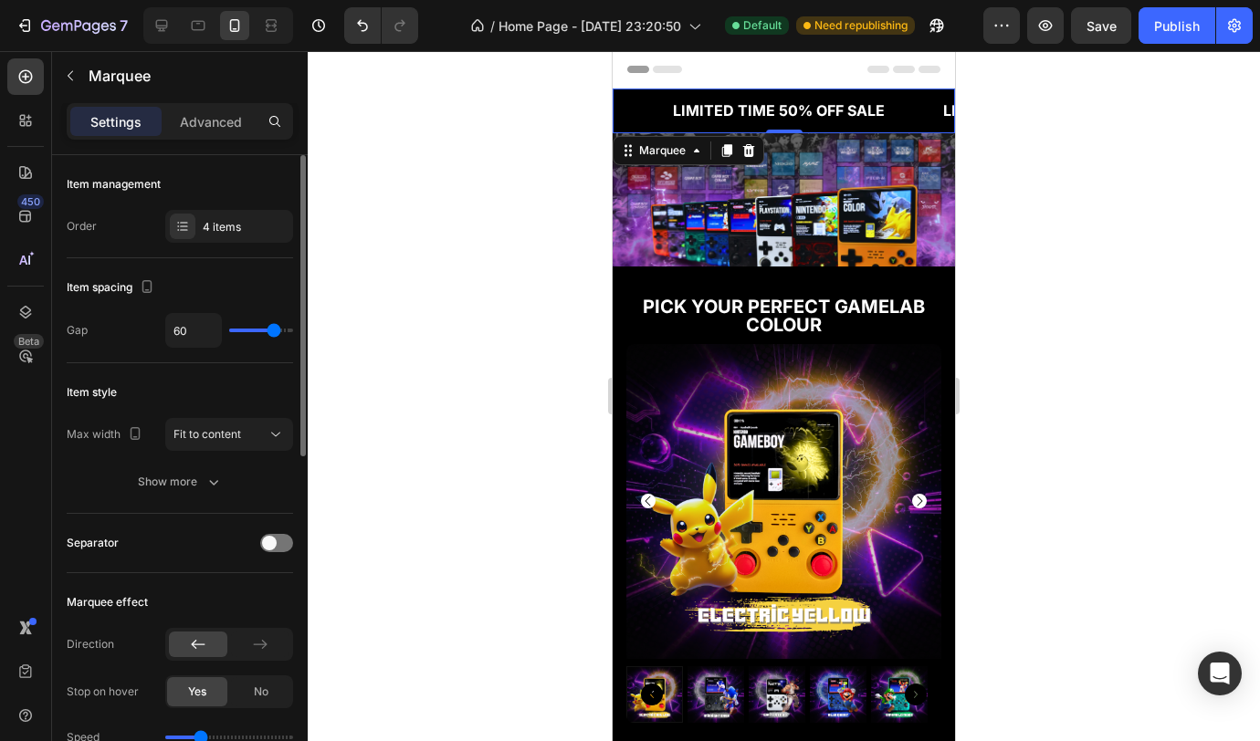
scroll to position [0, 0]
click at [204, 236] on div "4 items" at bounding box center [229, 226] width 128 height 33
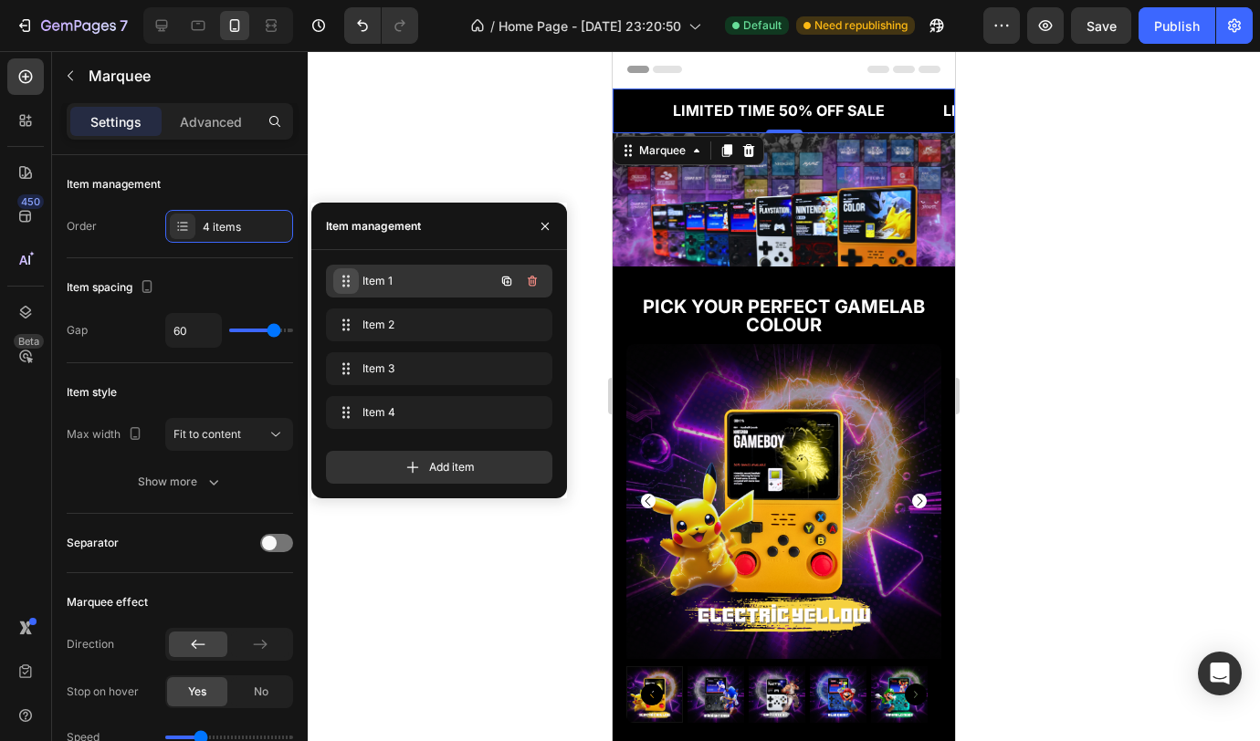
click at [347, 281] on icon at bounding box center [346, 281] width 15 height 15
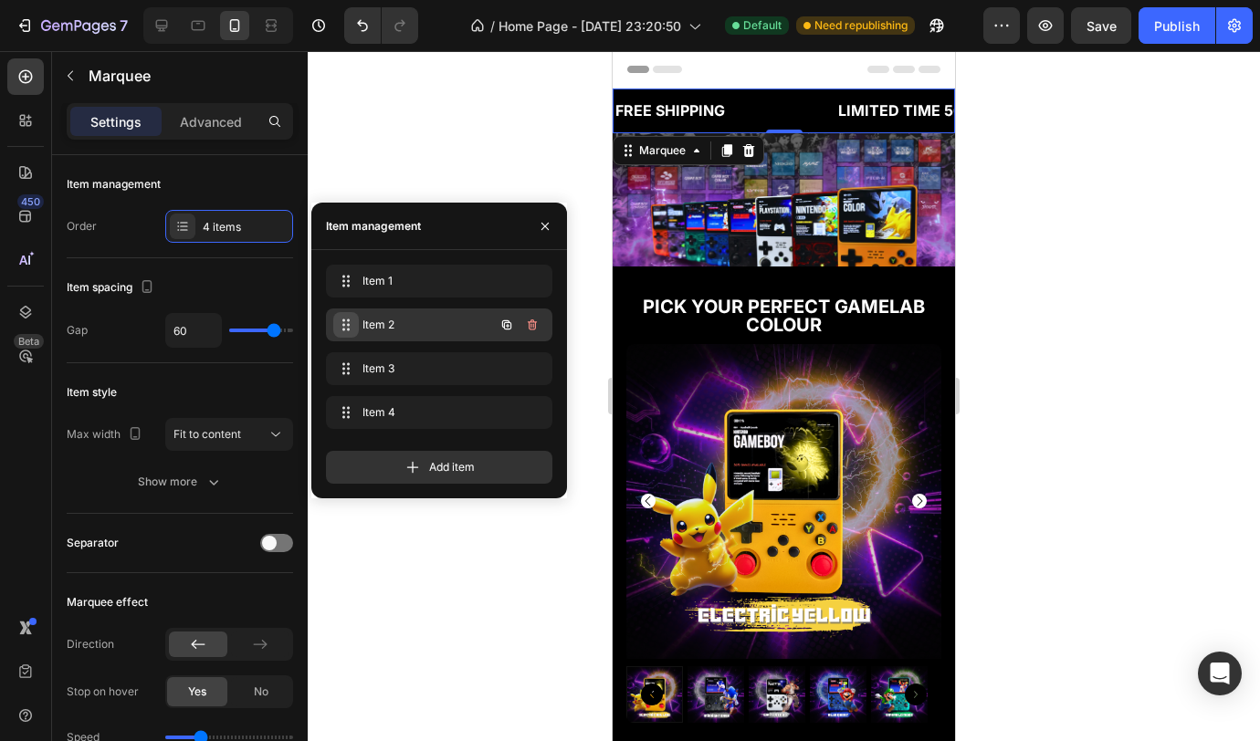
click at [350, 320] on icon at bounding box center [346, 325] width 15 height 15
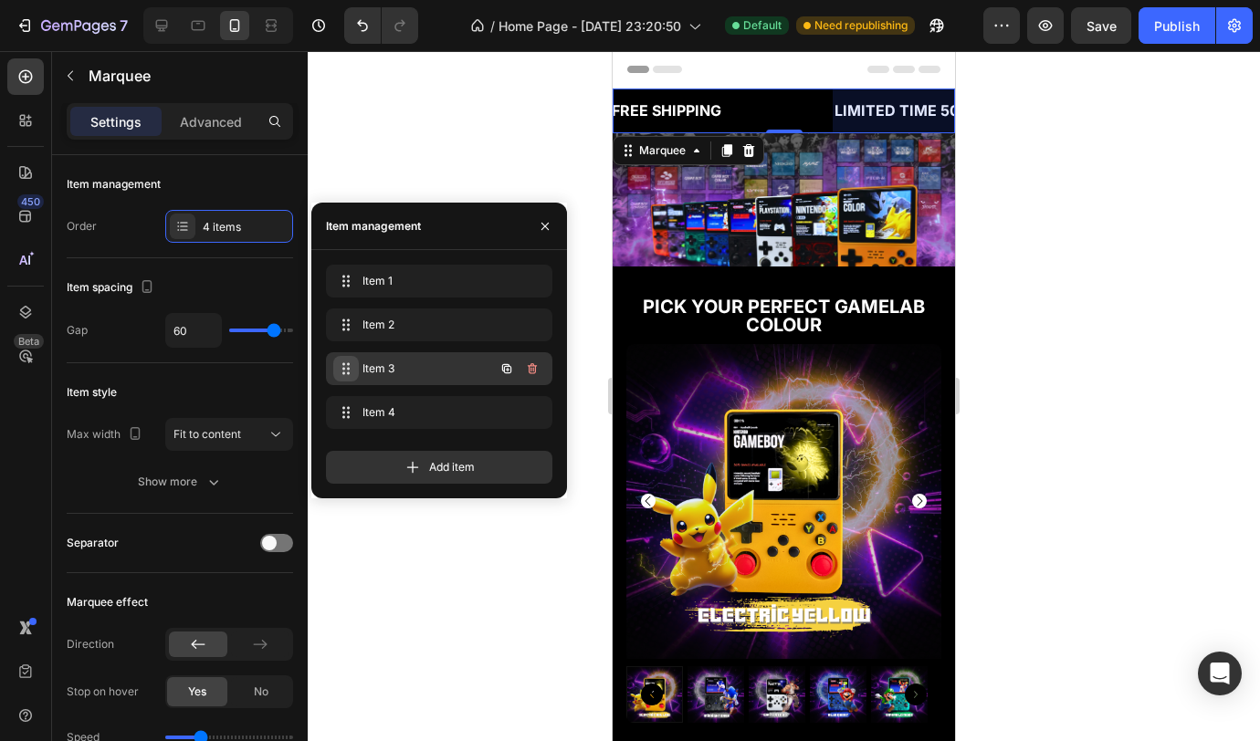
click at [351, 376] on span at bounding box center [346, 369] width 26 height 26
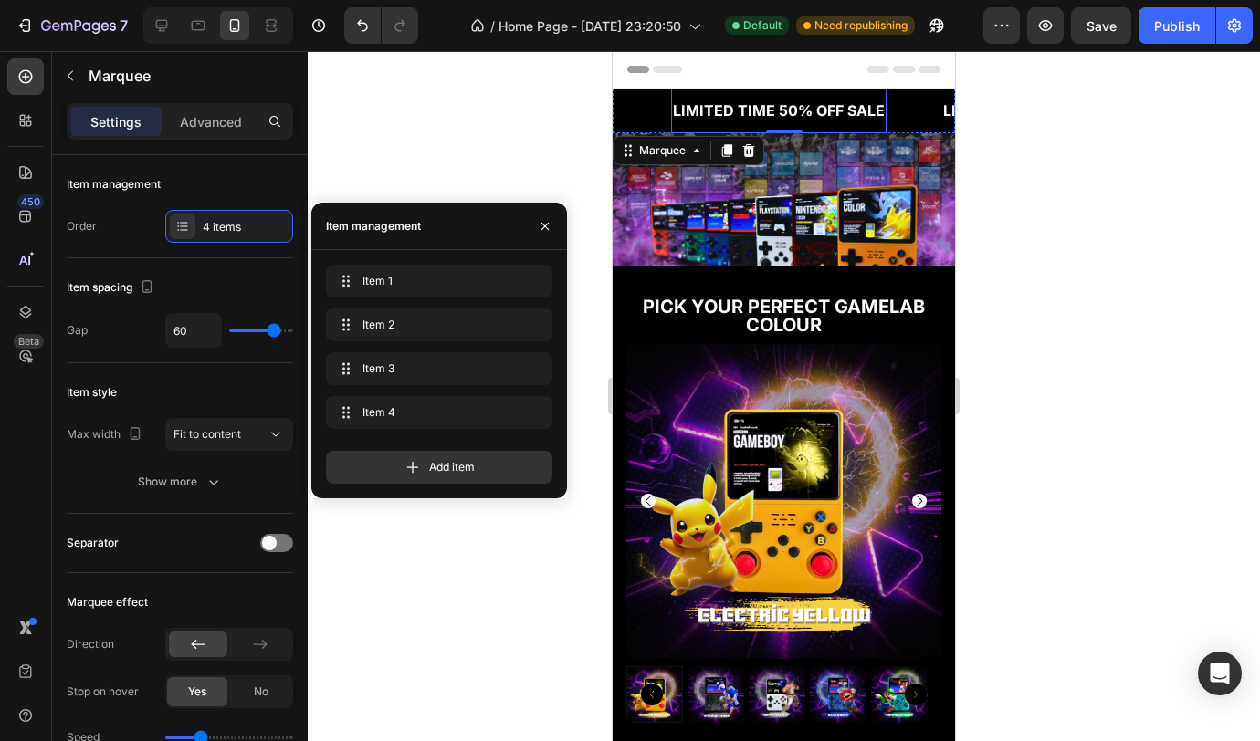
click at [779, 110] on div "LIMITED TIME 50% OFF SALE" at bounding box center [778, 111] width 215 height 30
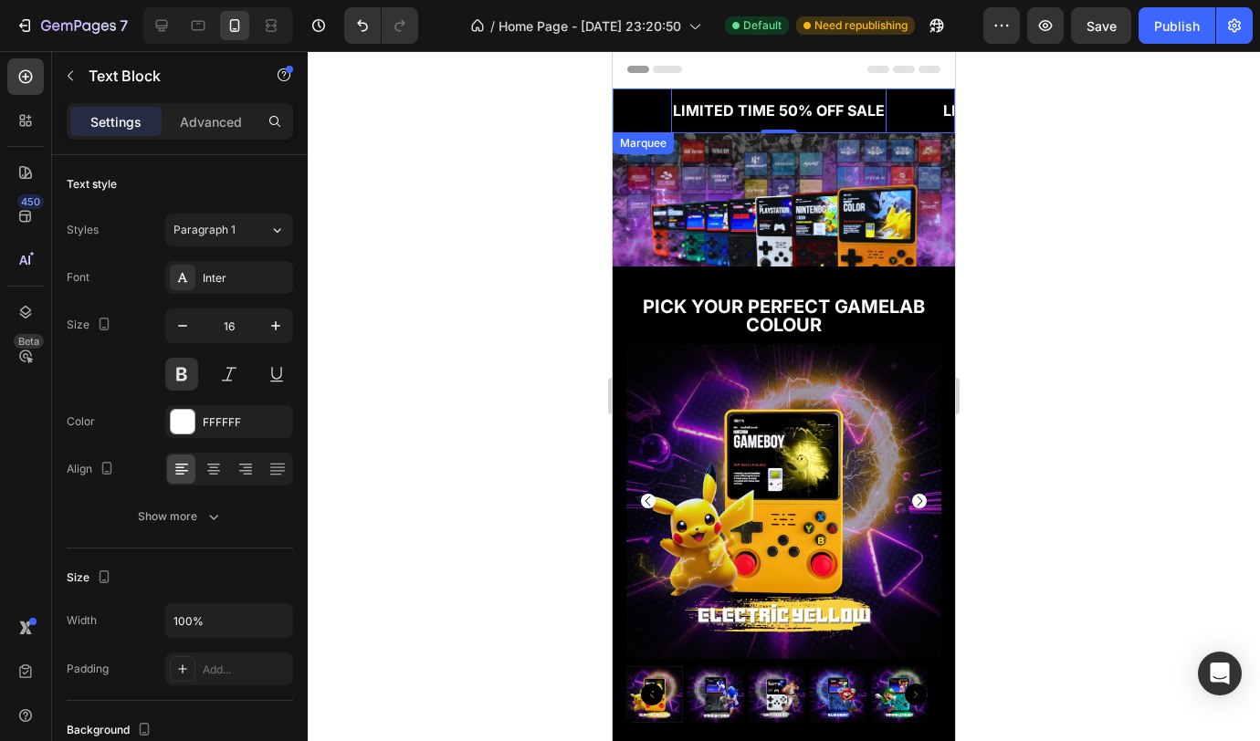
click at [666, 122] on div "FREE SHIPPING Text Block 30 DAYS MONEY BACK GUARANTEE Text Block LIMITED TIME 5…" at bounding box center [805, 111] width 715 height 45
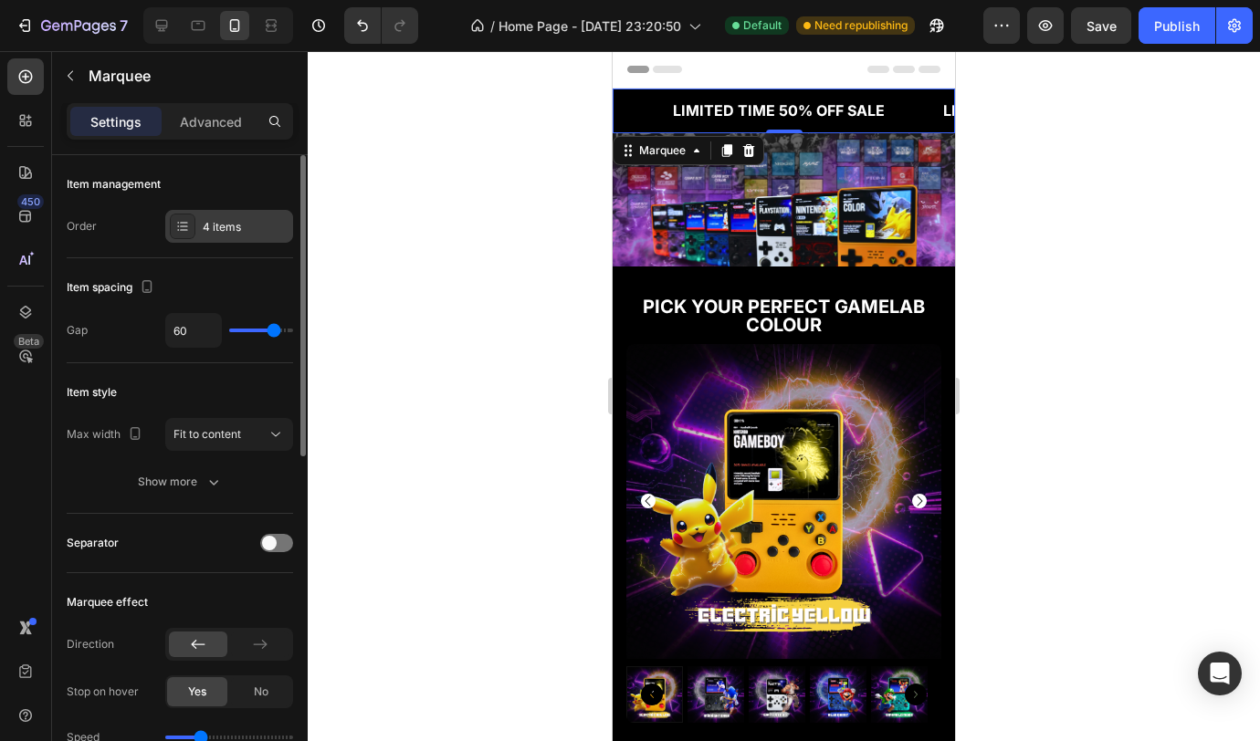
click at [207, 235] on div "4 items" at bounding box center [229, 226] width 128 height 33
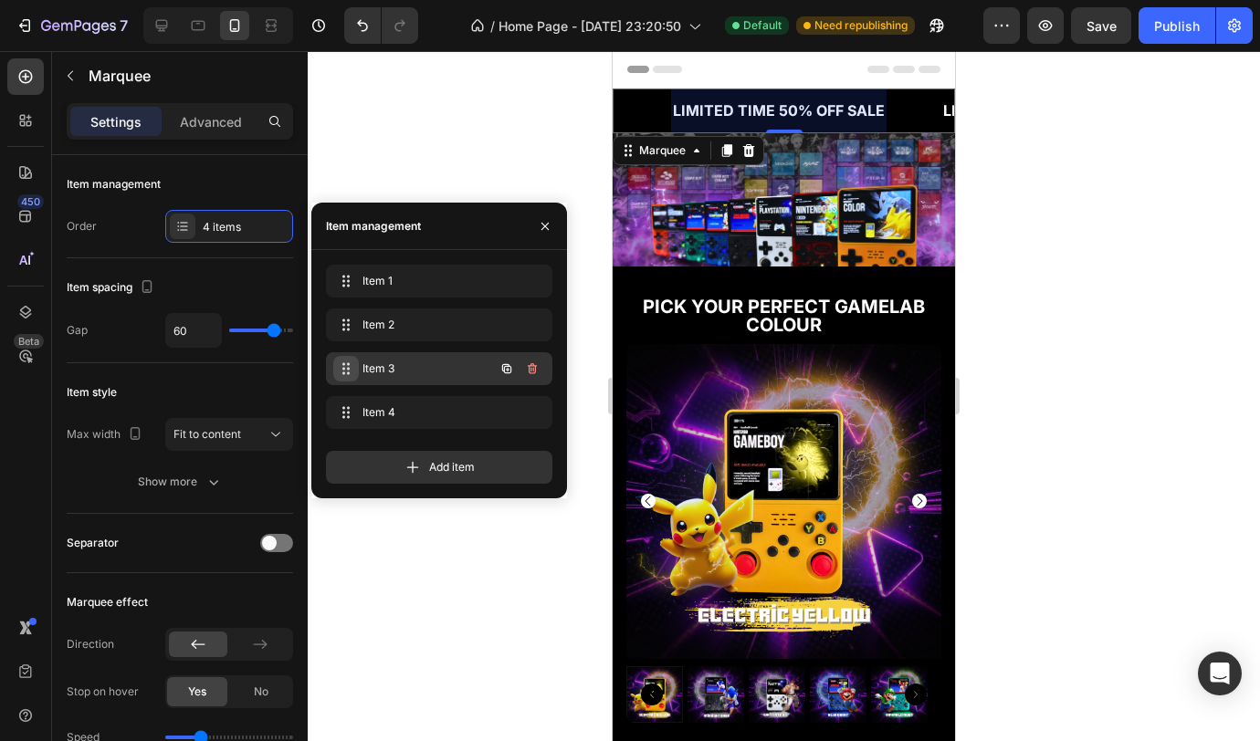
click at [350, 372] on icon at bounding box center [346, 369] width 15 height 15
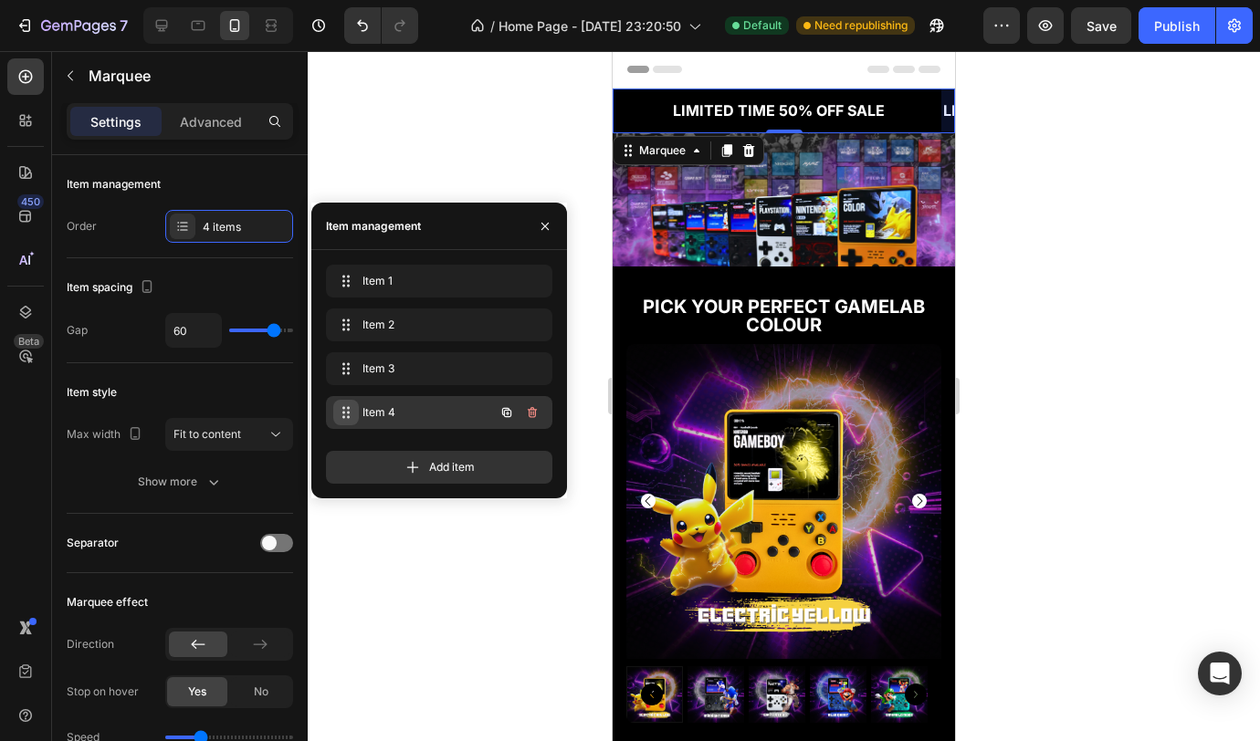
click at [349, 410] on icon at bounding box center [346, 412] width 15 height 15
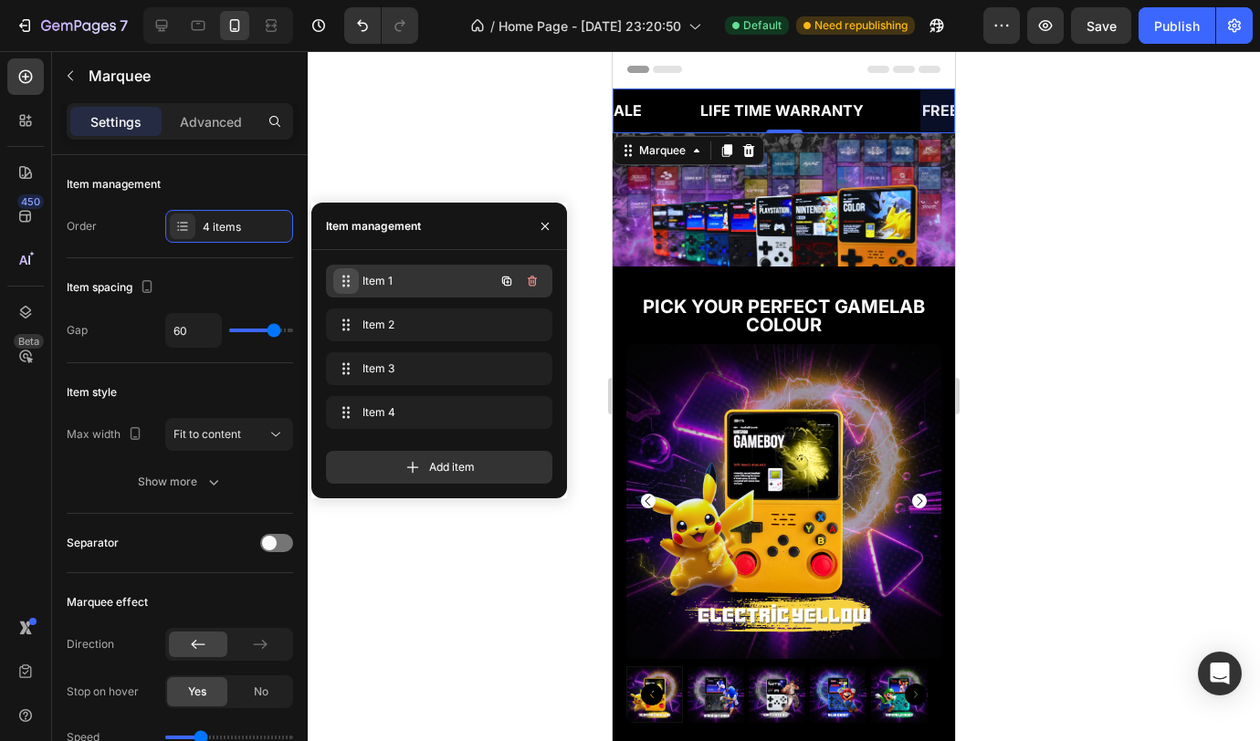
click at [346, 281] on icon at bounding box center [346, 281] width 15 height 15
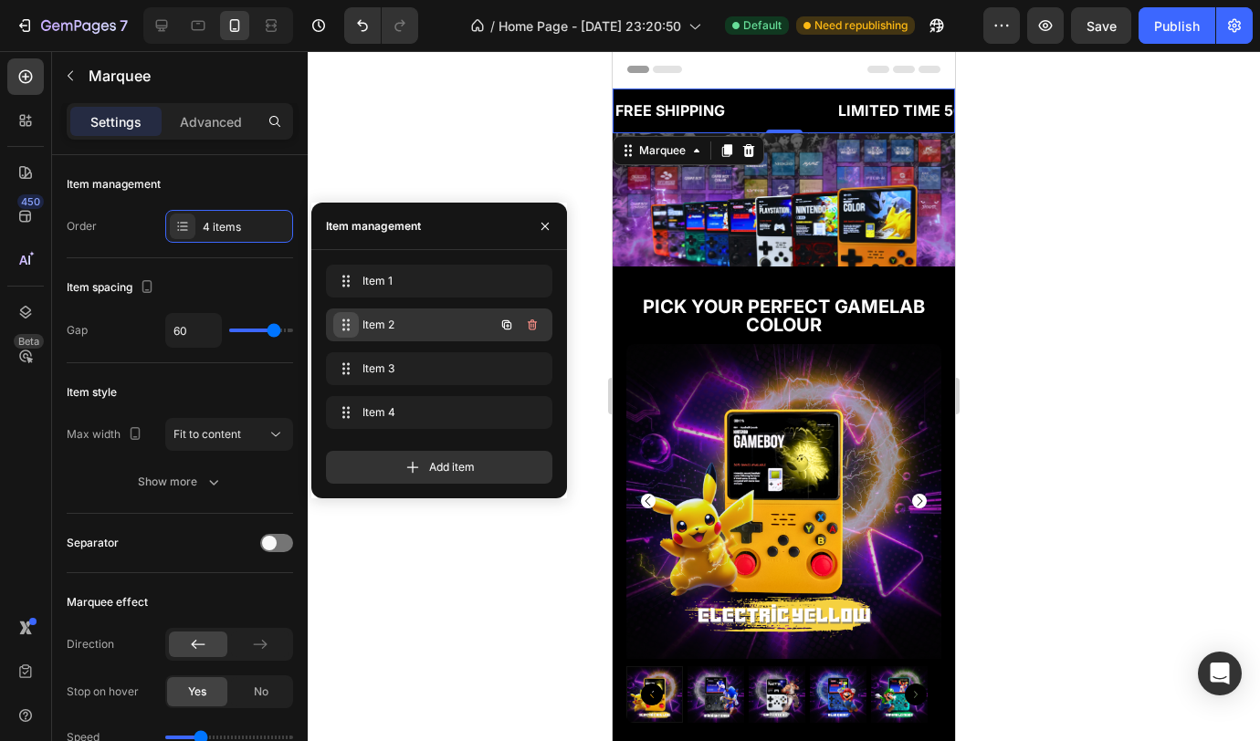
click at [346, 324] on icon at bounding box center [346, 325] width 15 height 15
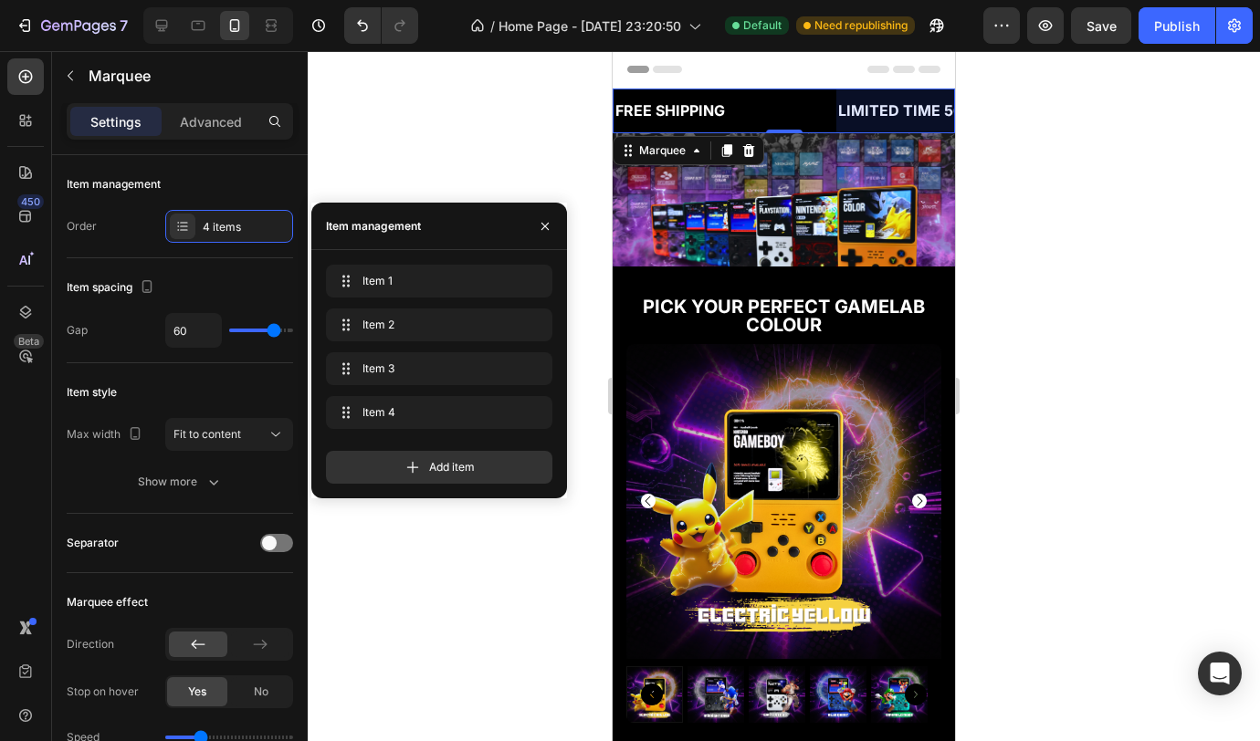
click at [1158, 44] on div "7 Version history / Home Page - Sep 23, 23:20:50 Default Need republishing Prev…" at bounding box center [630, 26] width 1260 height 52
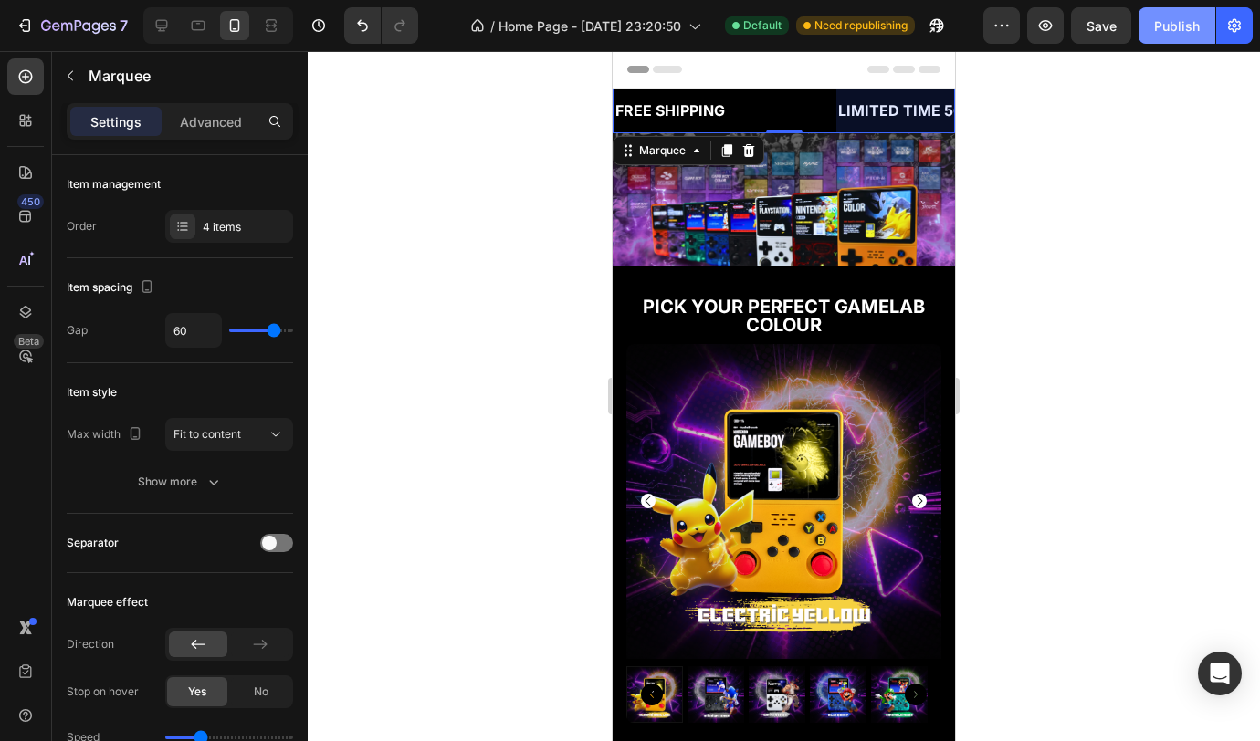
click at [1169, 37] on button "Publish" at bounding box center [1176, 25] width 77 height 37
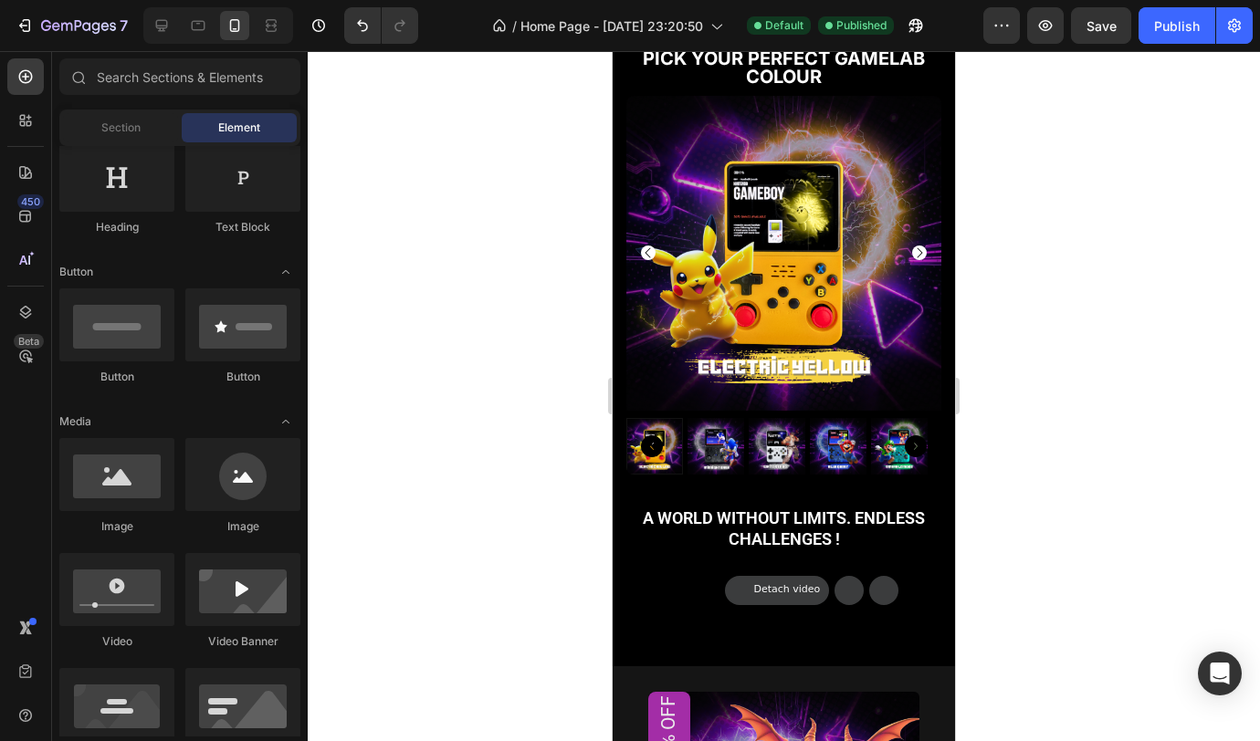
scroll to position [663, 0]
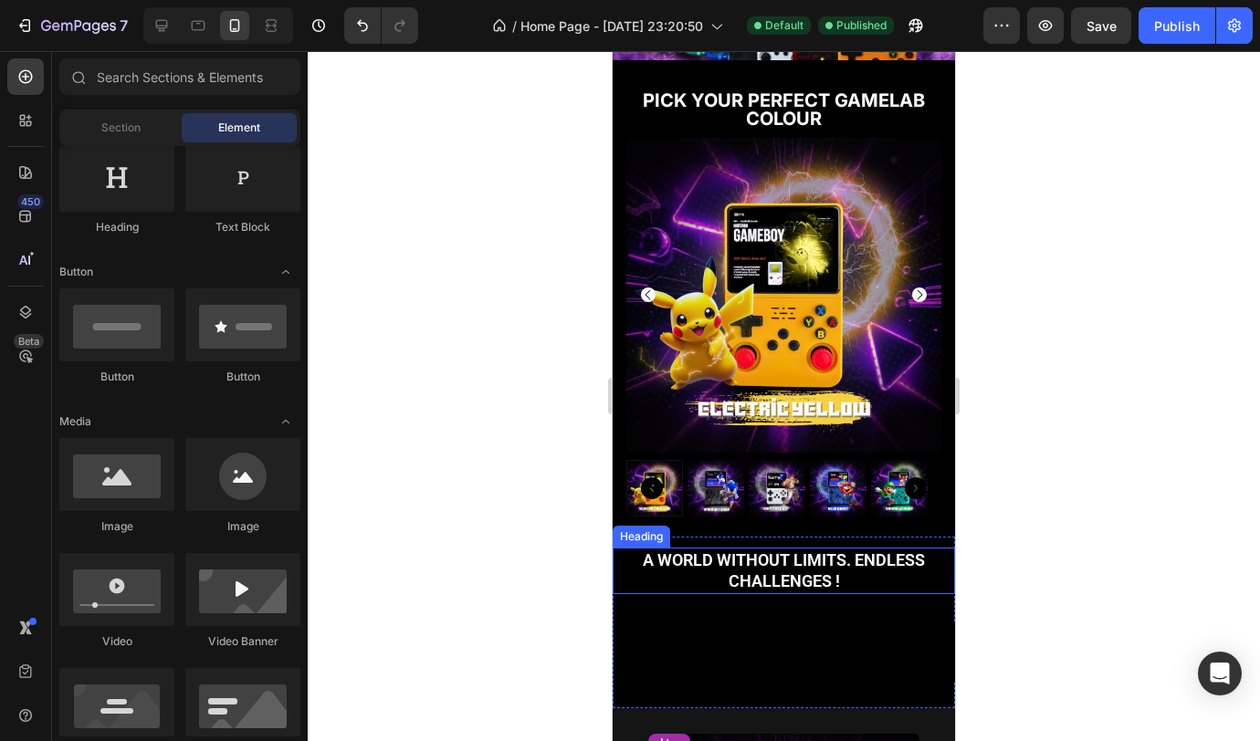
click at [821, 552] on h2 "A world without limits. Endless challenges !" at bounding box center [784, 571] width 342 height 47
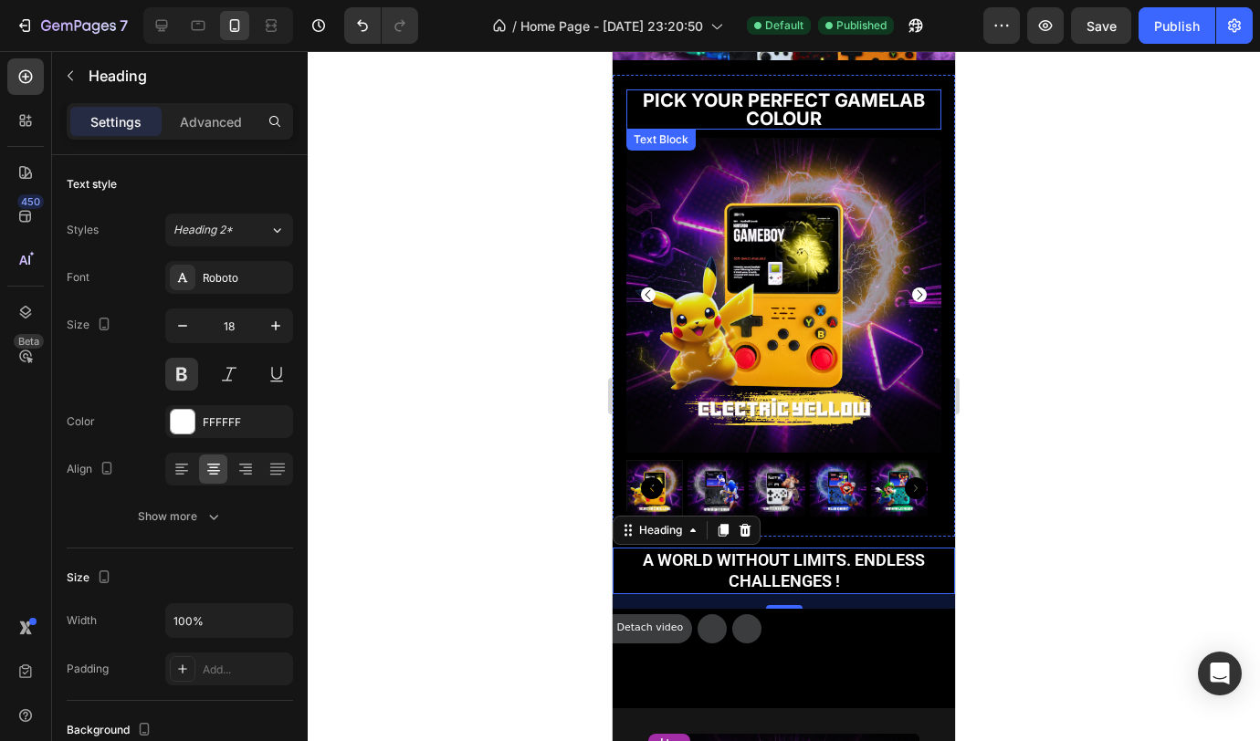
click at [777, 105] on p "PICK YOUR PERFECT GAMELAB COLOUR" at bounding box center [783, 109] width 311 height 37
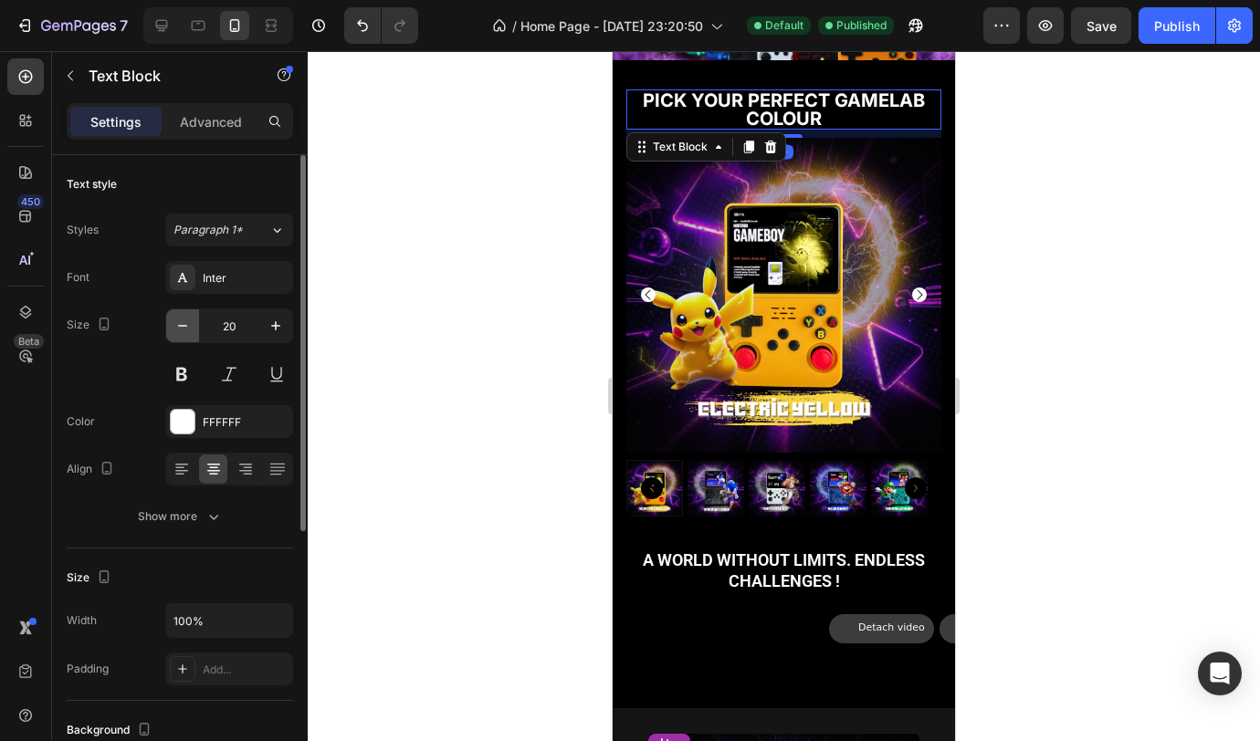
click at [179, 328] on icon "button" at bounding box center [182, 326] width 18 height 18
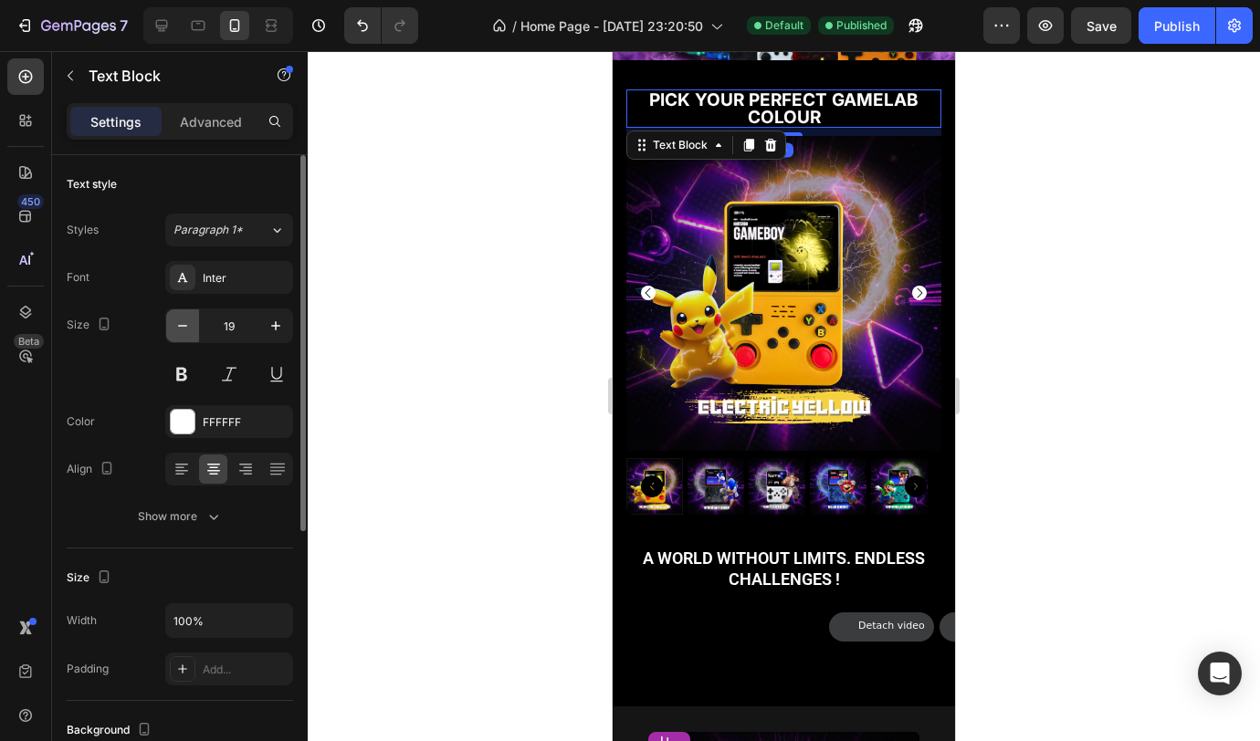
click at [181, 328] on icon "button" at bounding box center [182, 326] width 18 height 18
type input "18"
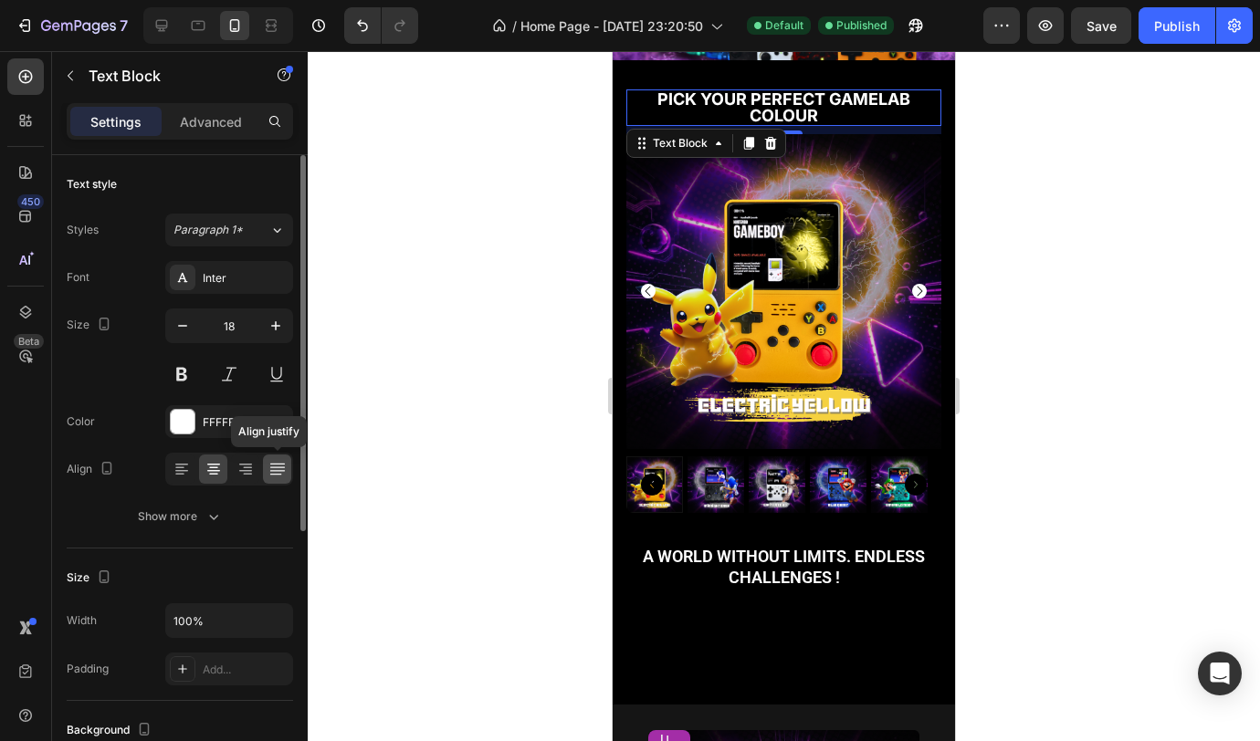
click at [272, 467] on icon at bounding box center [276, 467] width 15 height 1
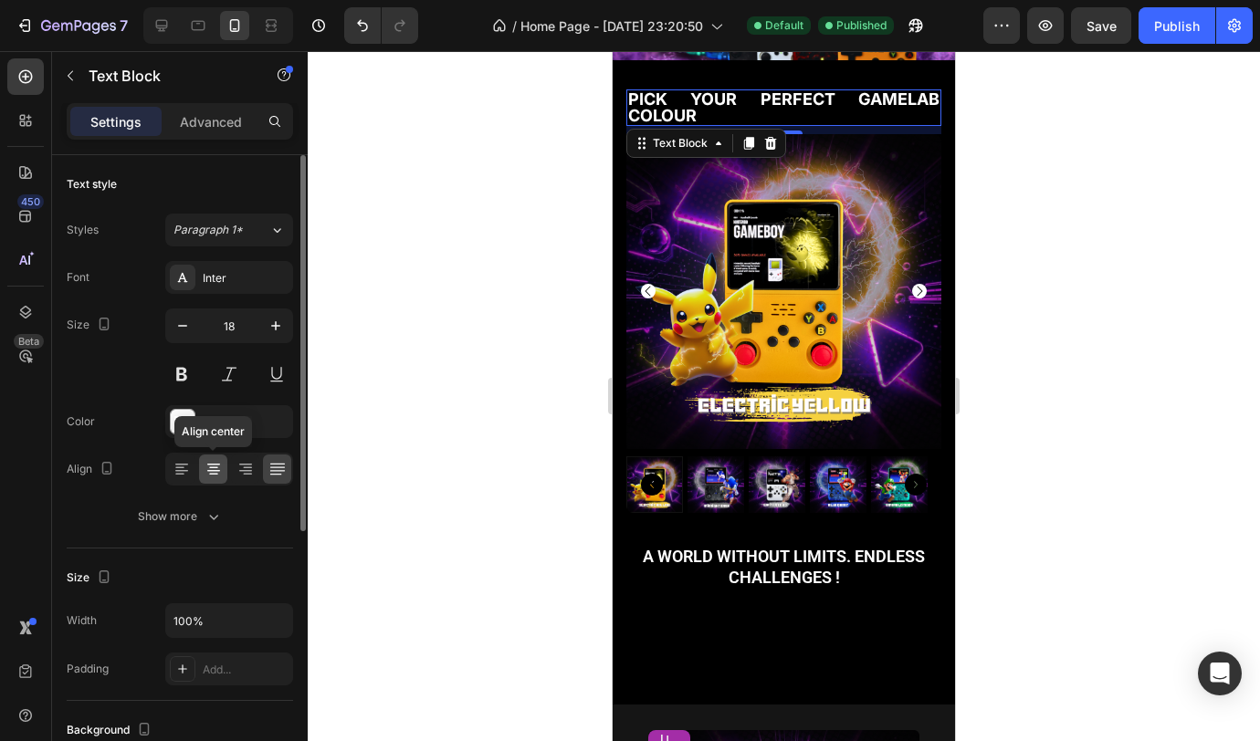
click at [213, 472] on icon at bounding box center [214, 469] width 18 height 18
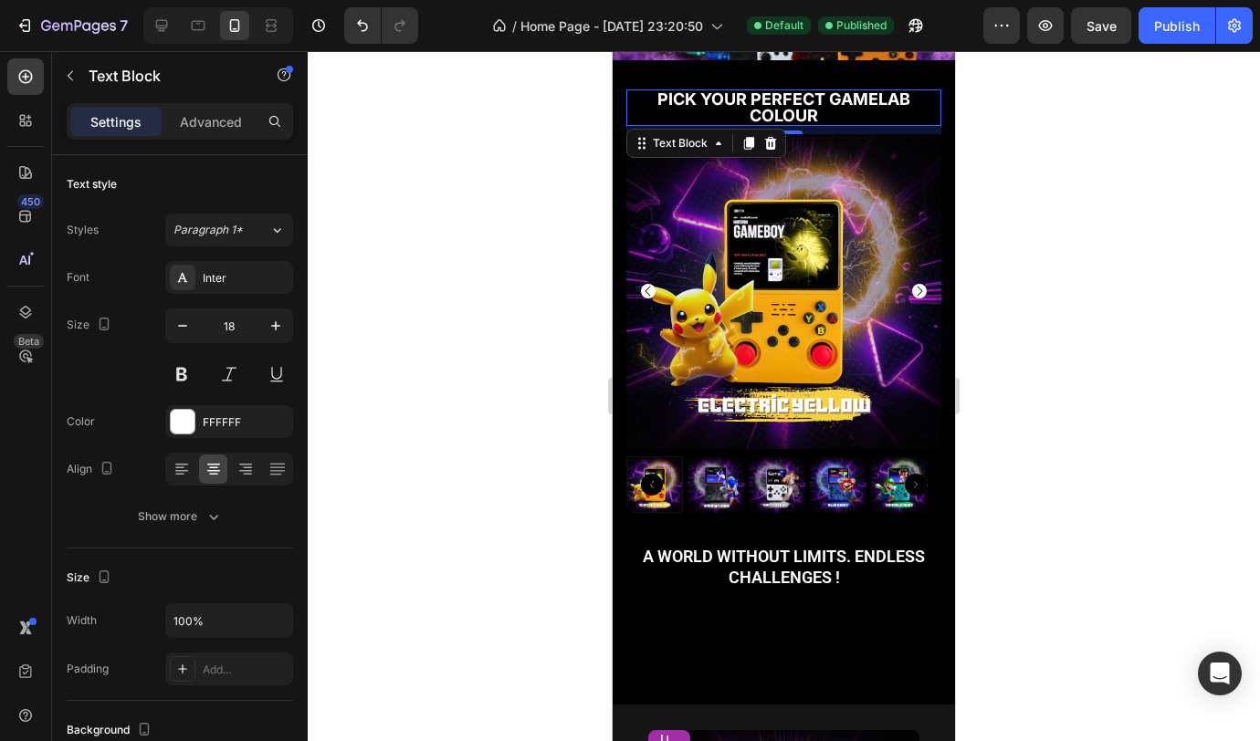
click at [468, 322] on div at bounding box center [784, 396] width 952 height 690
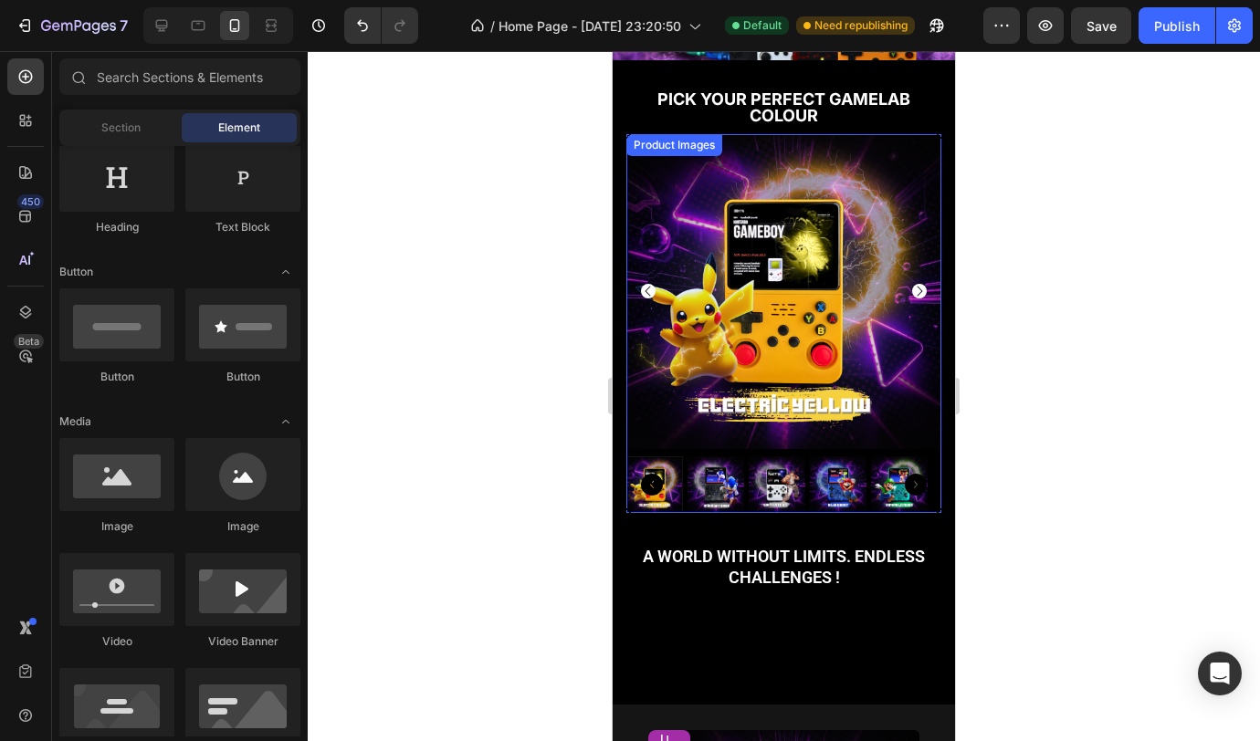
click at [882, 275] on img at bounding box center [783, 291] width 315 height 315
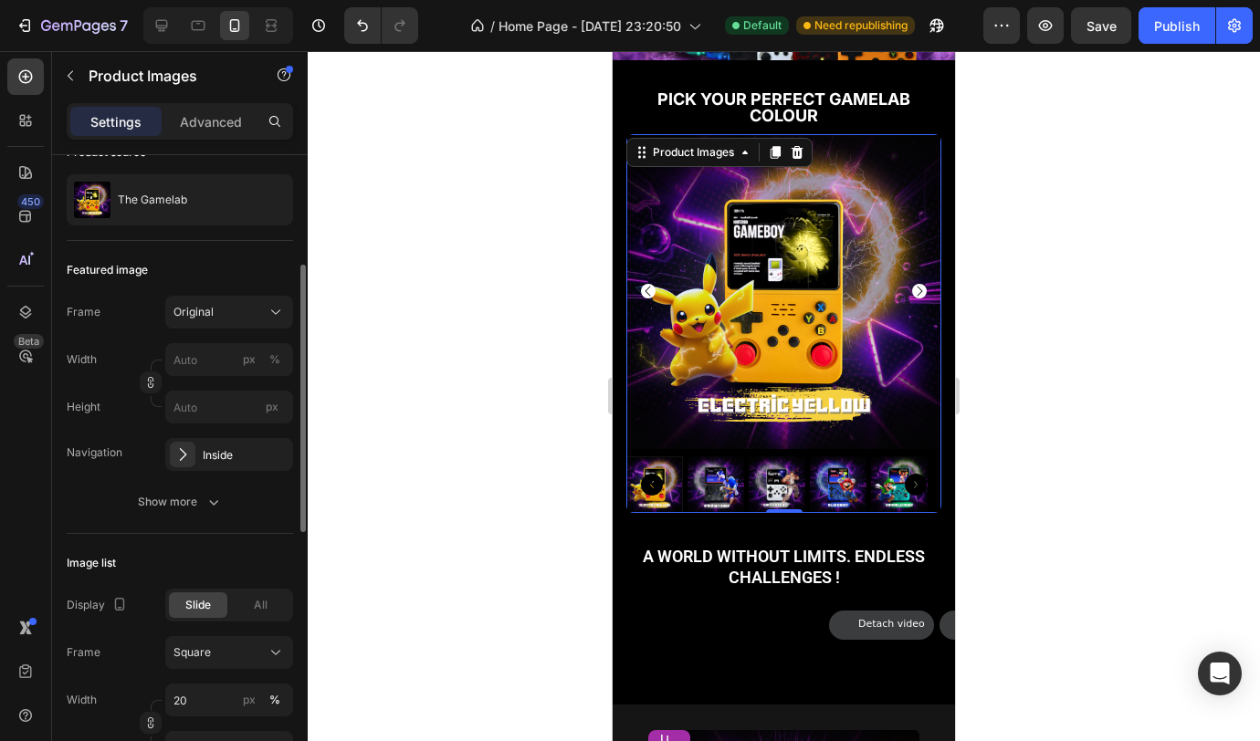
scroll to position [191, 0]
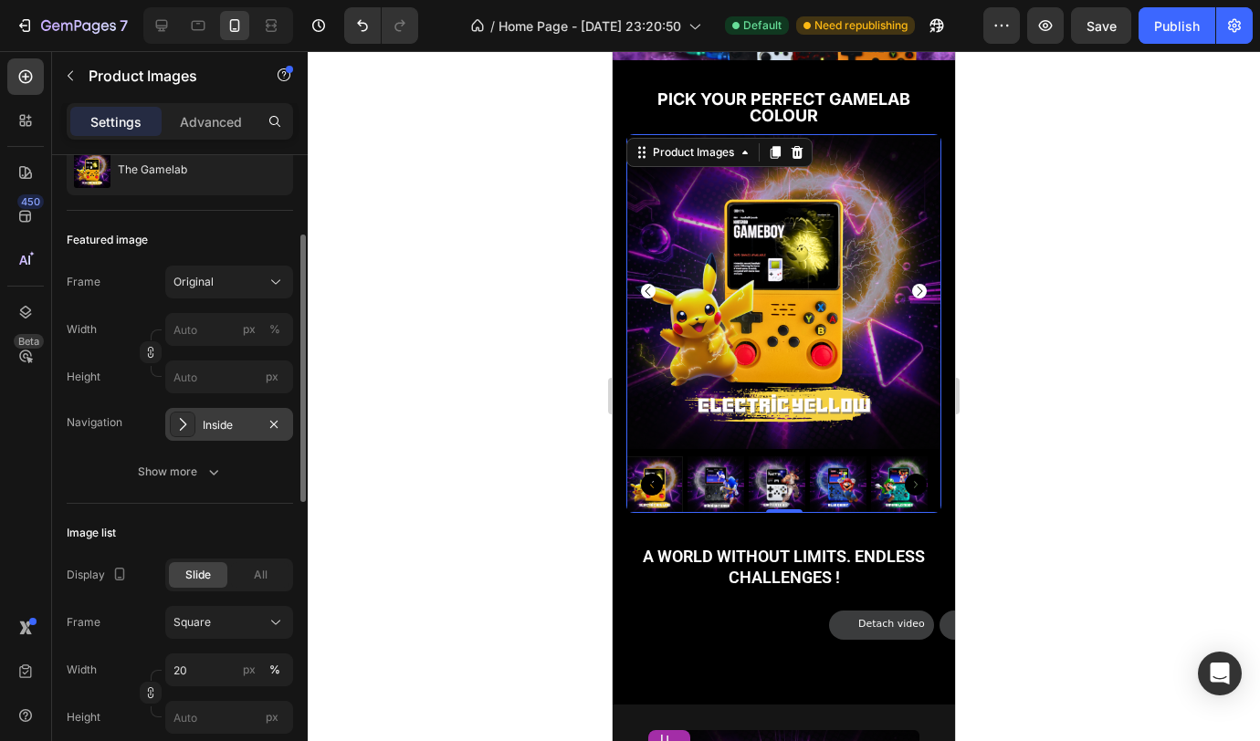
click at [228, 426] on div "Inside" at bounding box center [229, 425] width 53 height 16
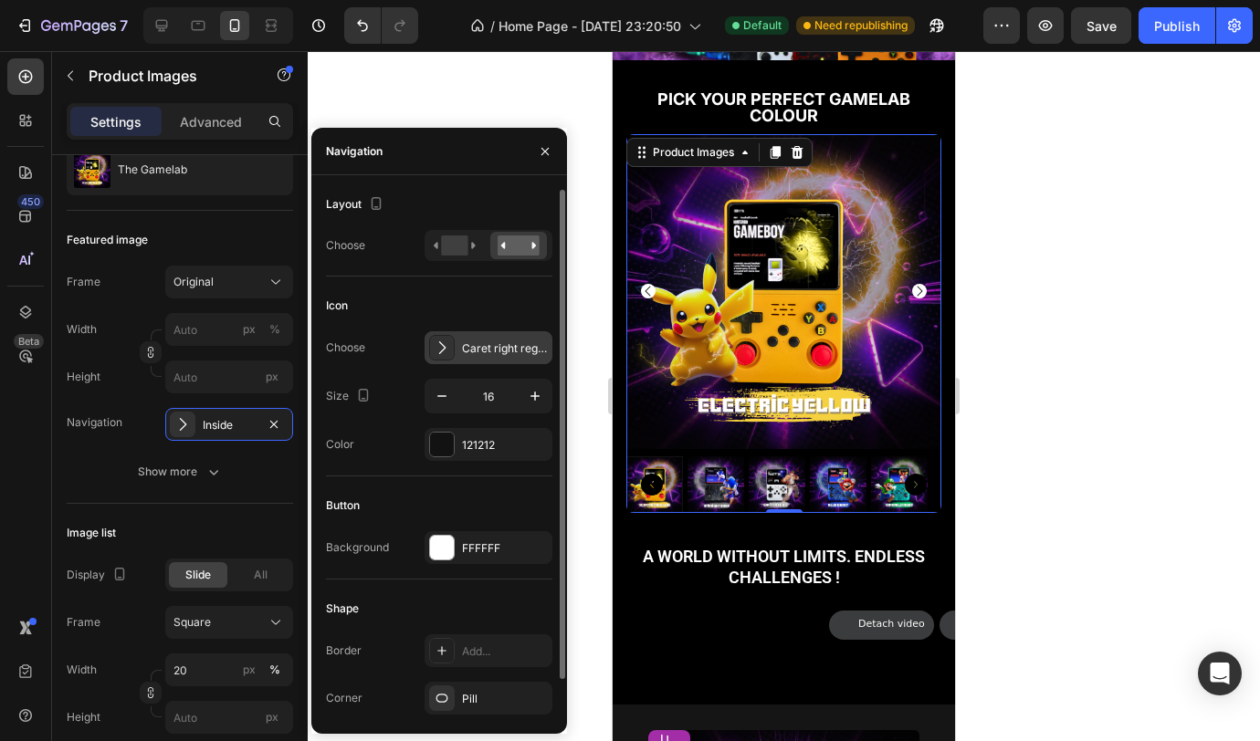
click at [477, 347] on div "Caret right regular" at bounding box center [505, 349] width 86 height 16
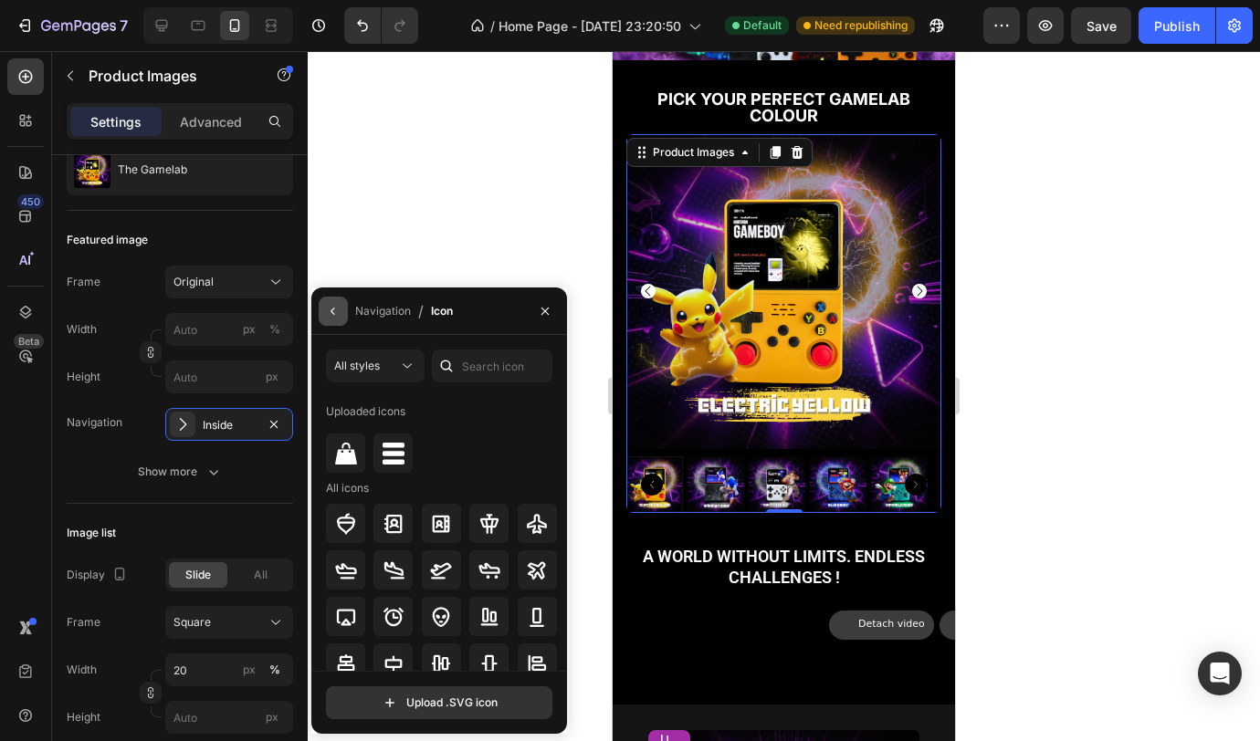
click at [332, 318] on icon "button" at bounding box center [333, 311] width 15 height 15
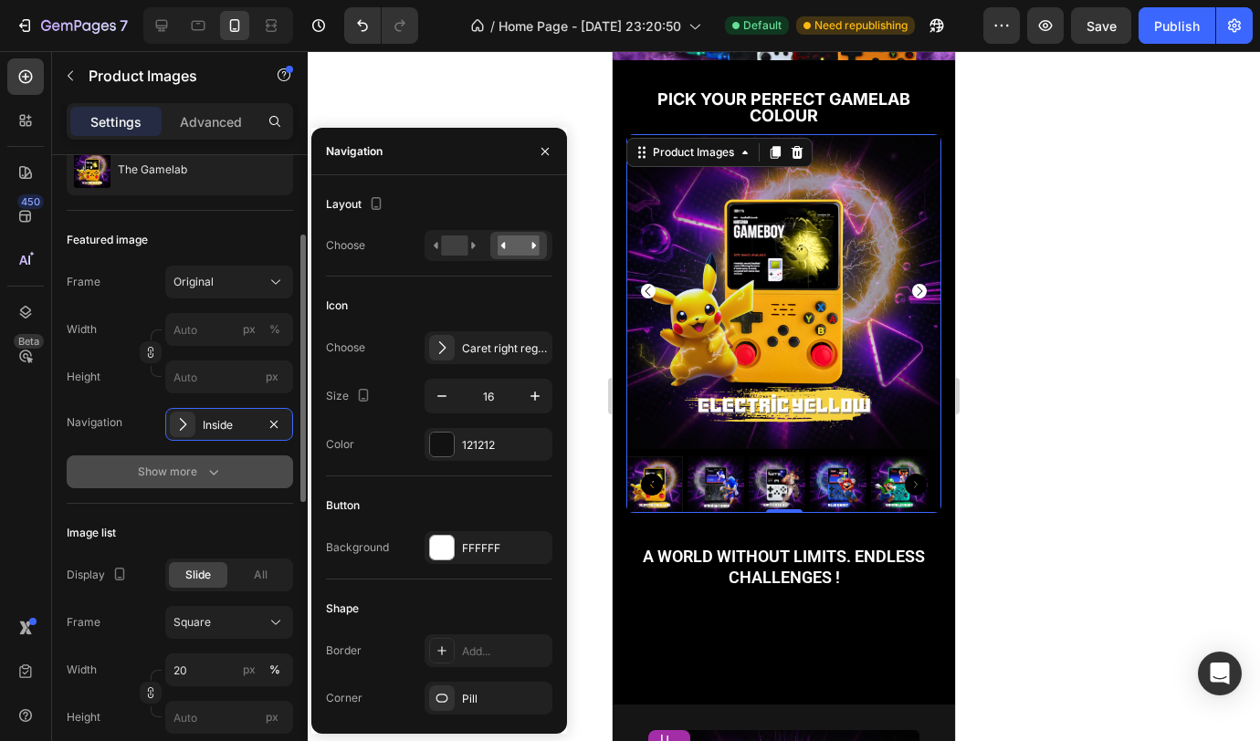
click at [144, 472] on div "Show more" at bounding box center [180, 472] width 85 height 18
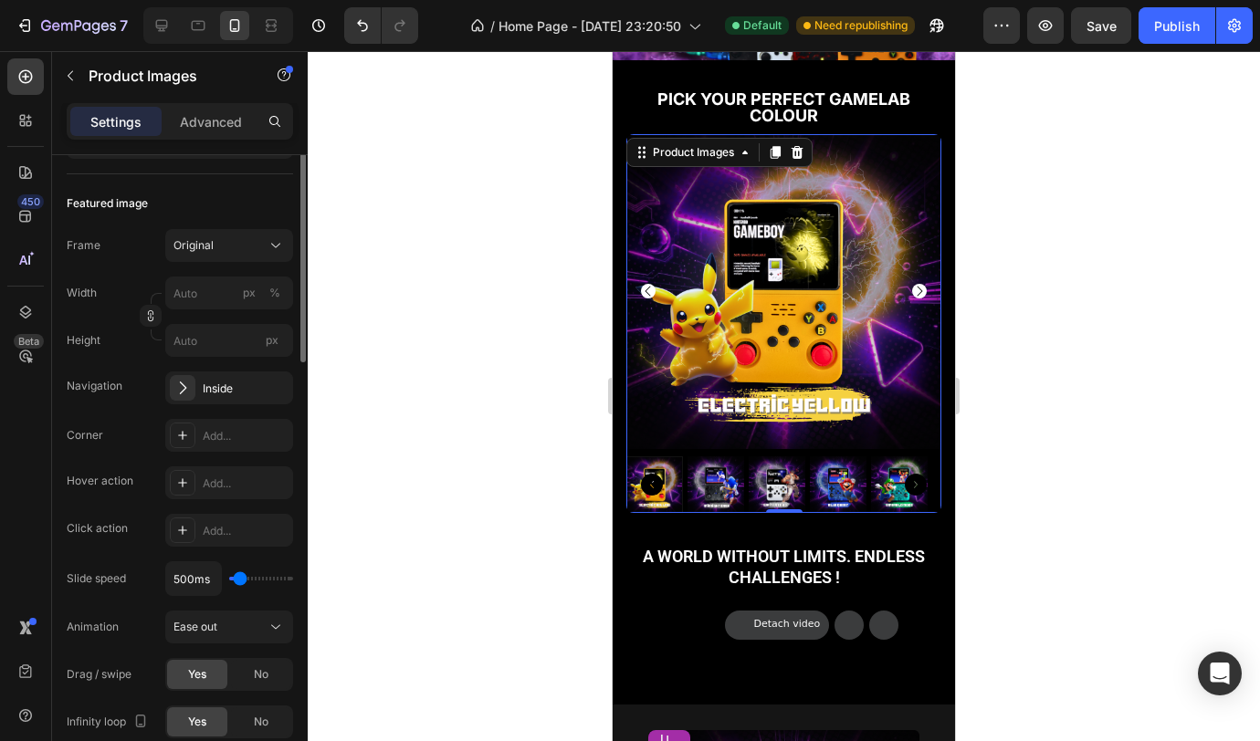
scroll to position [161, 0]
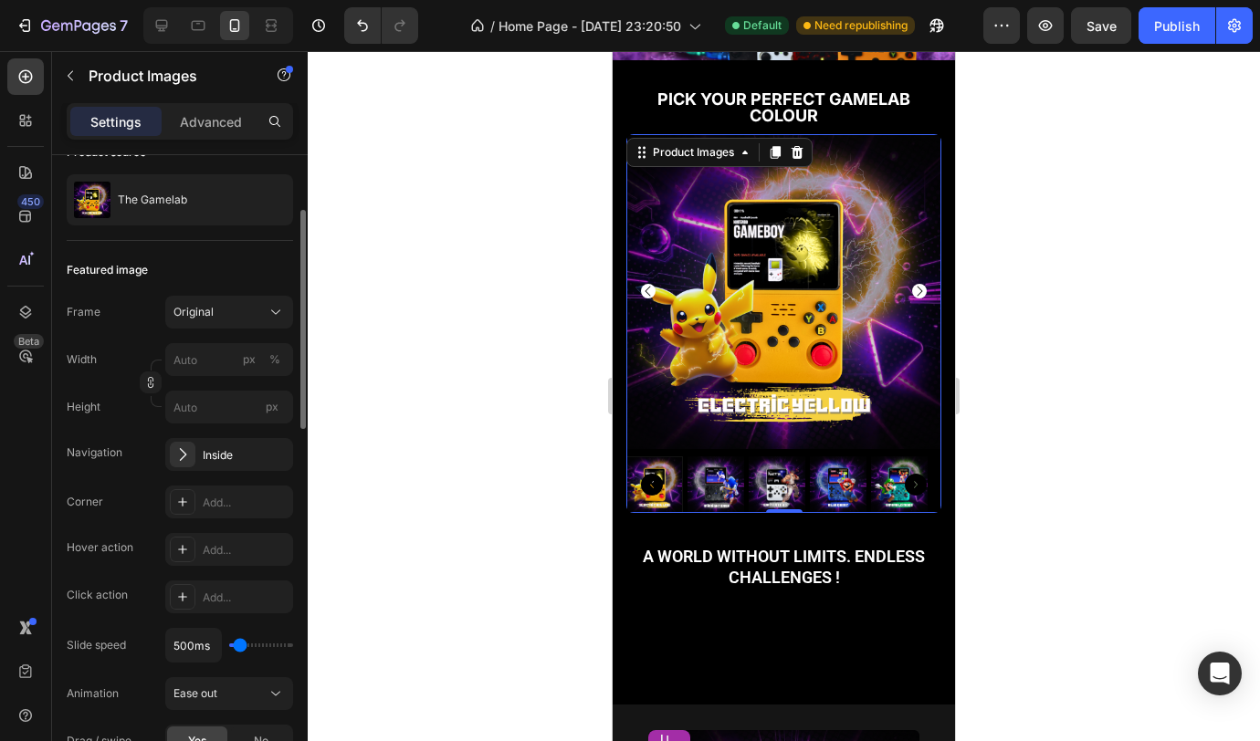
type input "100ms"
type input "100"
click at [229, 646] on input "range" at bounding box center [261, 646] width 64 height 4
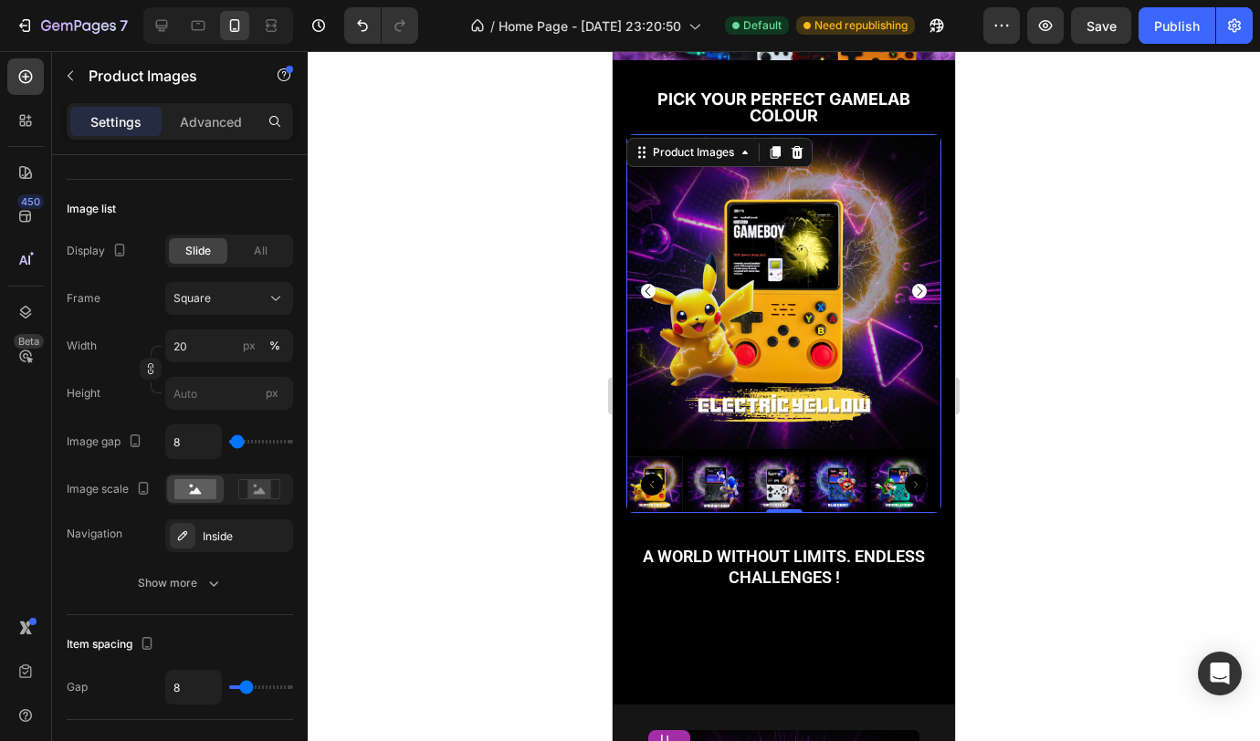
scroll to position [634, 0]
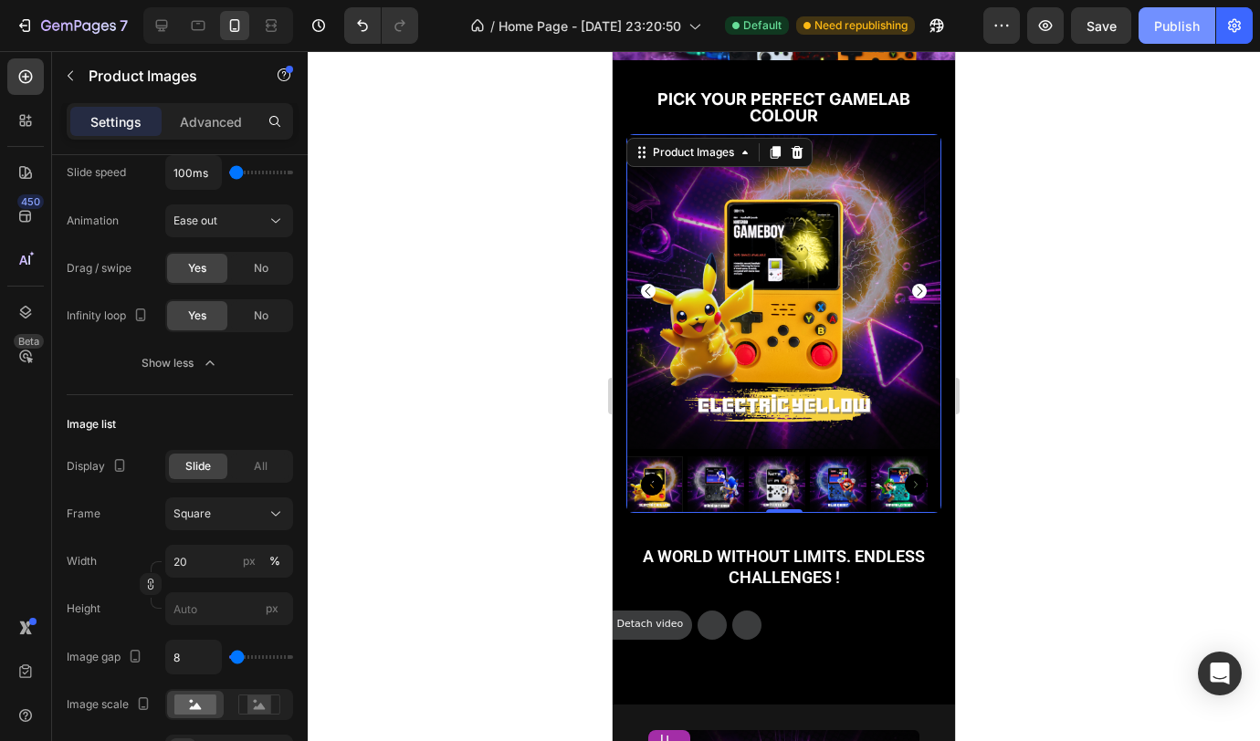
click at [1193, 32] on div "Publish" at bounding box center [1177, 25] width 46 height 19
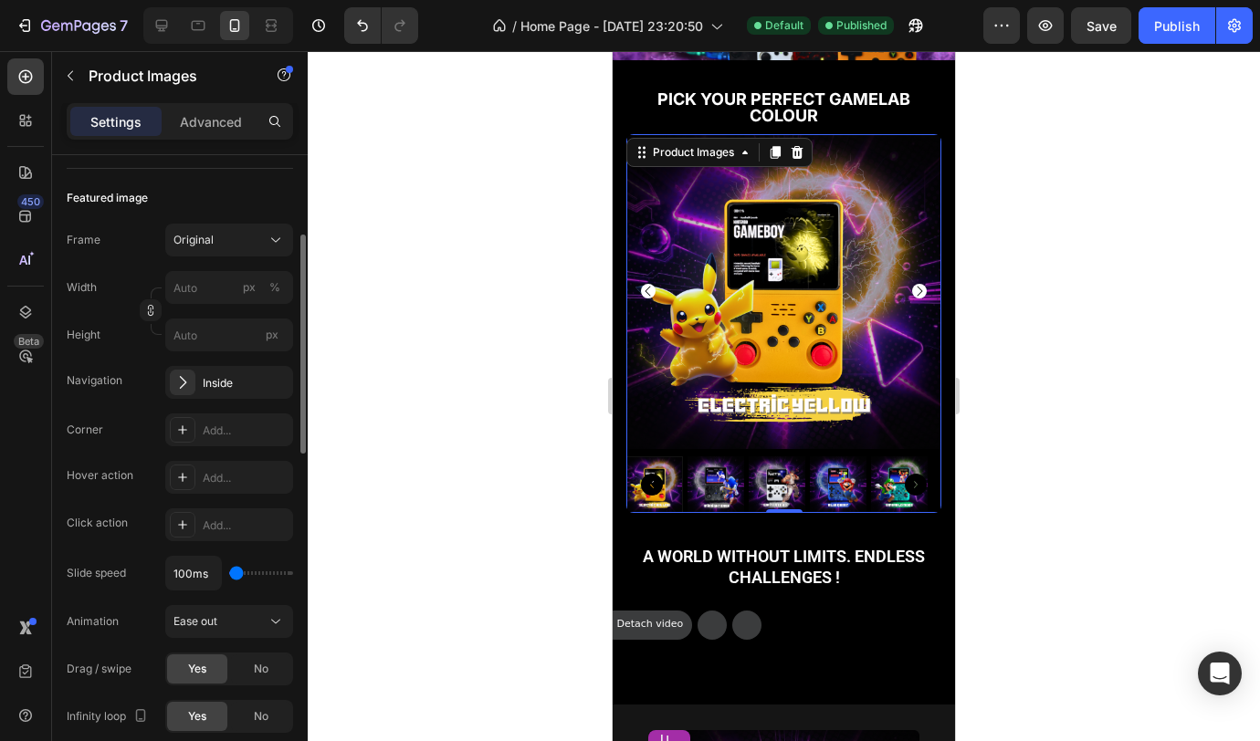
scroll to position [203, 0]
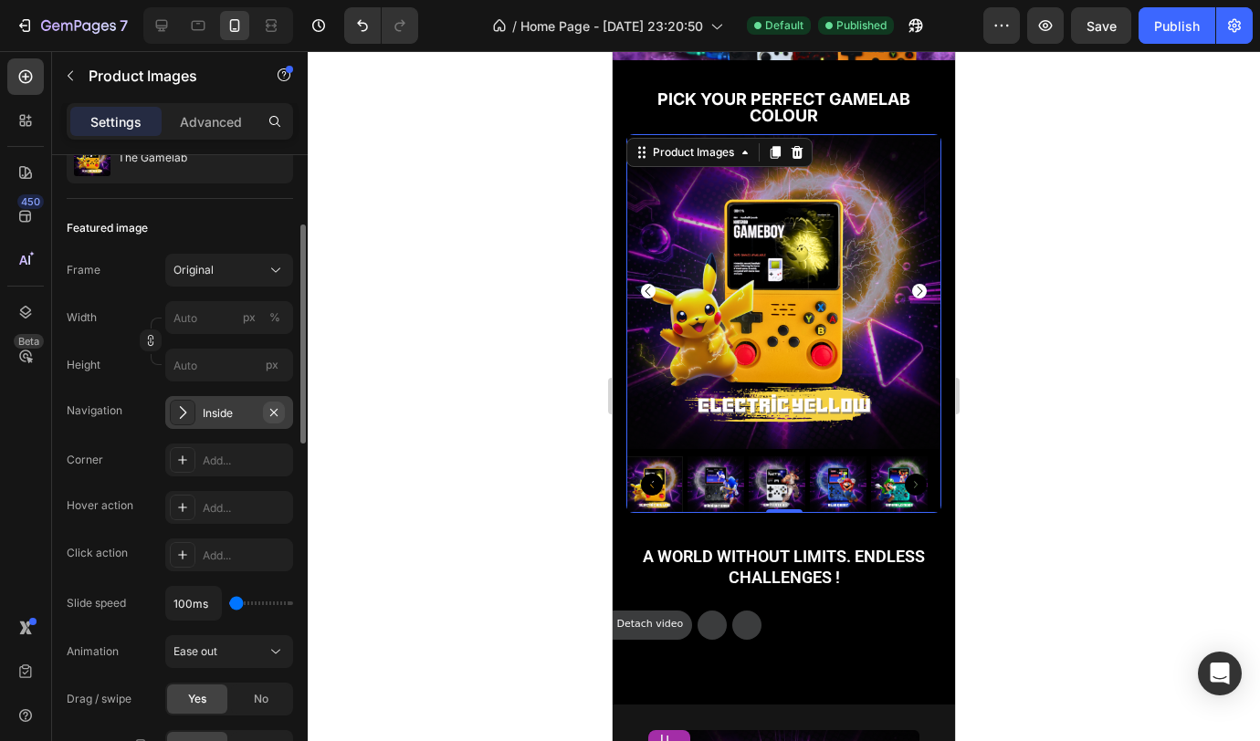
click at [272, 414] on icon "button" at bounding box center [273, 411] width 7 height 7
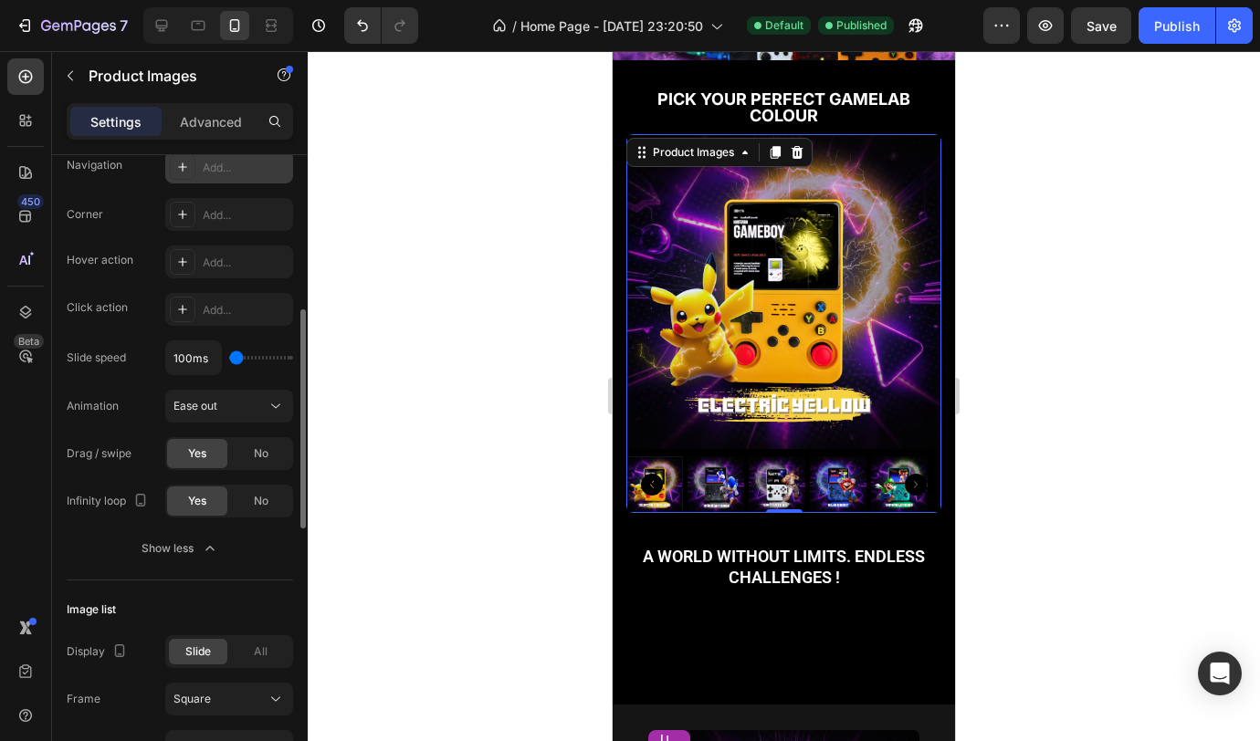
scroll to position [311, 0]
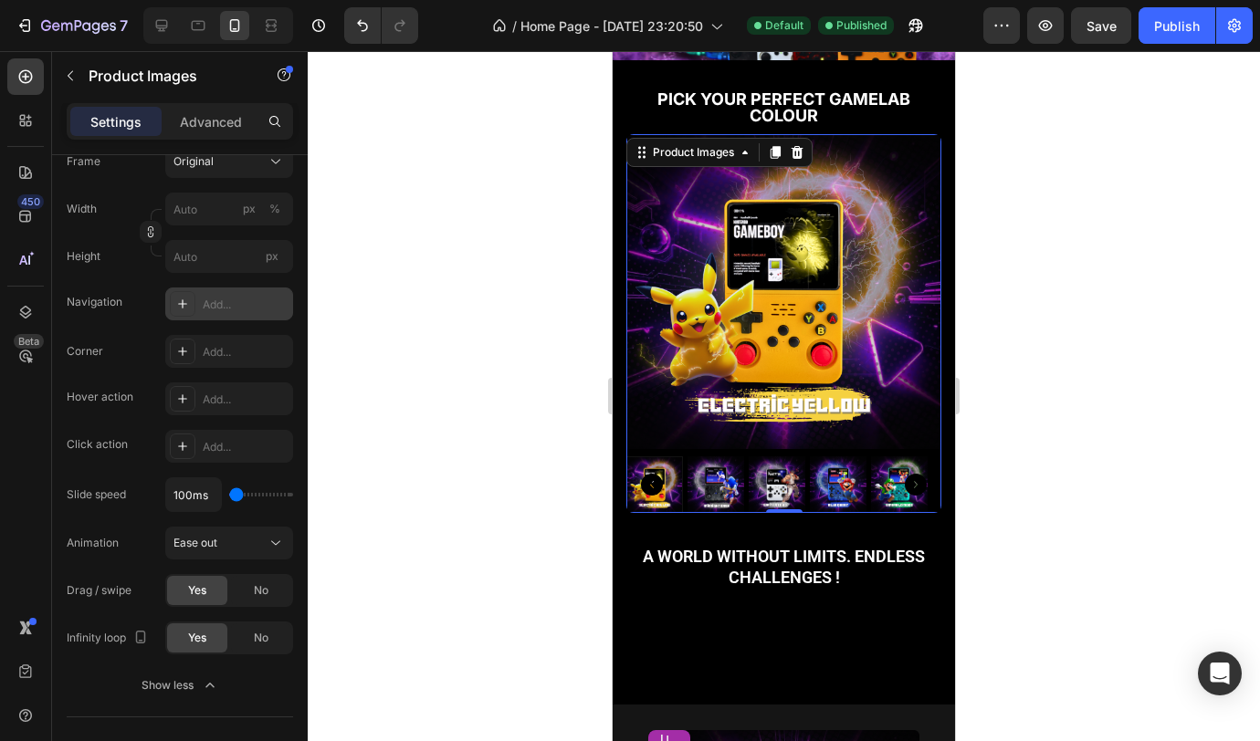
click at [210, 304] on div "Add..." at bounding box center [246, 305] width 86 height 16
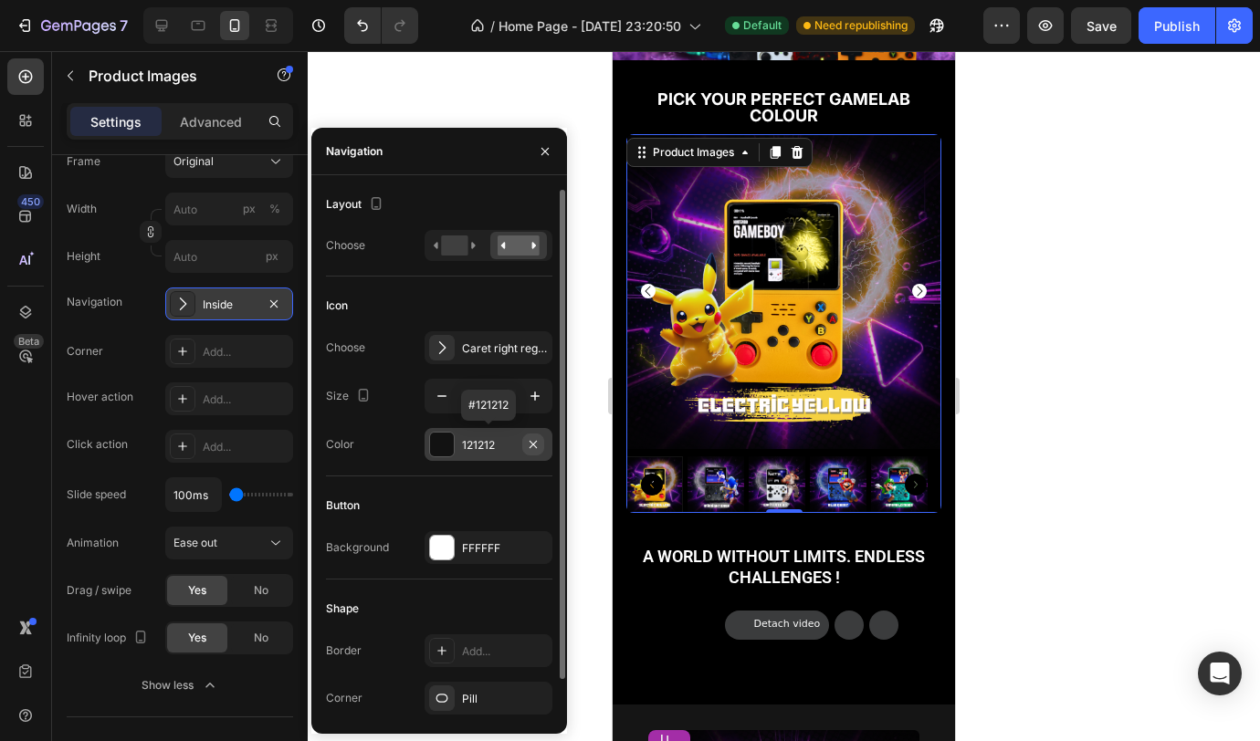
click at [533, 447] on icon "button" at bounding box center [533, 444] width 15 height 15
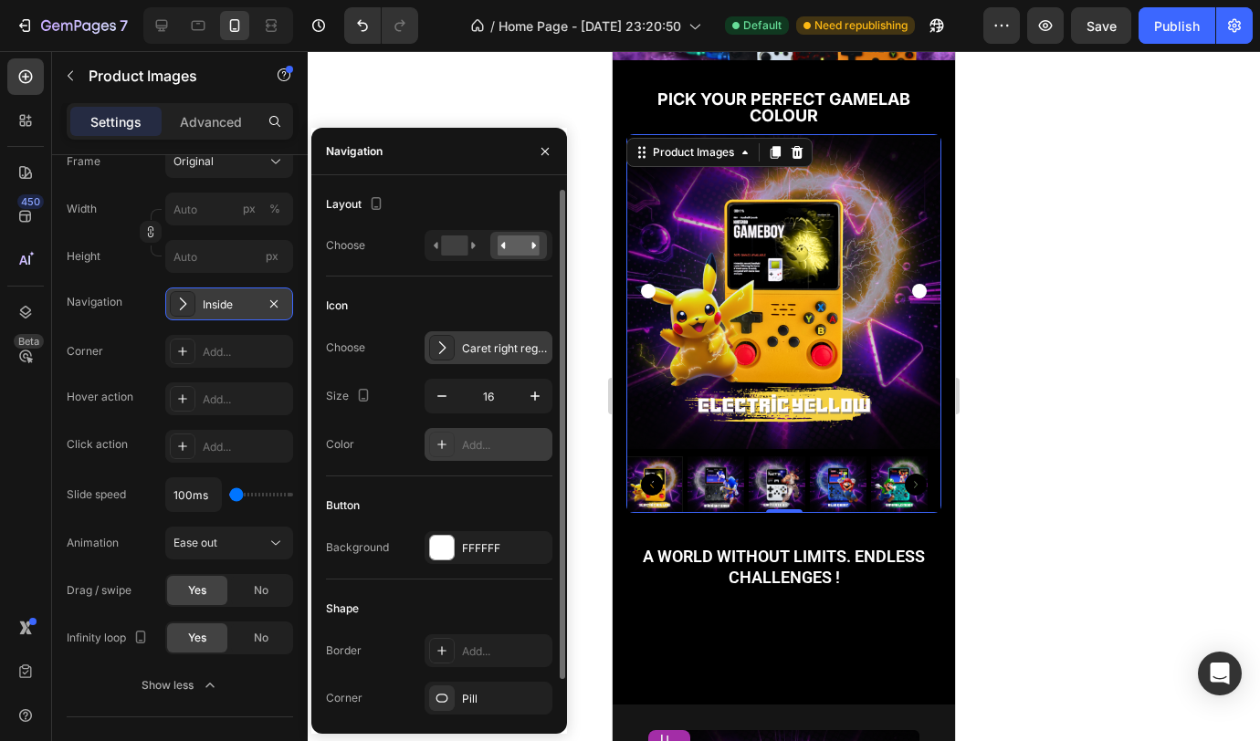
click at [499, 347] on div "Caret right regular" at bounding box center [505, 349] width 86 height 16
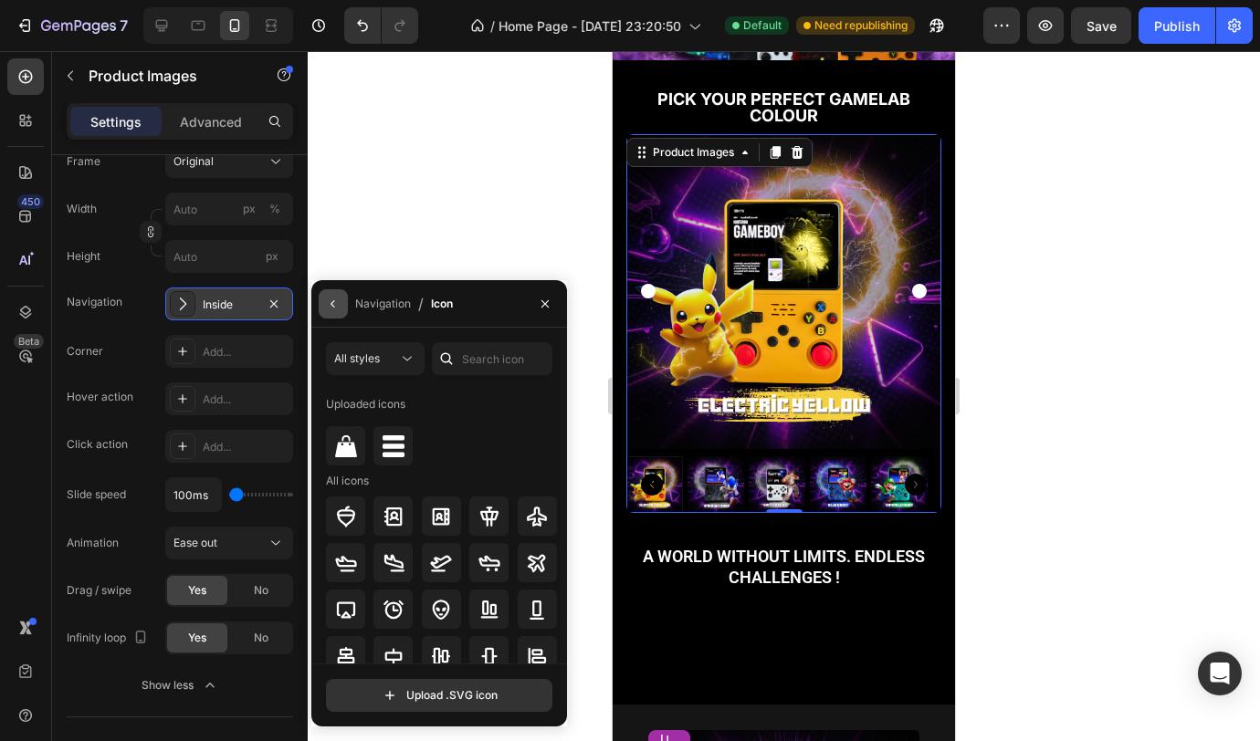
click at [338, 307] on icon "button" at bounding box center [333, 304] width 15 height 15
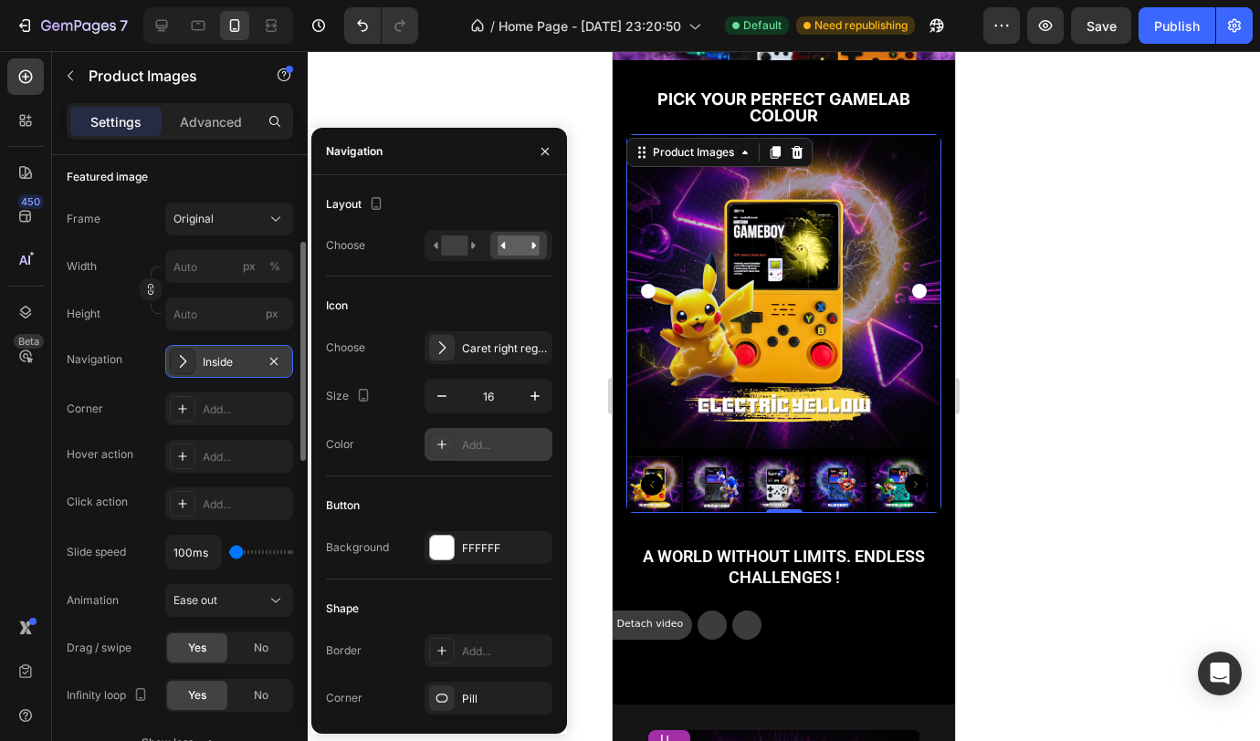
scroll to position [257, 0]
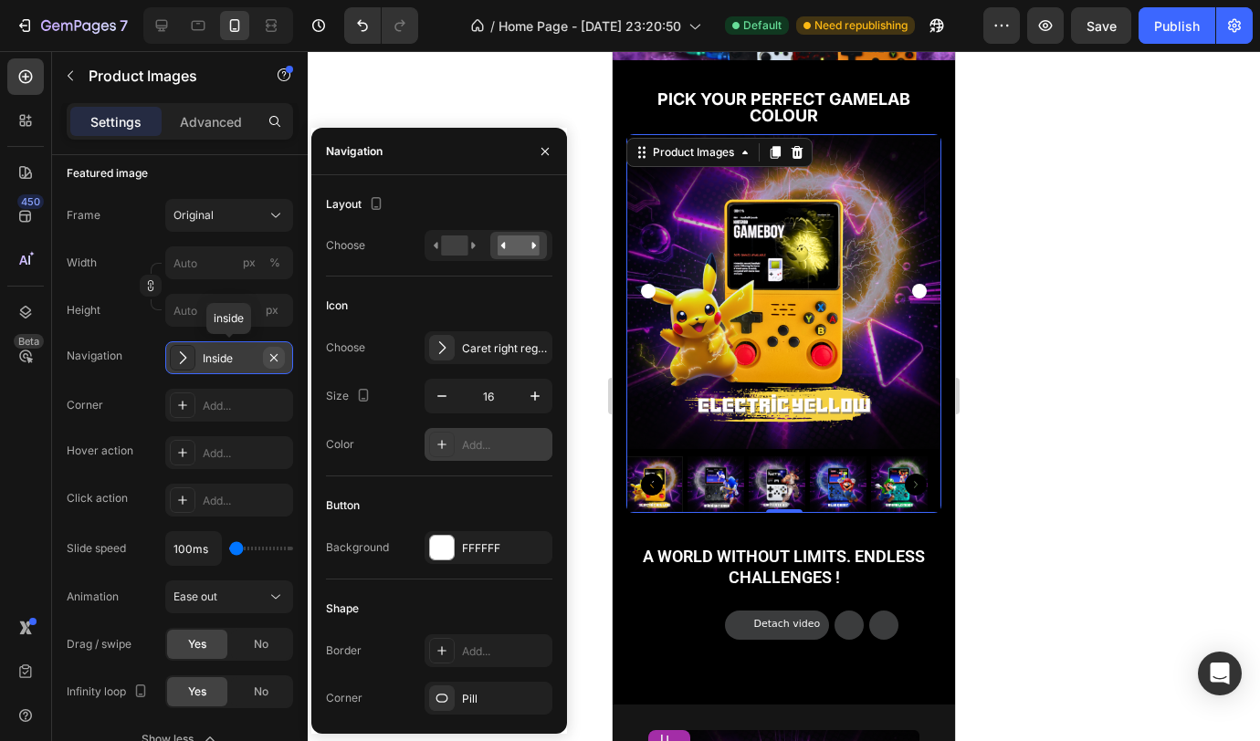
click at [275, 362] on icon "button" at bounding box center [274, 358] width 15 height 15
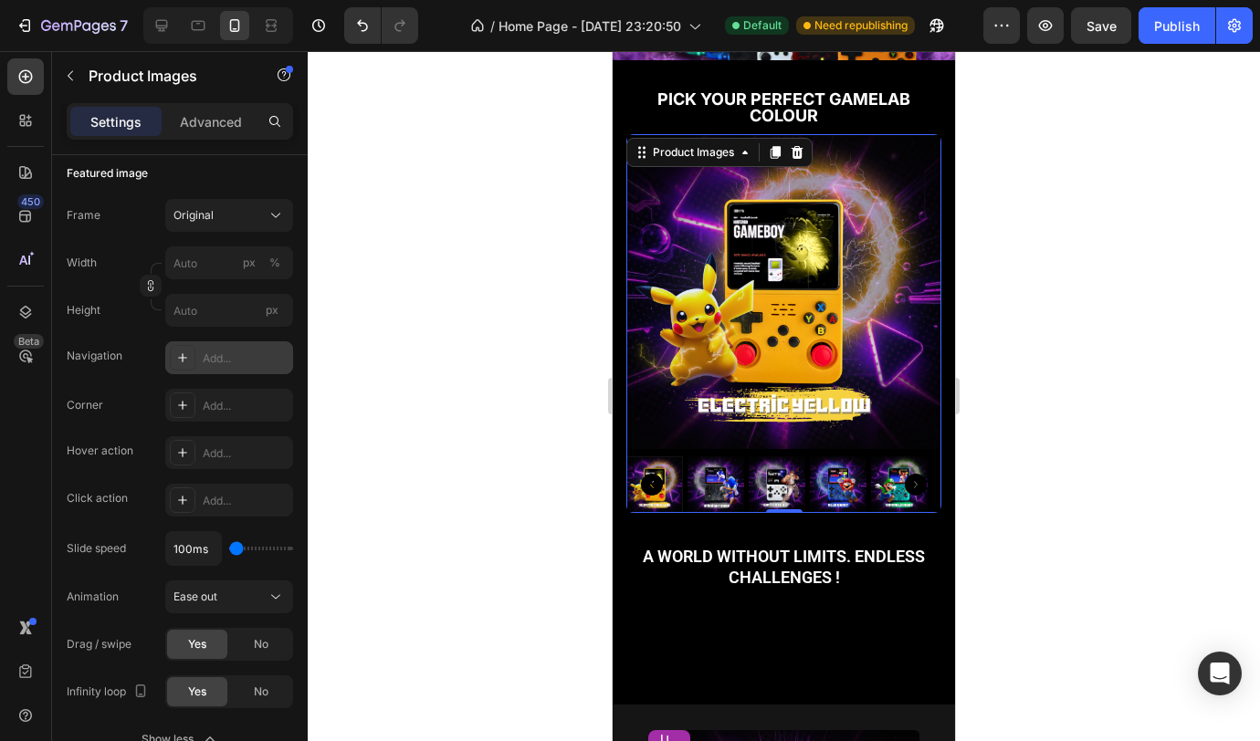
click at [810, 483] on img at bounding box center [838, 484] width 57 height 57
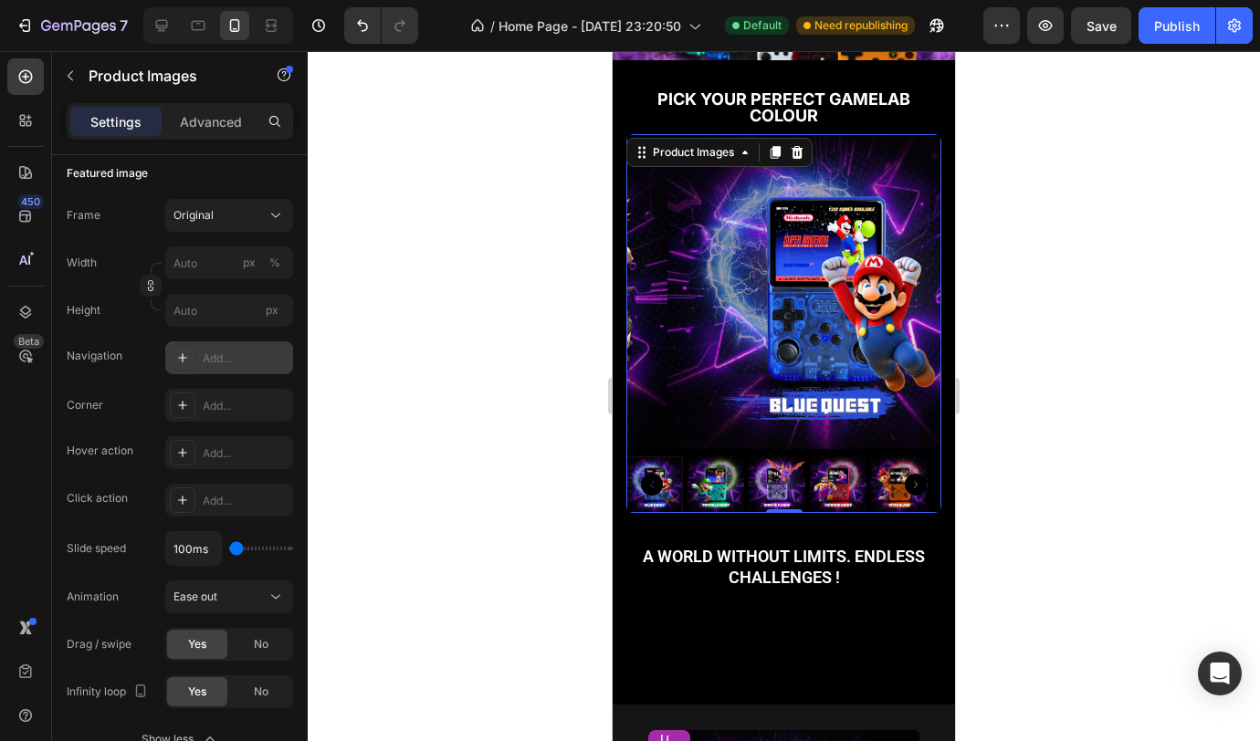
click at [837, 432] on div at bounding box center [783, 323] width 315 height 379
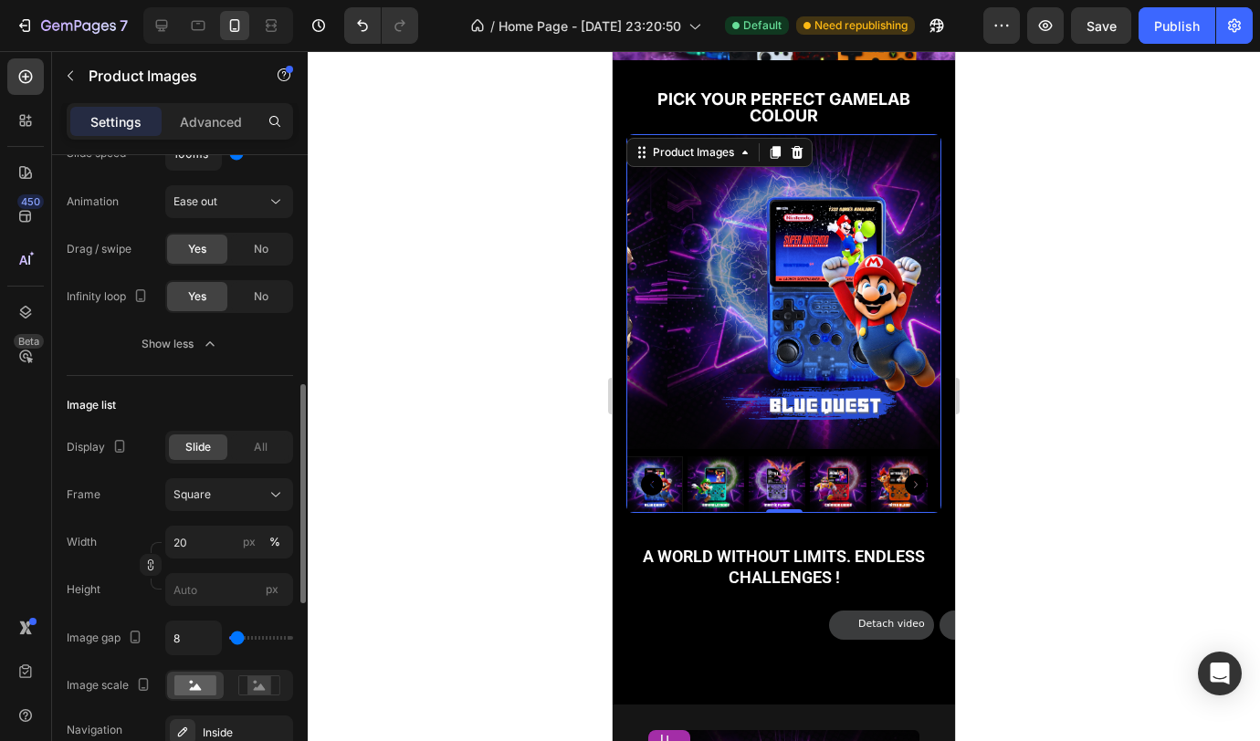
scroll to position [773, 0]
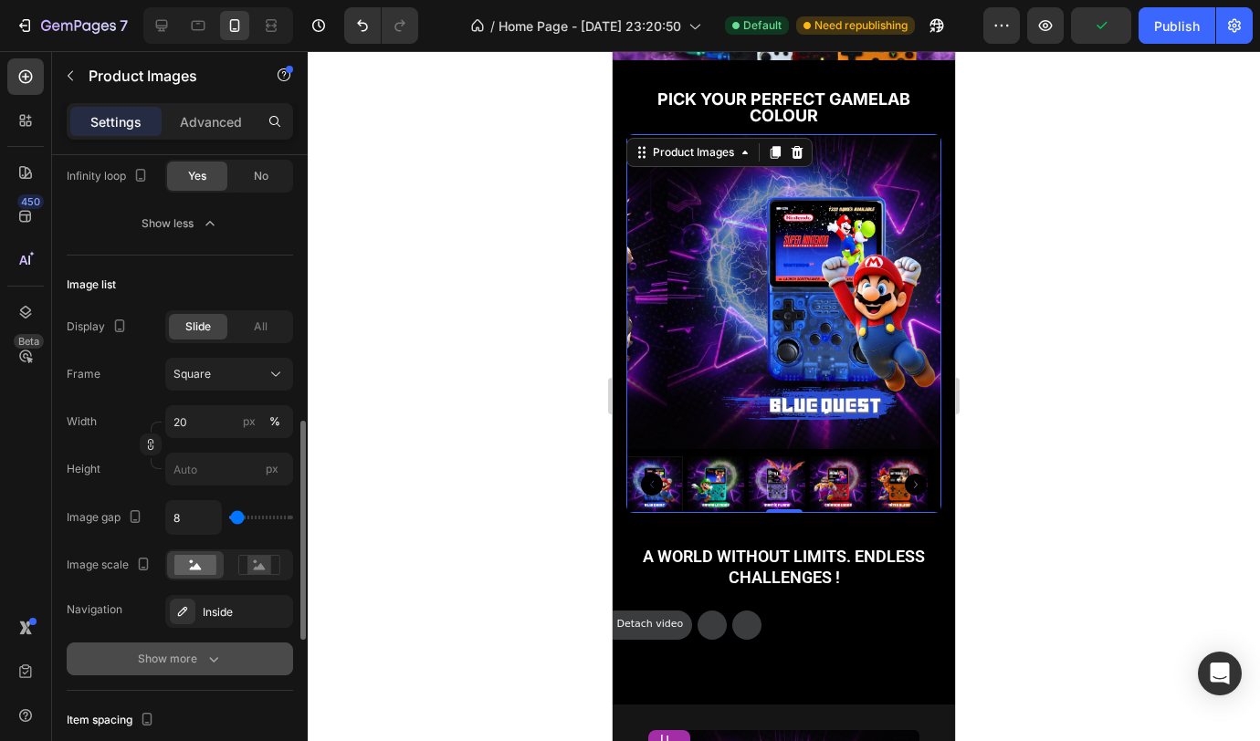
click at [164, 662] on div "Show more" at bounding box center [180, 659] width 85 height 18
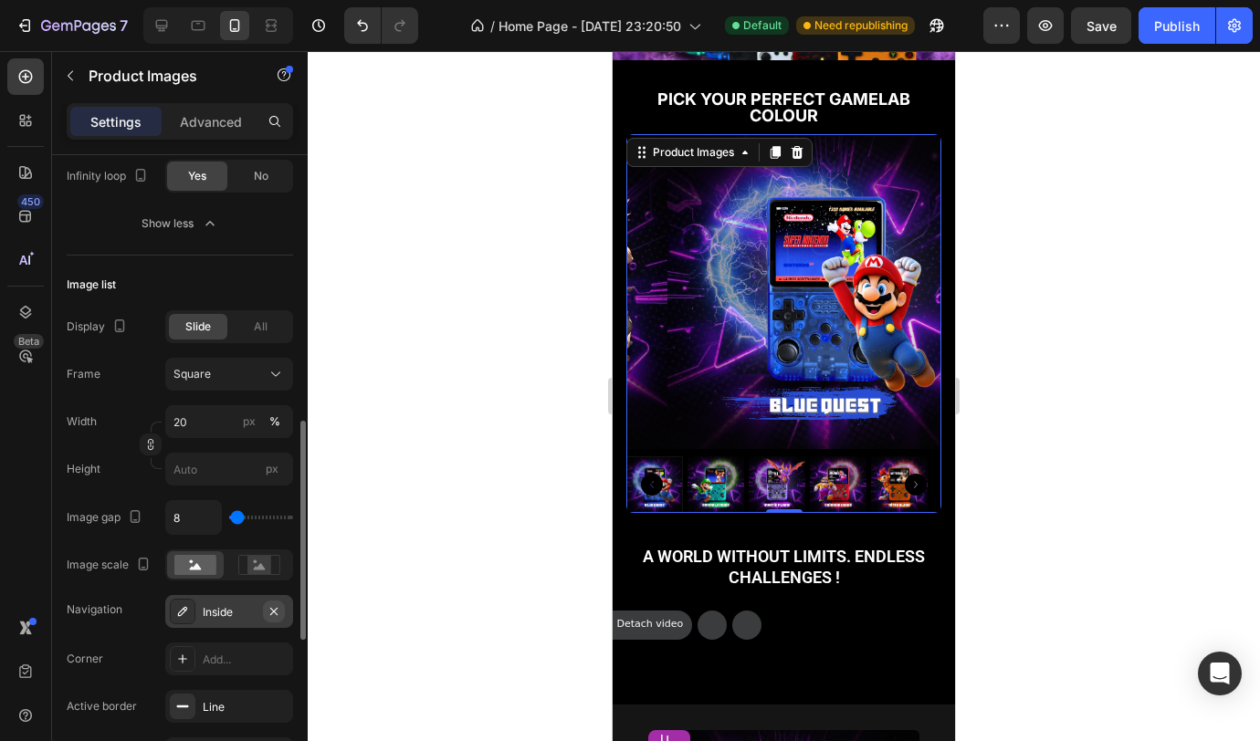
click at [277, 610] on icon "button" at bounding box center [274, 611] width 15 height 15
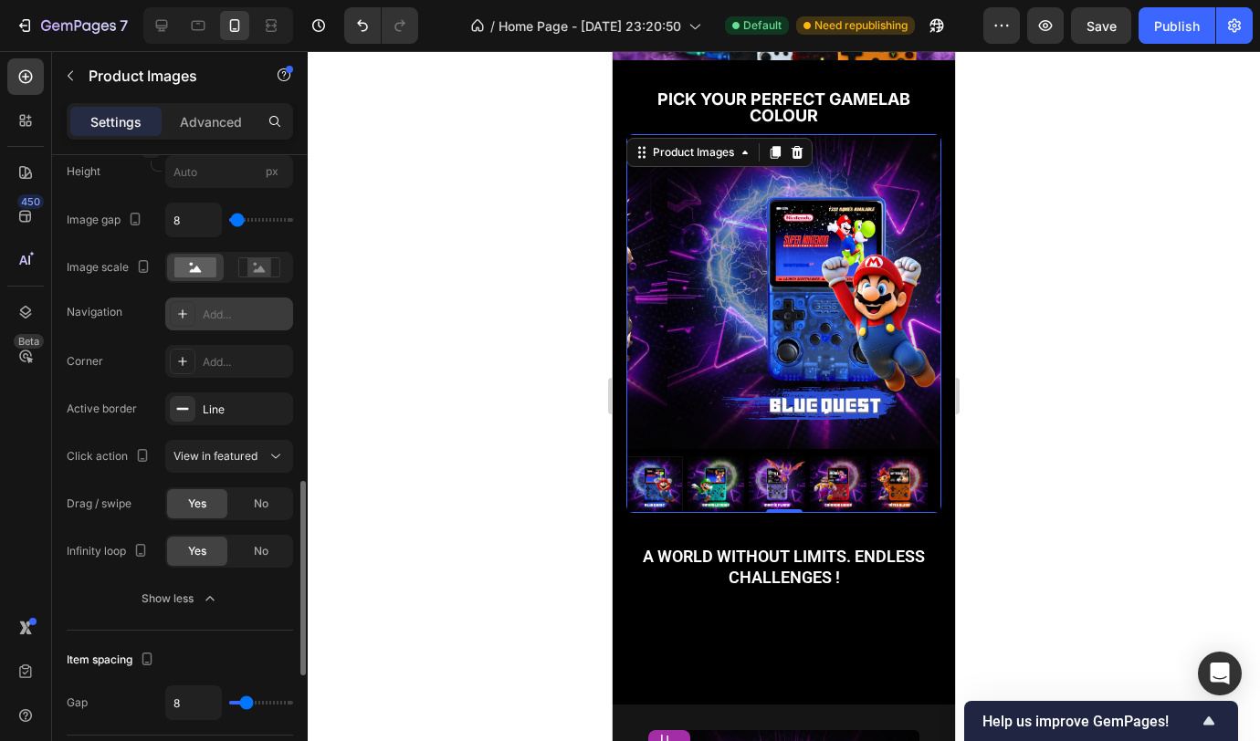
scroll to position [1075, 0]
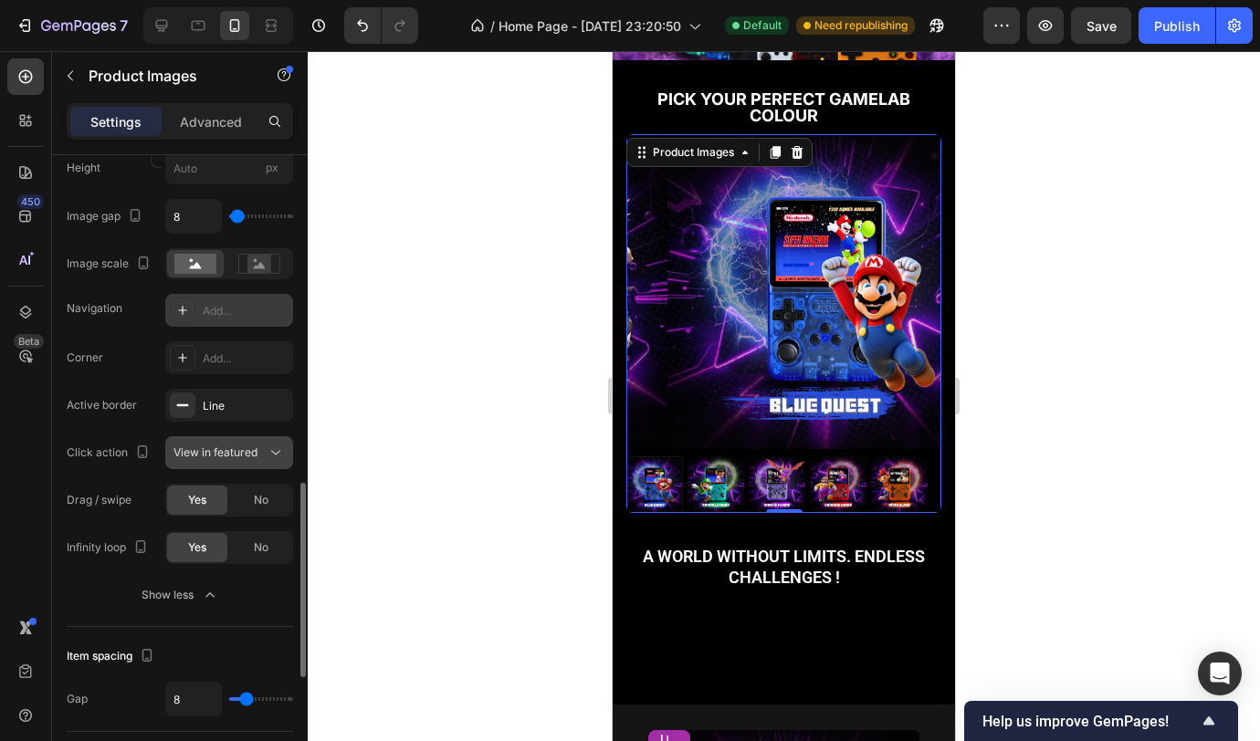
click at [240, 455] on span "View in featured" at bounding box center [215, 453] width 84 height 14
click at [241, 455] on span "View in featured" at bounding box center [215, 453] width 84 height 14
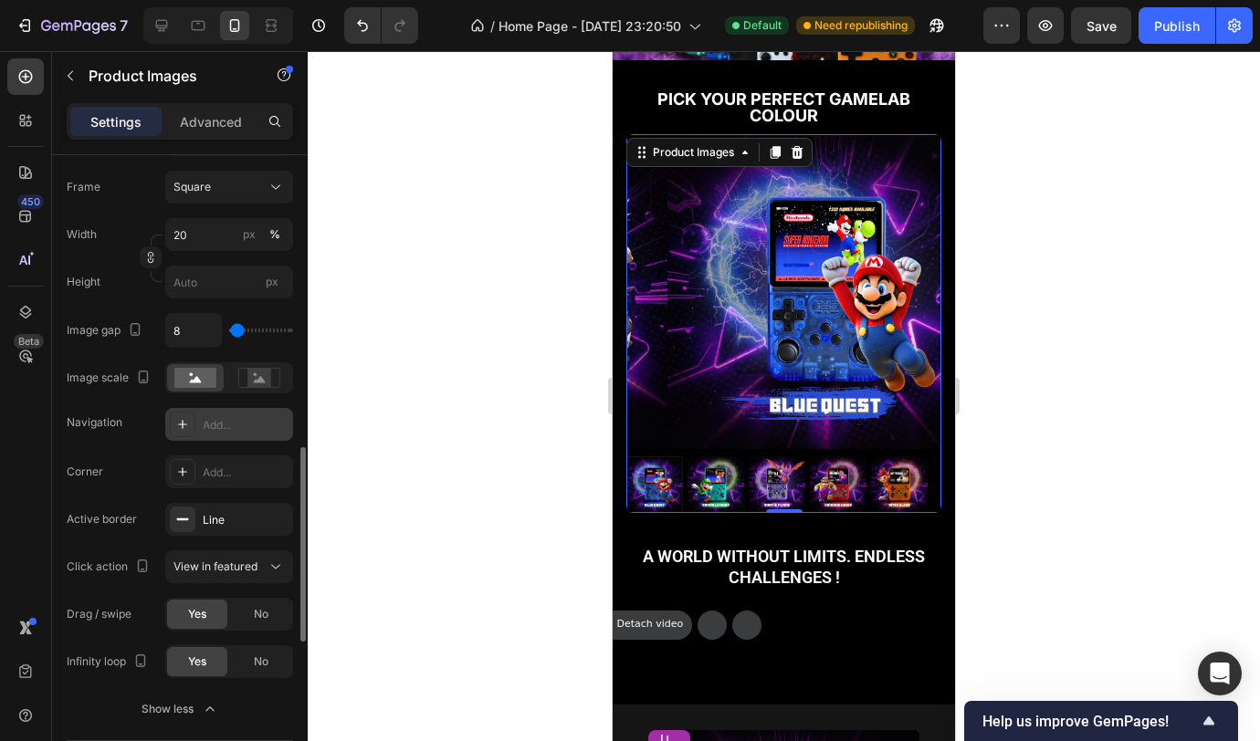
scroll to position [957, 0]
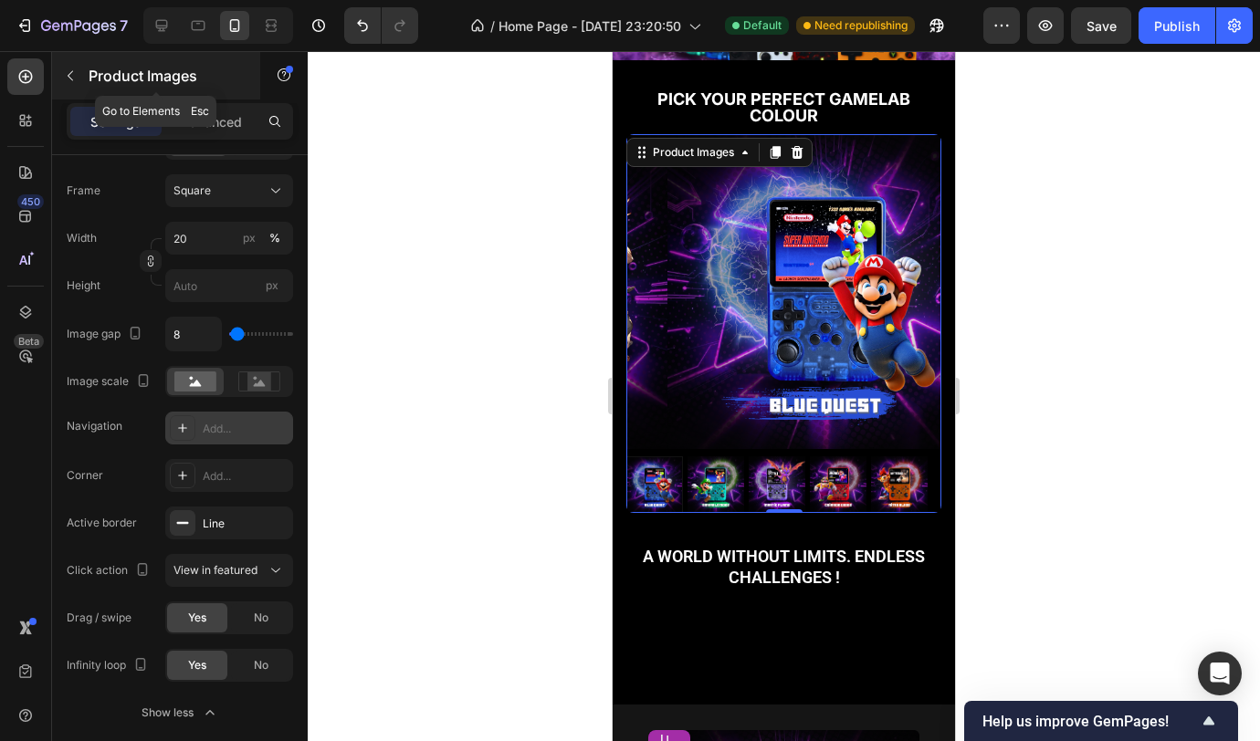
click at [79, 78] on button "button" at bounding box center [70, 75] width 29 height 29
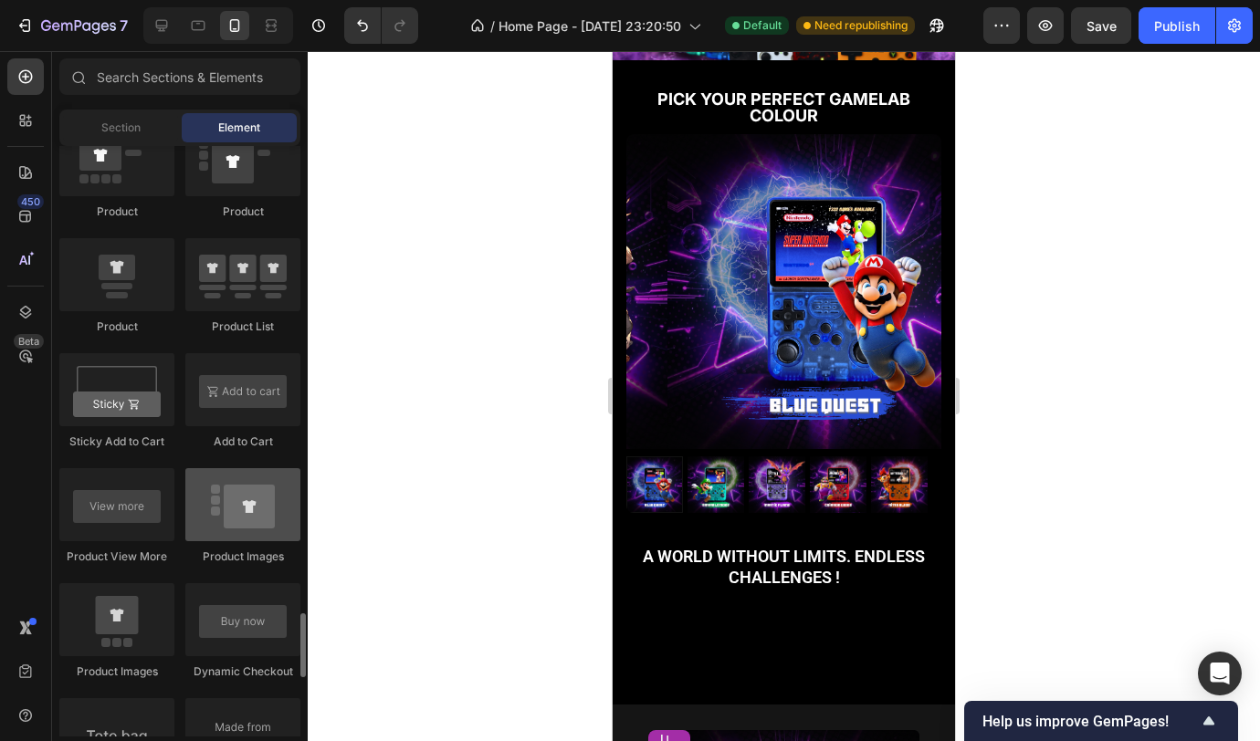
scroll to position [2770, 0]
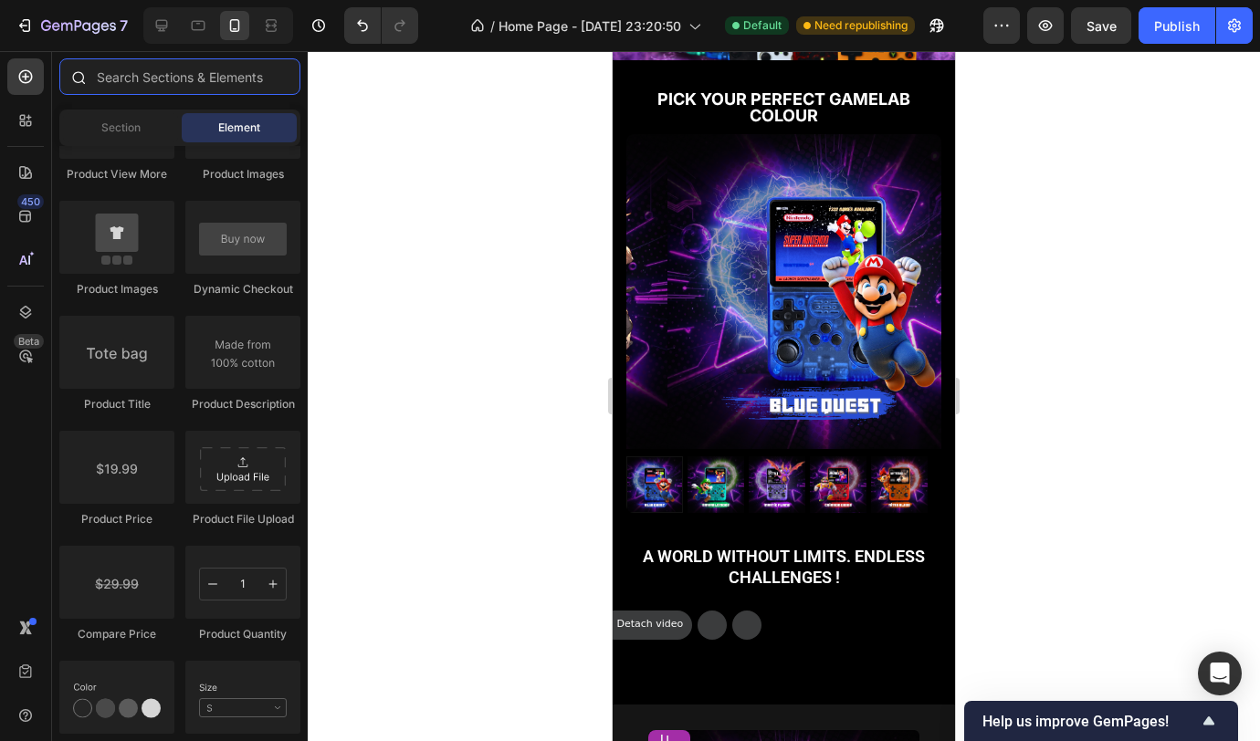
click at [204, 86] on input "text" at bounding box center [179, 76] width 241 height 37
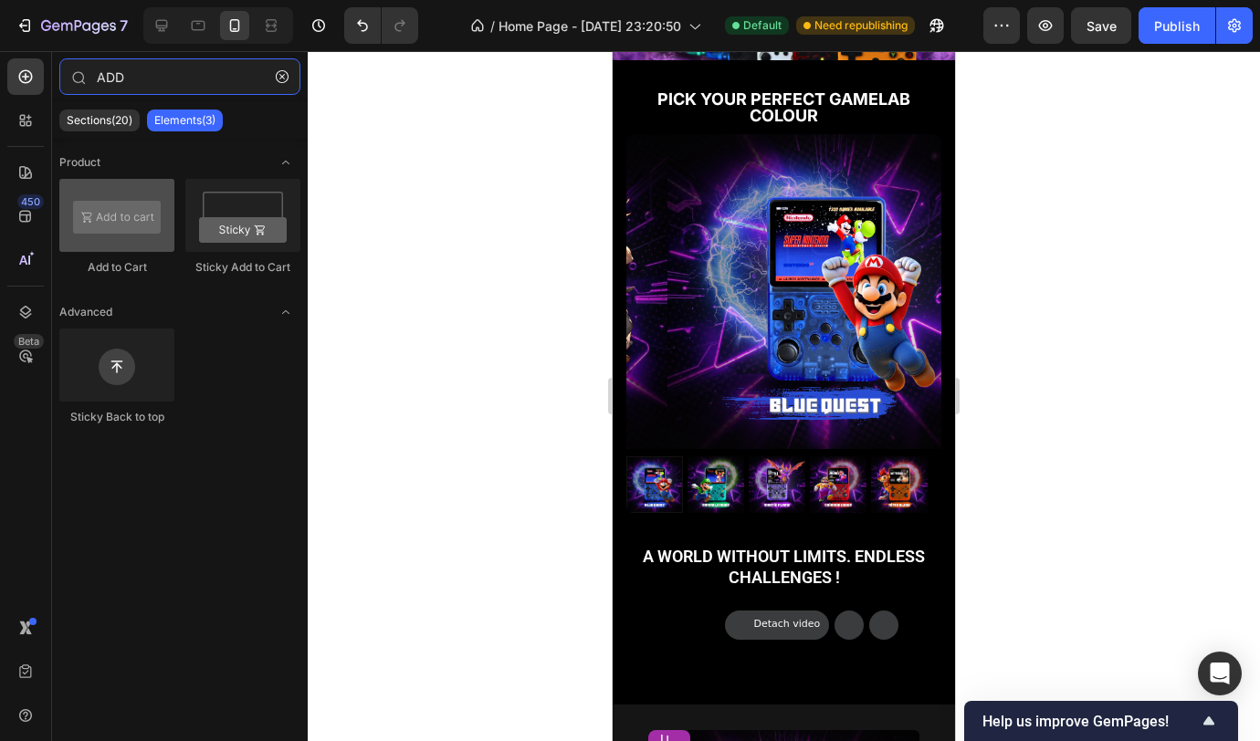
type input "ADD"
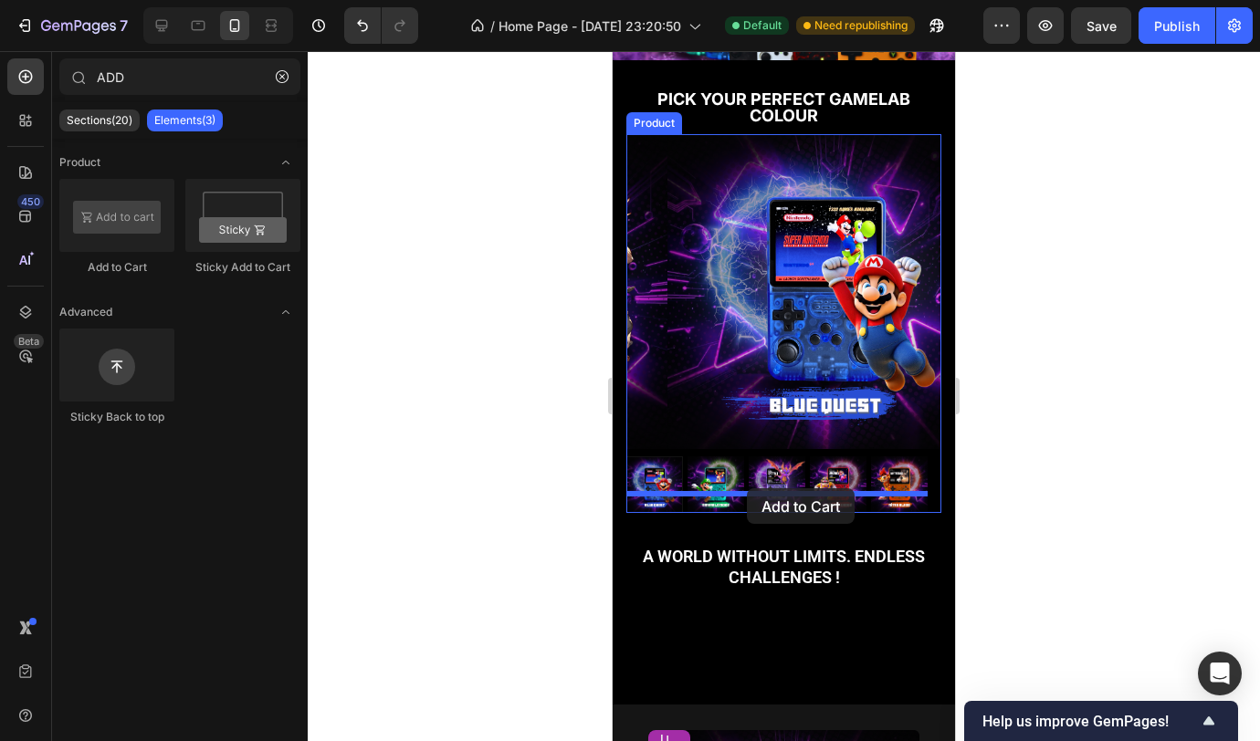
drag, startPoint x: 739, startPoint y: 286, endPoint x: 747, endPoint y: 488, distance: 202.8
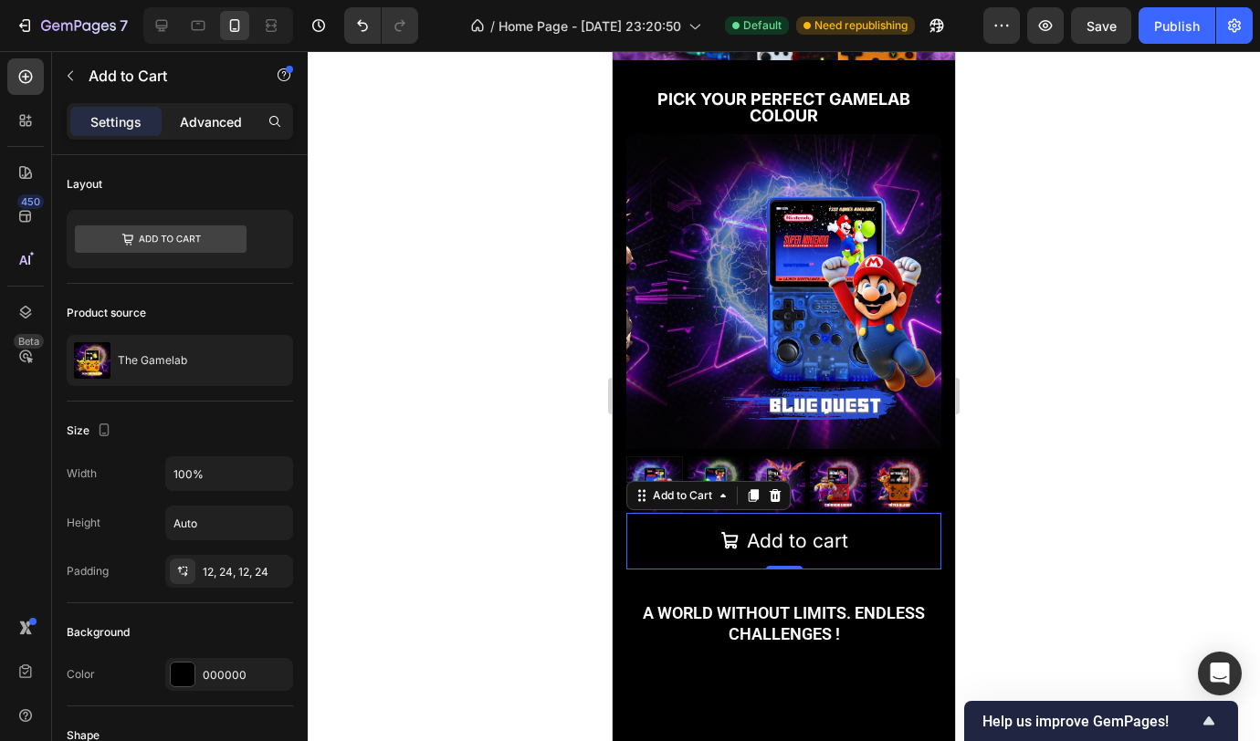
click at [226, 115] on p "Advanced" at bounding box center [211, 121] width 62 height 19
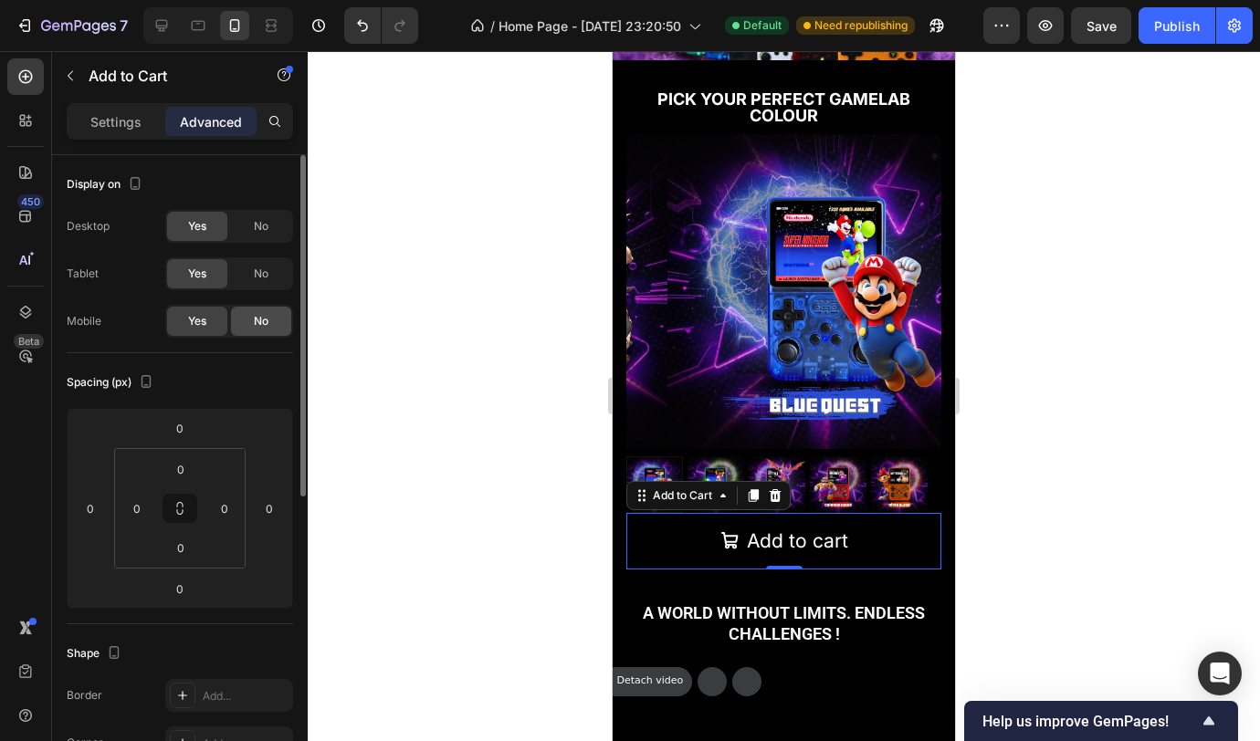
click at [259, 323] on span "No" at bounding box center [261, 321] width 15 height 16
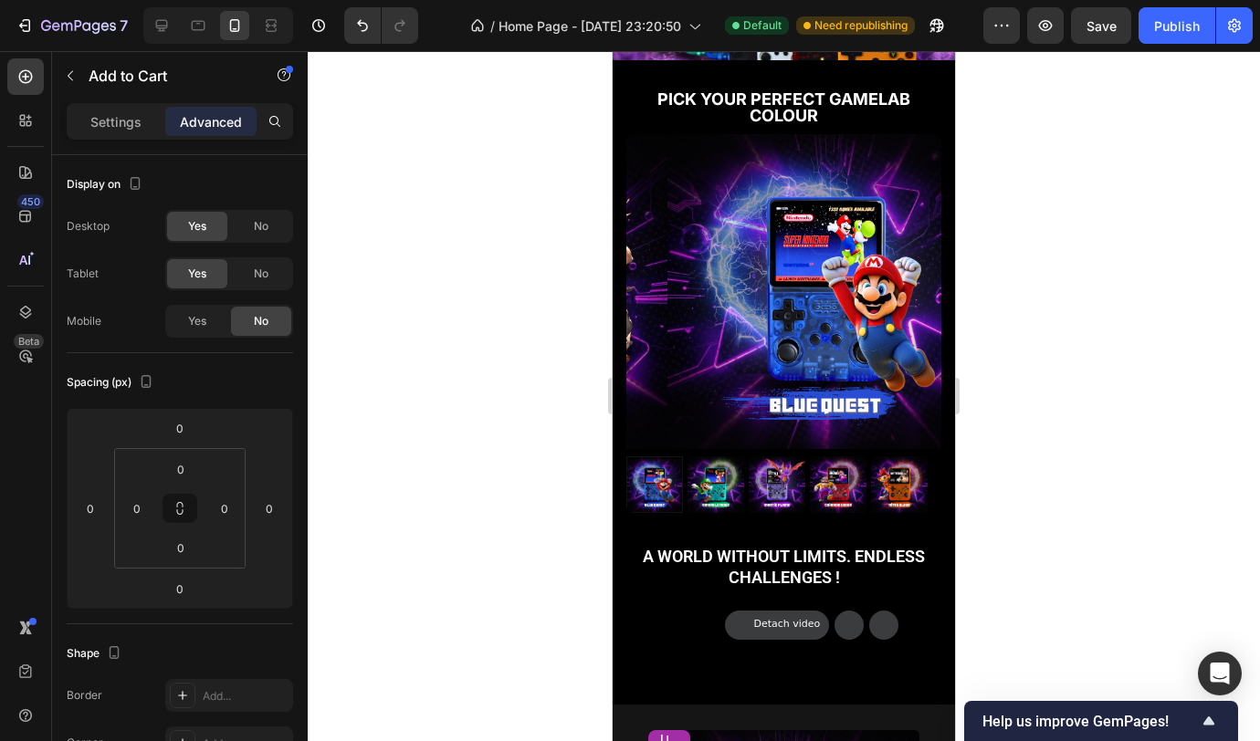
click at [471, 420] on div at bounding box center [784, 396] width 952 height 690
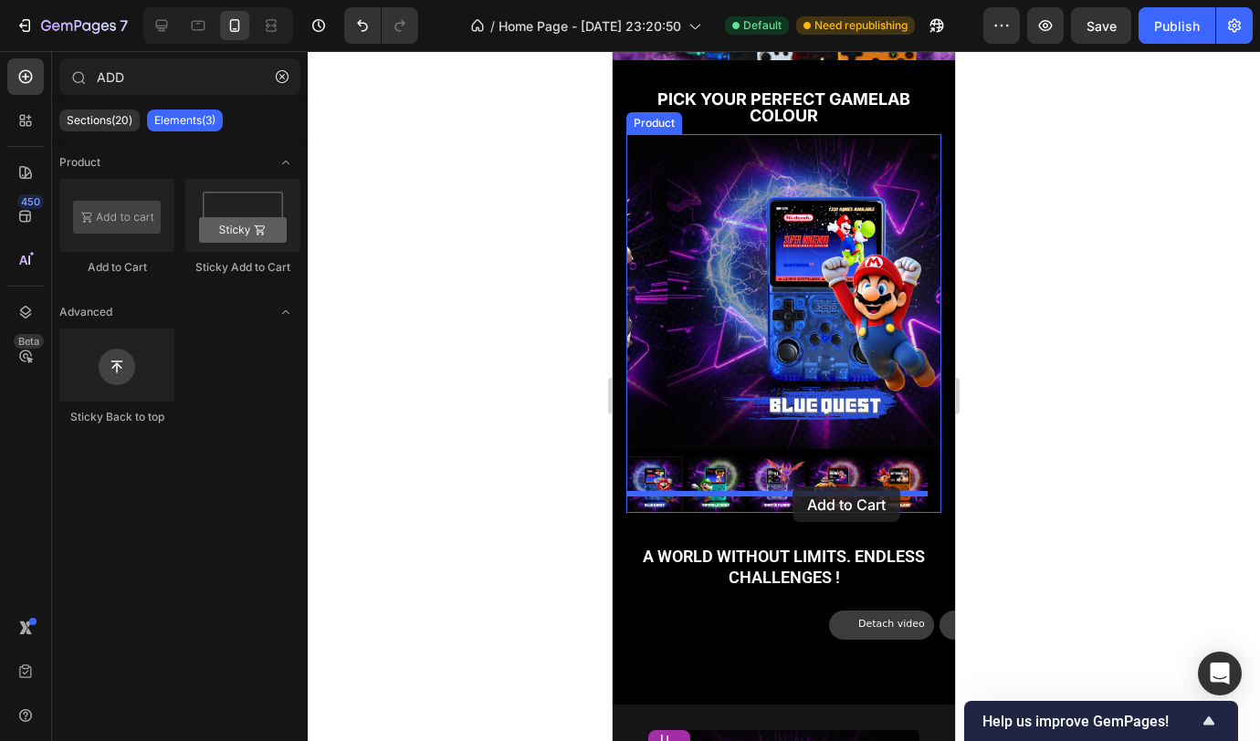
drag, startPoint x: 727, startPoint y: 290, endPoint x: 792, endPoint y: 487, distance: 207.0
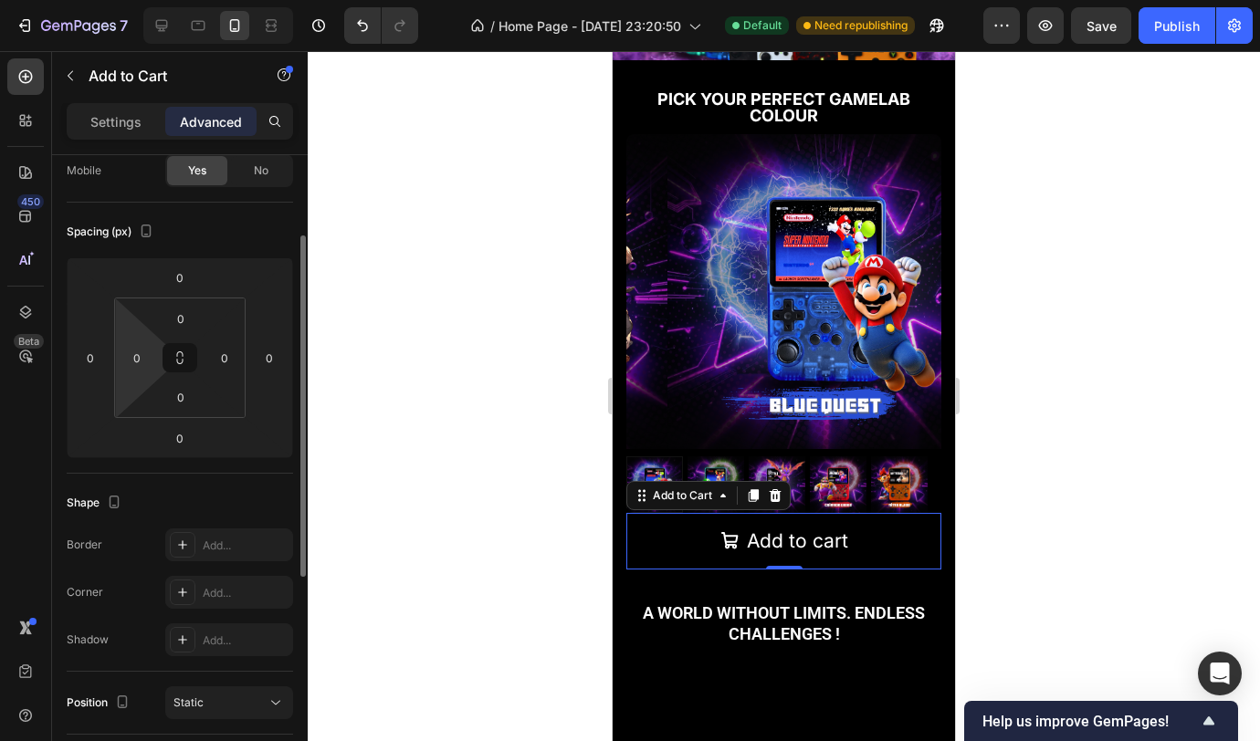
scroll to position [0, 0]
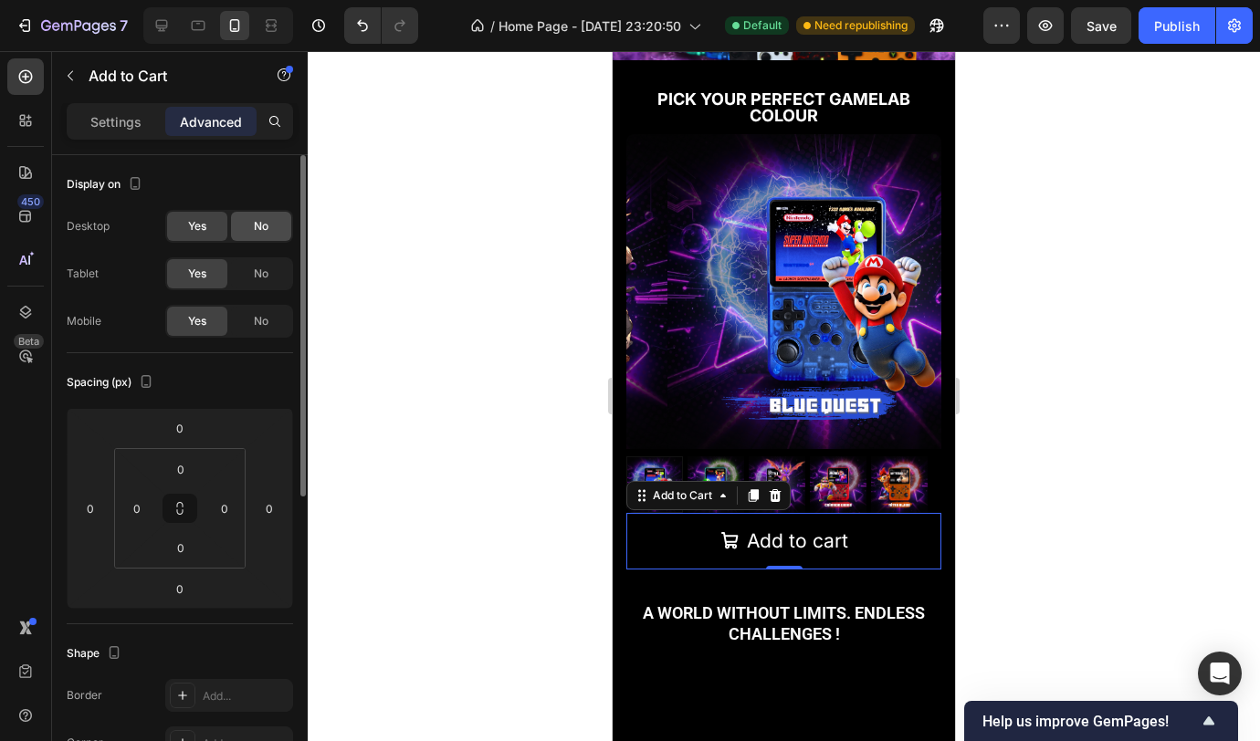
click at [250, 223] on div "No" at bounding box center [261, 226] width 60 height 29
click at [258, 277] on span "No" at bounding box center [261, 274] width 15 height 16
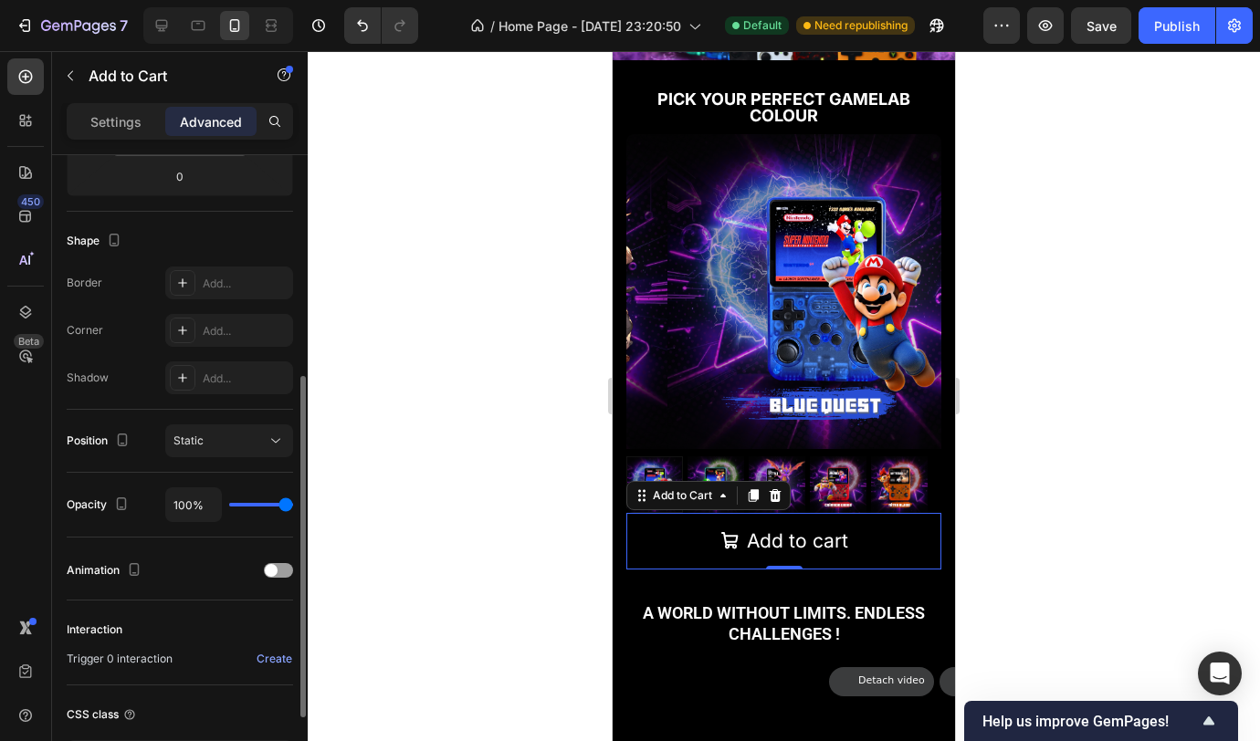
scroll to position [552, 0]
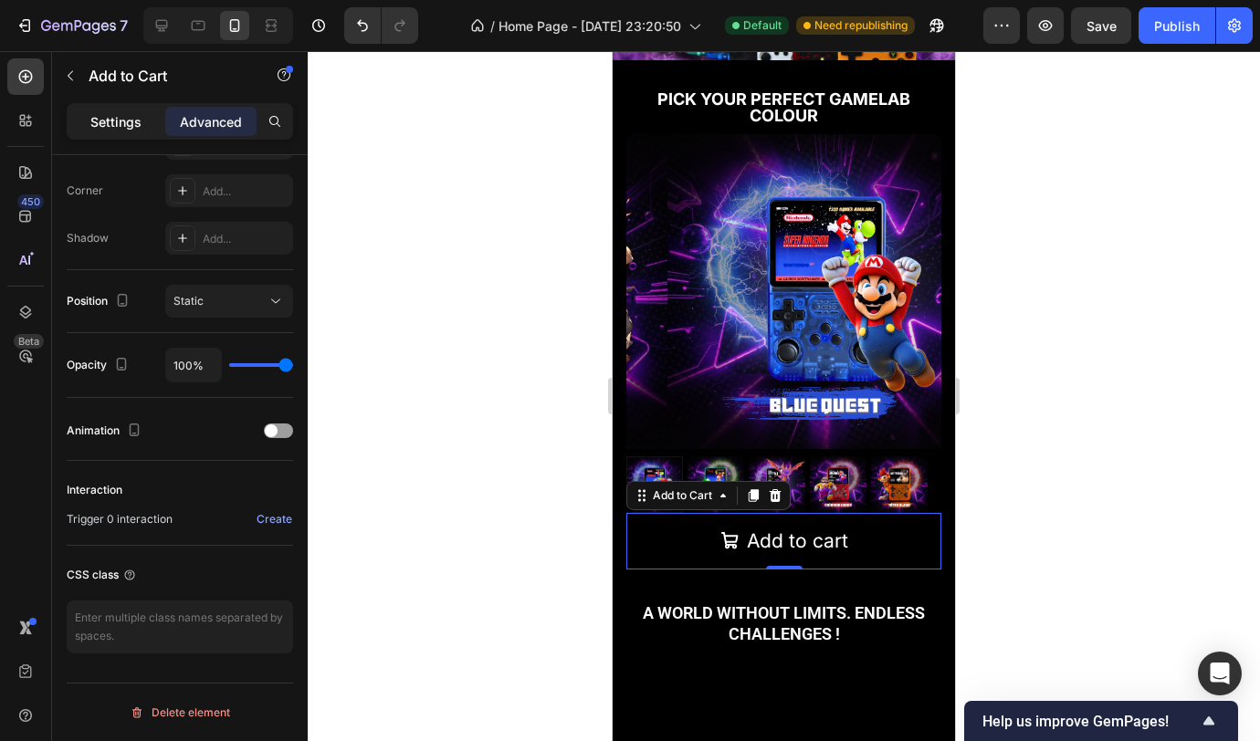
click at [110, 124] on p "Settings" at bounding box center [115, 121] width 51 height 19
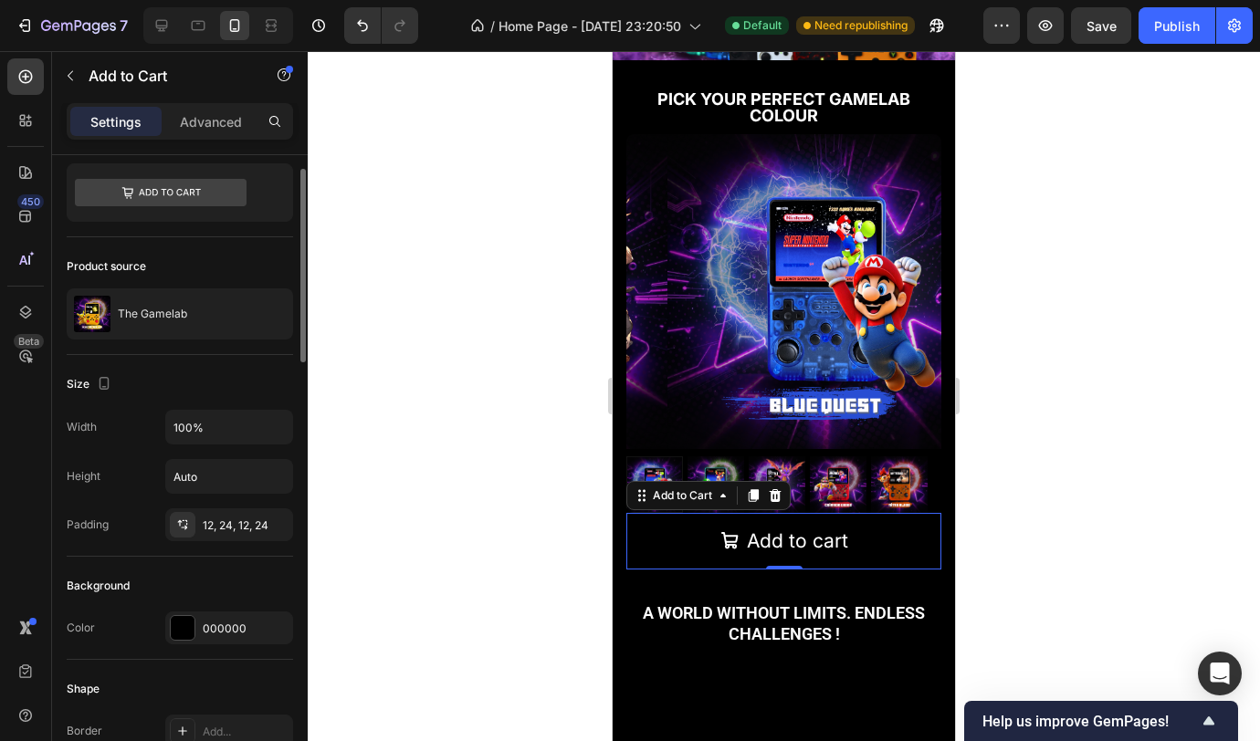
scroll to position [80, 0]
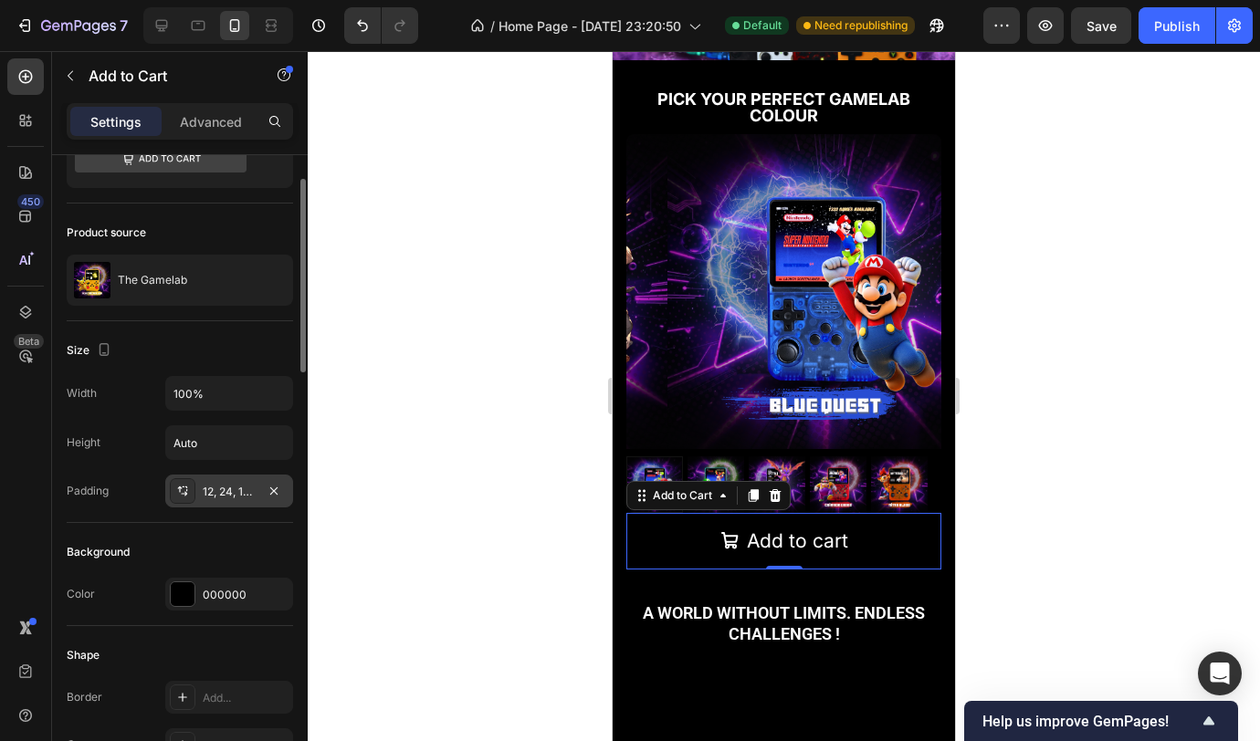
click at [226, 488] on div "12, 24, 12, 24" at bounding box center [229, 492] width 53 height 16
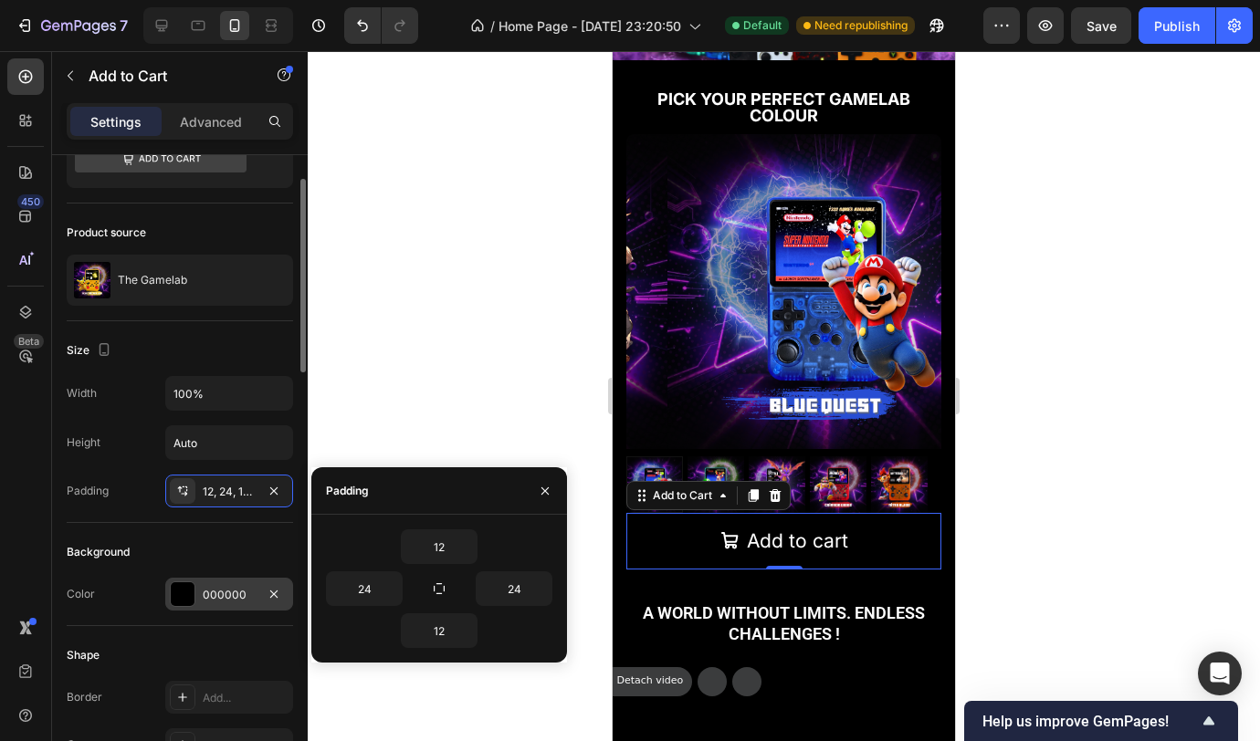
click at [222, 603] on div "000000" at bounding box center [229, 595] width 53 height 16
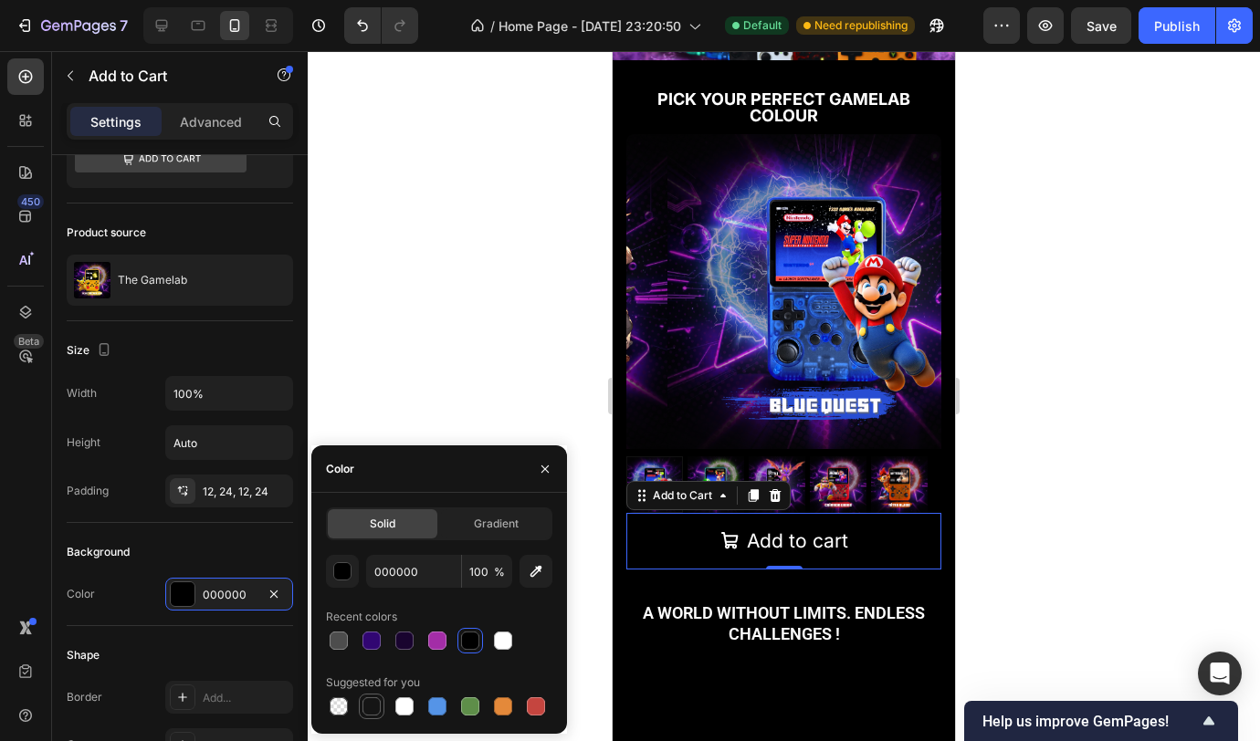
click at [380, 706] on div at bounding box center [371, 706] width 18 height 18
type input "151515"
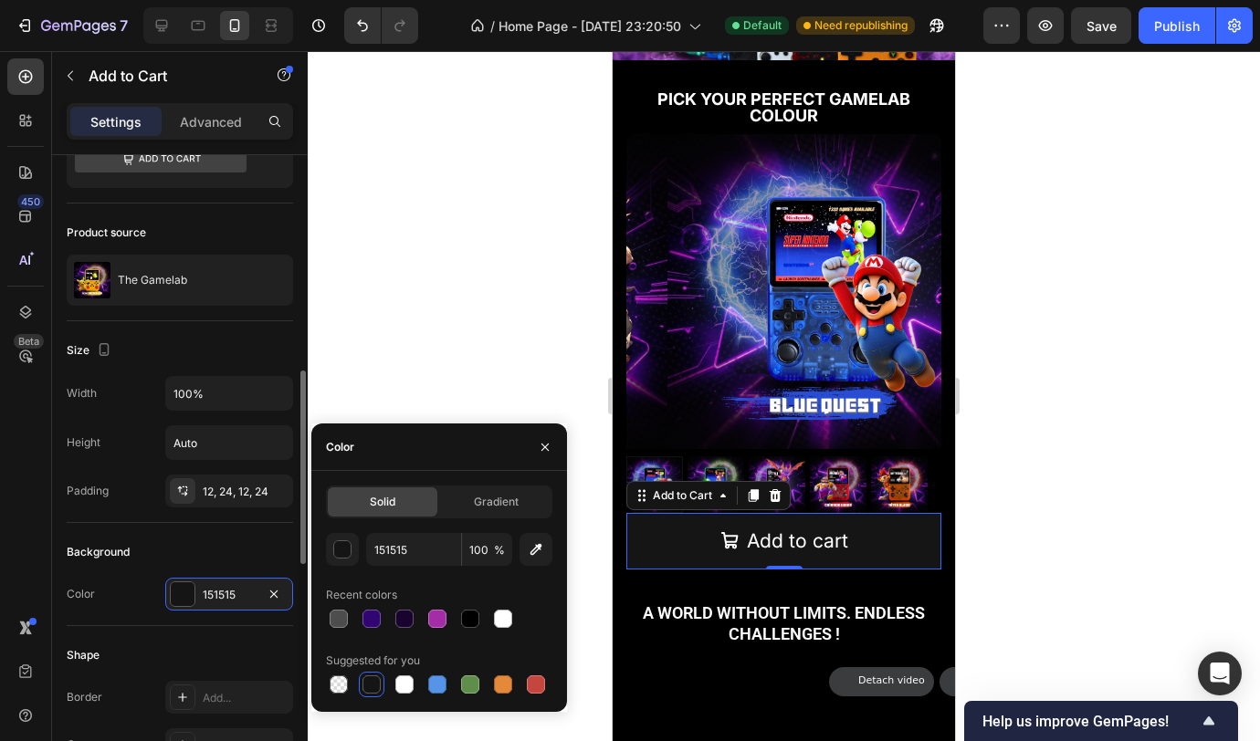
scroll to position [227, 0]
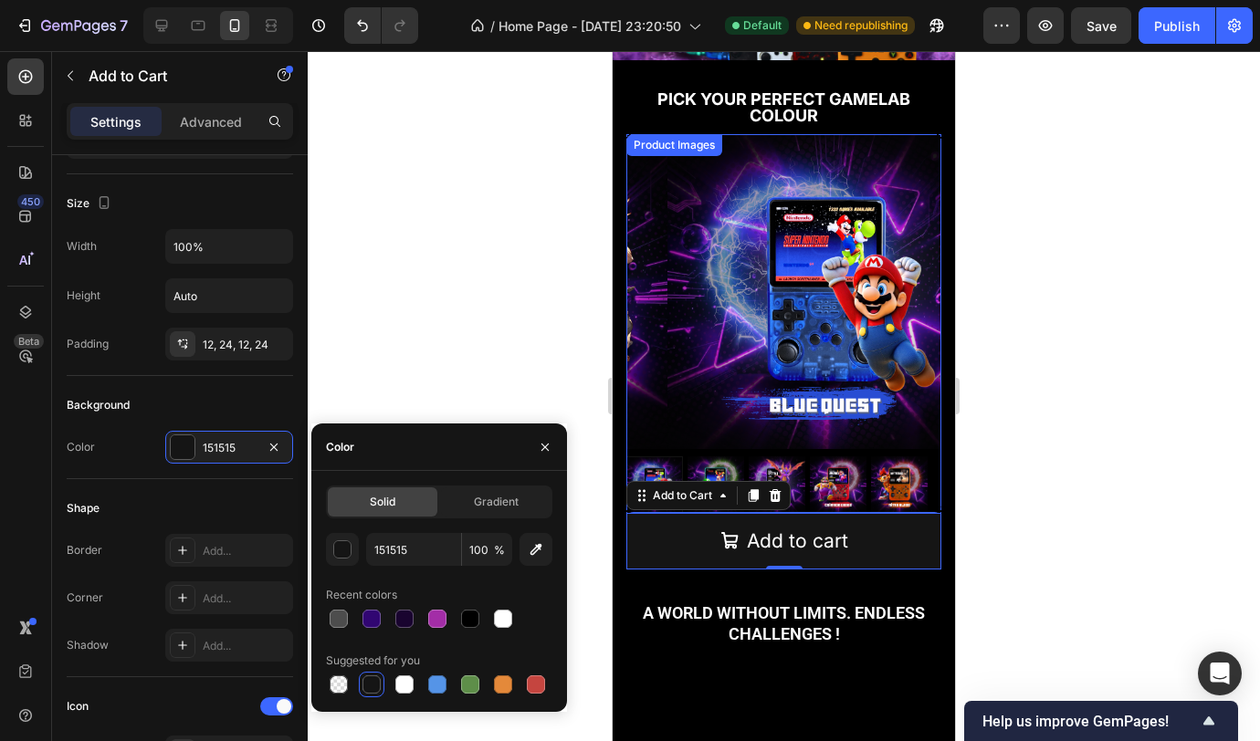
click at [801, 456] on img at bounding box center [777, 484] width 57 height 57
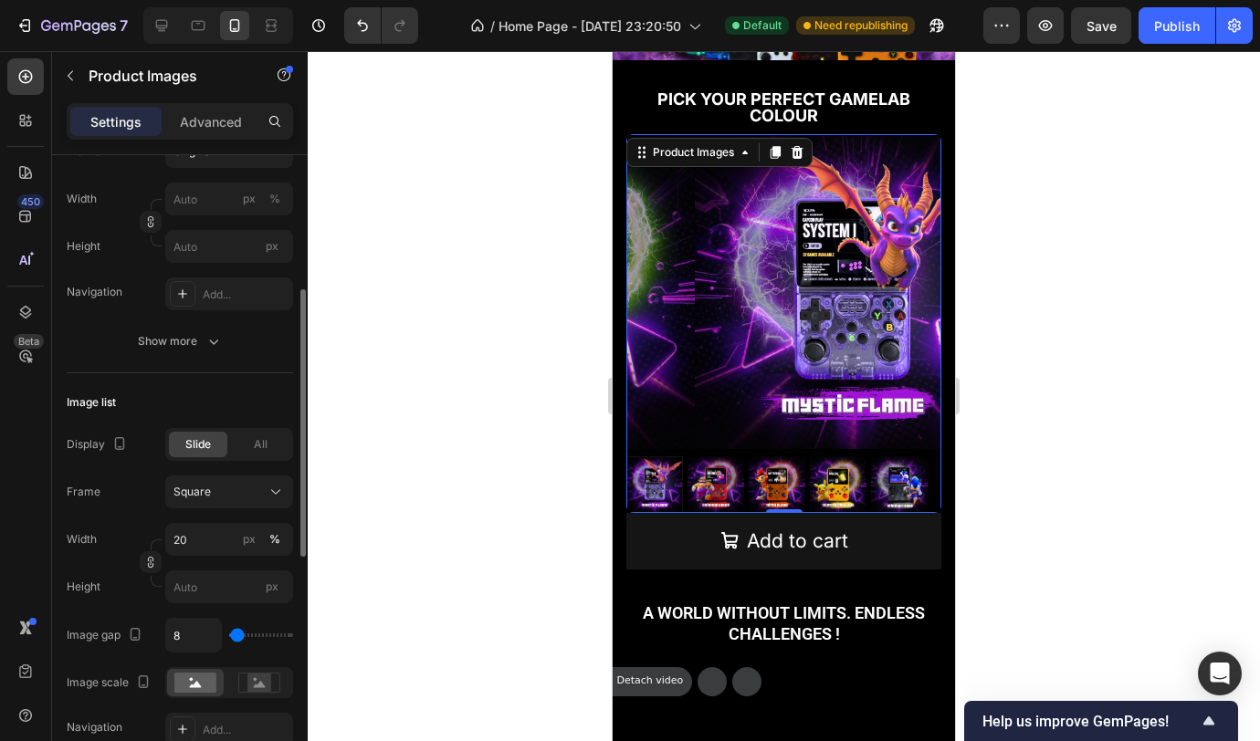
scroll to position [0, 0]
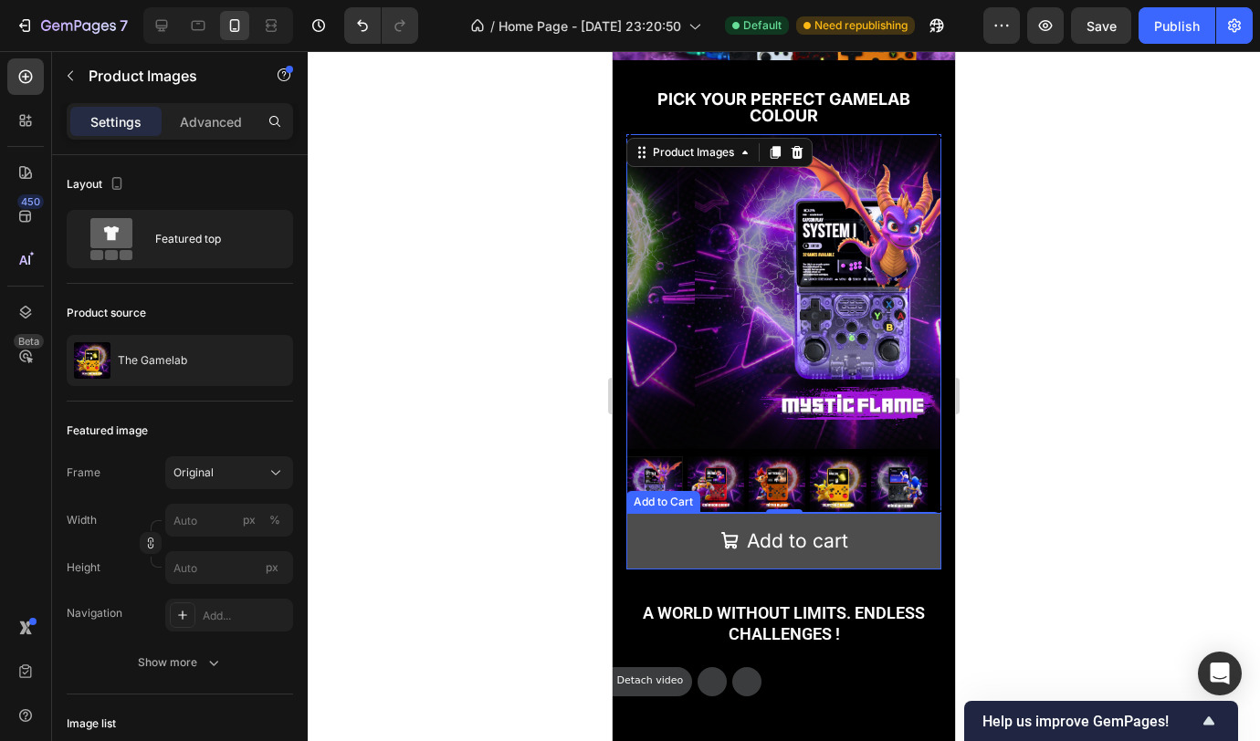
click at [907, 528] on button "Add to cart" at bounding box center [783, 541] width 315 height 57
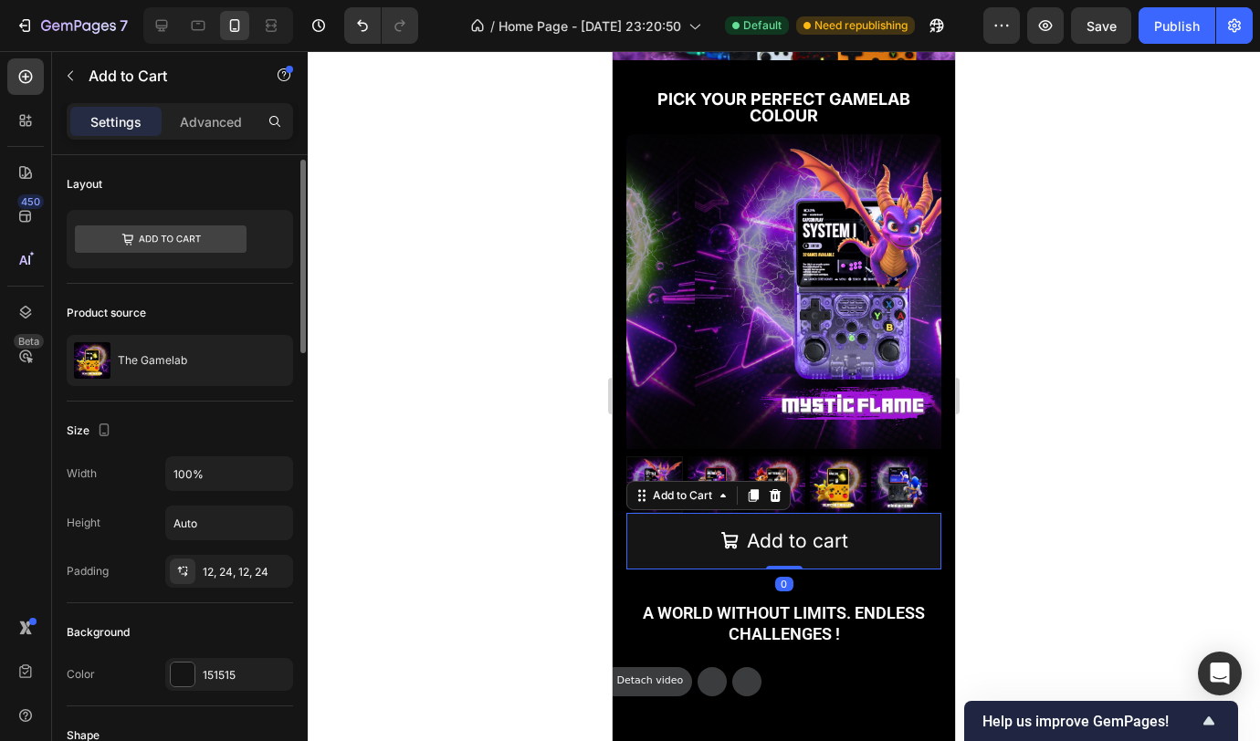
scroll to position [34, 0]
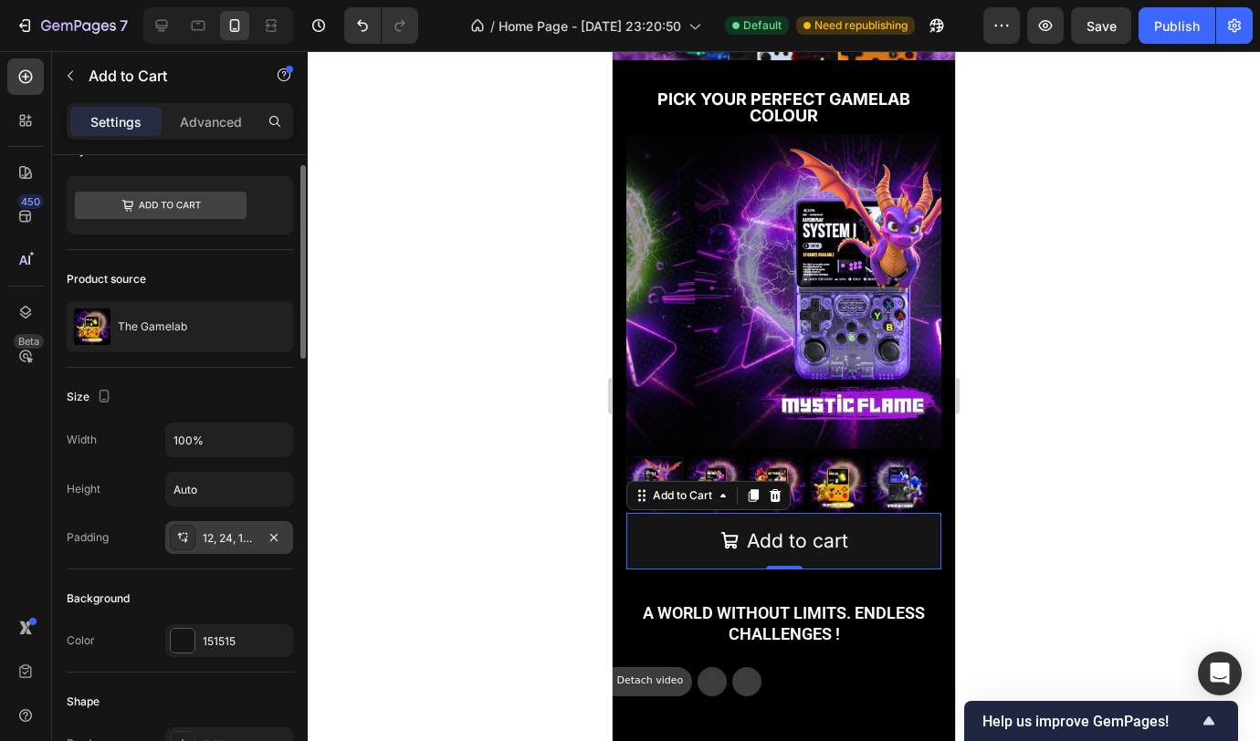
click at [225, 533] on div "12, 24, 12, 24" at bounding box center [229, 538] width 53 height 16
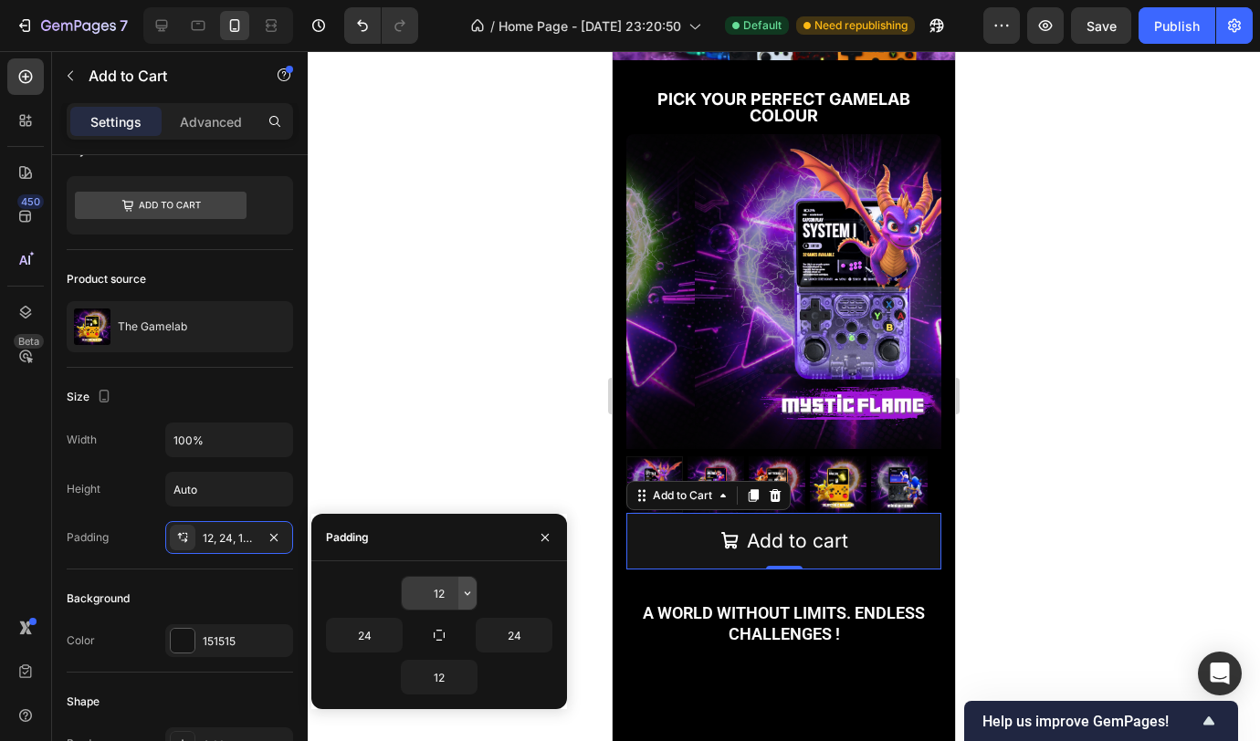
click at [465, 594] on icon "button" at bounding box center [467, 593] width 15 height 15
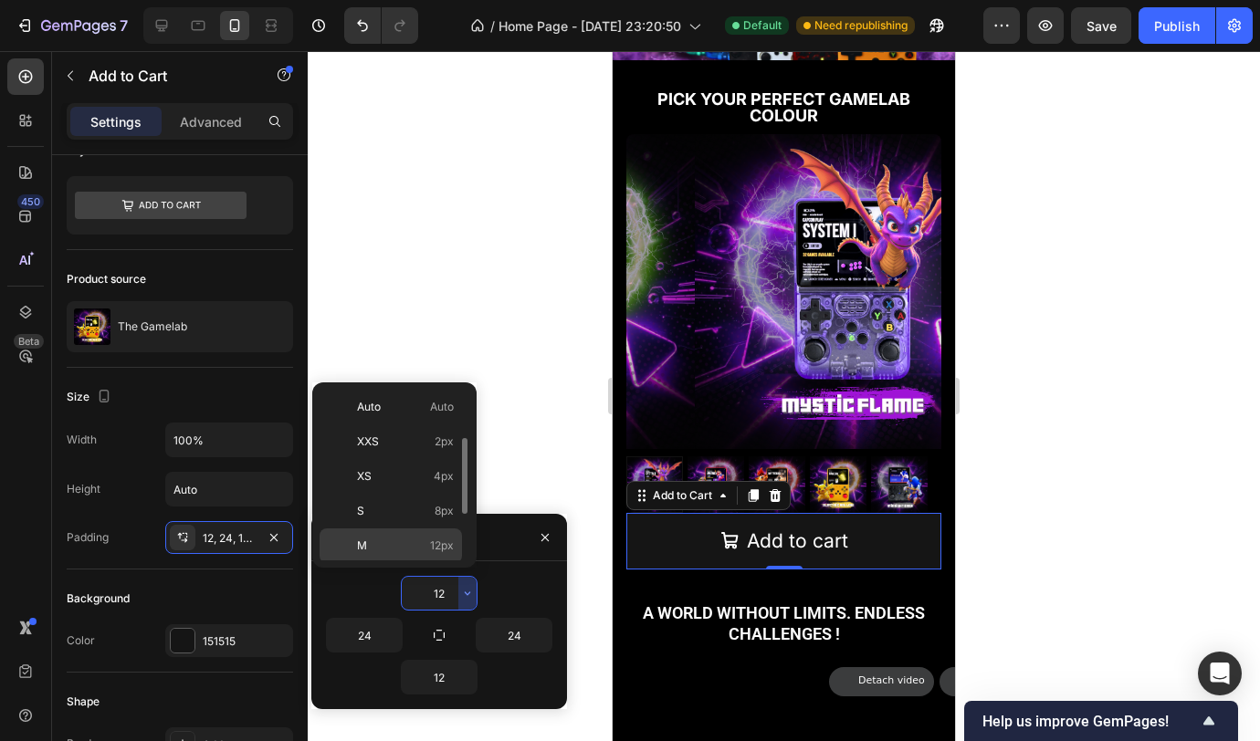
scroll to position [147, 0]
click at [429, 477] on div "XL 24px" at bounding box center [391, 468] width 142 height 35
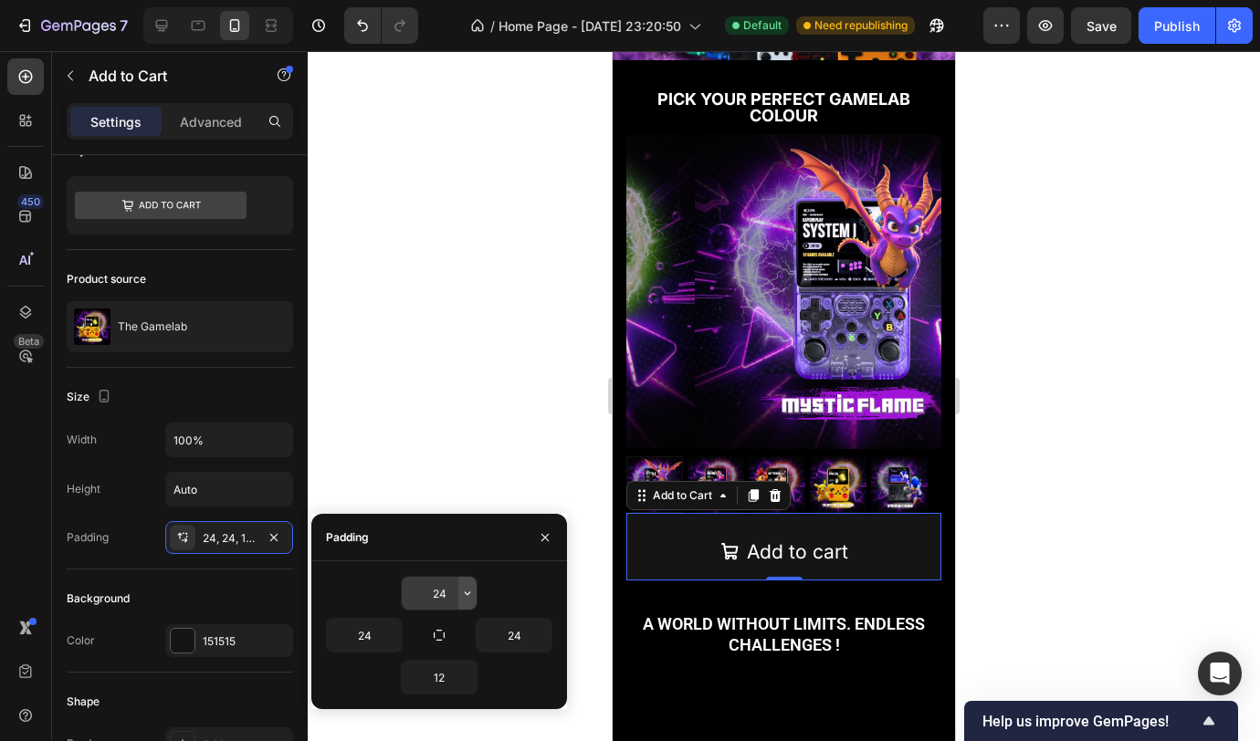
click at [460, 595] on icon "button" at bounding box center [467, 593] width 15 height 15
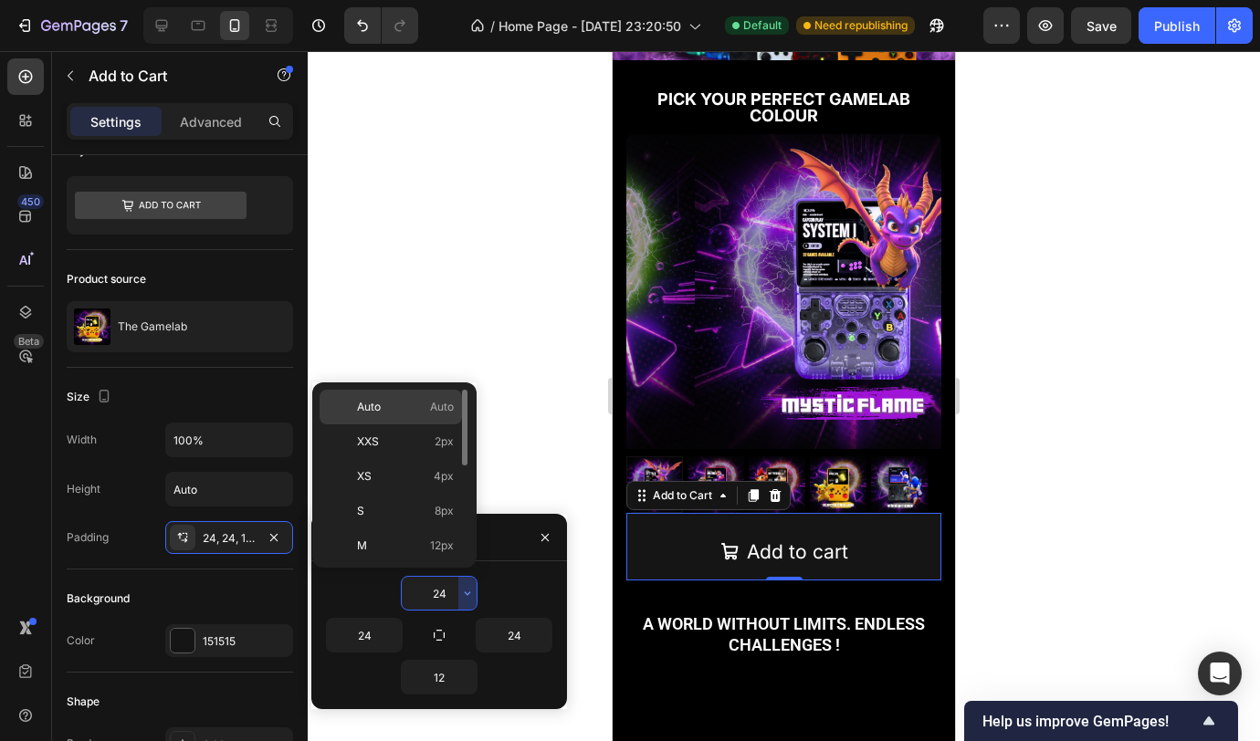
click at [403, 421] on div "Auto Auto" at bounding box center [391, 407] width 142 height 35
type input "Auto"
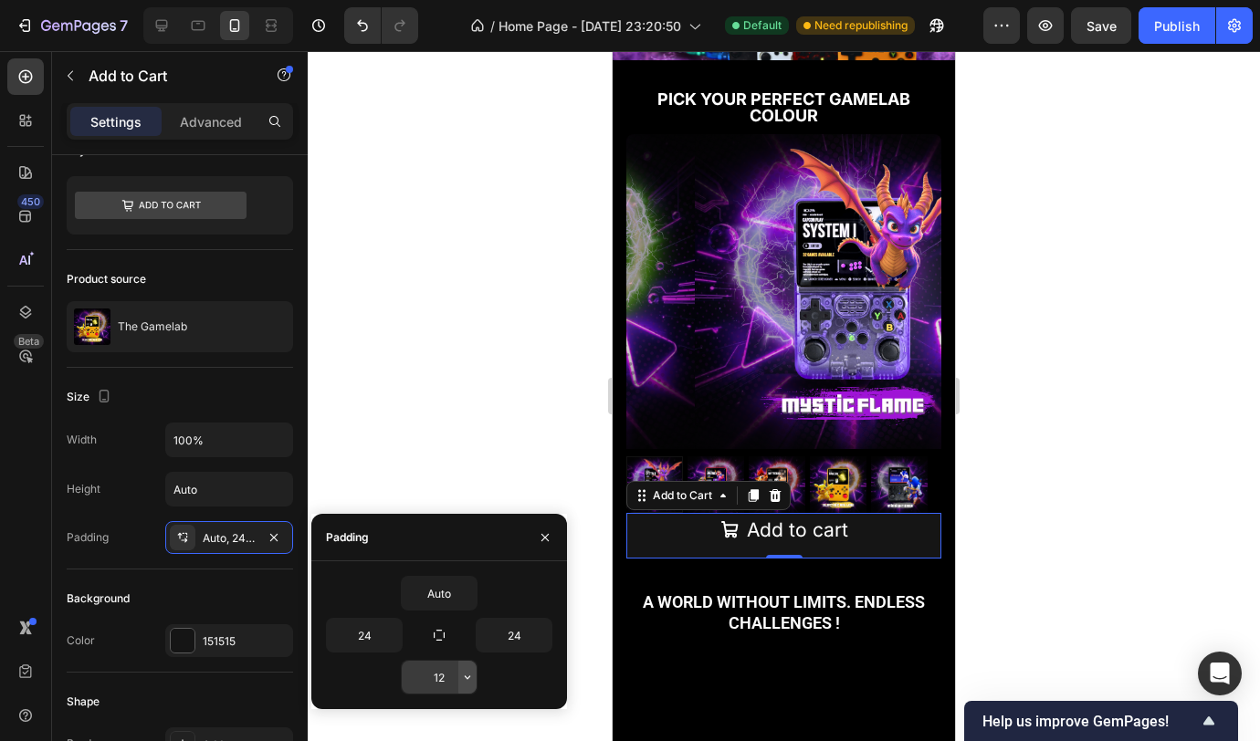
click at [467, 679] on icon "button" at bounding box center [467, 677] width 15 height 15
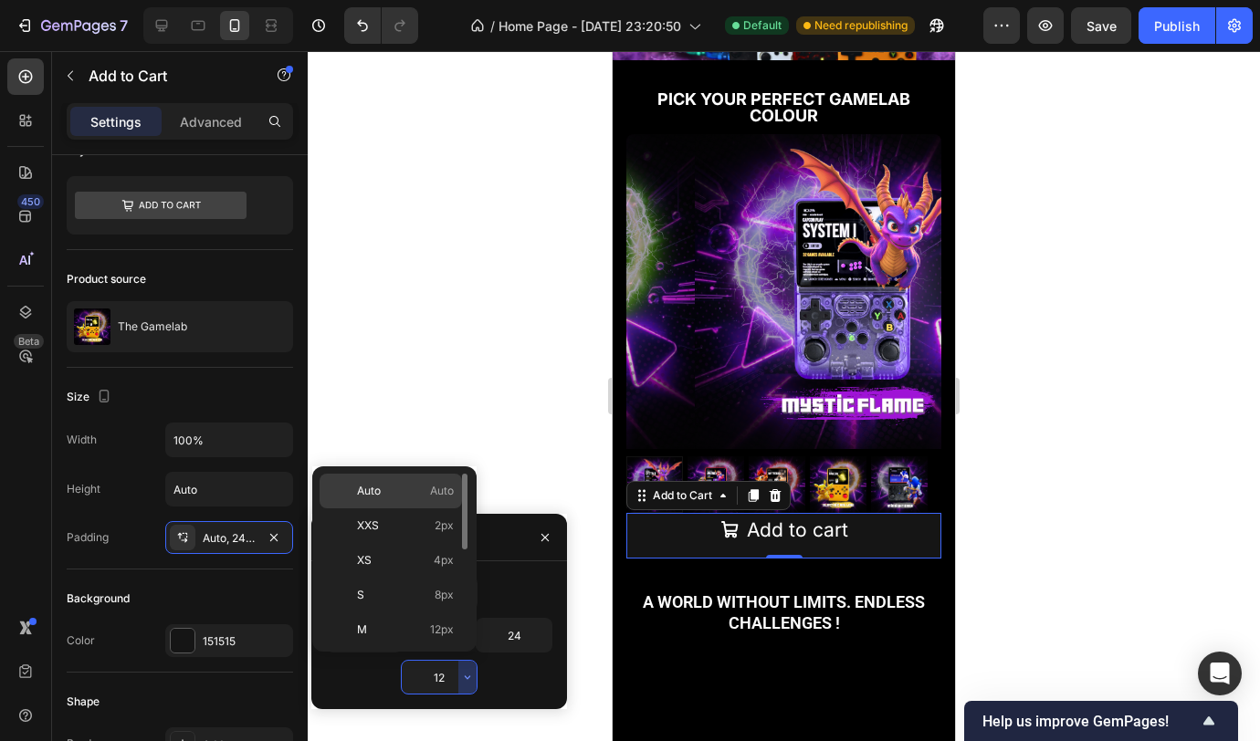
click at [414, 494] on p "Auto Auto" at bounding box center [405, 491] width 97 height 16
type input "Auto"
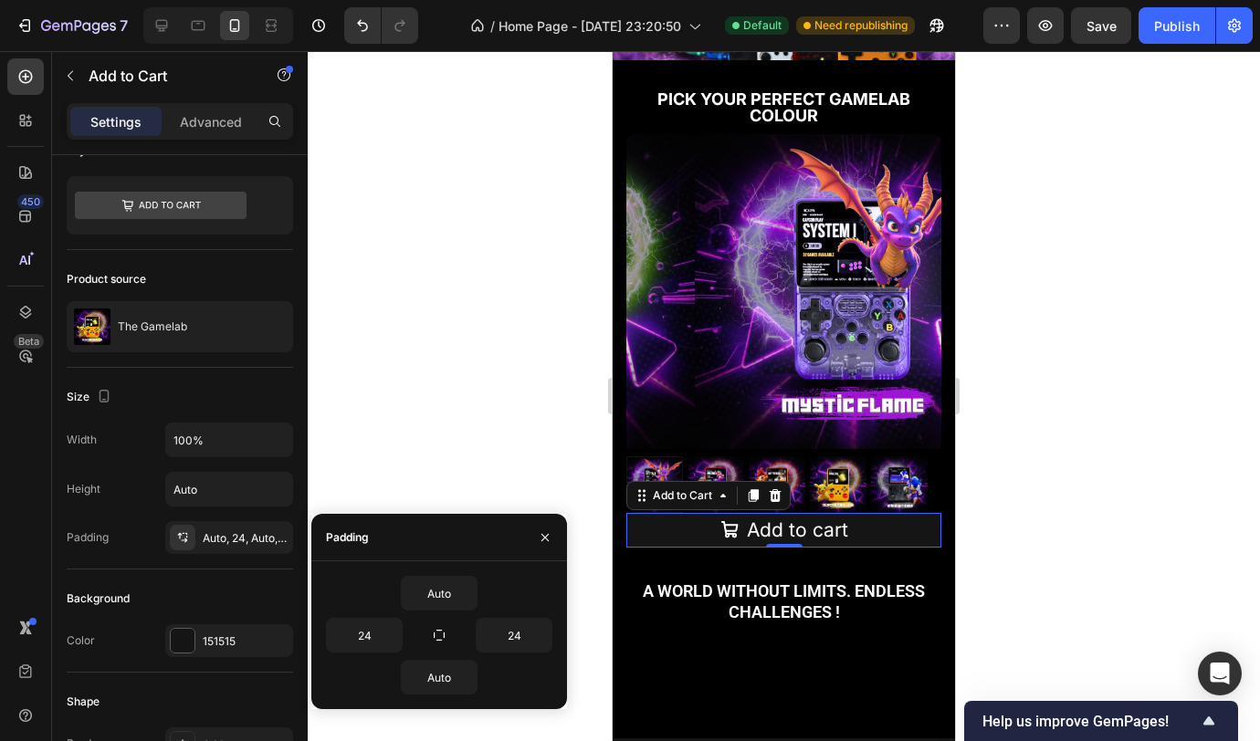
click at [1021, 483] on div at bounding box center [784, 396] width 952 height 690
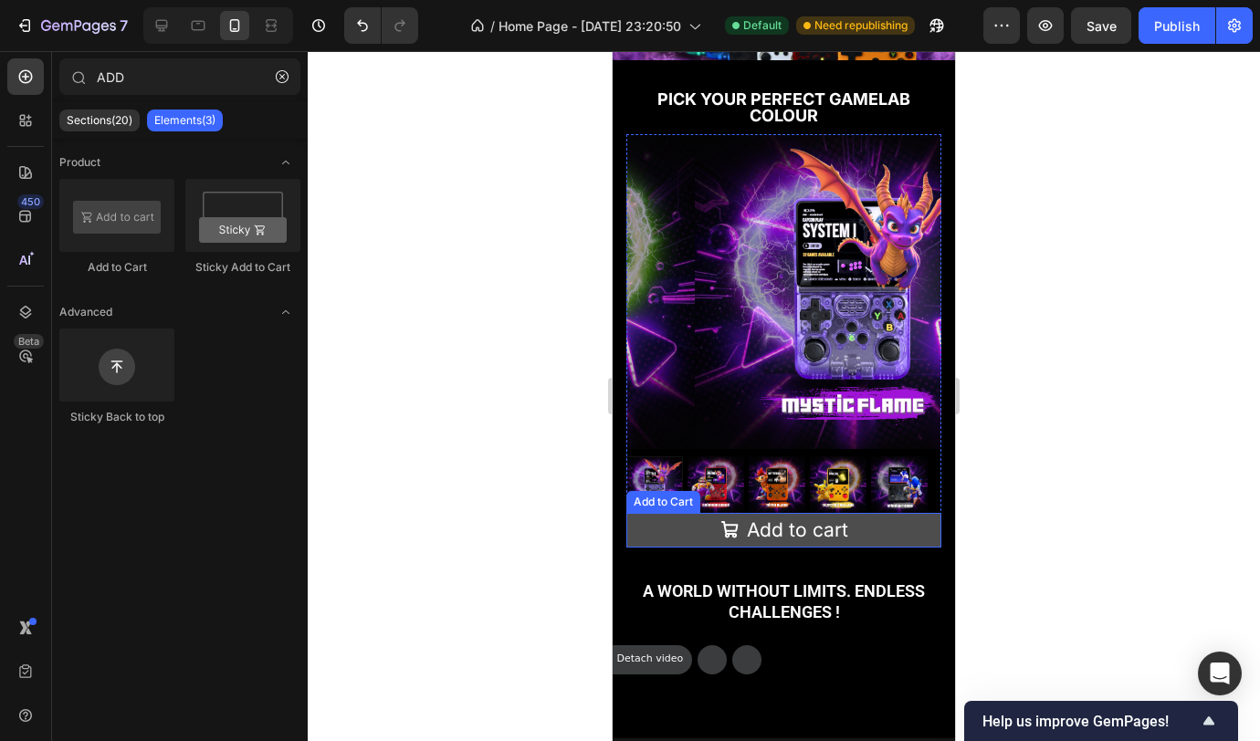
click at [897, 519] on button "Add to cart" at bounding box center [783, 530] width 315 height 35
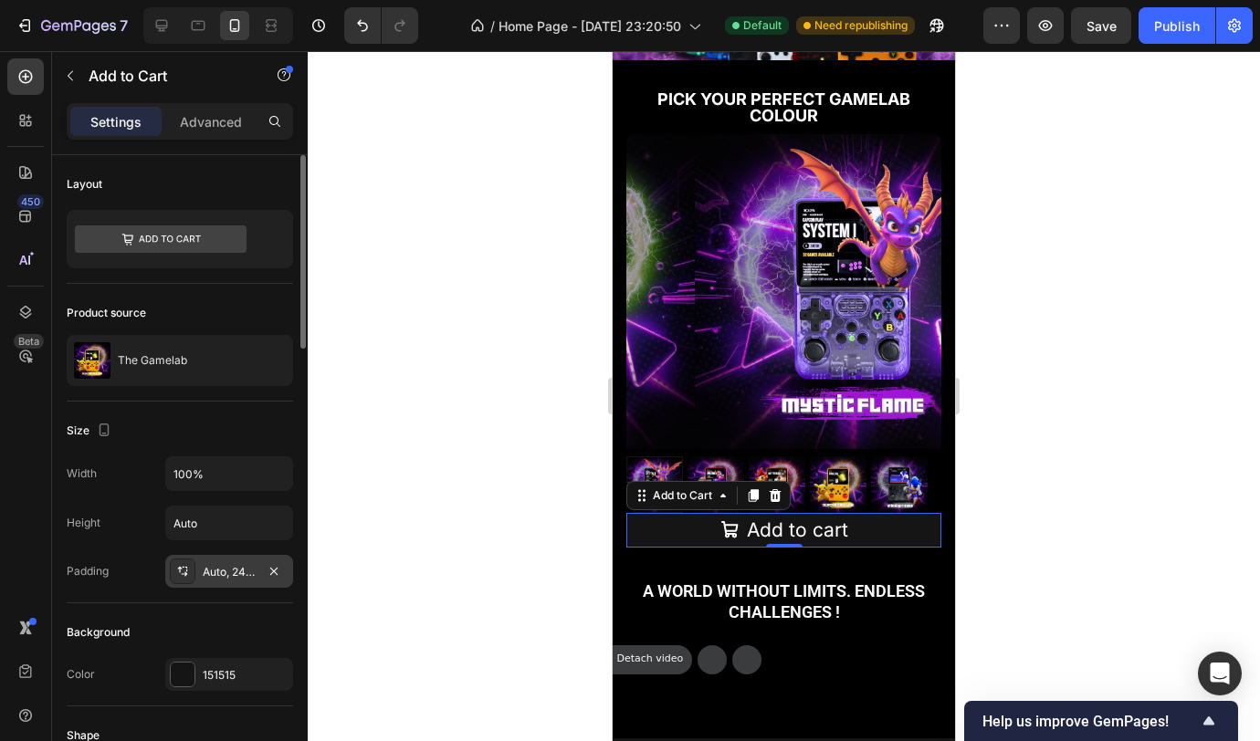
click at [231, 571] on div "Auto, 24, Auto, 24" at bounding box center [229, 572] width 53 height 16
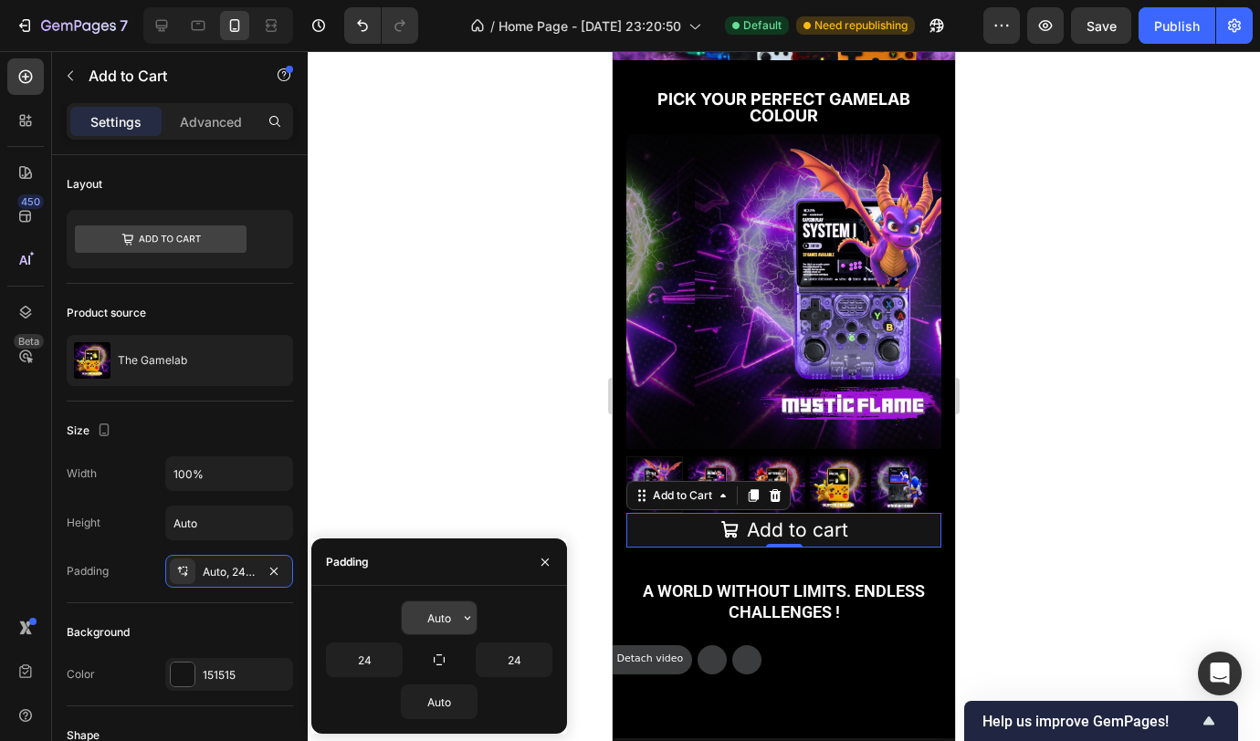
click at [445, 625] on input "Auto" at bounding box center [439, 618] width 75 height 33
click at [461, 623] on icon "button" at bounding box center [467, 618] width 15 height 15
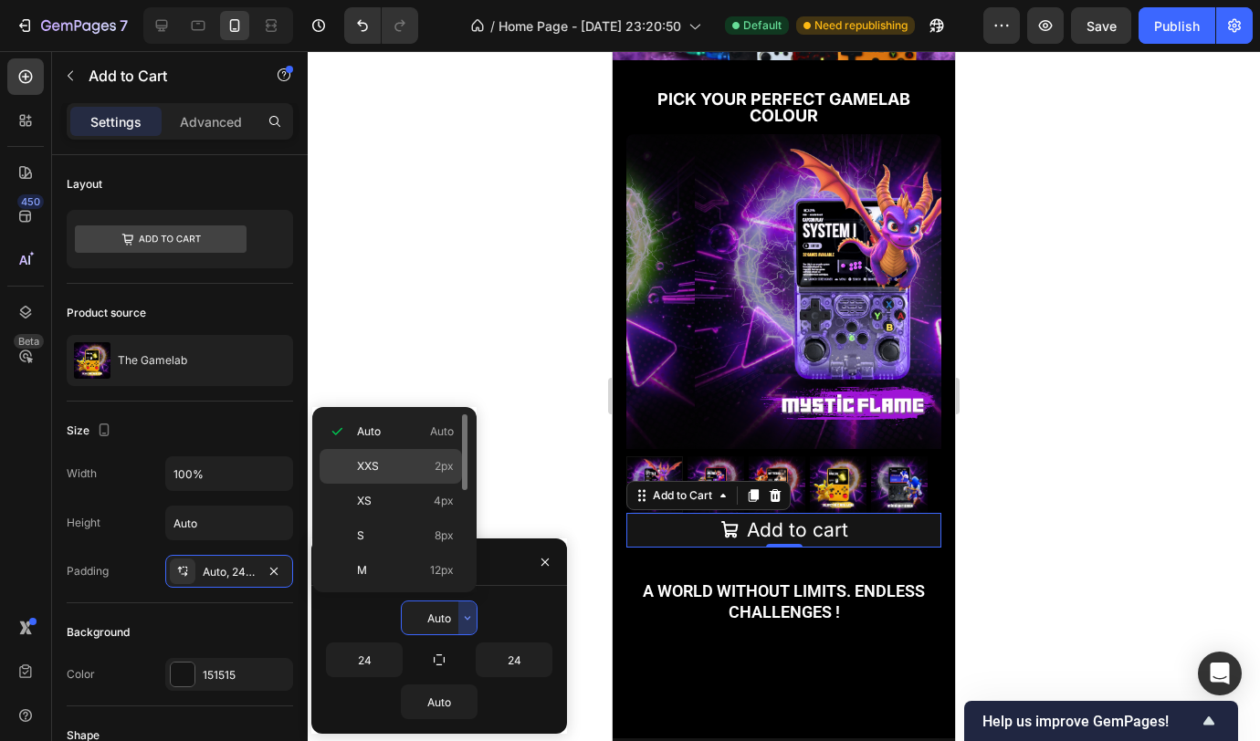
click at [417, 480] on div "XXS 2px" at bounding box center [391, 466] width 142 height 35
type input "2"
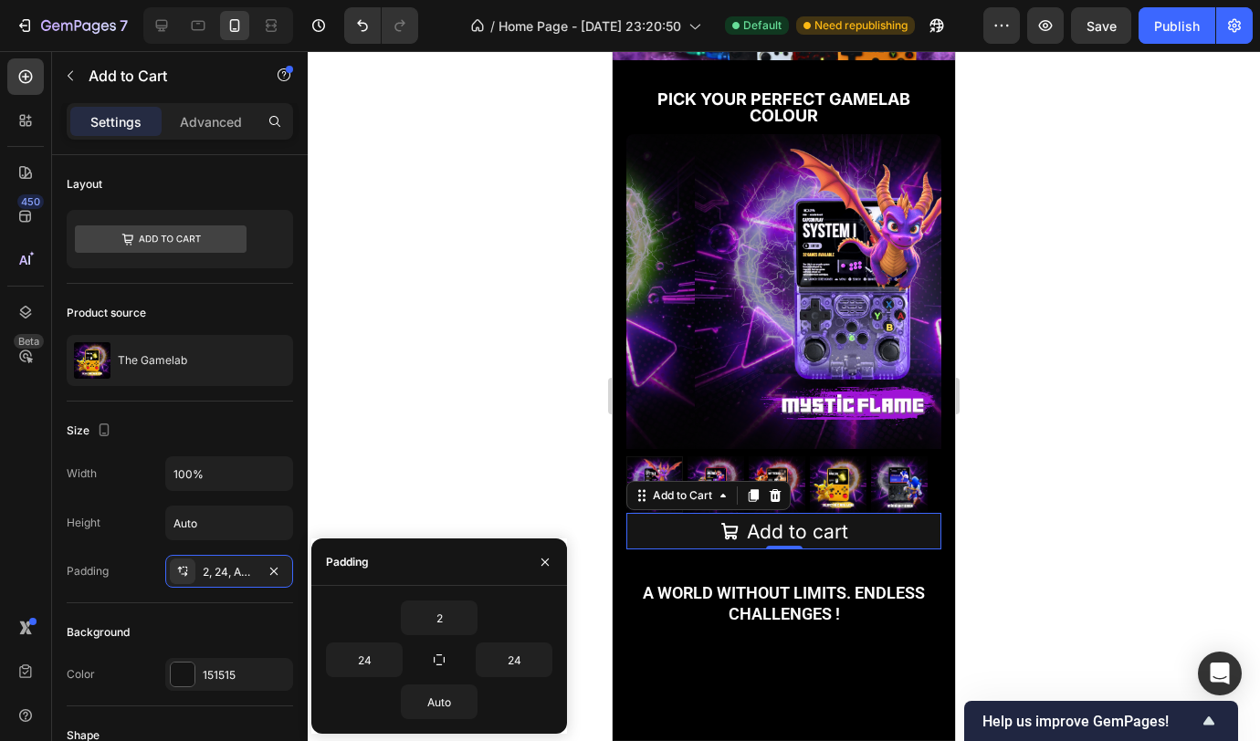
click at [552, 404] on div at bounding box center [784, 396] width 952 height 690
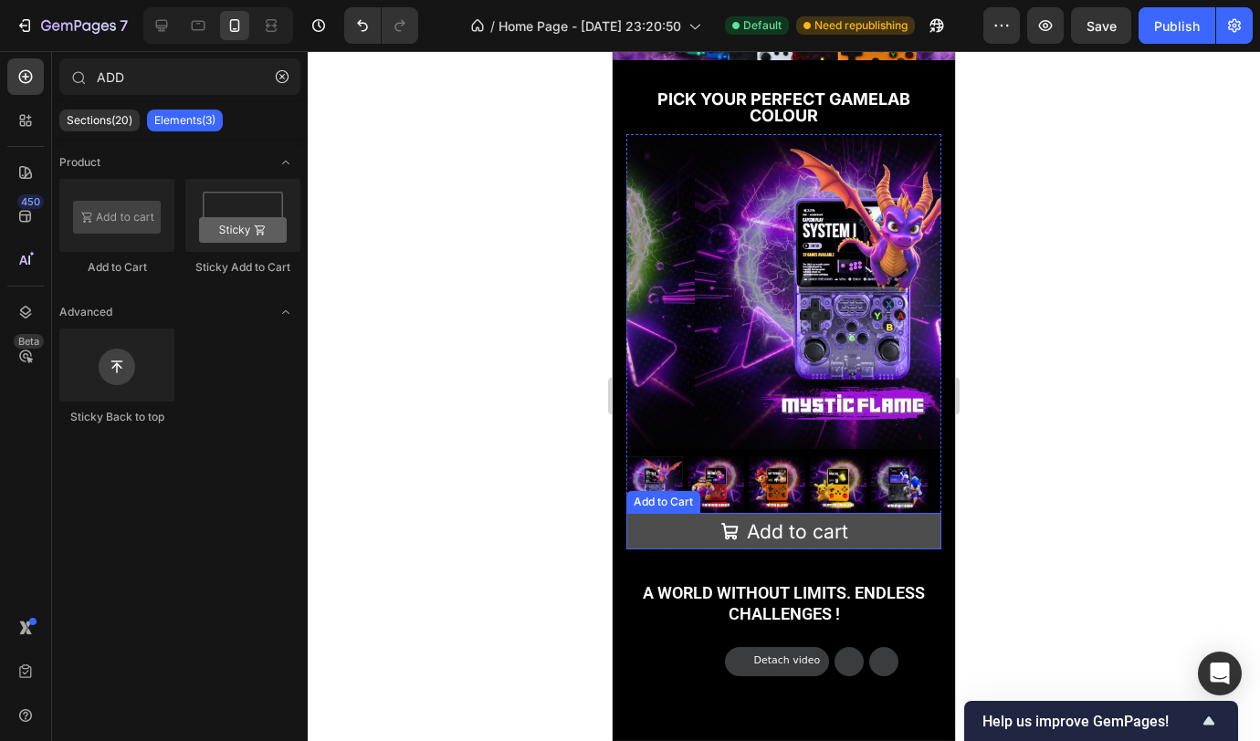
click at [895, 513] on button "Add to cart" at bounding box center [783, 531] width 315 height 37
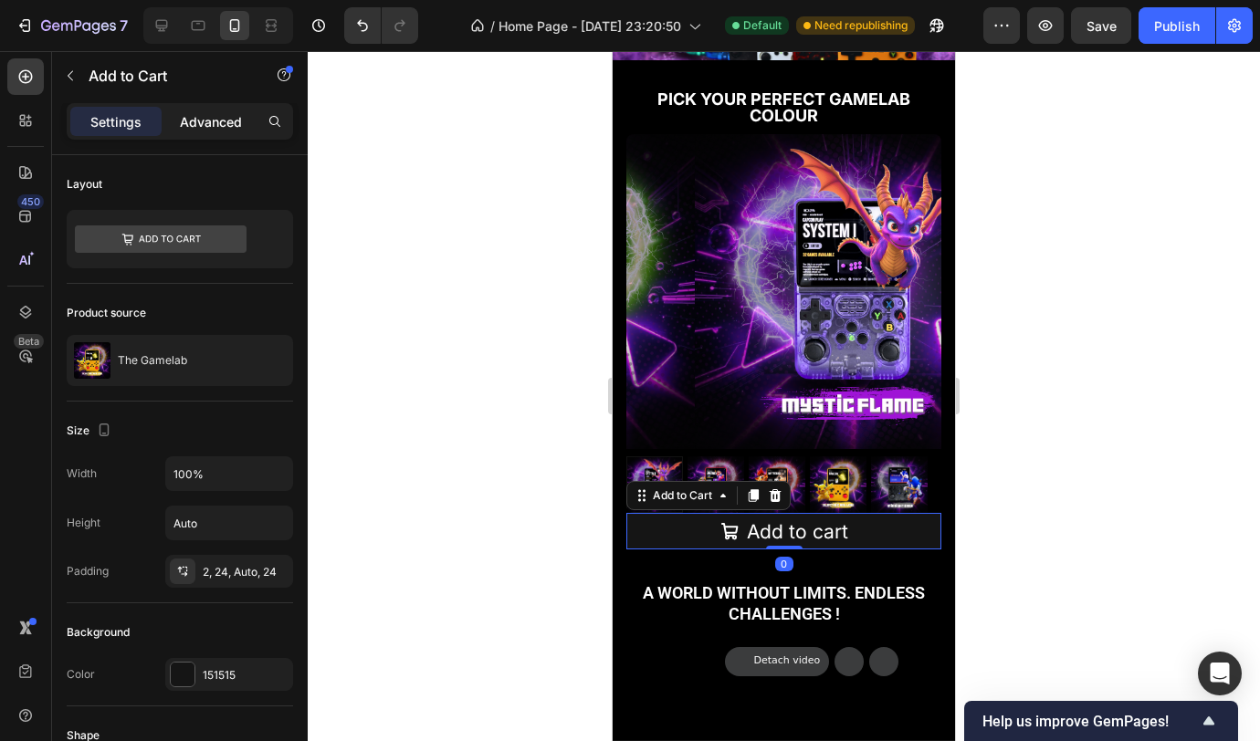
click at [223, 112] on p "Advanced" at bounding box center [211, 121] width 62 height 19
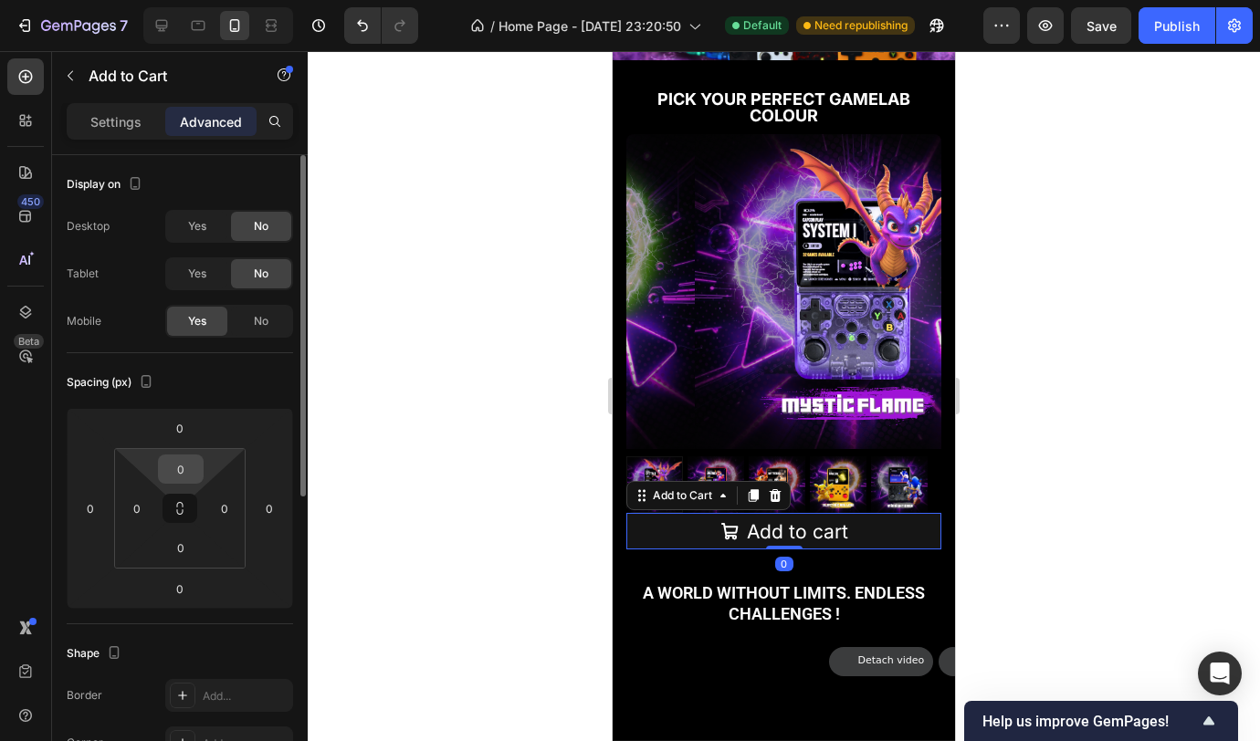
click at [173, 482] on input "0" at bounding box center [181, 469] width 37 height 27
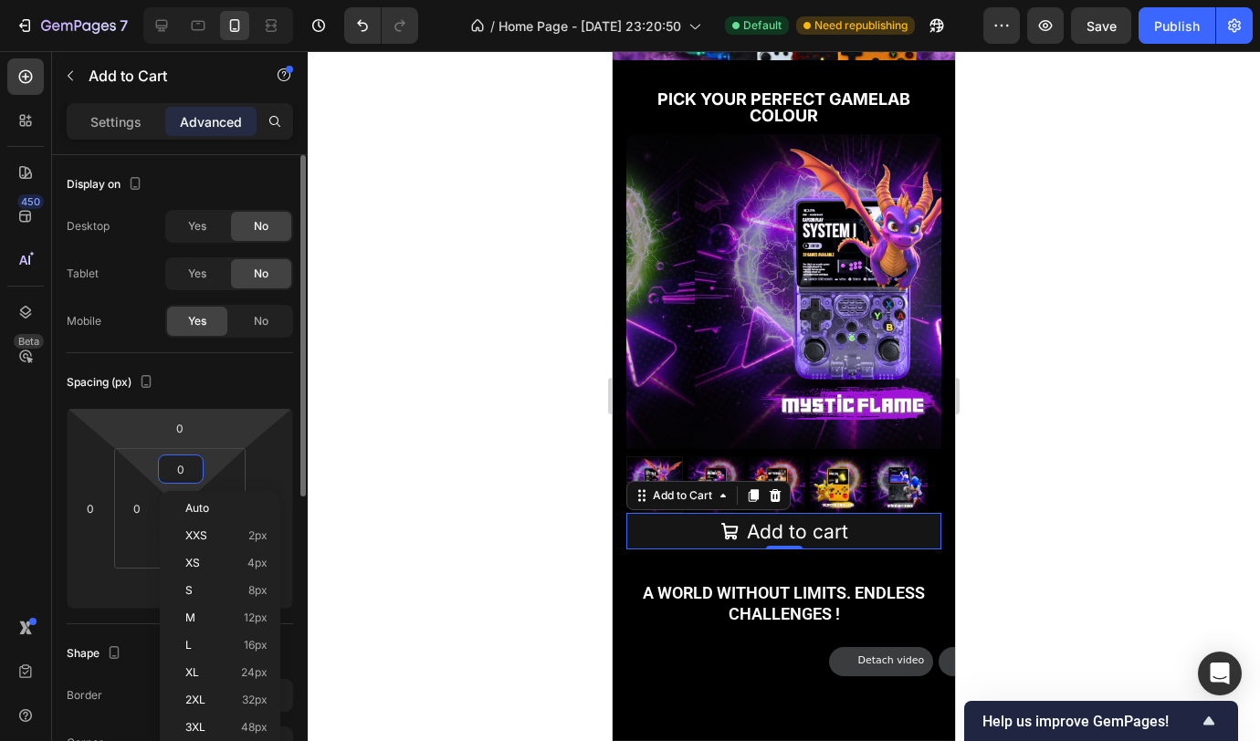
click at [212, 0] on html "7 Version history / Home Page - Sep 23, 23:20:50 Default Need republishing Prev…" at bounding box center [630, 0] width 1260 height 0
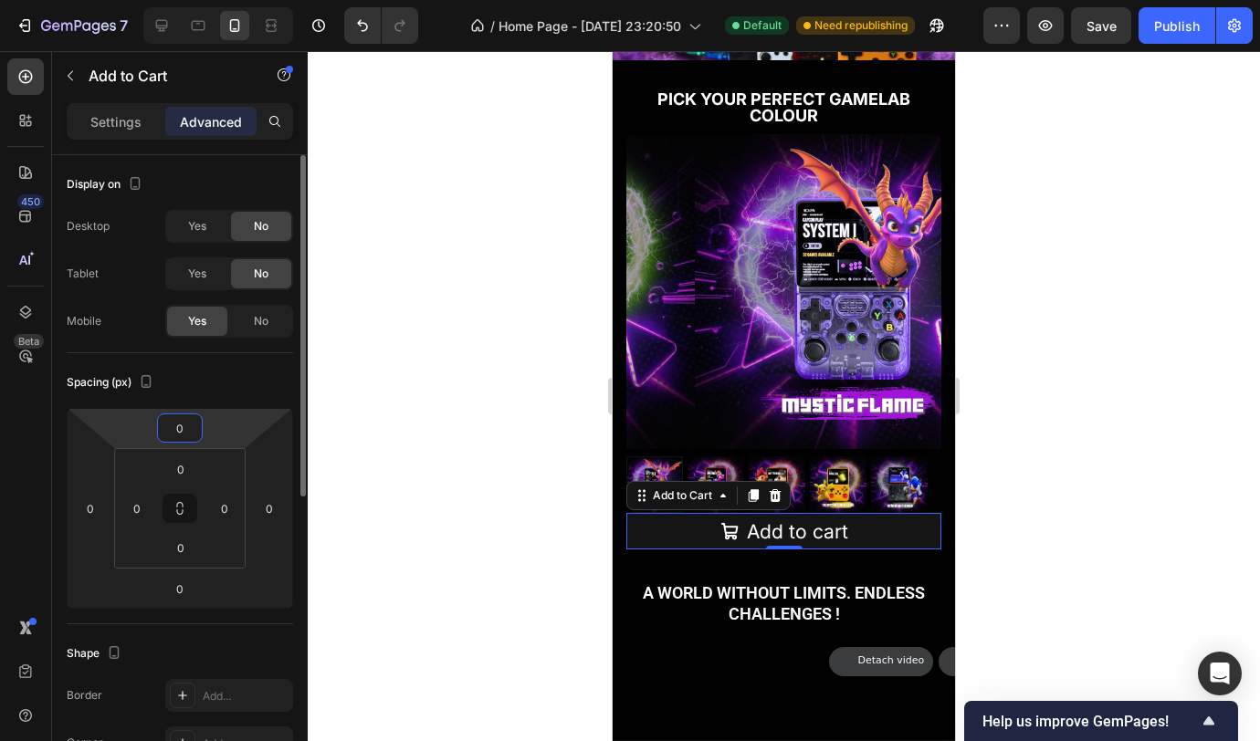
click at [226, 385] on div "Spacing (px)" at bounding box center [180, 382] width 226 height 29
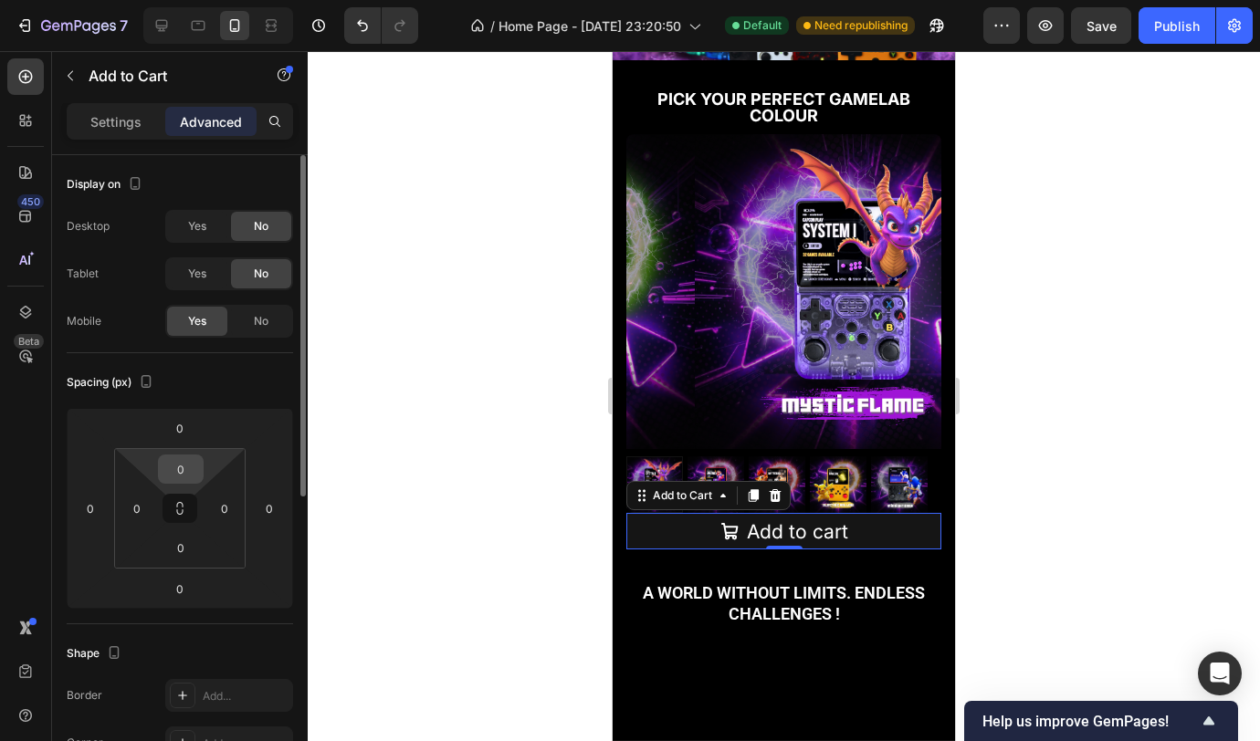
click at [189, 465] on input "0" at bounding box center [181, 469] width 37 height 27
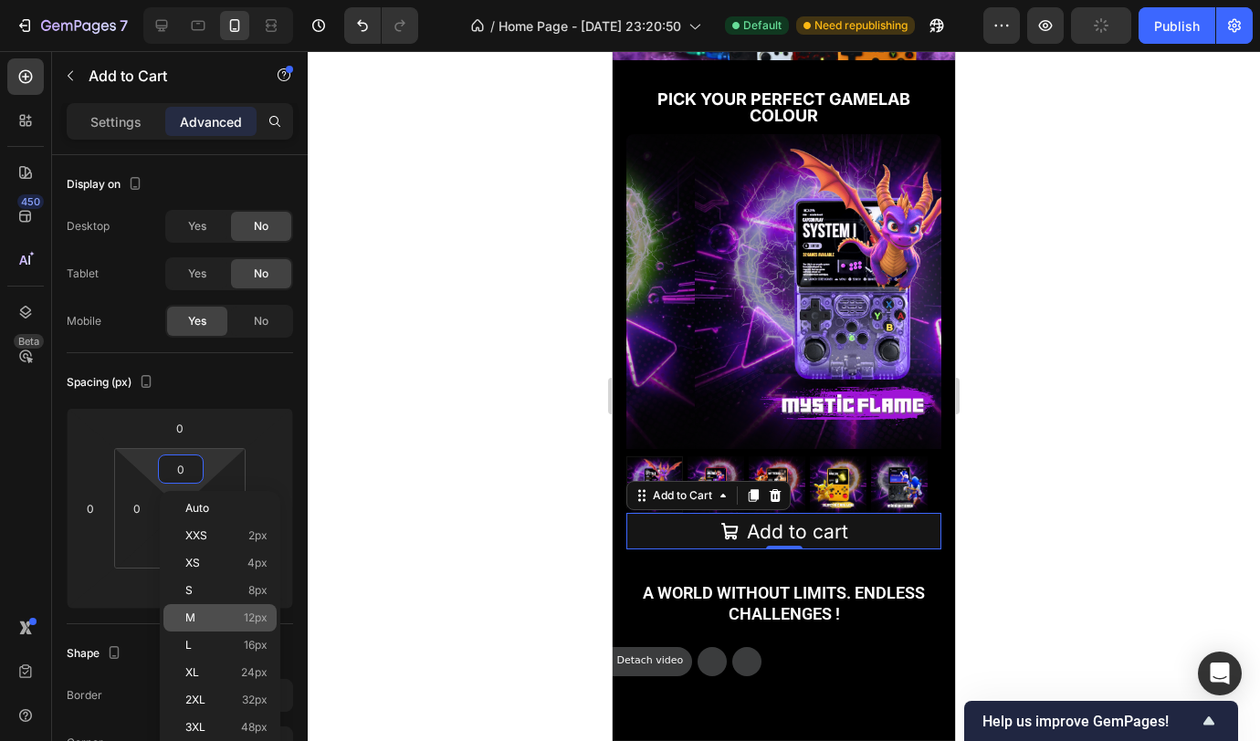
click at [194, 608] on div "M 12px" at bounding box center [219, 617] width 113 height 27
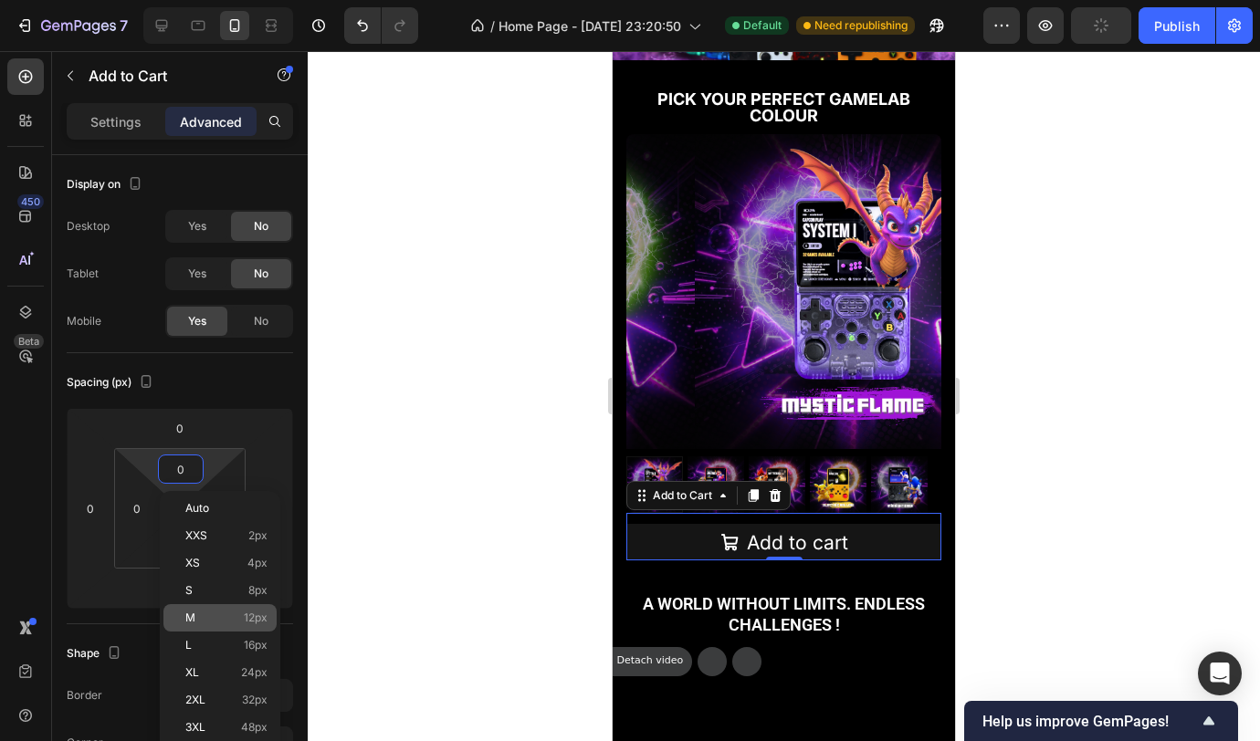
type input "12"
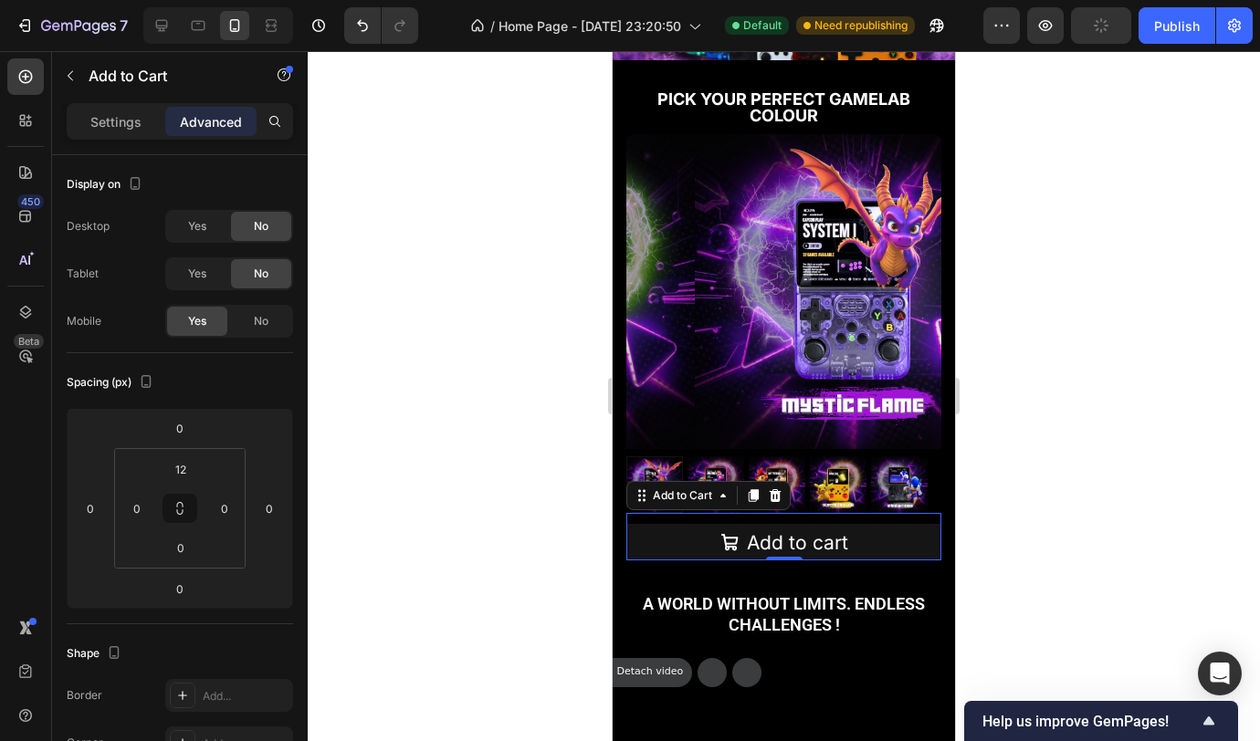
click at [439, 445] on div at bounding box center [784, 396] width 952 height 690
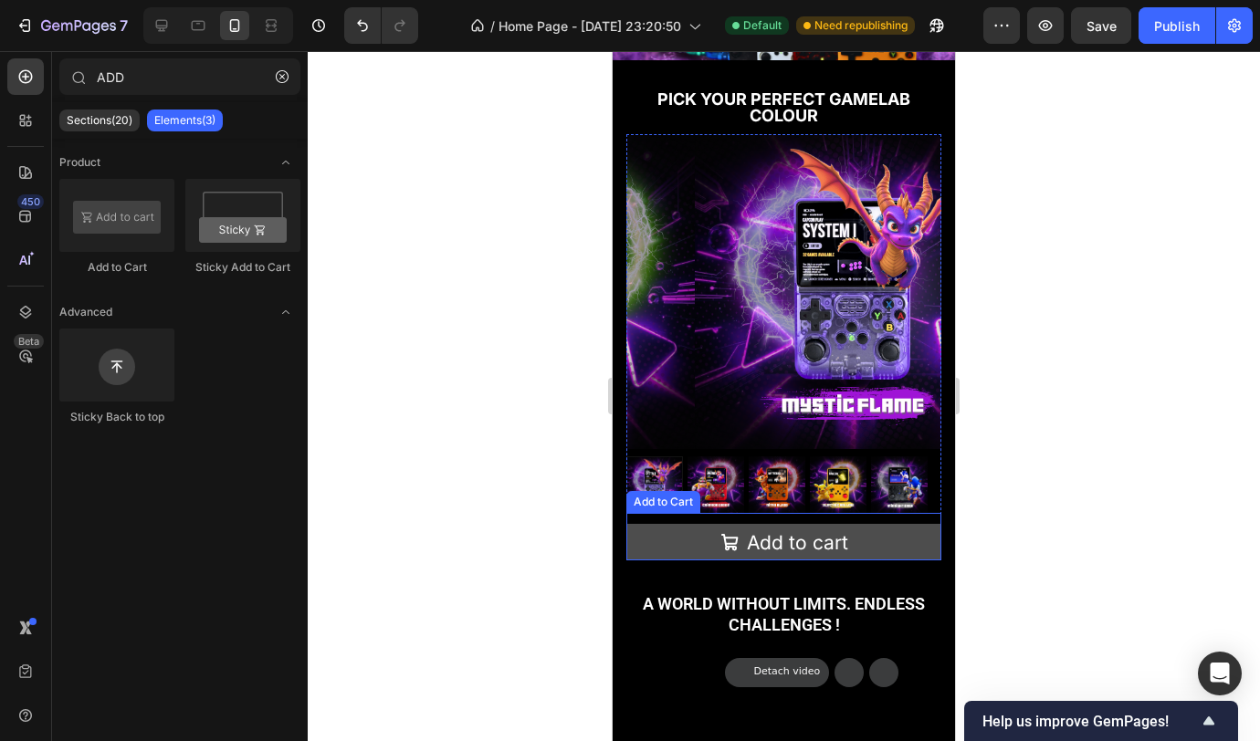
click at [887, 534] on button "Add to cart" at bounding box center [783, 542] width 315 height 37
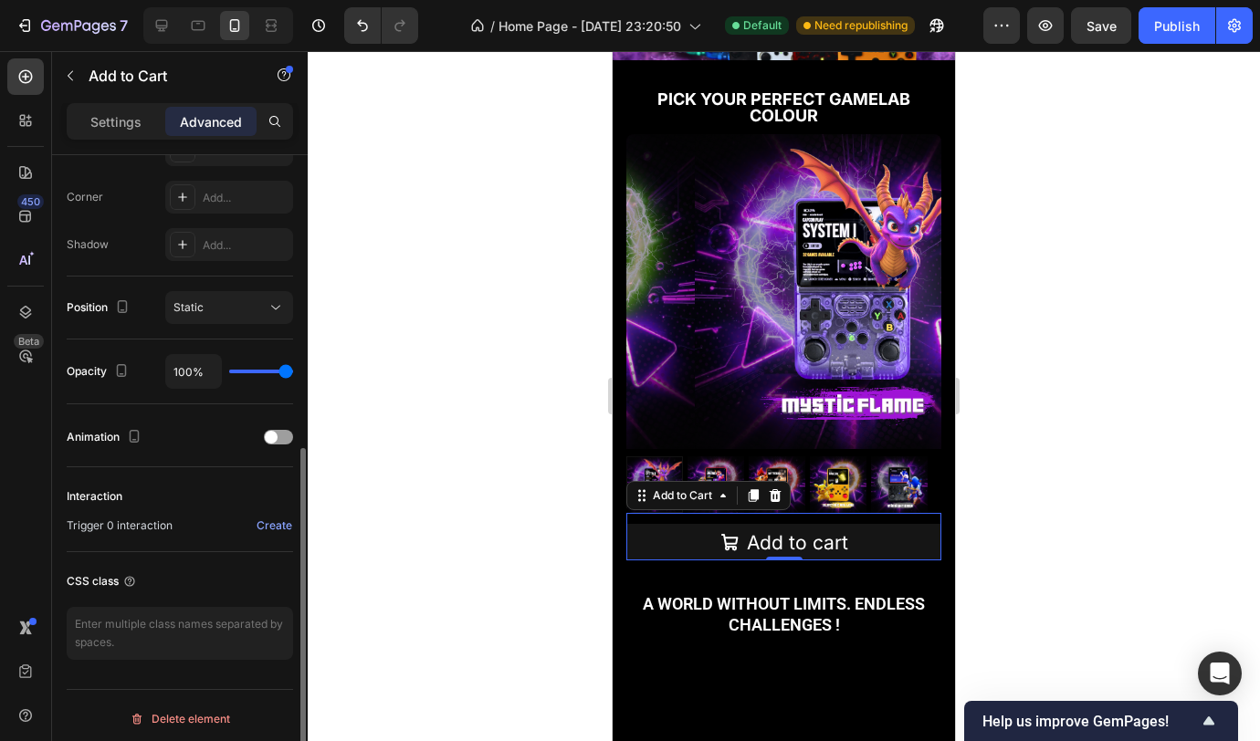
scroll to position [550, 0]
click at [121, 138] on div "Settings Advanced" at bounding box center [180, 121] width 226 height 37
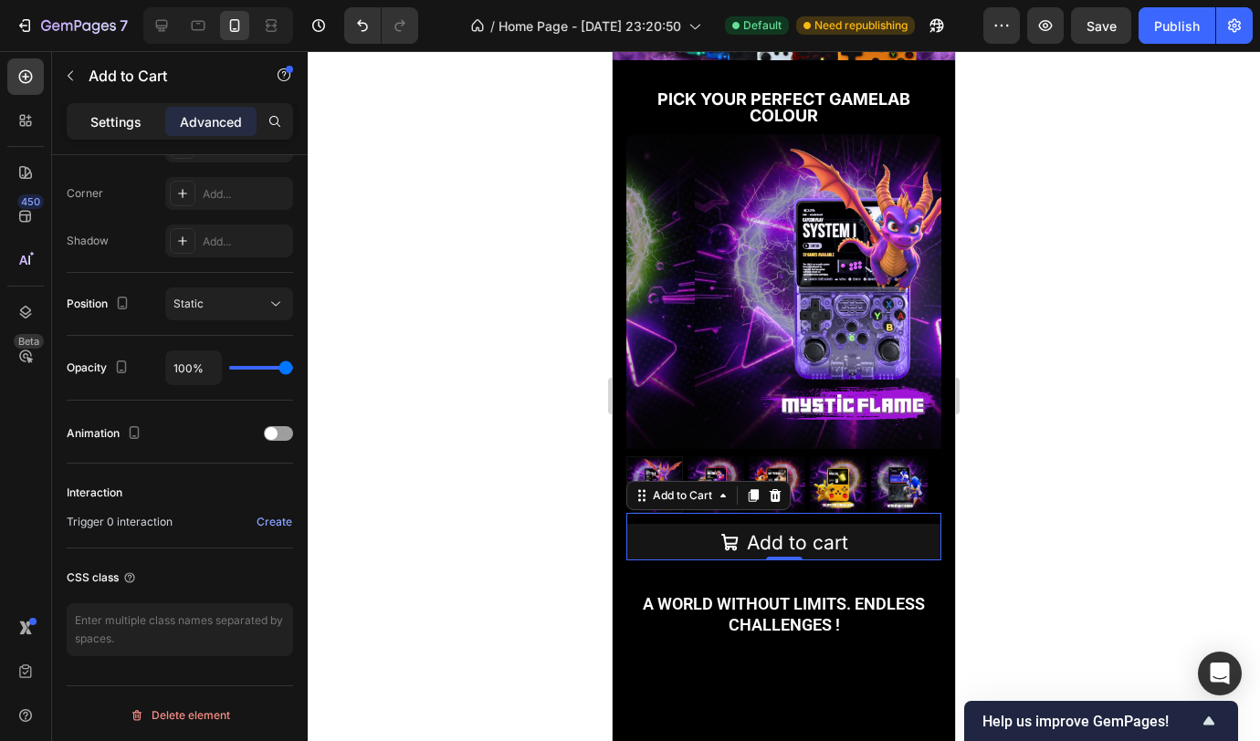
click at [125, 120] on p "Settings" at bounding box center [115, 121] width 51 height 19
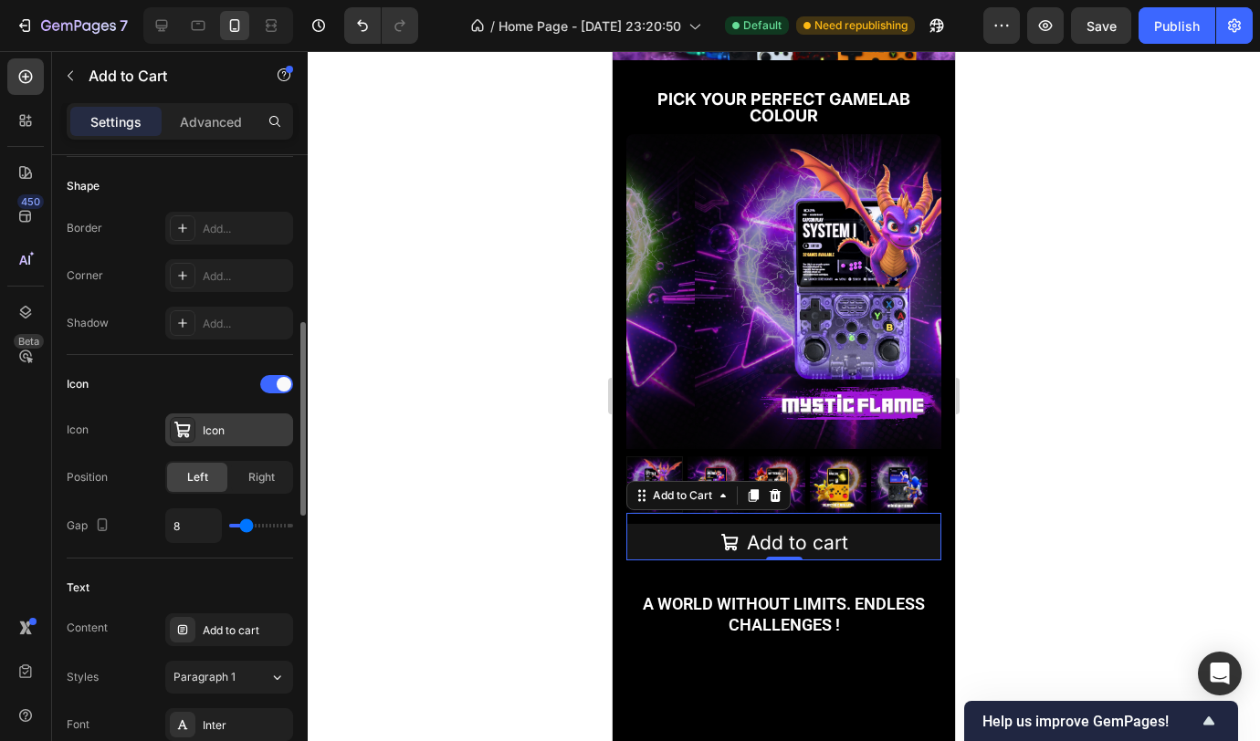
click at [268, 431] on div "Icon" at bounding box center [246, 431] width 86 height 16
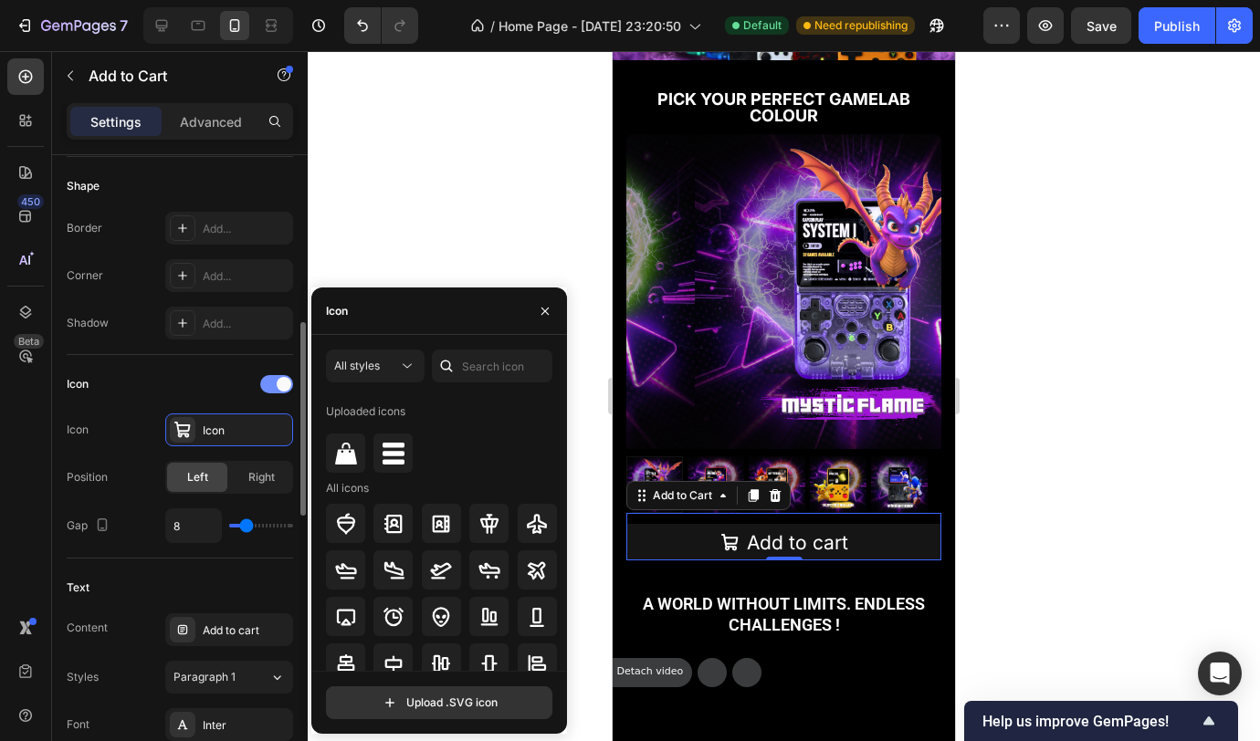
click at [273, 391] on div at bounding box center [276, 384] width 33 height 18
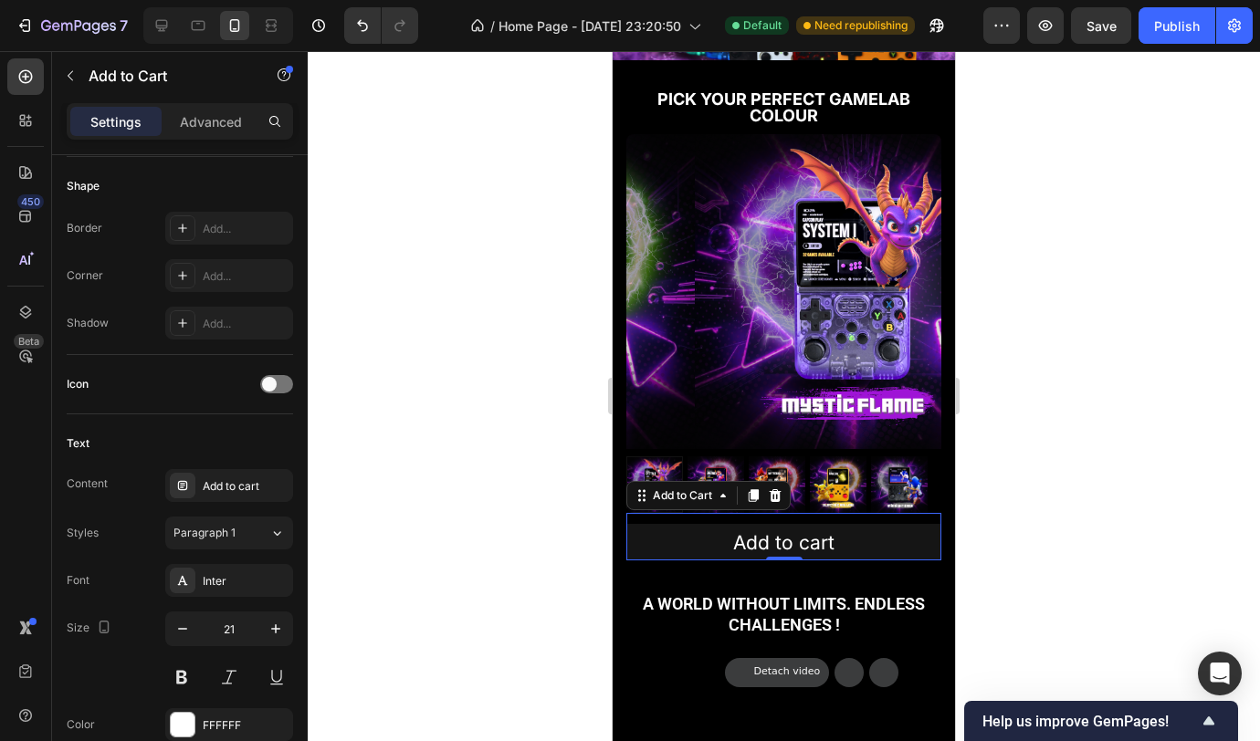
click at [474, 375] on div at bounding box center [784, 396] width 952 height 690
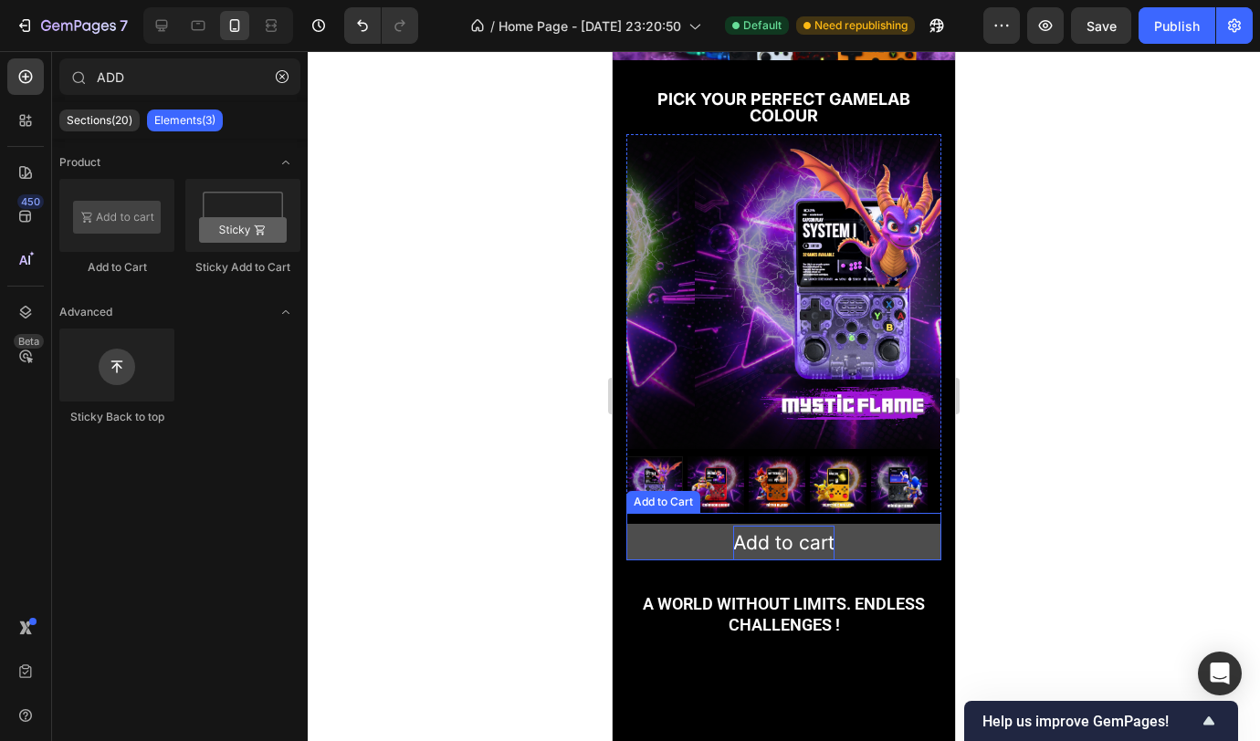
click at [784, 526] on div "Add to cart" at bounding box center [783, 543] width 101 height 35
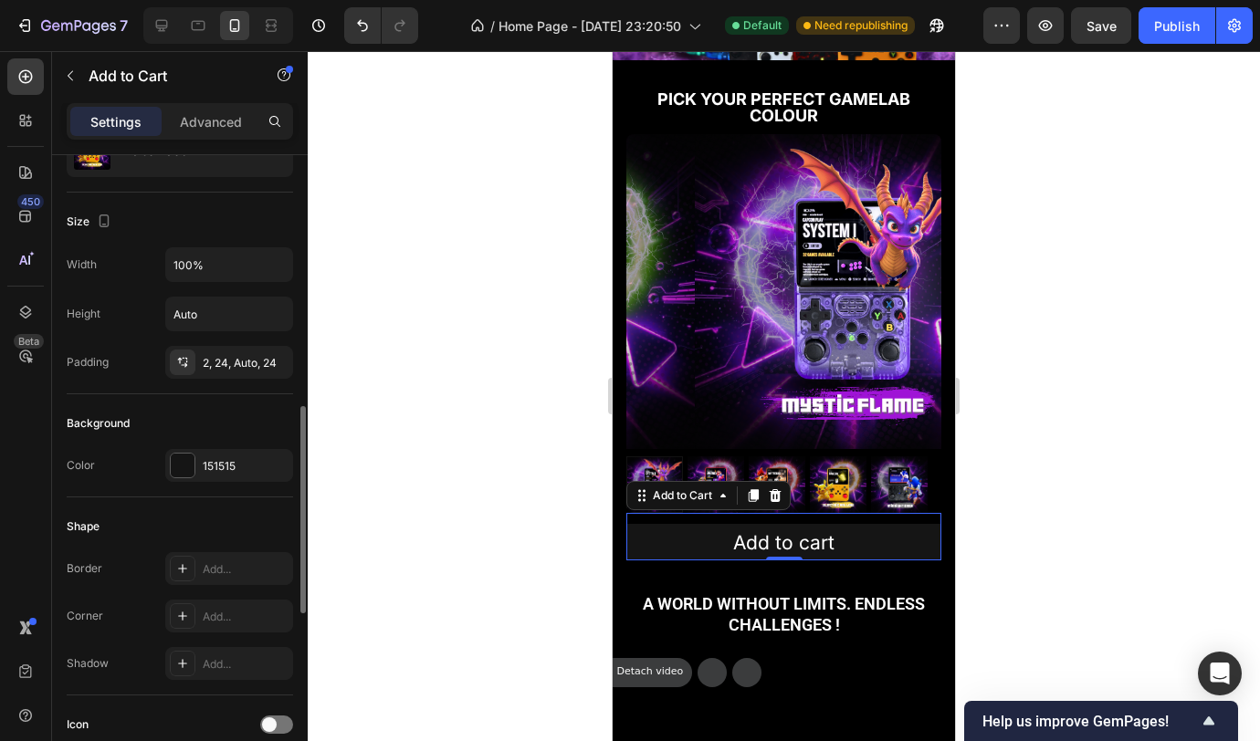
scroll to position [347, 0]
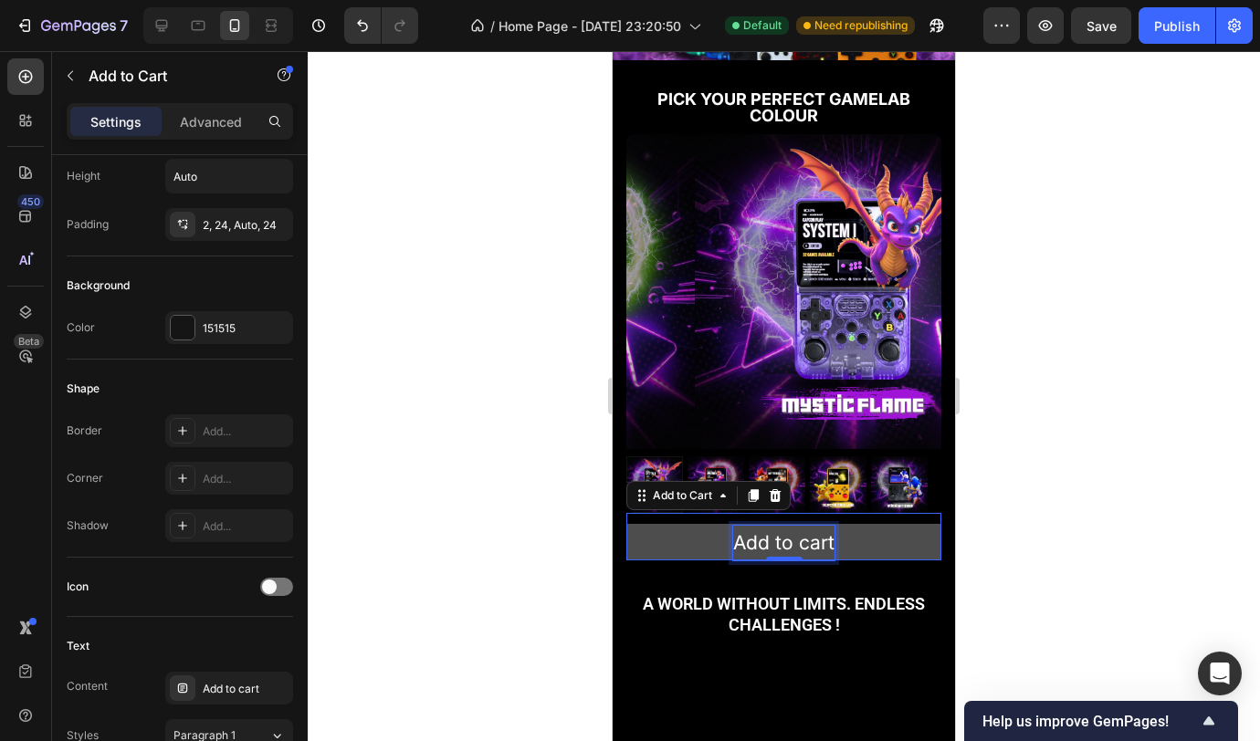
click at [761, 528] on div "Add to cart" at bounding box center [783, 543] width 101 height 35
click at [790, 526] on p "Add to cart" at bounding box center [783, 543] width 101 height 35
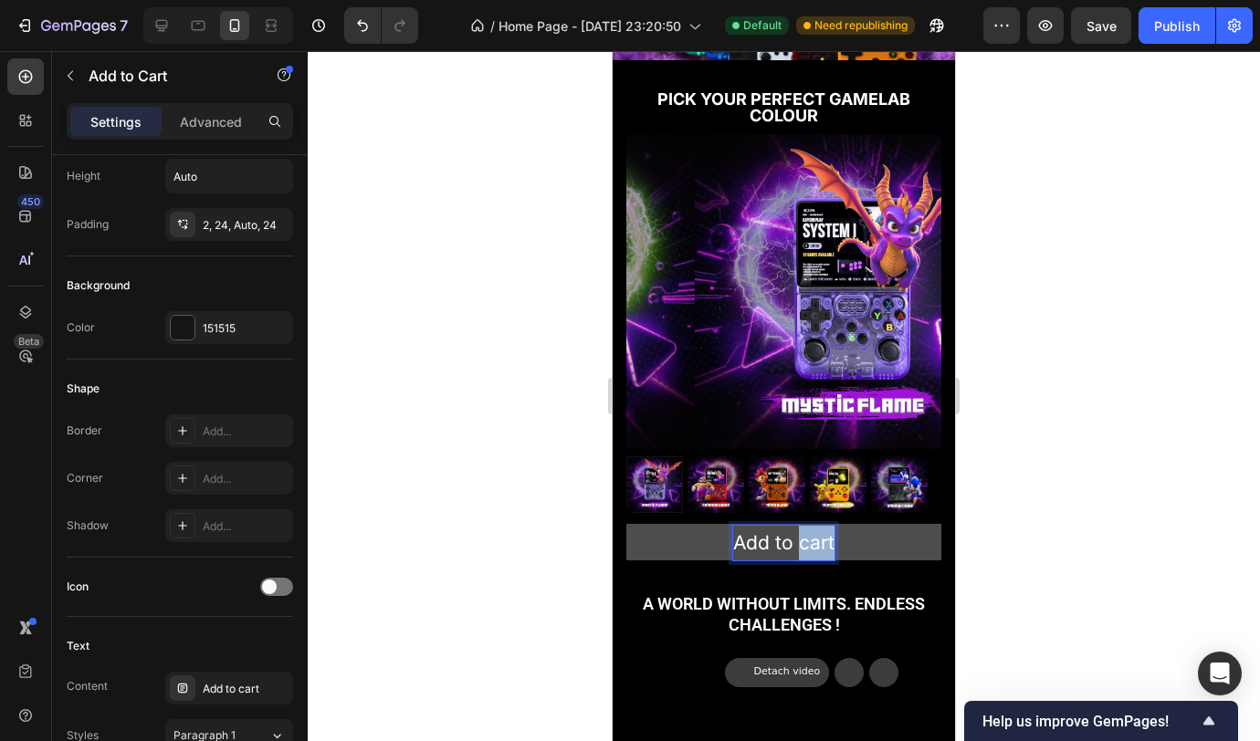
click at [790, 526] on p "Add to cart" at bounding box center [783, 543] width 101 height 35
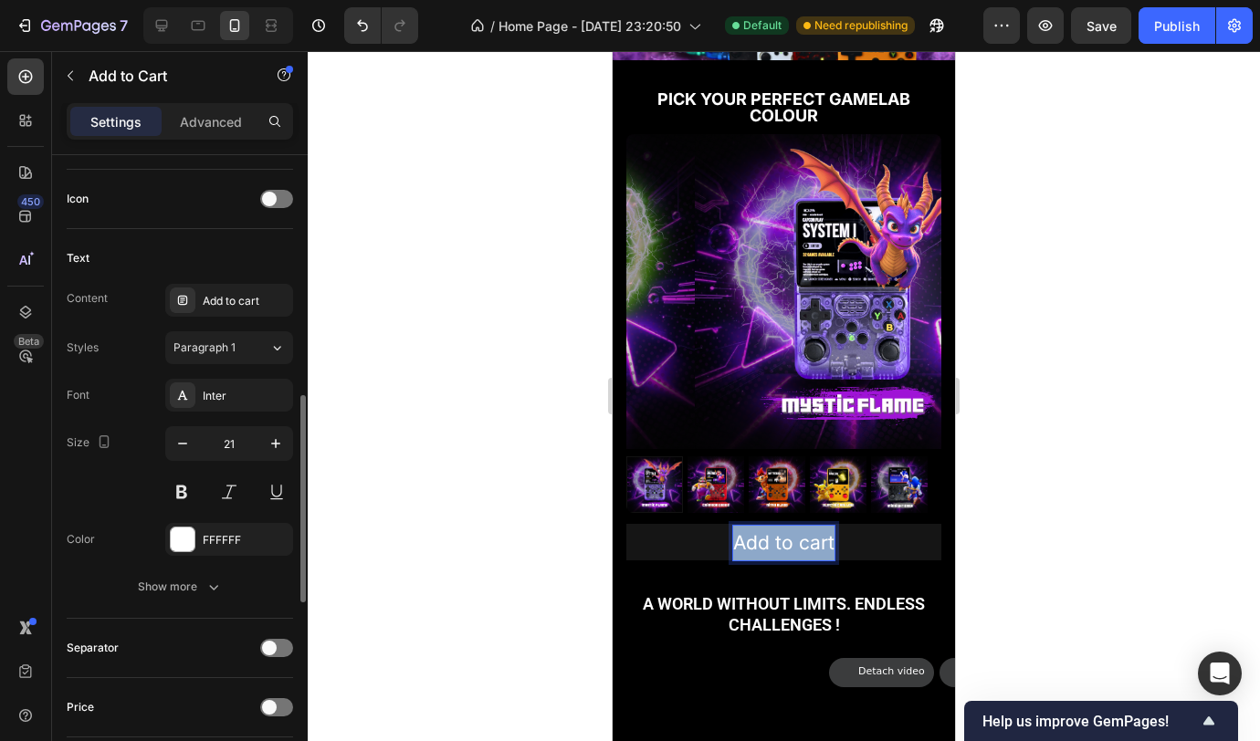
scroll to position [773, 0]
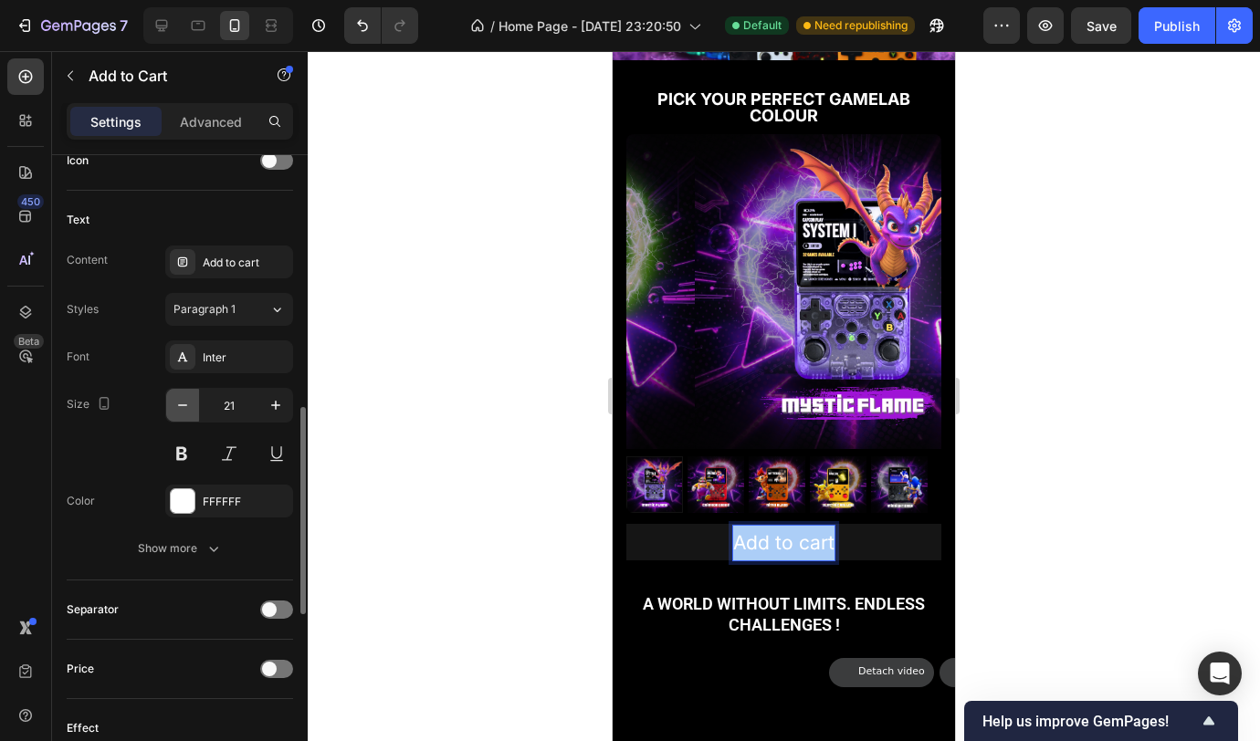
click at [192, 404] on button "button" at bounding box center [182, 405] width 33 height 33
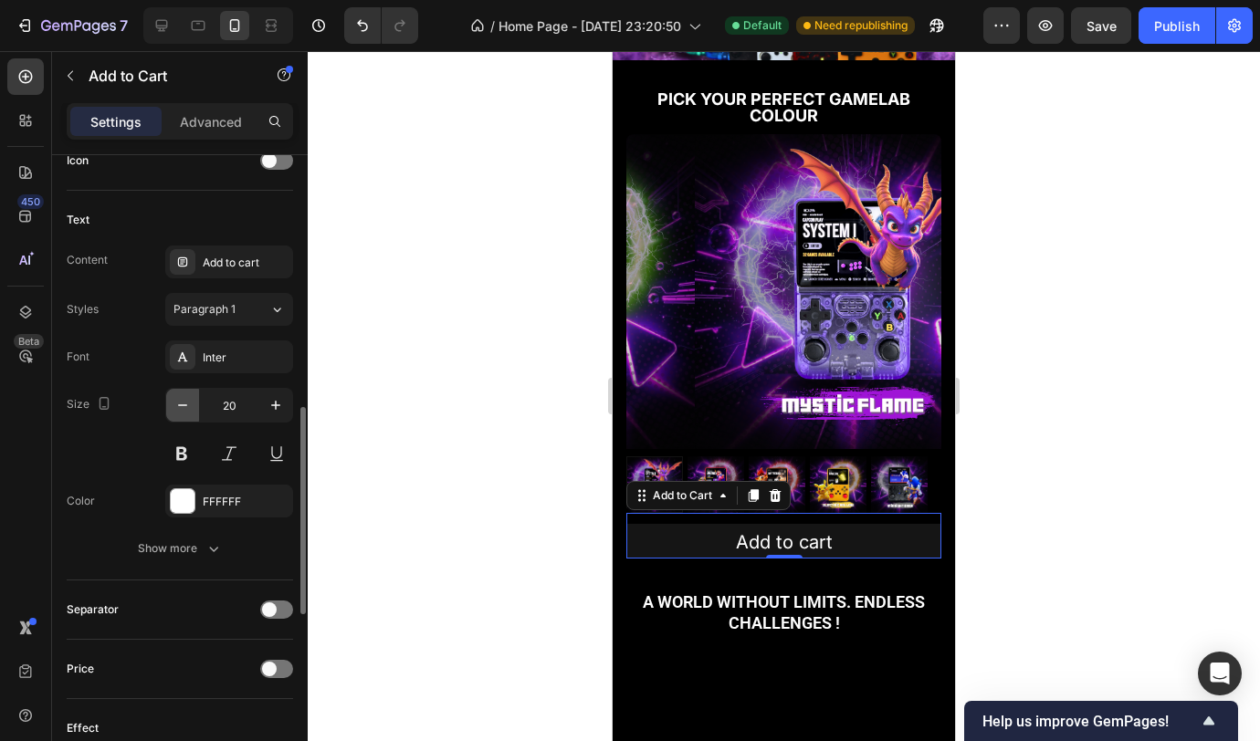
click at [190, 404] on icon "button" at bounding box center [182, 405] width 18 height 18
type input "19"
click at [423, 406] on div at bounding box center [784, 396] width 952 height 690
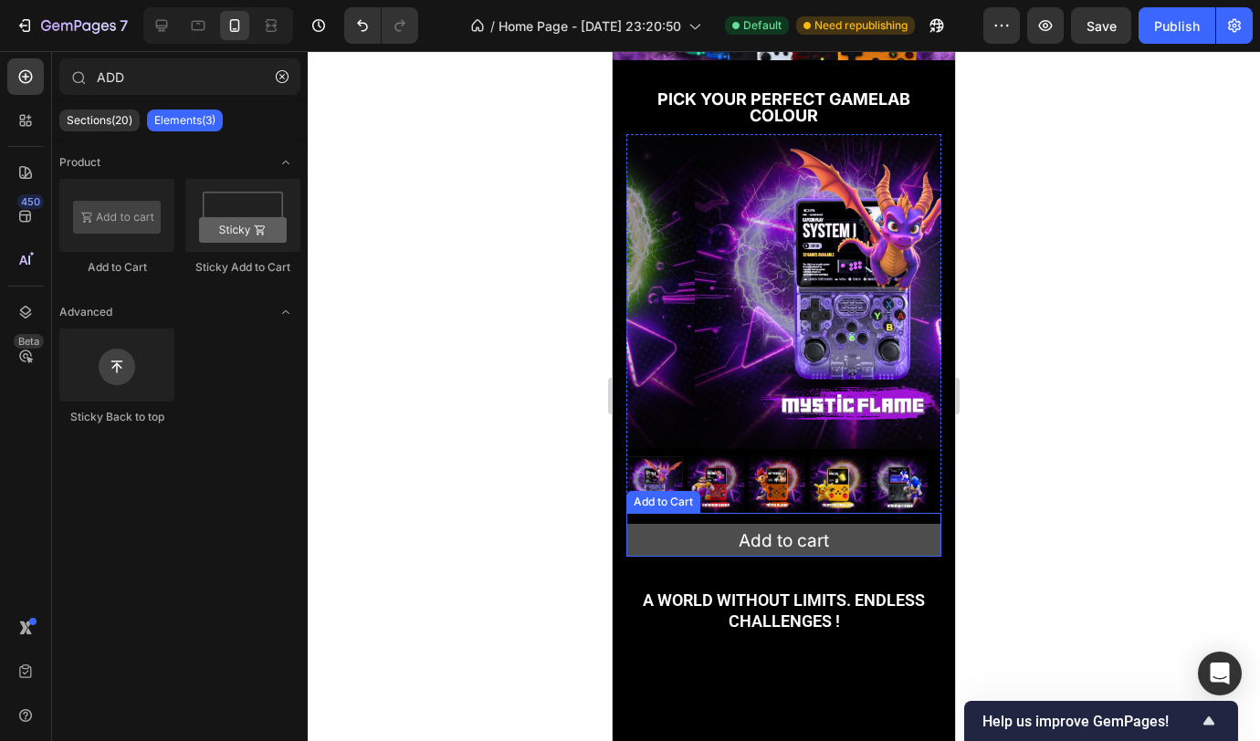
click at [902, 524] on button "Add to cart" at bounding box center [783, 540] width 315 height 33
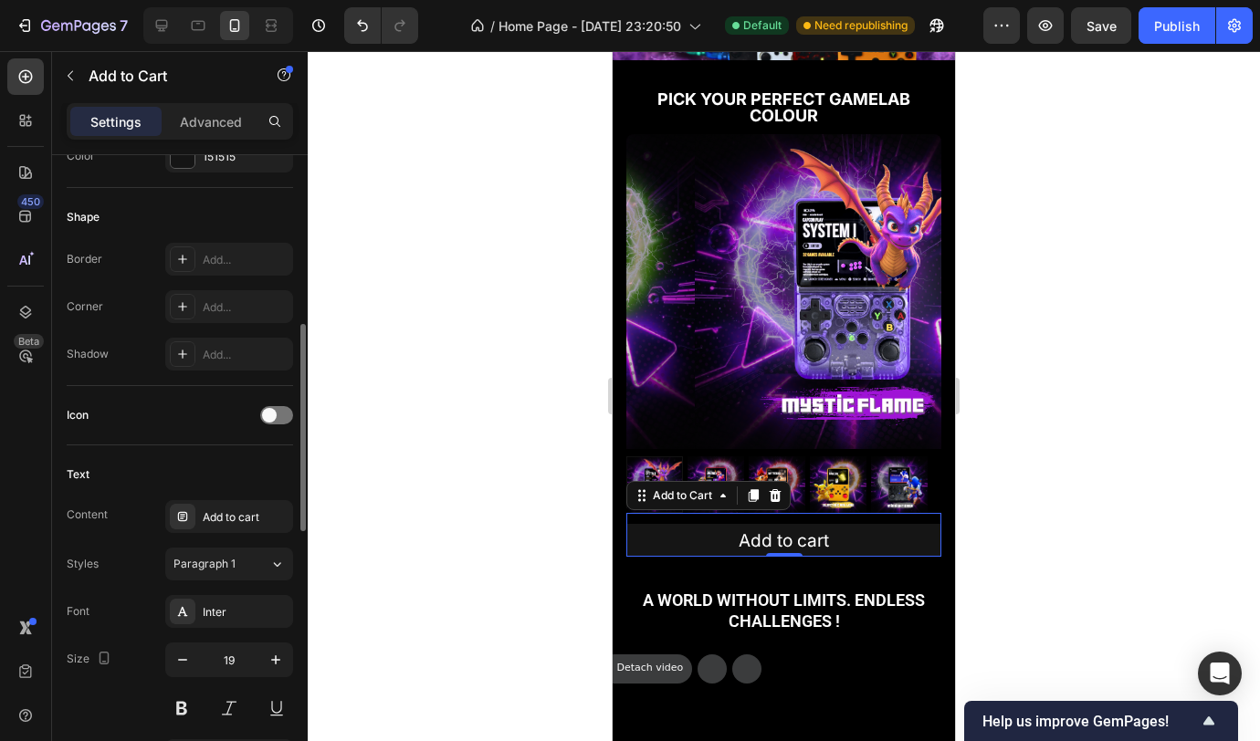
scroll to position [522, 0]
click at [281, 653] on icon "button" at bounding box center [276, 656] width 18 height 18
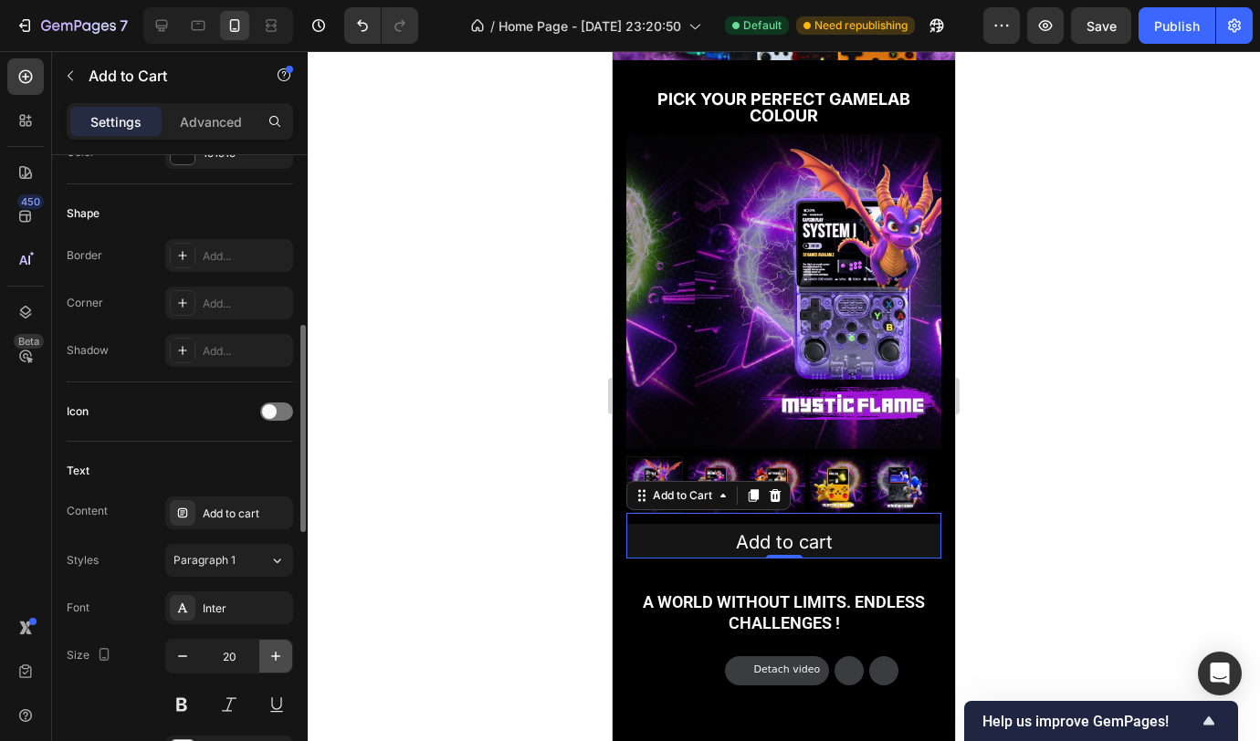
click at [281, 653] on icon "button" at bounding box center [276, 656] width 18 height 18
type input "21"
click at [455, 563] on div at bounding box center [784, 396] width 952 height 690
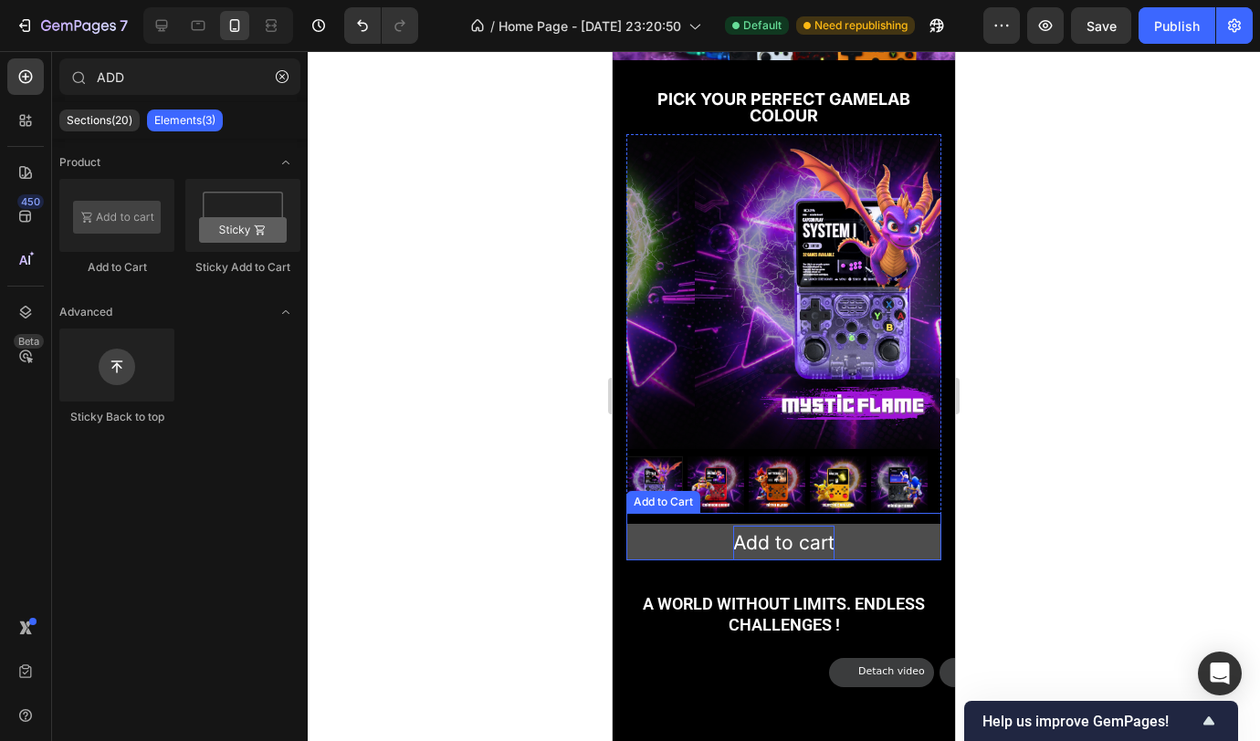
click at [813, 526] on p "Add to cart" at bounding box center [783, 543] width 101 height 35
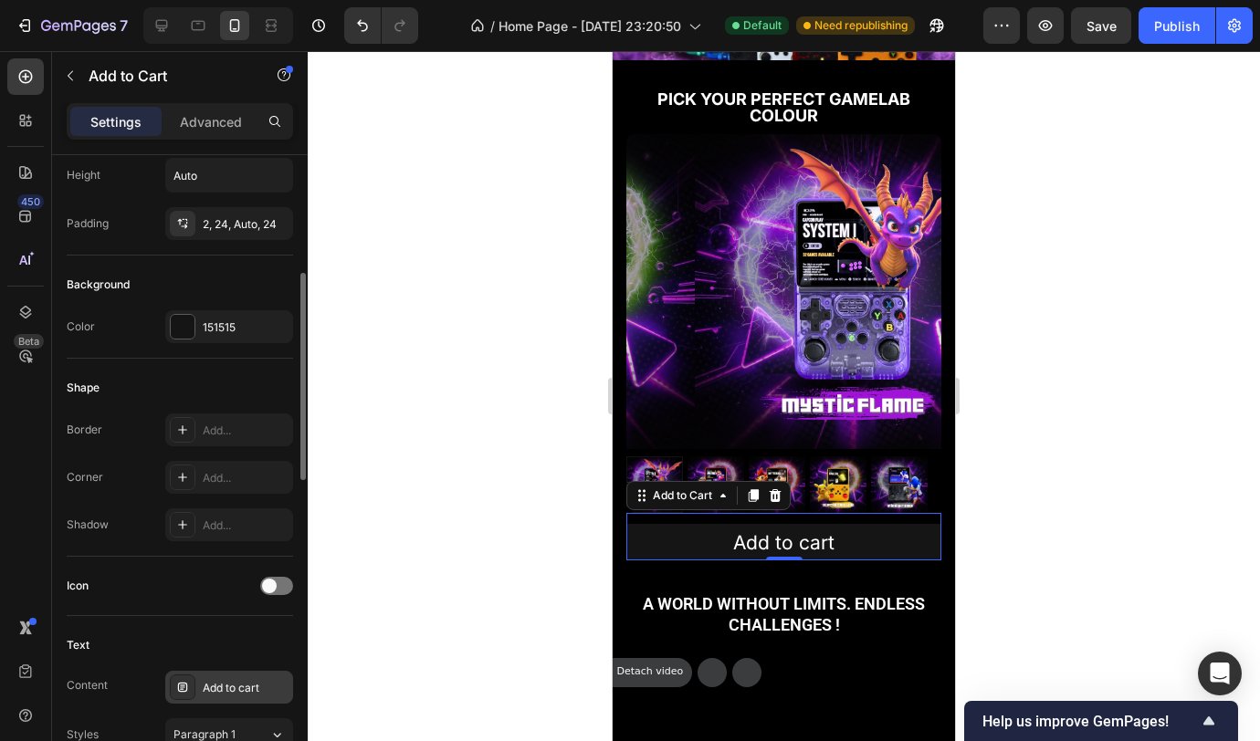
scroll to position [519, 0]
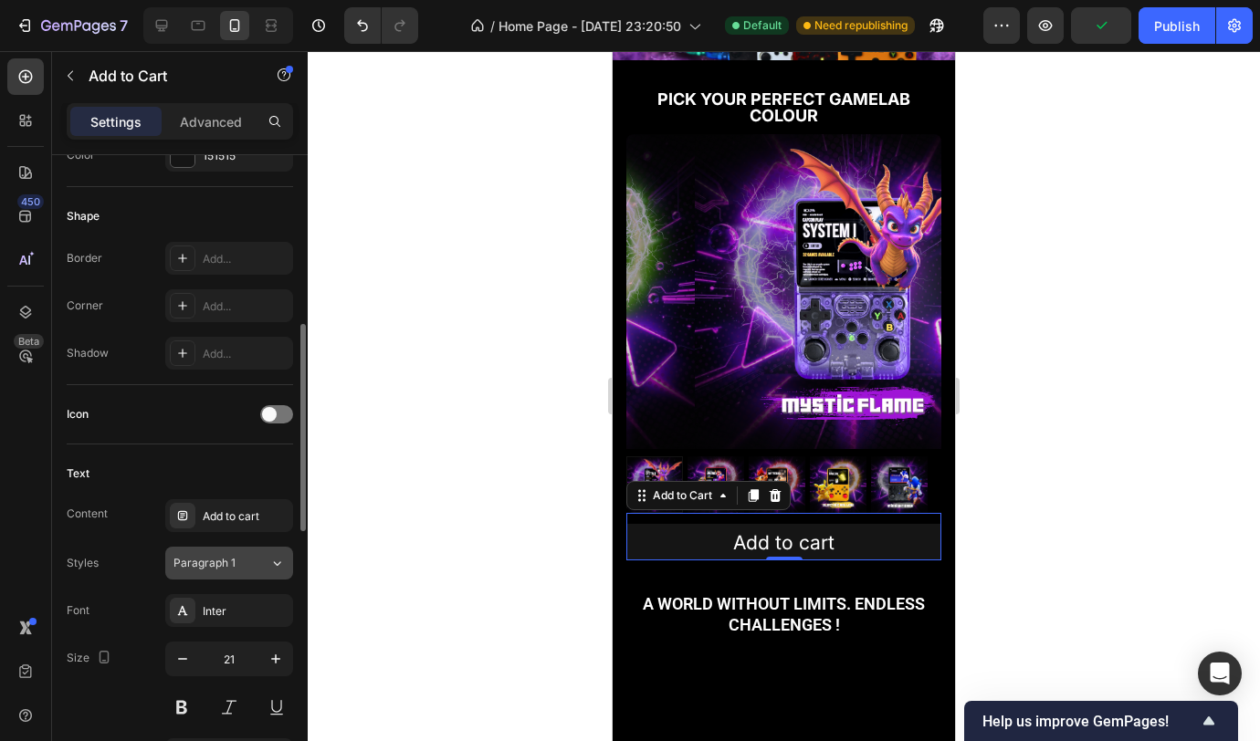
click at [285, 563] on button "Paragraph 1" at bounding box center [229, 563] width 128 height 33
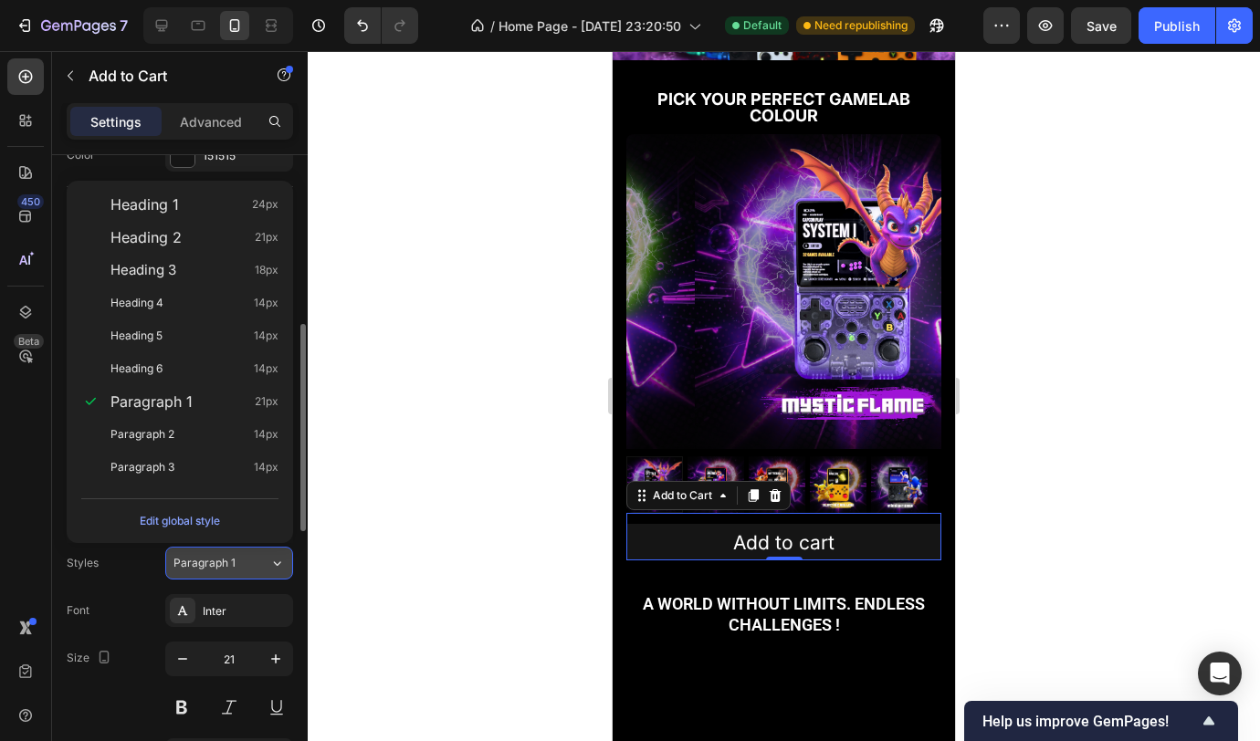
click at [278, 562] on icon at bounding box center [277, 563] width 16 height 18
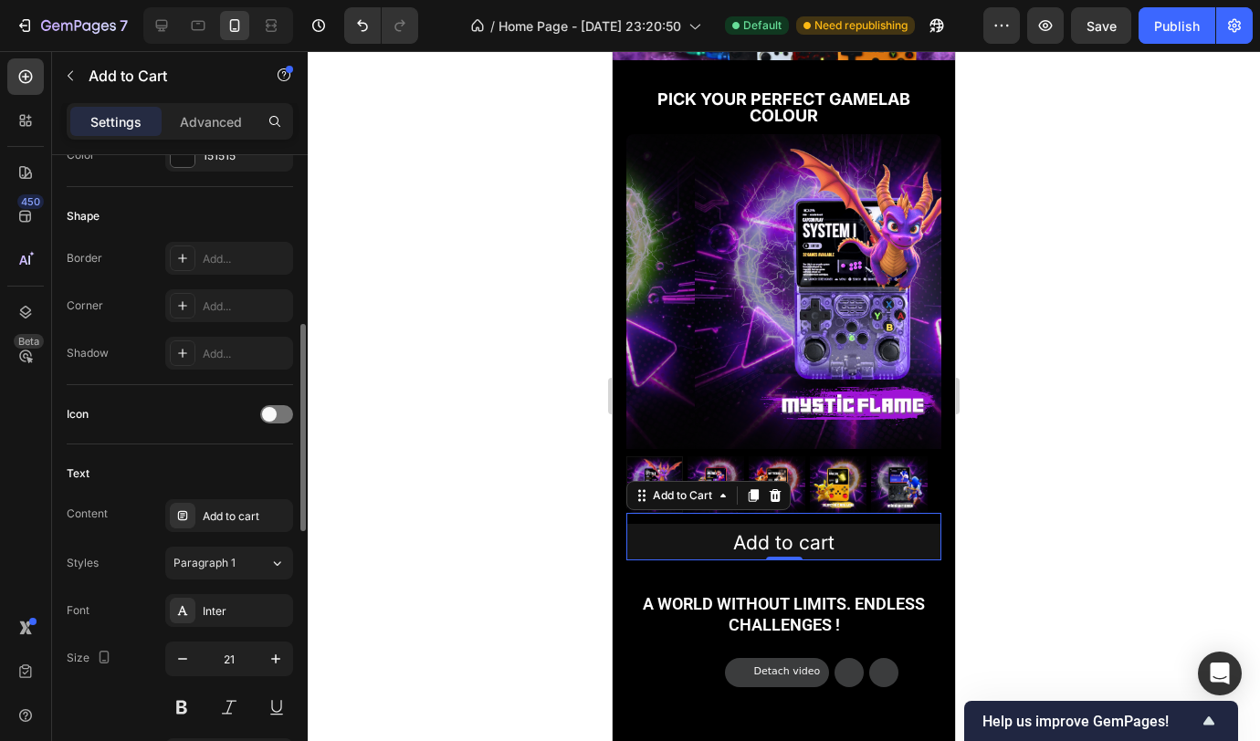
click at [147, 478] on div "Text" at bounding box center [180, 473] width 226 height 29
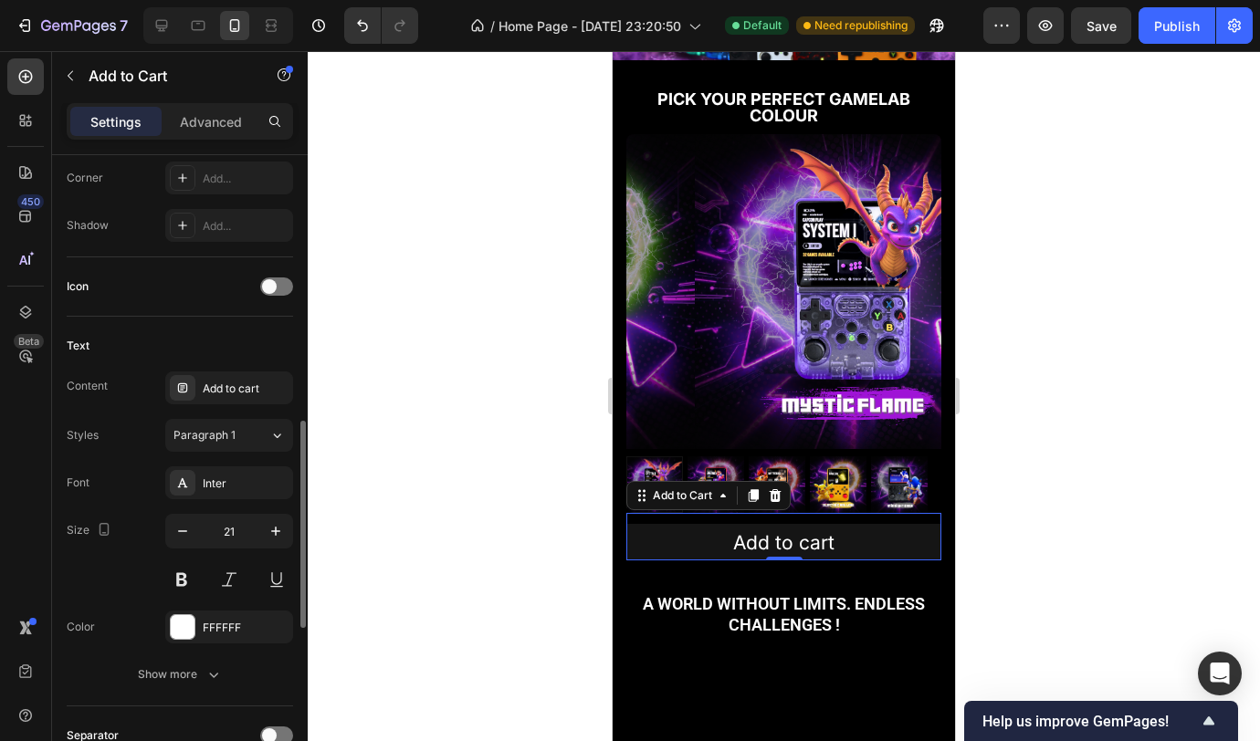
scroll to position [688, 0]
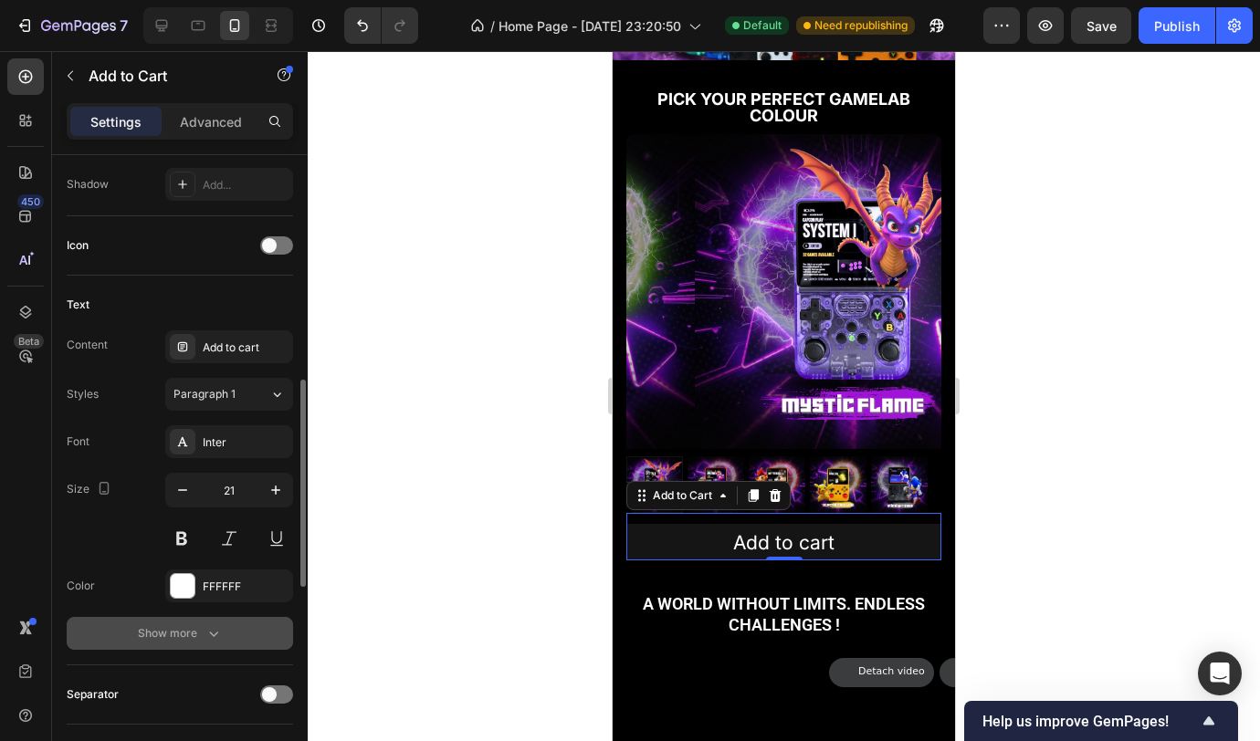
click at [170, 643] on button "Show more" at bounding box center [180, 633] width 226 height 33
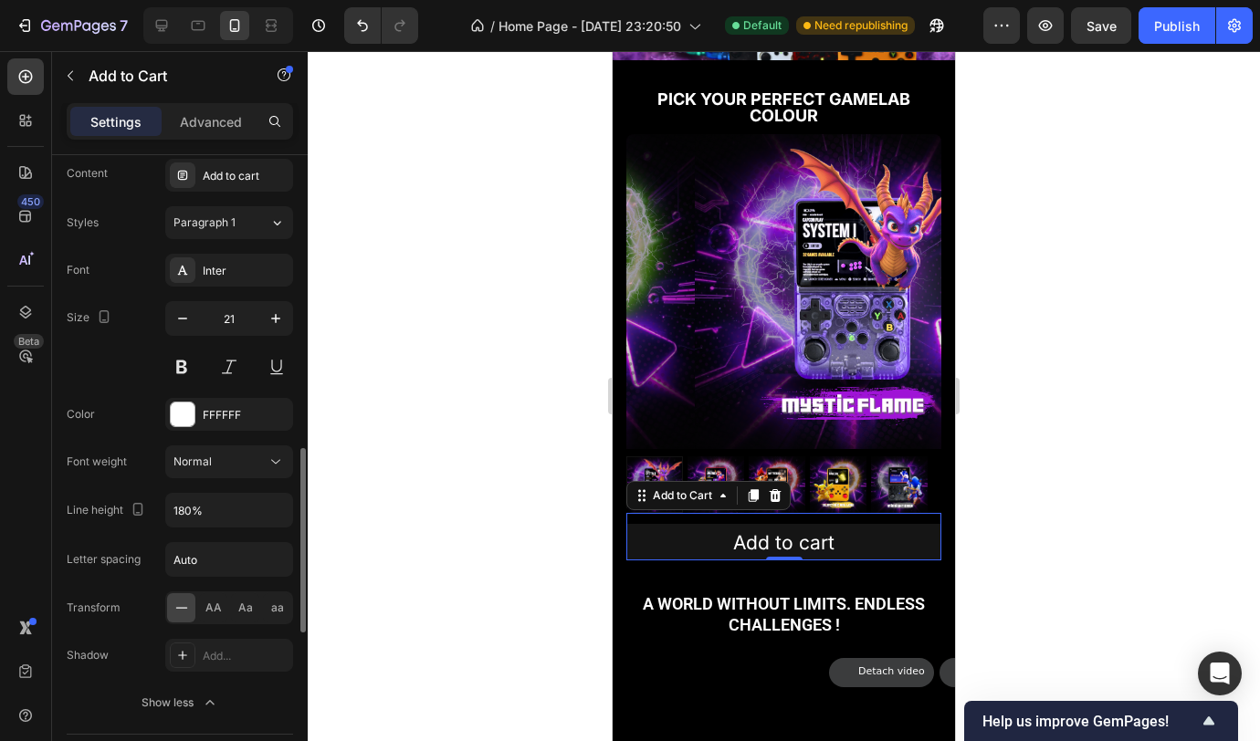
scroll to position [894, 0]
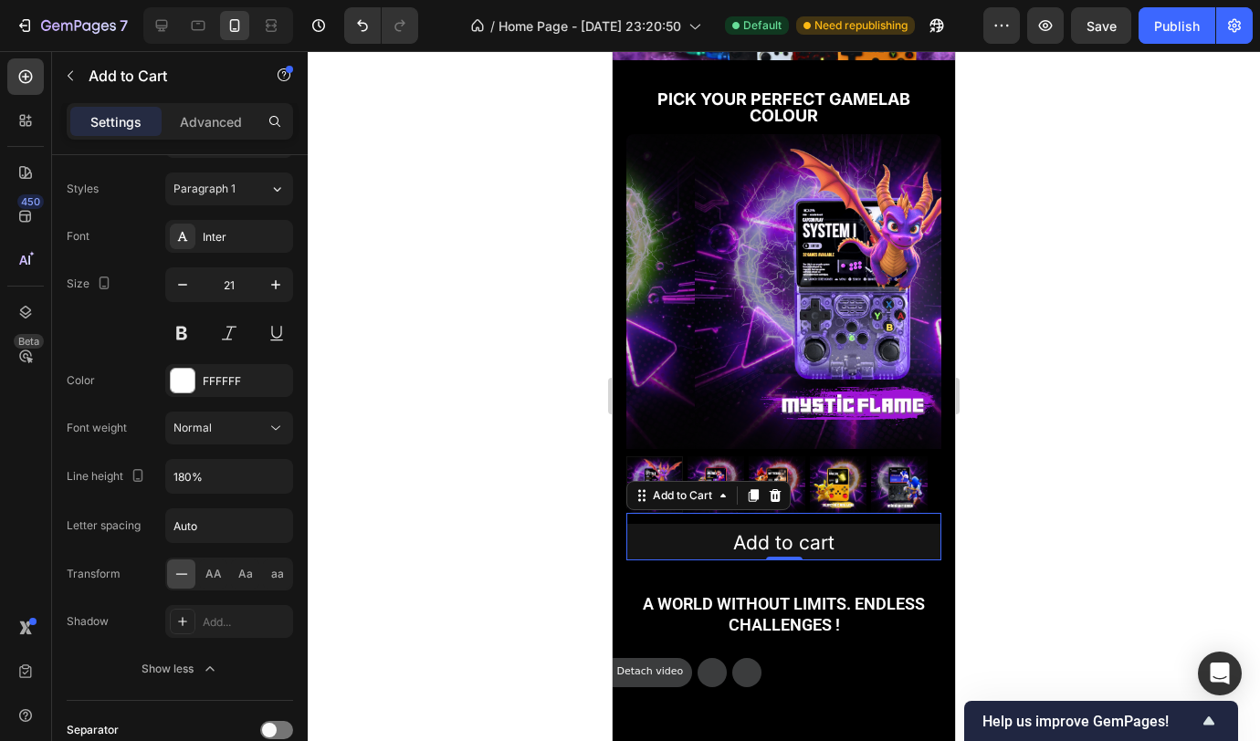
click at [447, 528] on div at bounding box center [784, 396] width 952 height 690
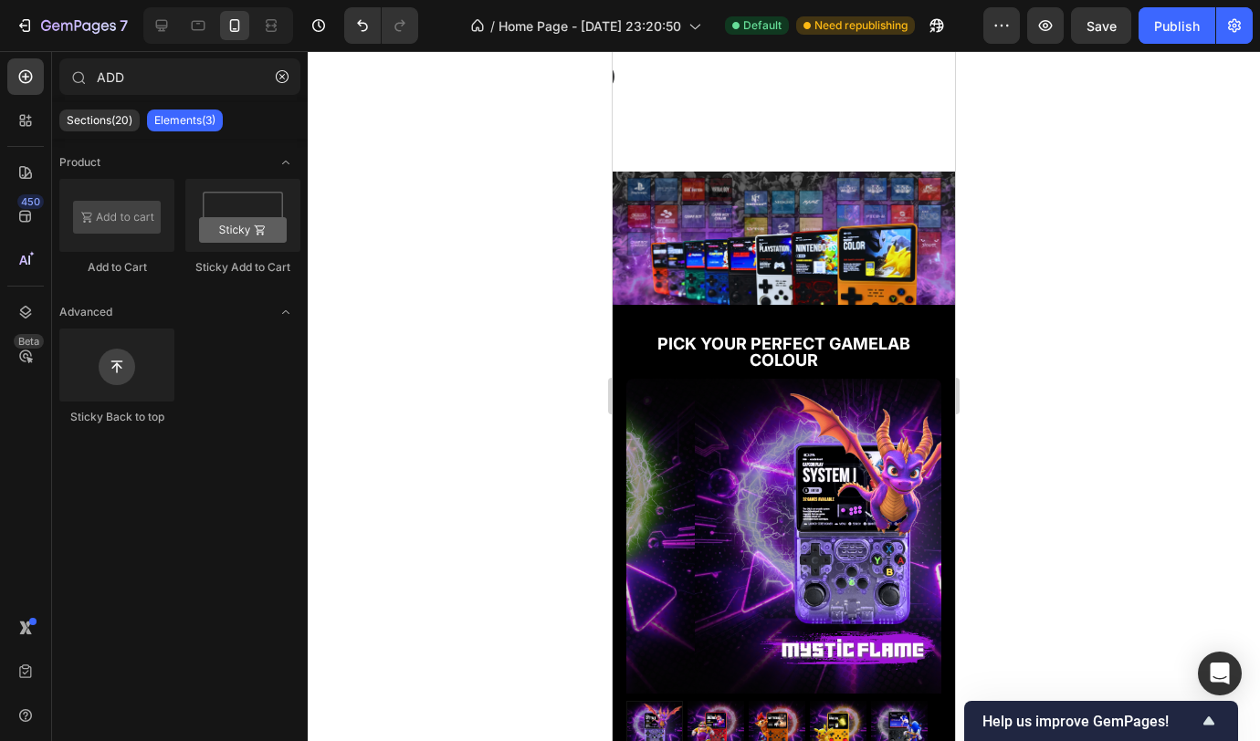
scroll to position [373, 0]
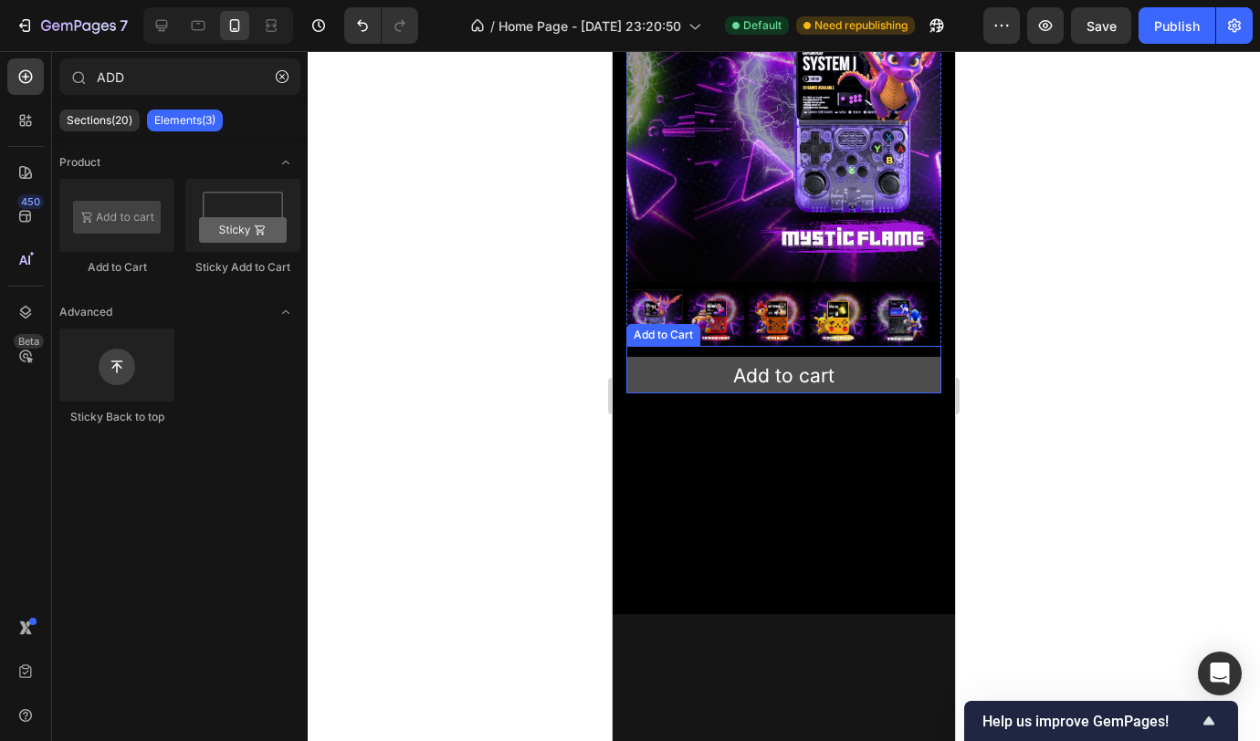
click at [894, 364] on button "Add to cart" at bounding box center [783, 375] width 315 height 37
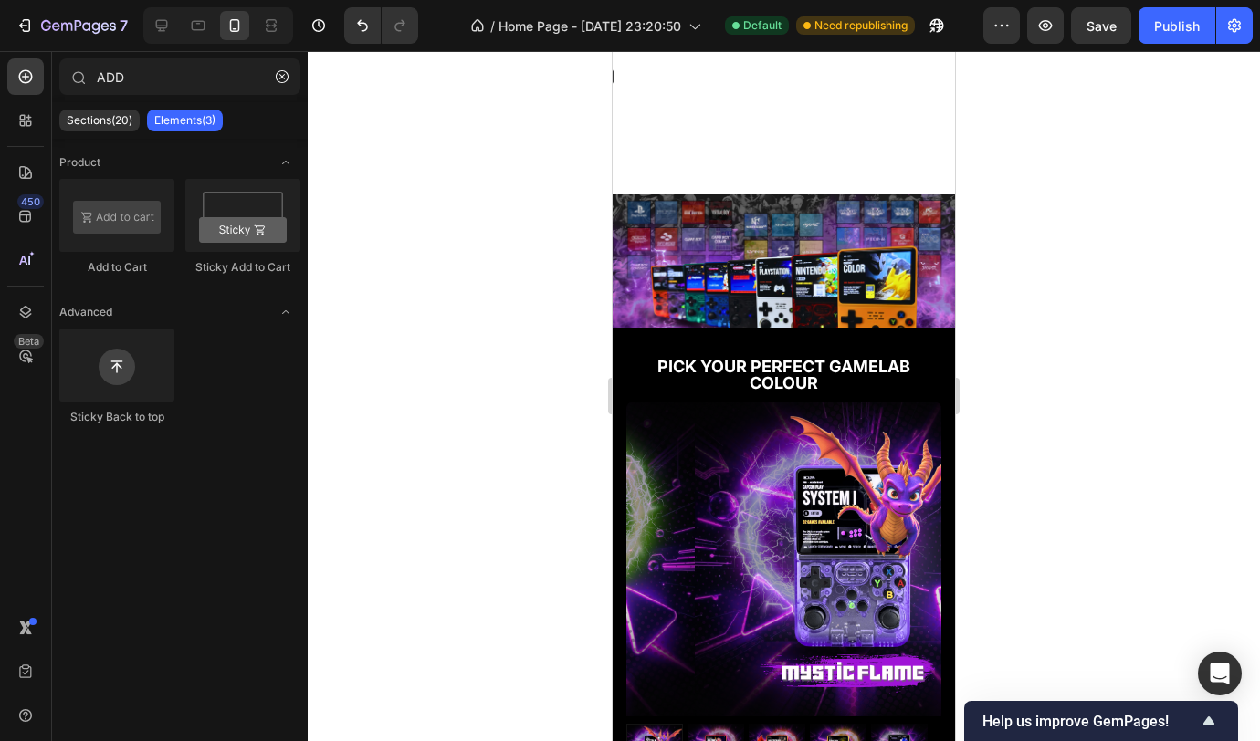
scroll to position [413, 0]
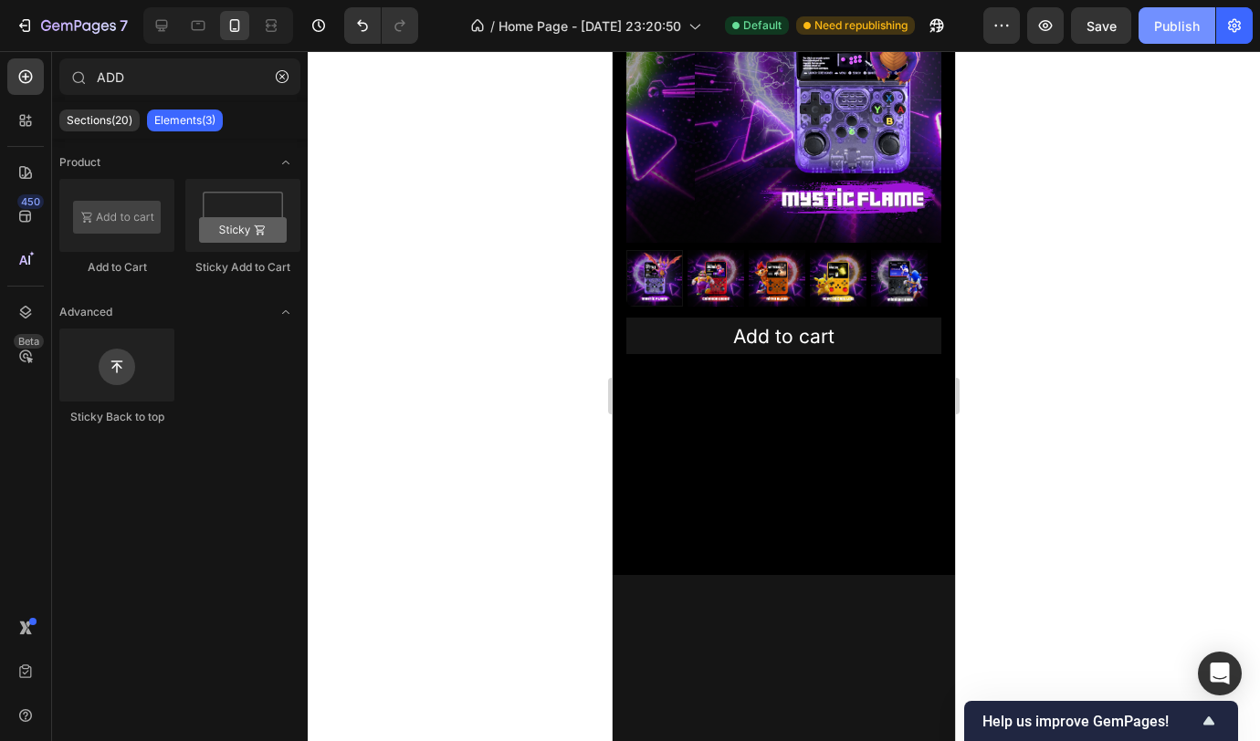
click at [1164, 26] on div "Publish" at bounding box center [1177, 25] width 46 height 19
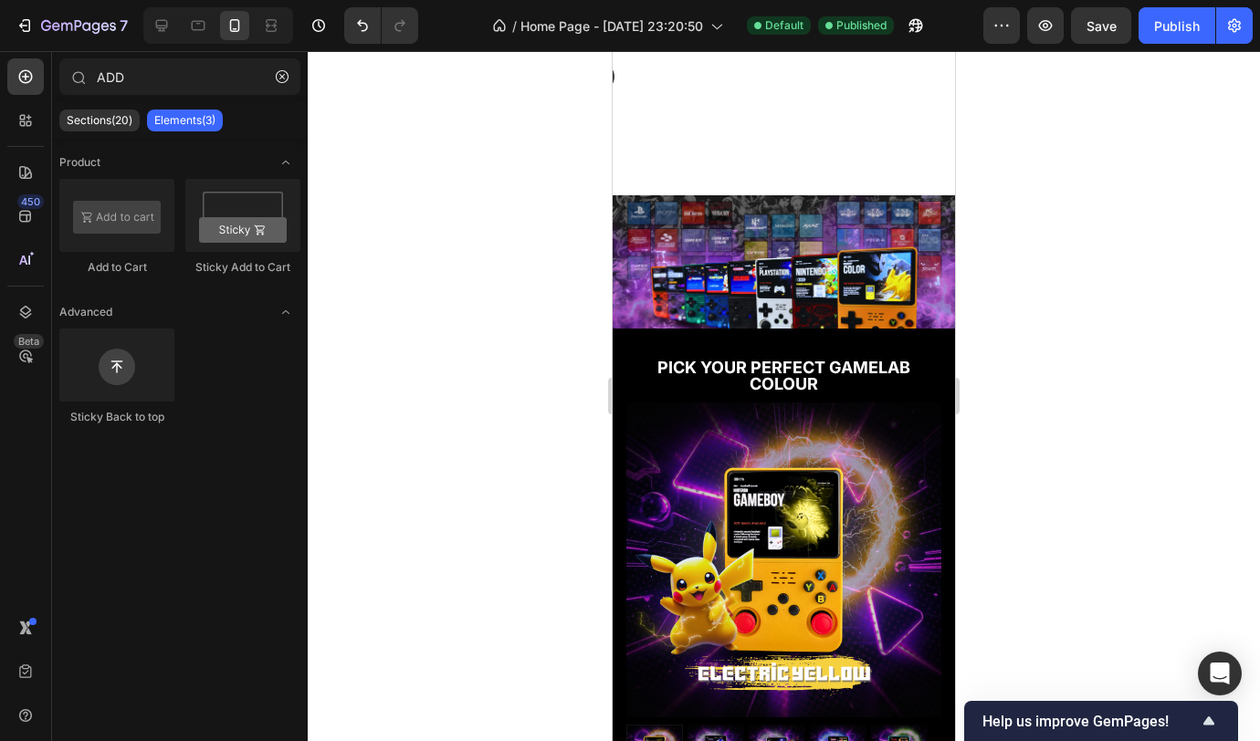
scroll to position [371, 0]
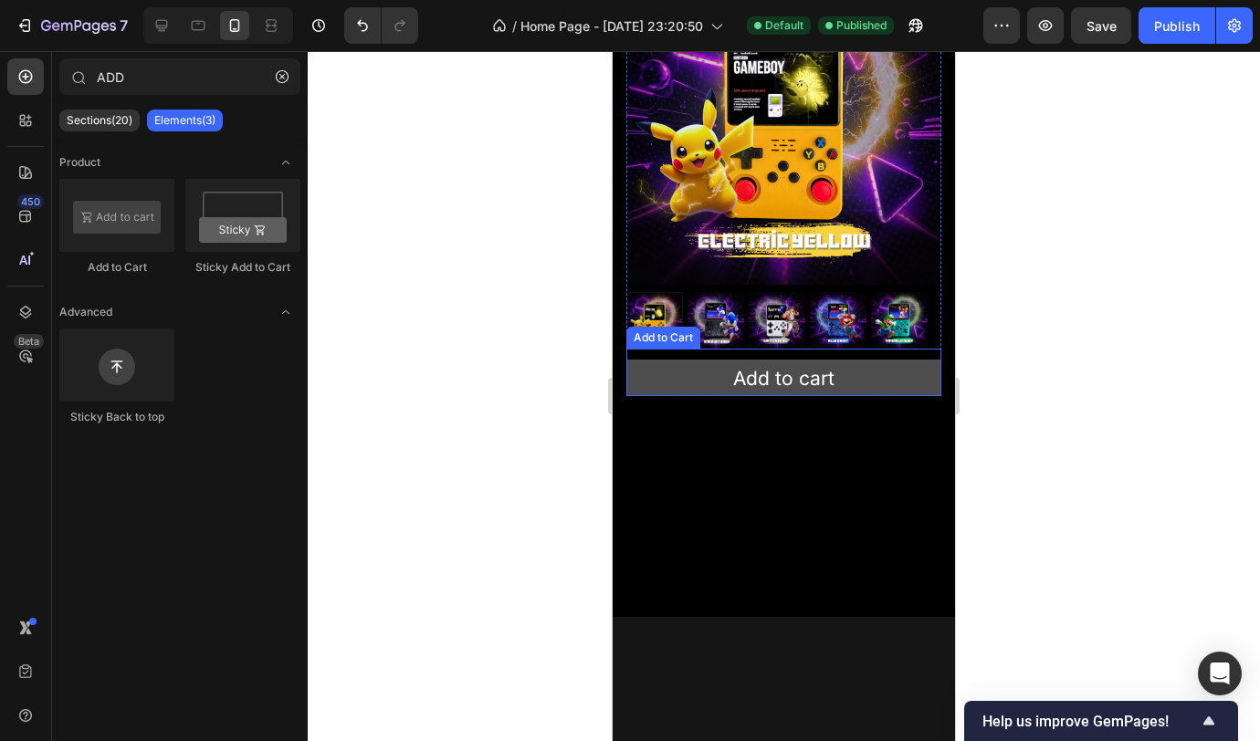
click at [904, 362] on button "Add to cart" at bounding box center [783, 378] width 315 height 37
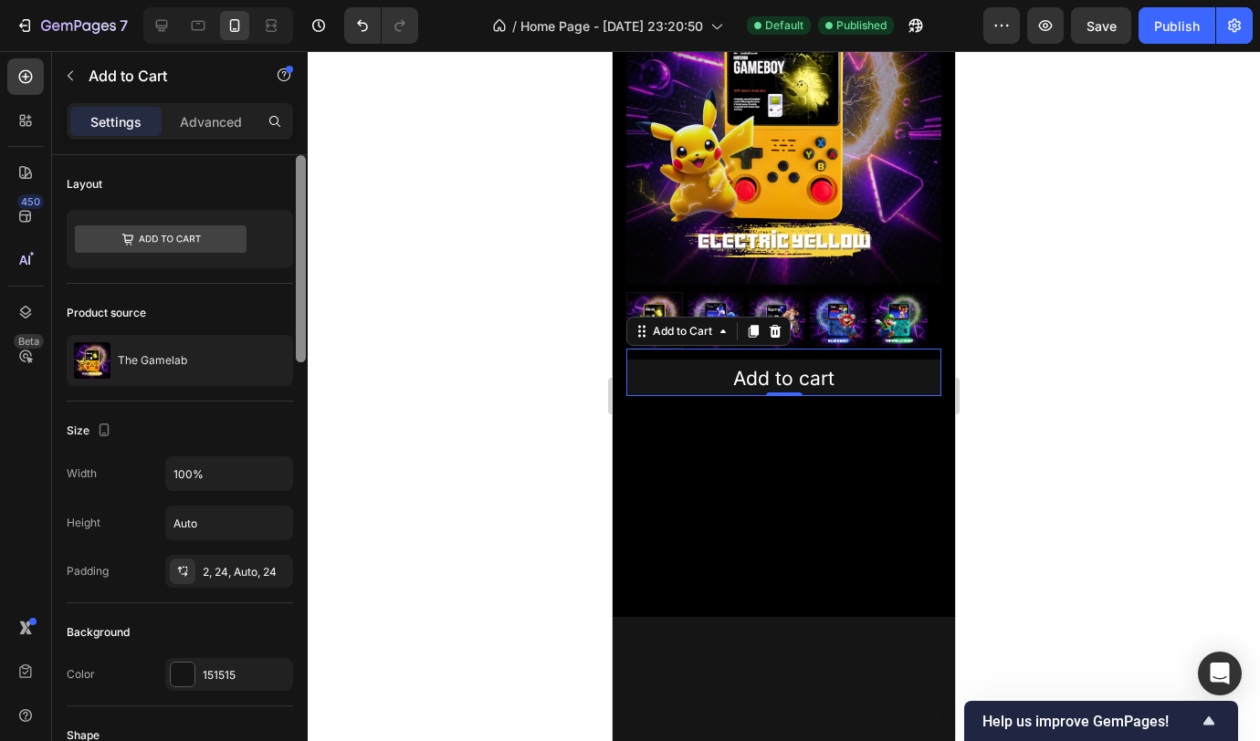
click at [302, 342] on div at bounding box center [301, 258] width 10 height 207
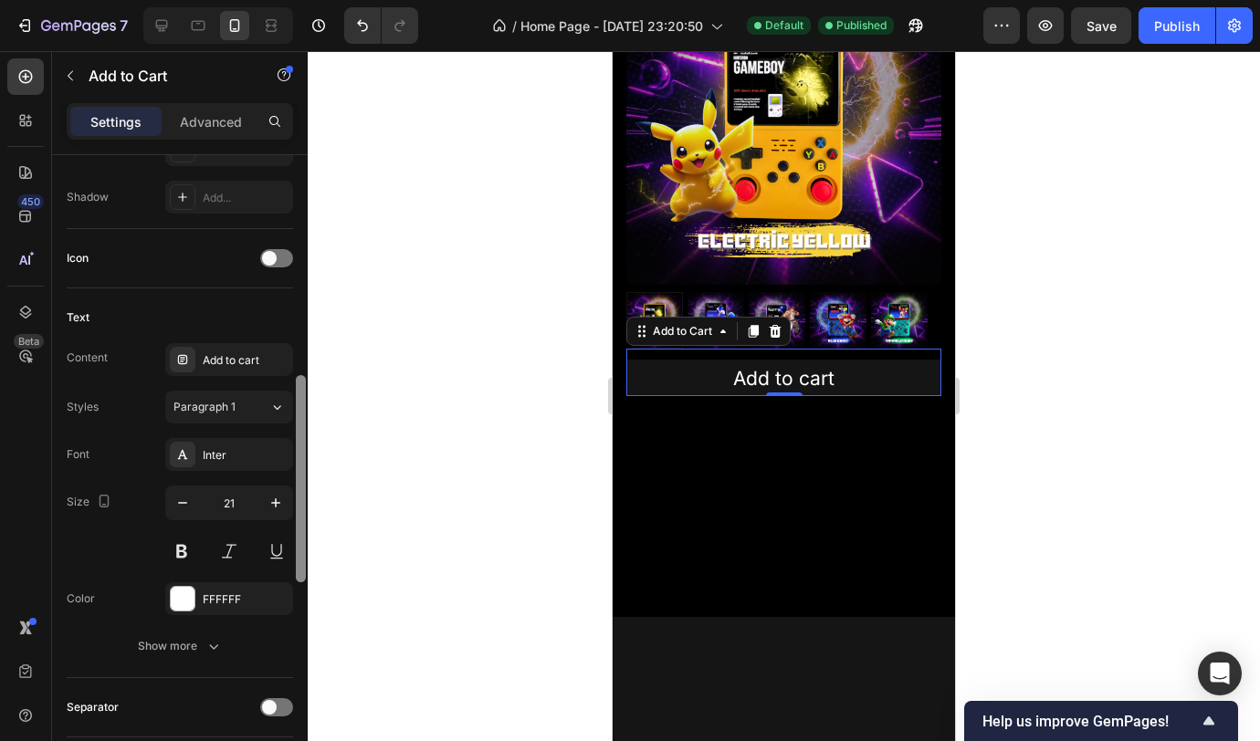
drag, startPoint x: 303, startPoint y: 357, endPoint x: 291, endPoint y: 576, distance: 219.4
click at [291, 577] on div "Layout Product source The Gamelab Size Width 100% Height Auto Padding 2, 24, Au…" at bounding box center [180, 474] width 256 height 638
click at [182, 507] on icon "button" at bounding box center [182, 506] width 18 height 18
click at [277, 15] on div at bounding box center [271, 25] width 29 height 29
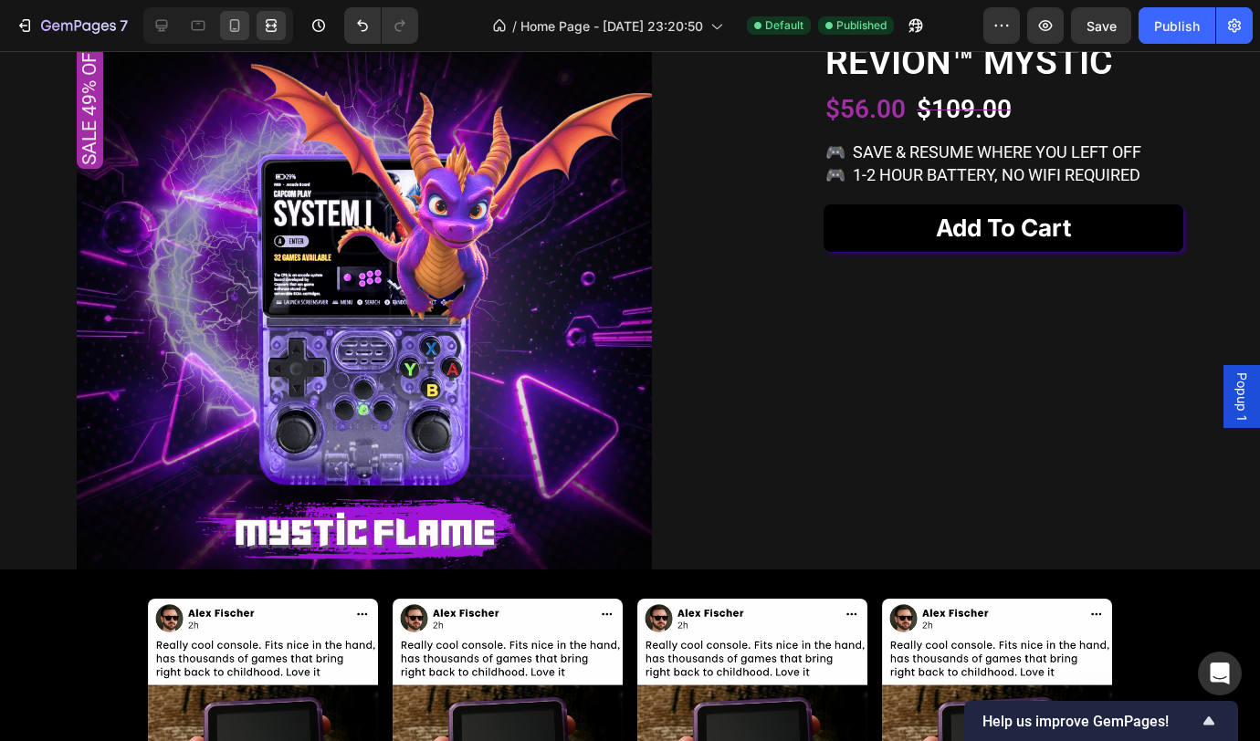
click at [237, 22] on icon at bounding box center [234, 25] width 18 height 18
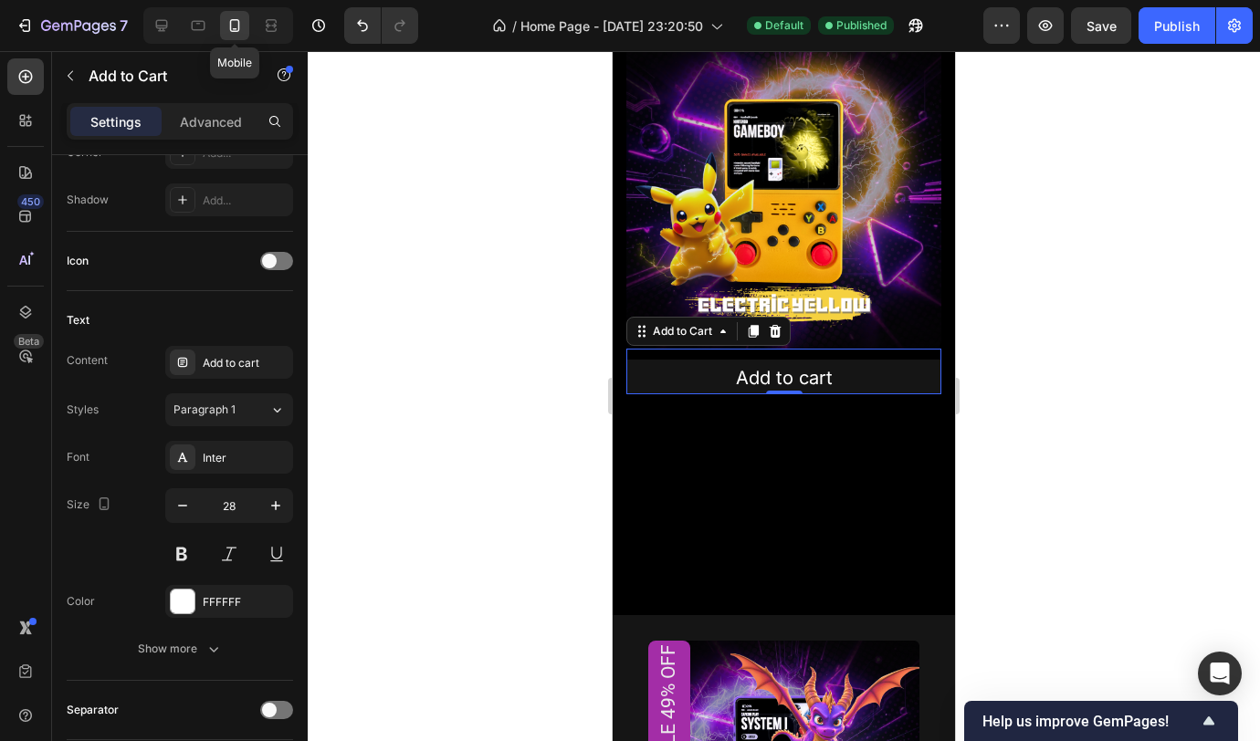
type input "20"
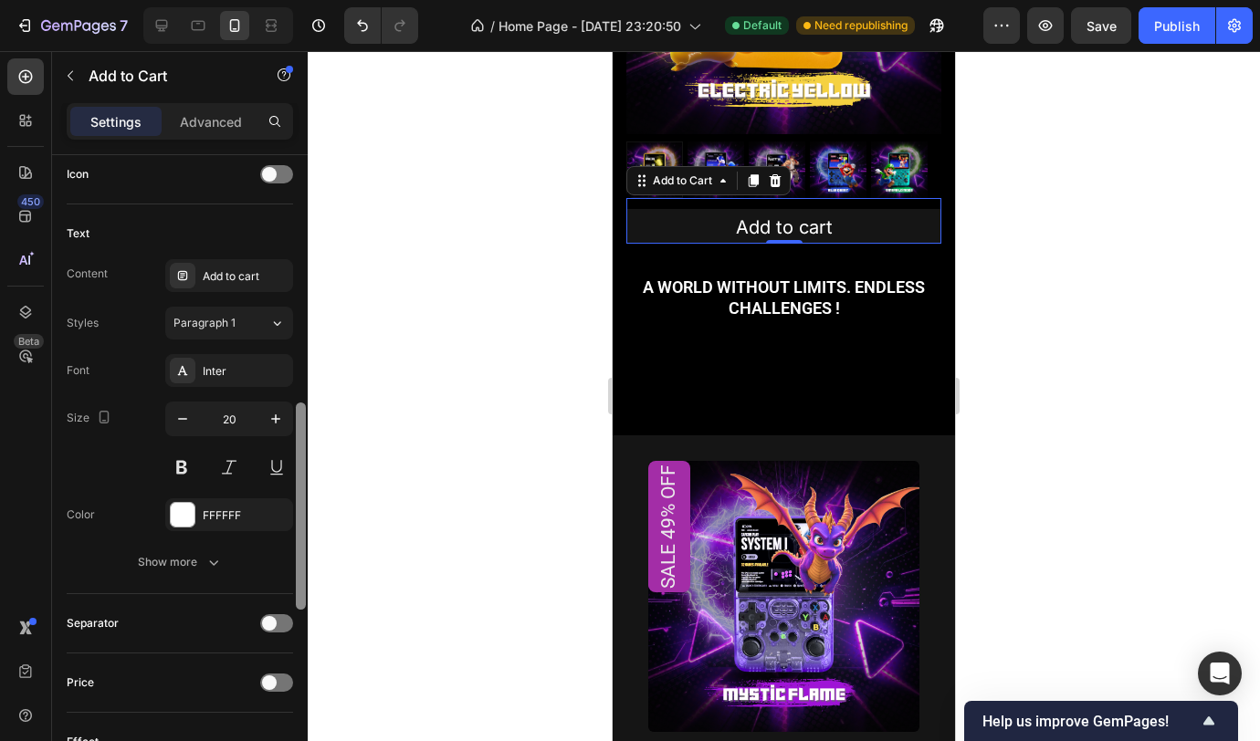
scroll to position [762, 0]
drag, startPoint x: 301, startPoint y: 430, endPoint x: 301, endPoint y: 459, distance: 29.2
click at [301, 459] on div at bounding box center [301, 503] width 10 height 207
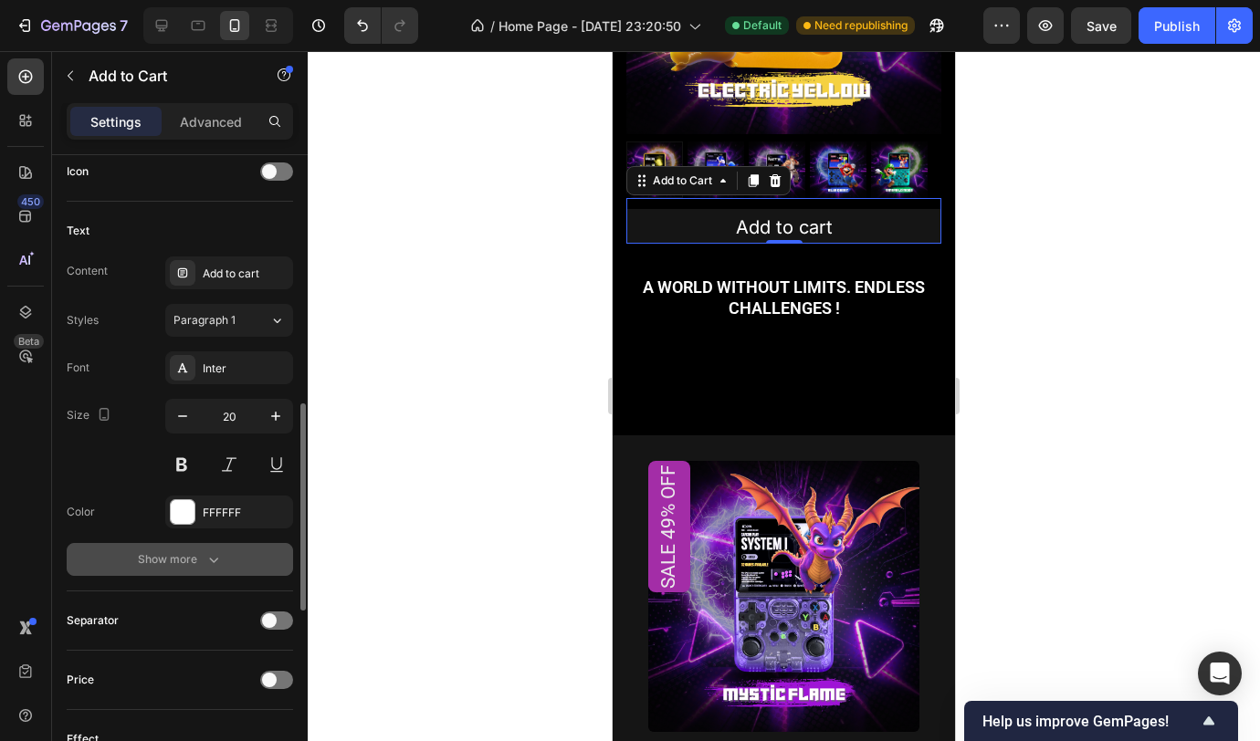
click at [207, 551] on icon "button" at bounding box center [214, 560] width 18 height 18
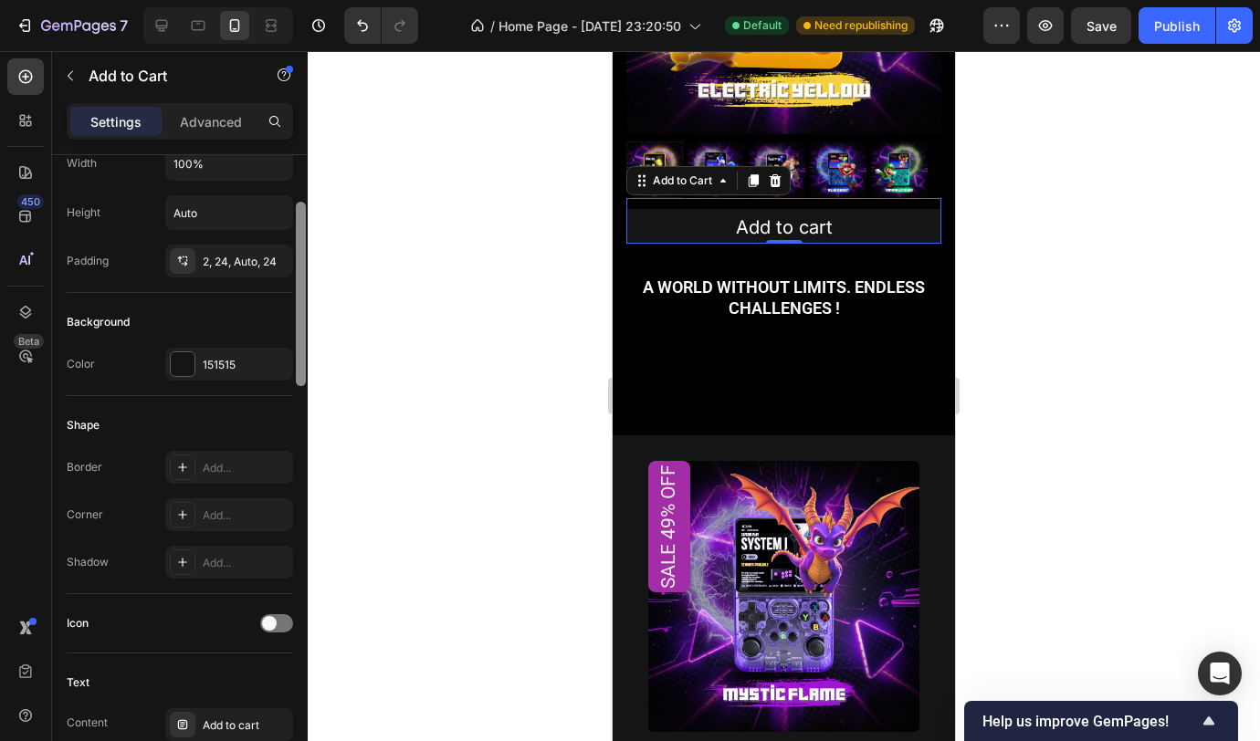
scroll to position [254, 0]
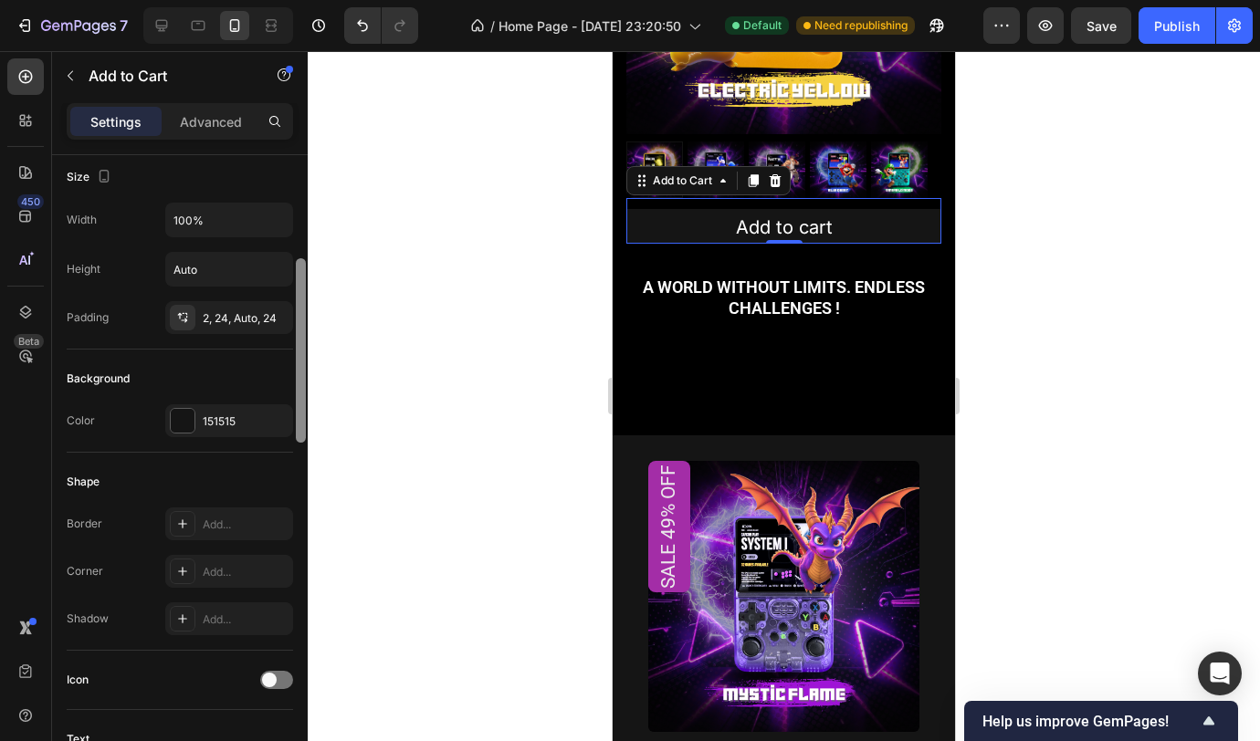
drag, startPoint x: 299, startPoint y: 469, endPoint x: 316, endPoint y: 303, distance: 167.1
click at [316, 0] on div "7 Version history / Home Page - Sep 23, 23:20:50 Default Need republishing Prev…" at bounding box center [630, 0] width 1260 height 0
click at [232, 317] on div "2, 24, Auto, 24" at bounding box center [229, 318] width 53 height 16
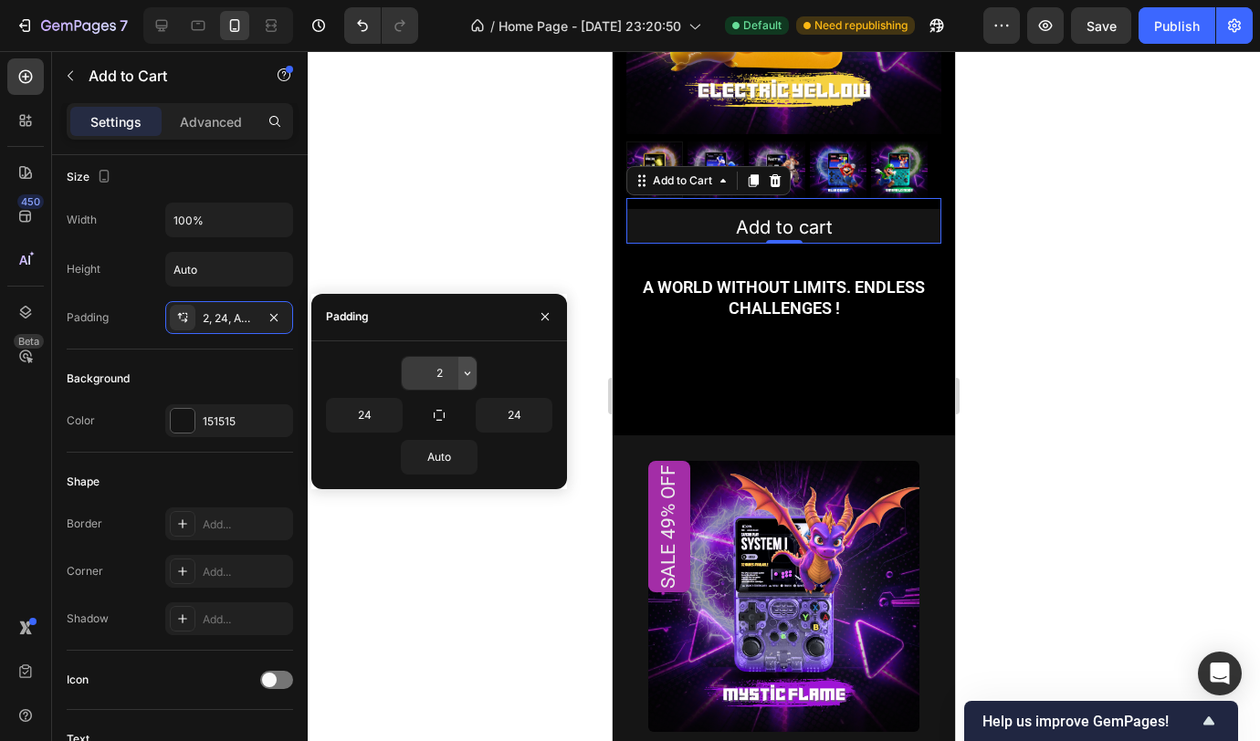
click at [467, 375] on icon "button" at bounding box center [467, 373] width 15 height 15
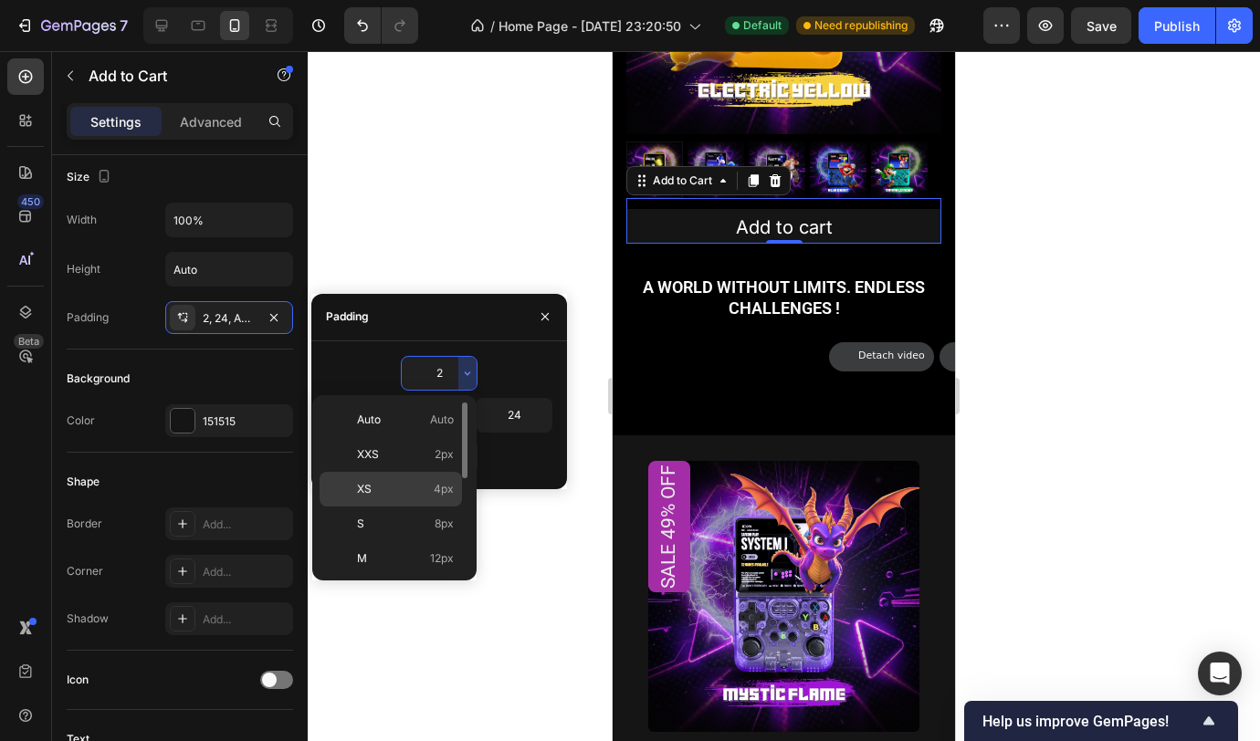
click at [394, 487] on p "XS 4px" at bounding box center [405, 489] width 97 height 16
type input "4"
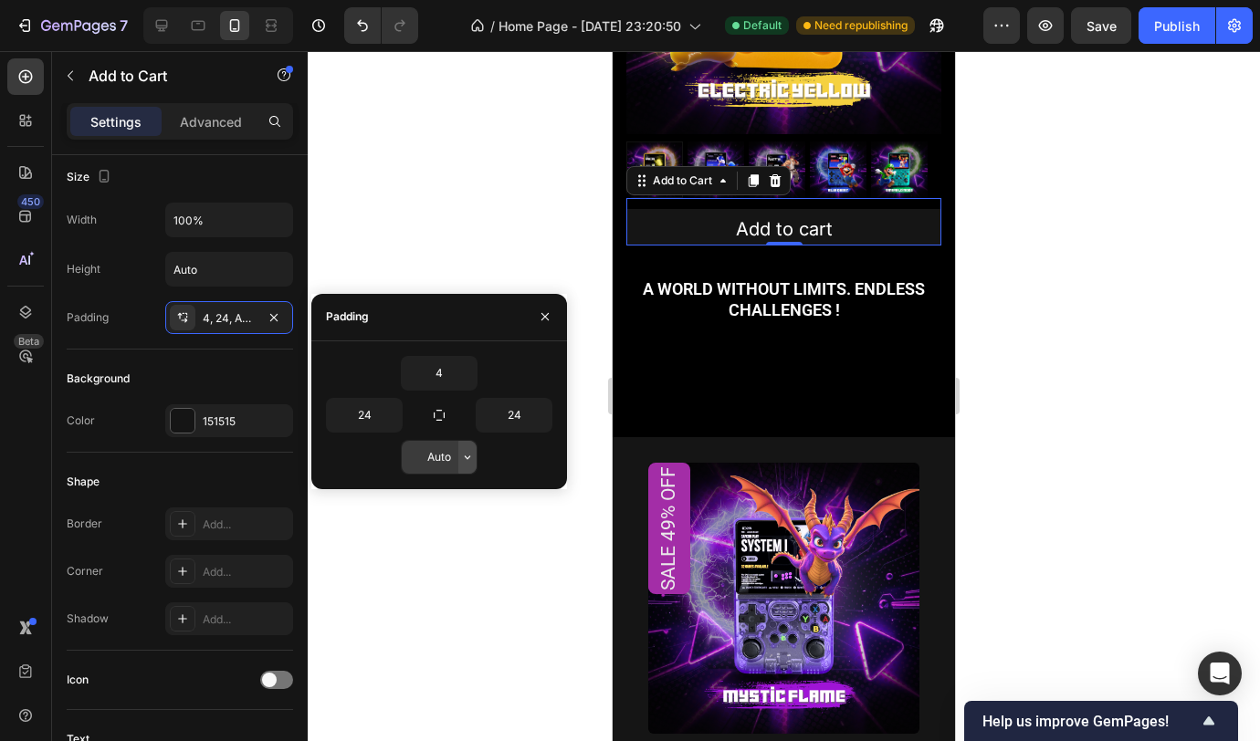
click at [466, 462] on icon "button" at bounding box center [467, 457] width 15 height 15
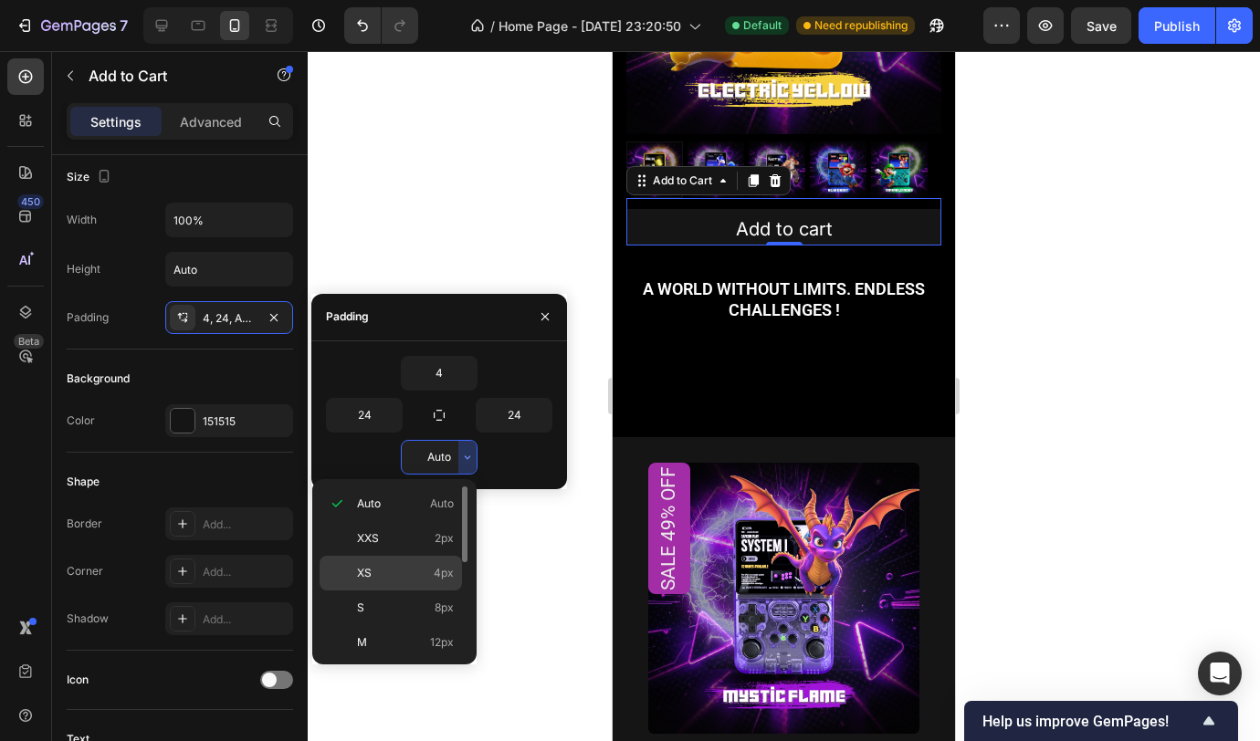
click at [415, 582] on div "XS 4px" at bounding box center [391, 573] width 142 height 35
type input "4"
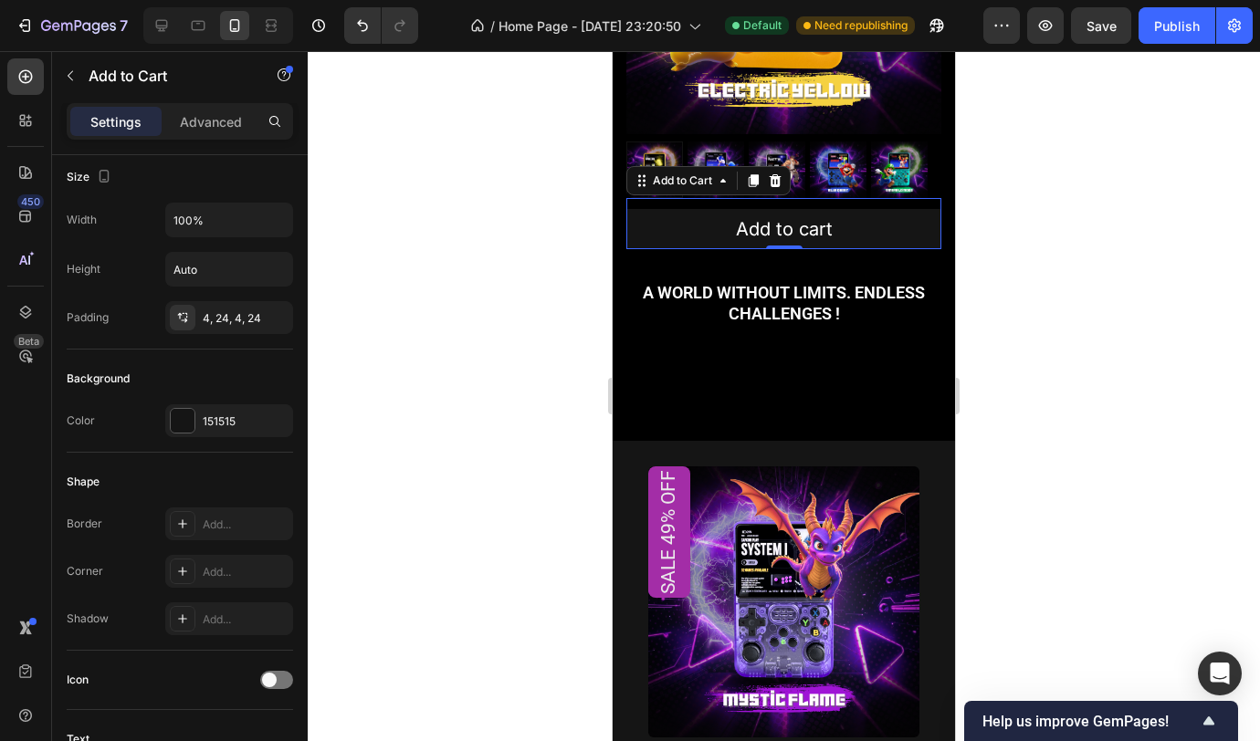
click at [545, 208] on div at bounding box center [784, 396] width 952 height 690
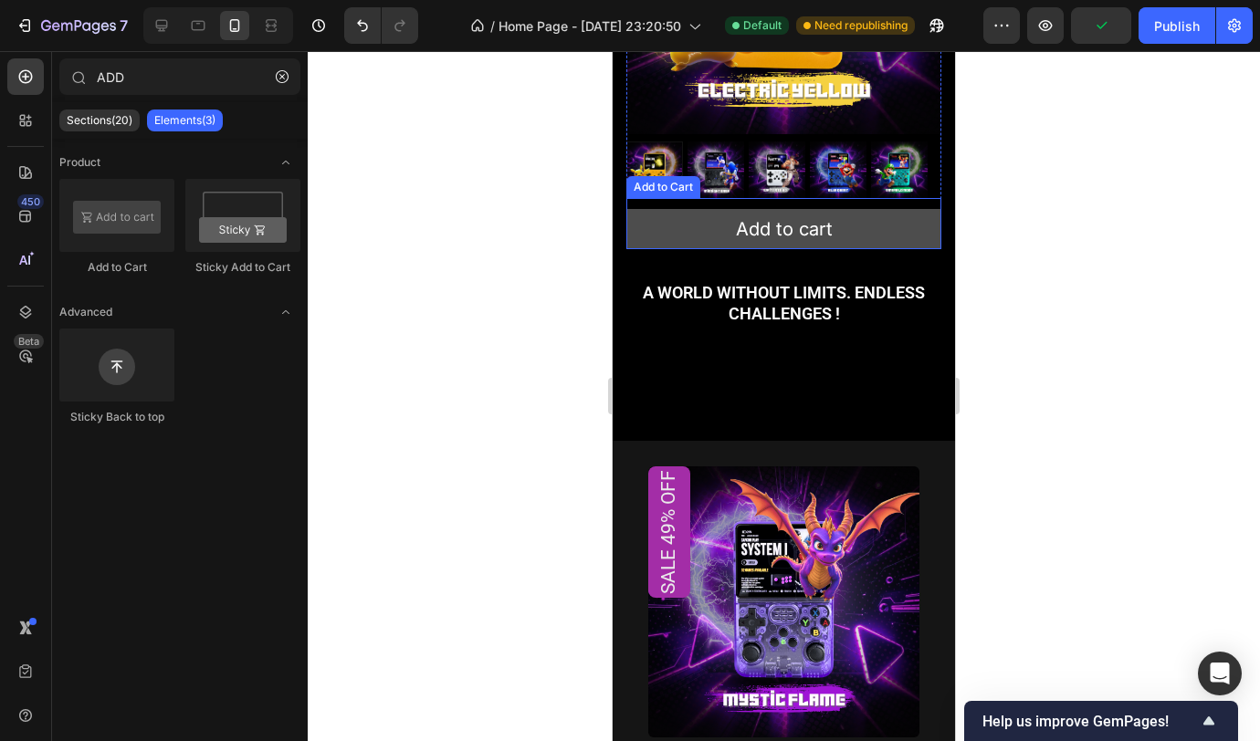
click at [679, 219] on button "Add to cart" at bounding box center [783, 229] width 315 height 40
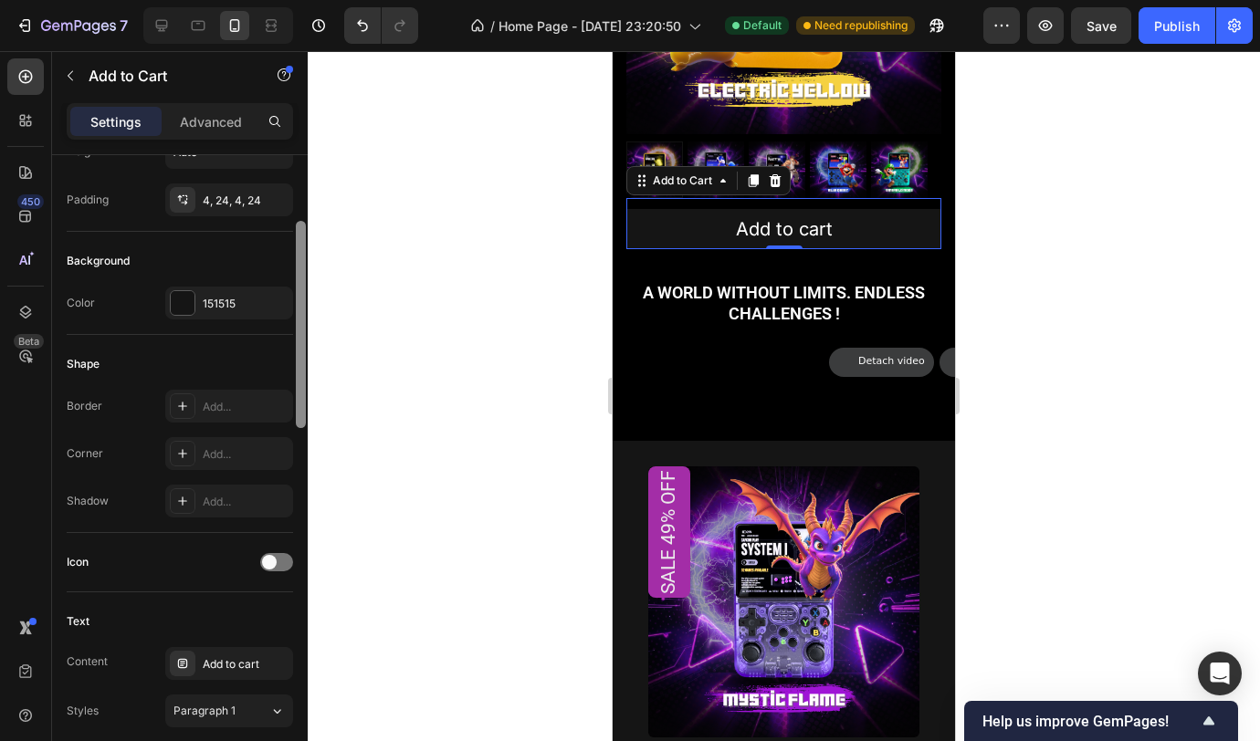
scroll to position [374, 0]
drag, startPoint x: 300, startPoint y: 328, endPoint x: 305, endPoint y: 450, distance: 122.4
click at [305, 450] on div at bounding box center [301, 381] width 10 height 207
click at [231, 439] on div "Add..." at bounding box center [229, 451] width 128 height 33
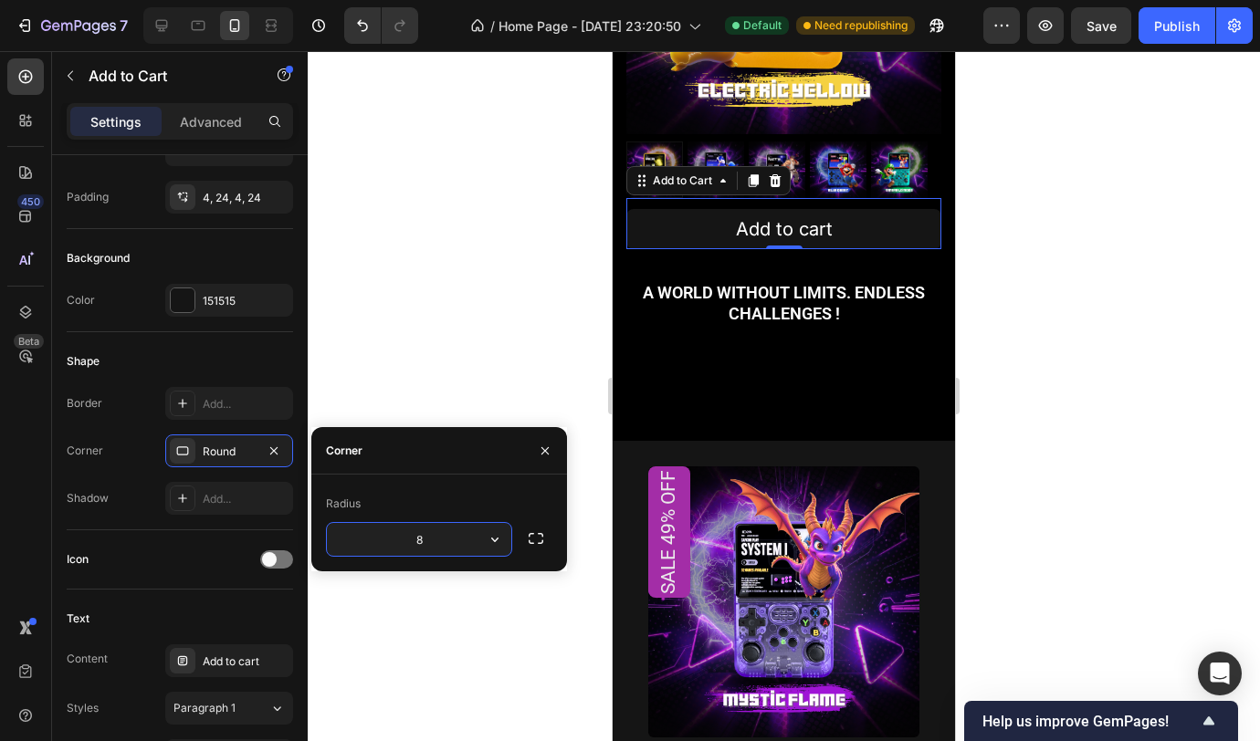
click at [473, 184] on div at bounding box center [784, 396] width 952 height 690
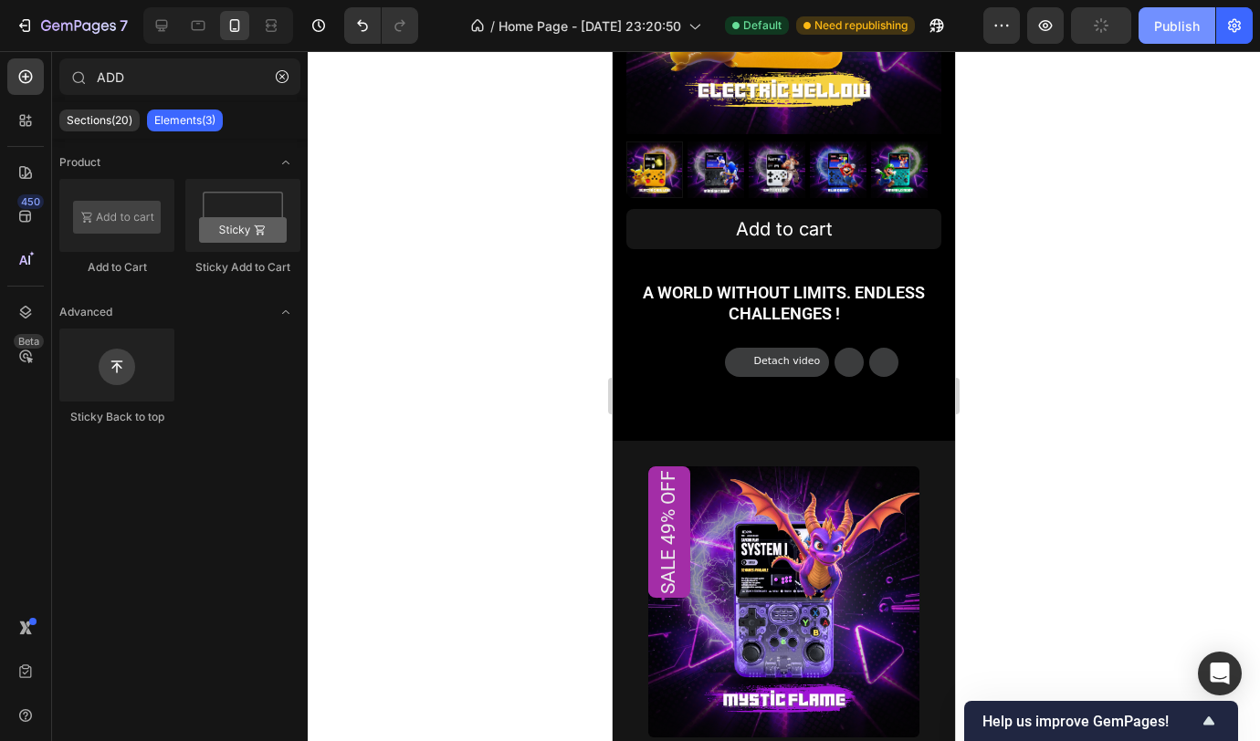
click at [1196, 38] on button "Publish" at bounding box center [1176, 25] width 77 height 37
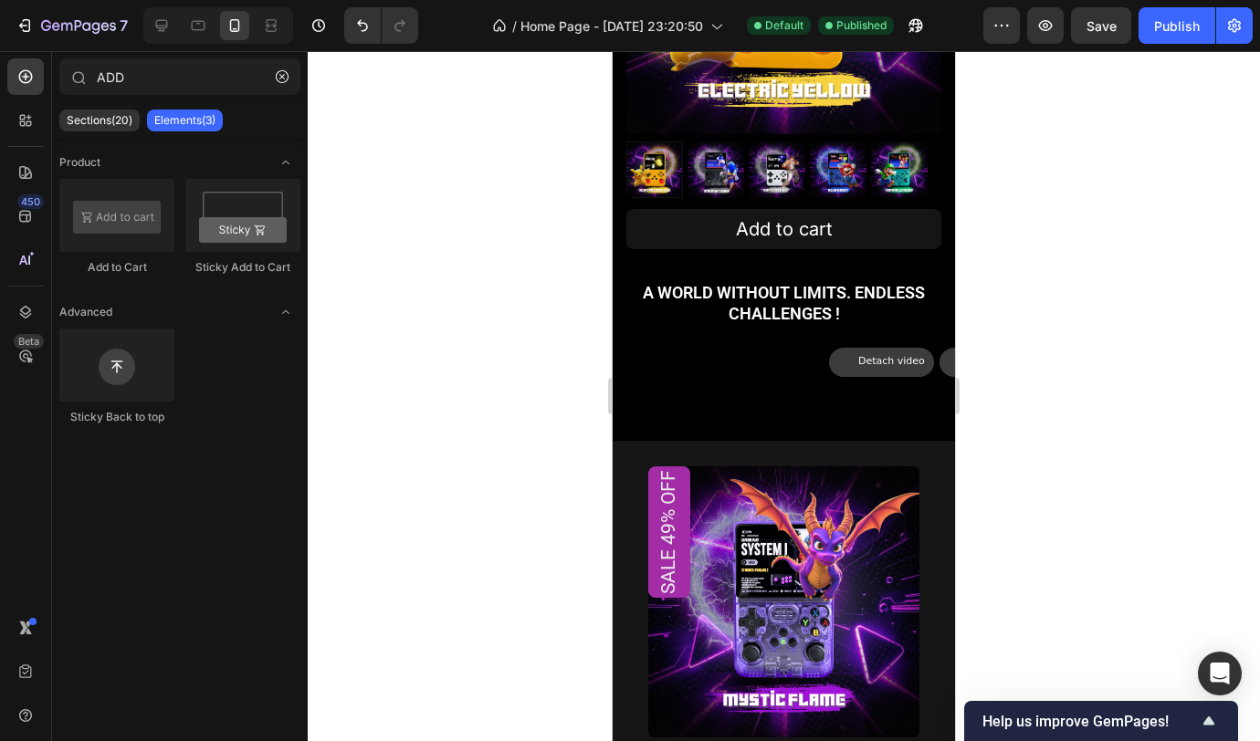
click at [160, 40] on div at bounding box center [218, 25] width 150 height 37
click at [160, 33] on icon at bounding box center [161, 25] width 18 height 18
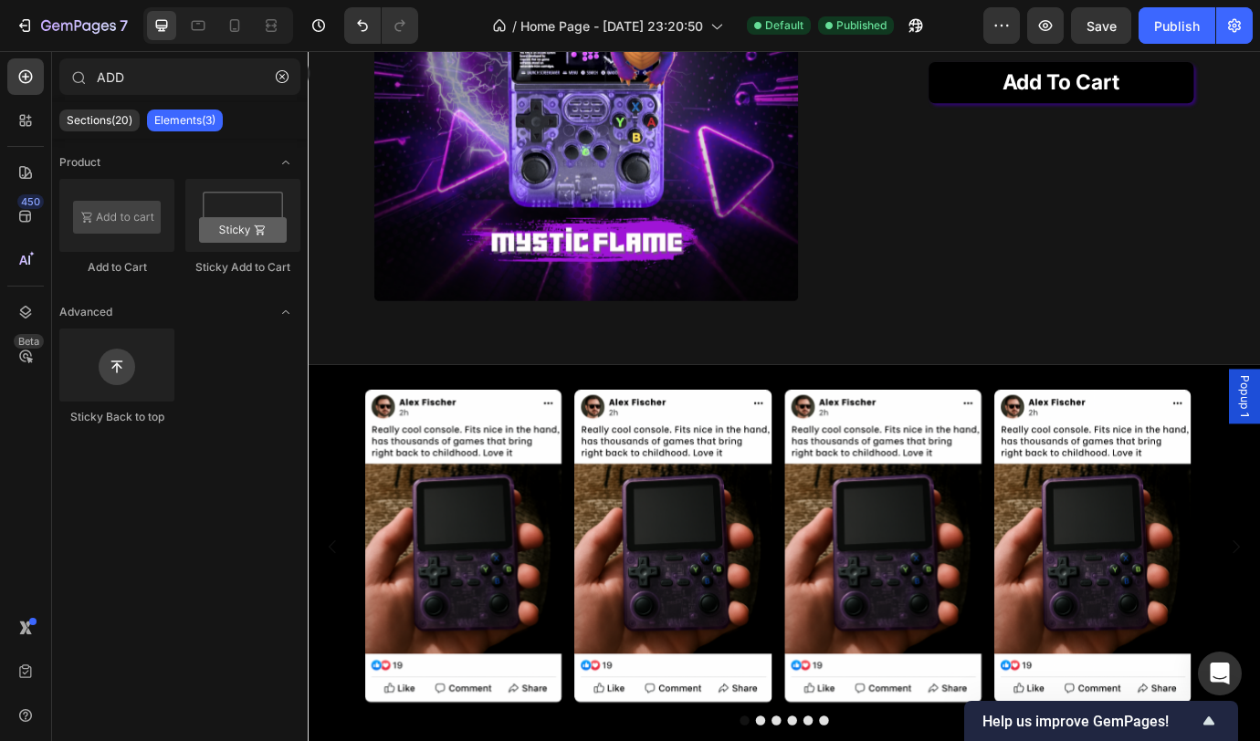
scroll to position [1161, 0]
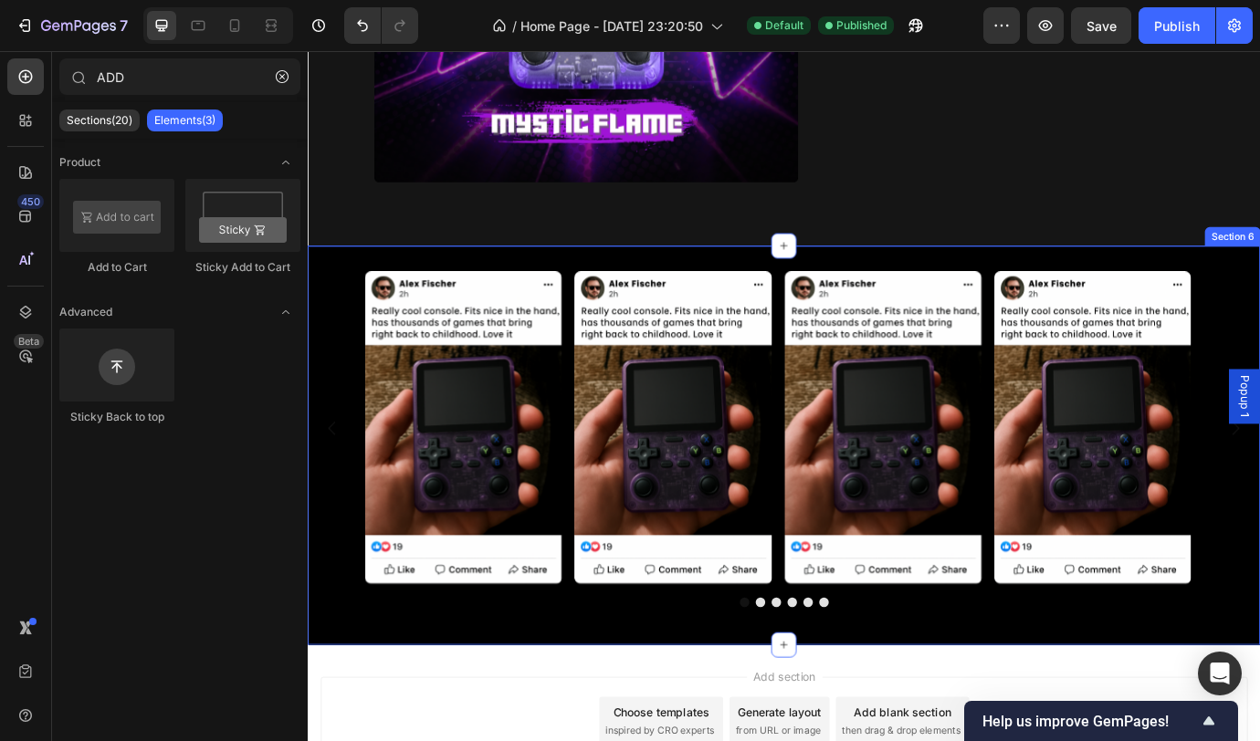
click at [1087, 276] on div "Image Image Image Image Image Image Carousel Section 6" at bounding box center [856, 505] width 1096 height 459
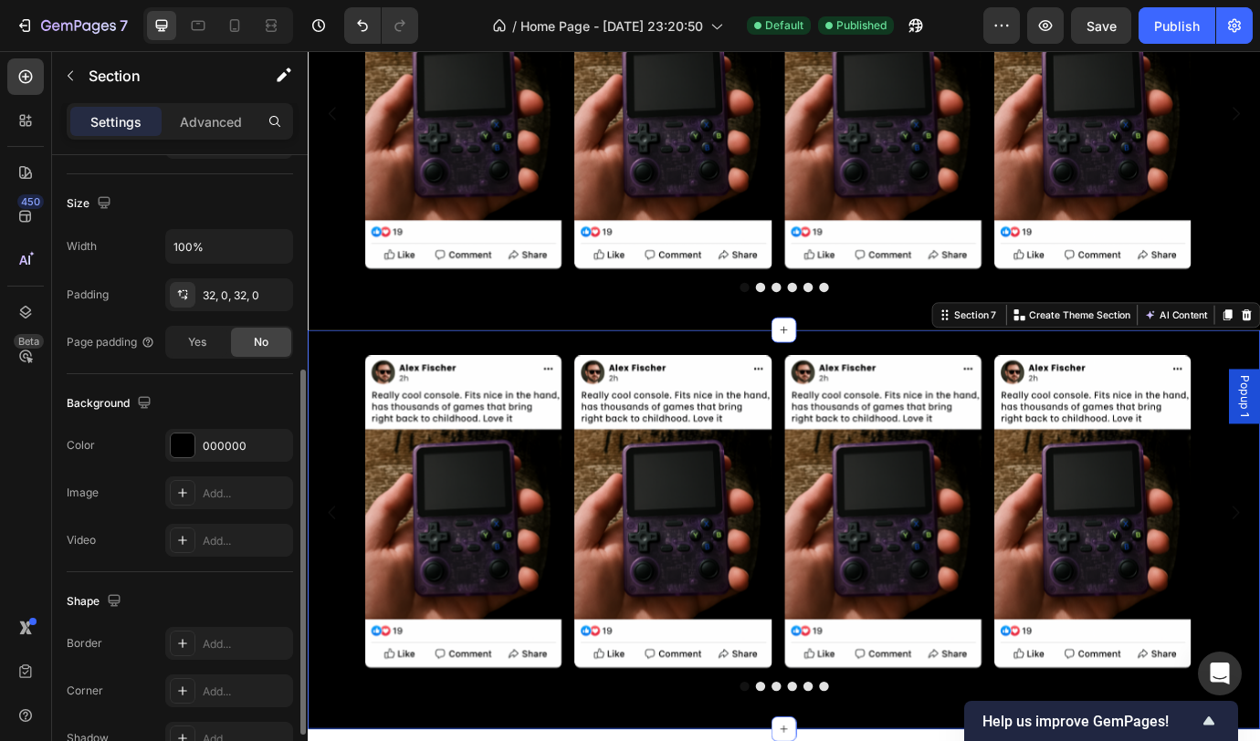
scroll to position [1740, 0]
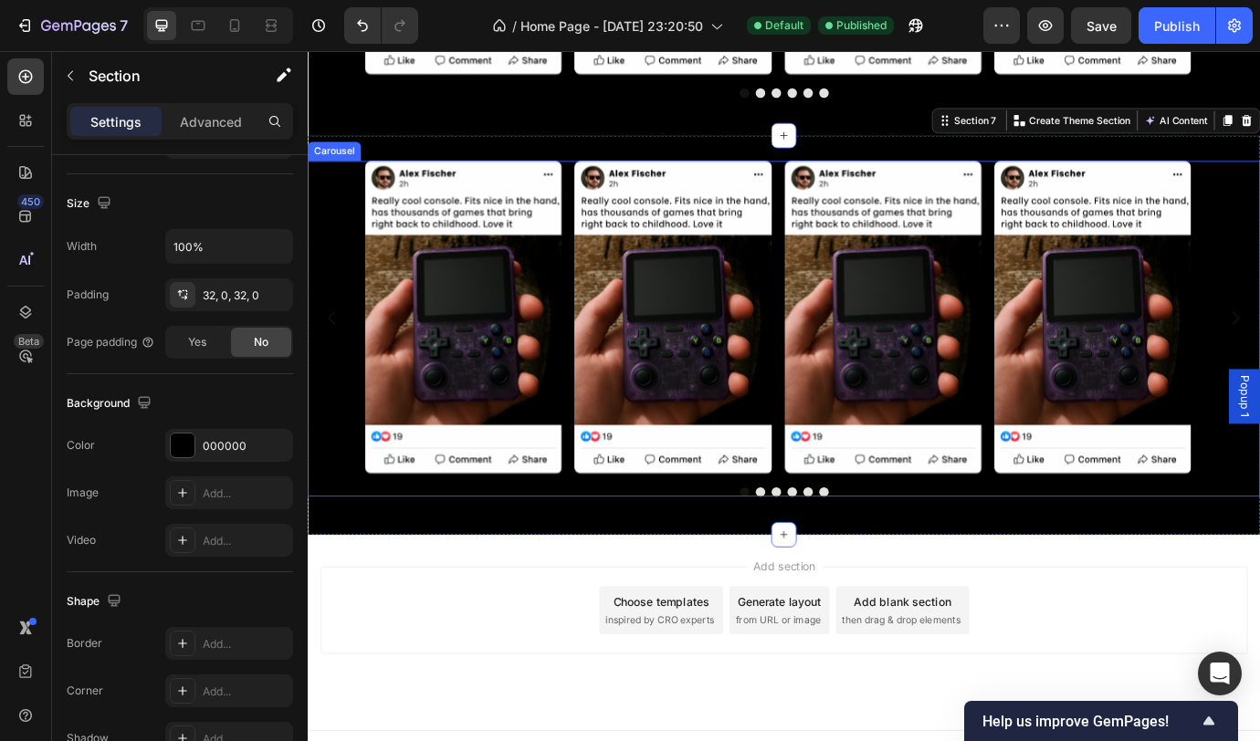
click at [1259, 224] on div "Image Image Image Image Image Image" at bounding box center [856, 358] width 1096 height 361
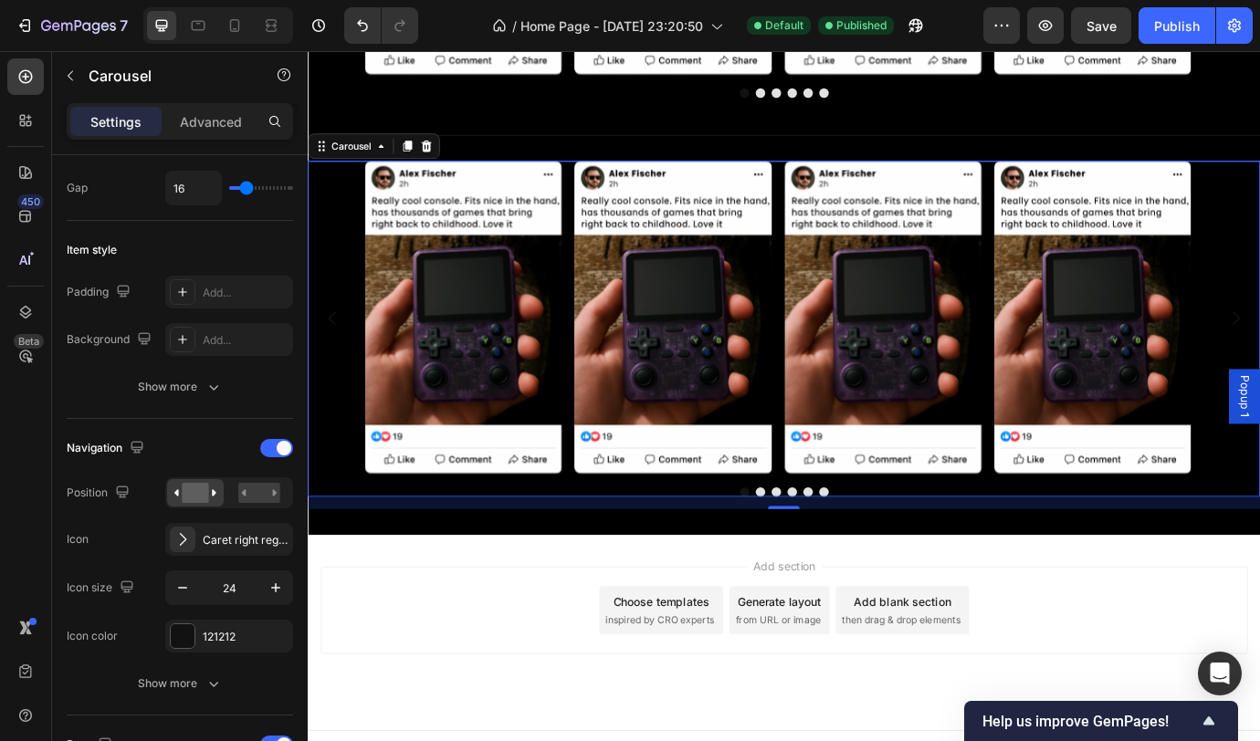
scroll to position [0, 0]
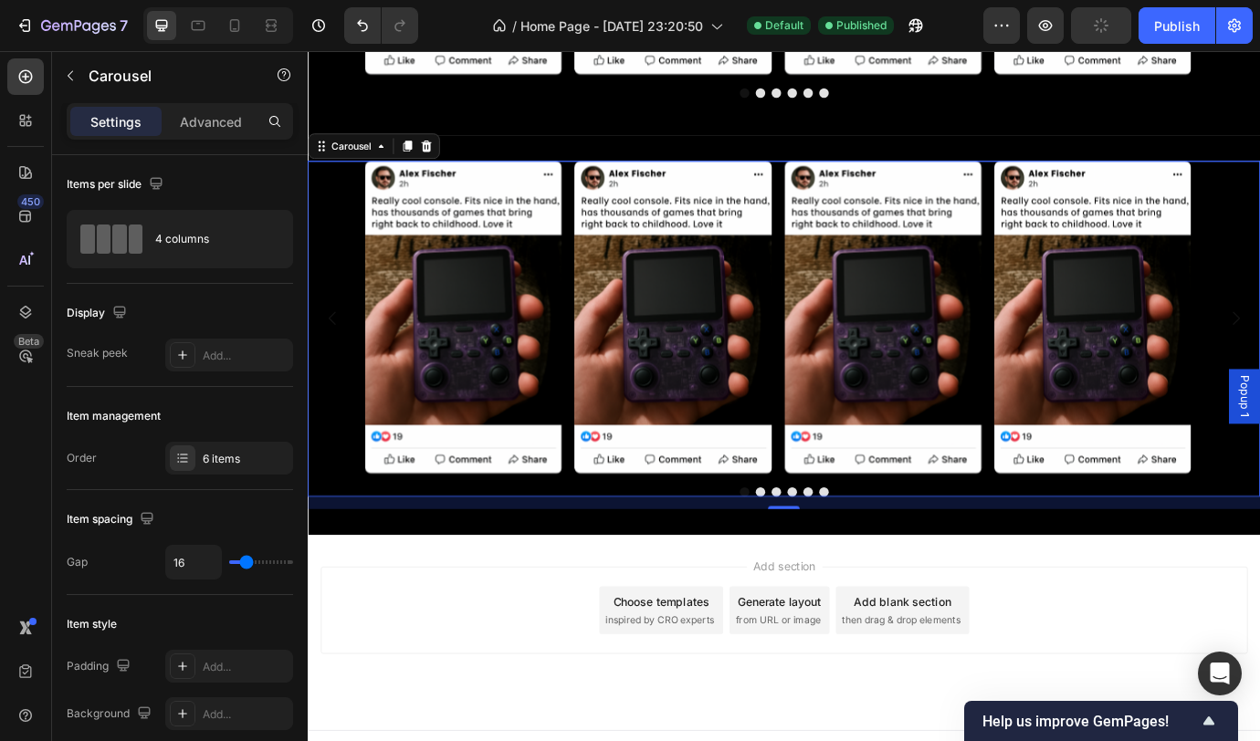
click at [499, 302] on img at bounding box center [486, 358] width 226 height 361
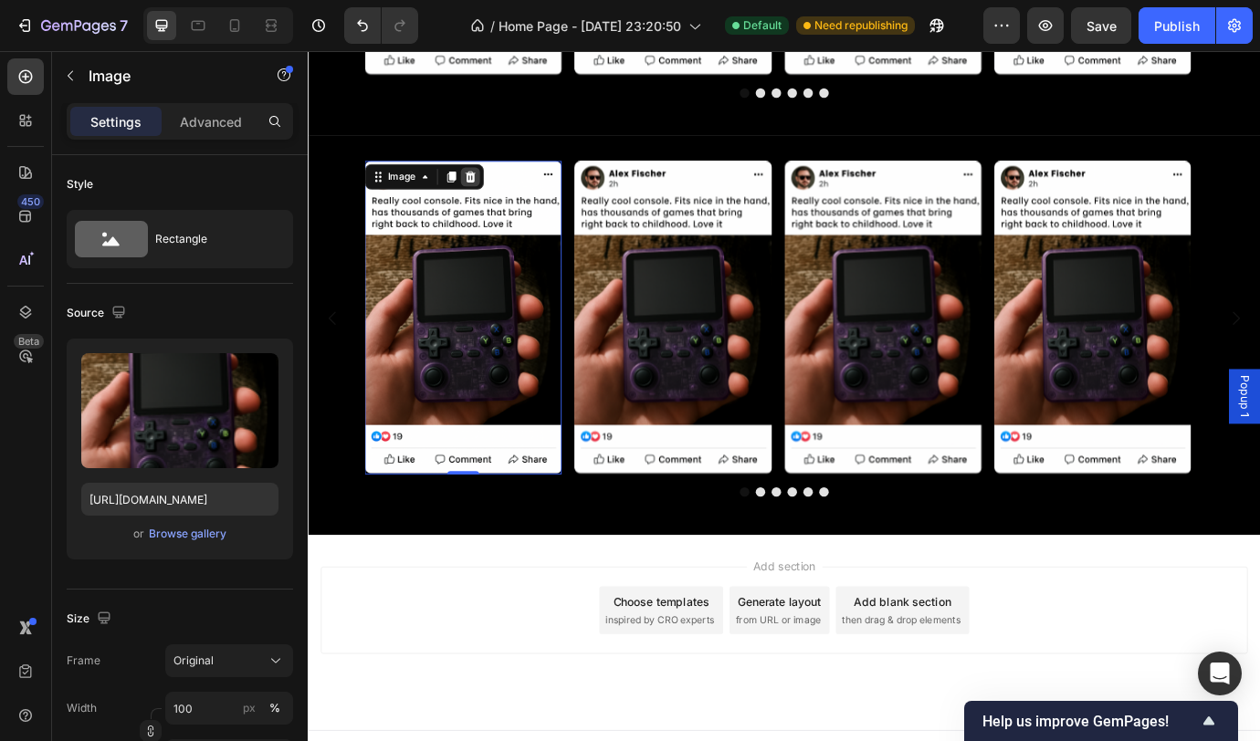
click at [495, 199] on icon at bounding box center [495, 196] width 12 height 13
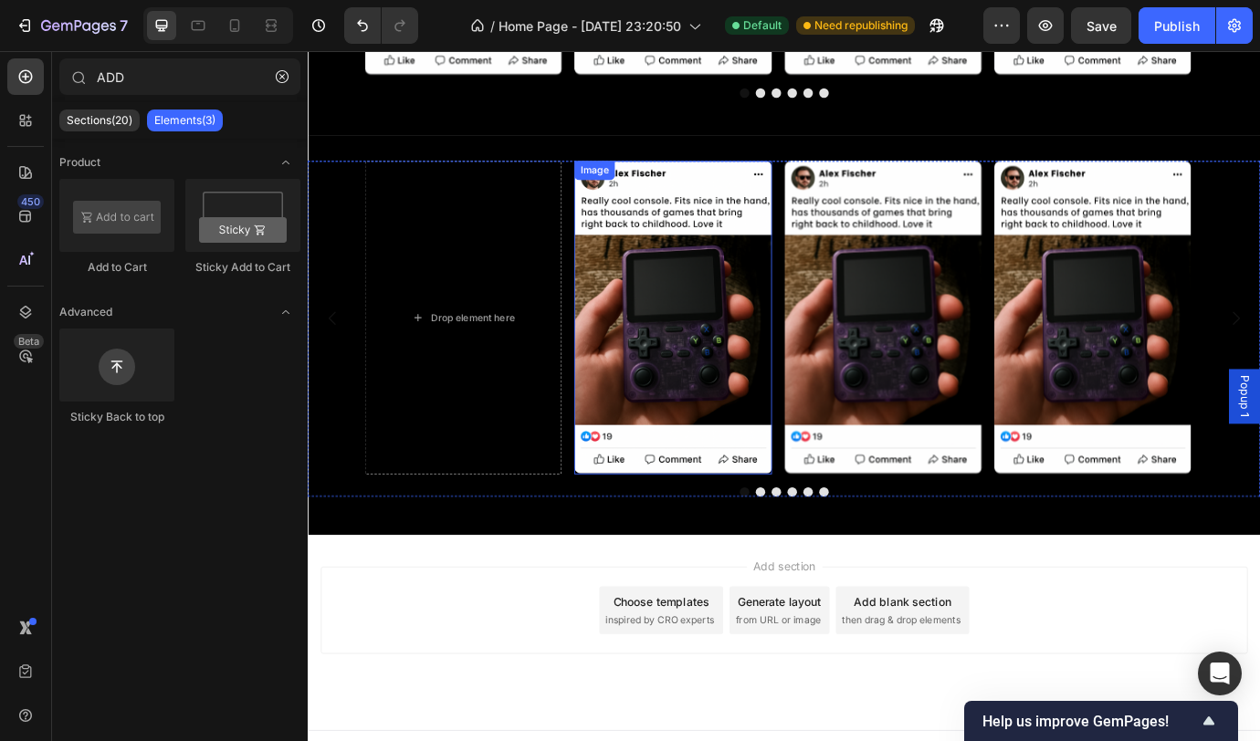
click at [716, 288] on img at bounding box center [727, 358] width 226 height 361
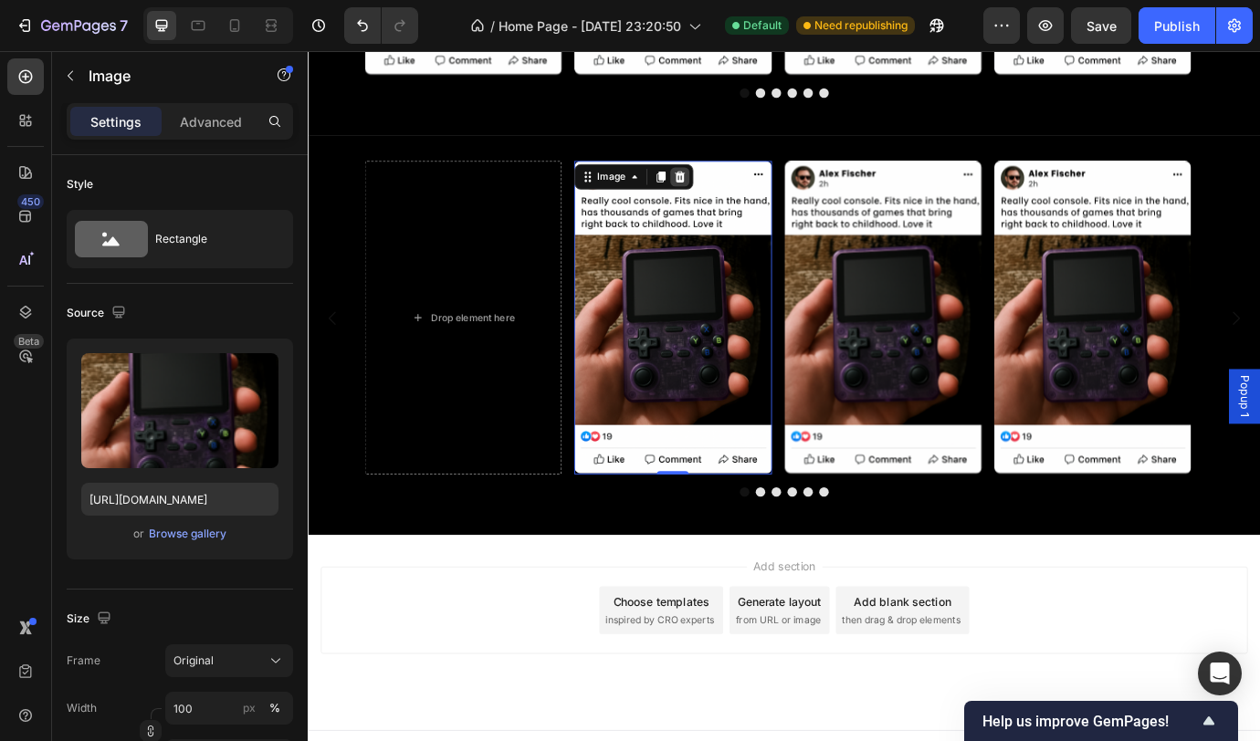
click at [737, 200] on icon at bounding box center [736, 196] width 12 height 13
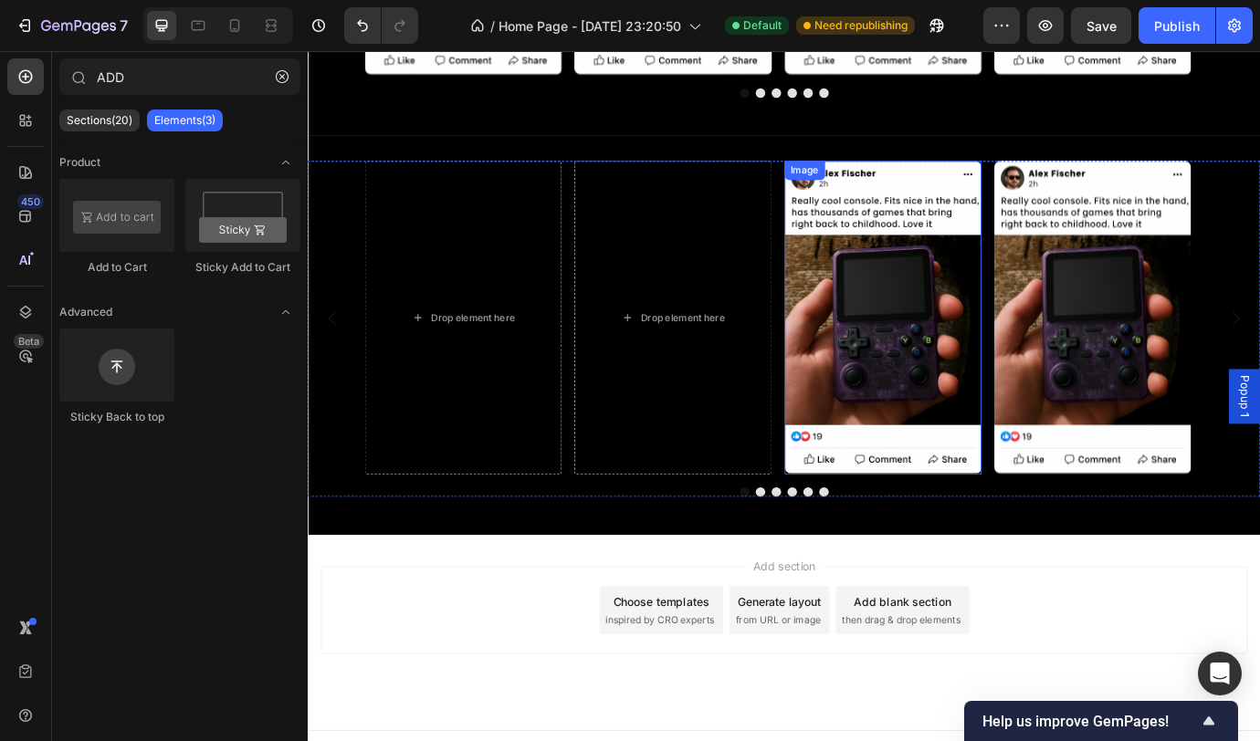
click at [947, 267] on img at bounding box center [969, 358] width 226 height 361
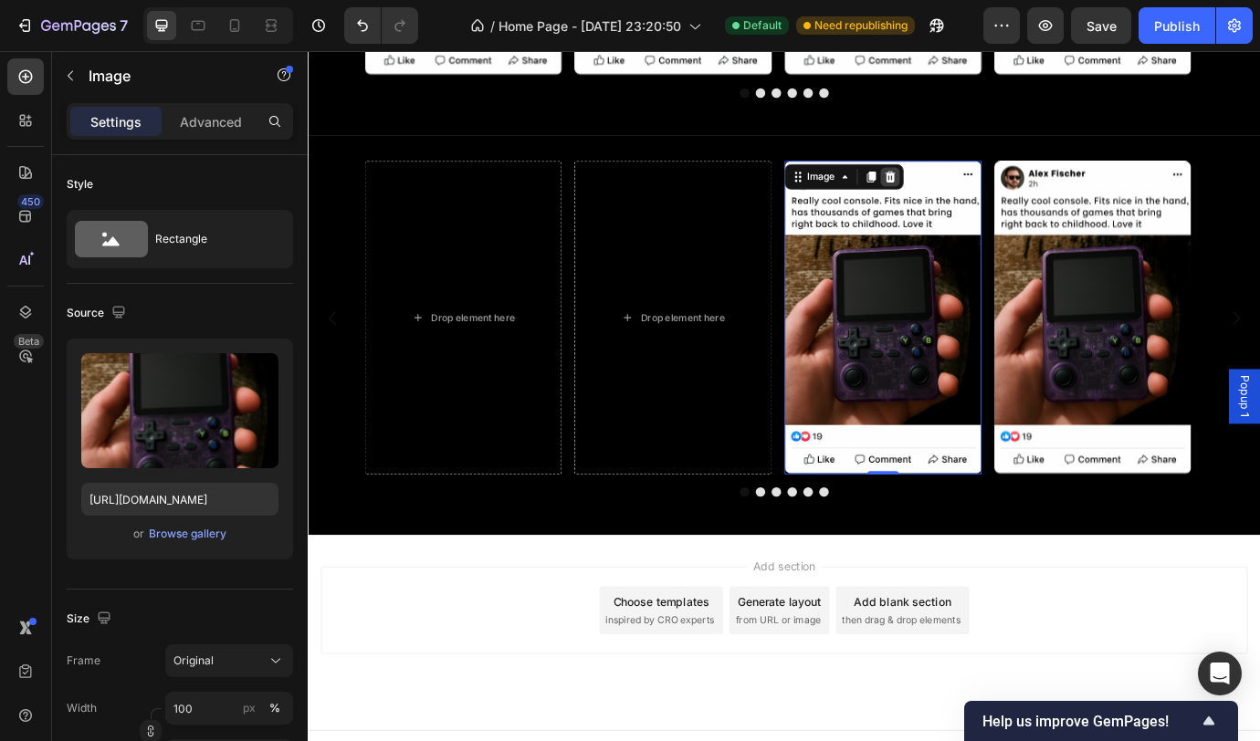
click at [975, 201] on icon at bounding box center [977, 196] width 12 height 13
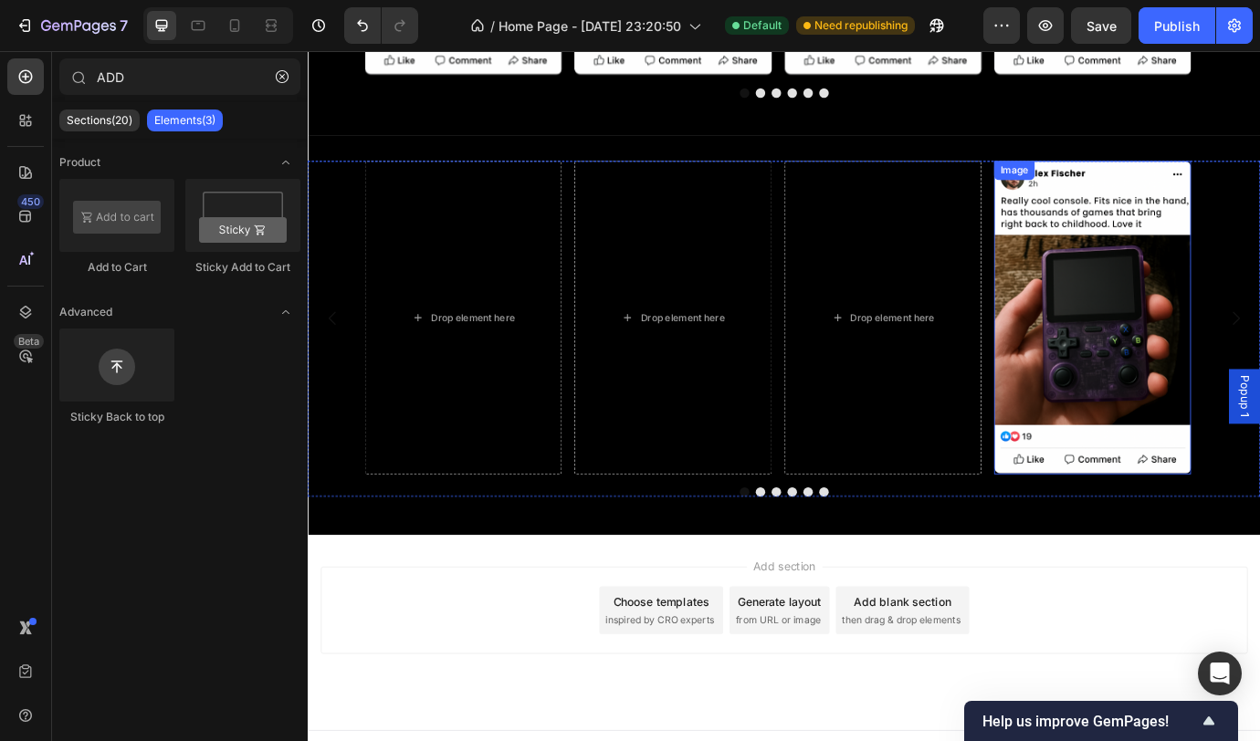
click at [1211, 246] on img at bounding box center [1210, 358] width 226 height 361
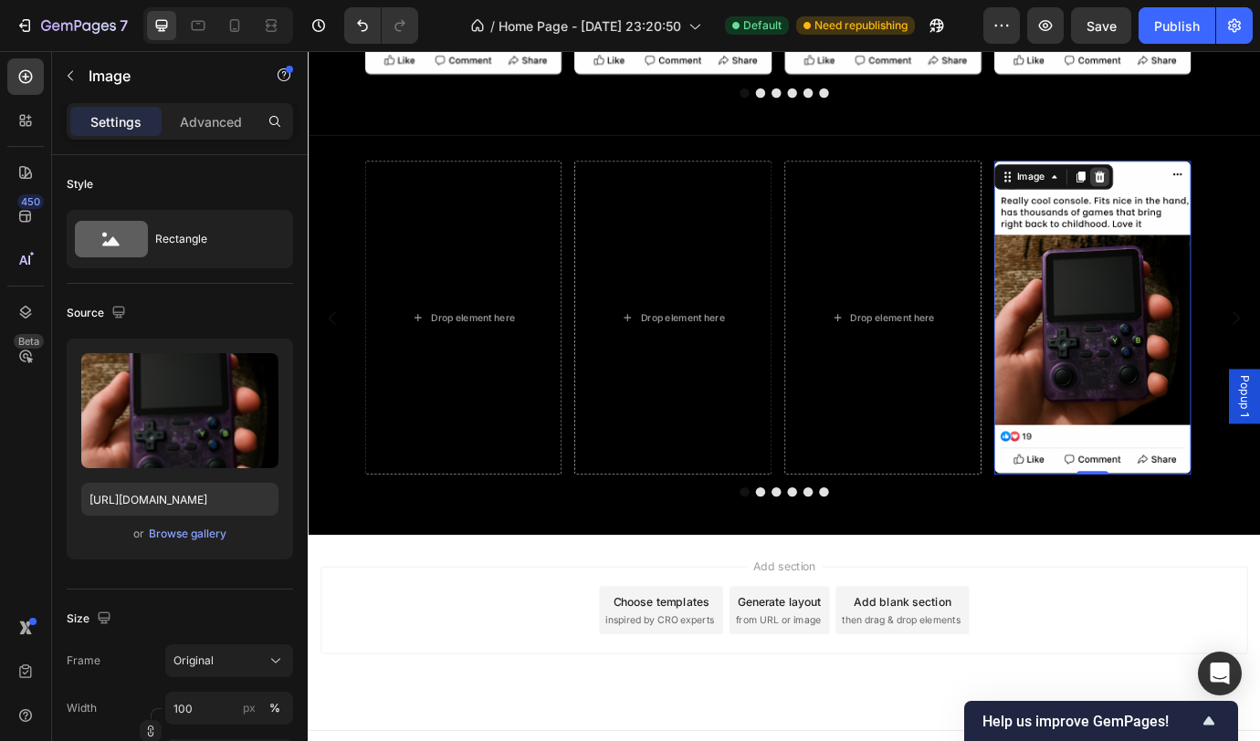
click at [1222, 196] on icon at bounding box center [1218, 196] width 12 height 13
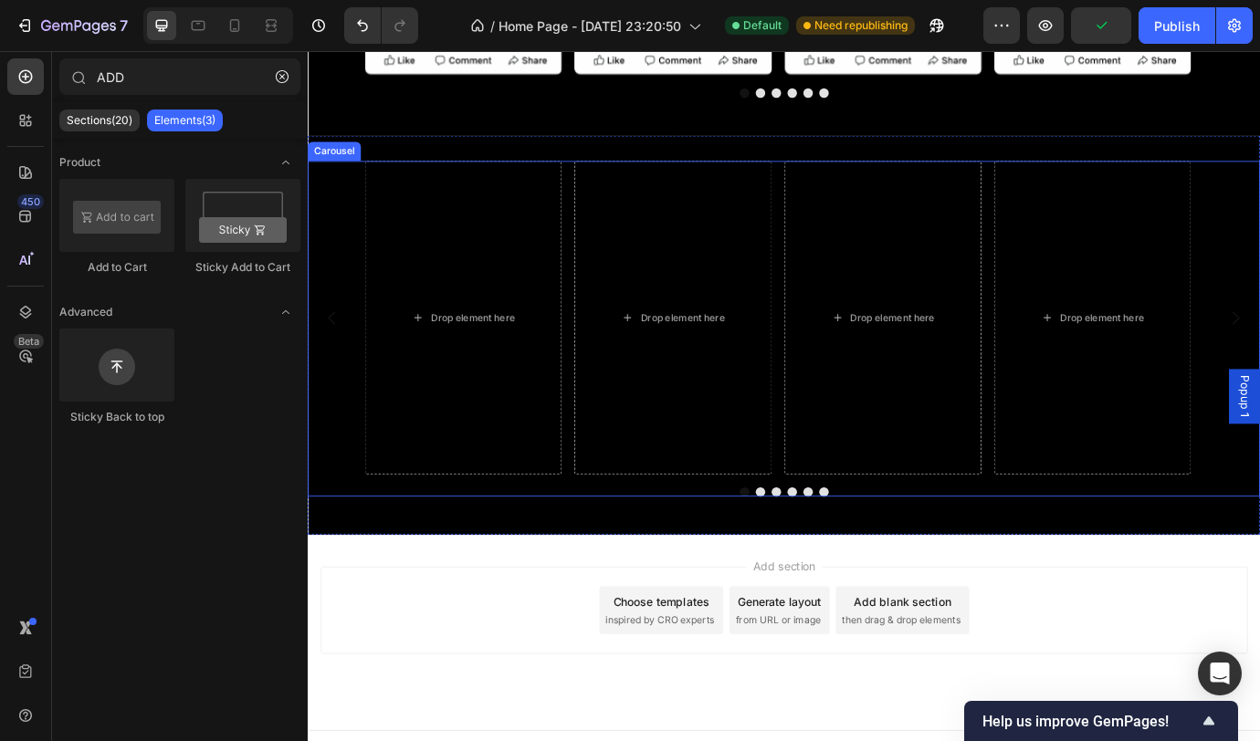
click at [347, 279] on div "Drop element here Drop element here Drop element here Drop element here Image I…" at bounding box center [856, 358] width 1096 height 361
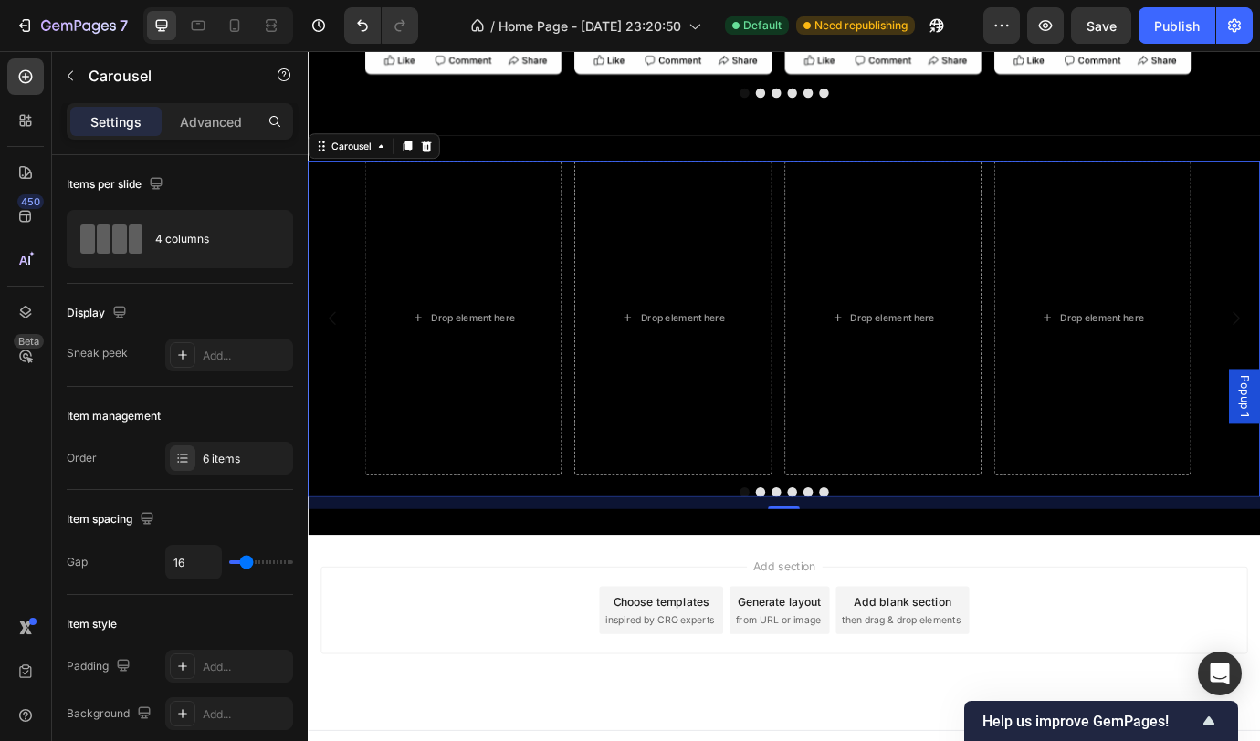
scroll to position [638, 0]
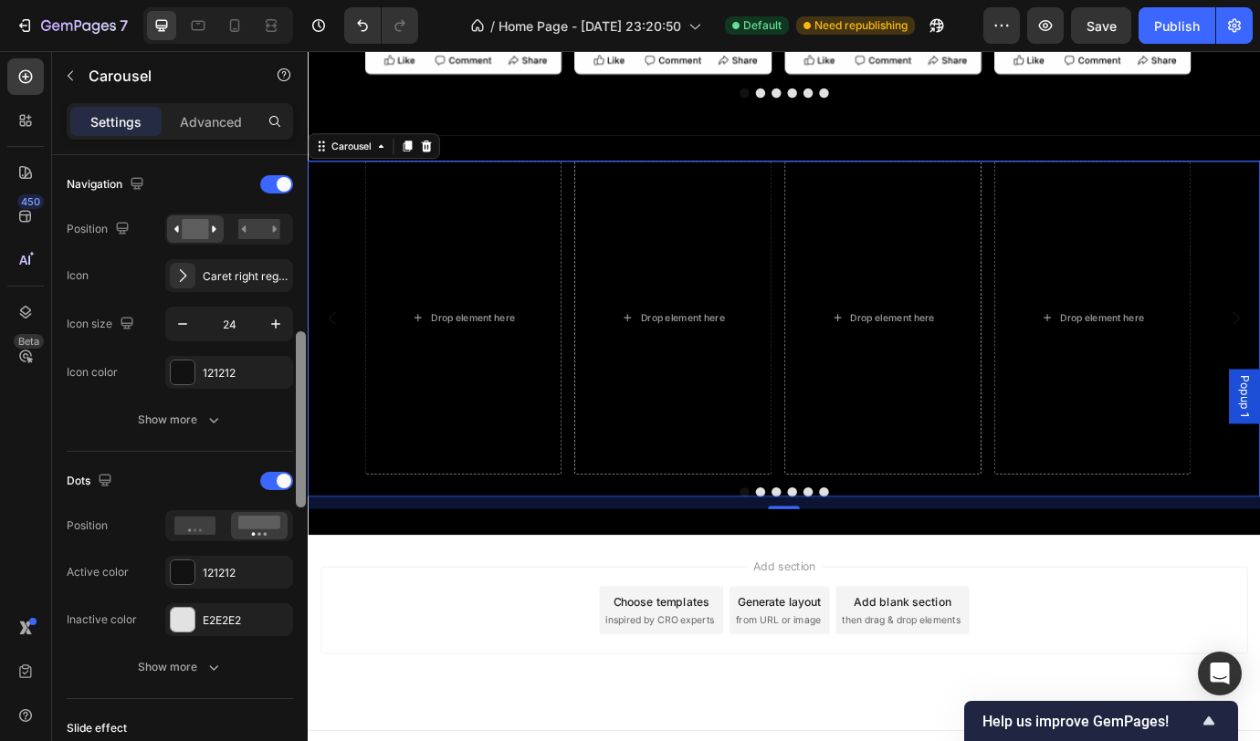
drag, startPoint x: 295, startPoint y: 302, endPoint x: 295, endPoint y: 317, distance: 14.6
click at [295, 317] on div at bounding box center [301, 474] width 14 height 638
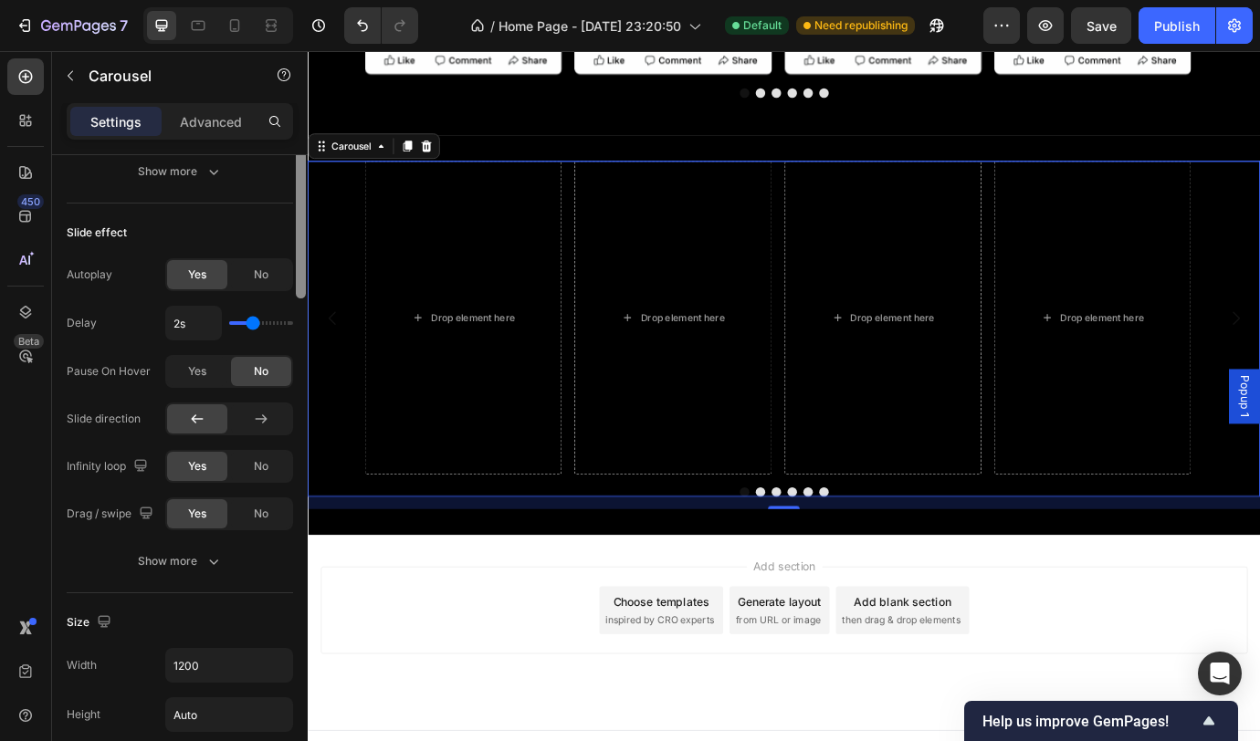
scroll to position [1279, 0]
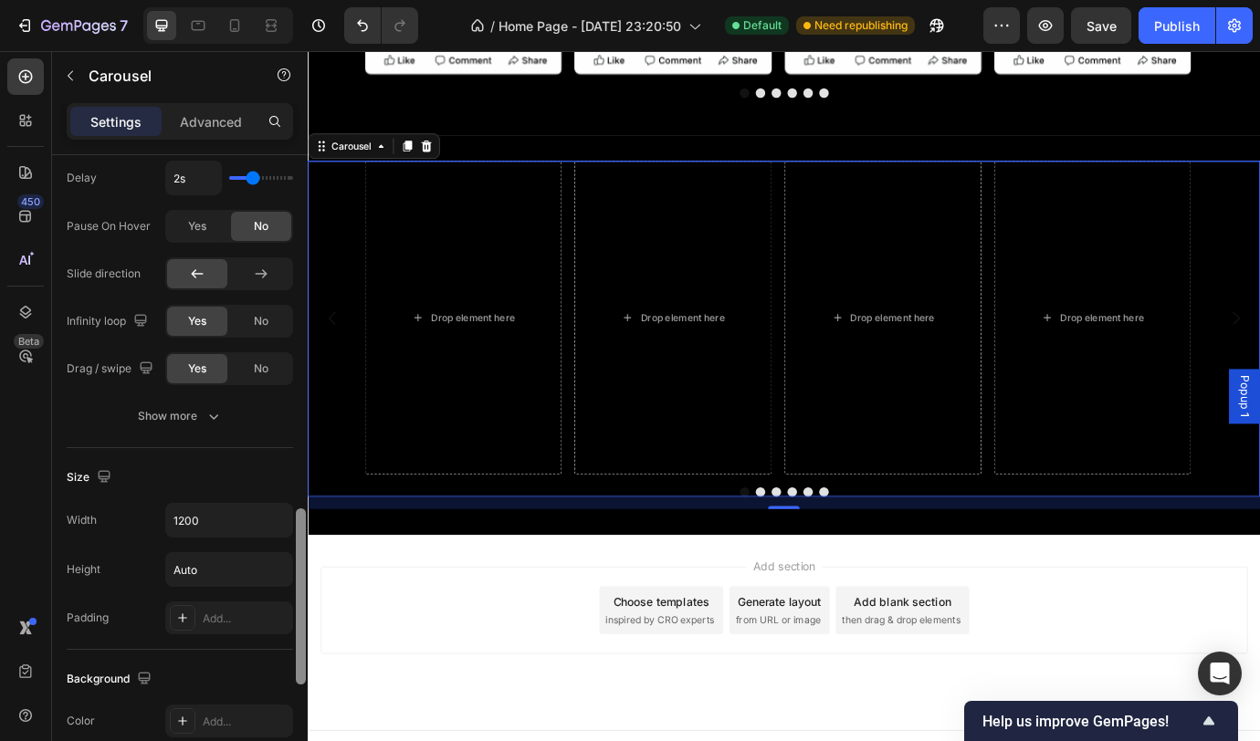
drag, startPoint x: 301, startPoint y: 414, endPoint x: 280, endPoint y: 591, distance: 178.4
click at [280, 591] on div "Items per slide 4 columns Display Sneak peek Add... Item management Order 6 ite…" at bounding box center [180, 474] width 256 height 638
click at [205, 425] on button "Show more" at bounding box center [180, 416] width 226 height 33
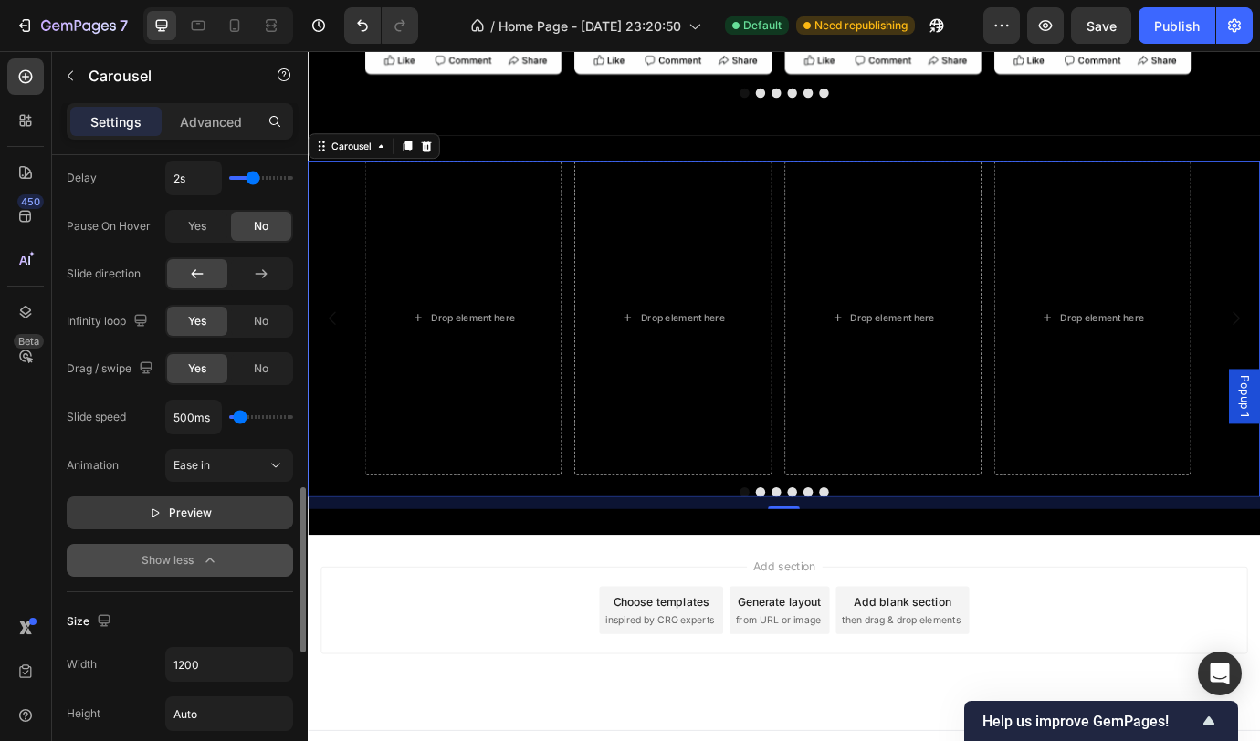
click at [234, 503] on button "Preview" at bounding box center [180, 513] width 226 height 33
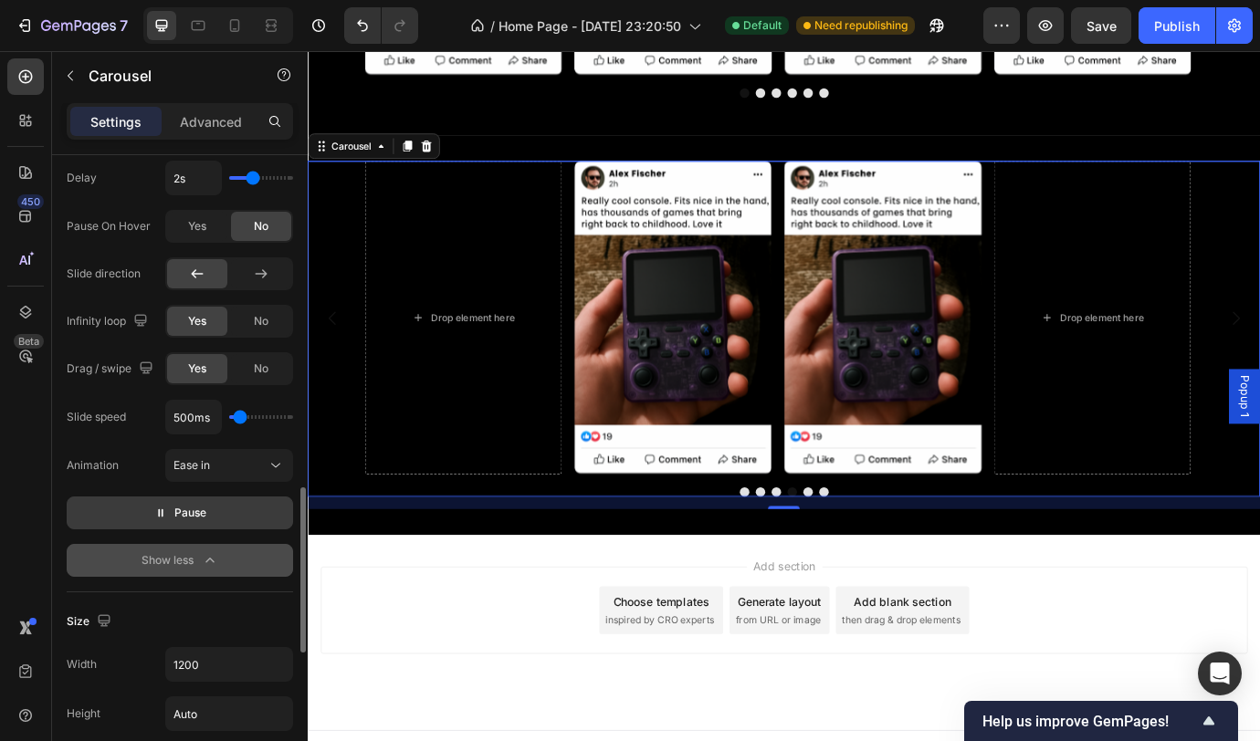
click at [230, 517] on button "Pause" at bounding box center [180, 513] width 226 height 33
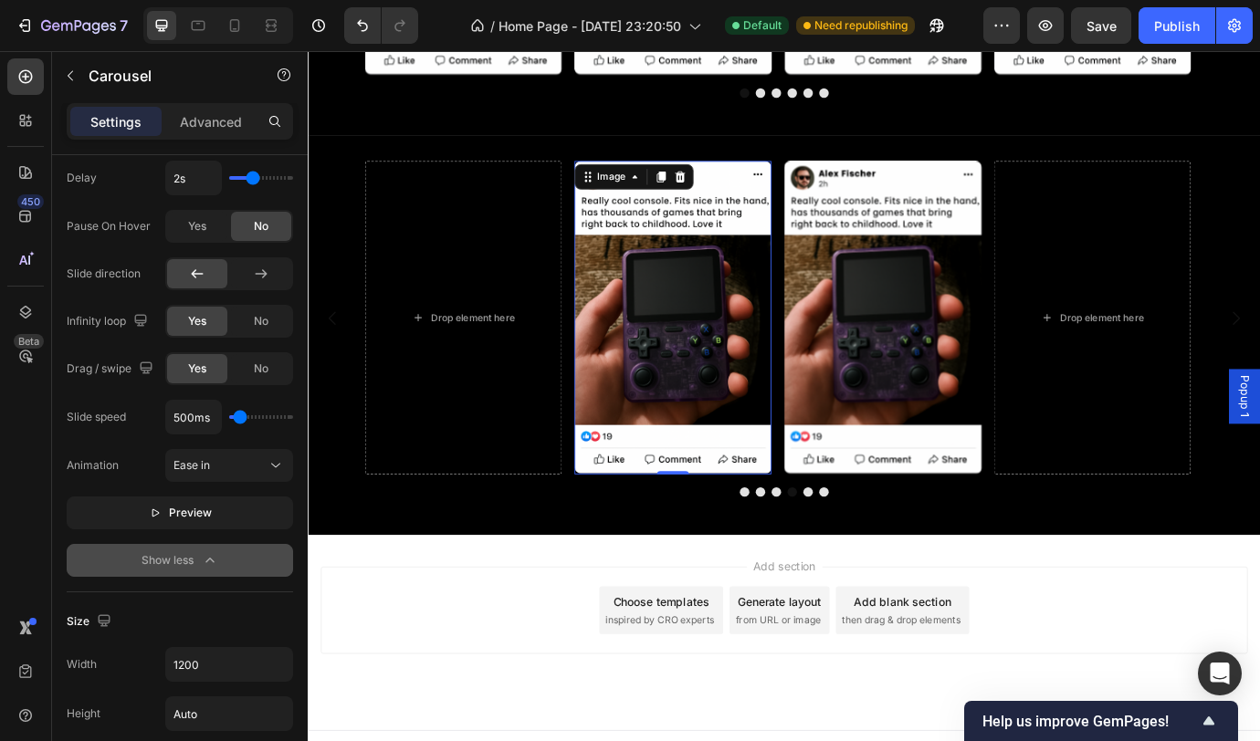
scroll to position [0, 0]
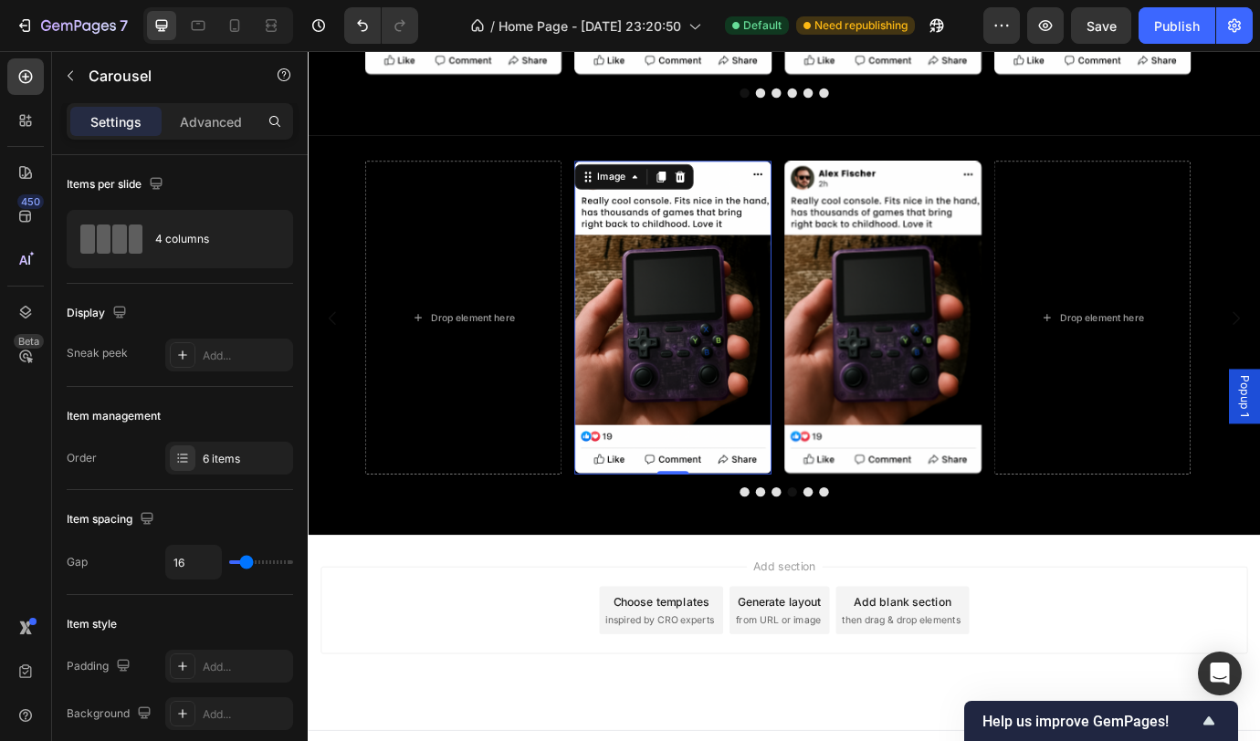
click at [721, 255] on img at bounding box center [727, 358] width 226 height 361
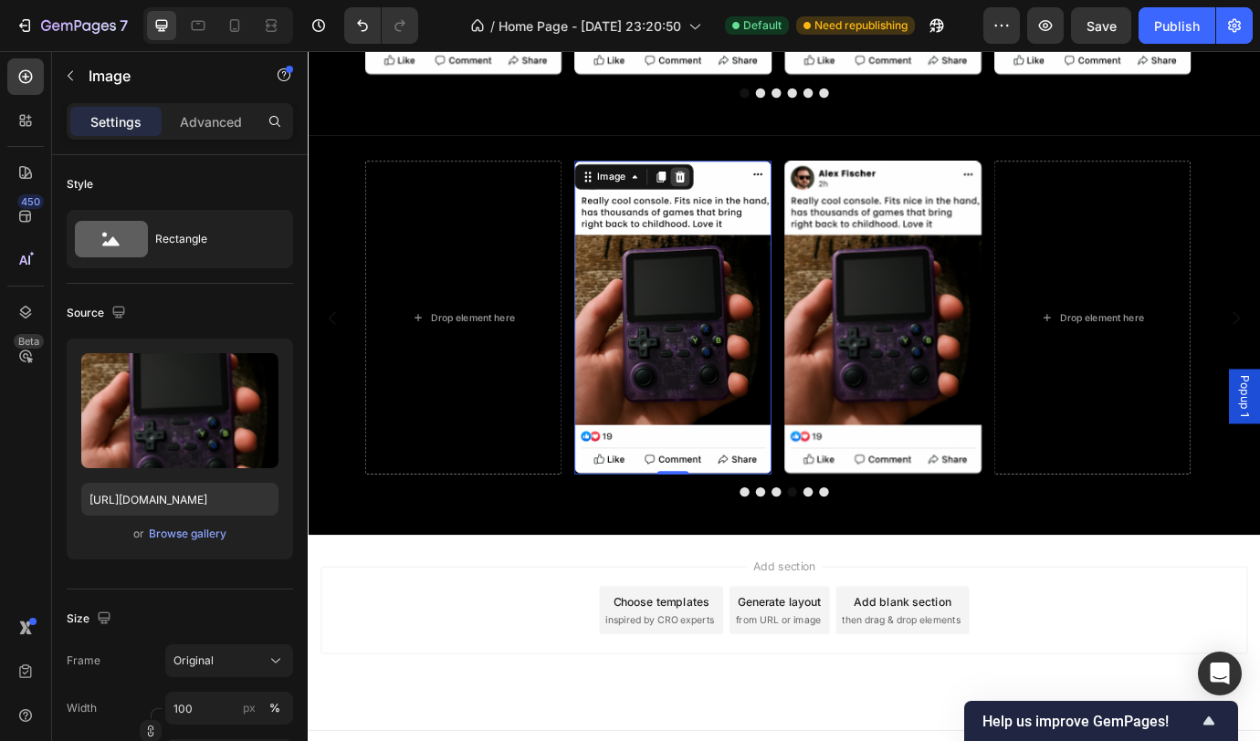
click at [735, 202] on icon at bounding box center [736, 196] width 12 height 13
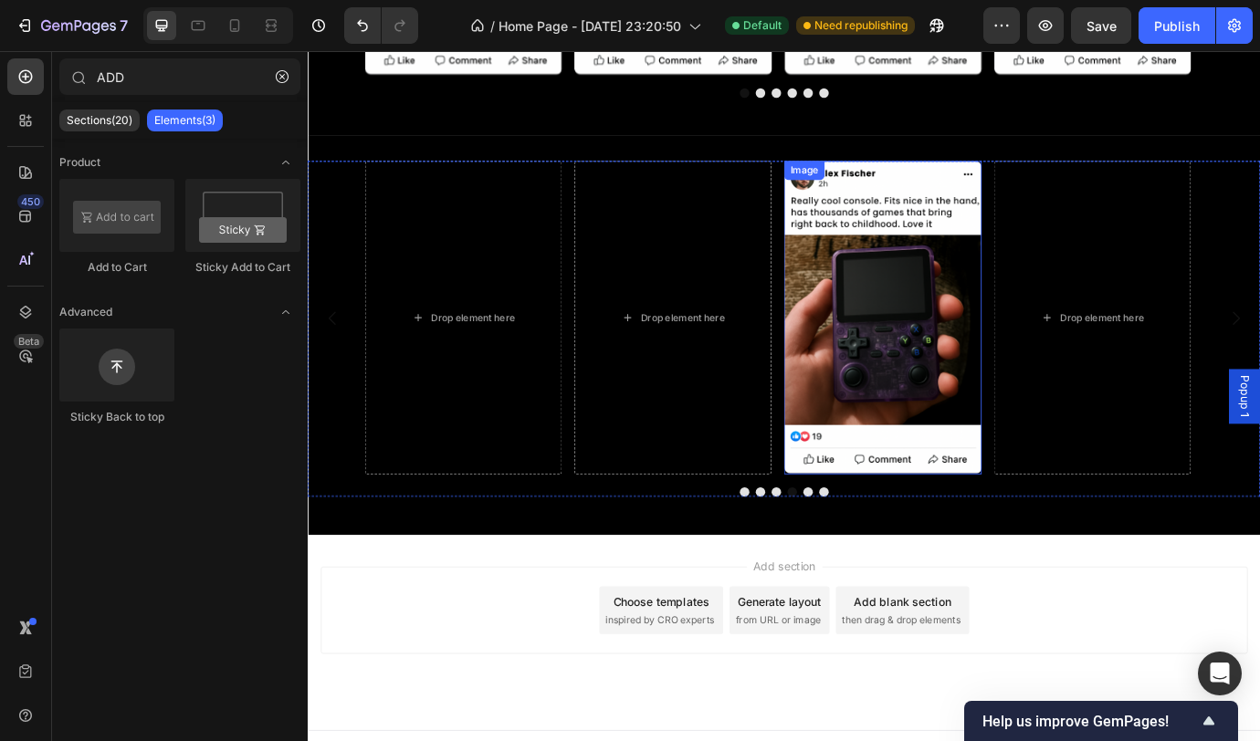
click at [923, 276] on img at bounding box center [969, 358] width 226 height 361
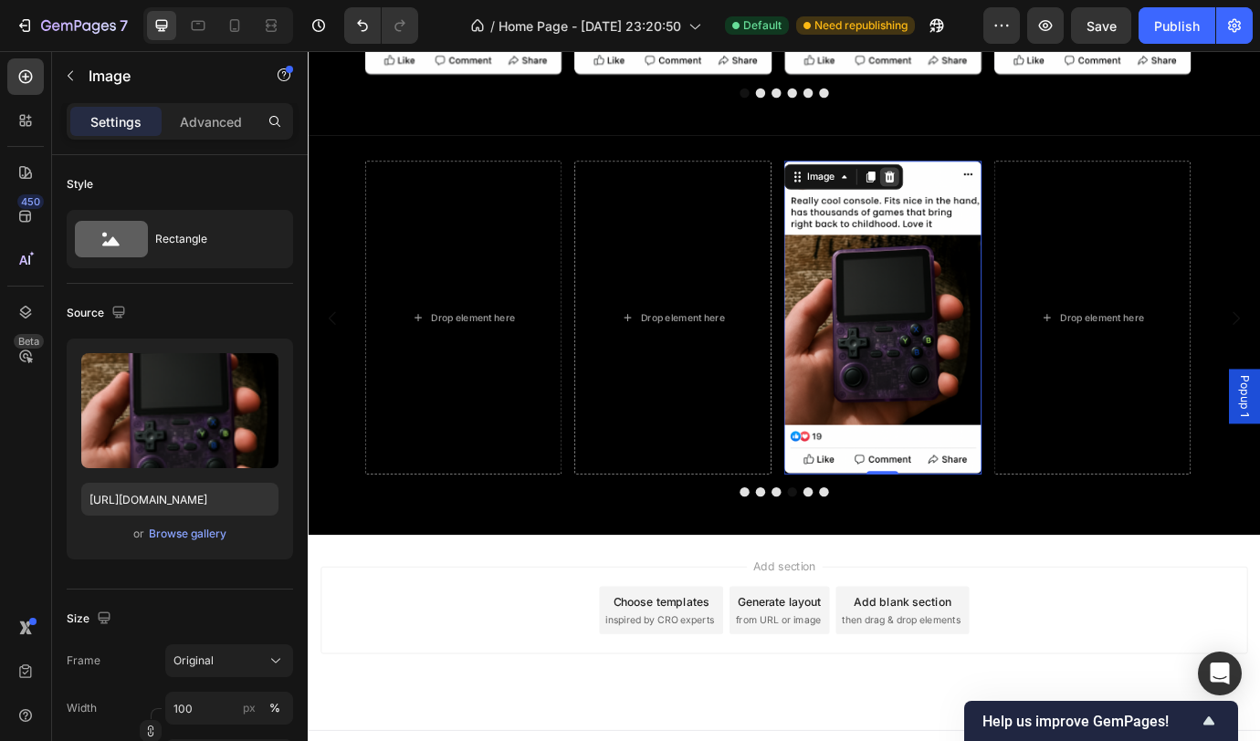
click at [978, 198] on icon at bounding box center [977, 196] width 12 height 13
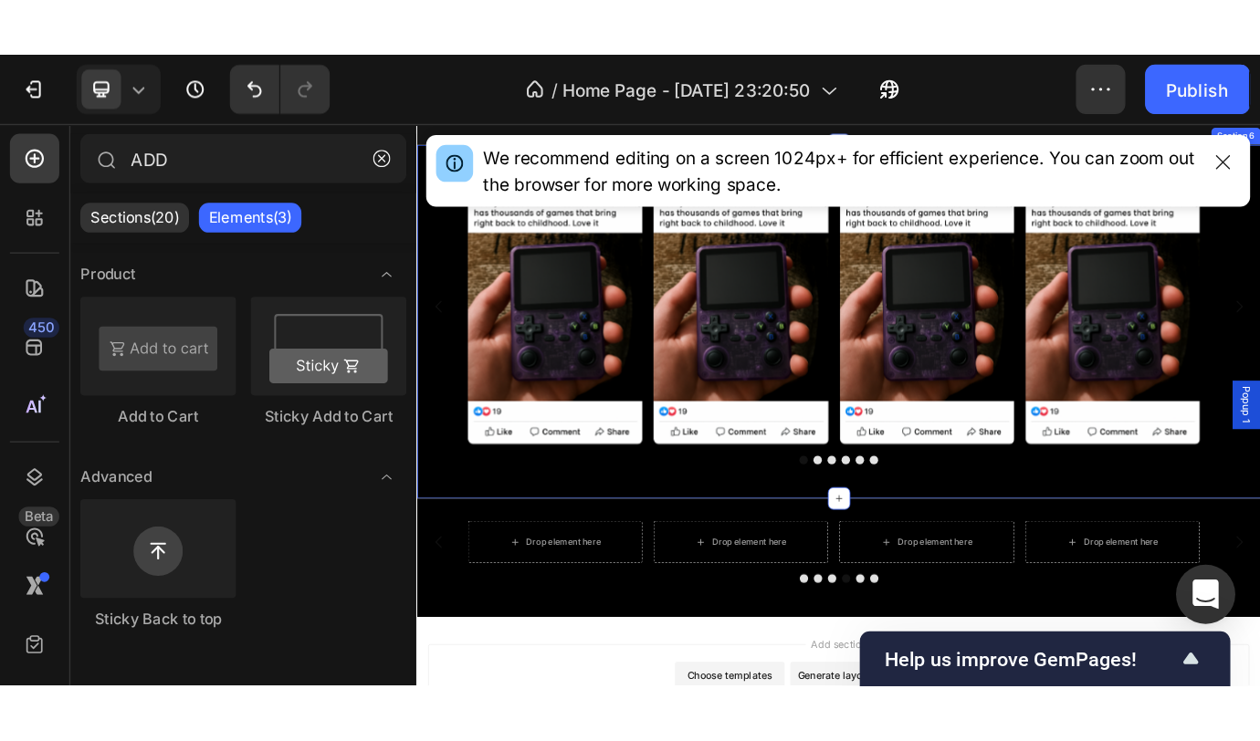
scroll to position [1078, 0]
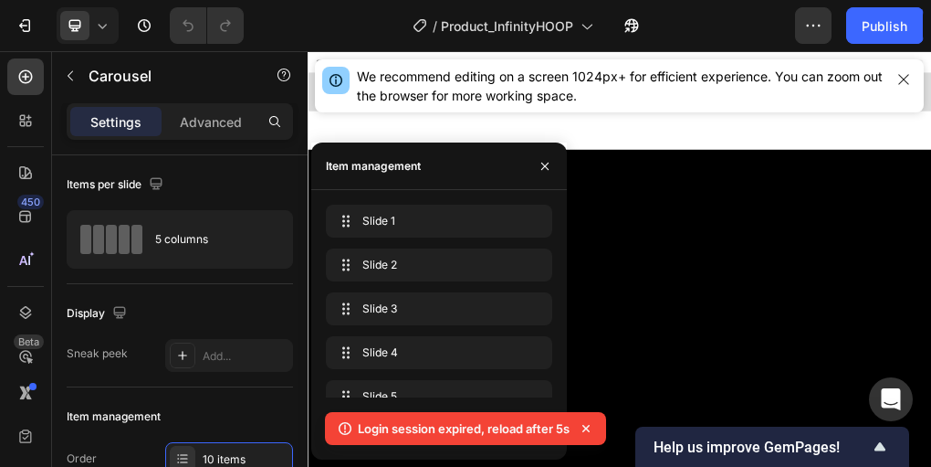
scroll to position [2072, 0]
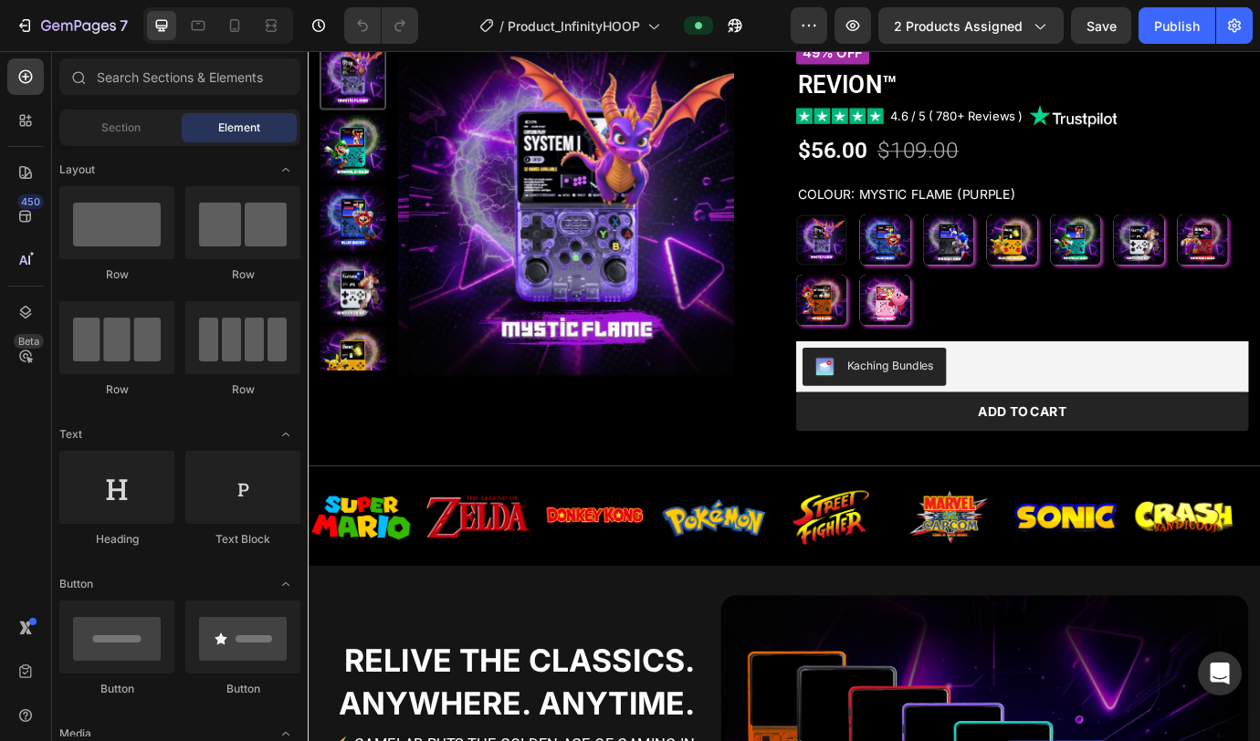
scroll to position [284, 0]
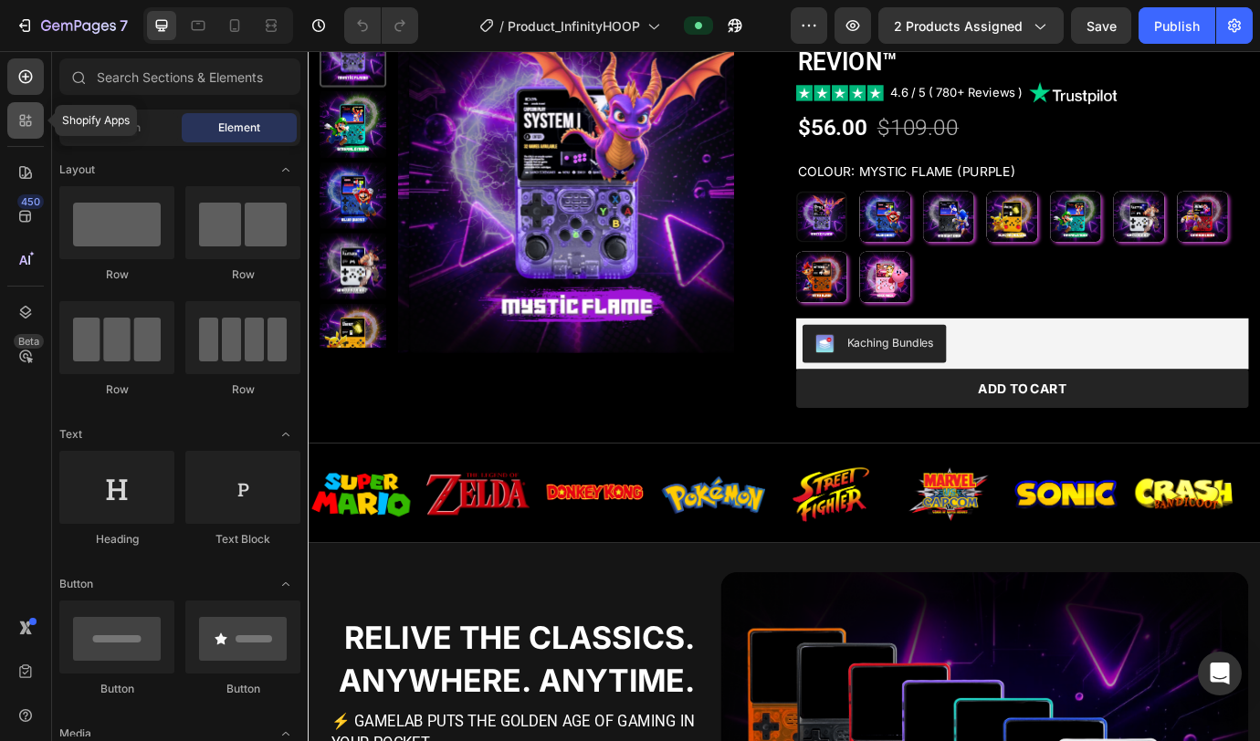
click at [23, 121] on icon at bounding box center [22, 123] width 5 height 5
click at [27, 84] on icon at bounding box center [25, 77] width 18 height 18
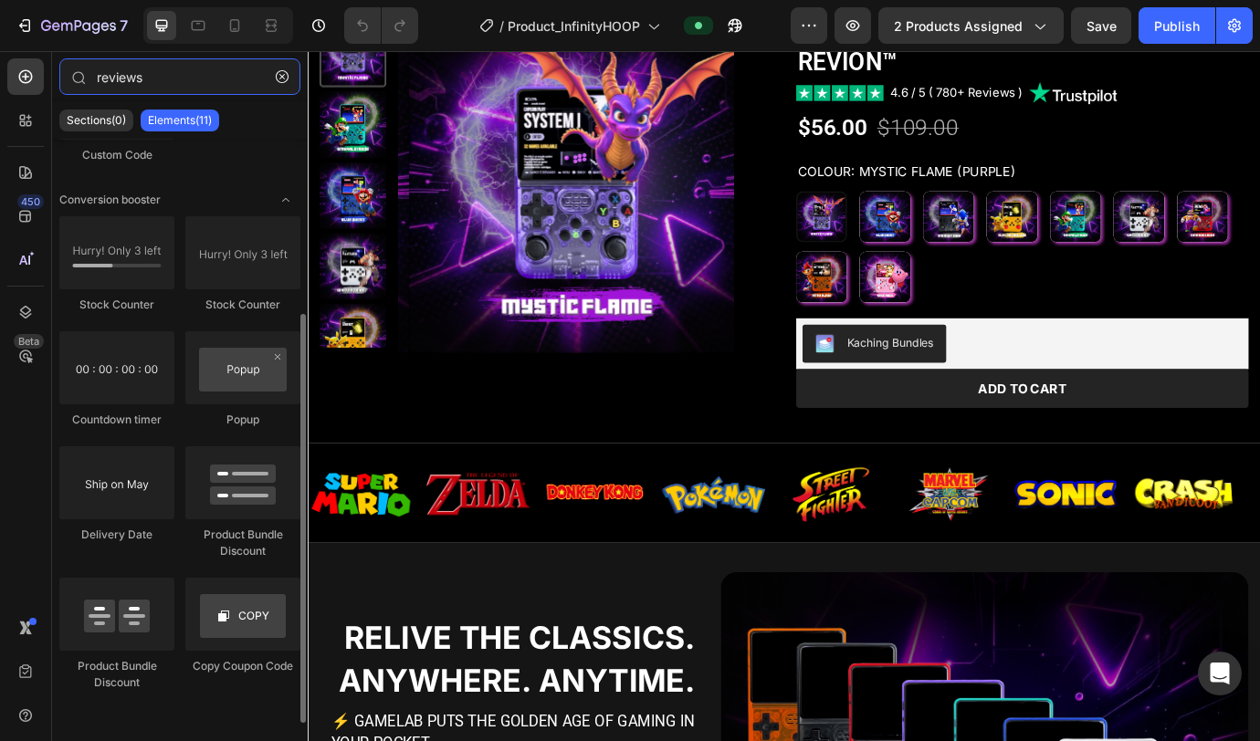
scroll to position [0, 0]
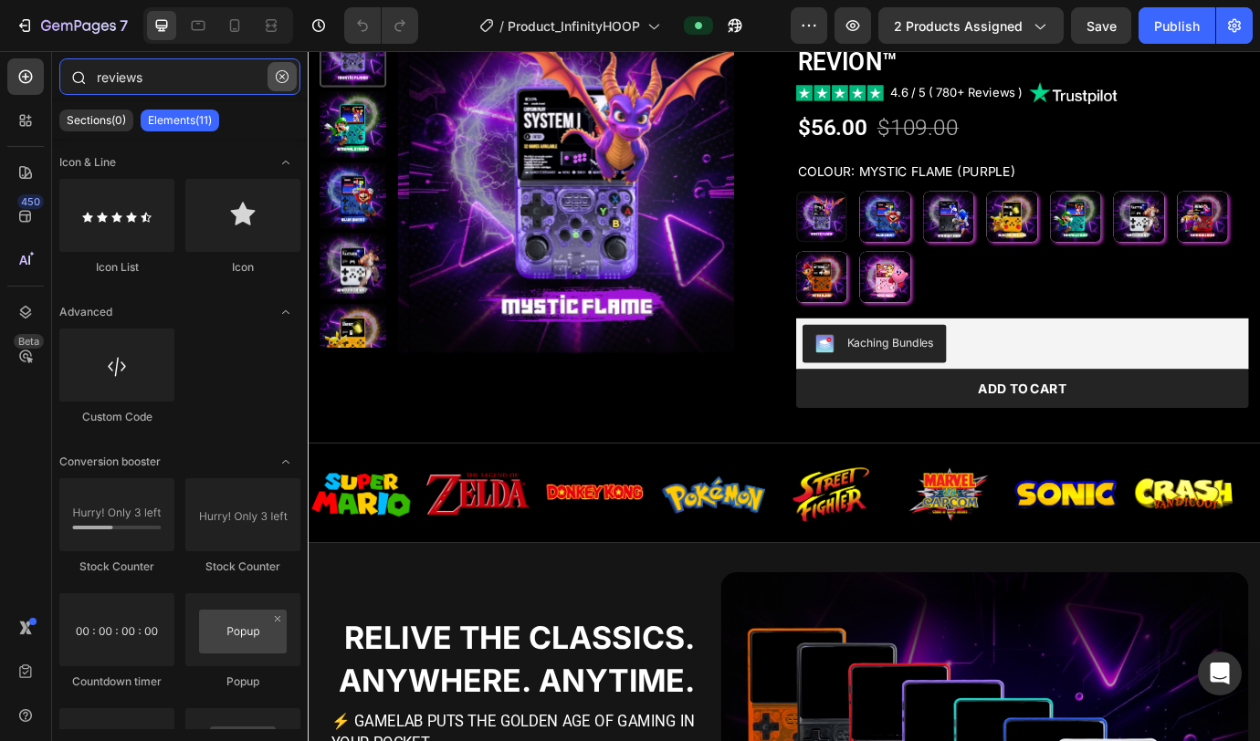
type input "reviews"
click at [278, 81] on icon "button" at bounding box center [282, 76] width 13 height 13
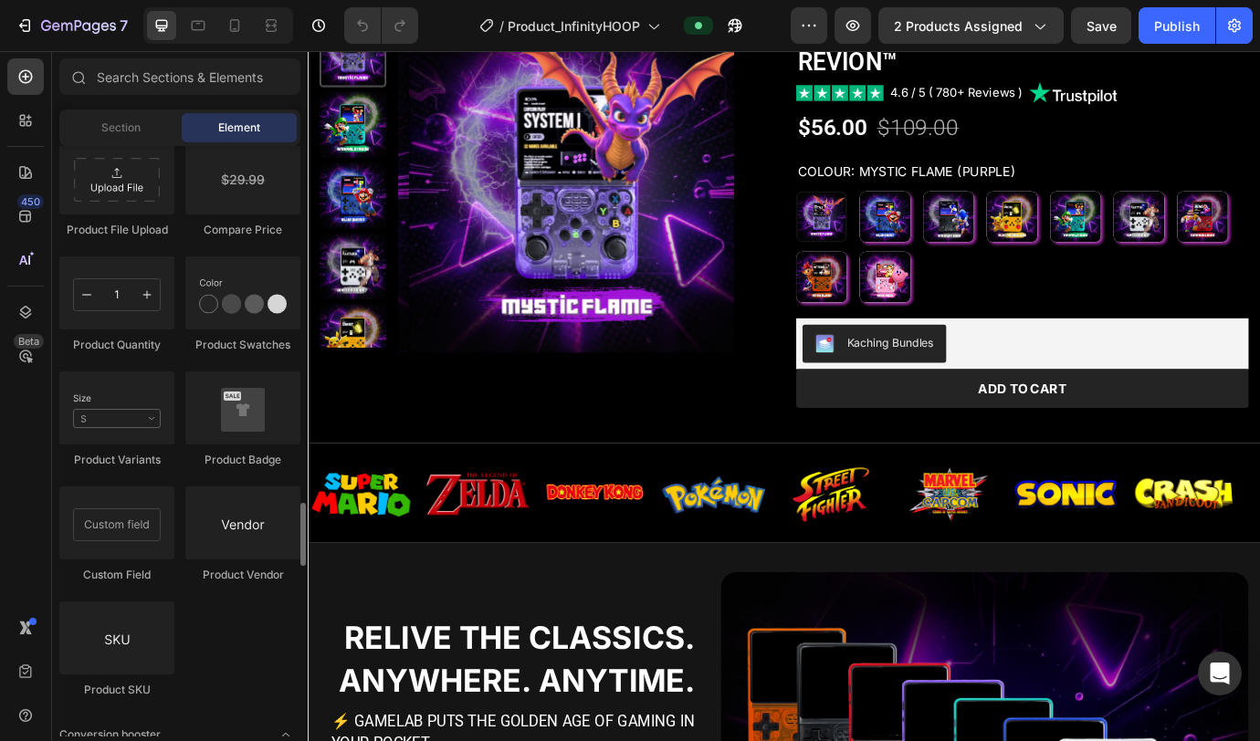
scroll to position [3196, 0]
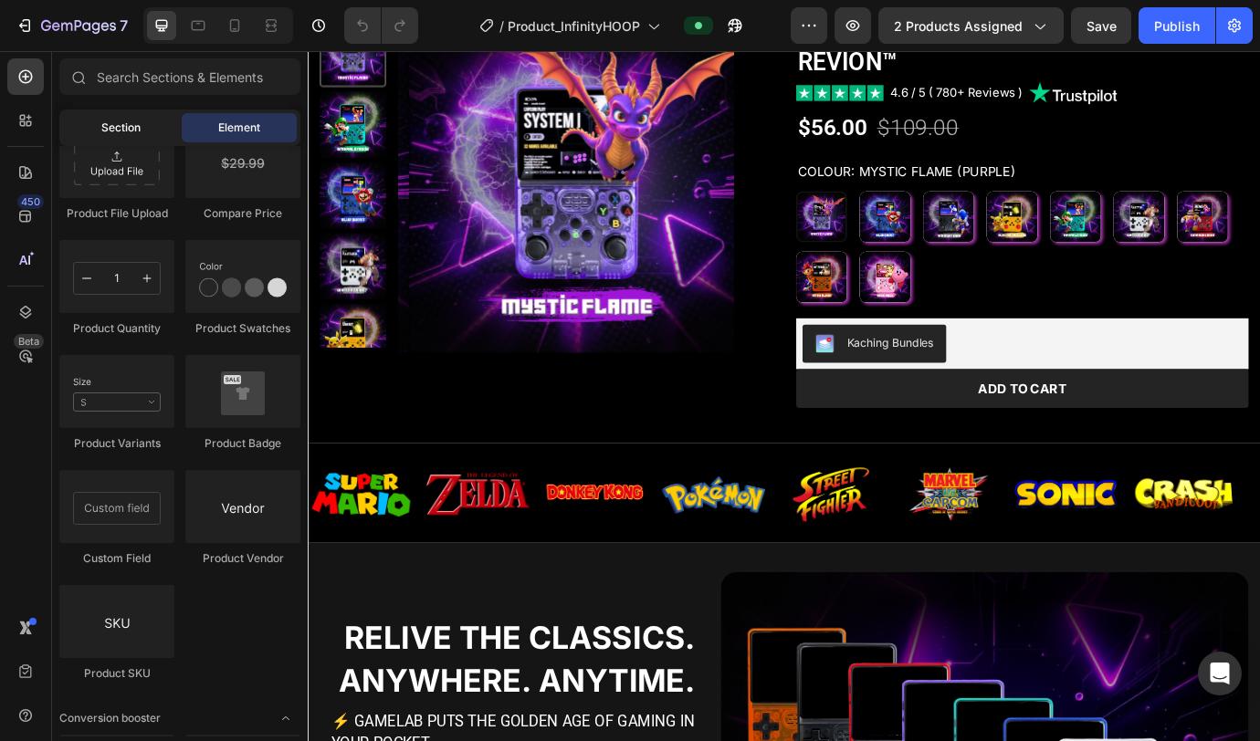
click at [102, 136] on div "Section" at bounding box center [120, 127] width 115 height 29
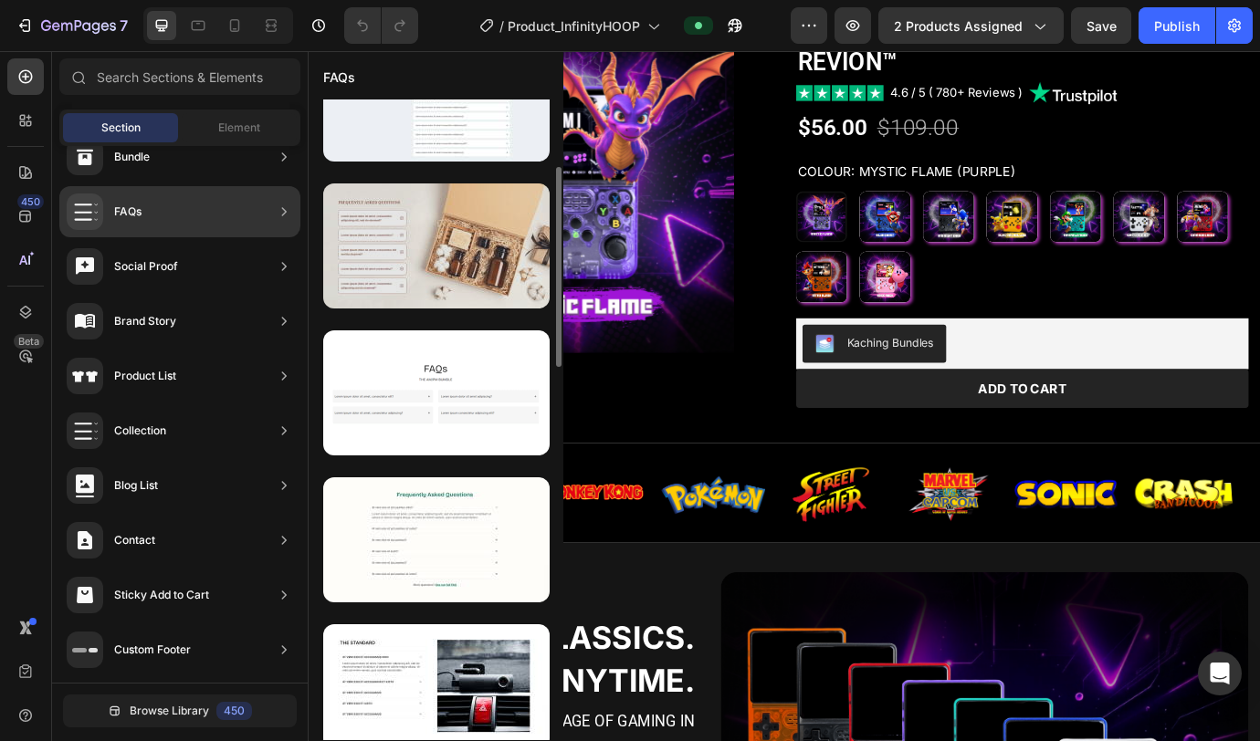
scroll to position [219, 0]
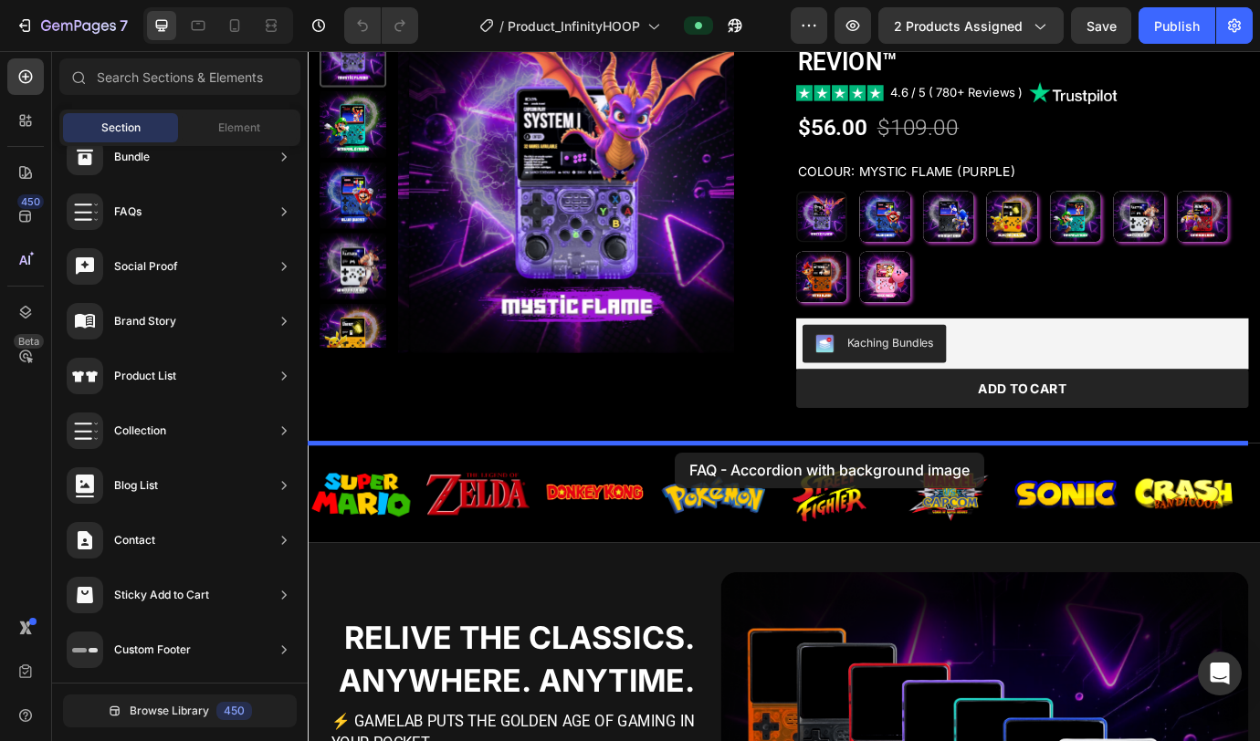
drag, startPoint x: 693, startPoint y: 311, endPoint x: 730, endPoint y: 513, distance: 205.2
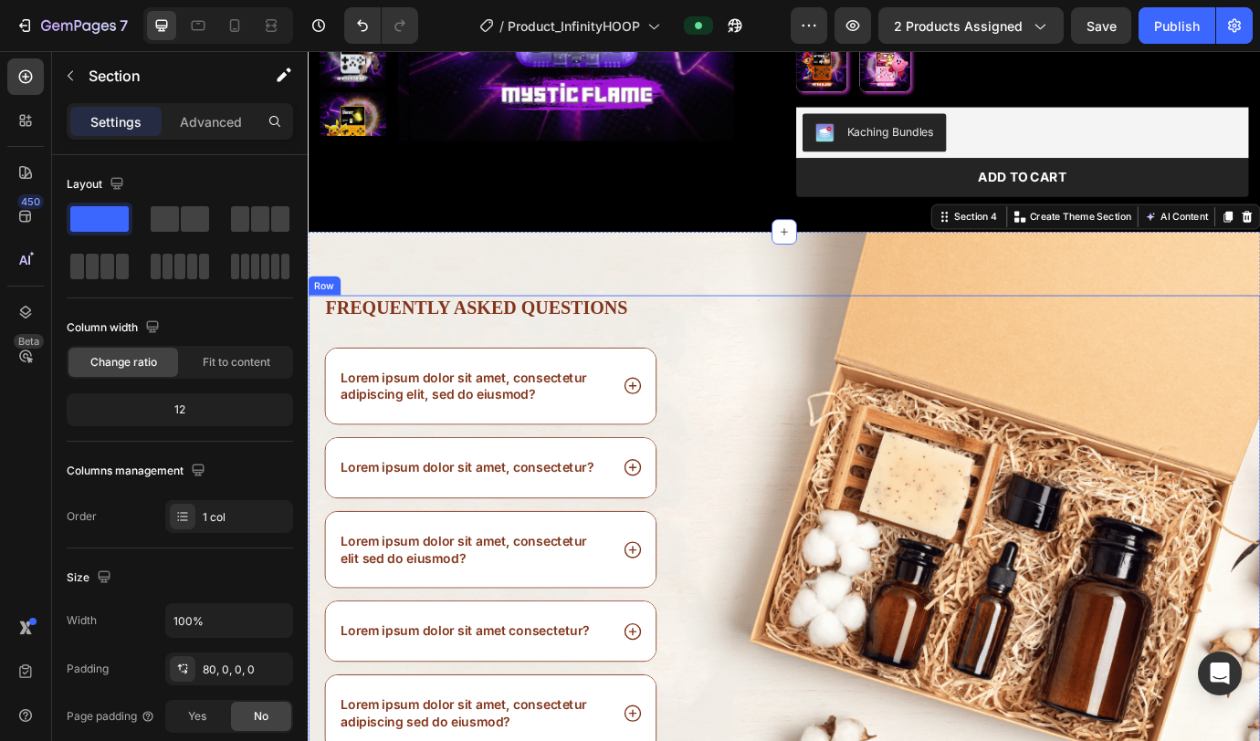
scroll to position [525, 0]
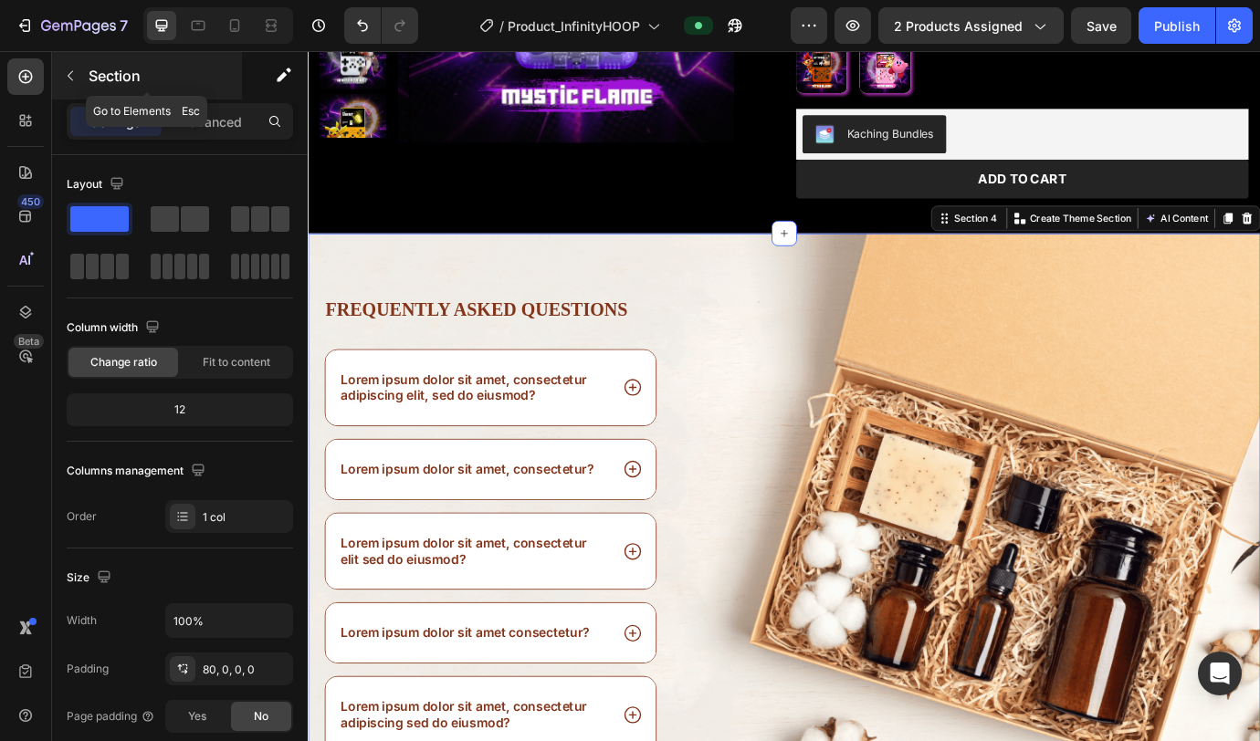
click at [74, 75] on icon "button" at bounding box center [70, 75] width 15 height 15
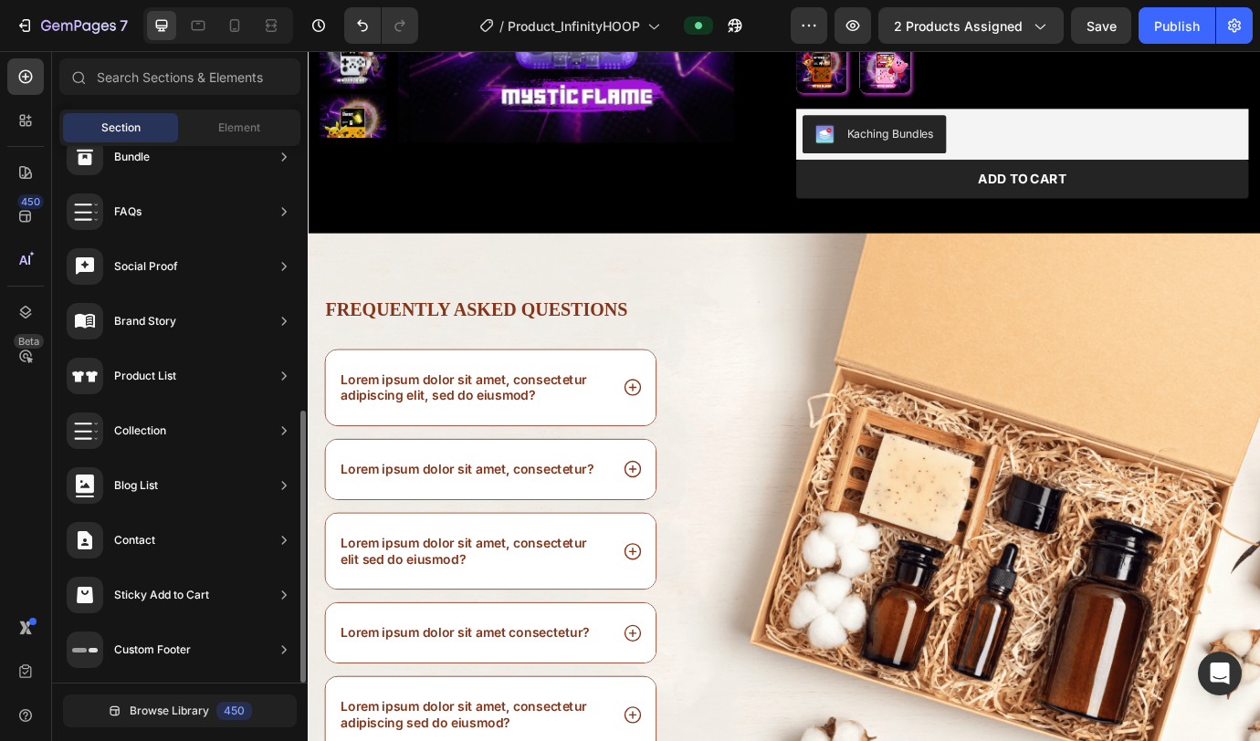
scroll to position [83, 0]
click at [207, 138] on div "Element" at bounding box center [239, 127] width 115 height 29
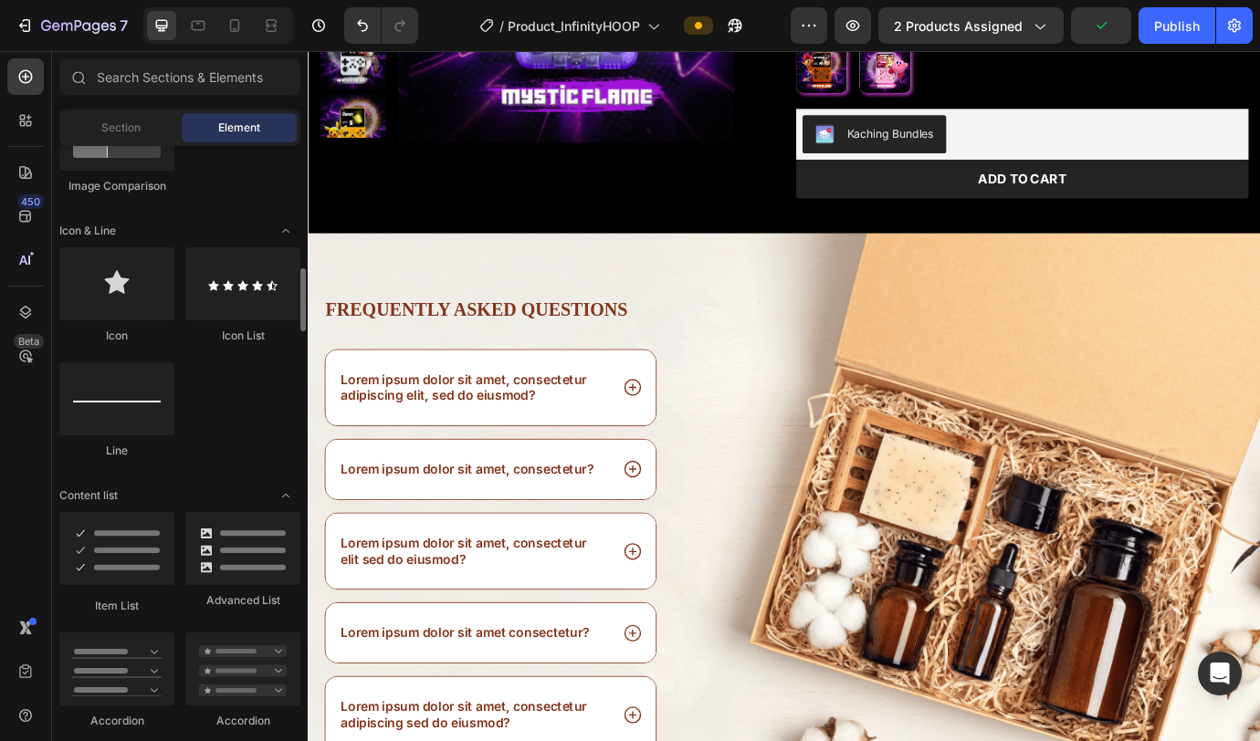
scroll to position [1120, 0]
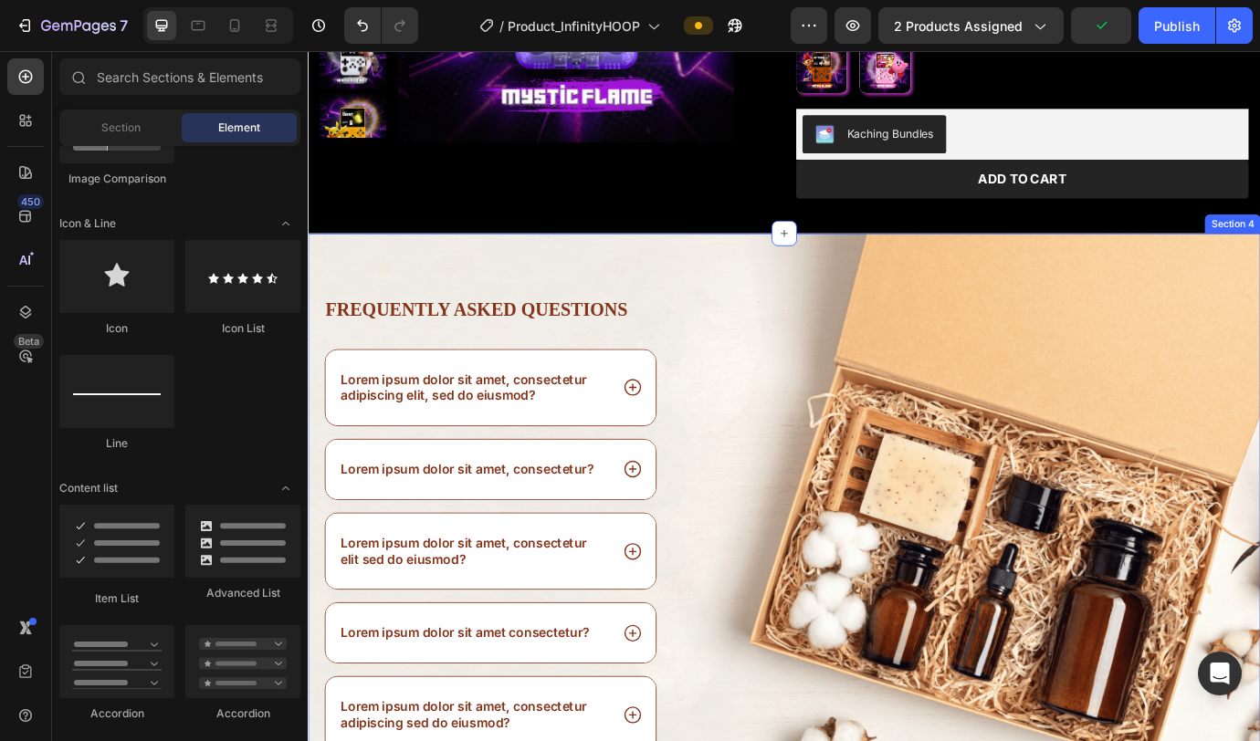
click at [624, 278] on div "Frequently asked questions Heading Lorem ipsum dolor sit amet, consectetur adip…" at bounding box center [856, 592] width 1096 height 663
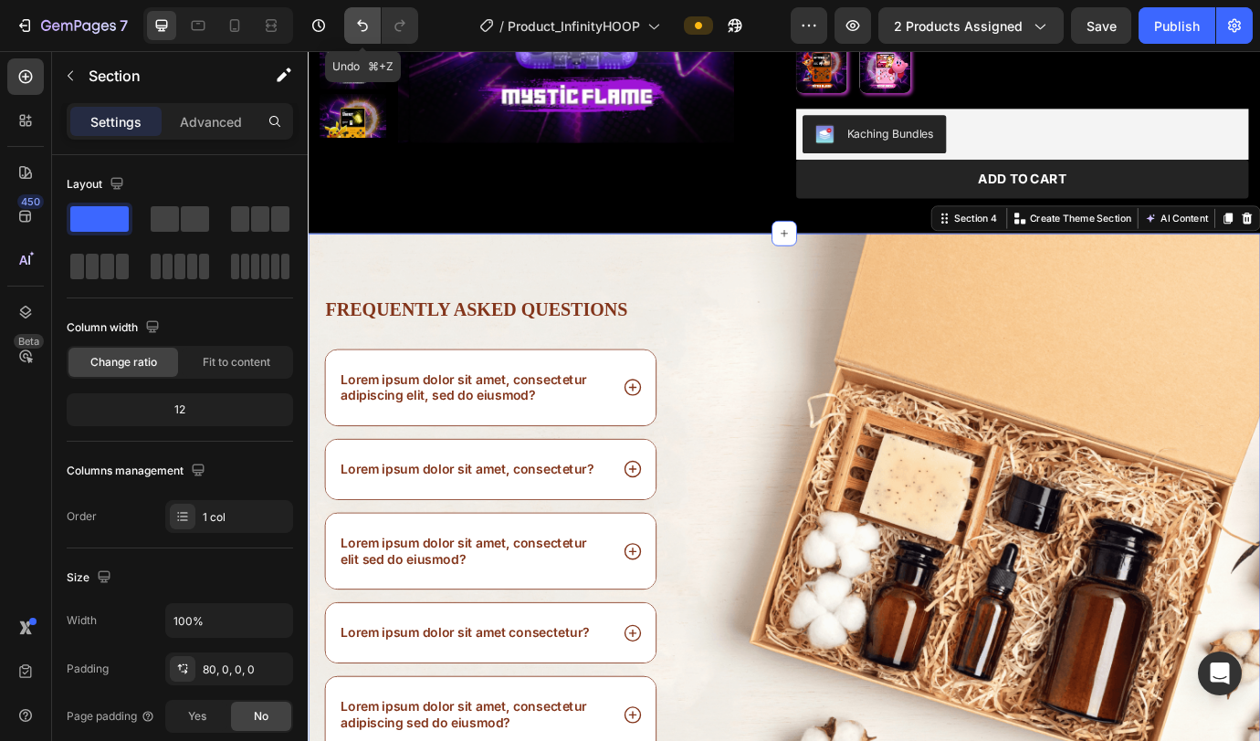
click at [365, 27] on icon "Undo/Redo" at bounding box center [362, 25] width 18 height 18
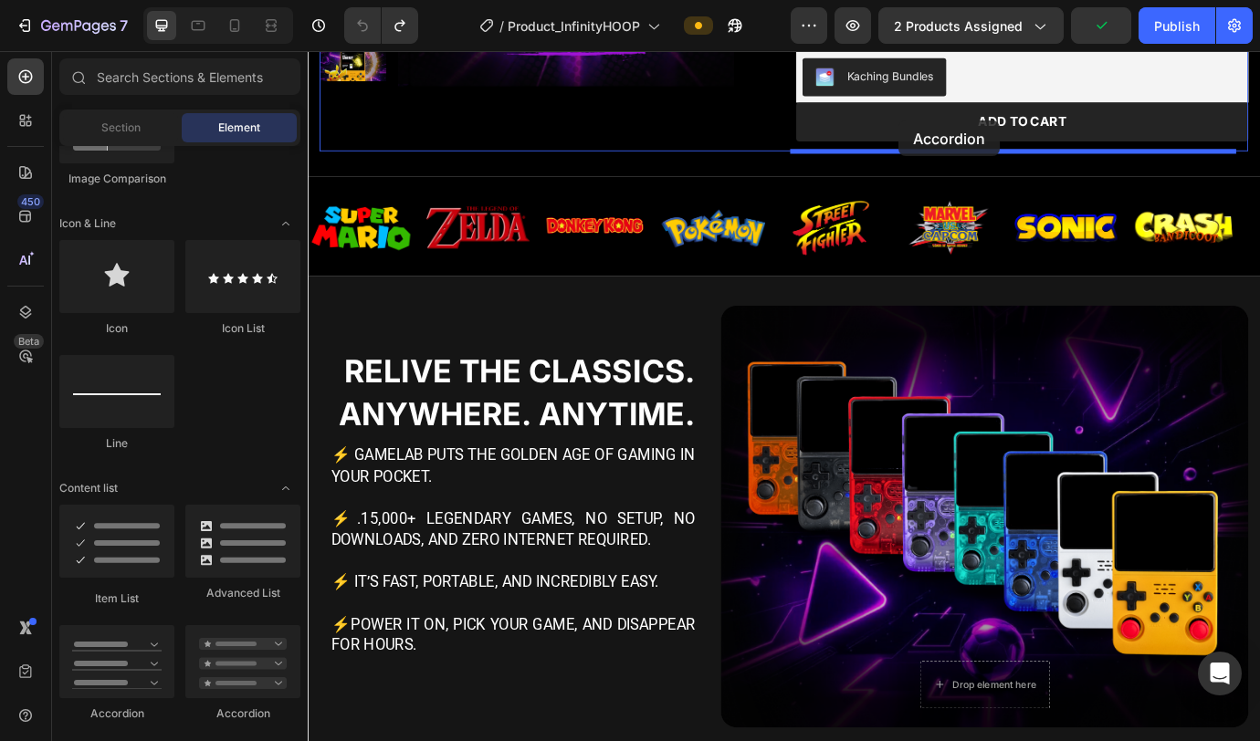
scroll to position [587, 0]
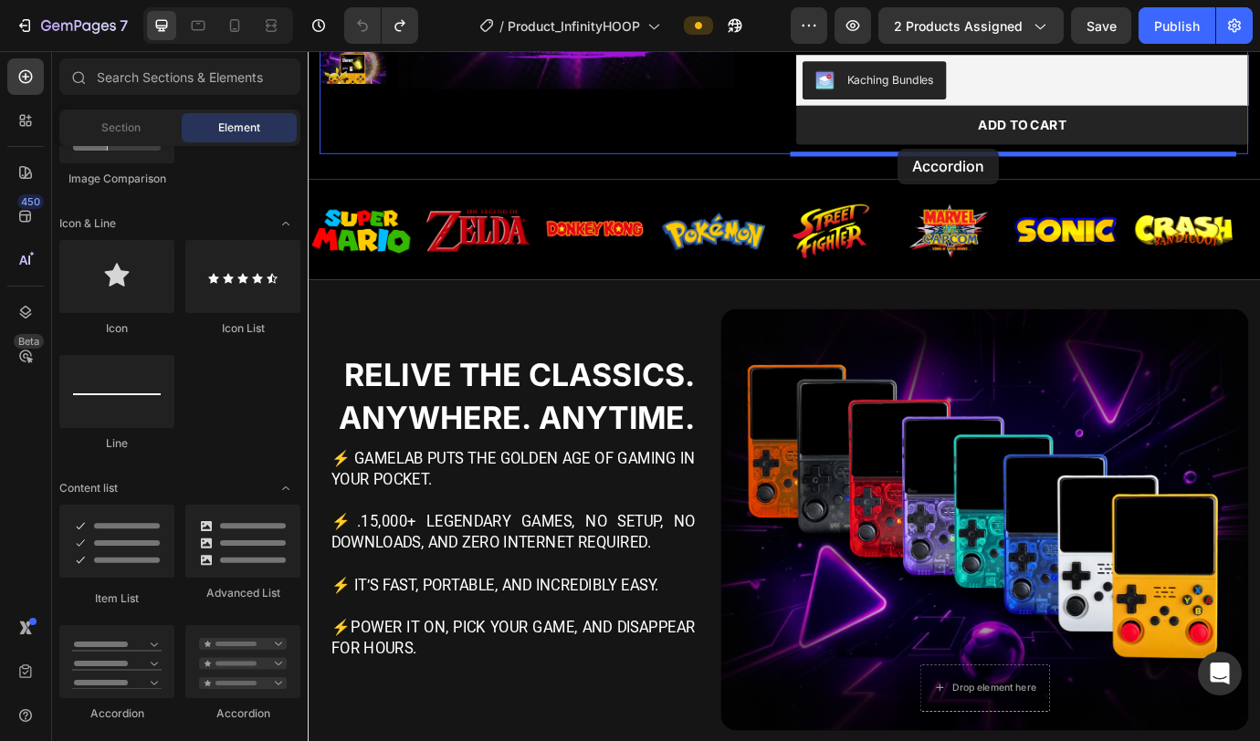
drag, startPoint x: 538, startPoint y: 718, endPoint x: 986, endPoint y: 163, distance: 712.8
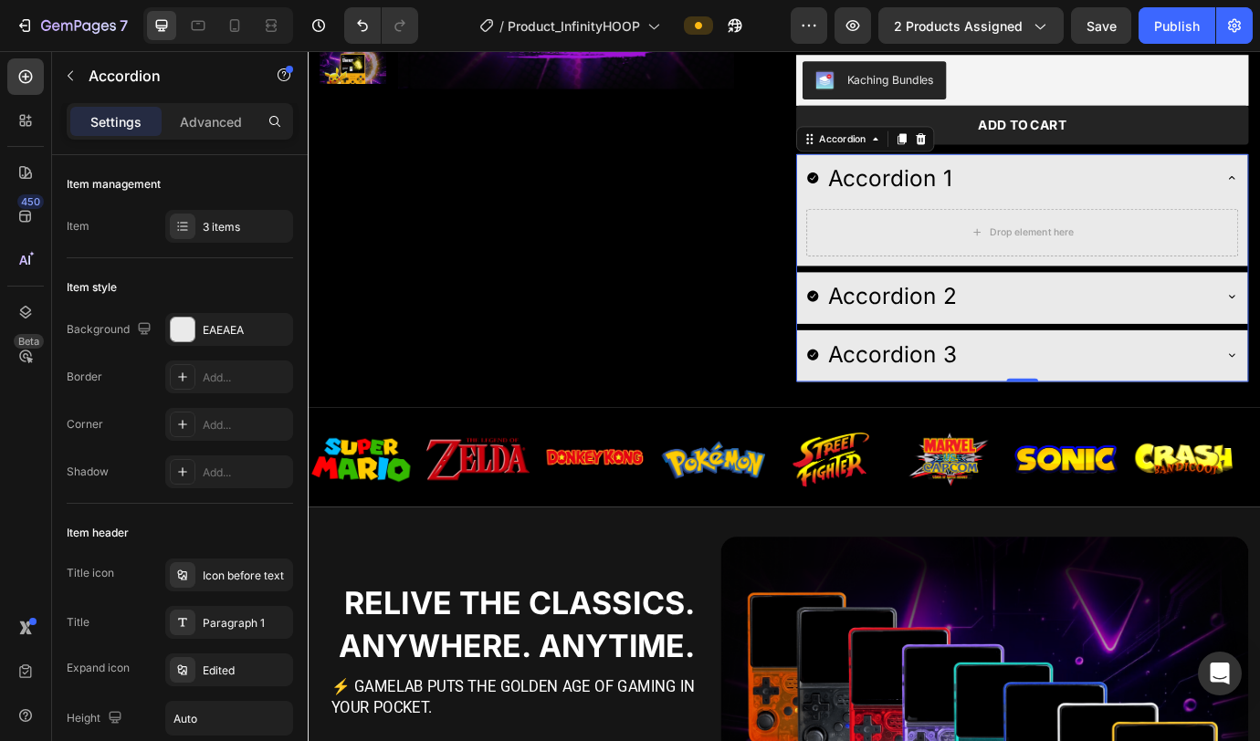
click at [930, 198] on div "Accordion 1" at bounding box center [1129, 199] width 519 height 59
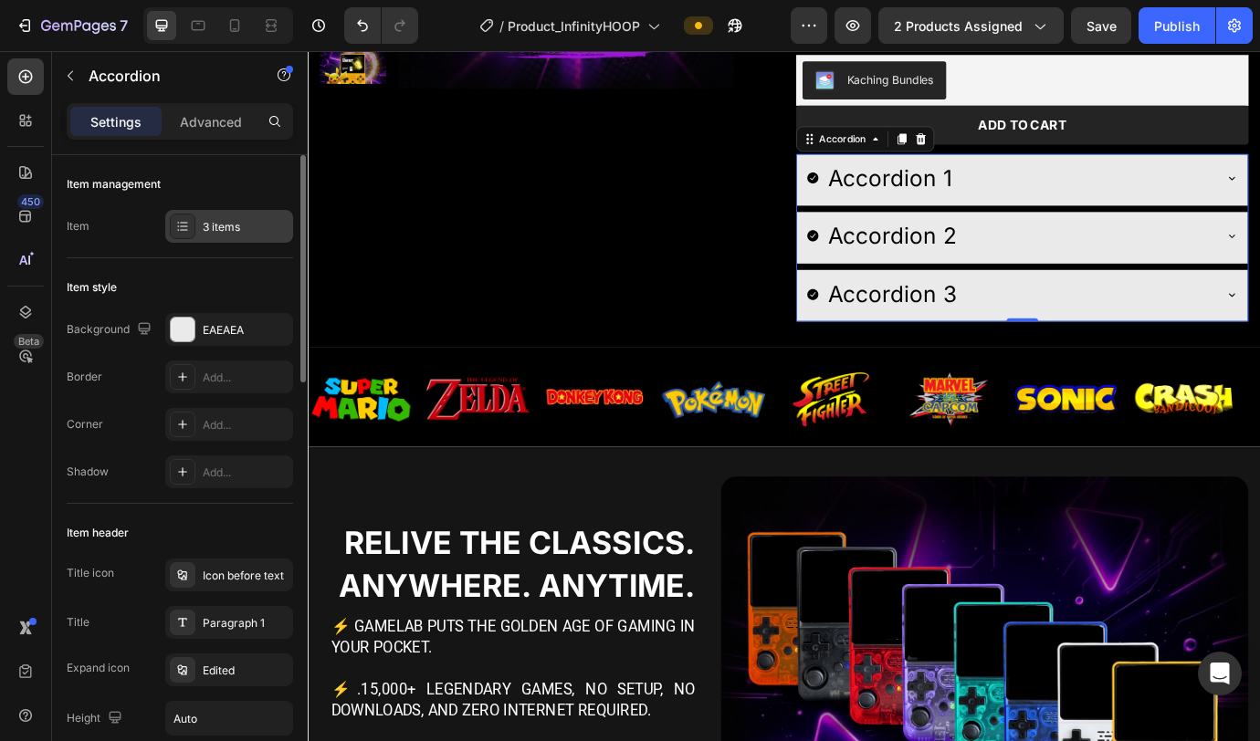
click at [218, 229] on div "3 items" at bounding box center [246, 227] width 86 height 16
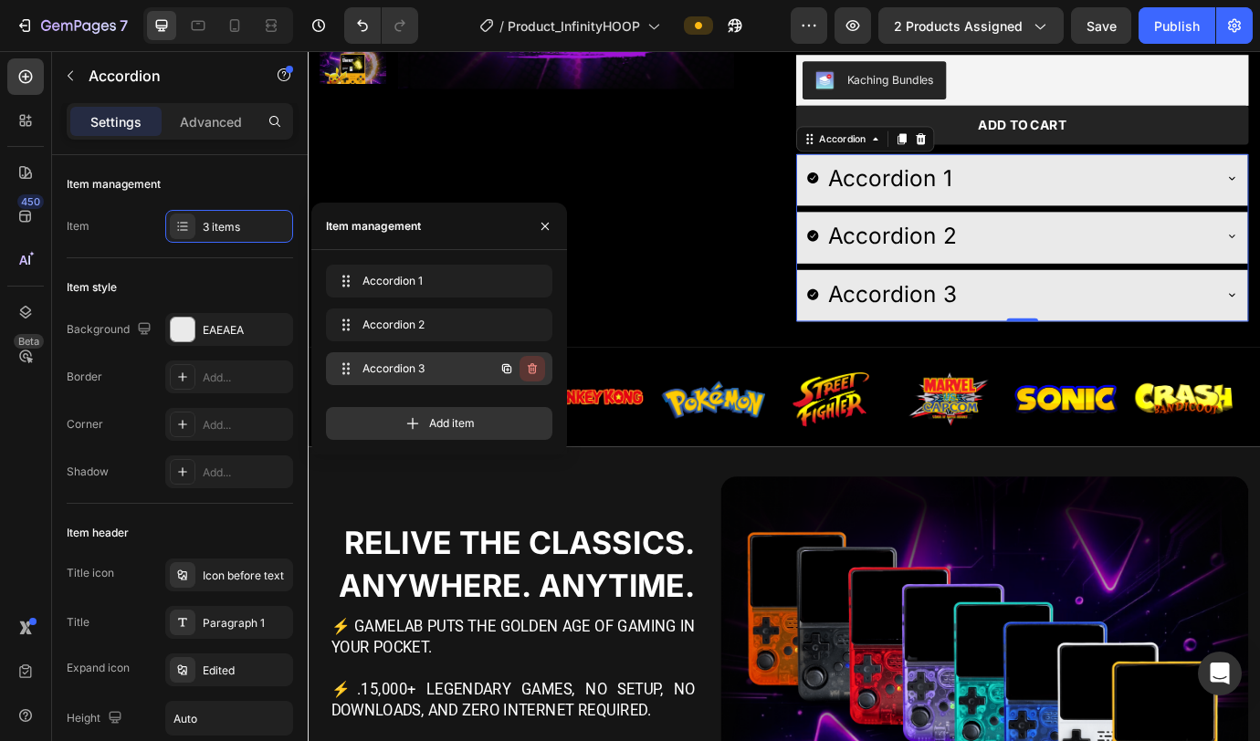
click at [533, 370] on icon "button" at bounding box center [533, 370] width 1 height 5
click at [524, 372] on div "Delete" at bounding box center [520, 369] width 34 height 16
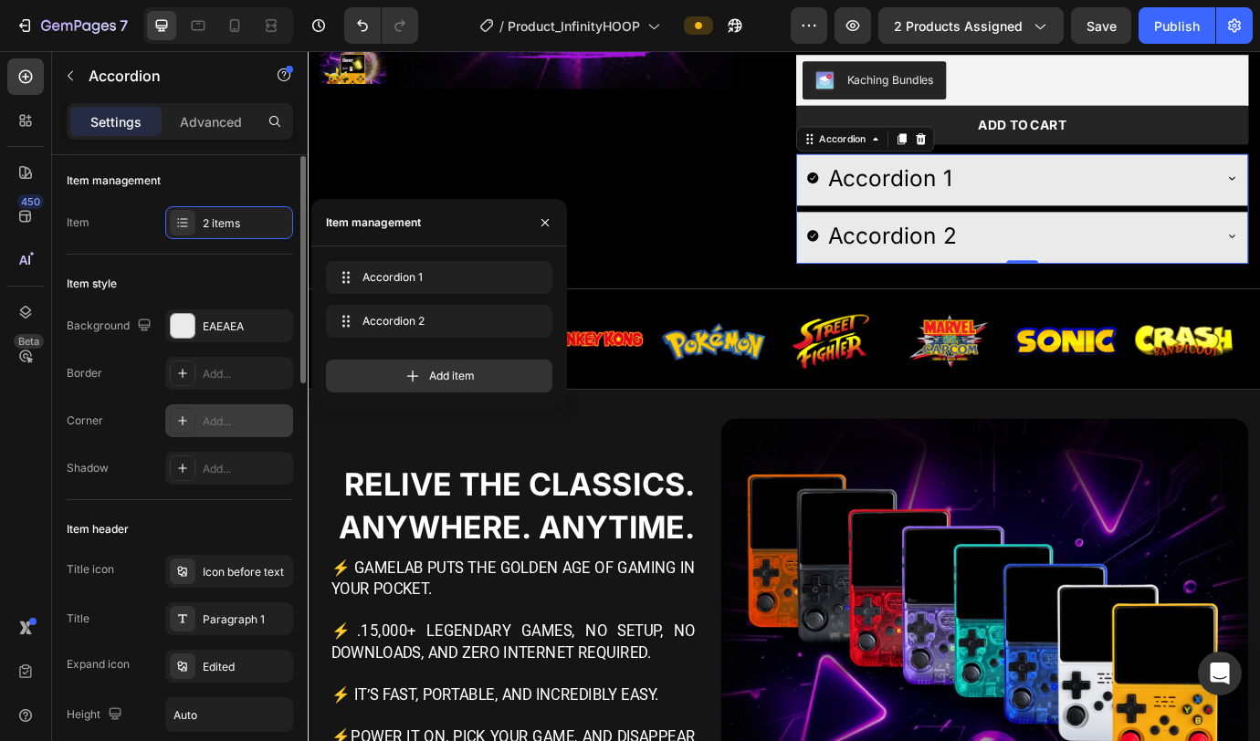
scroll to position [41, 0]
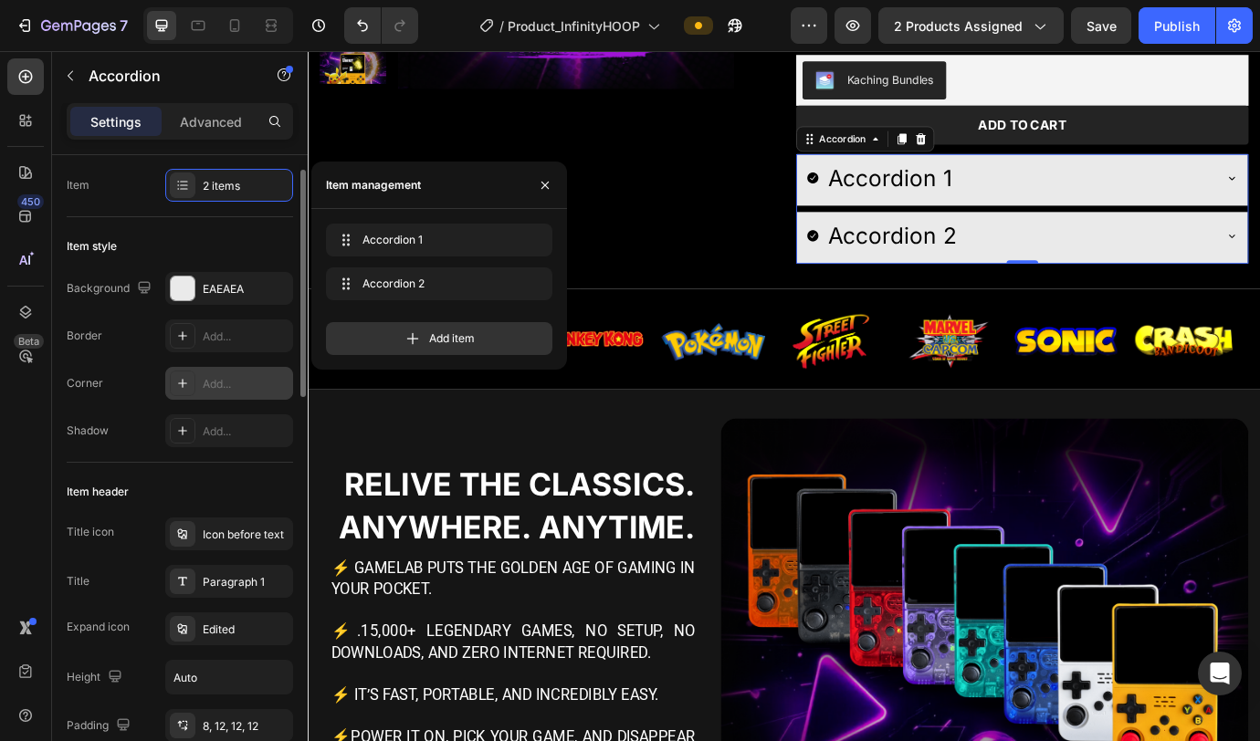
click at [221, 383] on div "Add..." at bounding box center [246, 384] width 86 height 16
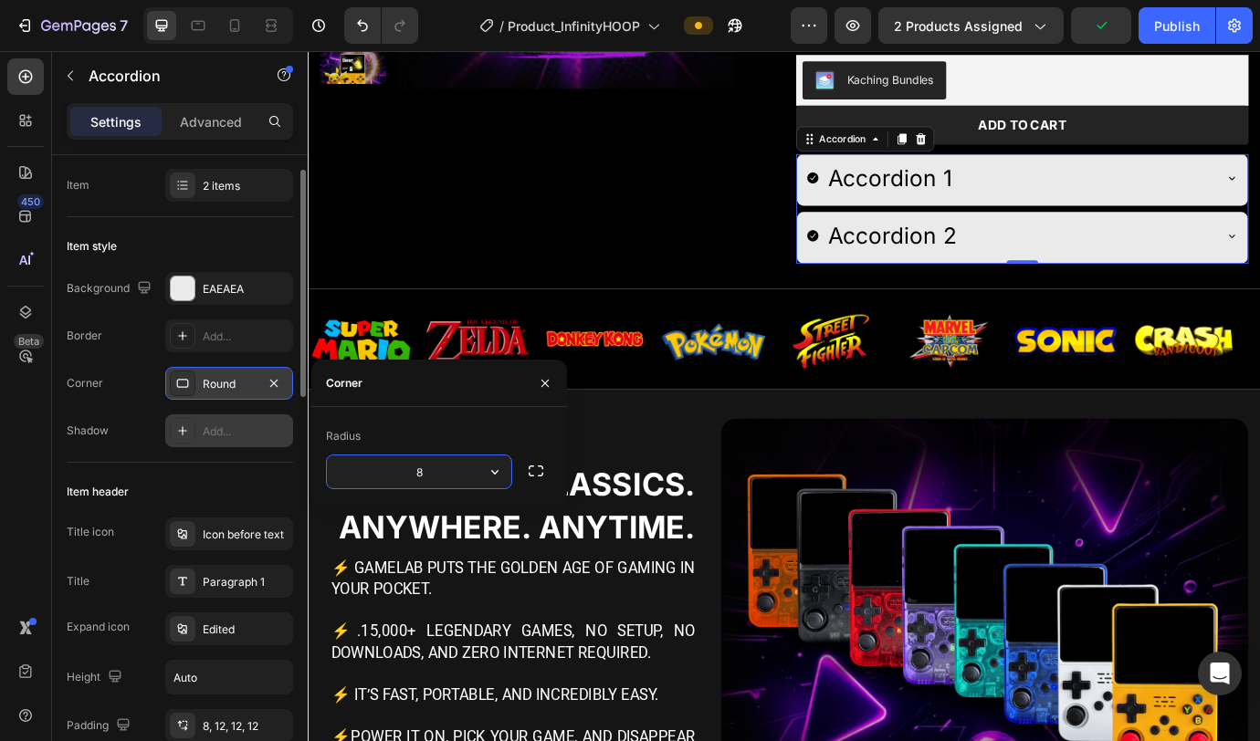
scroll to position [202, 0]
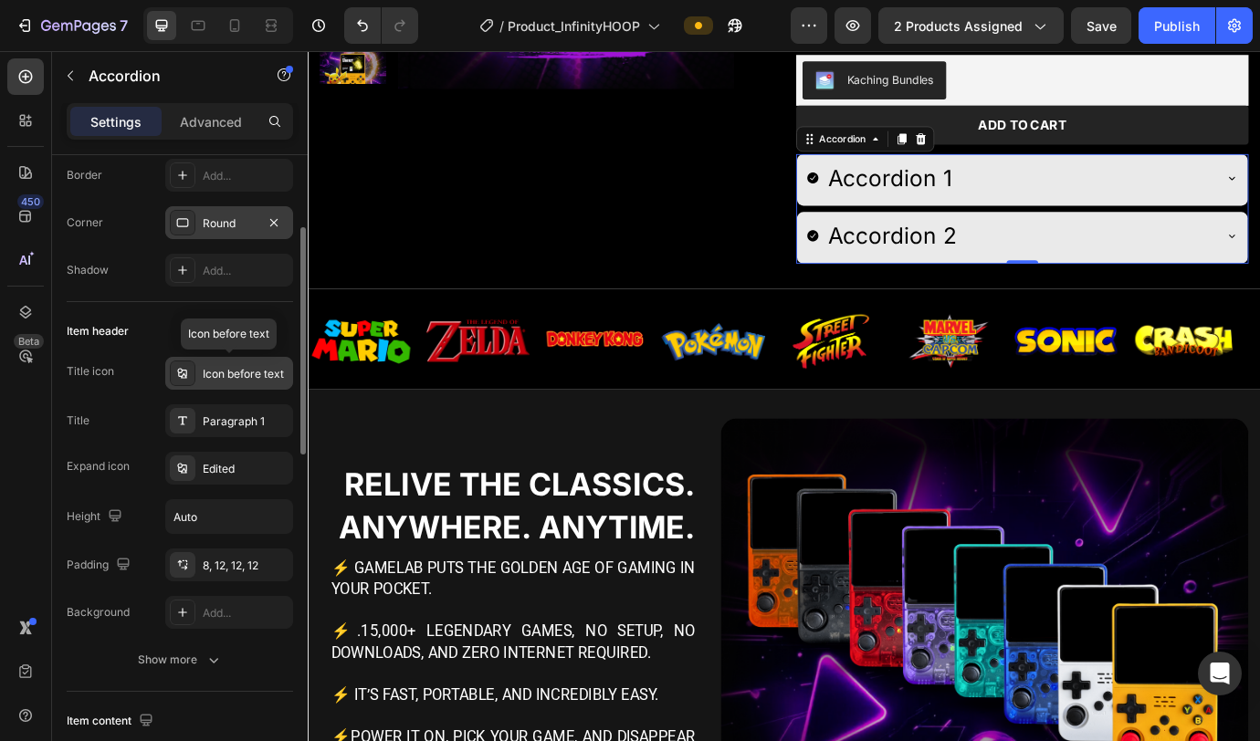
click at [223, 382] on div "Icon before text" at bounding box center [229, 373] width 128 height 33
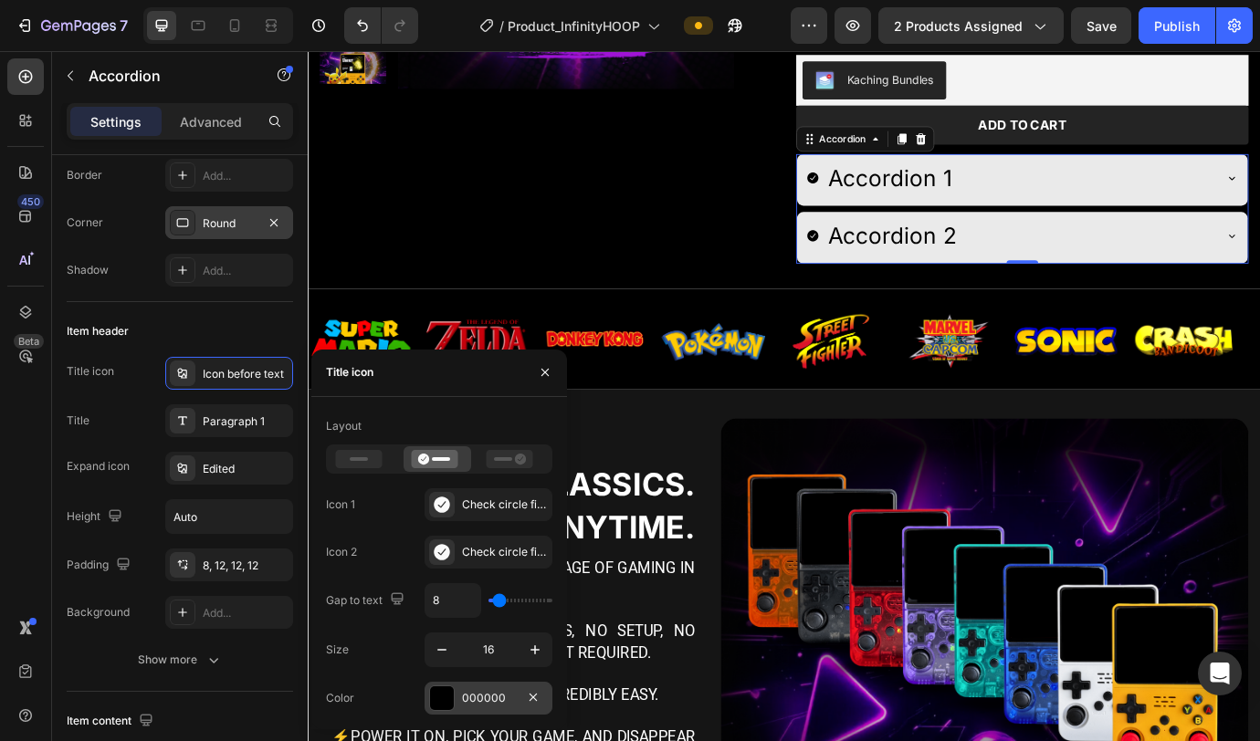
click at [456, 466] on div "000000" at bounding box center [489, 698] width 128 height 33
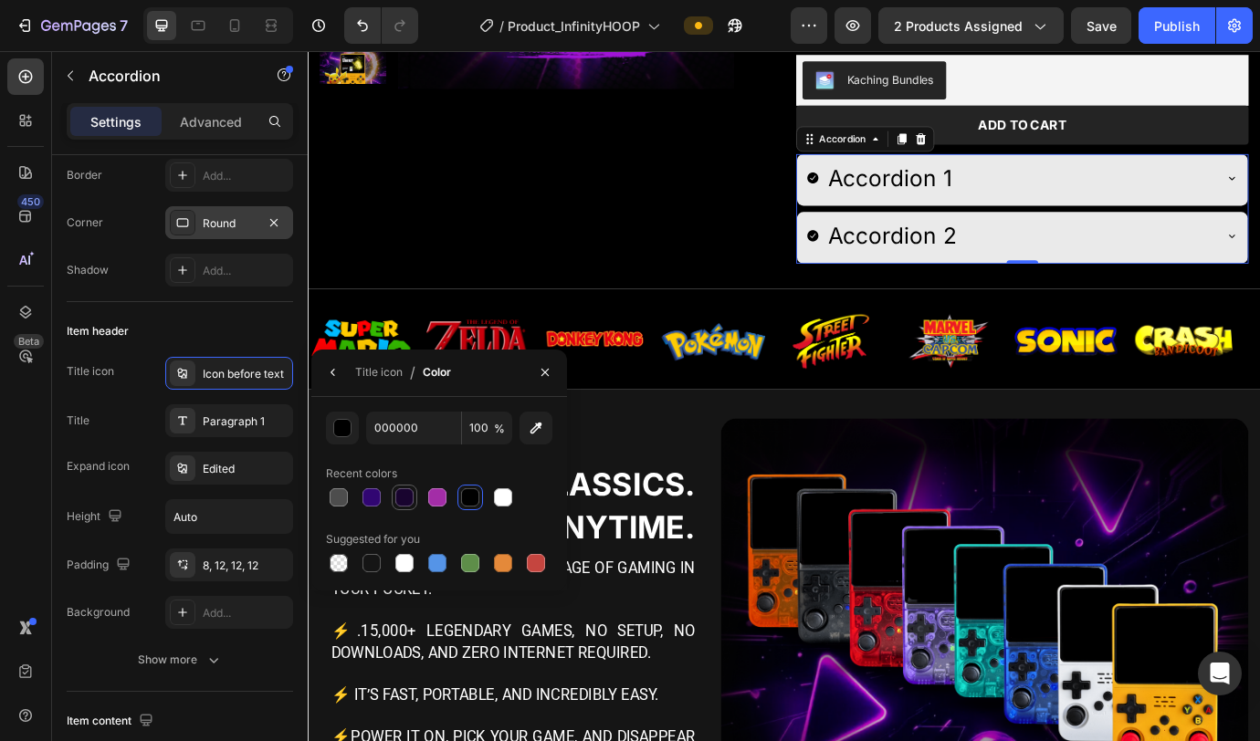
click at [405, 466] on div at bounding box center [404, 497] width 18 height 18
click at [432, 466] on div at bounding box center [437, 497] width 18 height 18
type input "A32DA7"
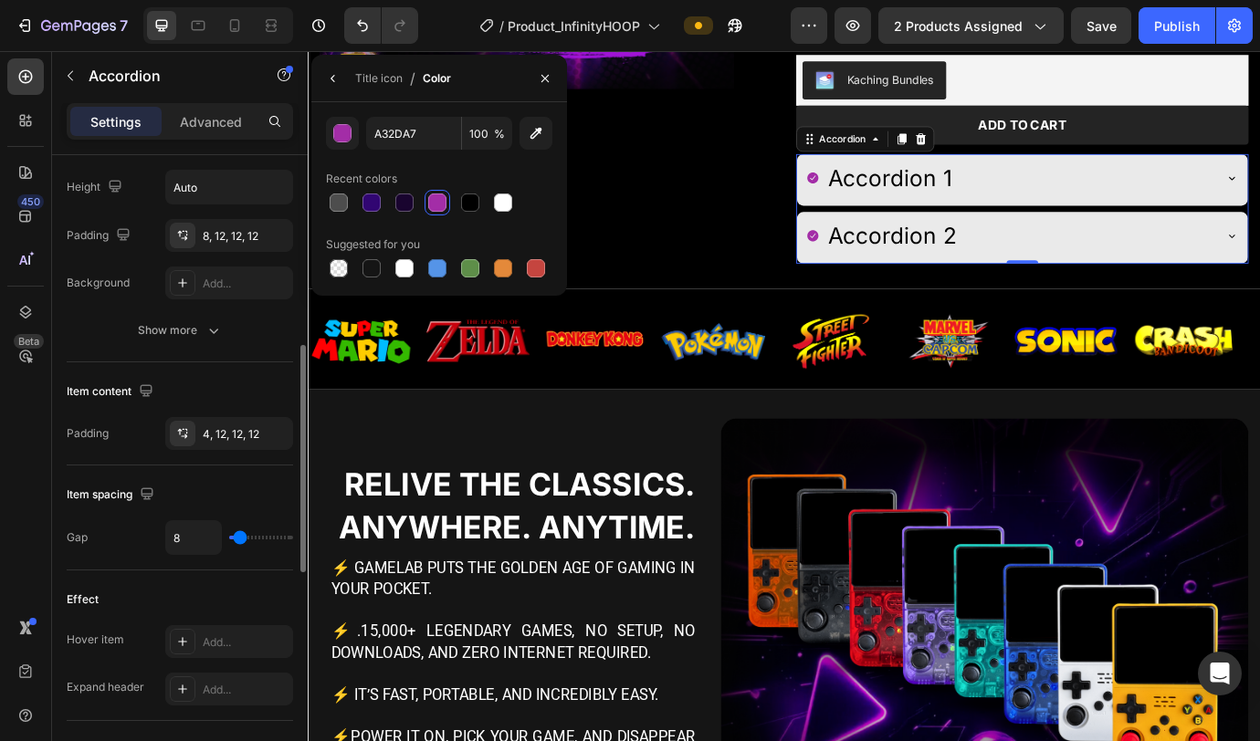
scroll to position [494, 0]
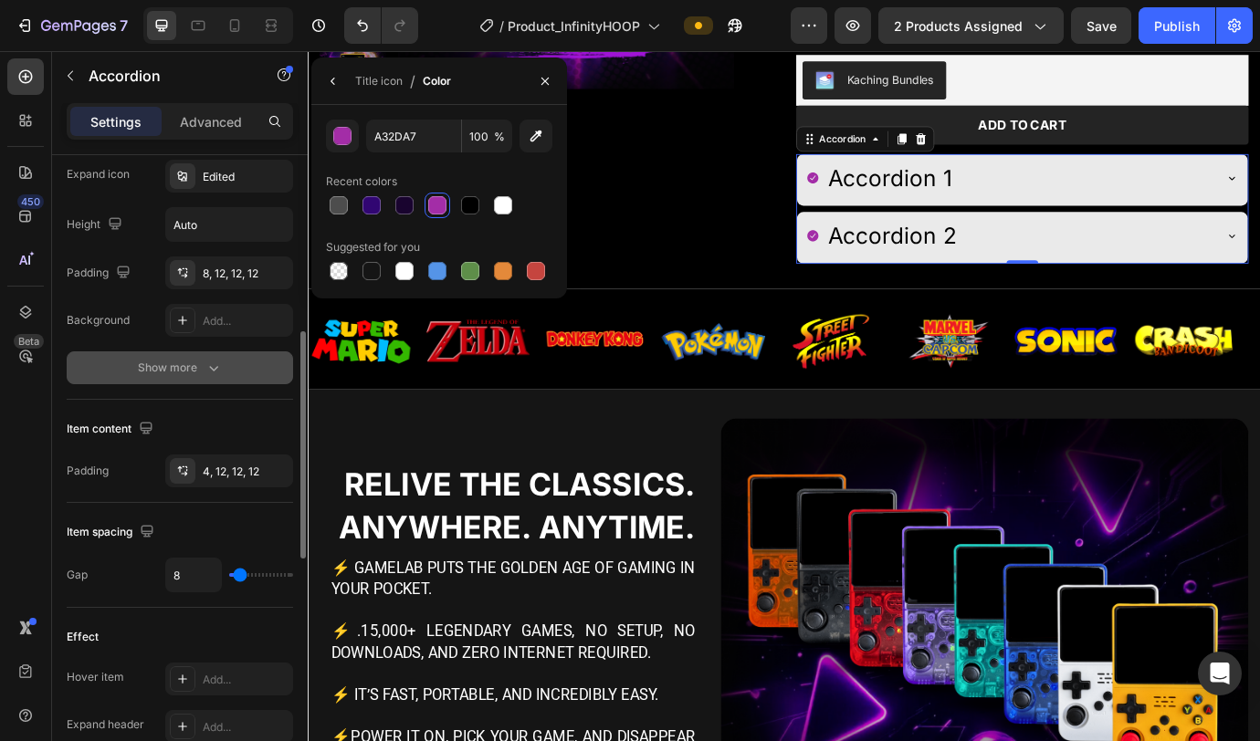
click at [176, 367] on div "Show more" at bounding box center [180, 368] width 85 height 18
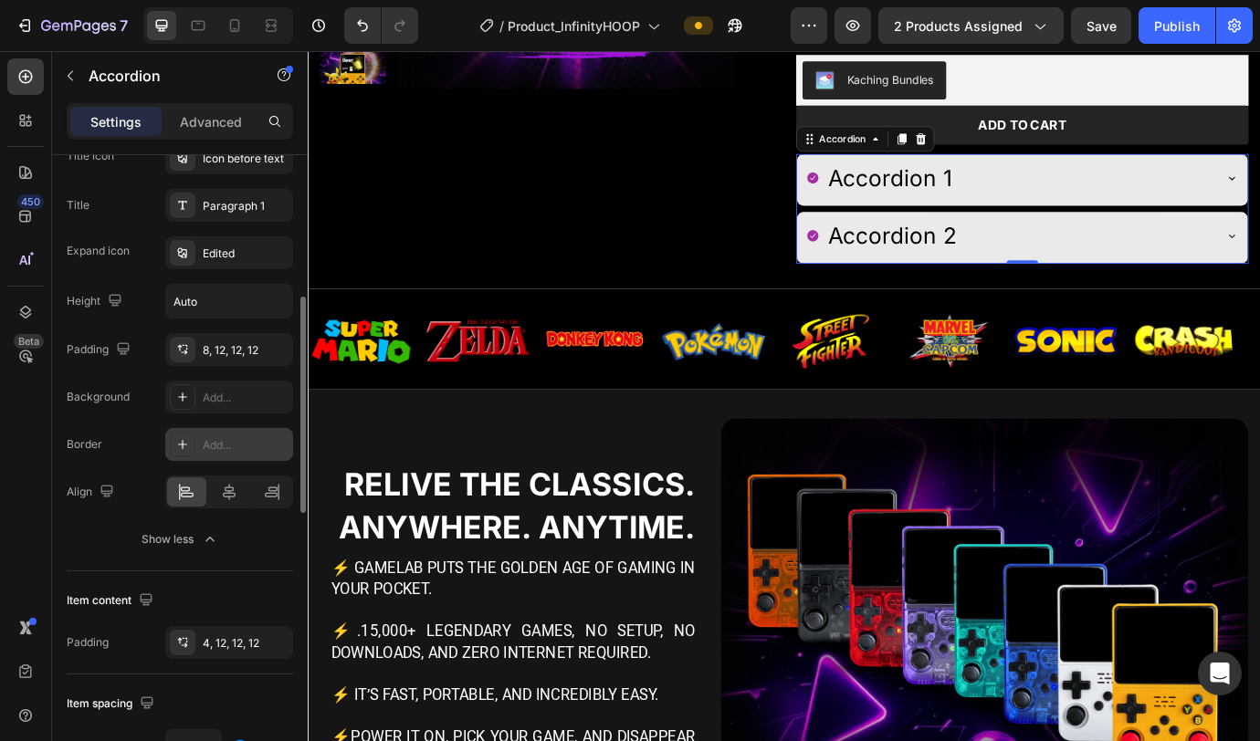
scroll to position [409, 0]
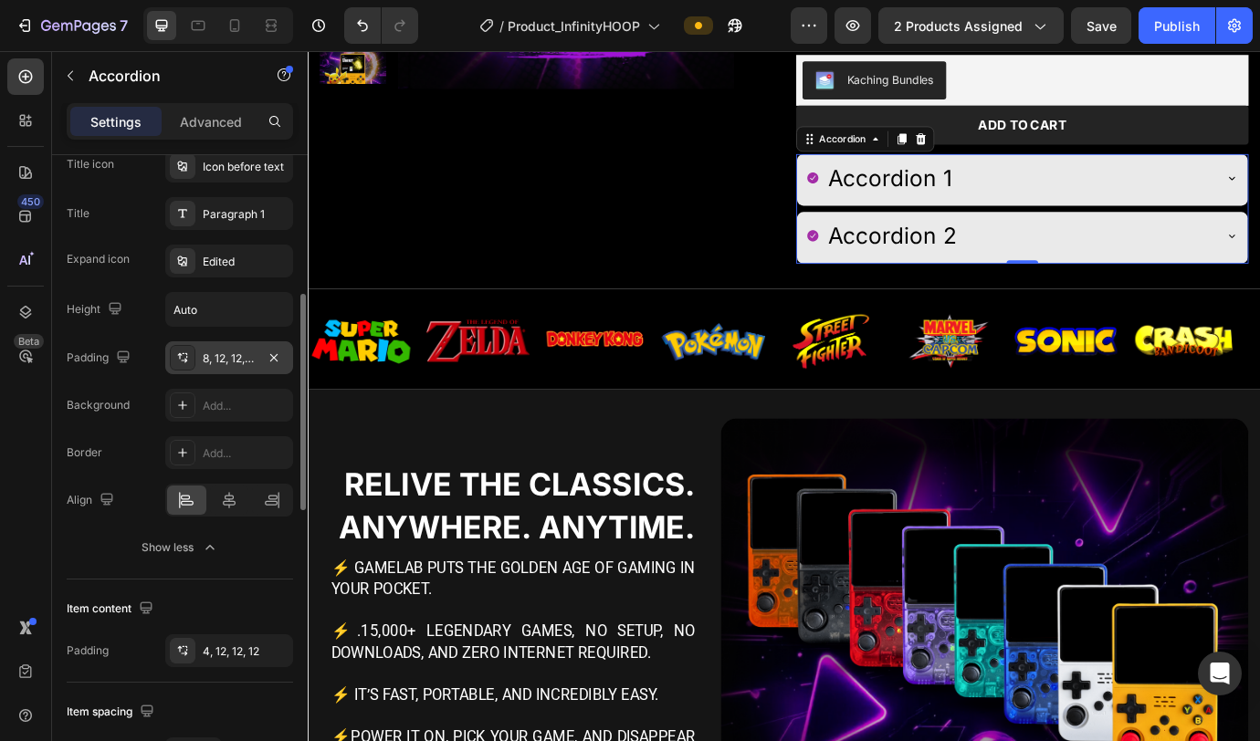
click at [225, 363] on div "8, 12, 12, 12" at bounding box center [229, 359] width 53 height 16
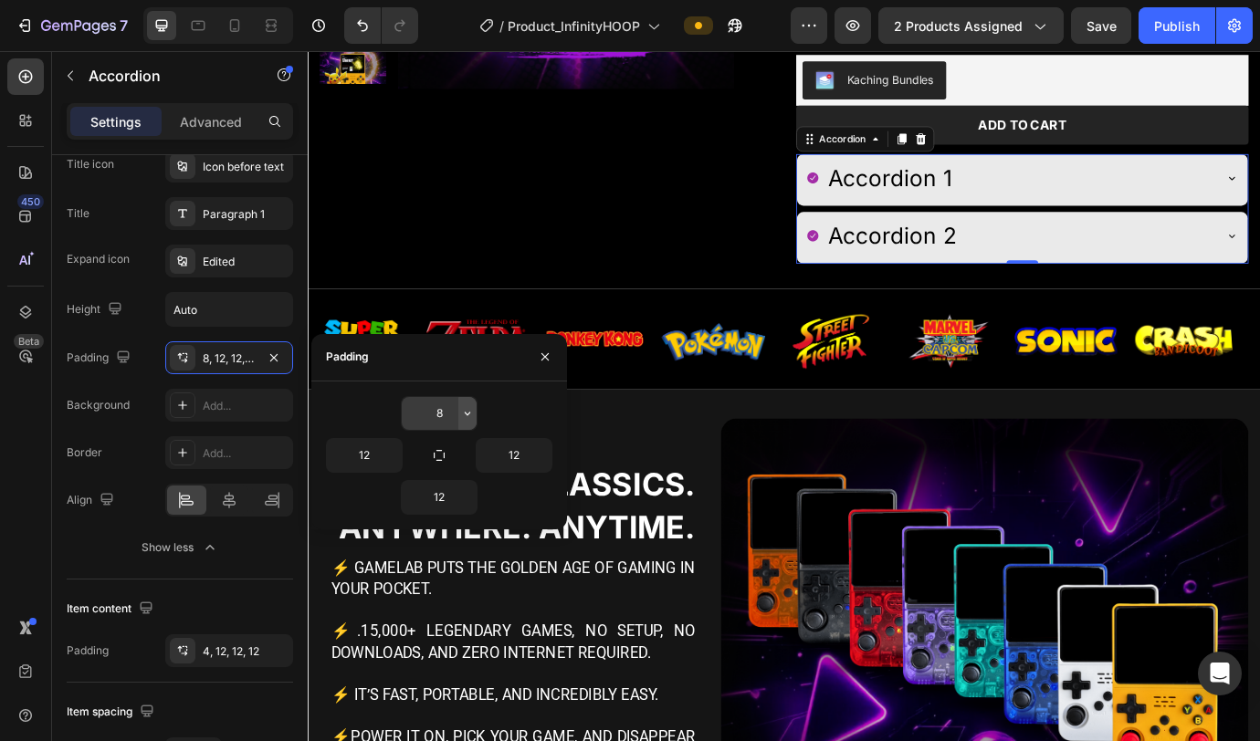
click at [464, 420] on icon "button" at bounding box center [467, 413] width 15 height 15
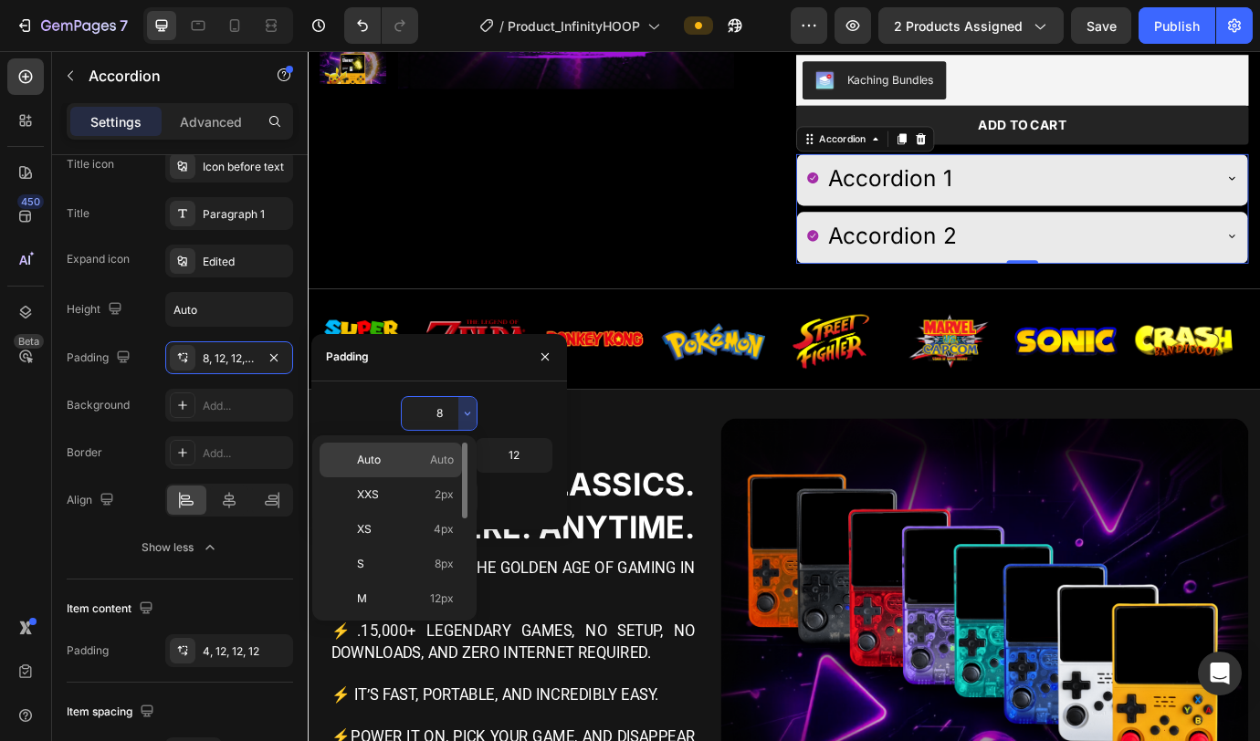
click at [430, 449] on div "Auto Auto" at bounding box center [391, 460] width 142 height 35
type input "Auto"
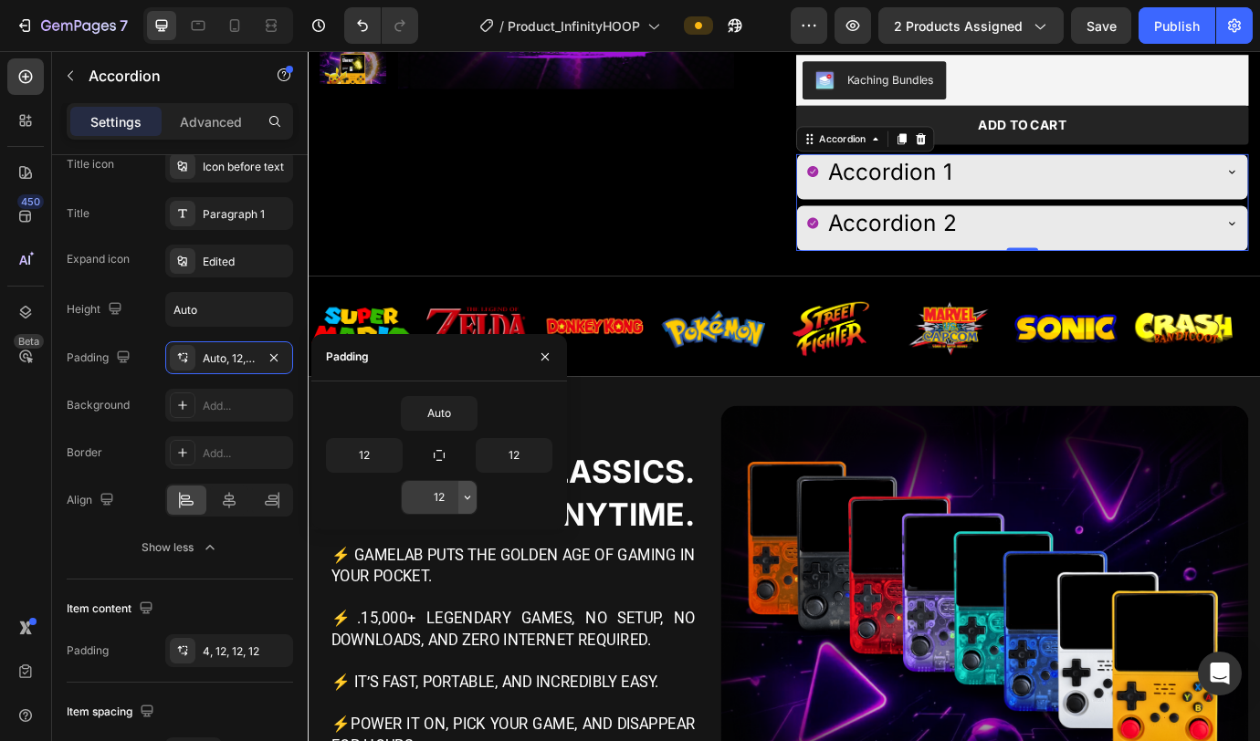
click at [463, 466] on icon "button" at bounding box center [467, 497] width 15 height 15
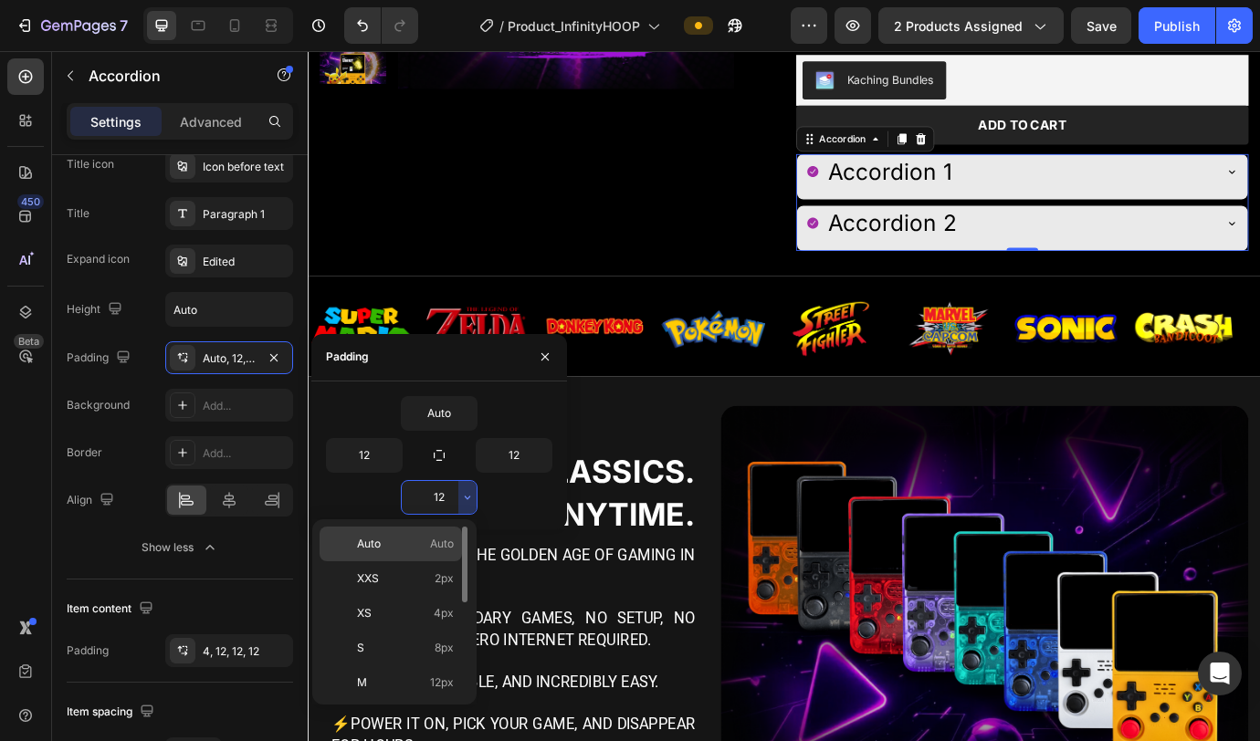
click at [425, 466] on p "Auto Auto" at bounding box center [405, 544] width 97 height 16
type input "Auto"
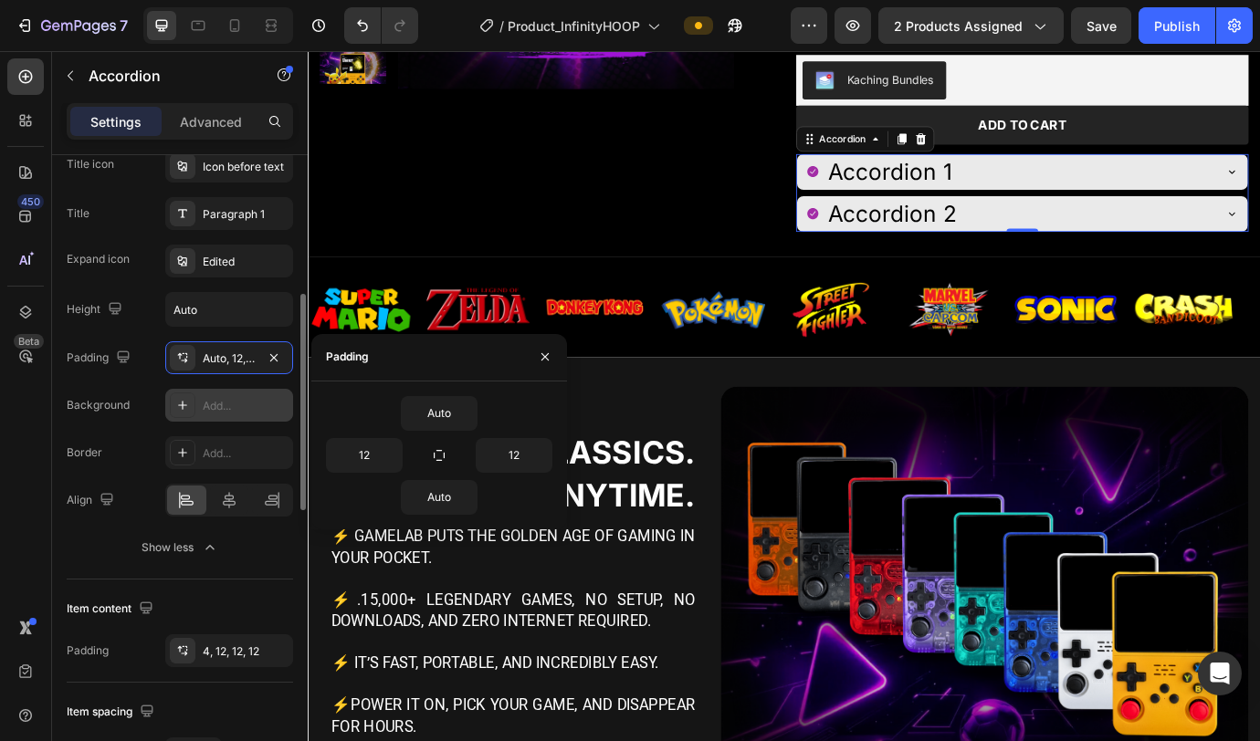
click at [202, 404] on div "Add..." at bounding box center [229, 405] width 128 height 33
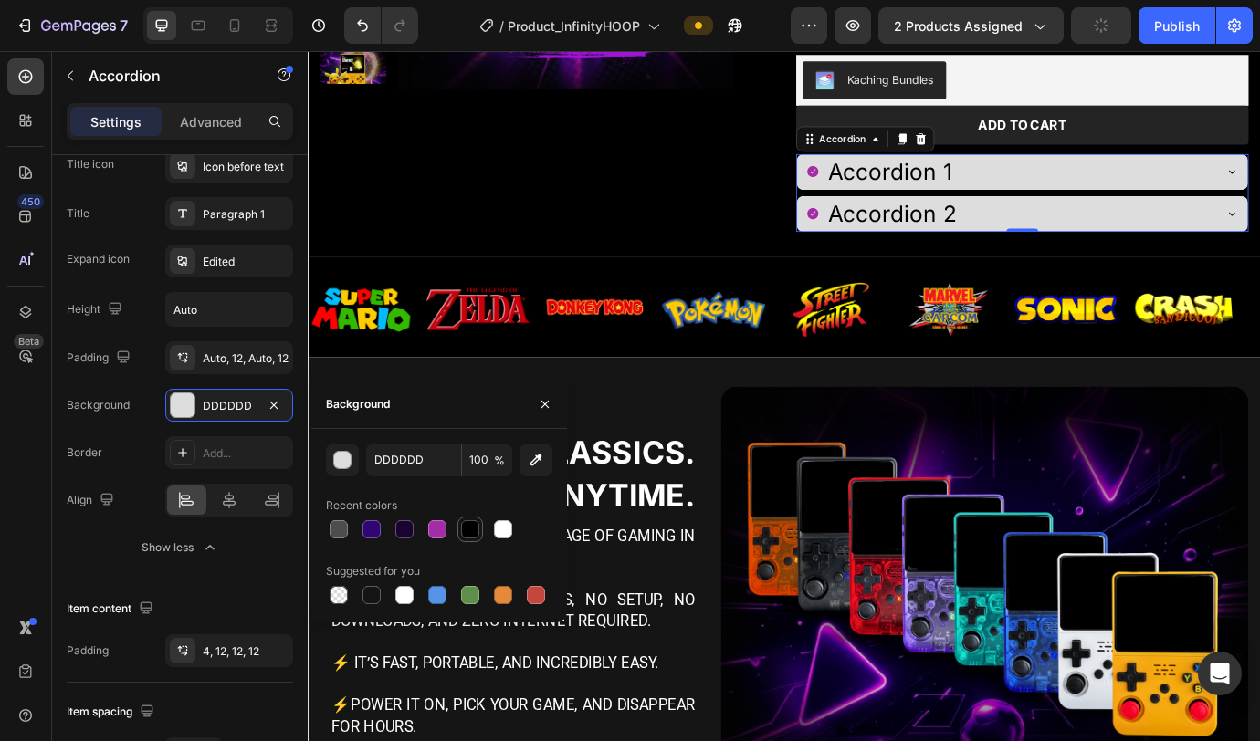
click at [467, 466] on div at bounding box center [470, 529] width 18 height 18
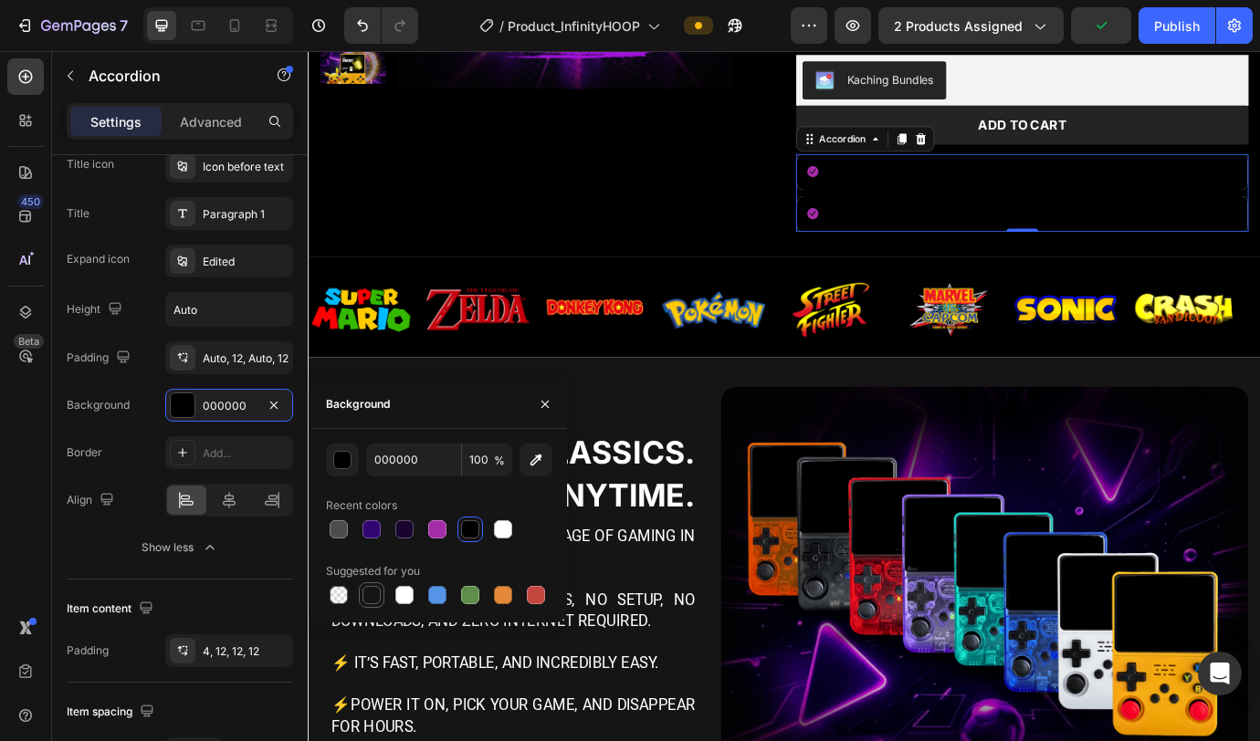
click at [370, 466] on div at bounding box center [371, 595] width 18 height 18
type input "151515"
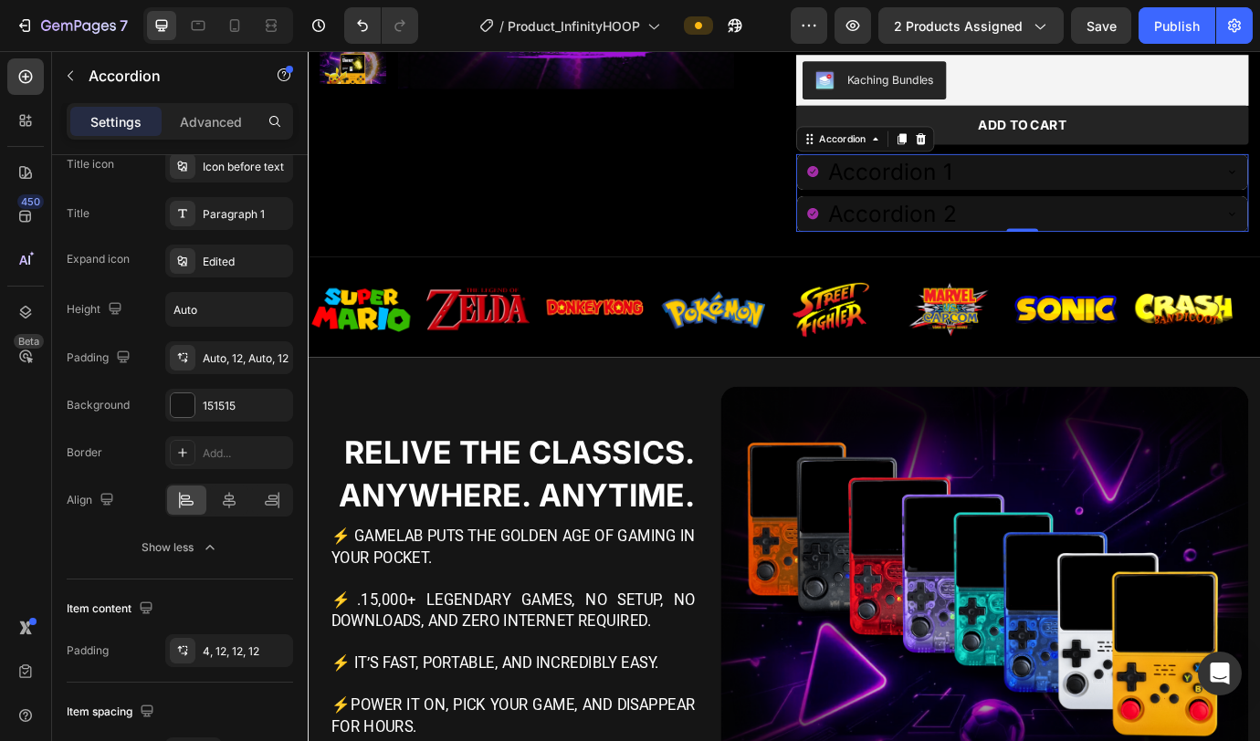
click at [930, 197] on div "Accordion 1" at bounding box center [977, 190] width 148 height 41
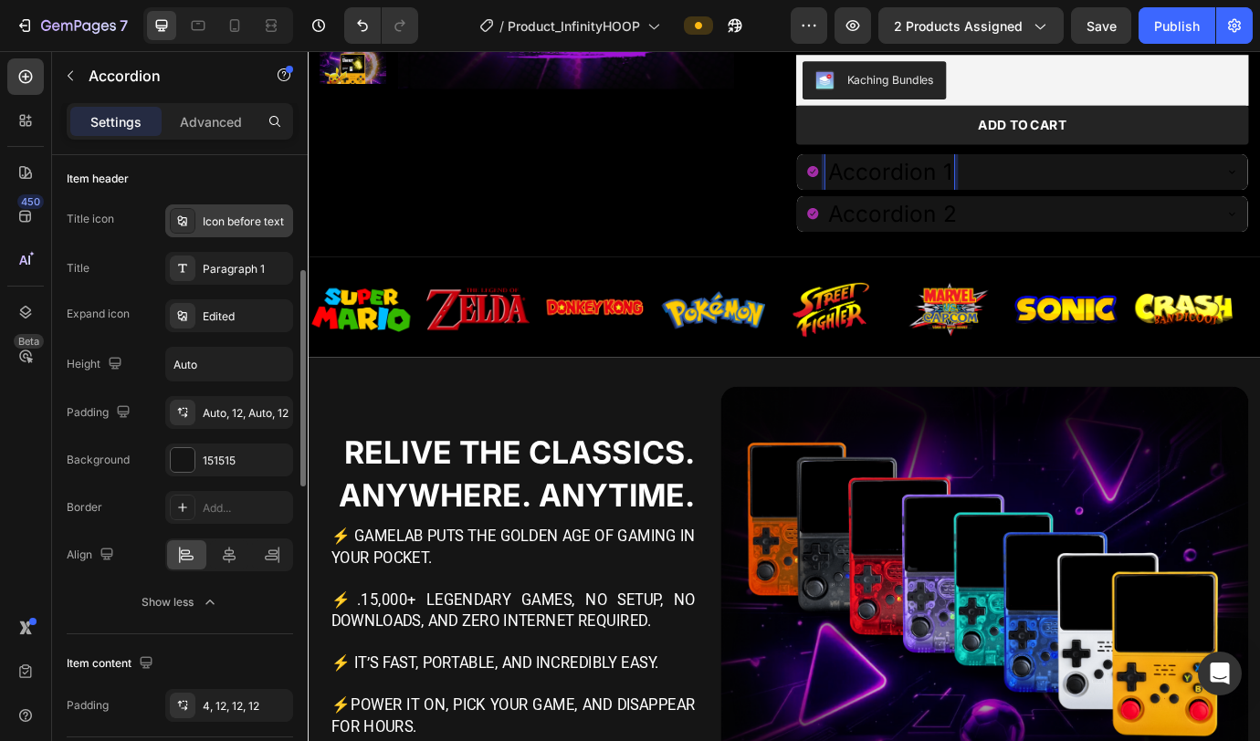
scroll to position [335, 0]
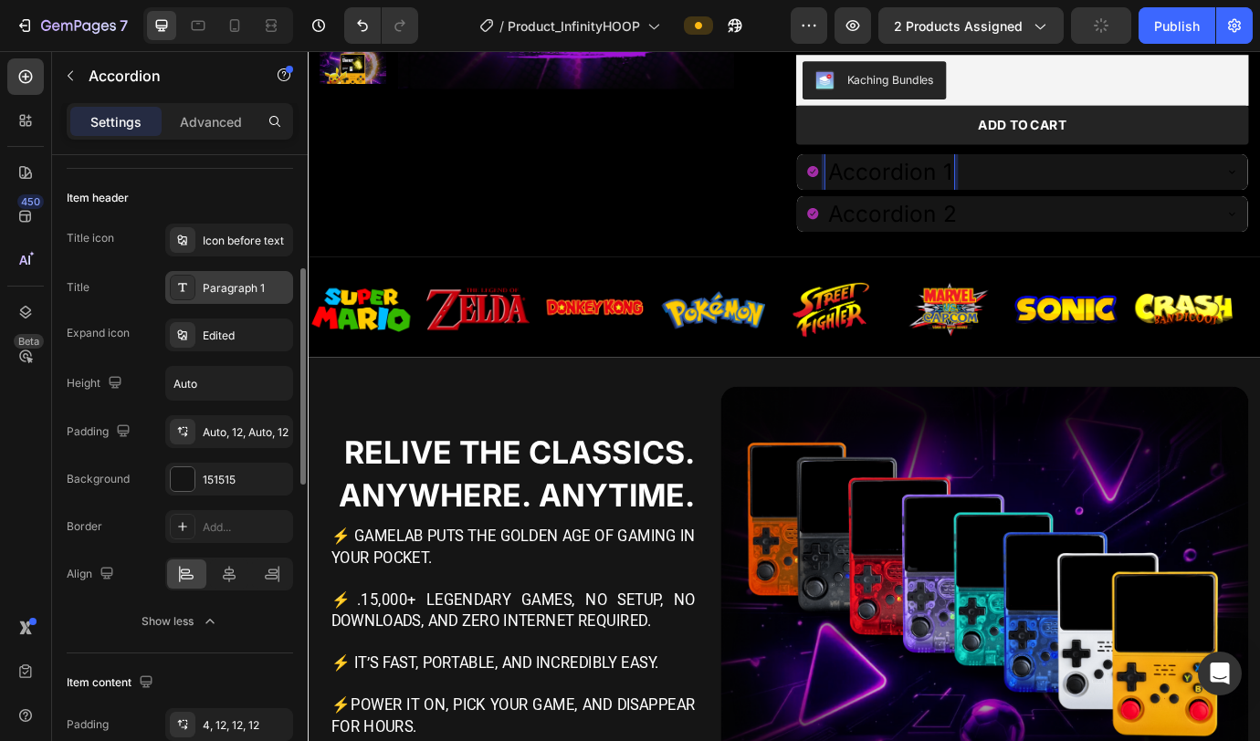
click at [226, 297] on div "Paragraph 1" at bounding box center [229, 287] width 128 height 33
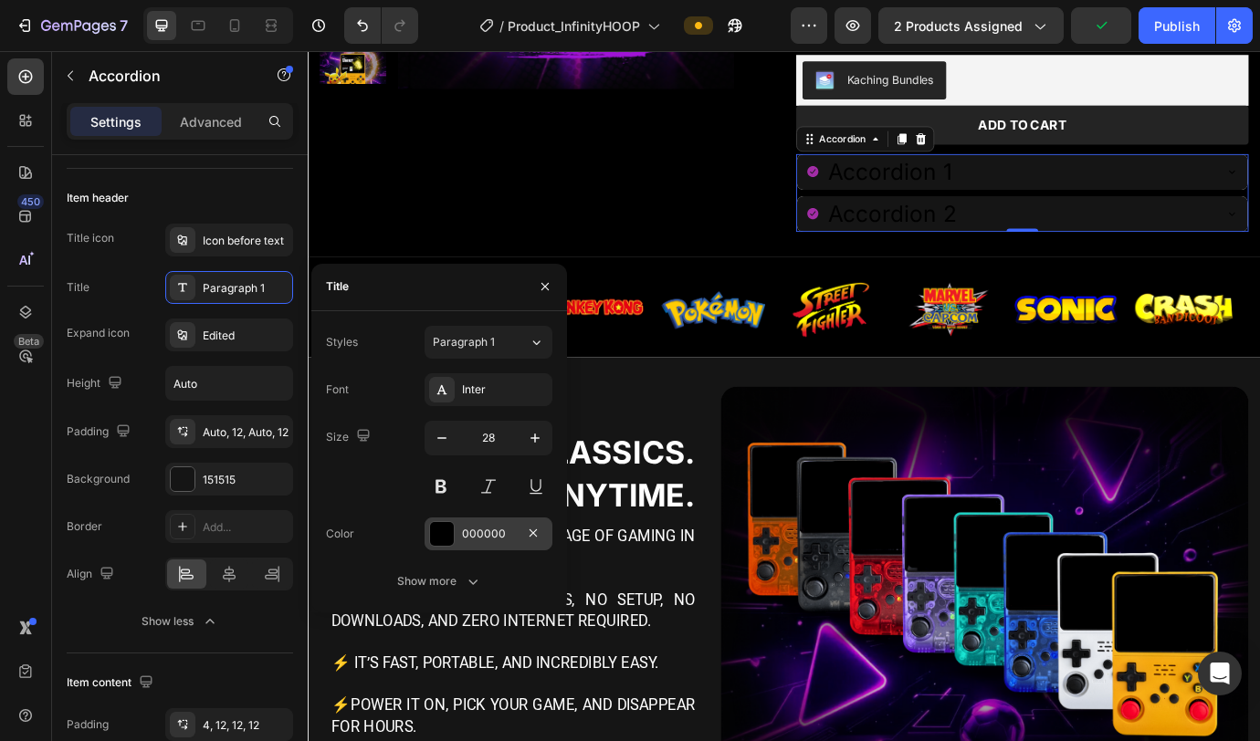
click at [449, 466] on div at bounding box center [442, 534] width 26 height 26
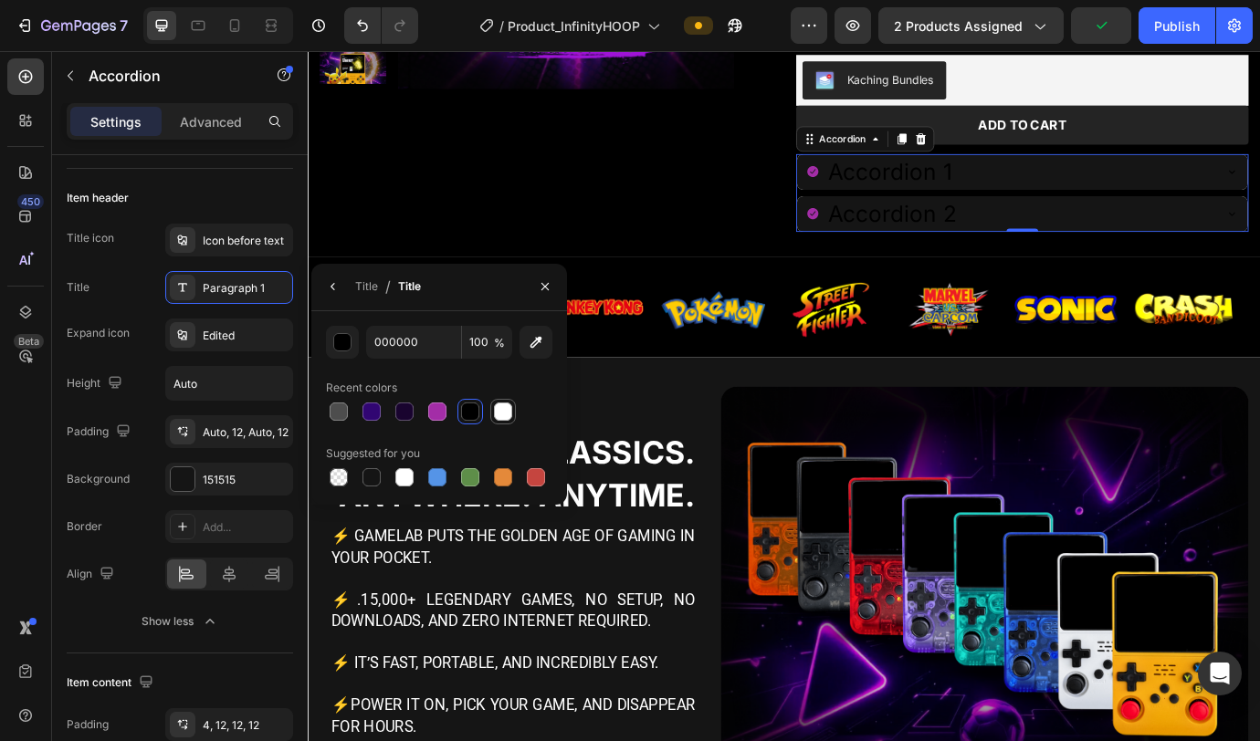
click at [512, 409] on div at bounding box center [503, 412] width 22 height 22
type input "FFFFFF"
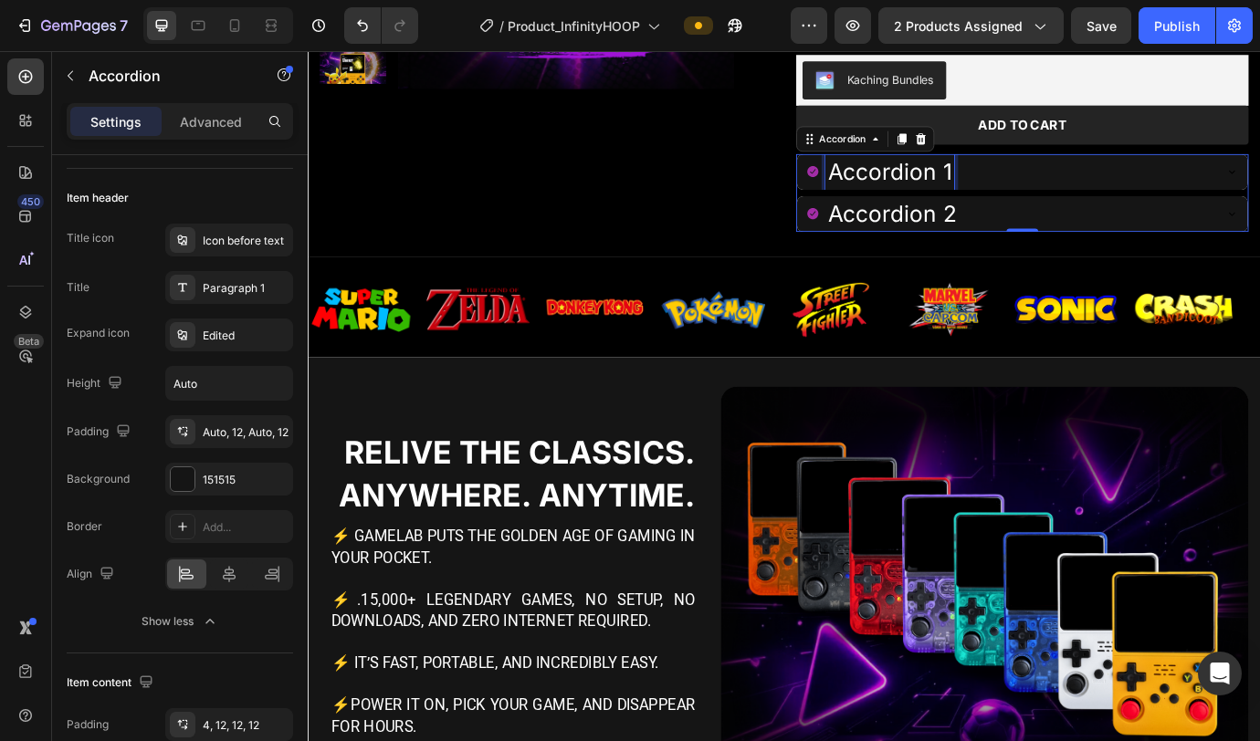
click at [930, 193] on p "Accordion 1" at bounding box center [977, 191] width 142 height 36
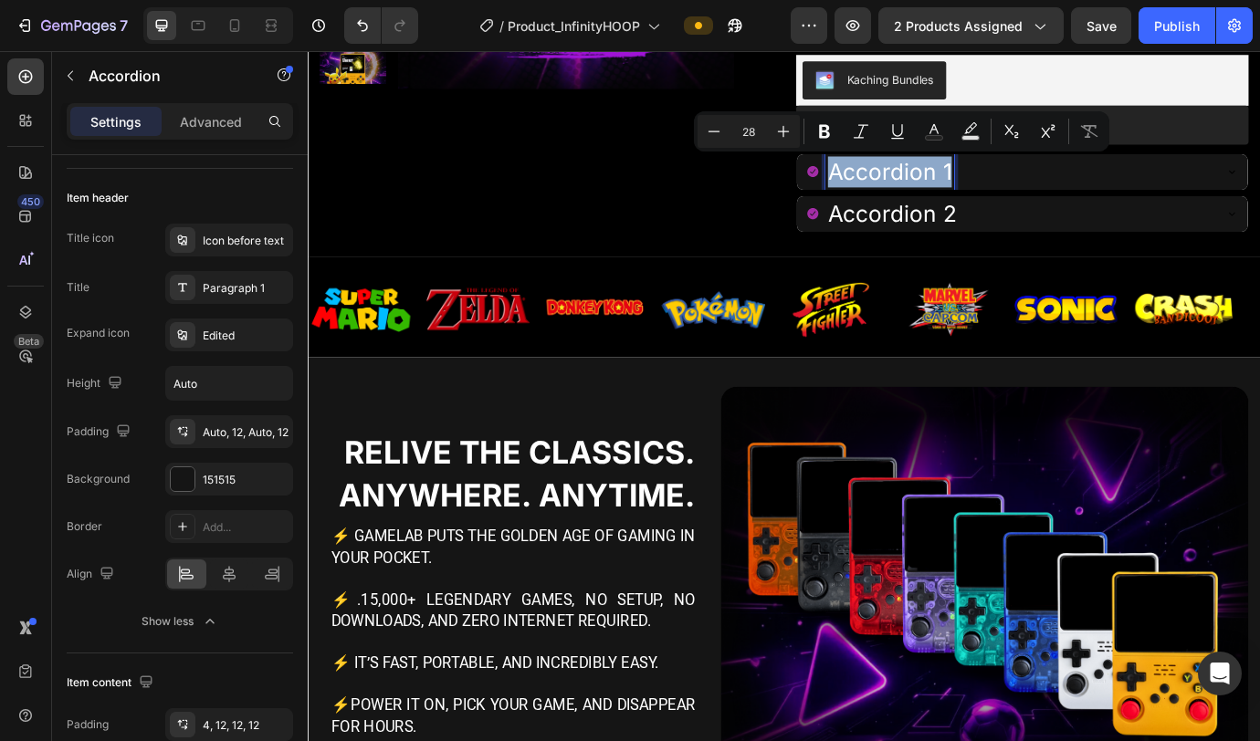
click at [930, 193] on p "Accordion 1" at bounding box center [977, 191] width 142 height 36
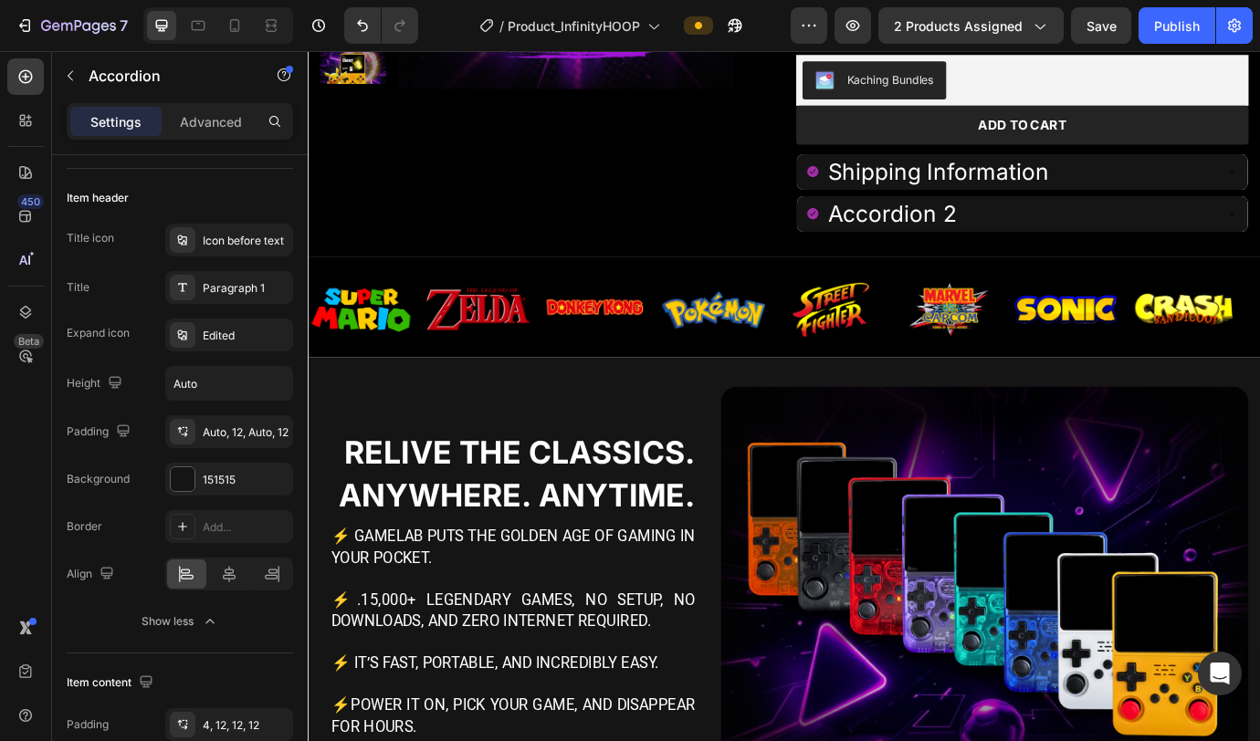
click at [930, 201] on div "Shipping Information" at bounding box center [1114, 190] width 467 height 41
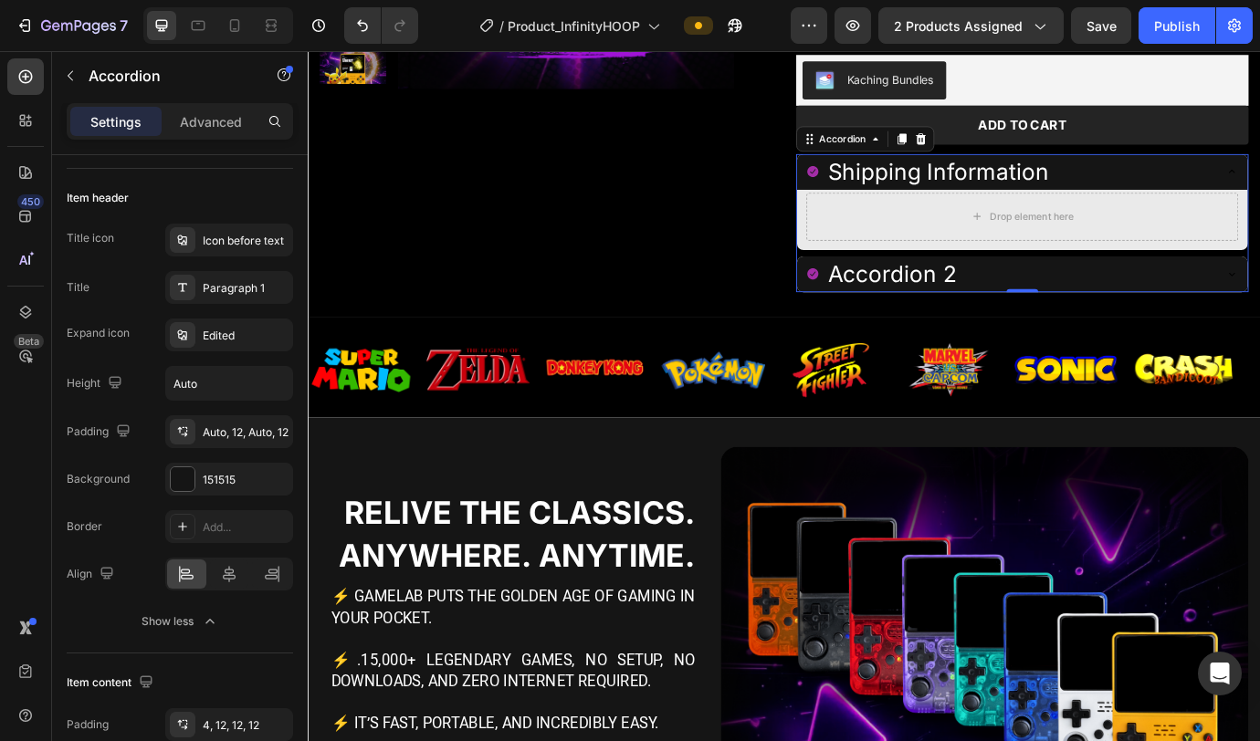
click at [930, 201] on div "Shipping Information" at bounding box center [1114, 190] width 467 height 41
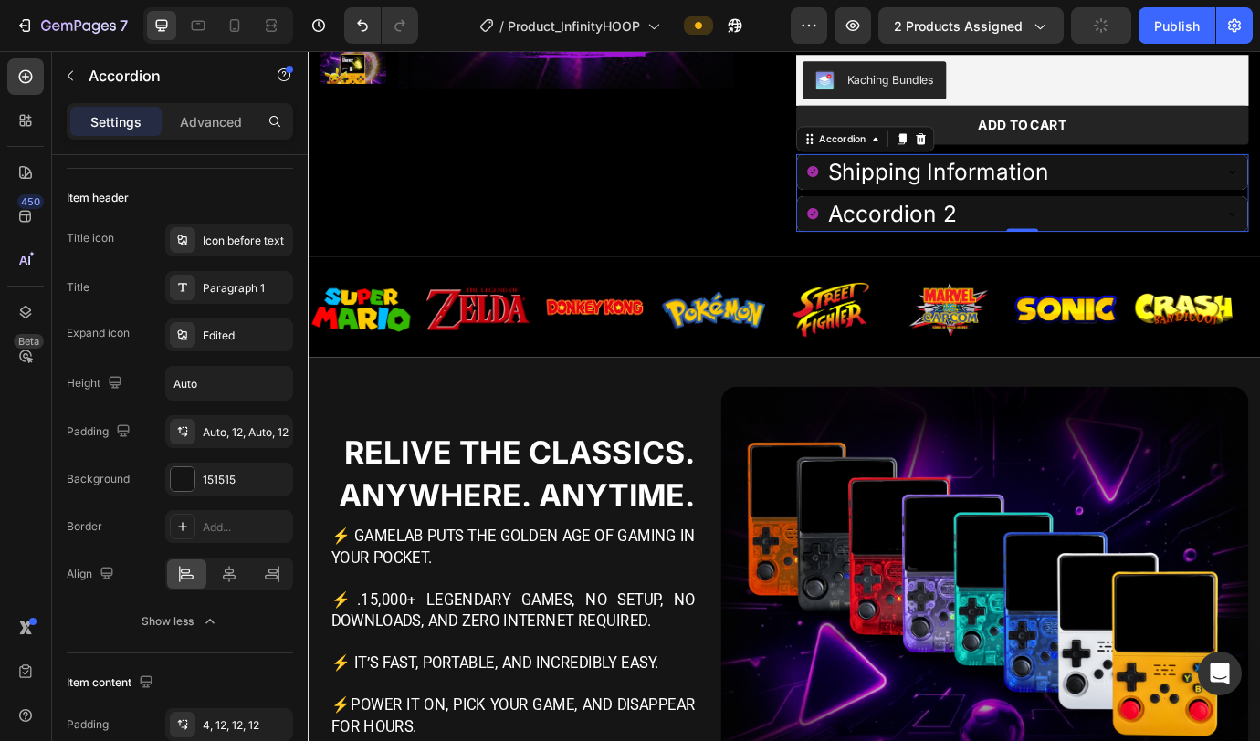
click at [930, 197] on p "Shipping Information" at bounding box center [1033, 191] width 254 height 36
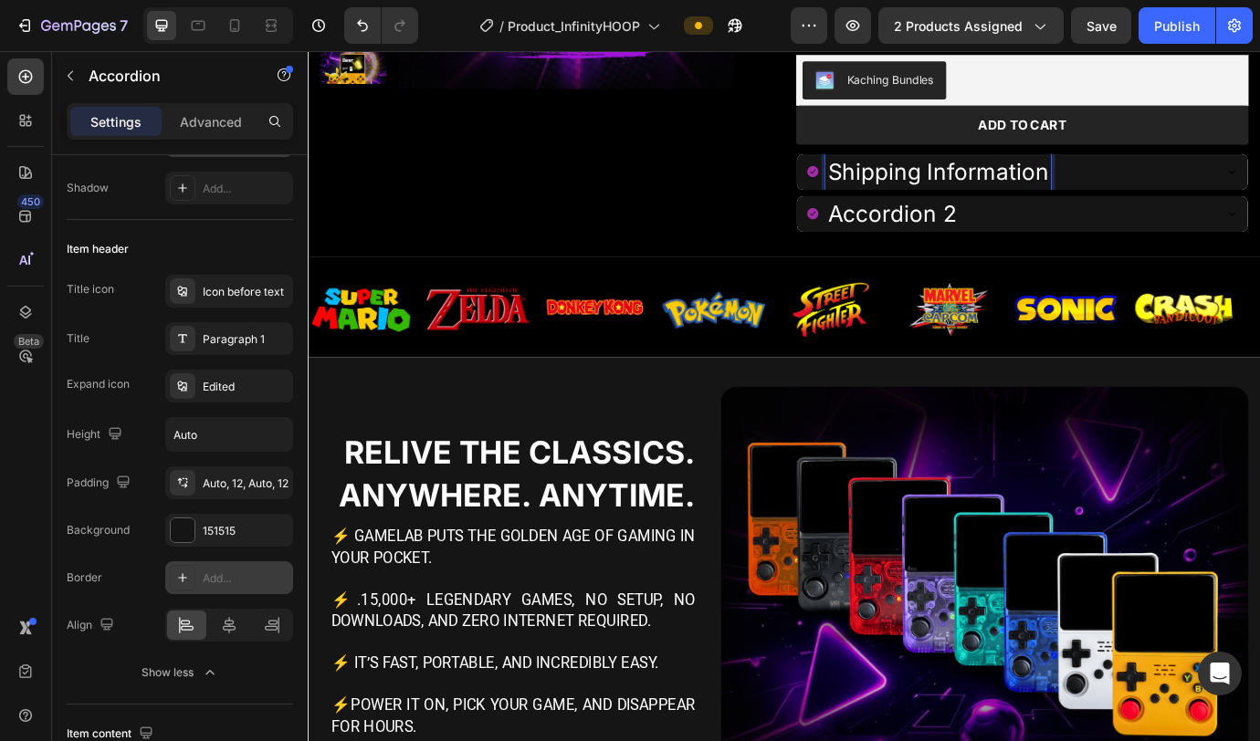
scroll to position [0, 0]
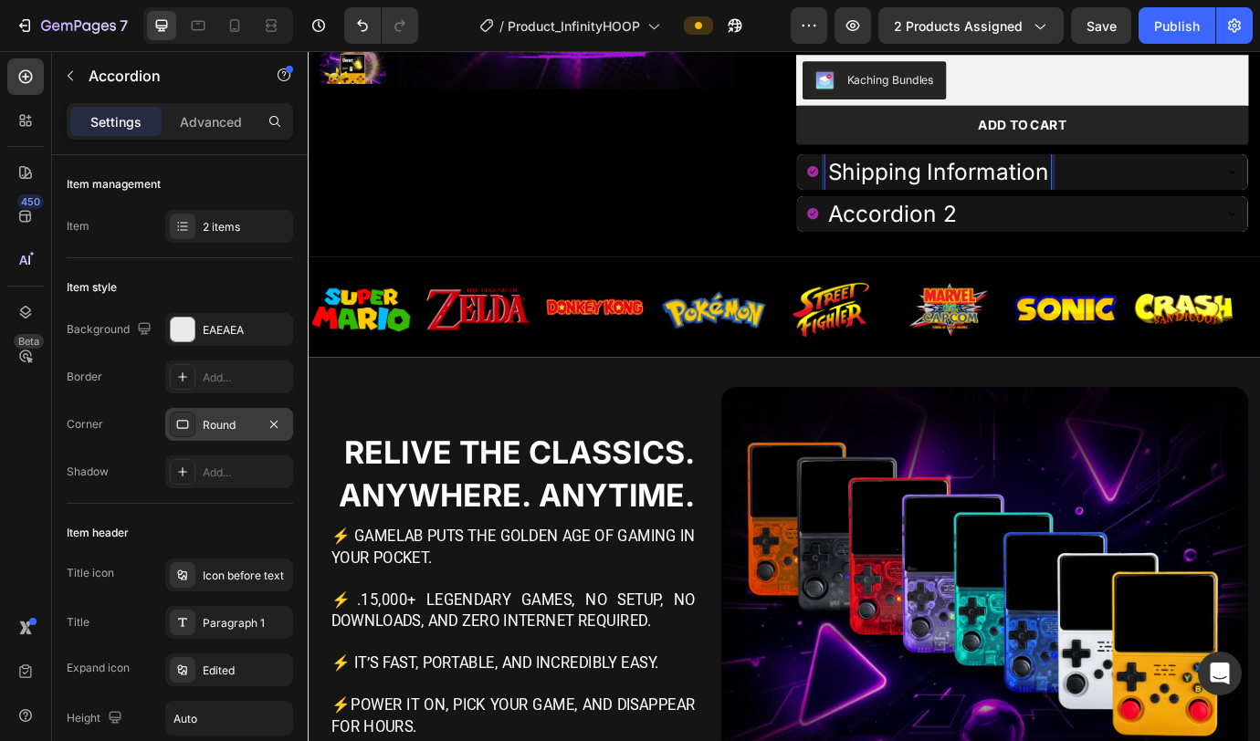
click at [930, 187] on p "Shipping Information" at bounding box center [1033, 191] width 254 height 36
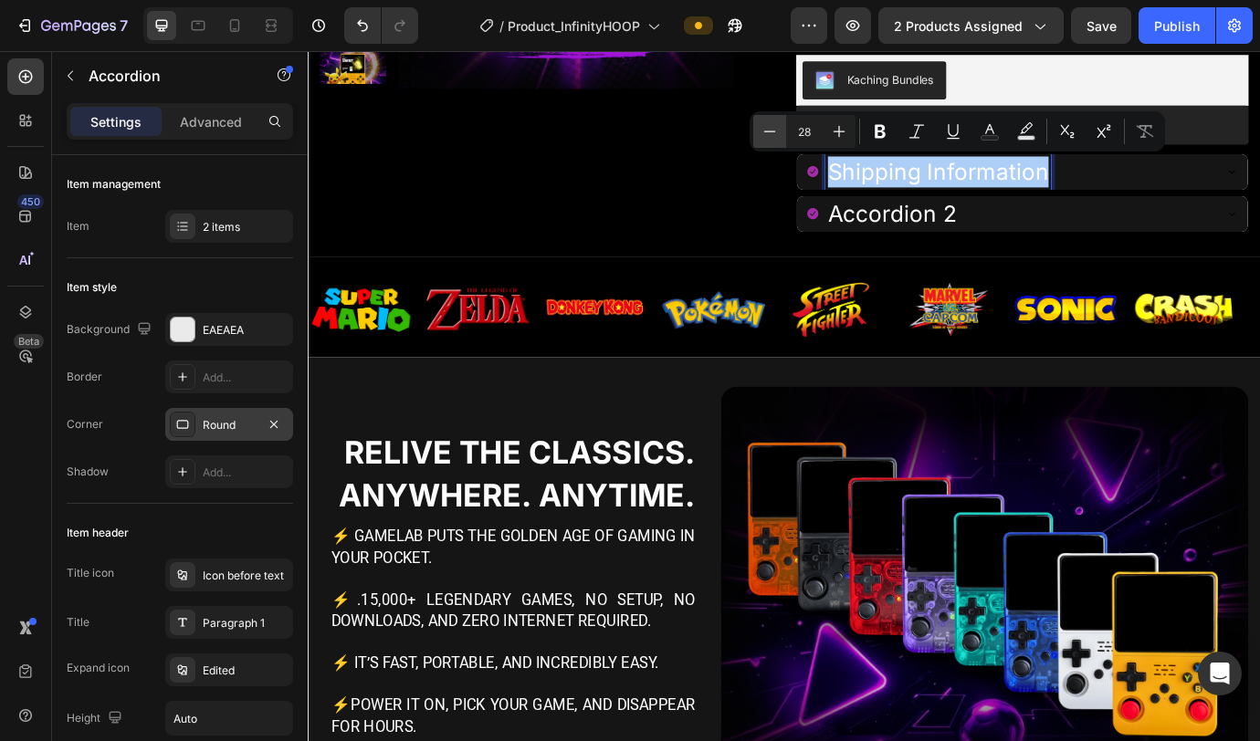
click at [781, 132] on button "Minus" at bounding box center [769, 131] width 33 height 33
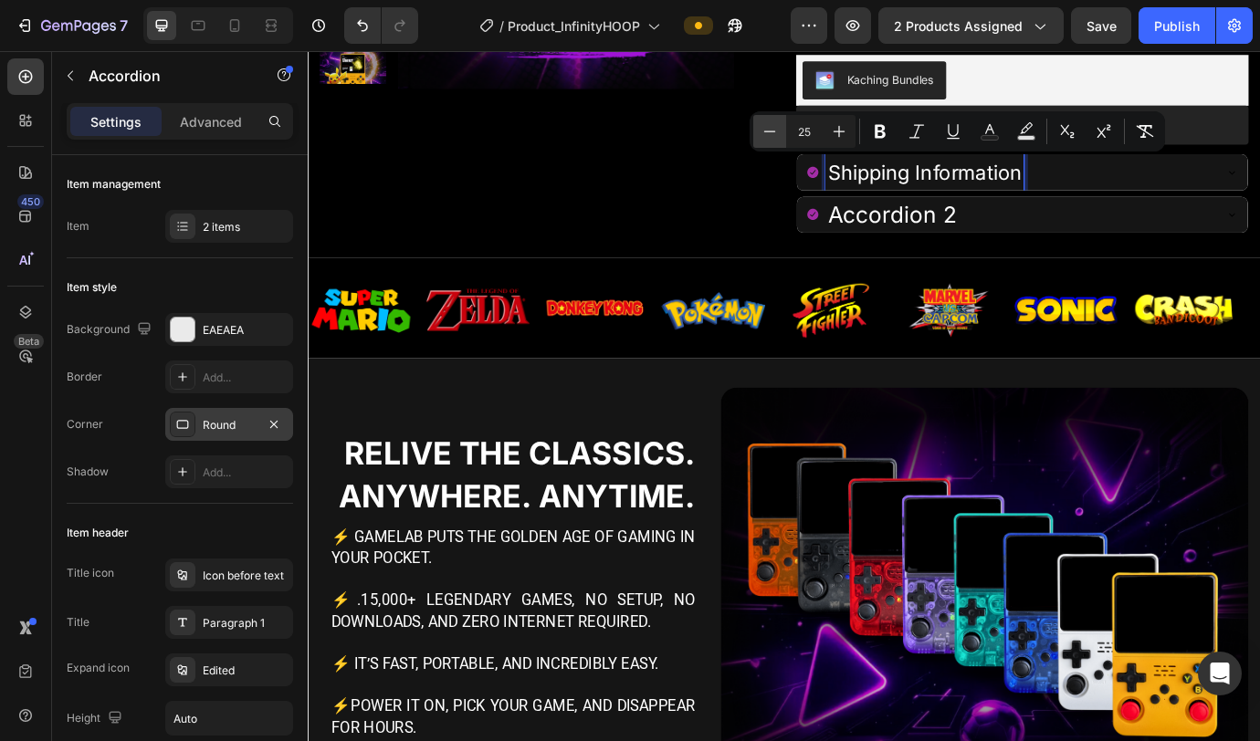
click at [781, 132] on button "Minus" at bounding box center [769, 131] width 33 height 33
type input "23"
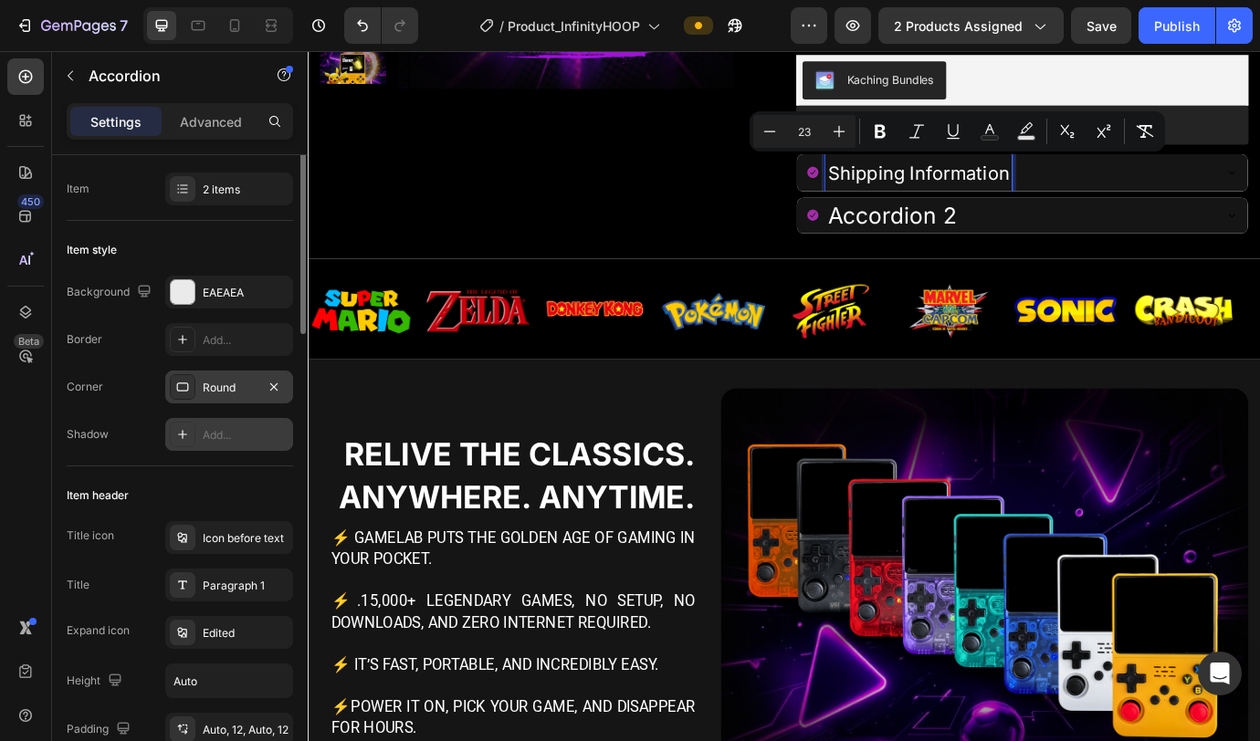
scroll to position [104, 0]
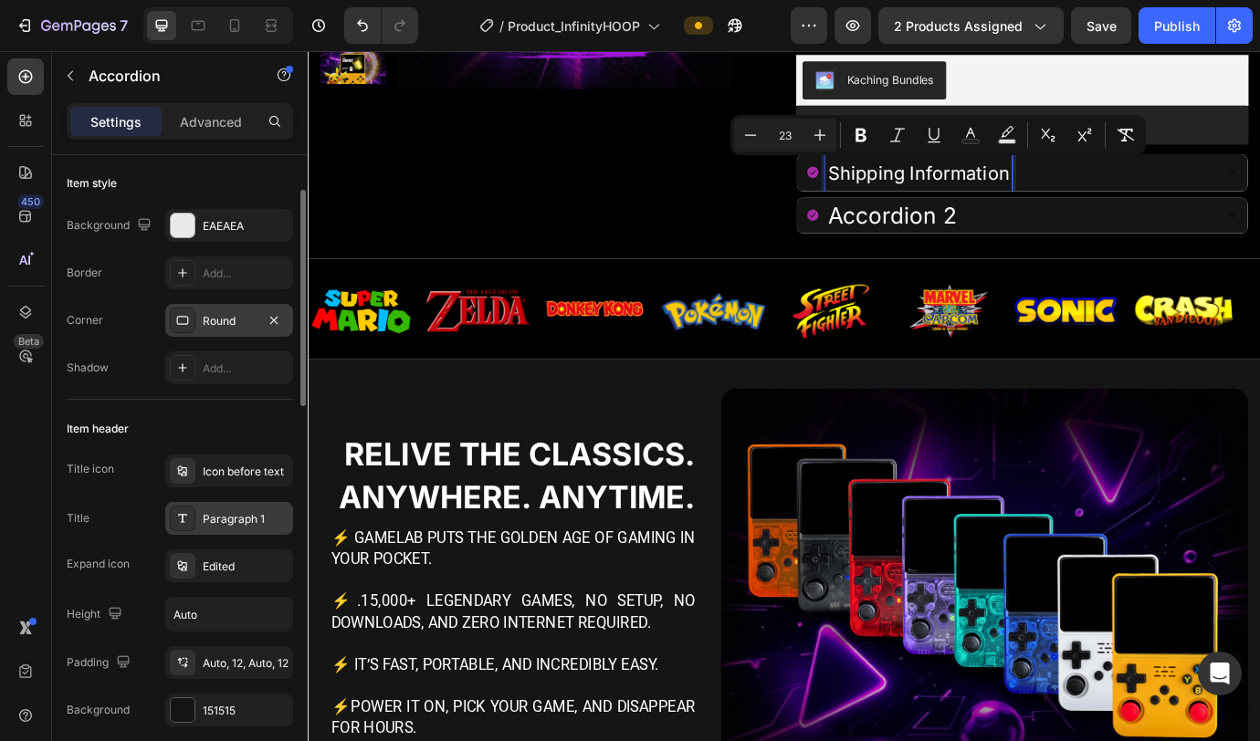
click at [218, 466] on div "Paragraph 1" at bounding box center [246, 519] width 86 height 16
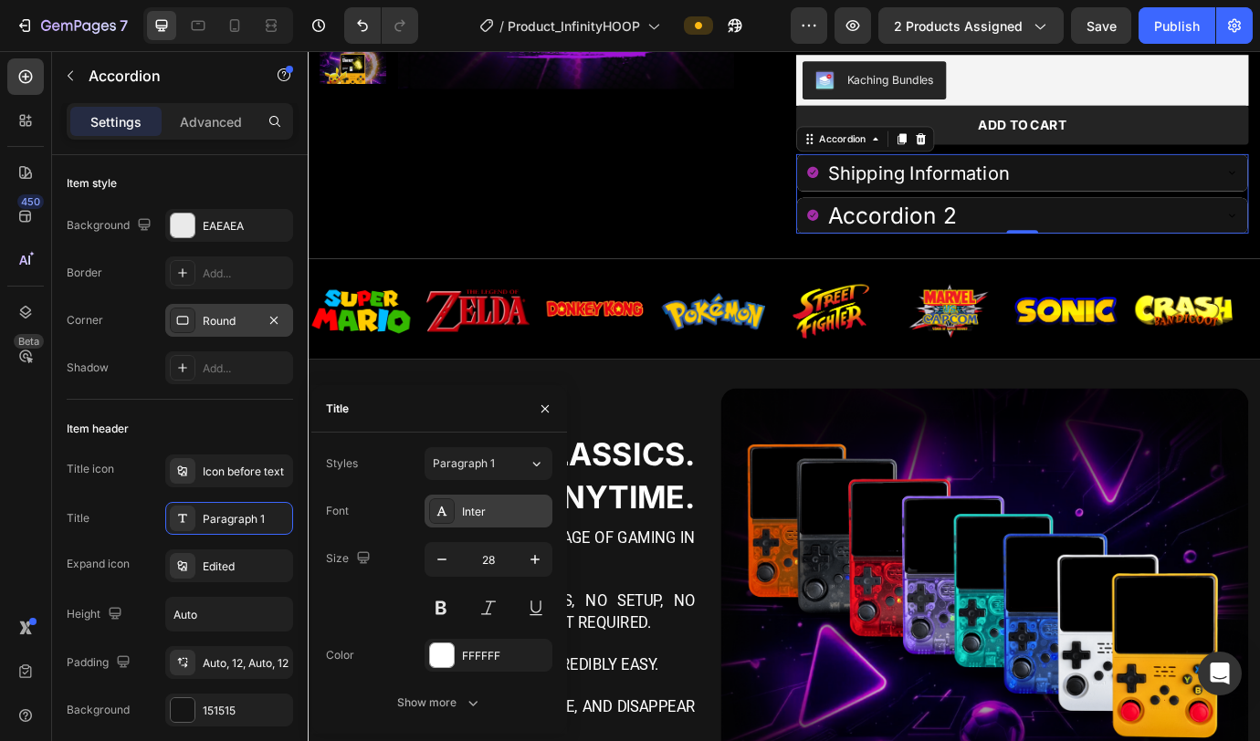
click at [503, 466] on div "Inter" at bounding box center [505, 512] width 86 height 16
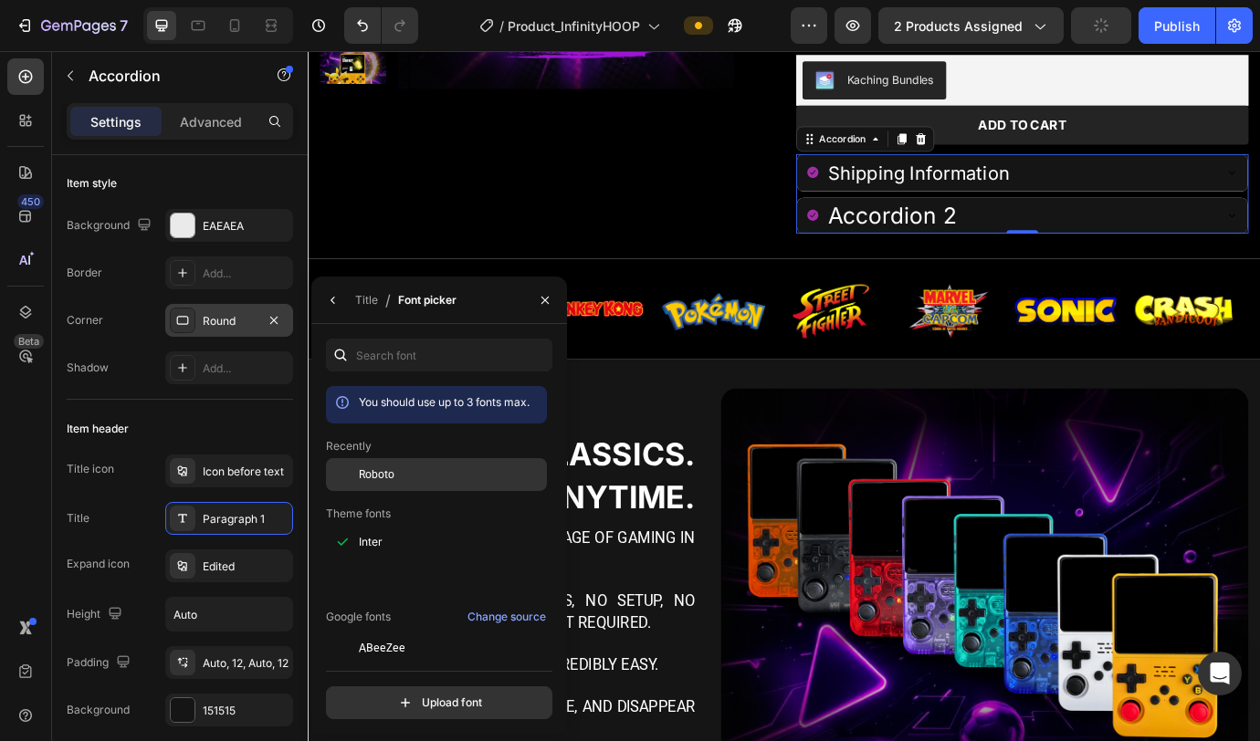
click at [414, 466] on div "Roboto" at bounding box center [451, 475] width 184 height 16
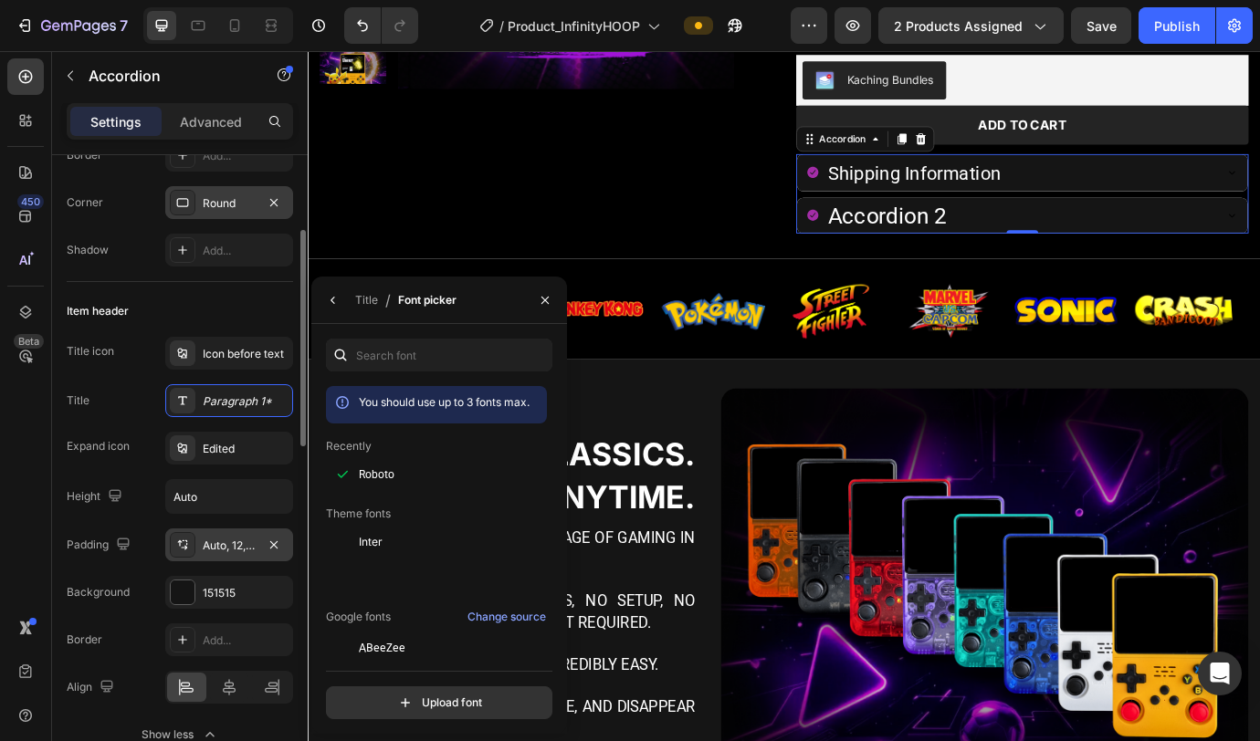
scroll to position [363, 0]
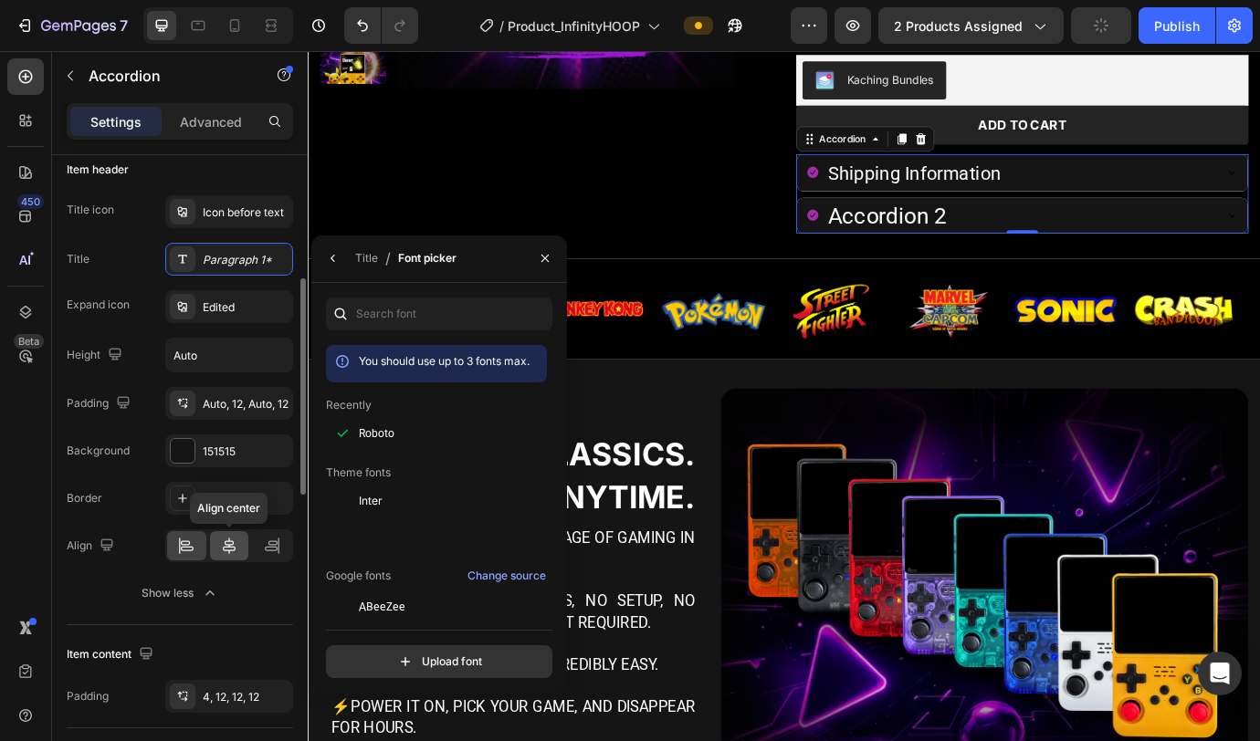
click at [226, 466] on div at bounding box center [229, 545] width 39 height 29
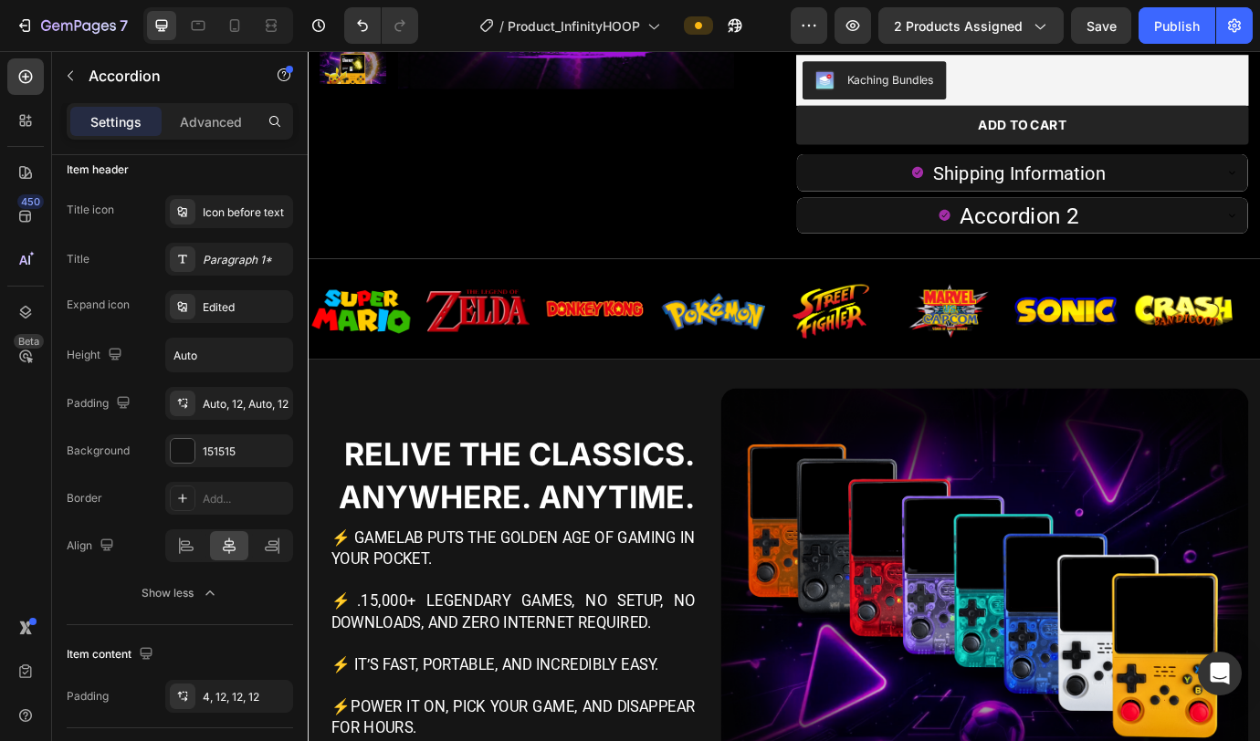
click at [930, 202] on div "Shipping Information" at bounding box center [1114, 191] width 467 height 43
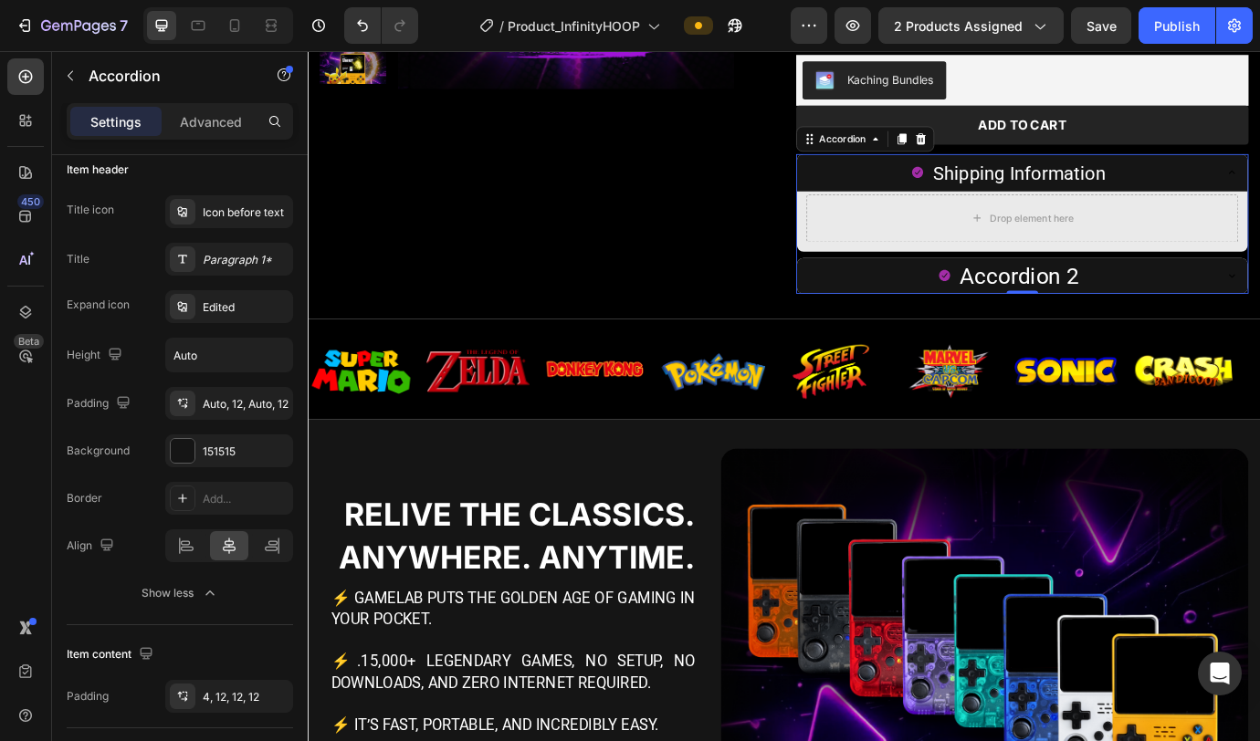
click at [930, 195] on span "Shipping Information" at bounding box center [1125, 192] width 199 height 25
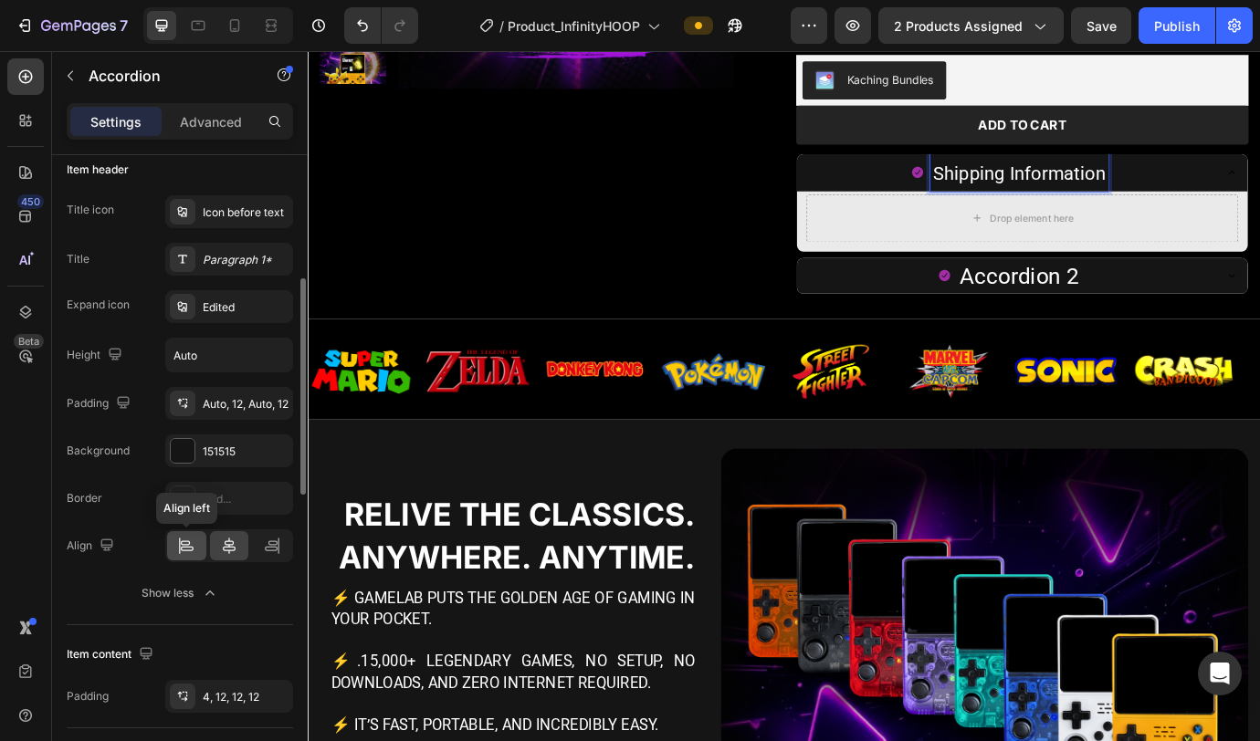
click at [199, 466] on div at bounding box center [186, 545] width 39 height 29
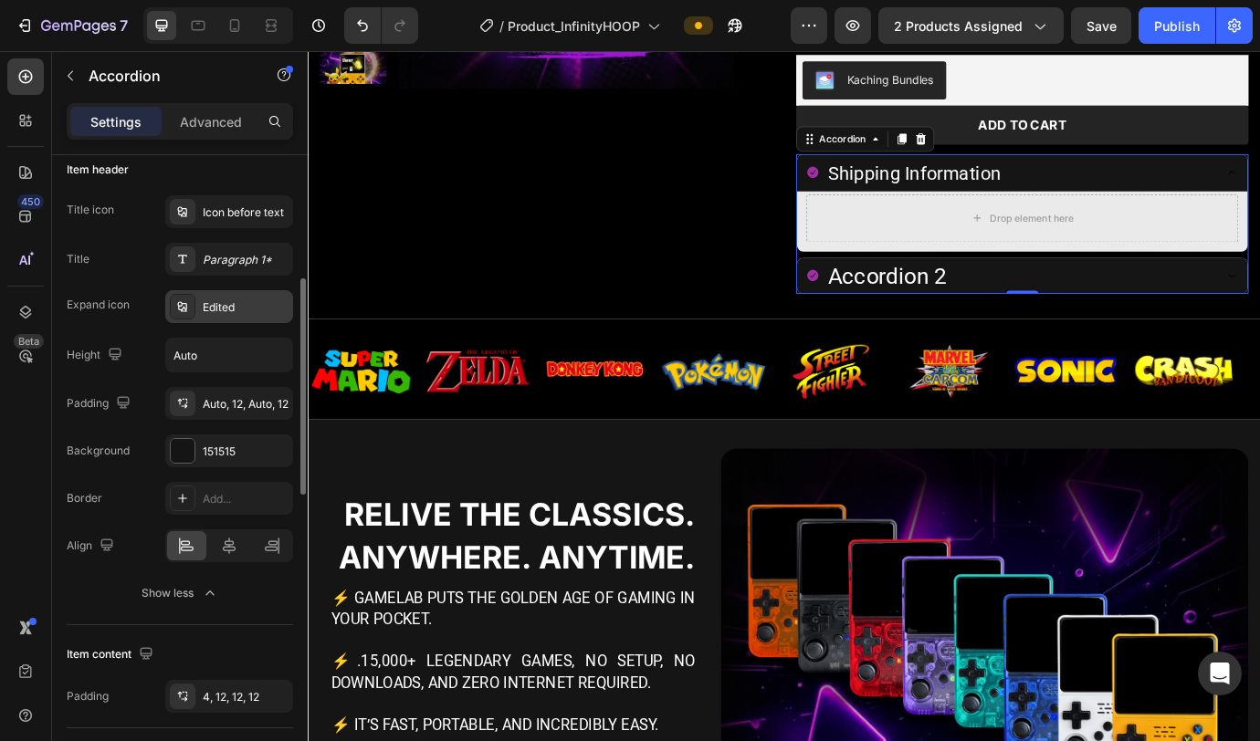
click at [222, 303] on div "Edited" at bounding box center [246, 307] width 86 height 16
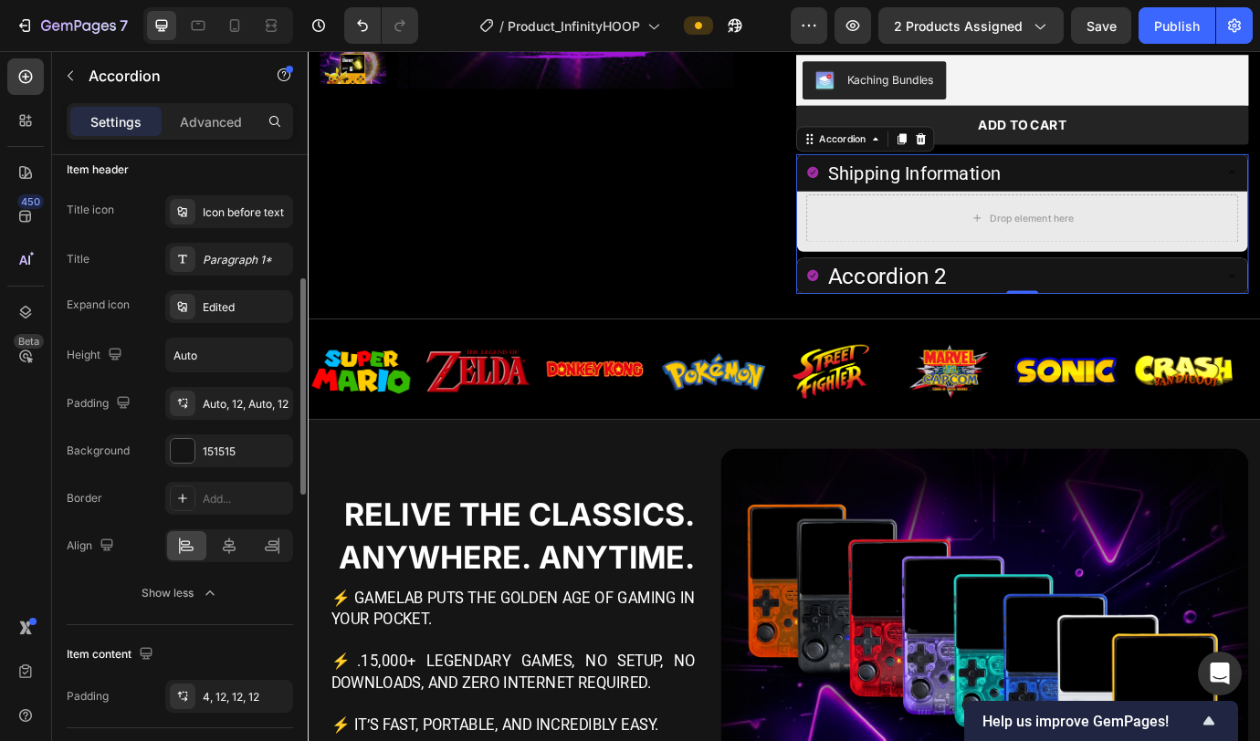
click at [95, 326] on div "Title icon Icon before text Title Paragraph 1* Expand icon Edited Height Auto P…" at bounding box center [180, 331] width 226 height 272
click at [239, 200] on div "Icon before text" at bounding box center [229, 211] width 128 height 33
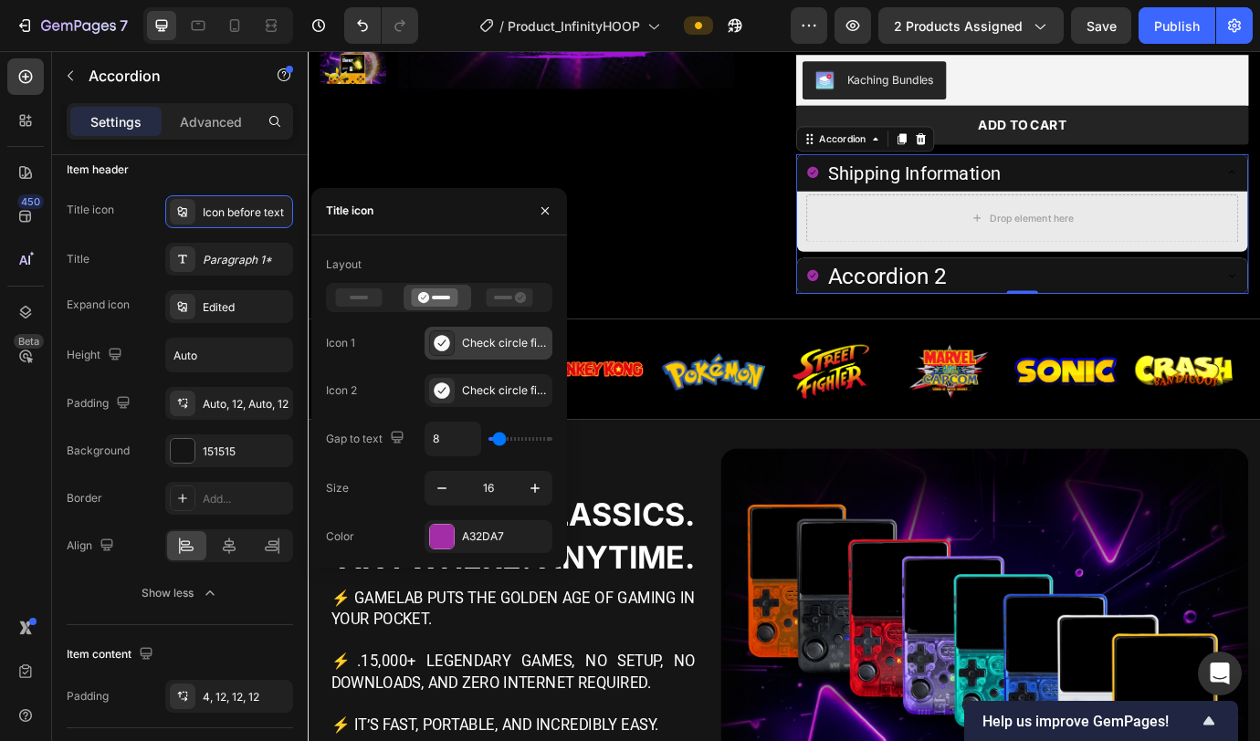
click at [456, 345] on div "Check circle filled" at bounding box center [489, 343] width 128 height 33
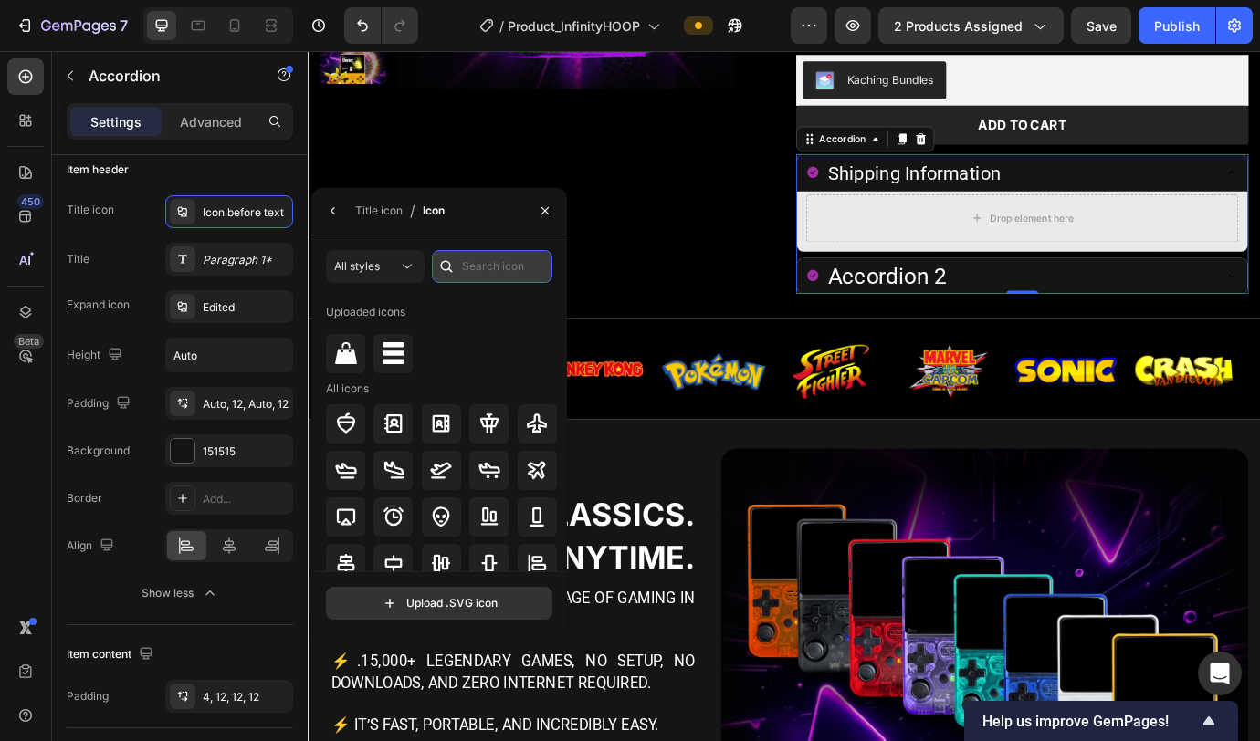
click at [483, 268] on input "text" at bounding box center [492, 266] width 121 height 33
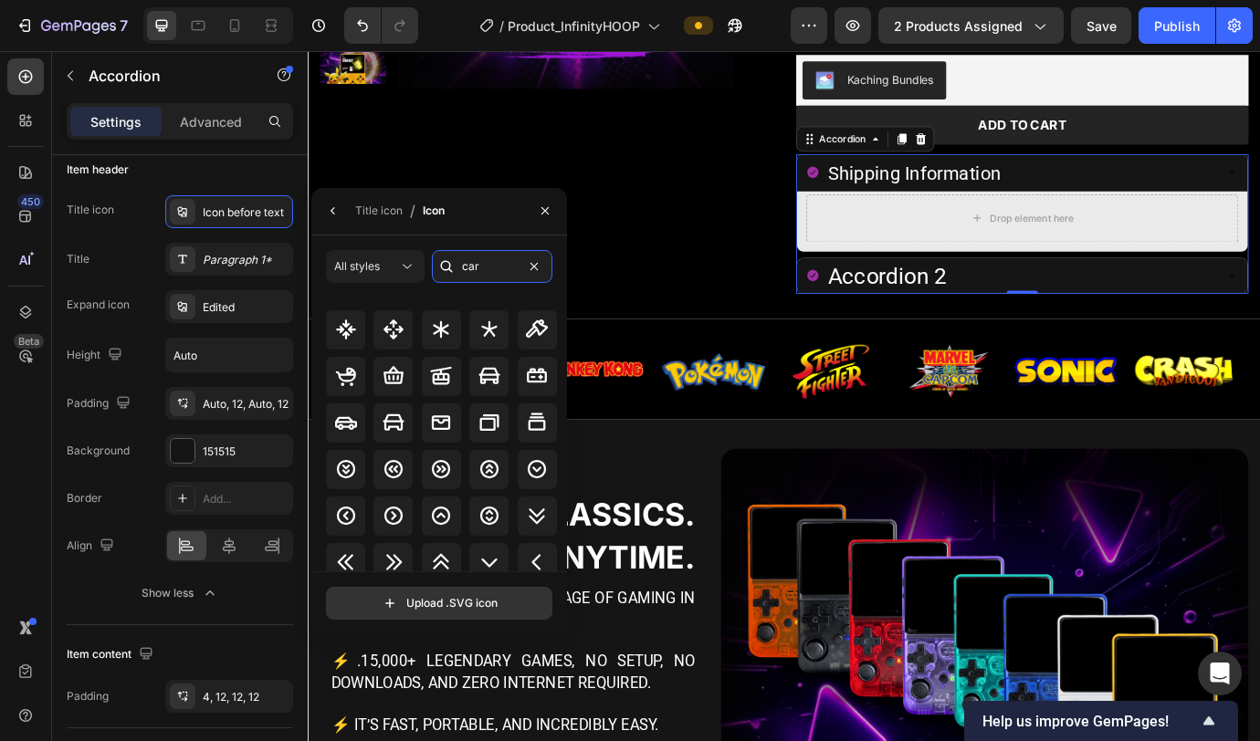
scroll to position [0, 0]
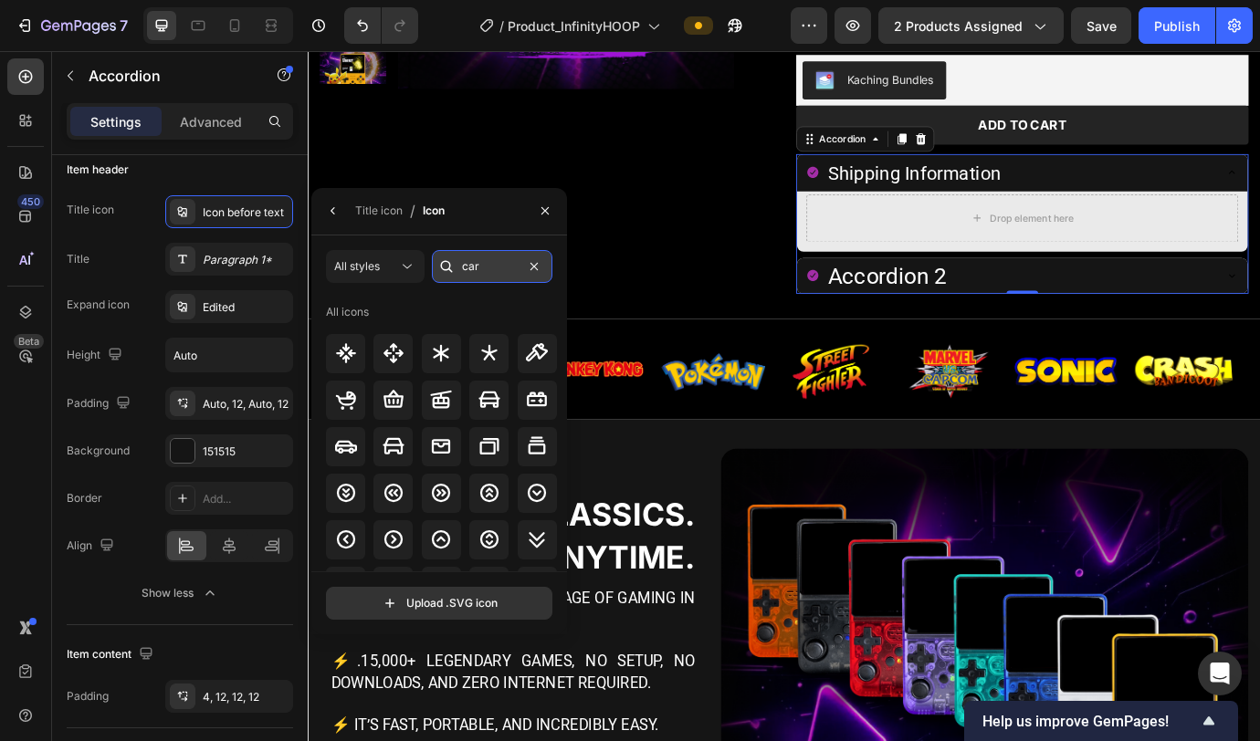
click at [493, 272] on input "car" at bounding box center [492, 266] width 121 height 33
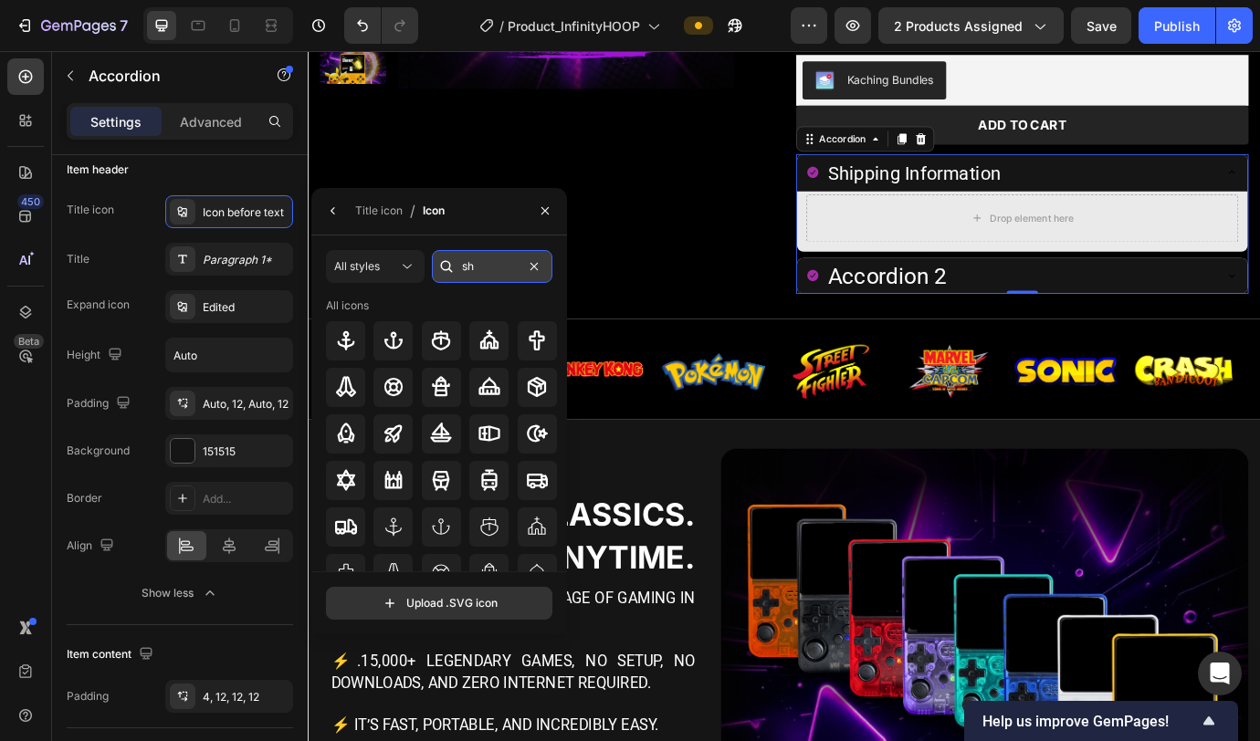
type input "s"
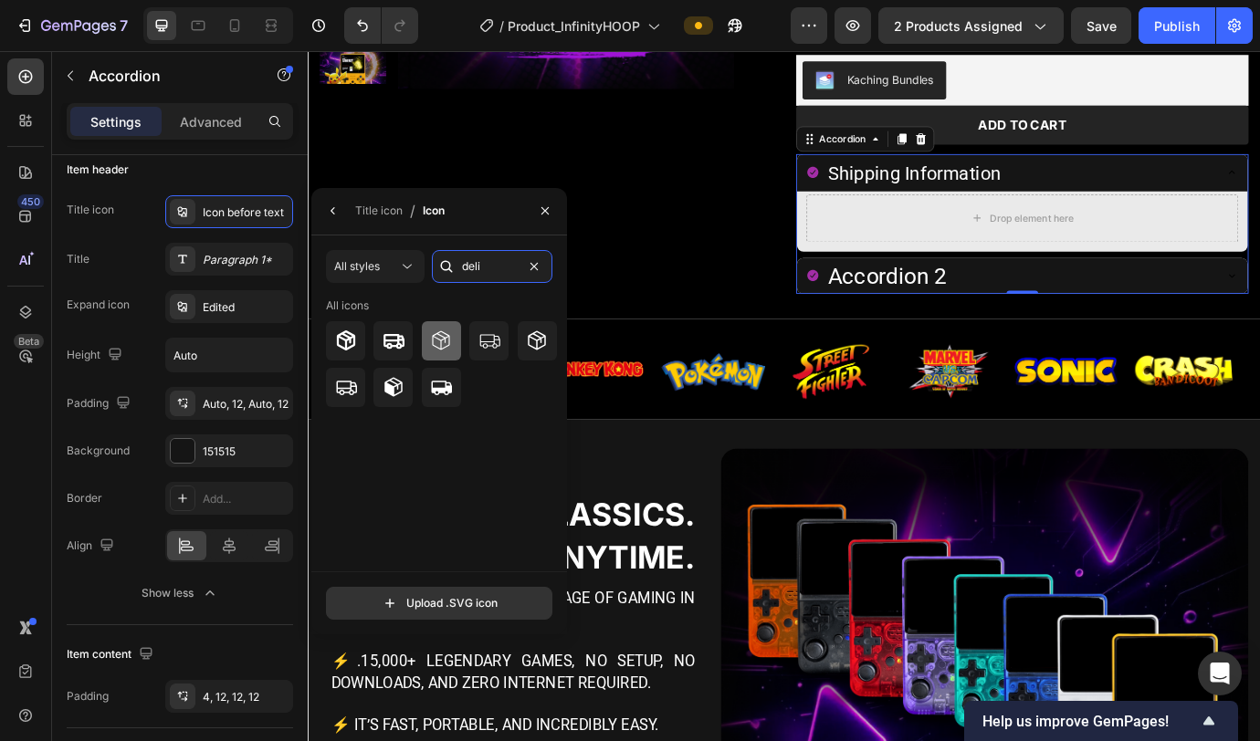
type input "deli"
click at [452, 349] on div at bounding box center [441, 340] width 39 height 39
click at [339, 345] on icon at bounding box center [345, 340] width 18 height 20
click at [544, 351] on icon at bounding box center [537, 341] width 22 height 22
click at [452, 387] on div at bounding box center [441, 387] width 39 height 39
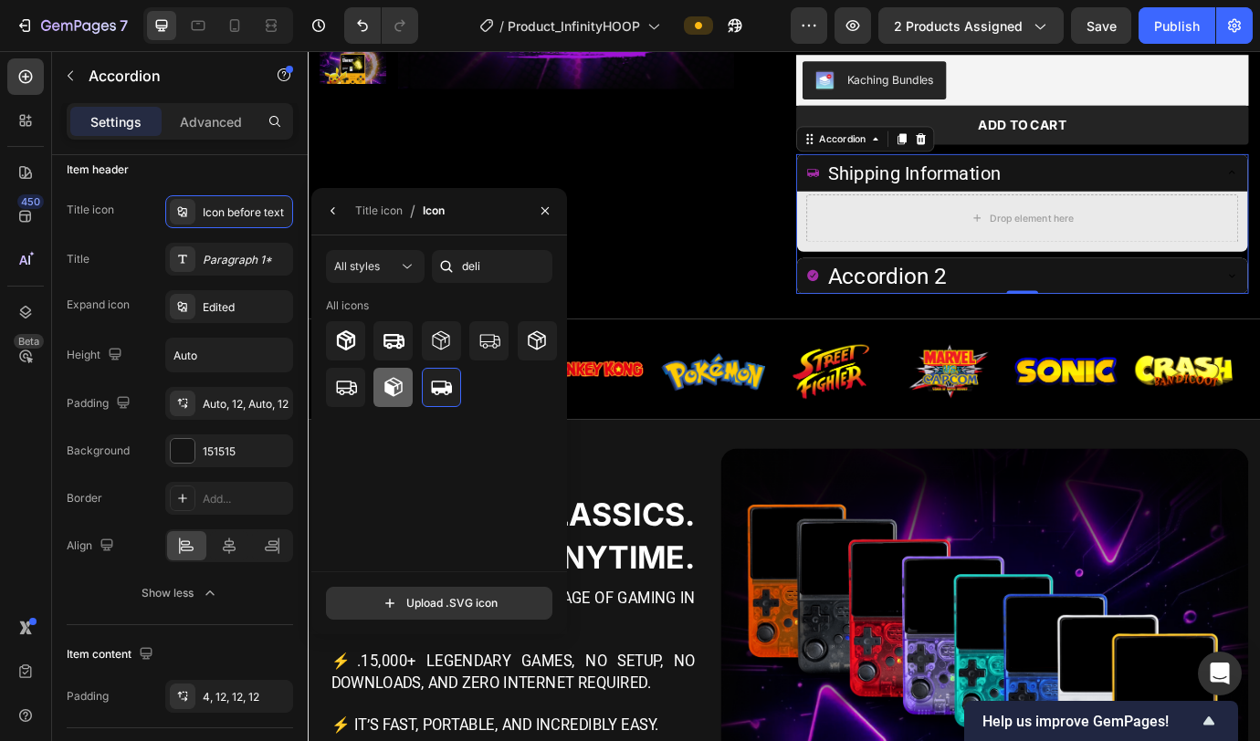
click at [400, 393] on icon at bounding box center [394, 387] width 22 height 22
click at [443, 331] on icon at bounding box center [441, 341] width 22 height 22
click at [491, 338] on icon at bounding box center [489, 341] width 22 height 22
click at [337, 215] on icon "button" at bounding box center [333, 211] width 15 height 15
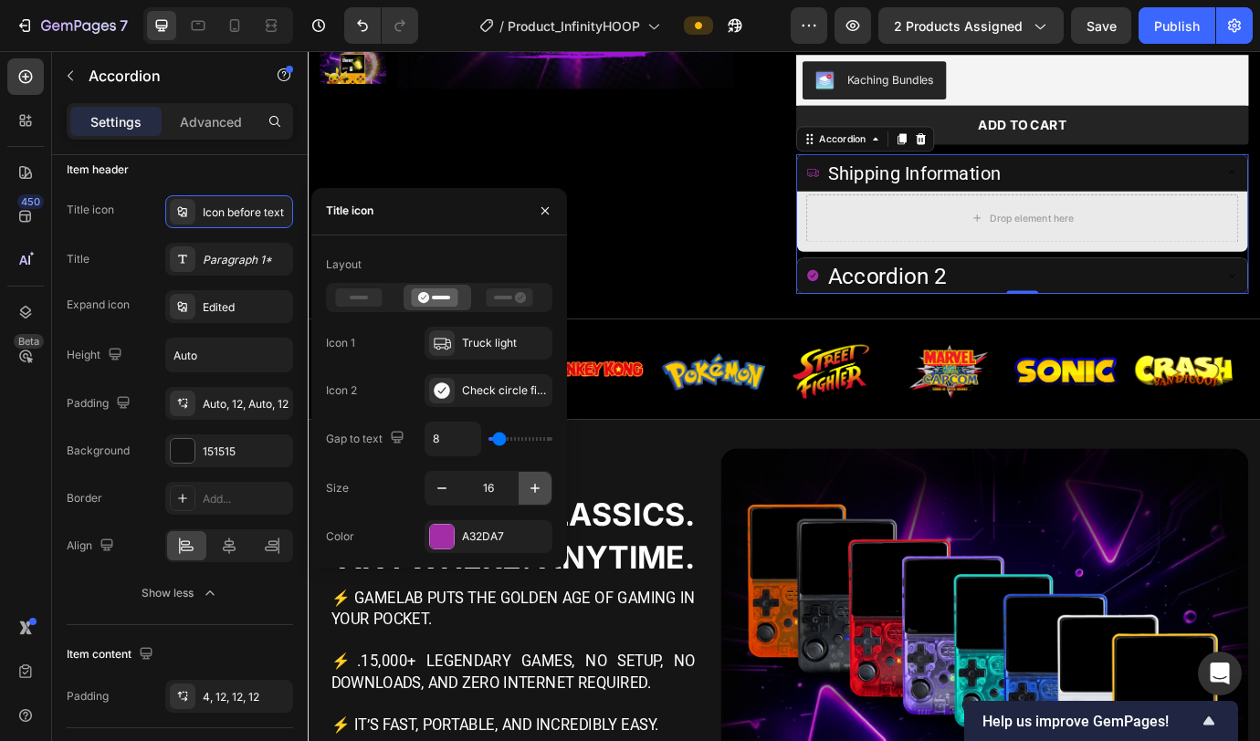
click at [533, 466] on button "button" at bounding box center [535, 488] width 33 height 33
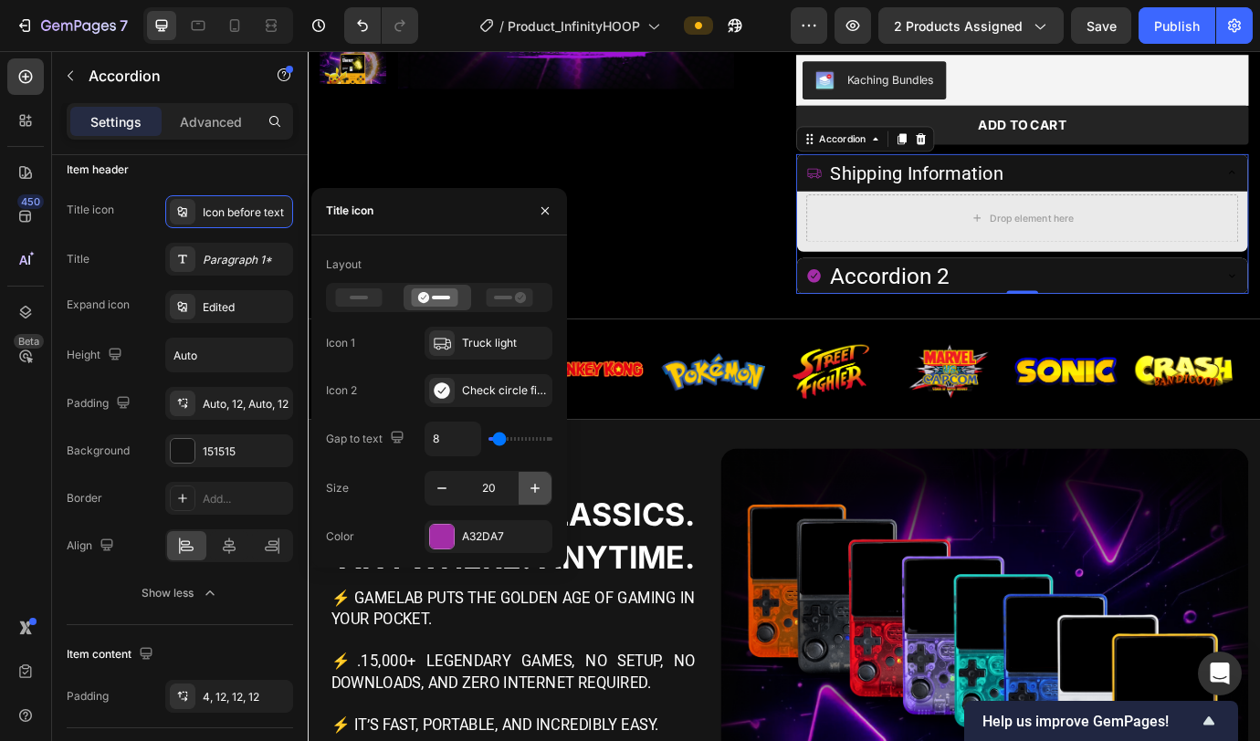
click at [533, 466] on button "button" at bounding box center [535, 488] width 33 height 33
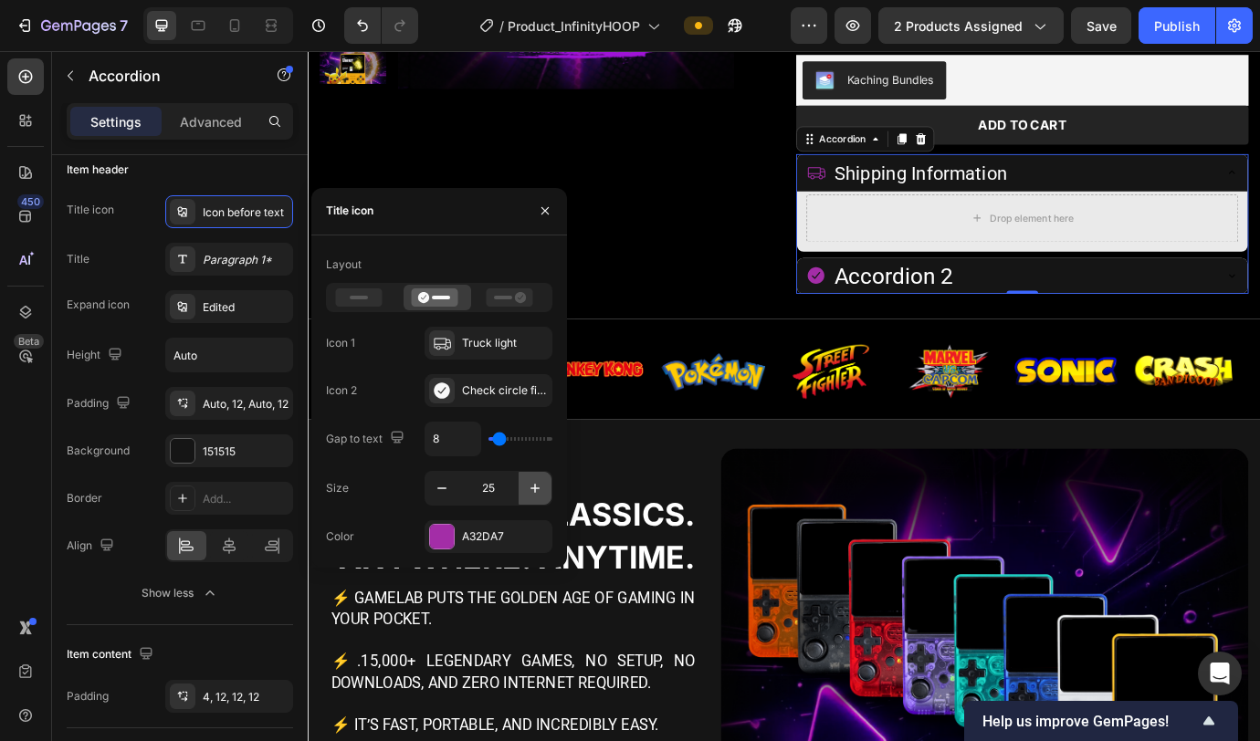
click at [533, 466] on button "button" at bounding box center [535, 488] width 33 height 33
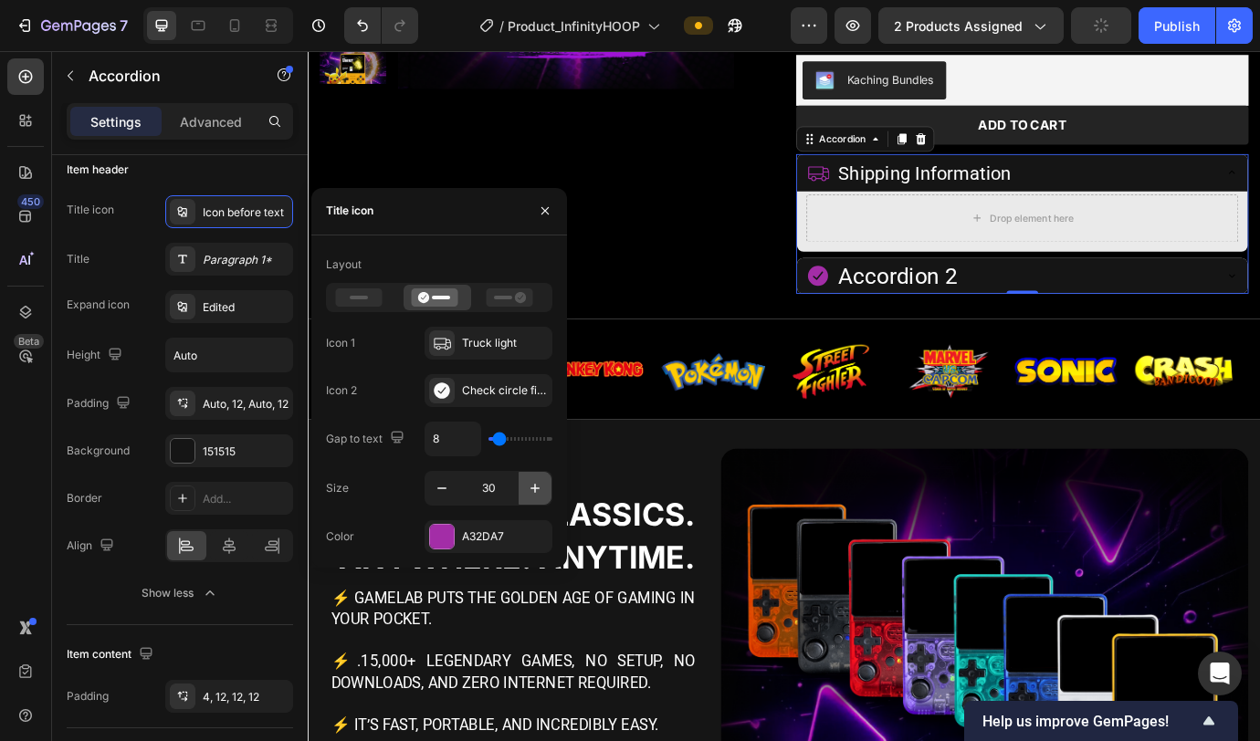
click at [533, 466] on button "button" at bounding box center [535, 488] width 33 height 33
click at [440, 466] on icon "button" at bounding box center [441, 489] width 9 height 2
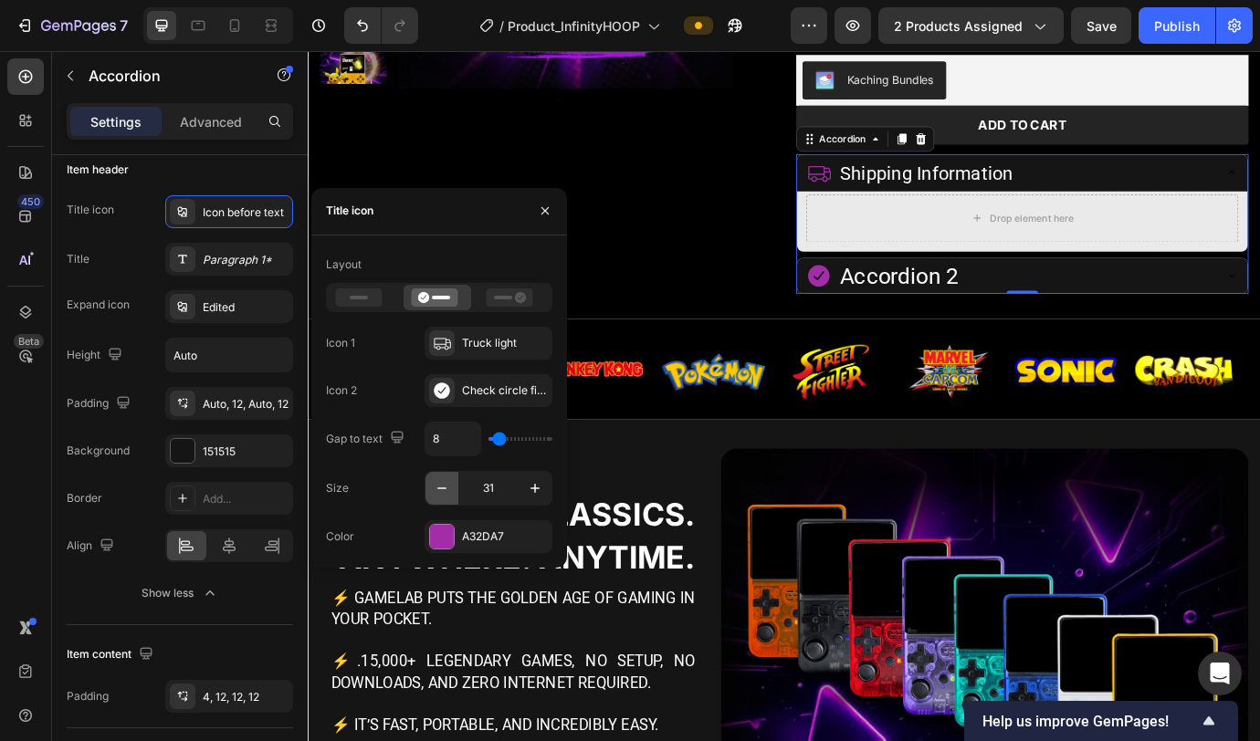
click at [440, 466] on icon "button" at bounding box center [441, 489] width 9 height 2
type input "30"
click at [465, 466] on div "A32DA7" at bounding box center [488, 537] width 53 height 16
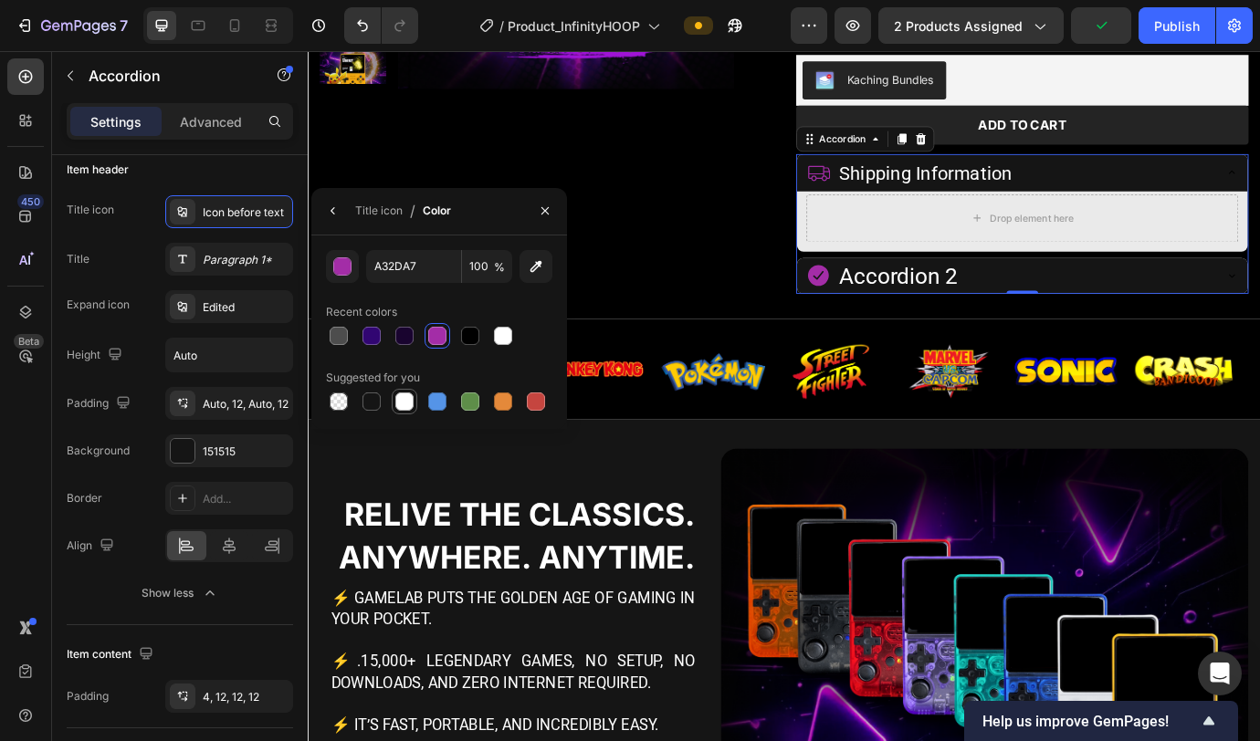
click at [402, 401] on div at bounding box center [404, 402] width 18 height 18
type input "FFFFFF"
click at [340, 224] on button "button" at bounding box center [333, 210] width 29 height 29
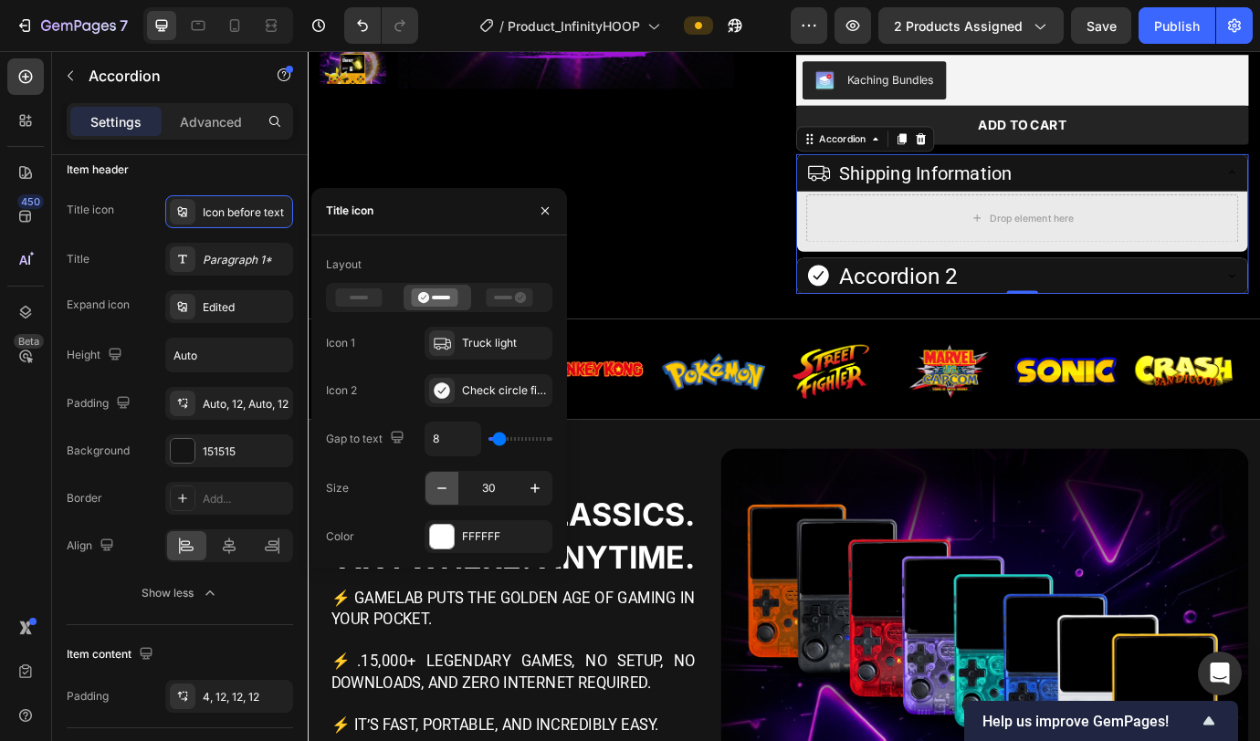
click at [442, 466] on icon "button" at bounding box center [442, 488] width 18 height 18
type input "29"
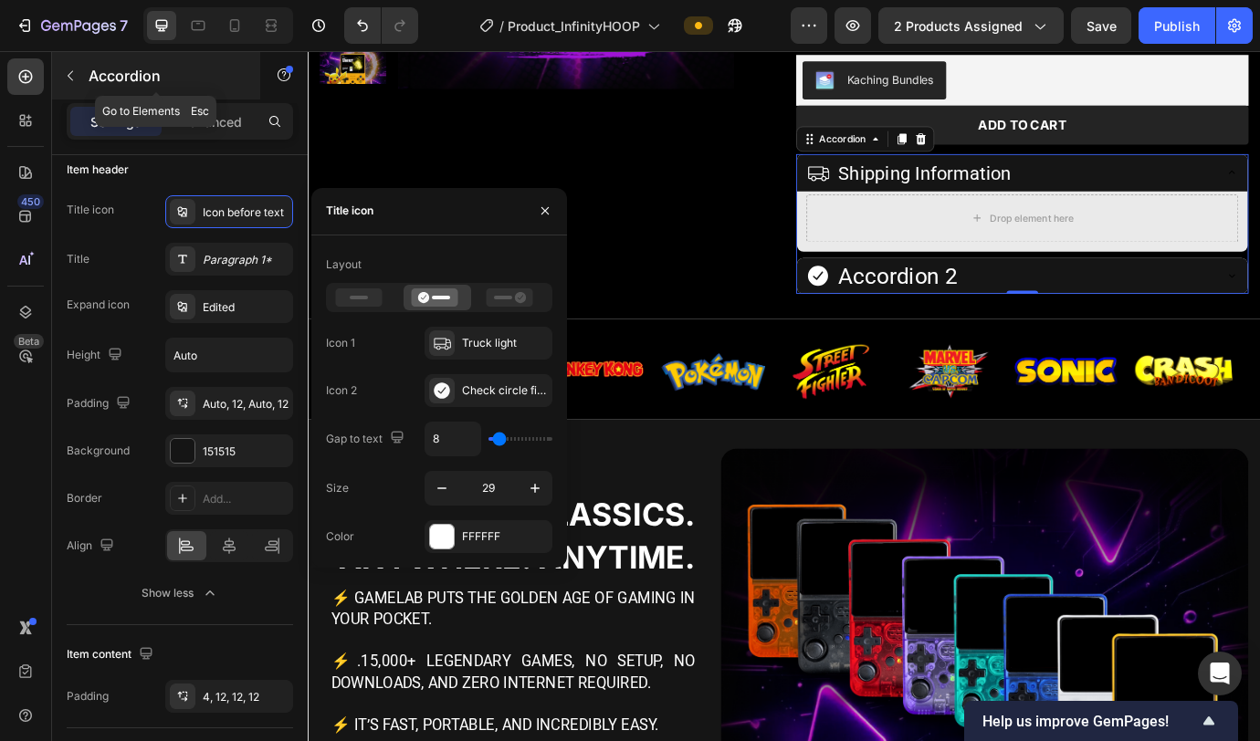
click at [74, 80] on icon "button" at bounding box center [70, 75] width 15 height 15
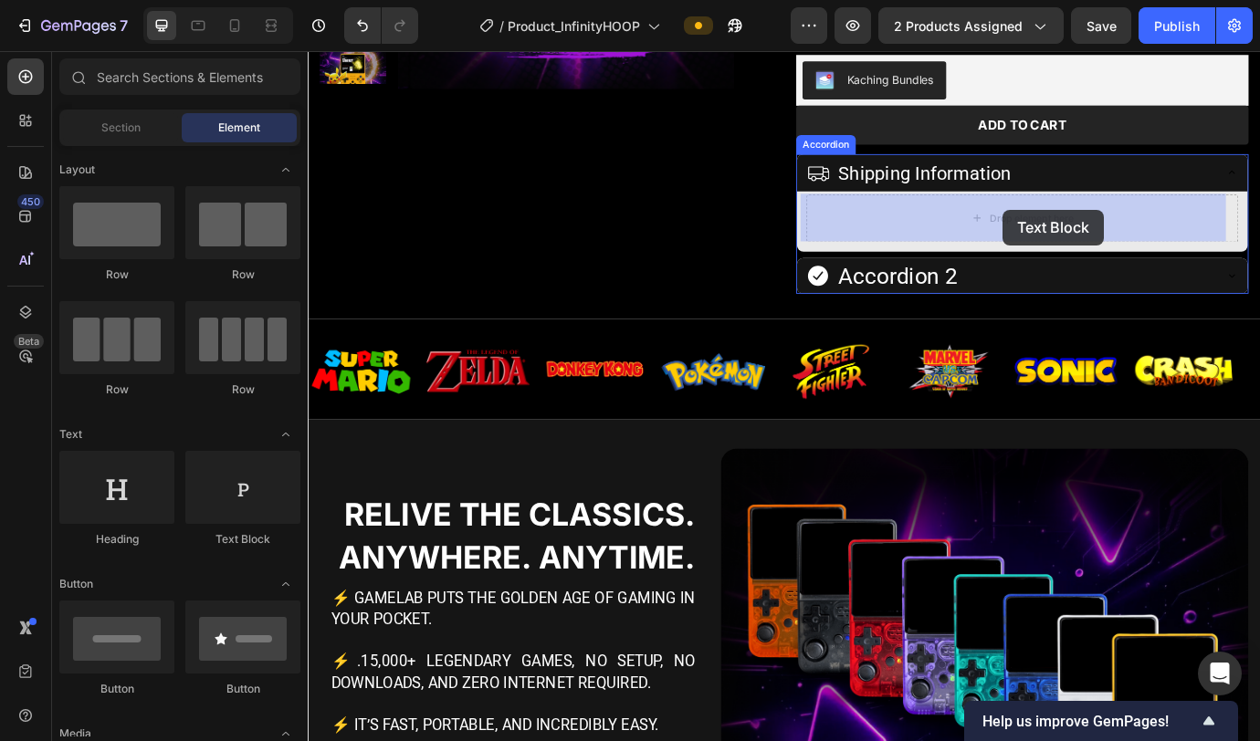
drag, startPoint x: 548, startPoint y: 555, endPoint x: 1107, endPoint y: 234, distance: 645.3
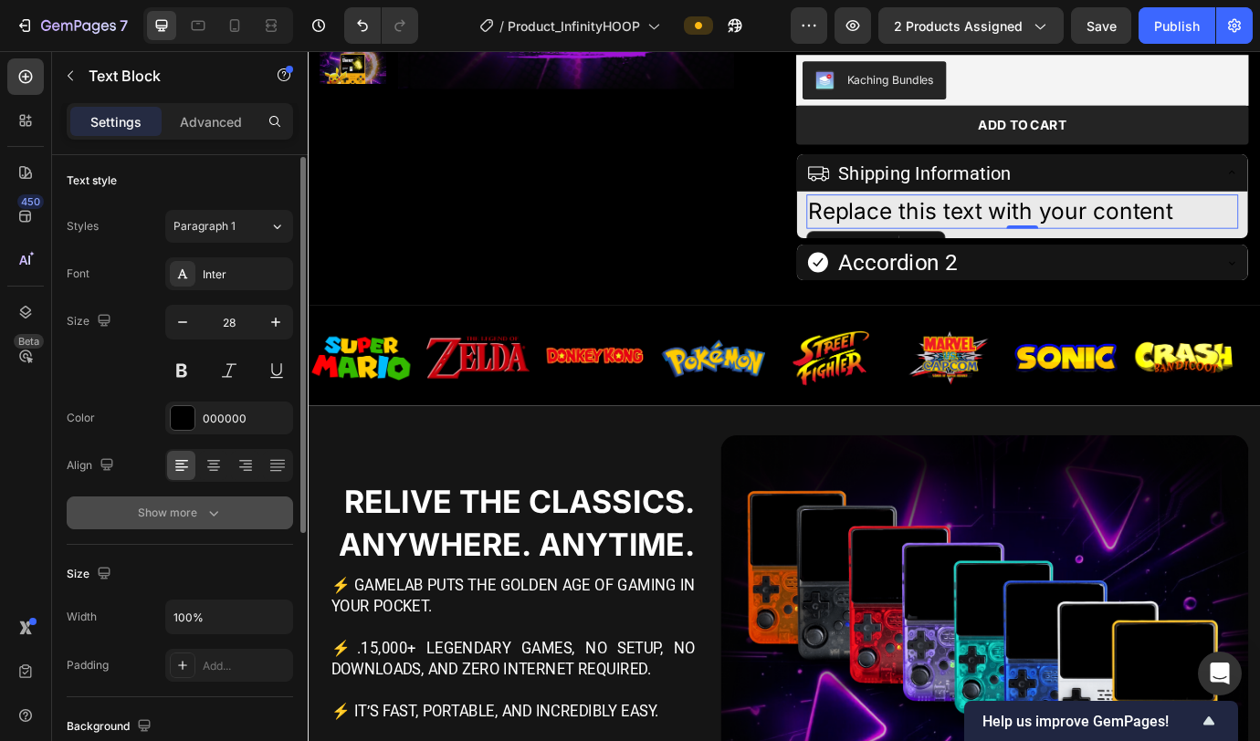
click at [197, 466] on button "Show more" at bounding box center [180, 513] width 226 height 33
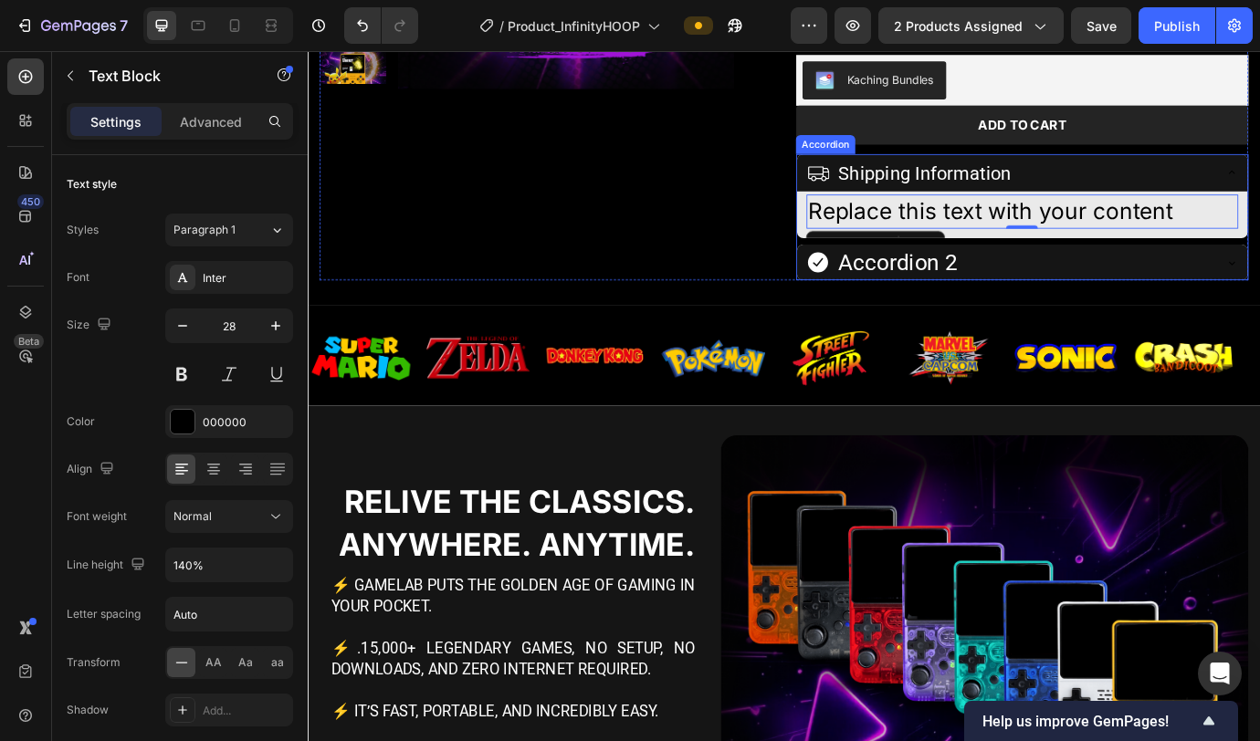
click at [930, 263] on div "Replace this text with your content Text Block 0" at bounding box center [1129, 240] width 519 height 54
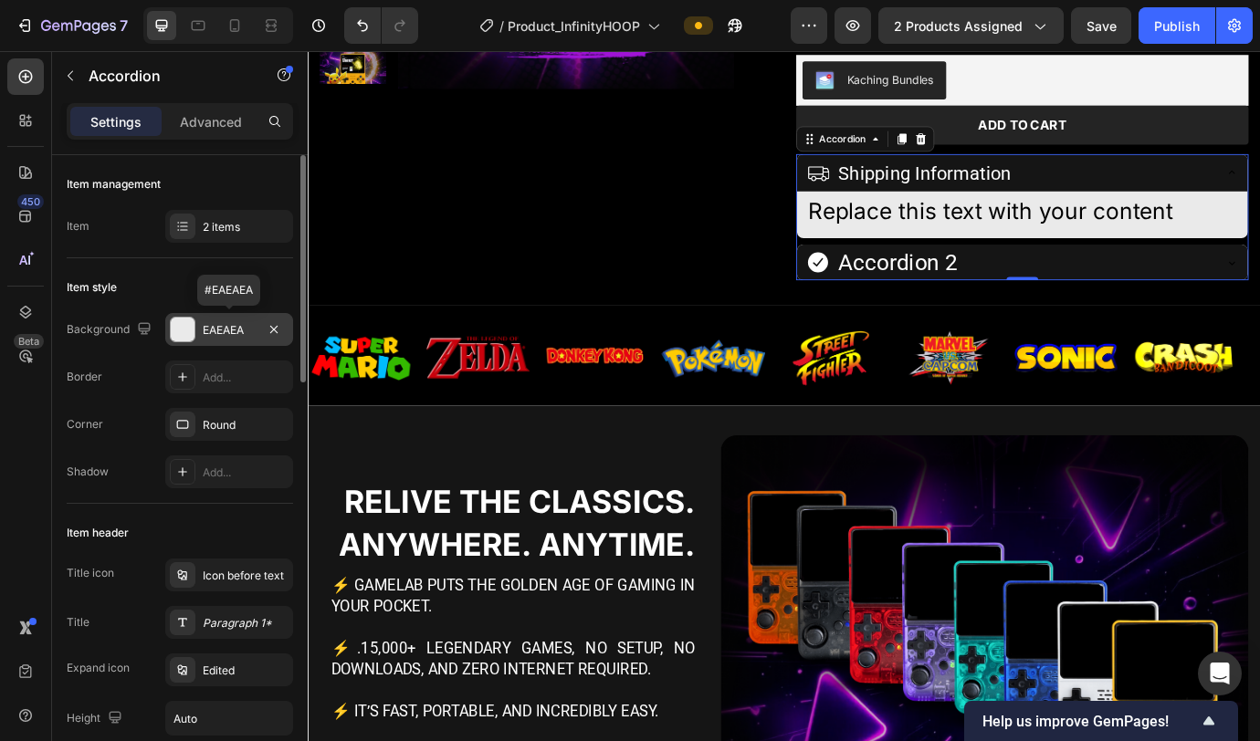
click at [210, 329] on div "EAEAEA" at bounding box center [229, 330] width 53 height 16
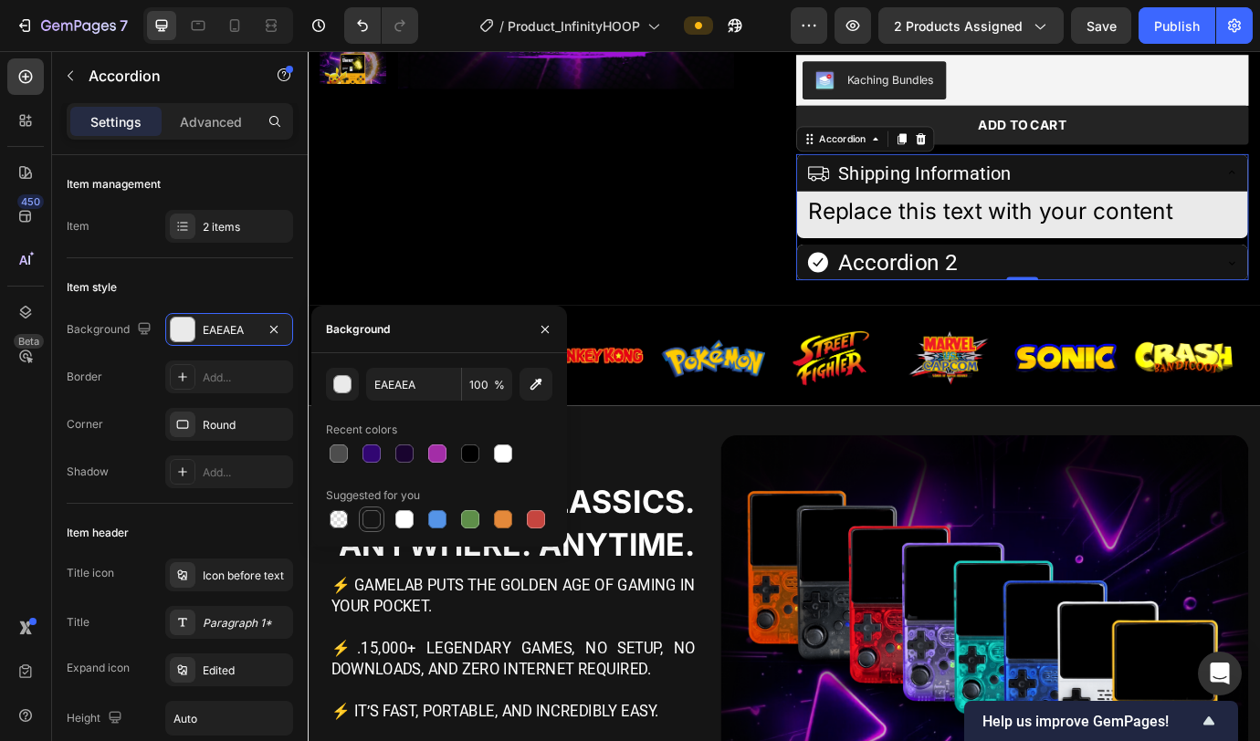
click at [372, 466] on div at bounding box center [371, 519] width 18 height 18
type input "151515"
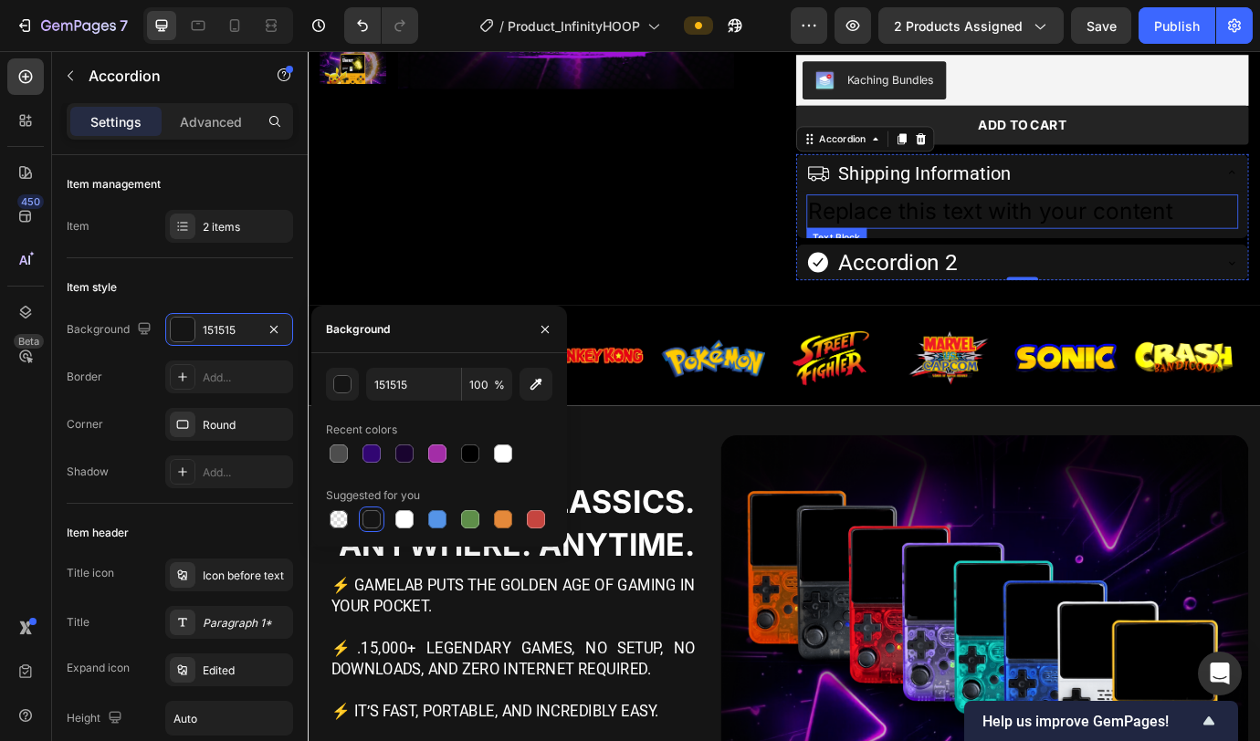
click at [930, 241] on div "Replace this text with your content" at bounding box center [1129, 235] width 497 height 39
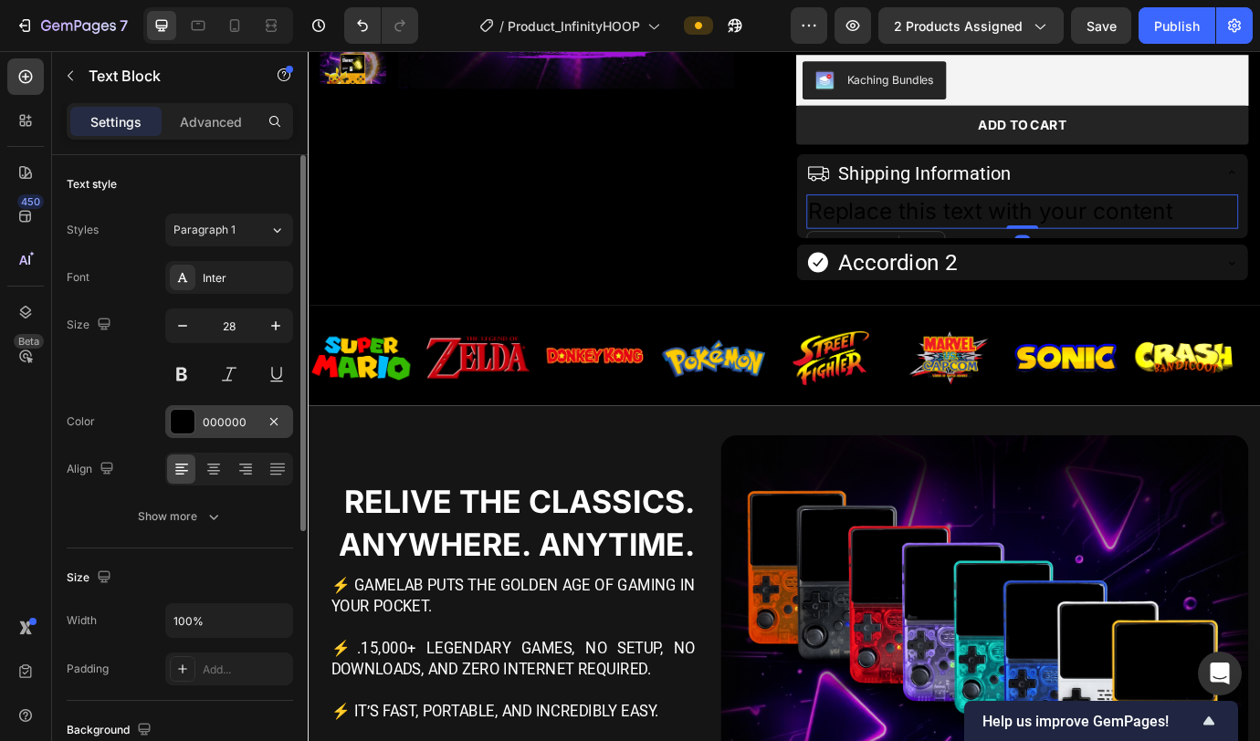
click at [194, 428] on div at bounding box center [183, 422] width 24 height 24
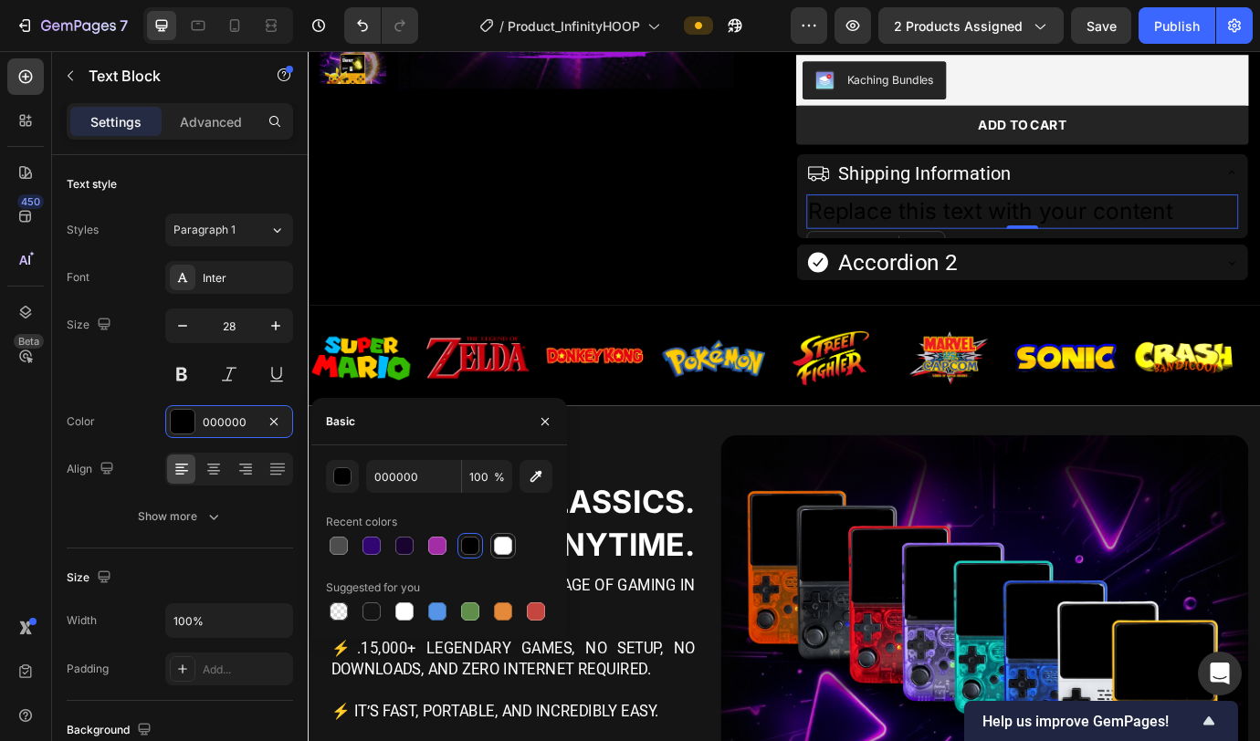
click at [501, 466] on div at bounding box center [503, 546] width 18 height 18
type input "FFFFFF"
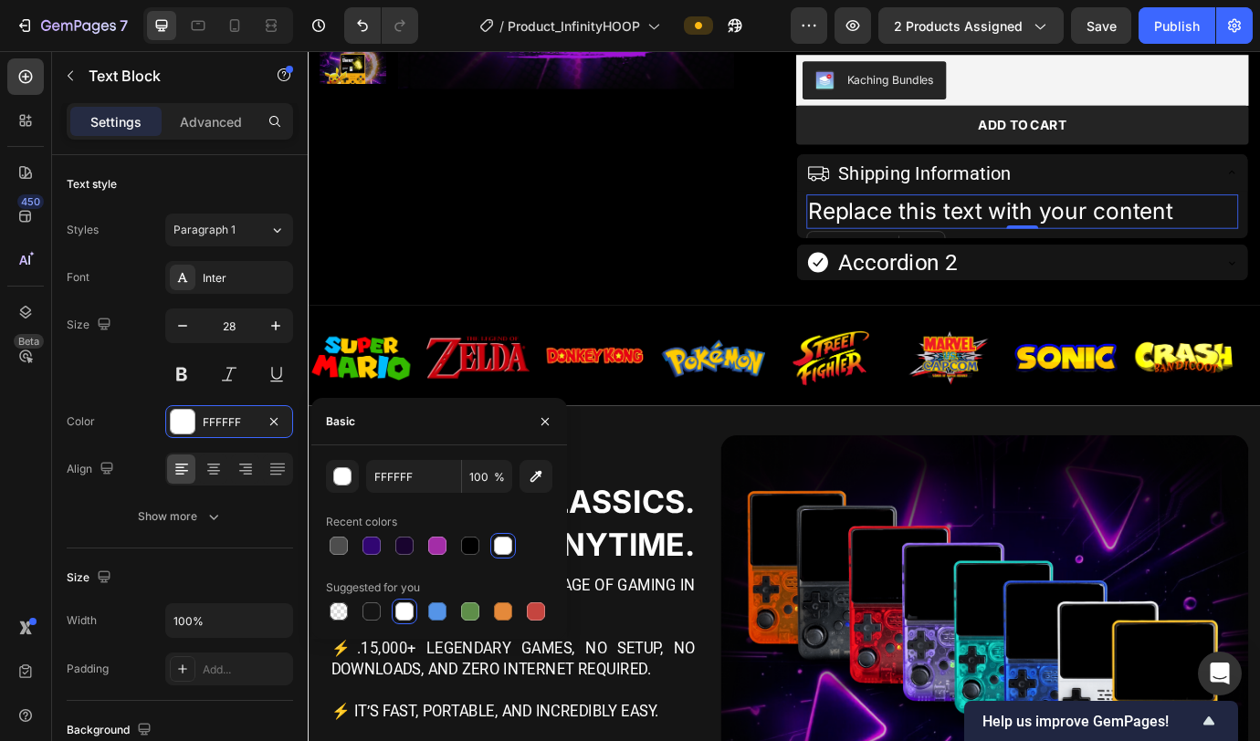
click at [930, 241] on div "Replace this text with your content" at bounding box center [1129, 235] width 497 height 39
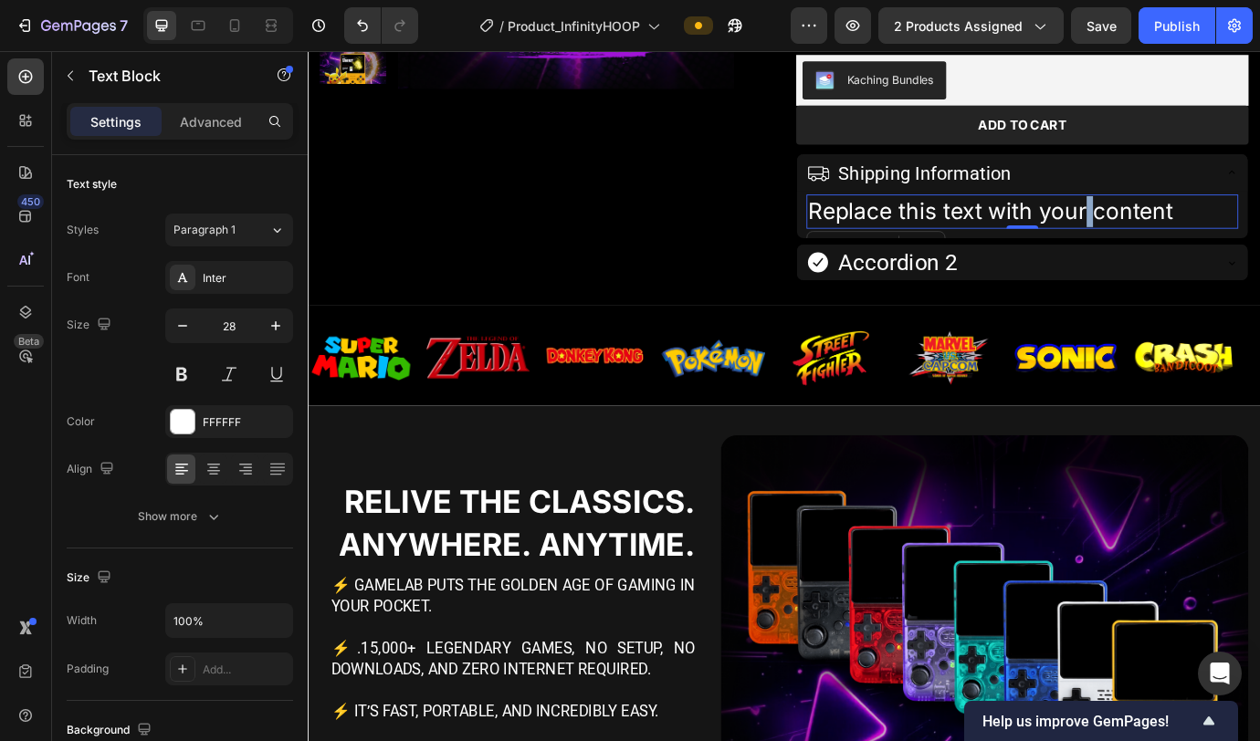
click at [930, 241] on p "Replace this text with your content" at bounding box center [1129, 236] width 493 height 36
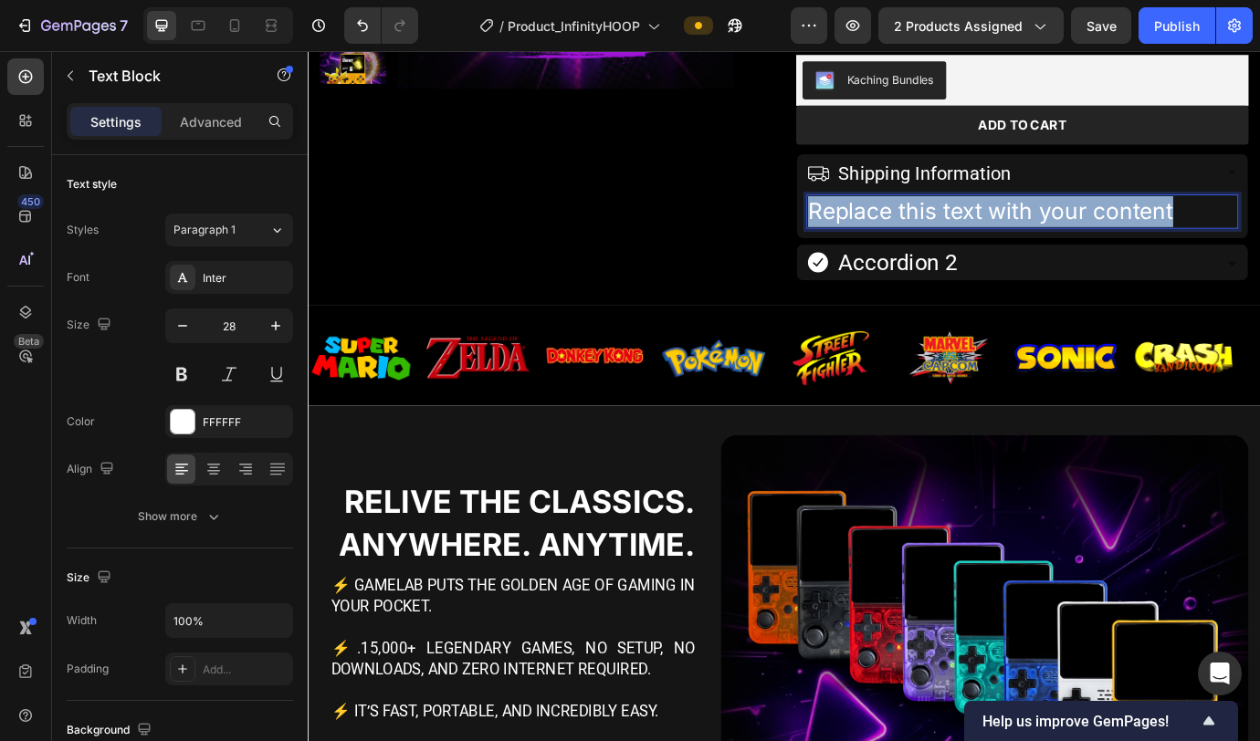
click at [930, 241] on p "Replace this text with your content" at bounding box center [1129, 236] width 493 height 36
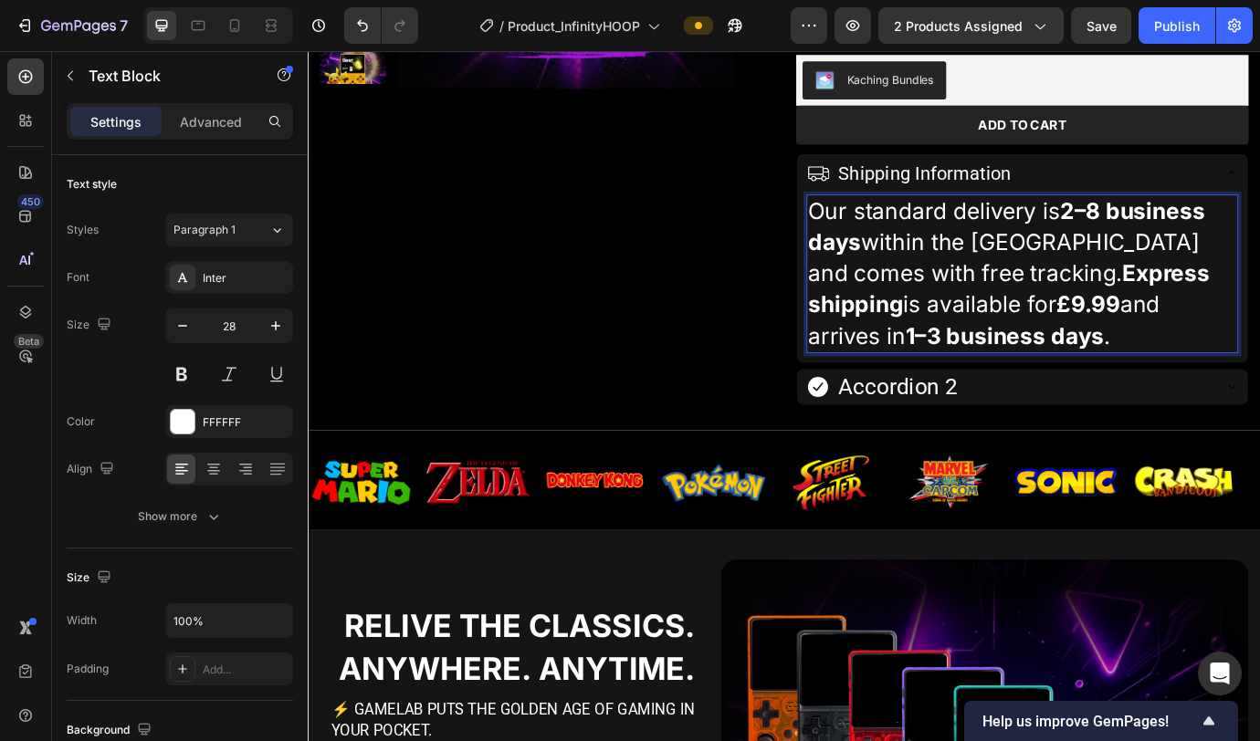
click at [930, 371] on p "Our standard delivery is 2–8 business days within the [GEOGRAPHIC_DATA] and com…" at bounding box center [1129, 307] width 493 height 179
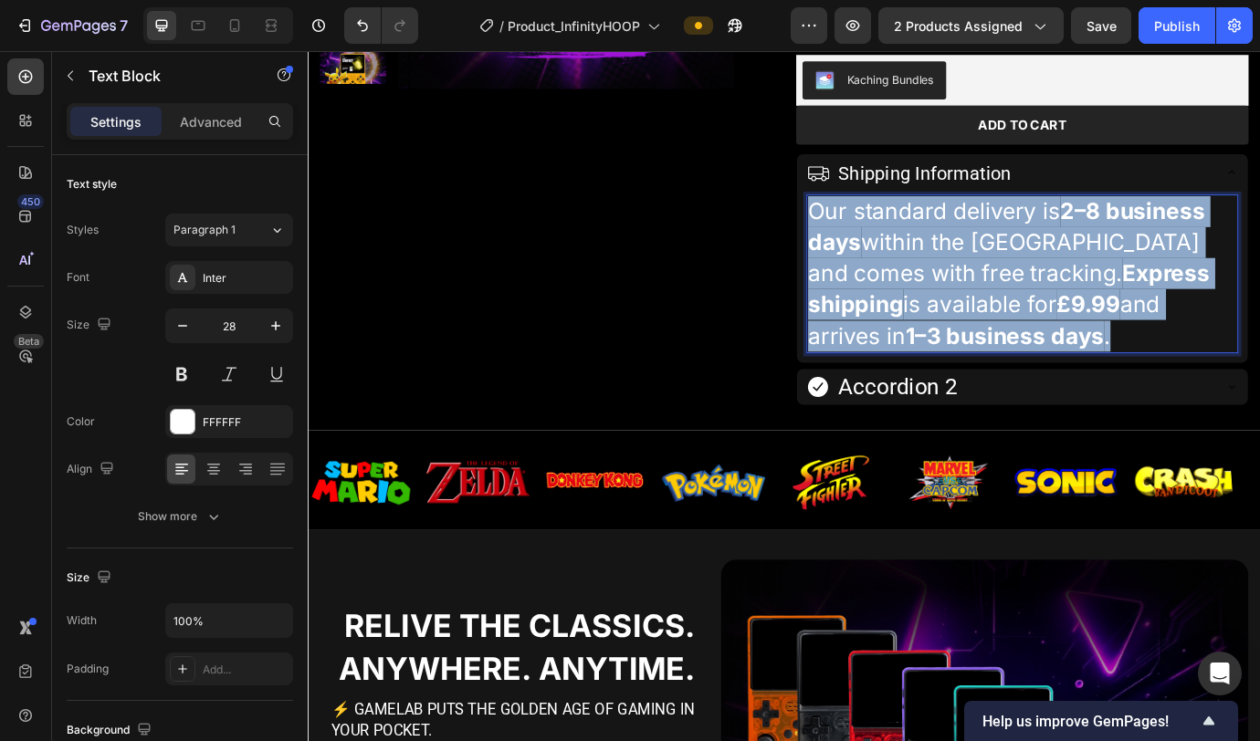
click at [930, 371] on p "Our standard delivery is 2–8 business days within the [GEOGRAPHIC_DATA] and com…" at bounding box center [1129, 307] width 493 height 179
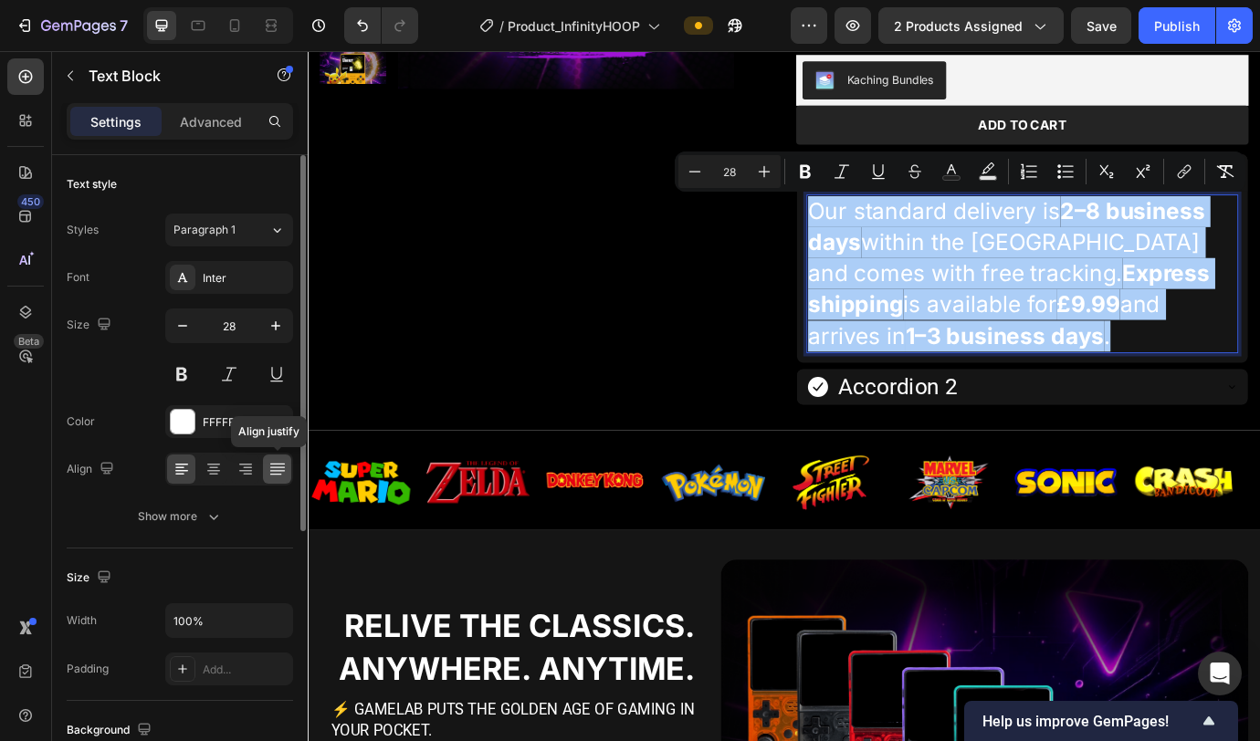
click at [289, 466] on div at bounding box center [277, 469] width 28 height 29
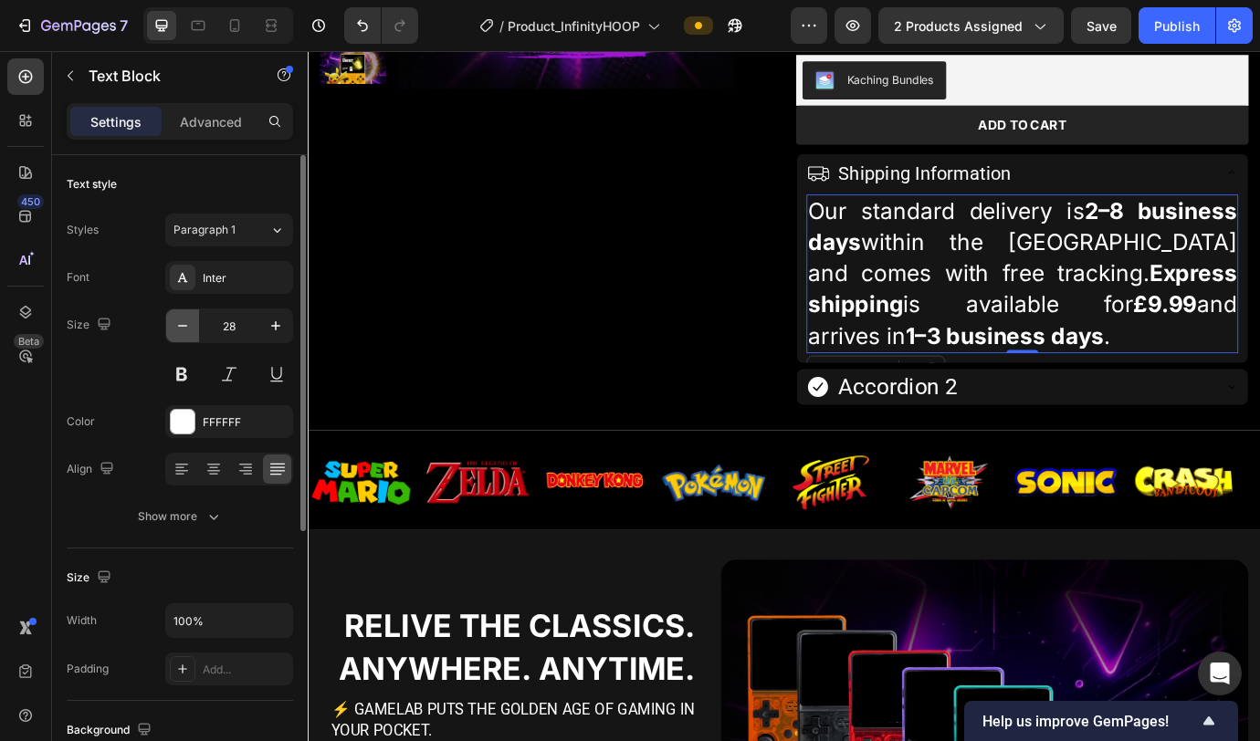
click at [195, 326] on button "button" at bounding box center [182, 325] width 33 height 33
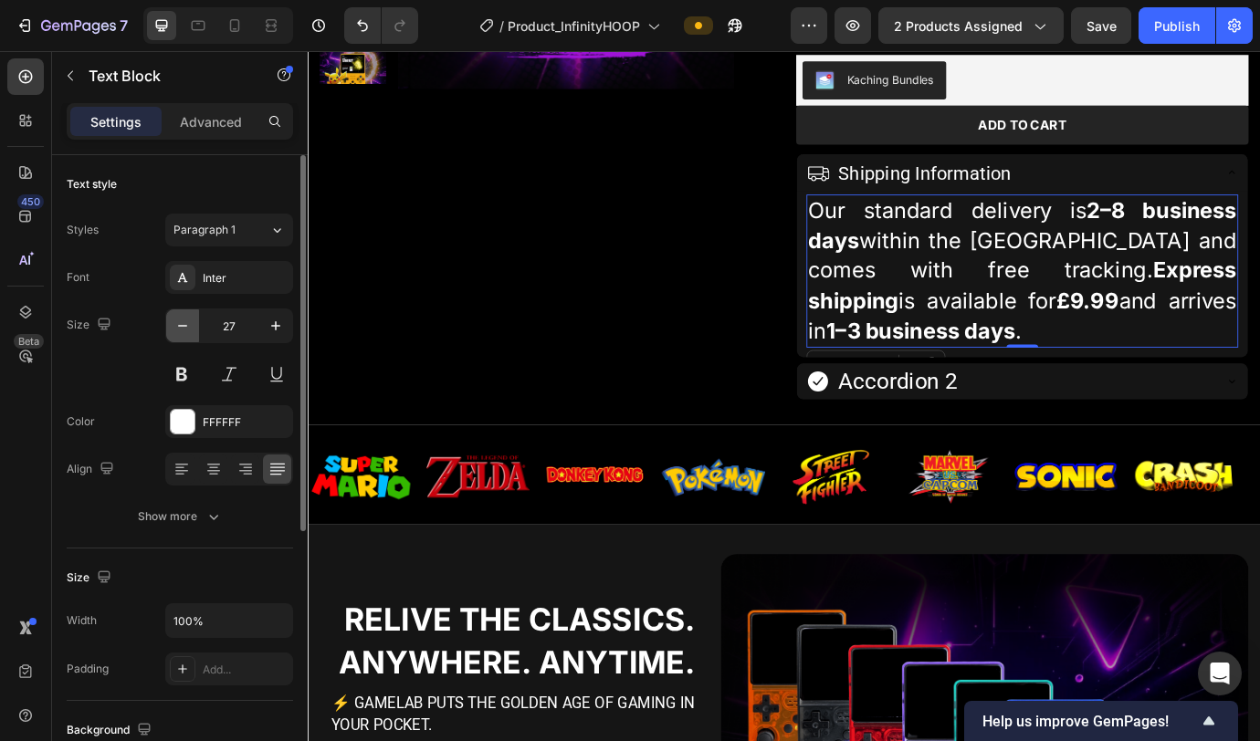
click at [192, 328] on button "button" at bounding box center [182, 325] width 33 height 33
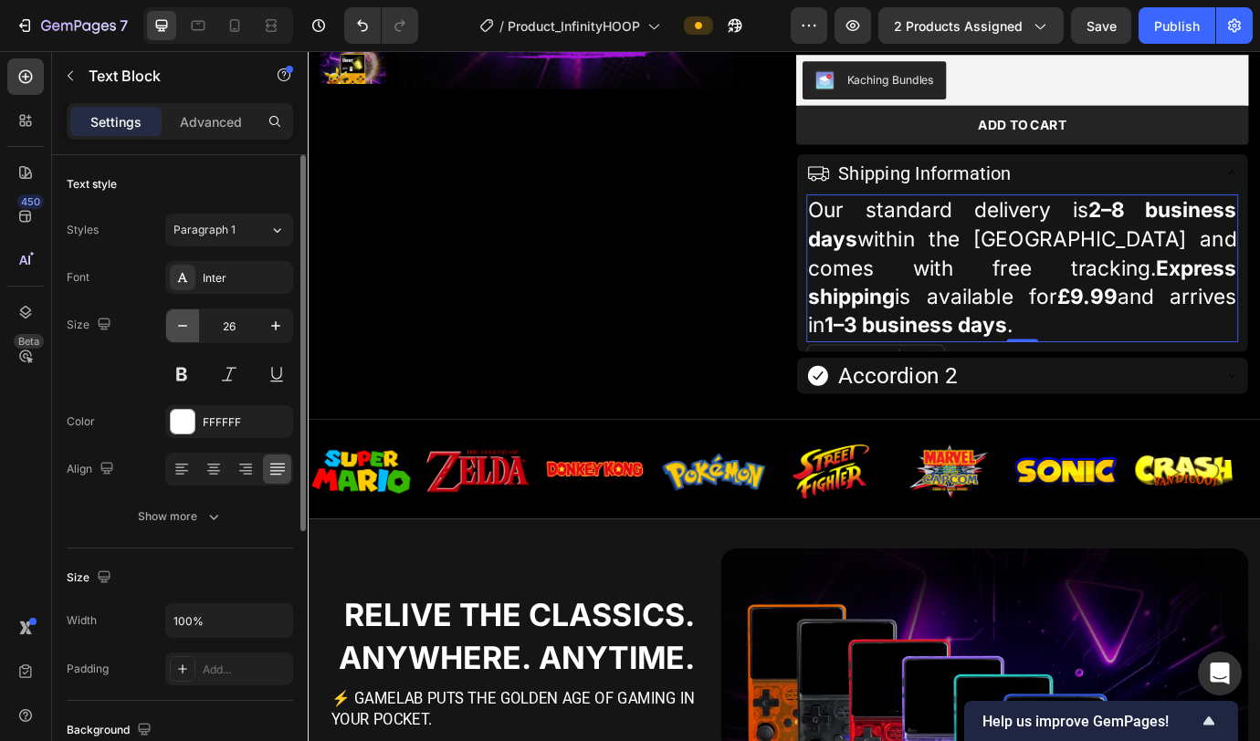
click at [192, 328] on button "button" at bounding box center [182, 325] width 33 height 33
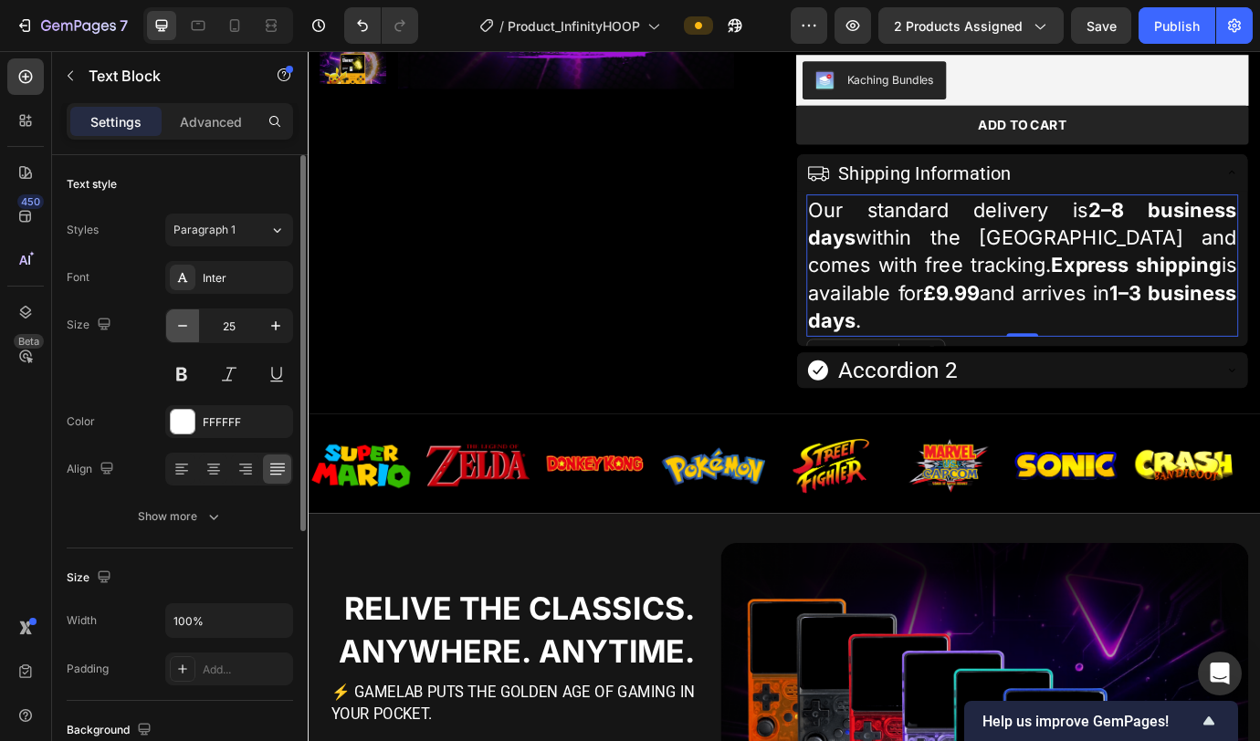
click at [192, 328] on button "button" at bounding box center [182, 325] width 33 height 33
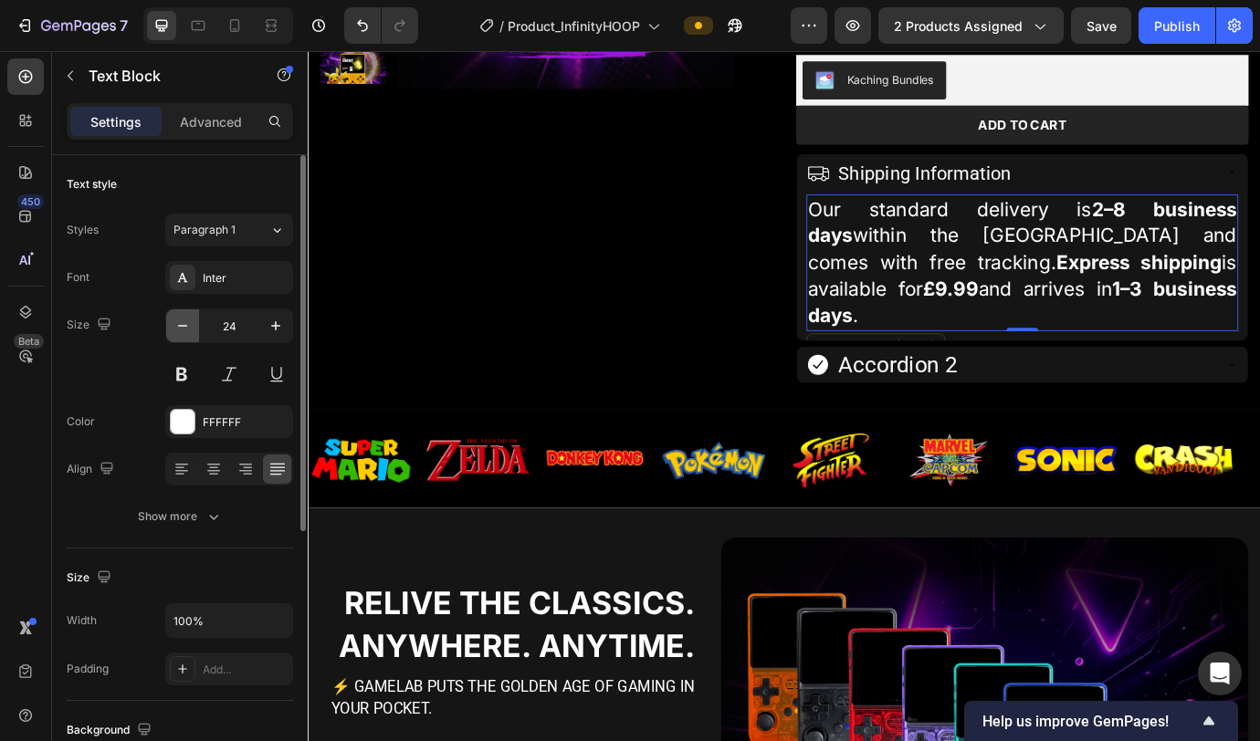
click at [192, 328] on button "button" at bounding box center [182, 325] width 33 height 33
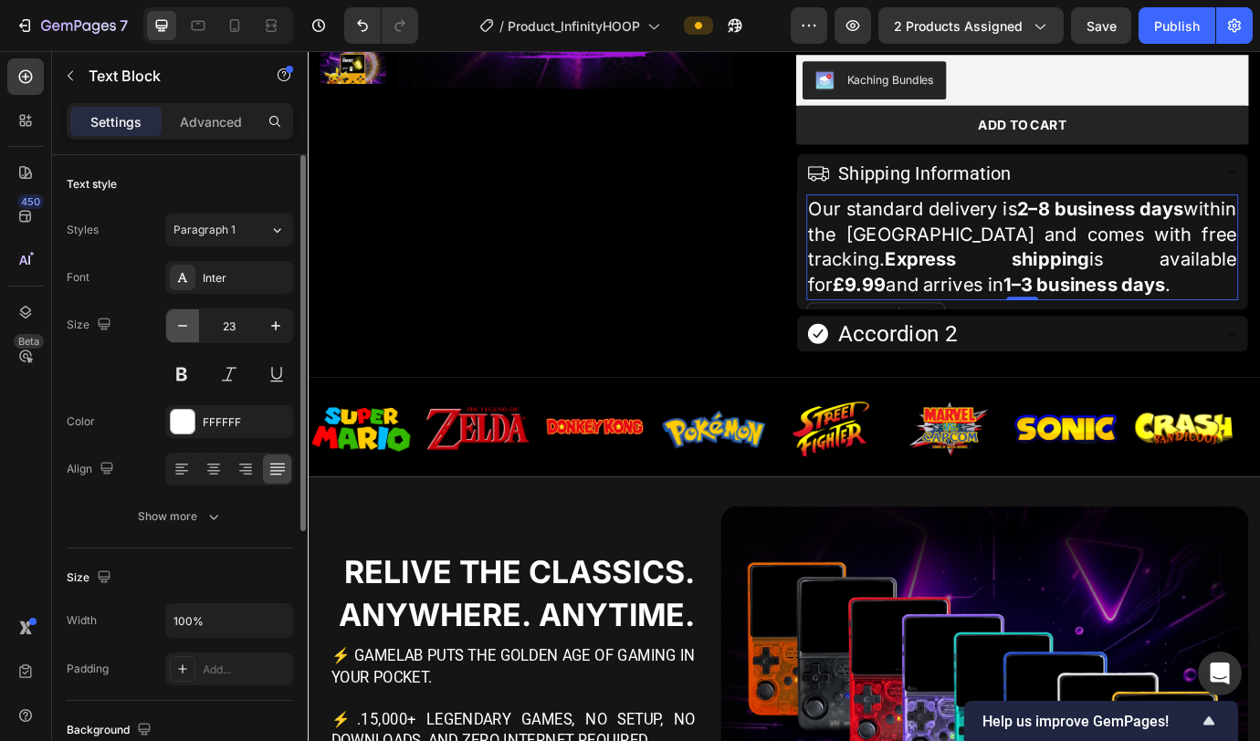
click at [189, 324] on icon "button" at bounding box center [182, 326] width 18 height 18
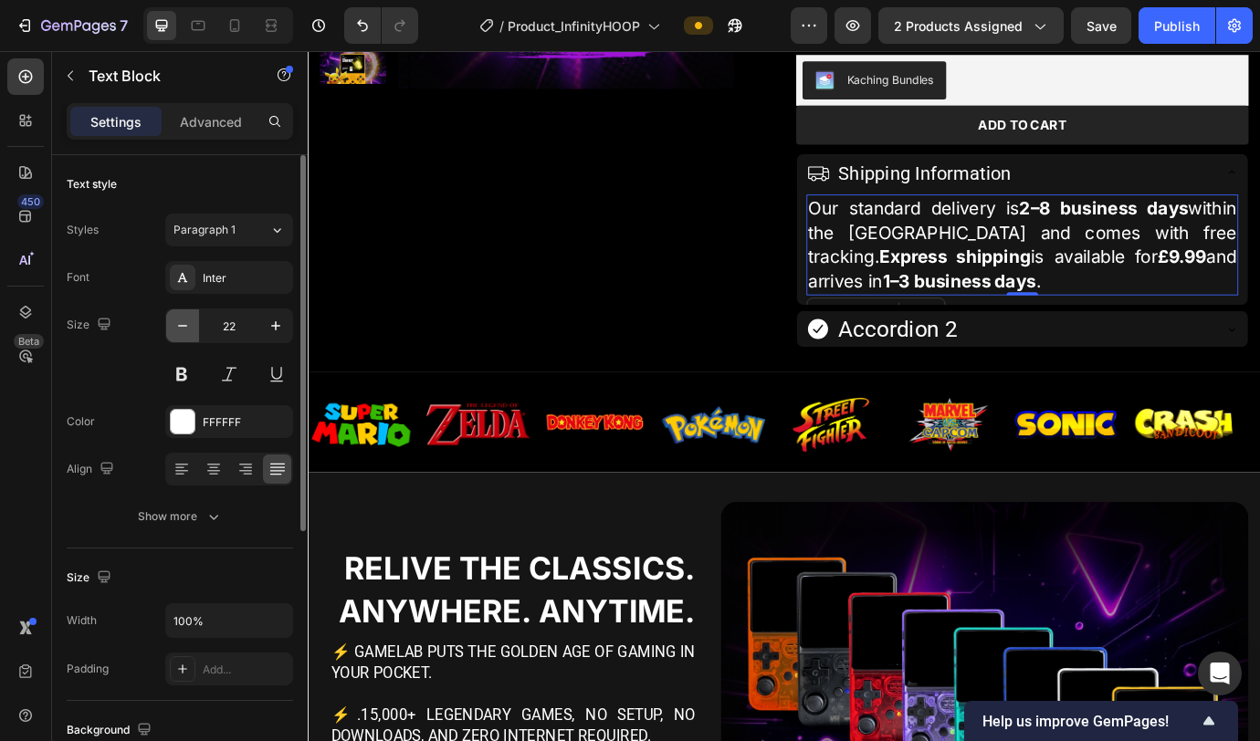
click at [189, 324] on icon "button" at bounding box center [182, 326] width 18 height 18
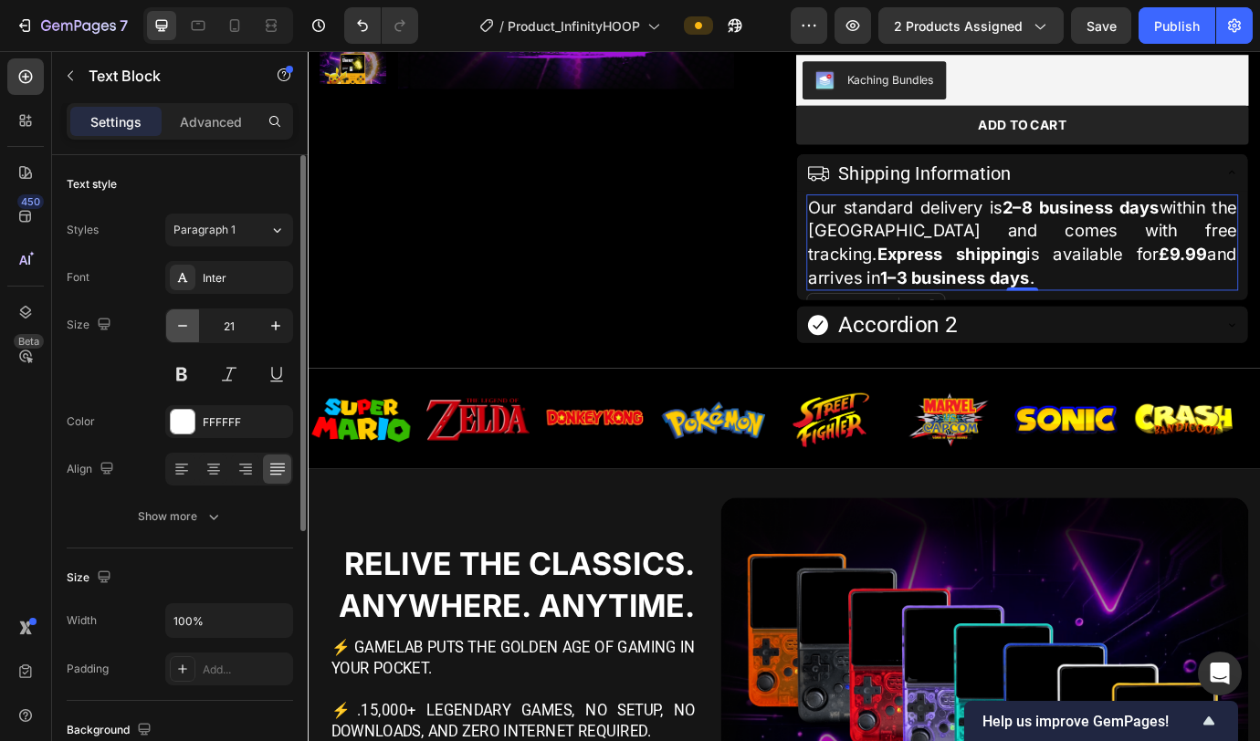
click at [189, 324] on icon "button" at bounding box center [182, 326] width 18 height 18
type input "20"
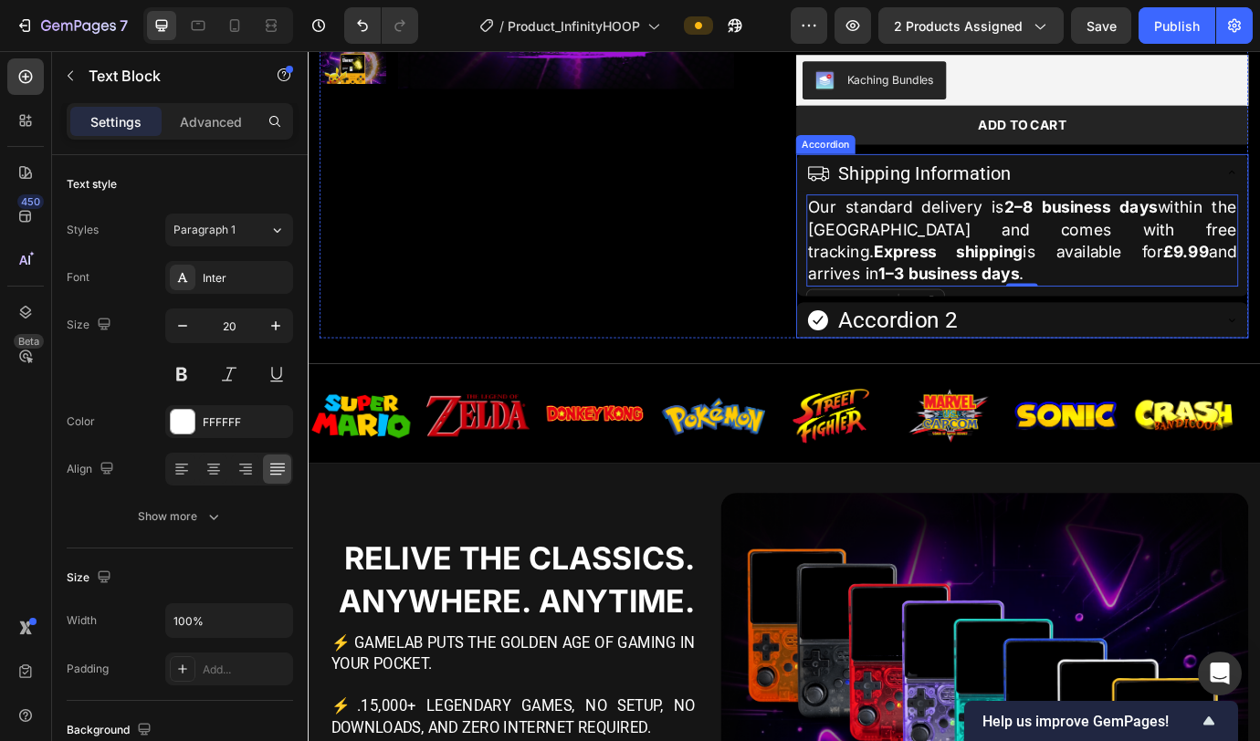
click at [930, 193] on div "Shipping Information" at bounding box center [1114, 191] width 467 height 43
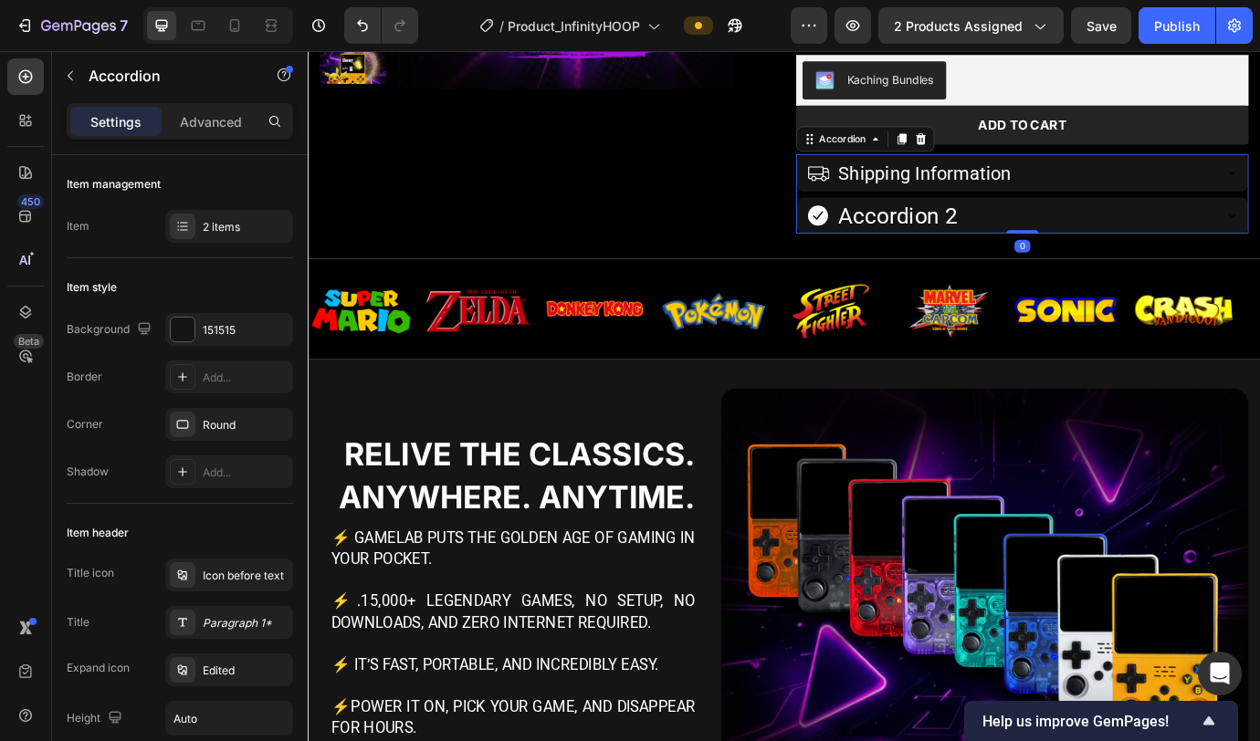
click at [930, 193] on div "Shipping Information" at bounding box center [1114, 191] width 467 height 43
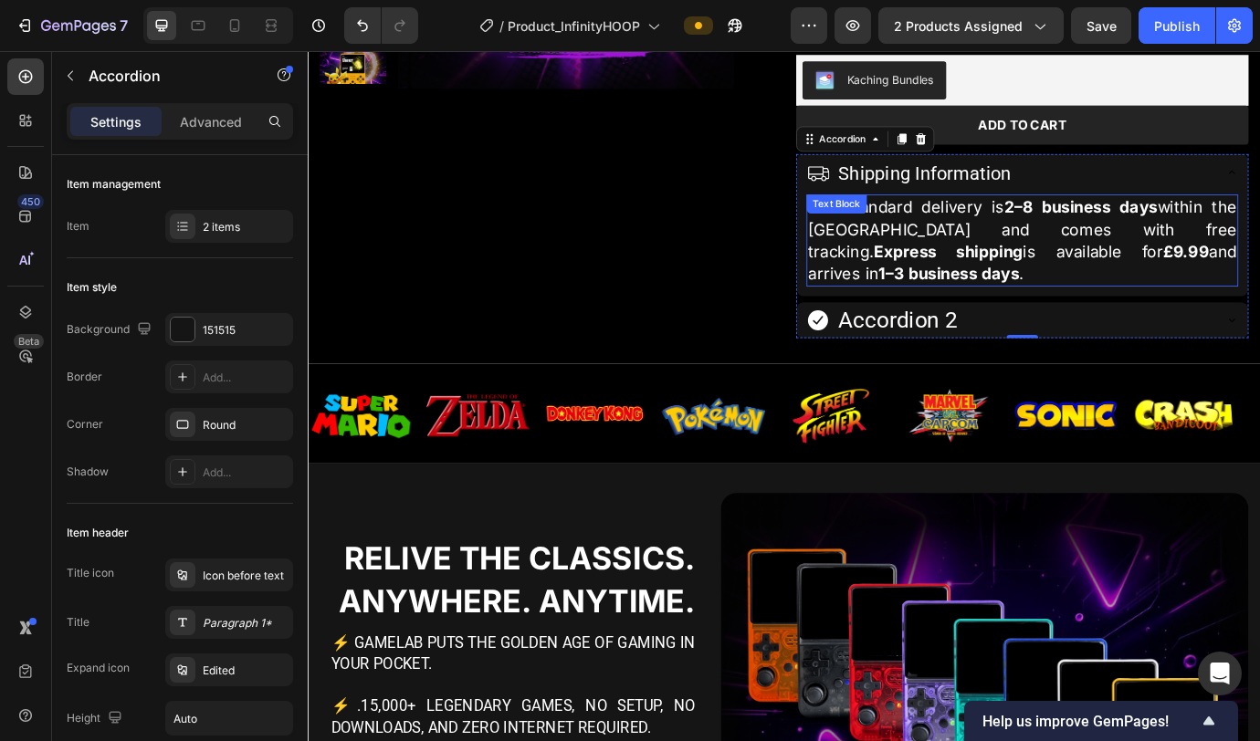
click at [930, 265] on p "Our standard delivery is 2–8 business days within the [GEOGRAPHIC_DATA] and com…" at bounding box center [1129, 269] width 493 height 102
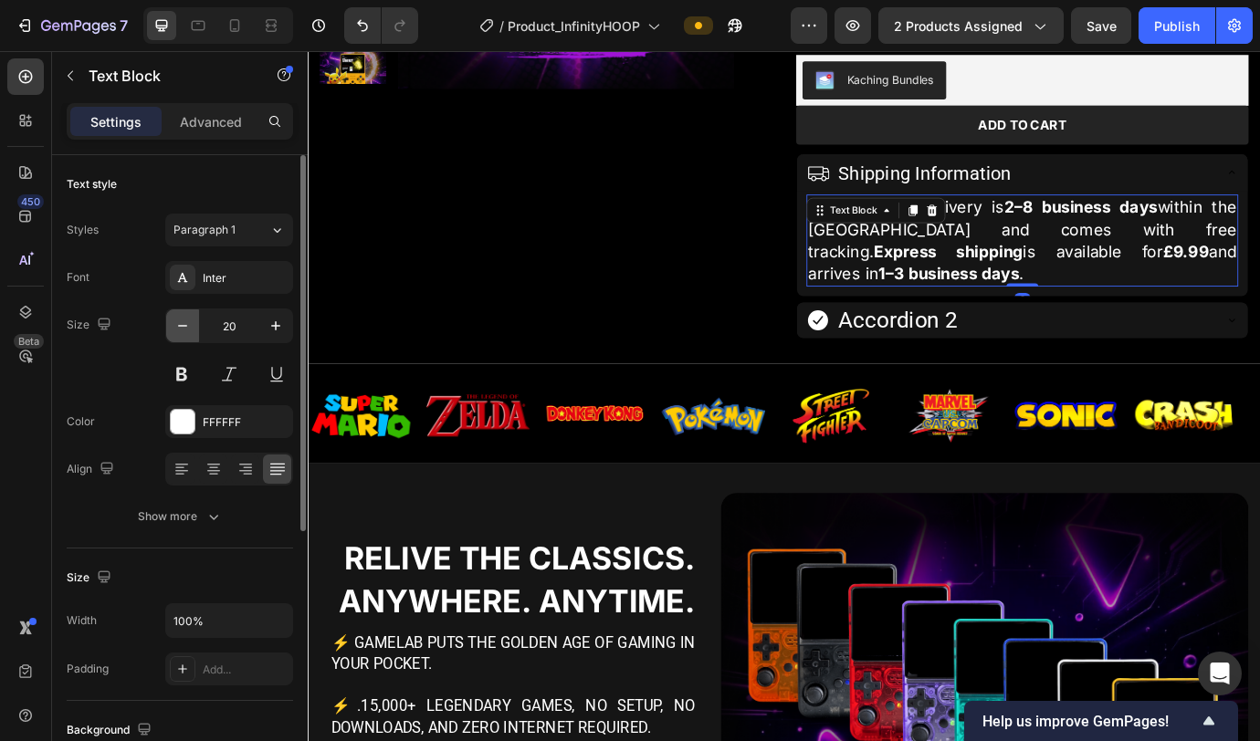
click at [182, 321] on icon "button" at bounding box center [182, 326] width 18 height 18
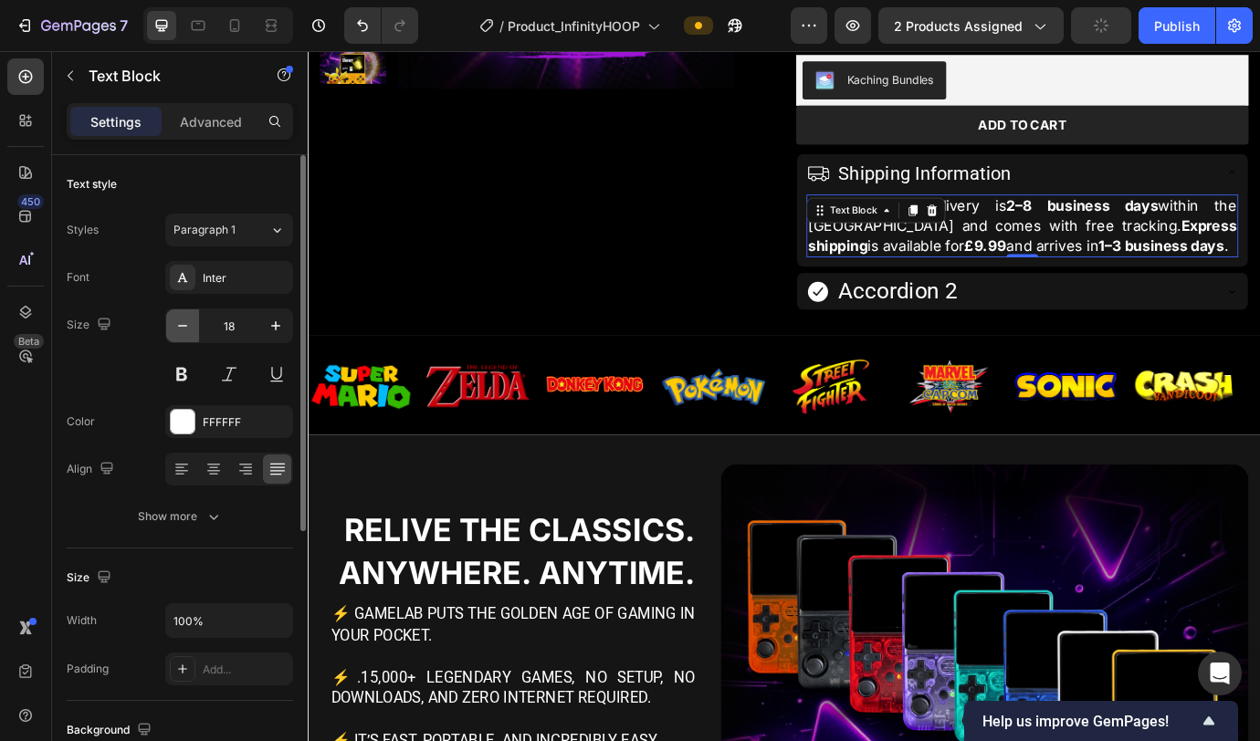
click at [182, 321] on icon "button" at bounding box center [182, 326] width 18 height 18
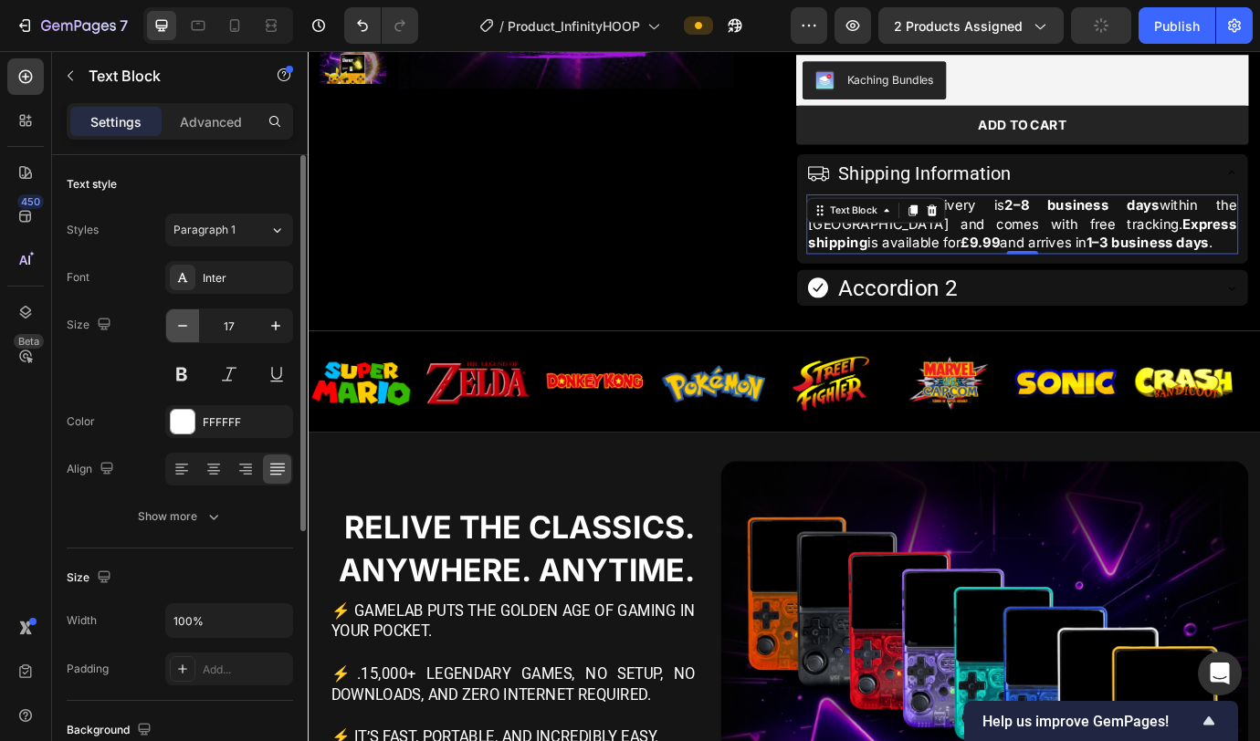
click at [182, 321] on icon "button" at bounding box center [182, 326] width 18 height 18
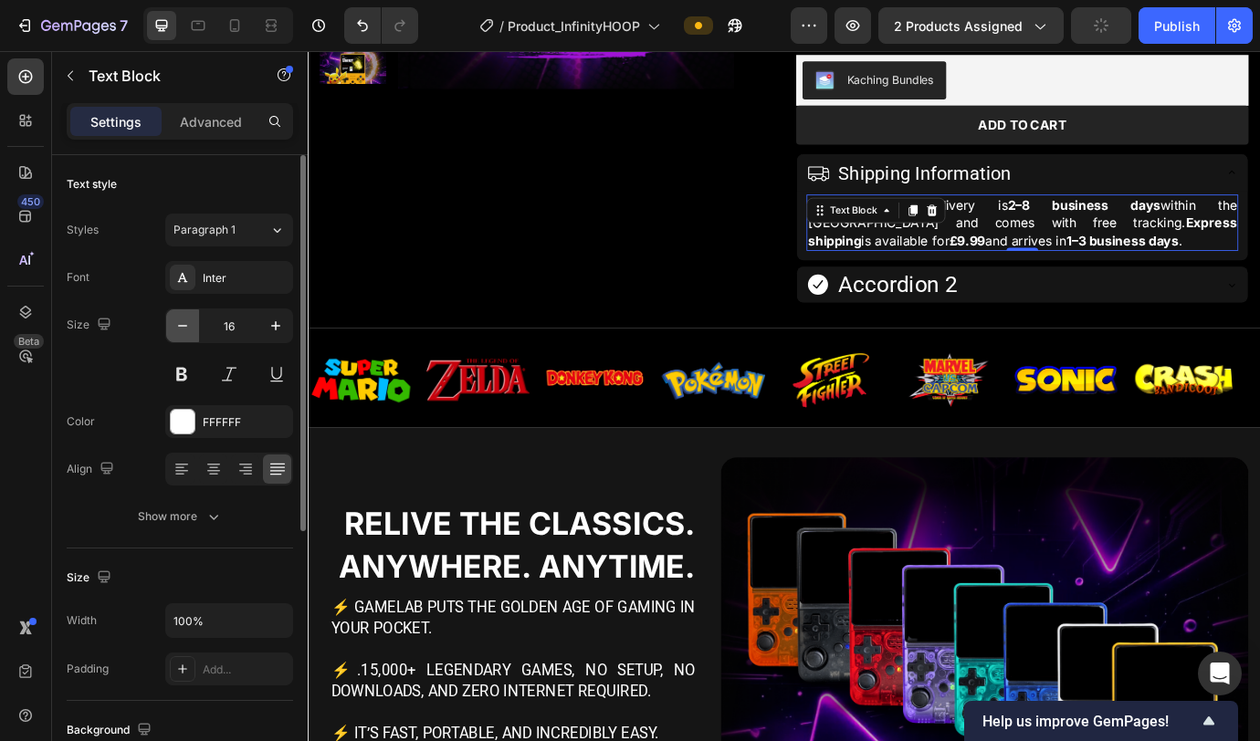
click at [182, 321] on icon "button" at bounding box center [182, 326] width 18 height 18
type input "15"
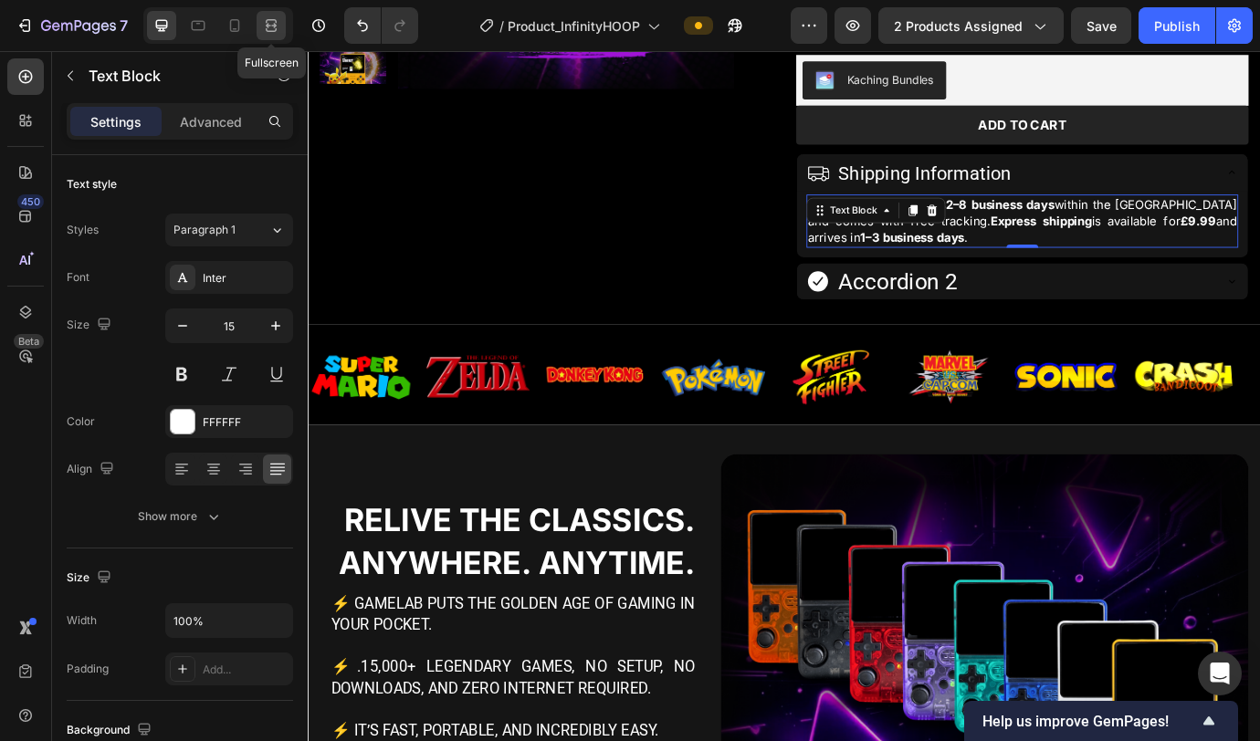
click at [275, 26] on icon at bounding box center [273, 25] width 5 height 5
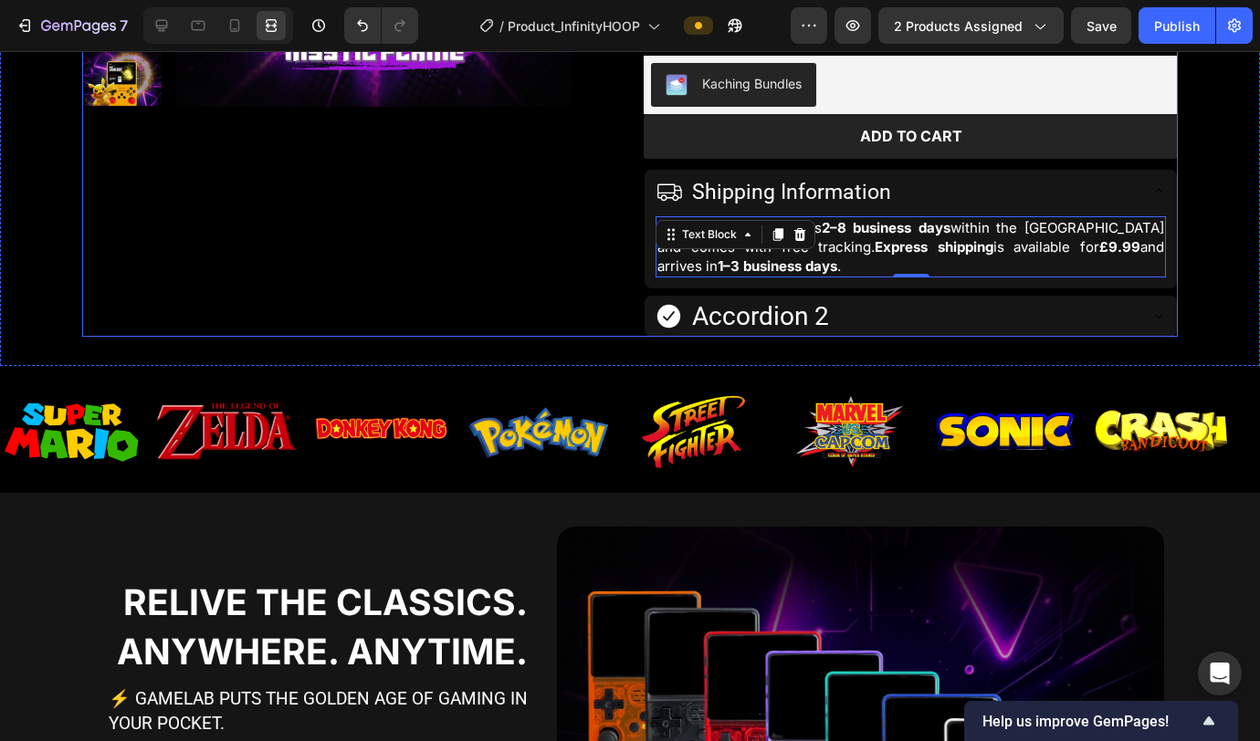
click at [416, 284] on div "Product Images" at bounding box center [349, 23] width 534 height 627
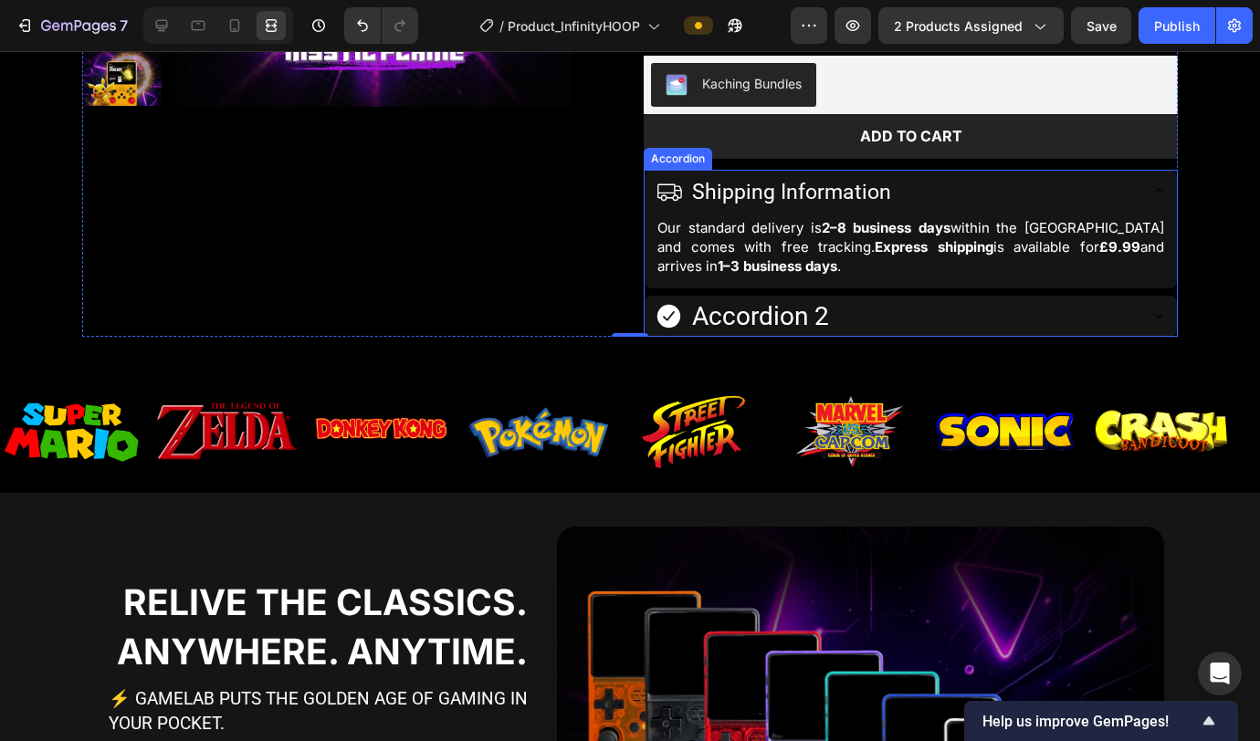
click at [930, 199] on div "Shipping Information" at bounding box center [895, 191] width 481 height 43
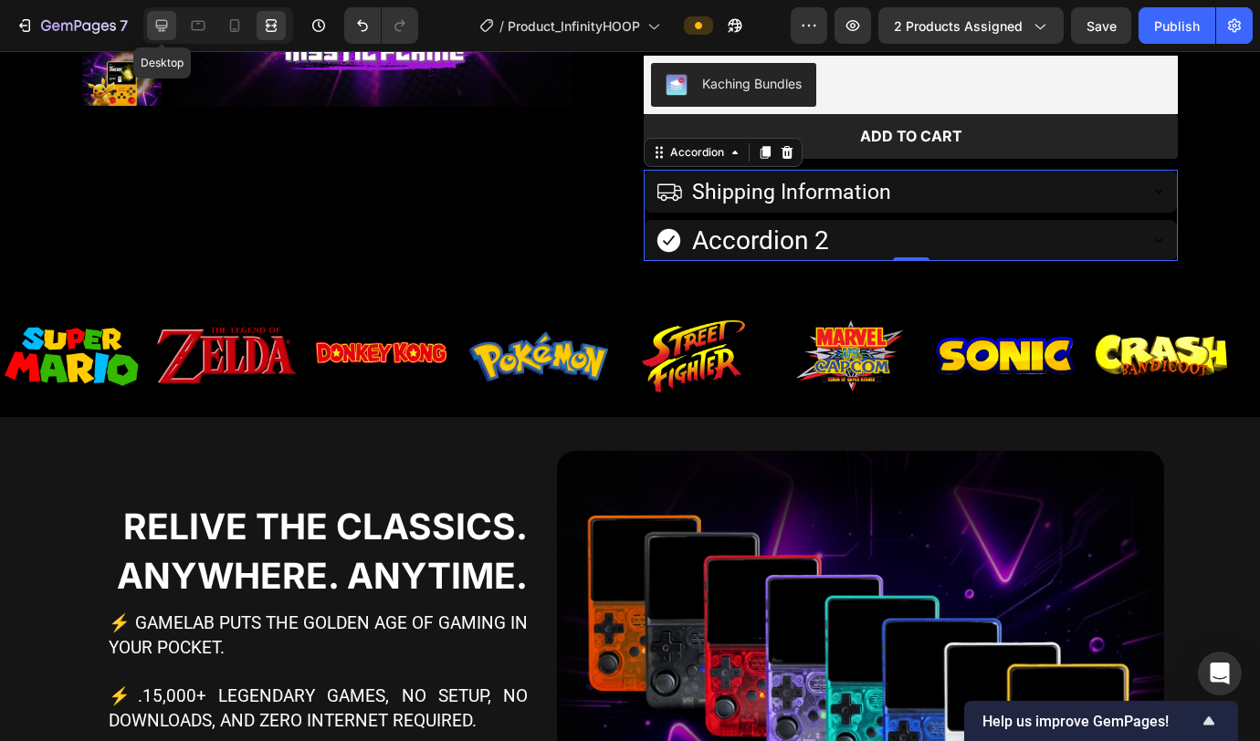
click at [172, 27] on div at bounding box center [161, 25] width 29 height 29
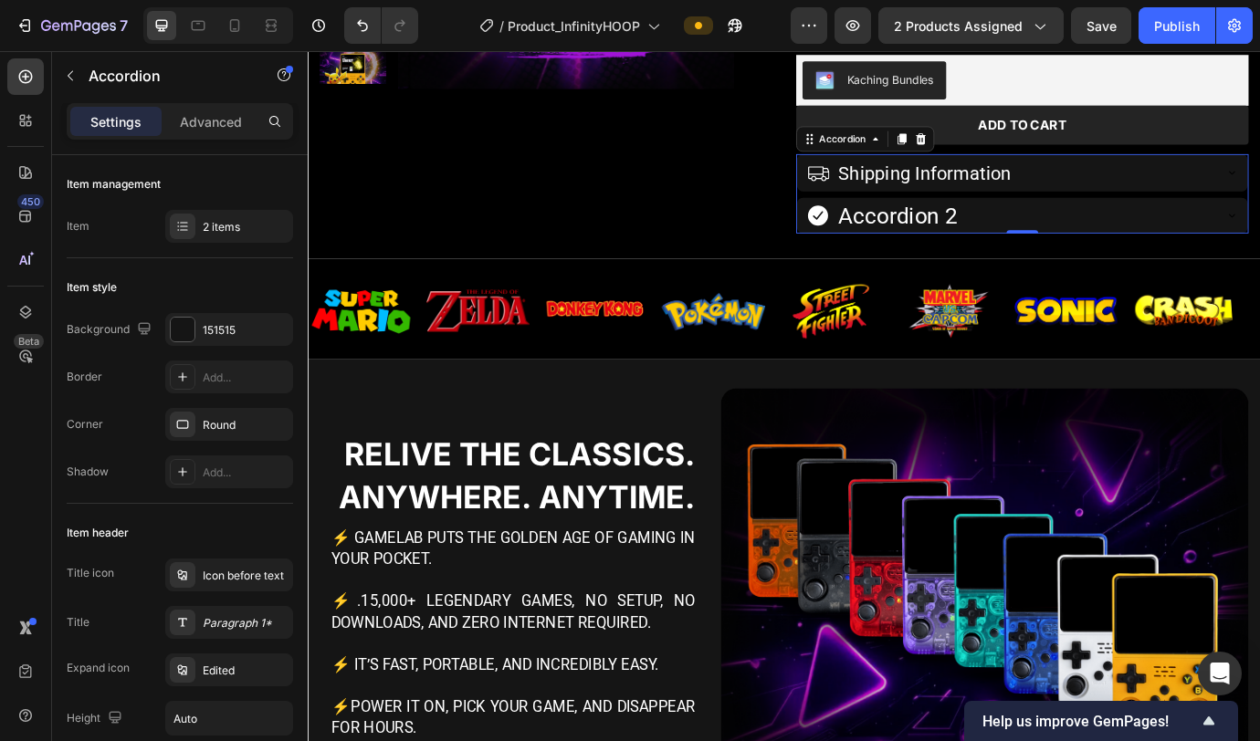
click at [930, 237] on div "Accordion 2" at bounding box center [1114, 240] width 467 height 41
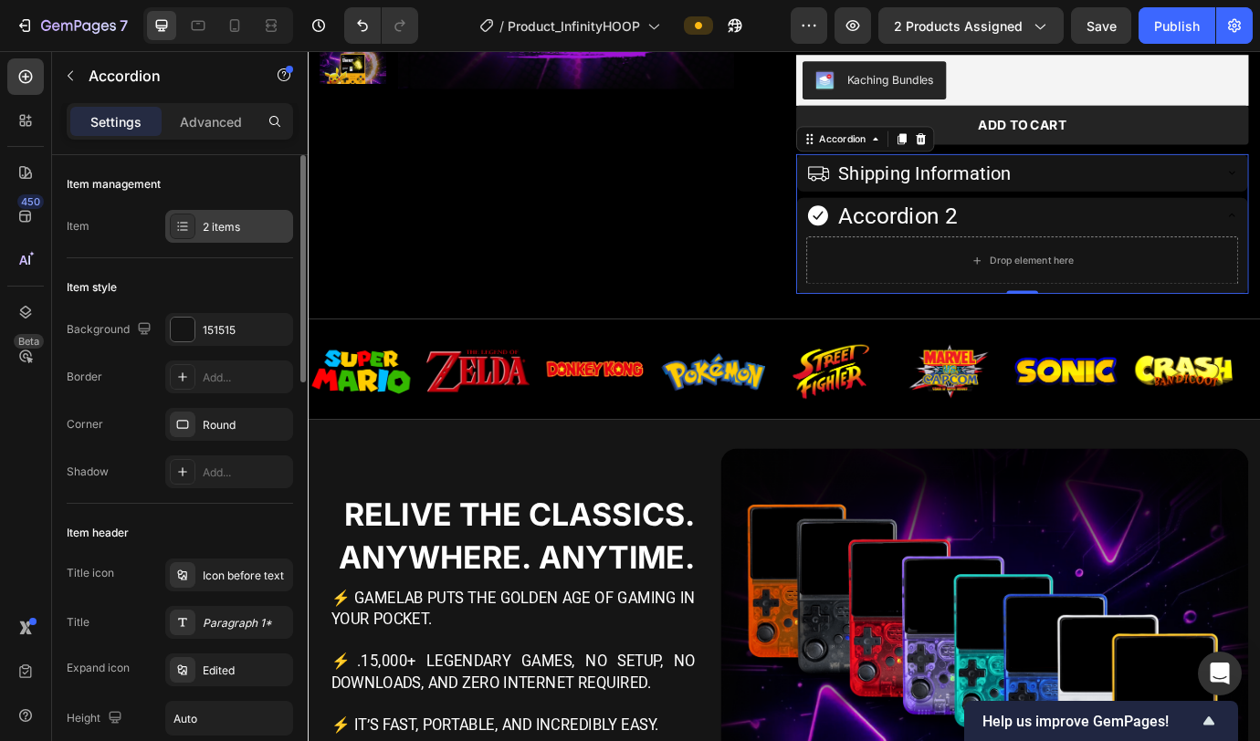
click at [224, 232] on div "2 items" at bounding box center [246, 227] width 86 height 16
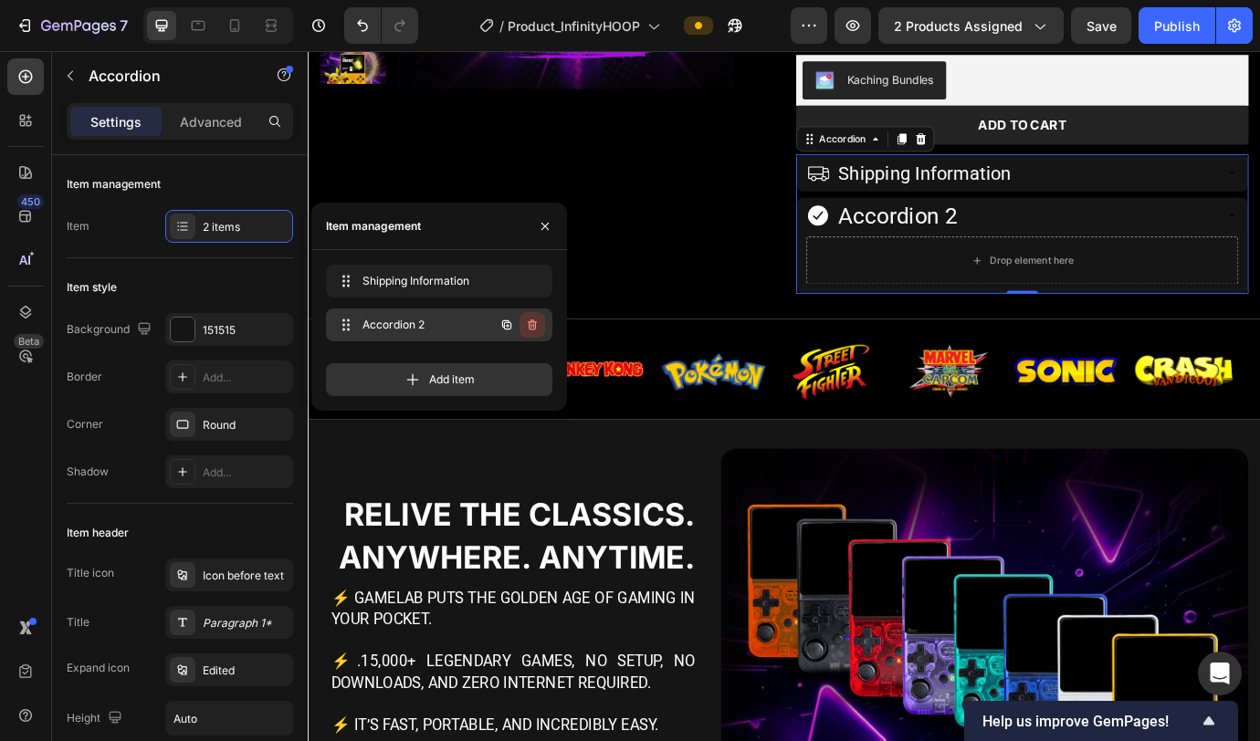
click at [535, 322] on icon "button" at bounding box center [532, 325] width 9 height 11
click at [531, 323] on div "Delete" at bounding box center [520, 325] width 34 height 16
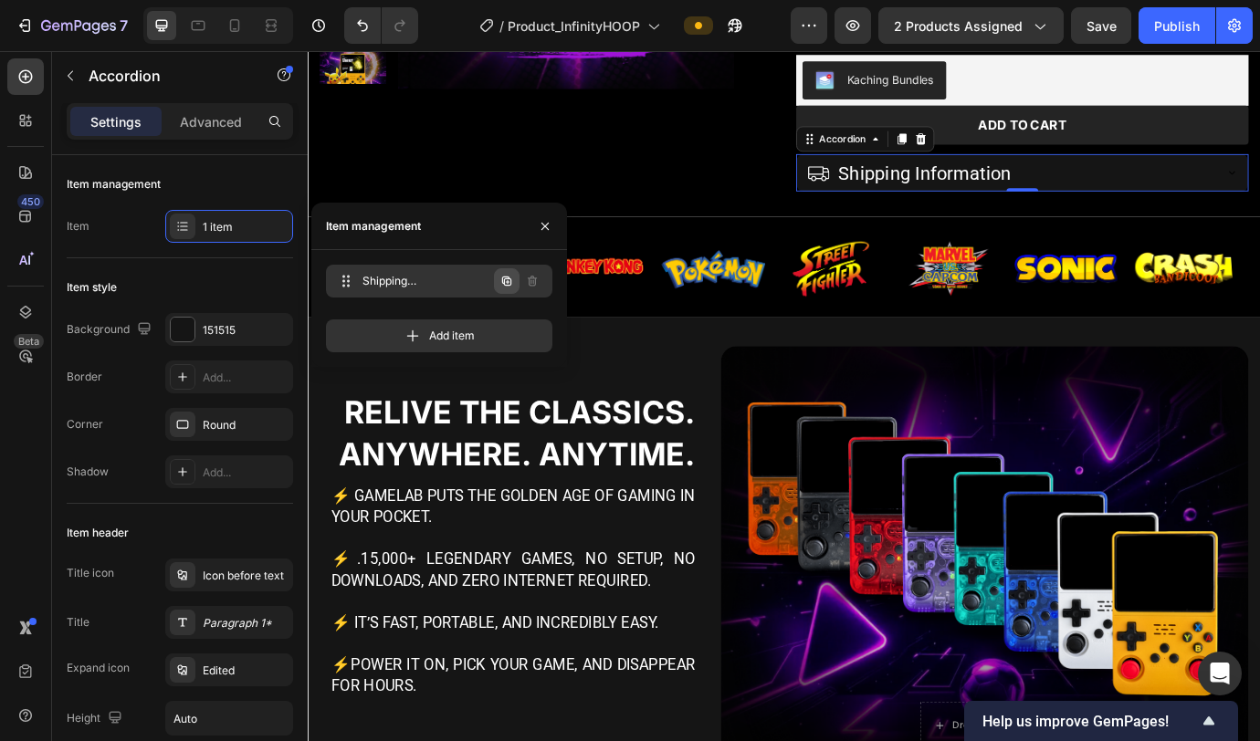
click at [506, 281] on icon "button" at bounding box center [506, 281] width 15 height 15
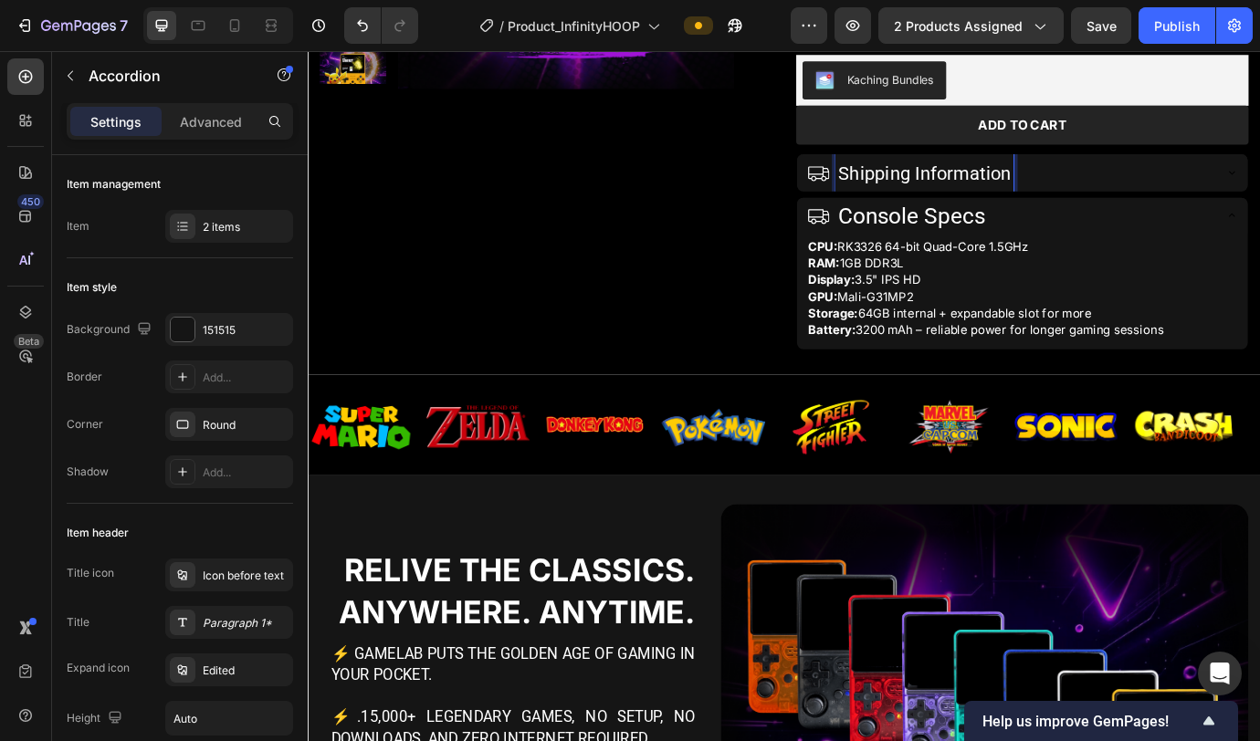
click at [930, 197] on span "Shipping Information" at bounding box center [1017, 192] width 199 height 25
click at [930, 205] on p "Shipping Information" at bounding box center [1017, 191] width 199 height 37
click at [930, 261] on div "CPU: RK3326 64-bit Quad-Core 1.5GHz RAM: 1GB DDR3L Display: 3.5" IPS HD GPU: Ma…" at bounding box center [1129, 327] width 519 height 133
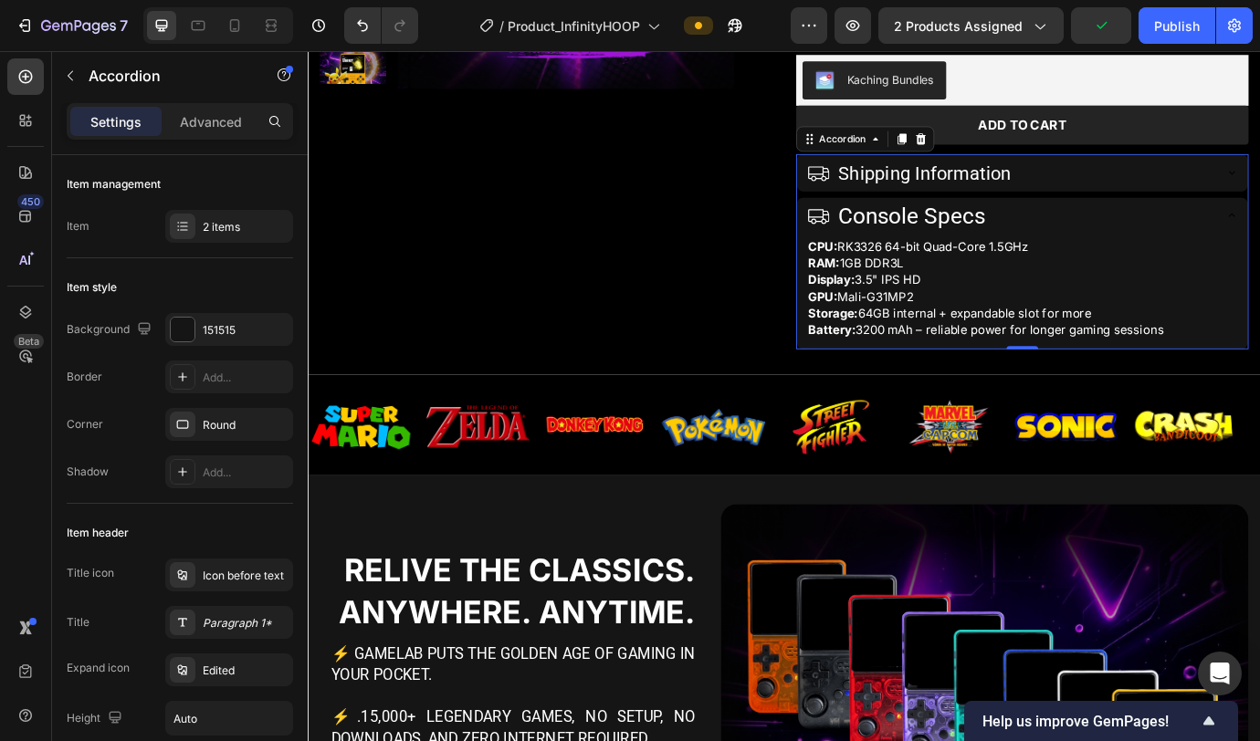
click at [930, 190] on span "Shipping Information" at bounding box center [1017, 192] width 199 height 25
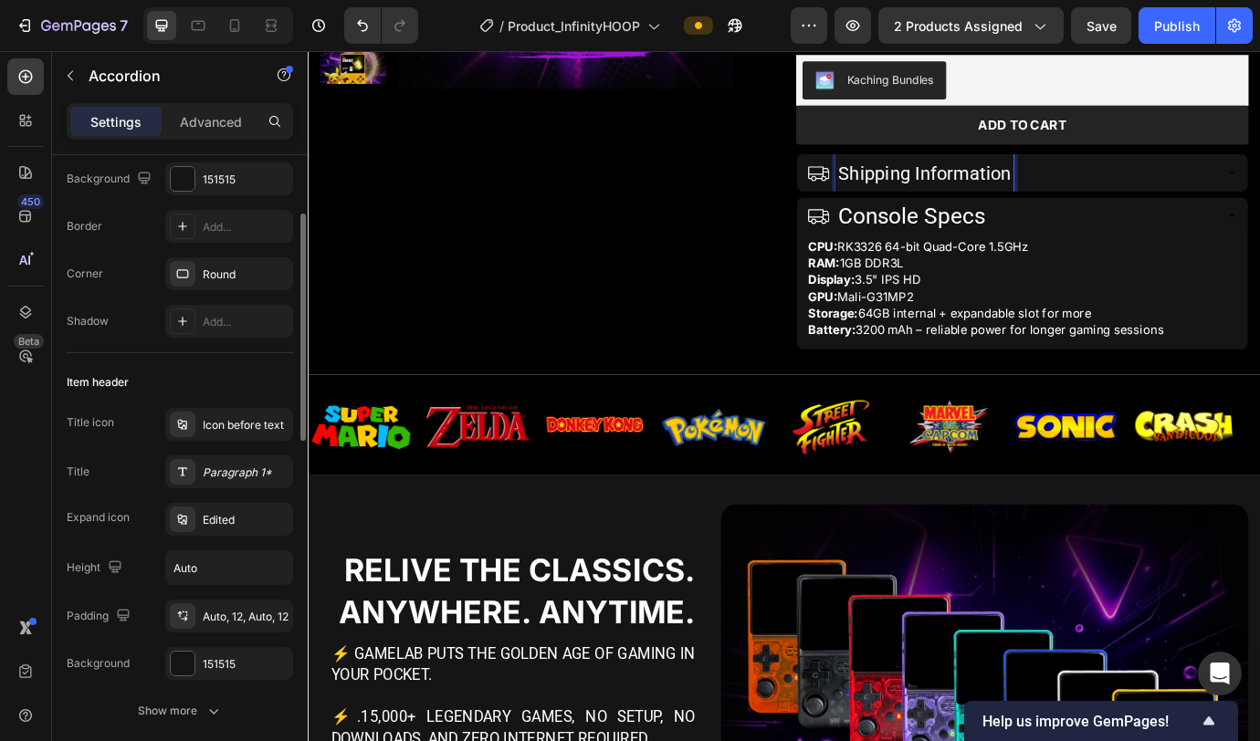
scroll to position [181, 0]
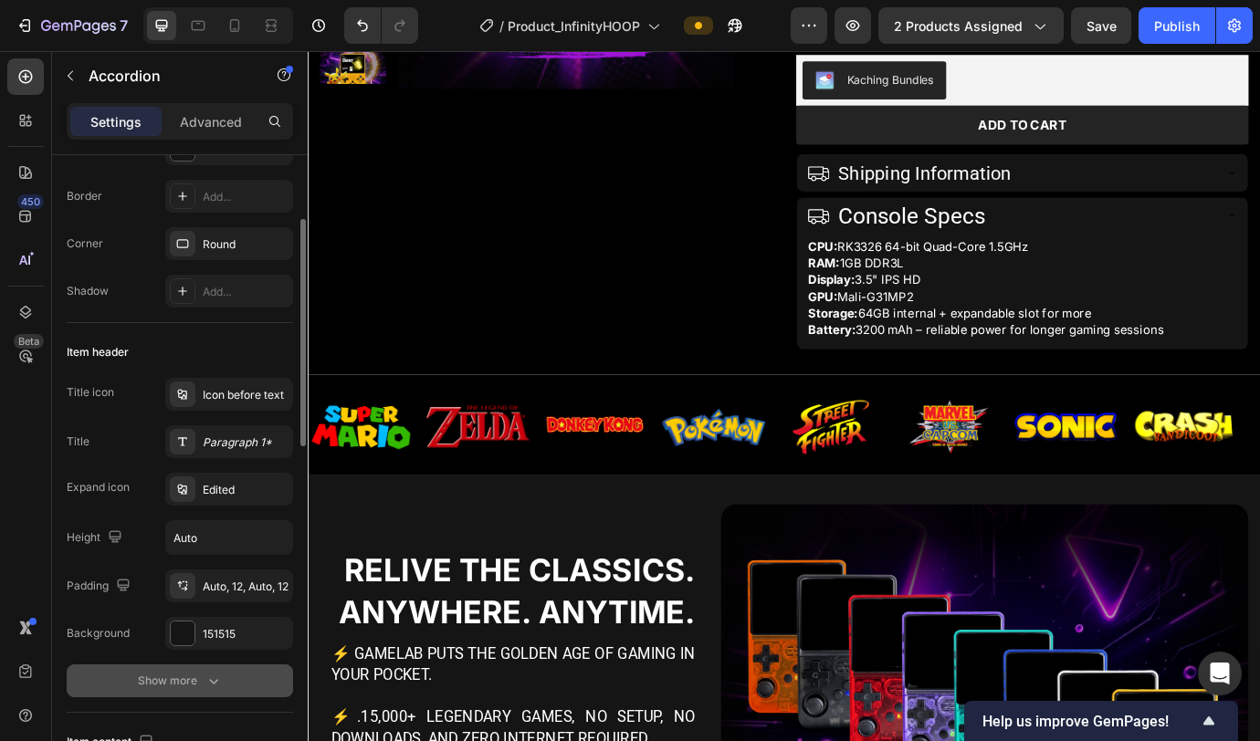
click at [171, 466] on div "Show more" at bounding box center [180, 681] width 85 height 18
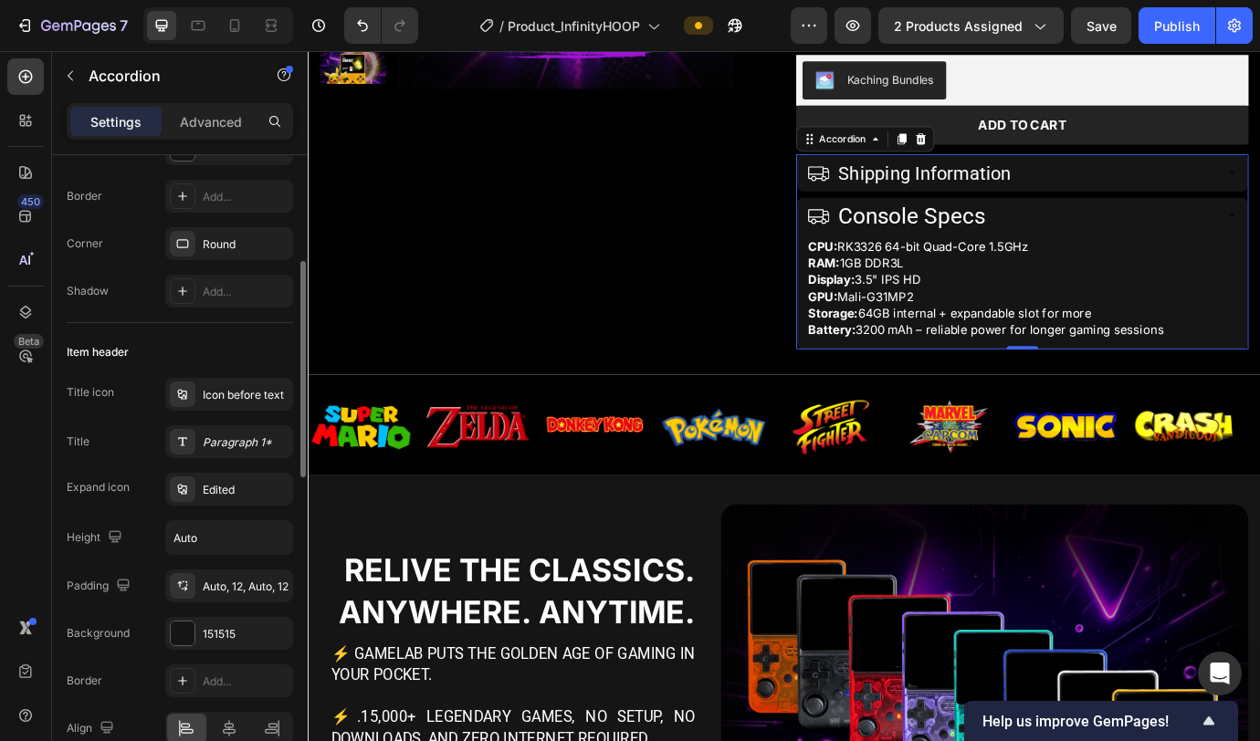
scroll to position [215, 0]
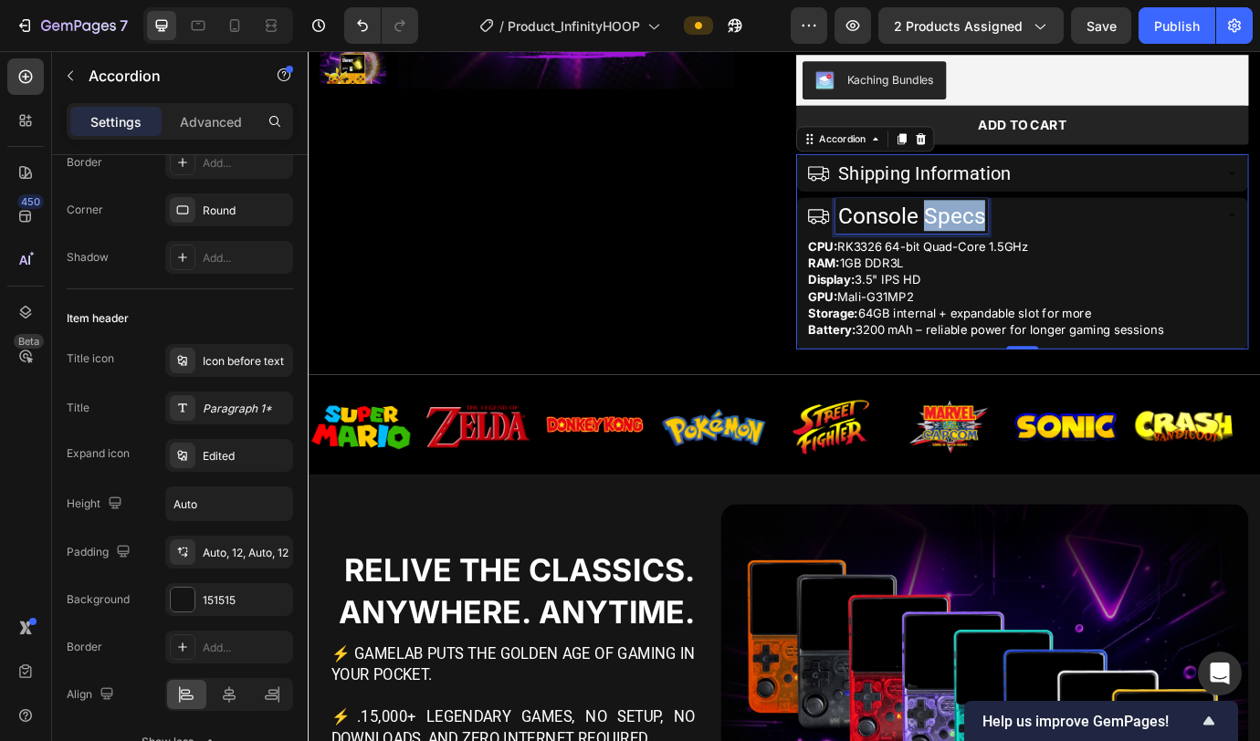
click at [930, 244] on p "Console Specs" at bounding box center [1002, 241] width 169 height 36
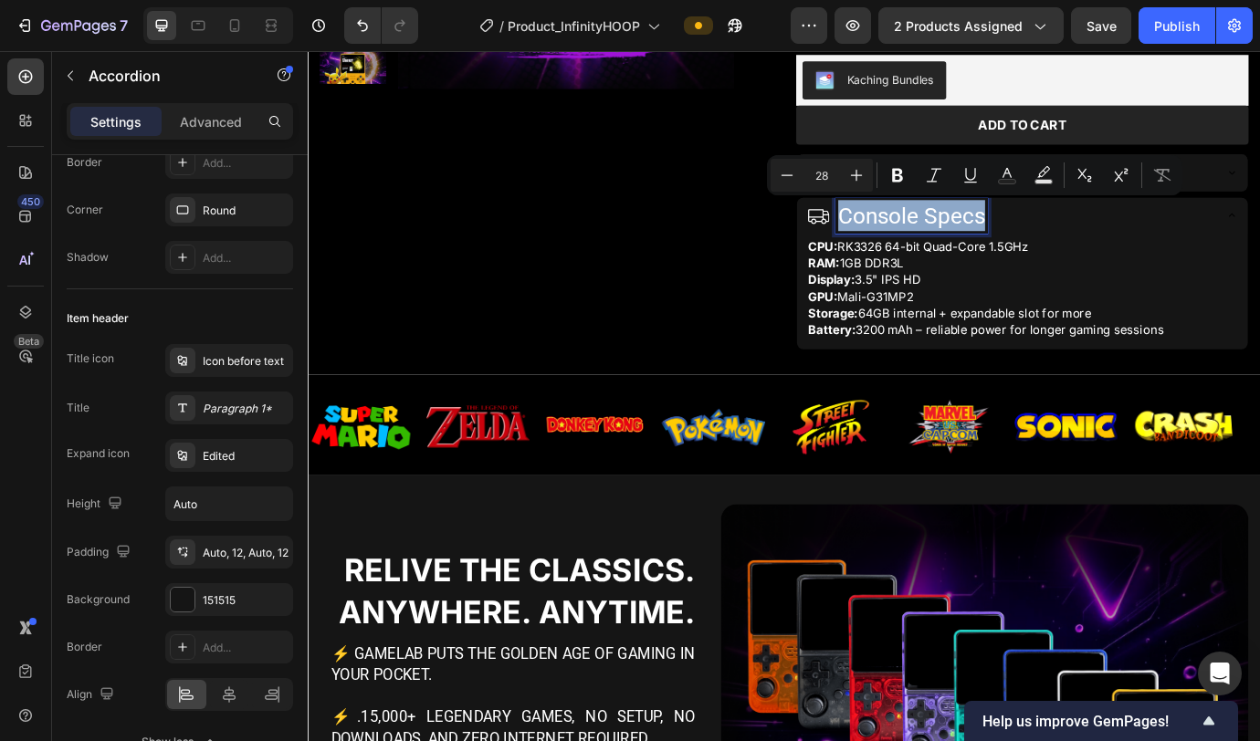
click at [930, 244] on p "Console Specs" at bounding box center [1002, 241] width 169 height 36
click at [930, 259] on div "Console Specs" at bounding box center [1002, 240] width 174 height 41
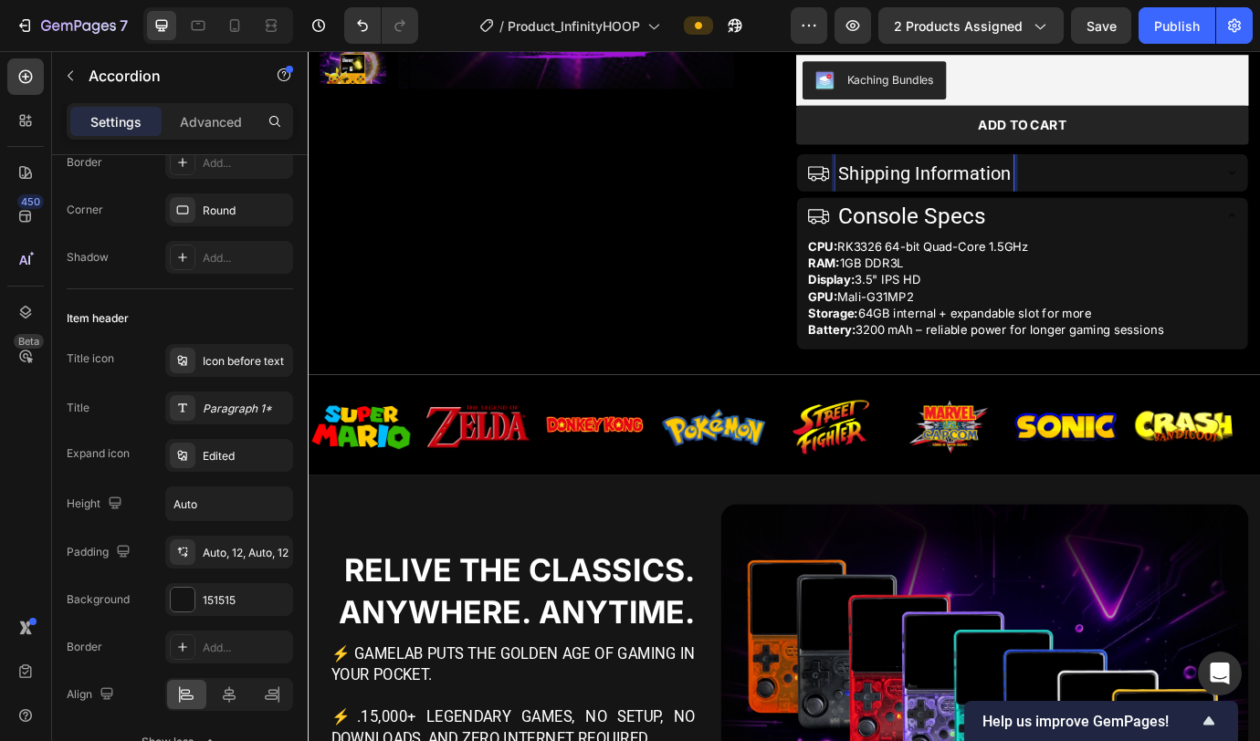
click at [930, 196] on span "Shipping Information" at bounding box center [1017, 192] width 199 height 25
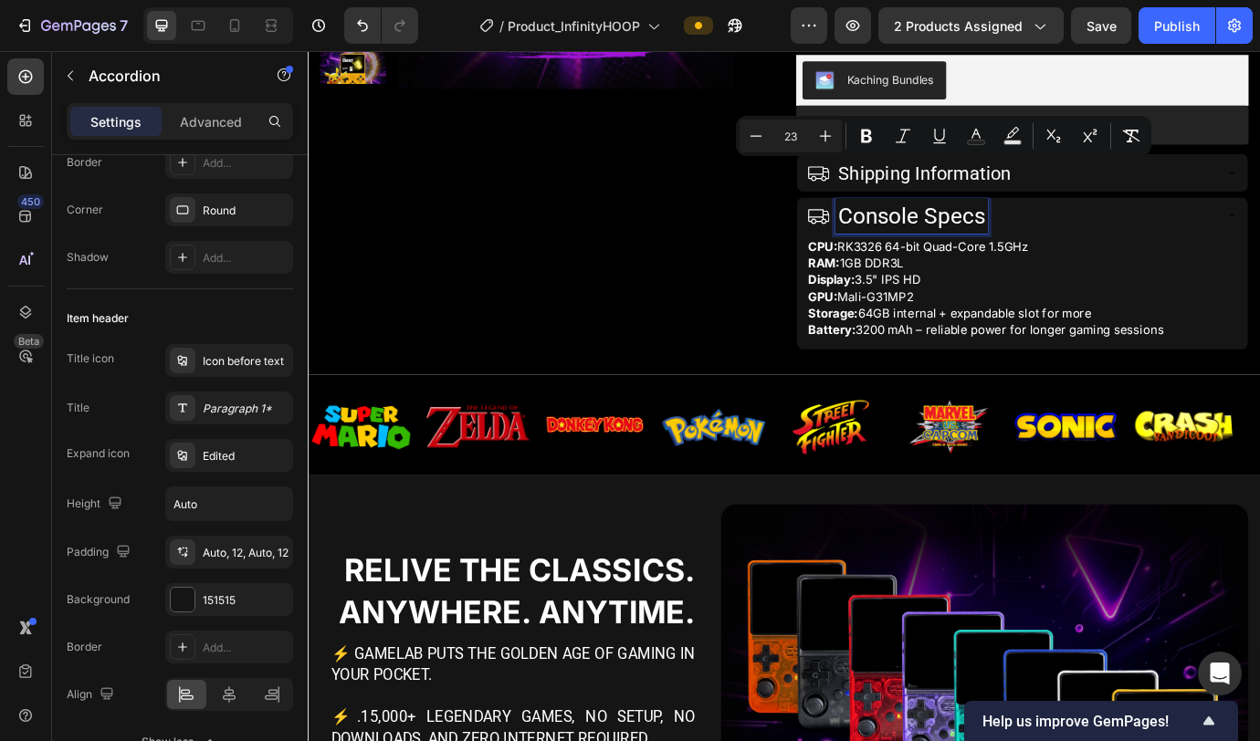
click at [930, 253] on p "Console Specs" at bounding box center [1002, 241] width 169 height 36
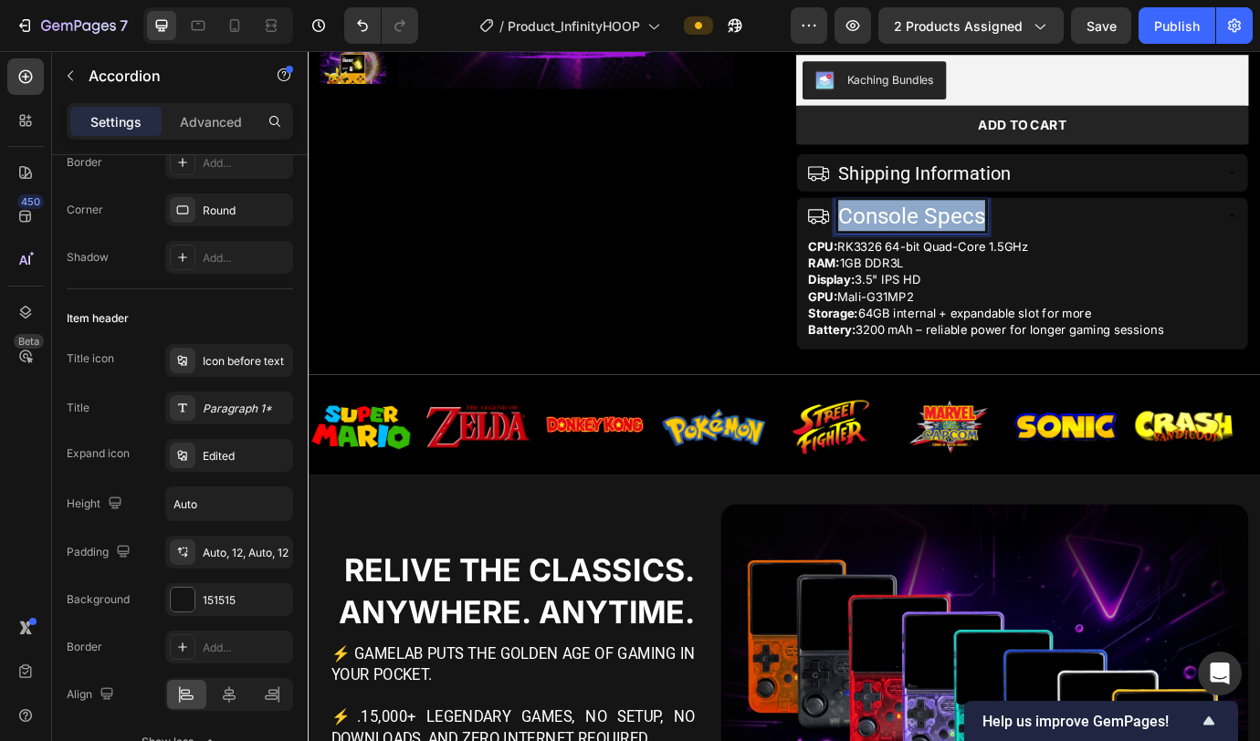
click at [930, 253] on p "Console Specs" at bounding box center [1002, 241] width 169 height 36
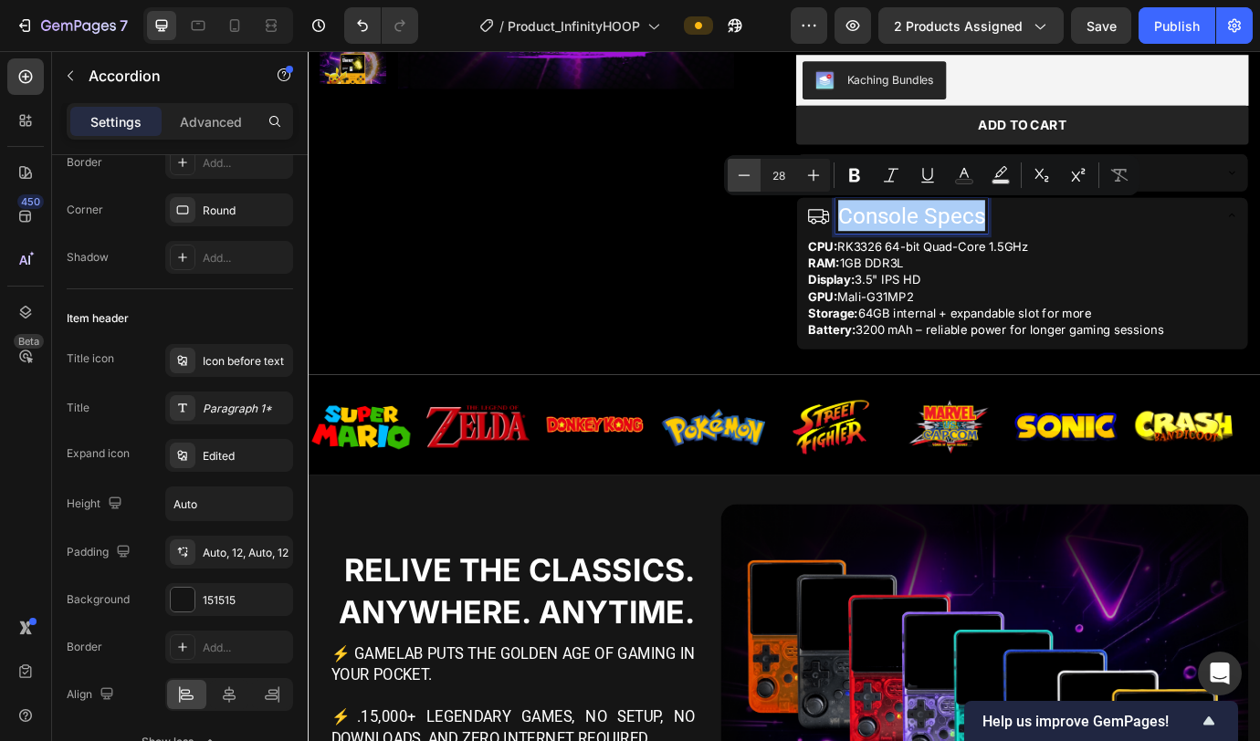
click at [750, 177] on icon "Editor contextual toolbar" at bounding box center [744, 175] width 18 height 18
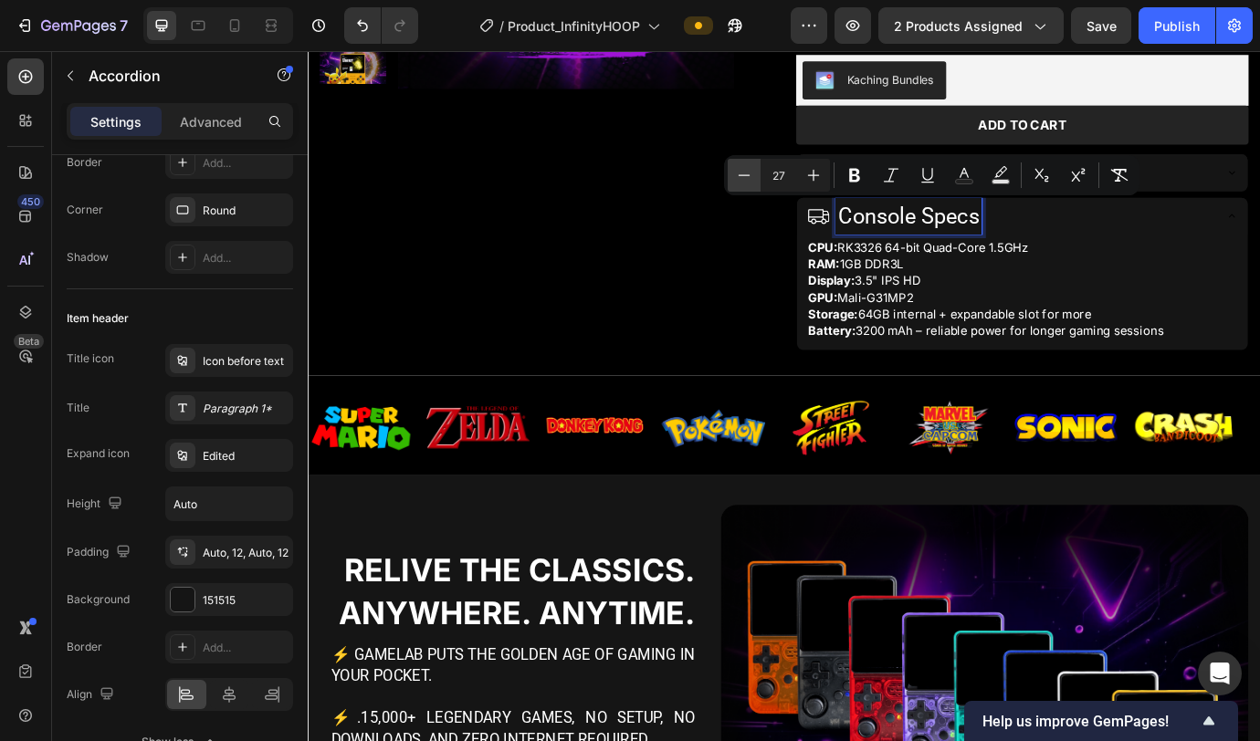
click at [750, 177] on icon "Editor contextual toolbar" at bounding box center [744, 175] width 18 height 18
type input "23"
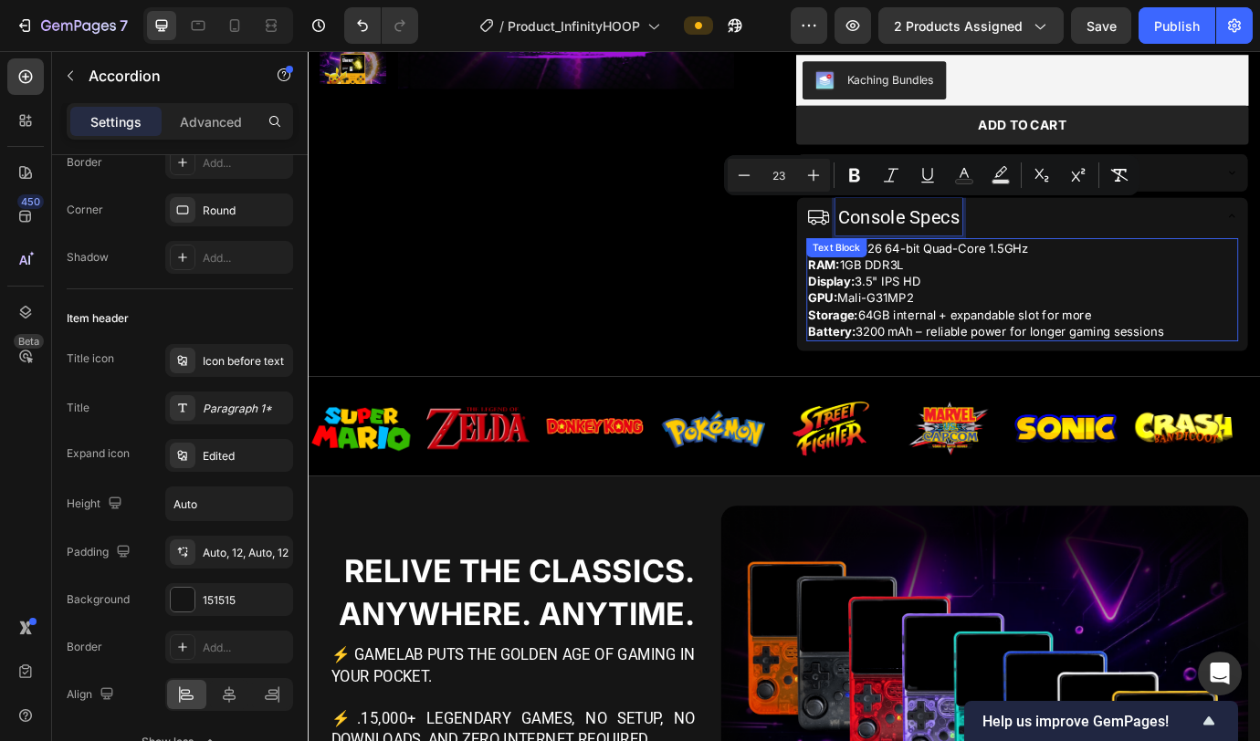
click at [930, 314] on p "CPU: RK3326 64-bit Quad-Core 1.5GHz RAM: 1GB DDR3L Display: 3.5" IPS HD GPU: Ma…" at bounding box center [1129, 325] width 493 height 115
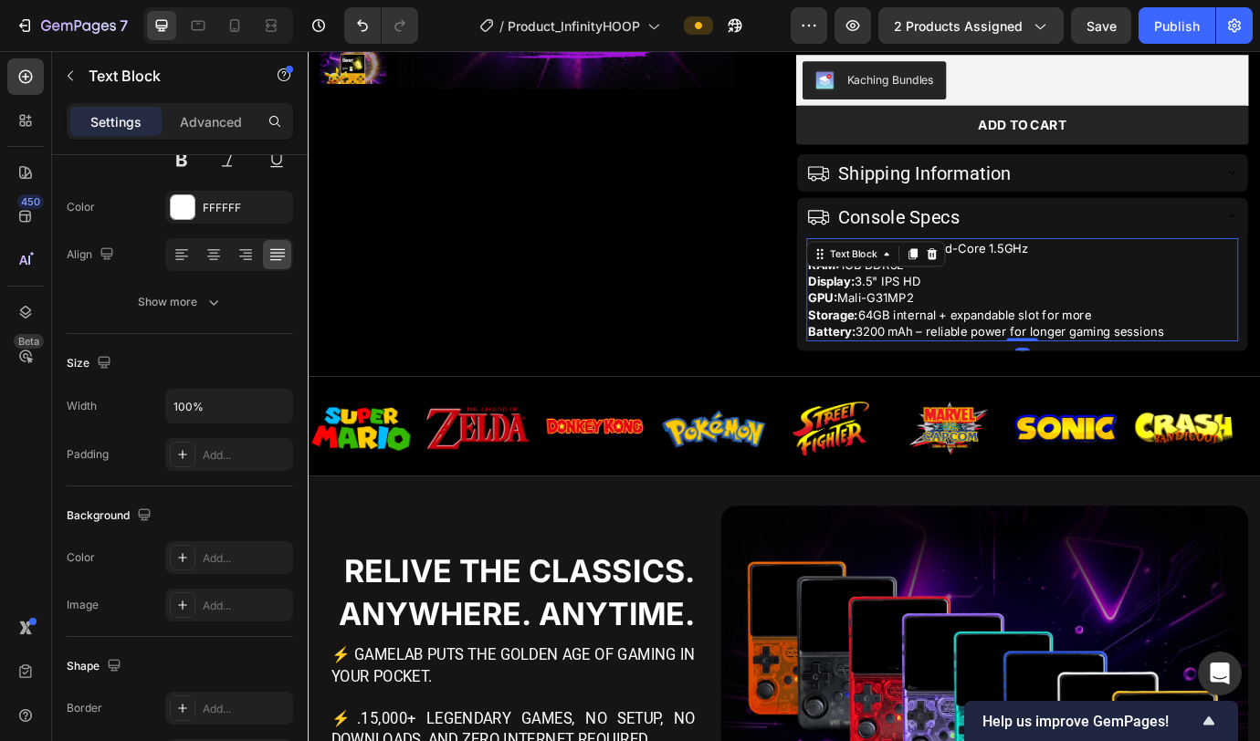
scroll to position [0, 0]
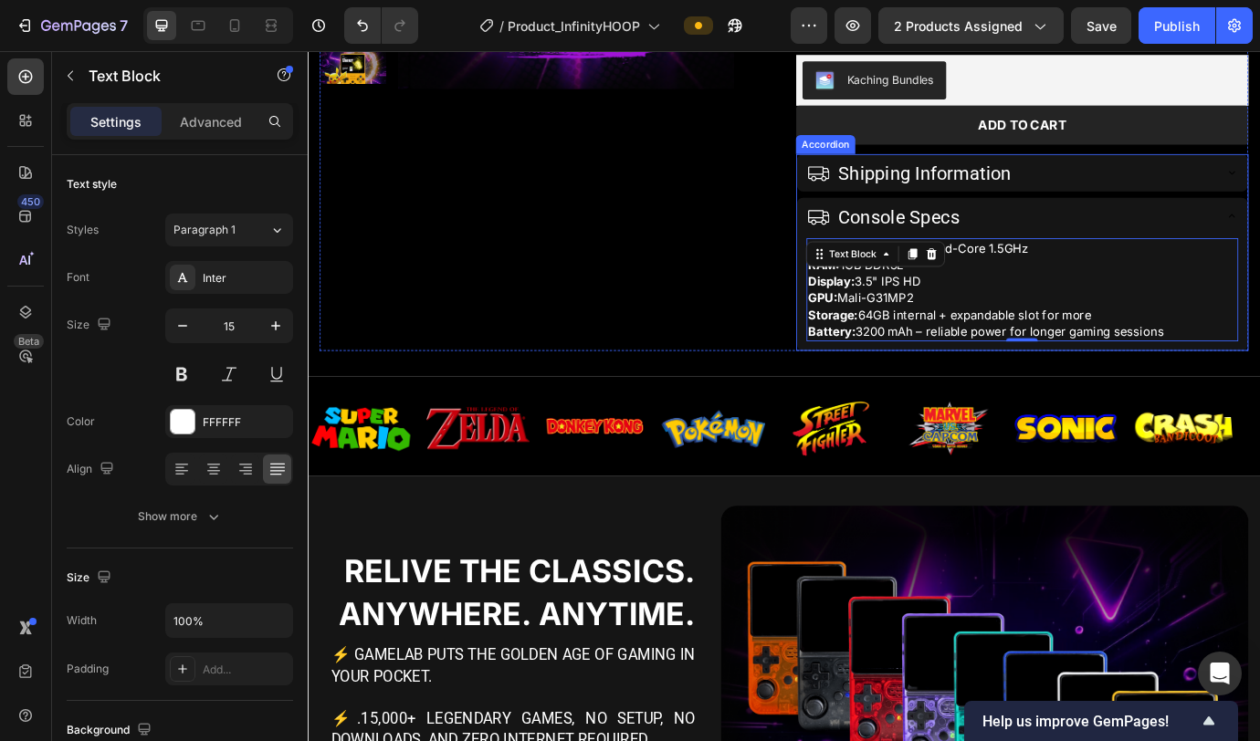
click at [930, 243] on span "Console Specs" at bounding box center [988, 242] width 140 height 25
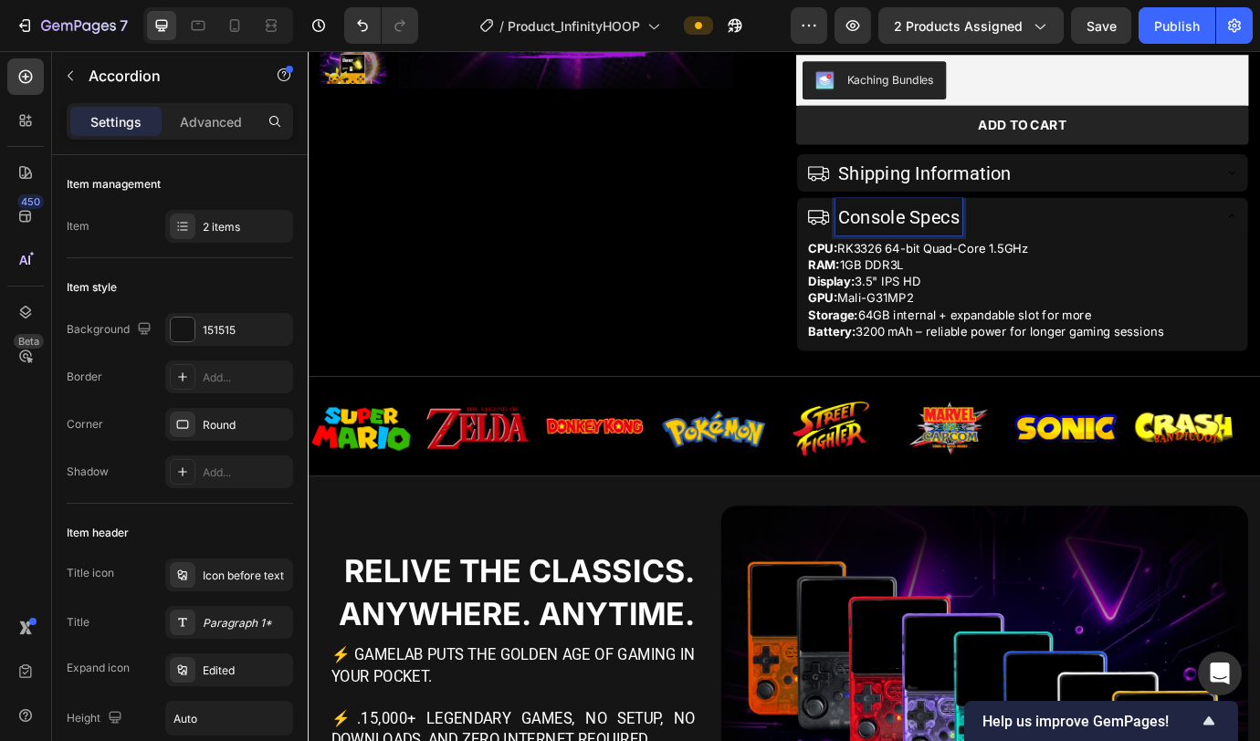
click at [930, 243] on span "Console Specs" at bounding box center [988, 242] width 140 height 25
click at [930, 244] on span "Revion Specs" at bounding box center [981, 242] width 126 height 25
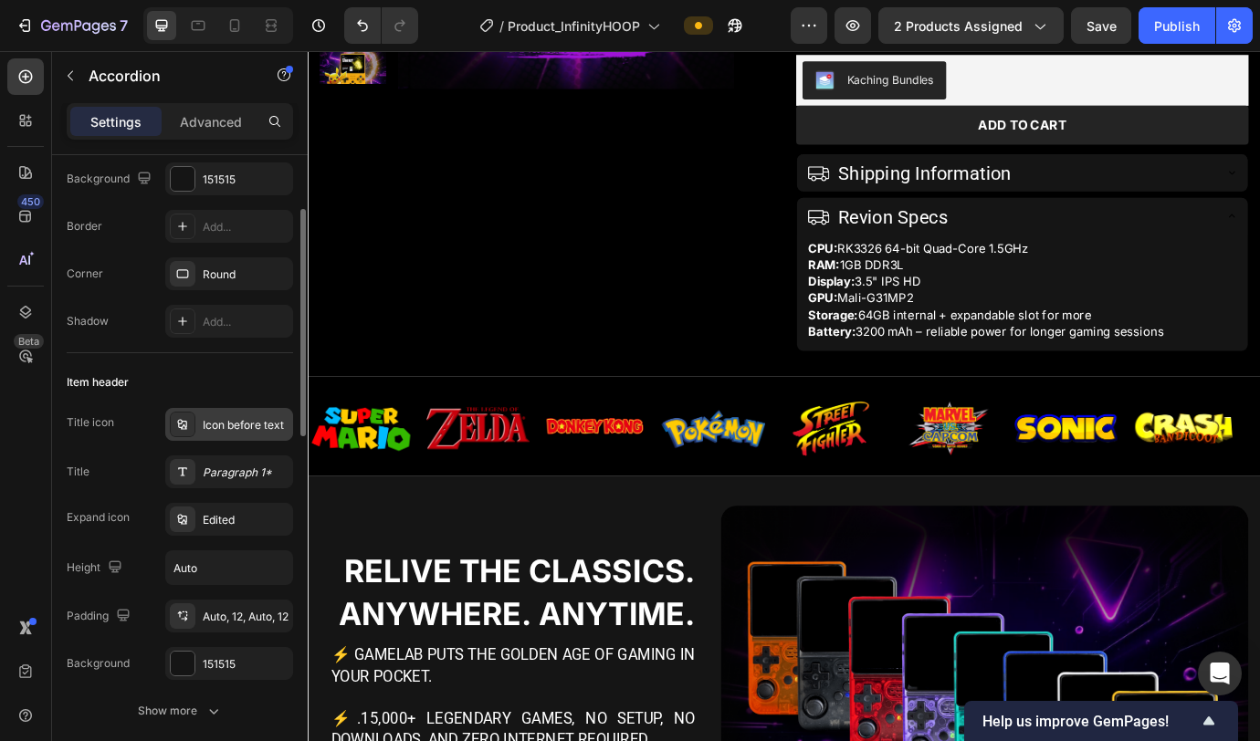
click at [215, 421] on div "Icon before text" at bounding box center [246, 425] width 86 height 16
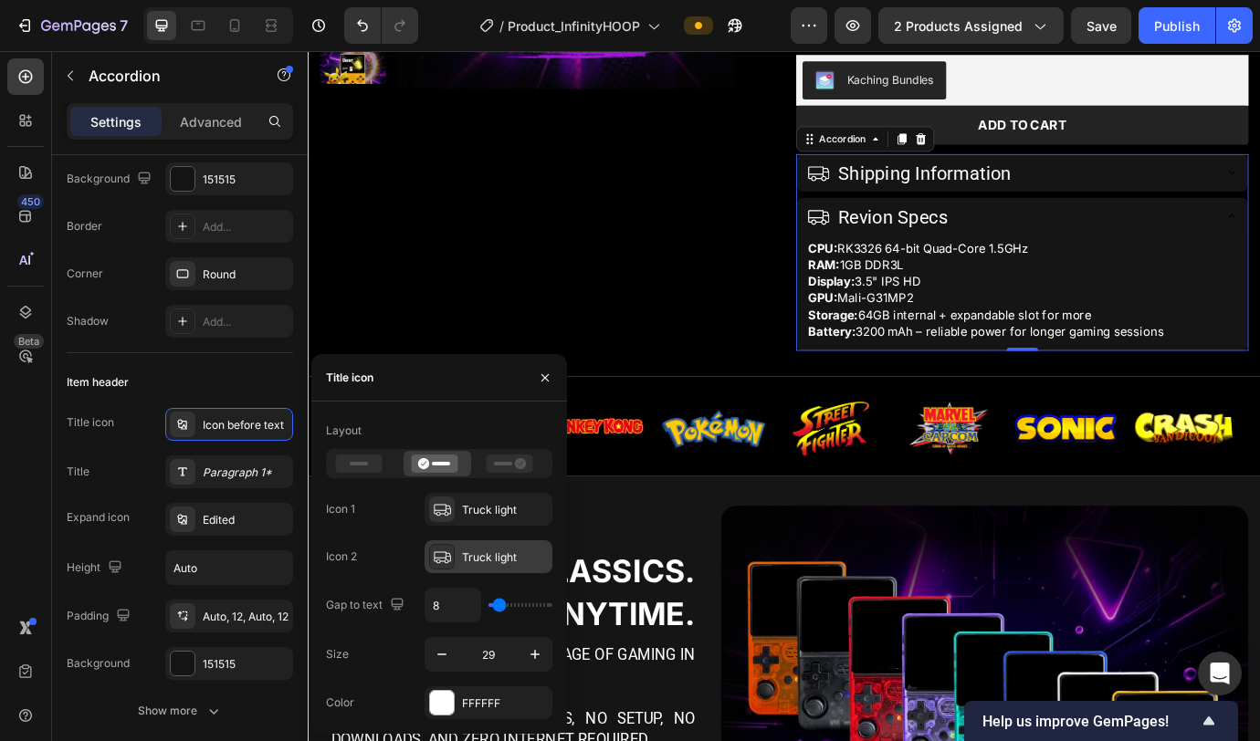
click at [448, 466] on icon at bounding box center [442, 557] width 18 height 18
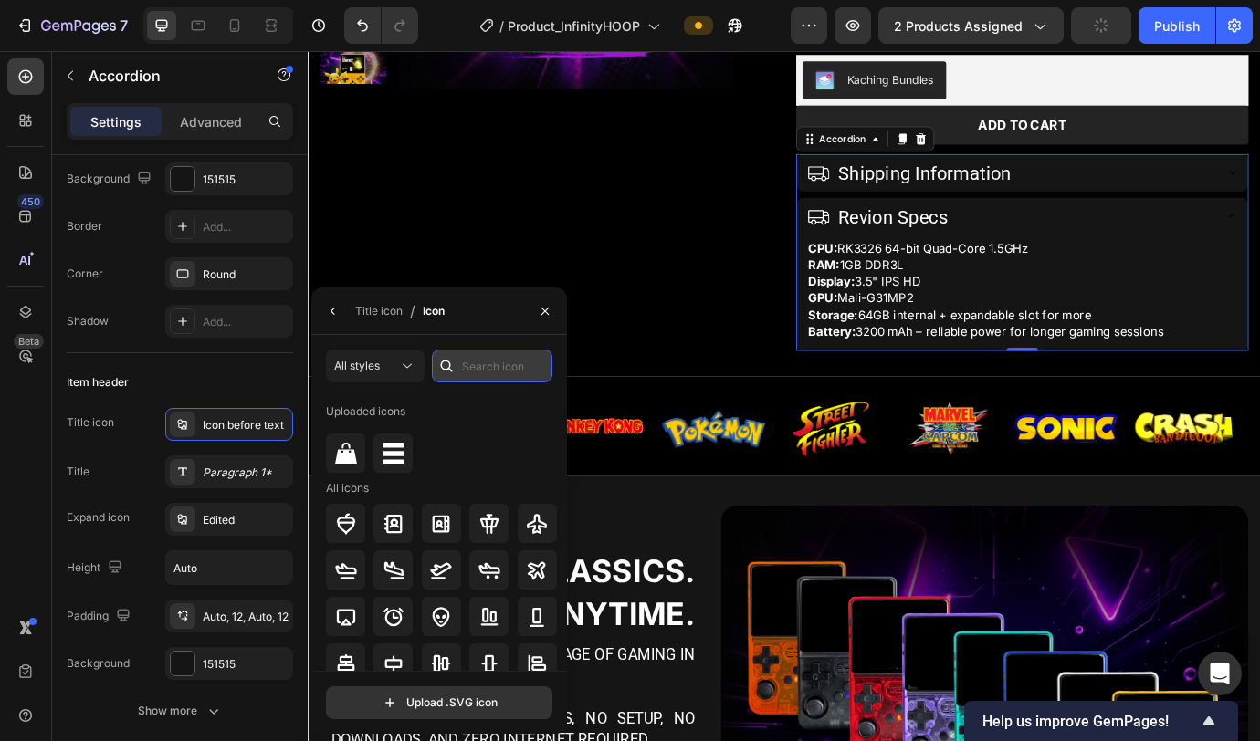
click at [509, 376] on input "text" at bounding box center [492, 366] width 121 height 33
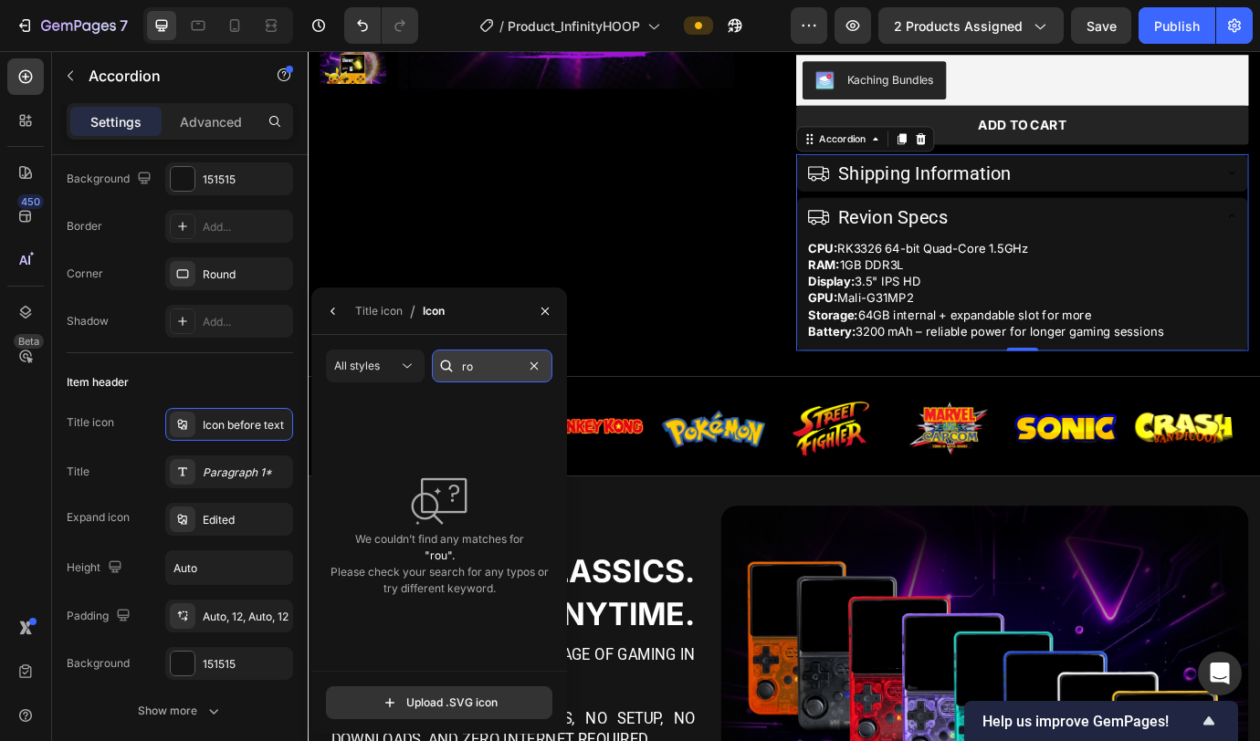
type input "r"
type input "m"
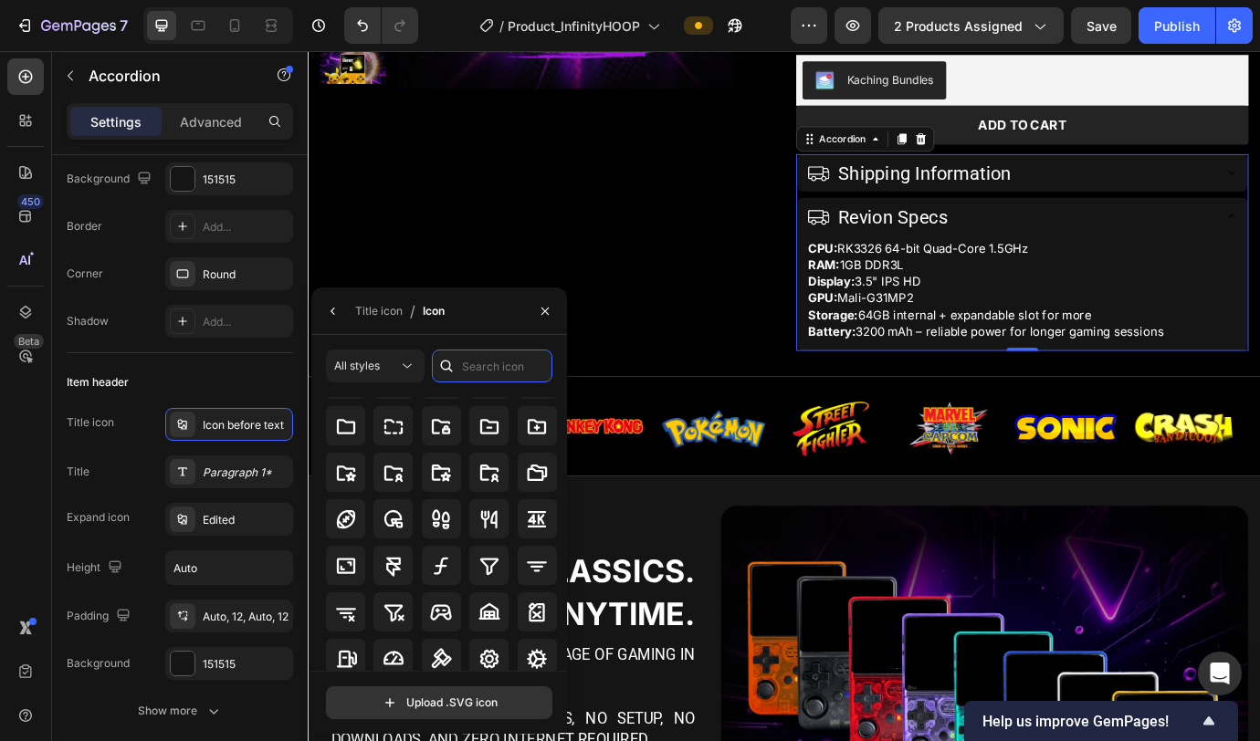
scroll to position [5313, 0]
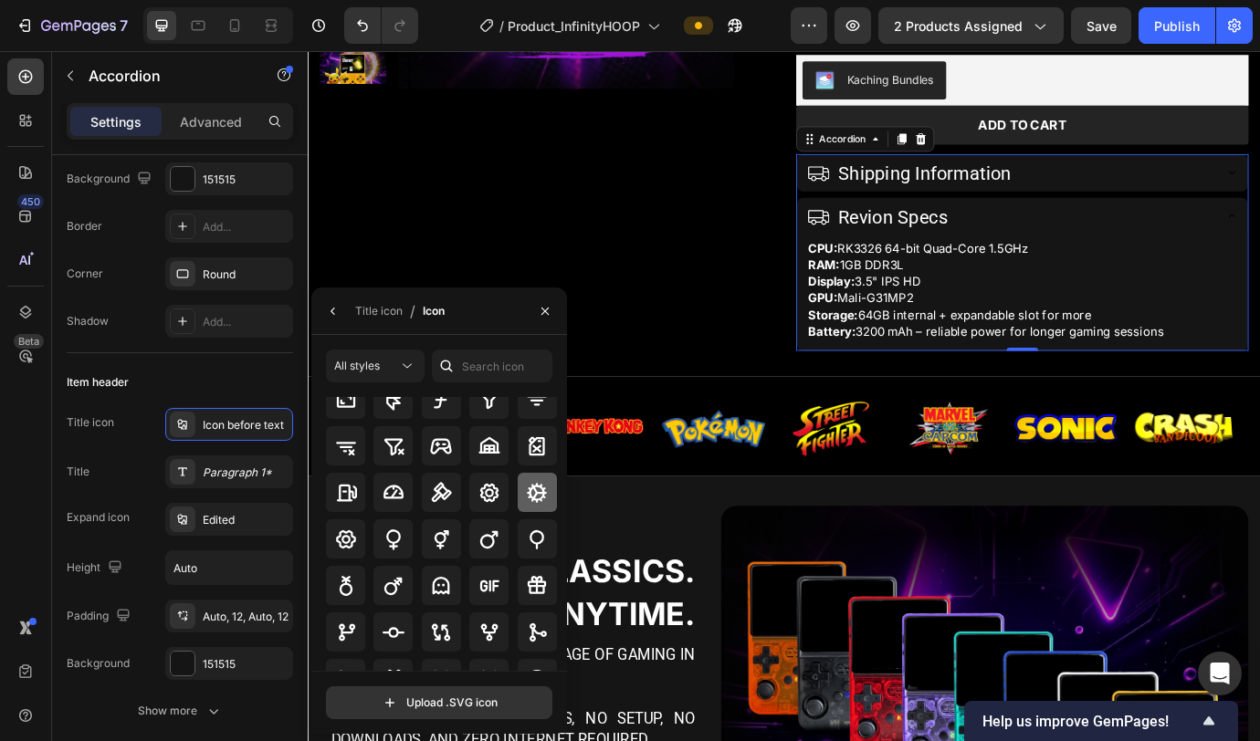
click at [519, 466] on div at bounding box center [537, 492] width 39 height 39
click at [930, 236] on div "Revion Specs" at bounding box center [1114, 241] width 467 height 43
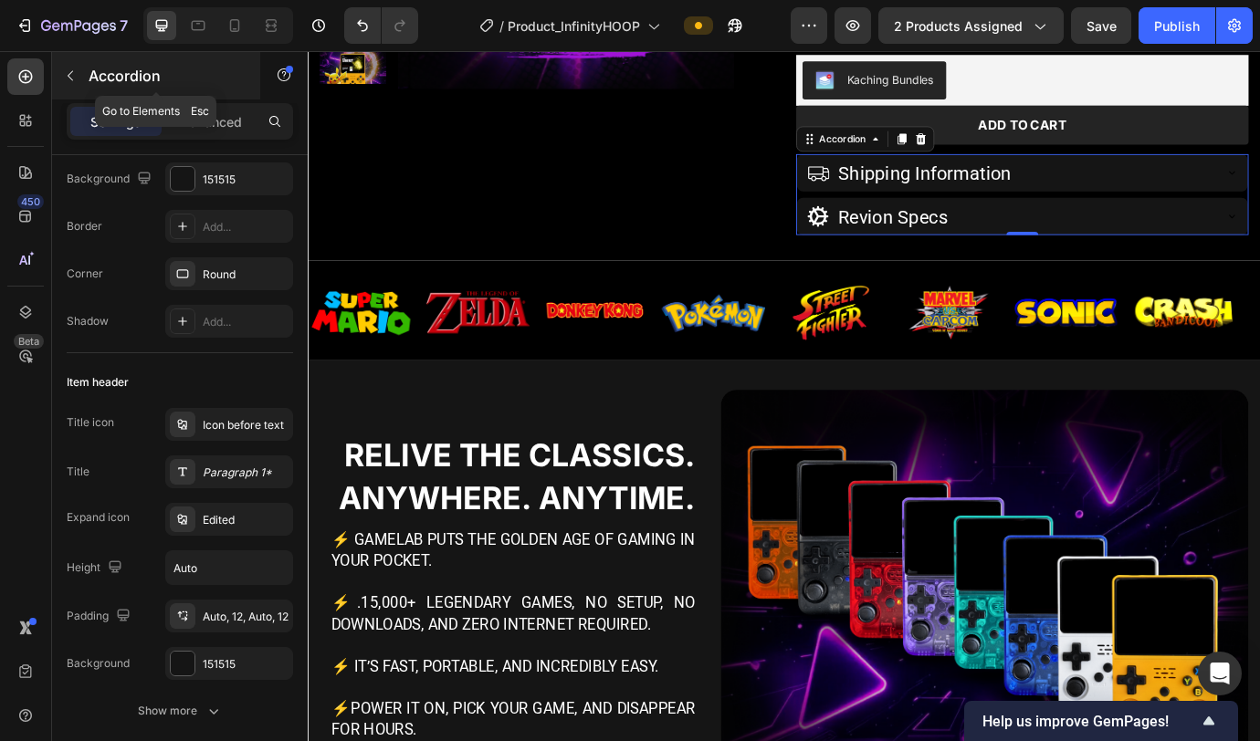
click at [79, 86] on button "button" at bounding box center [70, 75] width 29 height 29
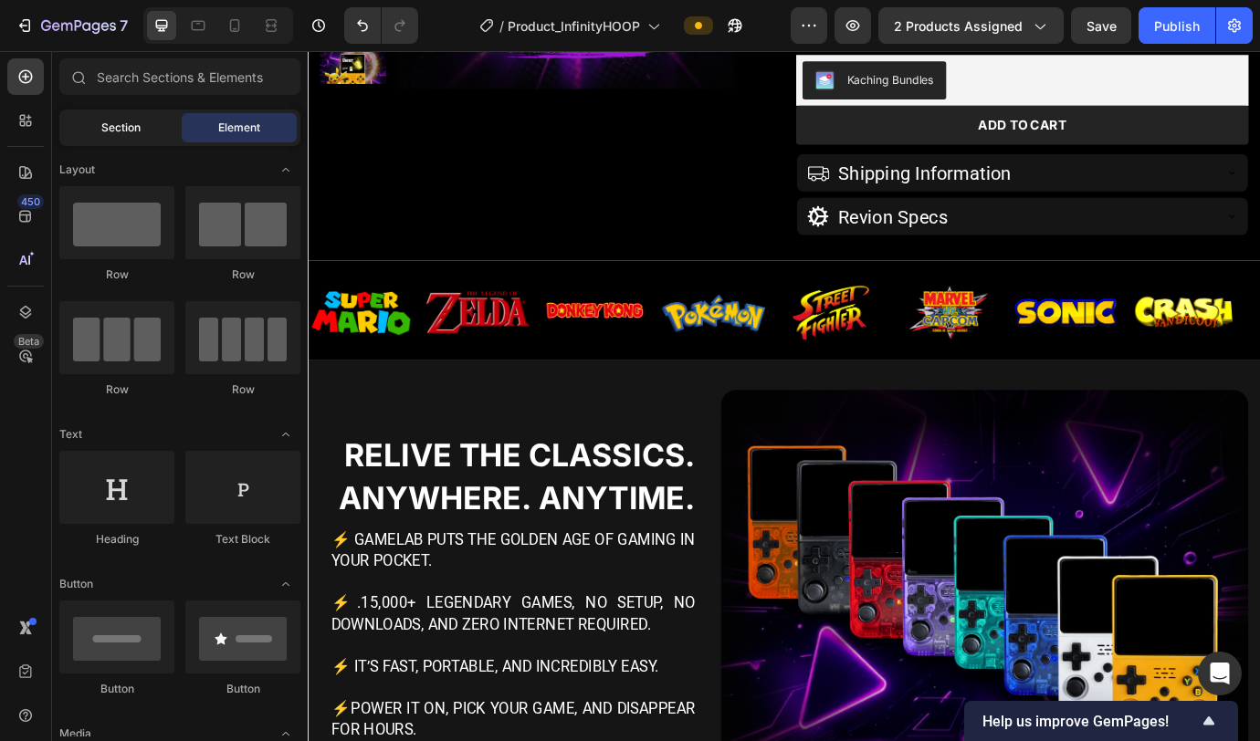
click at [108, 131] on span "Section" at bounding box center [120, 128] width 39 height 16
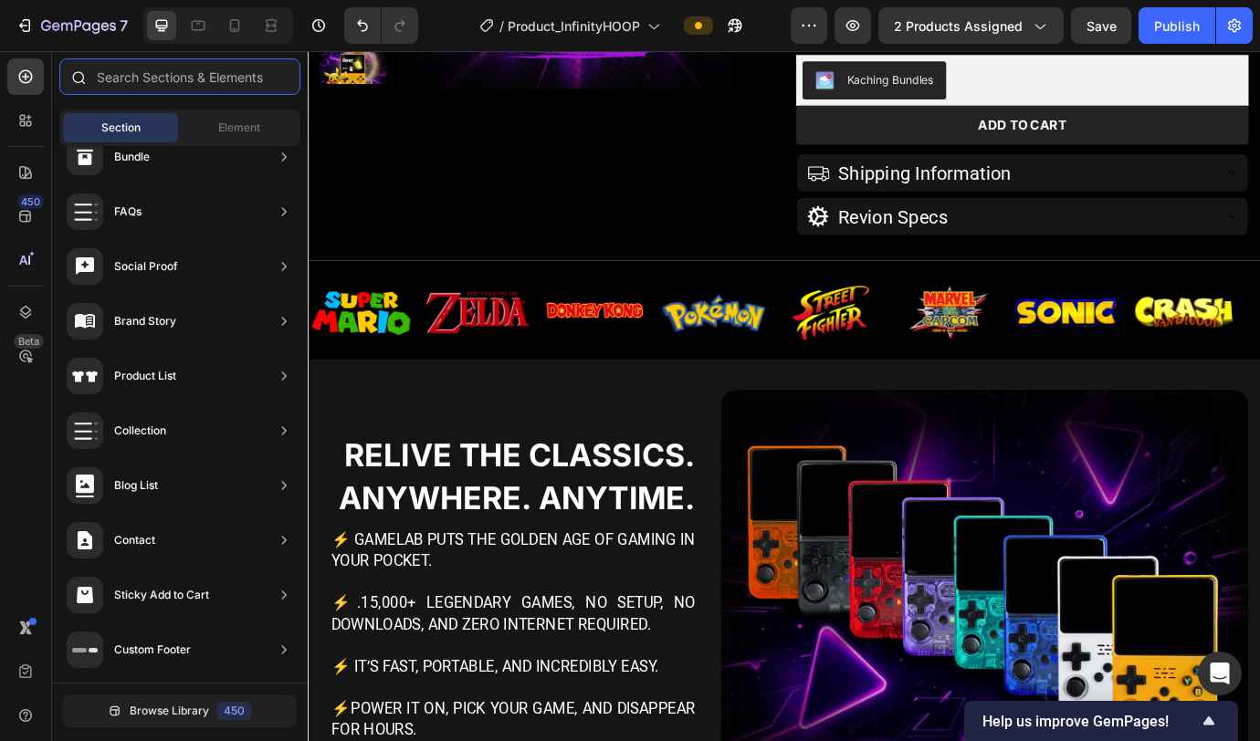
click at [194, 78] on input "text" at bounding box center [179, 76] width 241 height 37
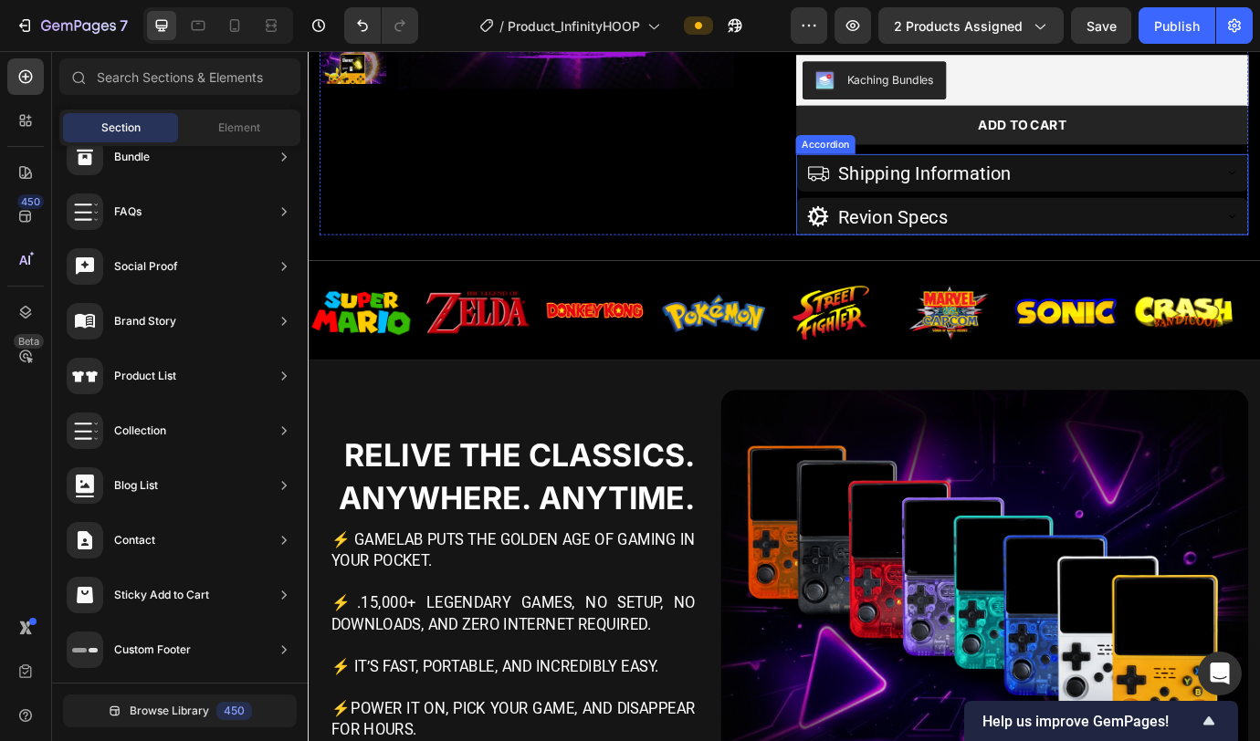
click at [930, 228] on div "Revion Specs" at bounding box center [1114, 241] width 467 height 43
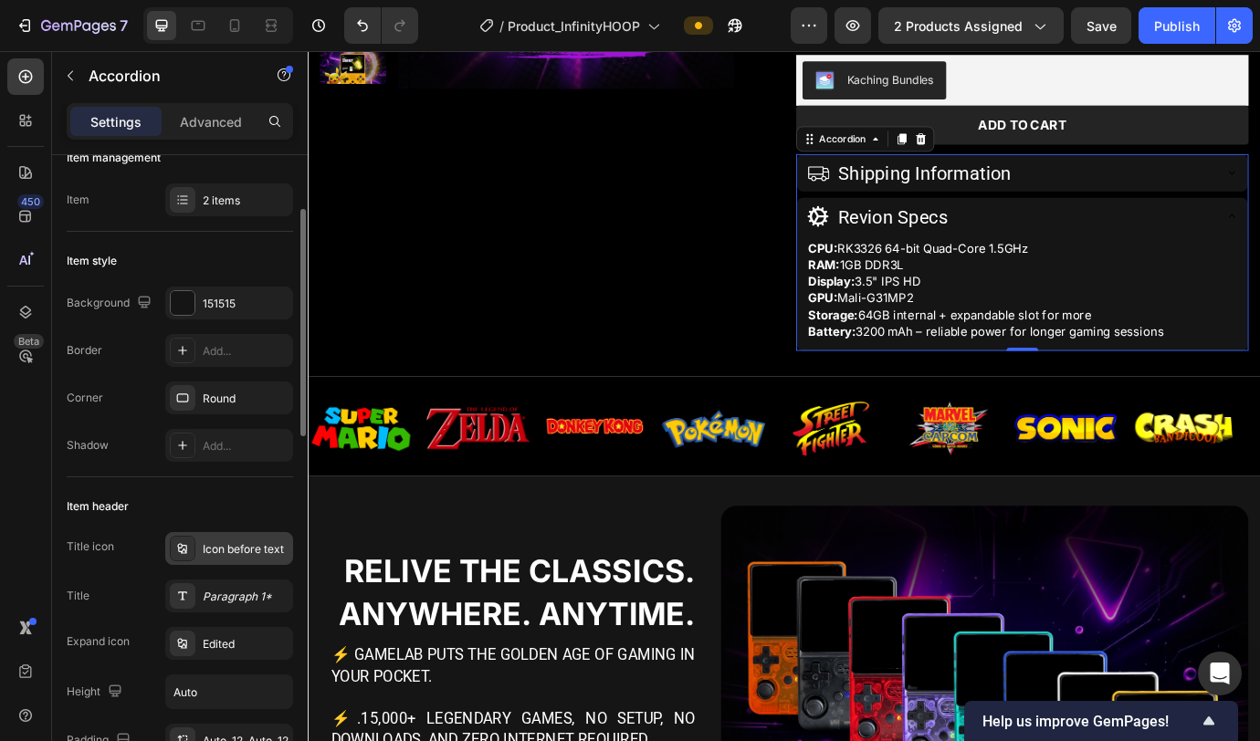
scroll to position [59, 0]
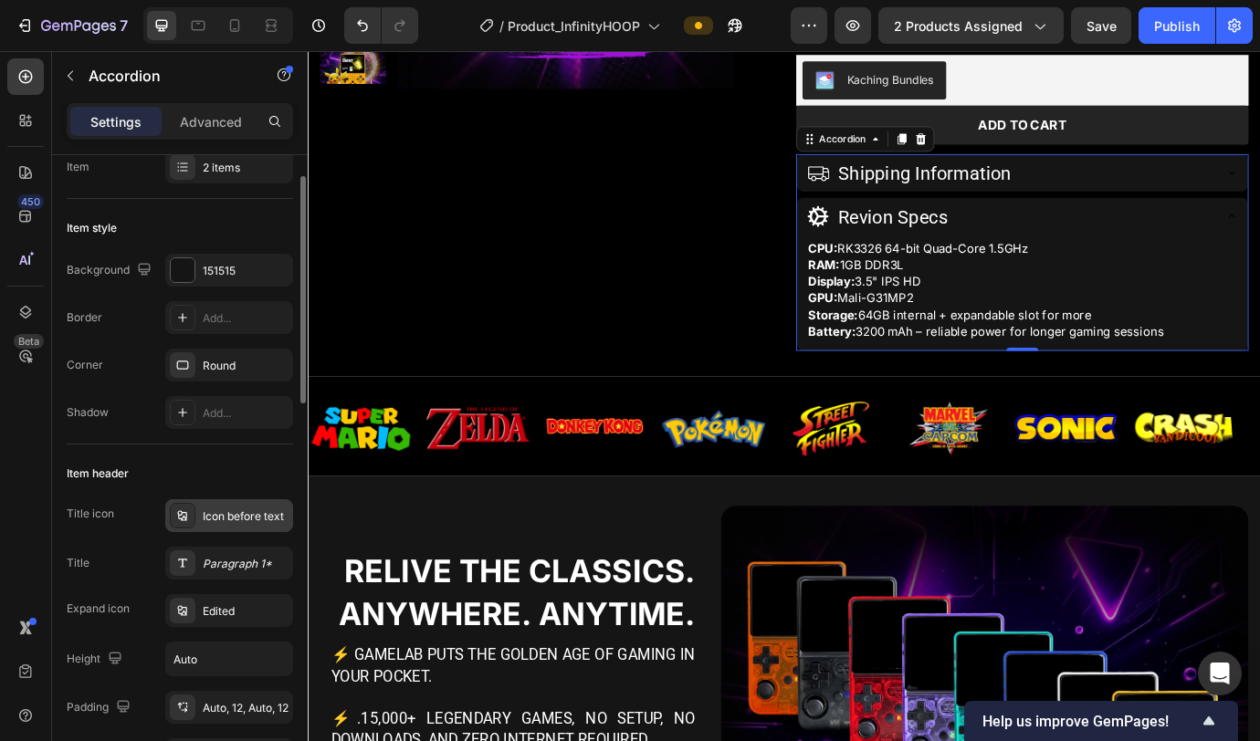
click at [235, 466] on div "Icon before text" at bounding box center [246, 517] width 86 height 16
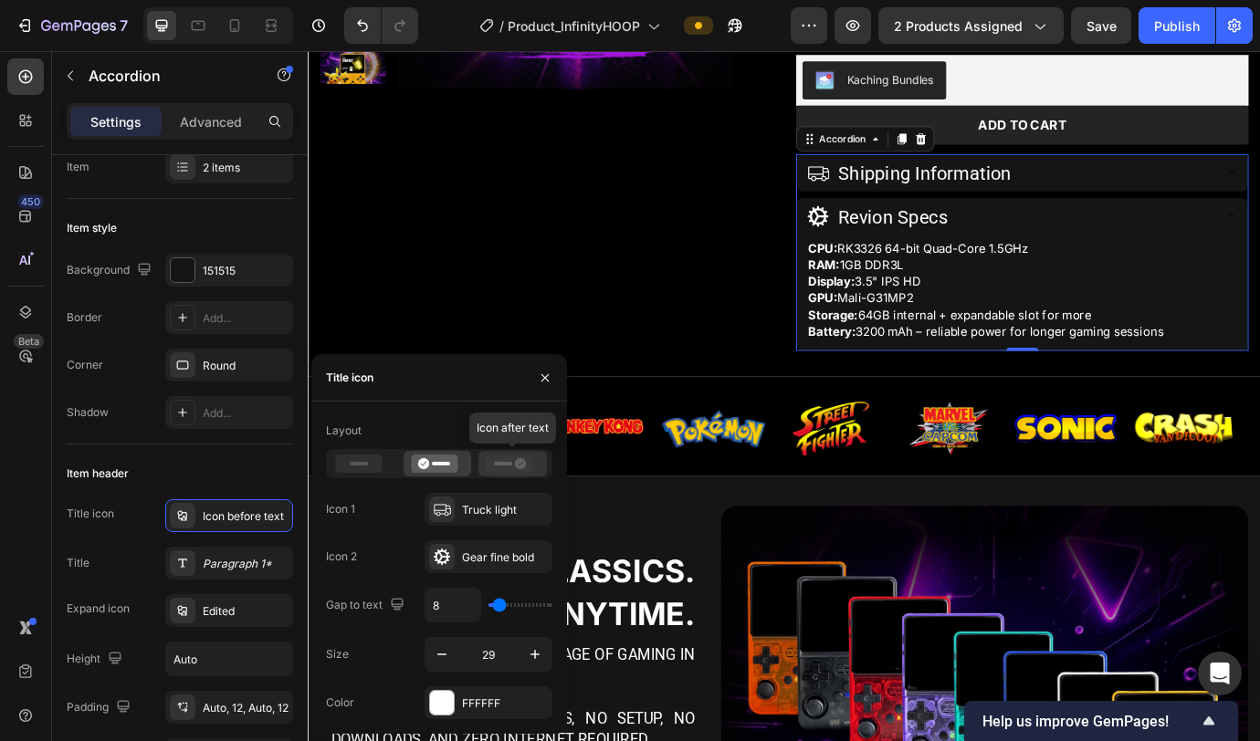
click at [510, 466] on icon at bounding box center [510, 464] width 47 height 18
click at [449, 465] on icon at bounding box center [434, 464] width 47 height 18
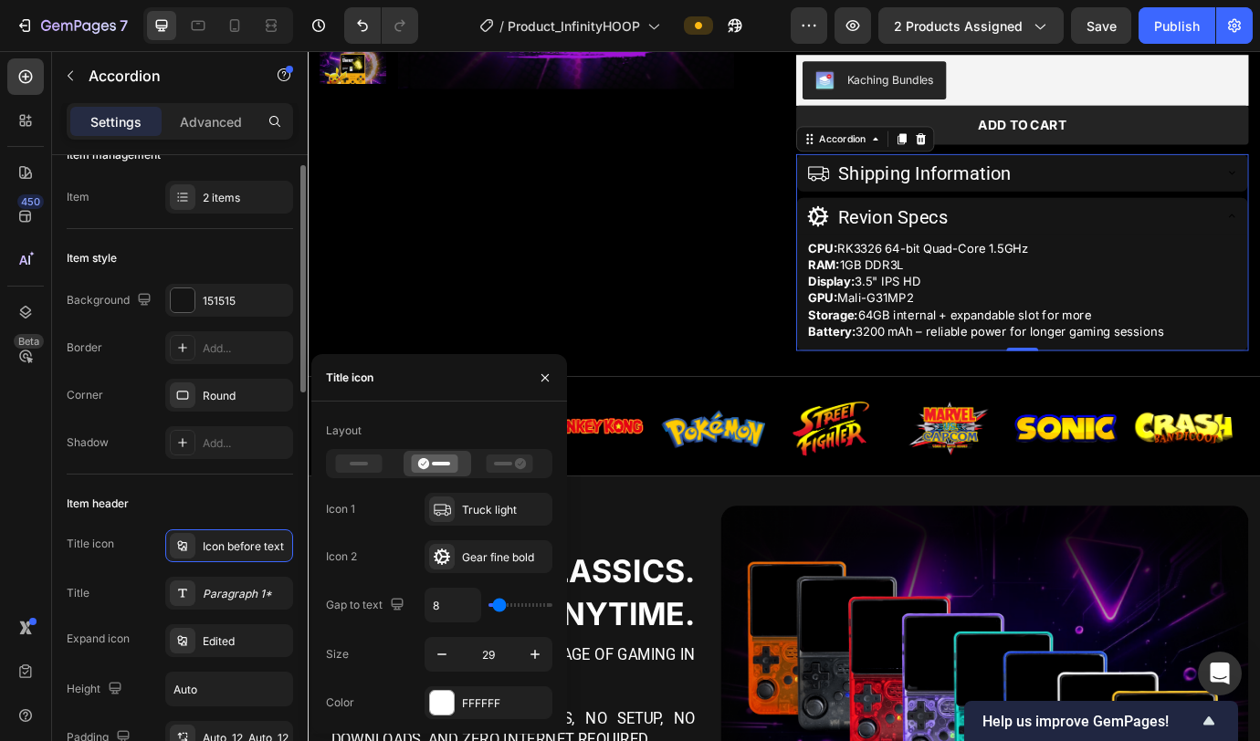
scroll to position [0, 0]
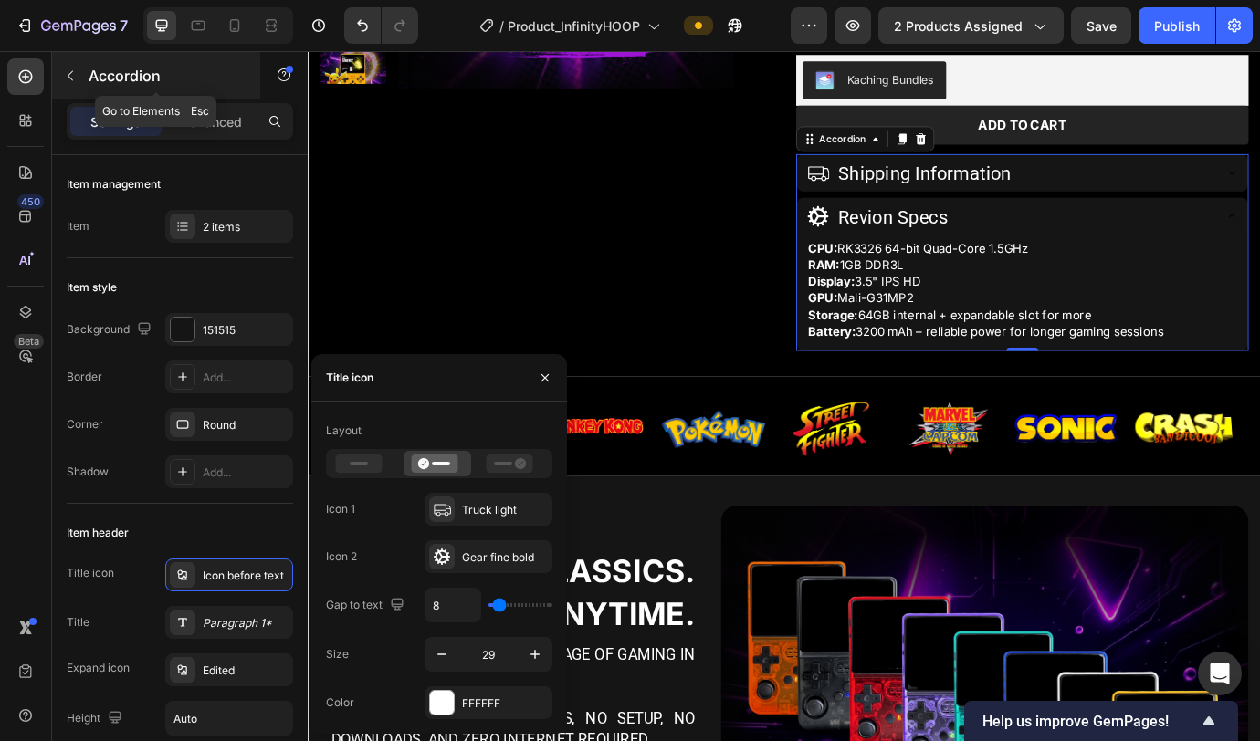
click at [75, 79] on icon "button" at bounding box center [70, 75] width 15 height 15
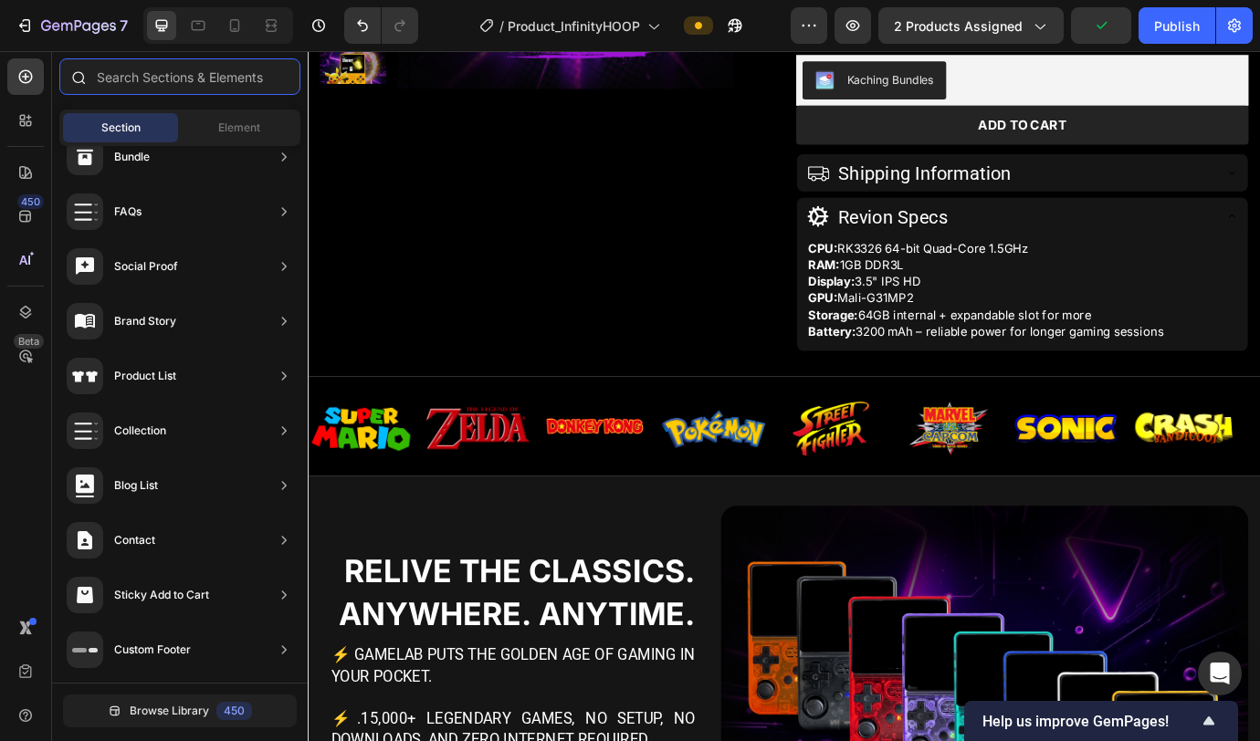
click at [165, 89] on input "text" at bounding box center [179, 76] width 241 height 37
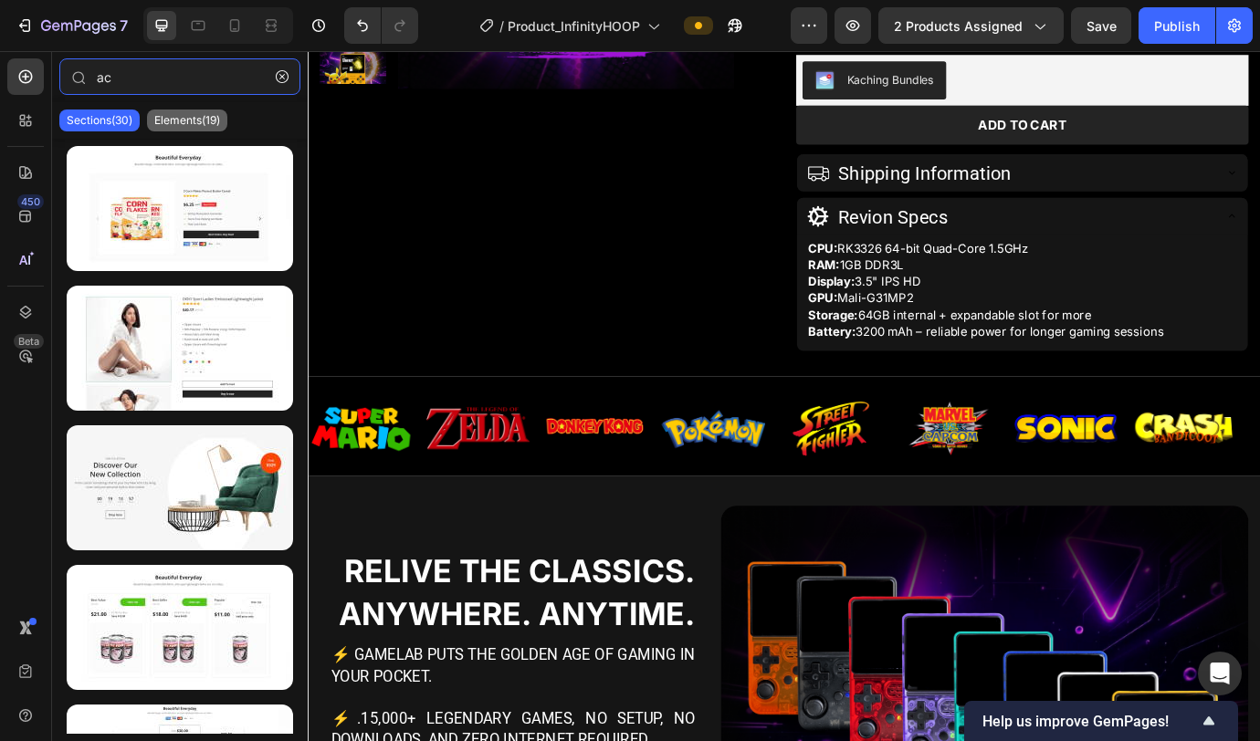
type input "ac"
click at [180, 128] on div "Elements(19)" at bounding box center [187, 121] width 80 height 22
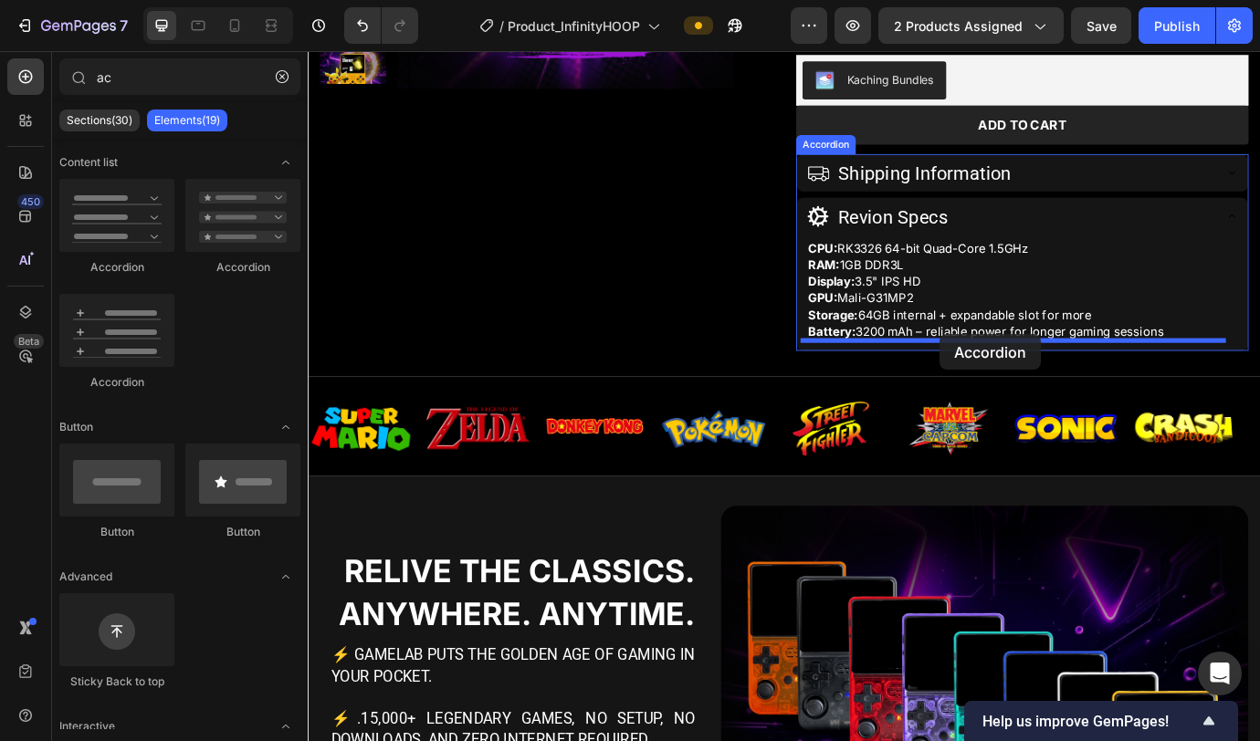
drag, startPoint x: 546, startPoint y: 288, endPoint x: 1034, endPoint y: 377, distance: 496.6
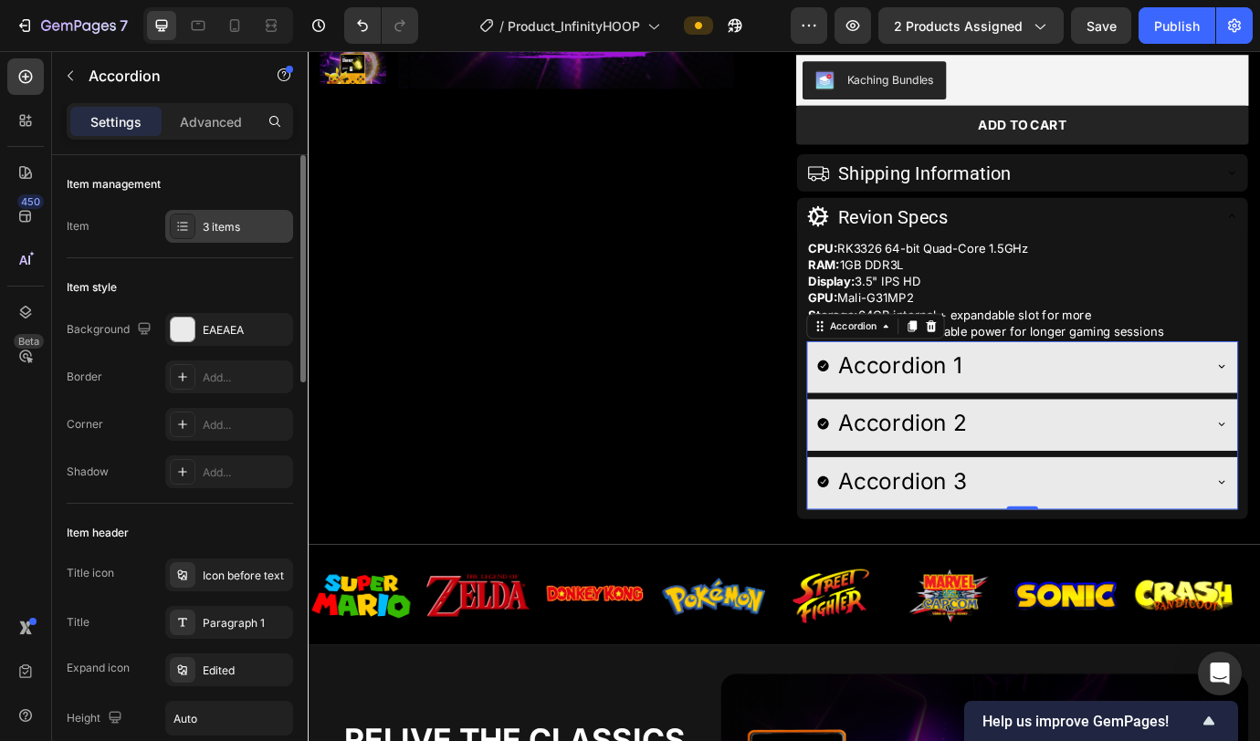
click at [234, 230] on div "3 items" at bounding box center [246, 227] width 86 height 16
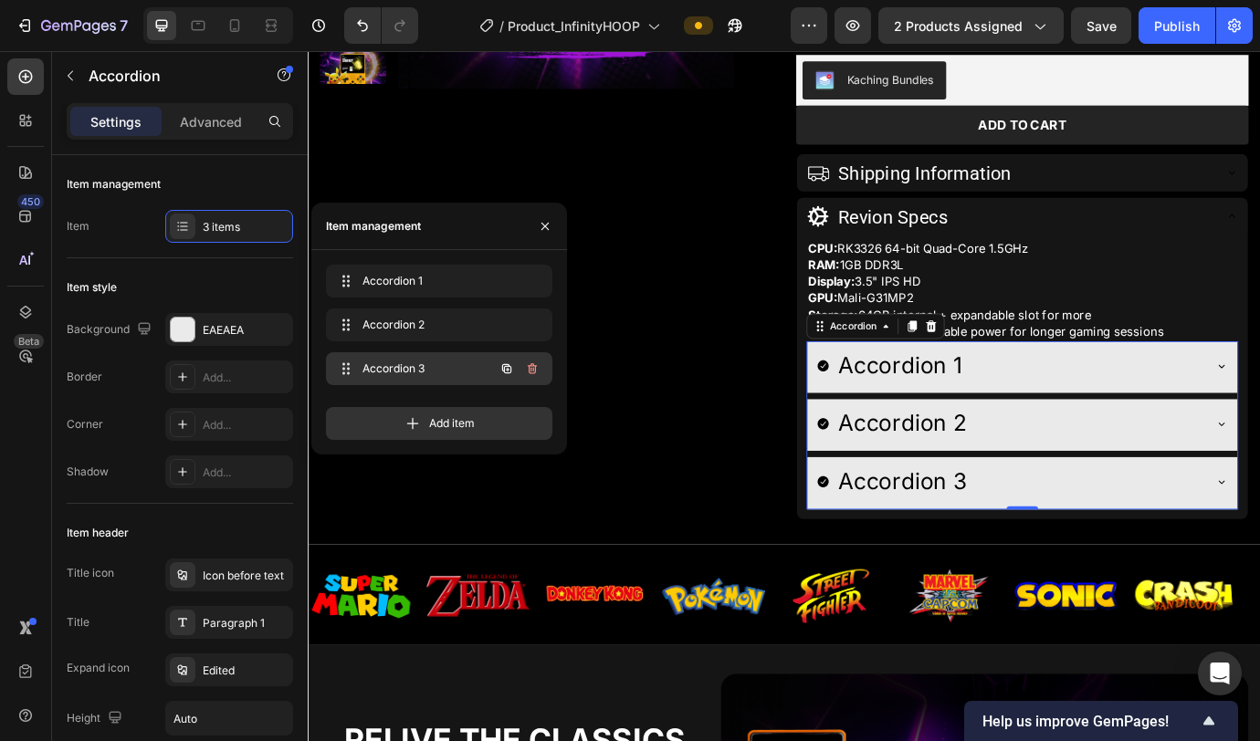
click at [546, 373] on div "Accordion 3 Accordion 3" at bounding box center [439, 368] width 226 height 33
click at [541, 371] on button "button" at bounding box center [532, 369] width 26 height 26
click at [541, 371] on button "Delete" at bounding box center [520, 369] width 50 height 26
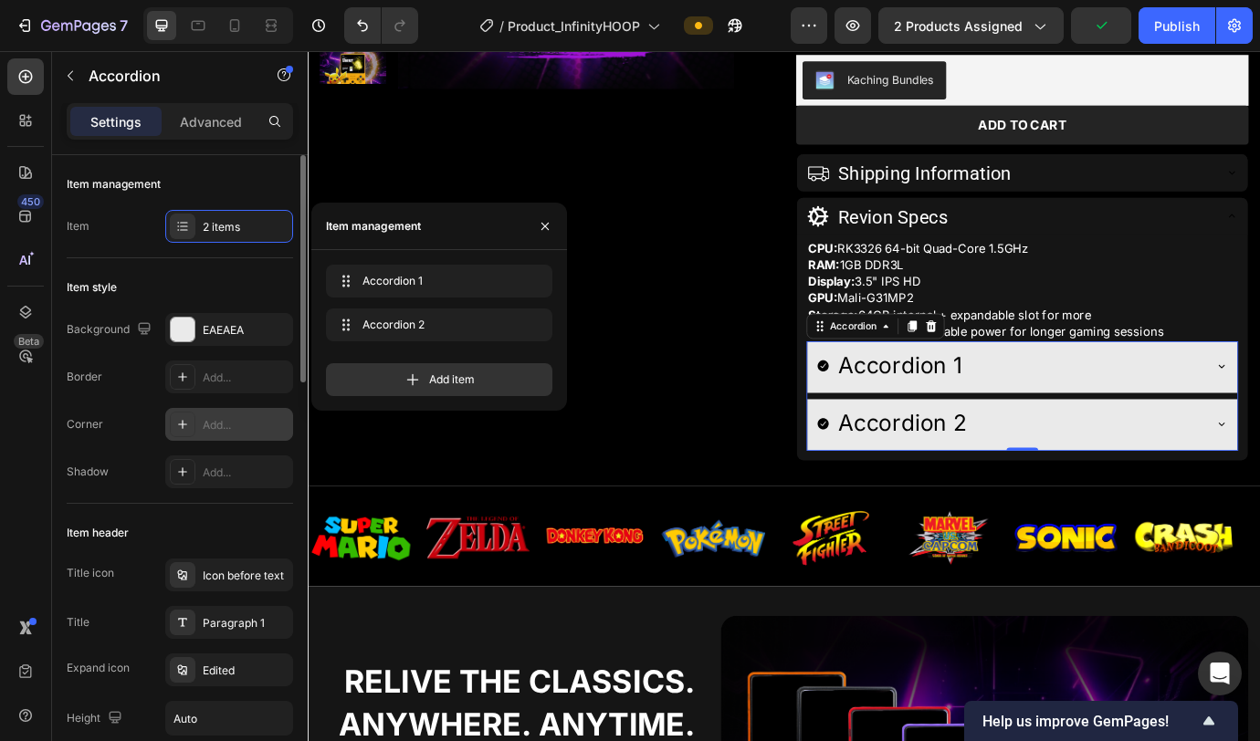
click at [226, 414] on div "Add..." at bounding box center [229, 424] width 128 height 33
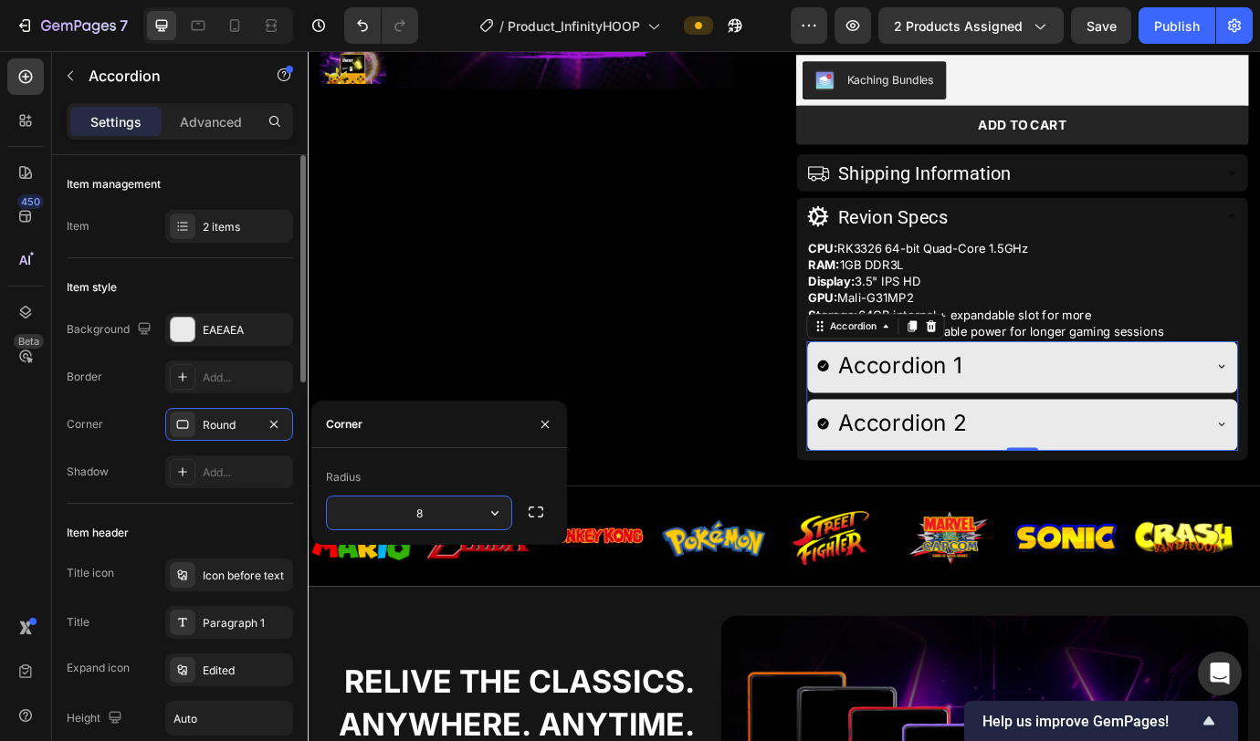
click at [110, 394] on div "Background EAEAEA Border Add... Corner Round Shadow Add..." at bounding box center [180, 400] width 226 height 175
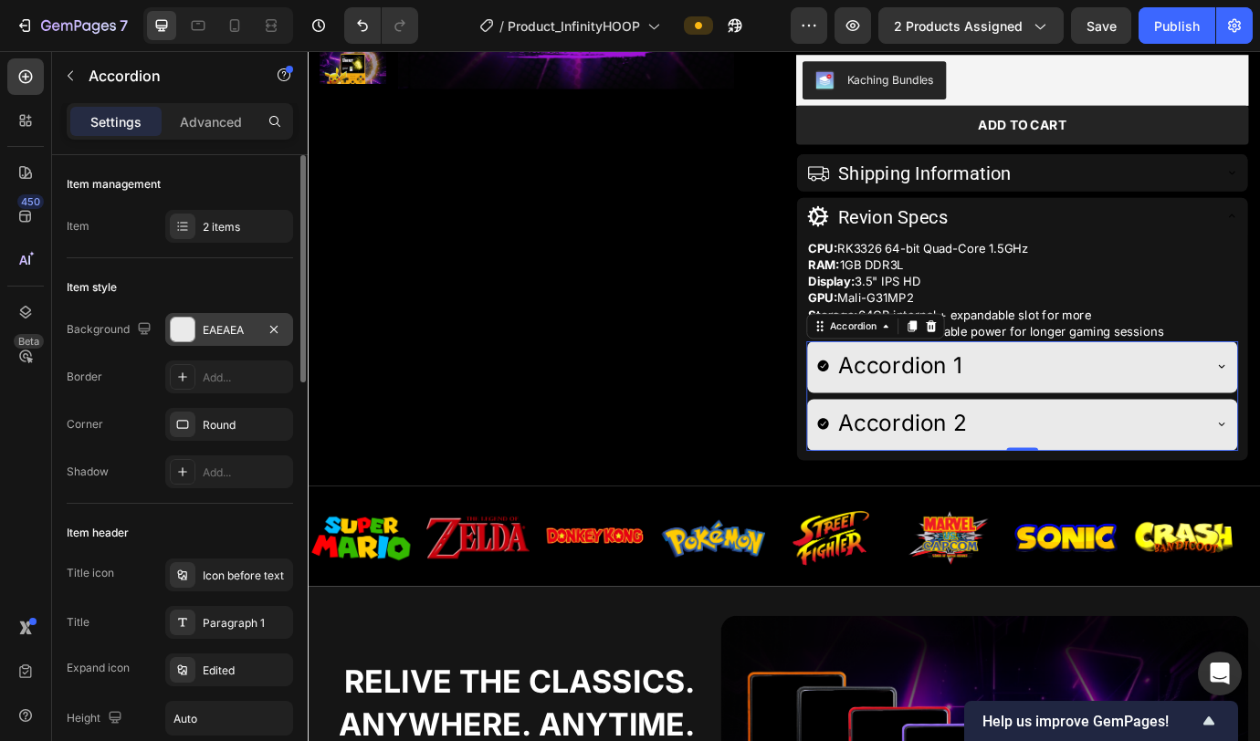
click at [205, 335] on div "EAEAEA" at bounding box center [229, 330] width 53 height 16
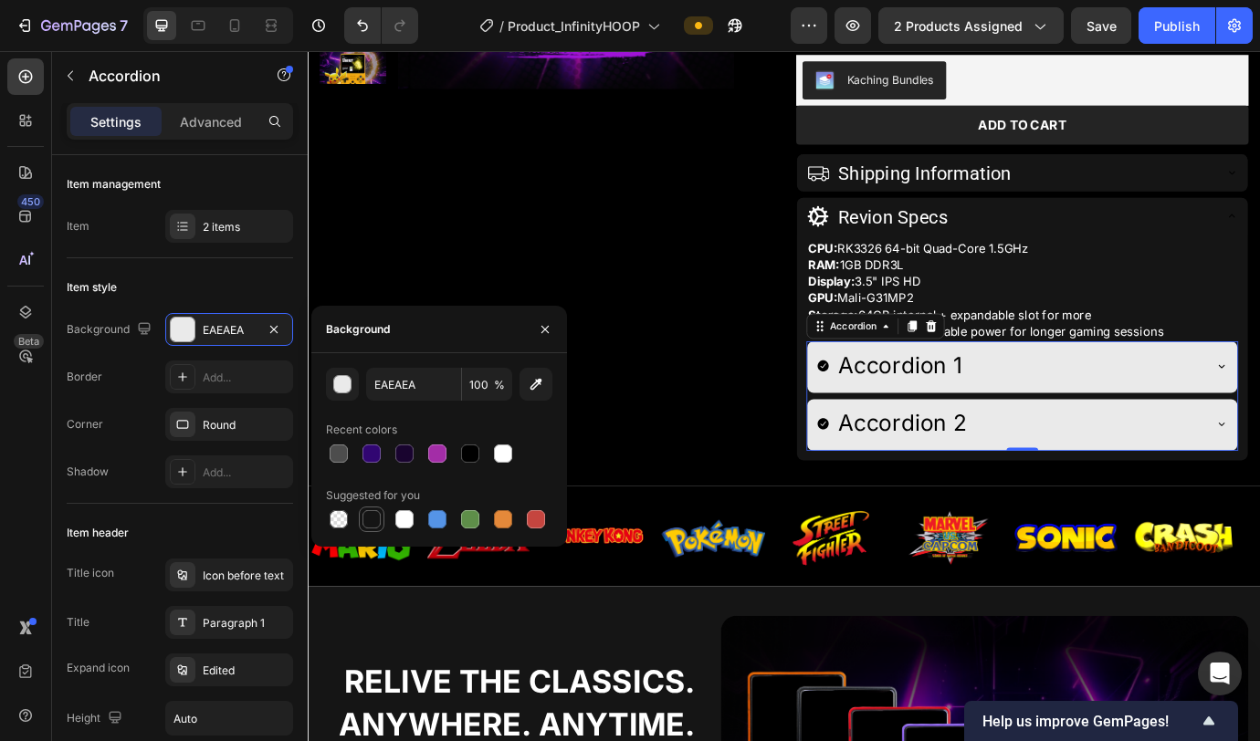
click at [374, 466] on div at bounding box center [371, 519] width 18 height 18
type input "151515"
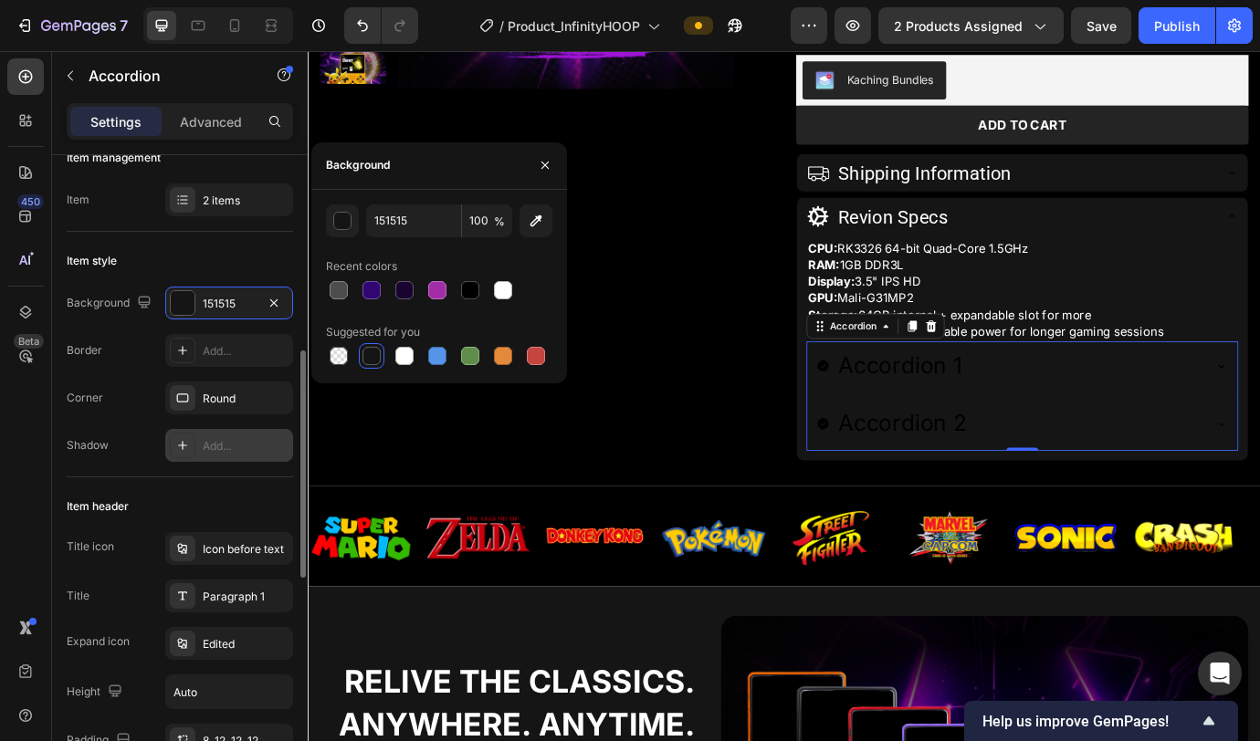
scroll to position [163, 0]
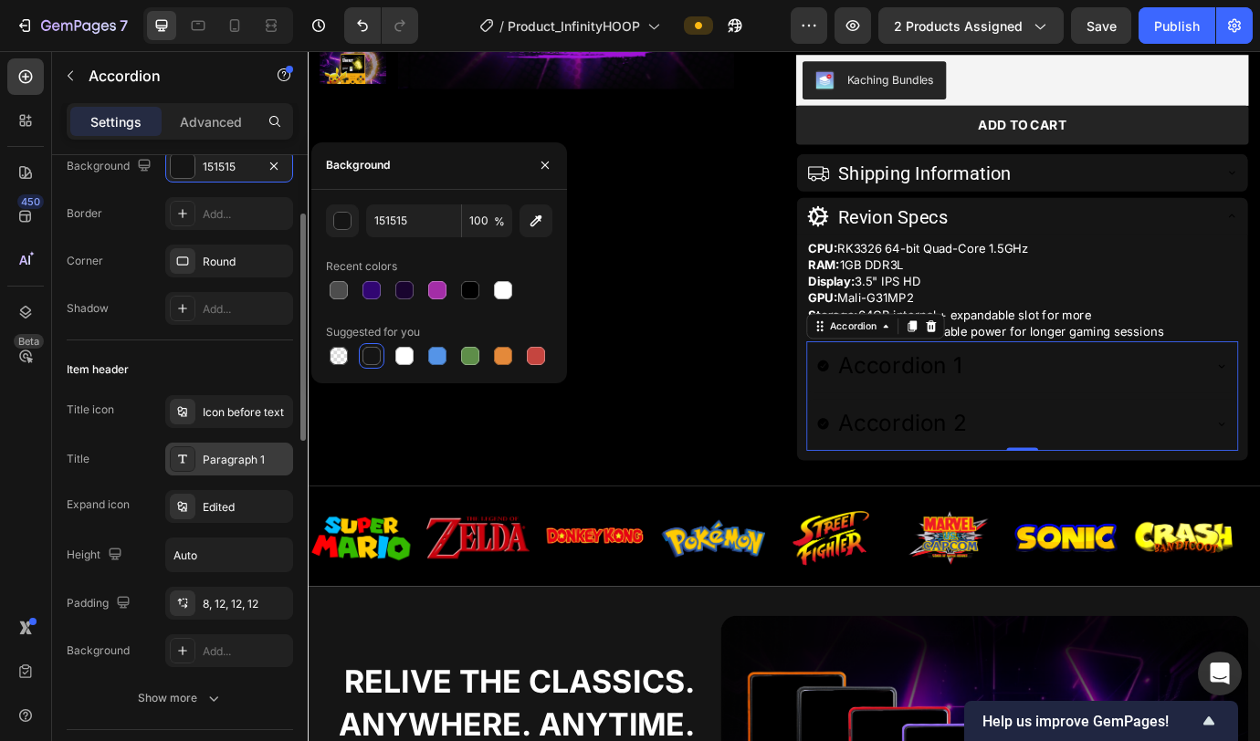
click at [215, 466] on div "Paragraph 1" at bounding box center [229, 459] width 128 height 33
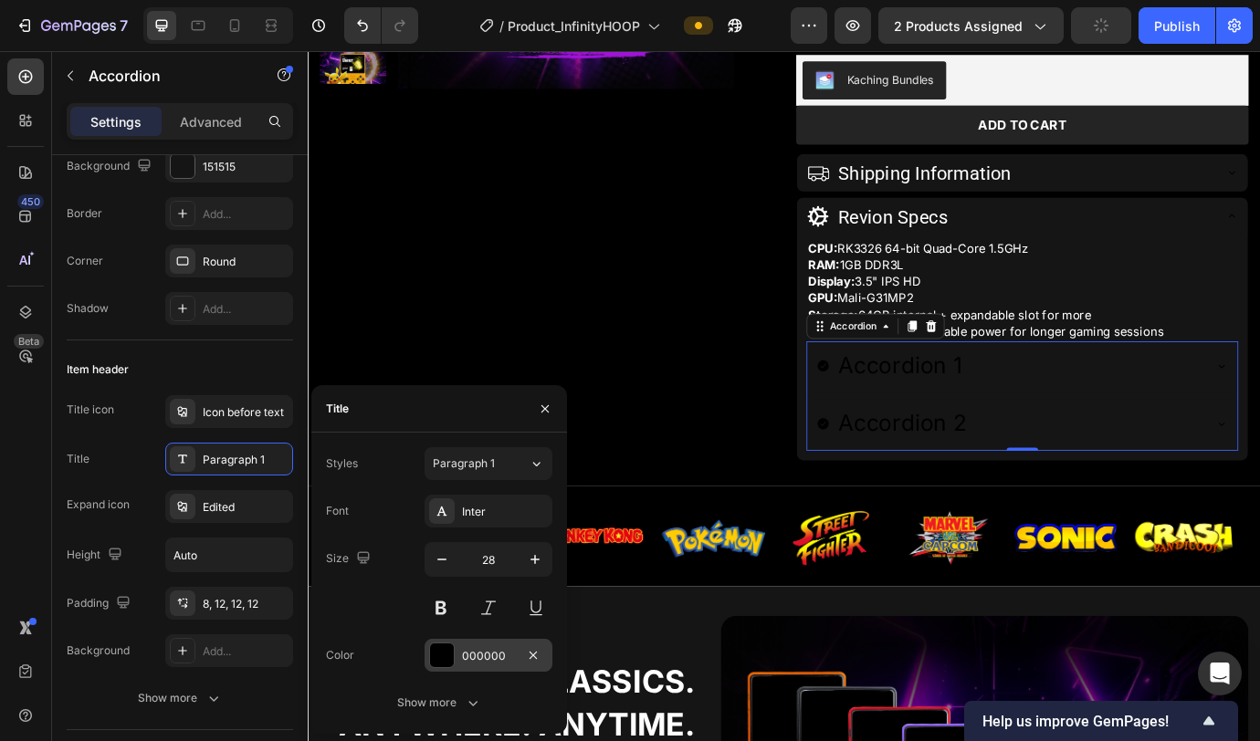
click at [468, 466] on div "000000" at bounding box center [488, 656] width 53 height 16
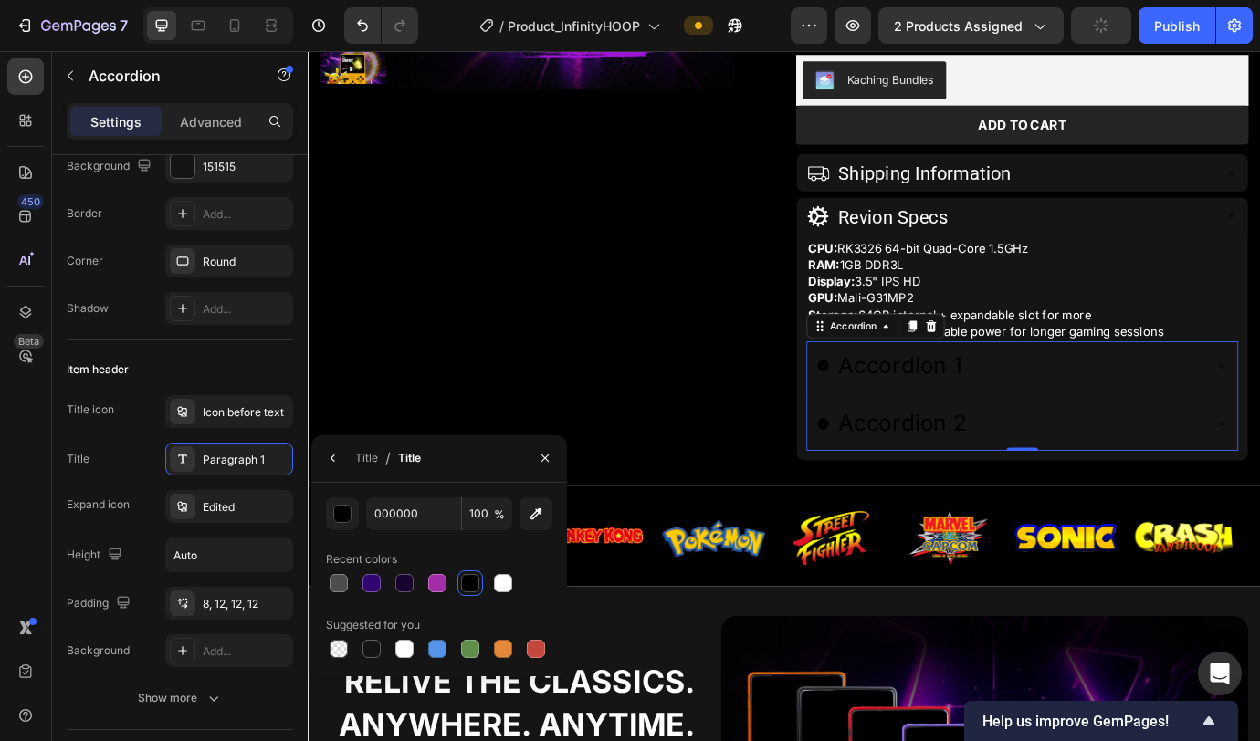
click at [511, 466] on div "000000 100 % Recent colors Suggested for you" at bounding box center [439, 580] width 226 height 164
click at [509, 466] on div at bounding box center [503, 583] width 18 height 18
type input "FFFFFF"
click at [341, 457] on button "button" at bounding box center [333, 458] width 29 height 29
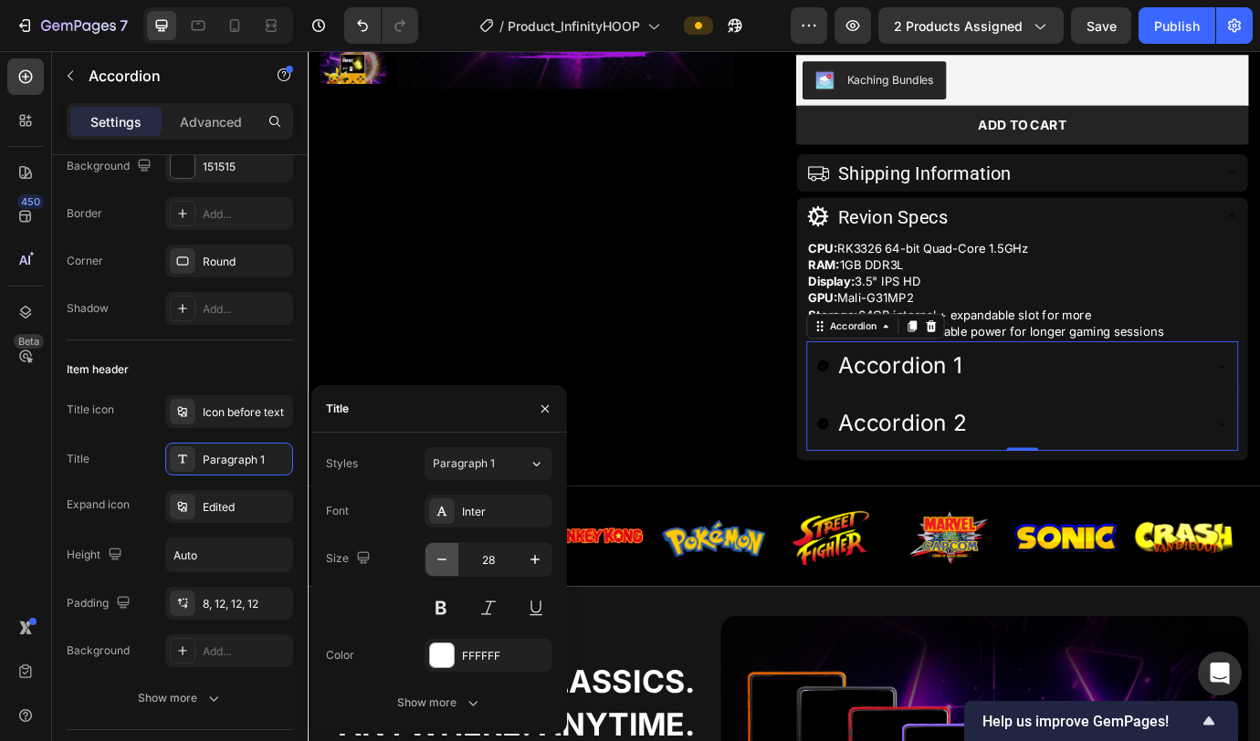
click at [439, 466] on icon "button" at bounding box center [442, 560] width 18 height 18
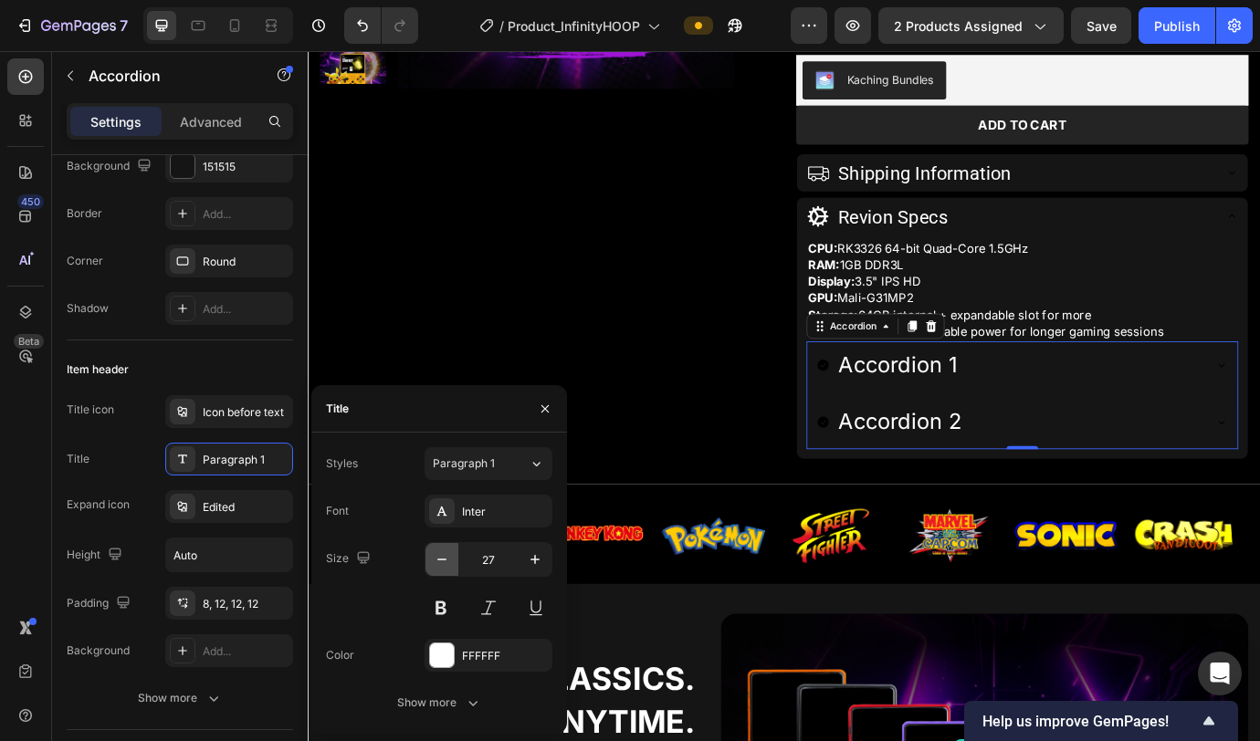
click at [439, 466] on icon "button" at bounding box center [442, 560] width 18 height 18
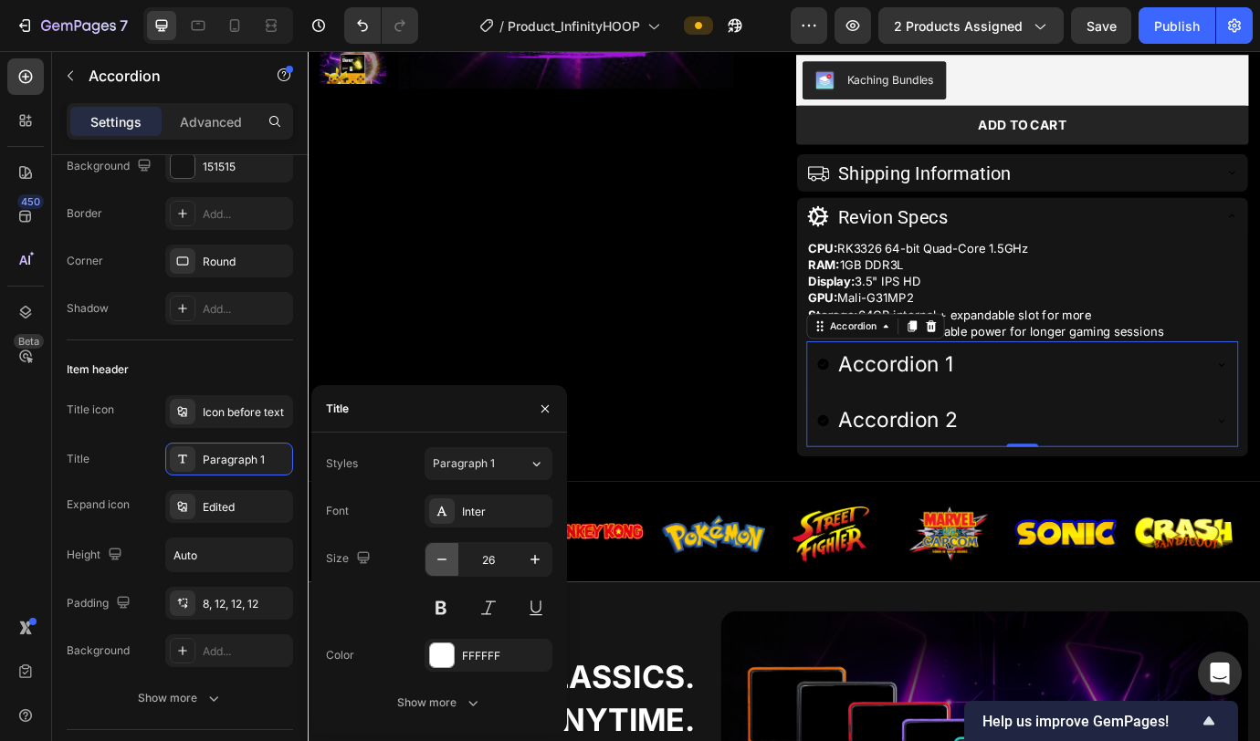
click at [439, 466] on icon "button" at bounding box center [442, 560] width 18 height 18
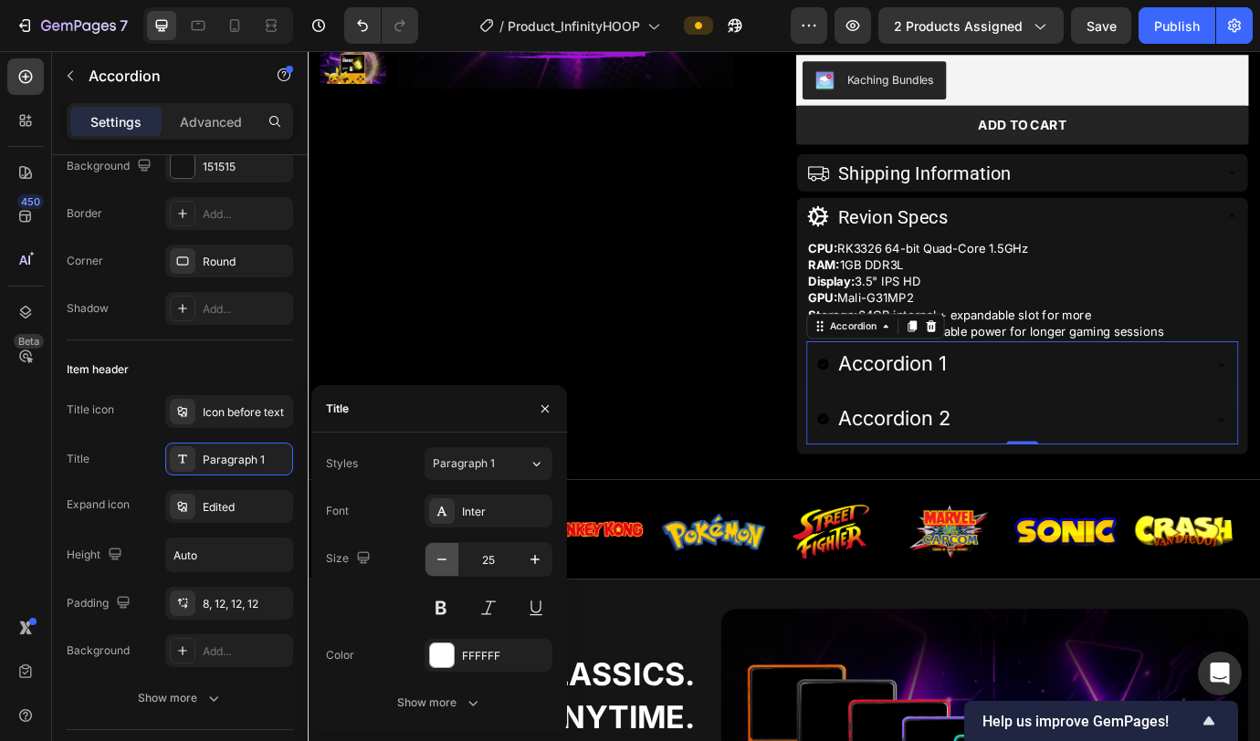
click at [439, 466] on icon "button" at bounding box center [442, 560] width 18 height 18
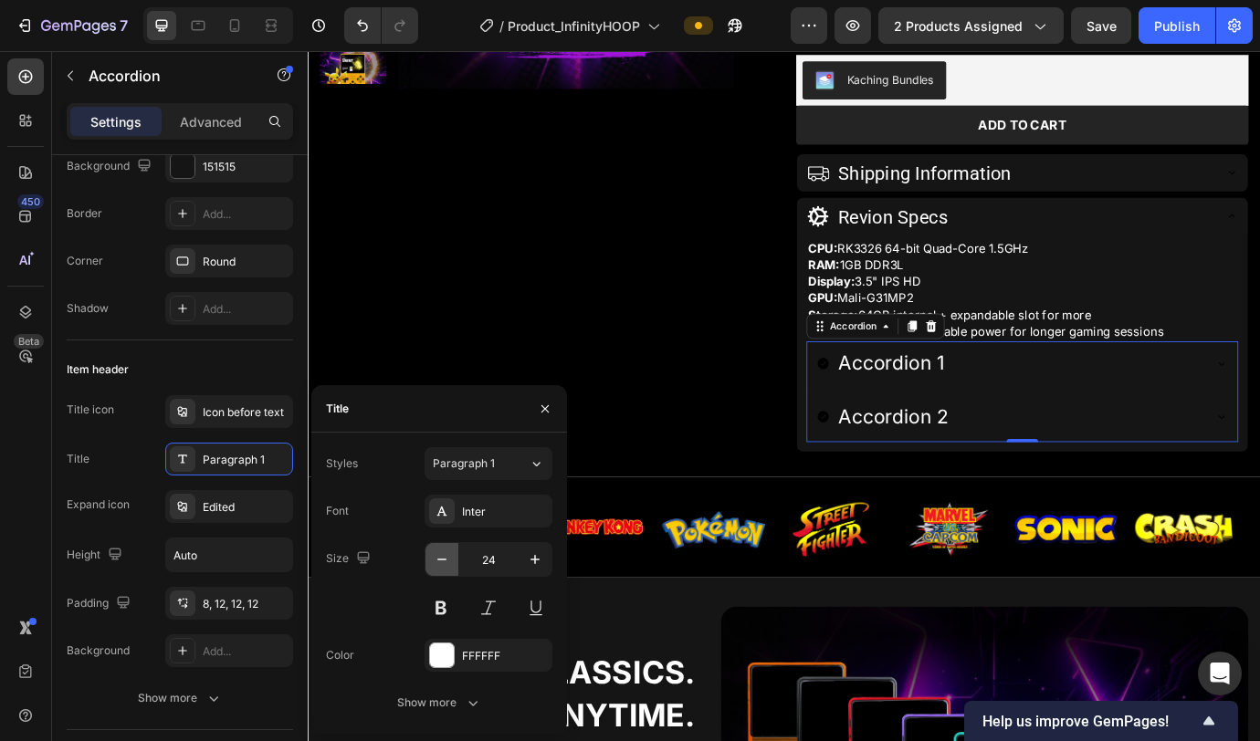
click at [439, 466] on icon "button" at bounding box center [442, 560] width 18 height 18
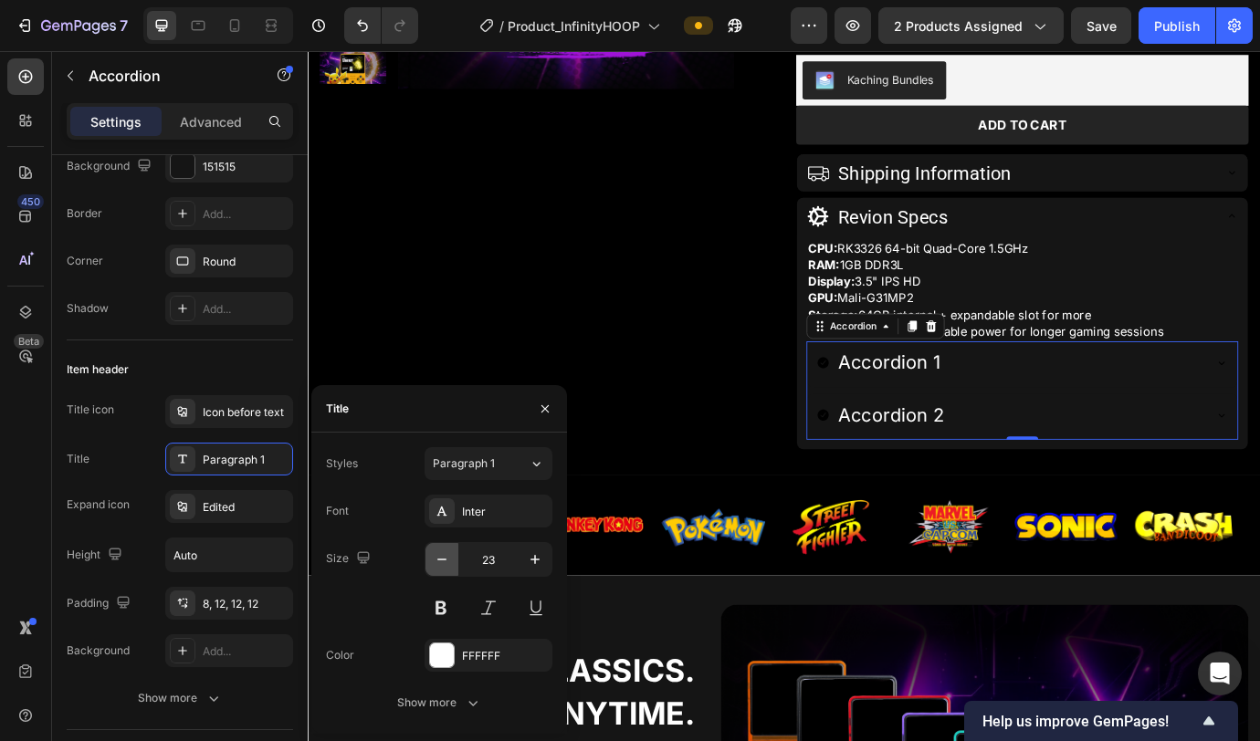
click at [439, 466] on icon "button" at bounding box center [442, 560] width 18 height 18
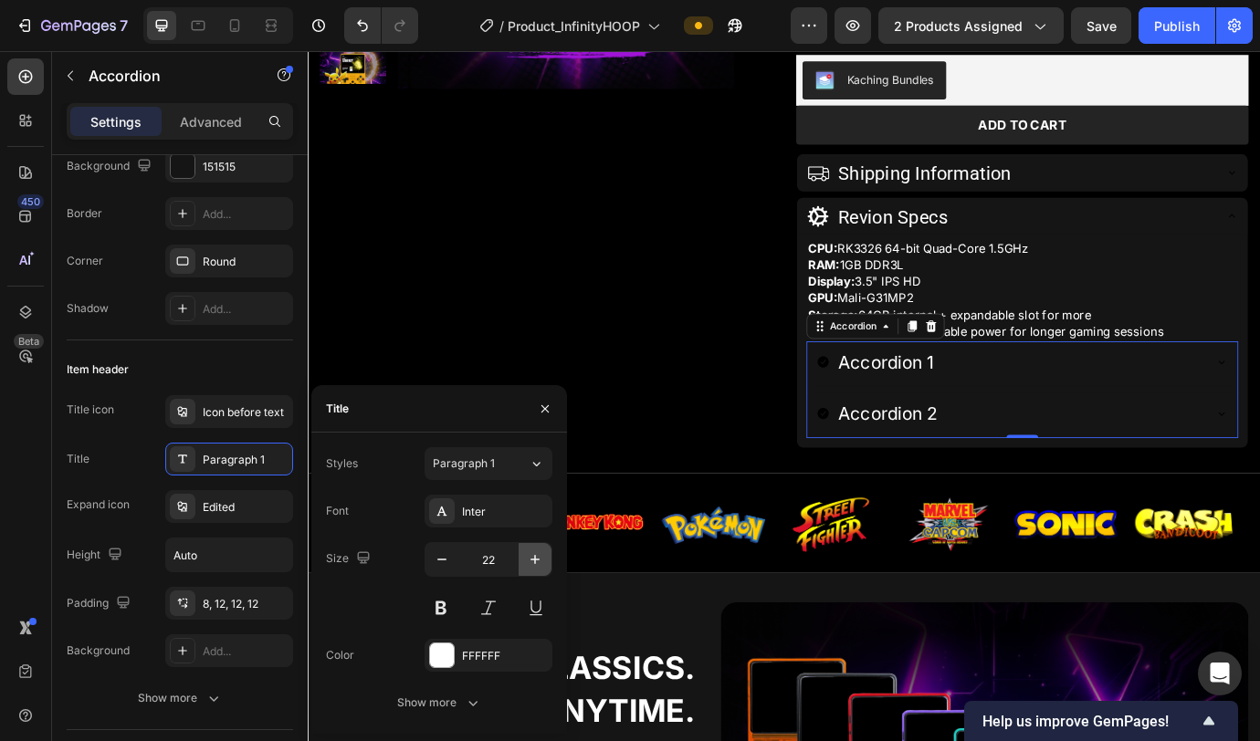
click at [524, 466] on button "button" at bounding box center [535, 559] width 33 height 33
type input "23"
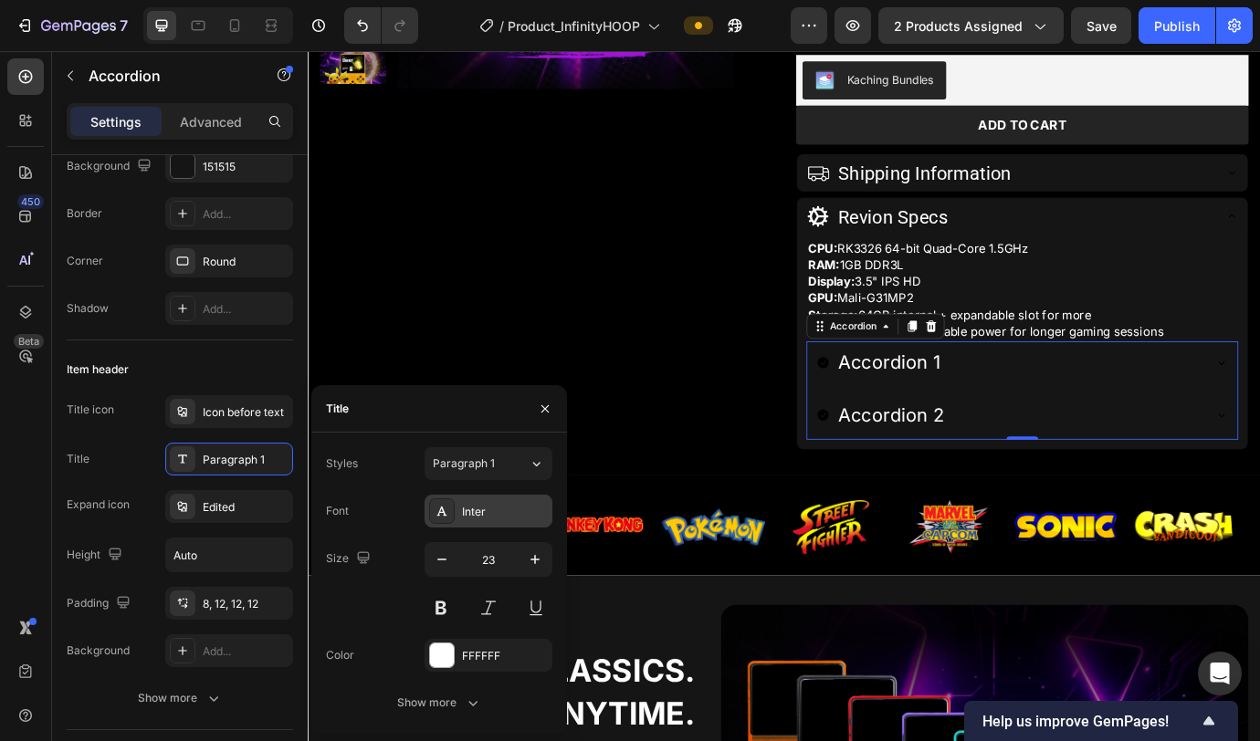
click at [477, 466] on div "Inter" at bounding box center [505, 512] width 86 height 16
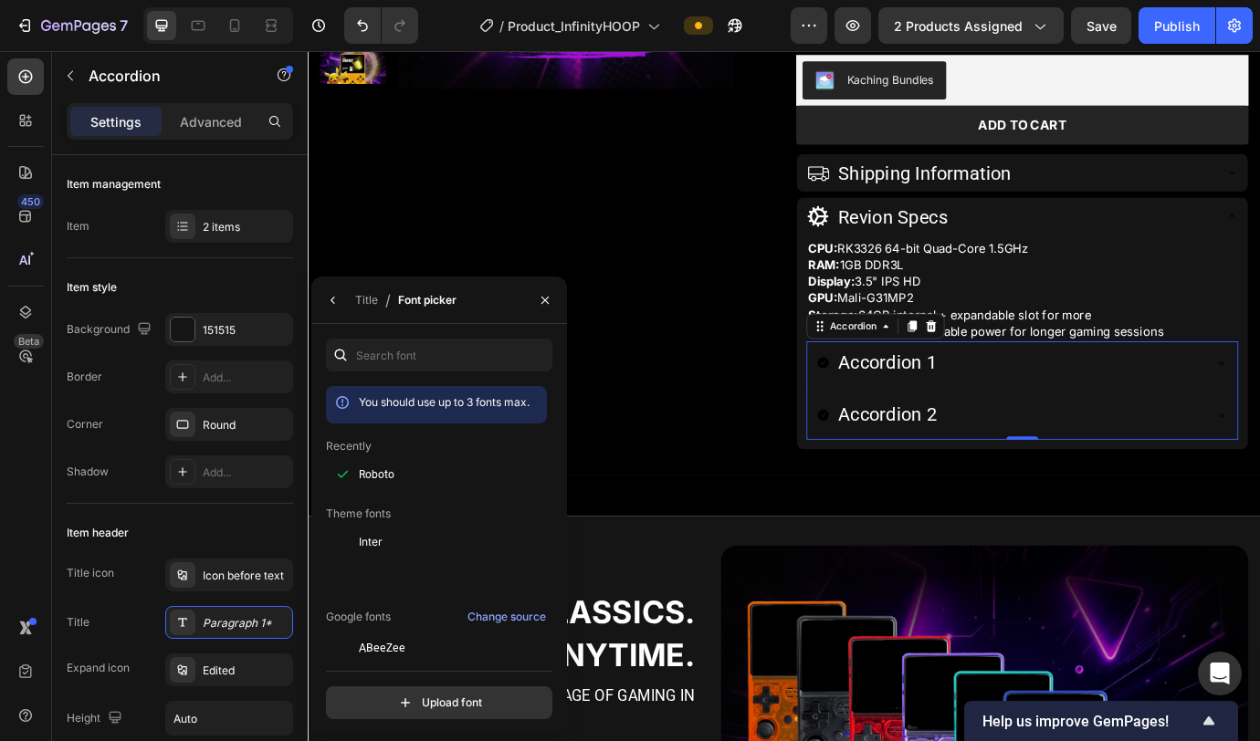
scroll to position [163, 0]
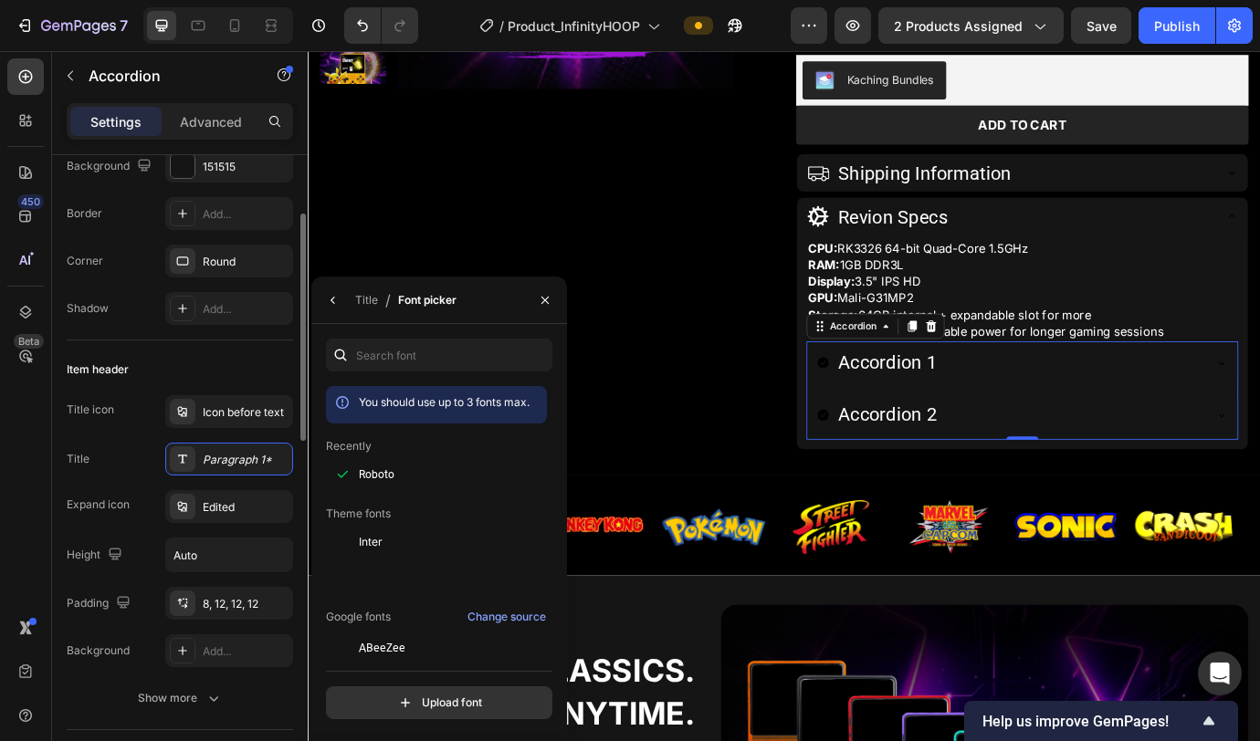
click at [96, 486] on div "Title icon Icon before text Title Paragraph 1* Expand icon Edited Height Auto P…" at bounding box center [180, 531] width 226 height 272
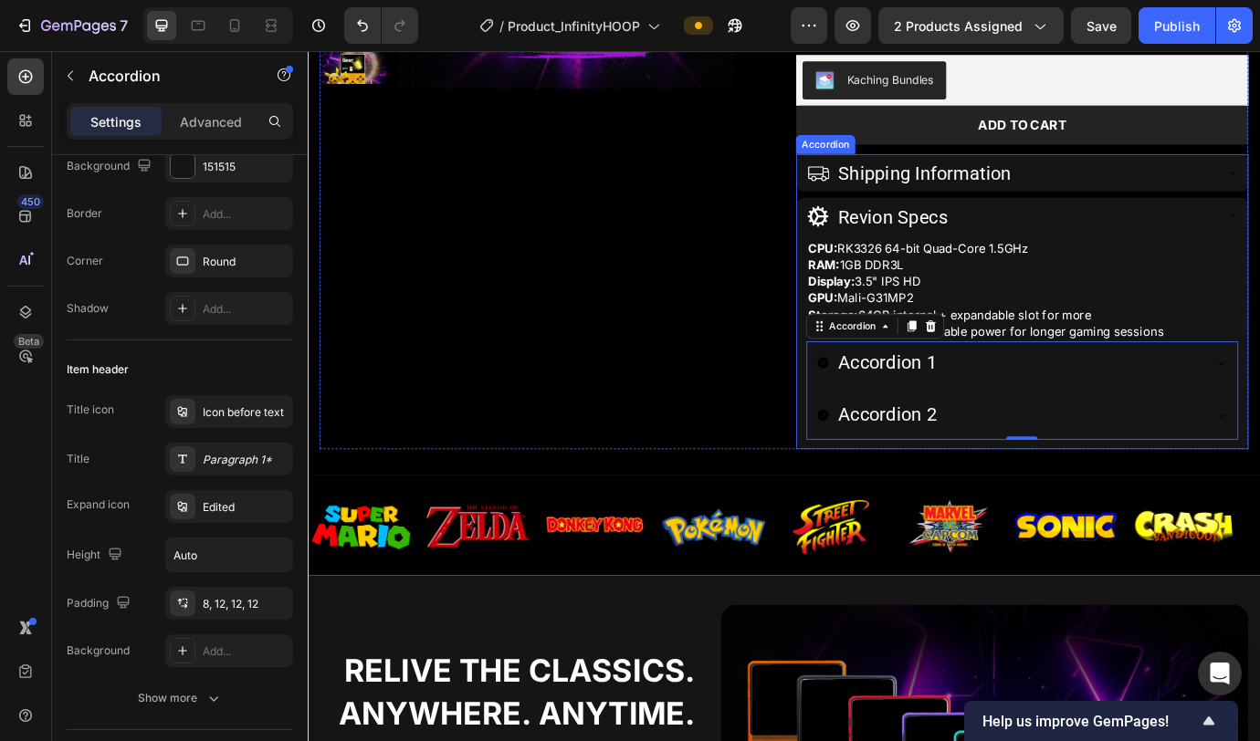
click at [1120, 255] on div "Revion Specs" at bounding box center [1114, 241] width 467 height 43
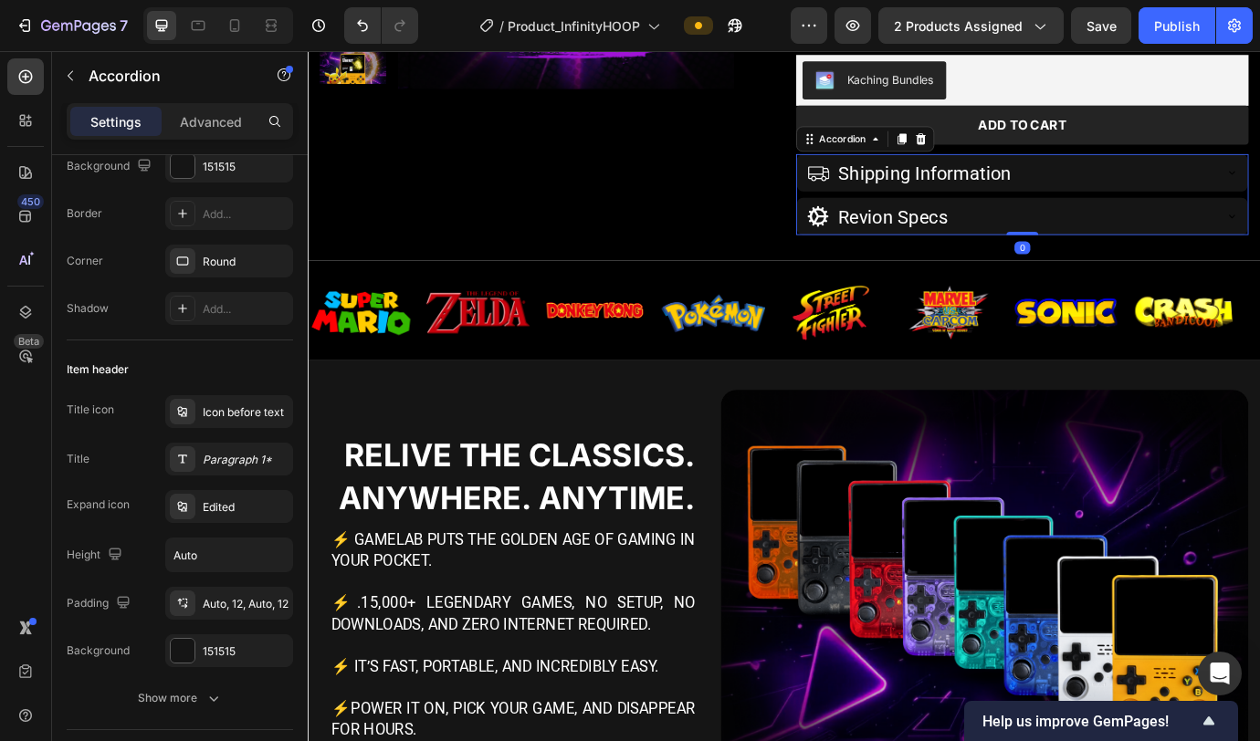
click at [1102, 222] on div "Revion Specs" at bounding box center [1114, 241] width 467 height 43
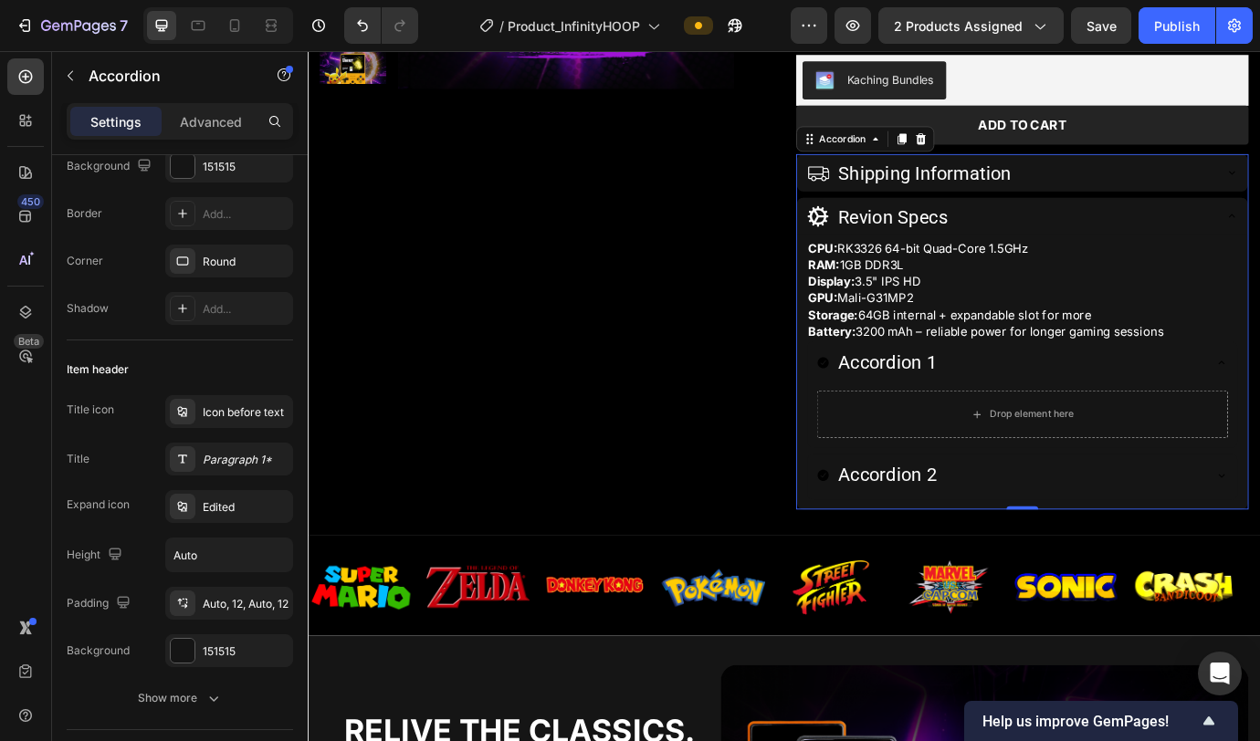
click at [1259, 227] on div "Revion Specs" at bounding box center [1114, 241] width 467 height 43
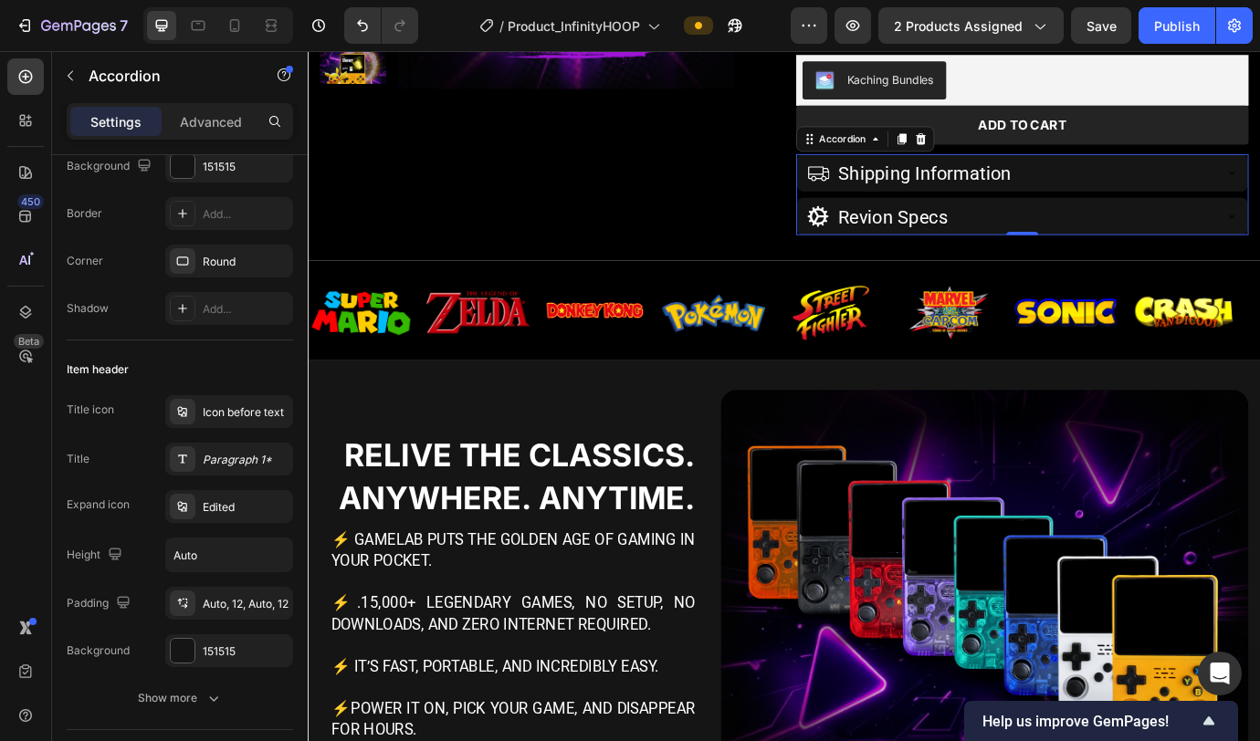
click at [1166, 232] on div "Revion Specs" at bounding box center [1114, 241] width 467 height 43
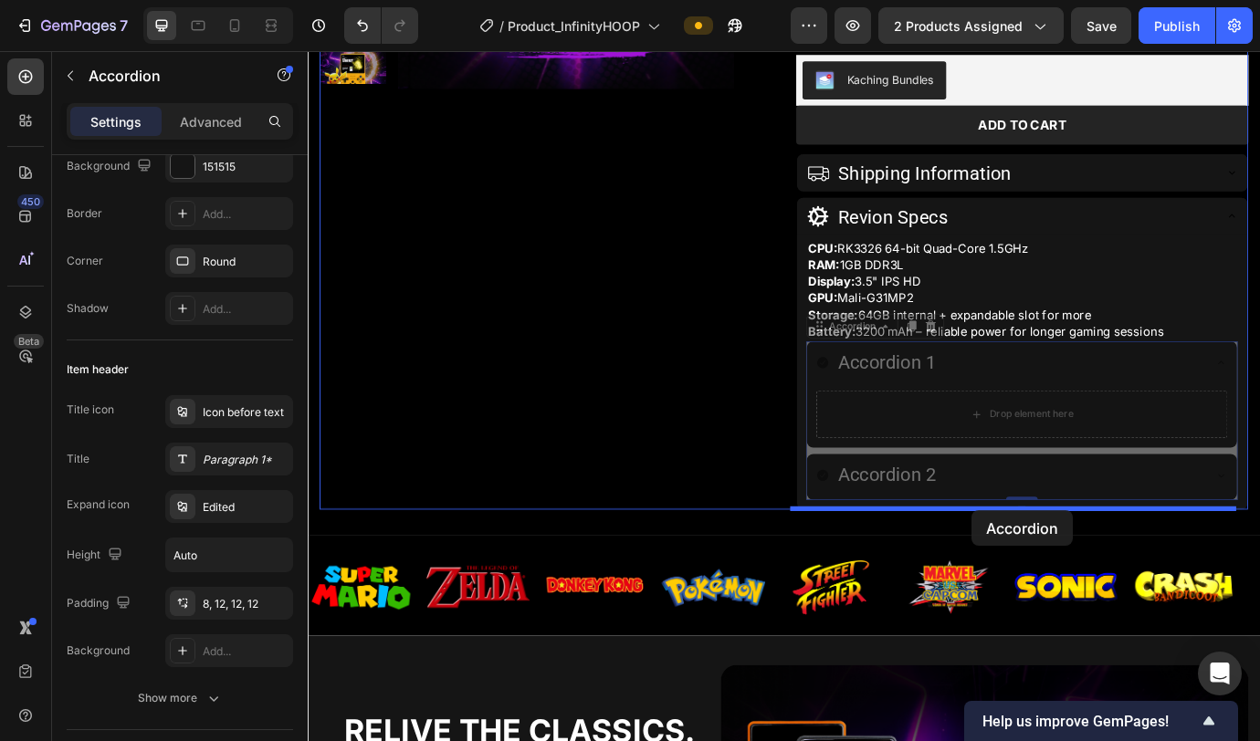
drag, startPoint x: 1096, startPoint y: 399, endPoint x: 1072, endPoint y: 579, distance: 181.5
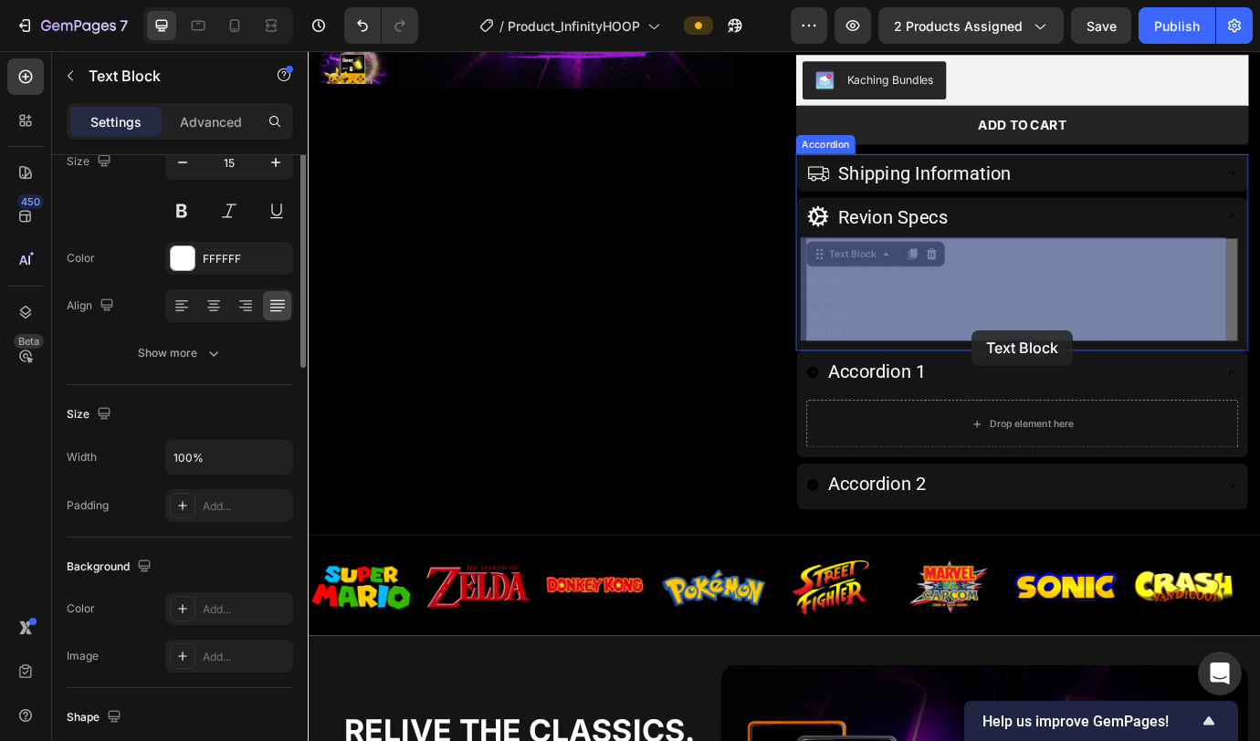
scroll to position [0, 0]
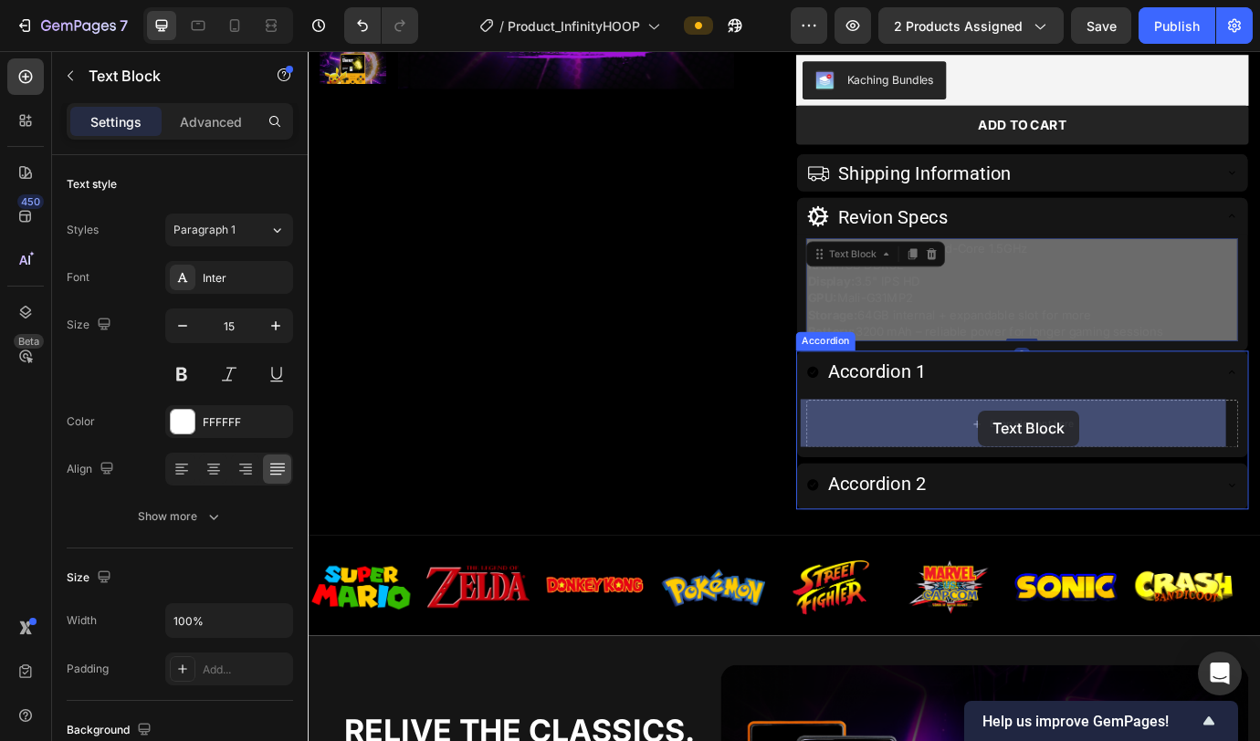
drag, startPoint x: 1062, startPoint y: 287, endPoint x: 1079, endPoint y: 465, distance: 178.9
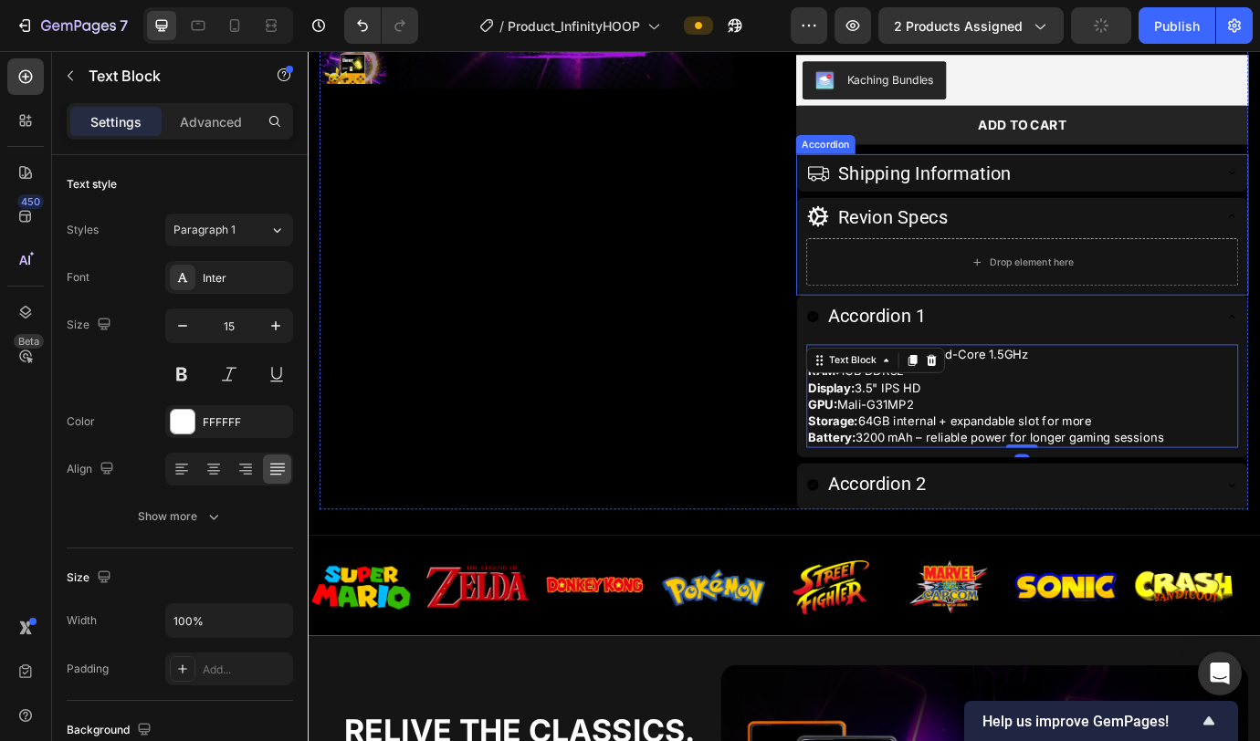
click at [1183, 205] on div "Shipping Information" at bounding box center [1114, 191] width 467 height 43
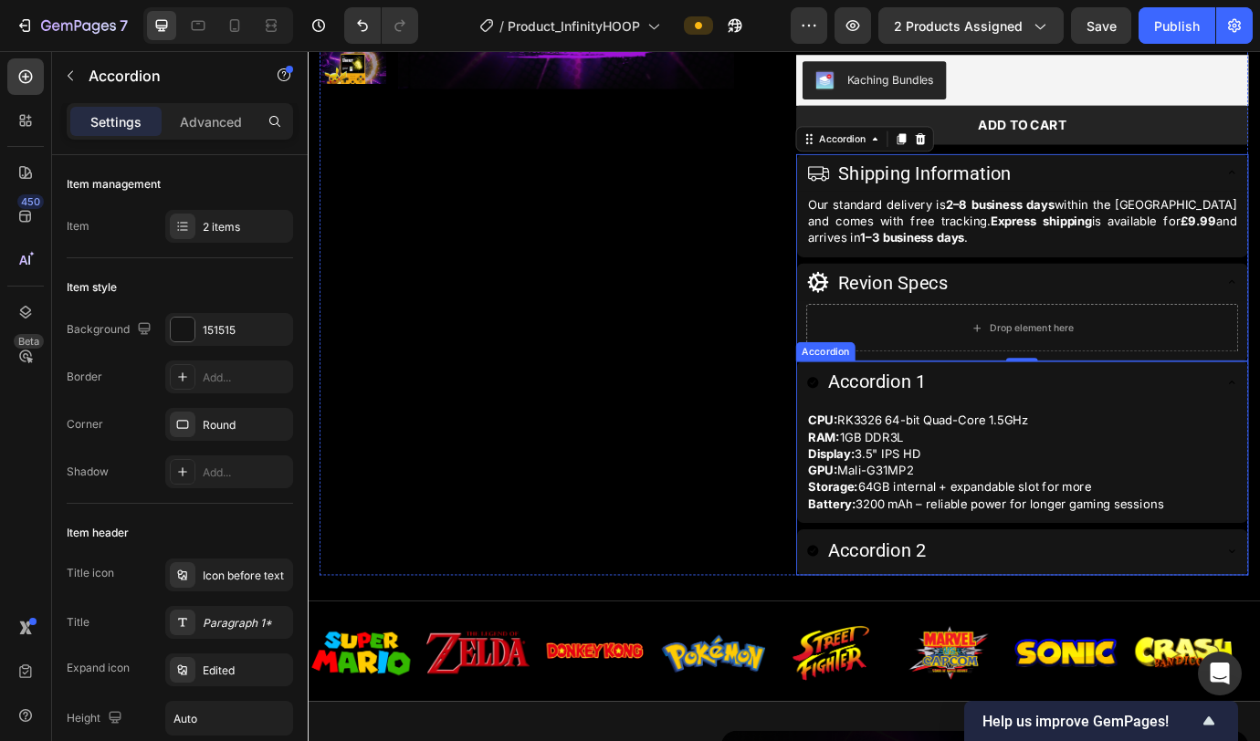
click at [1060, 623] on div "Accordion 2" at bounding box center [1114, 626] width 467 height 35
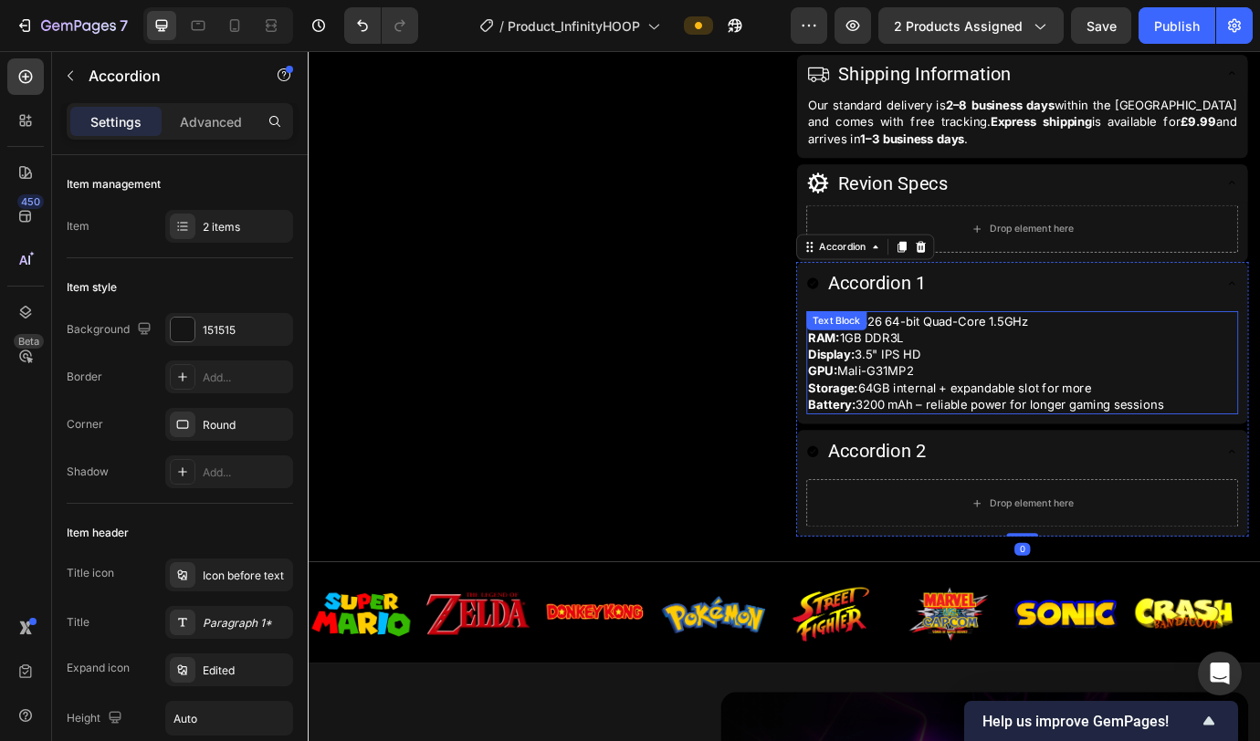
scroll to position [706, 0]
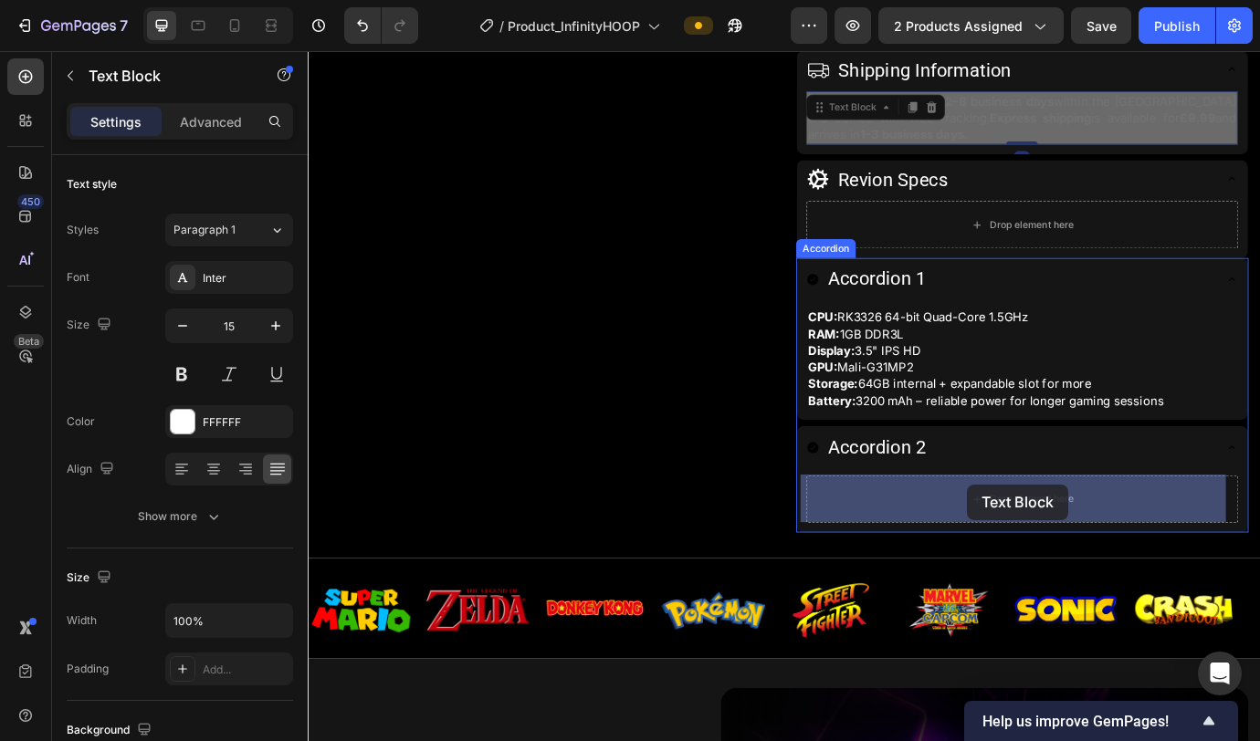
drag, startPoint x: 1066, startPoint y: 130, endPoint x: 1066, endPoint y: 549, distance: 419.0
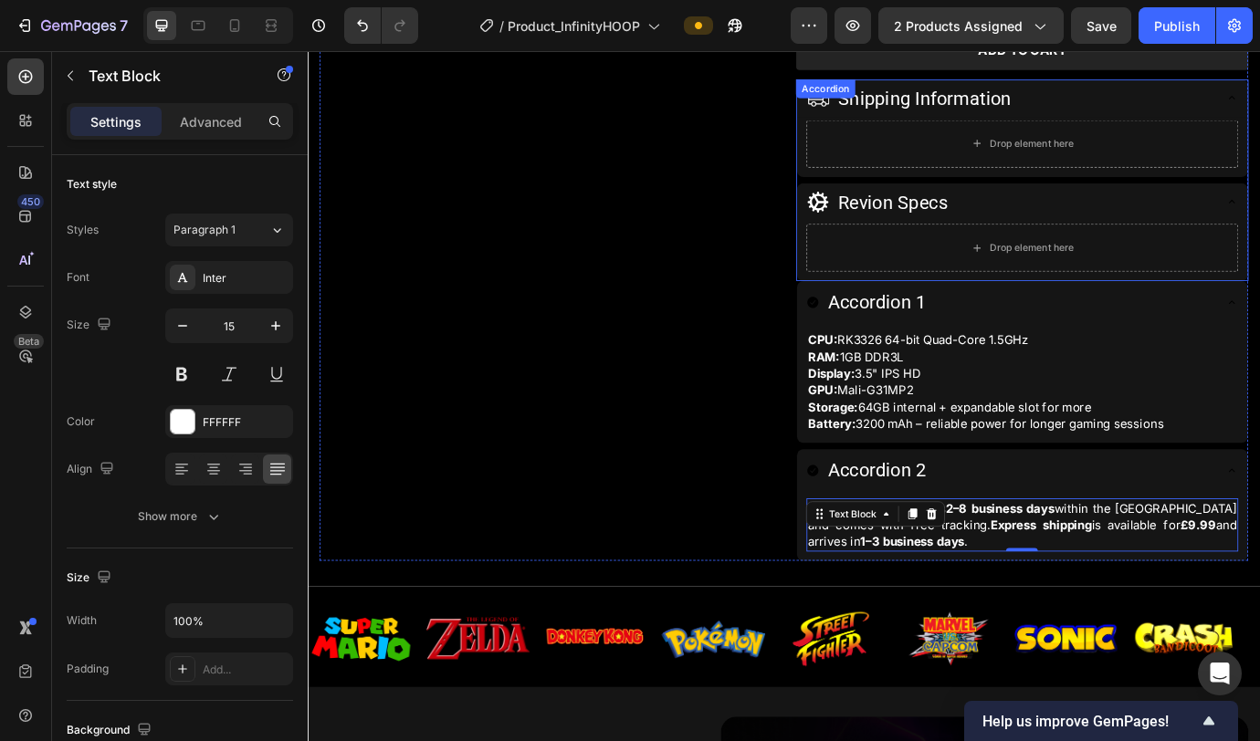
scroll to position [673, 0]
click at [877, 508] on div "Accordion 1 CPU: RK3326 64-bit Quad-Core 1.5GHz RAM: 1GB DDR3L Display: 3.5" IP…" at bounding box center [1129, 477] width 520 height 322
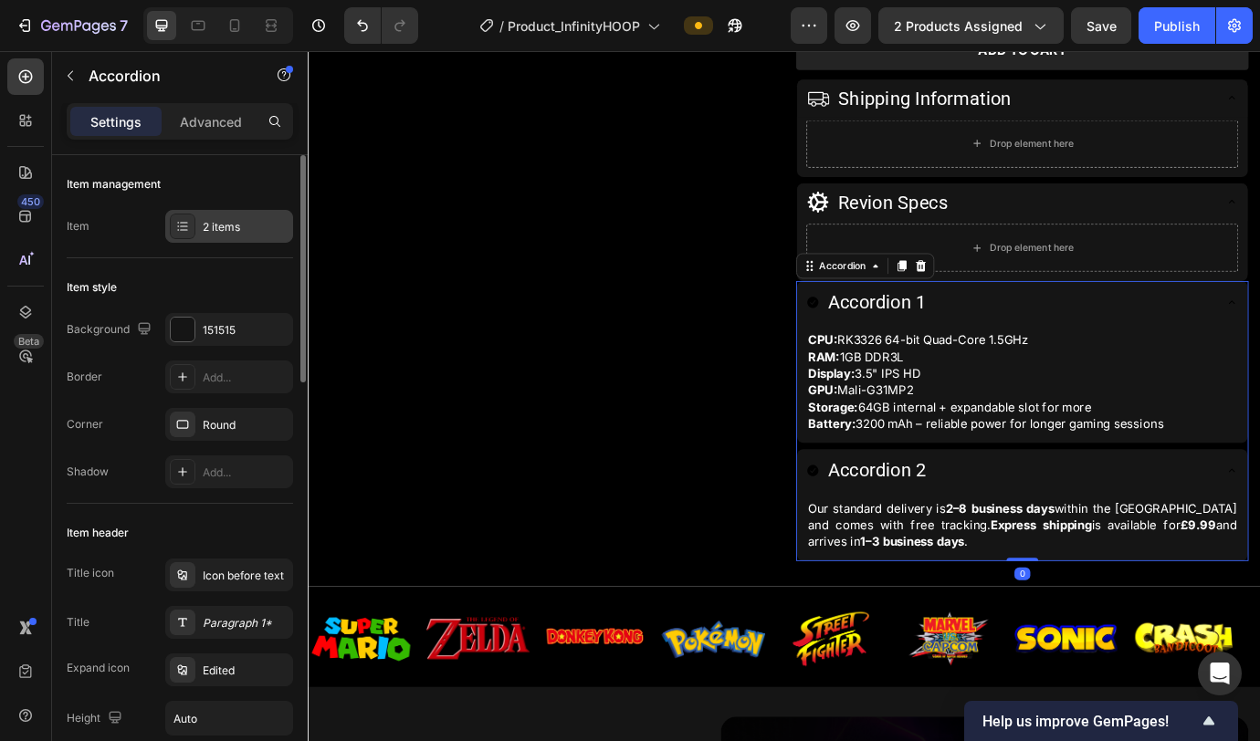
click at [215, 232] on div "2 items" at bounding box center [246, 227] width 86 height 16
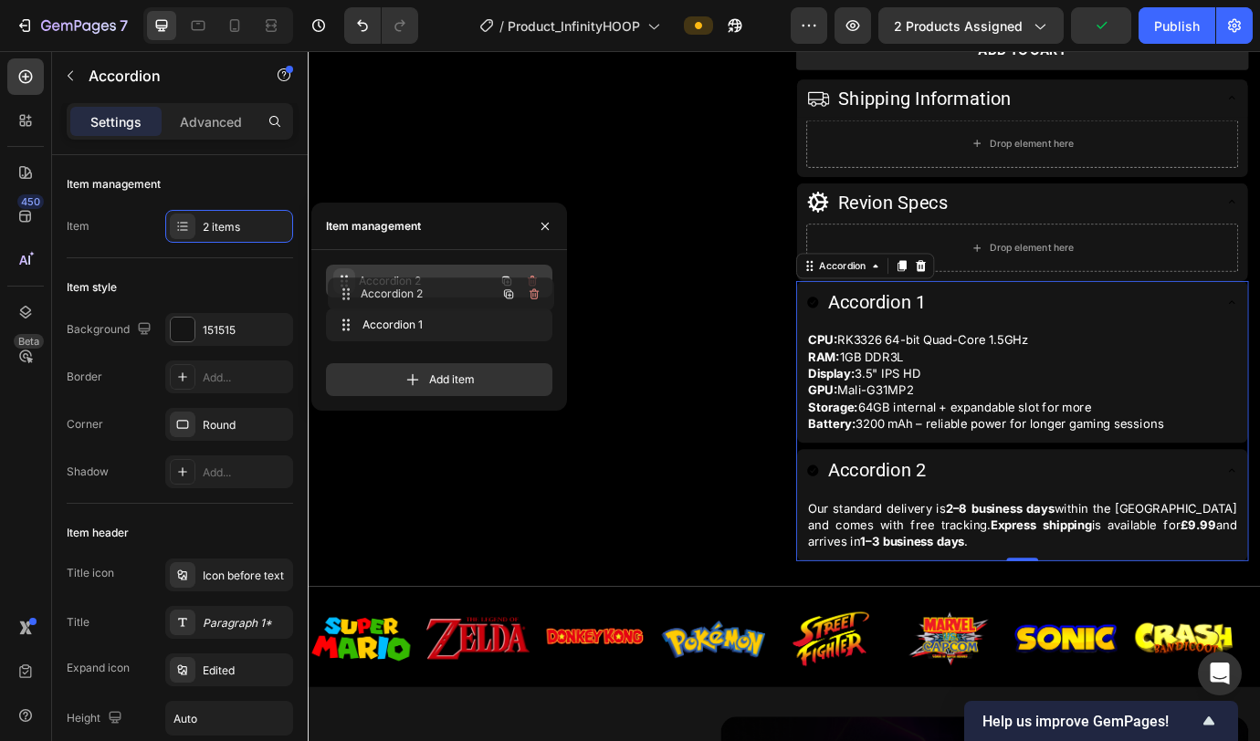
drag, startPoint x: 340, startPoint y: 324, endPoint x: 342, endPoint y: 289, distance: 34.8
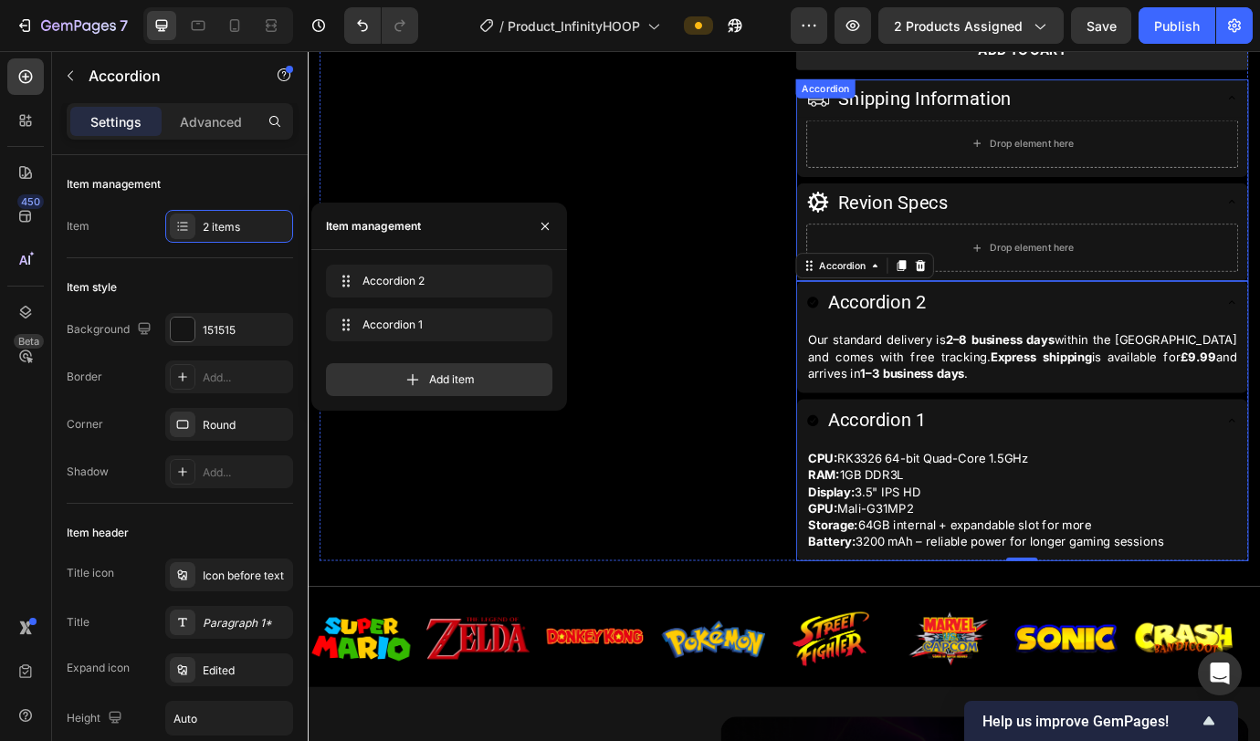
click at [1096, 103] on span "Shipping Information" at bounding box center [1017, 106] width 199 height 25
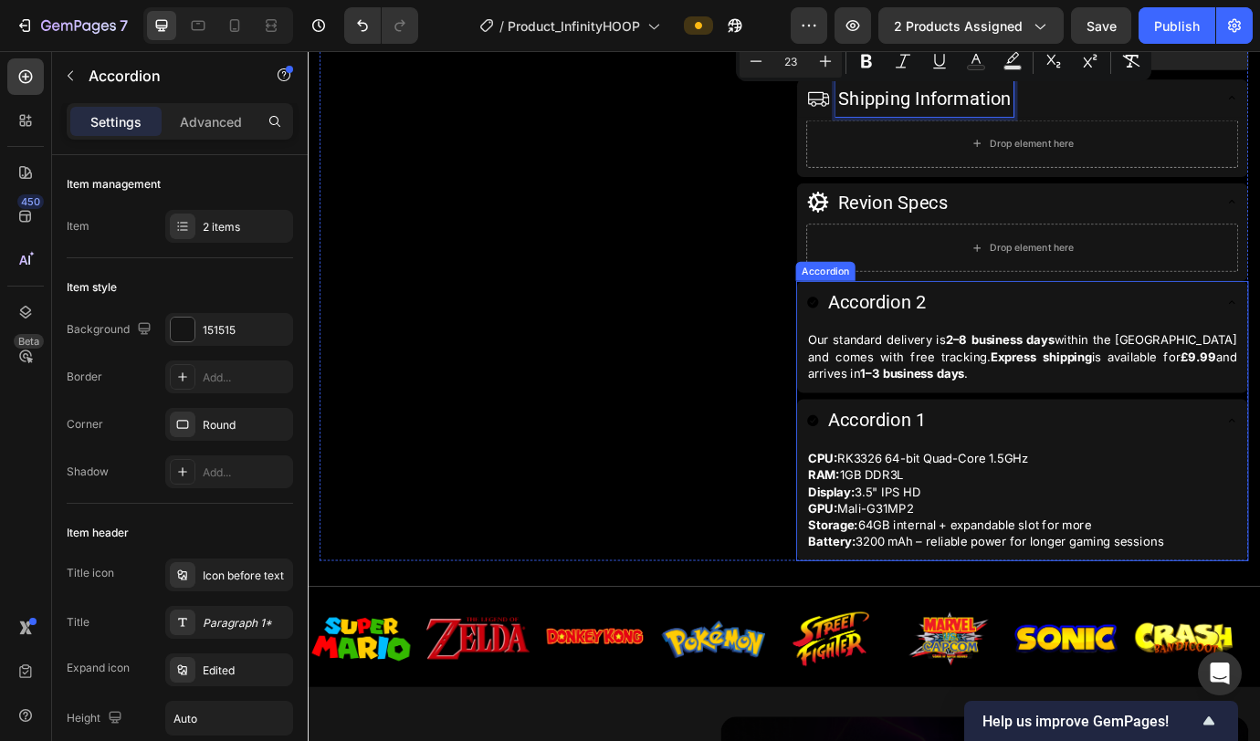
click at [994, 332] on div "Accordion 2" at bounding box center [962, 340] width 119 height 35
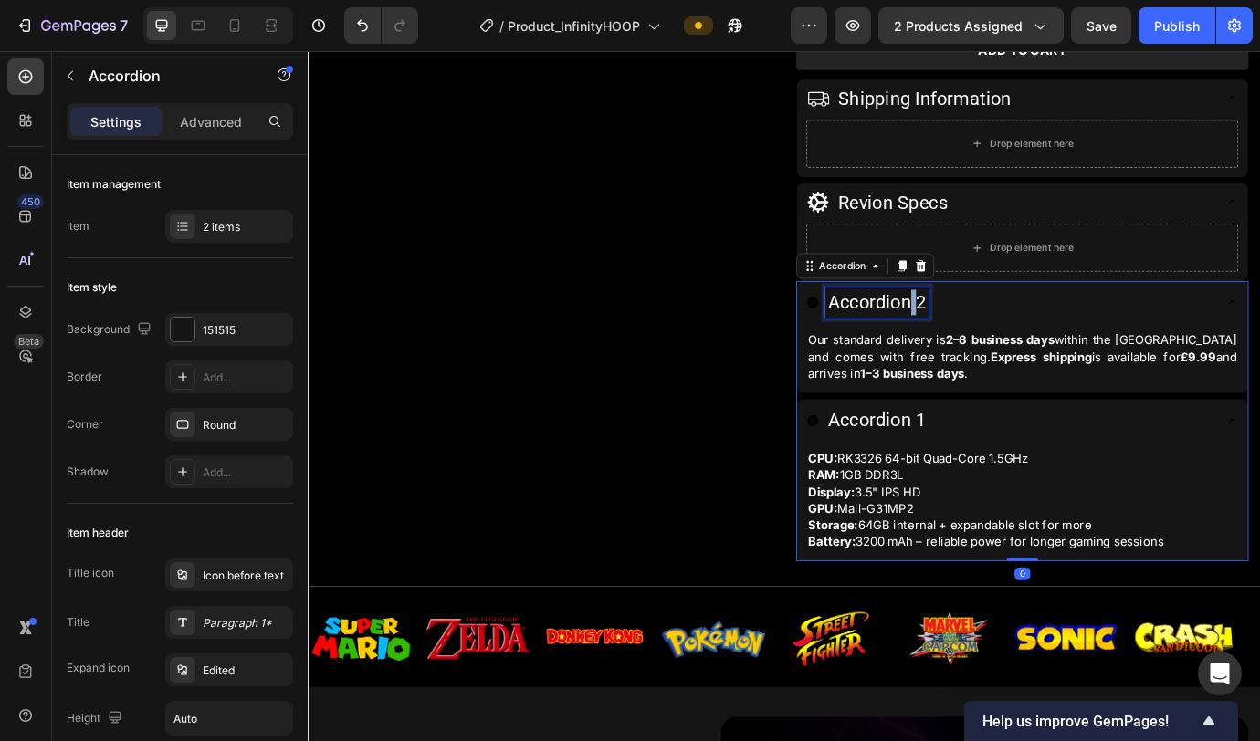
click at [994, 333] on p "Accordion 2" at bounding box center [962, 340] width 113 height 29
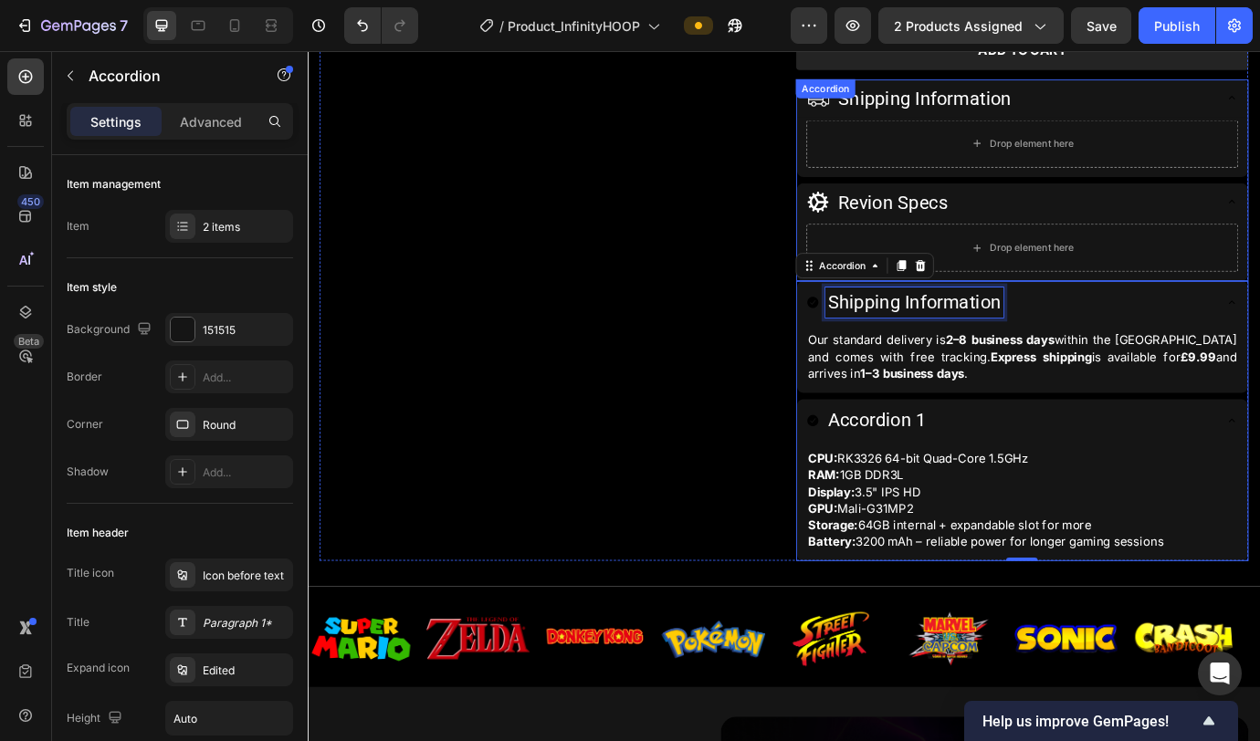
click at [997, 226] on span "Revion Specs" at bounding box center [981, 226] width 126 height 25
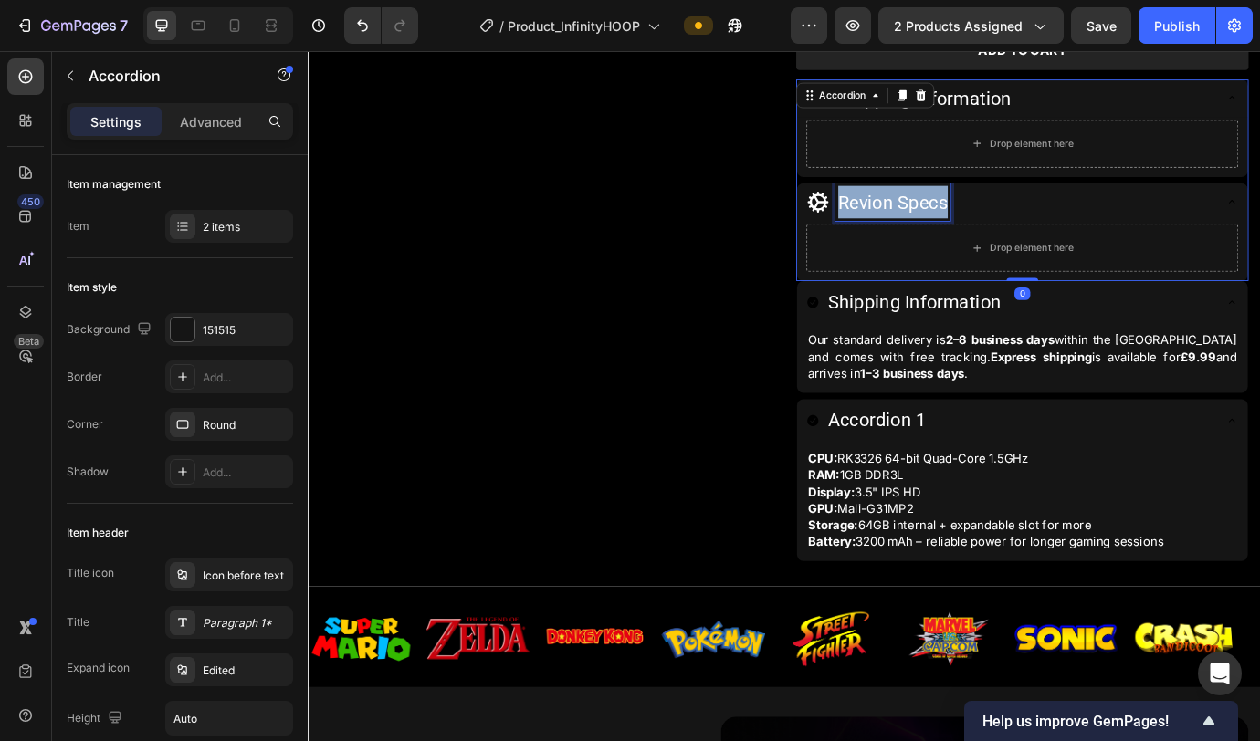
click at [997, 226] on span "Revion Specs" at bounding box center [981, 226] width 126 height 25
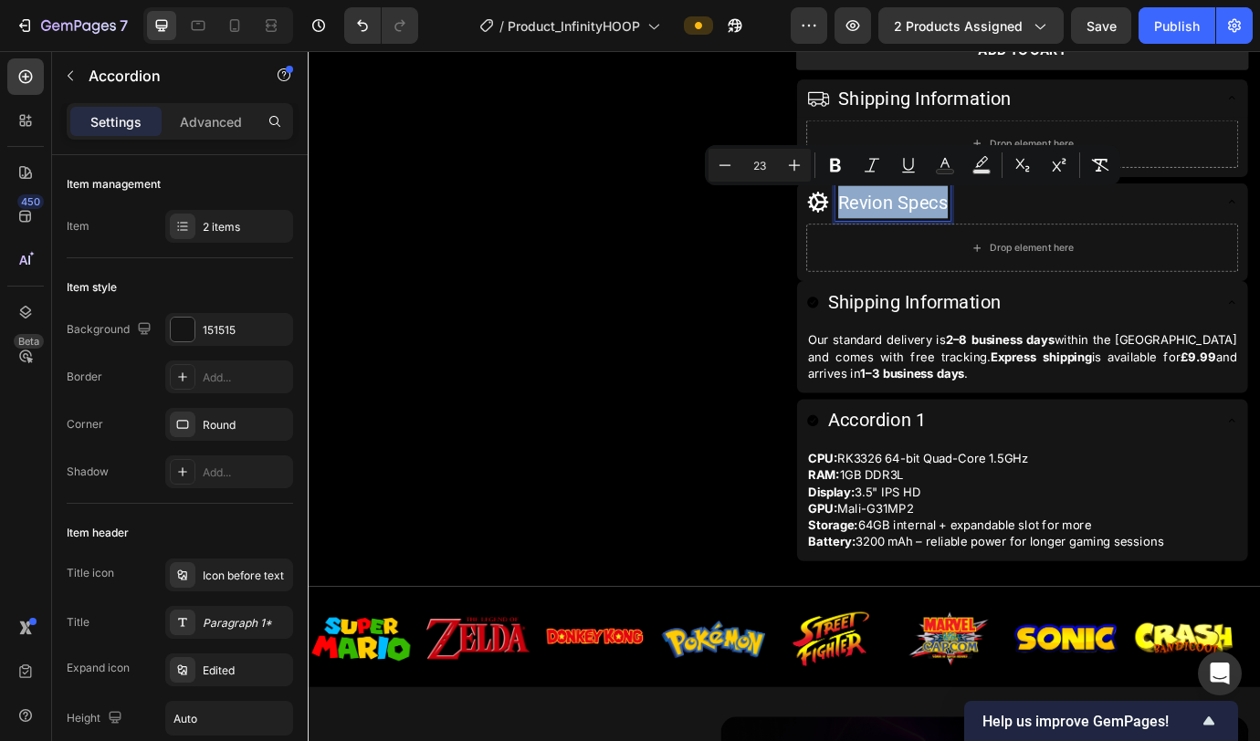
copy span "Revion Specs"
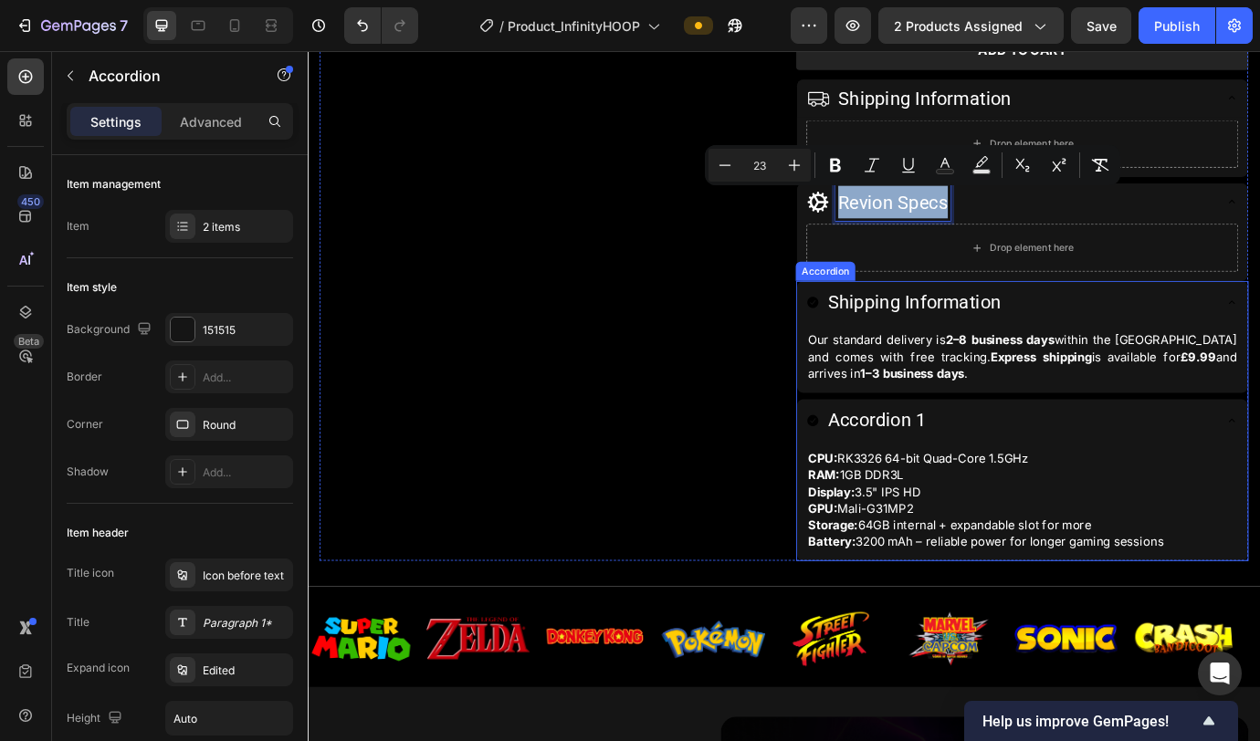
click at [990, 476] on p "Accordion 1" at bounding box center [962, 476] width 113 height 29
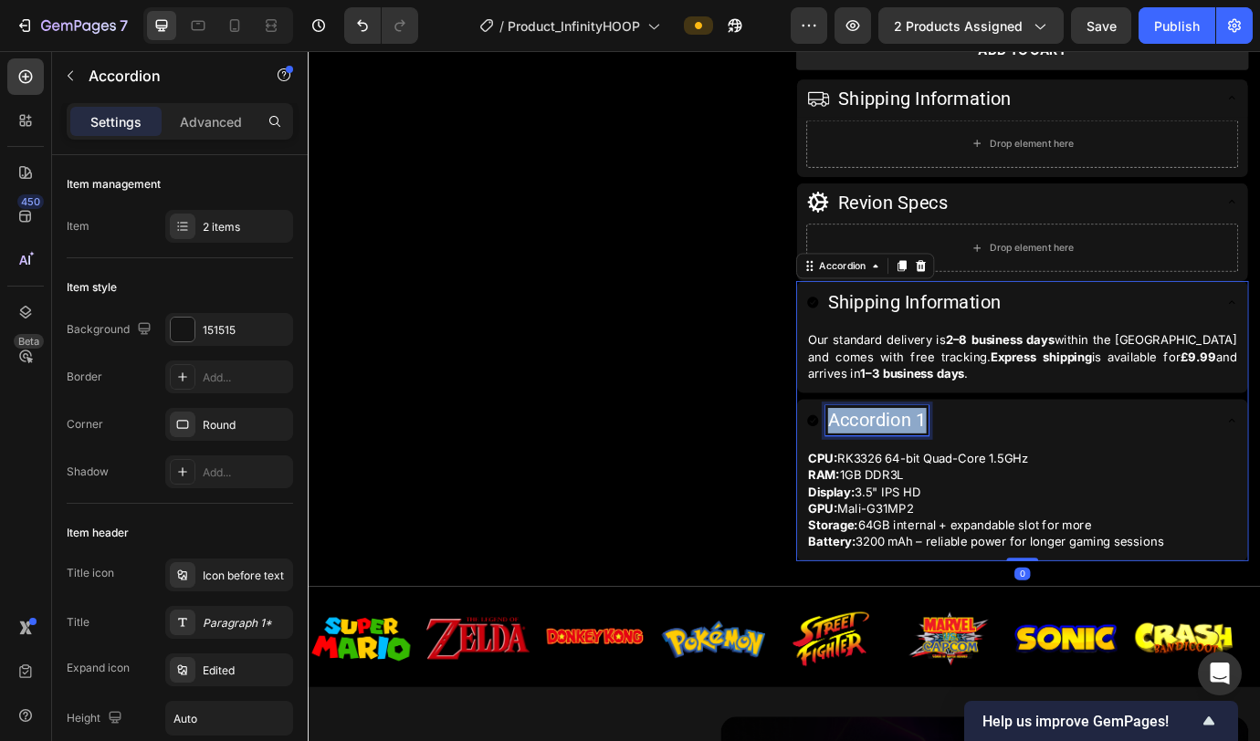
click at [990, 476] on p "Accordion 1" at bounding box center [962, 476] width 113 height 29
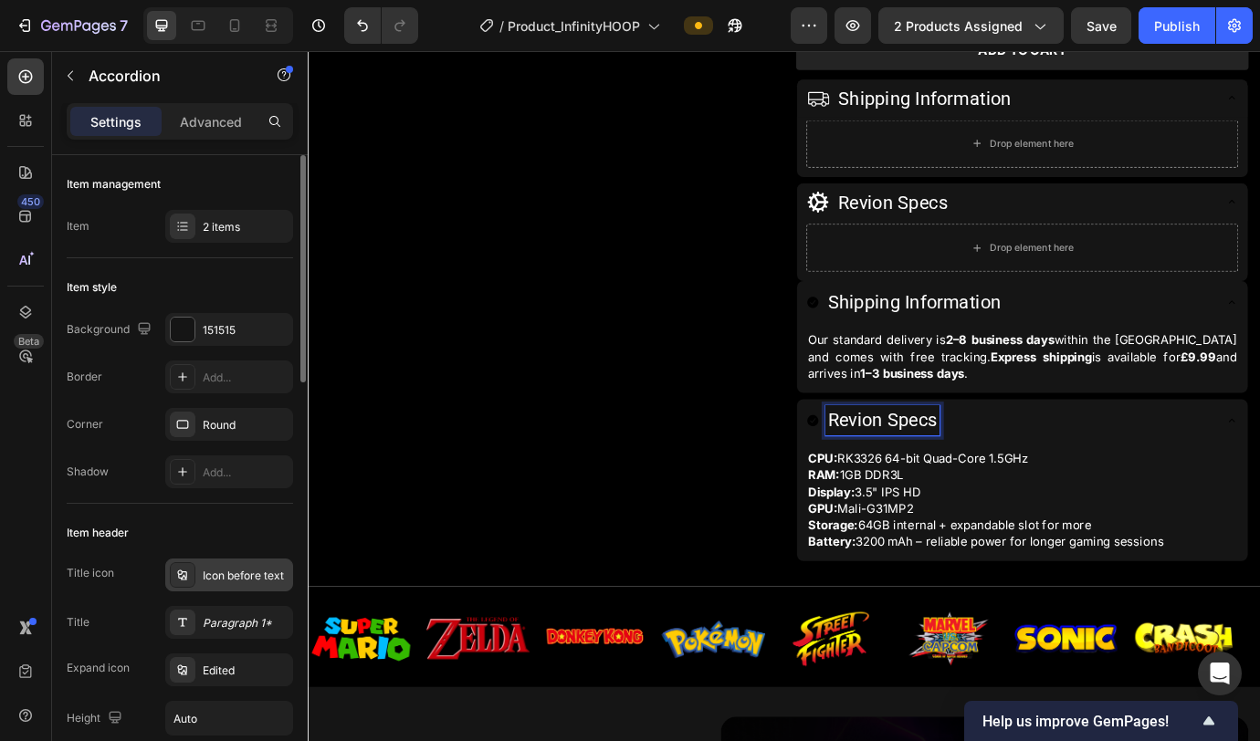
click at [237, 578] on div "Icon before text" at bounding box center [246, 576] width 86 height 16
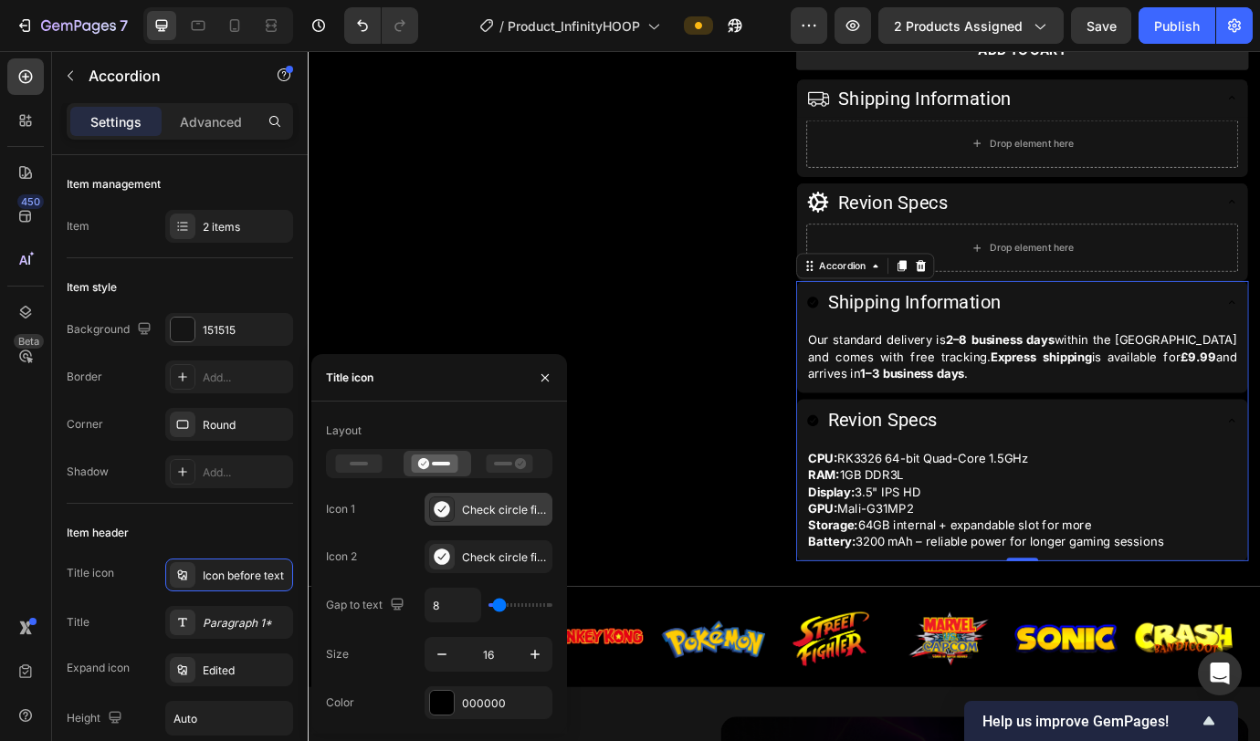
click at [454, 510] on div at bounding box center [442, 510] width 26 height 26
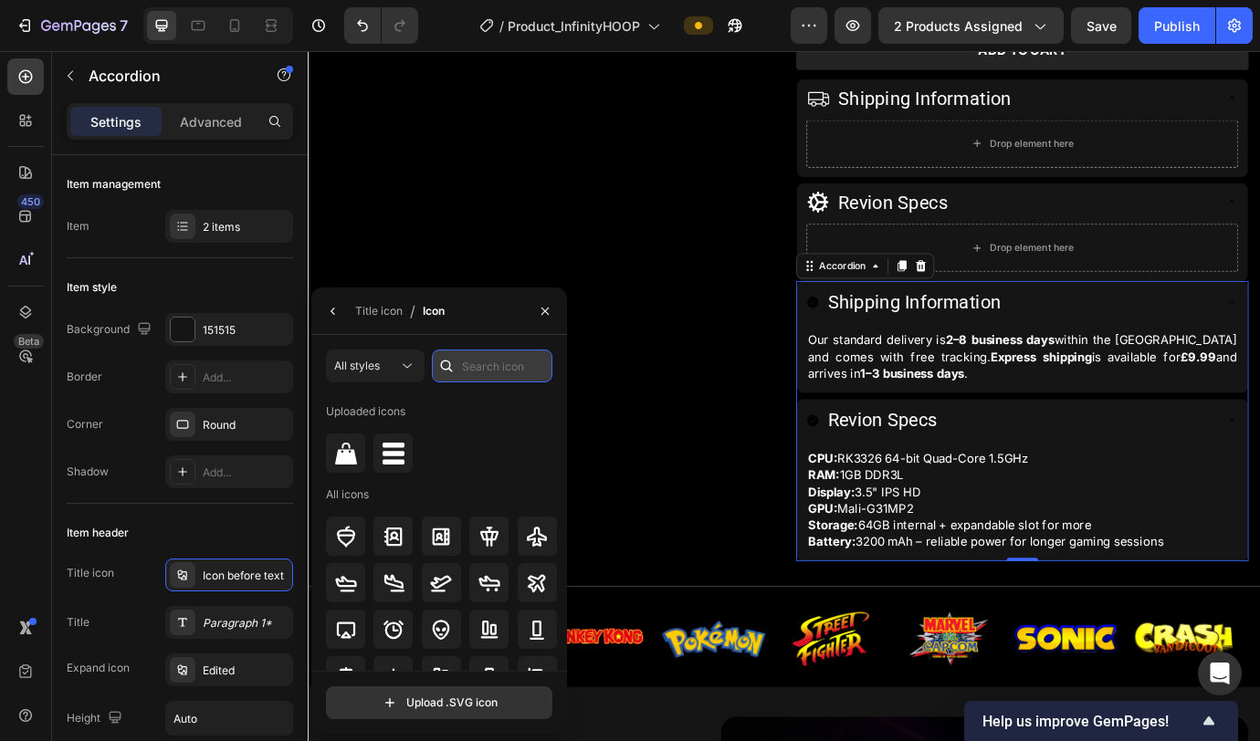
click at [500, 372] on input "text" at bounding box center [492, 366] width 121 height 33
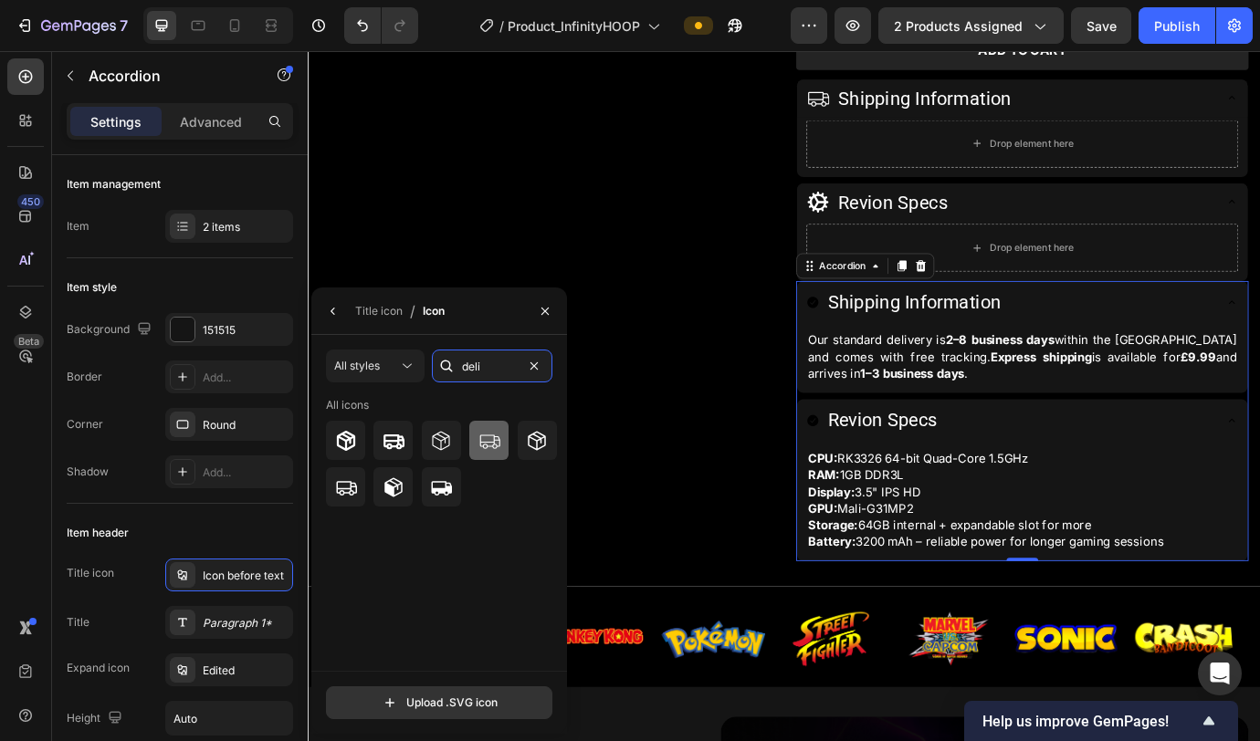
type input "deli"
click at [492, 445] on icon at bounding box center [489, 442] width 20 height 14
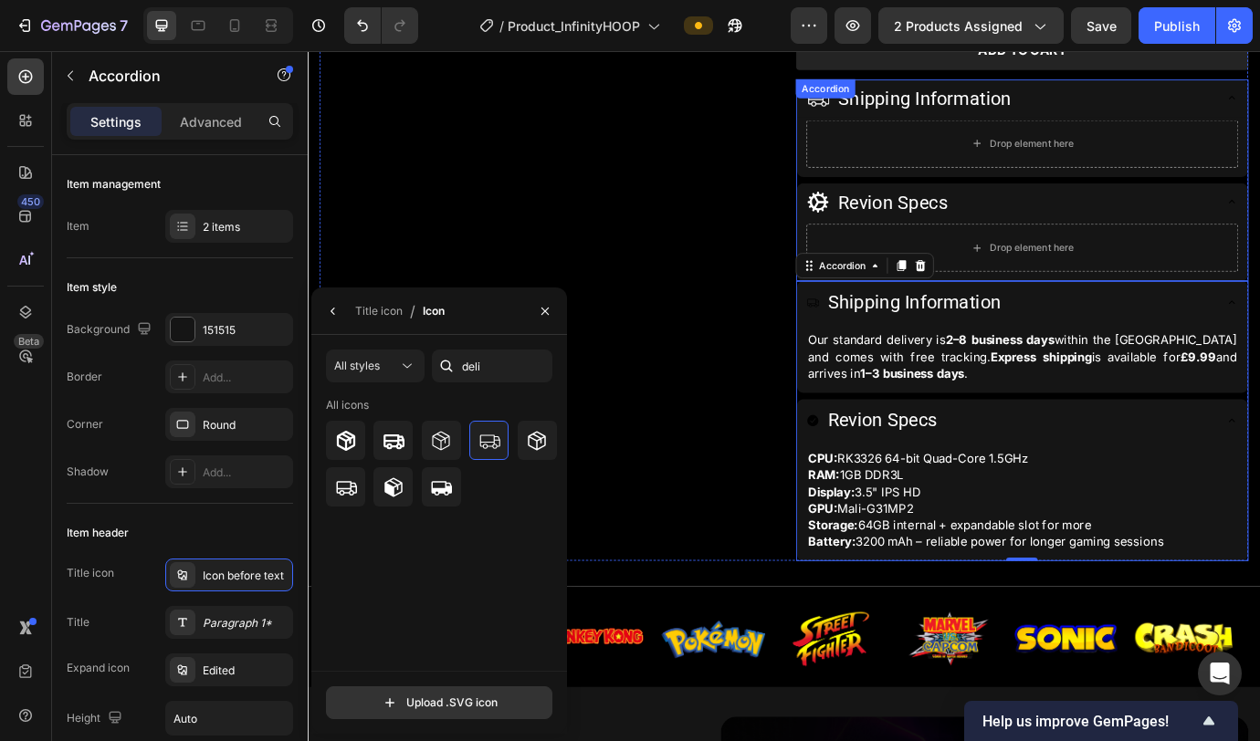
click at [1124, 121] on div "Shipping Information" at bounding box center [1114, 105] width 467 height 43
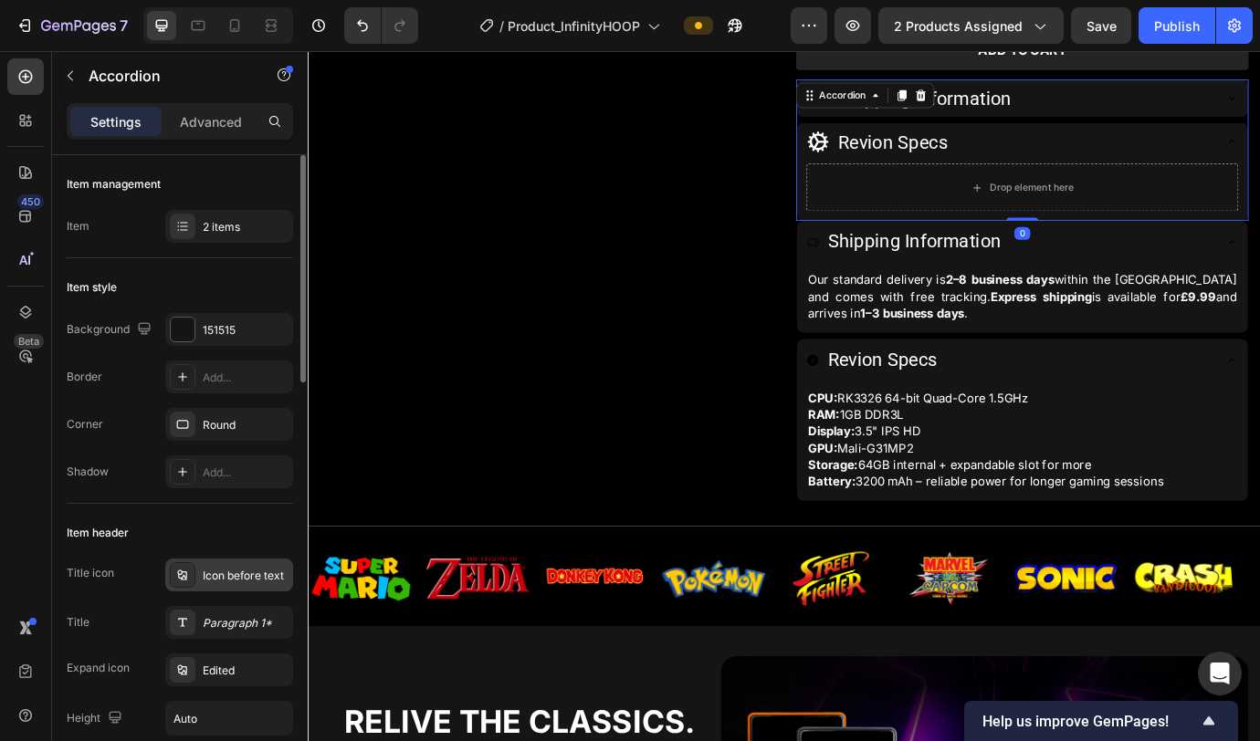
click at [223, 566] on div "Icon before text" at bounding box center [229, 575] width 128 height 33
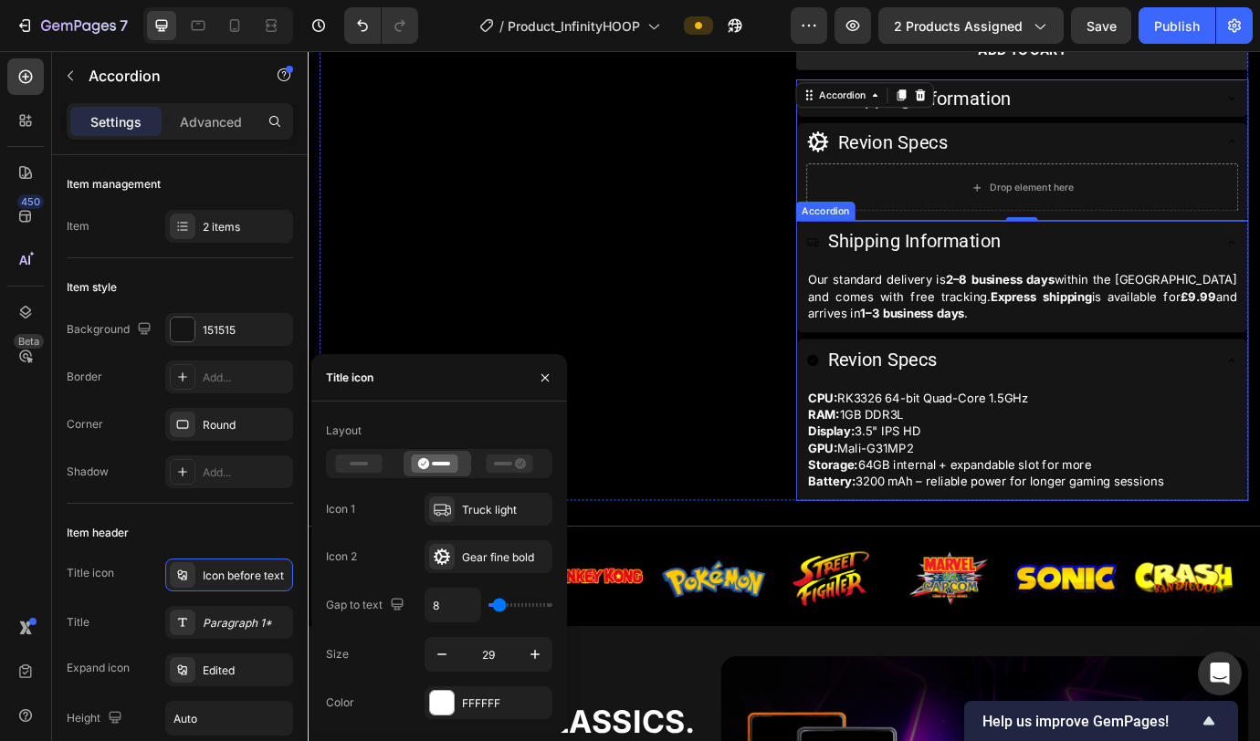
click at [1179, 265] on div "Shipping Information" at bounding box center [1114, 271] width 467 height 35
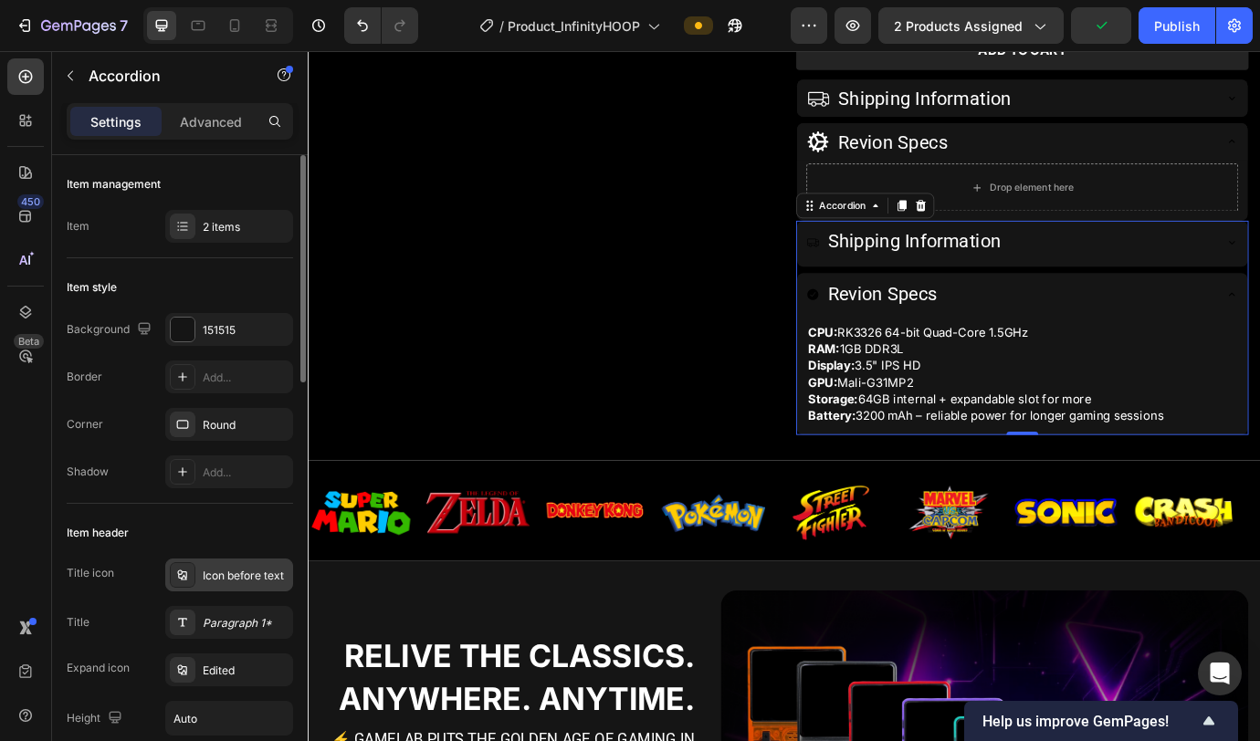
click at [218, 577] on div "Icon before text" at bounding box center [246, 576] width 86 height 16
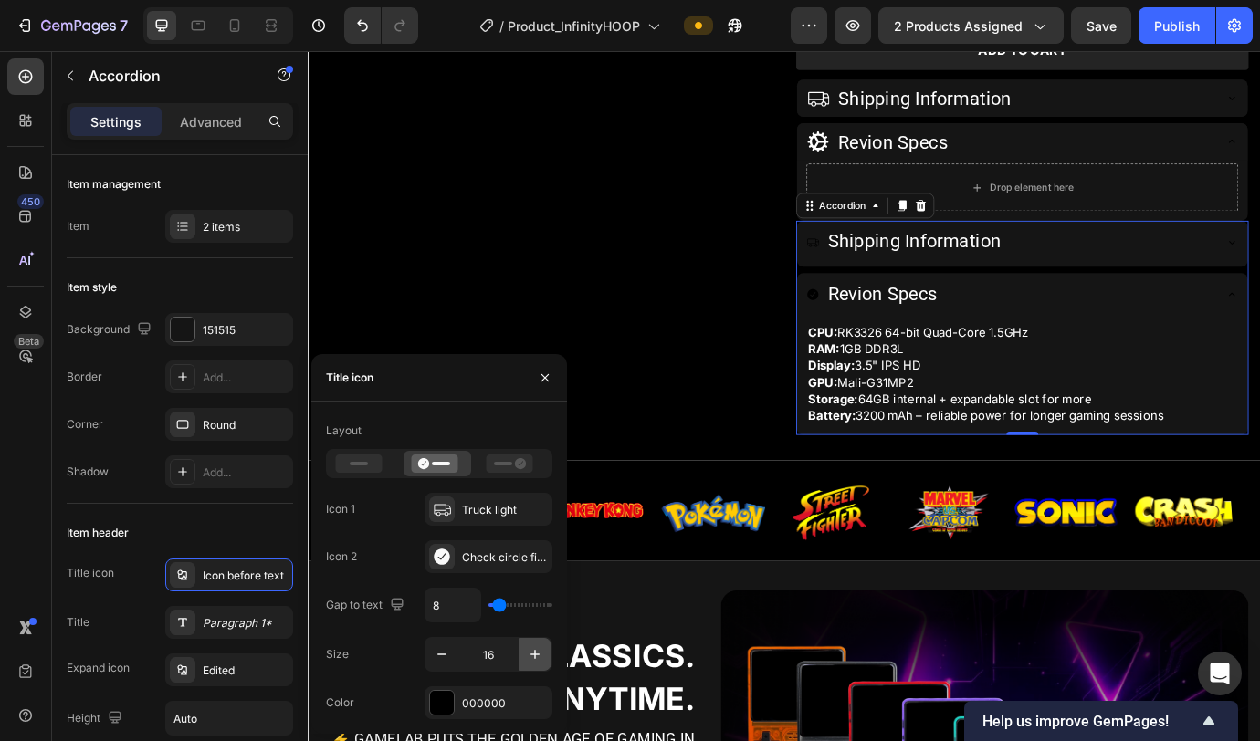
click at [530, 651] on icon "button" at bounding box center [535, 654] width 18 height 18
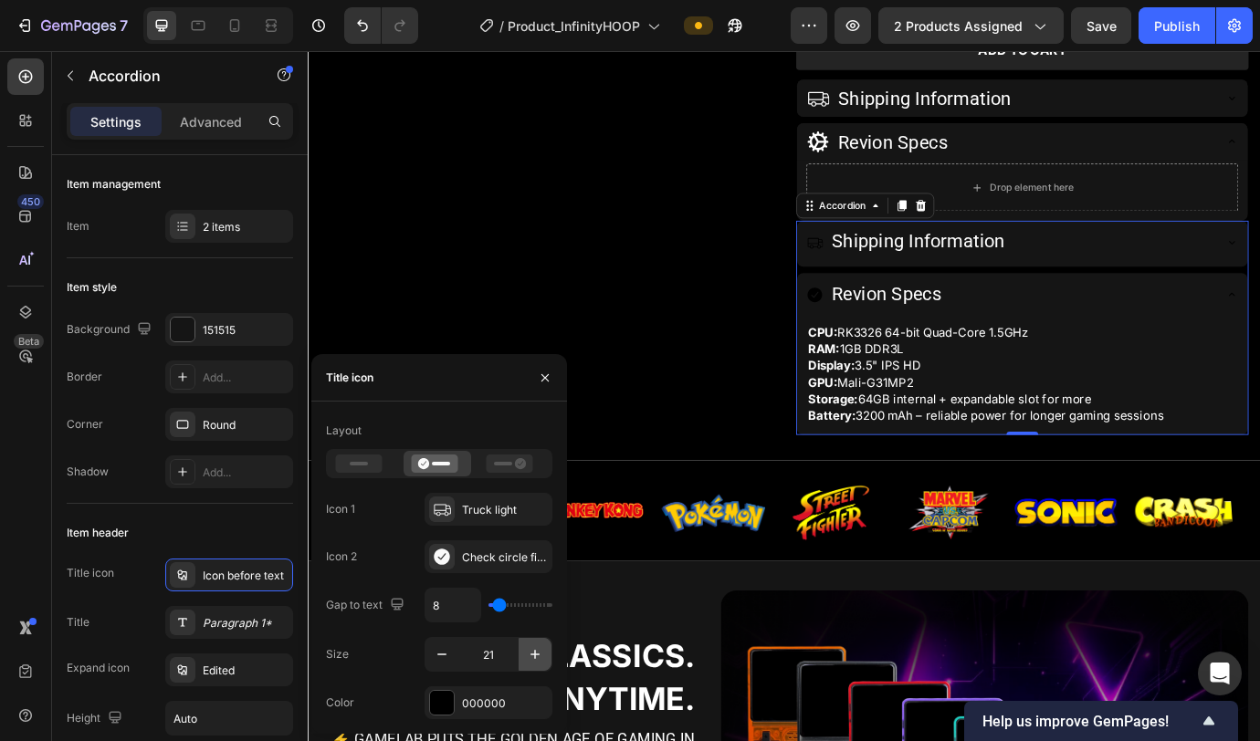
click at [530, 651] on icon "button" at bounding box center [535, 654] width 18 height 18
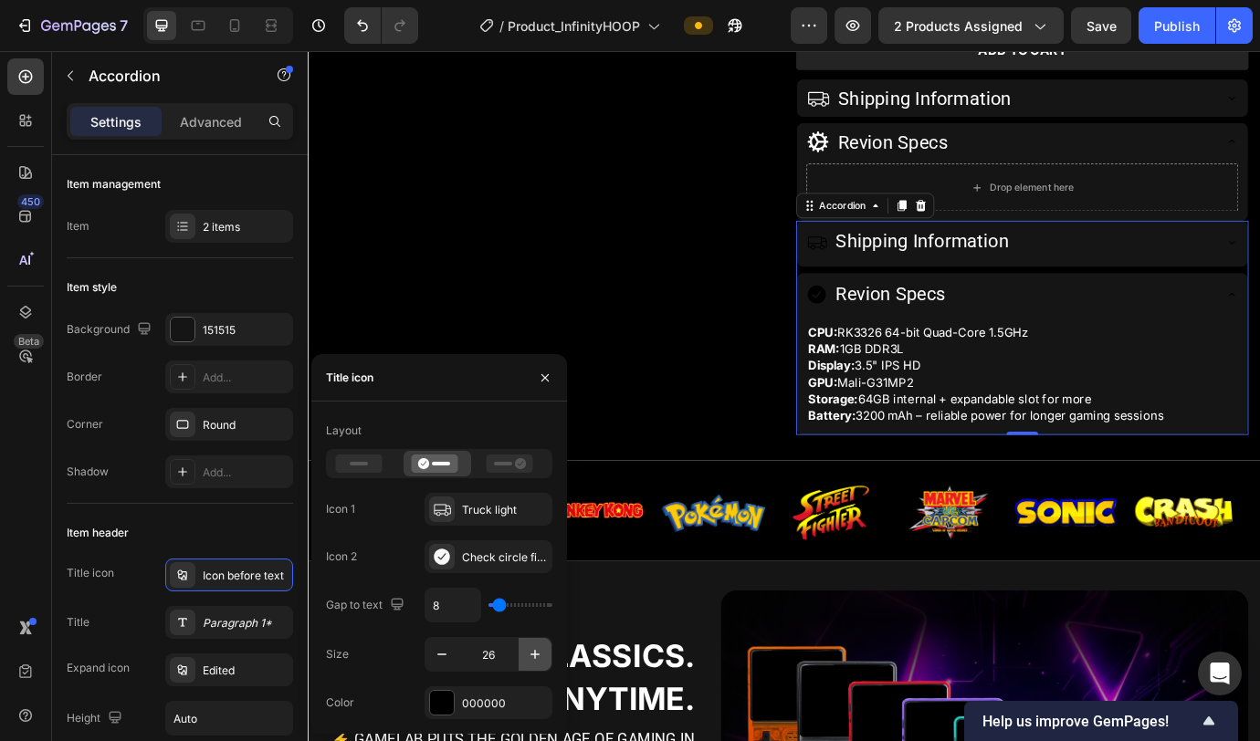
click at [530, 651] on icon "button" at bounding box center [535, 654] width 18 height 18
type input "29"
click at [509, 716] on div "000000" at bounding box center [489, 703] width 128 height 33
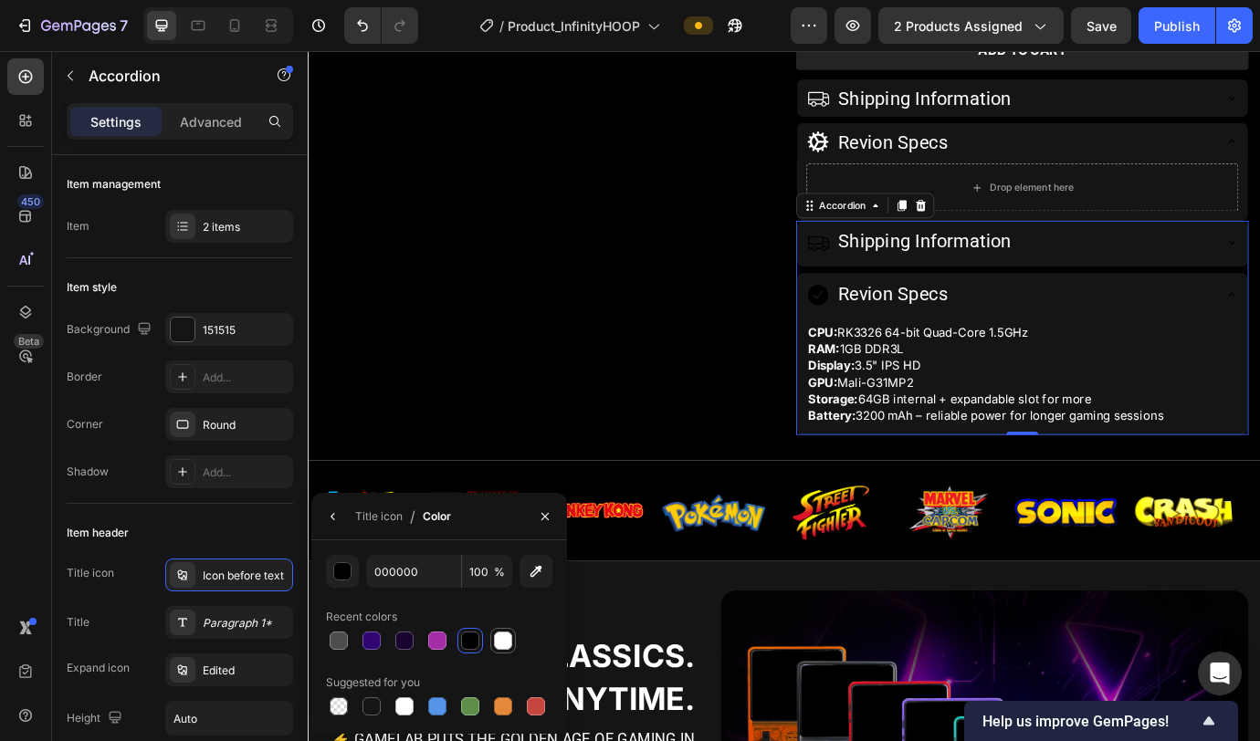
click at [503, 649] on div at bounding box center [503, 641] width 18 height 18
type input "FFFFFF"
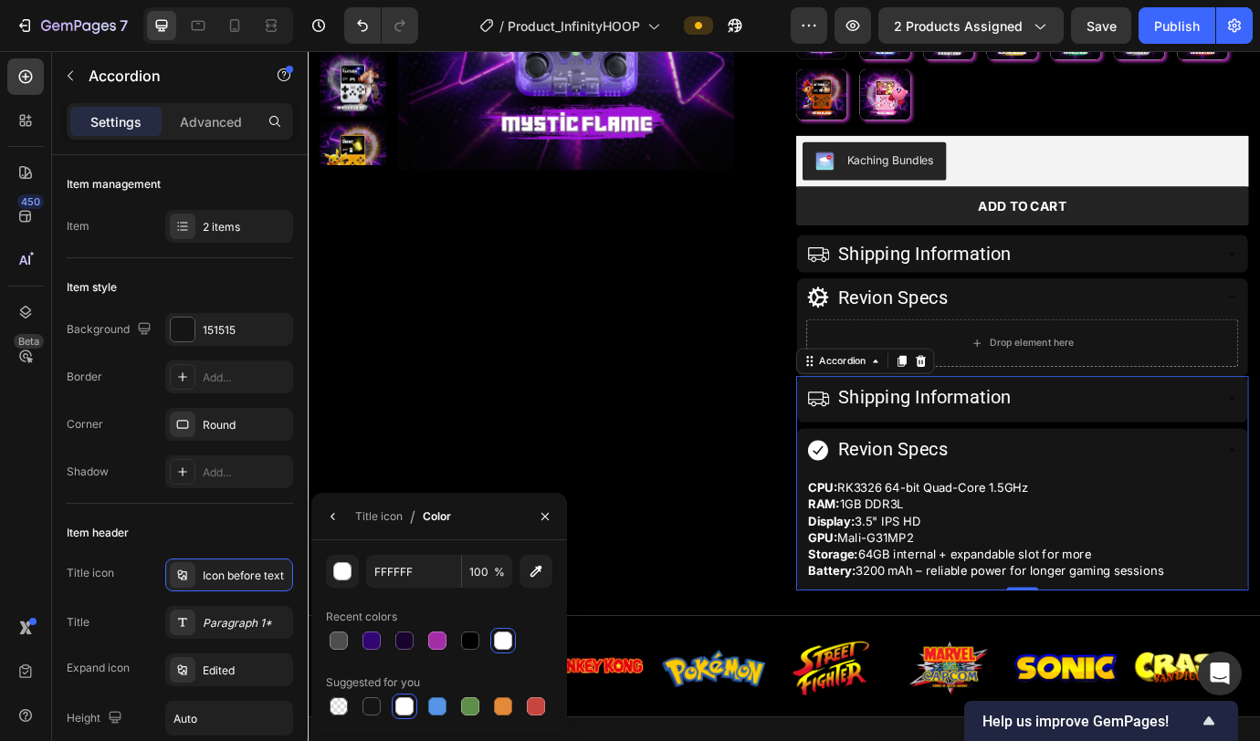
scroll to position [492, 0]
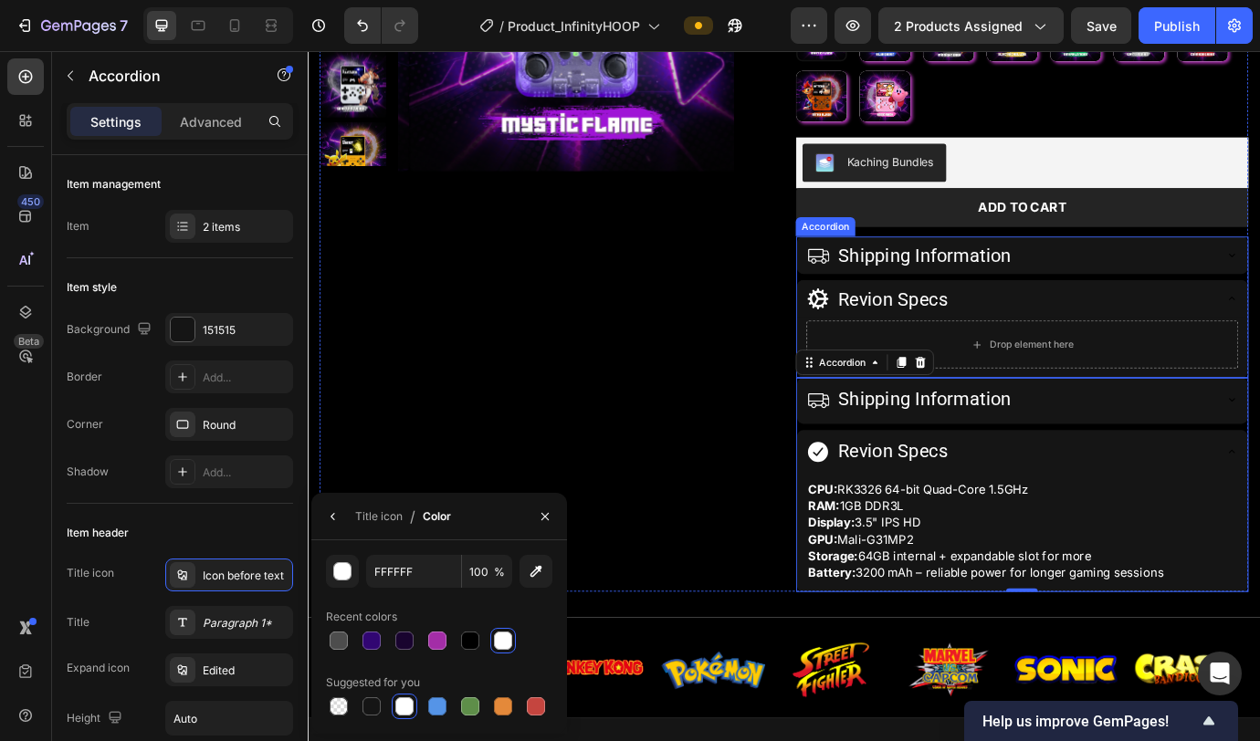
click at [1130, 351] on div "Revion Specs" at bounding box center [1114, 336] width 467 height 43
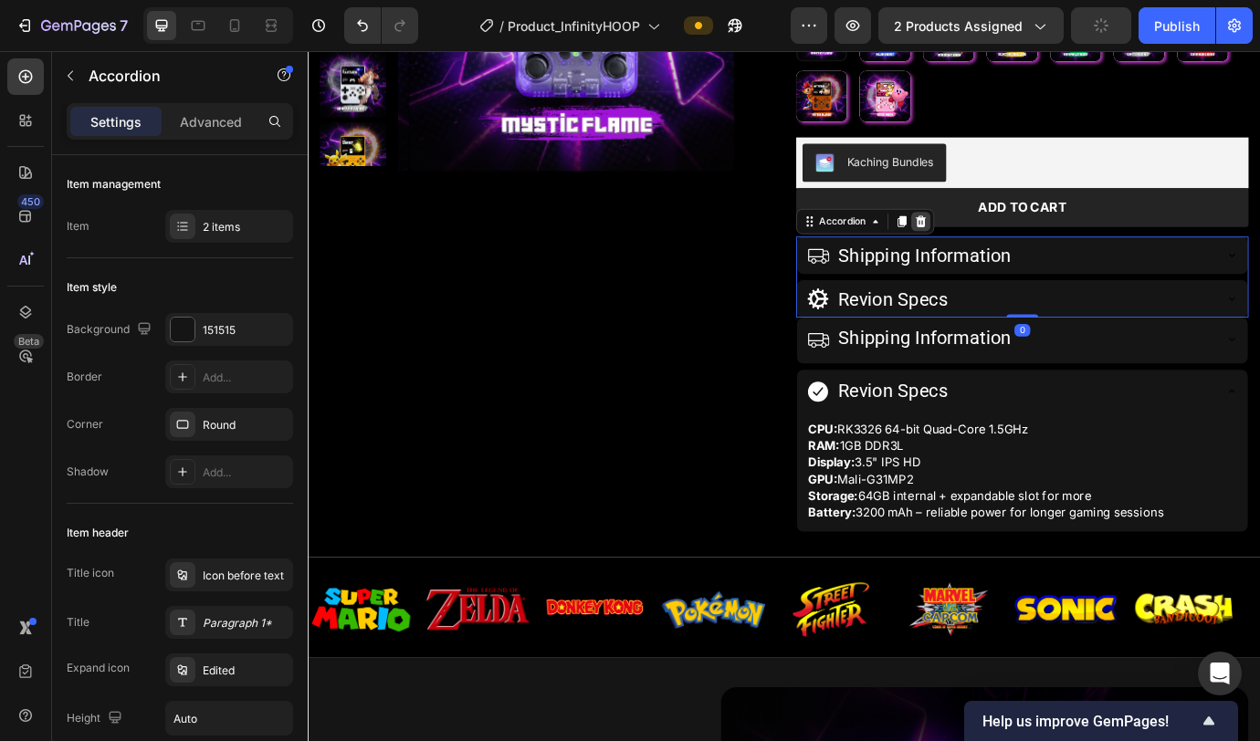
click at [1011, 246] on icon at bounding box center [1012, 247] width 15 height 15
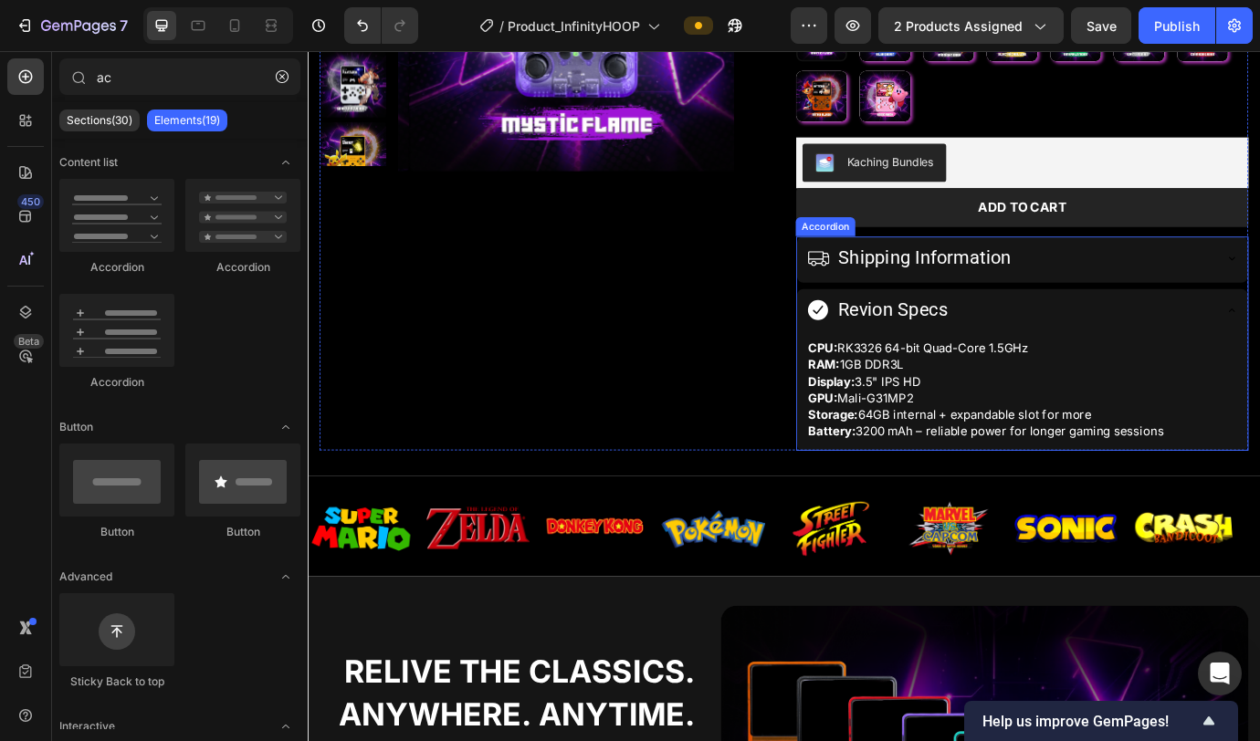
click at [1120, 356] on div "Revion Specs" at bounding box center [1114, 349] width 467 height 35
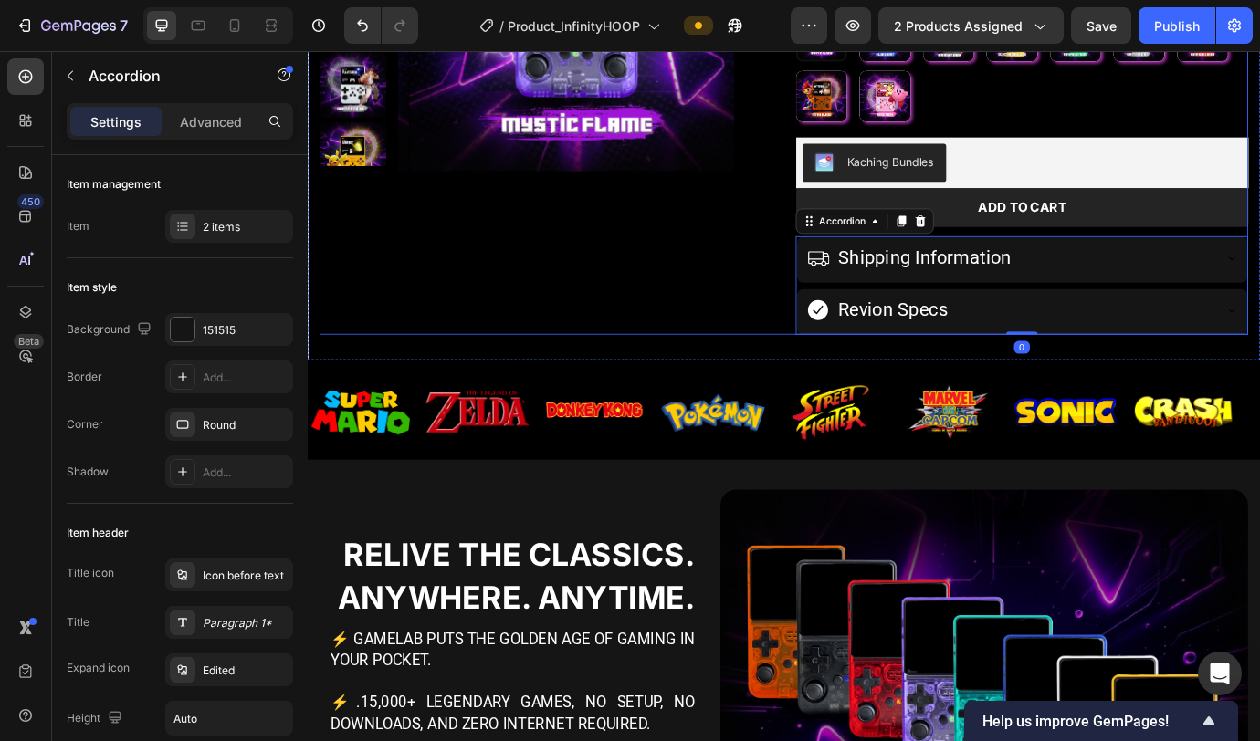
click at [767, 323] on div "Product Images" at bounding box center [581, 91] width 520 height 573
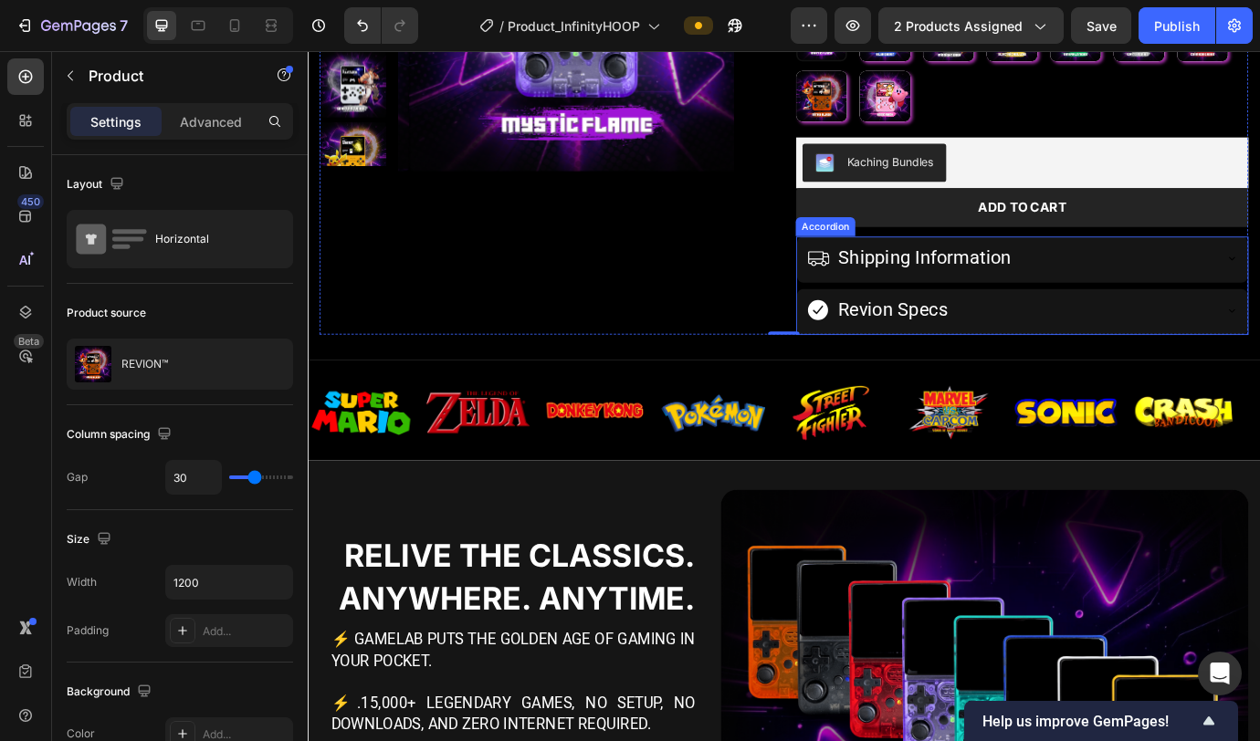
click at [1199, 323] on div "Shipping Information Revion Specs" at bounding box center [1129, 321] width 520 height 113
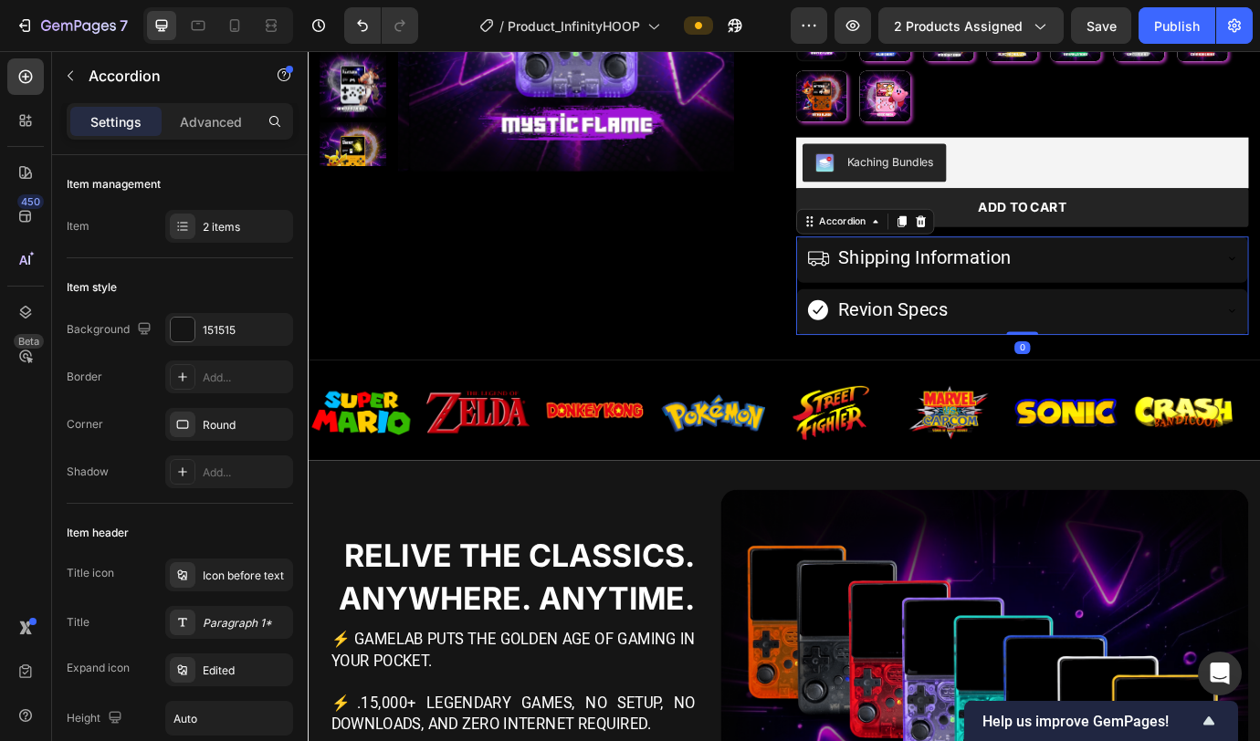
click at [1195, 303] on div "Shipping Information" at bounding box center [1114, 289] width 467 height 35
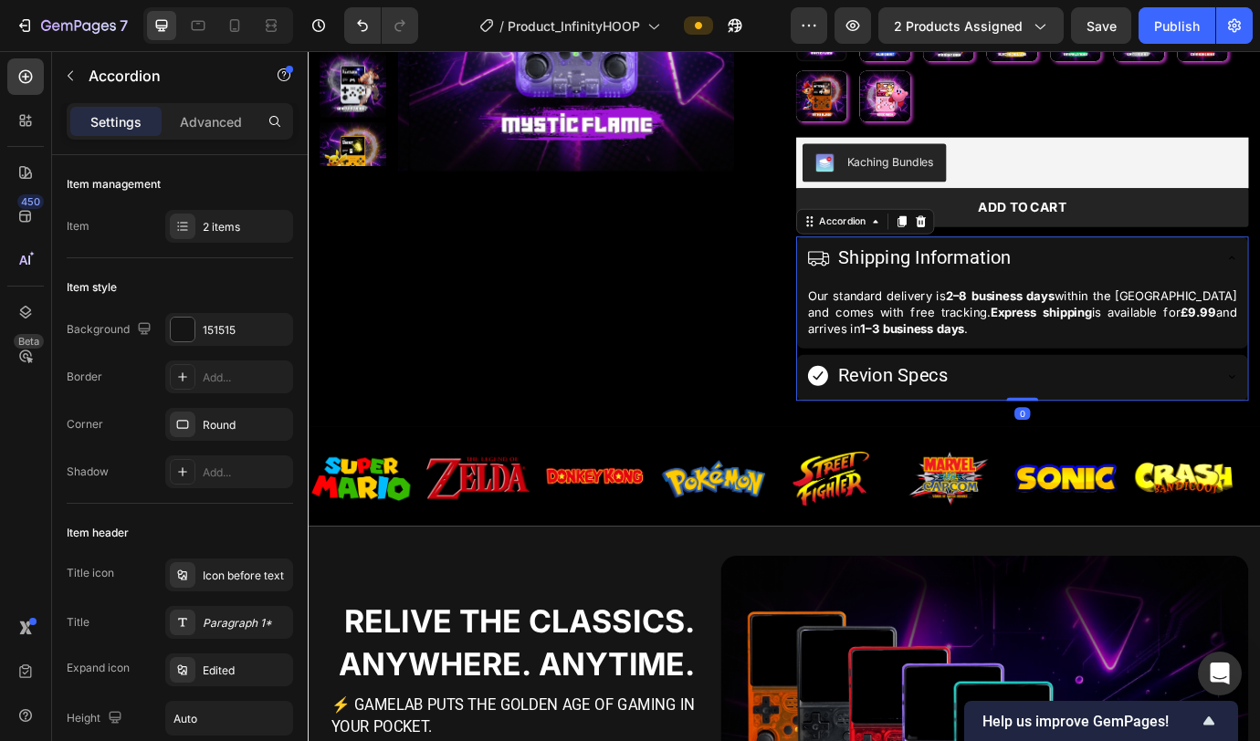
click at [1155, 359] on strong "Express shipping" at bounding box center [1151, 351] width 116 height 17
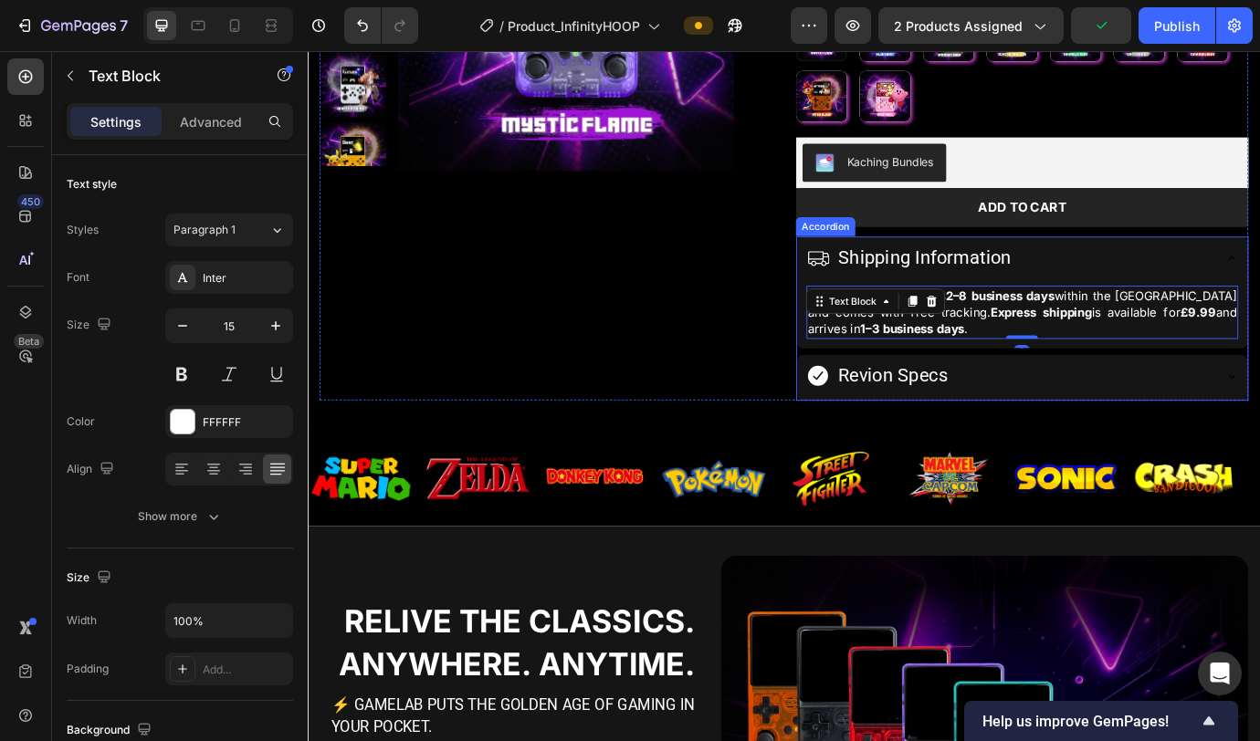
click at [1144, 434] on div "Revion Specs" at bounding box center [1114, 425] width 467 height 35
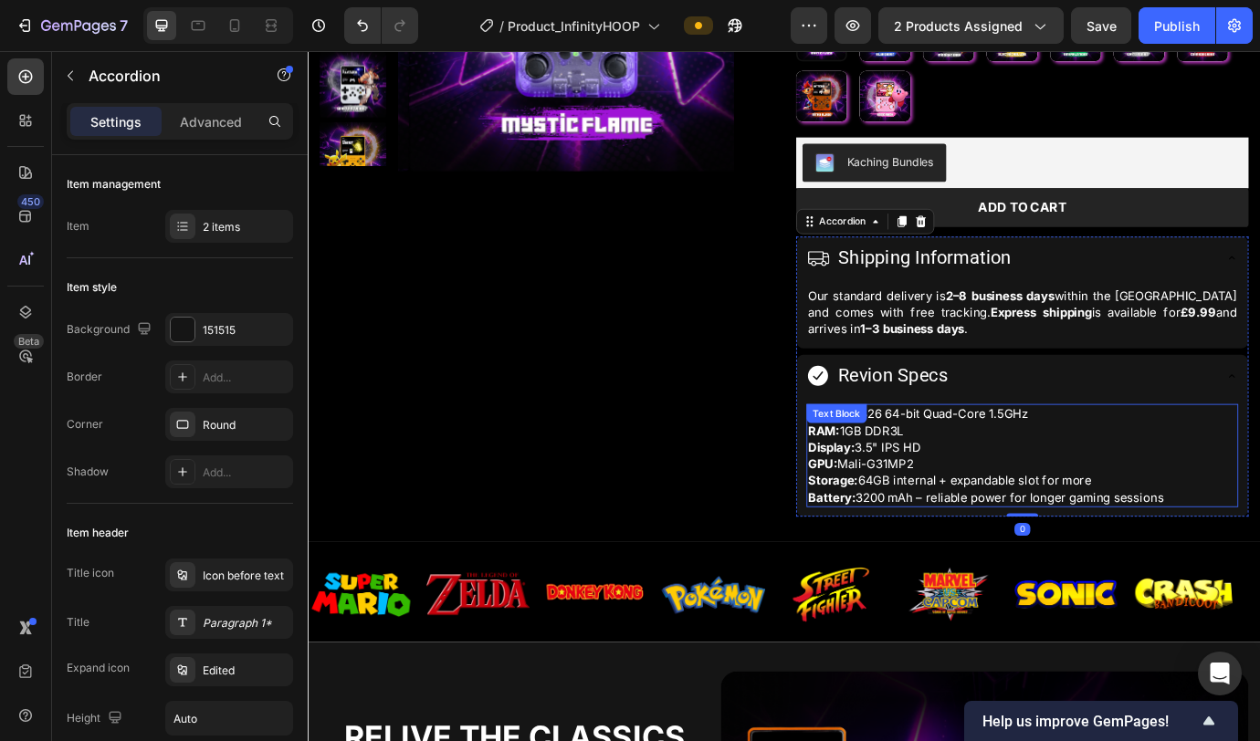
click at [1130, 500] on p "CPU: RK3326 64-bit Quad-Core 1.5GHz RAM: 1GB DDR3L Display: 3.5" IPS HD GPU: Ma…" at bounding box center [1129, 516] width 493 height 115
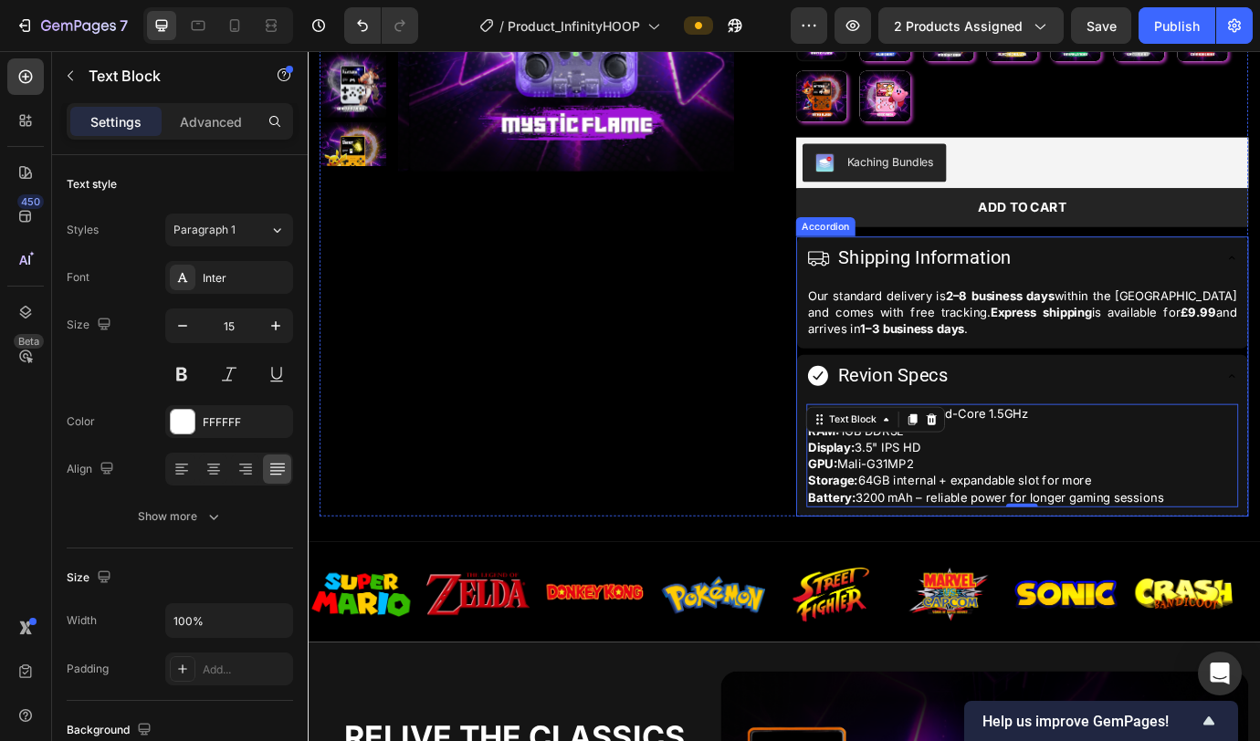
click at [1147, 417] on div "Revion Specs" at bounding box center [1114, 425] width 467 height 35
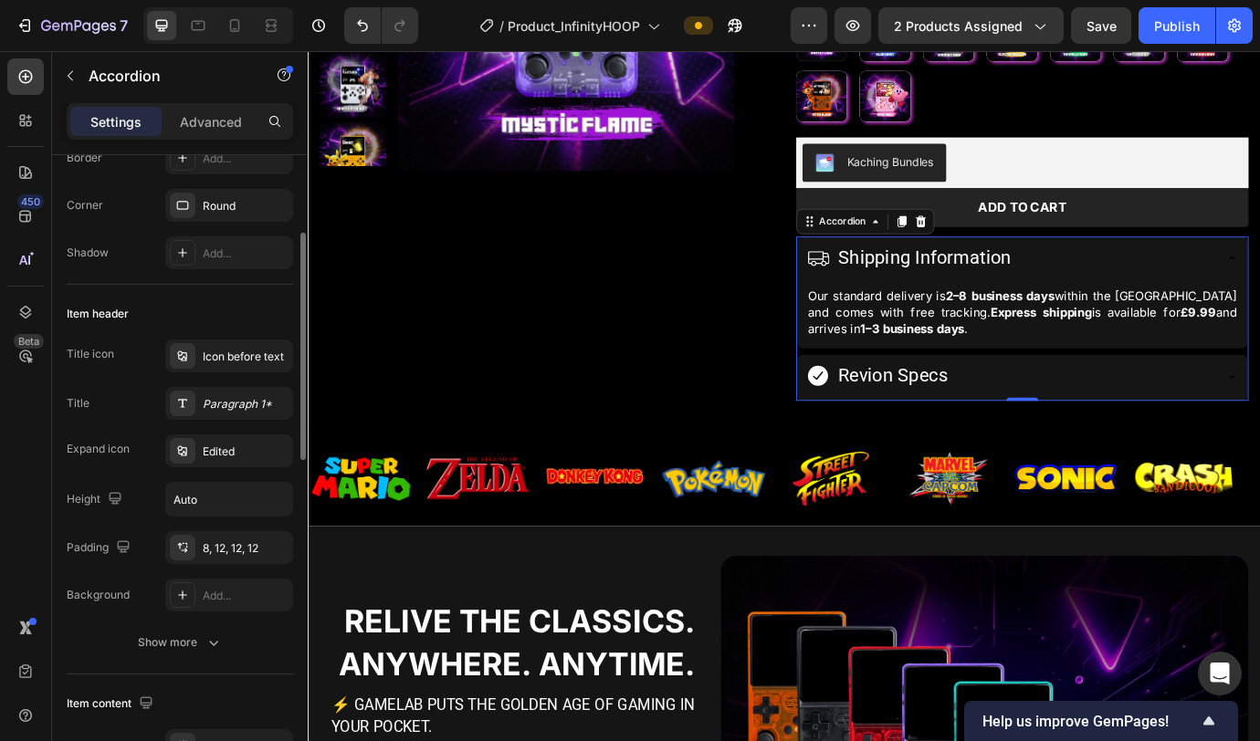
scroll to position [223, 0]
click at [174, 660] on div "Item header Title icon Icon before text Title Paragraph 1* Expand icon Edited H…" at bounding box center [180, 476] width 226 height 390
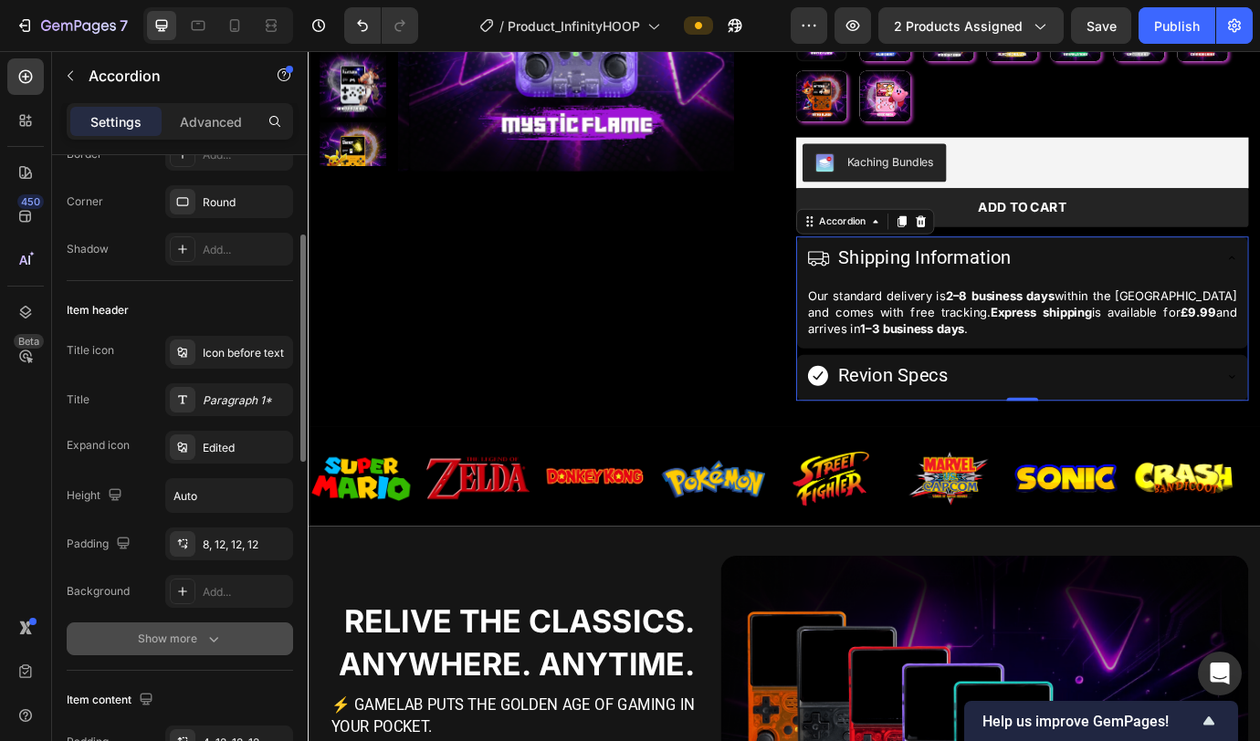
click at [182, 641] on div "Show more" at bounding box center [180, 639] width 85 height 18
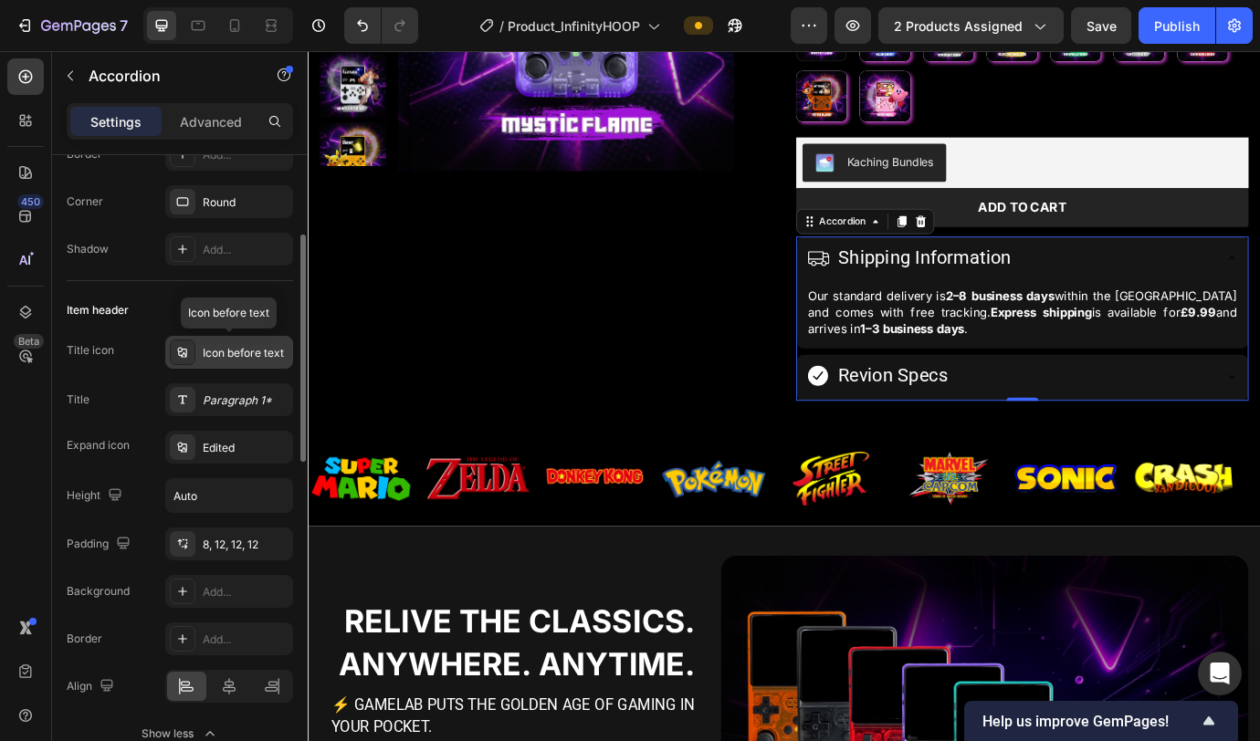
click at [227, 361] on div "Icon before text" at bounding box center [229, 352] width 128 height 33
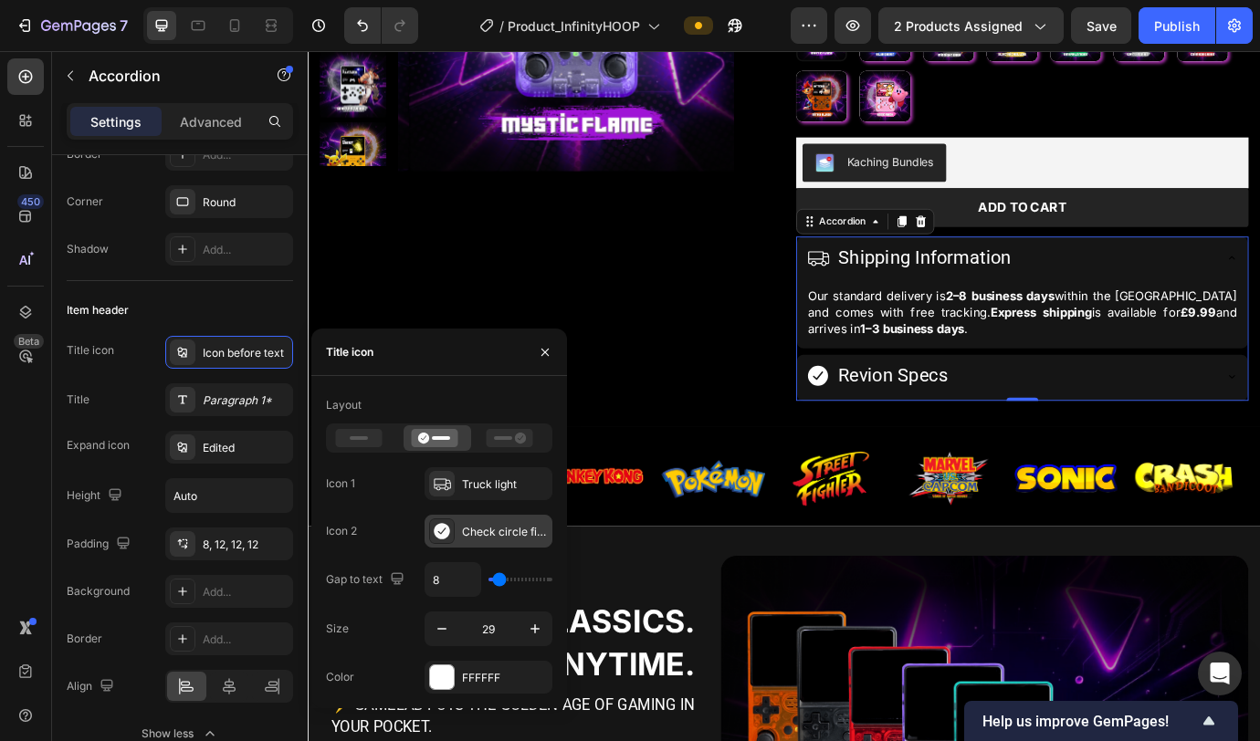
click at [482, 536] on div "Check circle filled" at bounding box center [505, 532] width 86 height 16
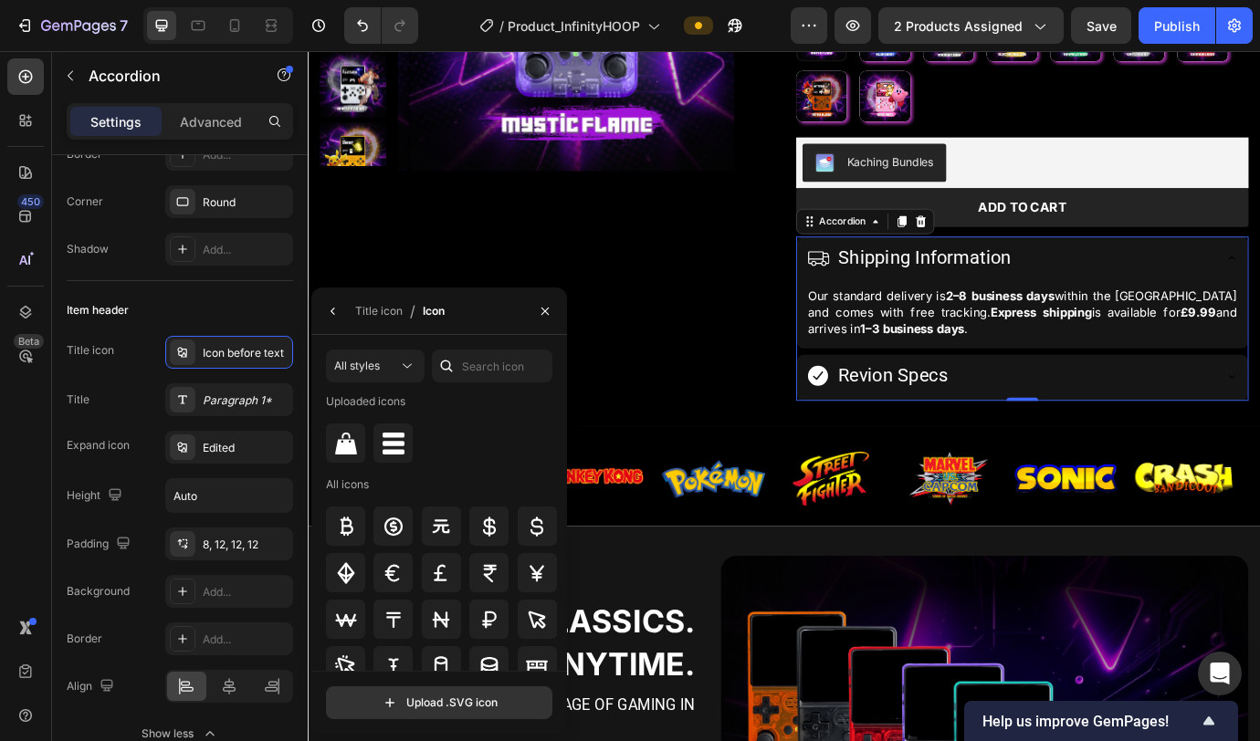
scroll to position [3692, 0]
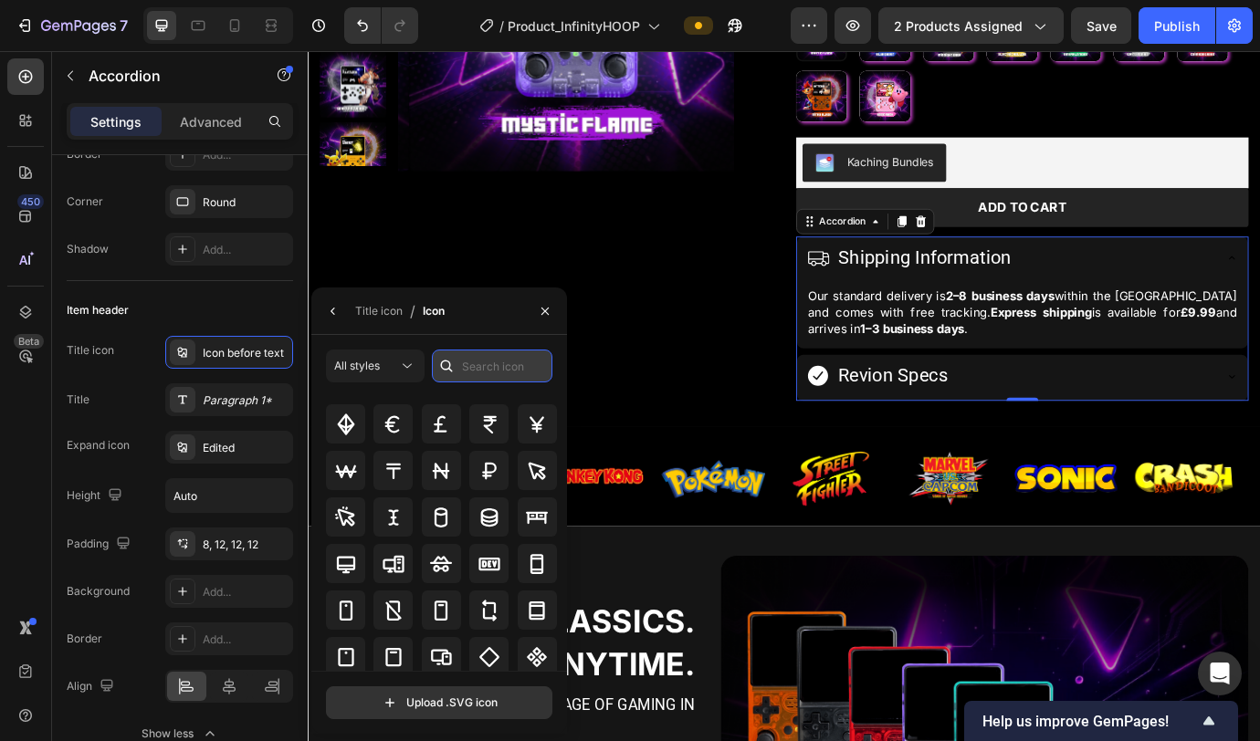
click at [482, 370] on input "text" at bounding box center [492, 366] width 121 height 33
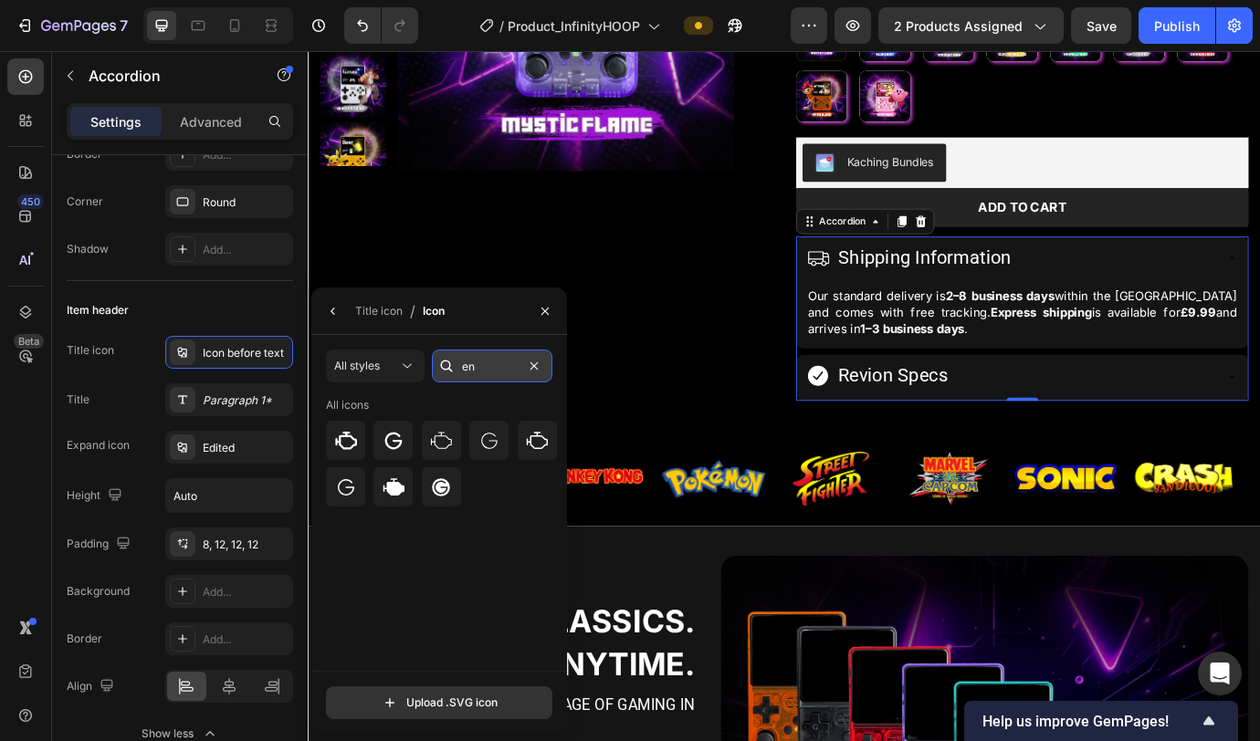
type input "e"
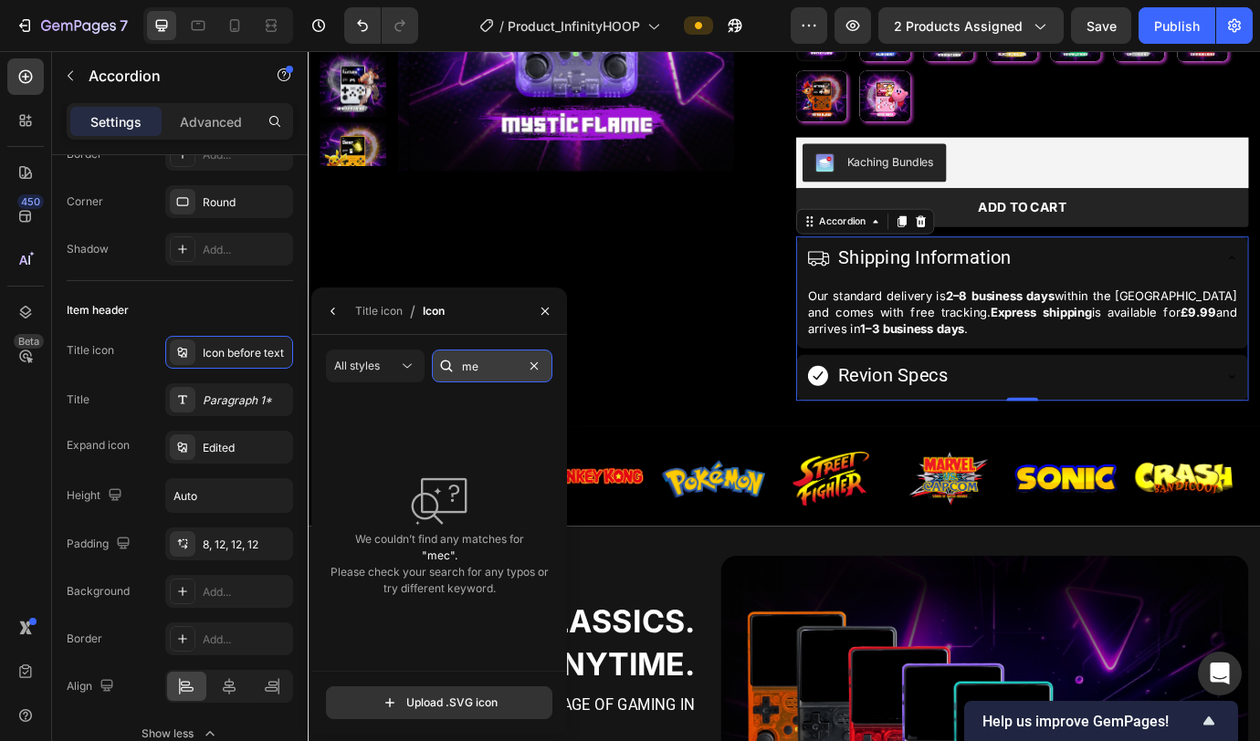
type input "m"
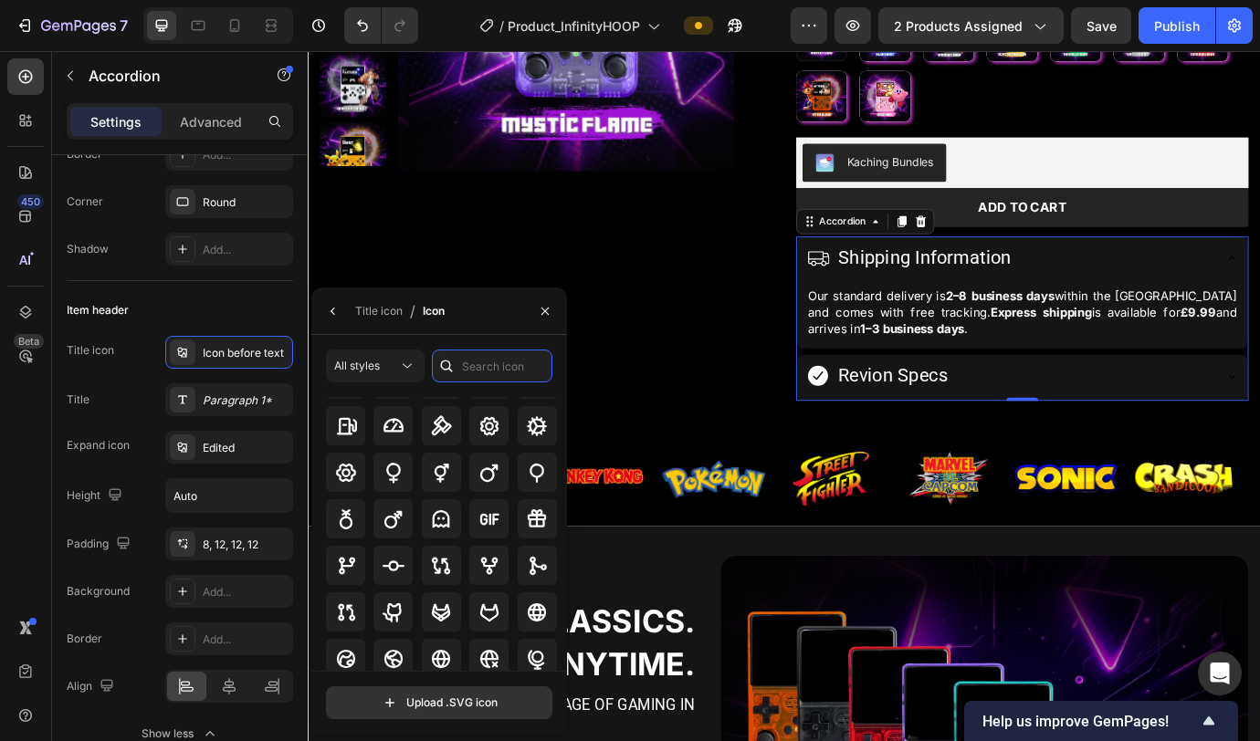
scroll to position [5369, 0]
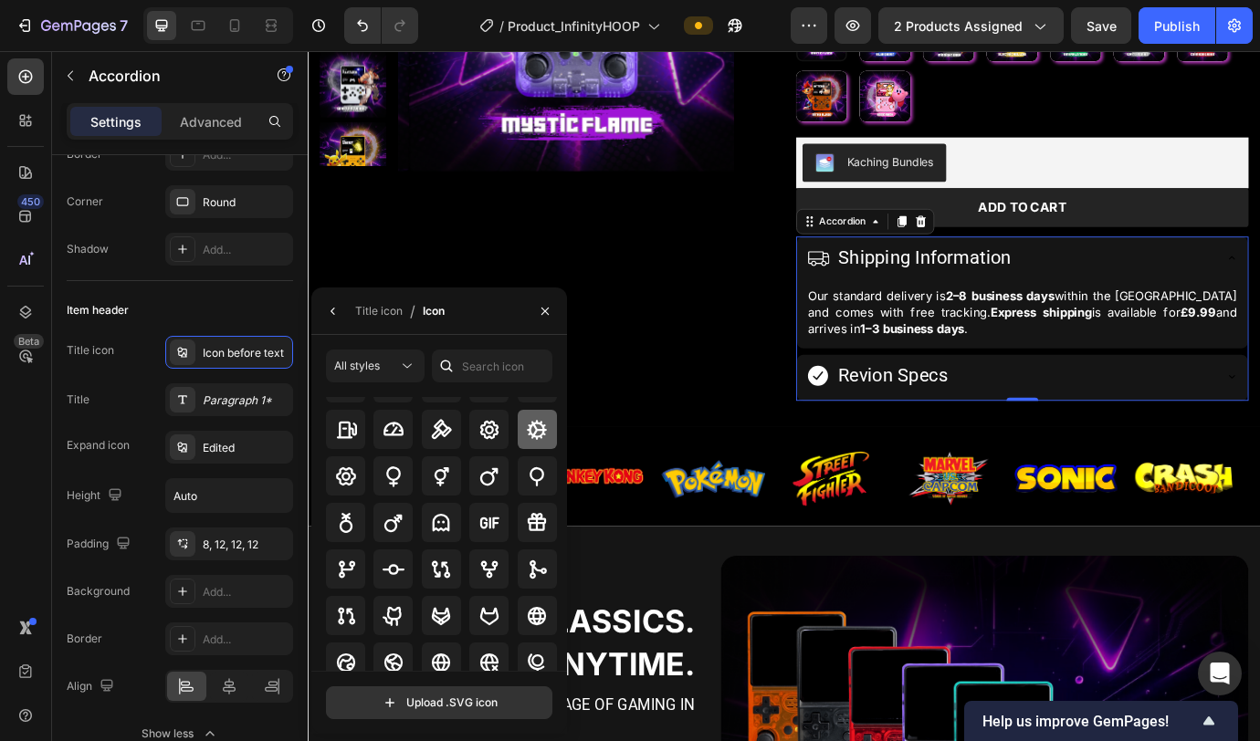
click at [534, 426] on icon at bounding box center [537, 430] width 22 height 22
click at [1109, 431] on div "Revion Specs" at bounding box center [1114, 425] width 467 height 35
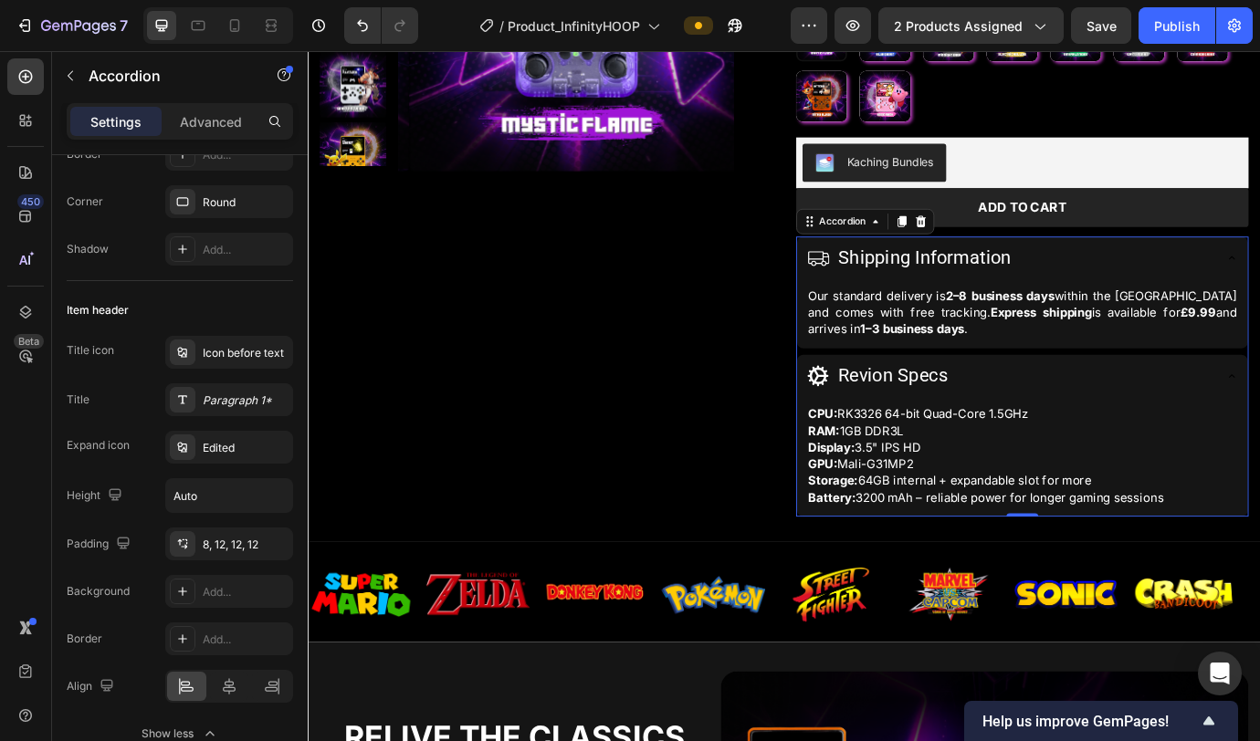
click at [1105, 429] on div "Revion Specs" at bounding box center [1114, 425] width 467 height 35
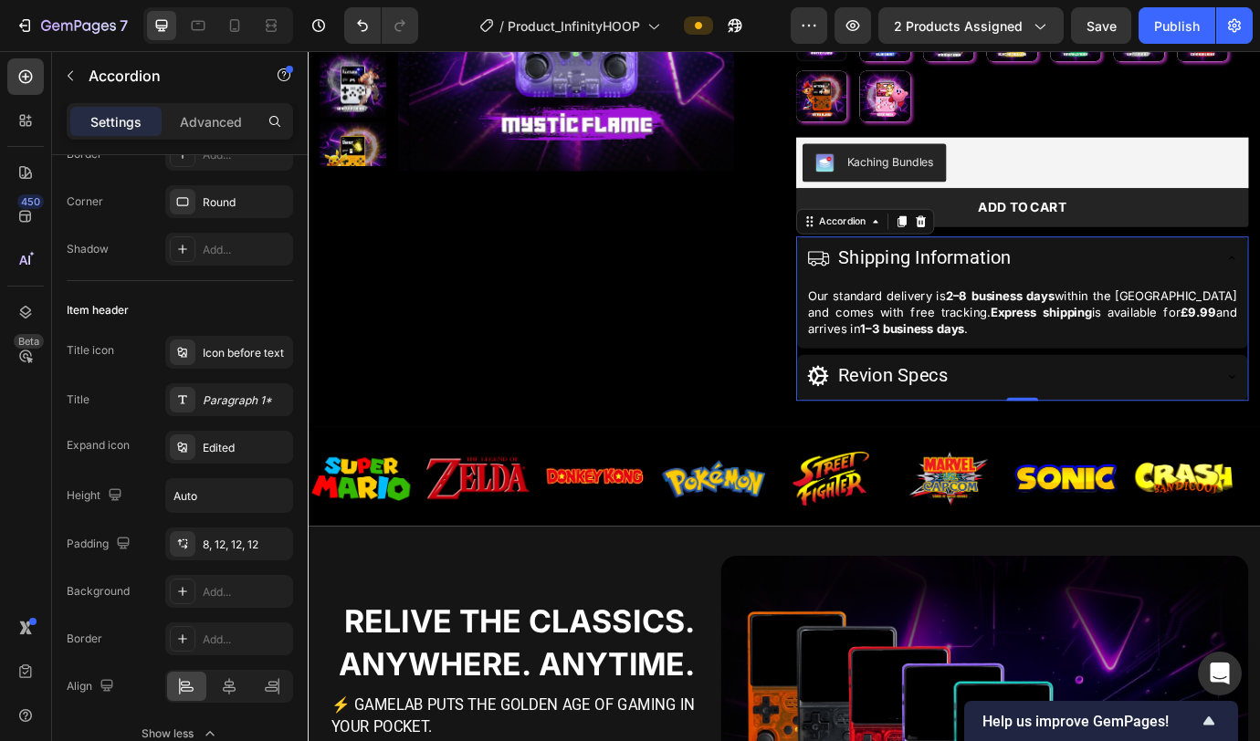
click at [1178, 284] on div "Shipping Information" at bounding box center [1114, 289] width 467 height 35
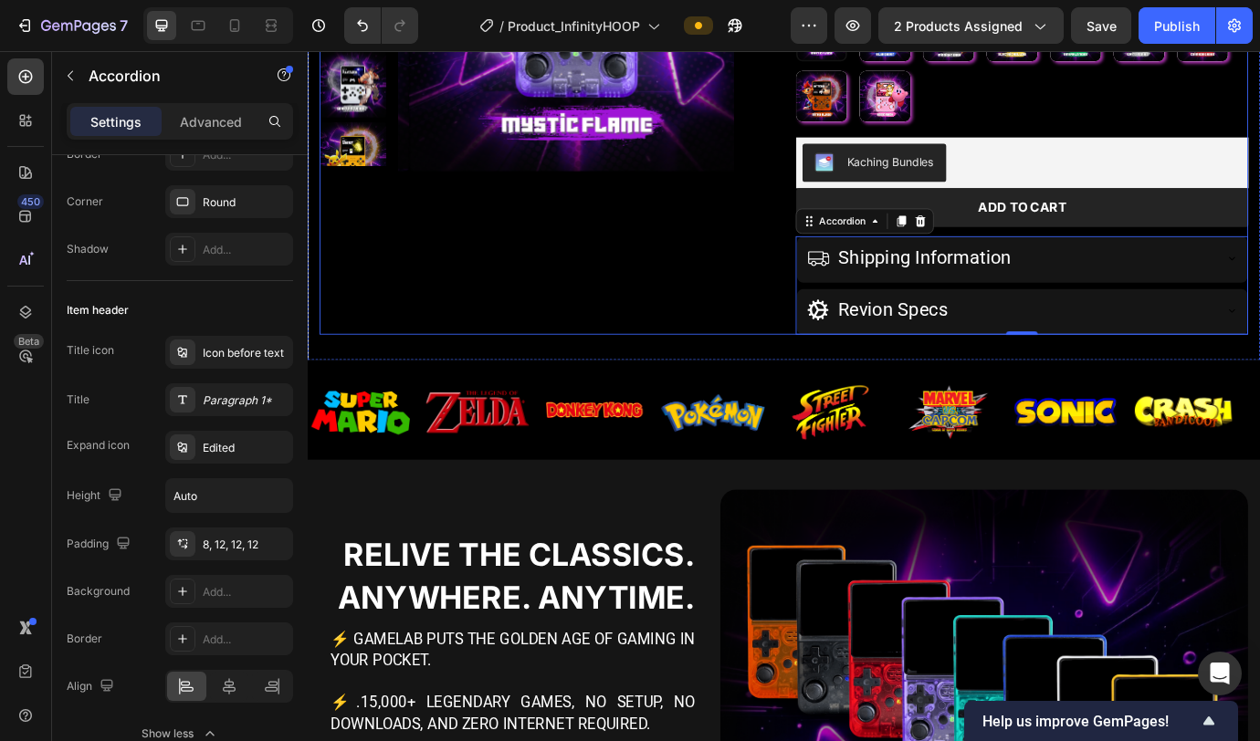
click at [829, 330] on div "Product Images" at bounding box center [581, 91] width 520 height 573
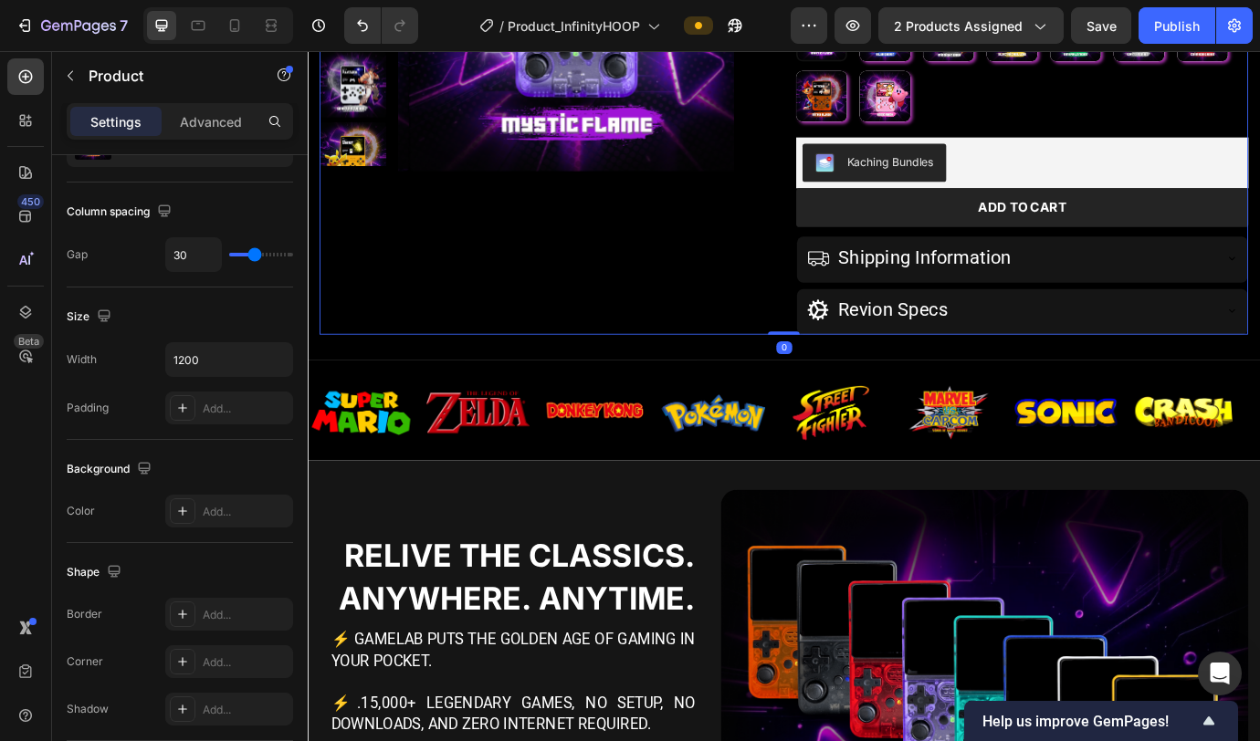
scroll to position [0, 0]
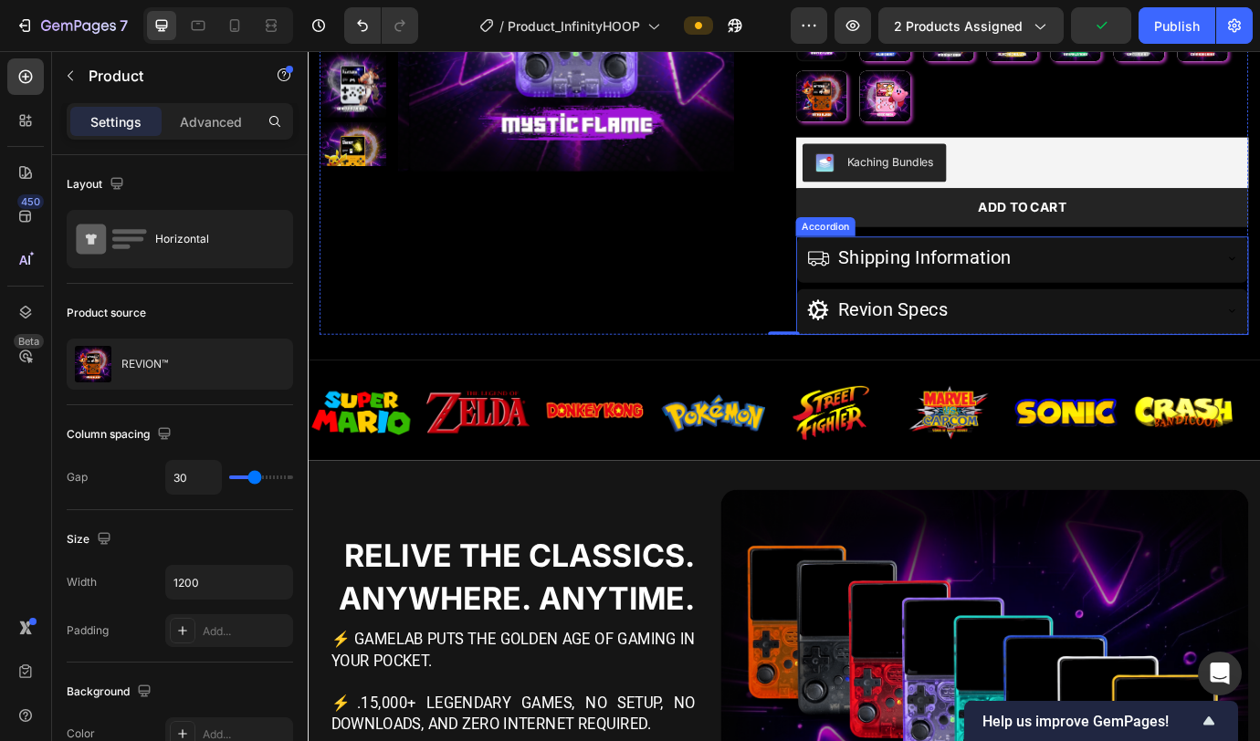
click at [1162, 291] on div "Shipping Information" at bounding box center [1114, 289] width 467 height 35
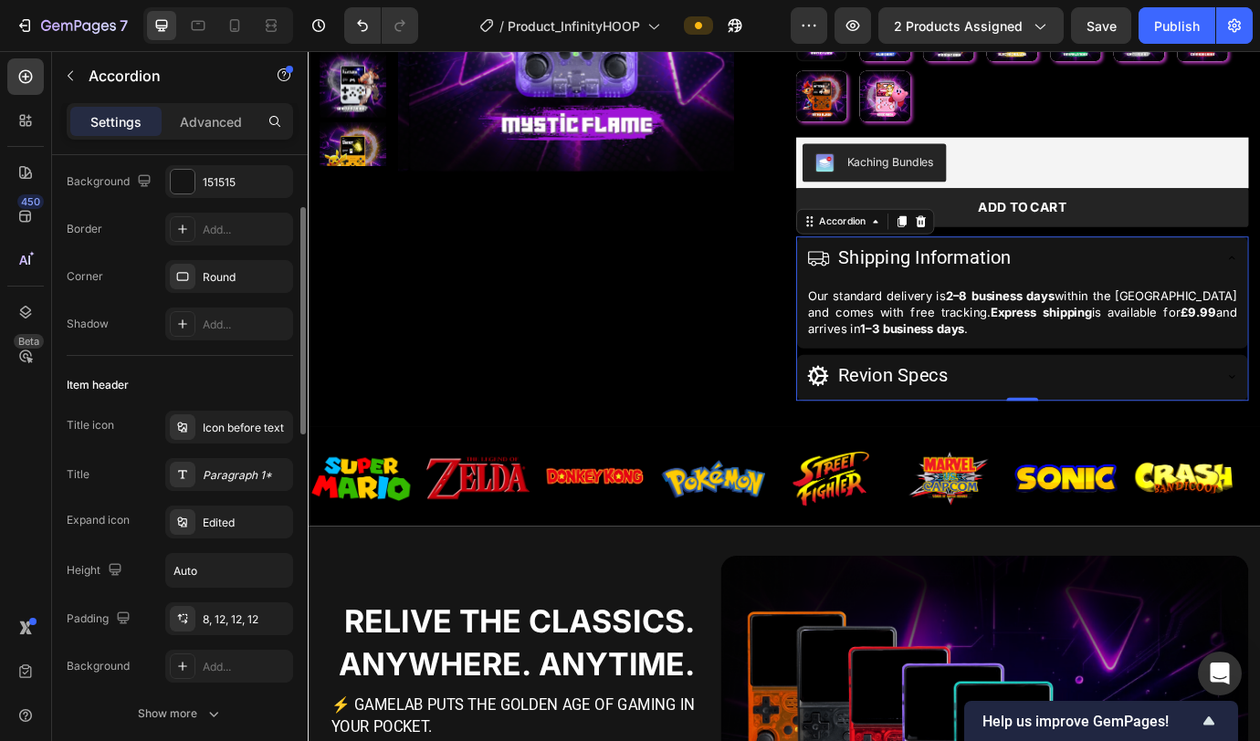
scroll to position [182, 0]
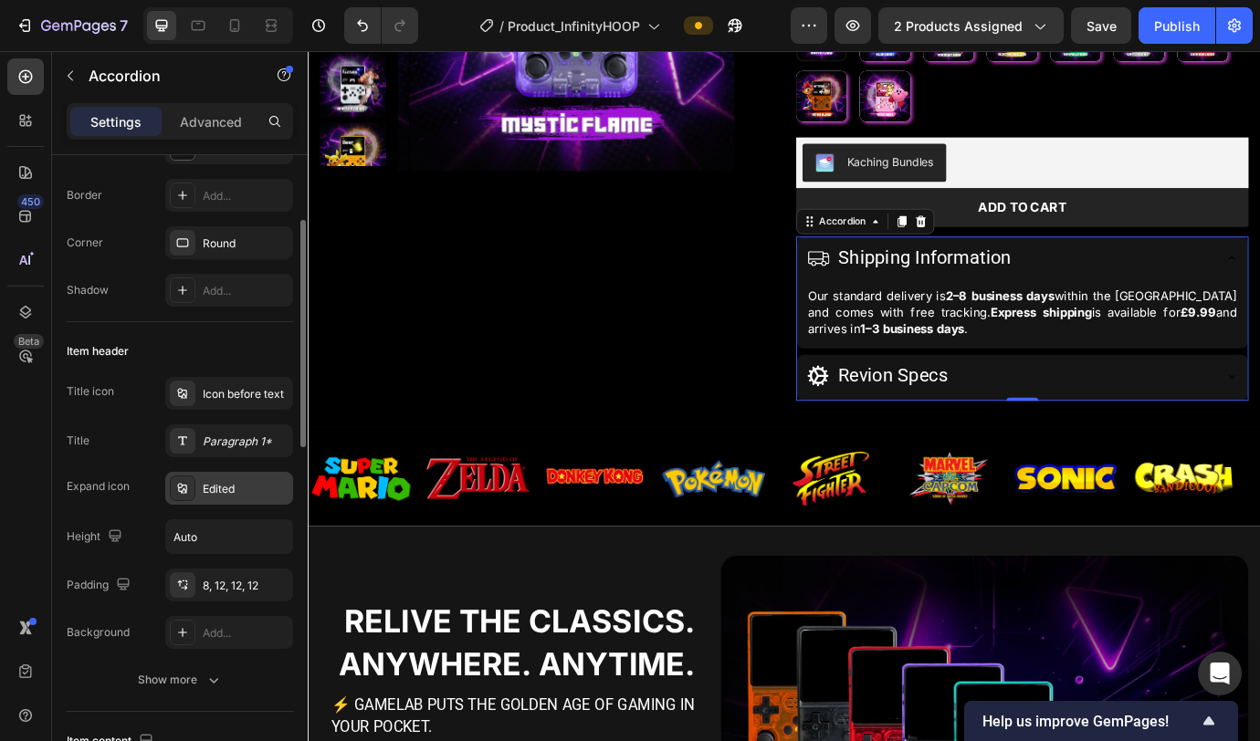
click at [231, 494] on div "Edited" at bounding box center [246, 489] width 86 height 16
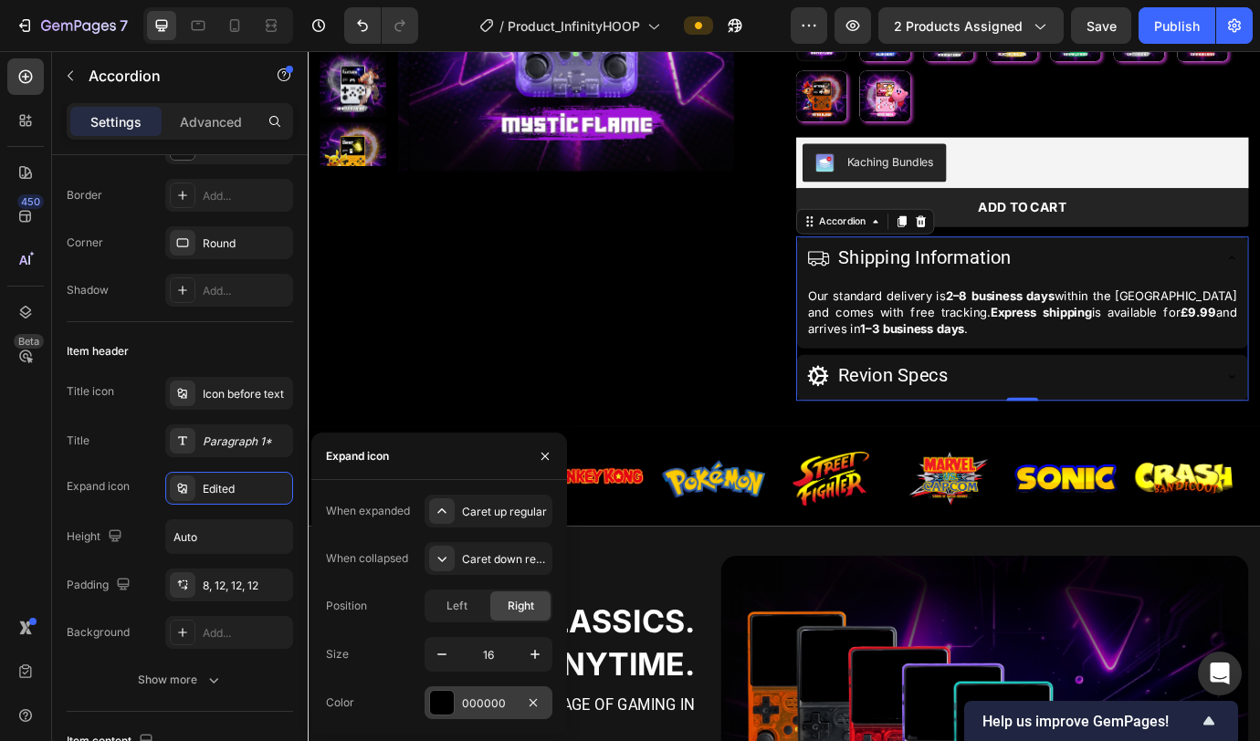
click at [463, 703] on div "000000" at bounding box center [488, 704] width 53 height 16
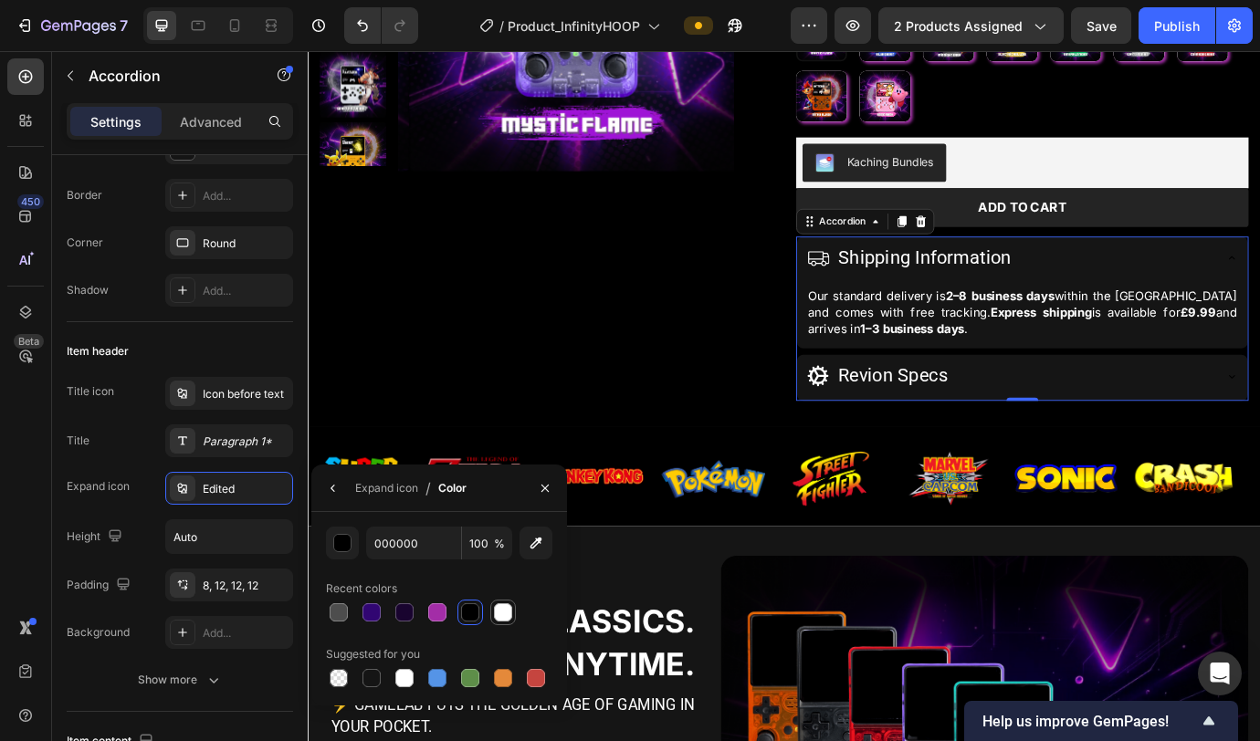
click at [503, 623] on div at bounding box center [503, 613] width 22 height 22
type input "FFFFFF"
click at [333, 492] on icon "button" at bounding box center [333, 488] width 15 height 15
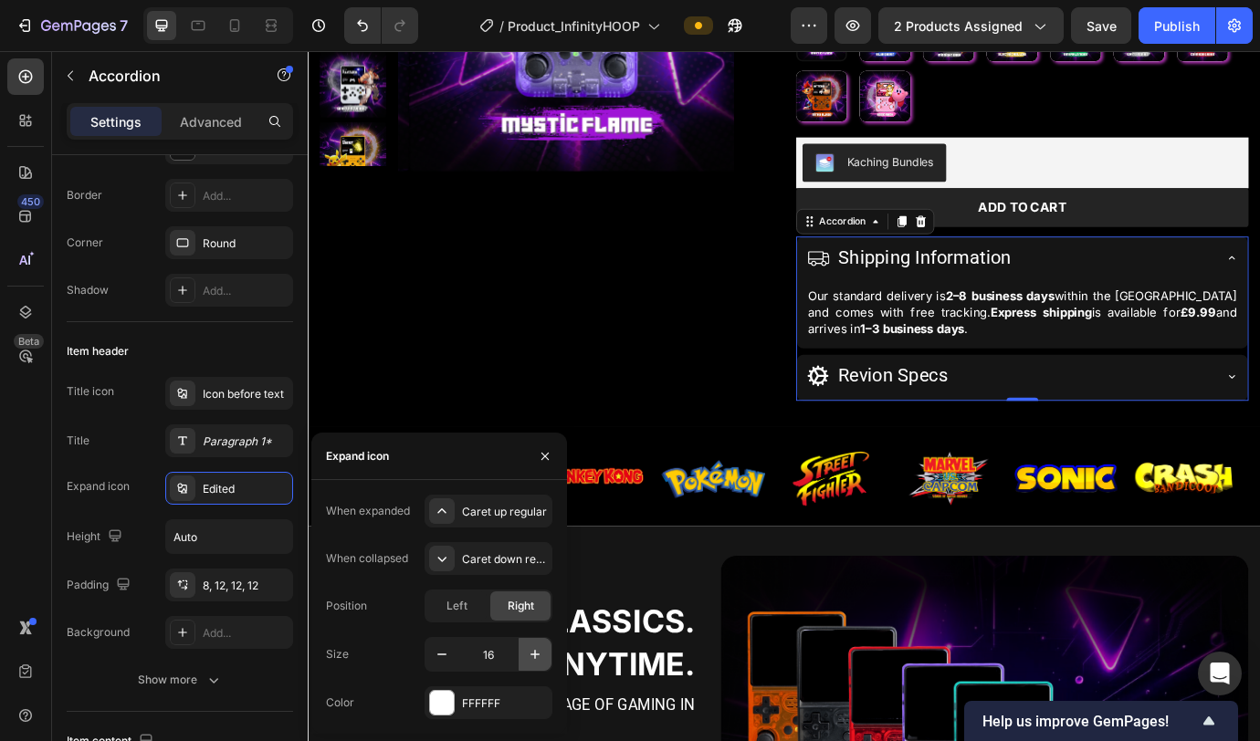
click at [531, 658] on icon "button" at bounding box center [535, 654] width 18 height 18
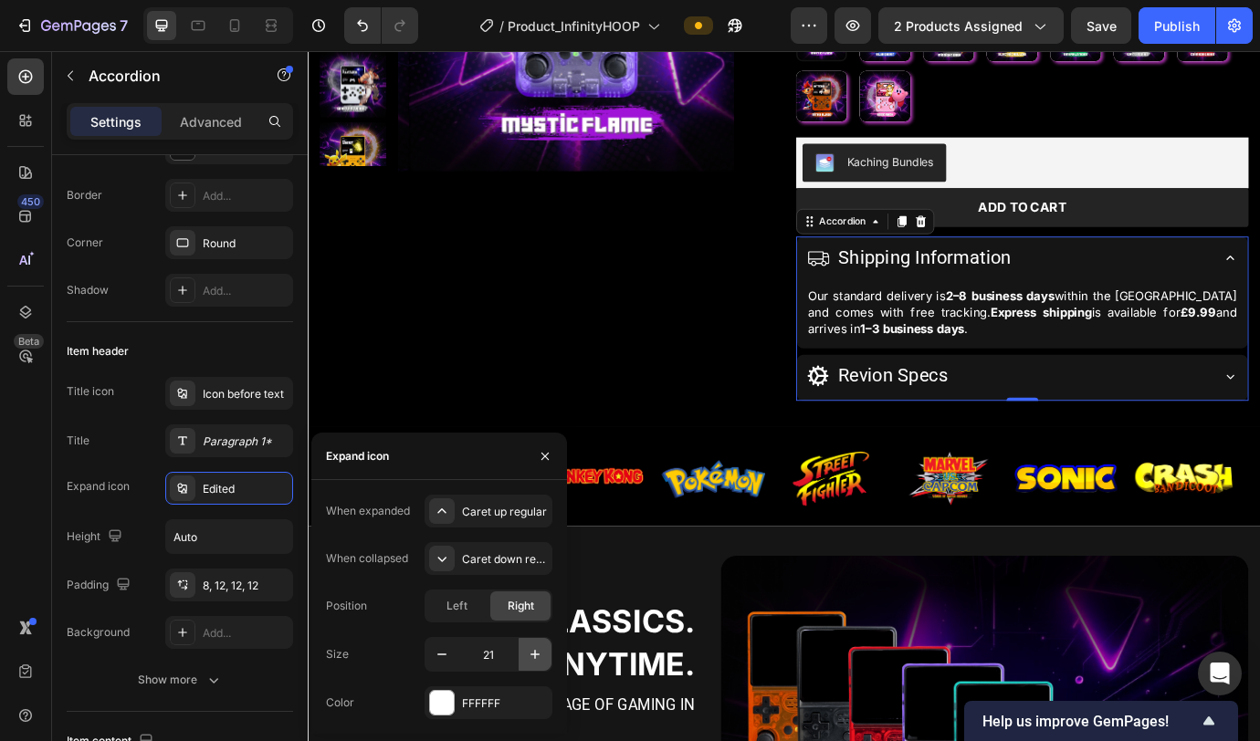
click at [531, 658] on icon "button" at bounding box center [535, 654] width 18 height 18
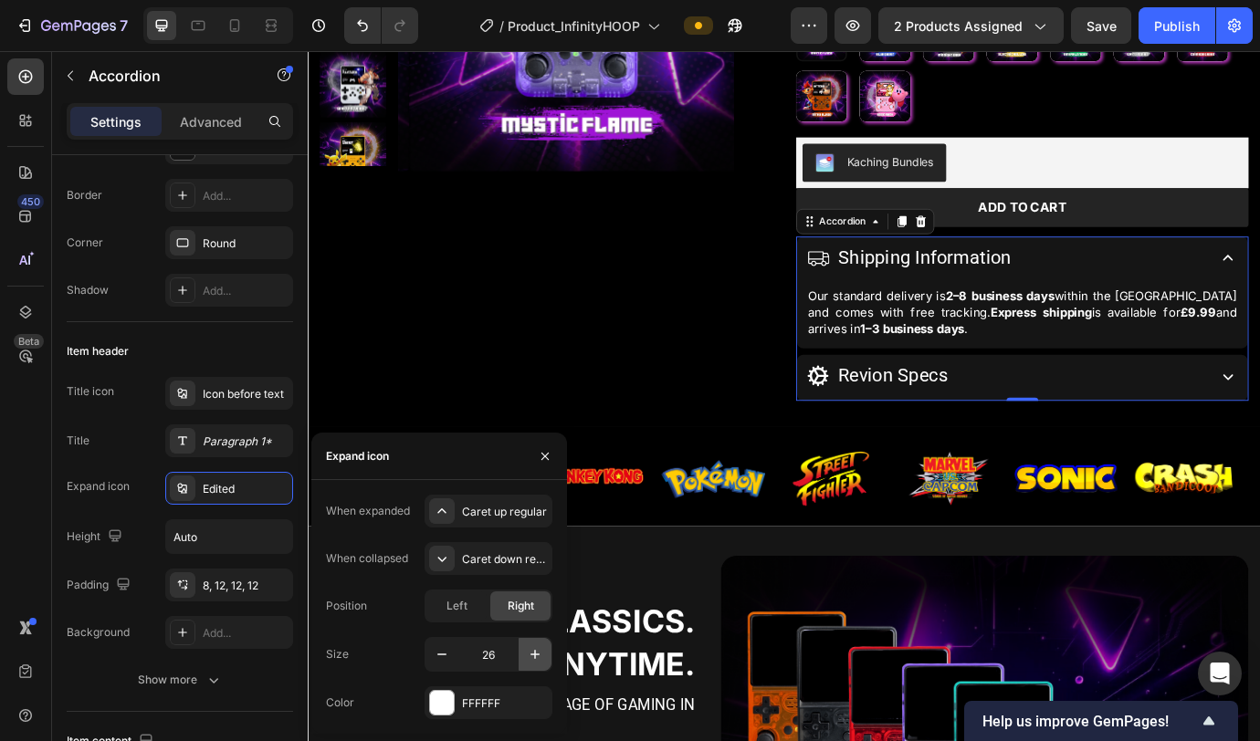
click at [531, 658] on icon "button" at bounding box center [535, 654] width 18 height 18
type input "29"
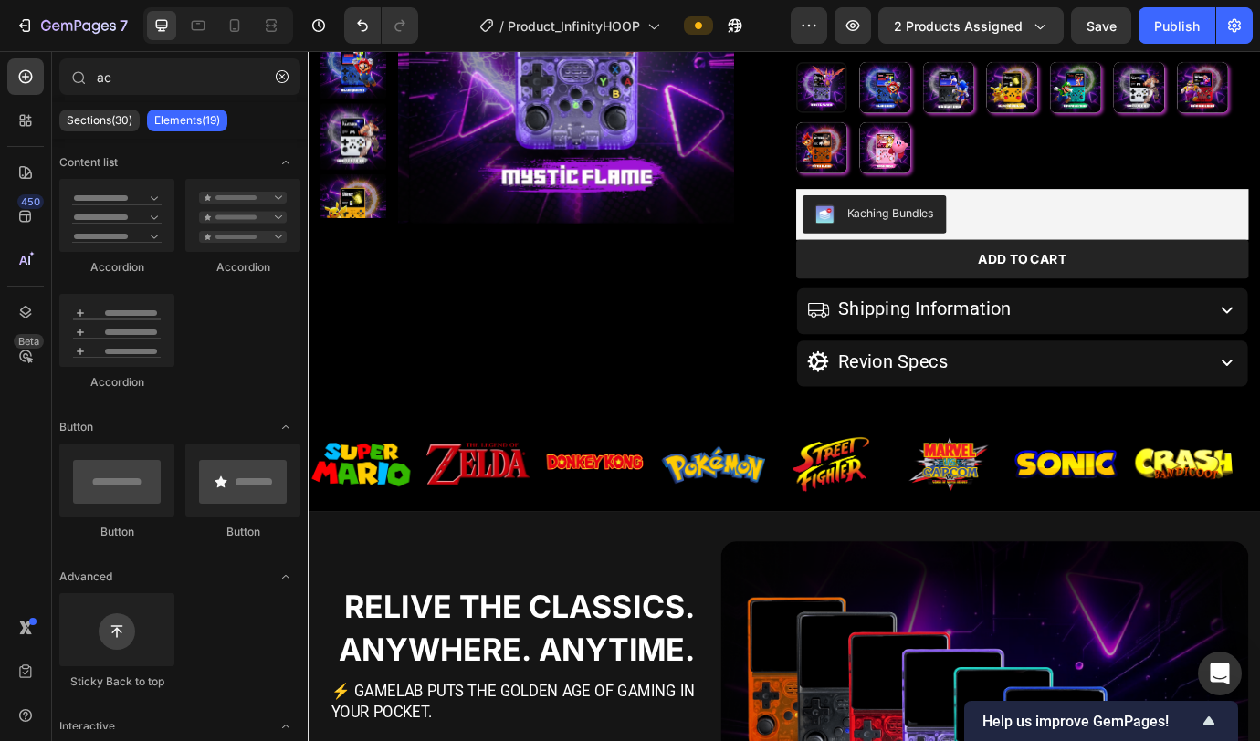
scroll to position [381, 0]
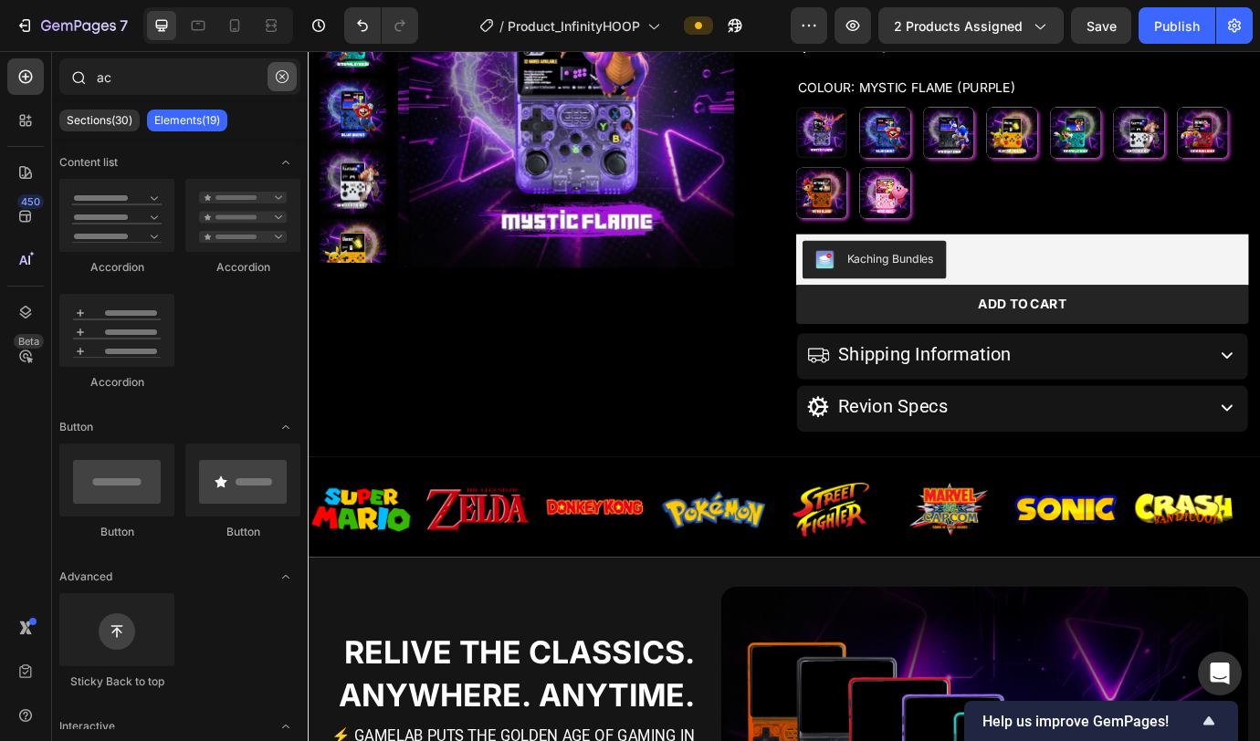
click at [280, 77] on icon "button" at bounding box center [282, 76] width 13 height 13
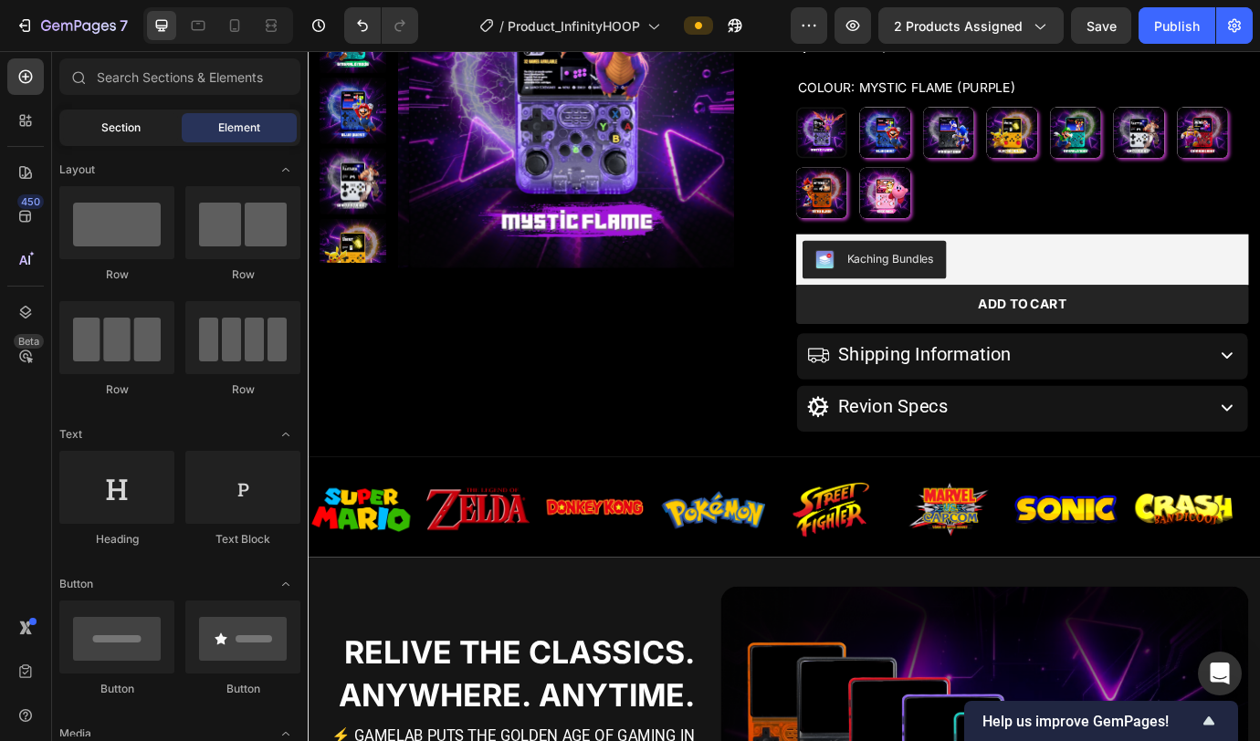
click at [142, 129] on div "Section" at bounding box center [120, 127] width 115 height 29
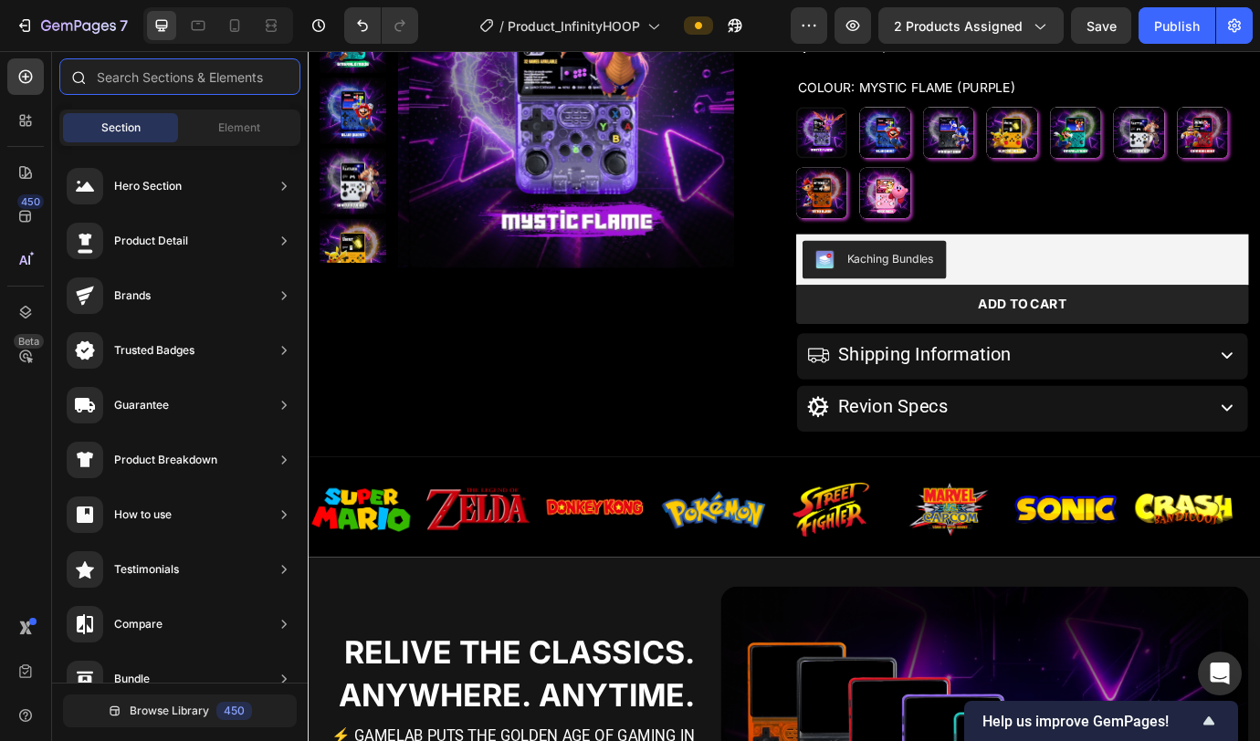
click at [168, 85] on input "text" at bounding box center [179, 76] width 241 height 37
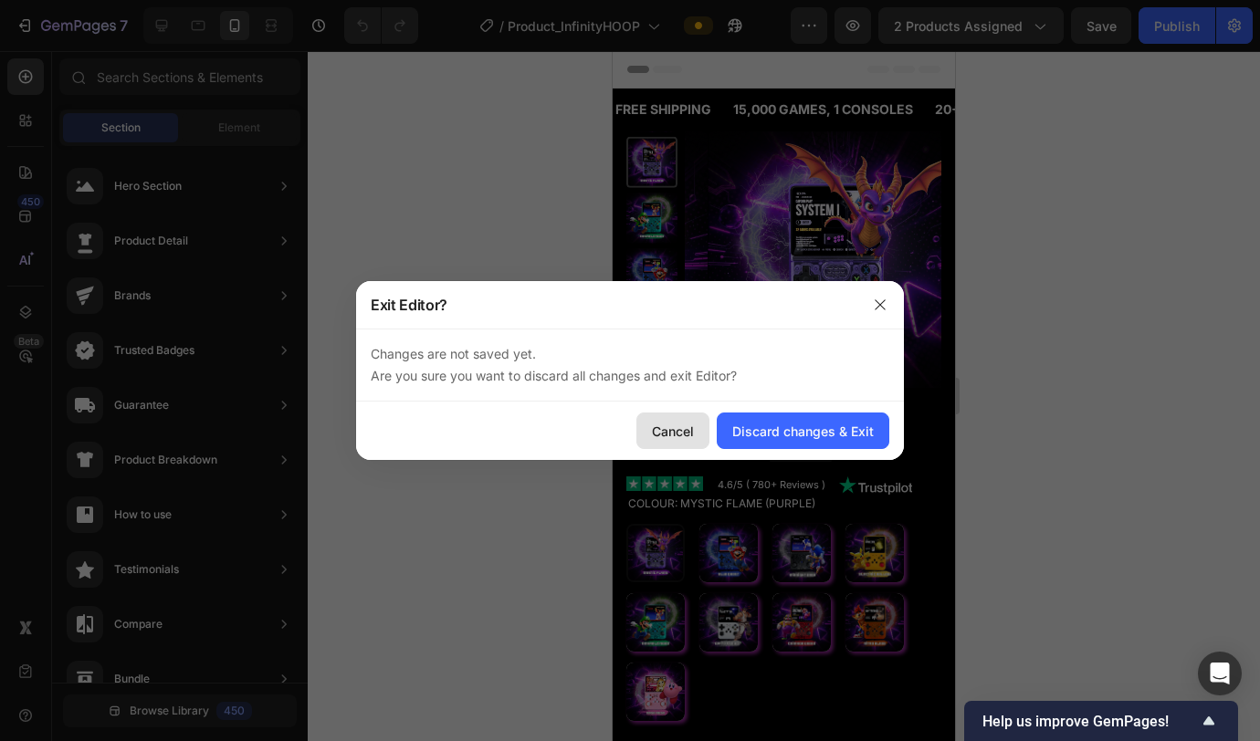
click at [682, 422] on div "Cancel" at bounding box center [673, 431] width 42 height 19
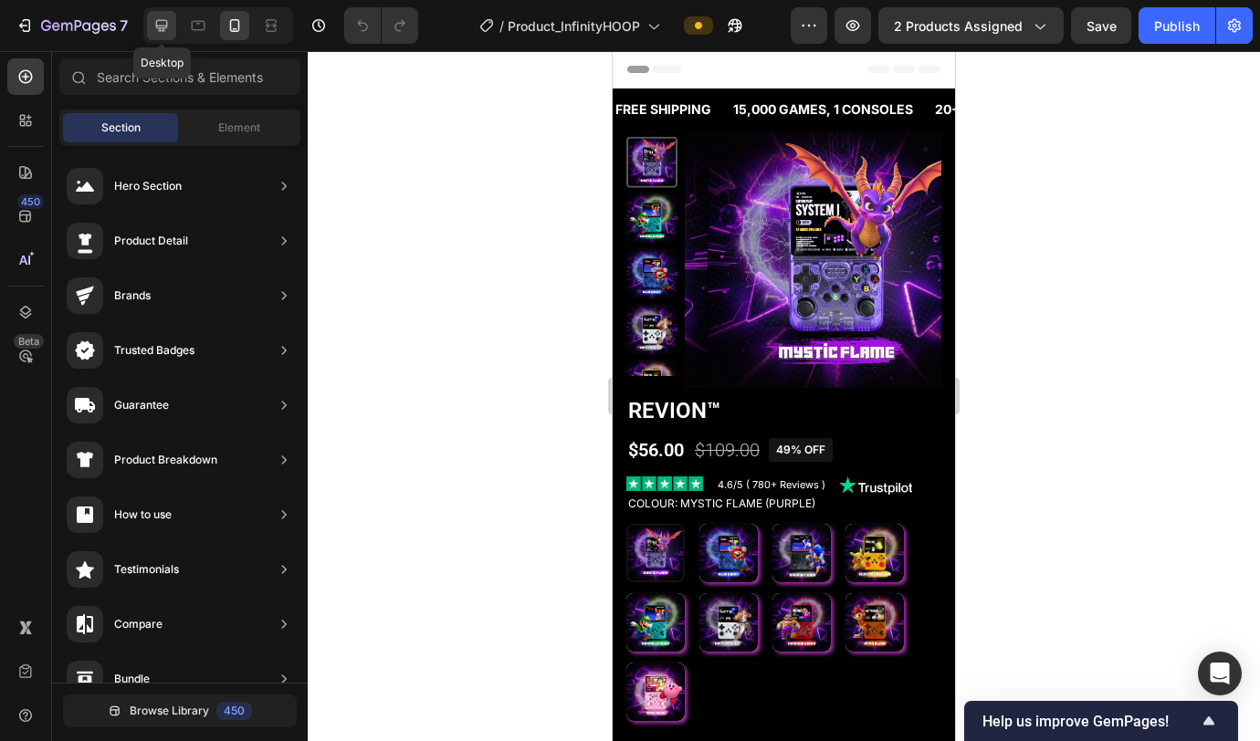
click at [167, 31] on icon at bounding box center [161, 25] width 18 height 18
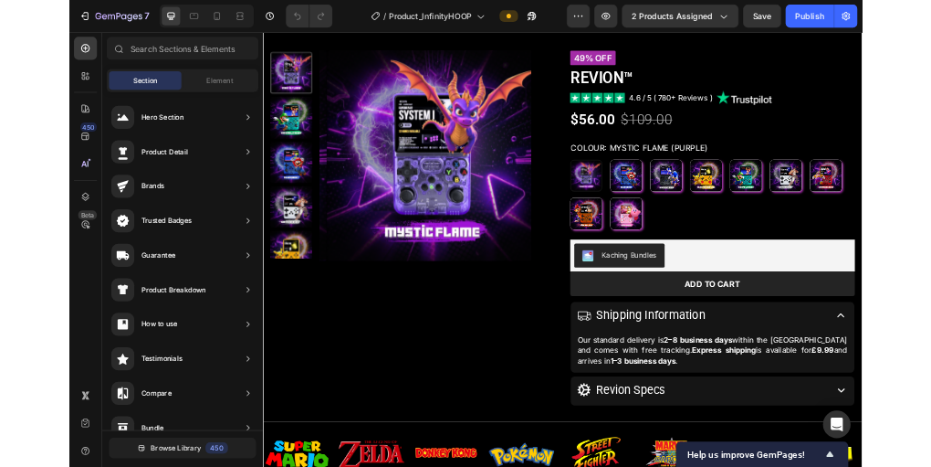
scroll to position [215, 0]
